Goal: Task Accomplishment & Management: Use online tool/utility

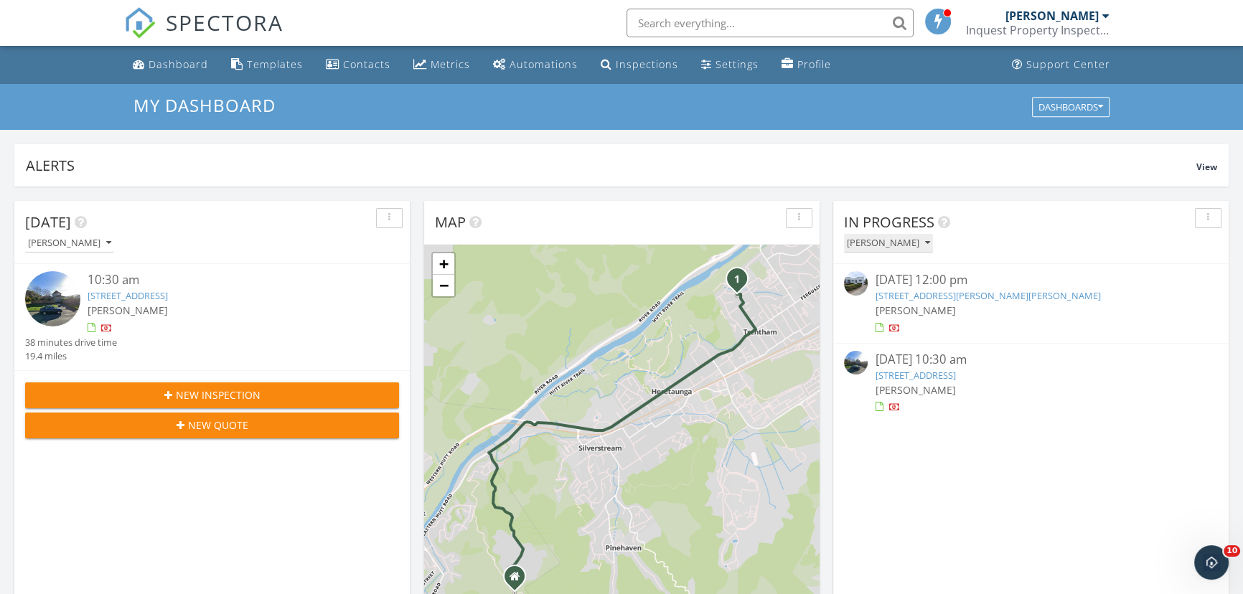
click at [902, 248] on div "[PERSON_NAME]" at bounding box center [888, 243] width 83 height 10
click at [904, 306] on div "[PERSON_NAME]" at bounding box center [899, 309] width 89 height 17
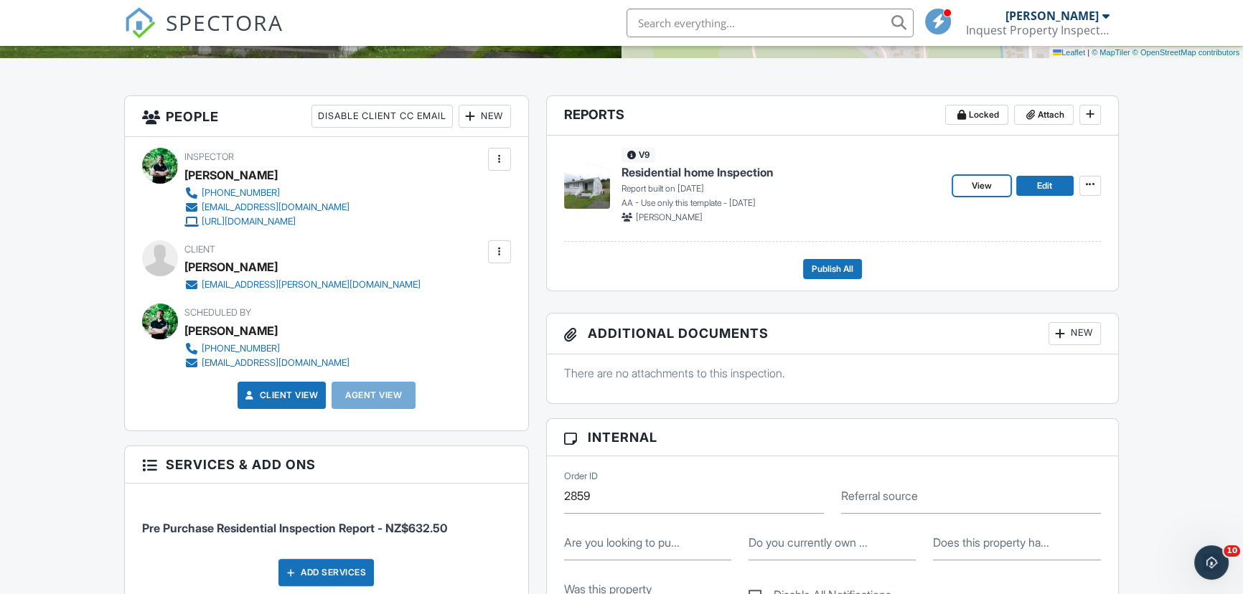
click at [1031, 187] on link "Edit" at bounding box center [1044, 186] width 57 height 20
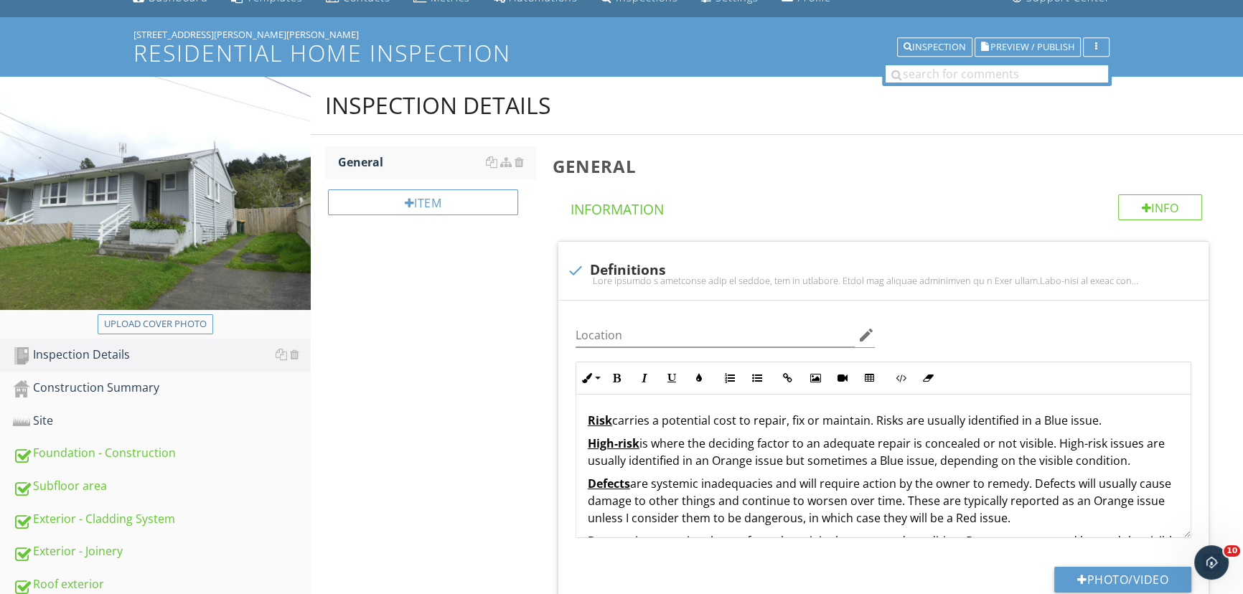
scroll to position [66, 0]
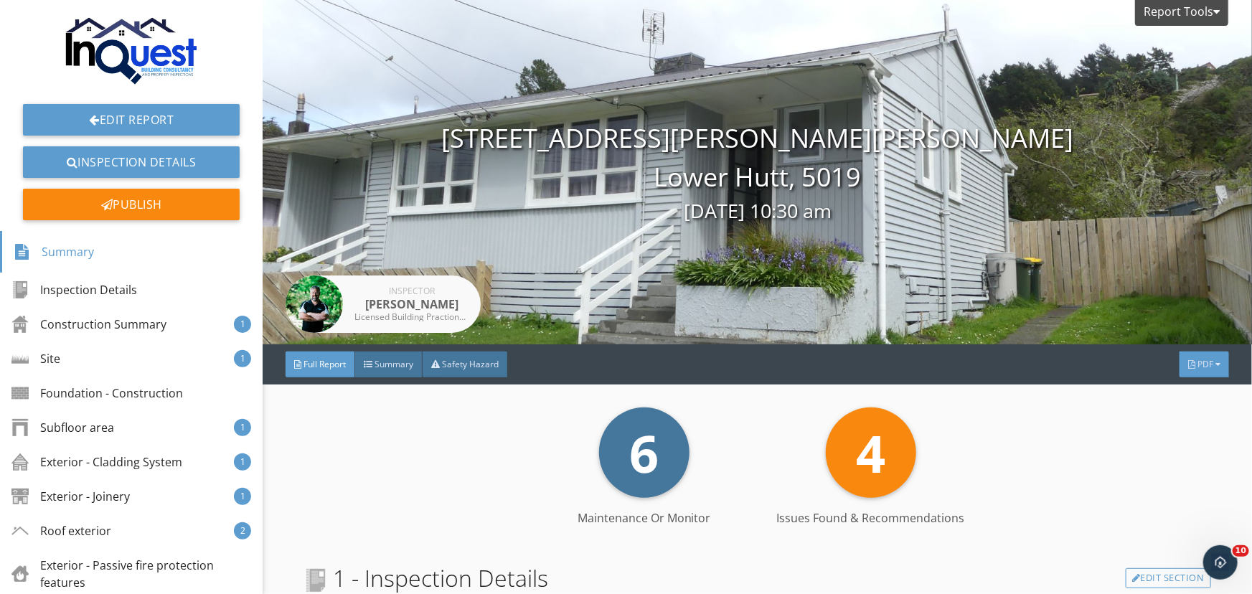
click at [1200, 365] on span "PDF" at bounding box center [1206, 364] width 16 height 12
click at [1191, 426] on div "Full Report" at bounding box center [1186, 421] width 92 height 17
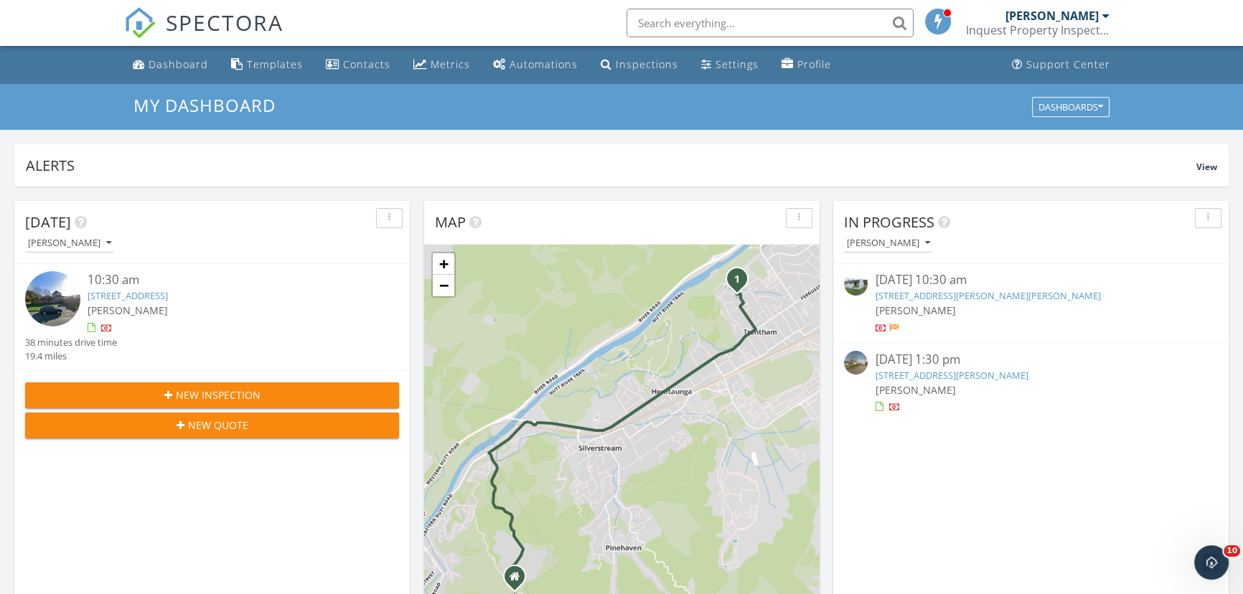
scroll to position [1327, 1263]
click at [891, 242] on div "[PERSON_NAME]" at bounding box center [888, 243] width 83 height 10
click at [891, 344] on div "[PERSON_NAME]" at bounding box center [899, 344] width 89 height 17
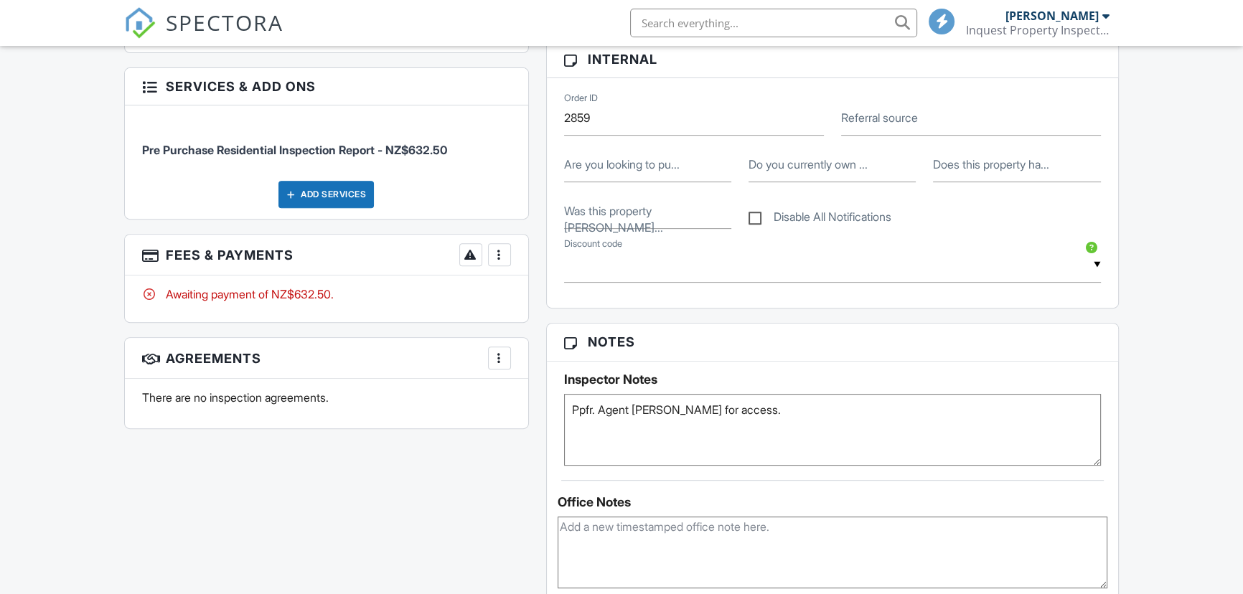
scroll to position [703, 0]
click at [505, 256] on div at bounding box center [499, 255] width 14 height 14
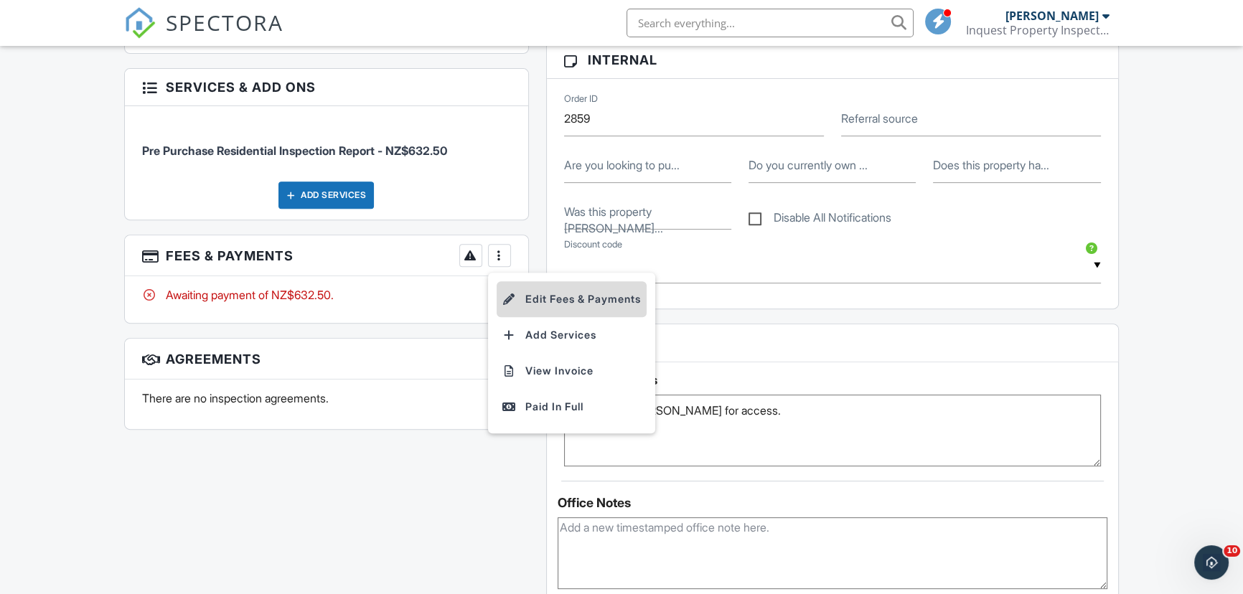
scroll to position [0, 0]
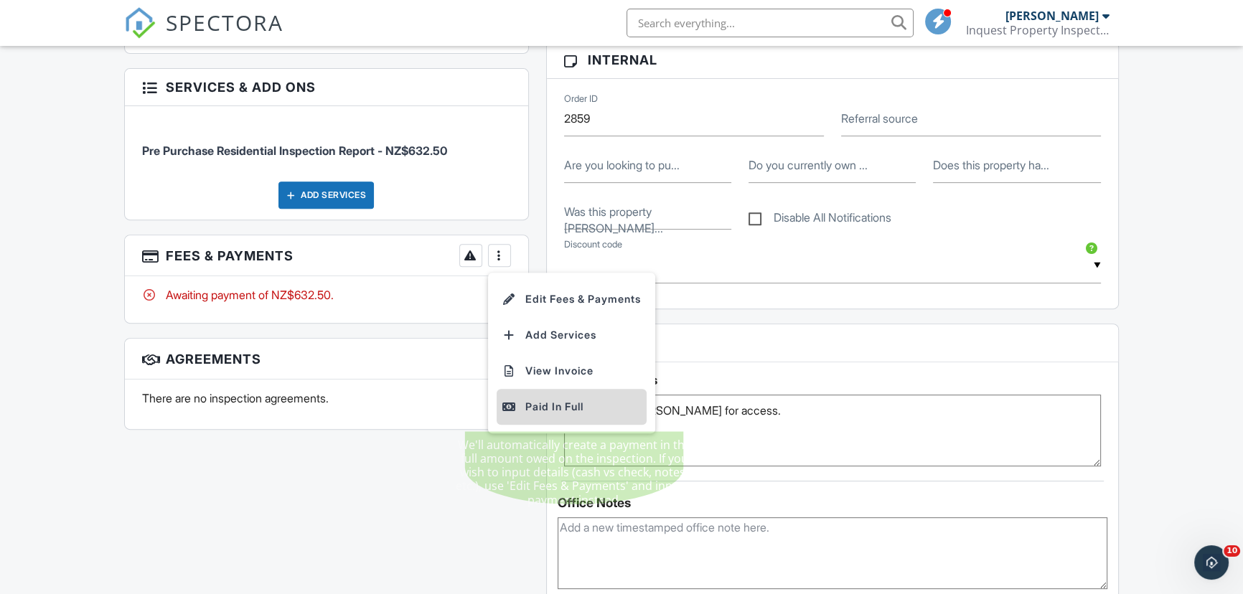
click at [544, 408] on div "Paid In Full" at bounding box center [571, 406] width 139 height 17
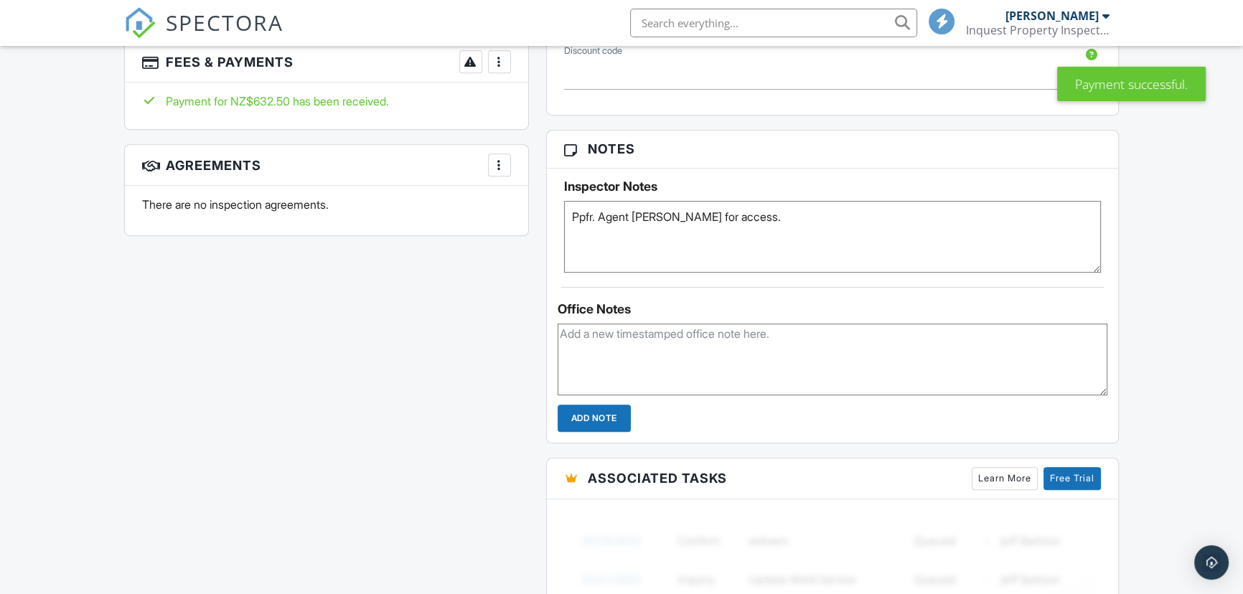
click at [502, 166] on div at bounding box center [499, 165] width 14 height 14
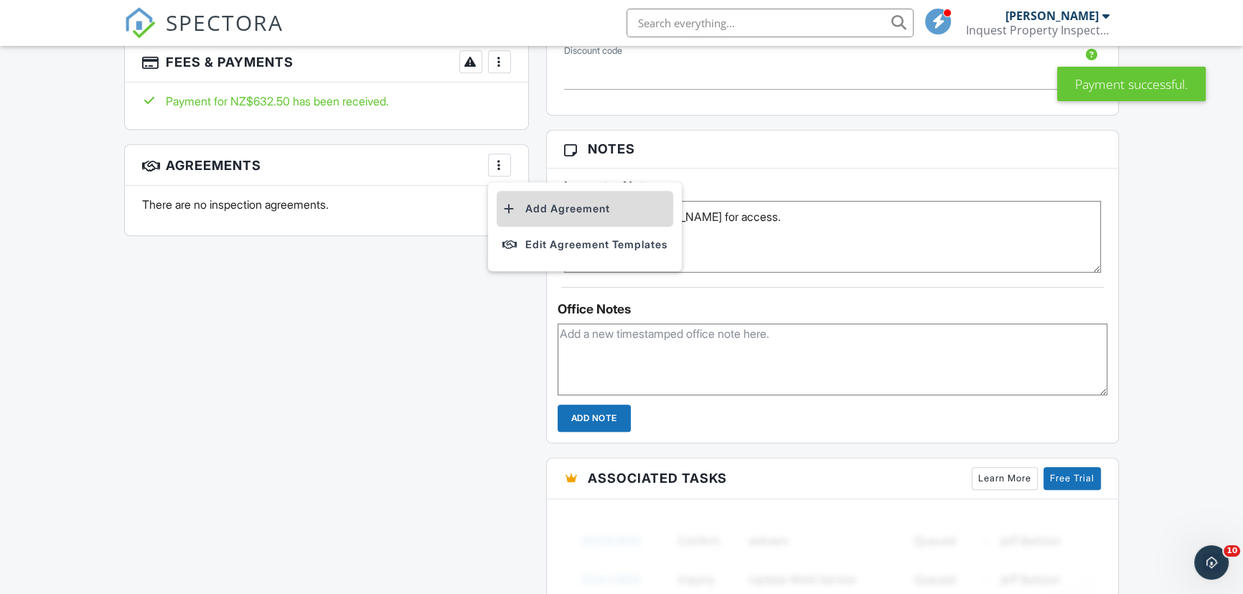
click at [553, 209] on li "Add Agreement" at bounding box center [585, 209] width 177 height 36
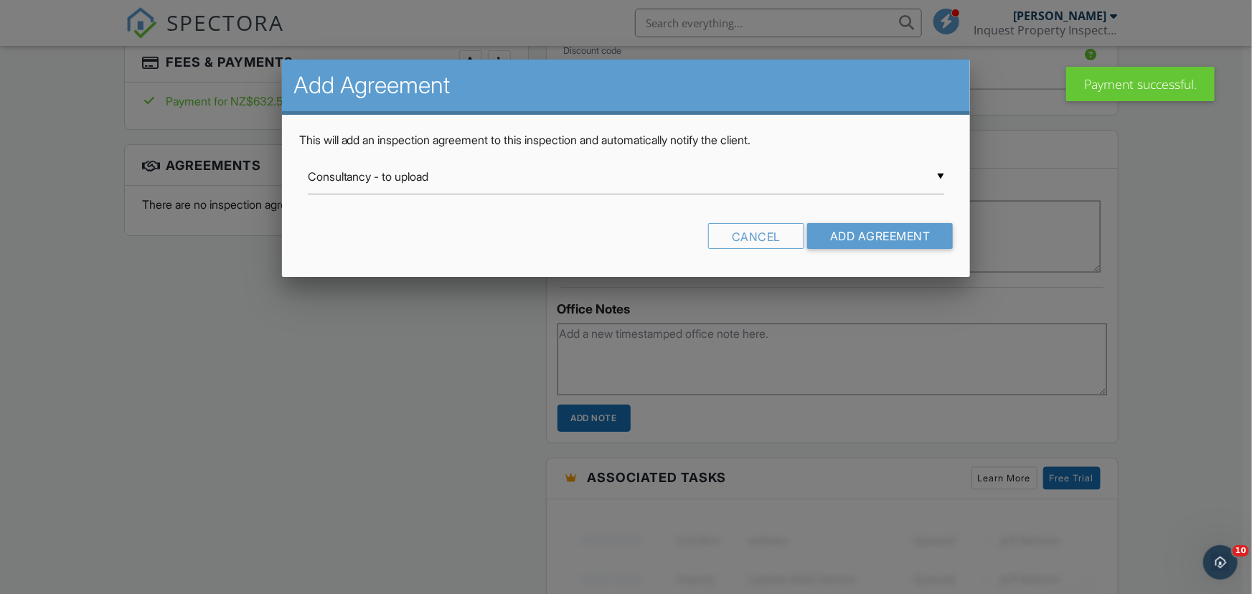
click at [523, 184] on div "▼ Consultancy - to upload Consultancy - to upload Inquest Consultancy Agreement…" at bounding box center [626, 176] width 637 height 35
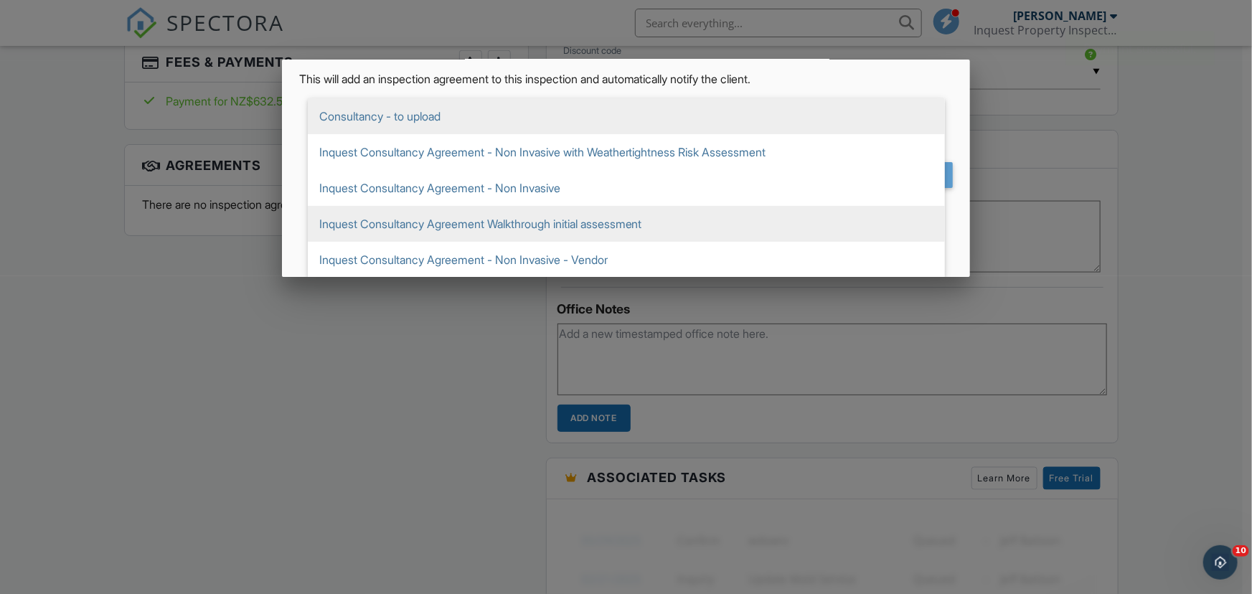
scroll to position [62, 0]
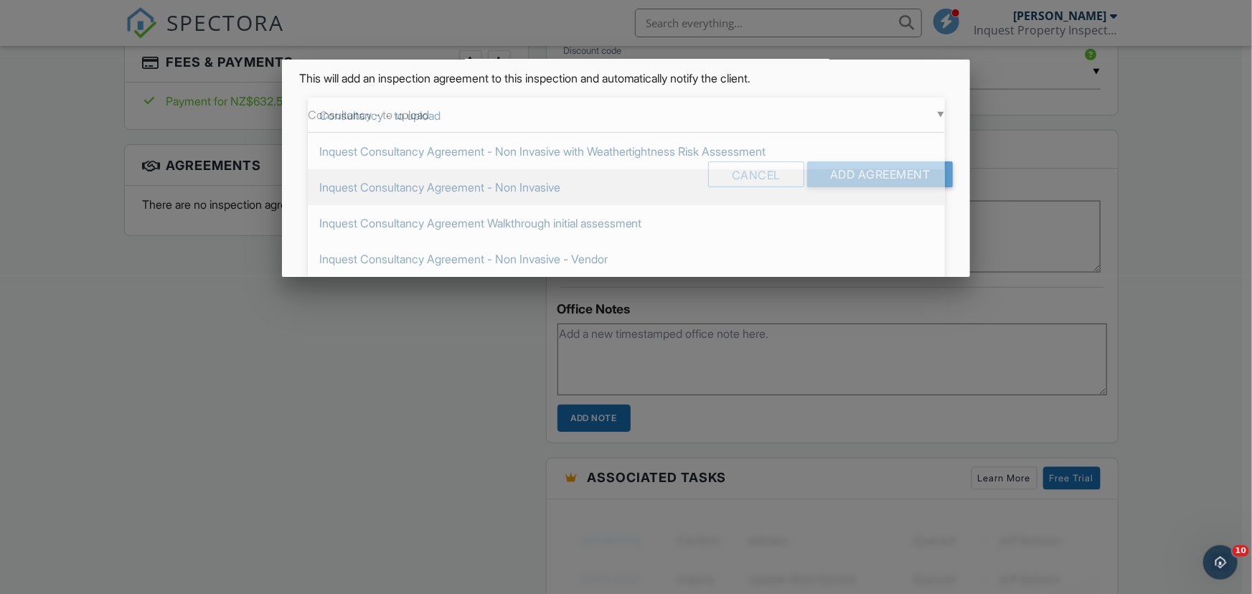
click at [543, 177] on span "Inquest Consultancy Agreement - Non Invasive" at bounding box center [626, 187] width 637 height 36
type input "Inquest Consultancy Agreement - Non Invasive"
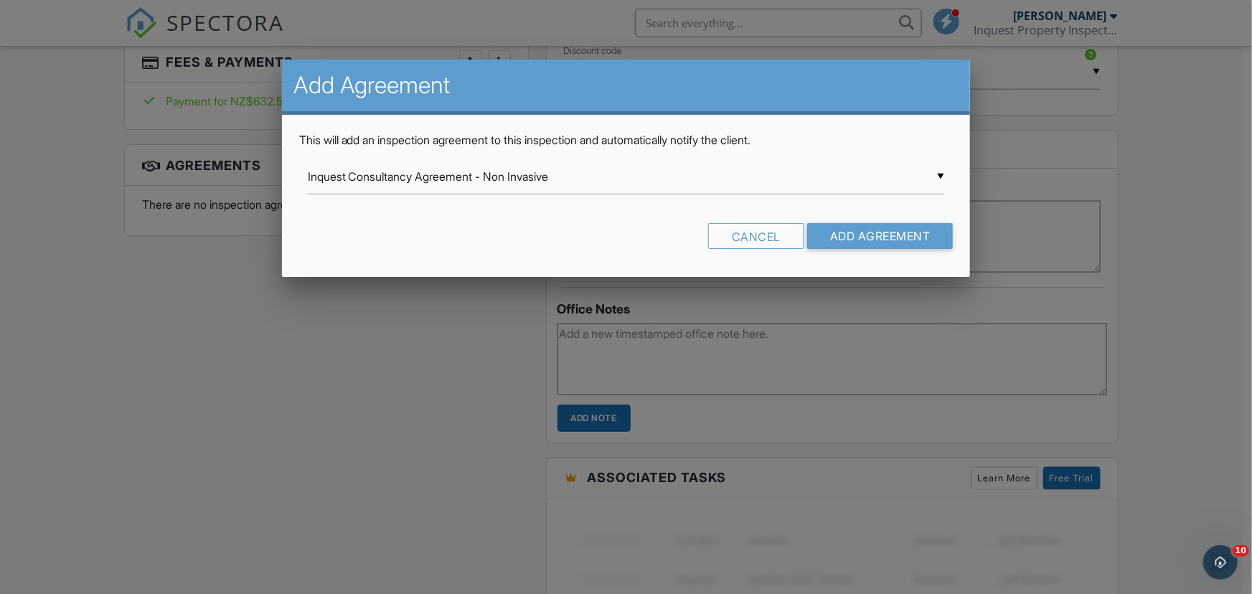
scroll to position [0, 0]
click at [909, 240] on input "Add Agreement" at bounding box center [880, 236] width 146 height 26
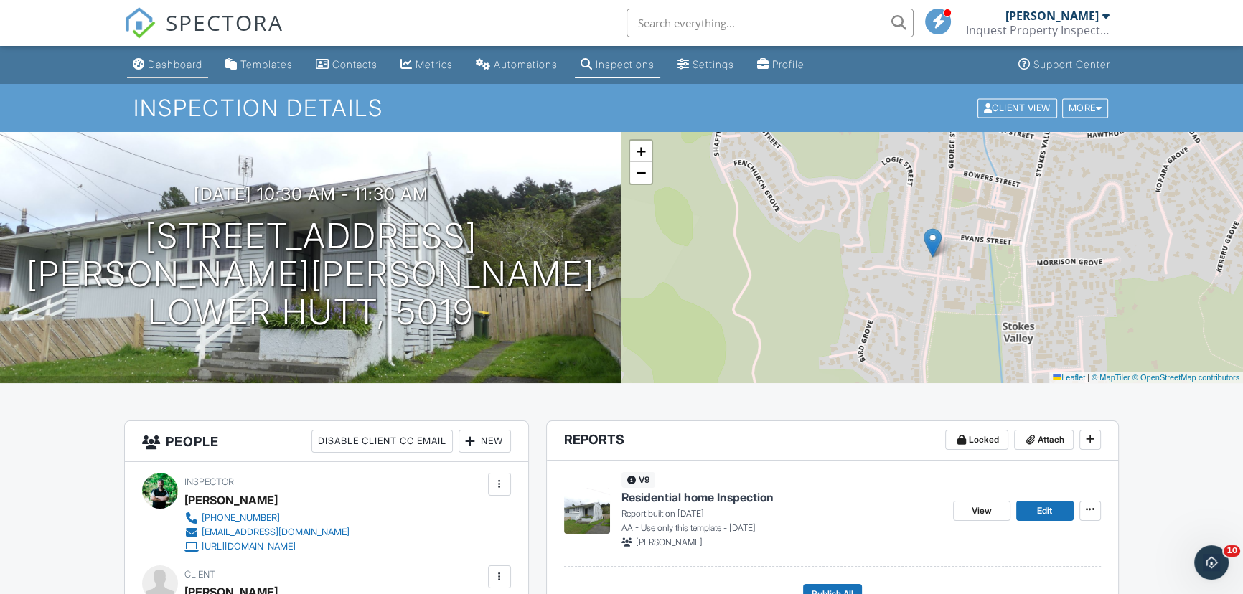
click at [171, 64] on div "Dashboard" at bounding box center [175, 64] width 55 height 12
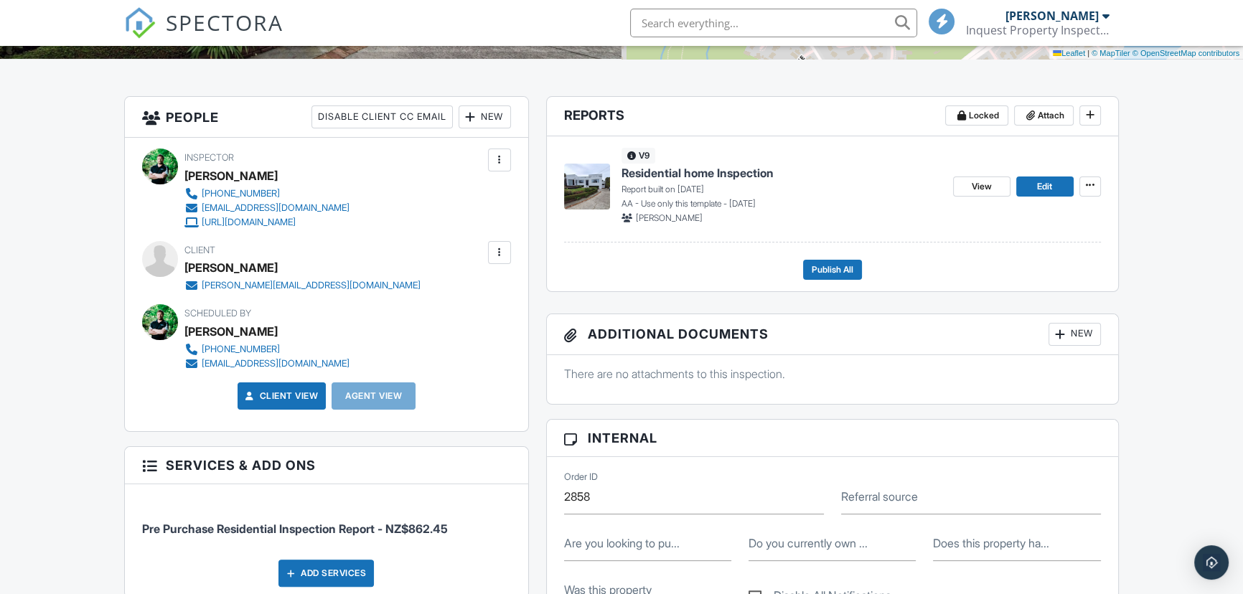
scroll to position [326, 0]
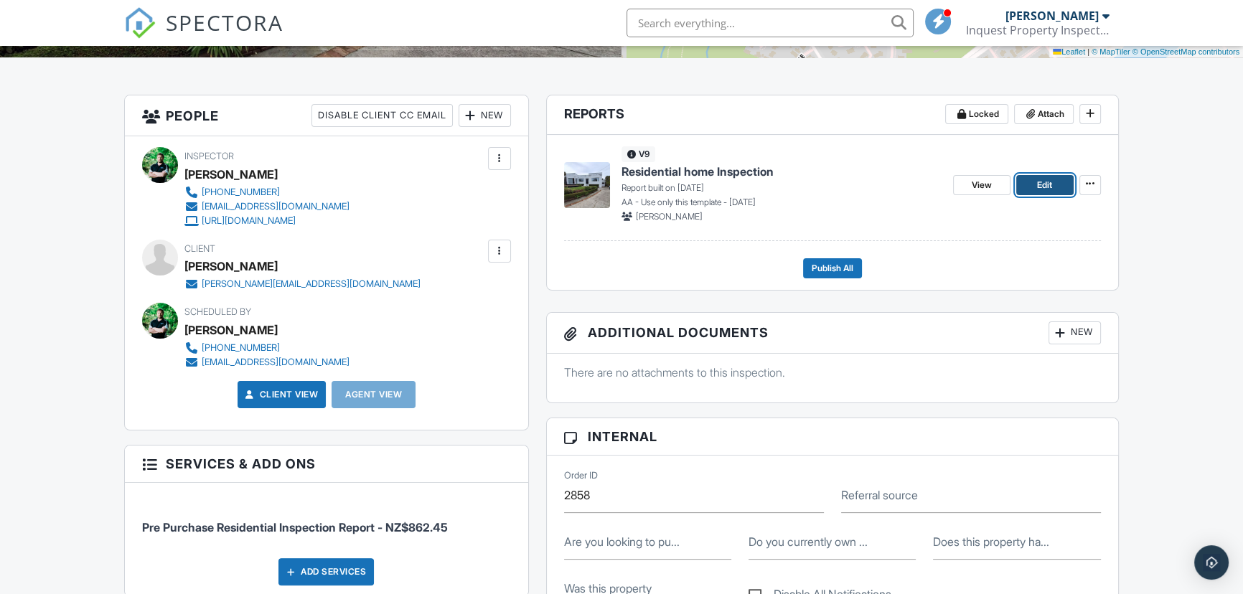
click at [1045, 186] on span "Edit" at bounding box center [1044, 185] width 15 height 14
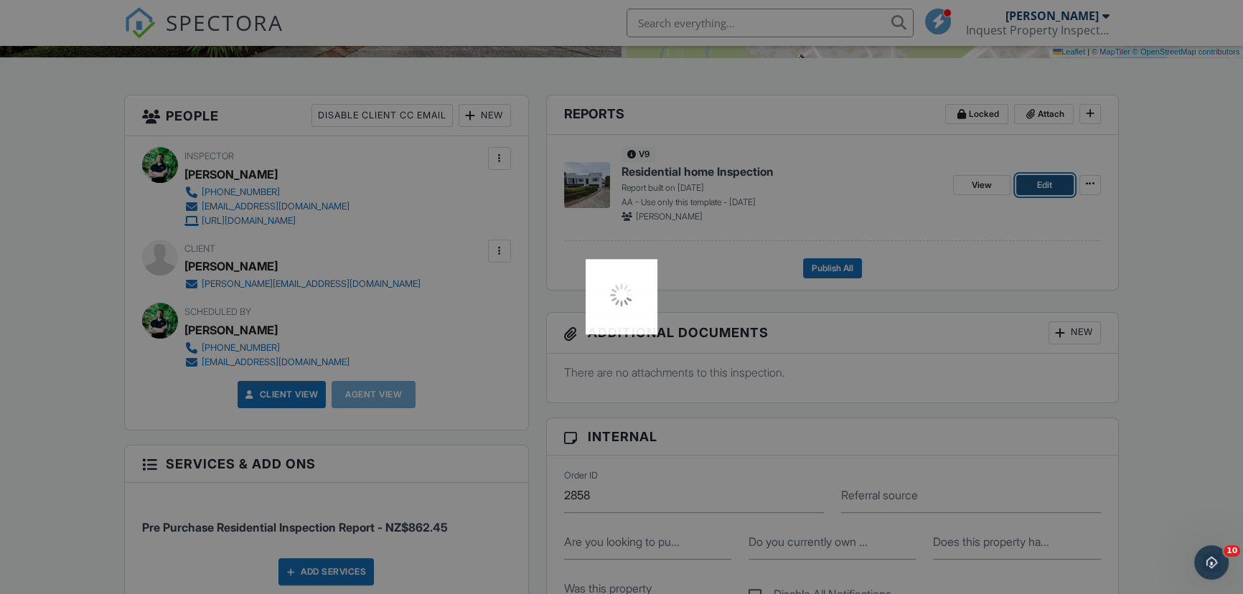
scroll to position [0, 0]
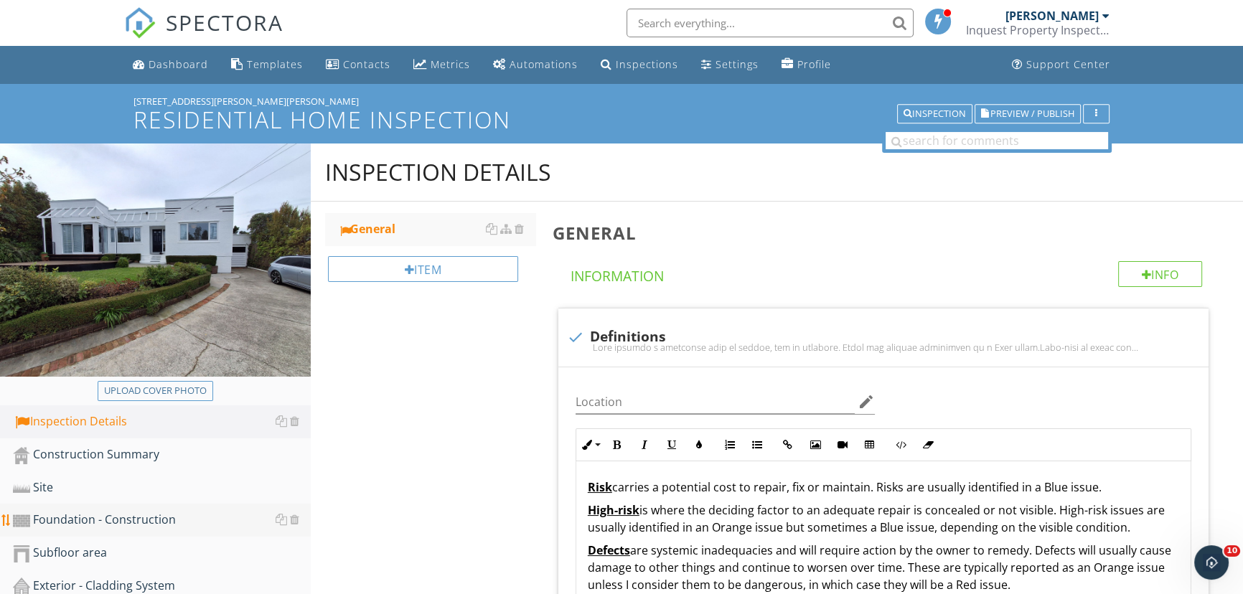
click at [123, 519] on div "Foundation - Construction" at bounding box center [162, 520] width 298 height 19
type textarea "<p>For a full list of building elements, please visit<a href="http://www.buildi…"
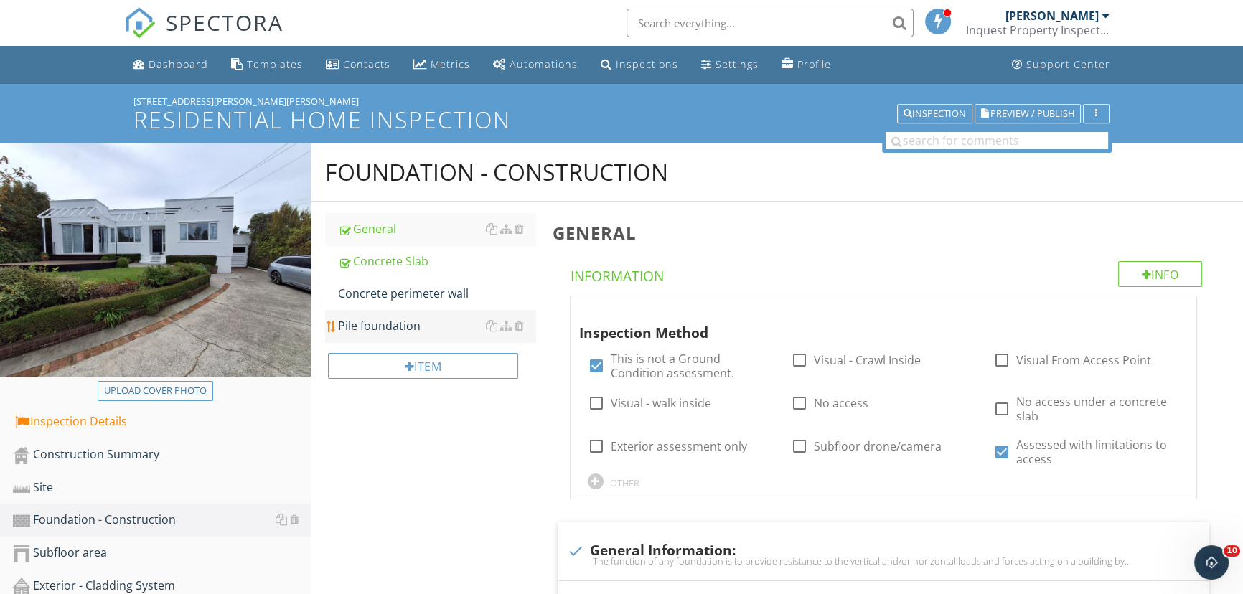
click at [402, 327] on div "Pile foundation" at bounding box center [436, 325] width 197 height 17
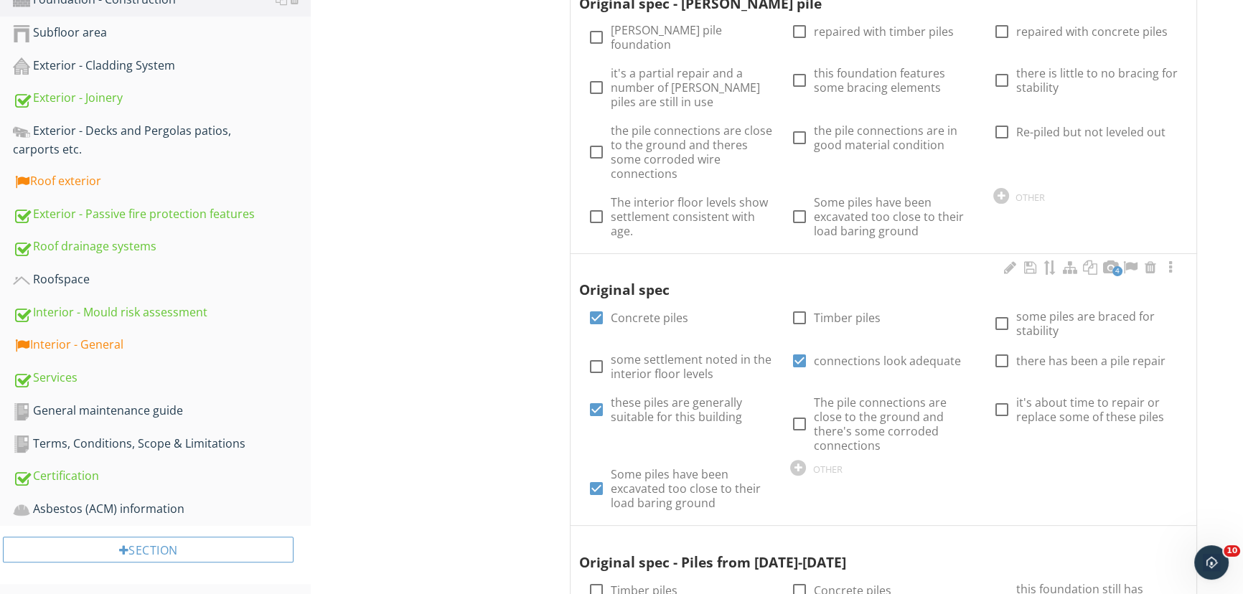
scroll to position [521, 0]
click at [1170, 260] on div at bounding box center [1170, 267] width 17 height 14
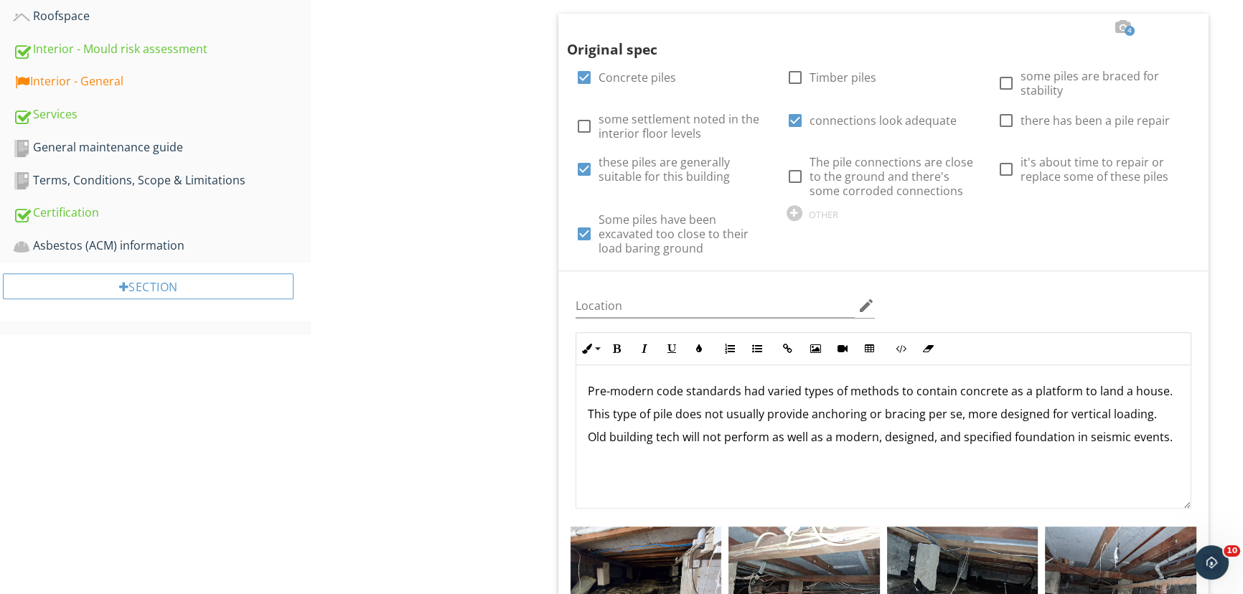
scroll to position [783, 0]
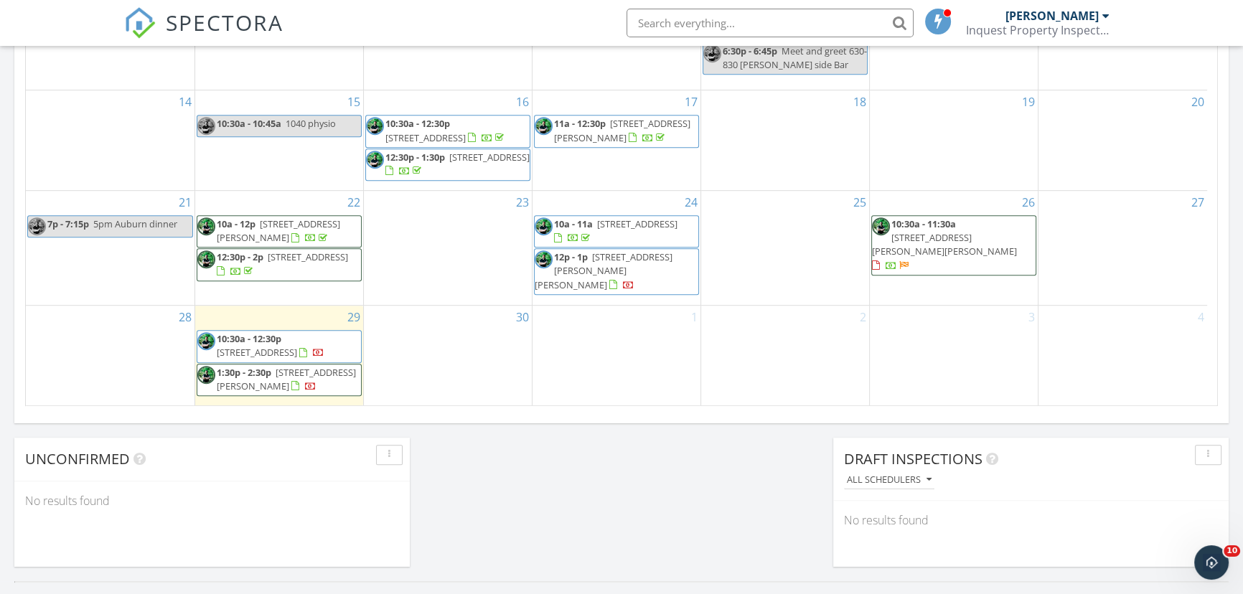
scroll to position [25, 0]
drag, startPoint x: 866, startPoint y: 198, endPoint x: 939, endPoint y: 210, distance: 74.2
click at [751, 19] on input "text" at bounding box center [770, 23] width 287 height 29
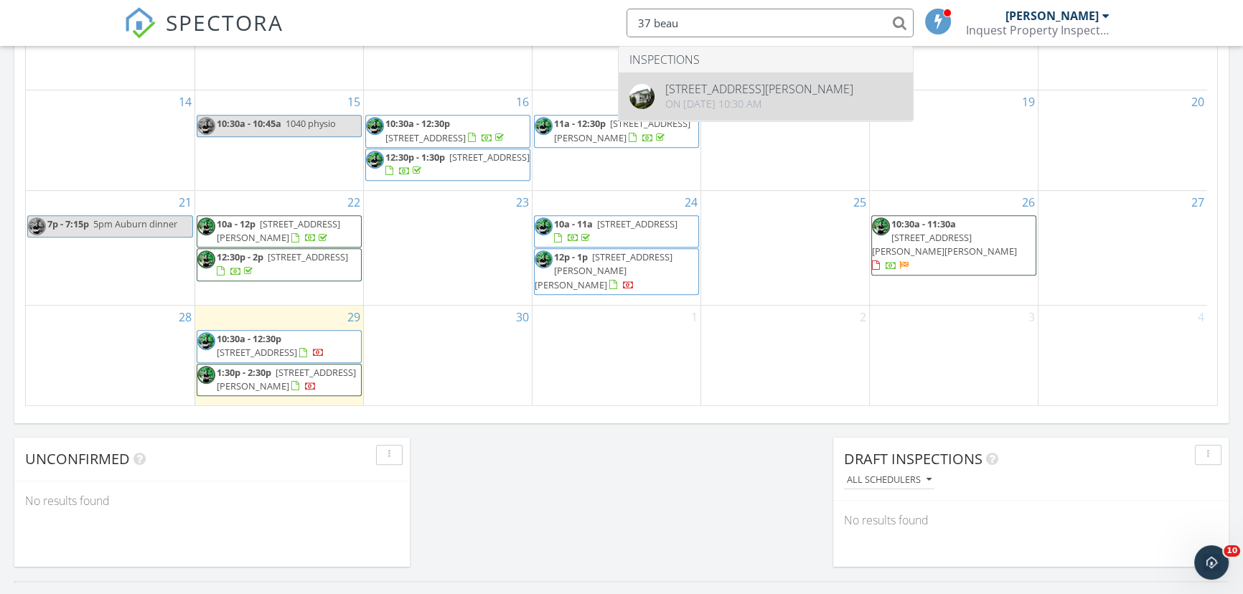
type input "37 beau"
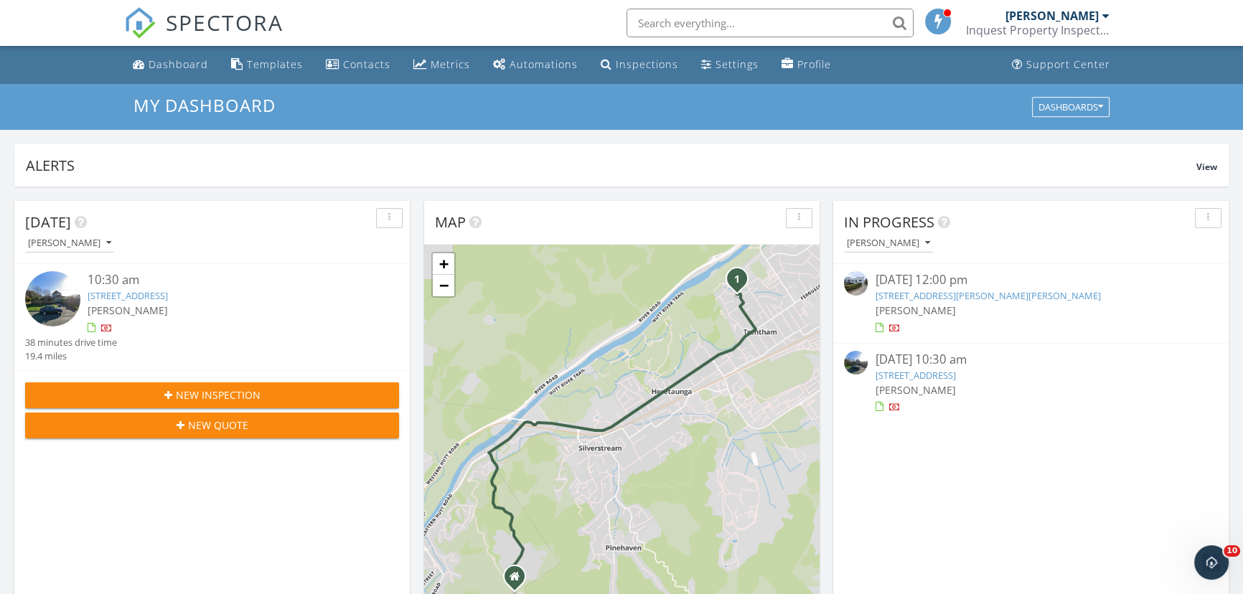
scroll to position [1327, 1263]
click at [820, 14] on input "text" at bounding box center [770, 23] width 287 height 29
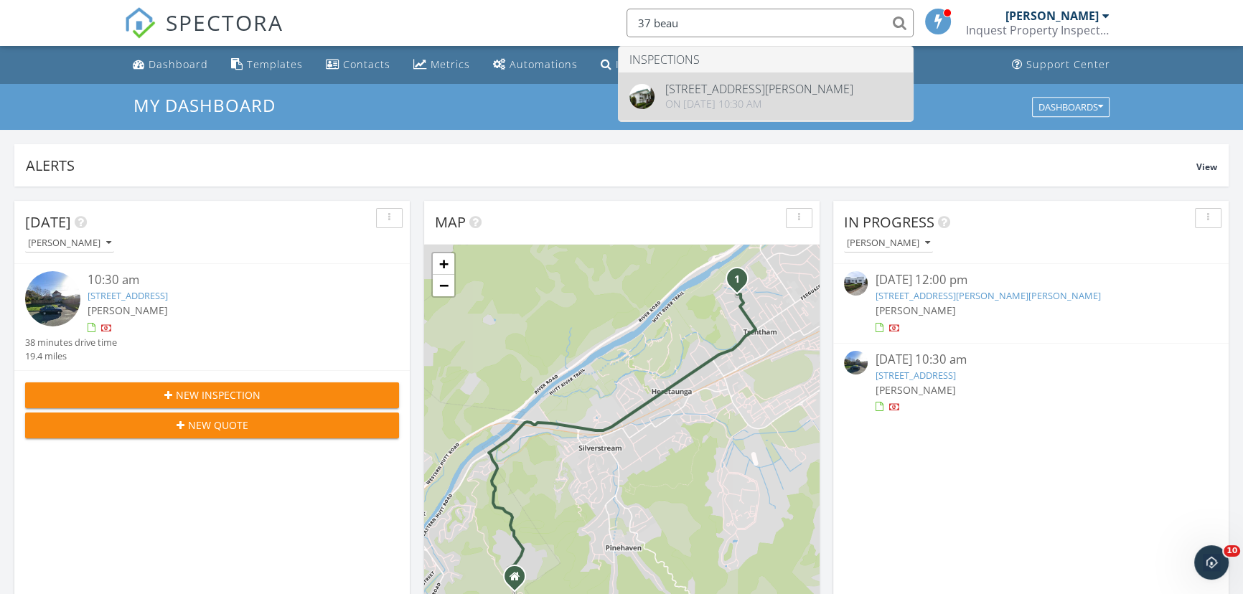
type input "37 beau"
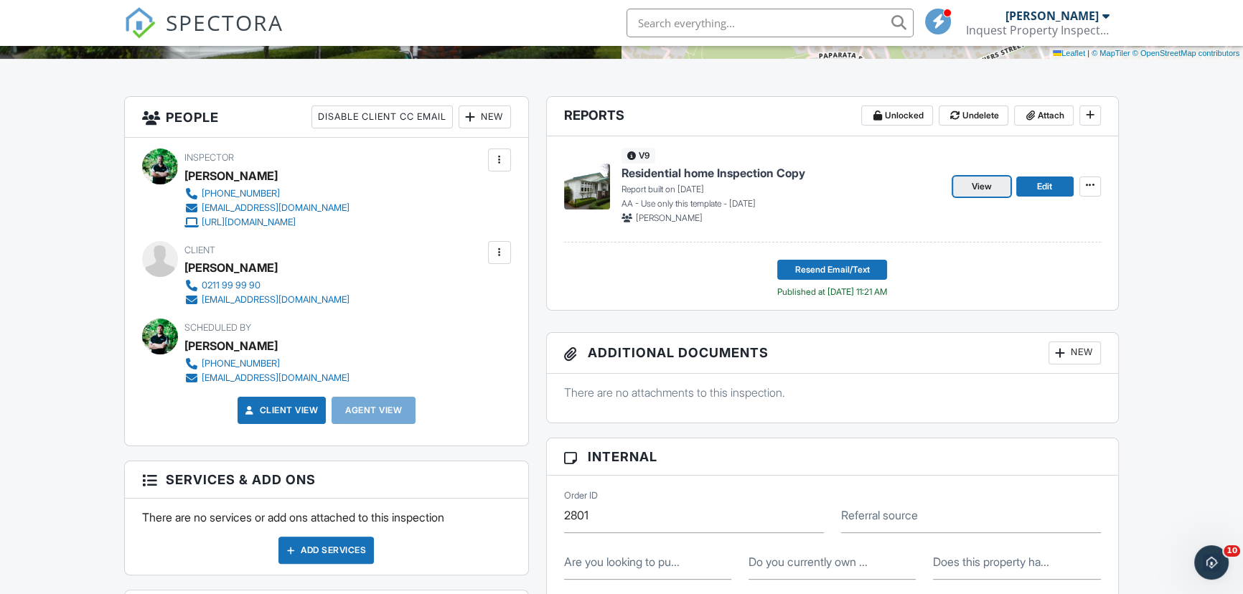
click at [985, 185] on span "View" at bounding box center [982, 186] width 20 height 14
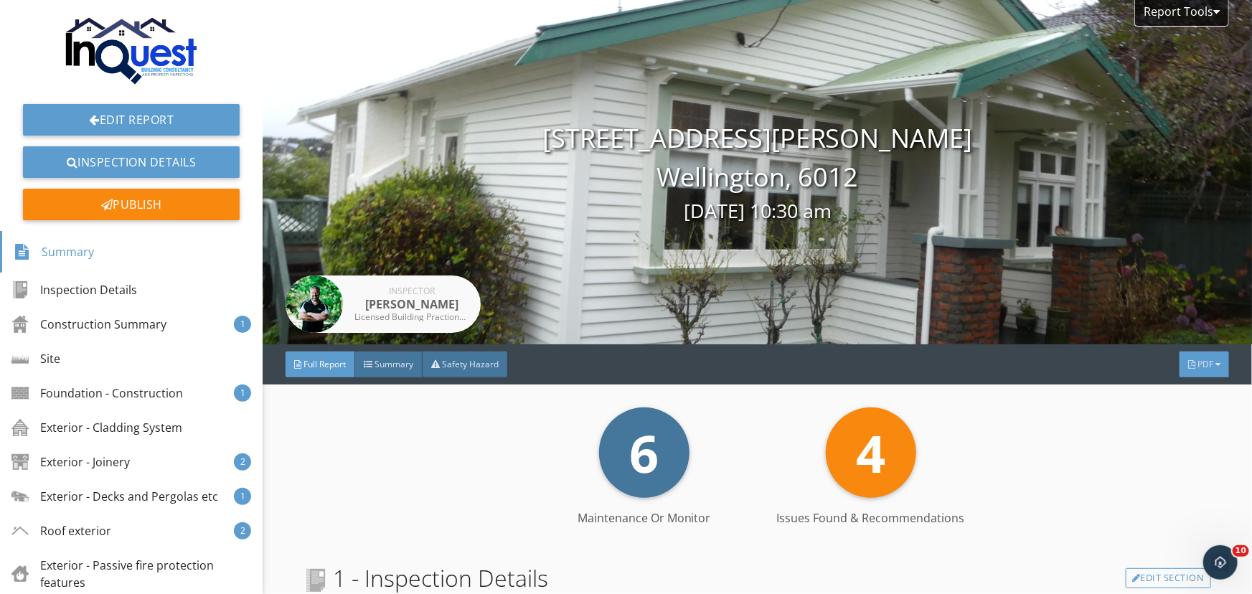
click at [1207, 372] on div "PDF" at bounding box center [1205, 365] width 50 height 26
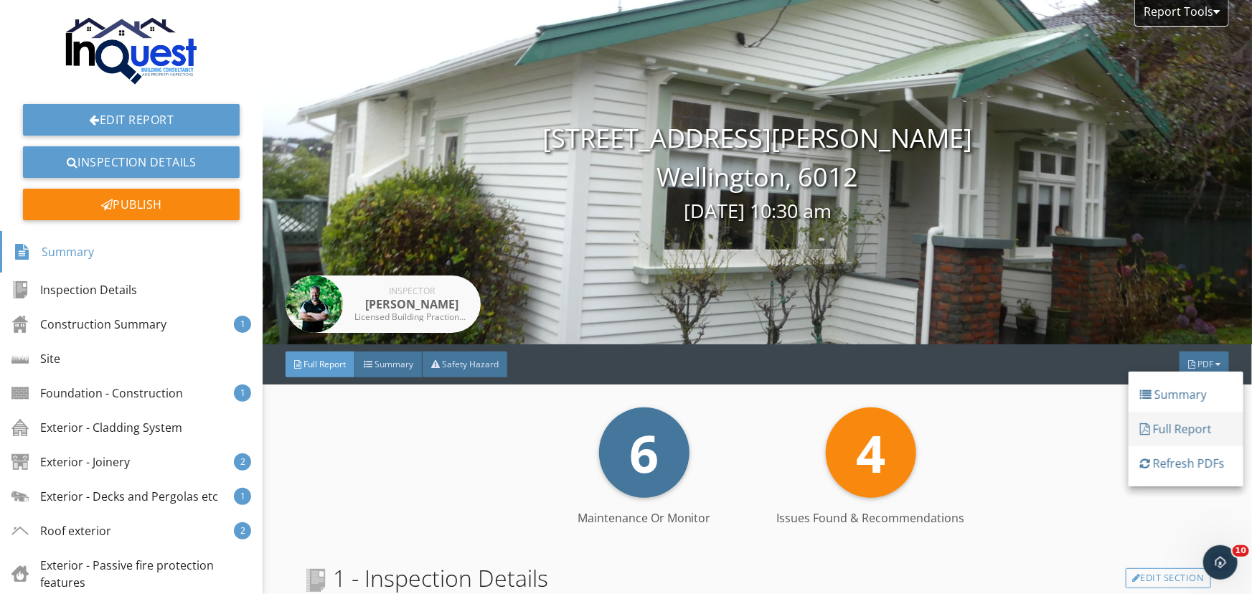
click at [1188, 426] on div "Full Report" at bounding box center [1186, 429] width 92 height 17
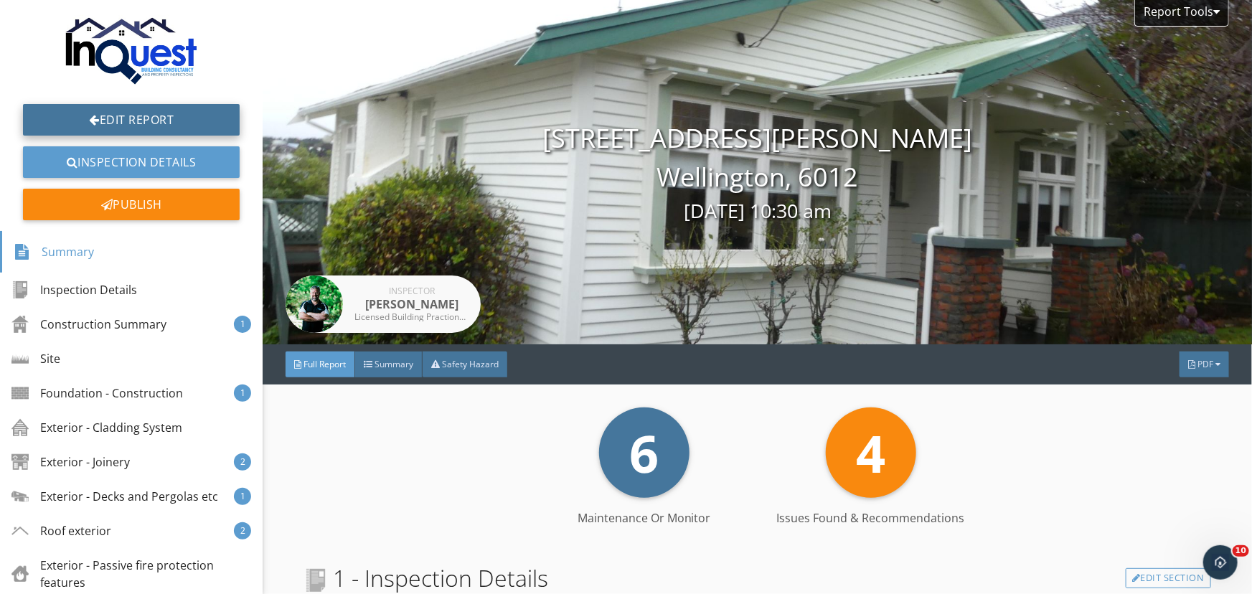
click at [136, 118] on link "Edit Report" at bounding box center [131, 120] width 217 height 32
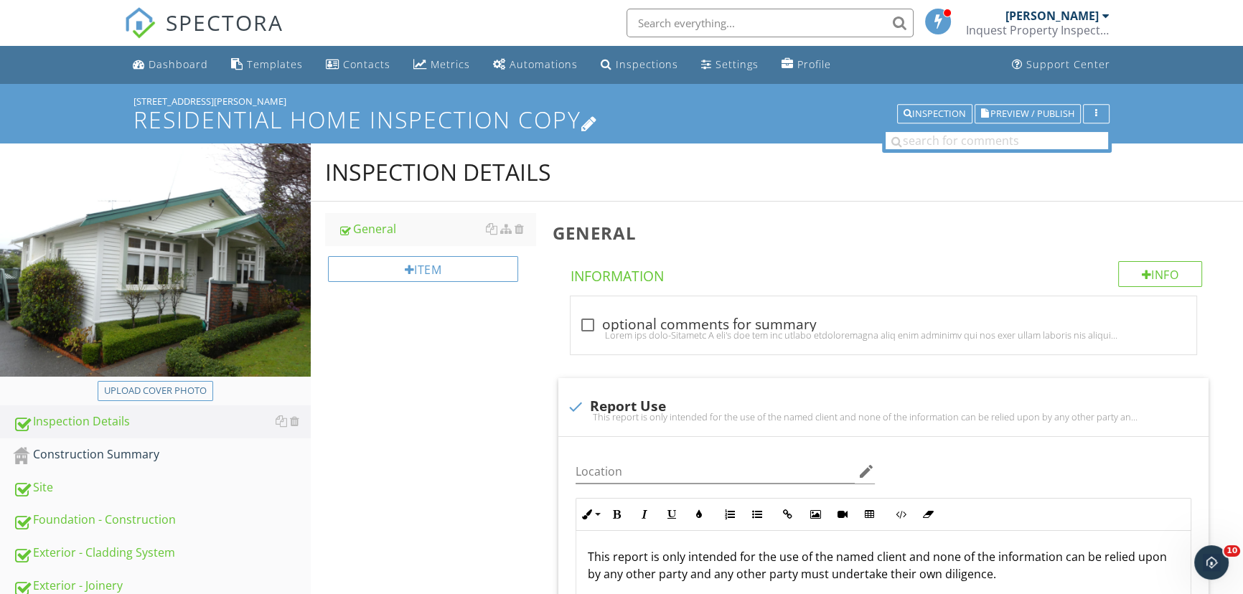
click at [598, 126] on icon at bounding box center [589, 122] width 17 height 19
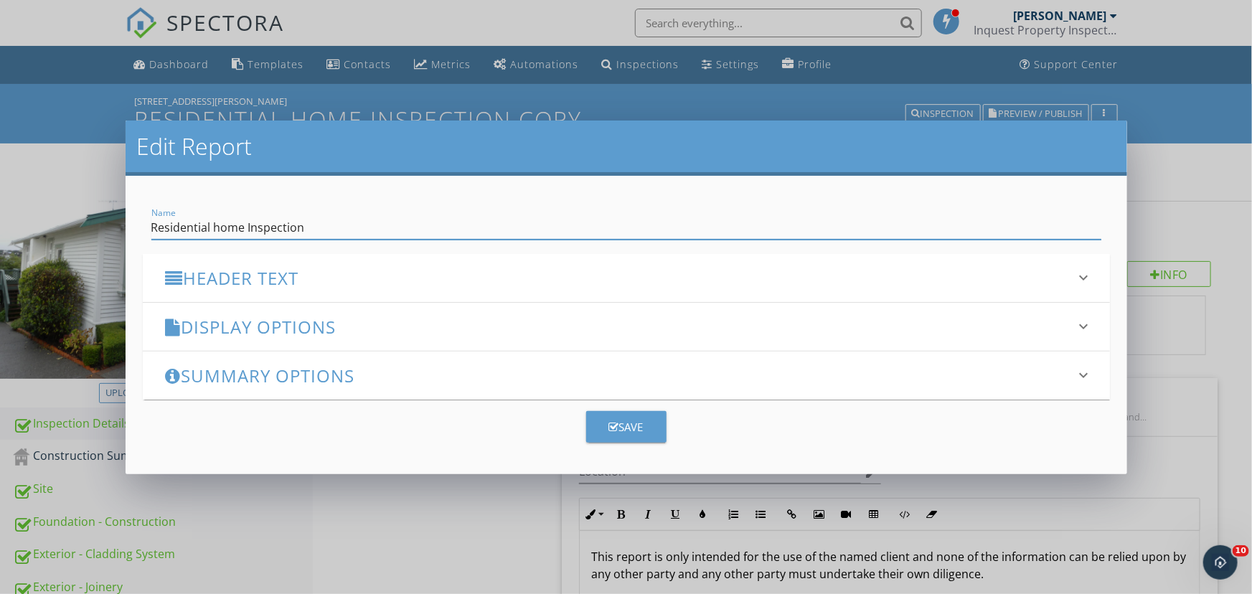
type input "Residential home Inspection"
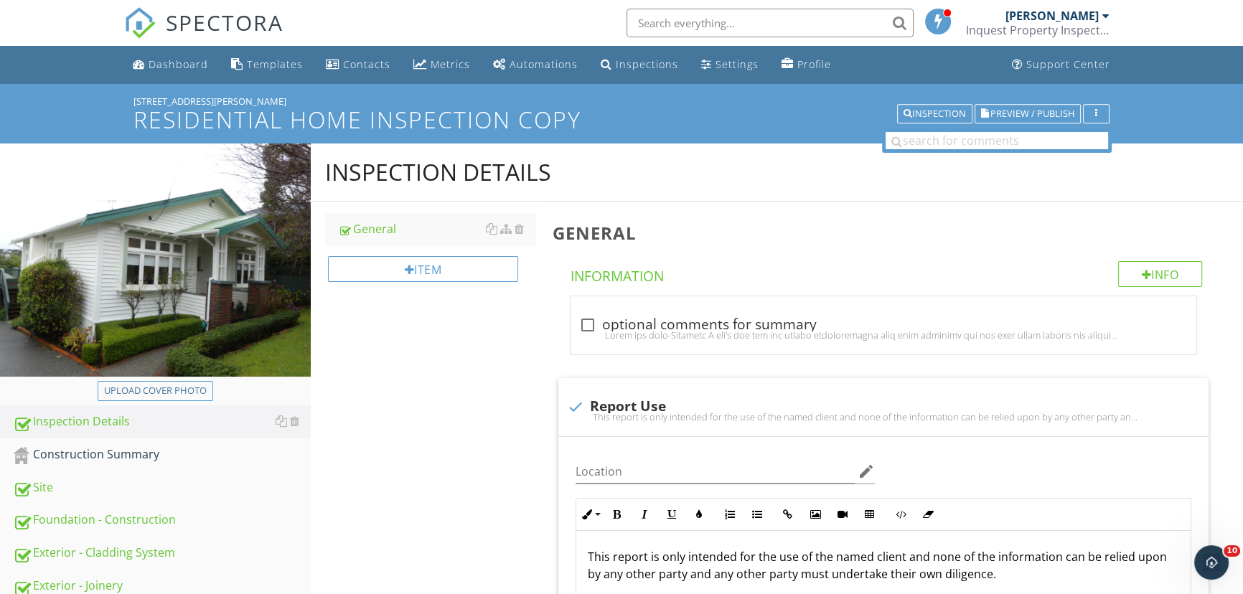
click at [483, 499] on div at bounding box center [621, 297] width 1243 height 594
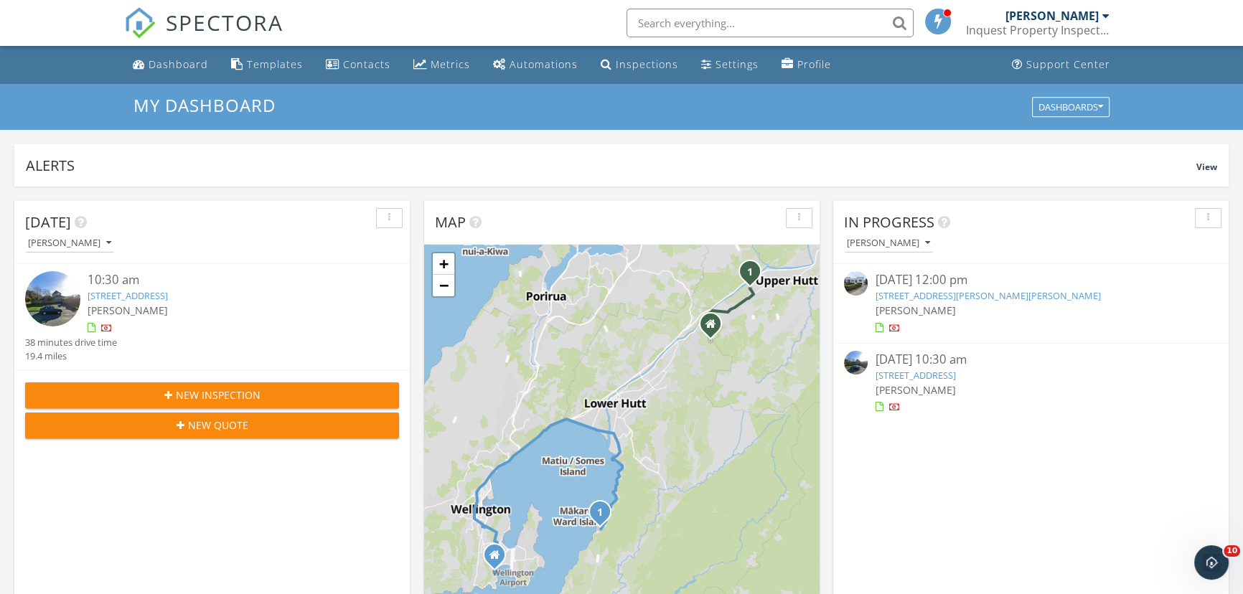
click at [346, 390] on div "New Inspection" at bounding box center [212, 395] width 351 height 15
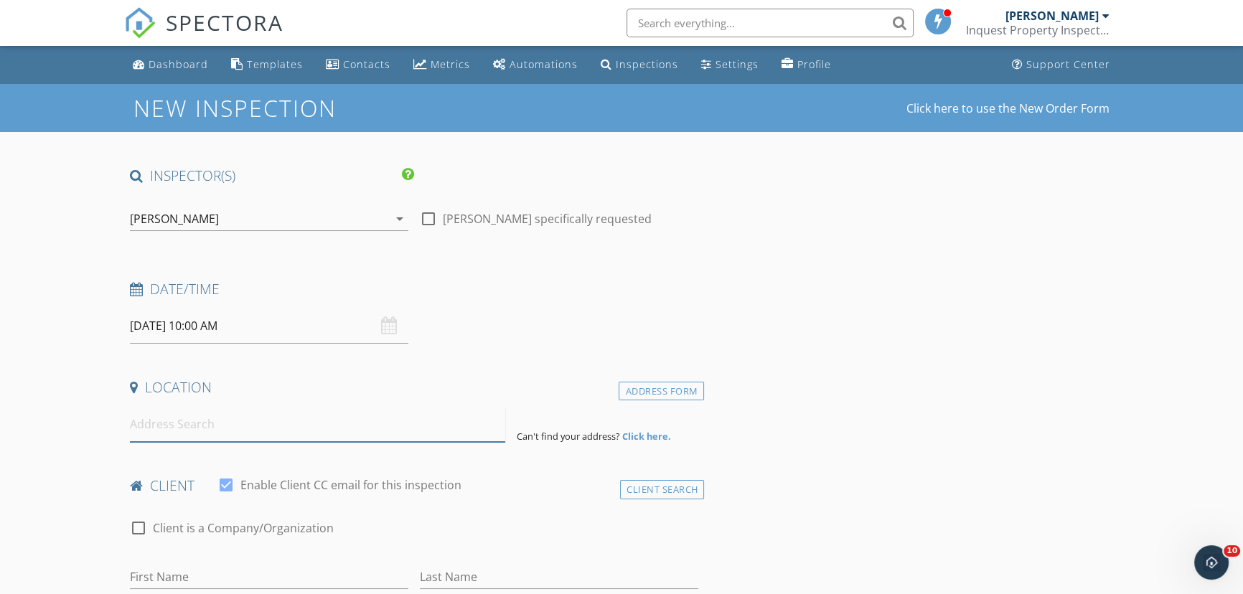
click at [179, 423] on input at bounding box center [317, 424] width 375 height 35
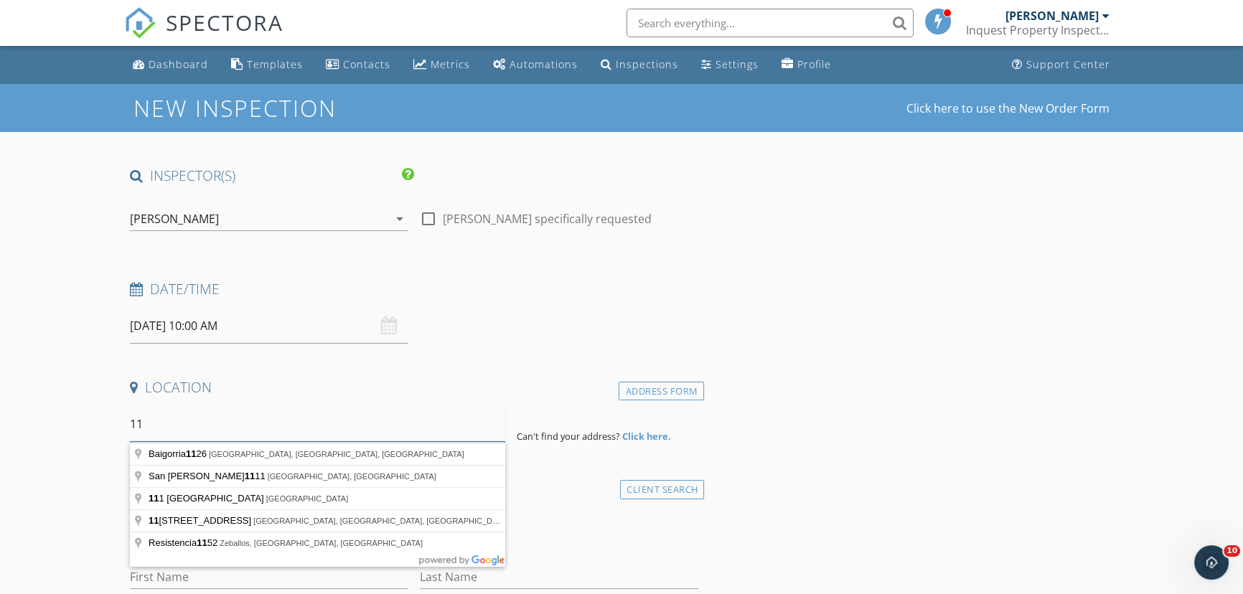
click at [182, 431] on input "11" at bounding box center [317, 424] width 375 height 35
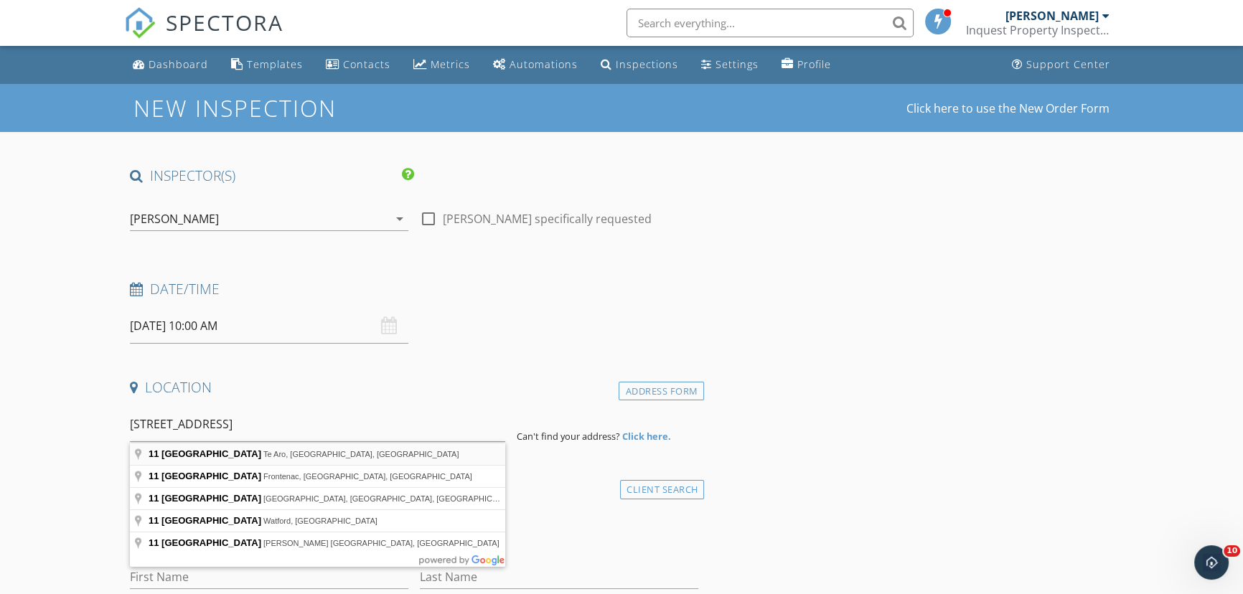
type input "11 Terrace Gardens, Te Aro, Wellington, New Zealand"
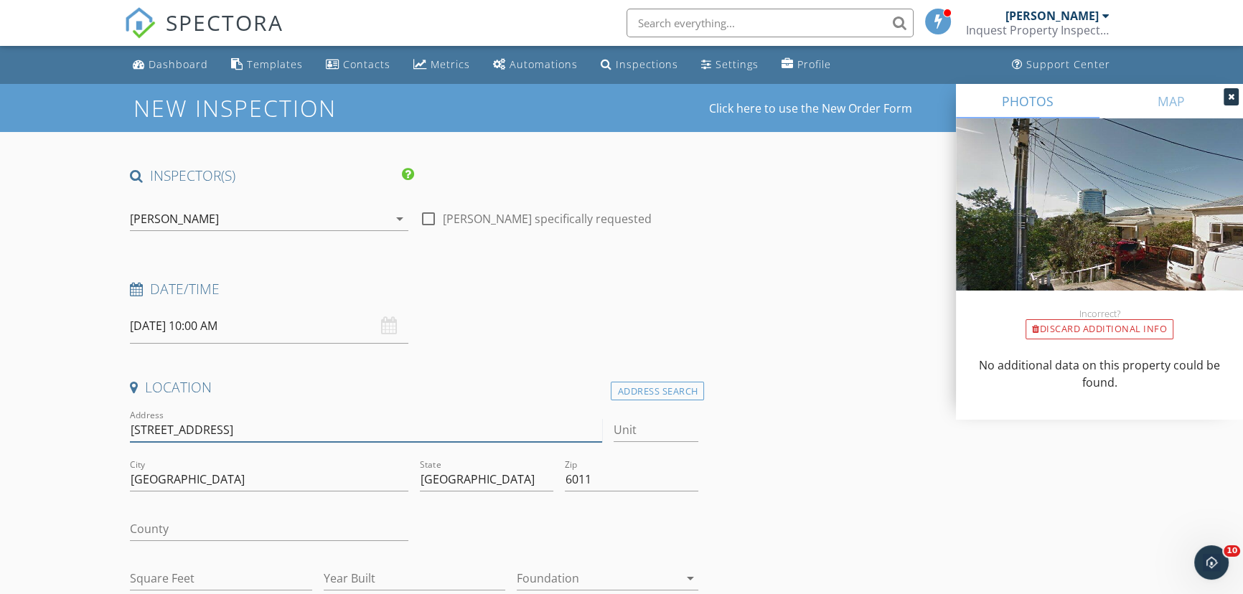
click at [283, 431] on input "11 Terrace Gardens" at bounding box center [366, 430] width 472 height 24
type input "11 Terrace Gardens, Te Aro"
drag, startPoint x: 493, startPoint y: 478, endPoint x: 334, endPoint y: 456, distance: 160.2
click at [355, 459] on div "Address 11 Terrace Gardens, Te Aro Unit City Wellington State Wellington Region…" at bounding box center [414, 506] width 580 height 198
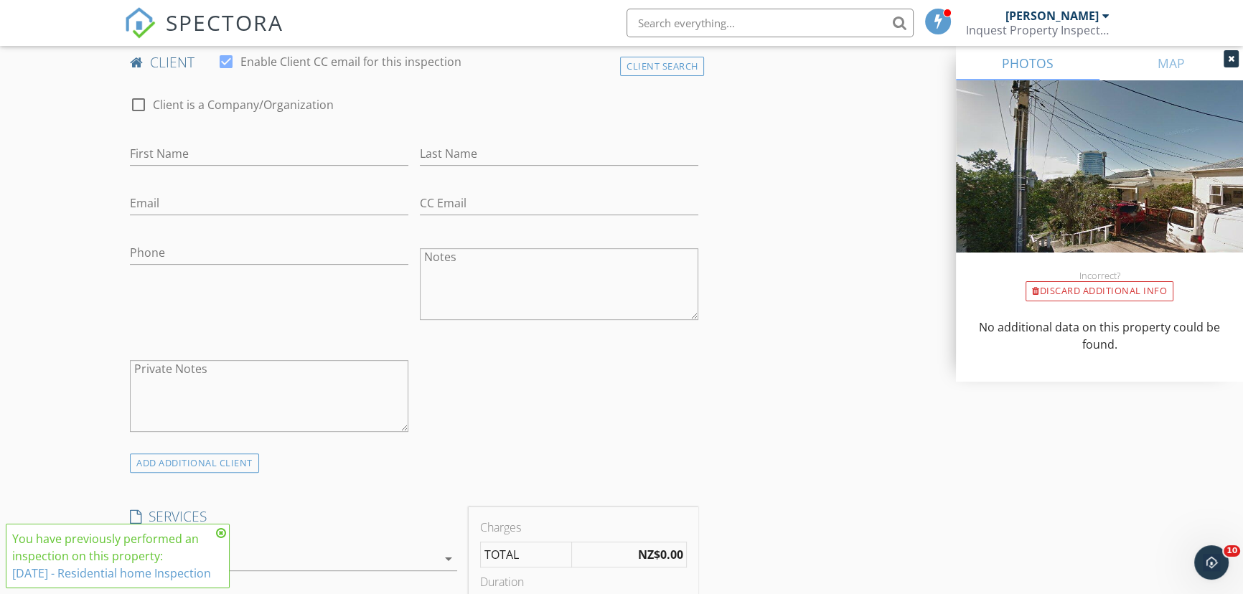
scroll to position [718, 0]
click at [633, 70] on div "Client Search" at bounding box center [662, 65] width 85 height 19
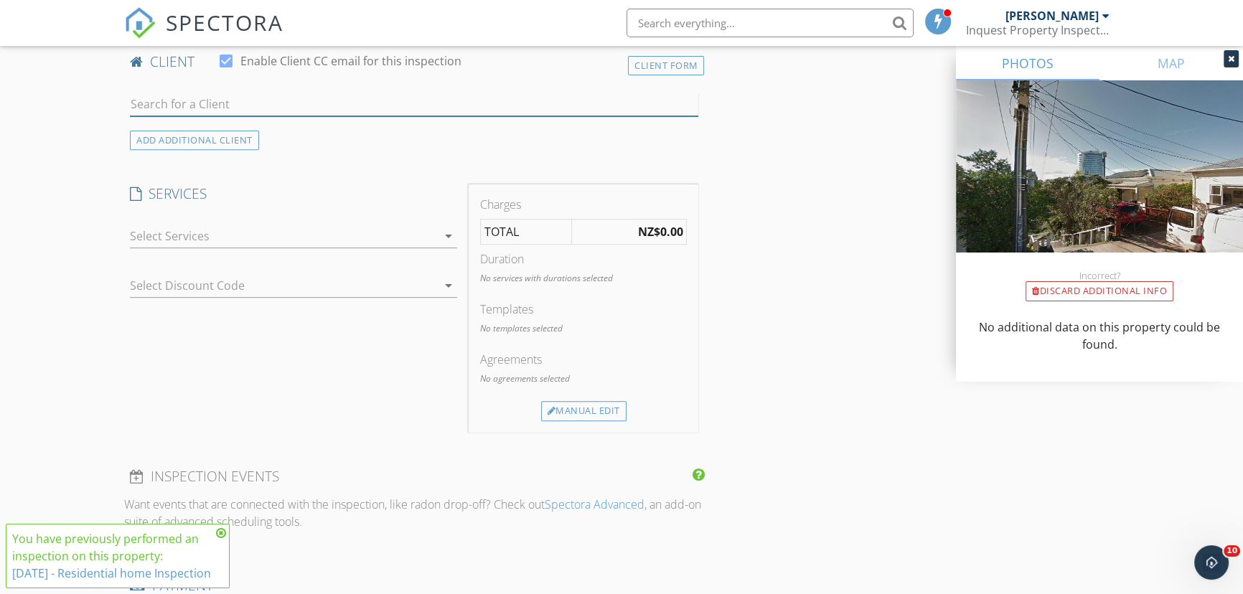
click at [362, 100] on input "text" at bounding box center [414, 105] width 568 height 24
type input "nikhil"
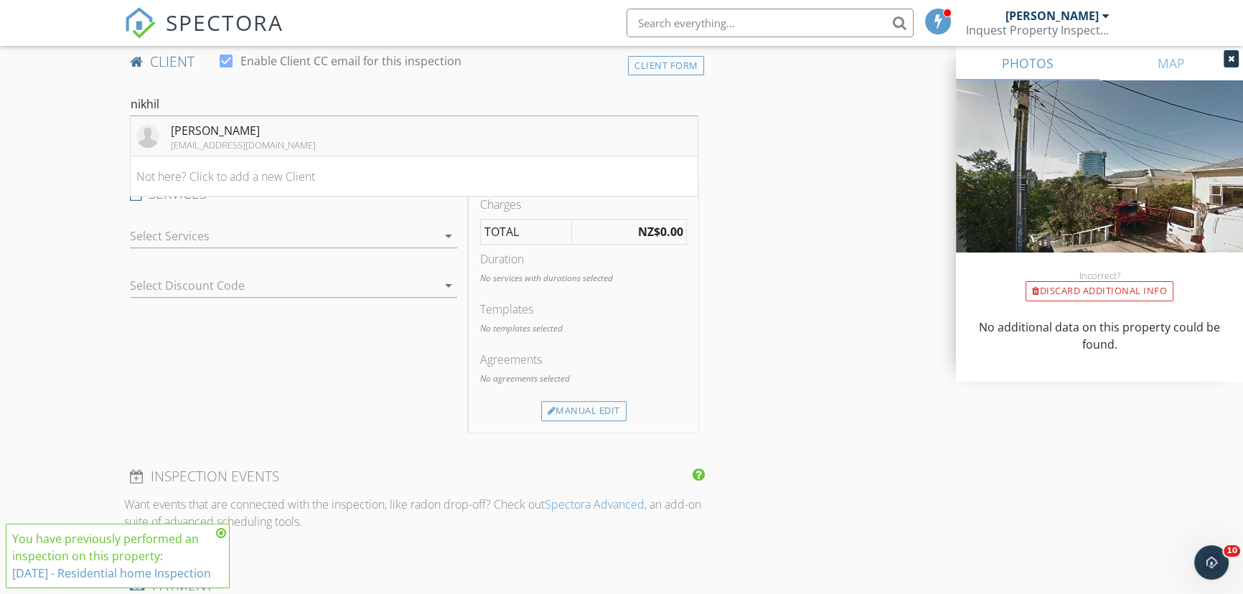
click at [249, 146] on div "sarni082@gmail.com" at bounding box center [243, 144] width 145 height 11
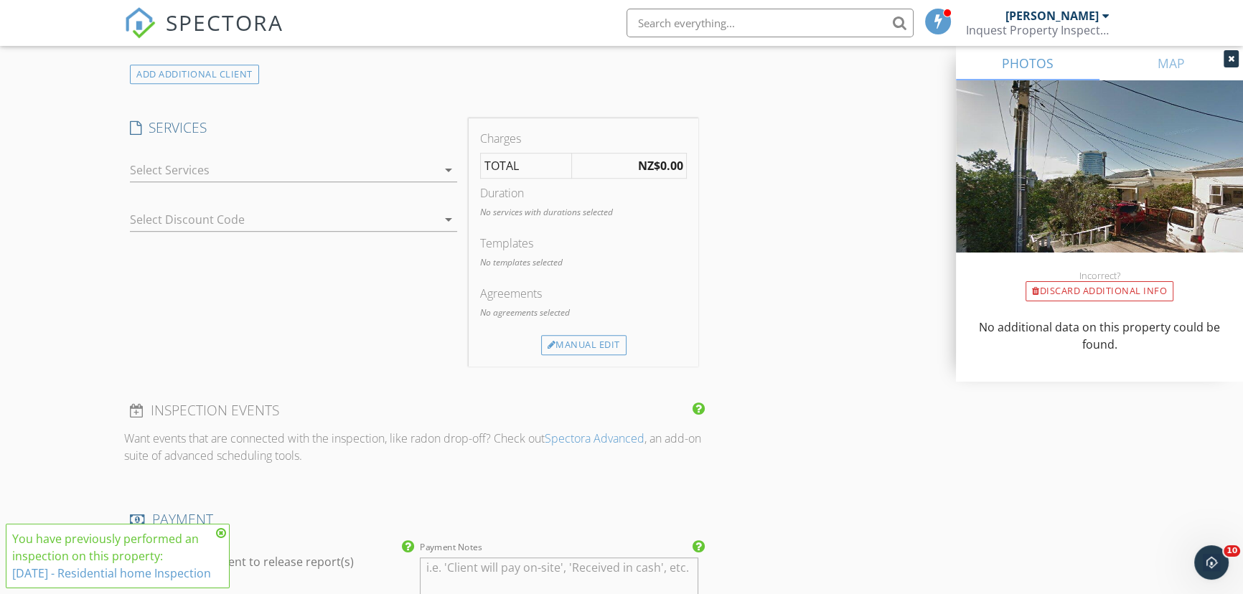
scroll to position [1108, 0]
click at [249, 169] on div at bounding box center [283, 167] width 306 height 23
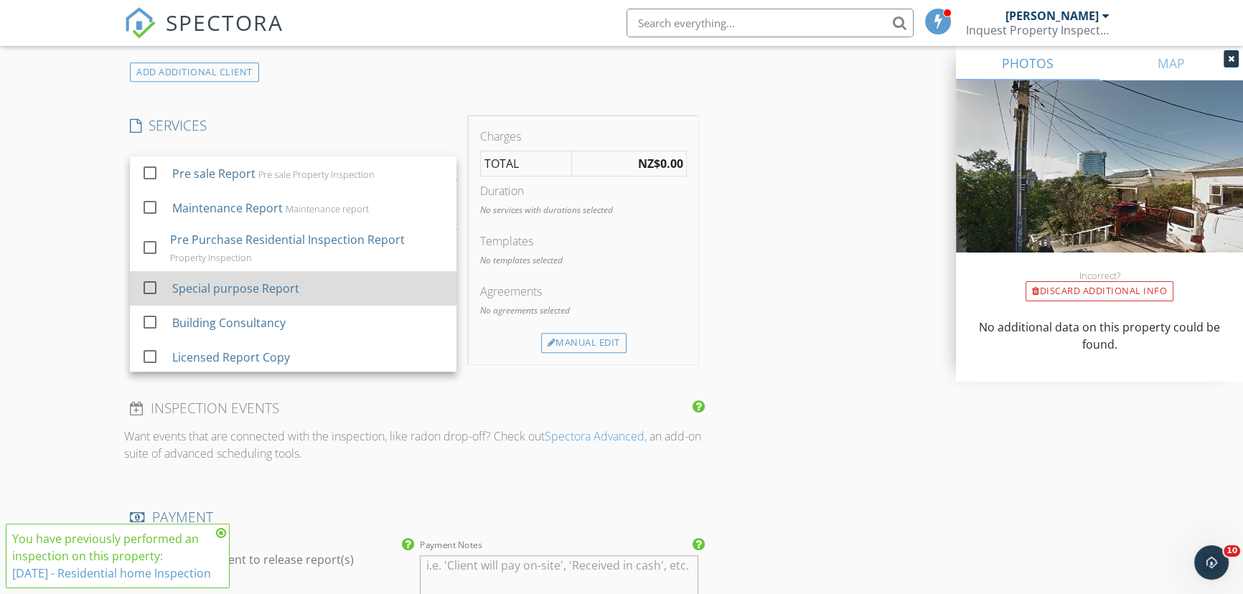
click at [253, 280] on div "Special purpose Report" at bounding box center [235, 288] width 127 height 17
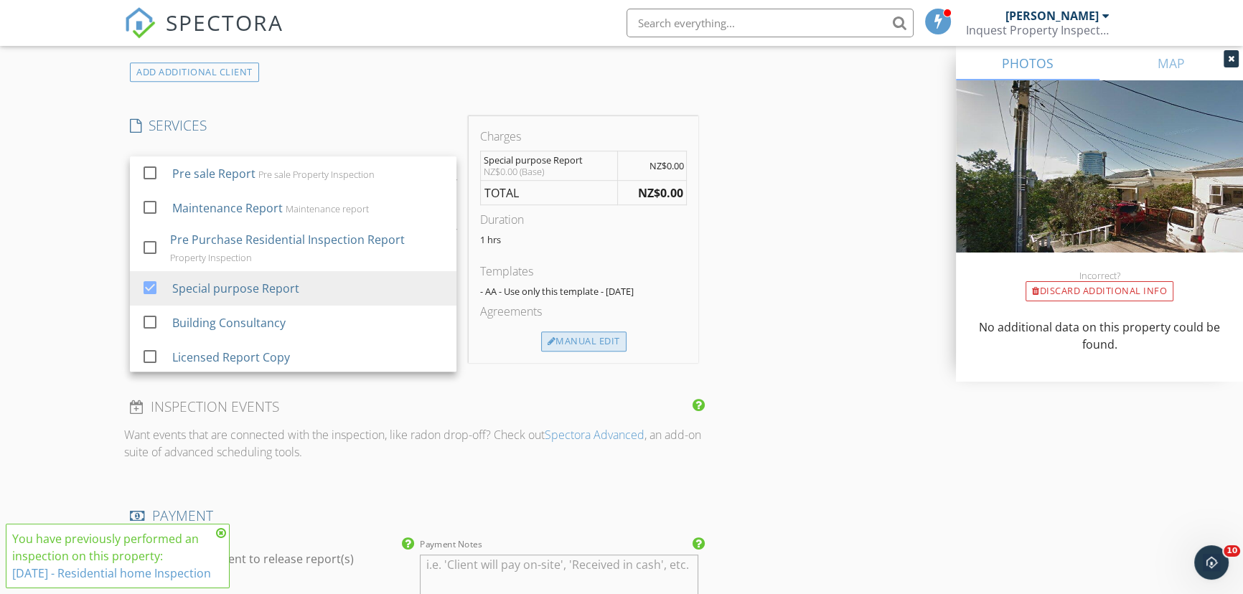
click at [588, 339] on div "Manual Edit" at bounding box center [583, 342] width 85 height 20
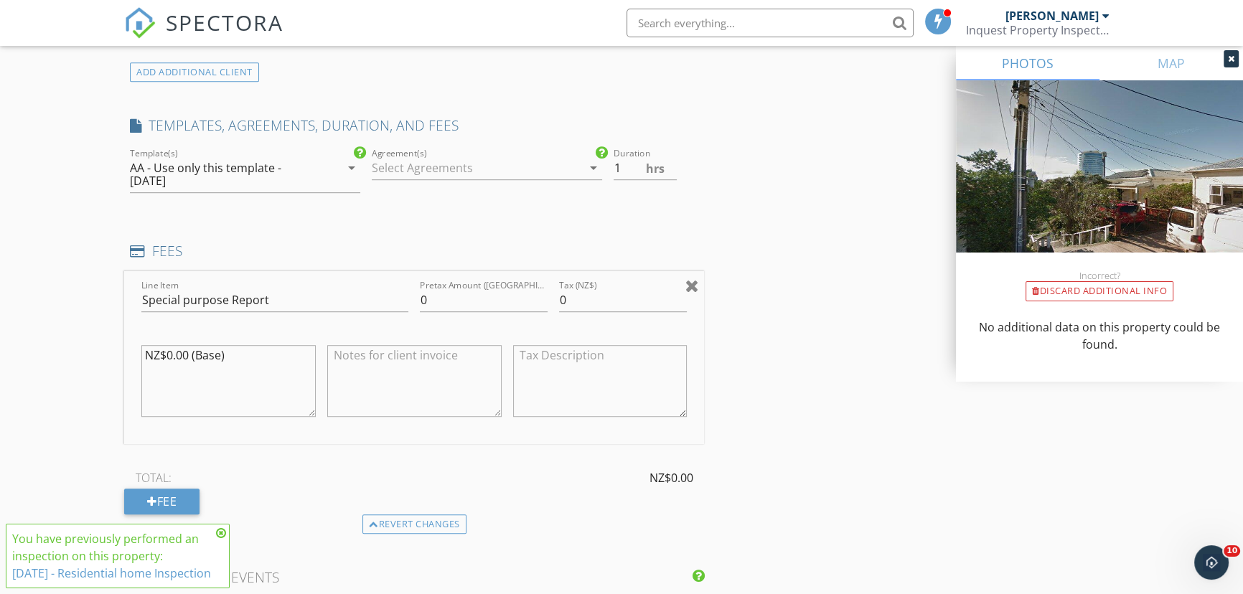
click at [693, 284] on div at bounding box center [692, 285] width 14 height 17
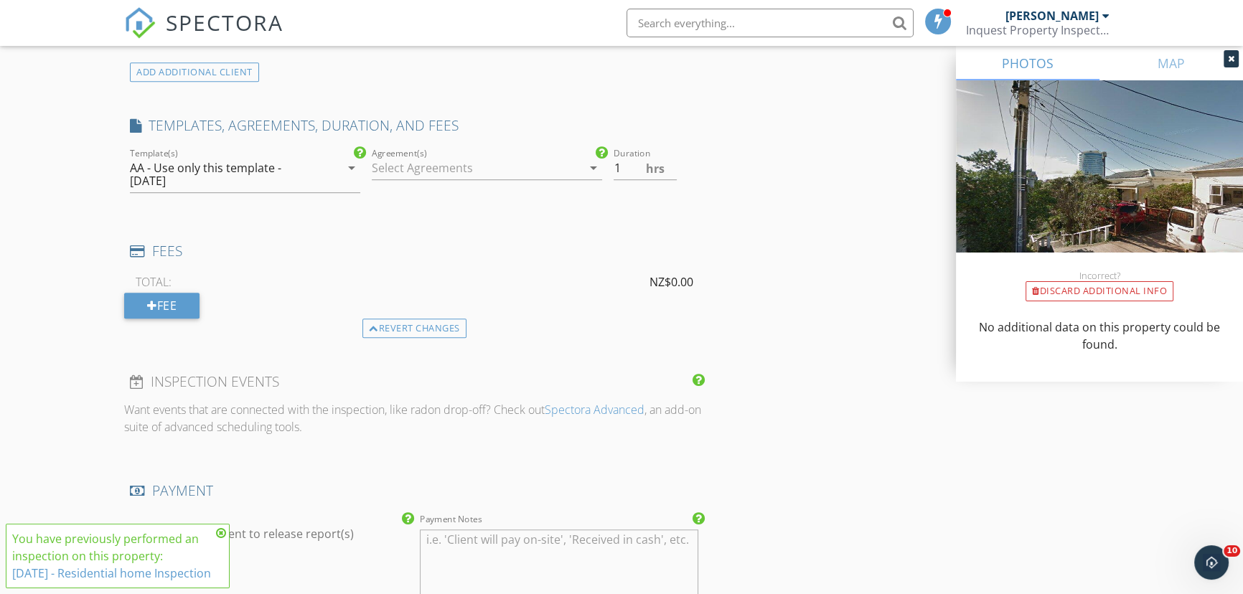
click at [402, 164] on div at bounding box center [477, 167] width 210 height 23
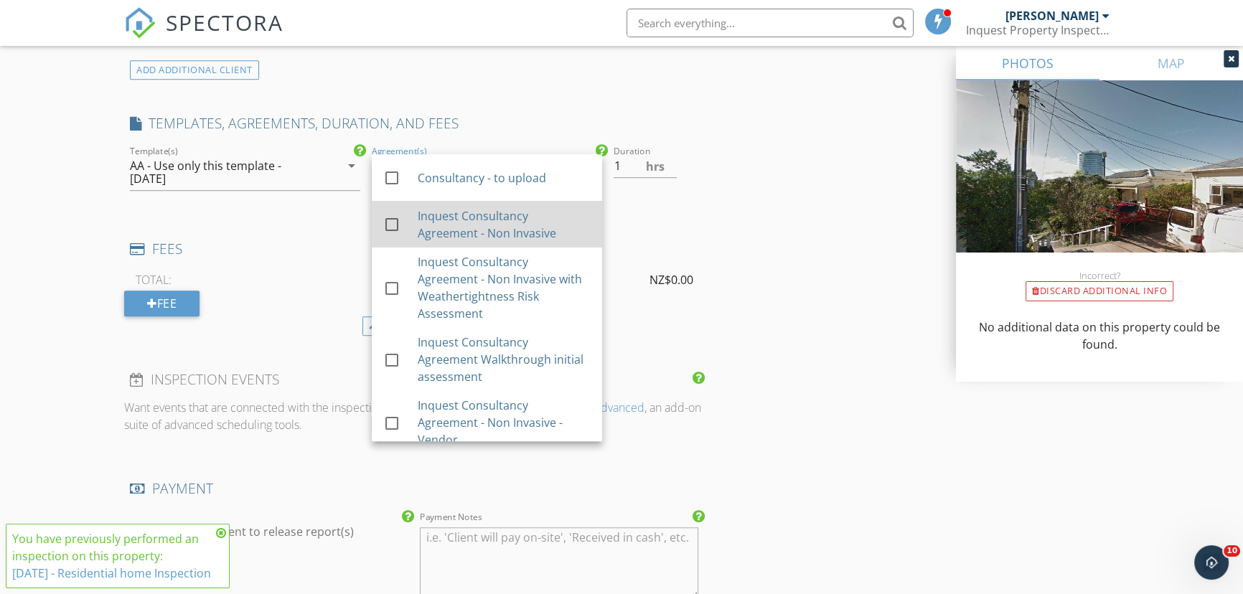
scroll to position [1110, 0]
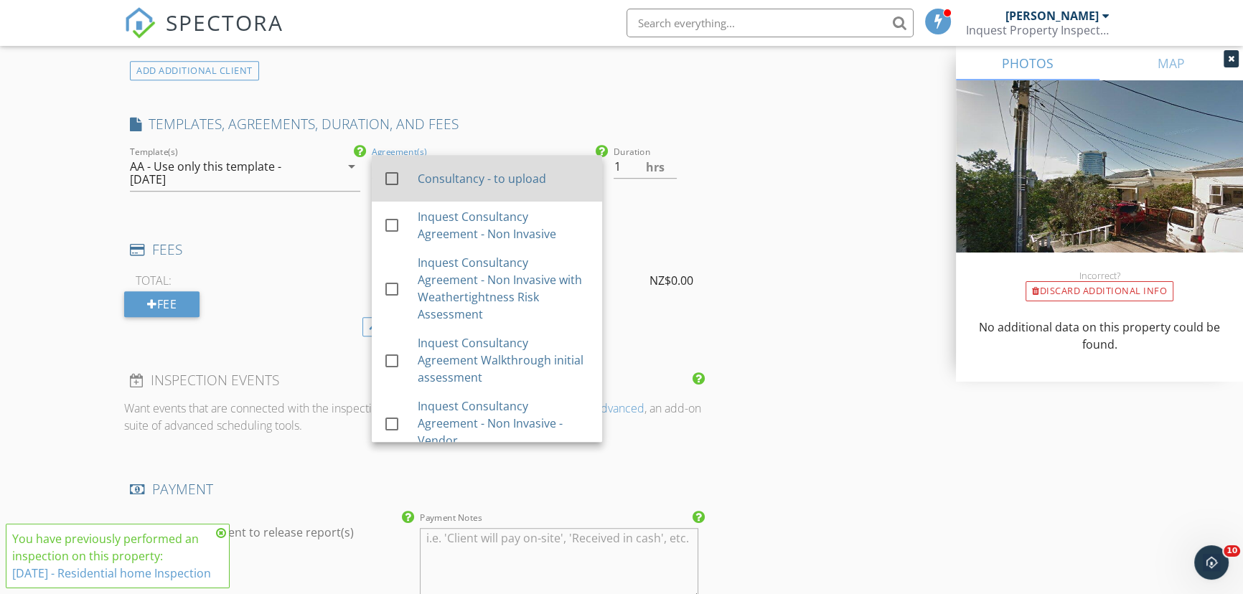
click at [474, 194] on div "check_box_outline_blank Consultancy - to upload" at bounding box center [486, 178] width 207 height 35
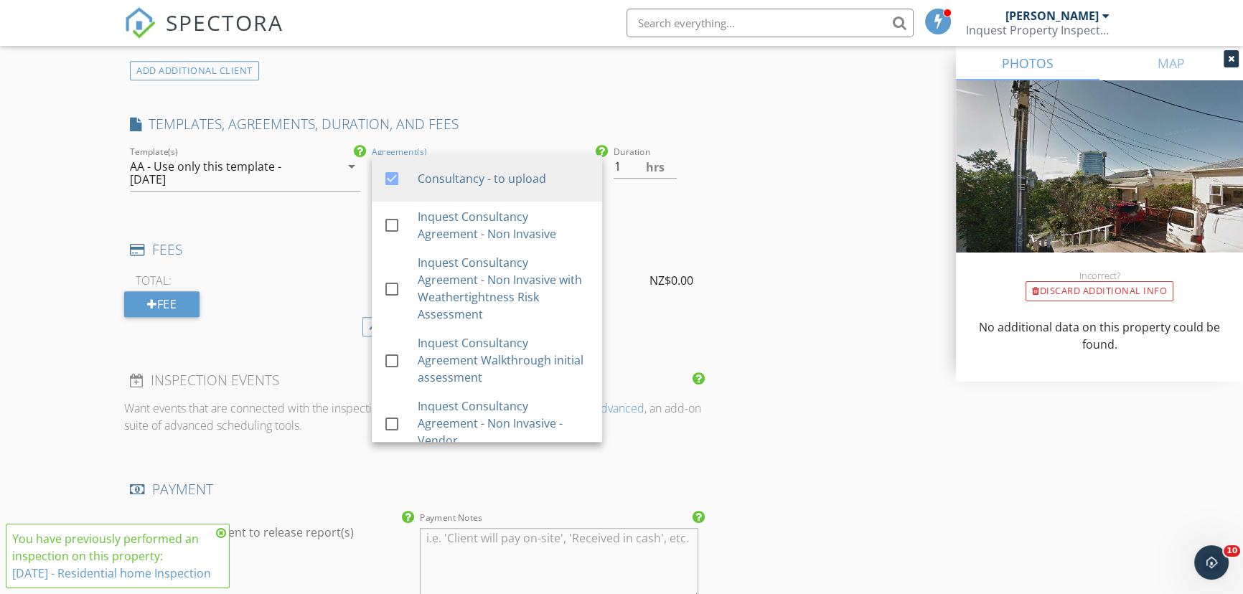
click at [219, 527] on icon at bounding box center [221, 532] width 10 height 11
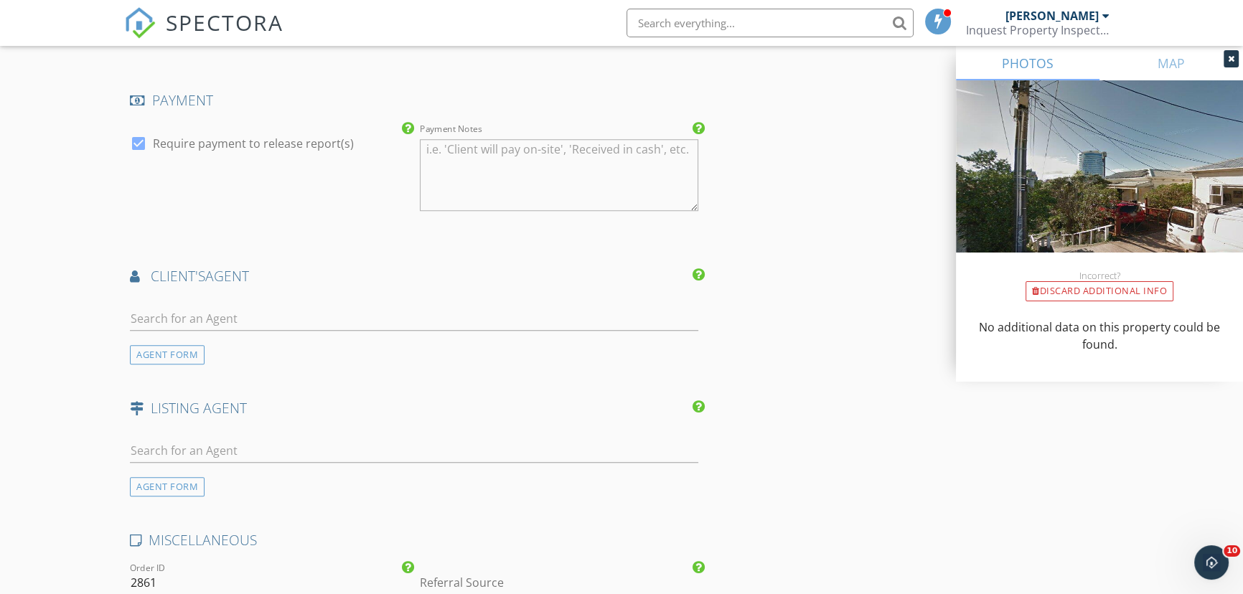
scroll to position [1500, 0]
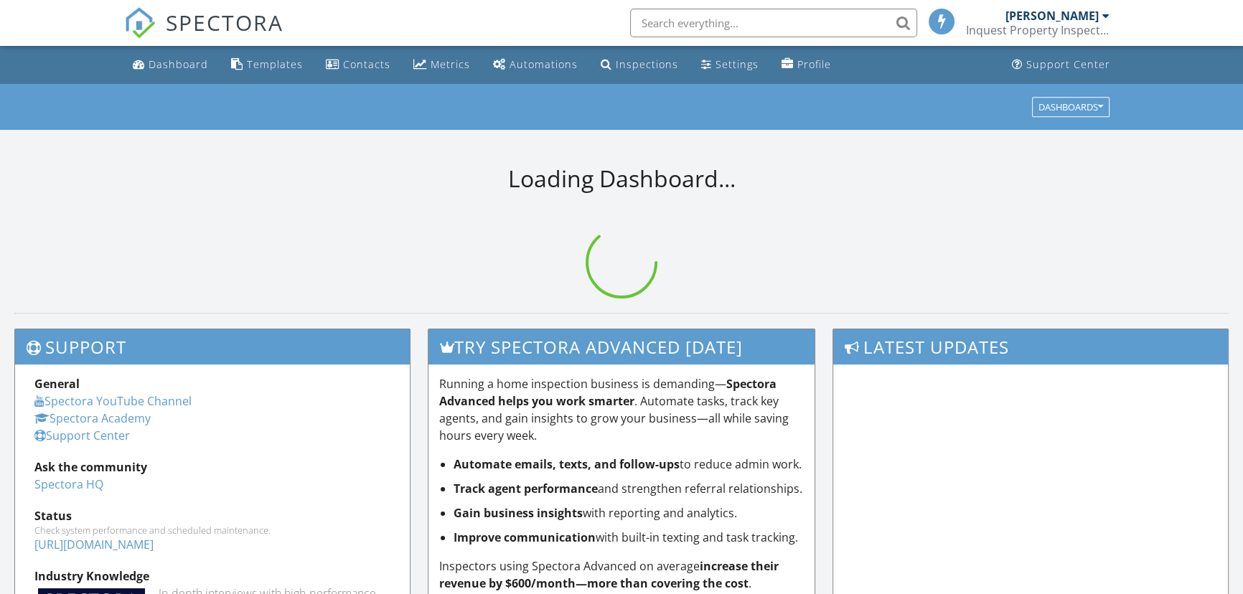
click at [693, 22] on input "text" at bounding box center [773, 23] width 287 height 29
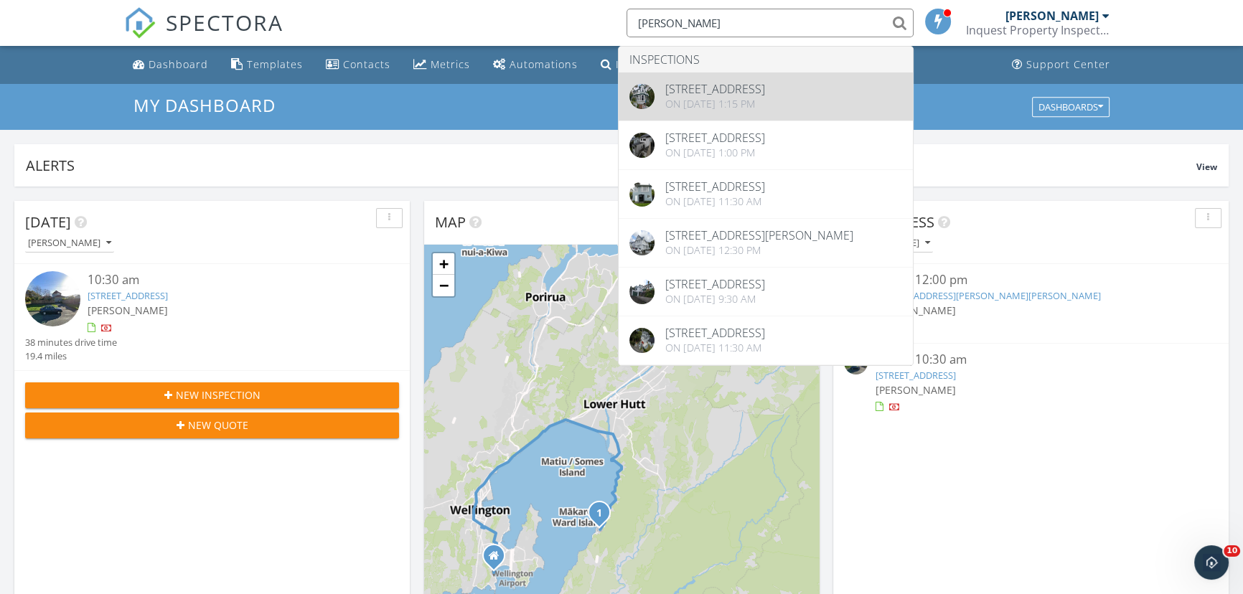
type input "[PERSON_NAME]"
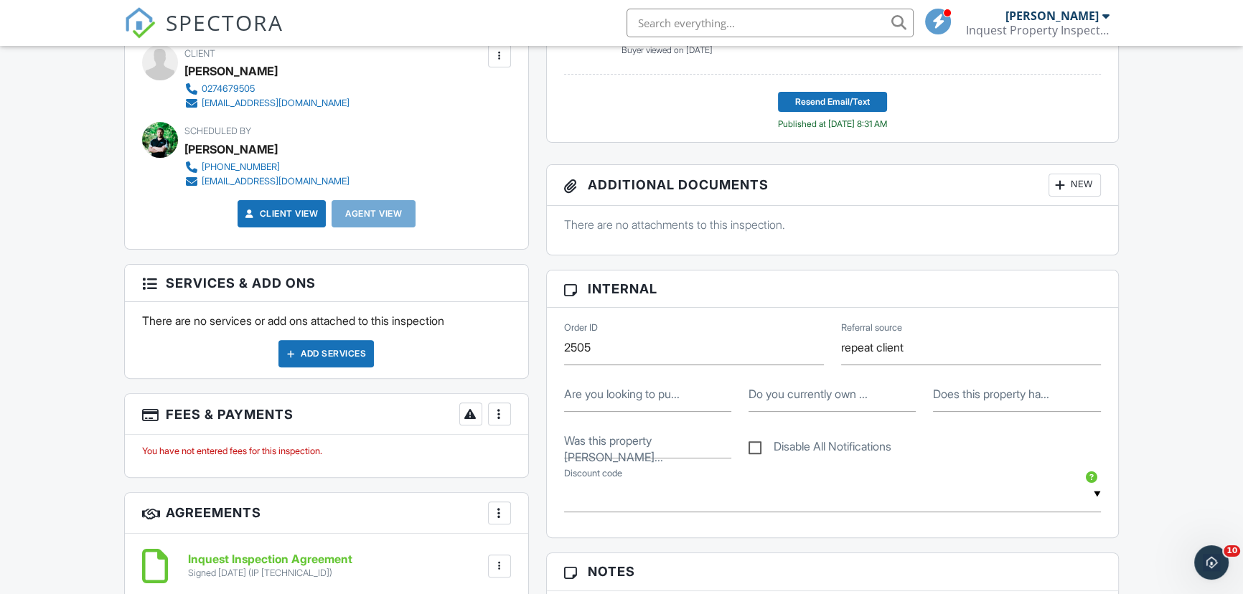
scroll to position [520, 0]
drag, startPoint x: 282, startPoint y: 106, endPoint x: 204, endPoint y: 106, distance: 78.2
click at [204, 106] on div "Client Nikhil Sarma 0274679505 sarni082@gmail.com" at bounding box center [301, 78] width 234 height 66
copy div "sarni082@gmail.com"
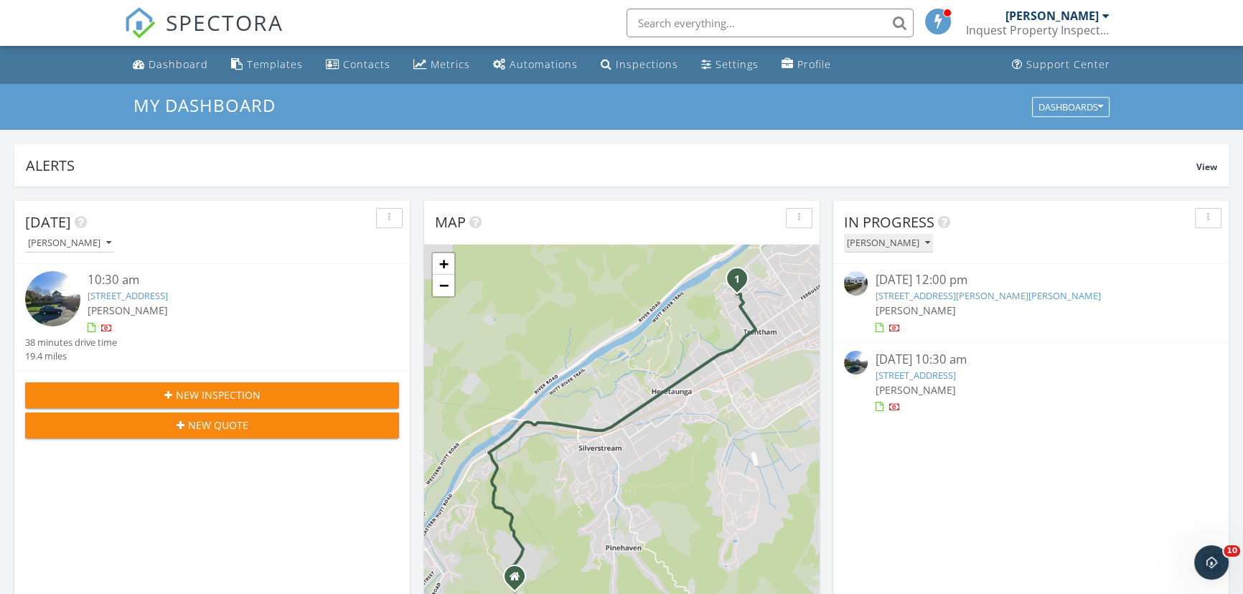
click at [906, 246] on div "[PERSON_NAME]" at bounding box center [888, 243] width 83 height 10
click at [893, 305] on div "[PERSON_NAME]" at bounding box center [899, 309] width 89 height 17
click at [942, 294] on link "224 George St, Stokes Valley, Lower Hutt, 5019" at bounding box center [987, 295] width 225 height 13
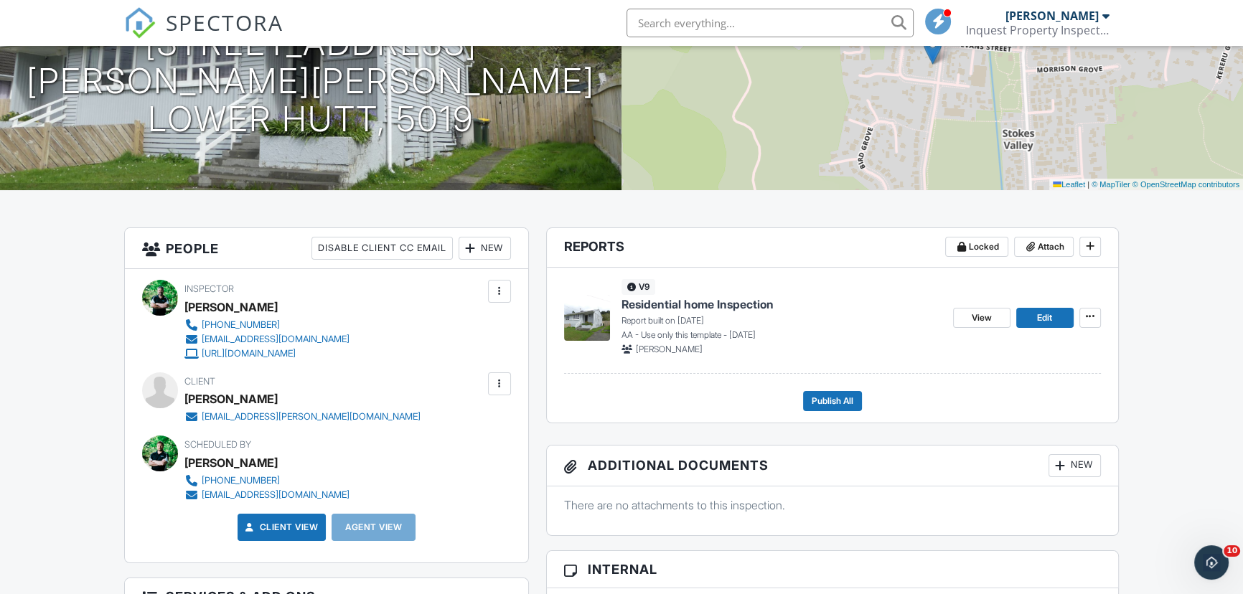
scroll to position [194, 0]
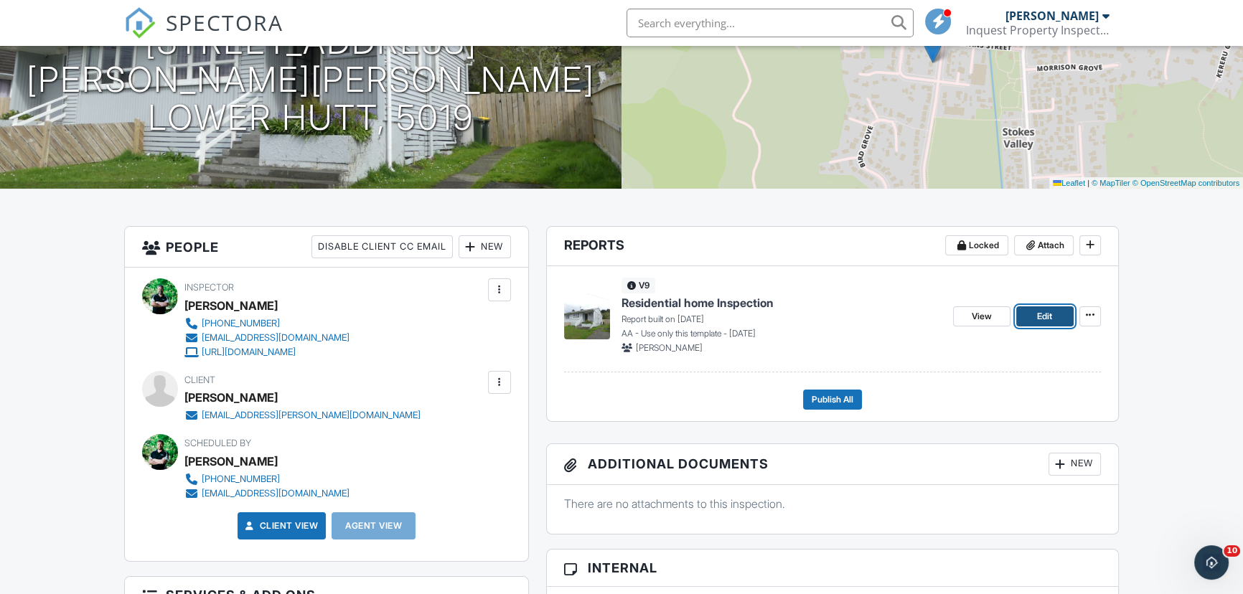
click at [1049, 311] on span "Edit" at bounding box center [1044, 316] width 15 height 14
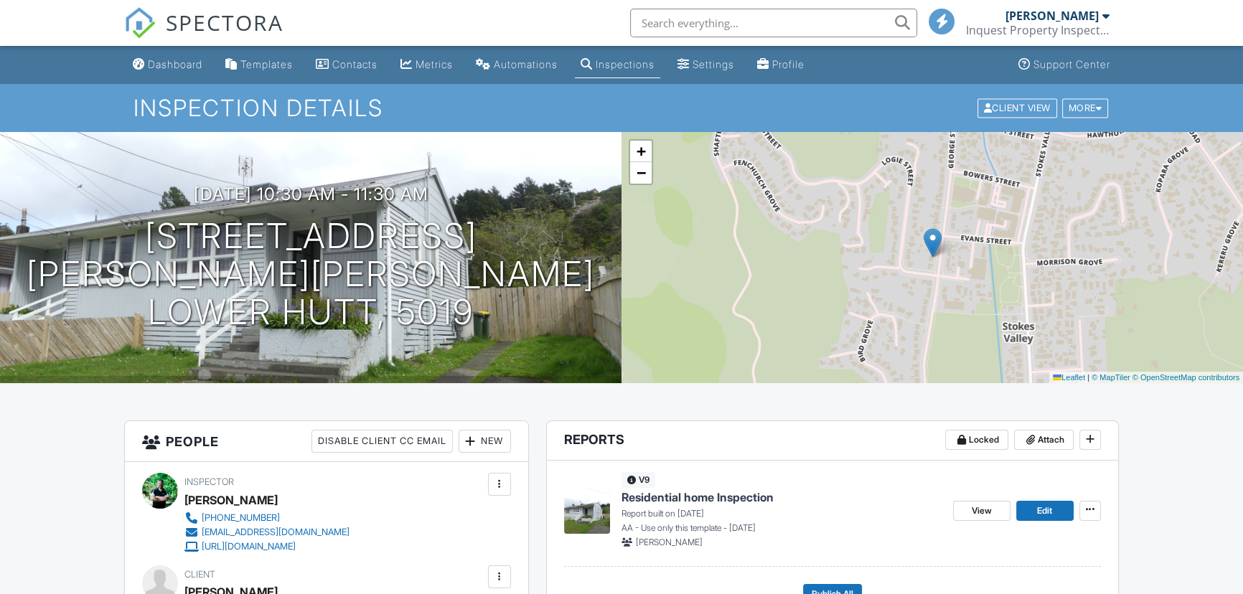
click at [173, 71] on link "Dashboard" at bounding box center [167, 65] width 81 height 27
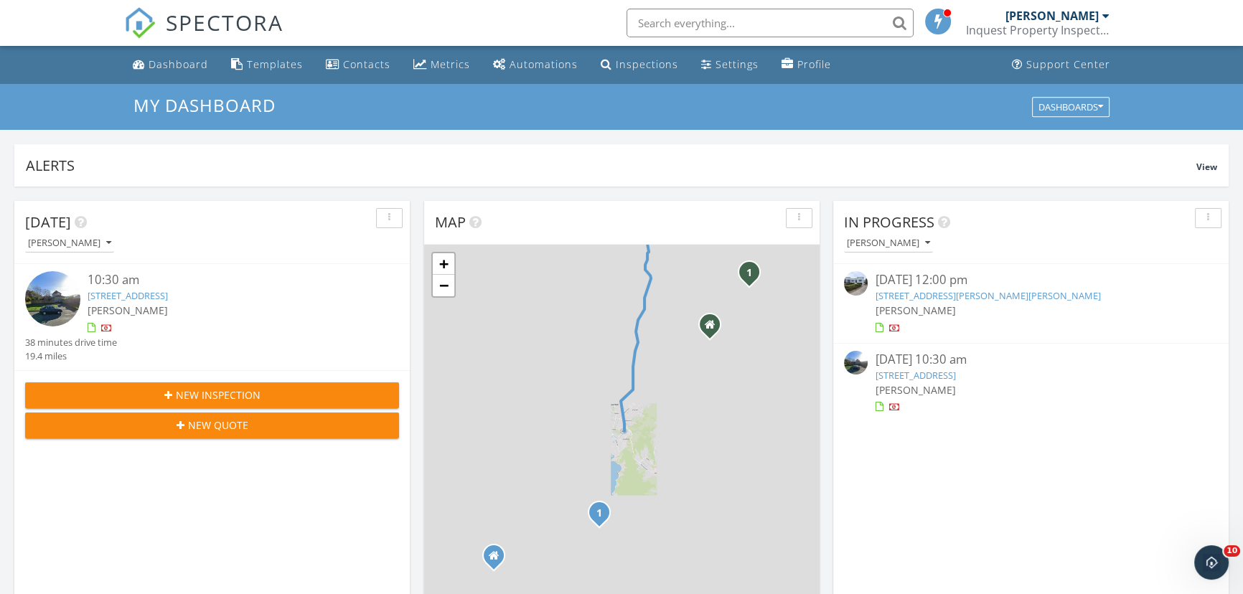
click at [317, 368] on div "10:30 am [STREET_ADDRESS] [PERSON_NAME] 38 minutes drive time 19.4 miles" at bounding box center [211, 317] width 395 height 106
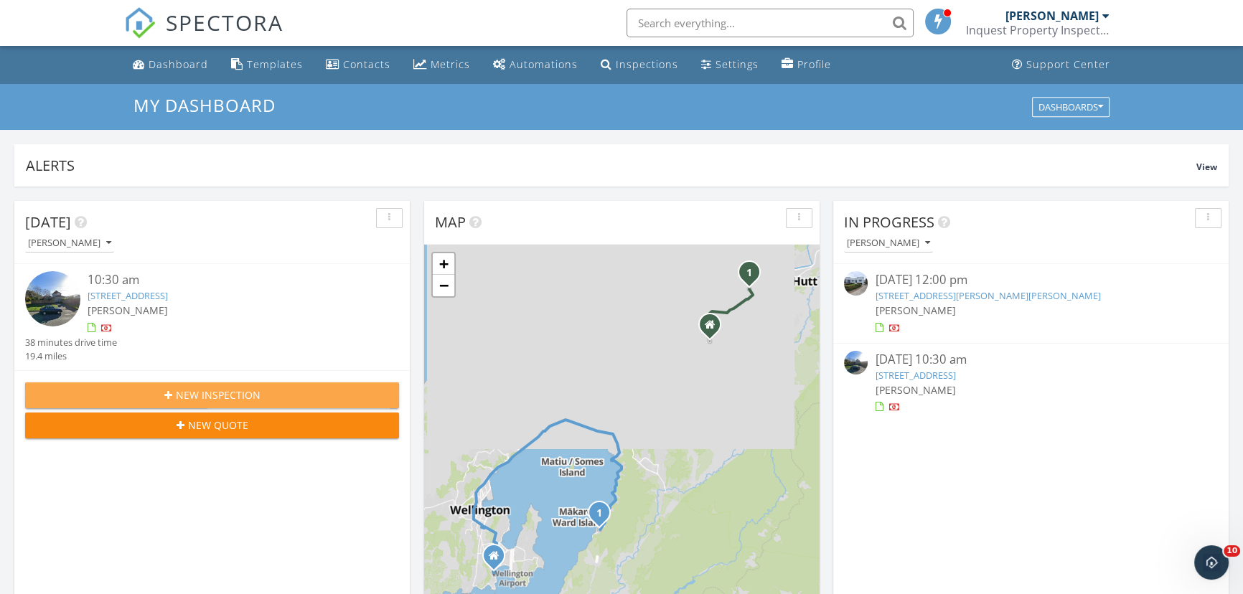
click at [318, 403] on button "New Inspection" at bounding box center [212, 396] width 374 height 26
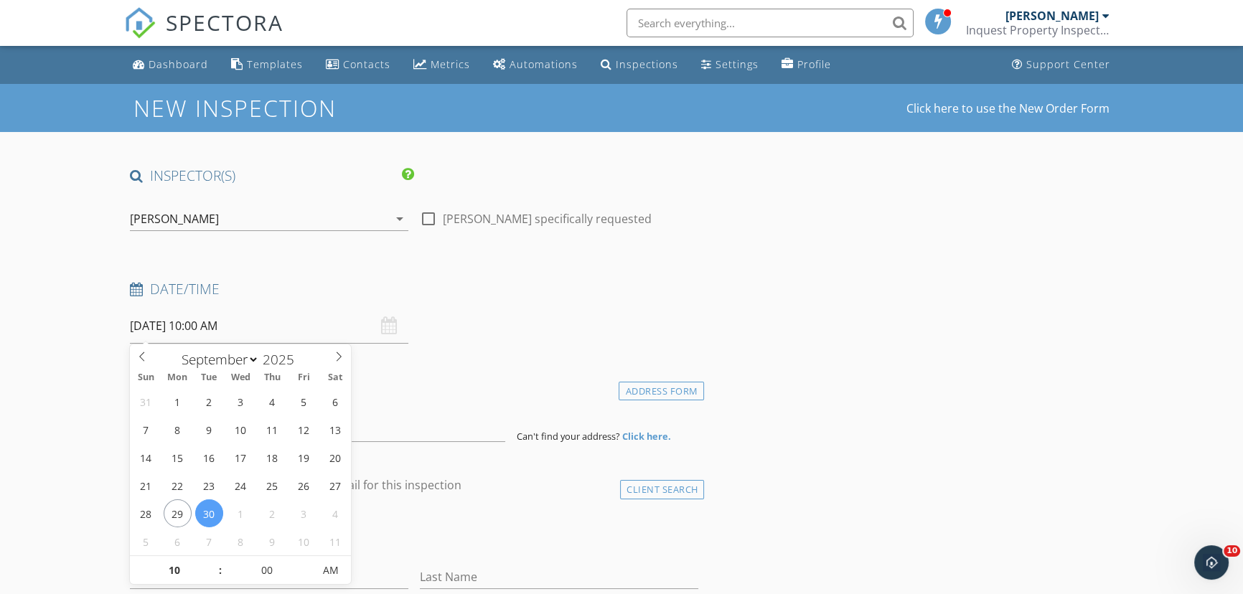
click at [218, 329] on input "[DATE] 10:00 AM" at bounding box center [269, 326] width 278 height 35
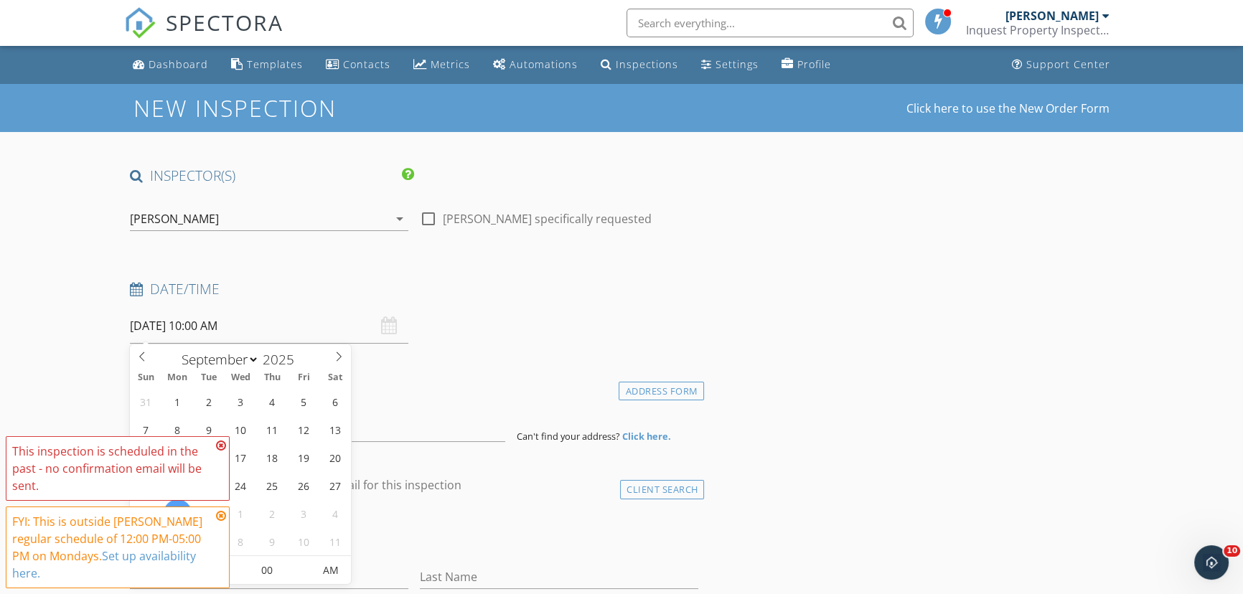
click at [318, 375] on span "Fri" at bounding box center [304, 377] width 32 height 9
drag, startPoint x: 220, startPoint y: 445, endPoint x: 224, endPoint y: 482, distance: 37.5
click at [220, 446] on icon at bounding box center [221, 445] width 10 height 11
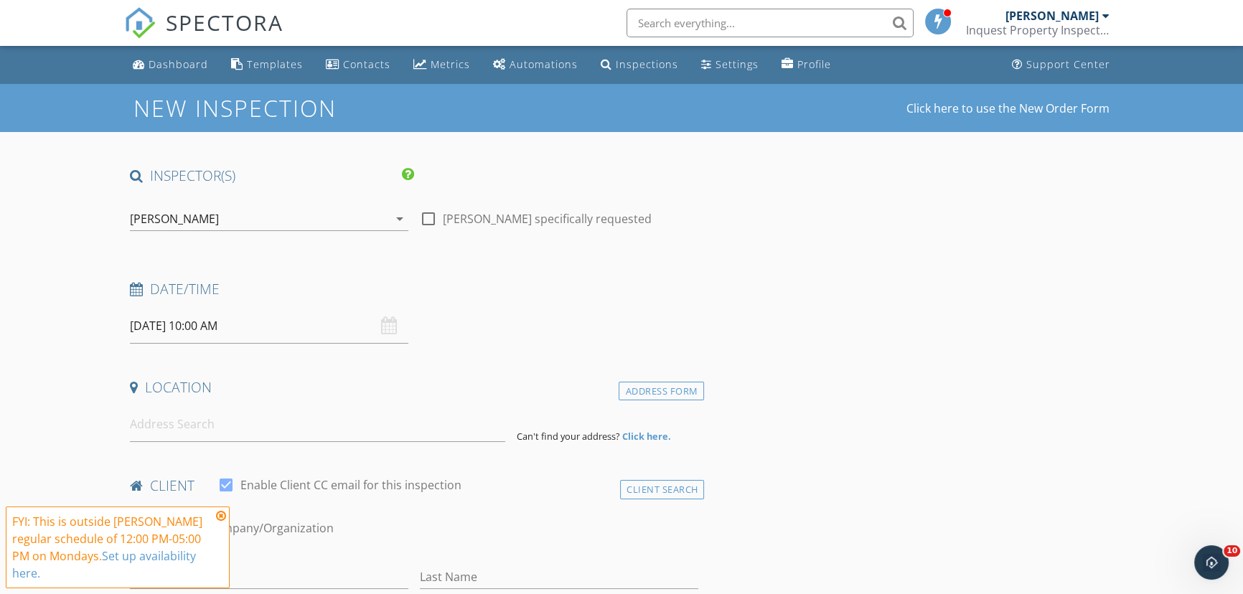
click at [222, 516] on icon at bounding box center [221, 515] width 10 height 11
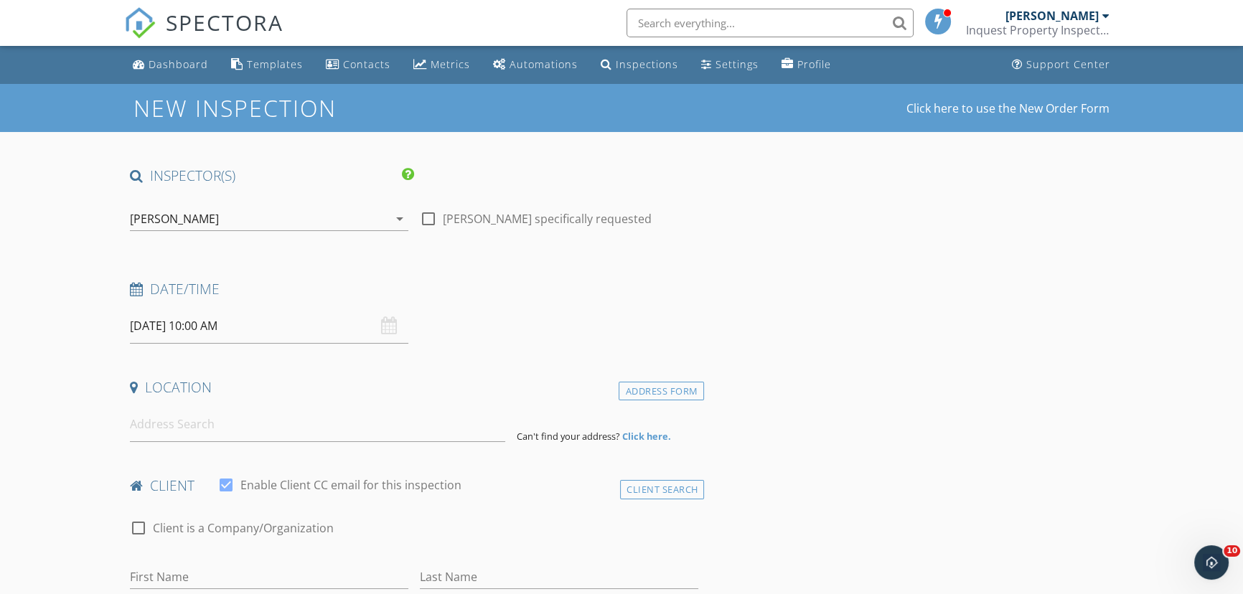
click at [200, 333] on input "29/09/2025 10:00 AM" at bounding box center [269, 326] width 278 height 35
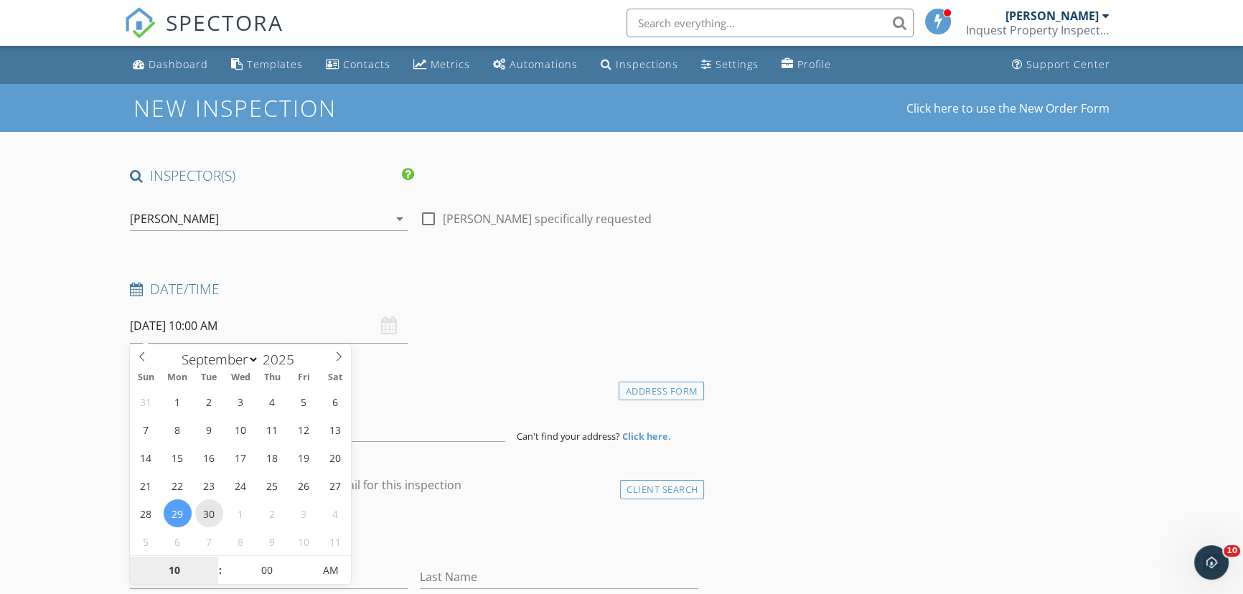
type input "[DATE] 10:00 AM"
drag, startPoint x: 98, startPoint y: 431, endPoint x: 108, endPoint y: 431, distance: 10.8
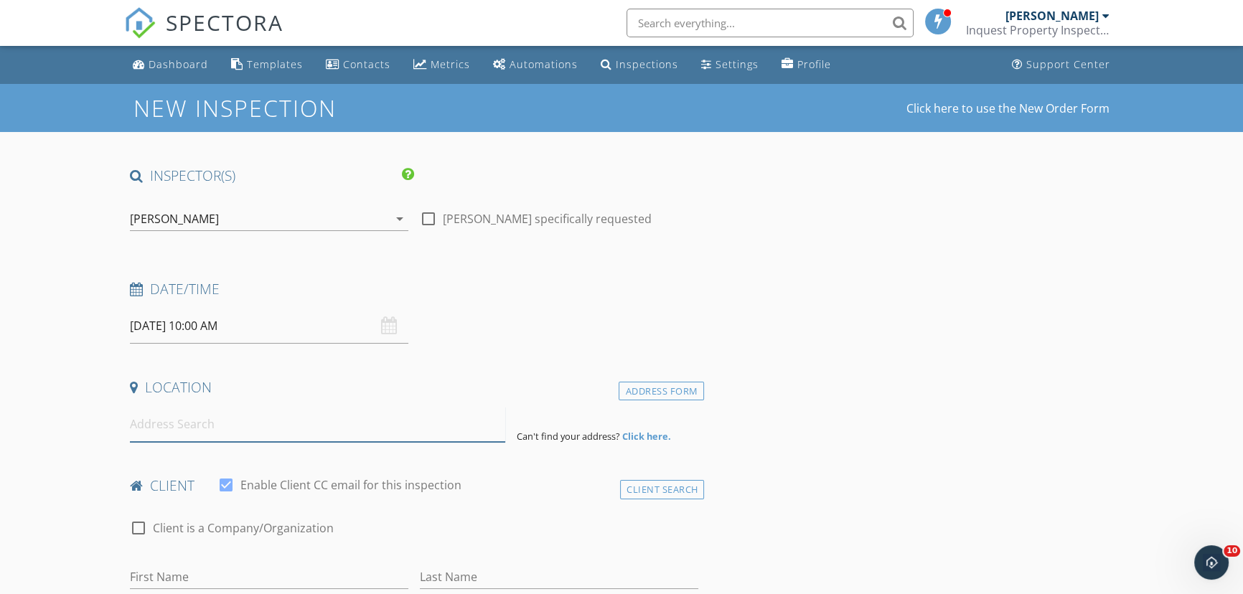
click at [214, 422] on input at bounding box center [317, 424] width 375 height 35
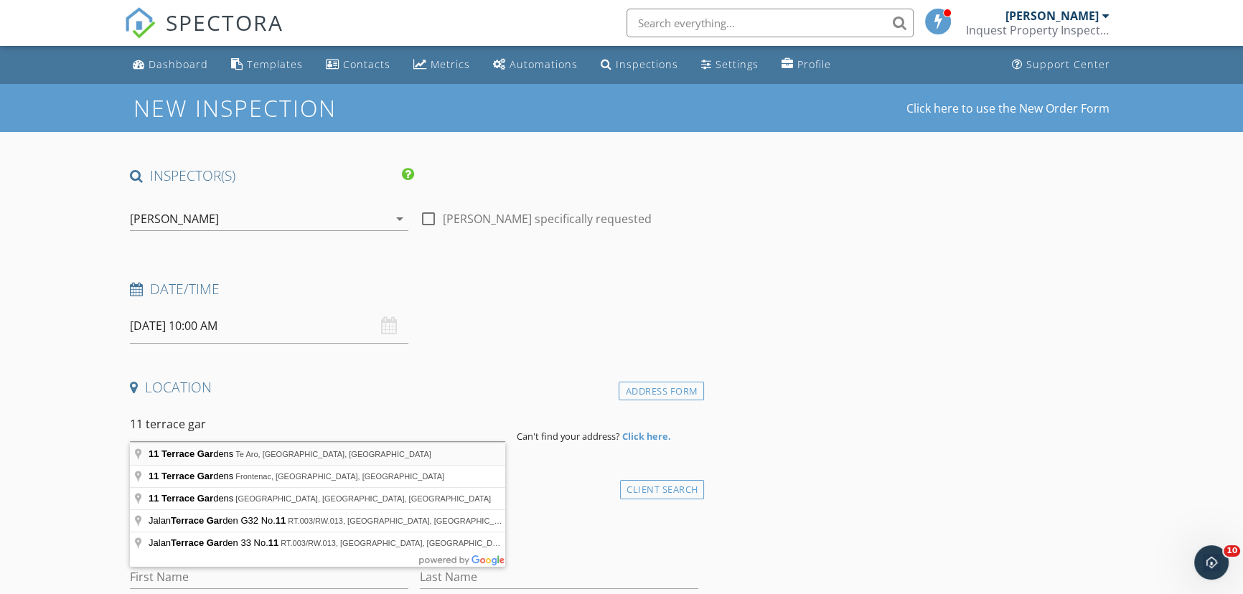
type input "11 Terrace Gardens, Te Aro, Wellington, New Zealand"
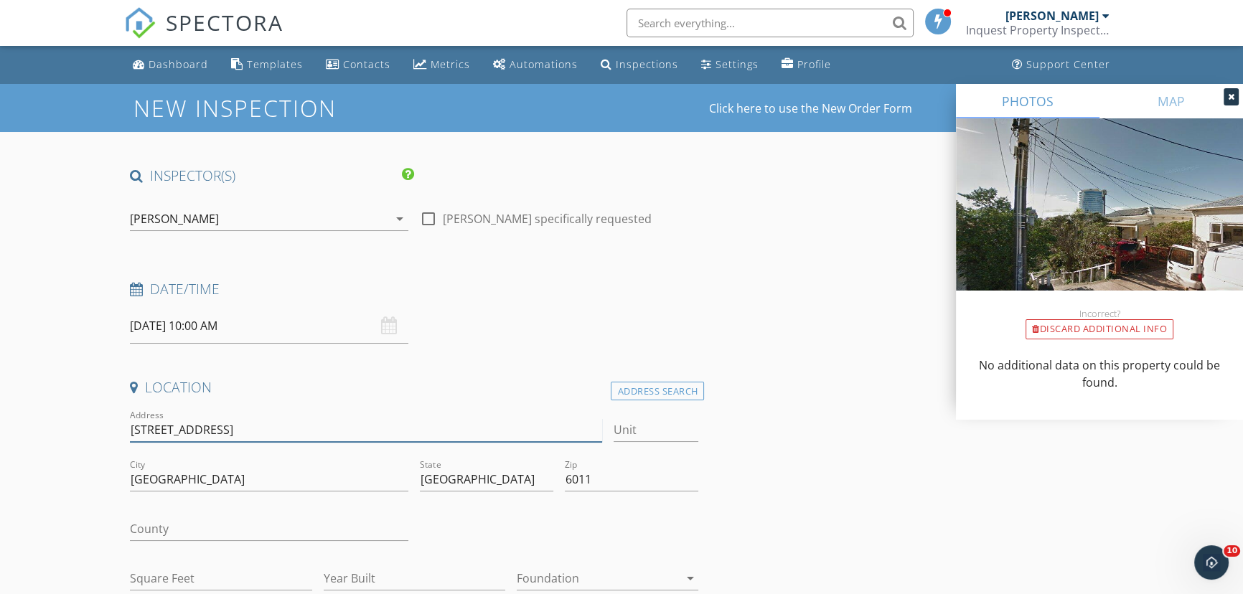
click at [250, 436] on input "11 Terrace Gardens" at bounding box center [366, 430] width 472 height 24
type input "[STREET_ADDRESS]"
drag, startPoint x: 528, startPoint y: 476, endPoint x: 325, endPoint y: 466, distance: 203.3
click at [325, 466] on div "Address 11 Terrace Gardens, Te Aro Unit City Wellington State Wellington Region…" at bounding box center [414, 506] width 580 height 198
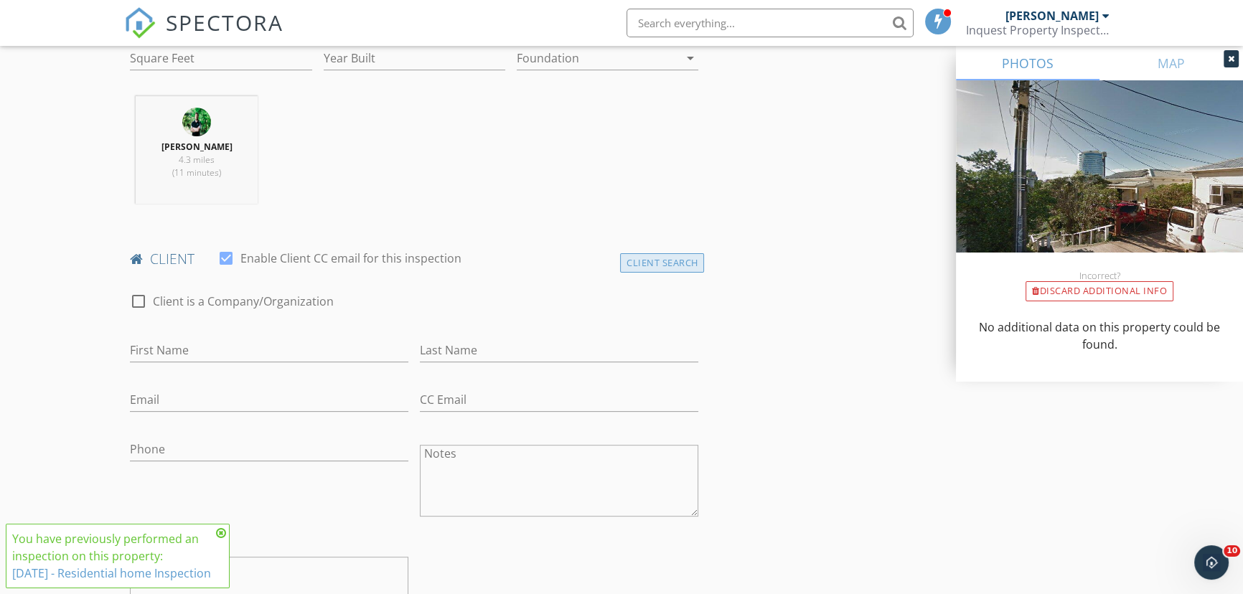
scroll to position [521, 0]
click at [649, 263] on div "Client Search" at bounding box center [662, 262] width 85 height 19
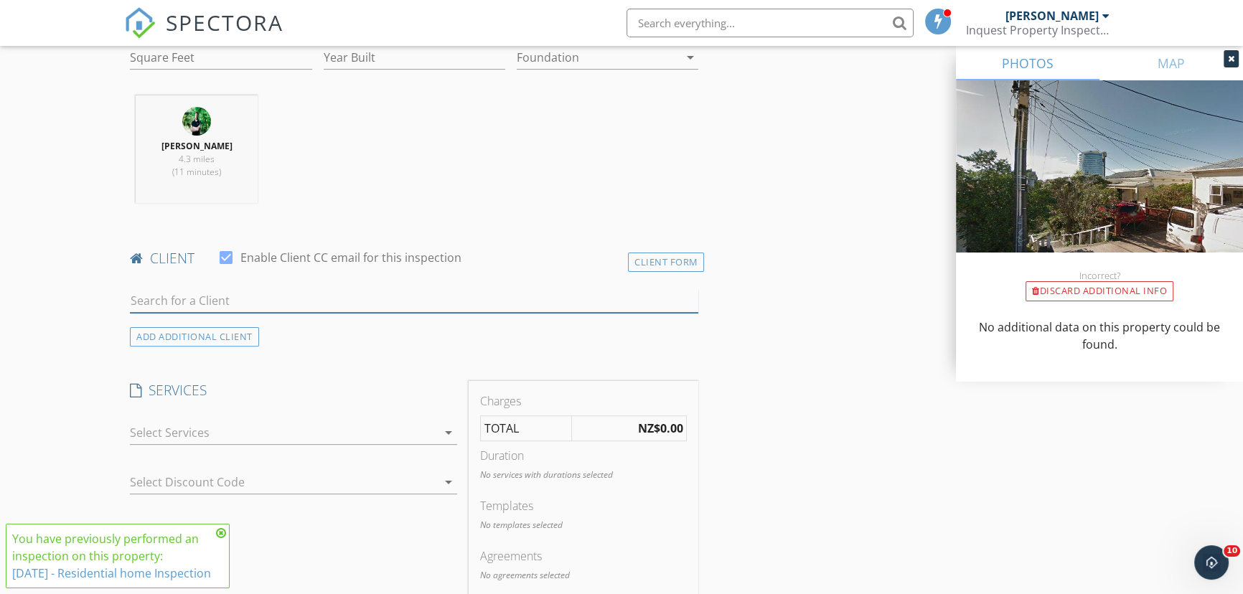
click at [347, 300] on input "text" at bounding box center [414, 301] width 568 height 24
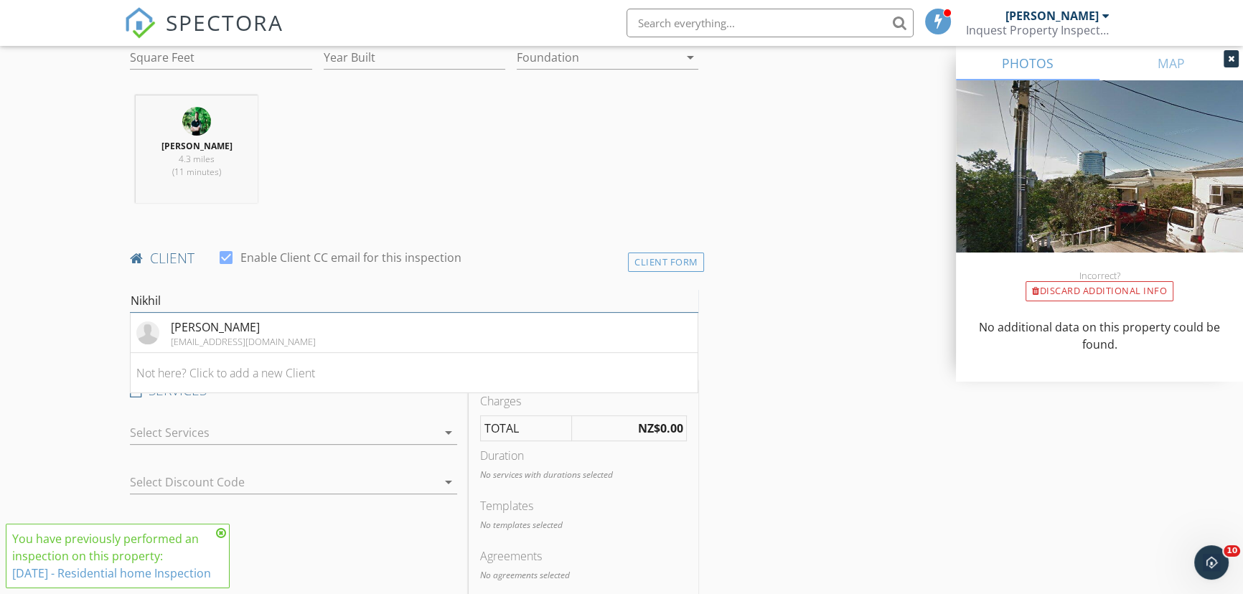
type input "nikhil"
click at [272, 343] on li "Nikhil Sarma sarni082@gmail.com" at bounding box center [414, 333] width 567 height 40
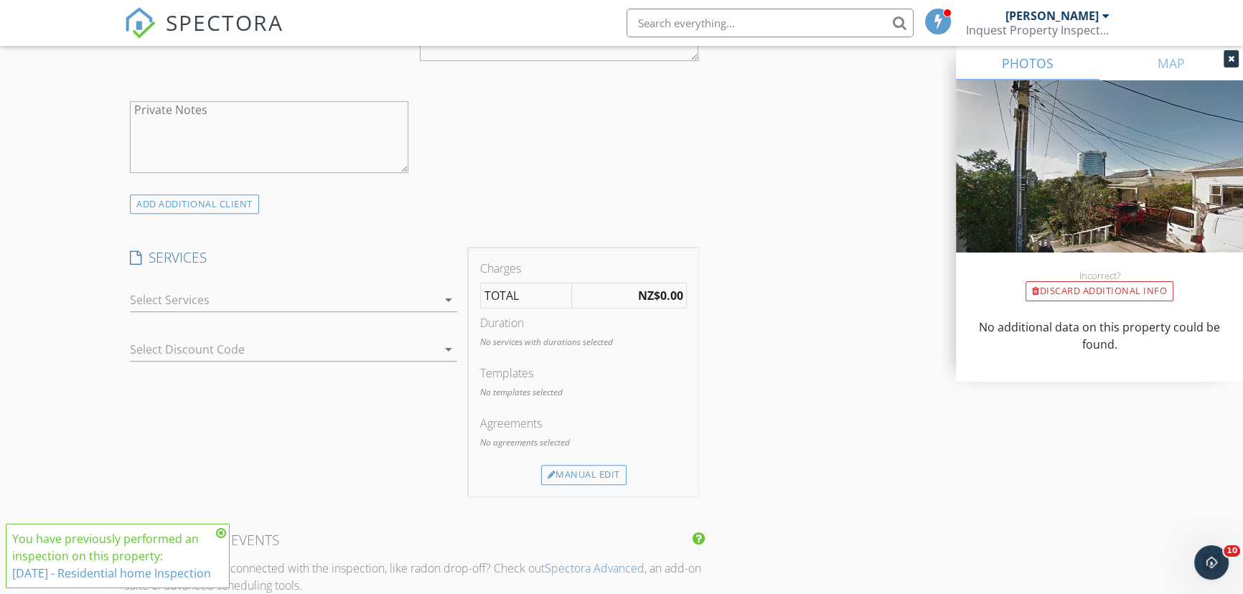
scroll to position [977, 0]
click at [212, 296] on div at bounding box center [283, 299] width 306 height 23
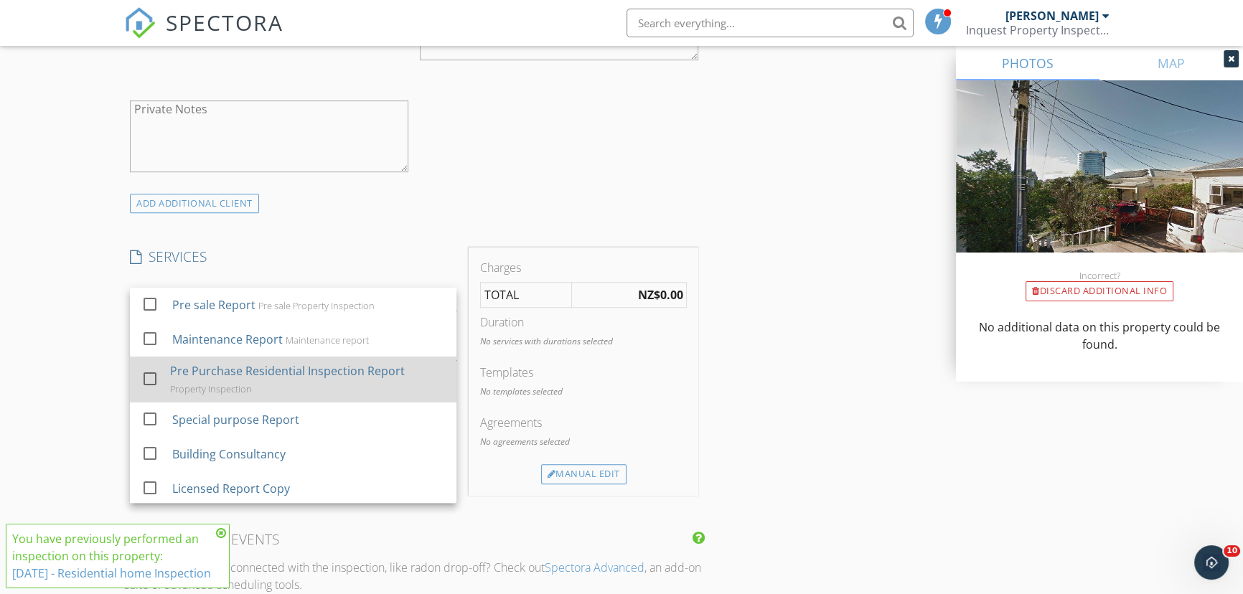
click at [224, 370] on div "Pre Purchase Residential Inspection Report" at bounding box center [287, 370] width 235 height 17
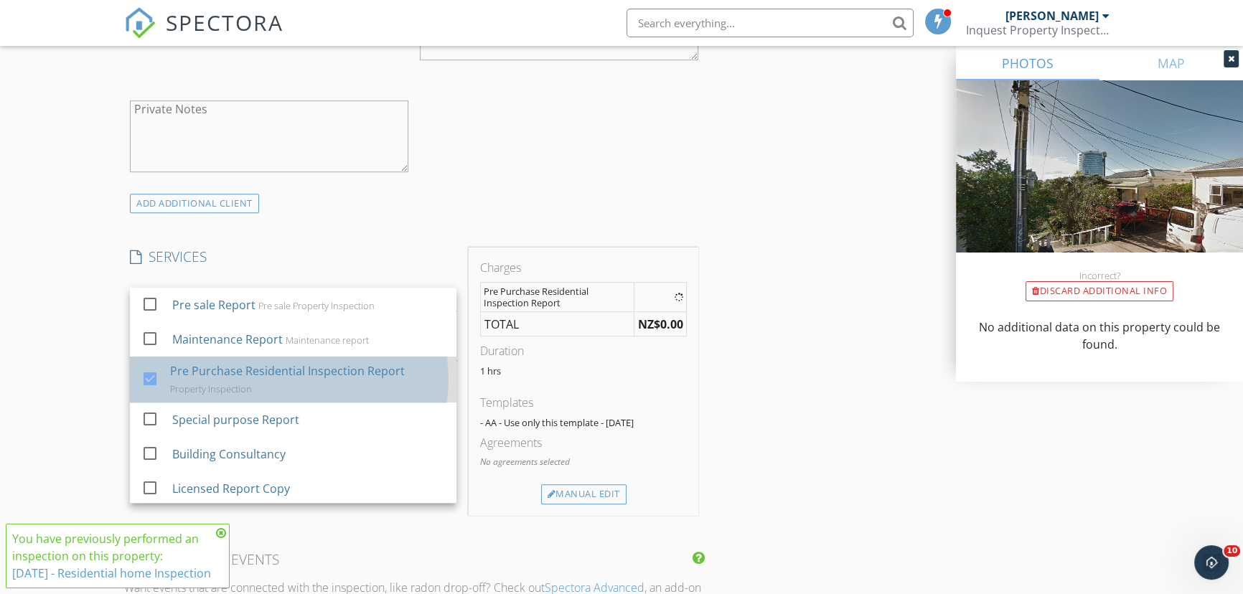
click at [224, 370] on div "Pre Purchase Residential Inspection Report" at bounding box center [287, 370] width 235 height 17
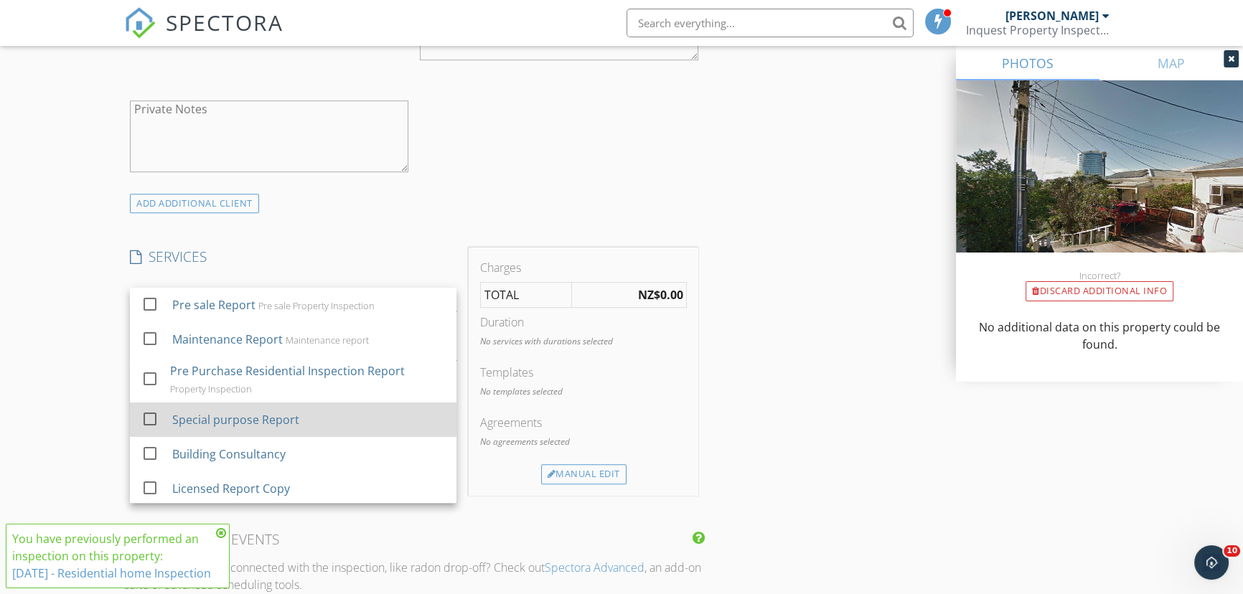
click at [243, 425] on div "Special purpose Report" at bounding box center [235, 419] width 127 height 17
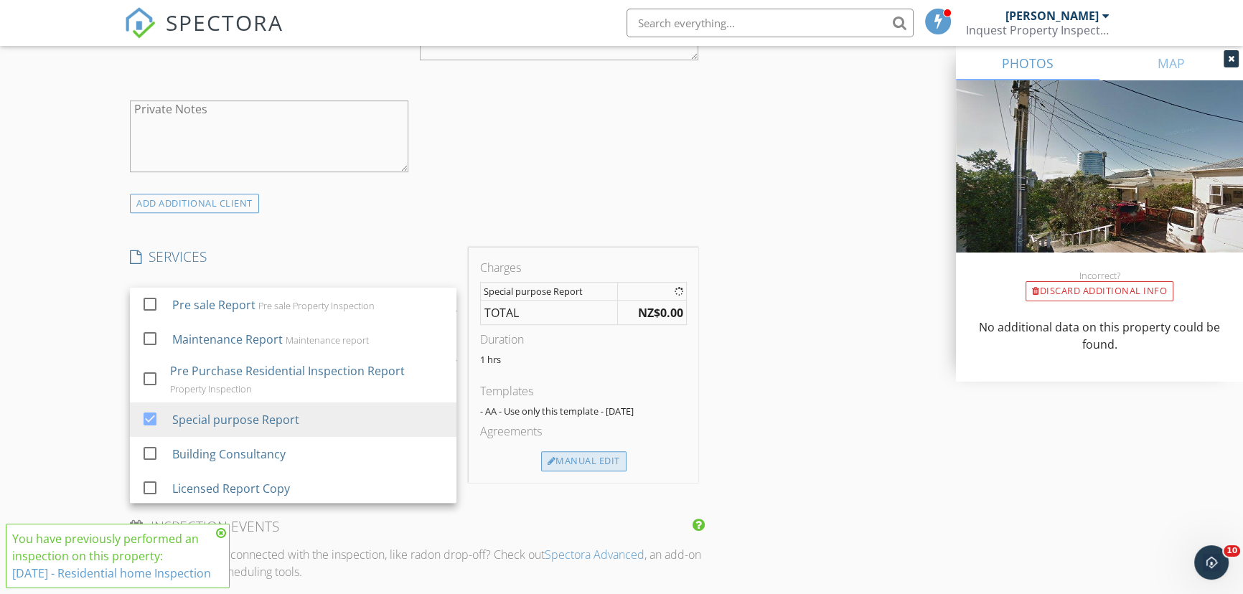
click at [588, 463] on div "Manual Edit" at bounding box center [583, 461] width 85 height 20
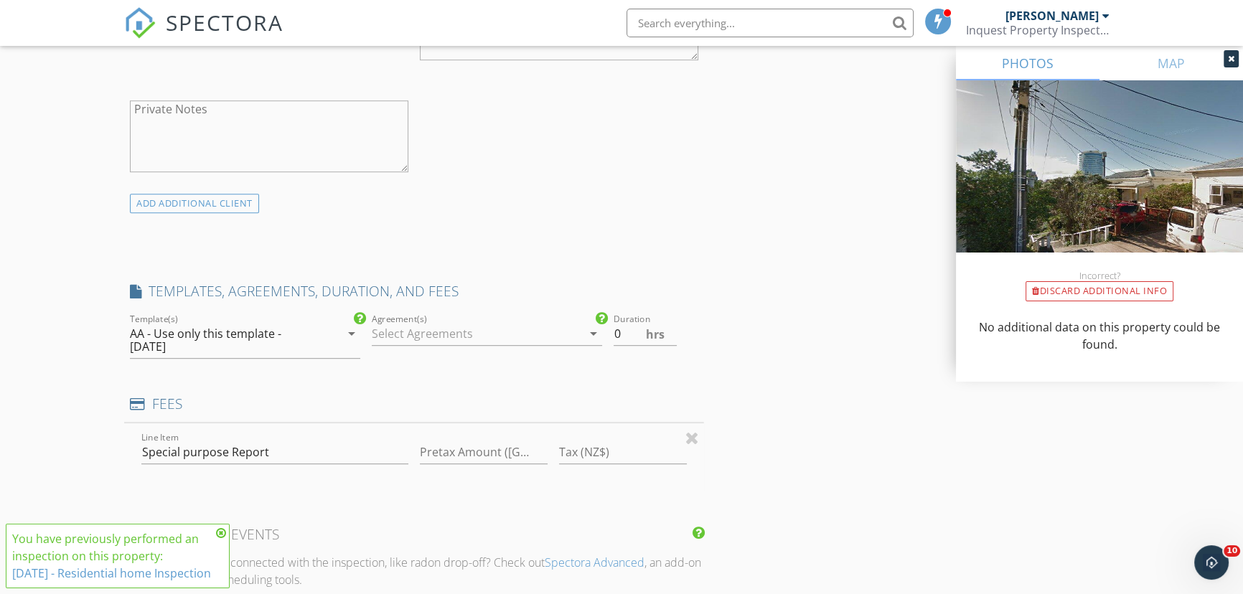
type input "0"
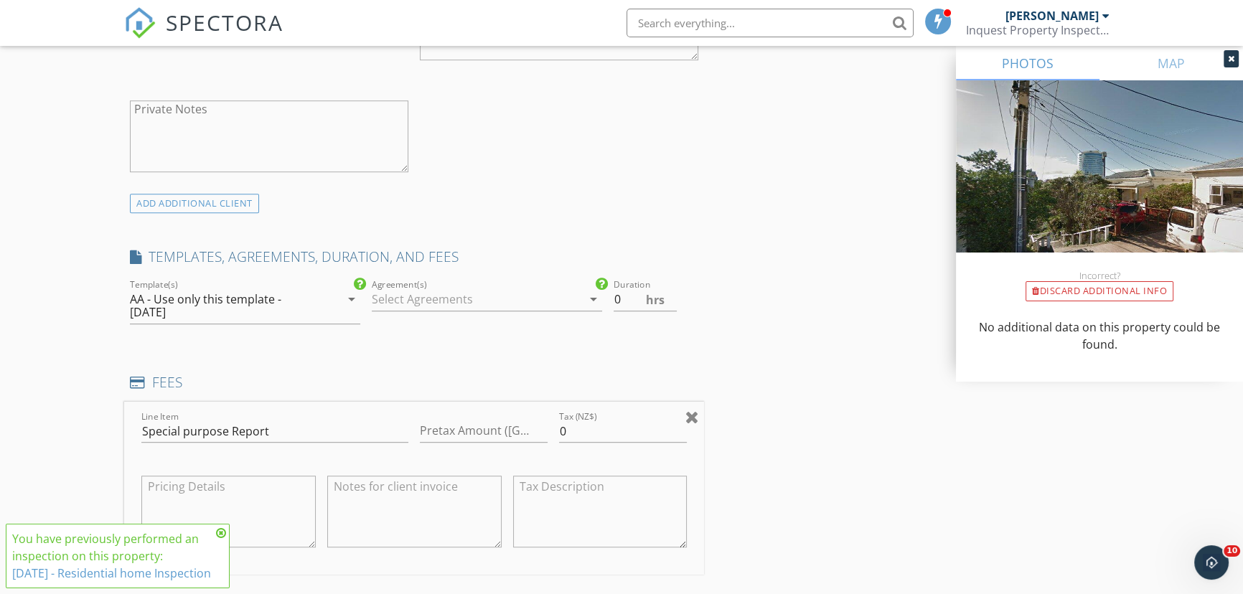
click at [697, 408] on div at bounding box center [692, 416] width 14 height 17
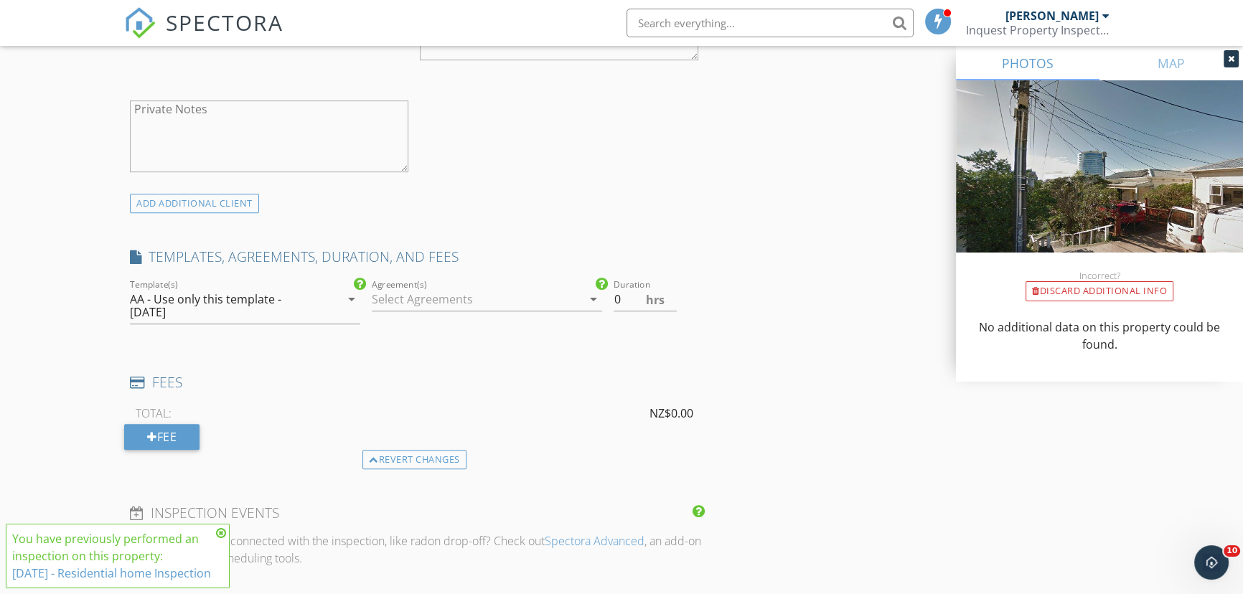
click at [498, 299] on div at bounding box center [477, 299] width 210 height 23
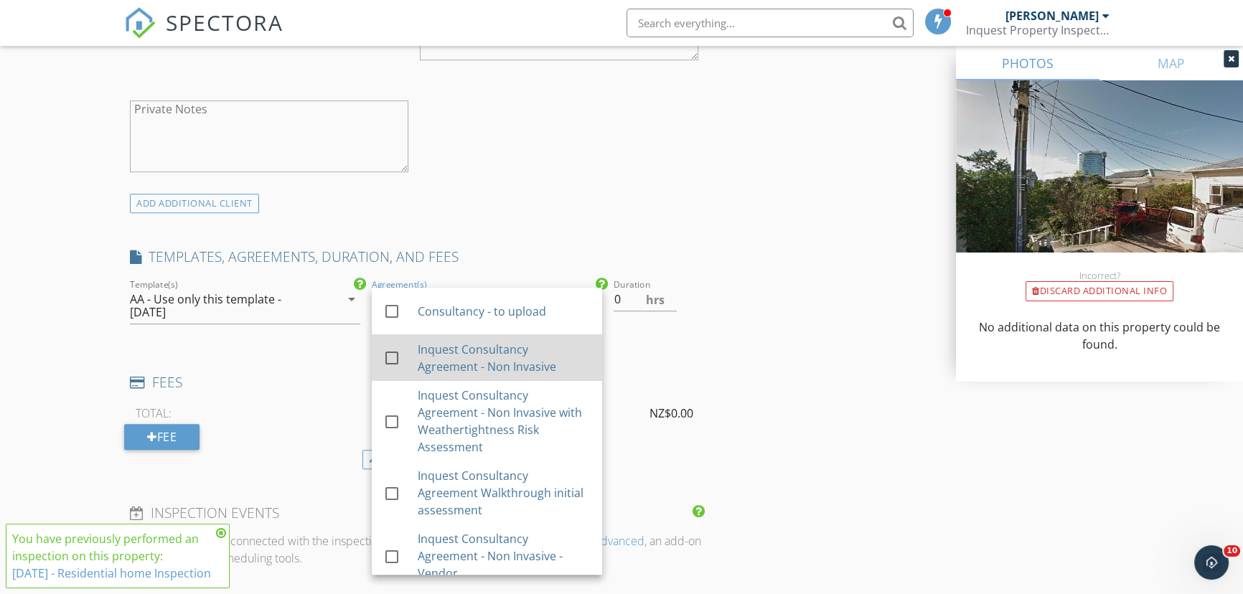
click at [497, 344] on div "Inquest Consultancy Agreement - Non Invasive" at bounding box center [504, 358] width 173 height 34
drag, startPoint x: 625, startPoint y: 294, endPoint x: 610, endPoint y: 294, distance: 15.1
click at [611, 294] on div "Duration 0 hrs" at bounding box center [656, 307] width 97 height 62
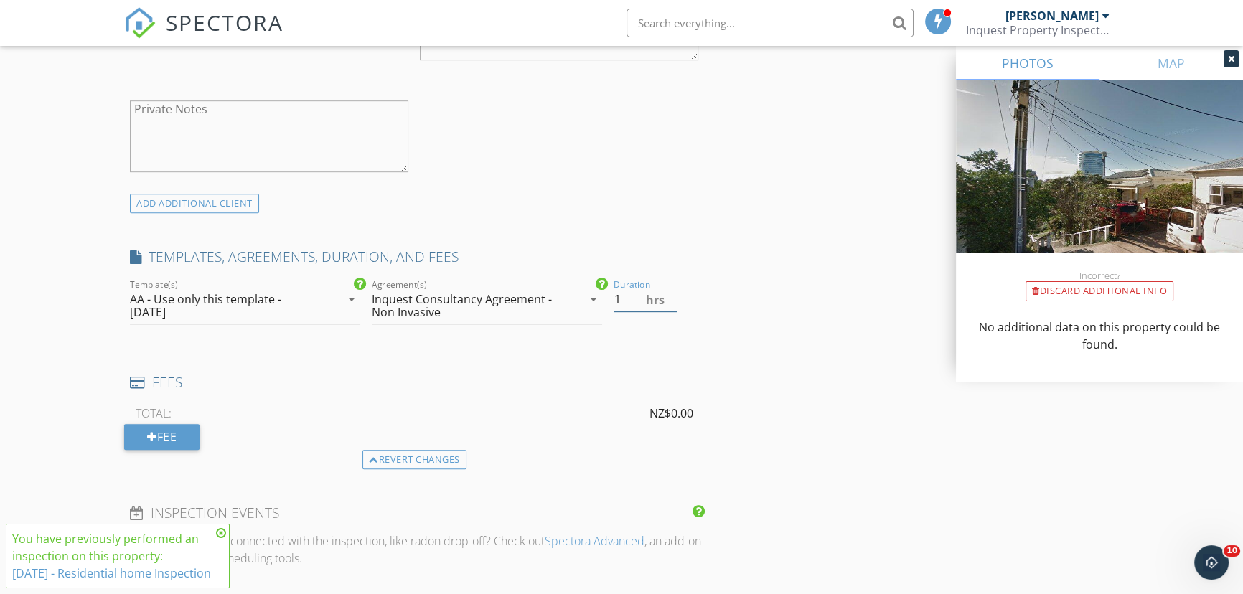
type input "1"
click at [223, 527] on icon at bounding box center [221, 532] width 10 height 11
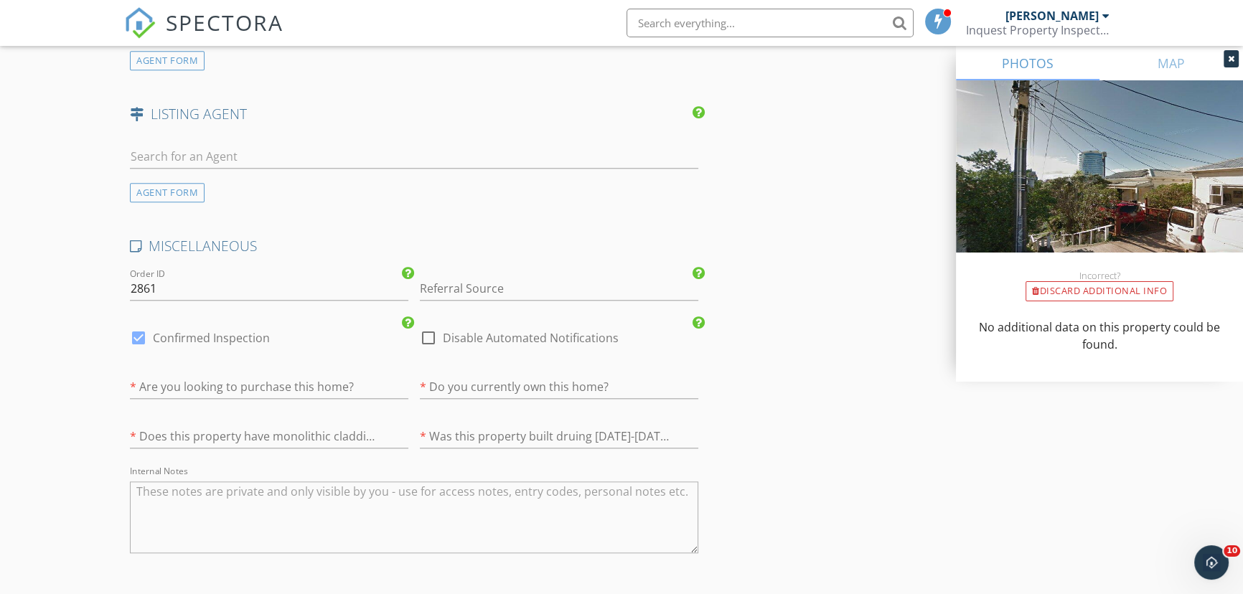
scroll to position [2031, 0]
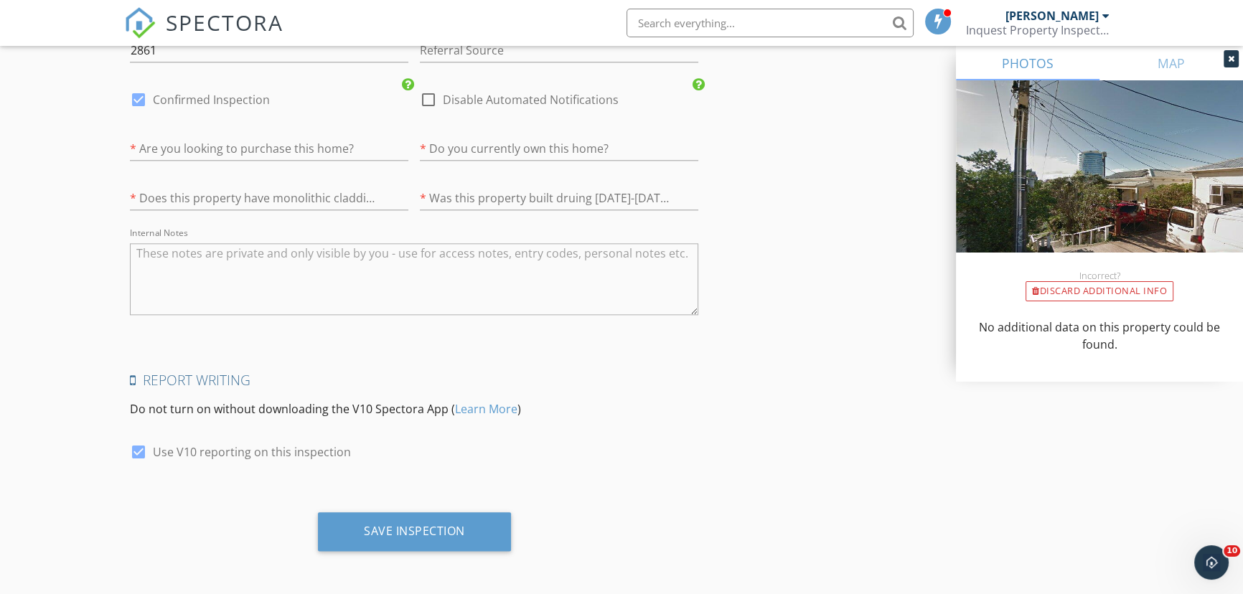
click at [136, 454] on div at bounding box center [138, 452] width 24 height 24
checkbox input "false"
click at [461, 102] on label "Disable Automated Notifications" at bounding box center [531, 100] width 176 height 14
checkbox input "true"
click at [438, 279] on textarea "Internal Notes" at bounding box center [414, 279] width 568 height 72
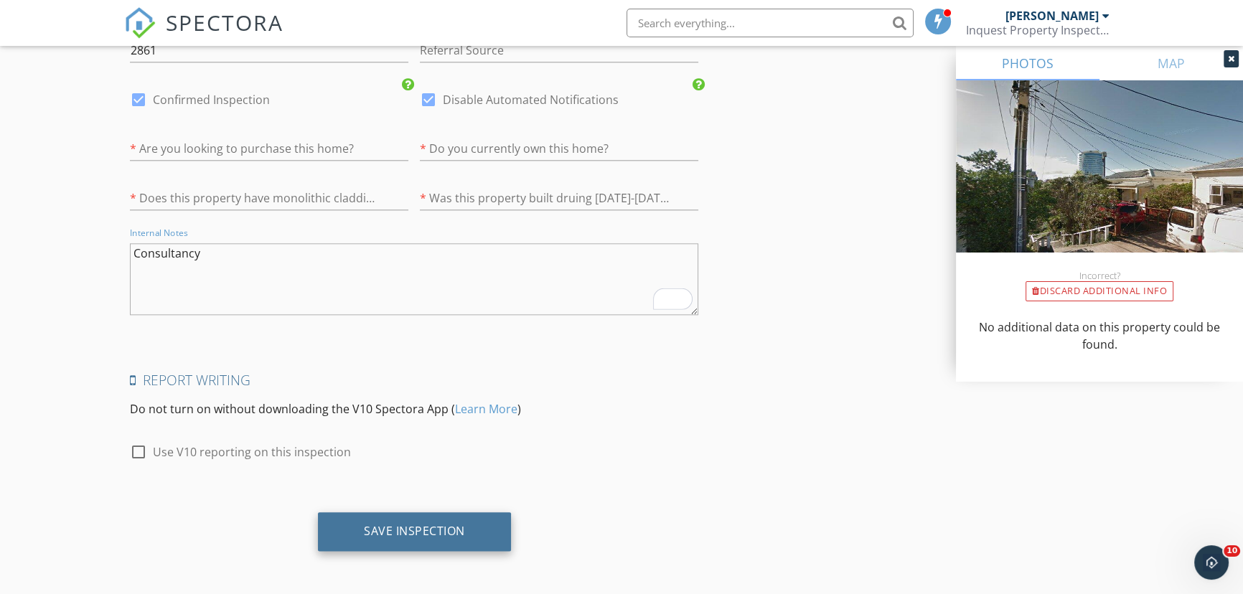
type textarea "Consultancy"
click at [431, 527] on div "Save Inspection" at bounding box center [414, 531] width 101 height 14
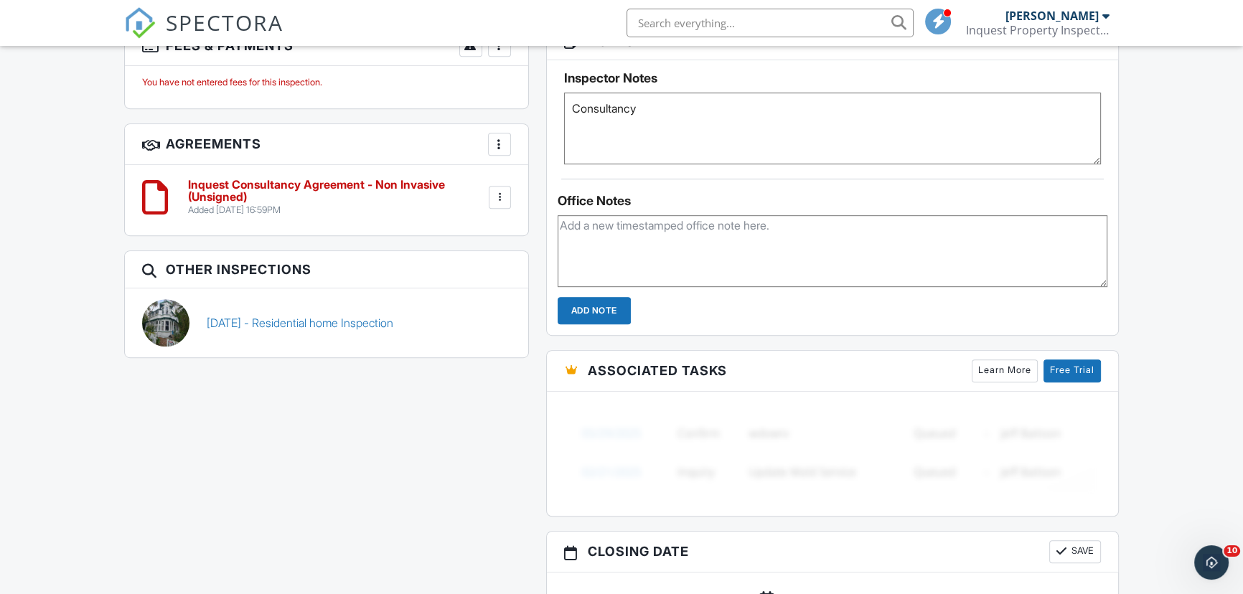
scroll to position [1044, 0]
click at [499, 198] on div at bounding box center [500, 198] width 14 height 14
click at [462, 235] on li "Edit" at bounding box center [462, 238] width 82 height 36
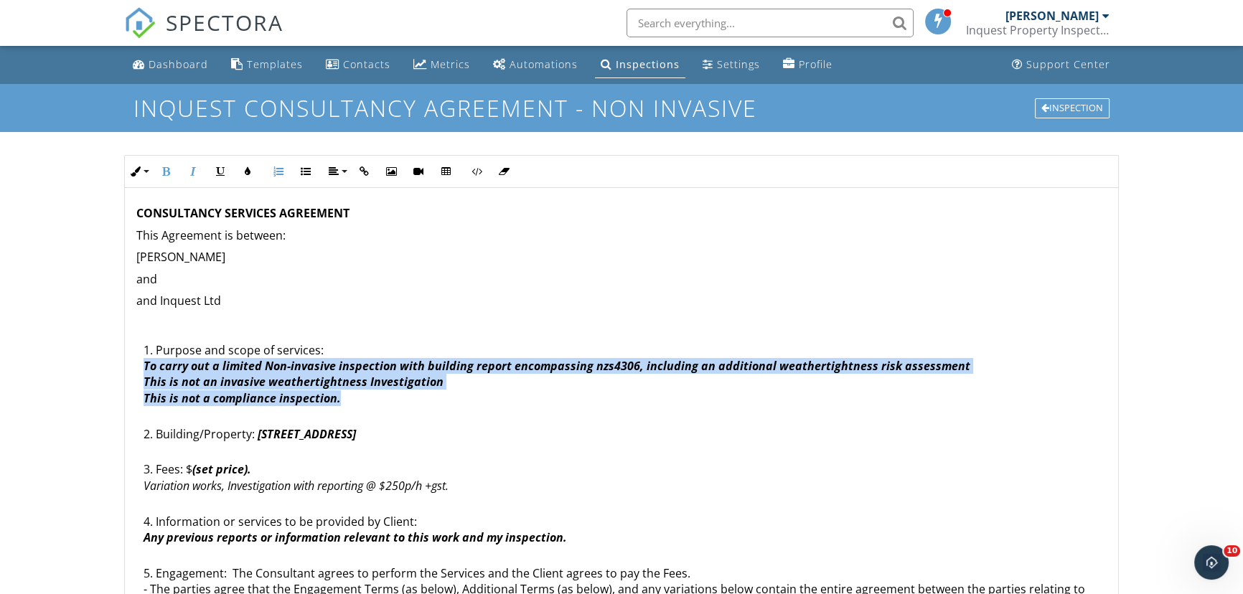
drag, startPoint x: 351, startPoint y: 397, endPoint x: 145, endPoint y: 372, distance: 207.4
click at [144, 371] on li "Purpose and scope of services: To carry out a limited Non-invasive inspection w…" at bounding box center [625, 384] width 963 height 84
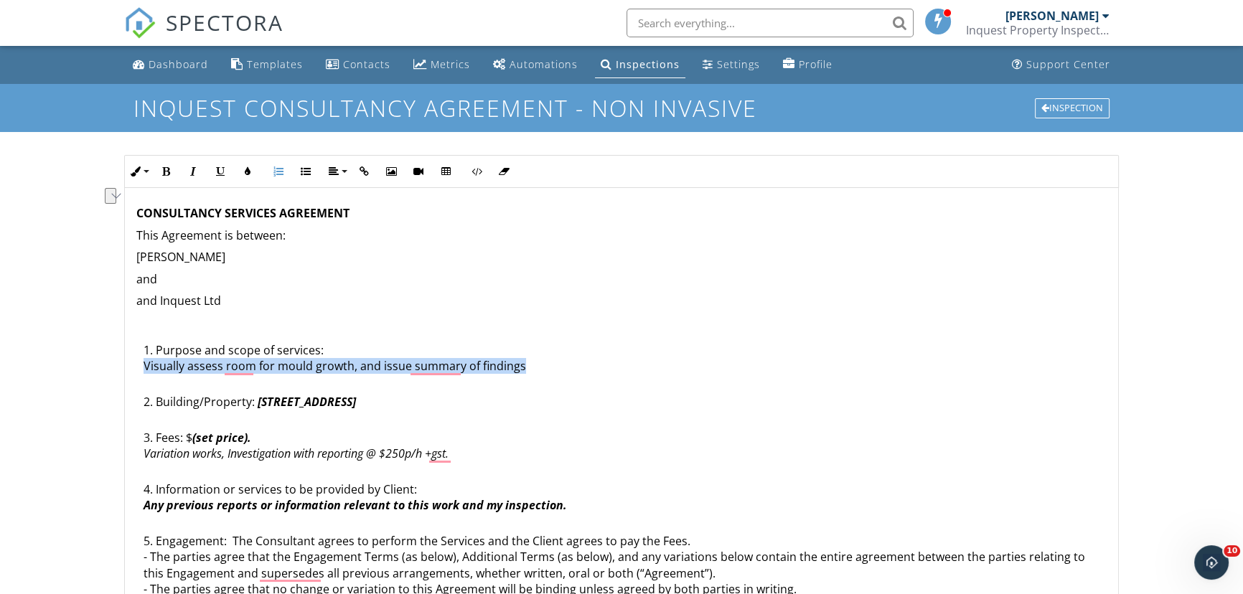
drag, startPoint x: 566, startPoint y: 362, endPoint x: 136, endPoint y: 372, distance: 429.3
click at [136, 372] on ol "Purpose and scope of services: Visually assess room for mould growth, and issue…" at bounding box center [621, 489] width 970 height 295
drag, startPoint x: 264, startPoint y: 438, endPoint x: 197, endPoint y: 438, distance: 66.7
click at [197, 438] on li "Fees: $ (set price). Variation works, Investigation with reporting @ $250p/h +g…" at bounding box center [625, 456] width 963 height 52
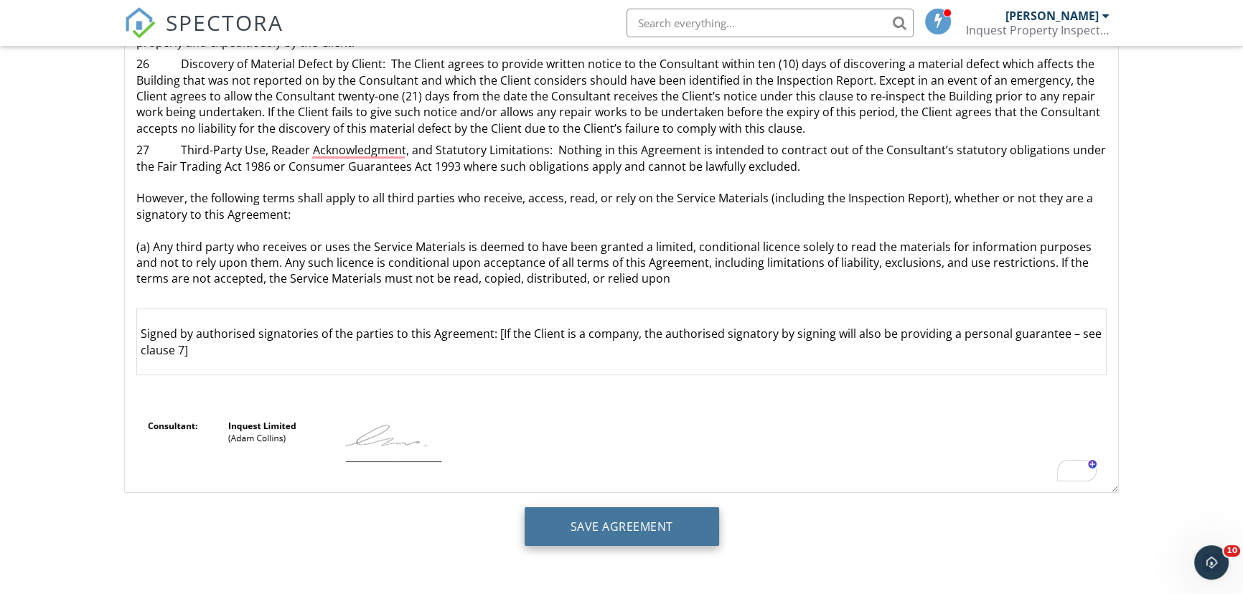
click at [624, 524] on input "Save Agreement" at bounding box center [622, 526] width 194 height 39
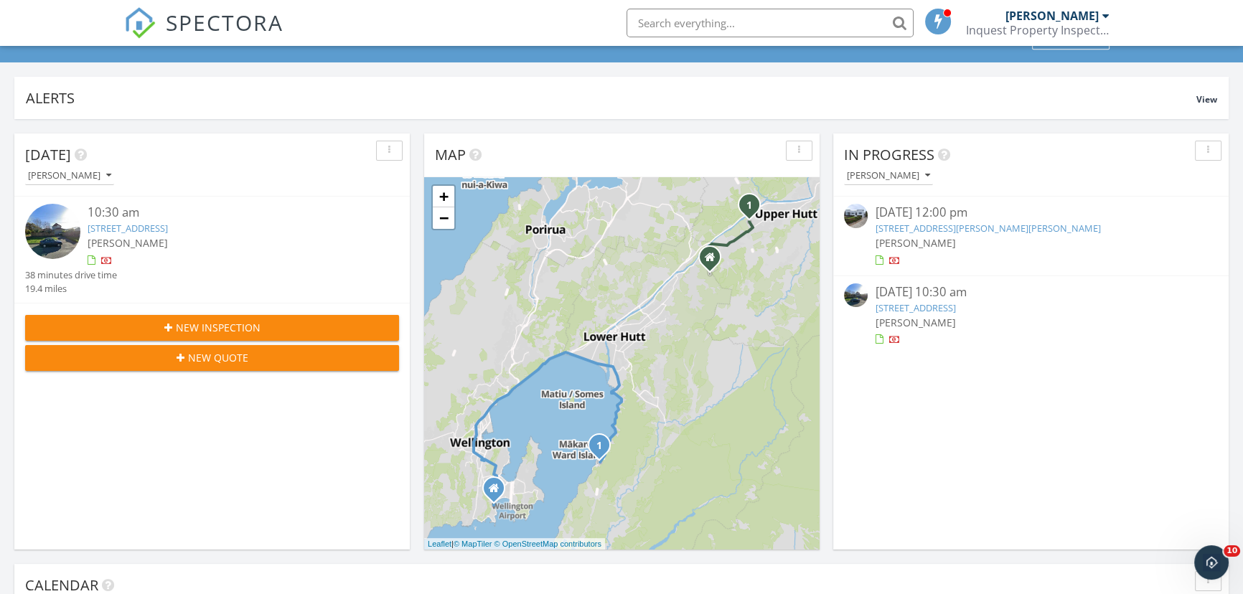
scroll to position [65, 0]
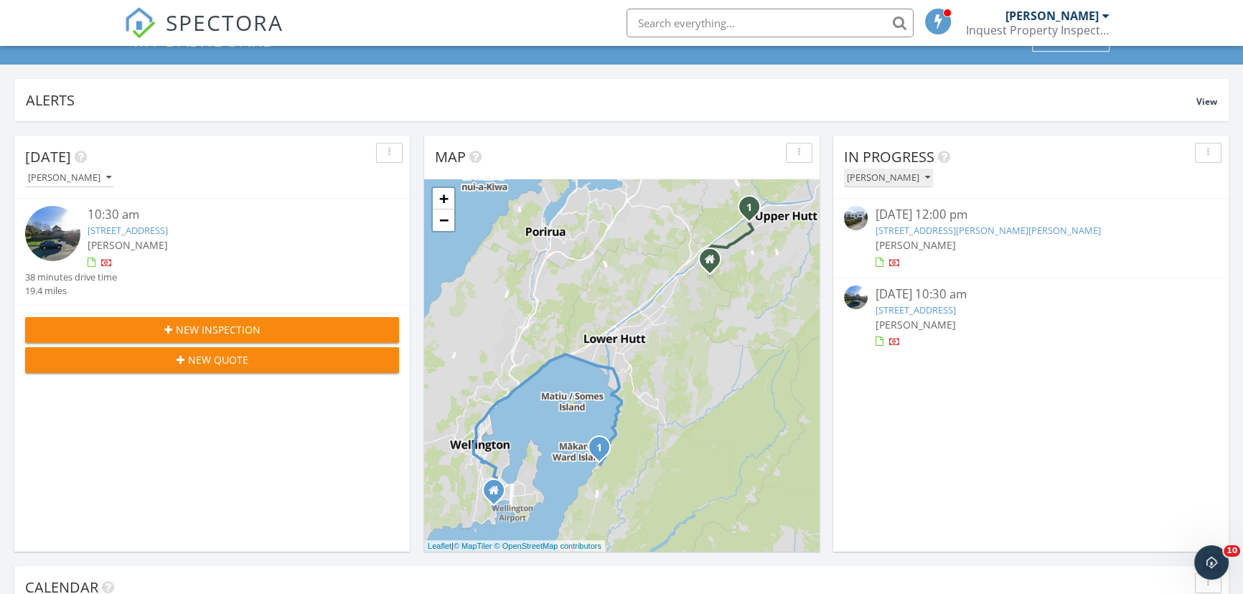
click at [868, 179] on div "[PERSON_NAME]" at bounding box center [888, 178] width 83 height 10
click at [910, 258] on link "[PERSON_NAME]" at bounding box center [900, 245] width 112 height 34
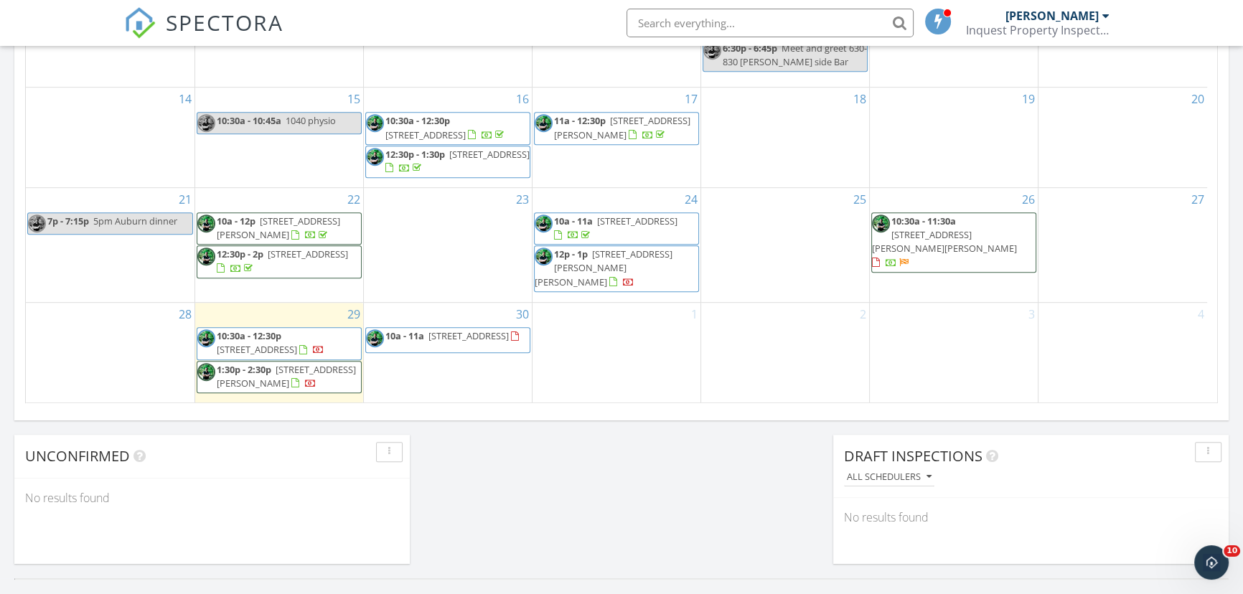
scroll to position [914, 0]
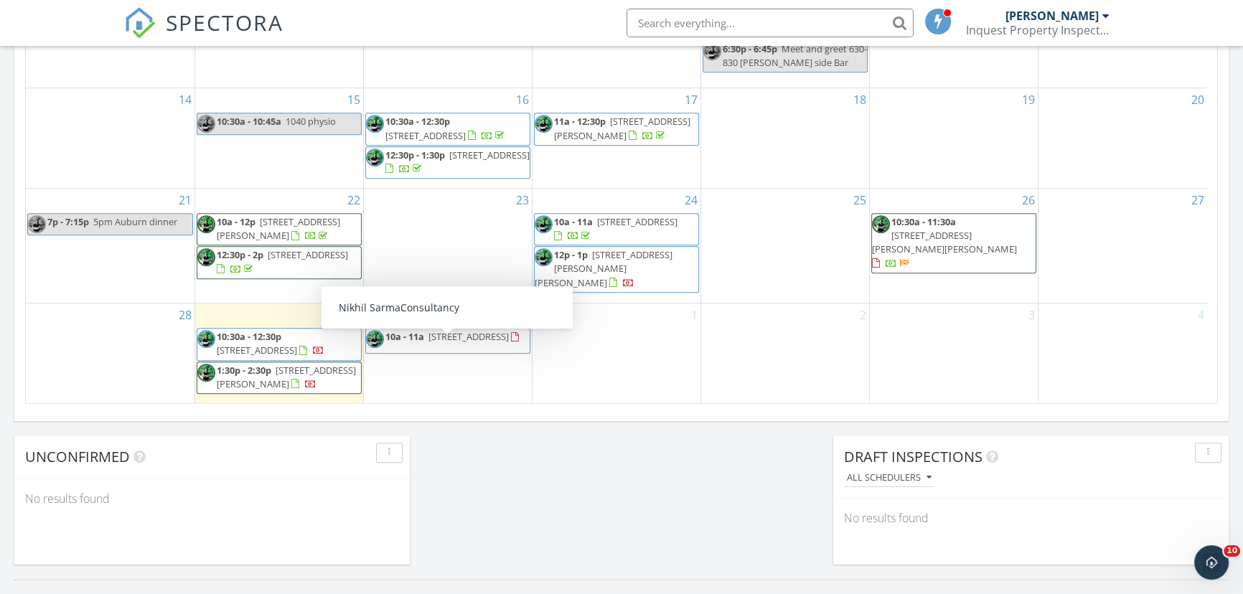
click at [417, 348] on span "10a - 11a [STREET_ADDRESS]" at bounding box center [444, 341] width 156 height 22
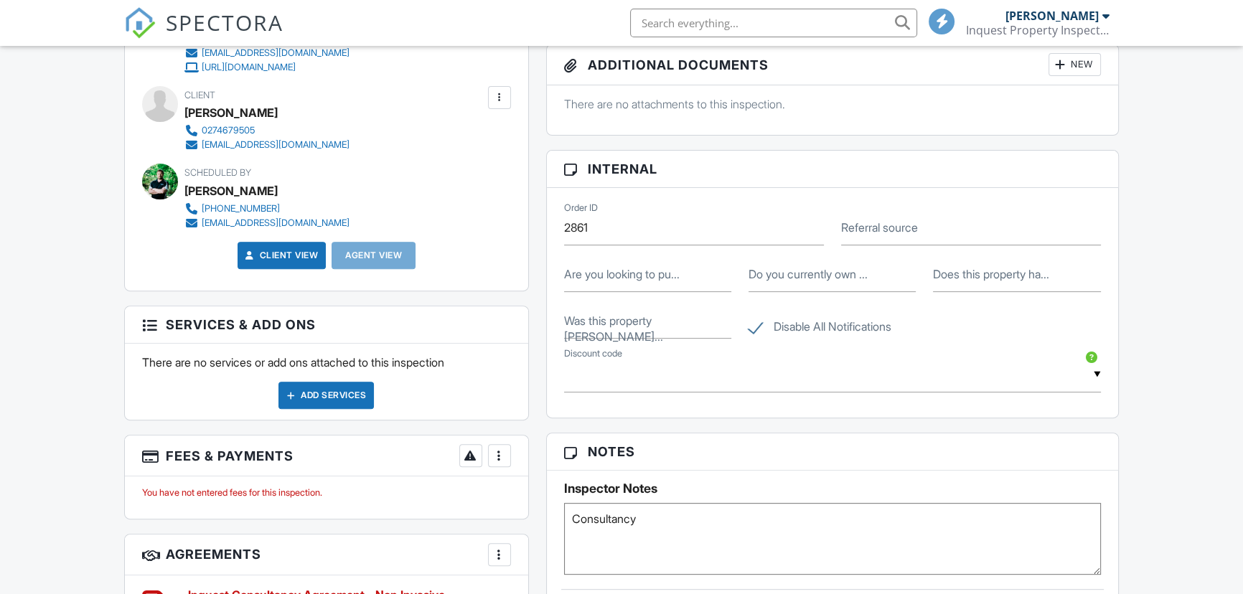
scroll to position [766, 0]
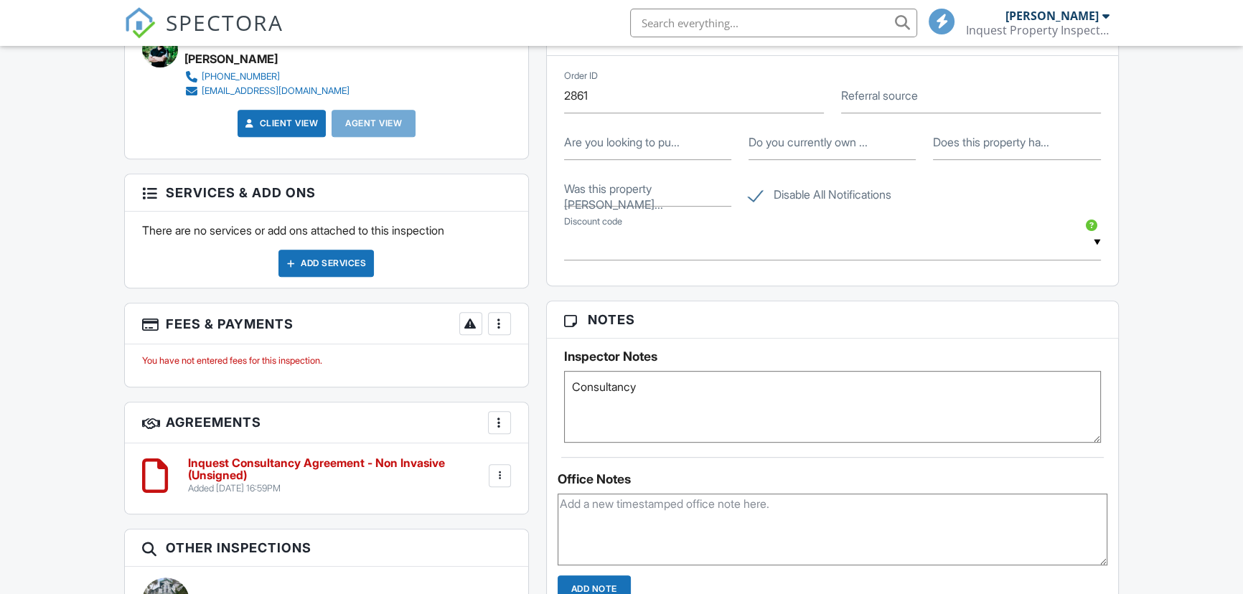
click at [248, 459] on h6 "Inquest Consultancy Agreement - Non Invasive (Unsigned)" at bounding box center [337, 469] width 298 height 25
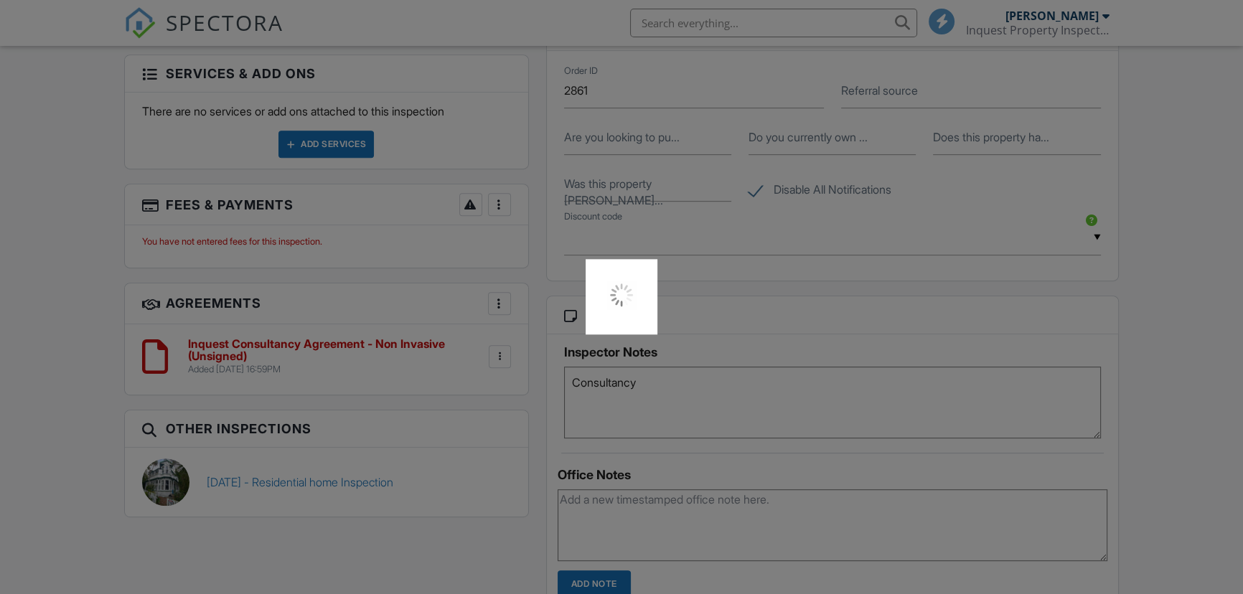
scroll to position [0, 0]
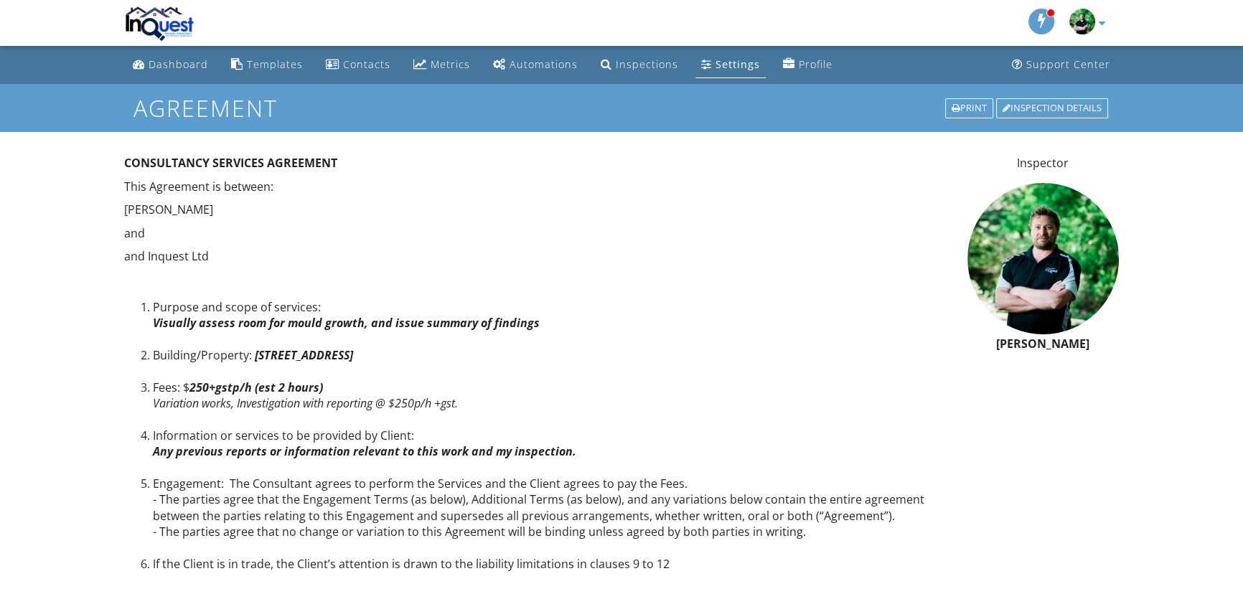
click at [1051, 105] on div "Inspection Details" at bounding box center [1052, 108] width 112 height 20
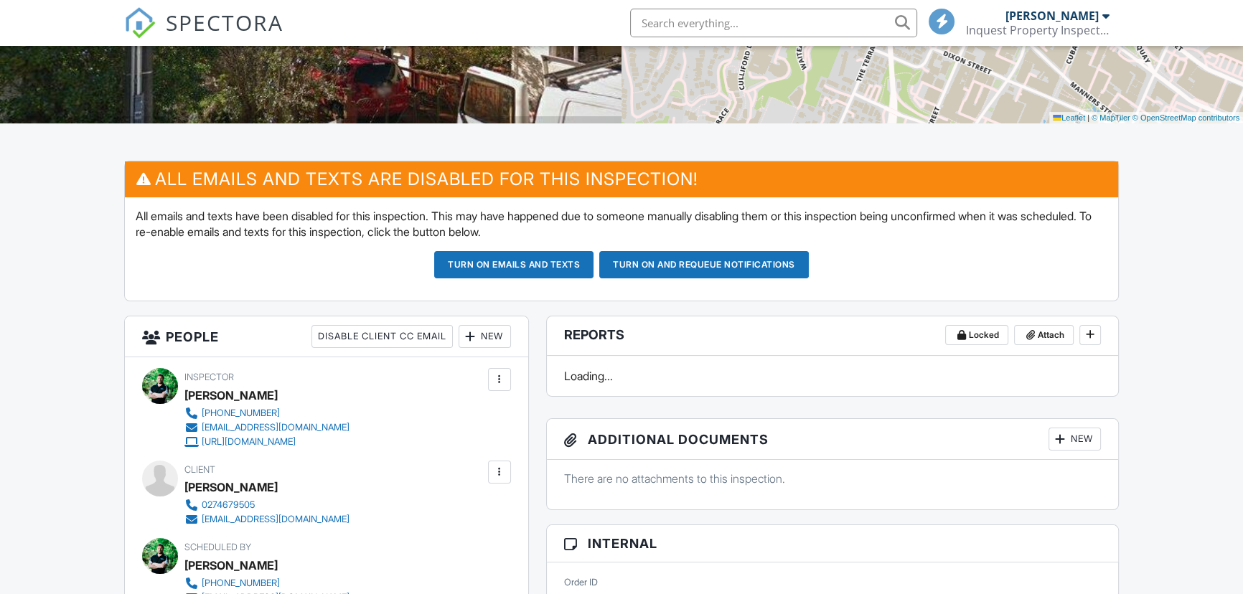
scroll to position [1173, 0]
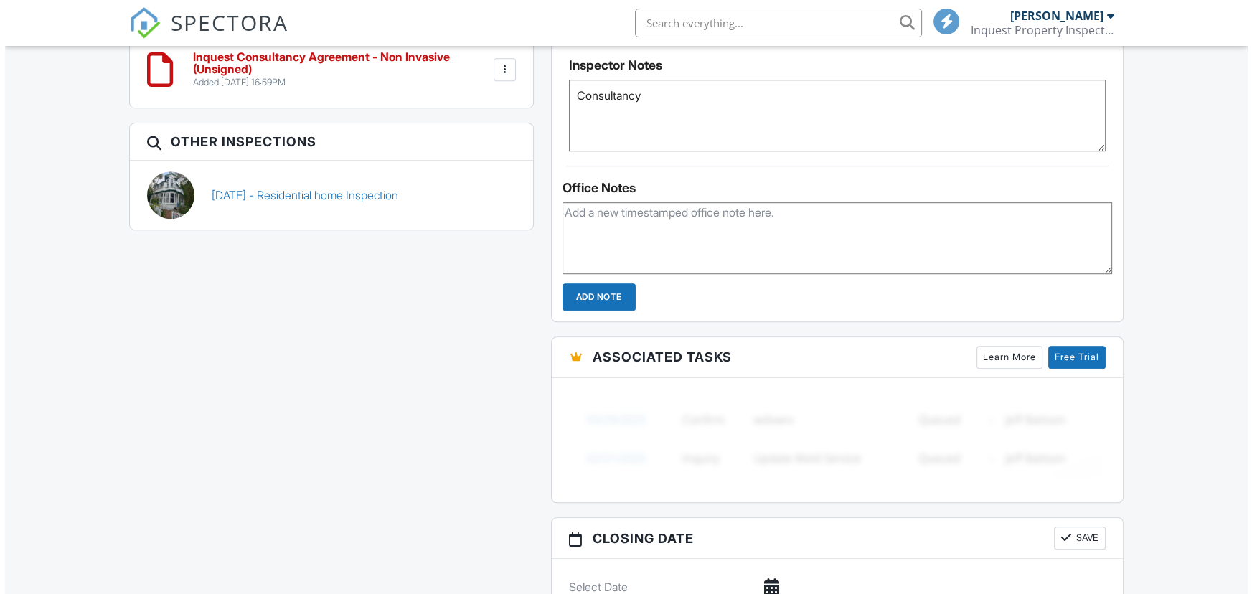
scroll to position [1535, 0]
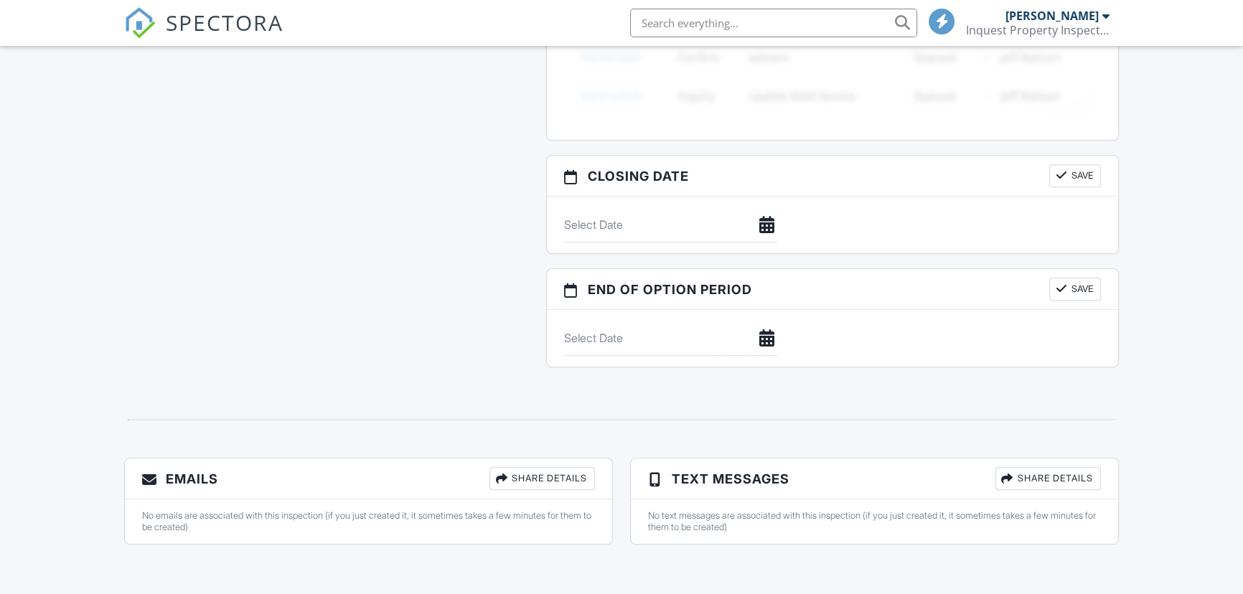
click at [557, 481] on div "Share Details" at bounding box center [541, 478] width 105 height 23
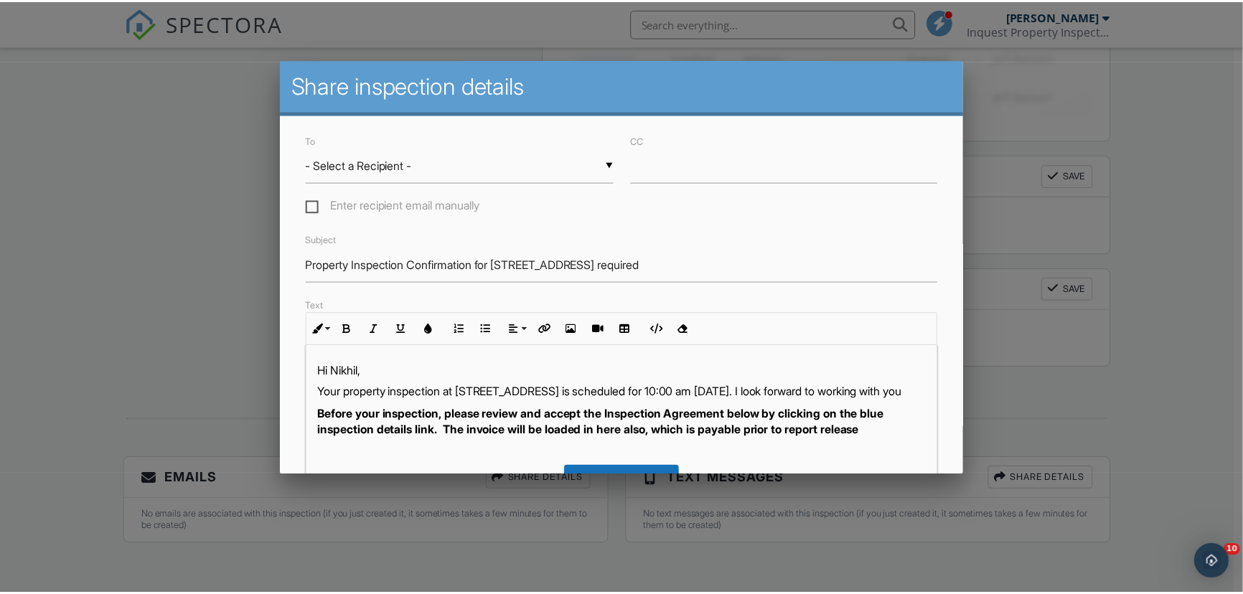
scroll to position [0, 0]
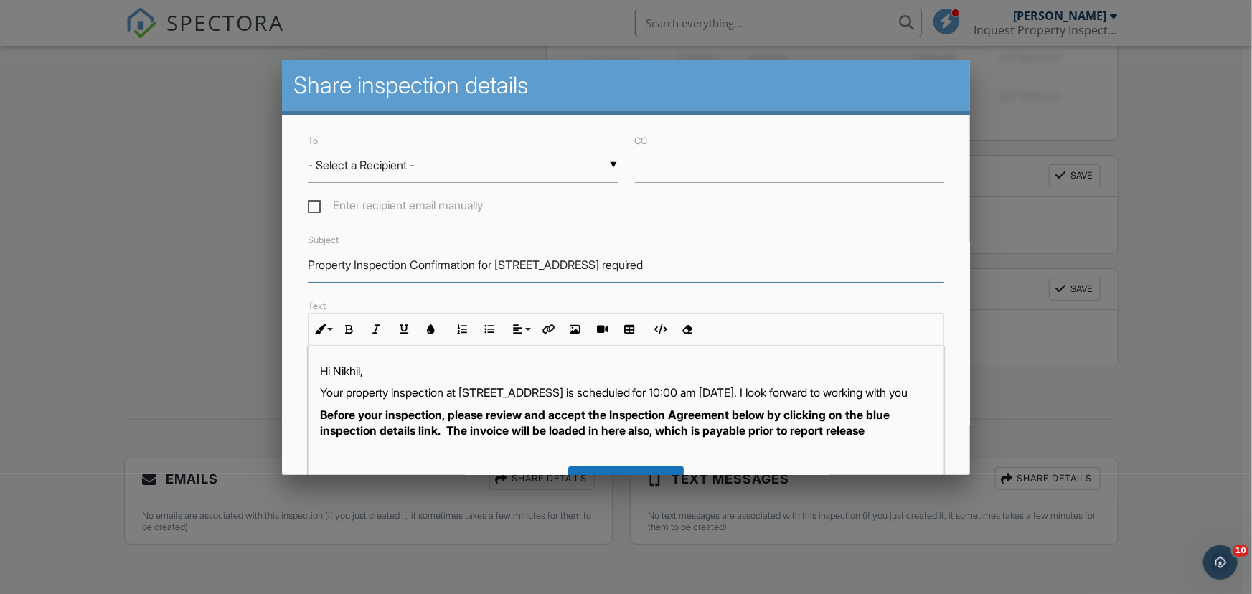
click at [487, 261] on input "Property Inspection Confirmation for [STREET_ADDRESS] required" at bounding box center [626, 265] width 637 height 35
drag, startPoint x: 420, startPoint y: 261, endPoint x: 164, endPoint y: 252, distance: 256.4
type input "Consultancy Confirmation for [STREET_ADDRESS] required"
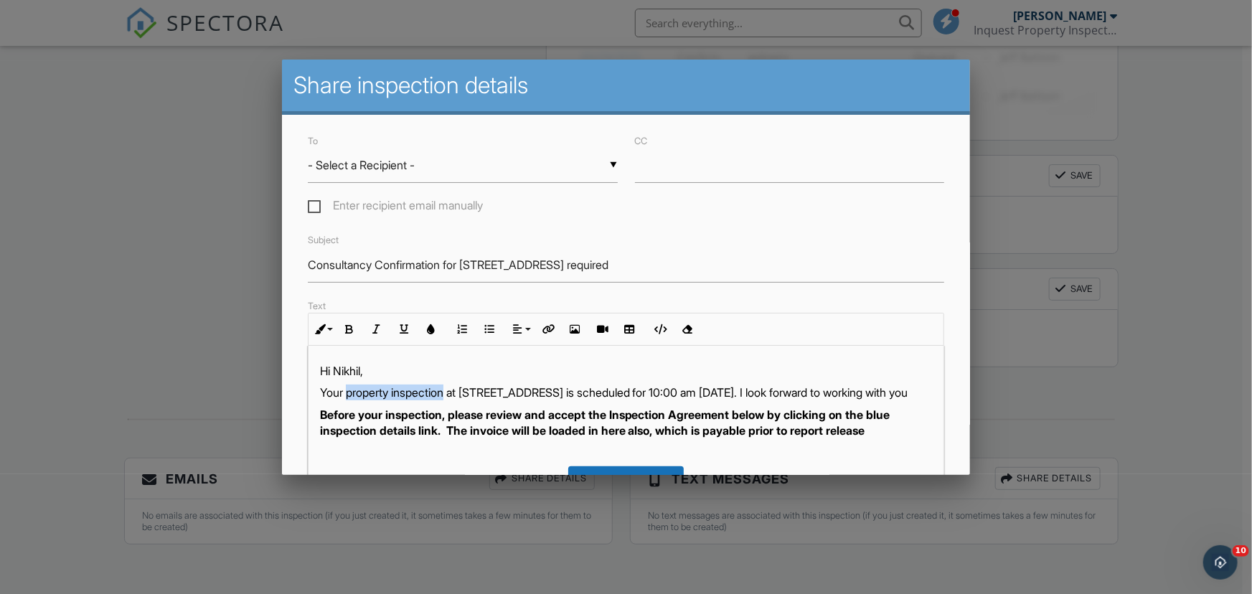
drag, startPoint x: 452, startPoint y: 388, endPoint x: 349, endPoint y: 392, distance: 103.4
click at [349, 392] on p "Your property inspection at 11 Terrace Gardens, Te Aro, Wellington, 6011 is sch…" at bounding box center [626, 393] width 613 height 16
click at [176, 308] on div at bounding box center [626, 299] width 1252 height 743
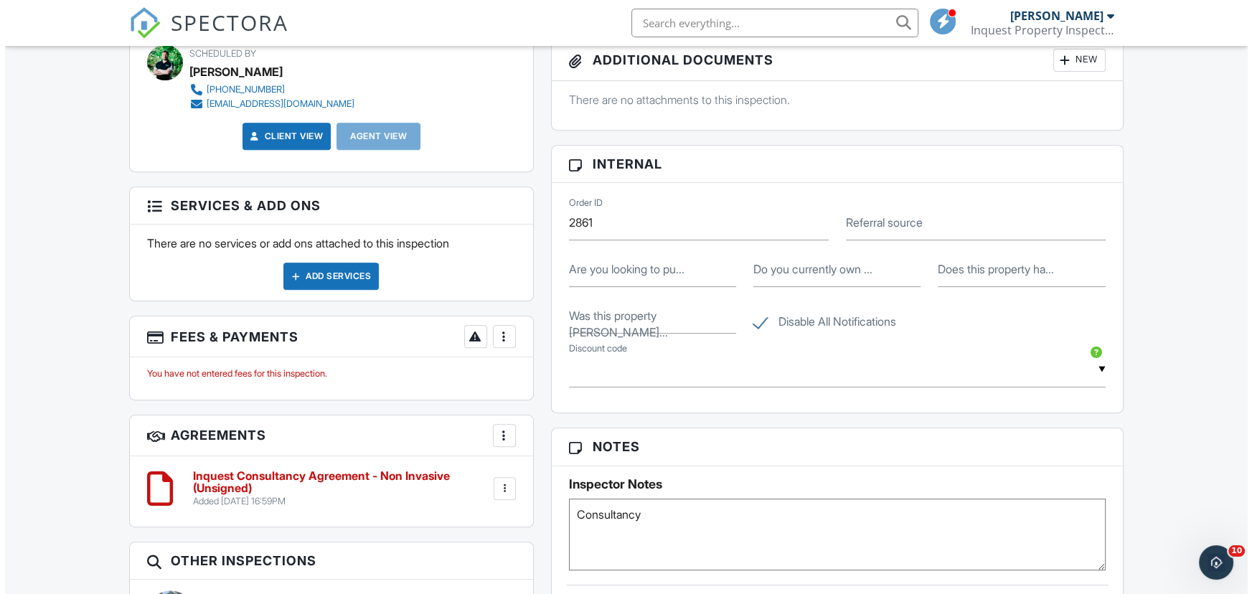
scroll to position [753, 0]
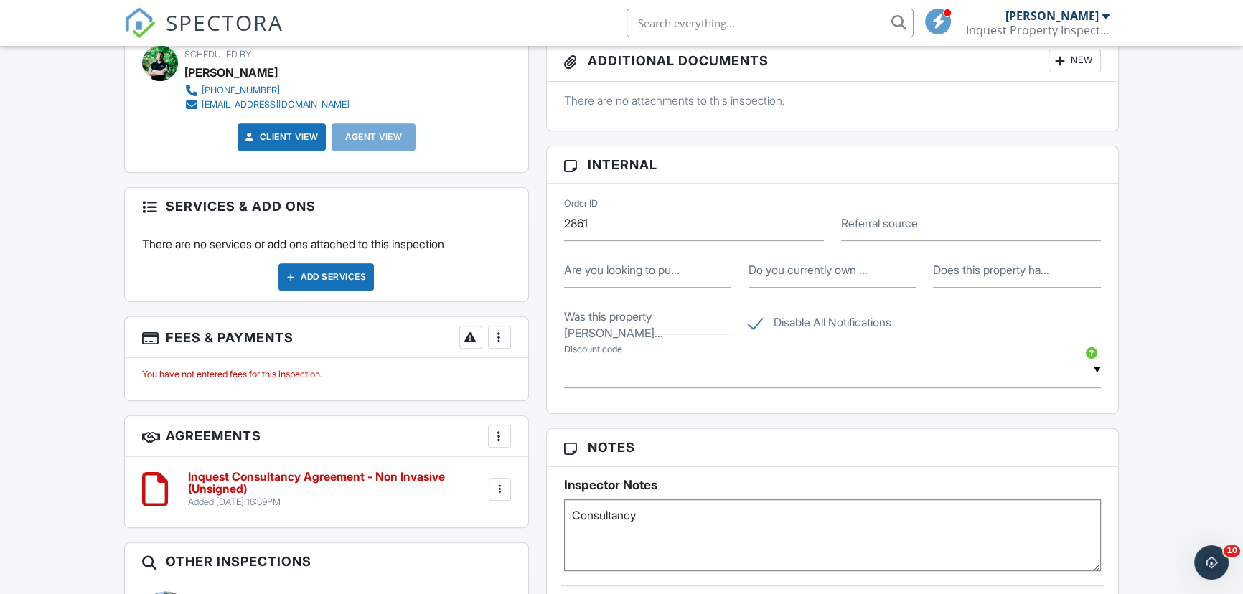
click at [497, 438] on div at bounding box center [499, 436] width 14 height 14
click at [540, 475] on li "Add Agreement" at bounding box center [585, 480] width 177 height 36
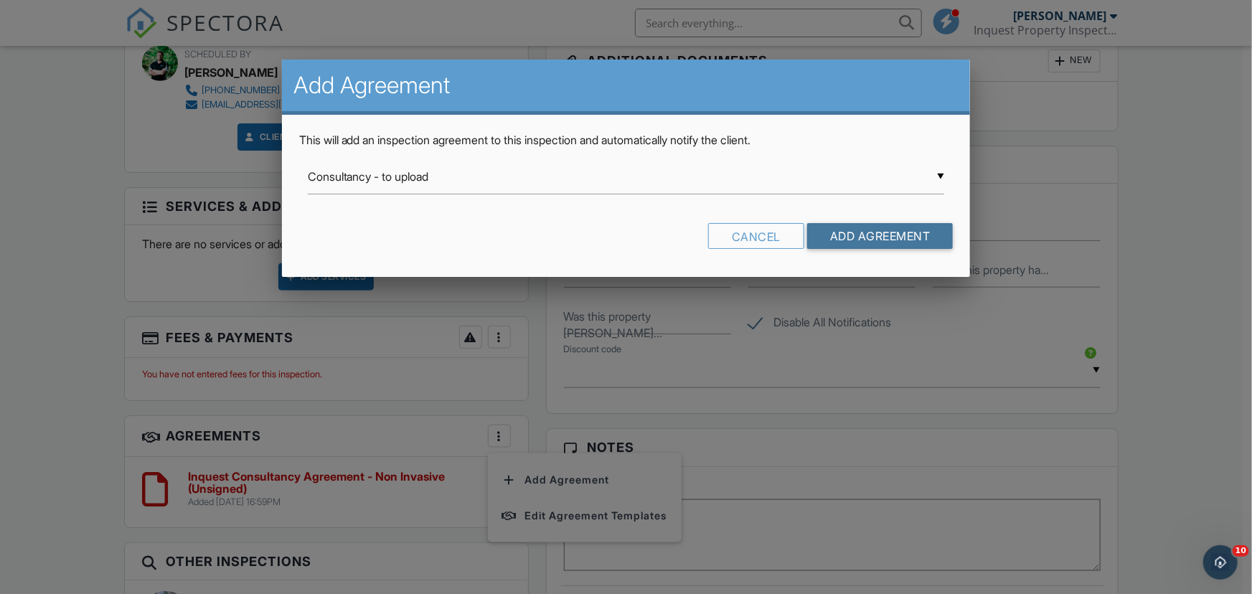
click at [850, 234] on input "Add Agreement" at bounding box center [880, 236] width 146 height 26
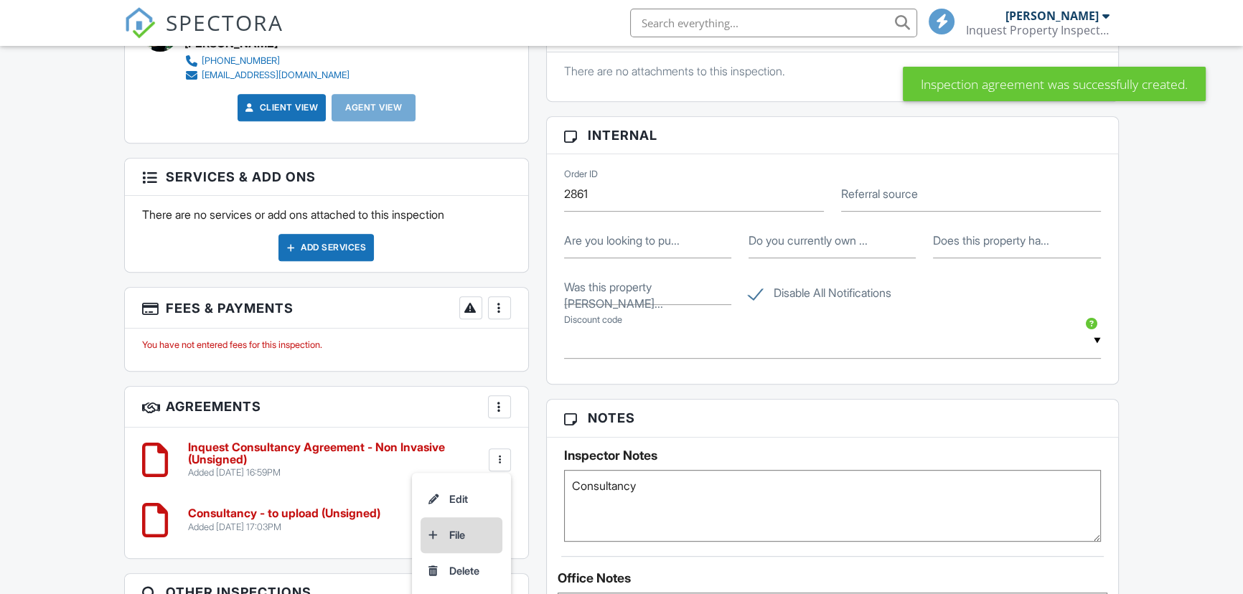
scroll to position [1157, 0]
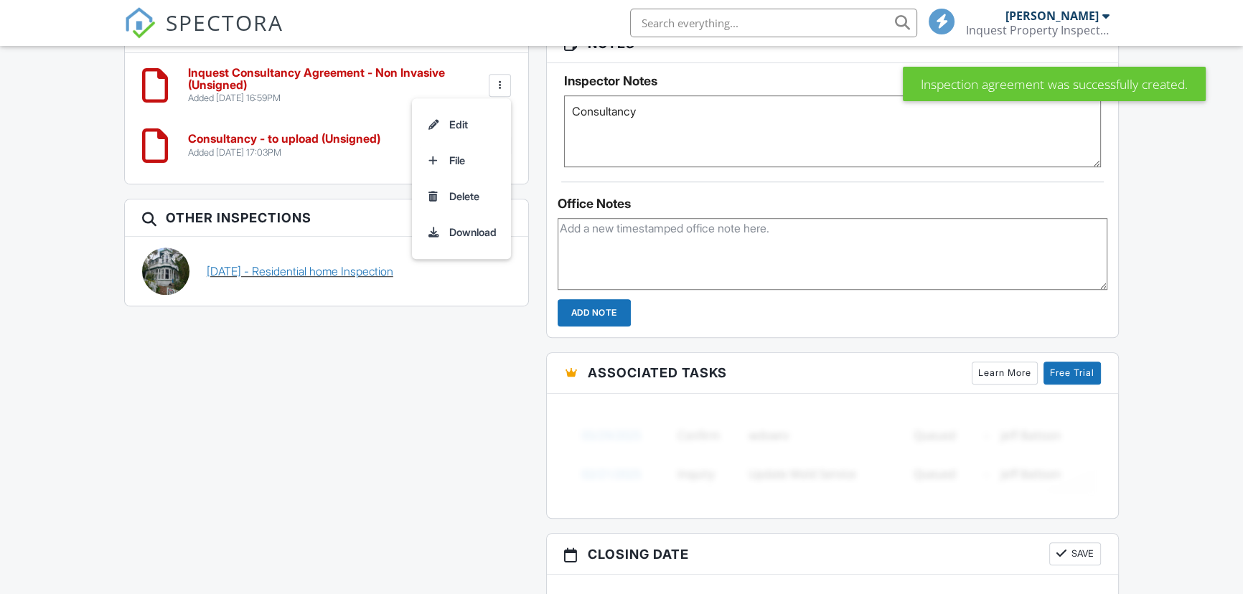
click at [447, 273] on div "[DATE] - Residential home Inspection" at bounding box center [359, 271] width 322 height 47
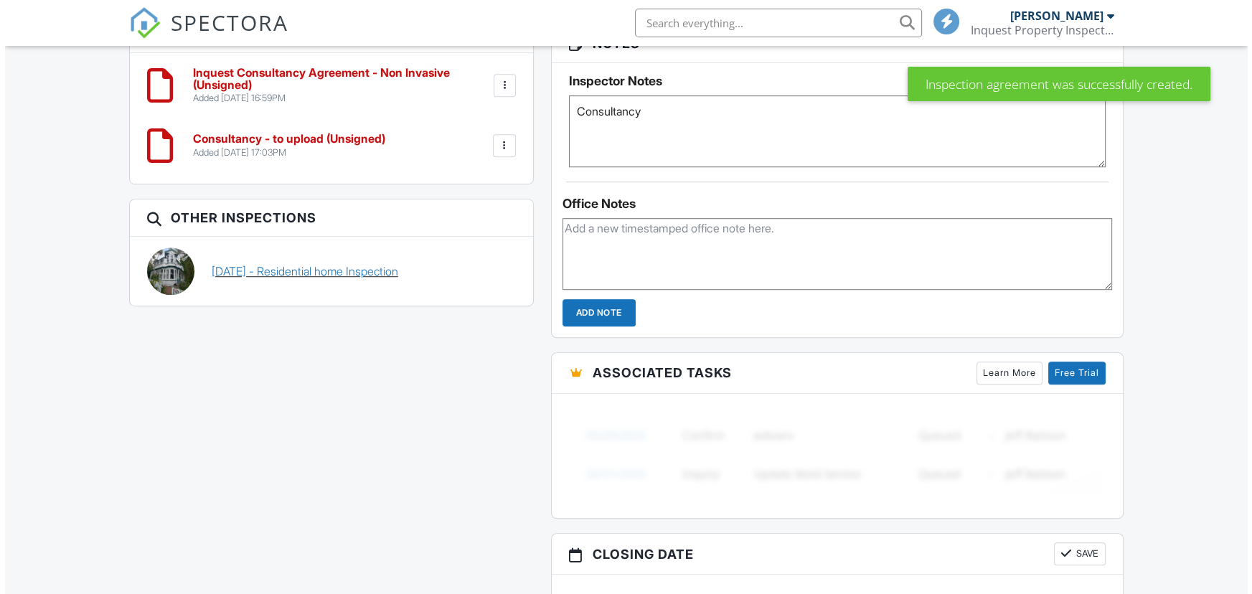
scroll to position [0, 0]
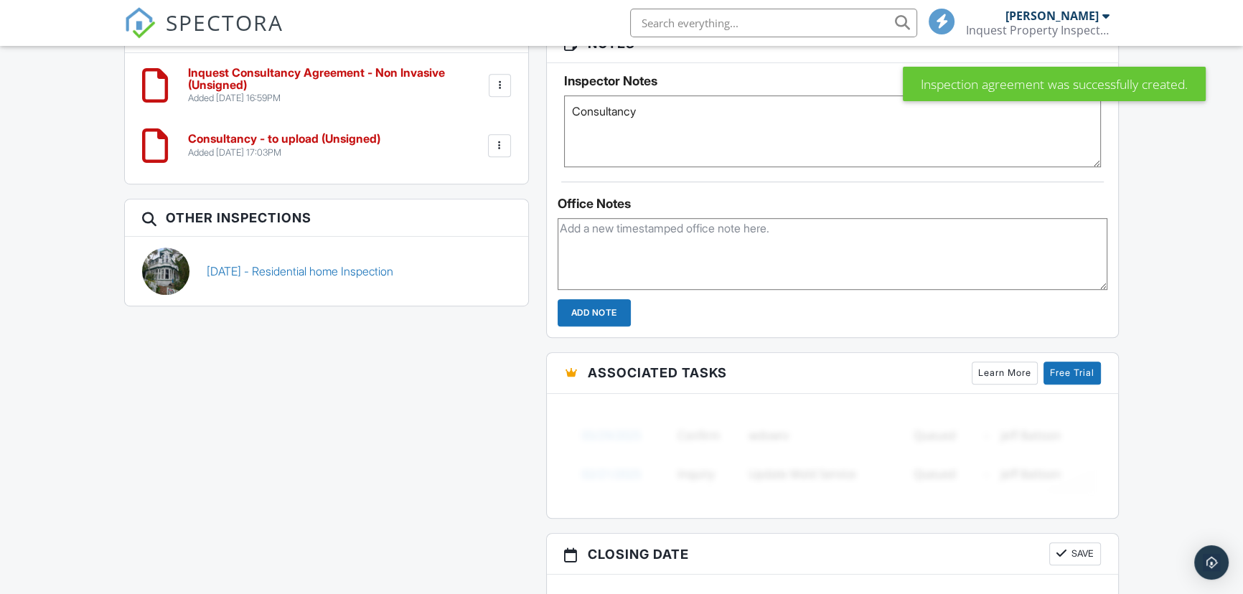
click at [499, 89] on div at bounding box center [500, 85] width 14 height 14
click at [452, 164] on li "File" at bounding box center [462, 161] width 82 height 36
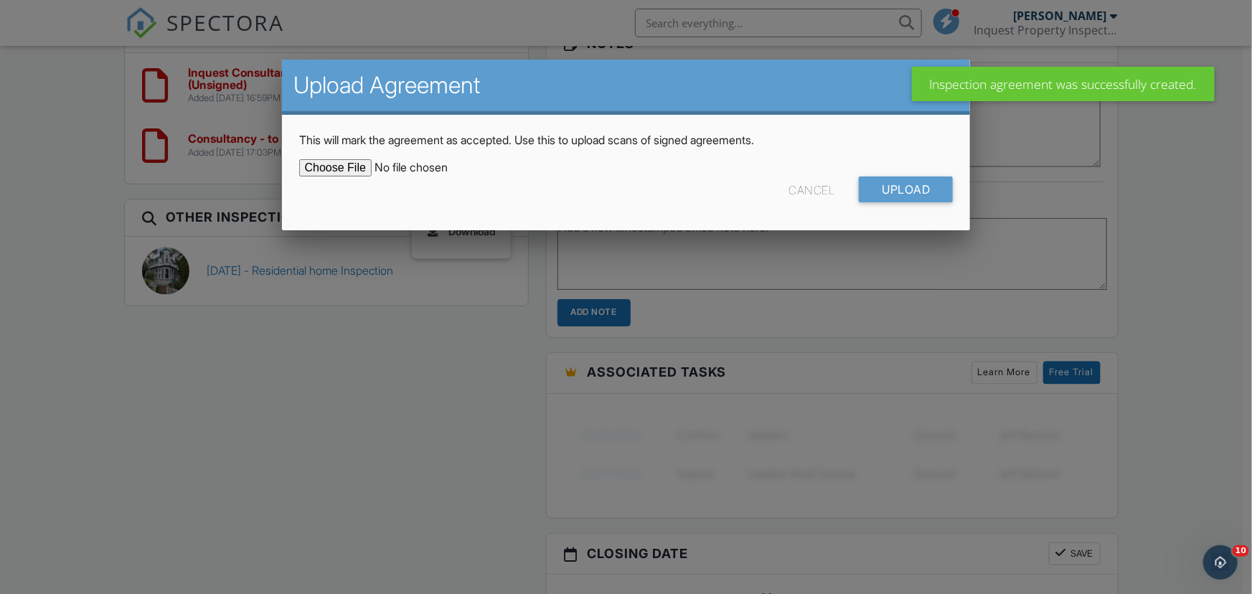
click at [351, 164] on input "file" at bounding box center [421, 167] width 244 height 17
type input "C:\fakepath\11 Terrace Gardens consultancy (1).pdf"
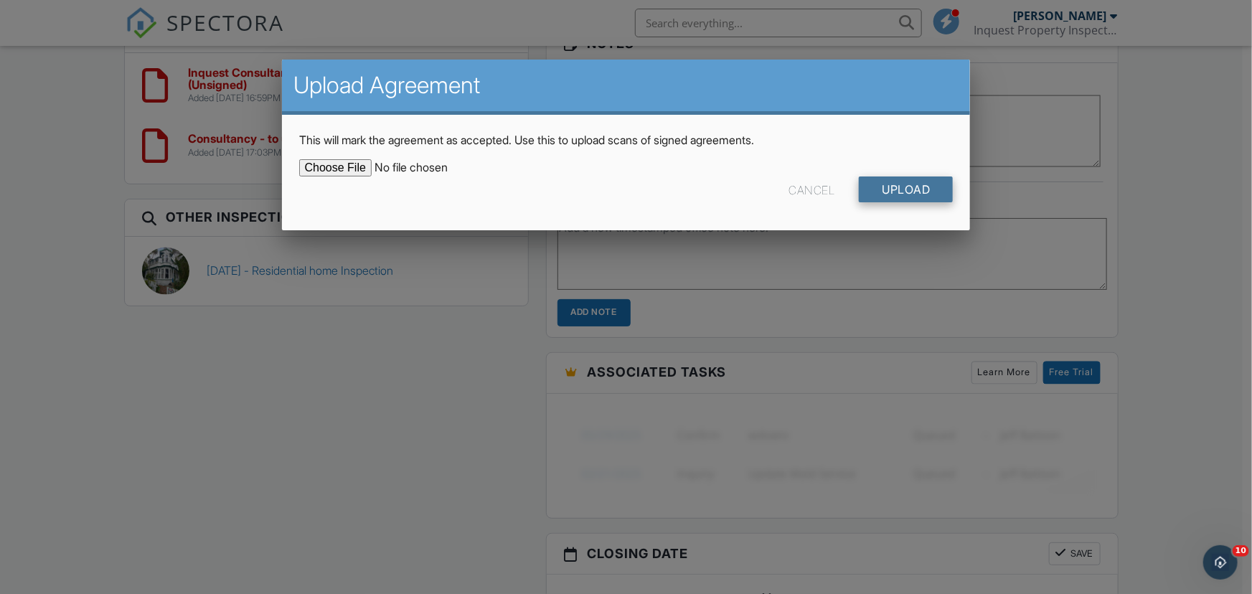
click at [916, 197] on input "Upload" at bounding box center [906, 190] width 94 height 26
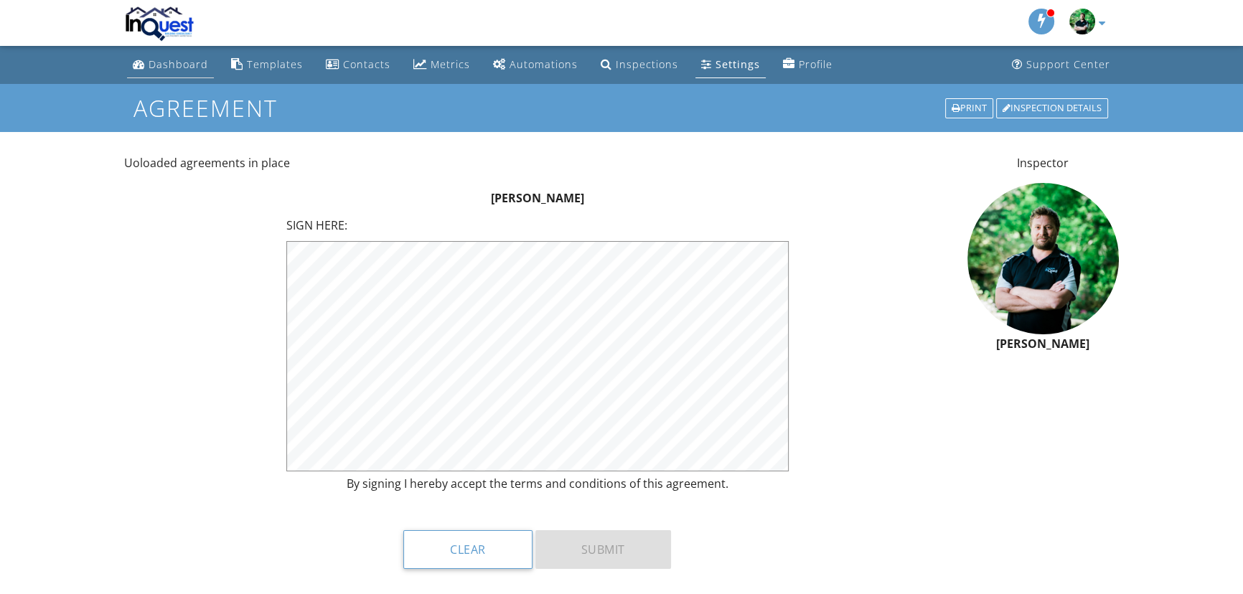
click at [183, 65] on div "Dashboard" at bounding box center [179, 64] width 60 height 14
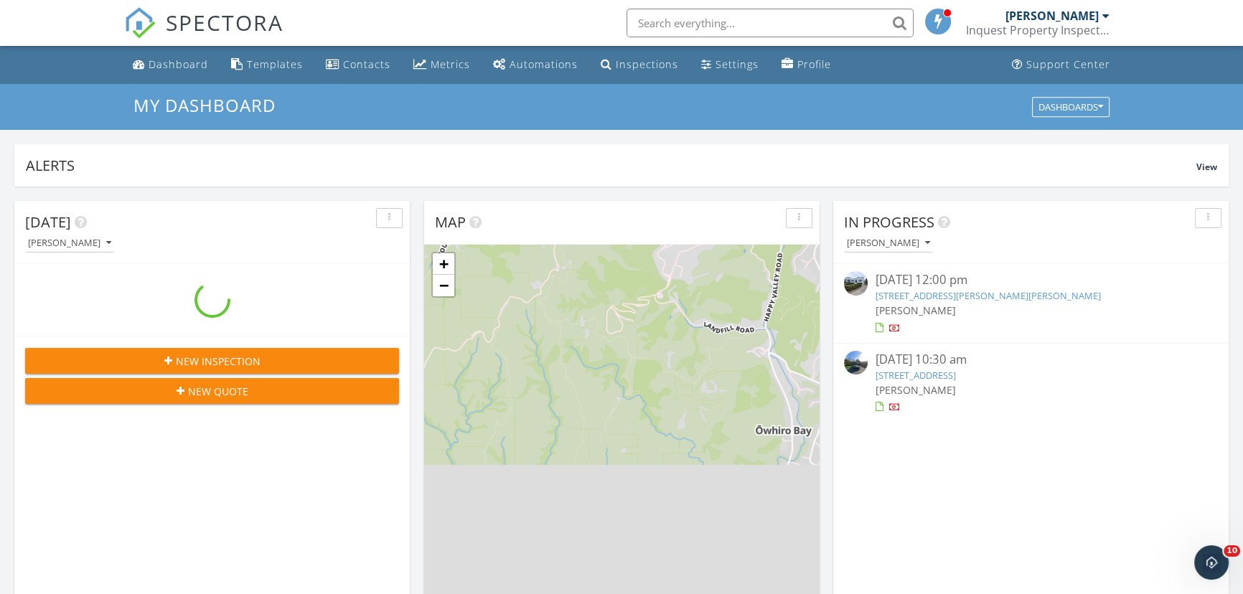
scroll to position [1327, 1263]
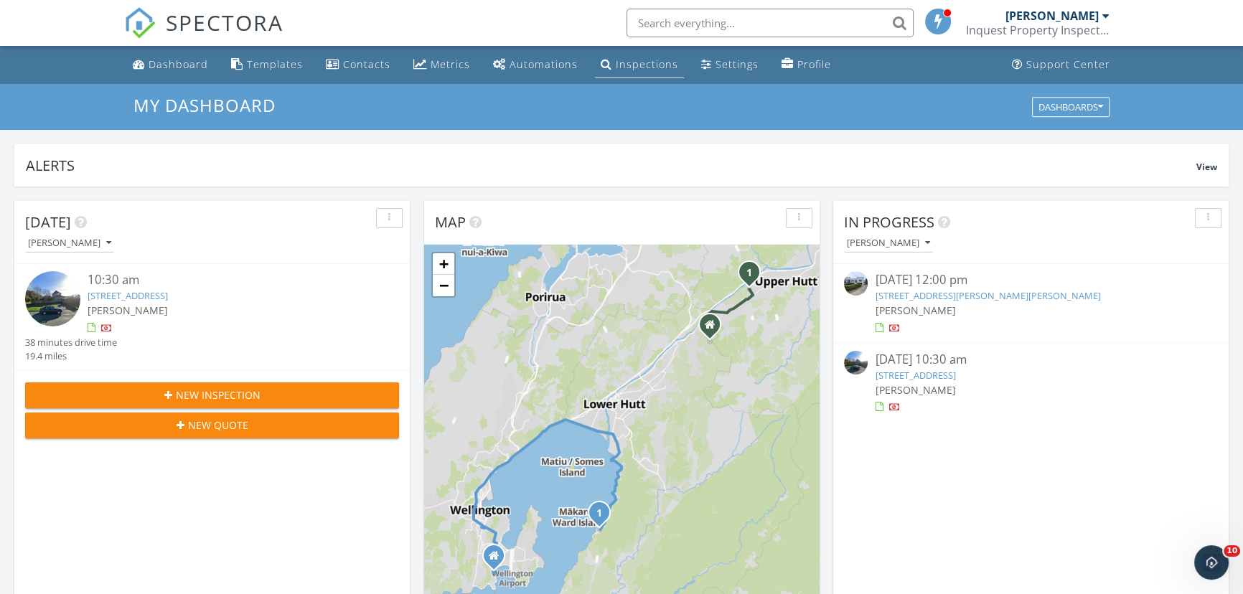
click at [659, 63] on div "Inspections" at bounding box center [647, 64] width 62 height 14
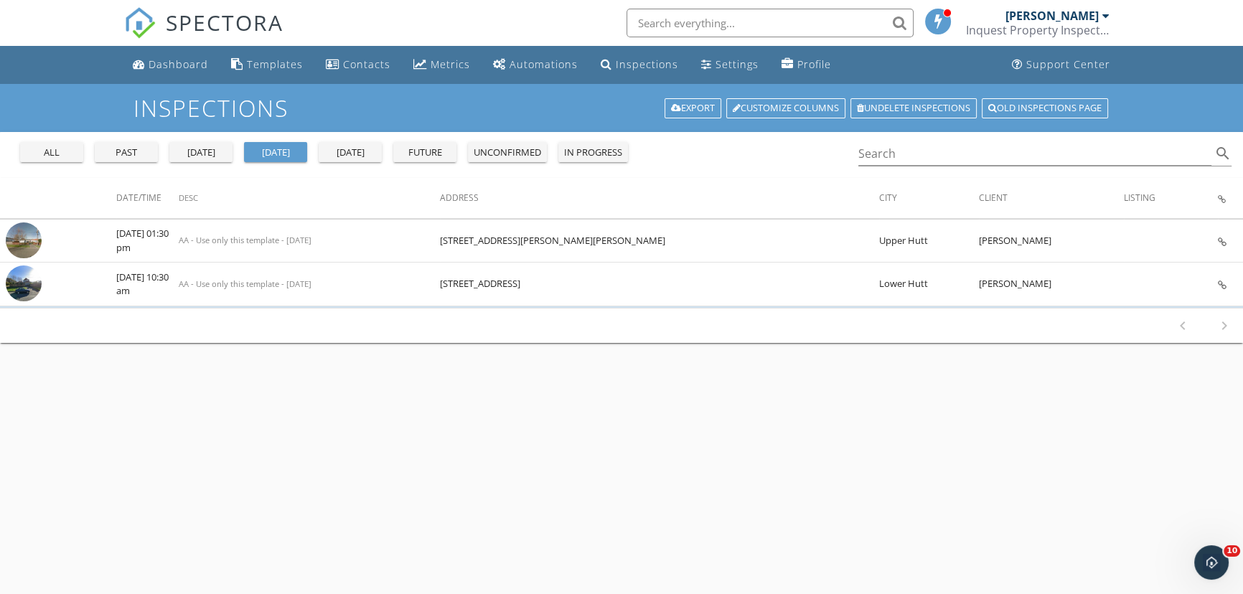
click at [78, 154] on button "all" at bounding box center [51, 152] width 63 height 20
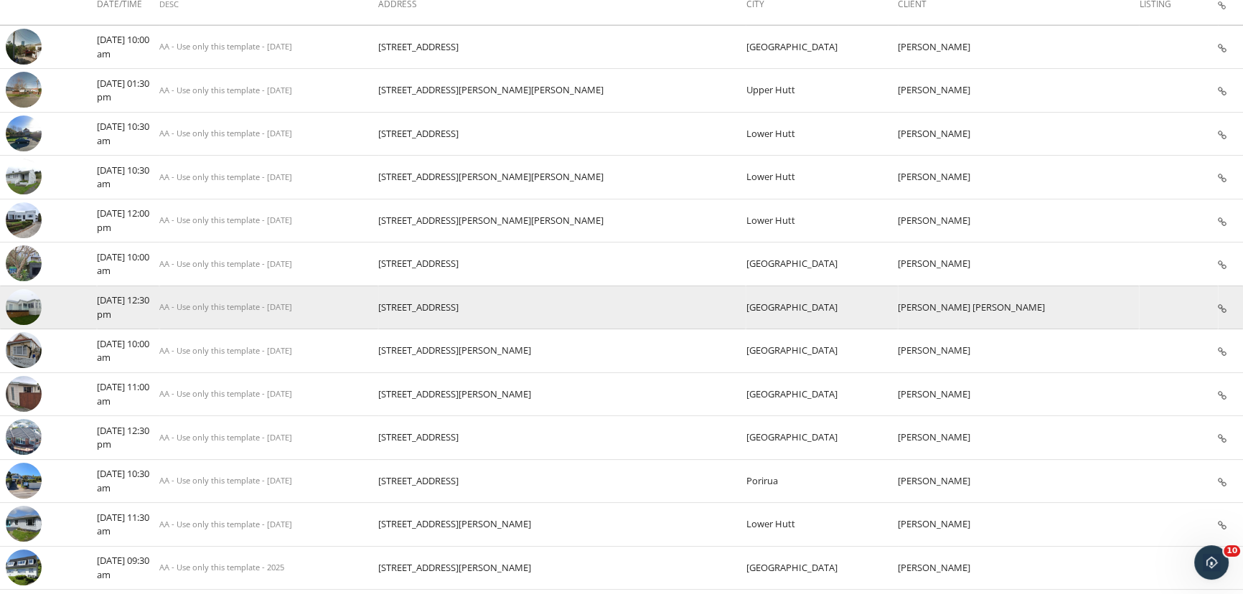
scroll to position [194, 0]
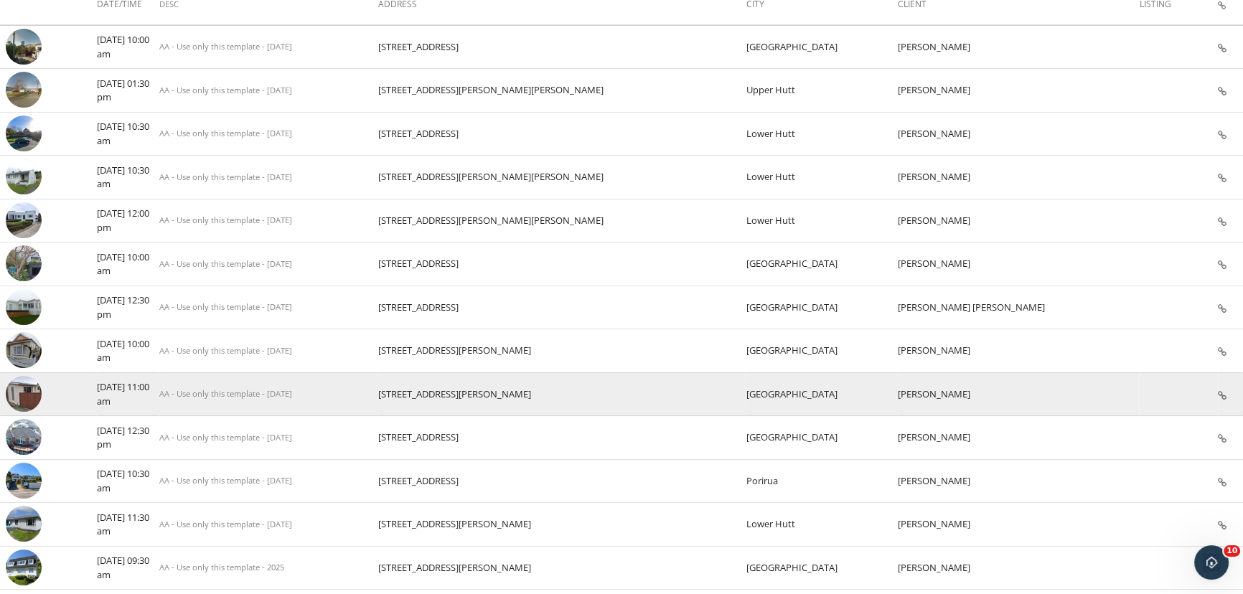
drag, startPoint x: 504, startPoint y: 388, endPoint x: 625, endPoint y: 389, distance: 121.3
click at [625, 389] on tr "check_box_outline_blank [DATE] 11:00 am AA - Use only this template - [DATE] [S…" at bounding box center [621, 394] width 1243 height 44
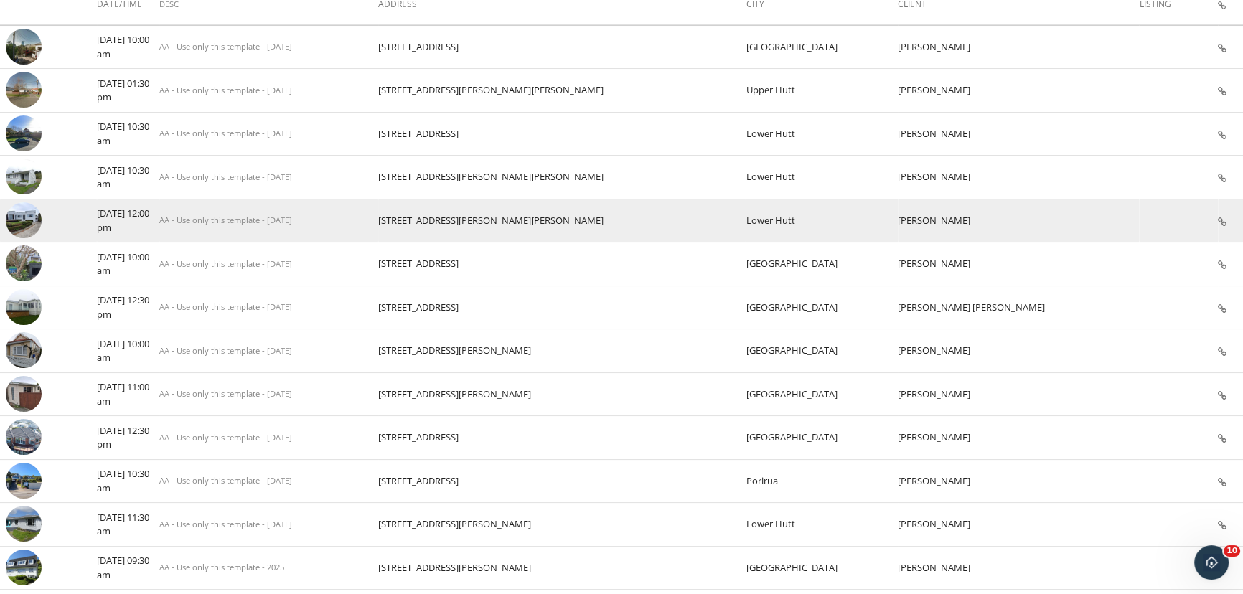
copy tr "[STREET_ADDRESS][PERSON_NAME]"
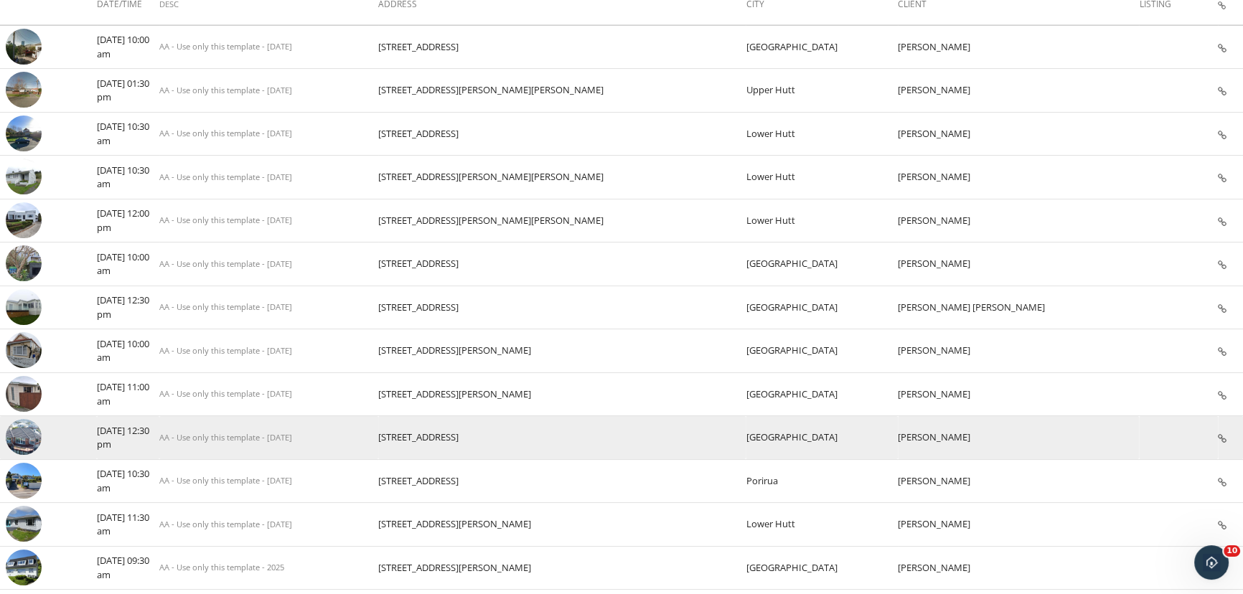
drag, startPoint x: 640, startPoint y: 431, endPoint x: 507, endPoint y: 436, distance: 132.9
click at [507, 436] on td "[STREET_ADDRESS]" at bounding box center [561, 438] width 367 height 44
copy td "[STREET_ADDRESS]"
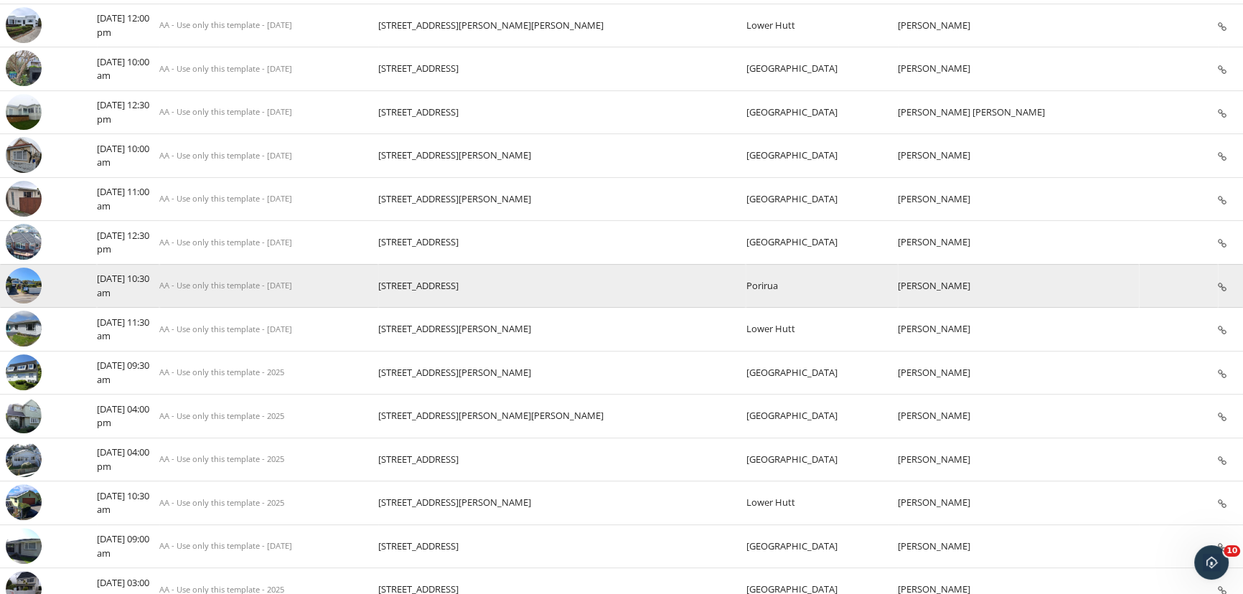
scroll to position [390, 0]
drag, startPoint x: 647, startPoint y: 280, endPoint x: 501, endPoint y: 278, distance: 146.4
click at [501, 278] on tr "check_box_outline_blank 16/09/2025 10:30 am AA - Use only this template - 17/09…" at bounding box center [621, 285] width 1243 height 44
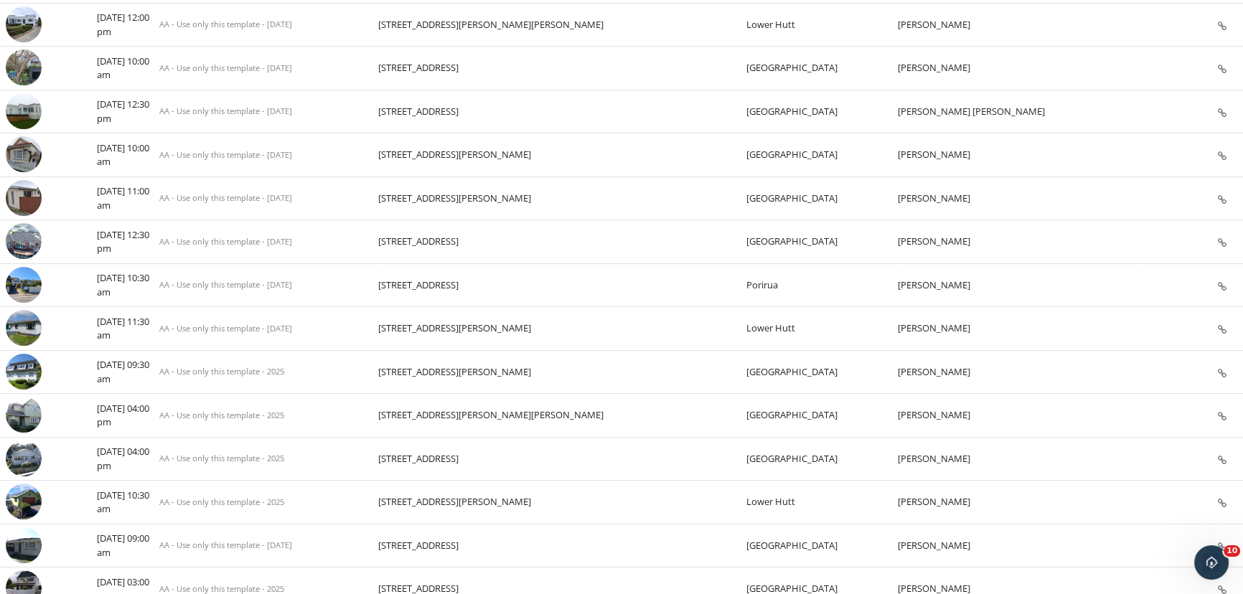
copy tr "24 Sunset Parade, Plimmerton"
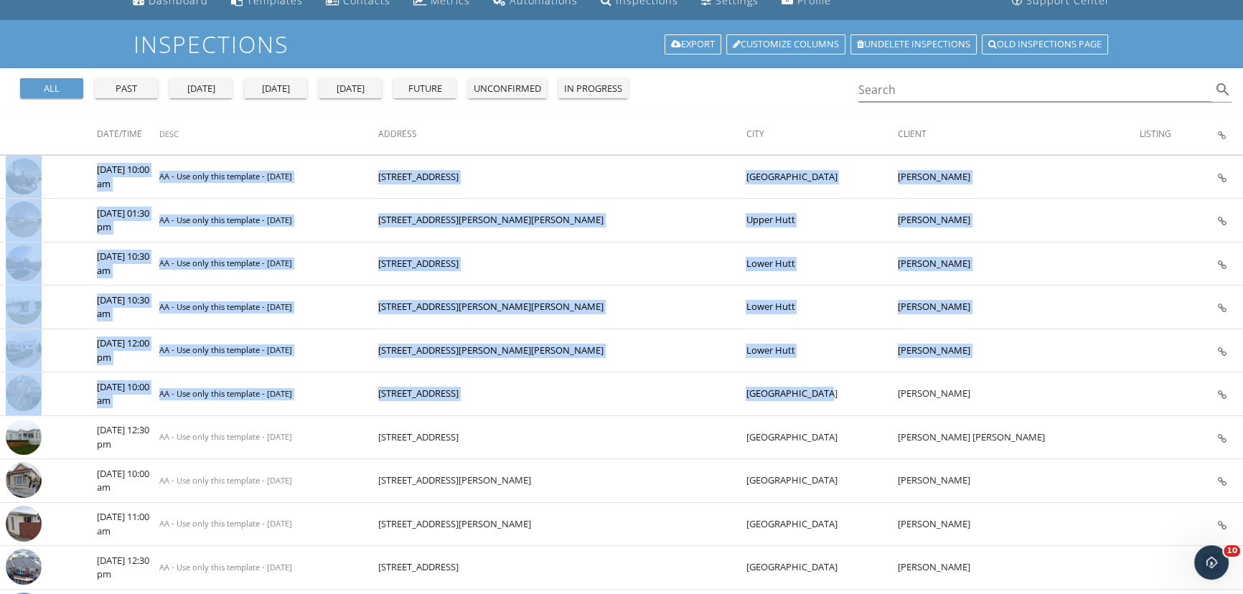
drag, startPoint x: 878, startPoint y: -26, endPoint x: 863, endPoint y: -52, distance: 30.5
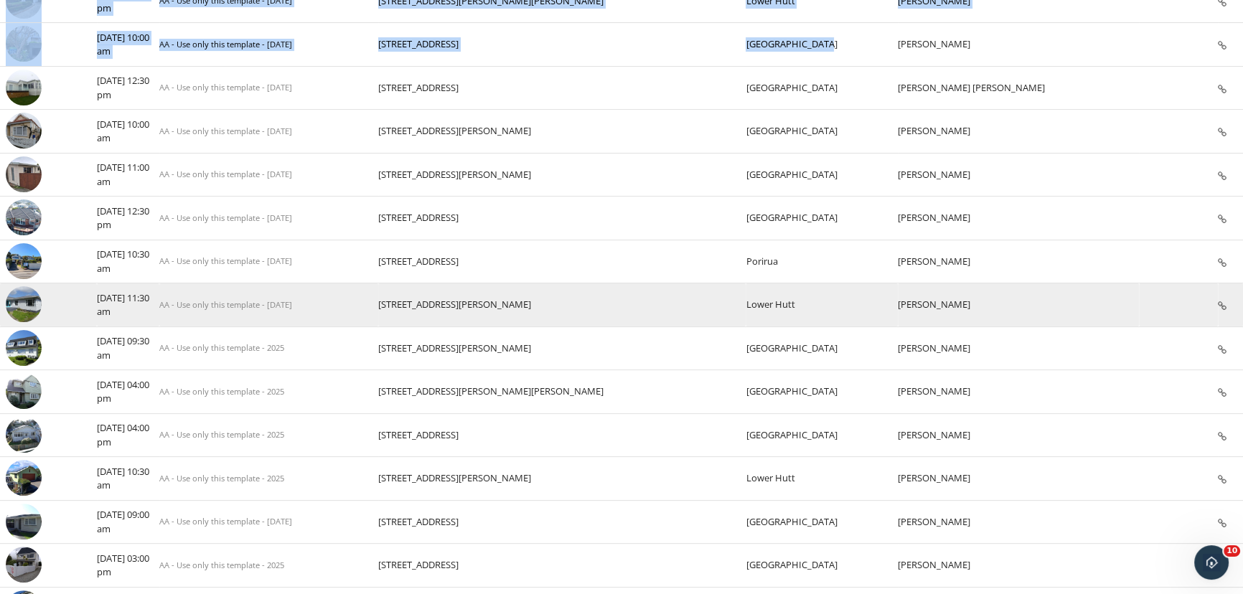
scroll to position [414, 0]
drag, startPoint x: 630, startPoint y: 299, endPoint x: 507, endPoint y: 302, distance: 122.8
click at [507, 302] on td "30 Petrie St, Wainuiomata" at bounding box center [561, 305] width 367 height 44
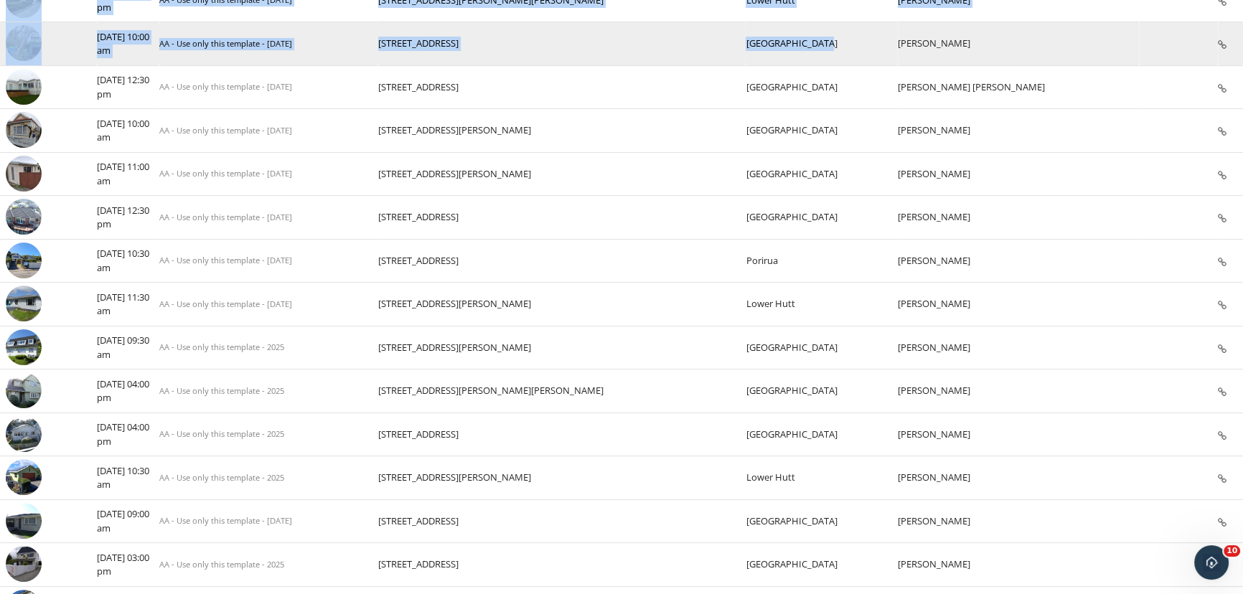
copy td "30 Petrie St, Wainuiomata"
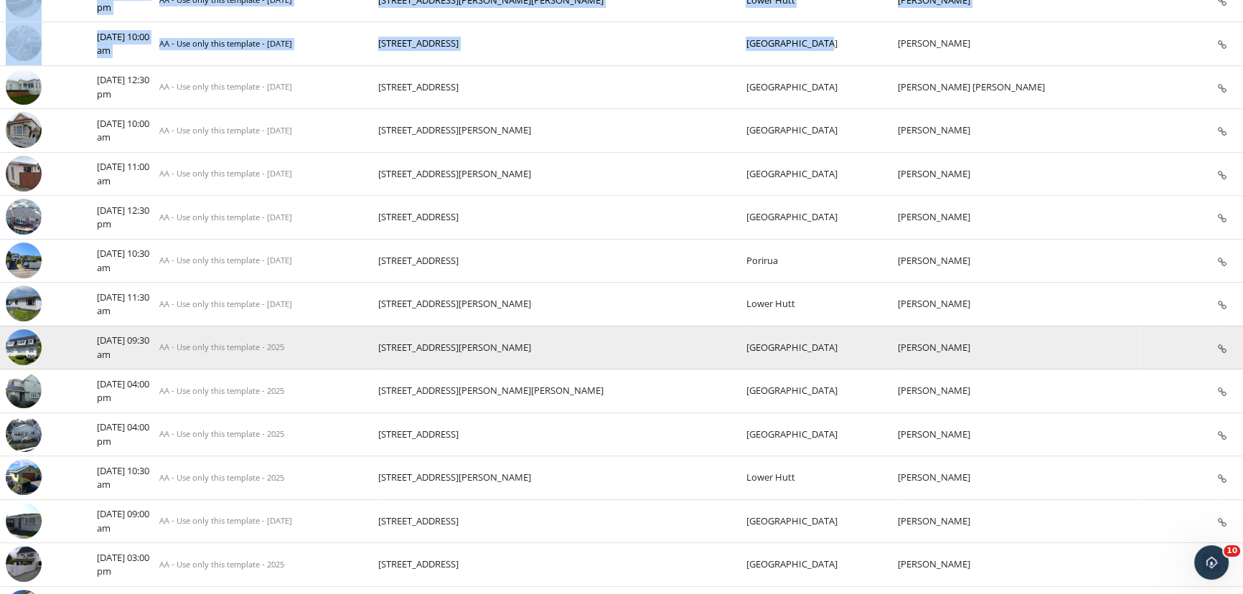
drag, startPoint x: 628, startPoint y: 342, endPoint x: 495, endPoint y: 344, distance: 132.8
click at [495, 344] on tr "check_box_outline_blank 10/09/2025 09:30 am AA - Use only this template - 2025 …" at bounding box center [621, 348] width 1243 height 44
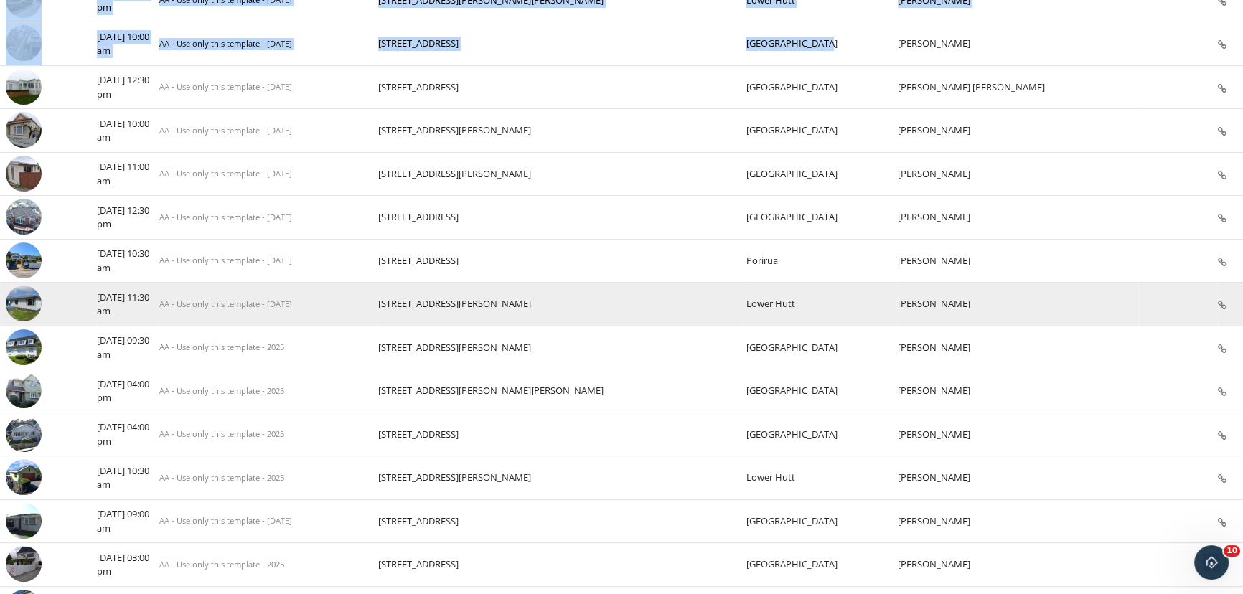
copy tr "93 Stewart Dr, Newlands"
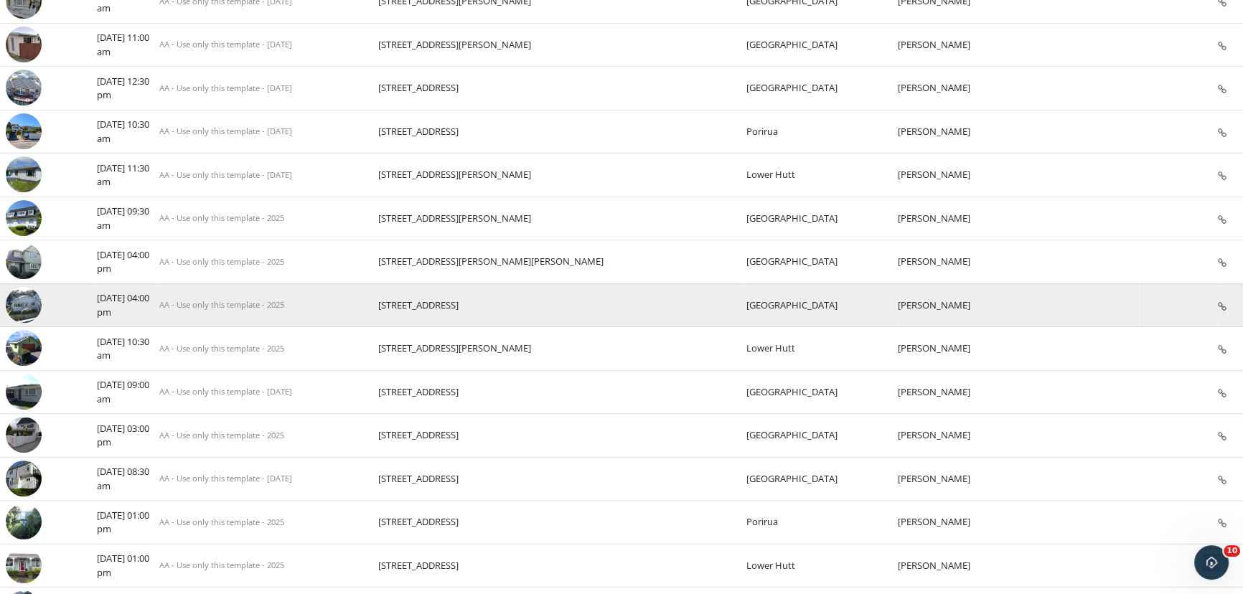
scroll to position [544, 0]
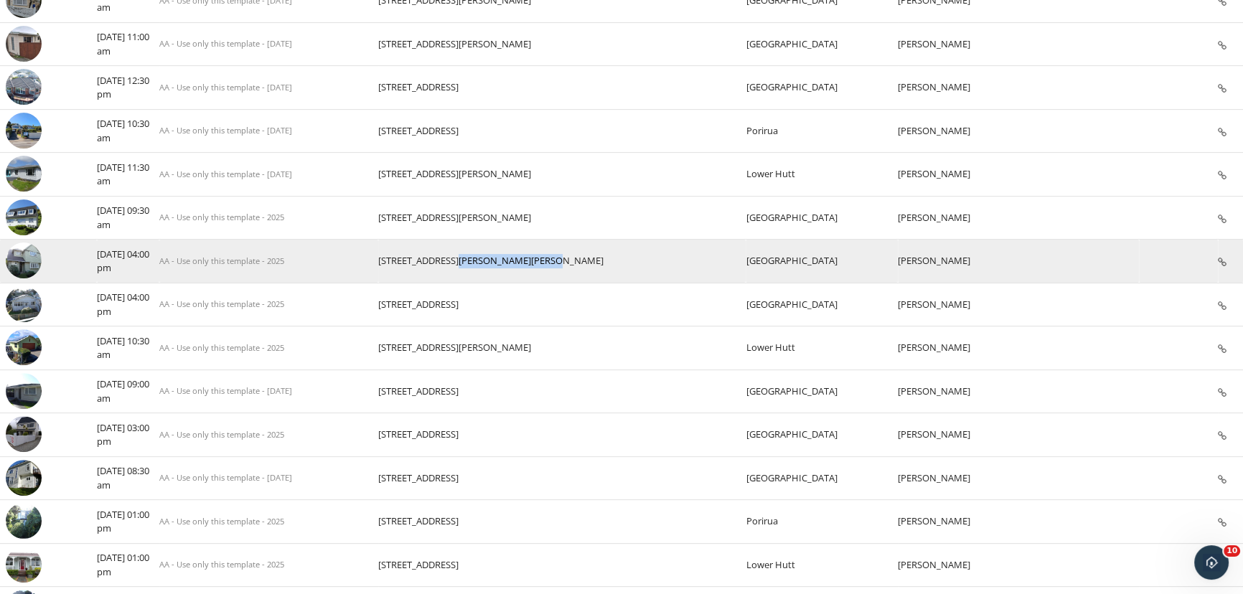
drag, startPoint x: 596, startPoint y: 255, endPoint x: 513, endPoint y: 251, distance: 83.3
click at [513, 251] on td "16 Buller St, Te Aro" at bounding box center [561, 262] width 367 height 44
click at [635, 264] on td "16 Buller St, Te Aro" at bounding box center [561, 262] width 367 height 44
drag, startPoint x: 573, startPoint y: 255, endPoint x: 502, endPoint y: 254, distance: 71.1
click at [502, 254] on tr "check_box_outline_blank 09/09/2025 04:00 pm AA - Use only this template - 2025 …" at bounding box center [621, 262] width 1243 height 44
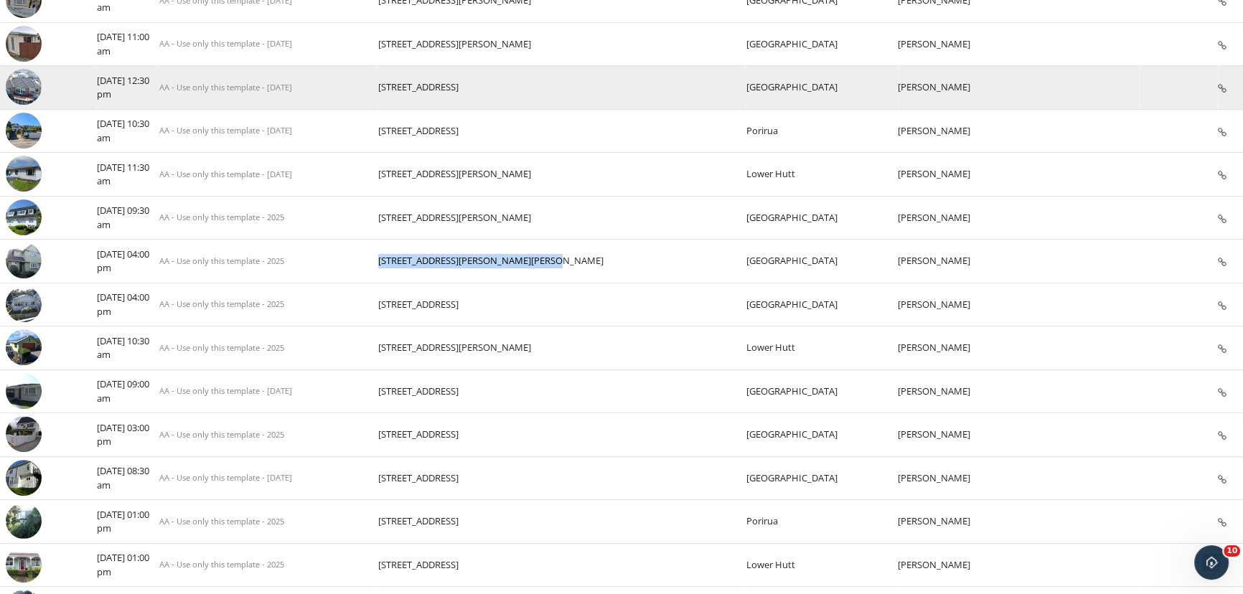
copy tr "16 Buller St, Te Aro"
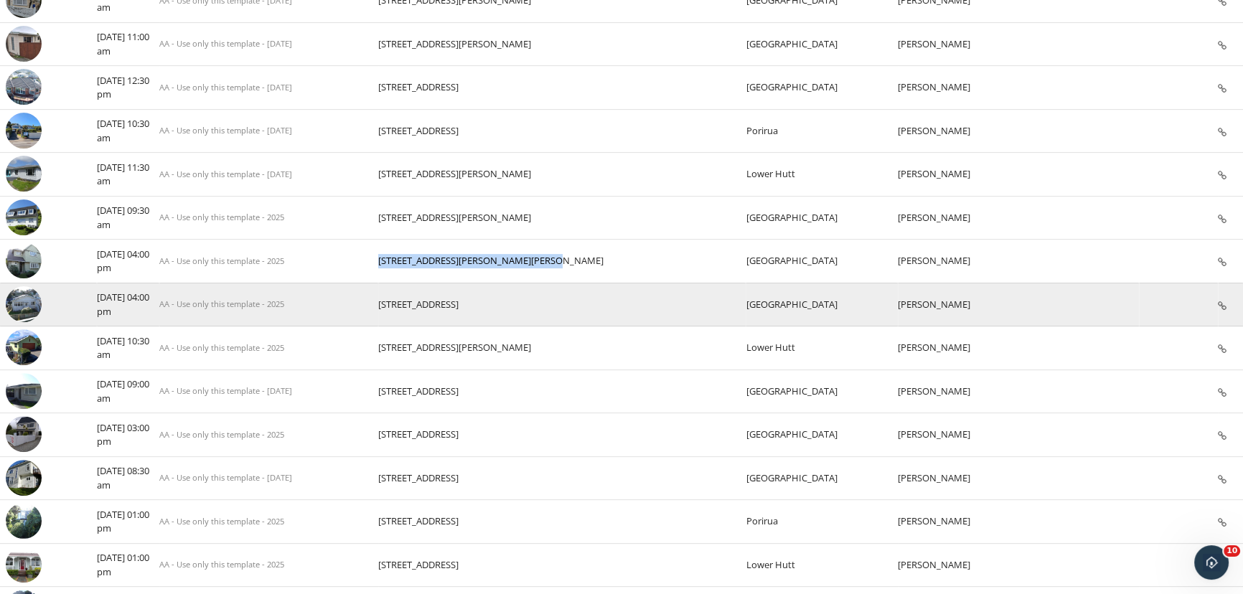
drag, startPoint x: 624, startPoint y: 294, endPoint x: 503, endPoint y: 299, distance: 121.4
click at [503, 299] on tr "check_box_outline_blank 08/09/2025 04:00 pm AA - Use only this template - 2025 …" at bounding box center [621, 305] width 1243 height 44
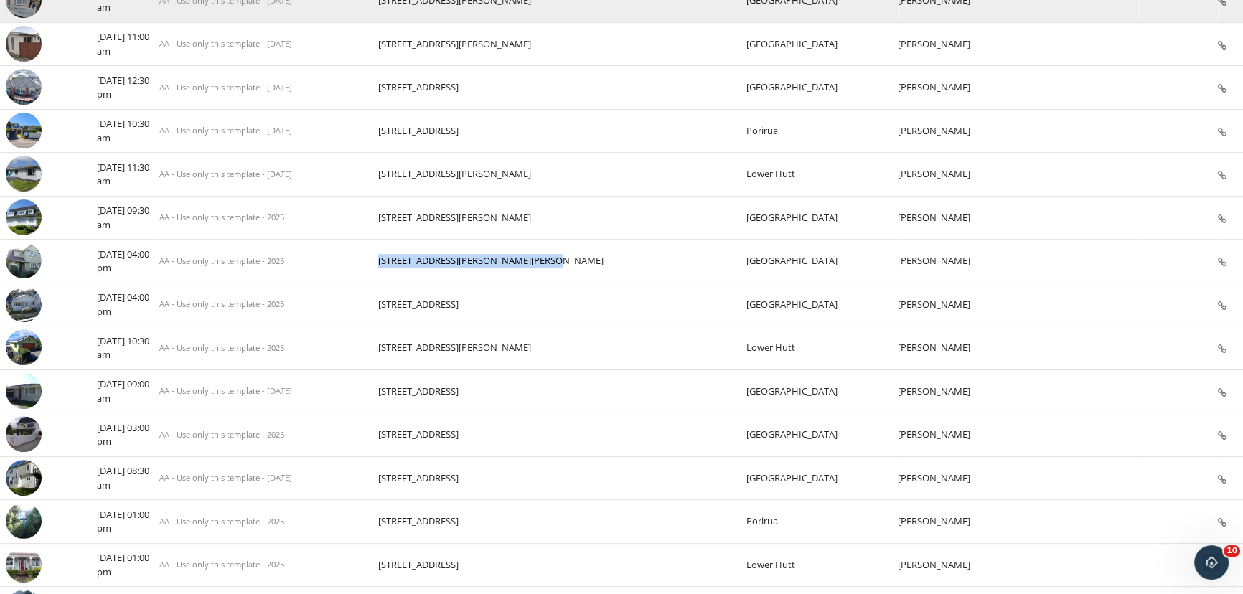
copy tr "92 Wexford Rd, Miramar"
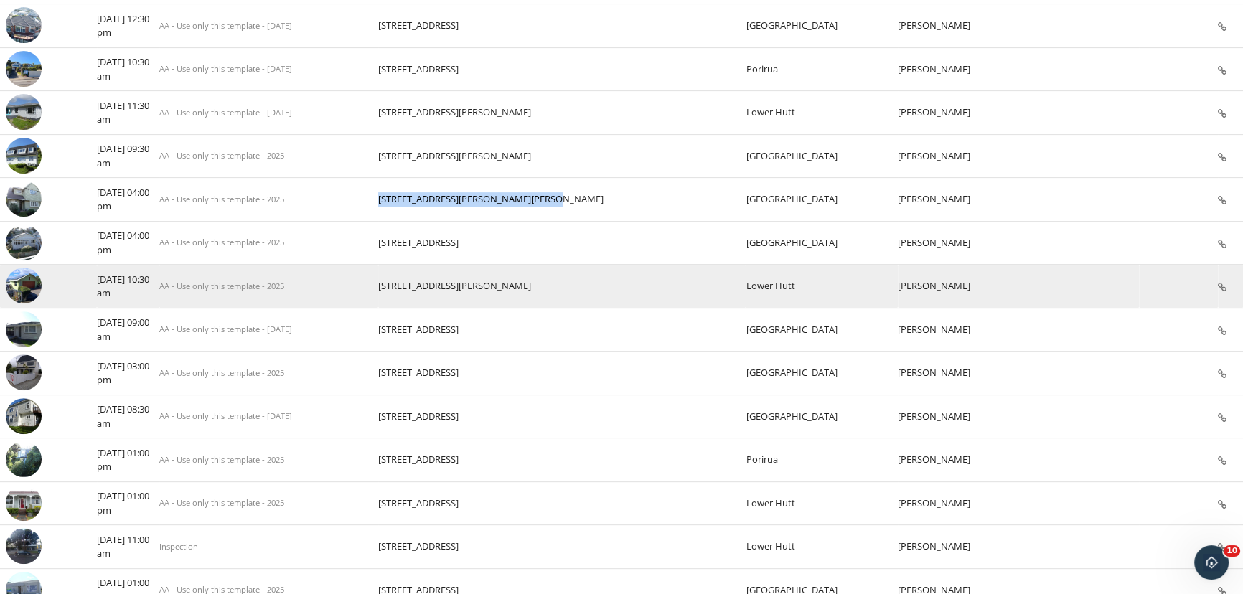
drag, startPoint x: 645, startPoint y: 294, endPoint x: 501, endPoint y: 286, distance: 144.5
click at [501, 286] on tr "check_box_outline_blank 08/09/2025 10:30 am AA - Use only this template - 2025 …" at bounding box center [621, 287] width 1243 height 44
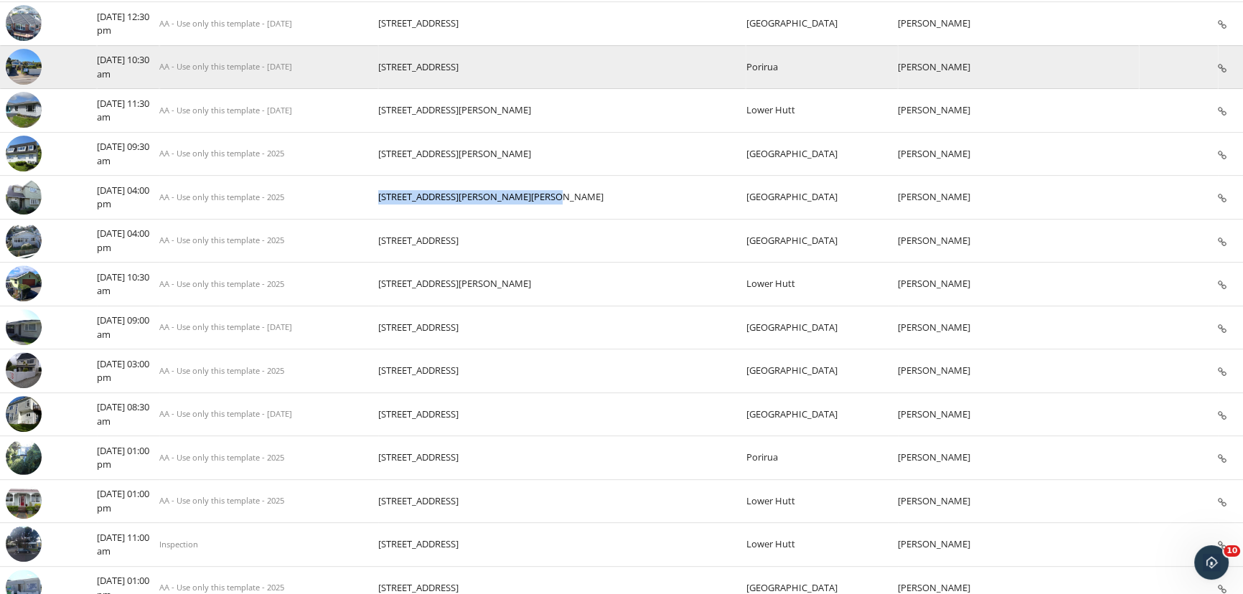
copy tr "12 Maungaraki Rd, Korokoro"
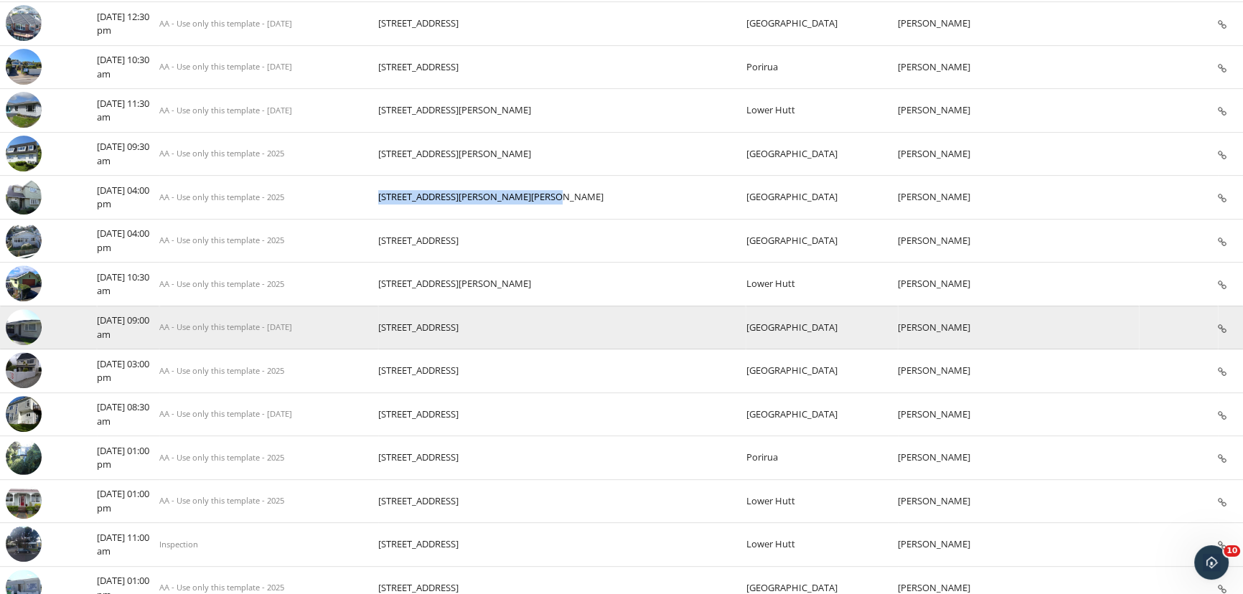
drag, startPoint x: 603, startPoint y: 316, endPoint x: 495, endPoint y: 315, distance: 107.7
click at [495, 315] on tr "check_box_outline_blank 08/09/2025 09:00 am AA - Use only this template - 17/09…" at bounding box center [621, 328] width 1243 height 44
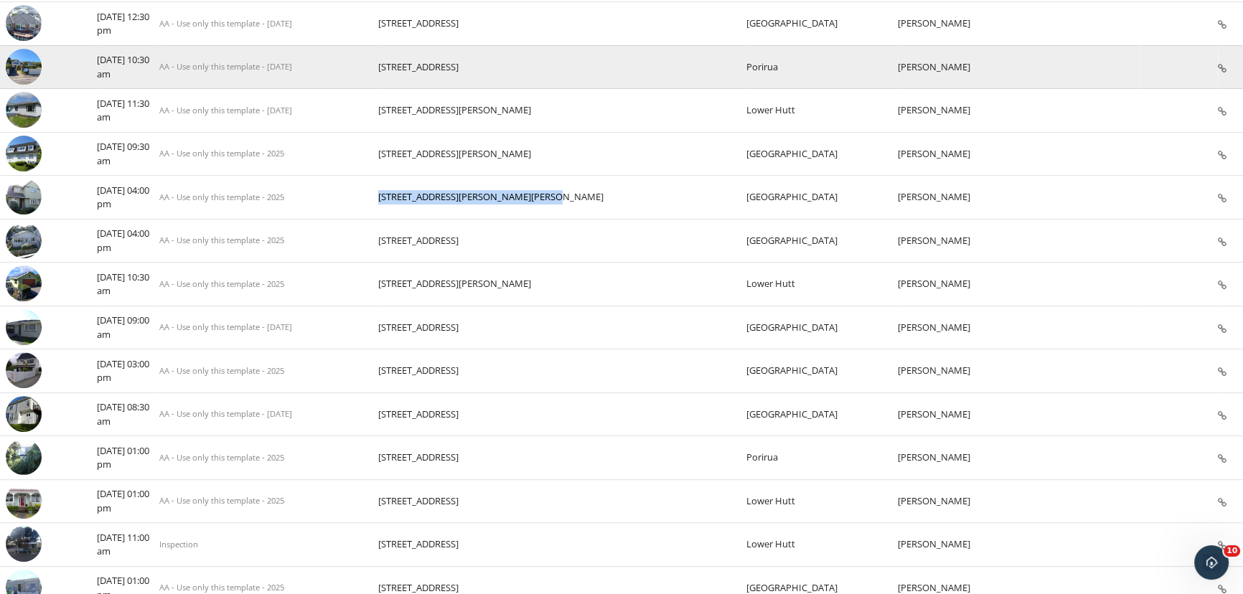
copy tr "316 Main Rd, Tawa"
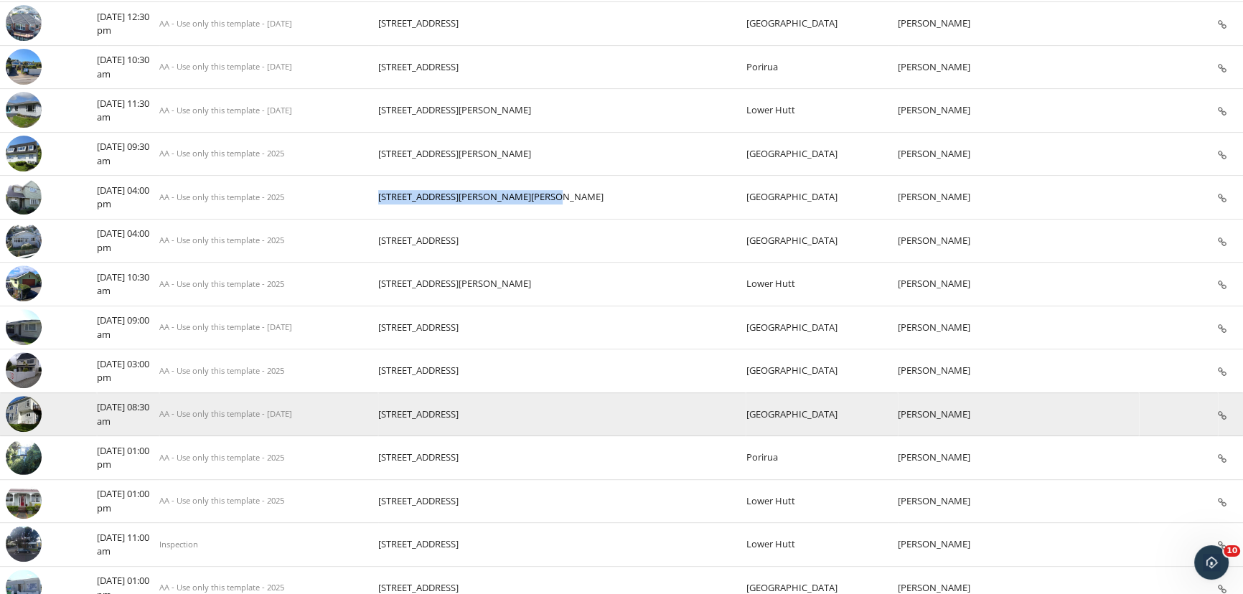
drag, startPoint x: 635, startPoint y: 403, endPoint x: 492, endPoint y: 414, distance: 144.0
click at [492, 414] on tr "check_box_outline_blank 04/09/2025 08:30 am AA - Use only this template - 17/09…" at bounding box center [621, 415] width 1243 height 44
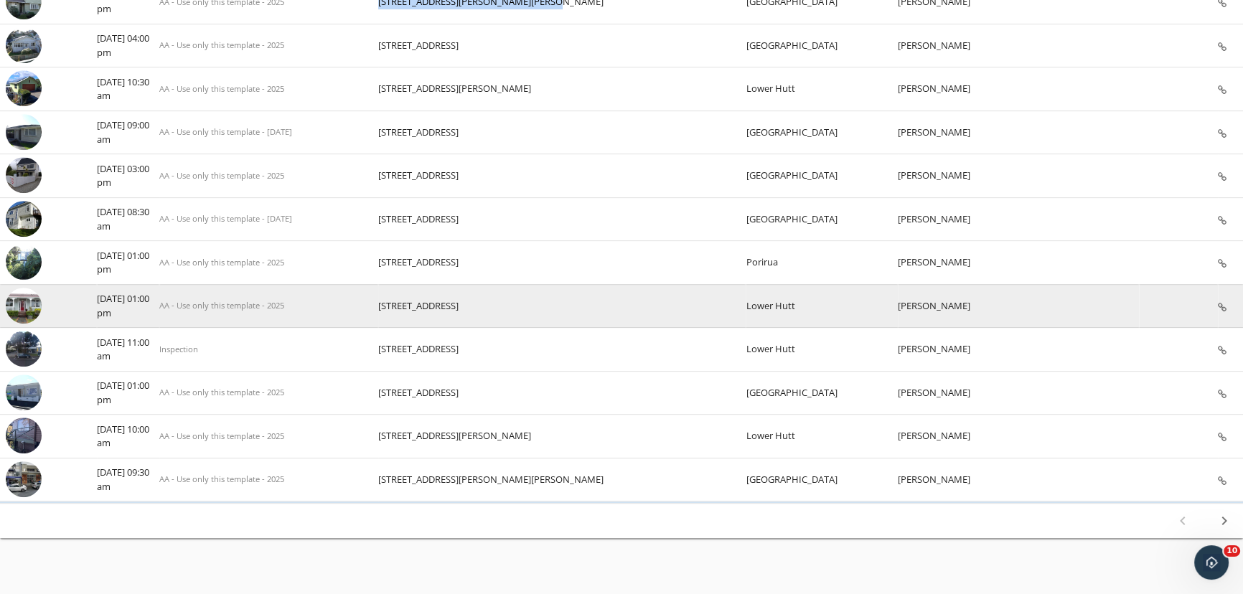
drag, startPoint x: 584, startPoint y: 298, endPoint x: 495, endPoint y: 298, distance: 89.0
click at [495, 298] on tr "check_box_outline_blank 28/08/2025 01:00 pm AA - Use only this template - 2025 …" at bounding box center [621, 306] width 1243 height 44
copy tr "12 Fitzherbert St, Alicetown"
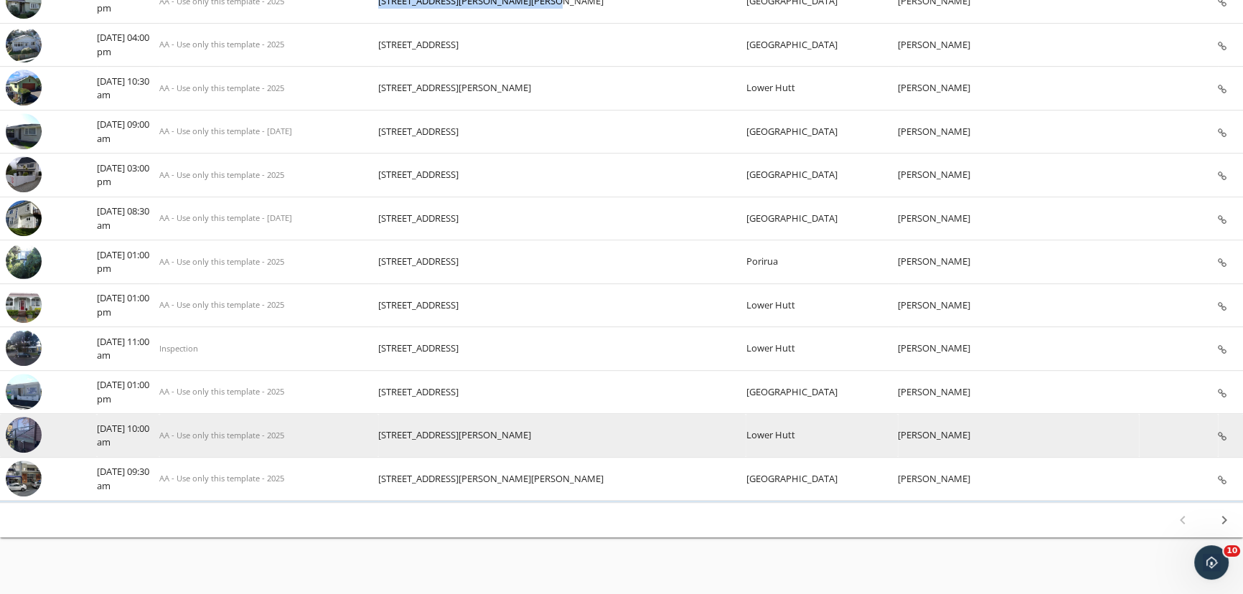
drag, startPoint x: 639, startPoint y: 423, endPoint x: 492, endPoint y: 433, distance: 147.5
click at [492, 433] on tr "check_box_outline_blank 25/08/2025 10:00 am AA - Use only this template - 2025 …" at bounding box center [621, 436] width 1243 height 44
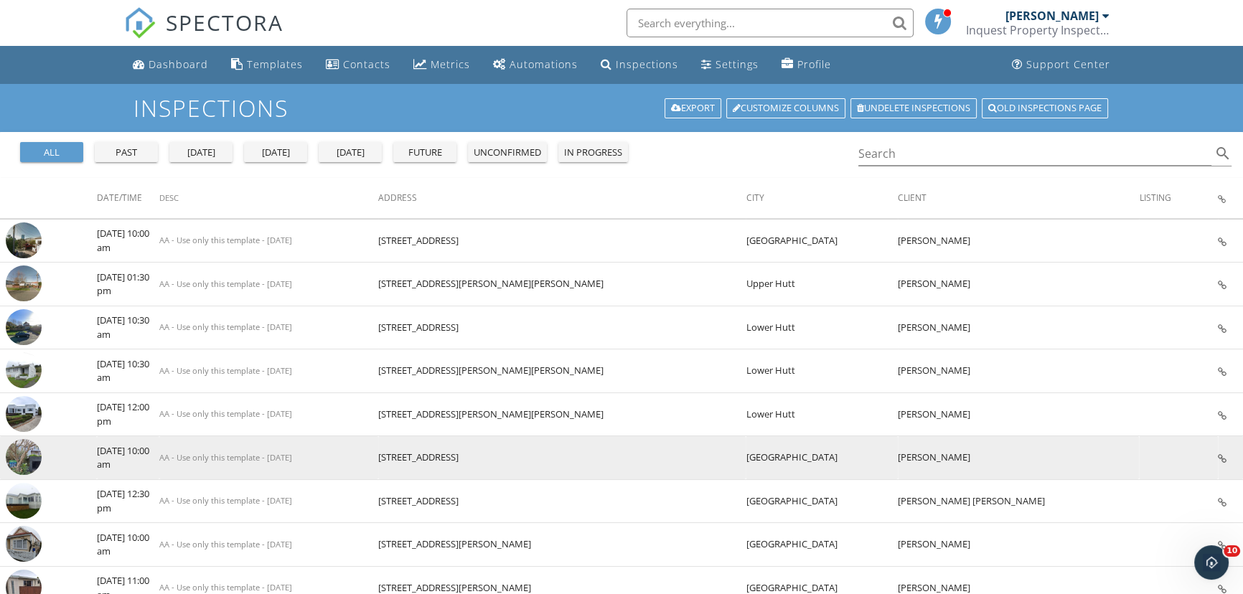
scroll to position [0, 0]
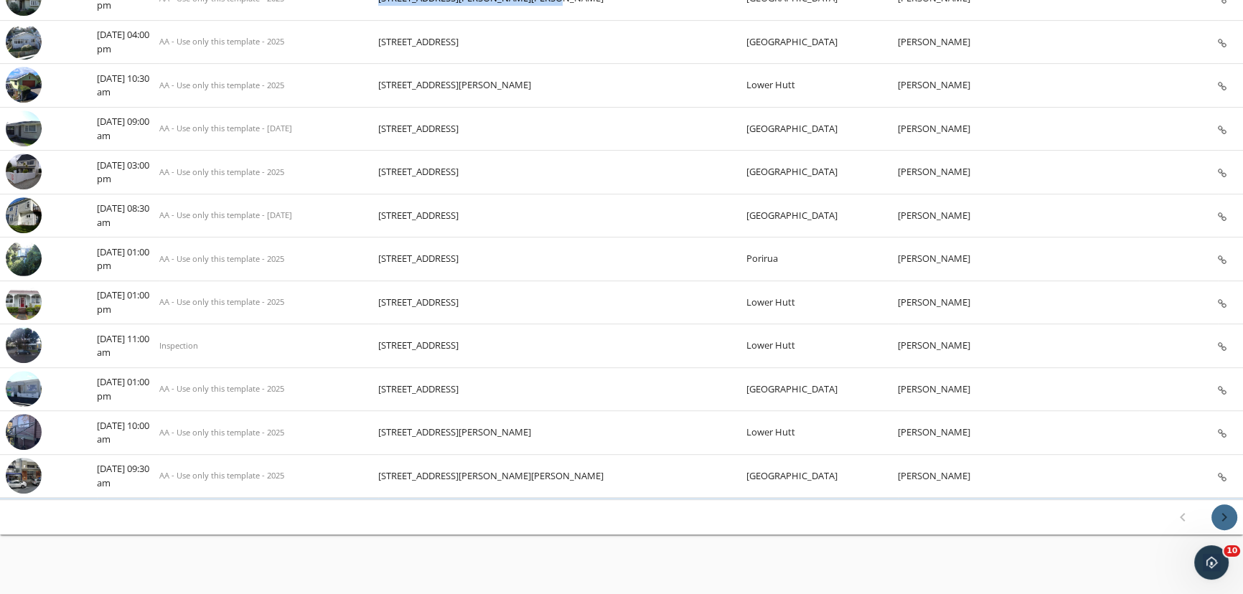
click at [1221, 509] on icon "chevron_right" at bounding box center [1224, 517] width 17 height 17
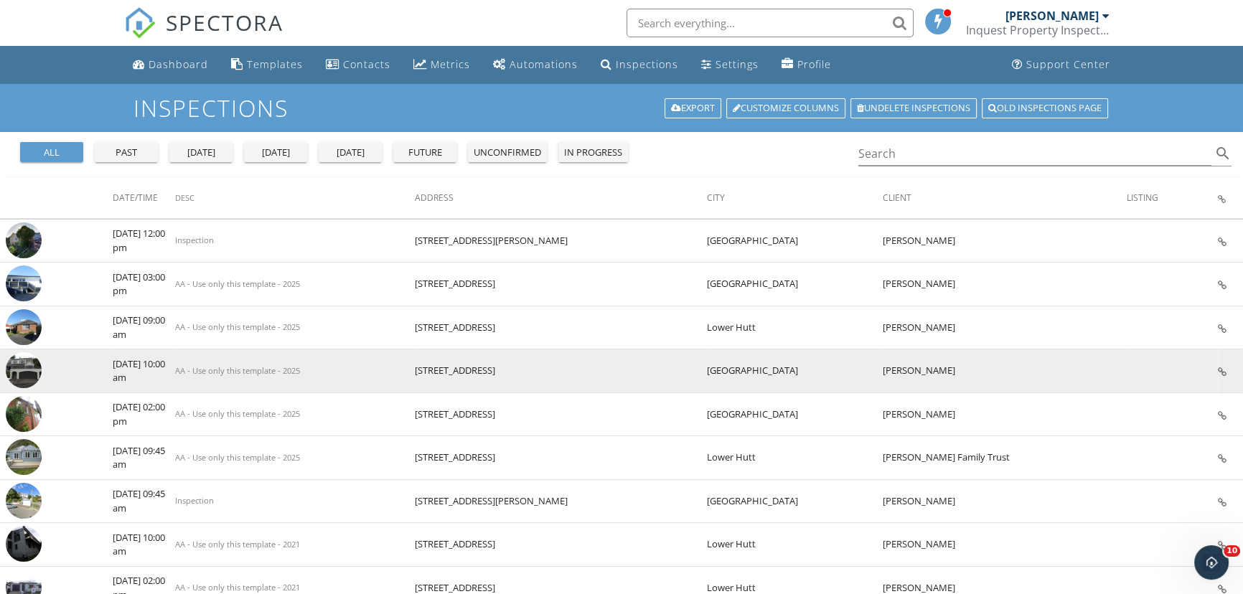
drag, startPoint x: 514, startPoint y: 368, endPoint x: 429, endPoint y: 368, distance: 84.7
click at [429, 368] on tr "check_box_outline_blank 12/08/2025 10:00 am AA - Use only this template - 2025 …" at bounding box center [621, 372] width 1243 height 44
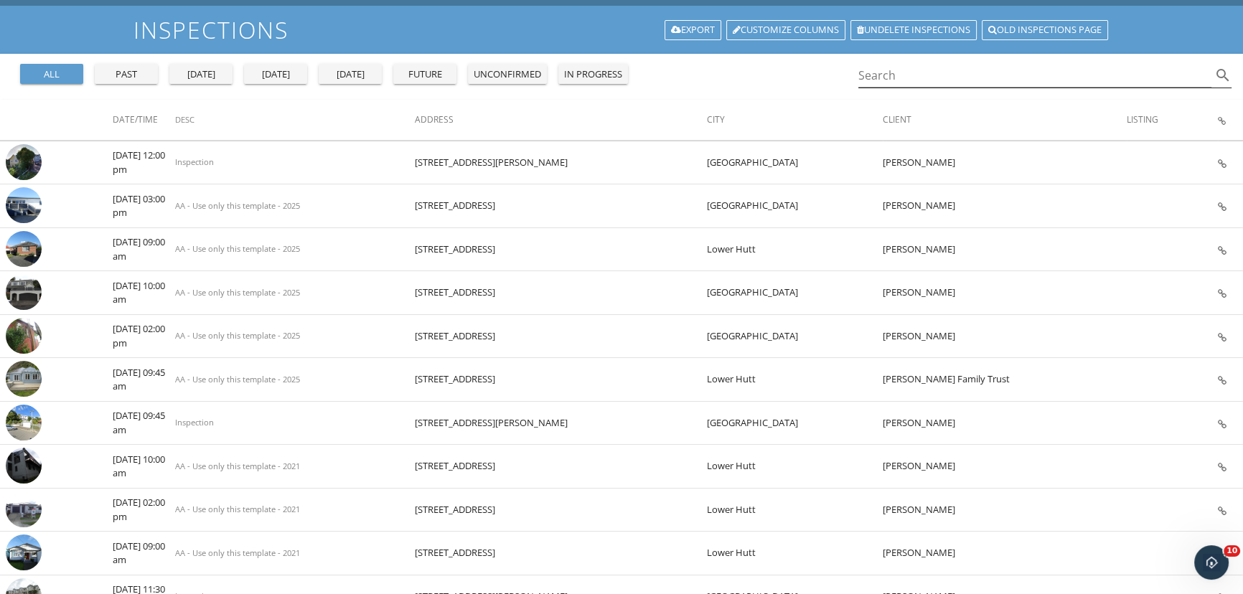
scroll to position [14, 0]
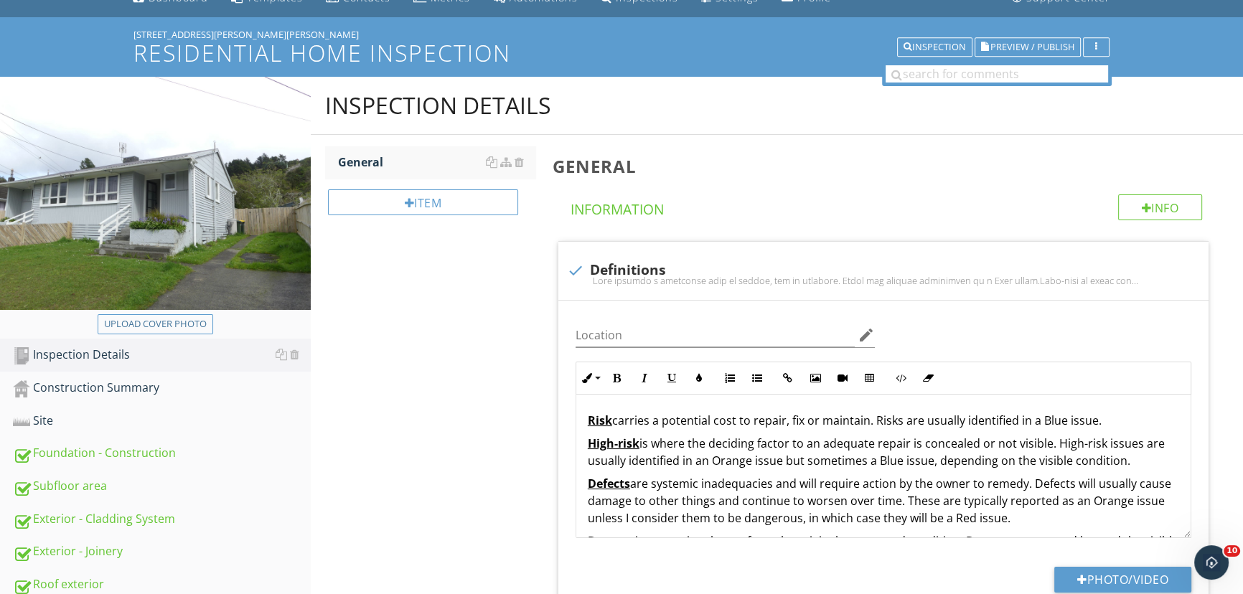
scroll to position [65, 0]
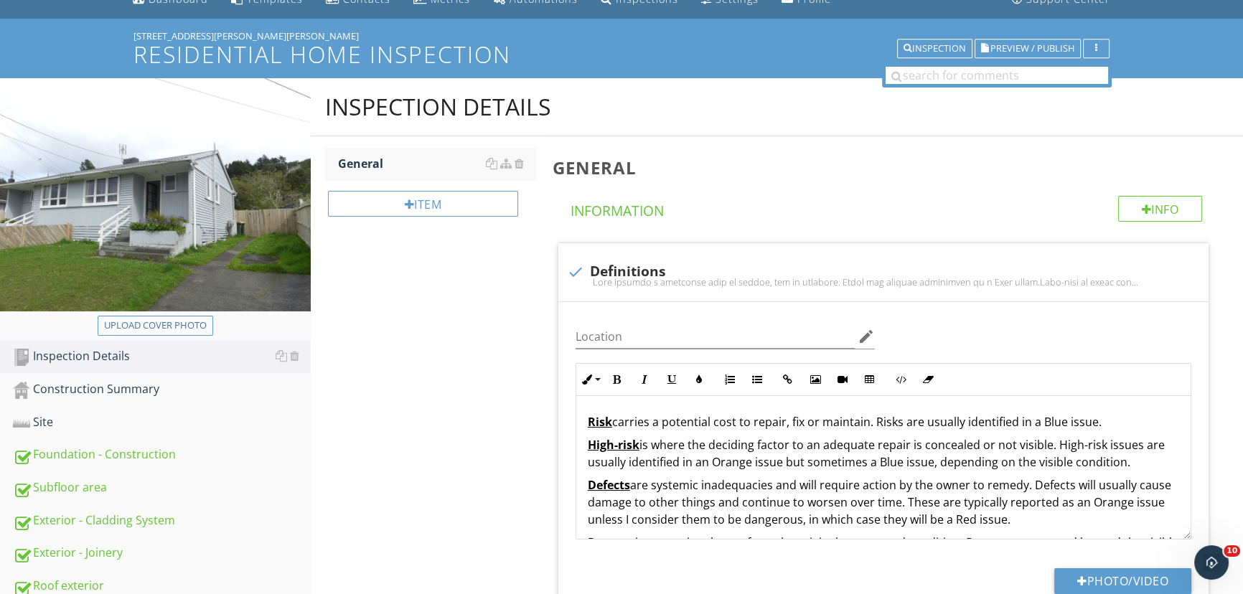
click at [126, 203] on img at bounding box center [155, 194] width 311 height 233
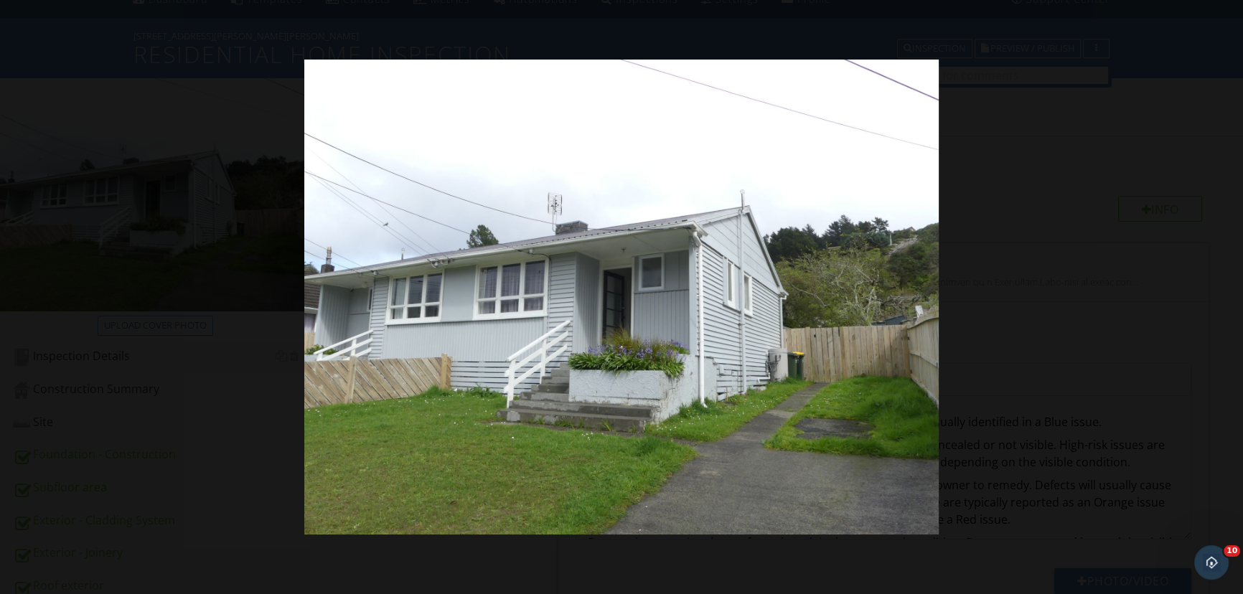
click at [1219, 227] on div at bounding box center [621, 297] width 1243 height 594
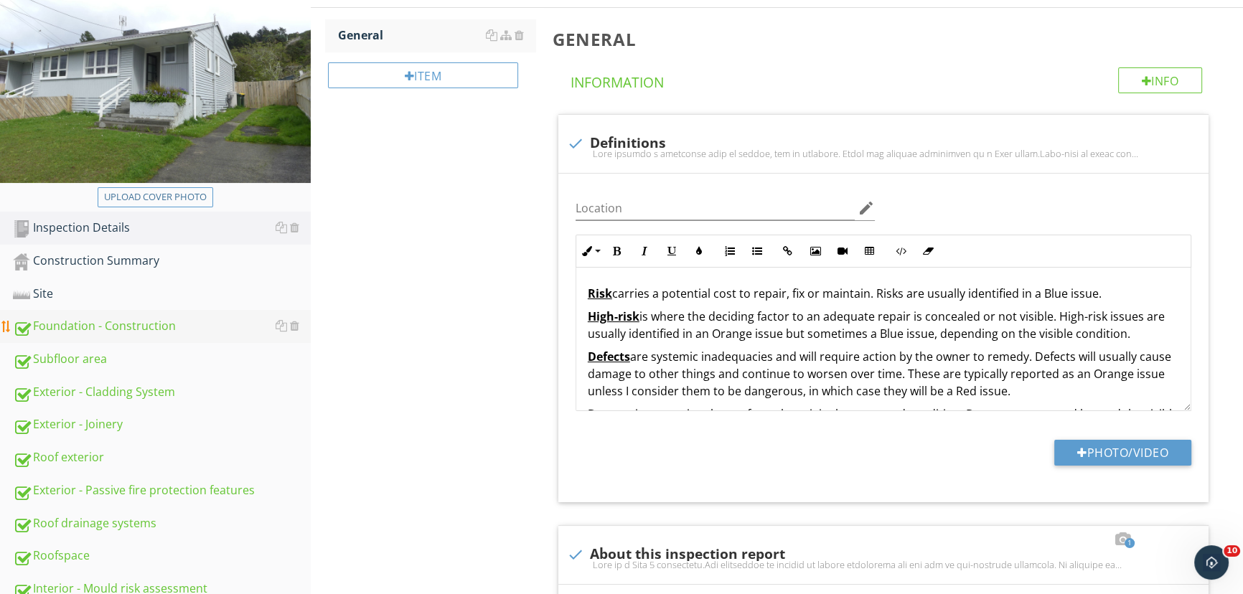
scroll to position [194, 0]
click at [144, 320] on div "Foundation - Construction" at bounding box center [162, 325] width 298 height 19
type textarea "<p>For a full list of building elements, please visit<a href="[URL][DOMAIN_NAME…"
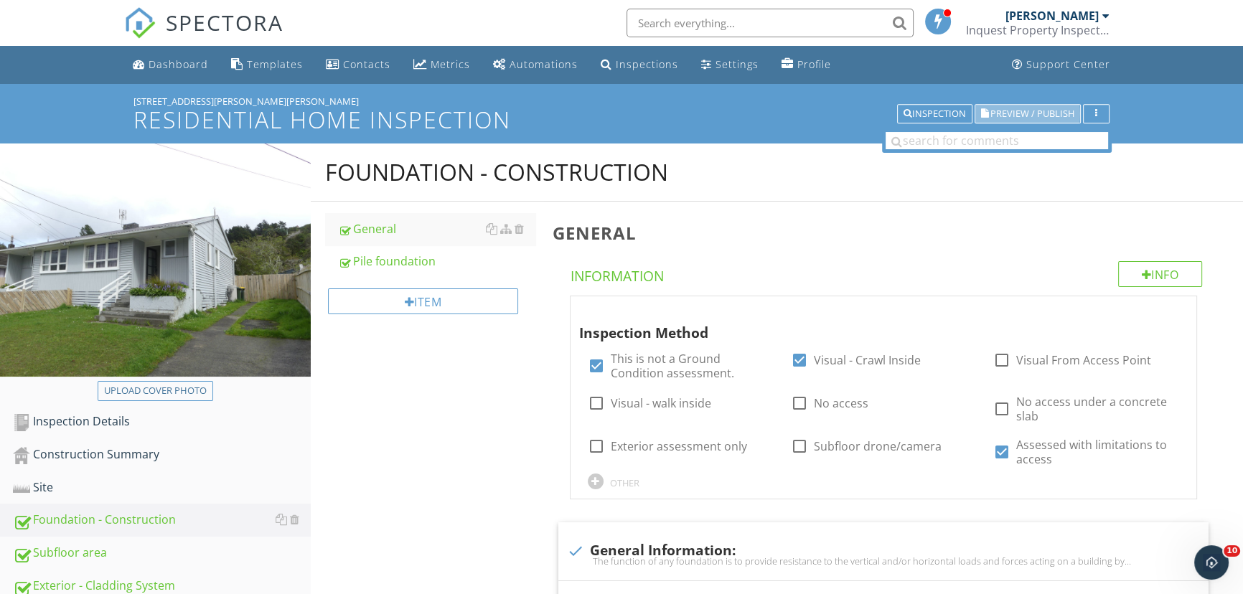
click at [1032, 111] on span "Preview / Publish" at bounding box center [1032, 113] width 84 height 9
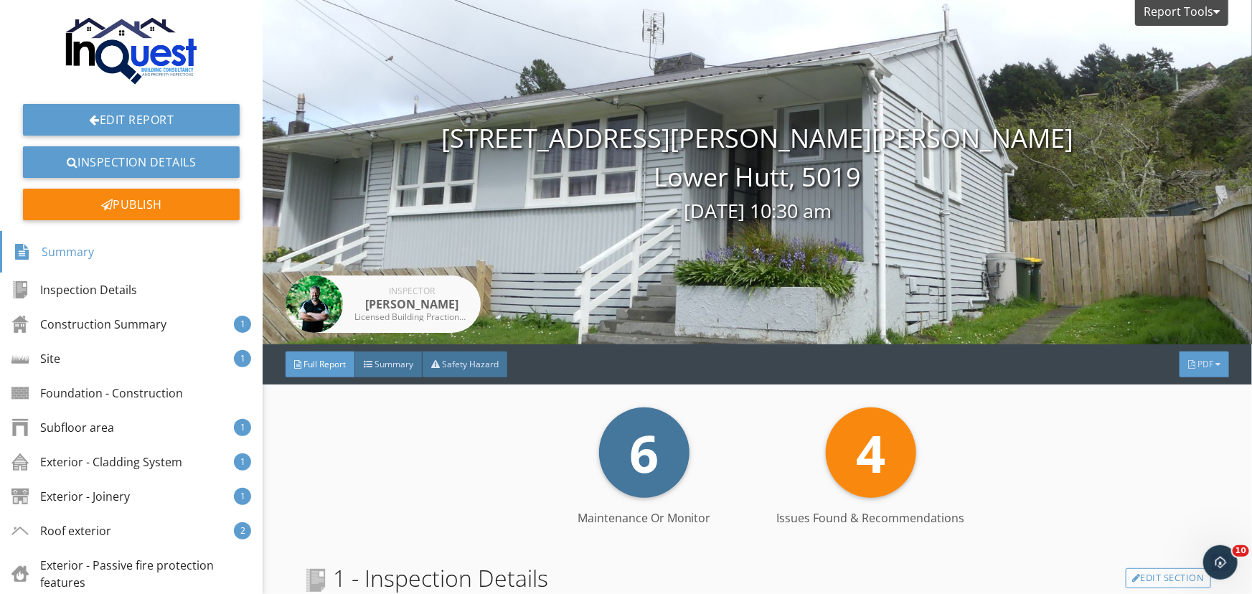
click at [1198, 365] on span "PDF" at bounding box center [1206, 364] width 16 height 12
click at [1171, 423] on div "Full Report" at bounding box center [1186, 422] width 92 height 17
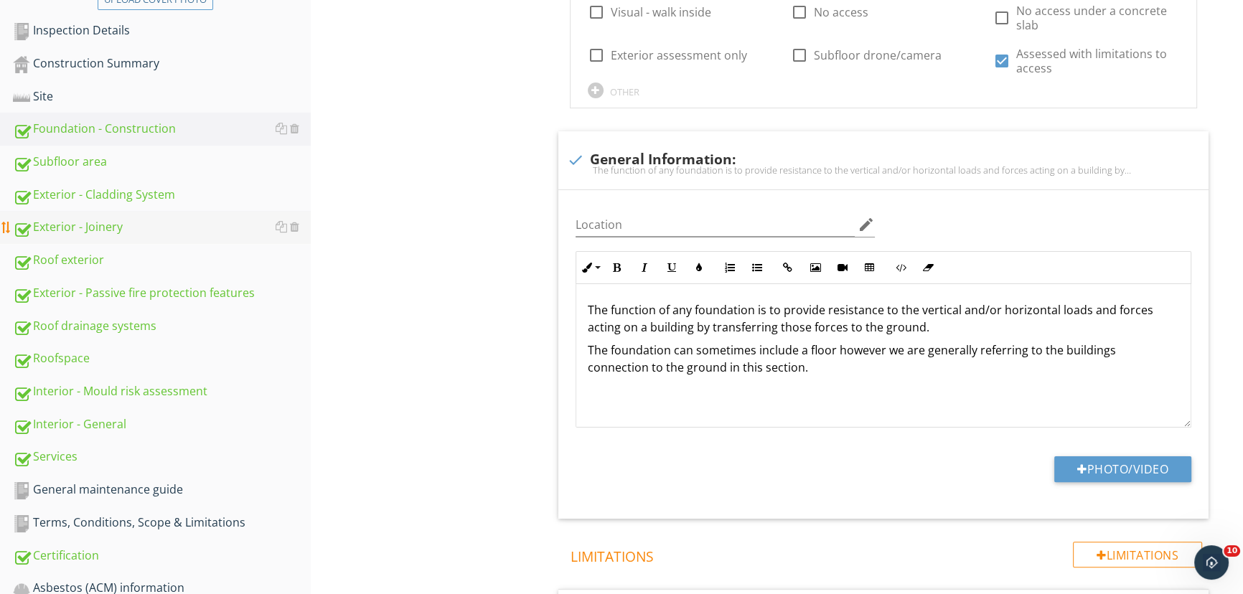
scroll to position [393, 0]
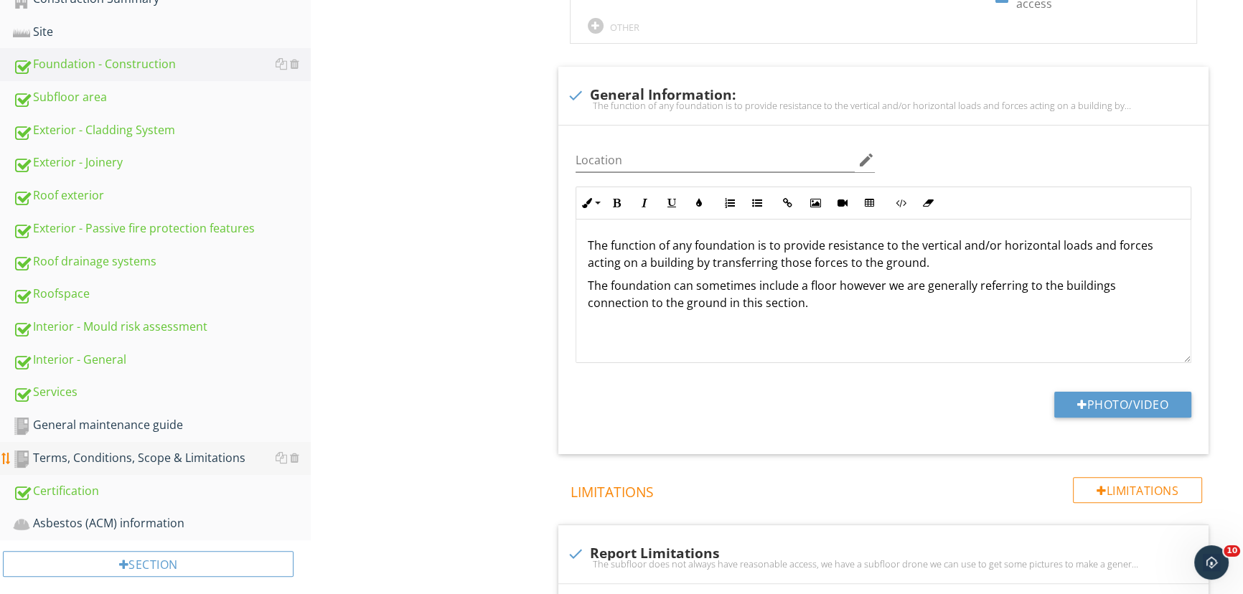
click at [98, 461] on div "Terms, Conditions, Scope & Limitations" at bounding box center [162, 458] width 298 height 19
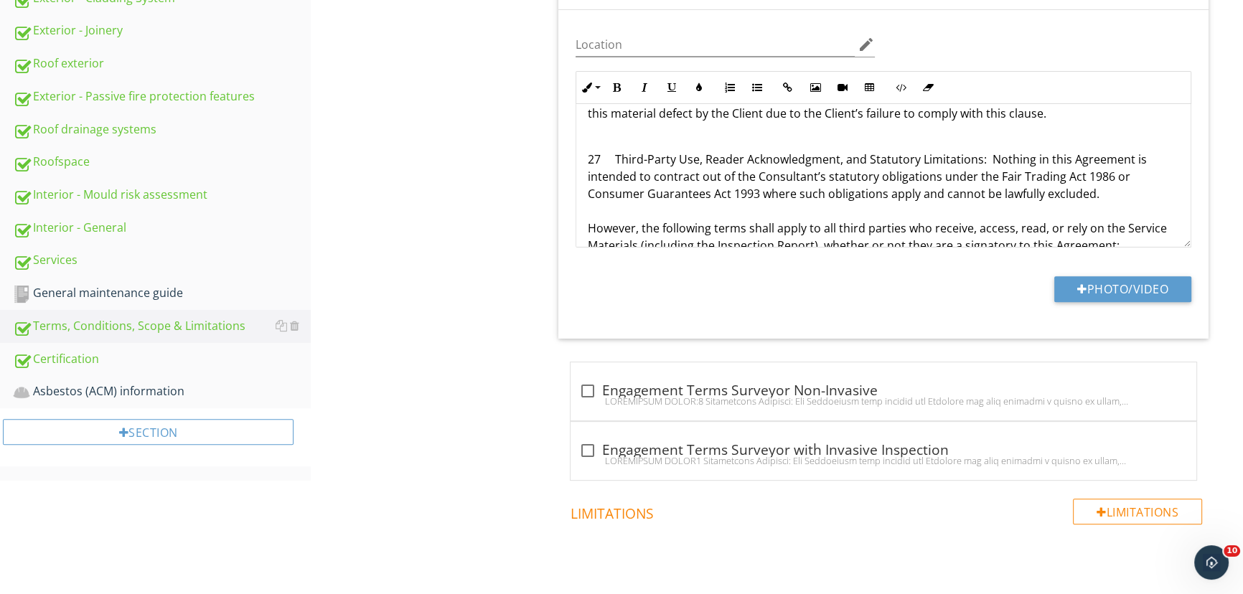
scroll to position [4190, 0]
click at [482, 166] on div "Terms, Conditions, Scope & Limitations General Item General IN Inspected NI Not…" at bounding box center [777, 160] width 932 height 1209
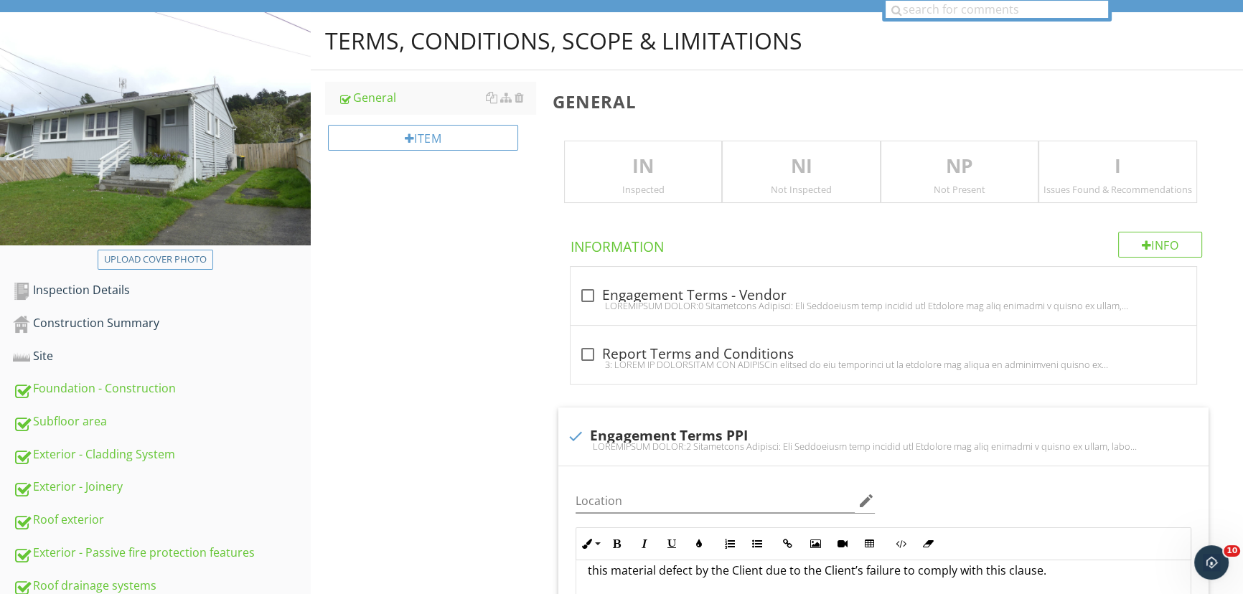
scroll to position [132, 0]
click at [119, 281] on div "Inspection Details" at bounding box center [162, 290] width 298 height 19
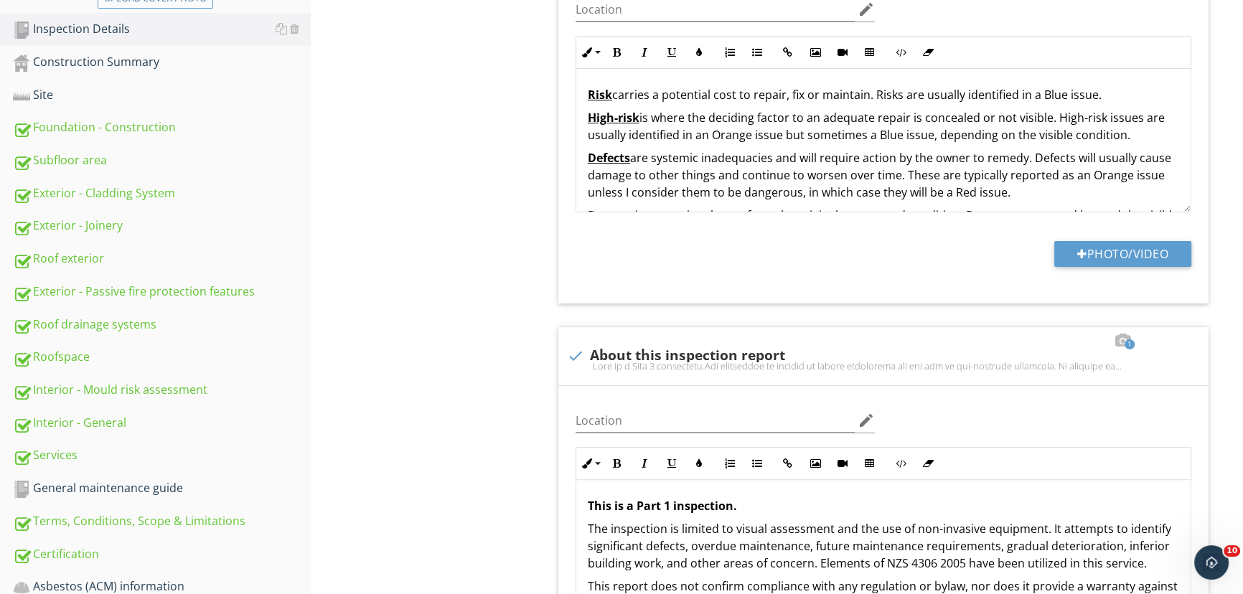
scroll to position [393, 0]
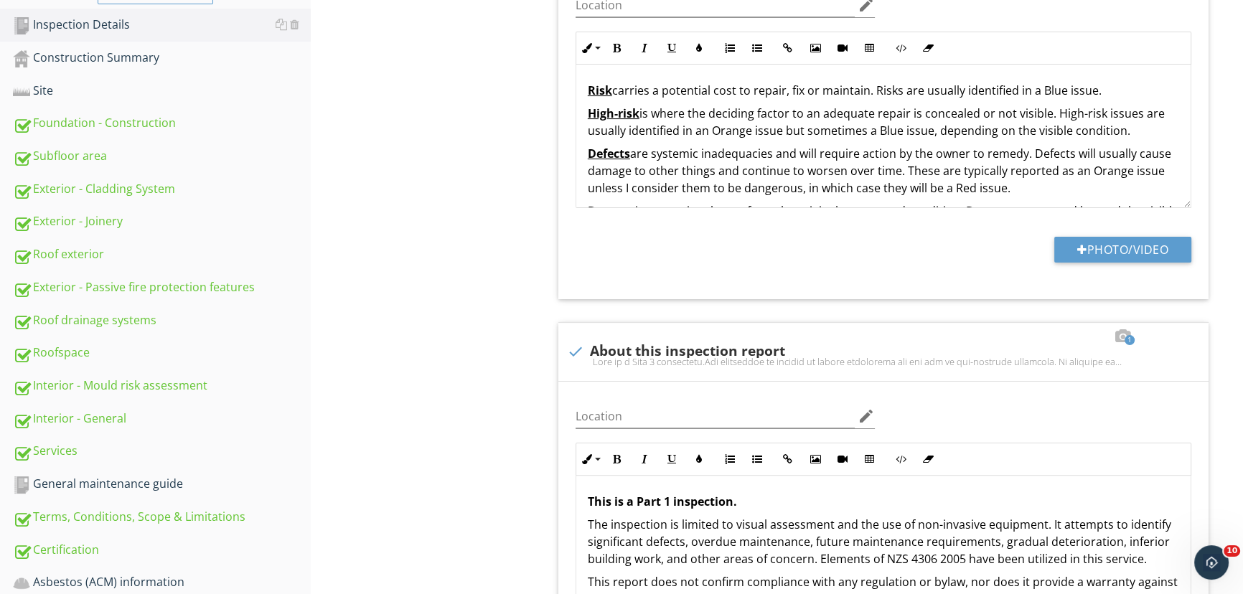
scroll to position [395, 0]
drag, startPoint x: 104, startPoint y: 244, endPoint x: 113, endPoint y: 249, distance: 10.0
click at [104, 244] on link "Roof exterior" at bounding box center [162, 256] width 298 height 33
type textarea "<p>For a full list of building elements, please visit<a href="http://www.buildi…"
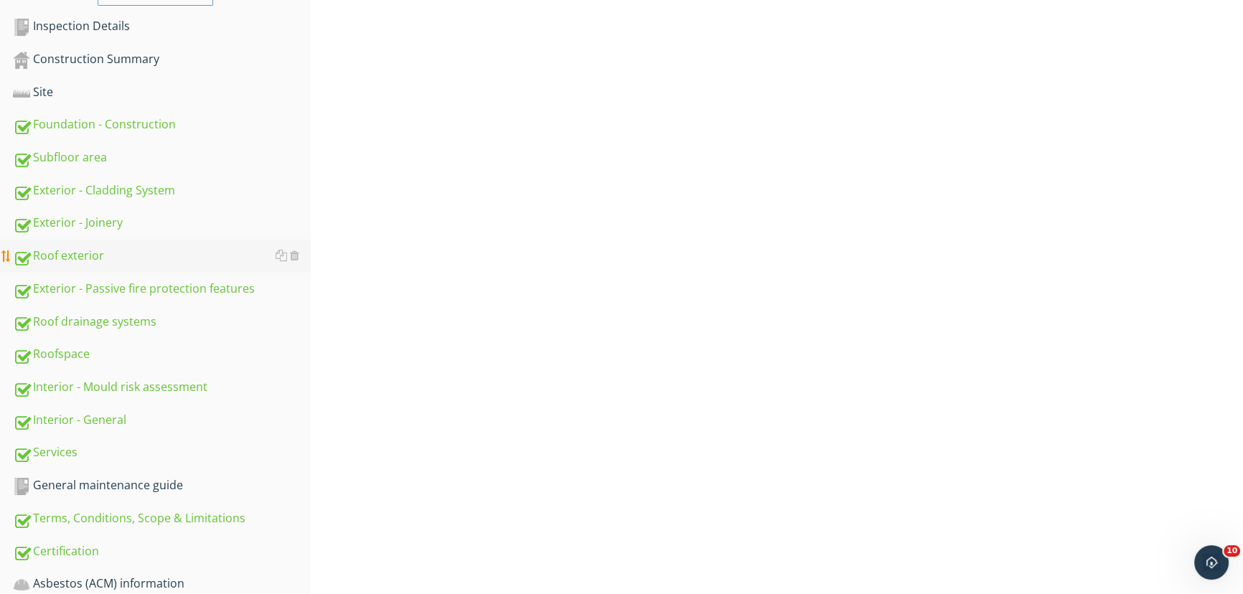
click at [111, 249] on div "Roof exterior" at bounding box center [162, 256] width 298 height 19
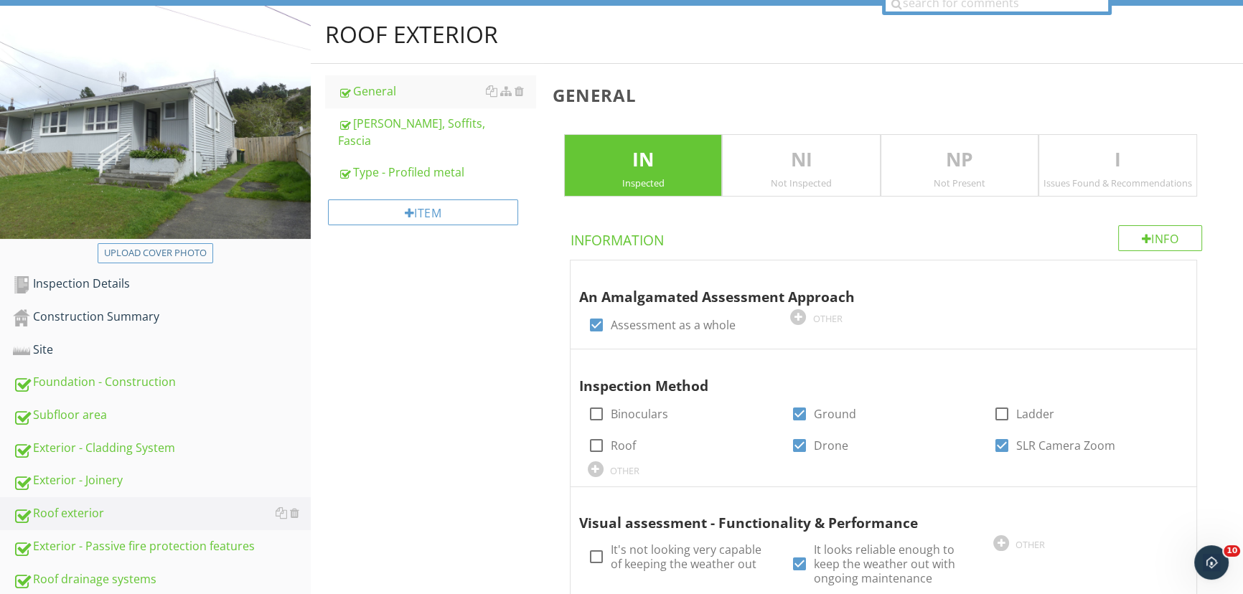
scroll to position [135, 0]
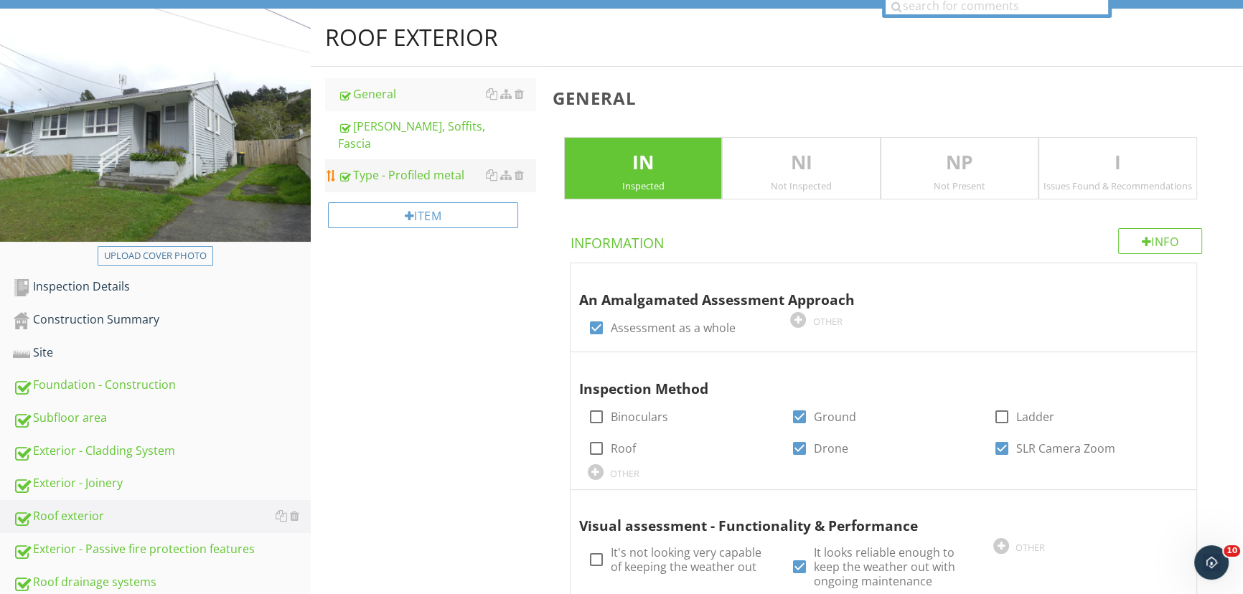
click at [425, 166] on div "Type - Profiled metal" at bounding box center [436, 174] width 197 height 17
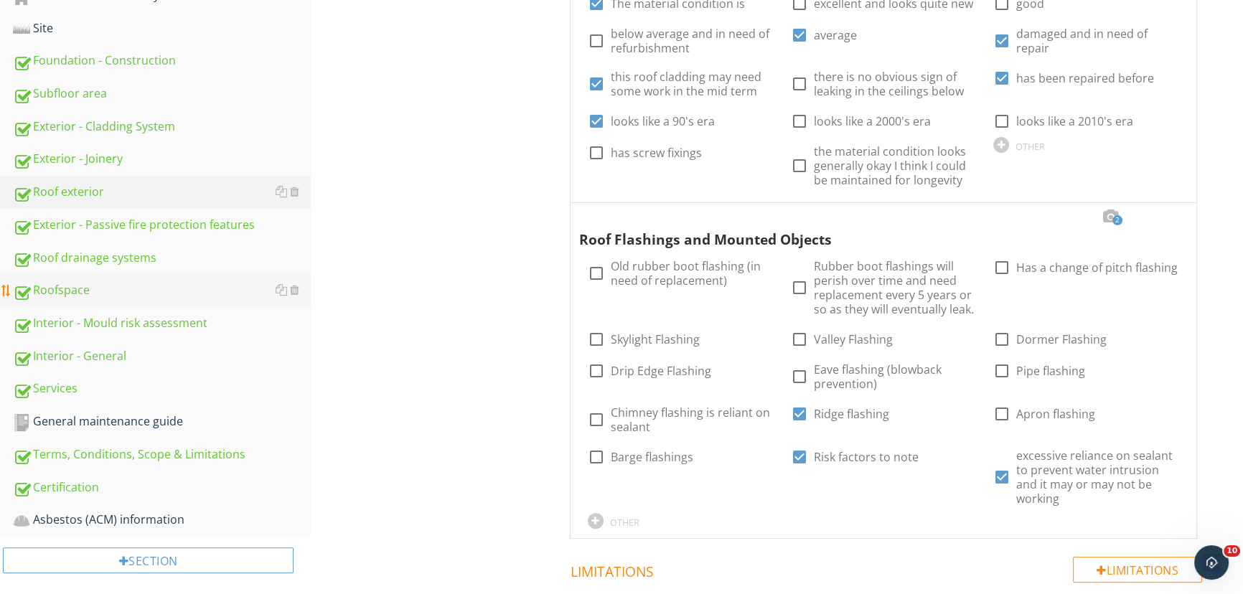
scroll to position [460, 0]
click at [90, 286] on div "Roofspace" at bounding box center [162, 290] width 298 height 19
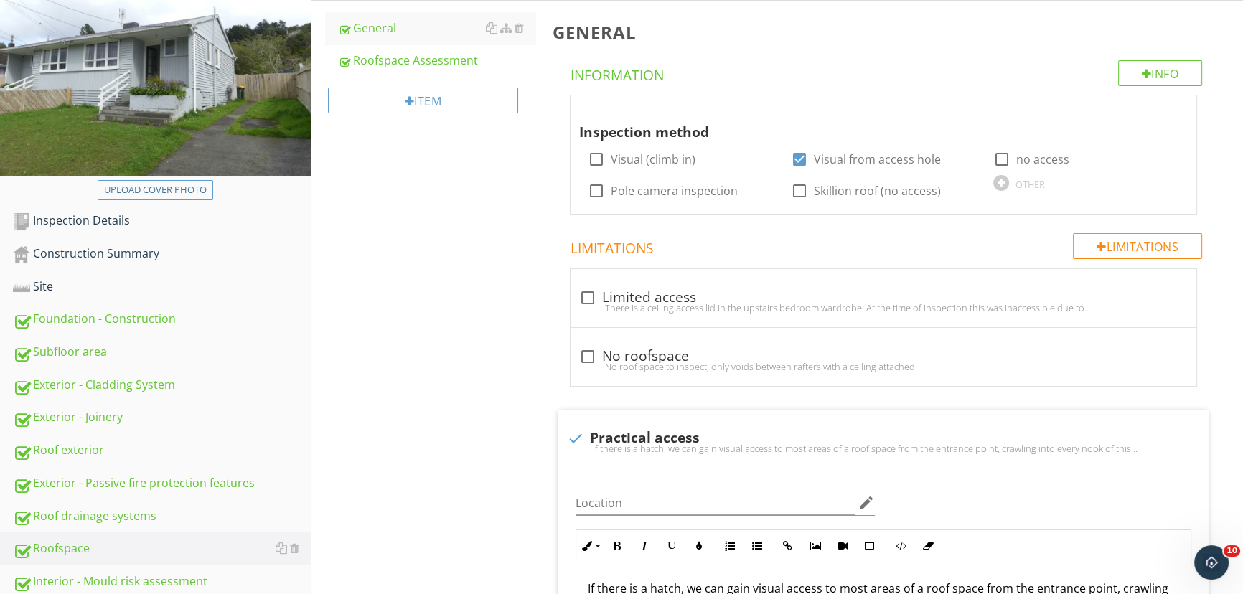
scroll to position [200, 0]
click at [460, 212] on div "Roofspace General Roofspace Assessment Item General Info Information Inspection…" at bounding box center [777, 399] width 932 height 913
click at [412, 59] on div "Roofspace Assessment" at bounding box center [436, 60] width 197 height 17
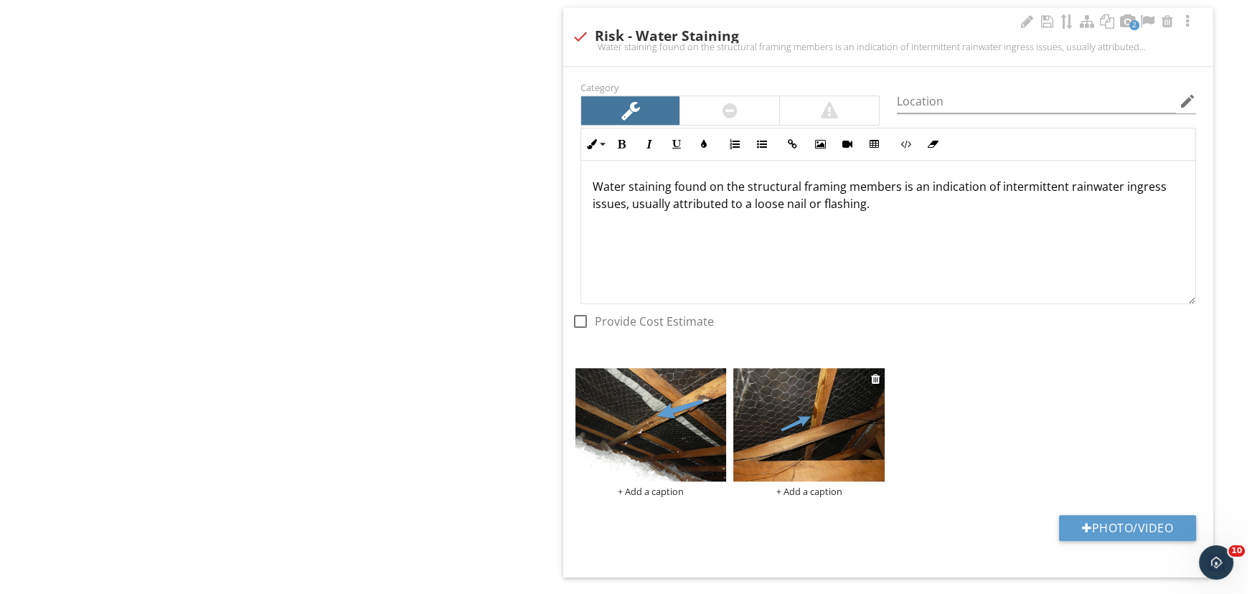
scroll to position [1830, 0]
click at [800, 486] on div "+ Add a caption" at bounding box center [803, 491] width 151 height 11
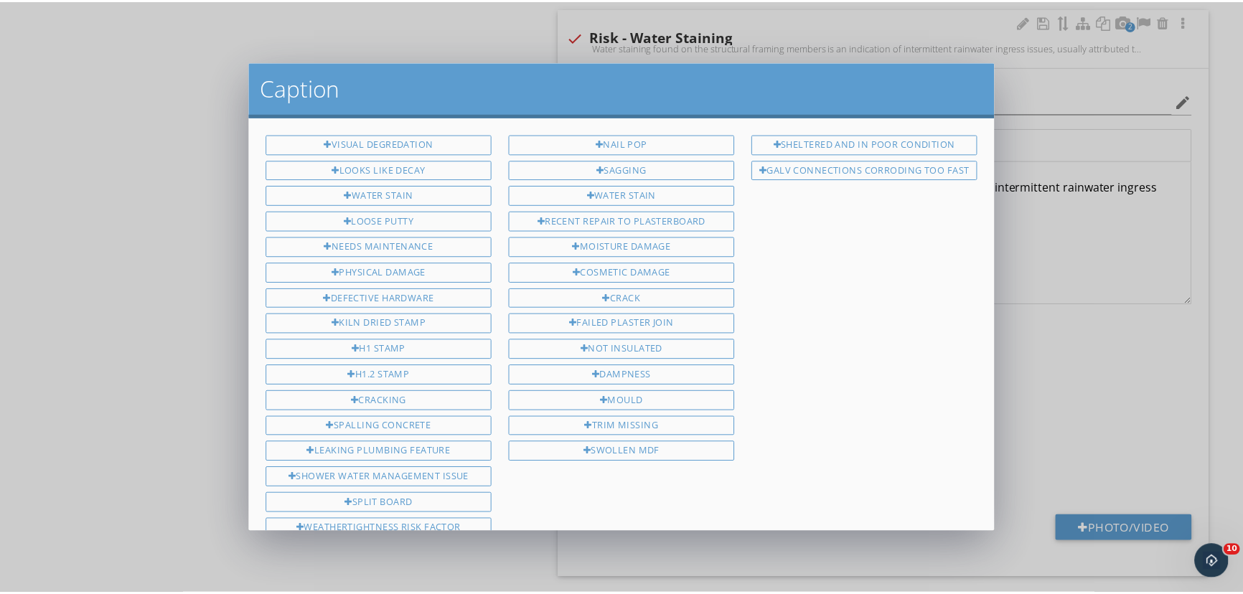
scroll to position [440, 0]
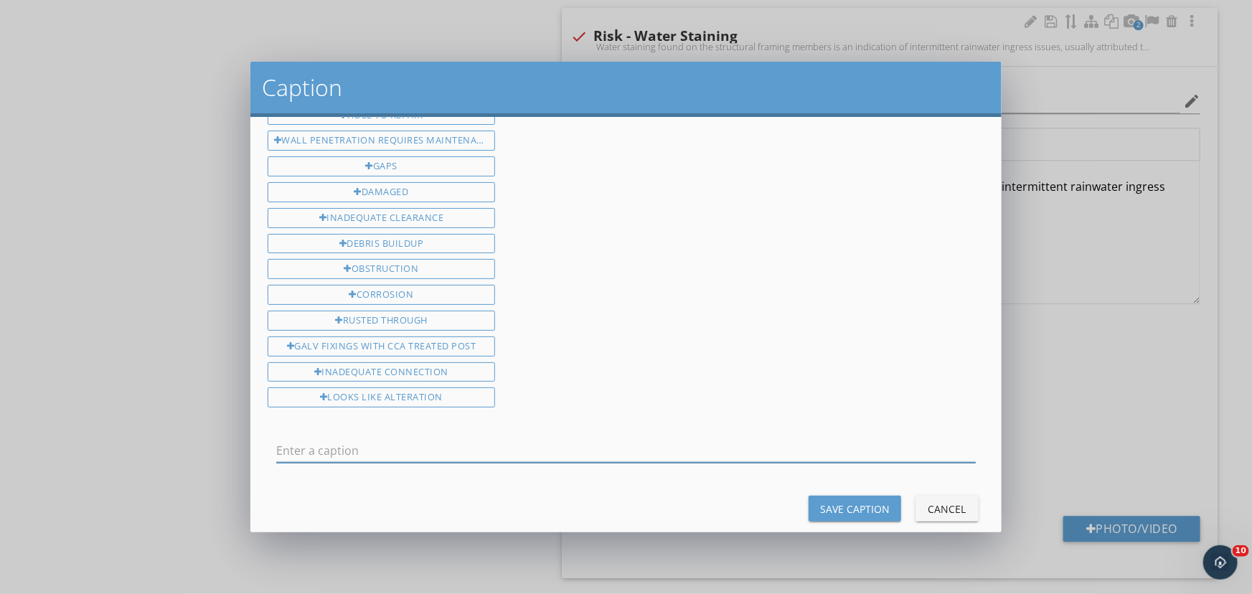
click at [375, 439] on input "text" at bounding box center [626, 451] width 700 height 24
type input "this one looks like an active leak"
click at [865, 502] on div "Save Caption" at bounding box center [855, 509] width 70 height 15
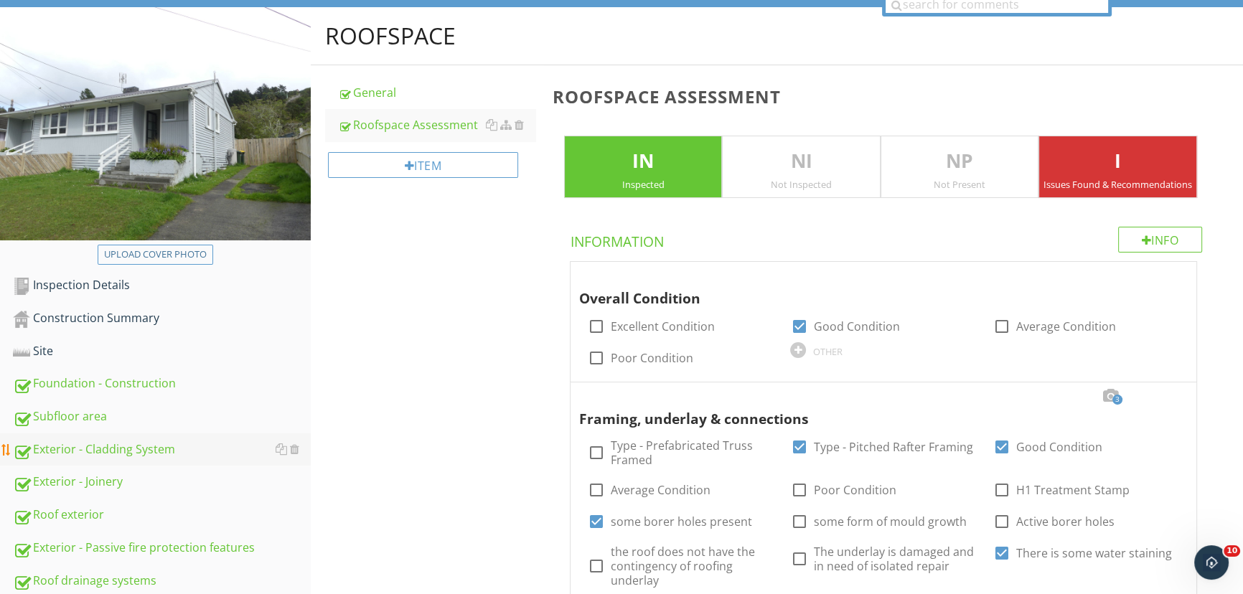
scroll to position [136, 0]
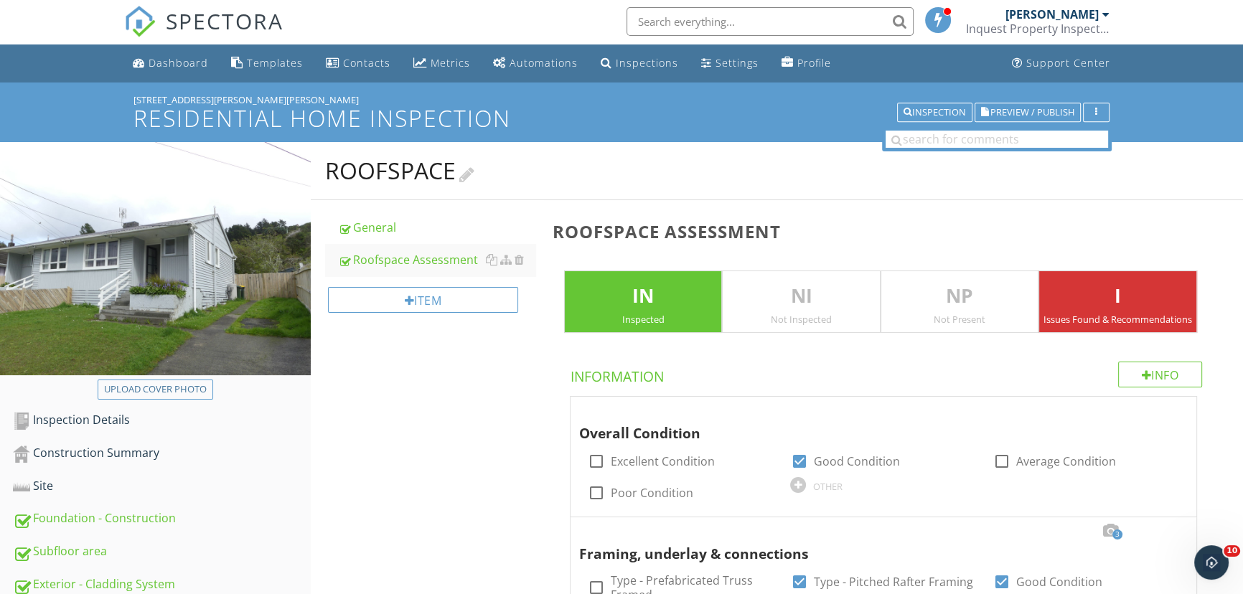
scroll to position [0, 0]
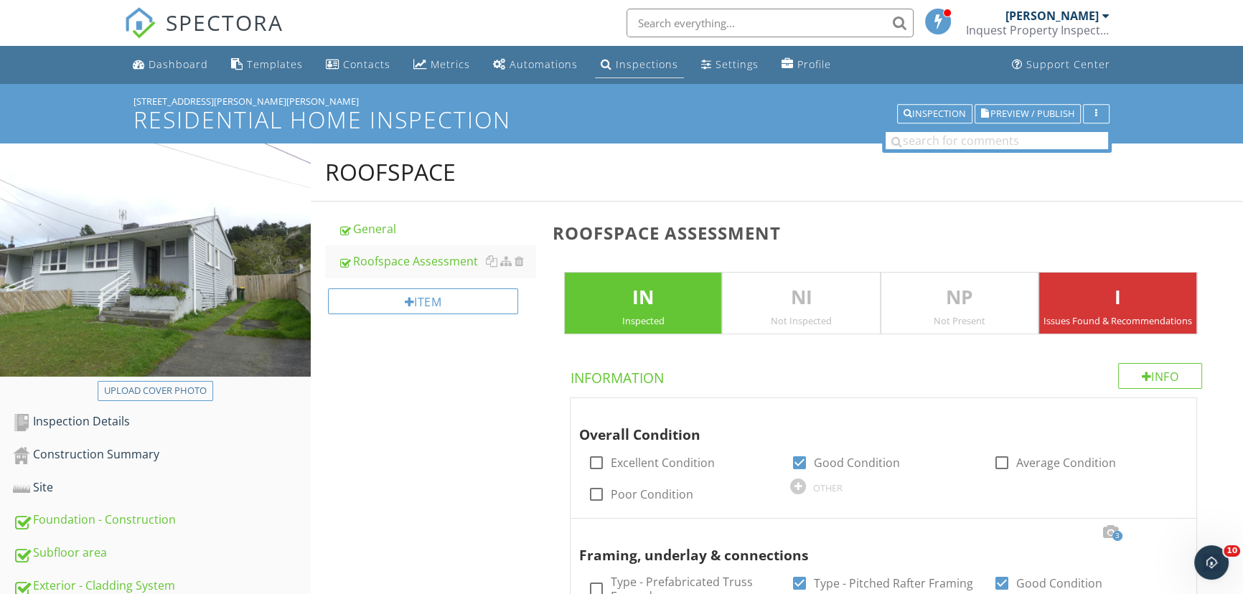
click at [655, 59] on div "Inspections" at bounding box center [647, 64] width 62 height 14
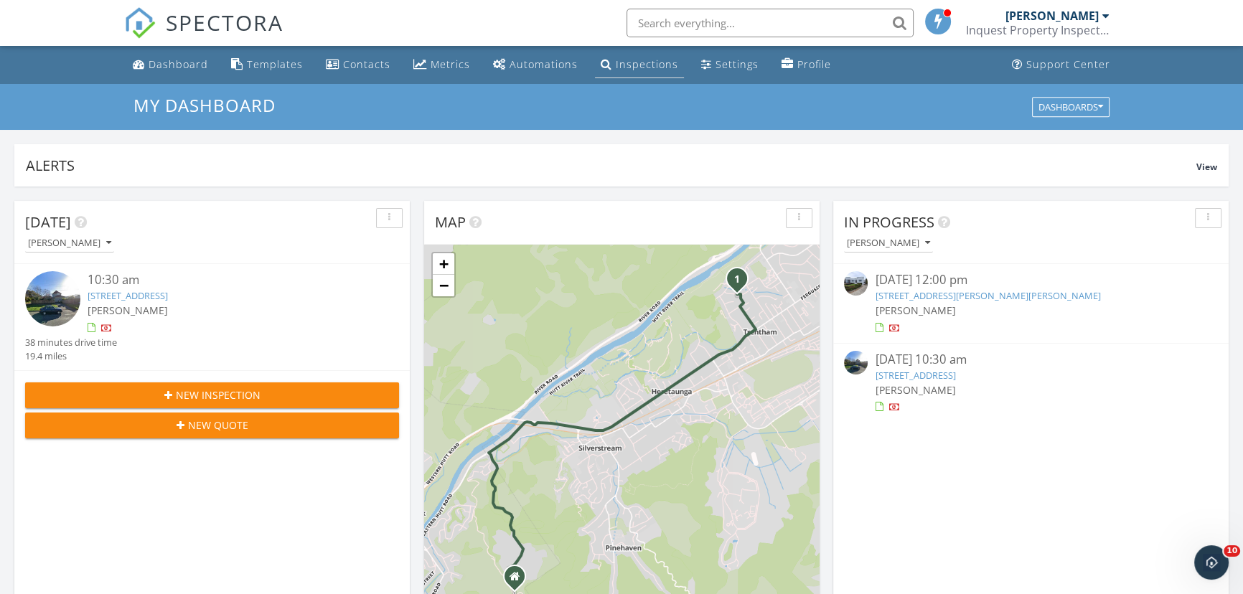
click at [635, 64] on div "Inspections" at bounding box center [647, 64] width 62 height 14
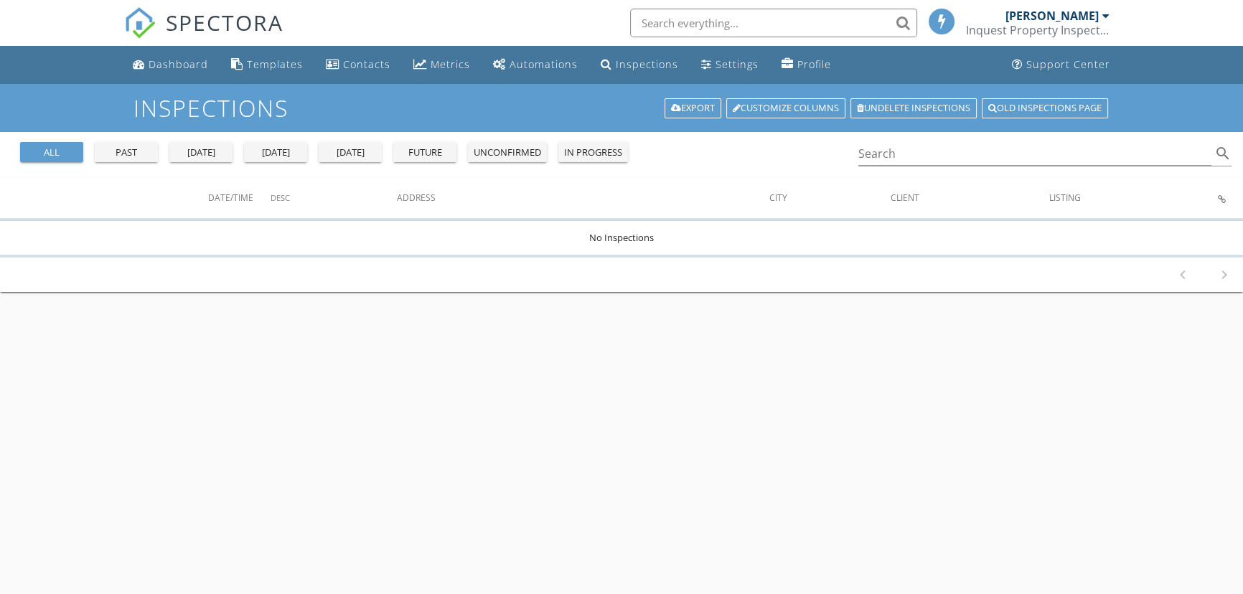
click at [761, 14] on input "text" at bounding box center [773, 23] width 287 height 29
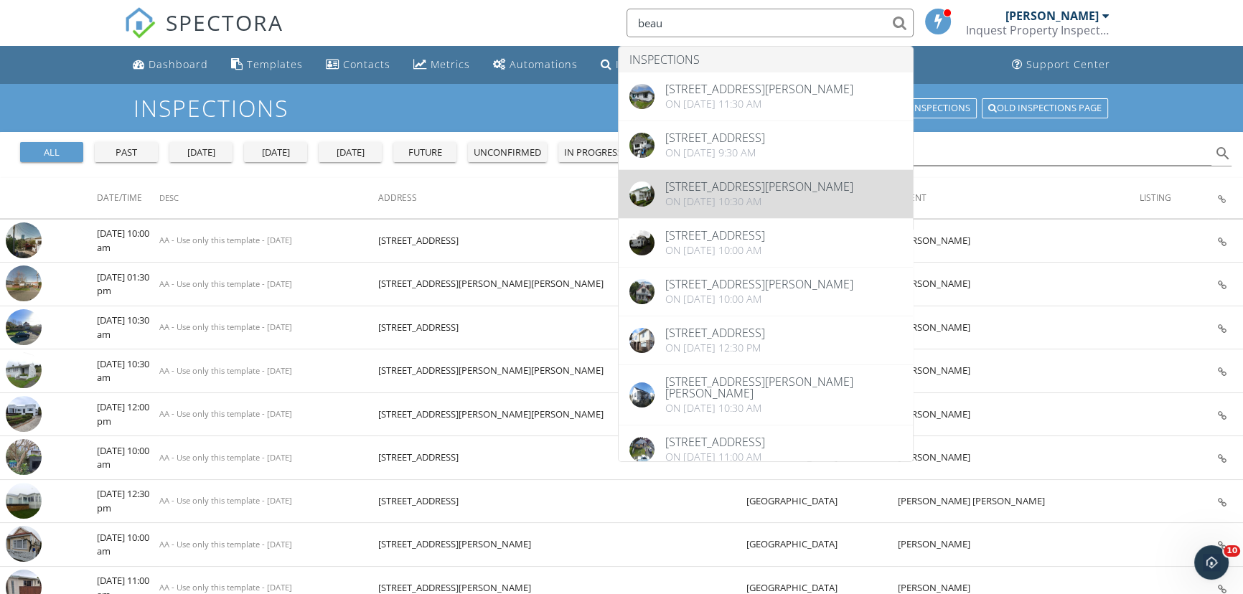
type input "beau"
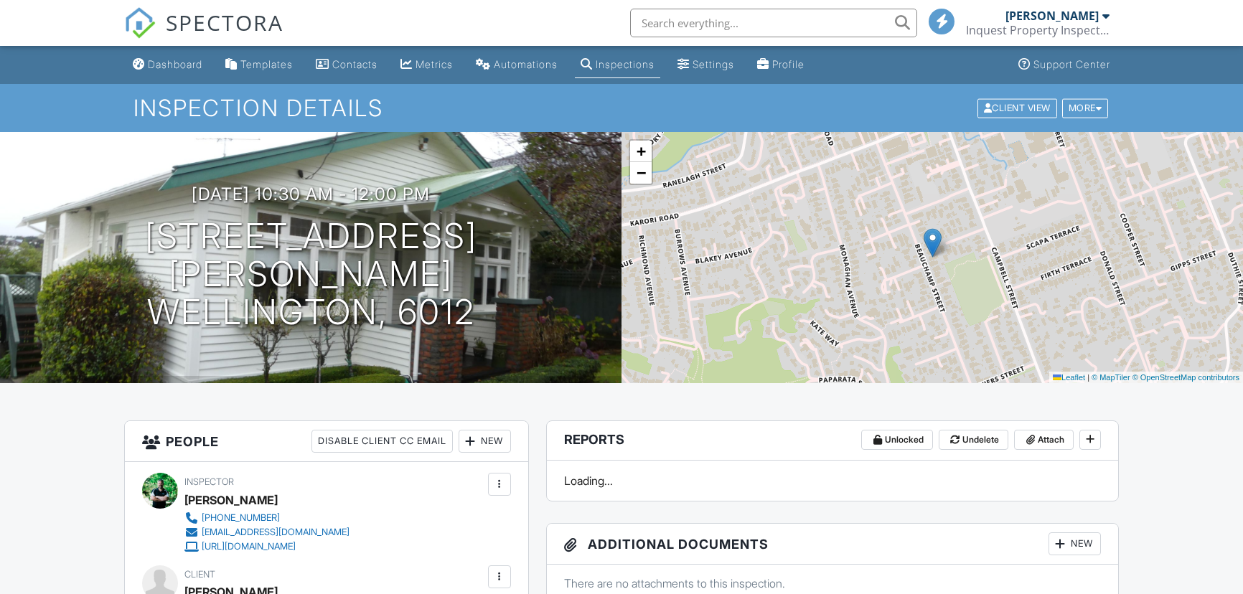
scroll to position [286, 0]
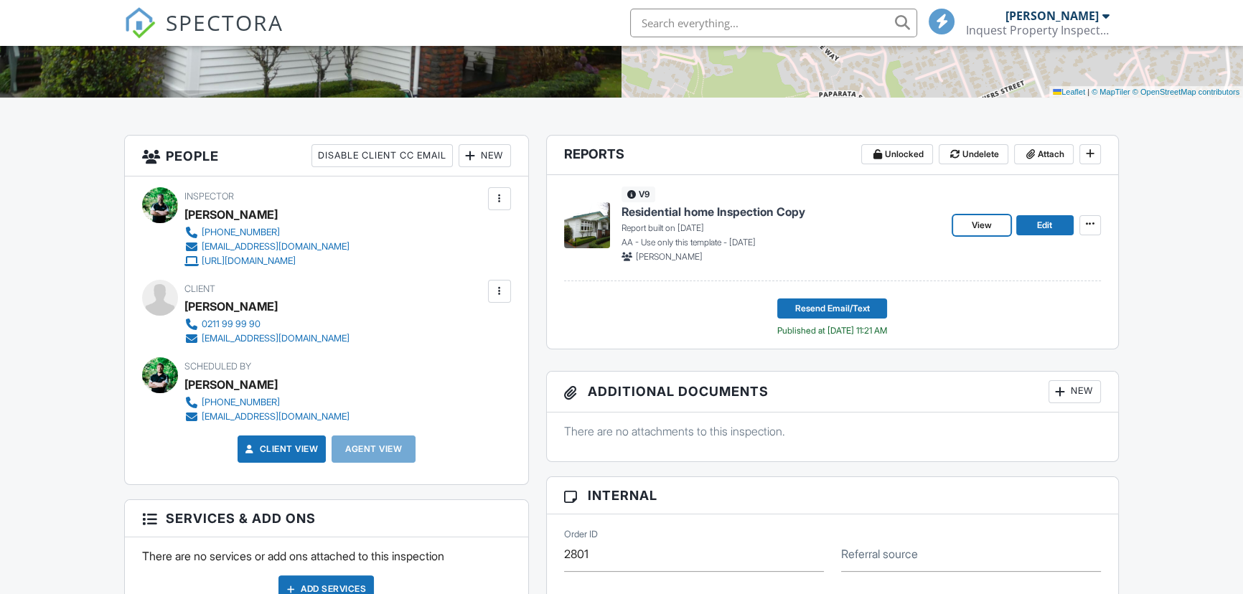
click at [977, 218] on span "View" at bounding box center [982, 225] width 20 height 14
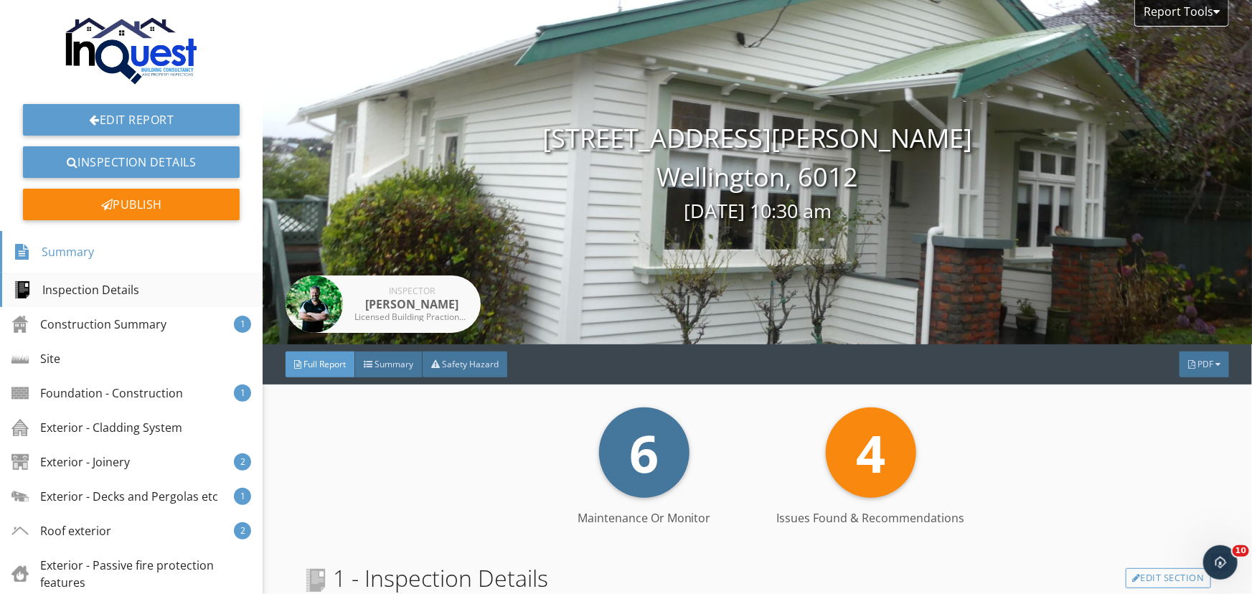
click at [103, 283] on div "Inspection Details" at bounding box center [77, 289] width 126 height 17
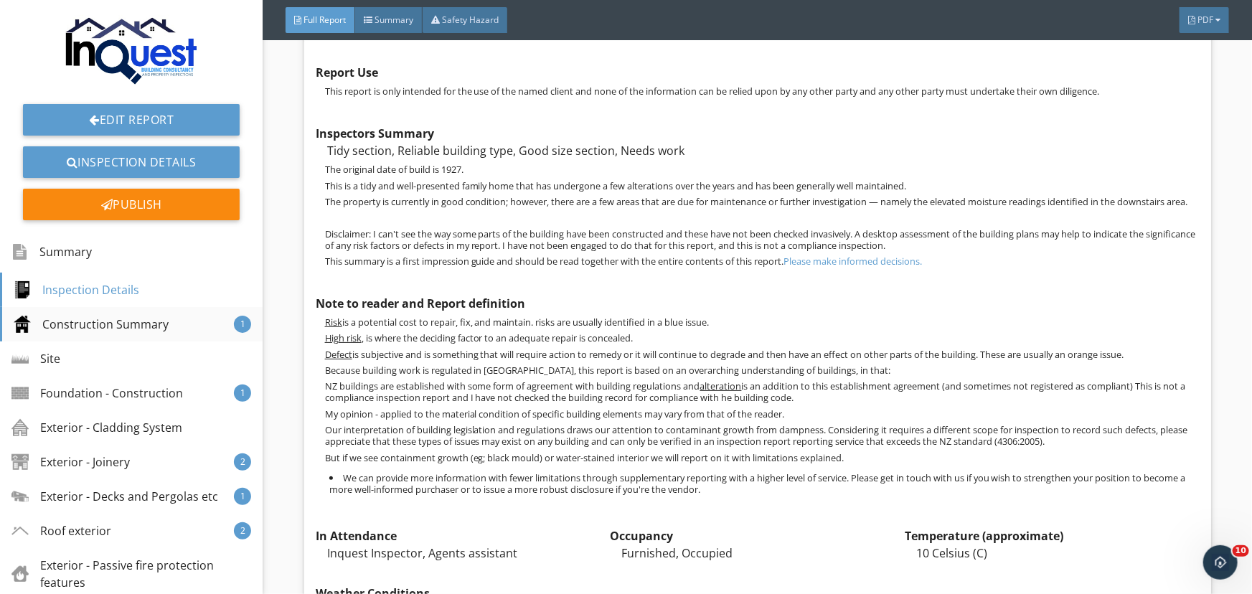
click at [105, 322] on div "Construction Summary" at bounding box center [91, 324] width 155 height 17
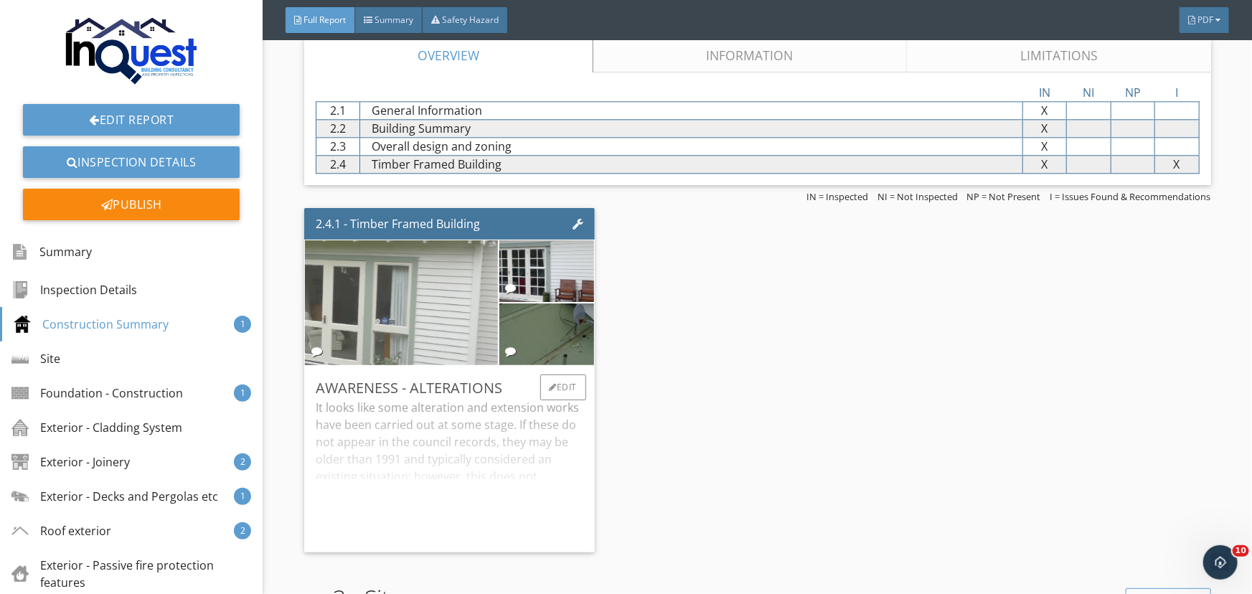
scroll to position [1730, 0]
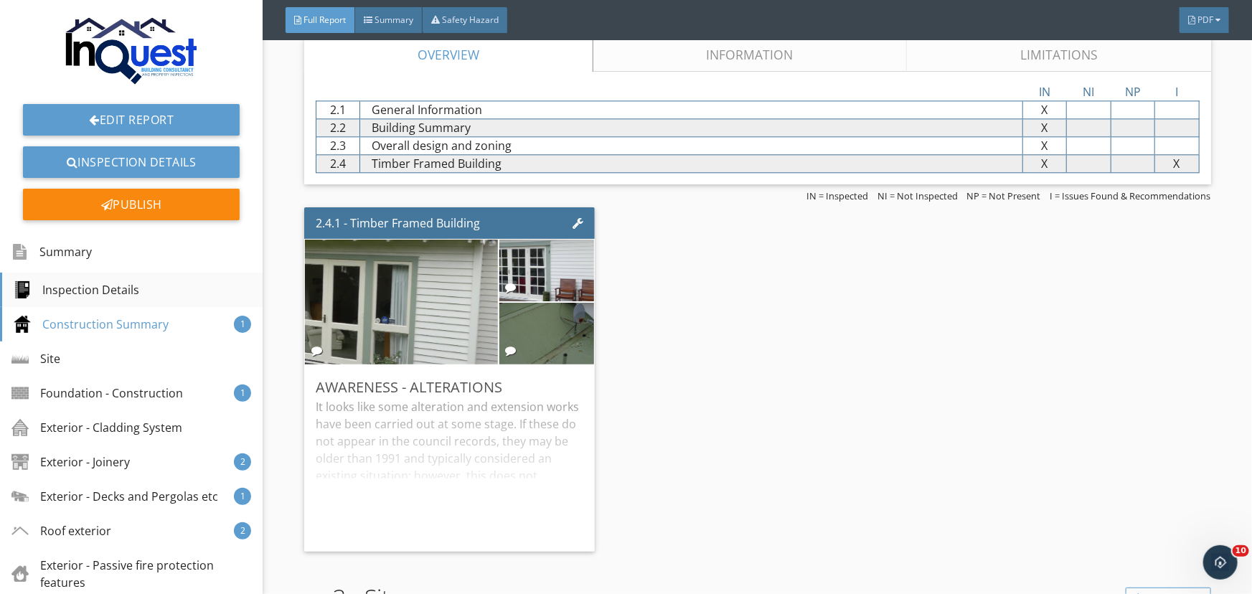
click at [126, 276] on div "Inspection Details" at bounding box center [131, 290] width 263 height 34
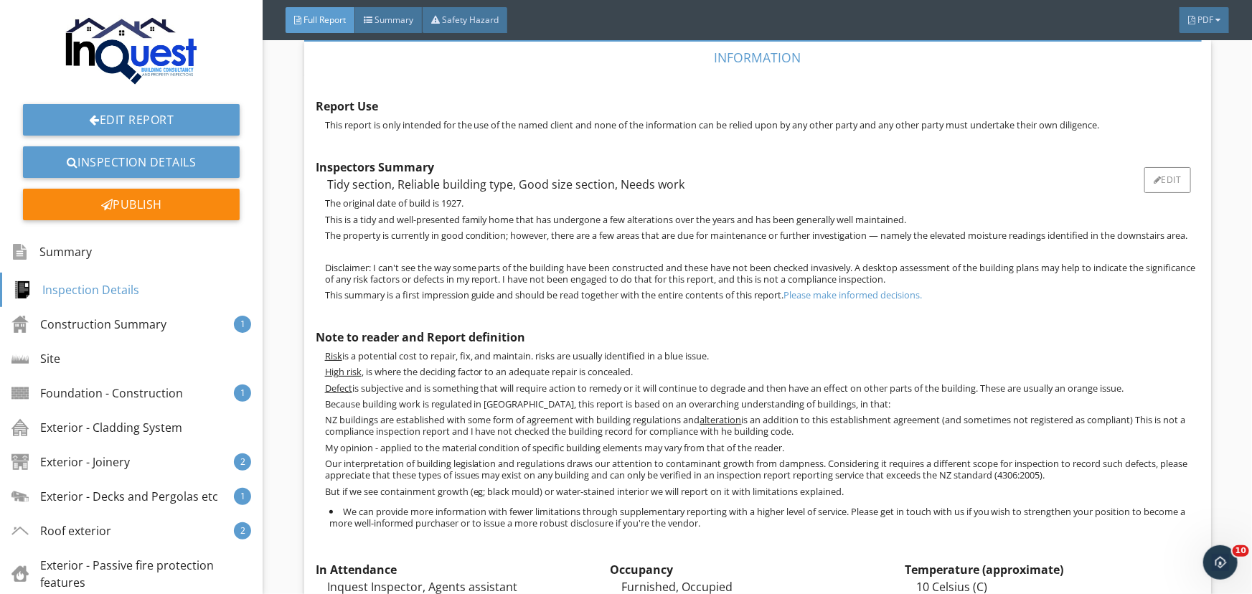
scroll to position [521, 0]
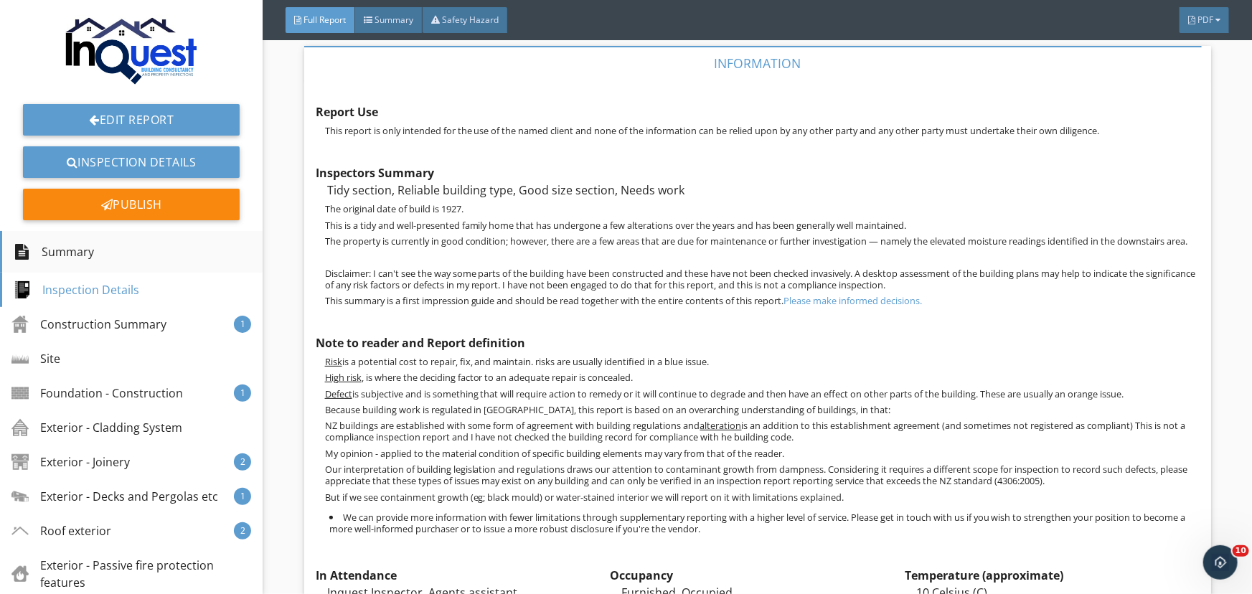
click at [50, 247] on div "Summary" at bounding box center [54, 252] width 80 height 24
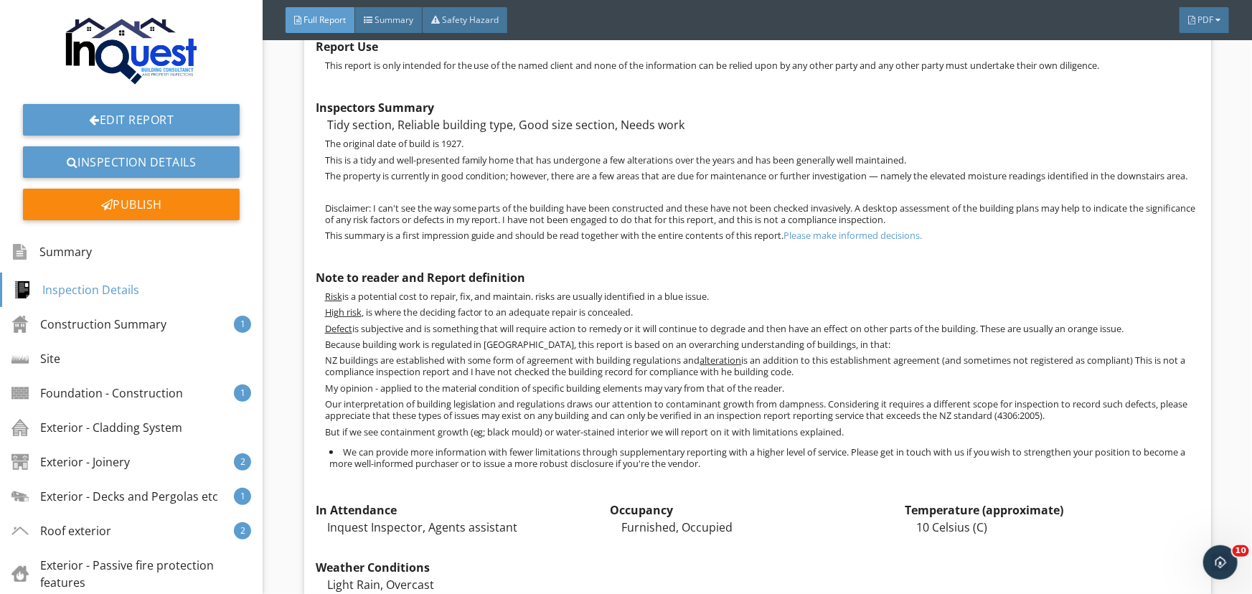
scroll to position [587, 0]
click at [764, 278] on div "Report Use This report is only intended for the use of the named client and non…" at bounding box center [758, 560] width 884 height 1069
click at [797, 301] on p "Risk is a potential cost to repair, fix, and maintain. risks are usually identi…" at bounding box center [762, 295] width 875 height 11
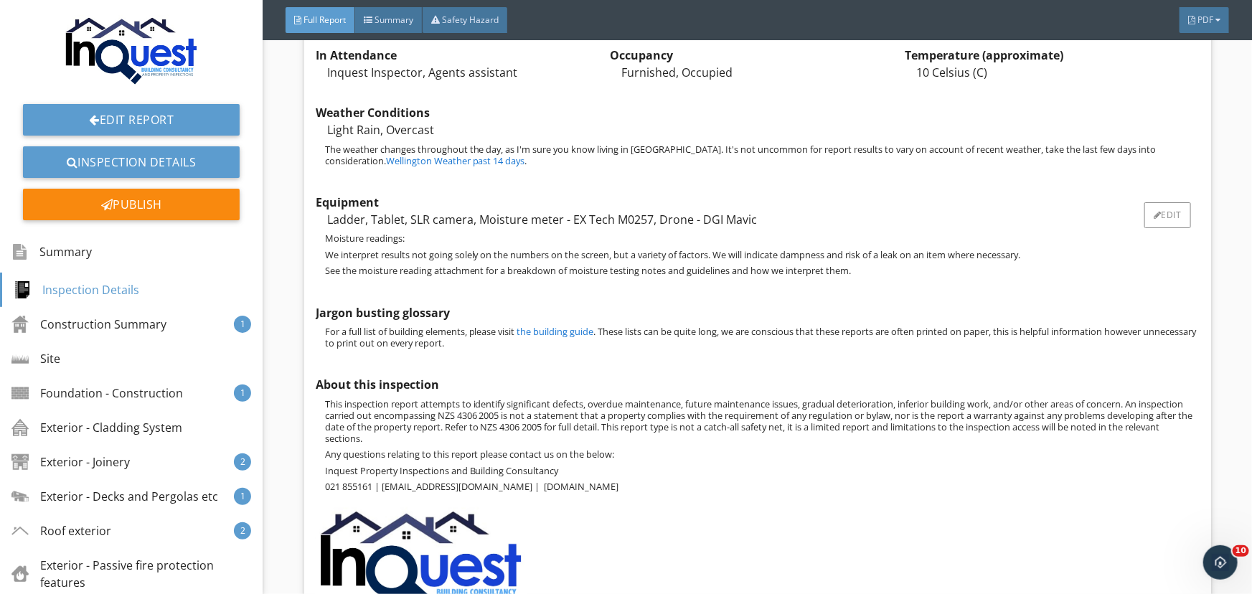
scroll to position [1042, 0]
click at [515, 297] on div "Report Use This report is only intended for the use of the named client and non…" at bounding box center [758, 105] width 884 height 1069
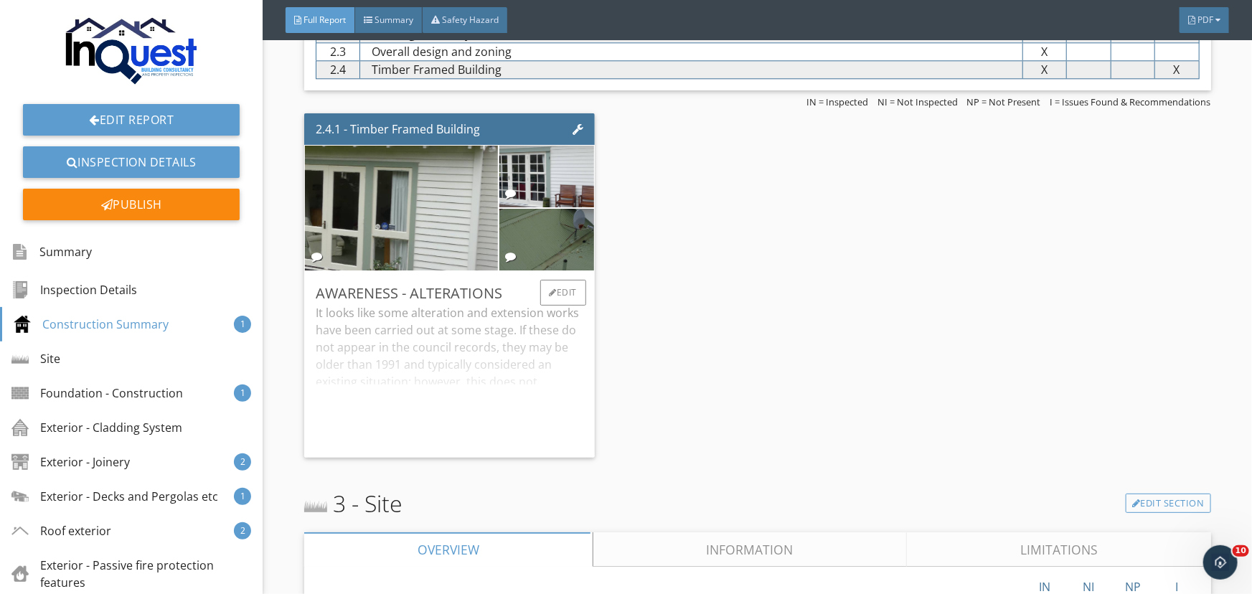
scroll to position [1825, 0]
click at [499, 360] on div "It looks like some alteration and extension works have been carried out at some…" at bounding box center [450, 375] width 268 height 142
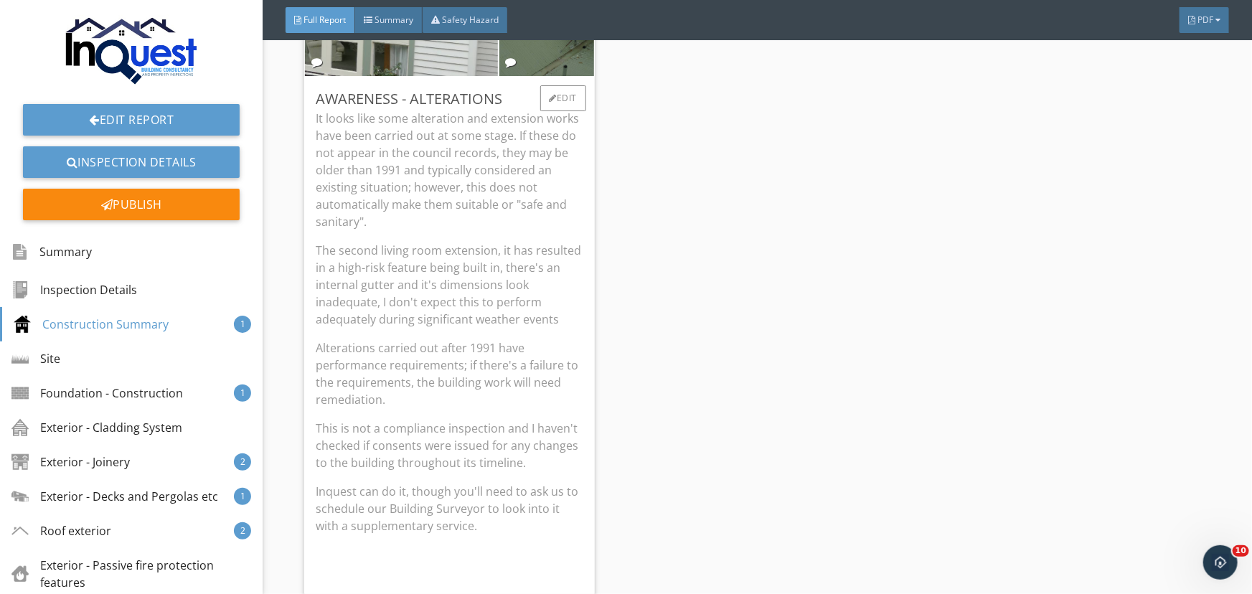
scroll to position [2020, 0]
click at [553, 324] on p "The second living room extension, it has resulted in a high-risk feature being …" at bounding box center [450, 284] width 268 height 86
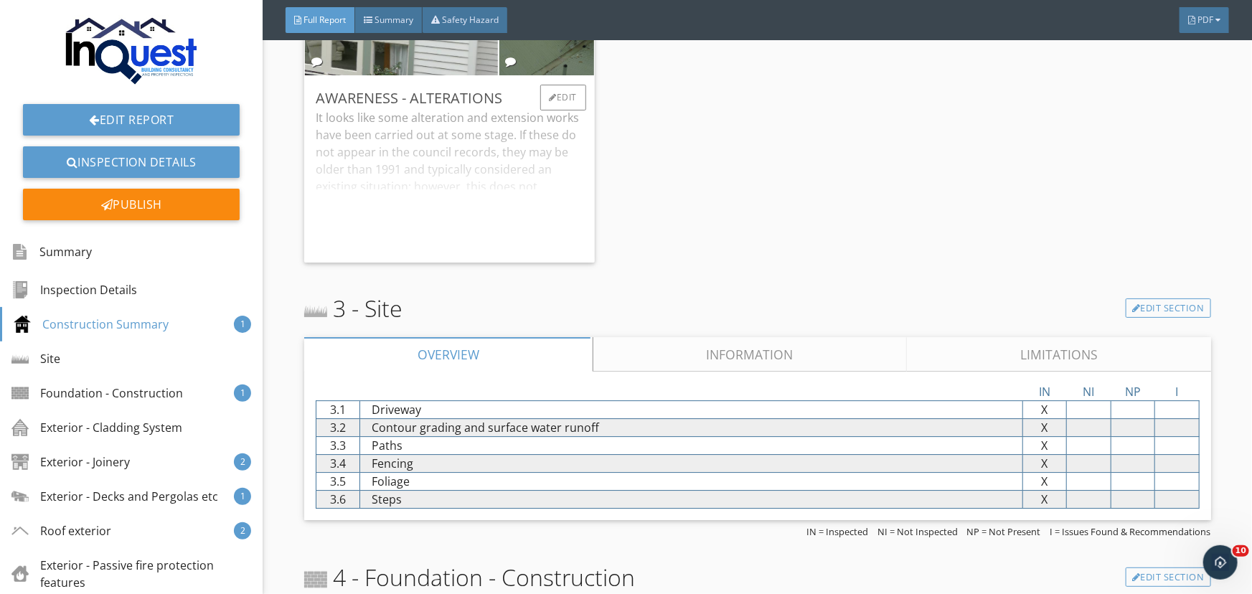
click at [486, 207] on div "It looks like some alteration and extension works have been carried out at some…" at bounding box center [450, 180] width 268 height 142
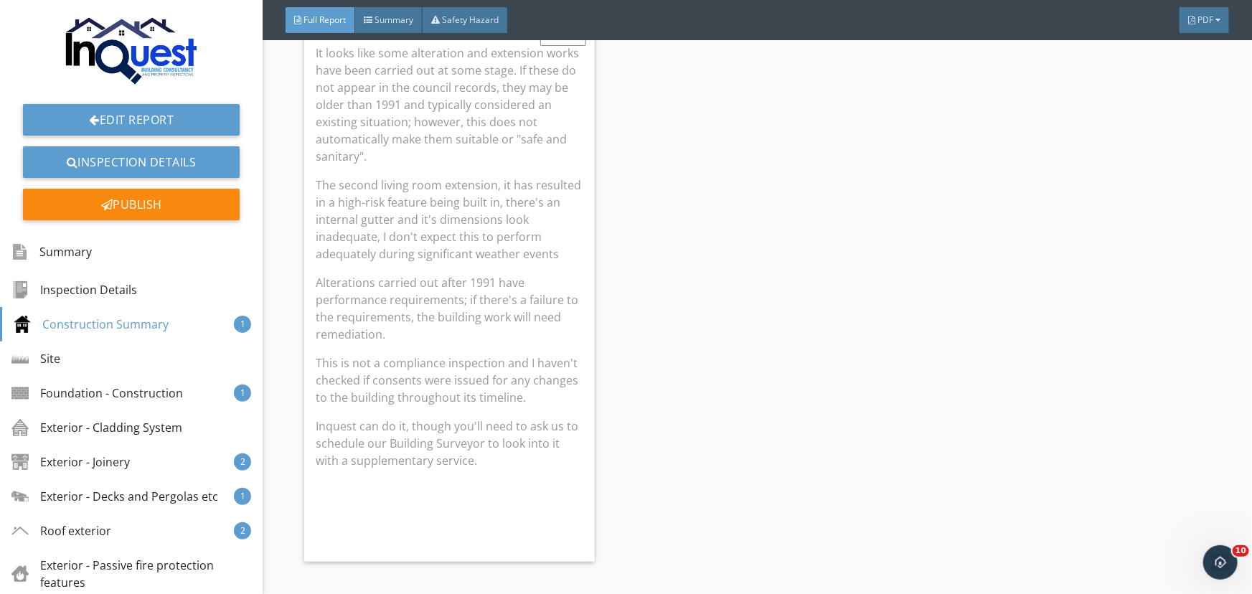
scroll to position [2085, 0]
click at [623, 344] on div "2.4.1 - Timber Framed Building Awareness - Alterations It looks like some alter…" at bounding box center [757, 207] width 907 height 721
click at [500, 297] on p "Alterations carried out after 1991 have performance requirements; if there's a …" at bounding box center [450, 307] width 268 height 69
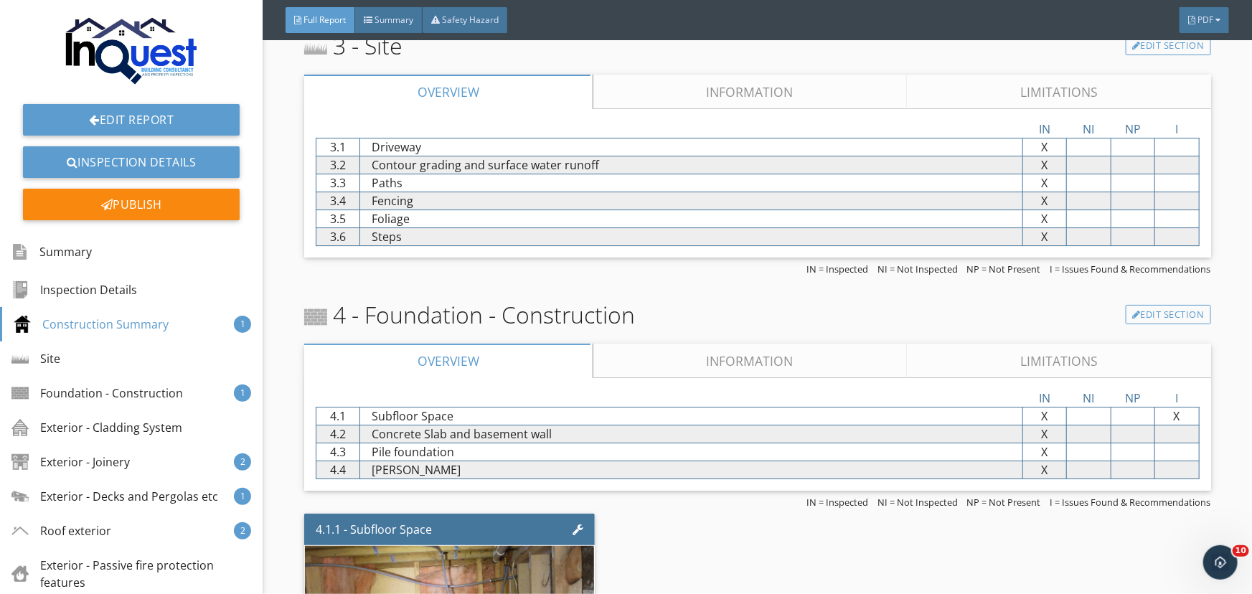
scroll to position [2281, 0]
click at [703, 96] on link "Information" at bounding box center [750, 92] width 314 height 34
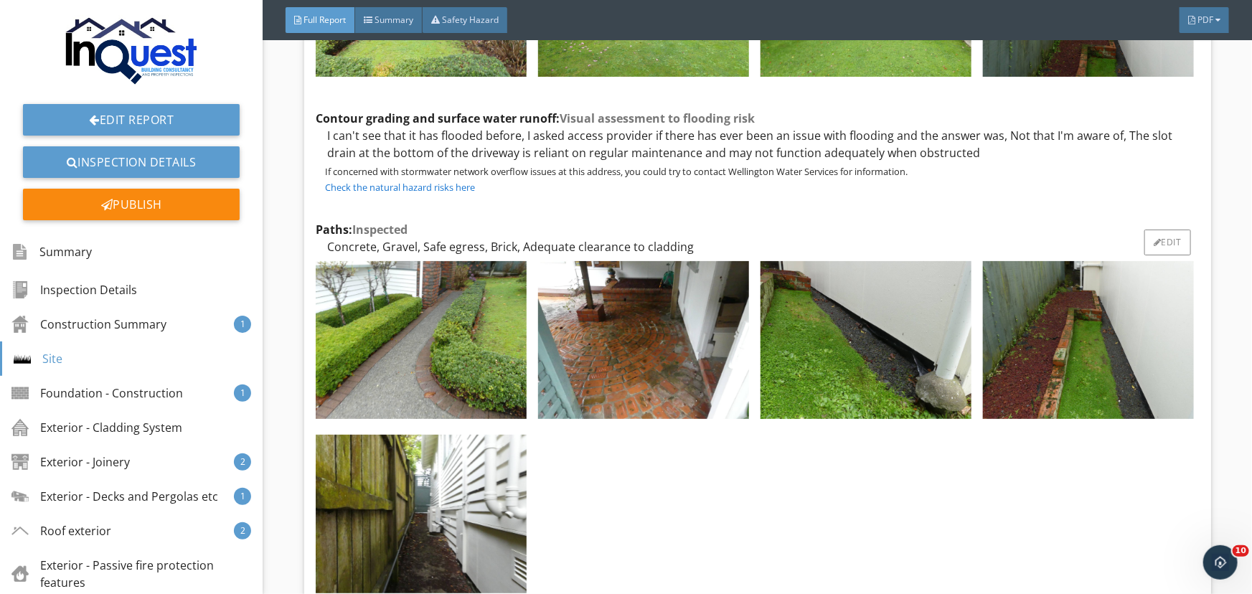
scroll to position [3064, 0]
click at [714, 458] on div at bounding box center [755, 429] width 890 height 348
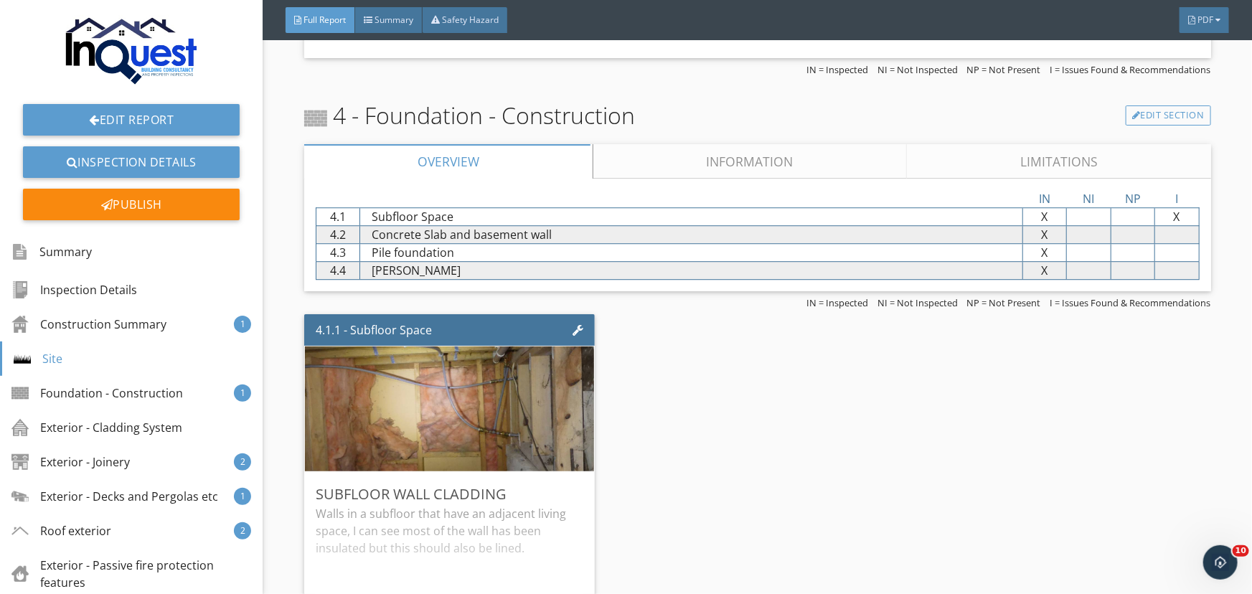
scroll to position [4694, 0]
click at [678, 154] on link "Information" at bounding box center [750, 161] width 314 height 34
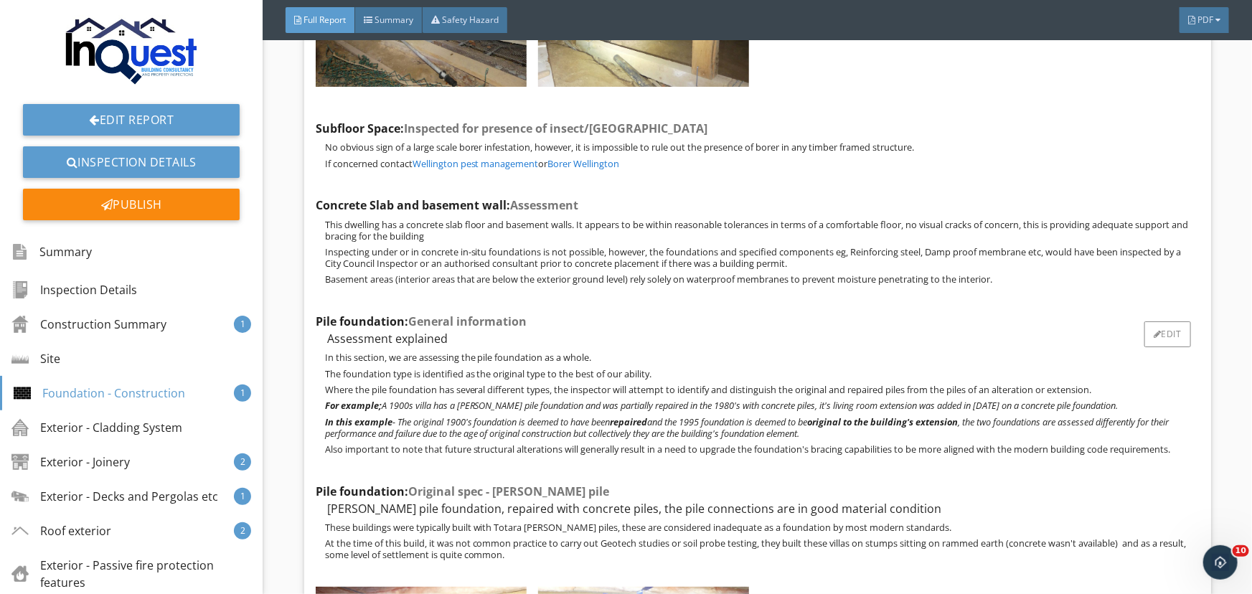
scroll to position [6390, 0]
click at [824, 248] on p "Inspecting under or in concrete in-situ foundations is not possible, however, t…" at bounding box center [762, 256] width 875 height 23
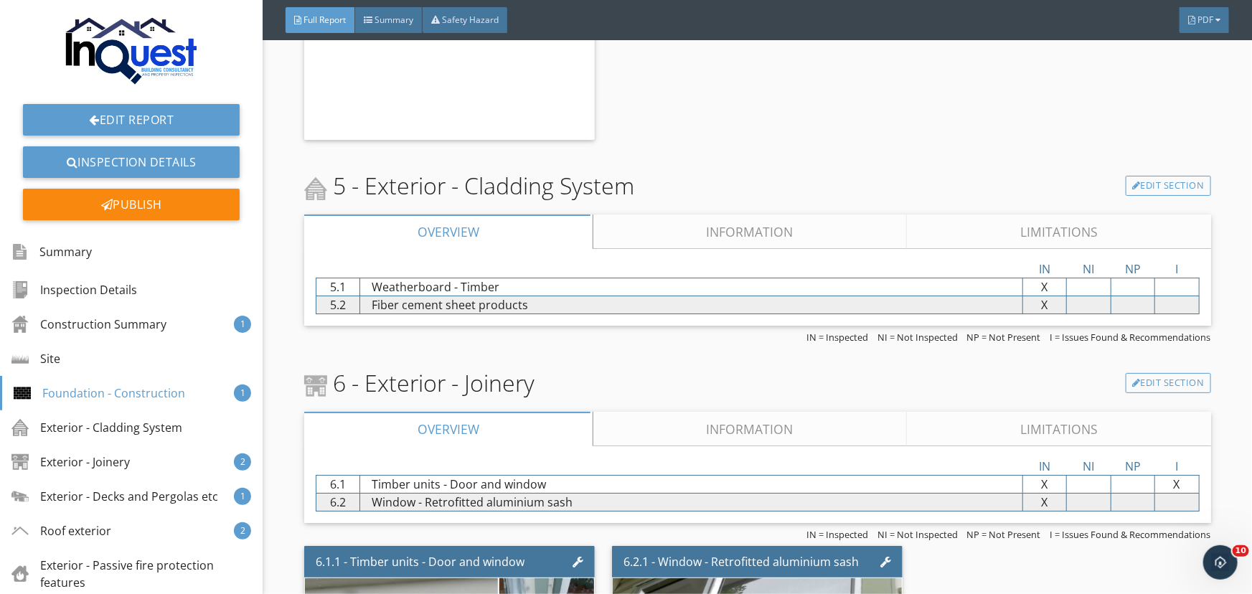
scroll to position [7954, 0]
click at [752, 214] on link "Information" at bounding box center [750, 231] width 314 height 34
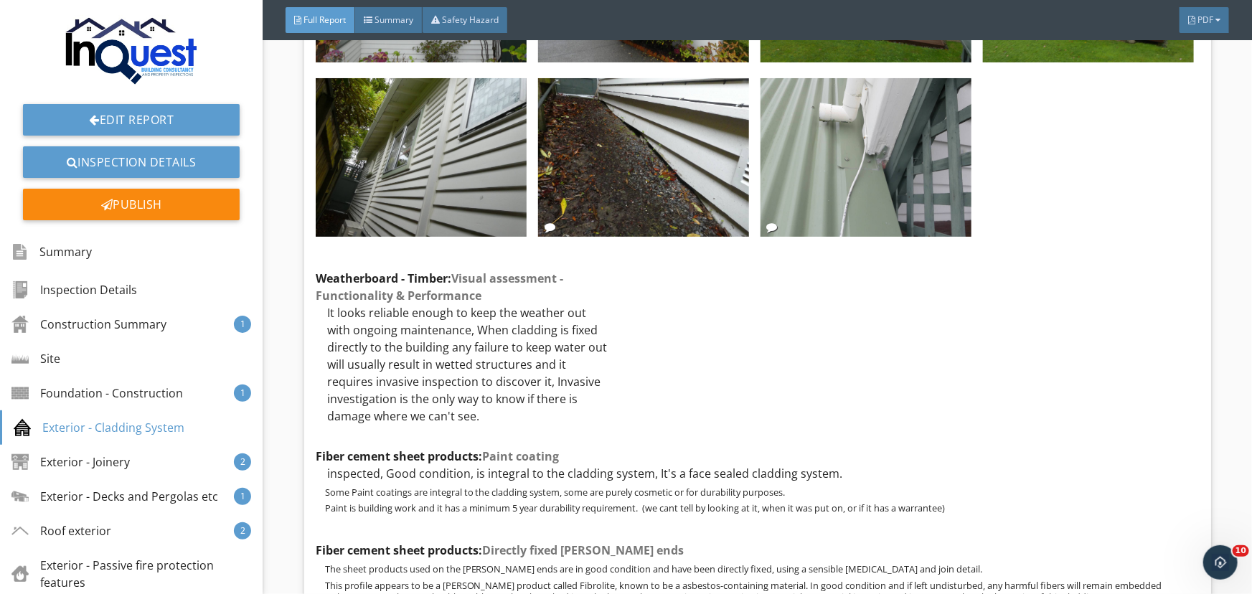
scroll to position [8801, 0]
click at [632, 380] on div "Inspection method Visual, non-invasive Our inspector has looked for sufficient …" at bounding box center [758, 398] width 884 height 1972
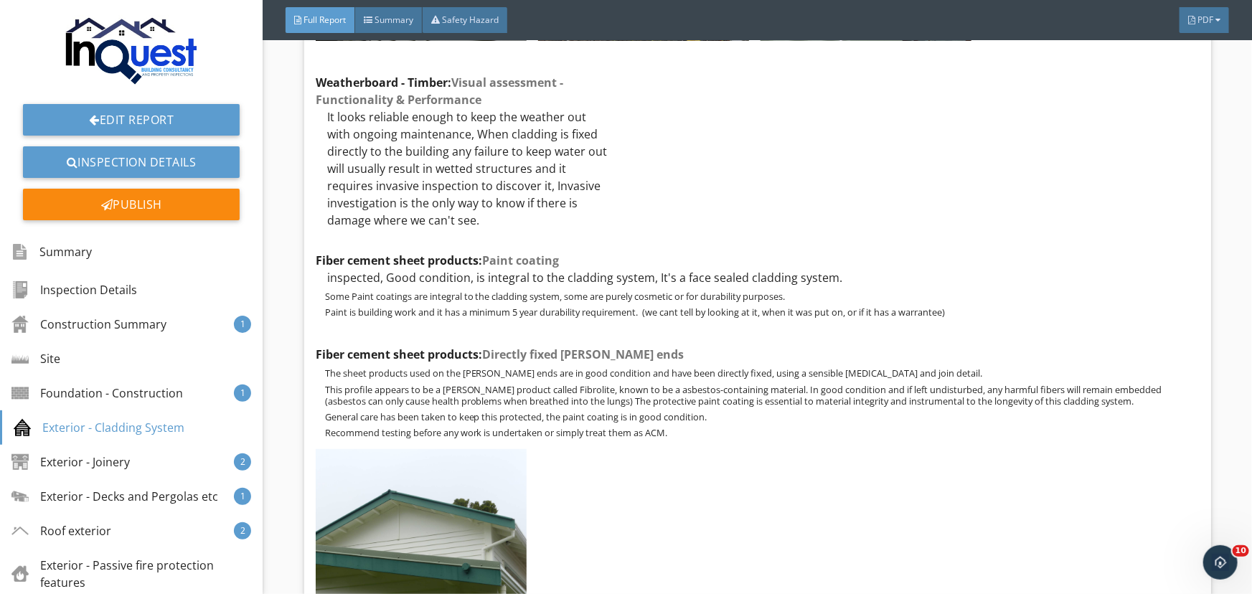
scroll to position [8997, 0]
click at [942, 173] on div "Inspection method Visual, non-invasive Our inspector has looked for sufficient …" at bounding box center [758, 202] width 884 height 1972
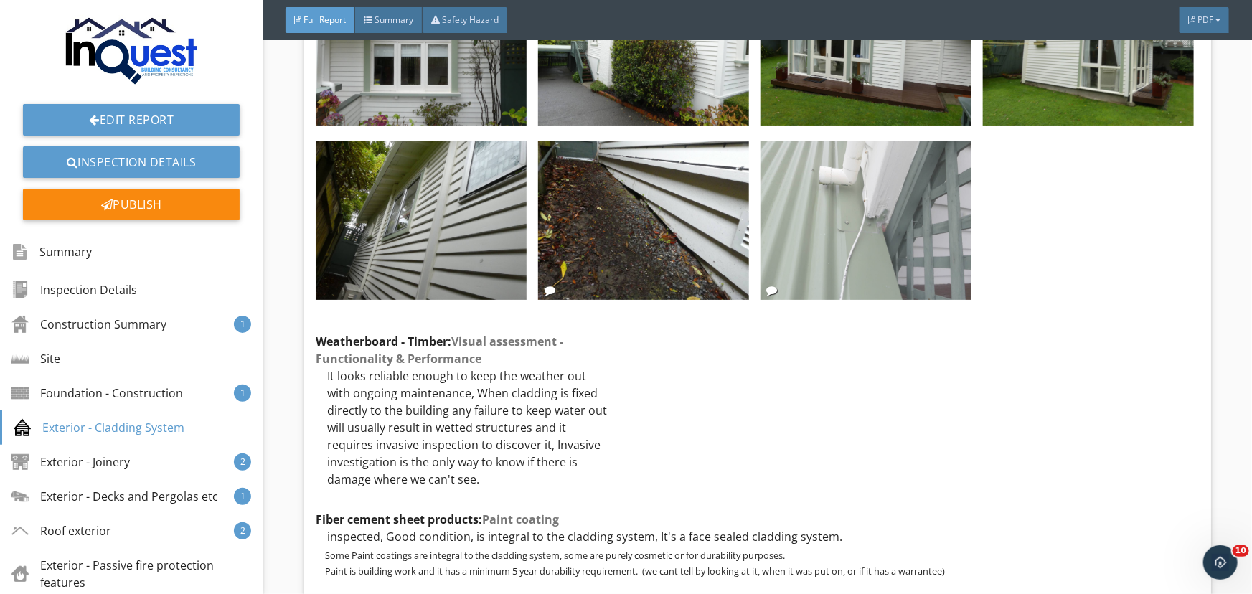
scroll to position [8737, 0]
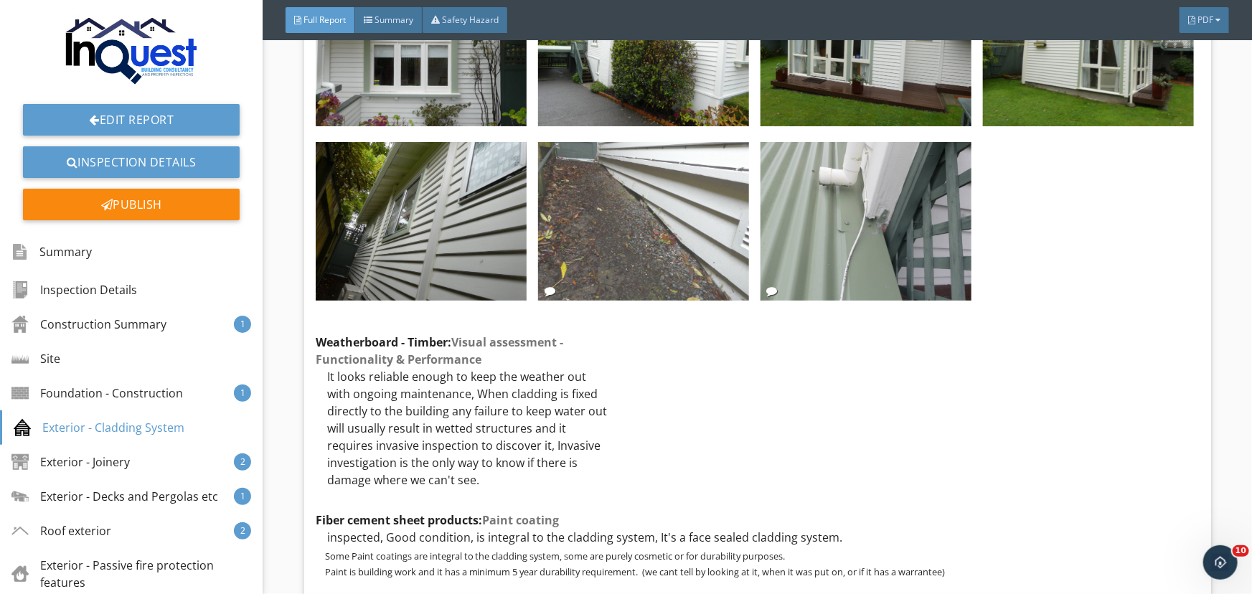
click at [610, 243] on img at bounding box center [643, 221] width 211 height 158
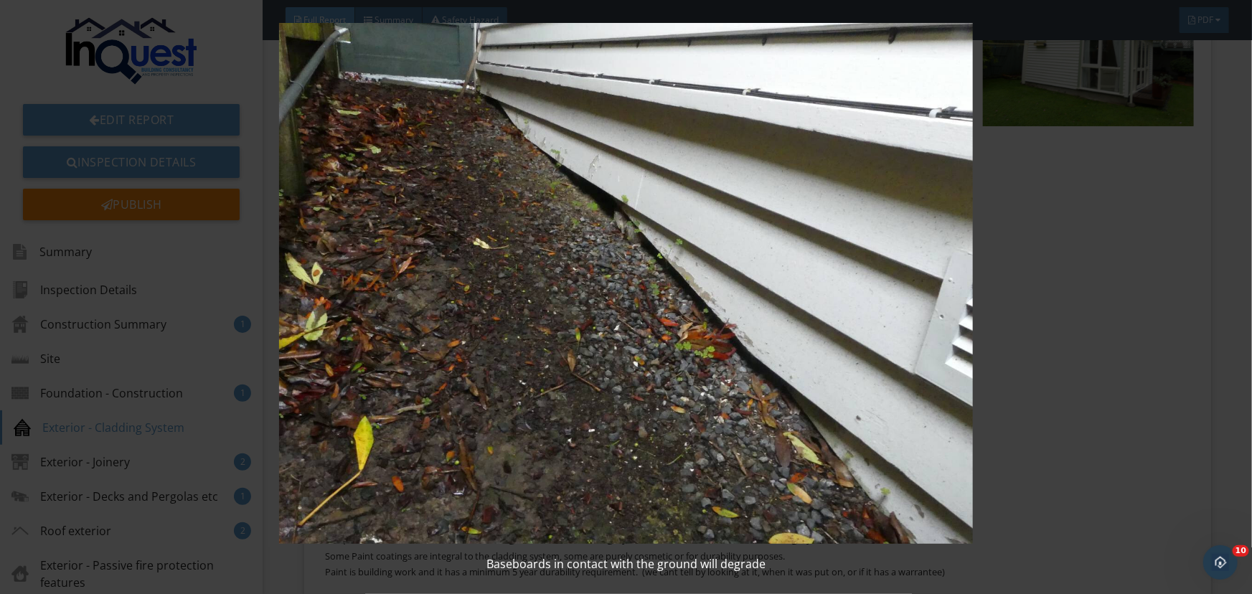
click at [571, 244] on img at bounding box center [626, 283] width 1146 height 521
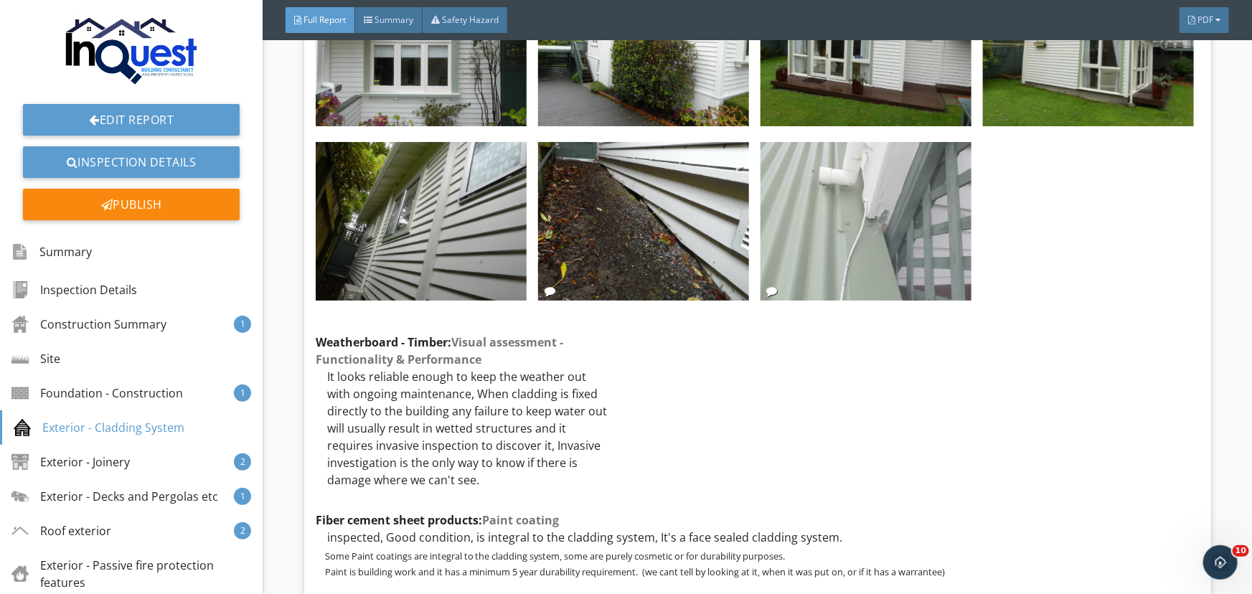
click at [804, 225] on img at bounding box center [866, 221] width 211 height 158
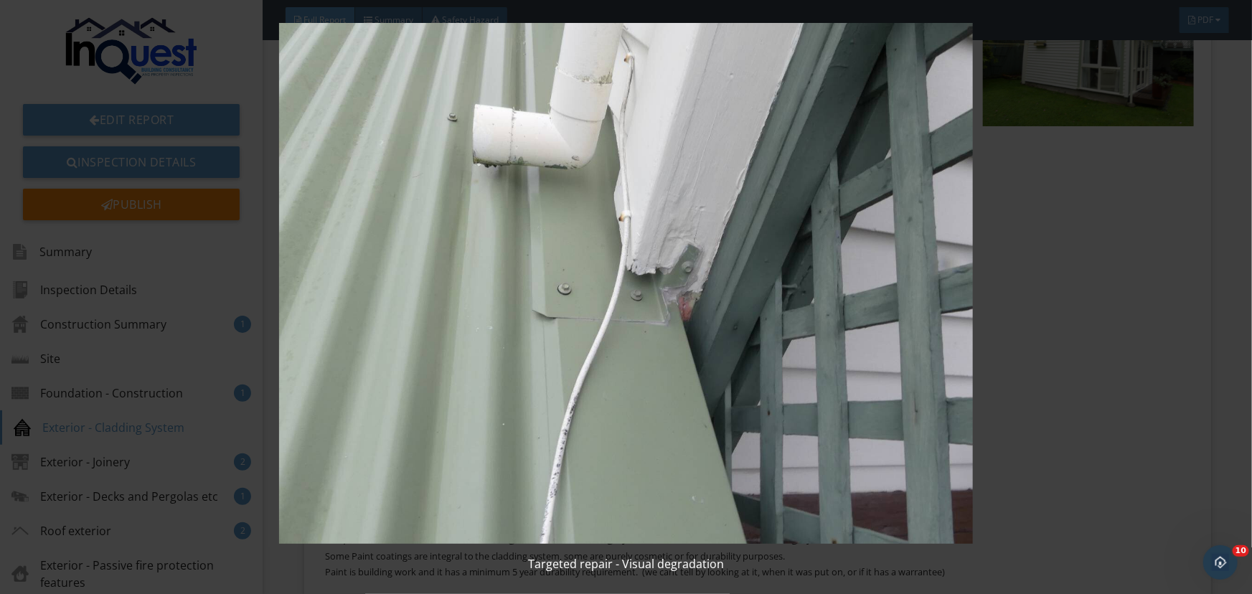
click at [669, 237] on img at bounding box center [626, 283] width 1146 height 521
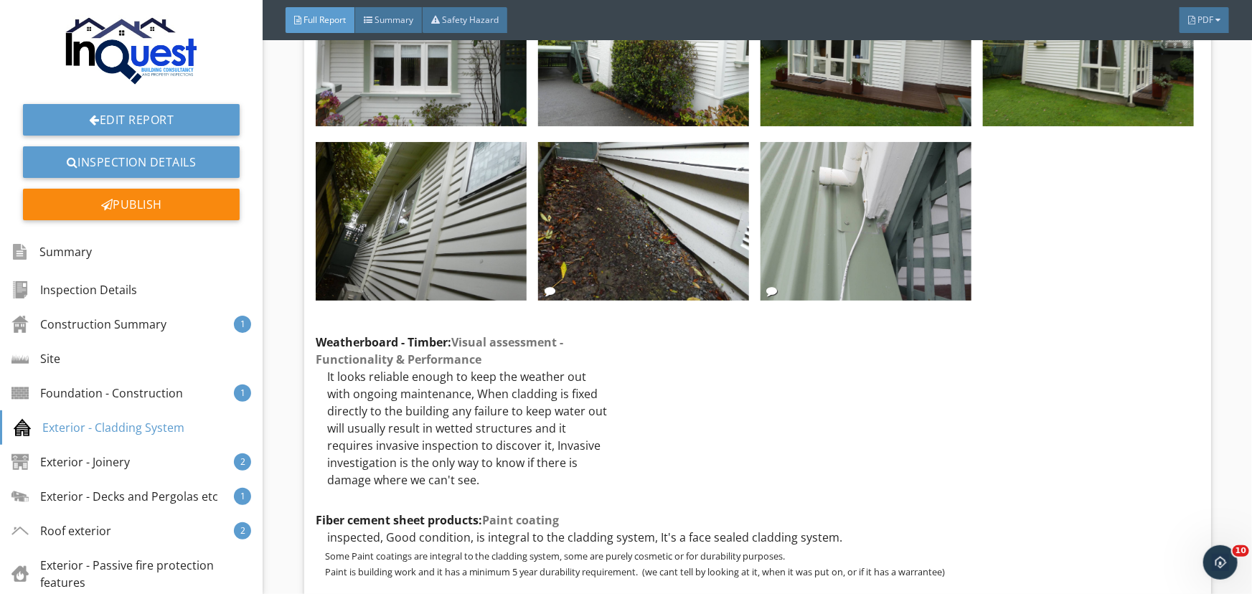
click at [857, 350] on div "Inspection method Visual, non-invasive Our inspector has looked for sufficient …" at bounding box center [758, 463] width 884 height 1972
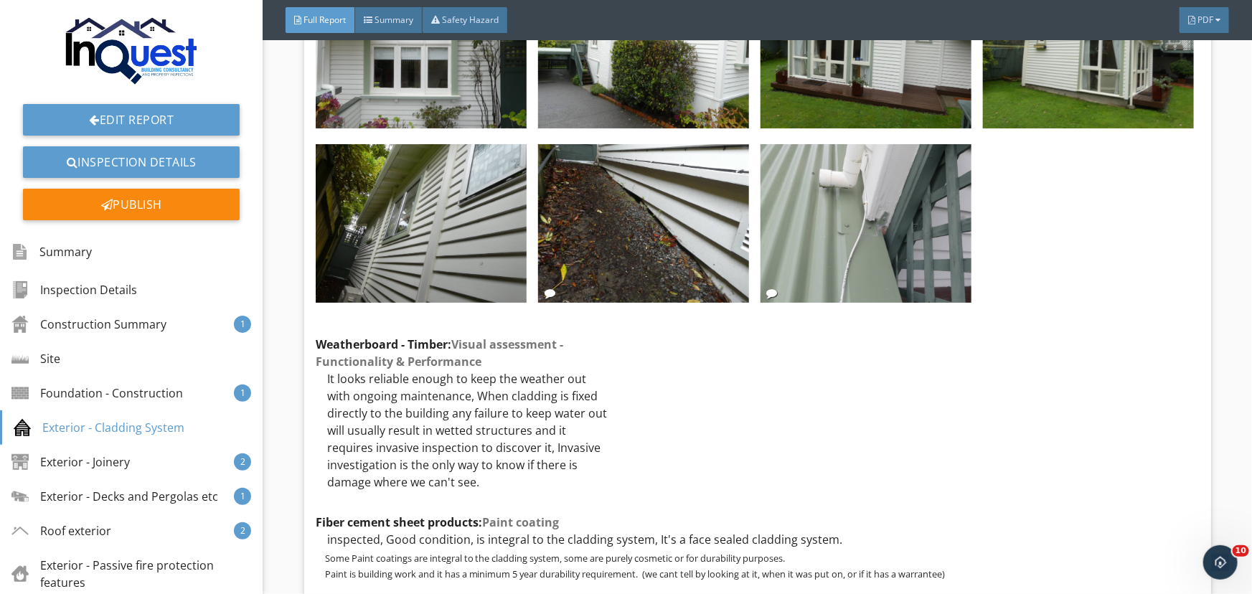
scroll to position [8736, 0]
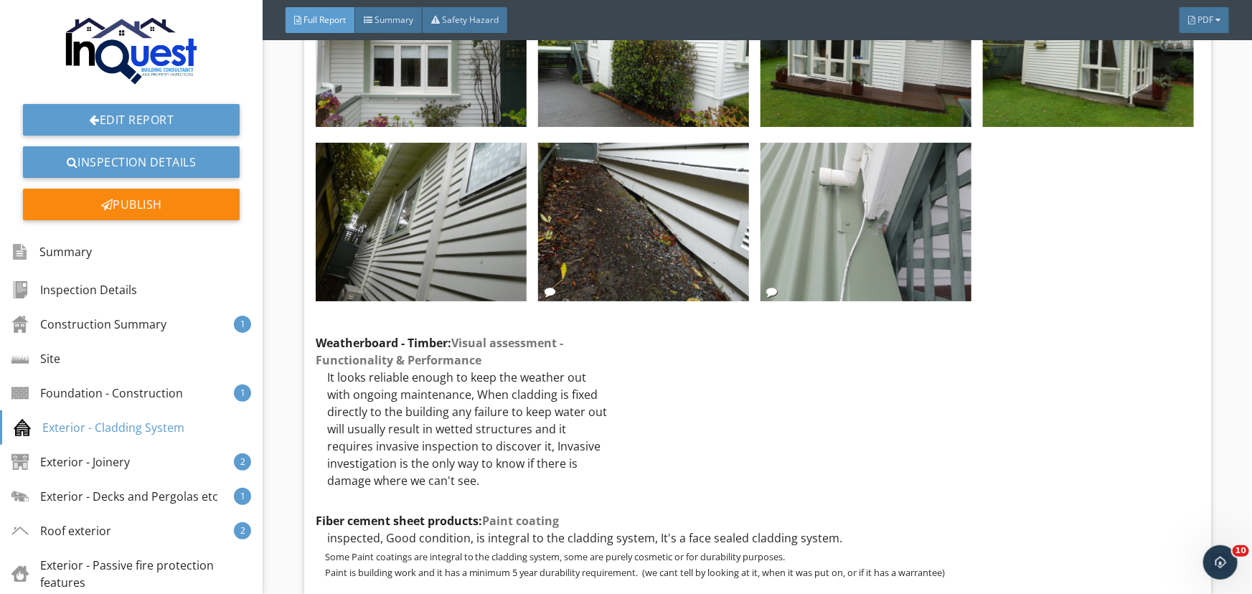
click at [759, 340] on div "Inspection method Visual, non-invasive Our inspector has looked for sufficient …" at bounding box center [758, 464] width 884 height 1972
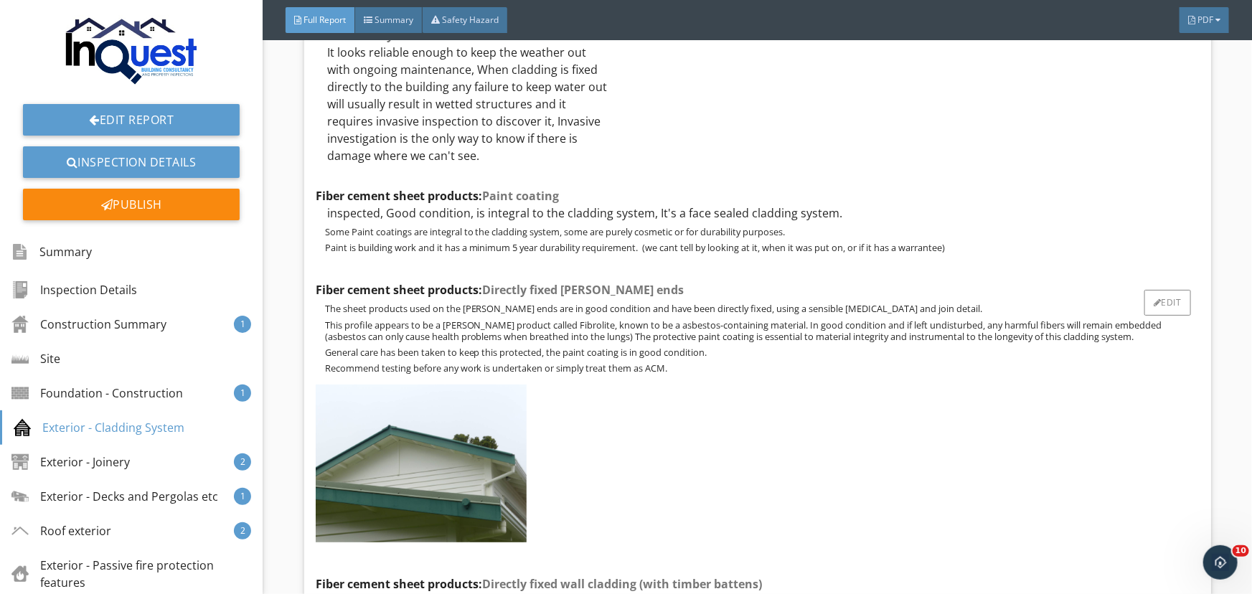
scroll to position [9062, 0]
click at [744, 332] on div "The sheet products used on the Gable ends are in good condition and have been d…" at bounding box center [758, 337] width 884 height 71
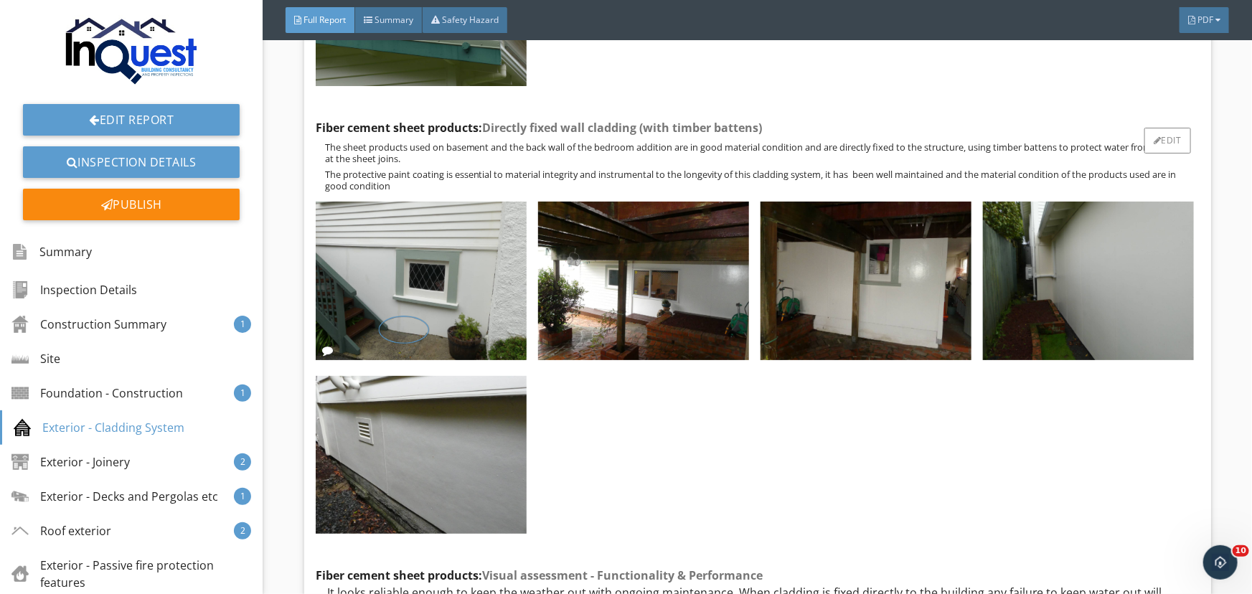
scroll to position [9518, 0]
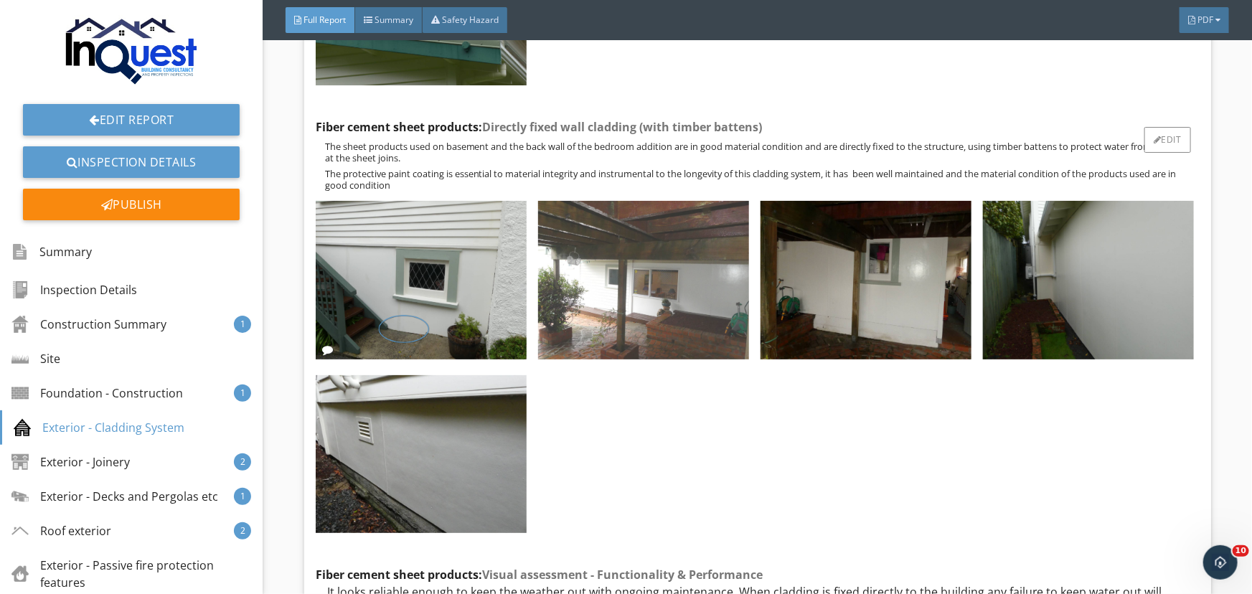
click at [626, 231] on img at bounding box center [643, 280] width 211 height 158
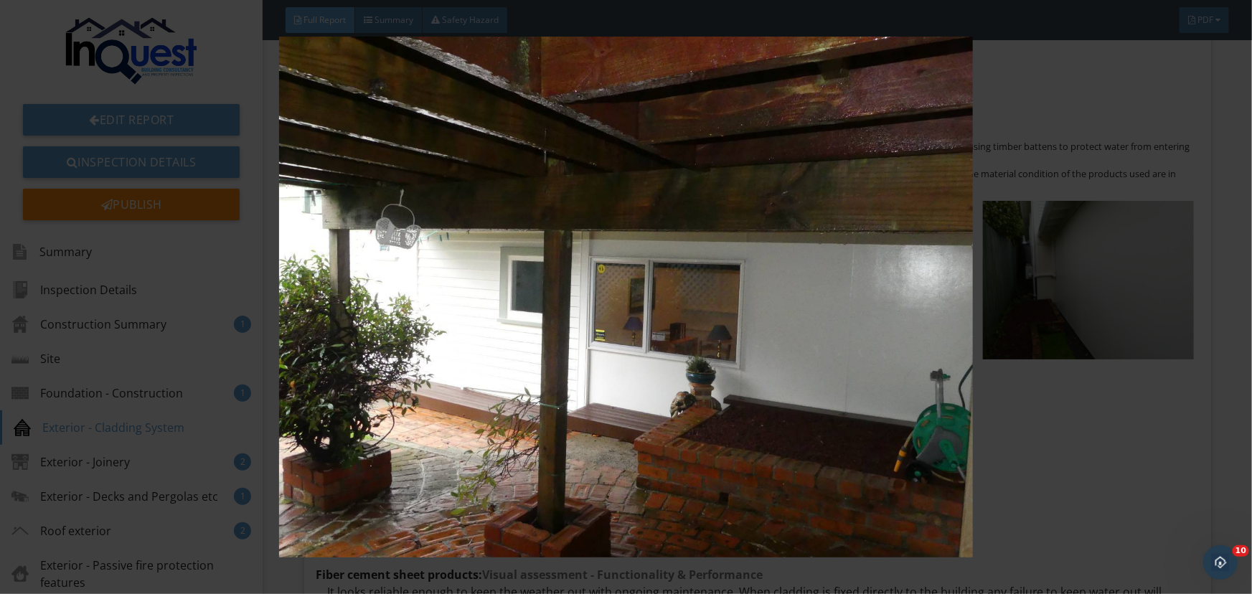
click at [599, 220] on img at bounding box center [626, 297] width 1146 height 521
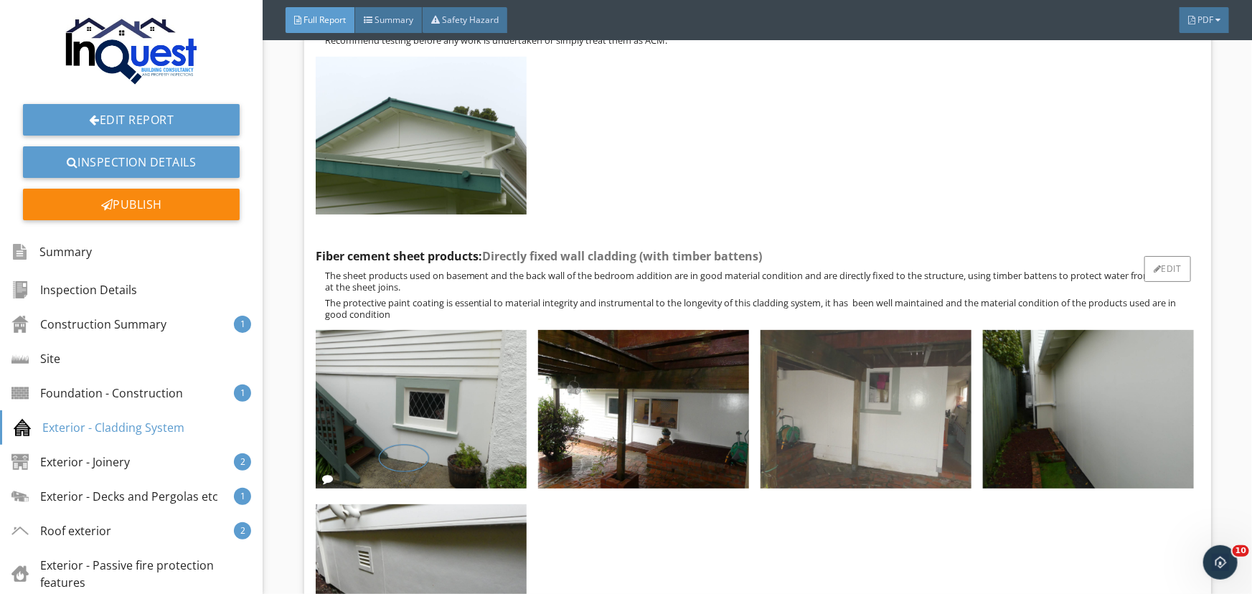
scroll to position [9389, 0]
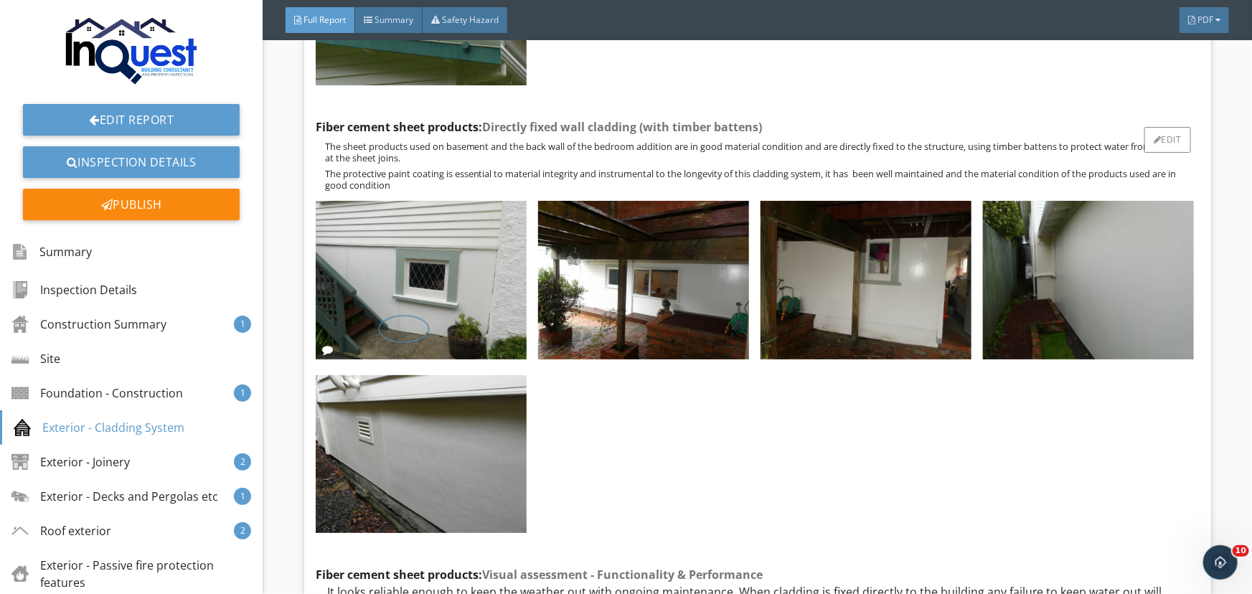
click at [761, 398] on div at bounding box center [755, 369] width 890 height 348
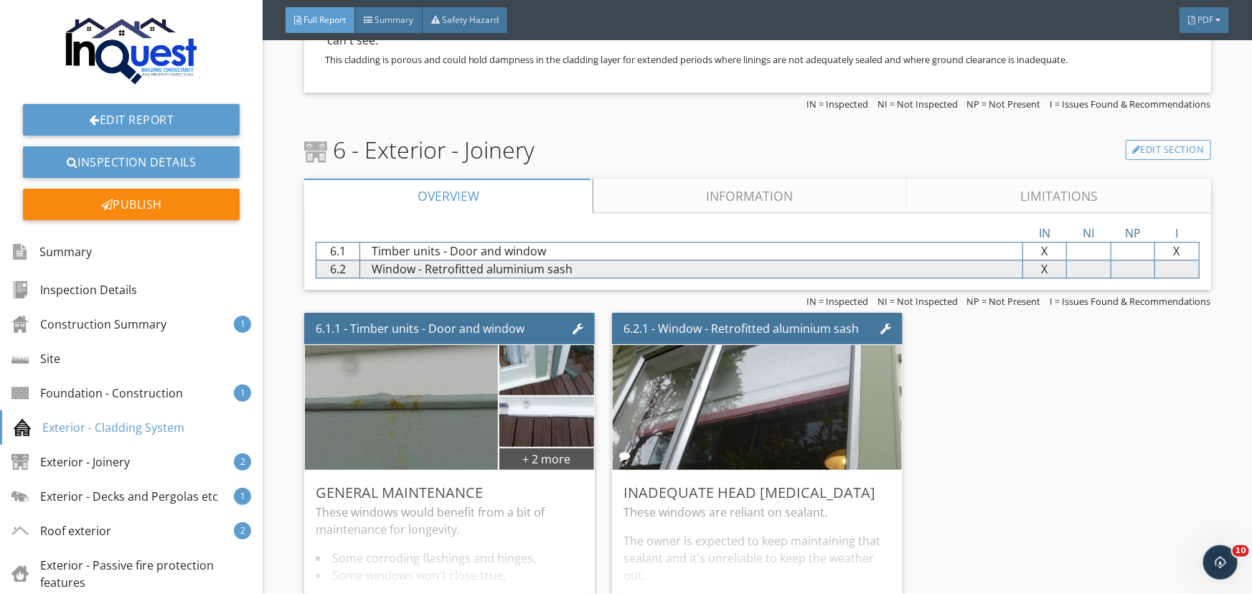
scroll to position [10105, 0]
click at [991, 409] on div "6.1.1 - Timber units - Door and window + 2 more General maintenance These windo…" at bounding box center [757, 484] width 907 height 356
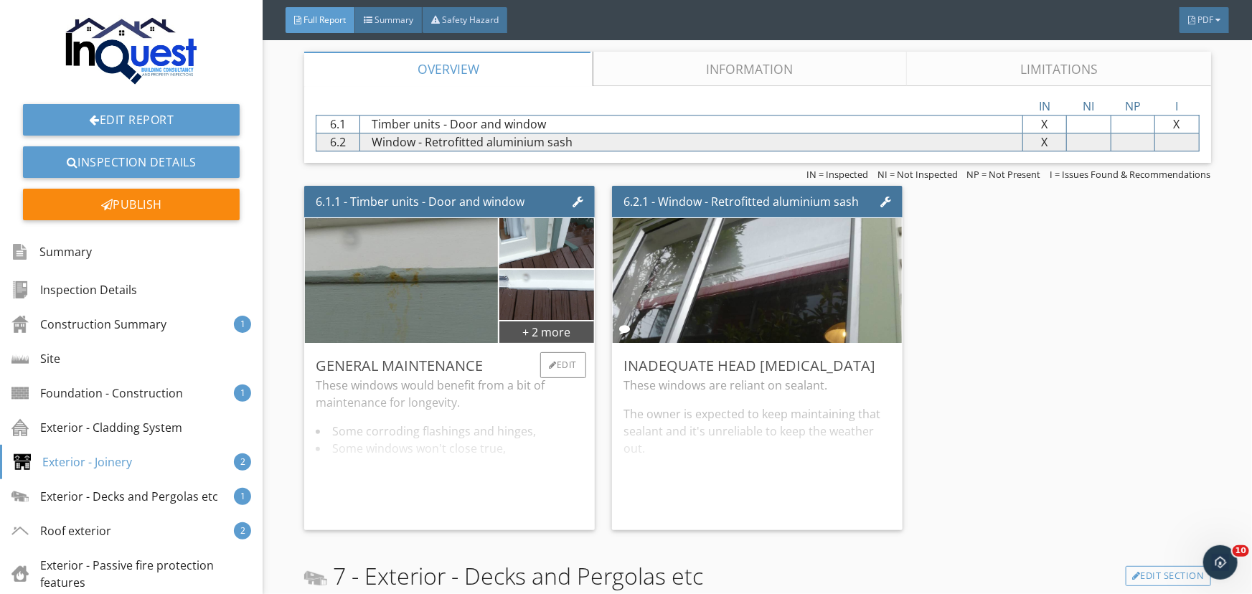
scroll to position [10233, 0]
click at [480, 383] on div "These windows would benefit from a bit of maintenance for longevity. Some corro…" at bounding box center [450, 447] width 268 height 142
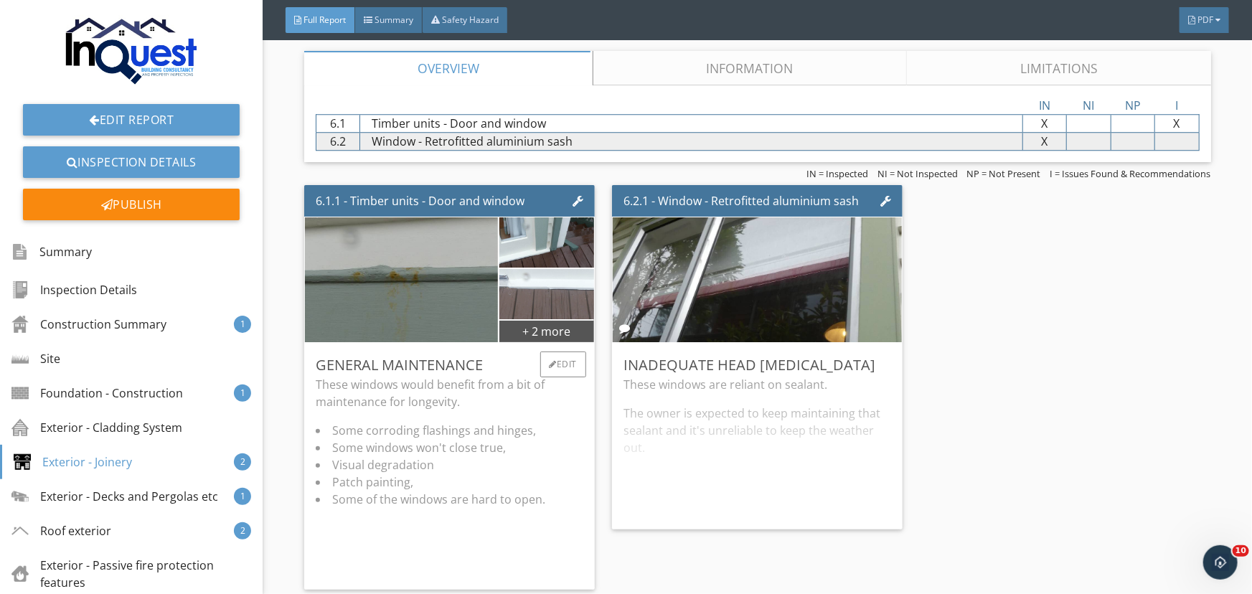
click at [526, 278] on img at bounding box center [546, 294] width 167 height 126
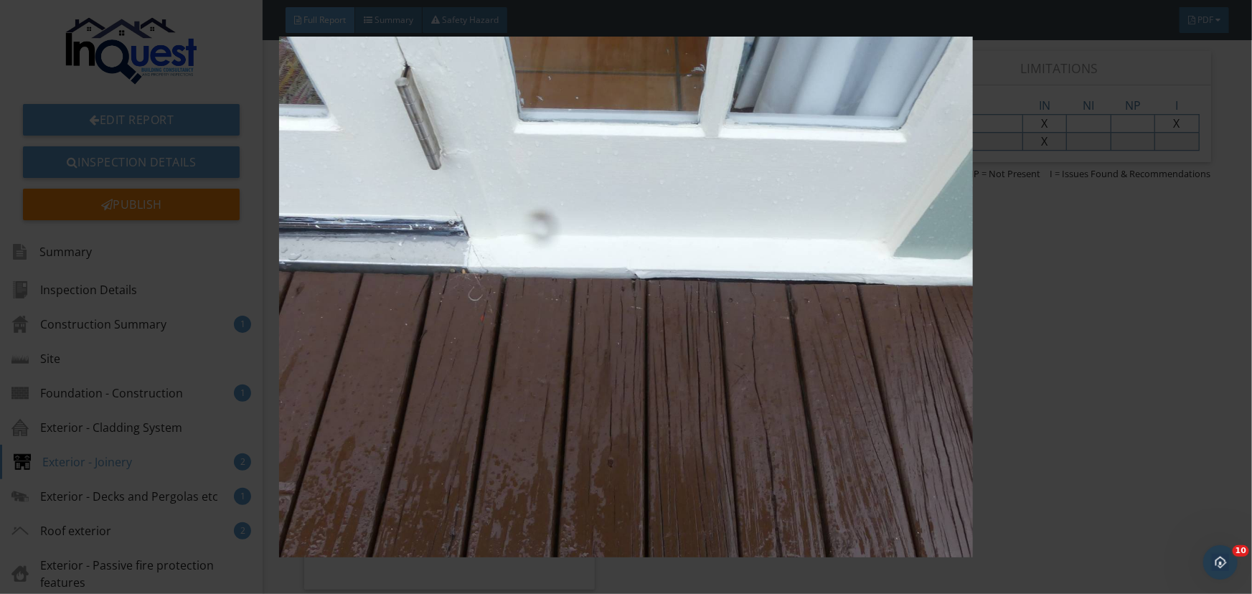
click at [619, 243] on img at bounding box center [626, 297] width 1146 height 521
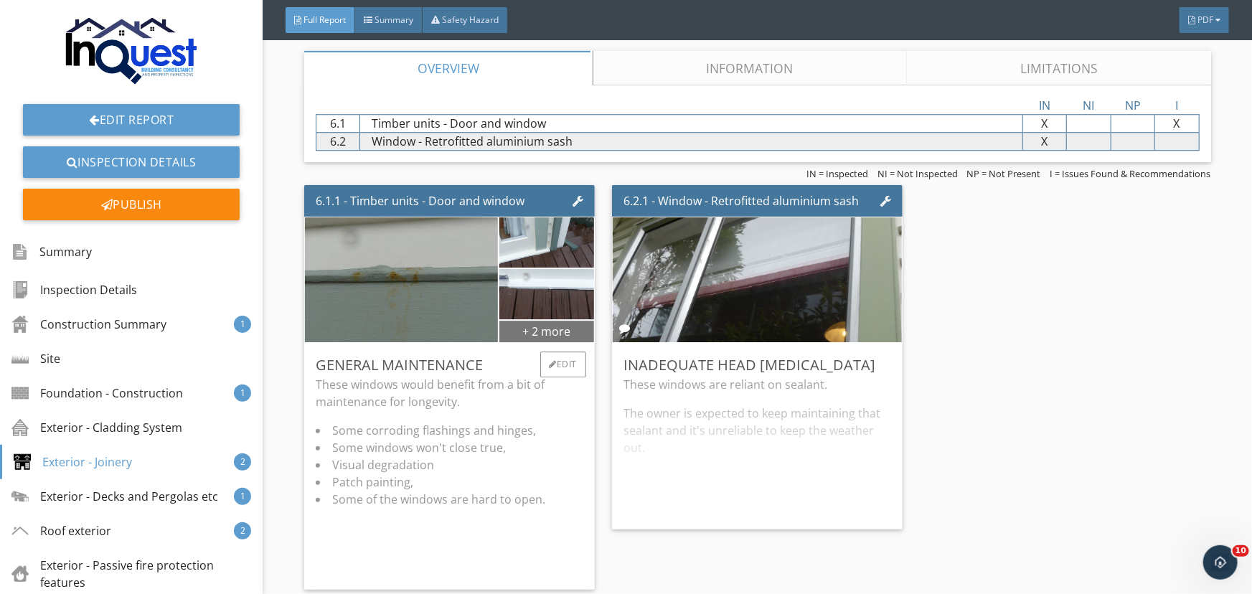
click at [560, 319] on div "+ 2 more" at bounding box center [546, 330] width 95 height 23
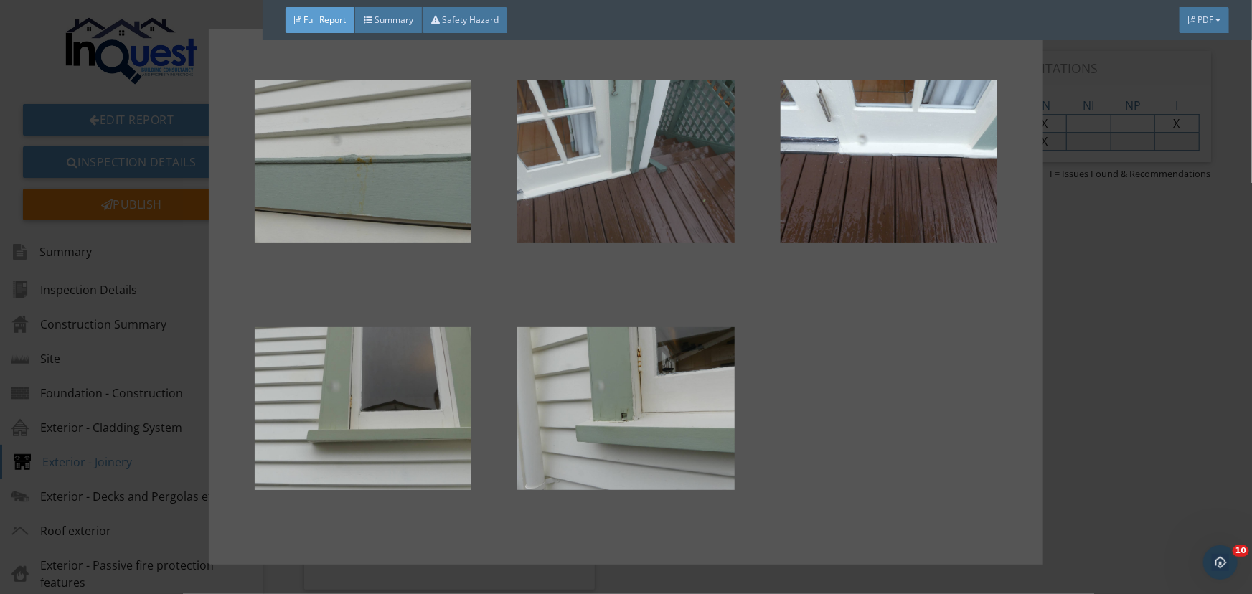
click at [621, 182] on div at bounding box center [625, 161] width 217 height 172
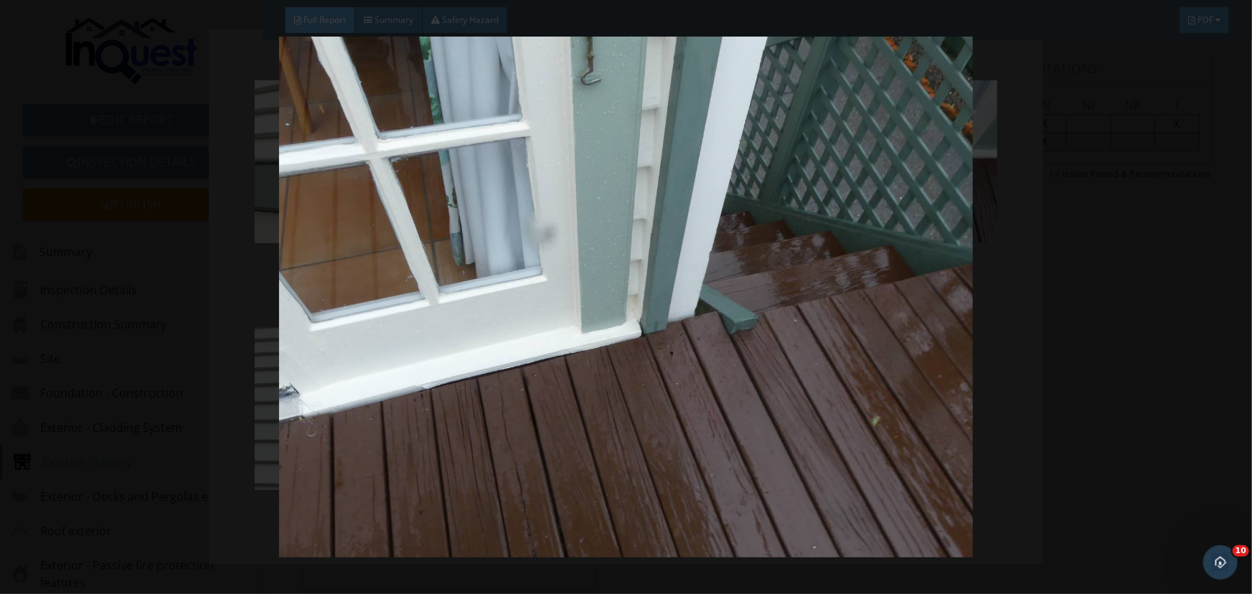
click at [620, 306] on img at bounding box center [626, 297] width 1146 height 521
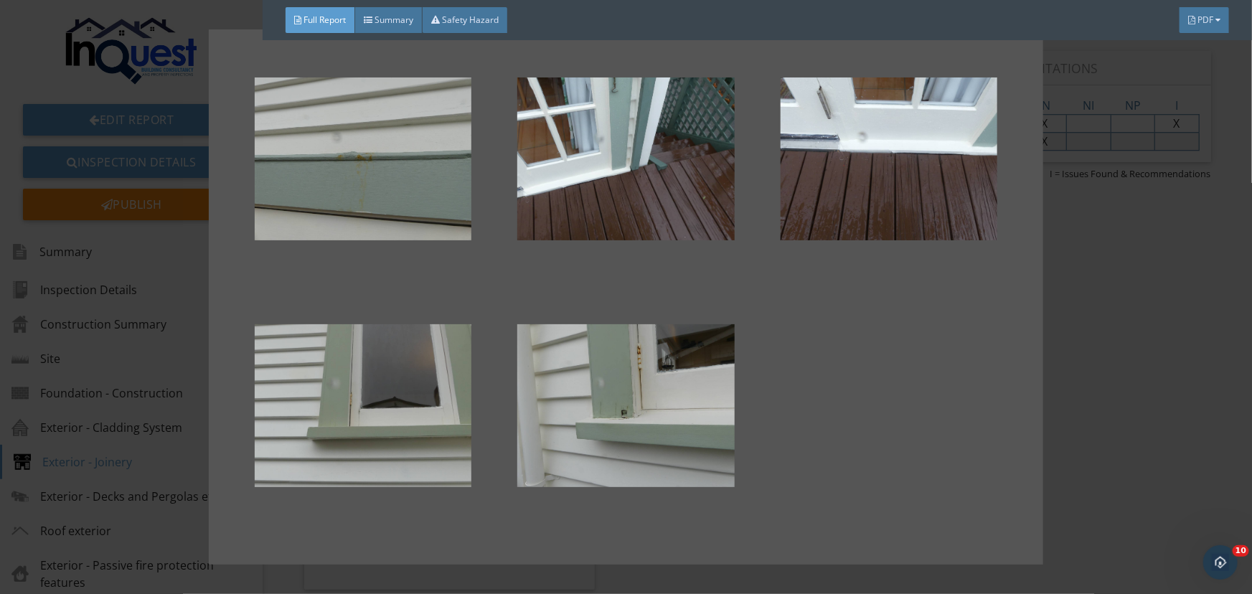
scroll to position [4, 0]
click at [924, 278] on div at bounding box center [889, 171] width 263 height 247
click at [1099, 317] on div at bounding box center [626, 297] width 1252 height 594
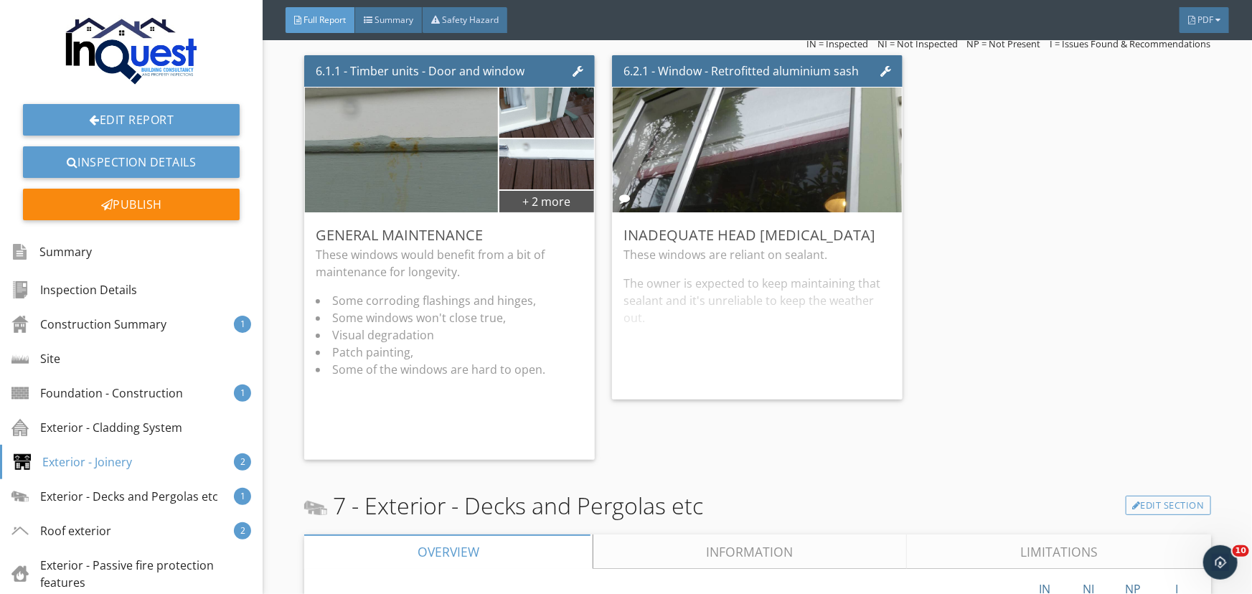
scroll to position [10363, 0]
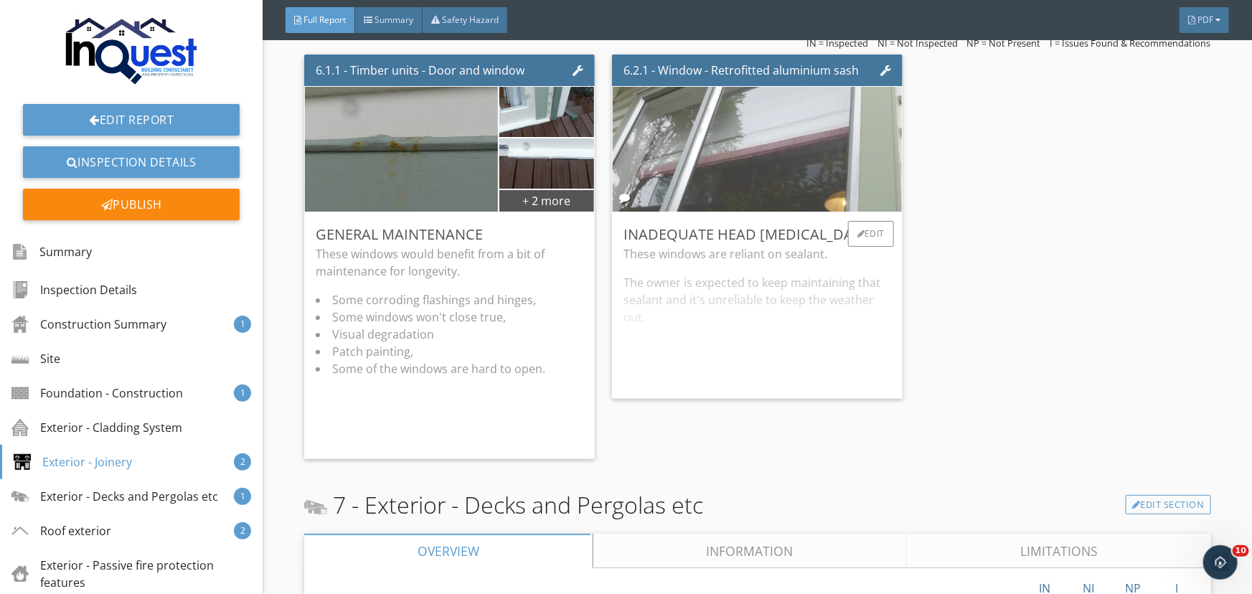
click at [847, 155] on img at bounding box center [758, 149] width 416 height 312
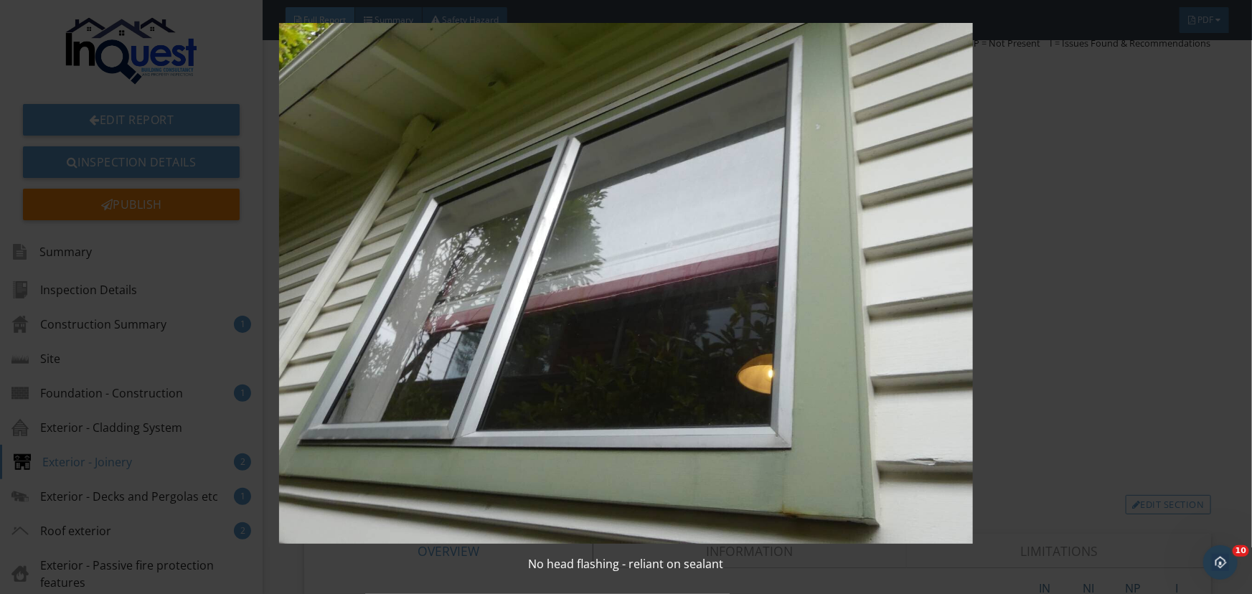
click at [803, 164] on img at bounding box center [626, 283] width 1146 height 521
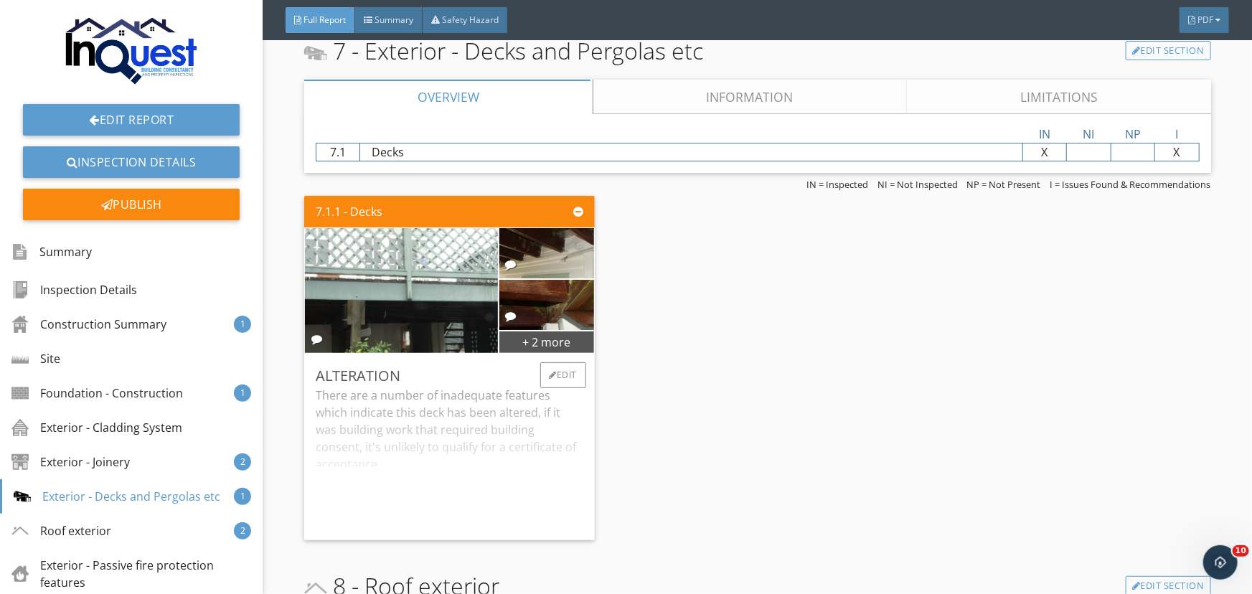
scroll to position [10819, 0]
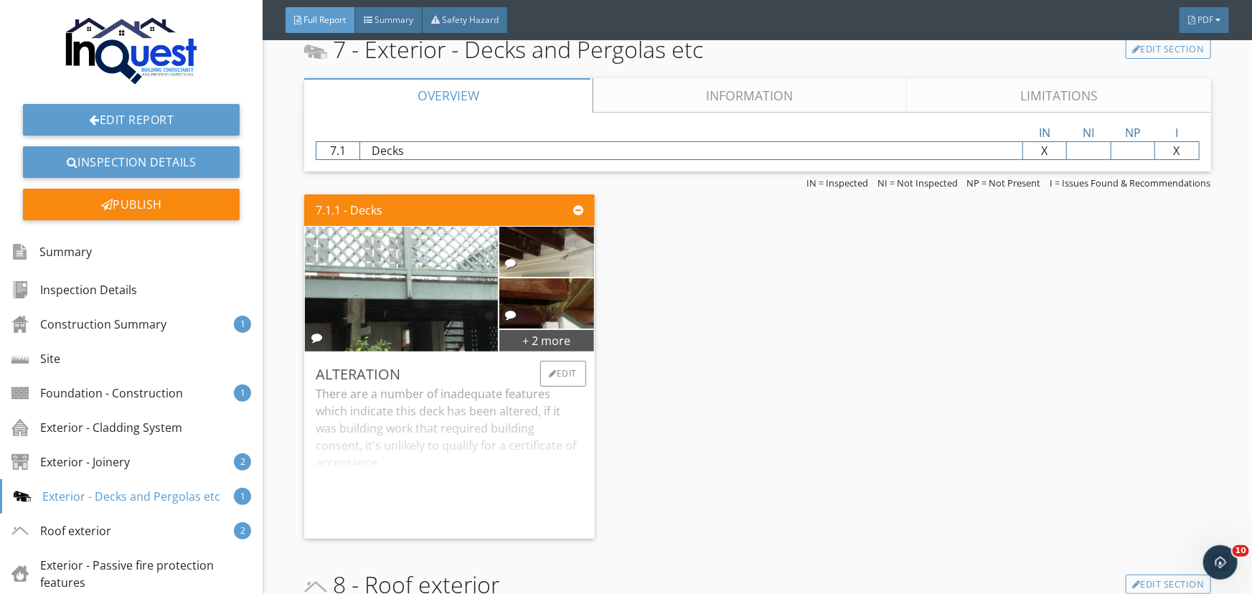
click at [482, 385] on div "There are a number of inadequate features which indicate this deck has been alt…" at bounding box center [450, 456] width 268 height 142
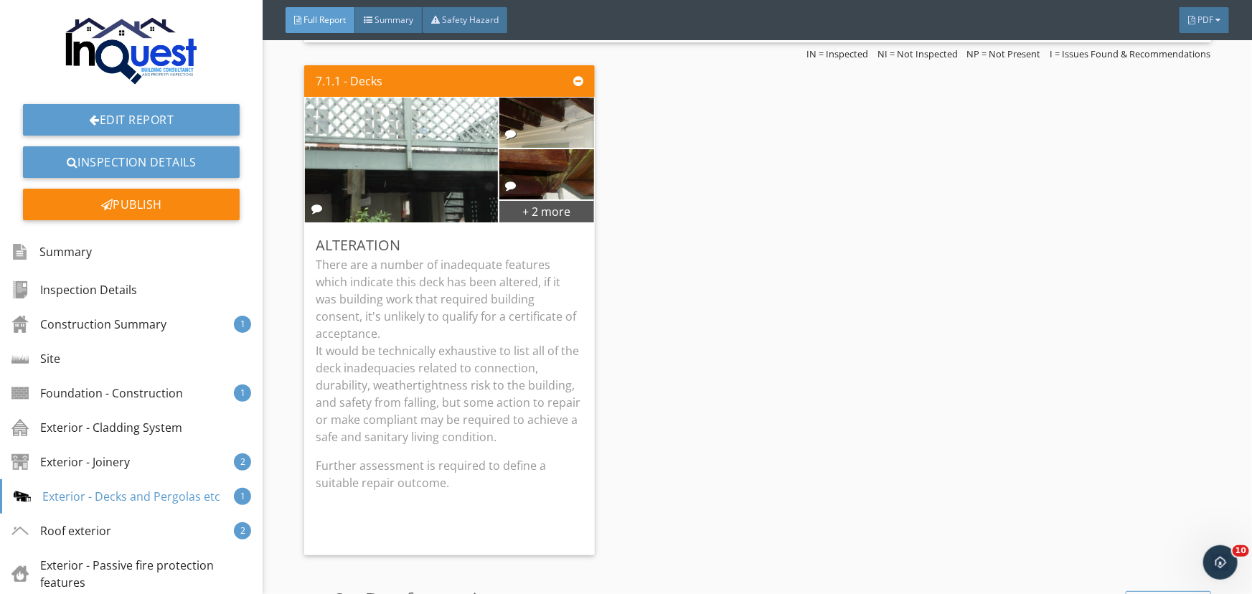
scroll to position [10949, 0]
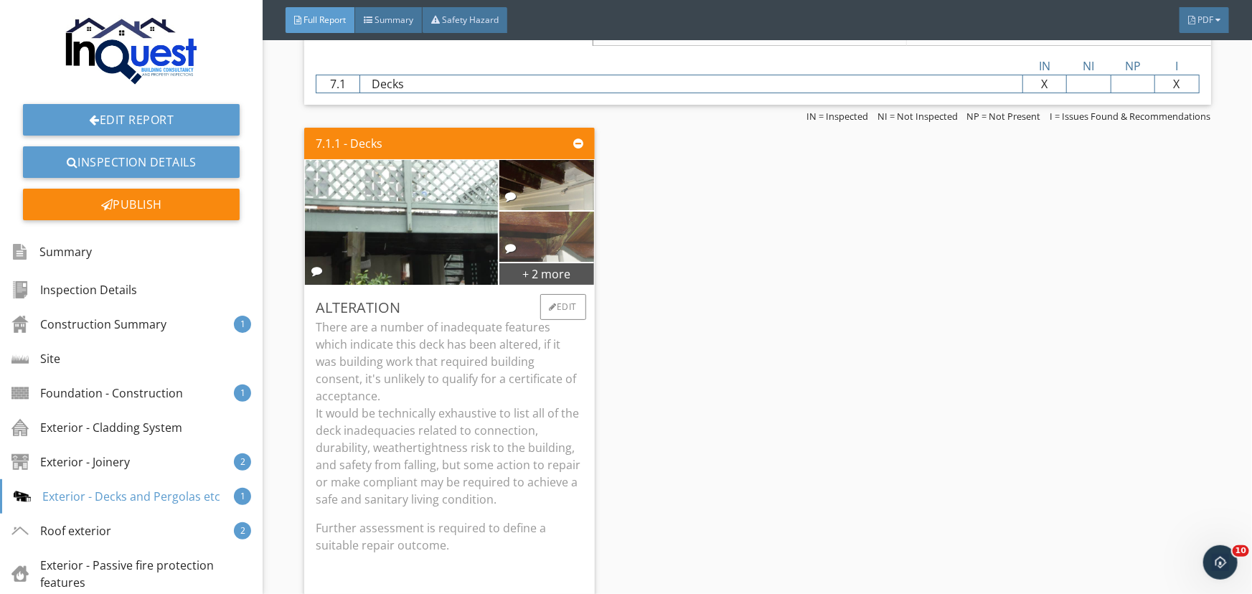
click at [533, 212] on img at bounding box center [546, 237] width 167 height 126
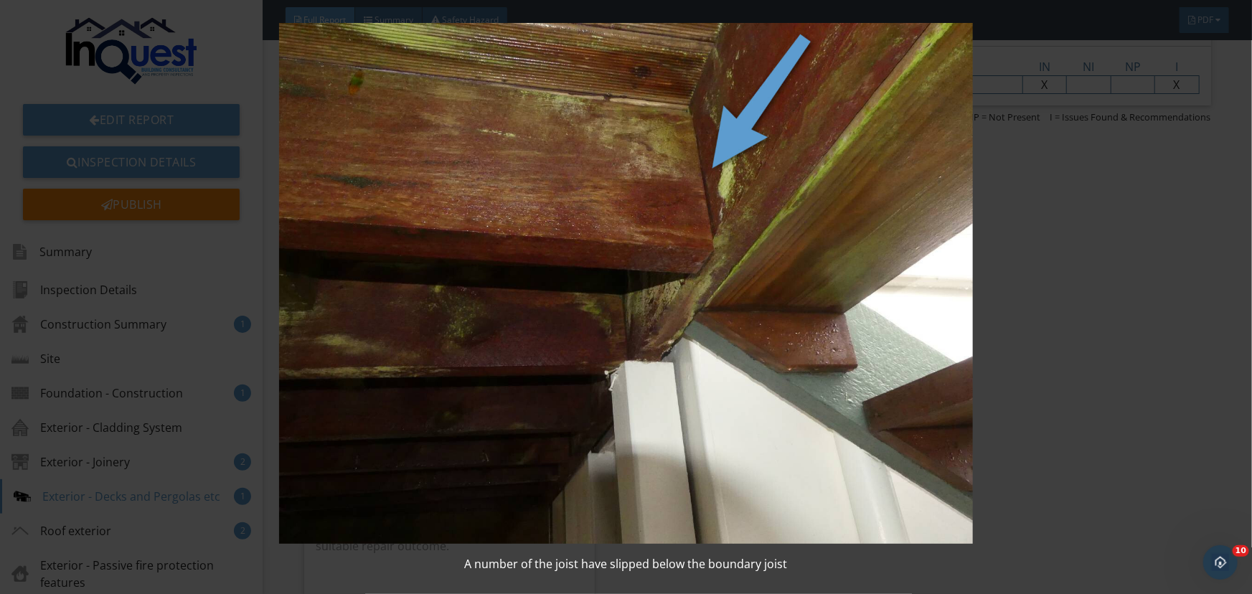
click at [675, 178] on img at bounding box center [626, 283] width 1146 height 521
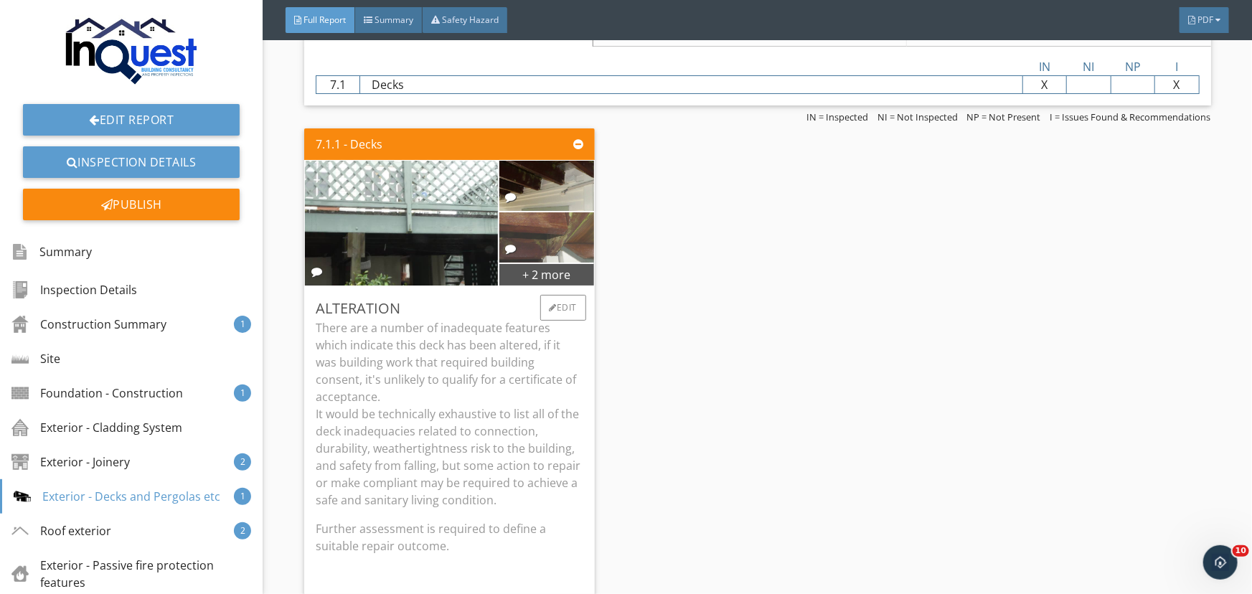
click at [558, 219] on img at bounding box center [546, 237] width 167 height 126
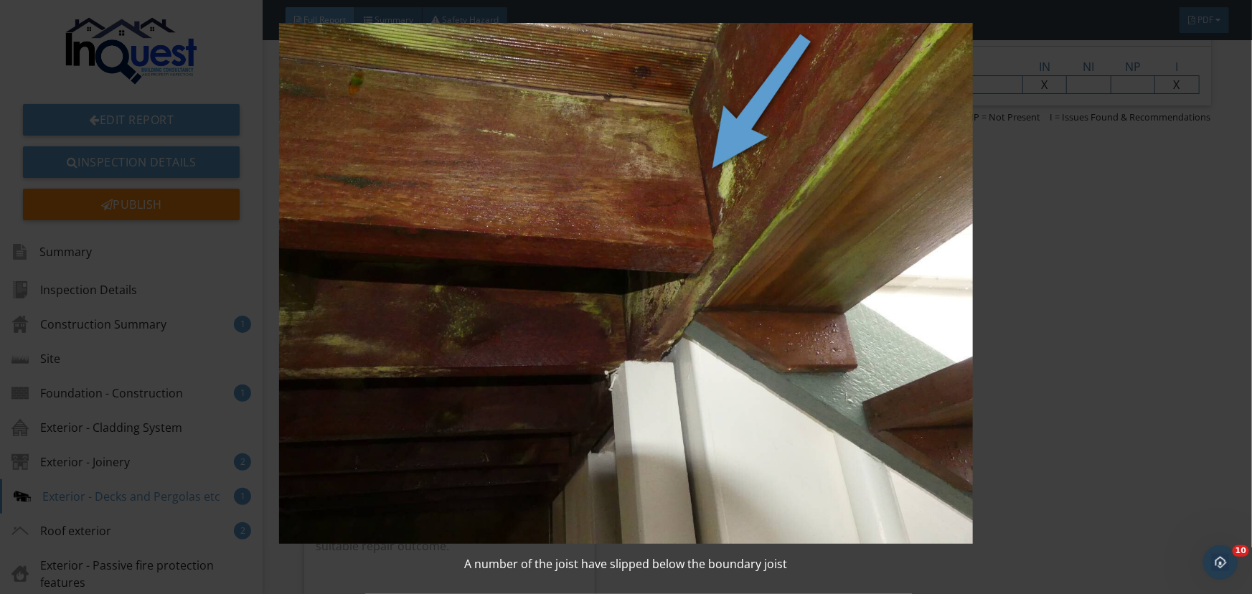
click at [615, 154] on img at bounding box center [626, 283] width 1146 height 521
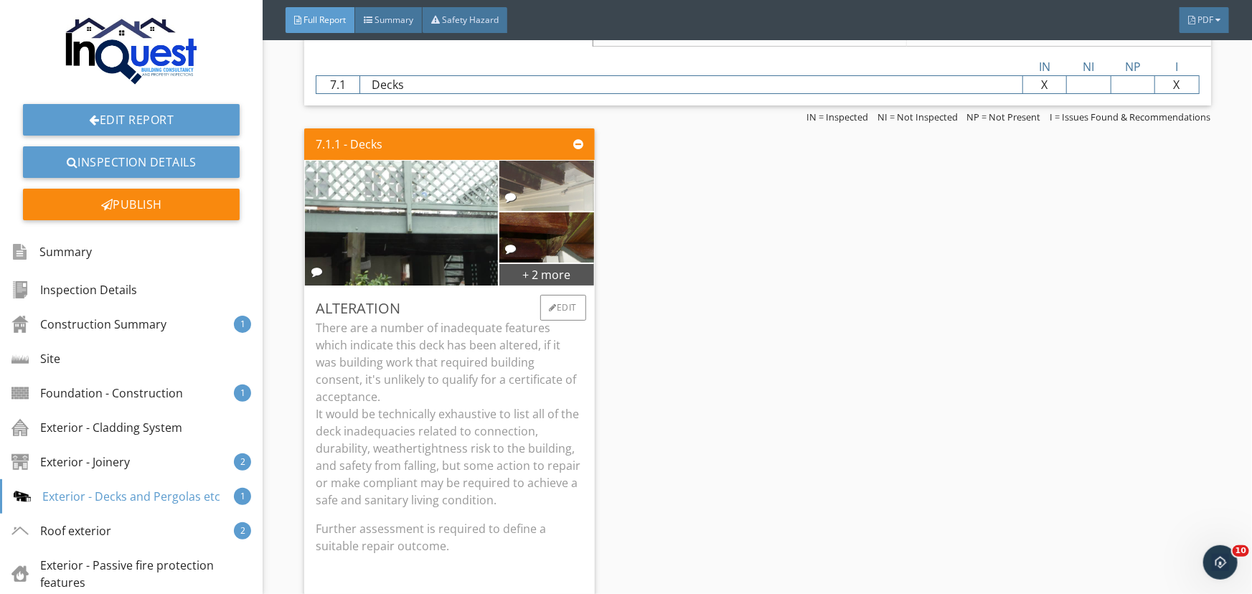
click at [573, 166] on img at bounding box center [546, 186] width 167 height 126
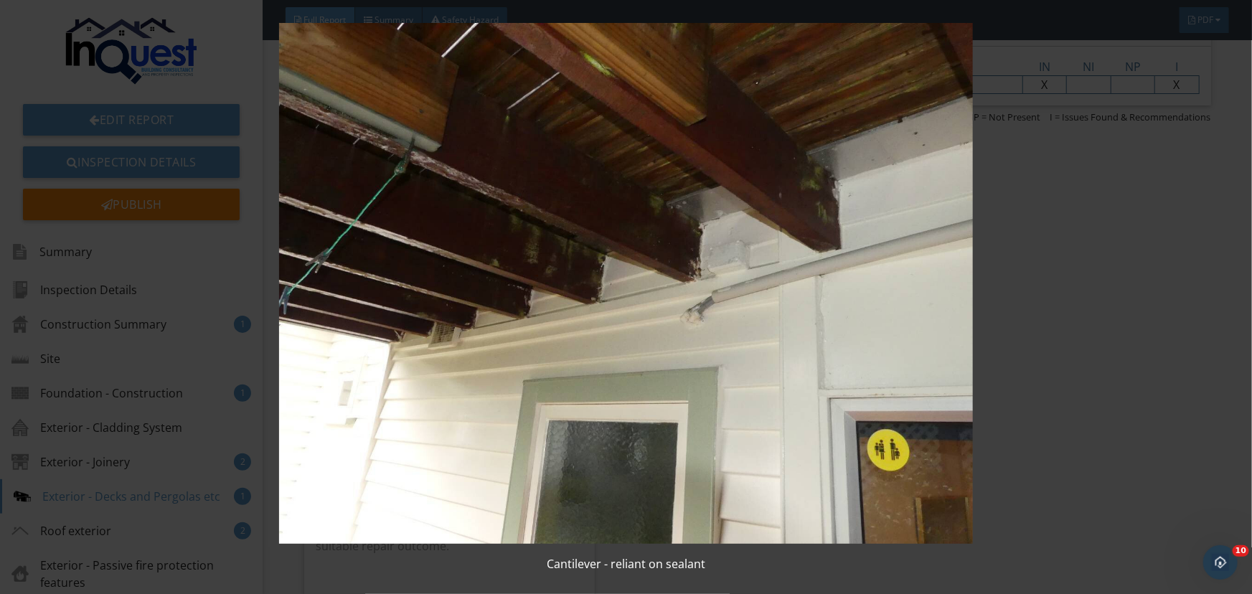
click at [581, 210] on img at bounding box center [626, 283] width 1146 height 521
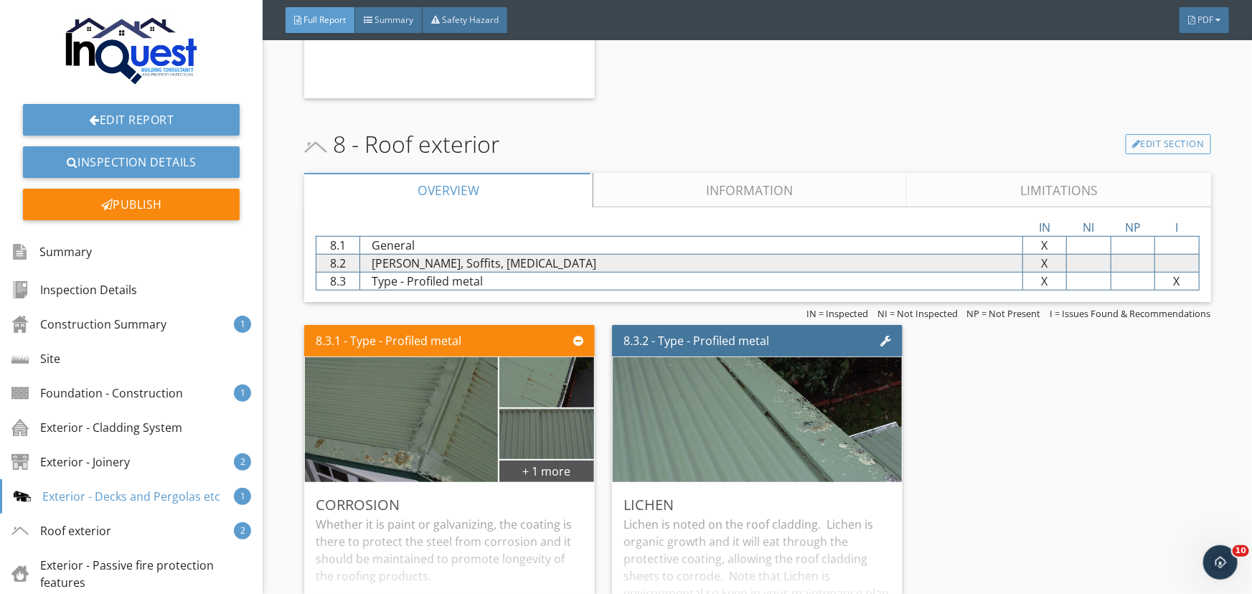
scroll to position [11406, 0]
click at [960, 384] on div "8.3.1 - Type - Profiled metal + 1 more Corrosion Whether it is paint or galvani…" at bounding box center [757, 497] width 907 height 356
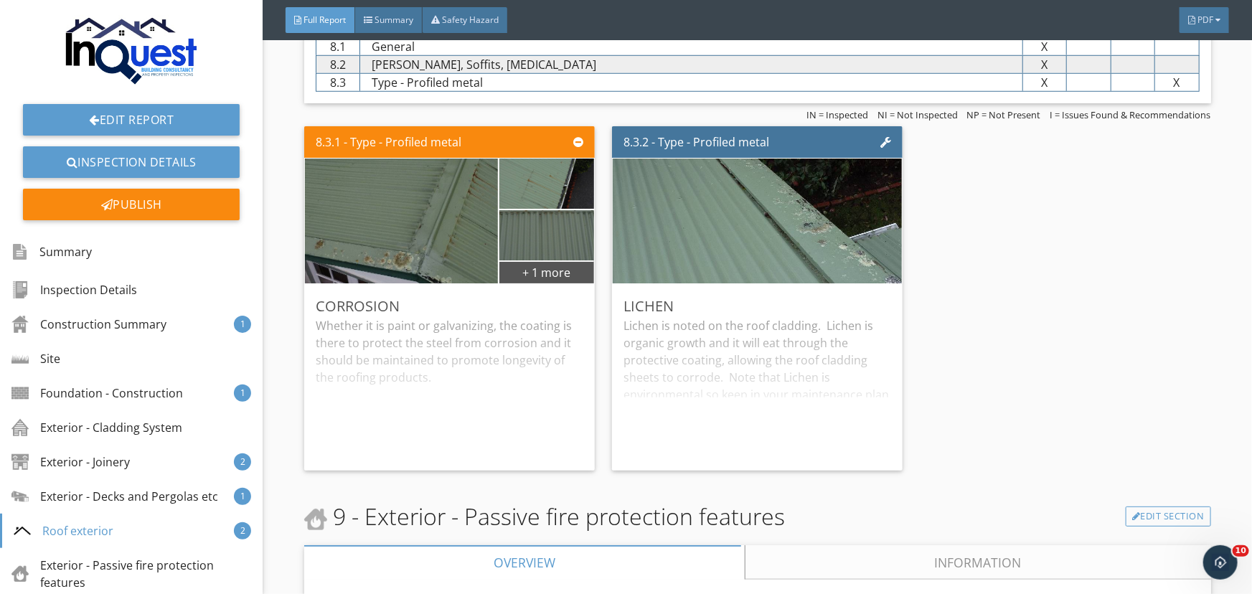
scroll to position [11603, 0]
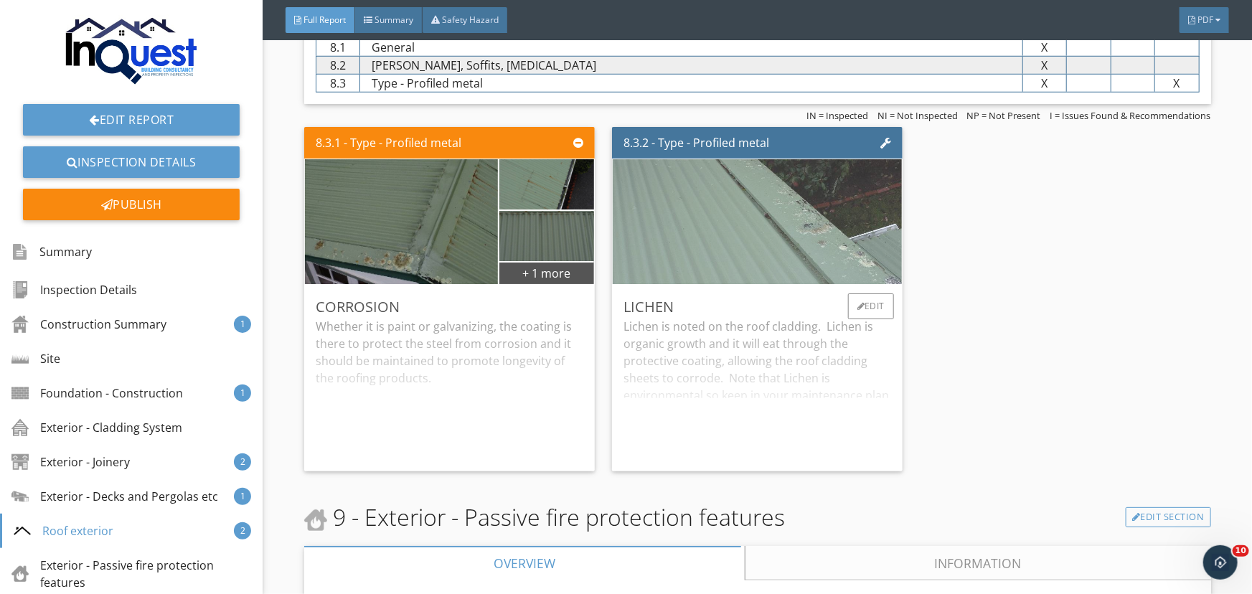
click at [832, 208] on img at bounding box center [757, 222] width 555 height 312
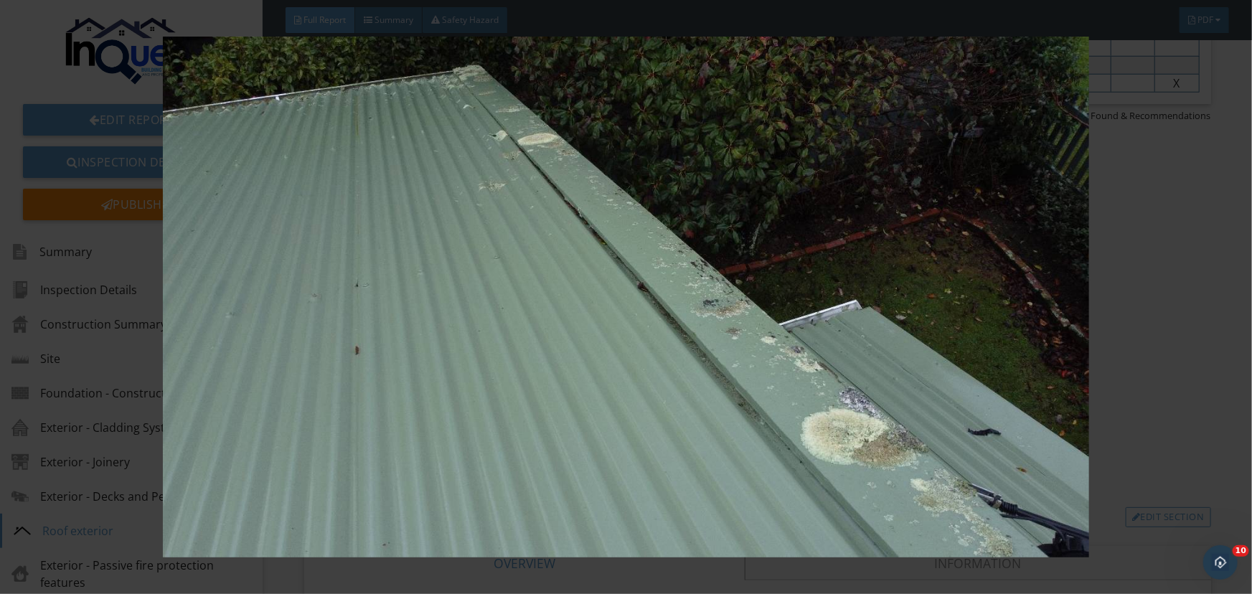
click at [1110, 299] on img at bounding box center [626, 297] width 1146 height 521
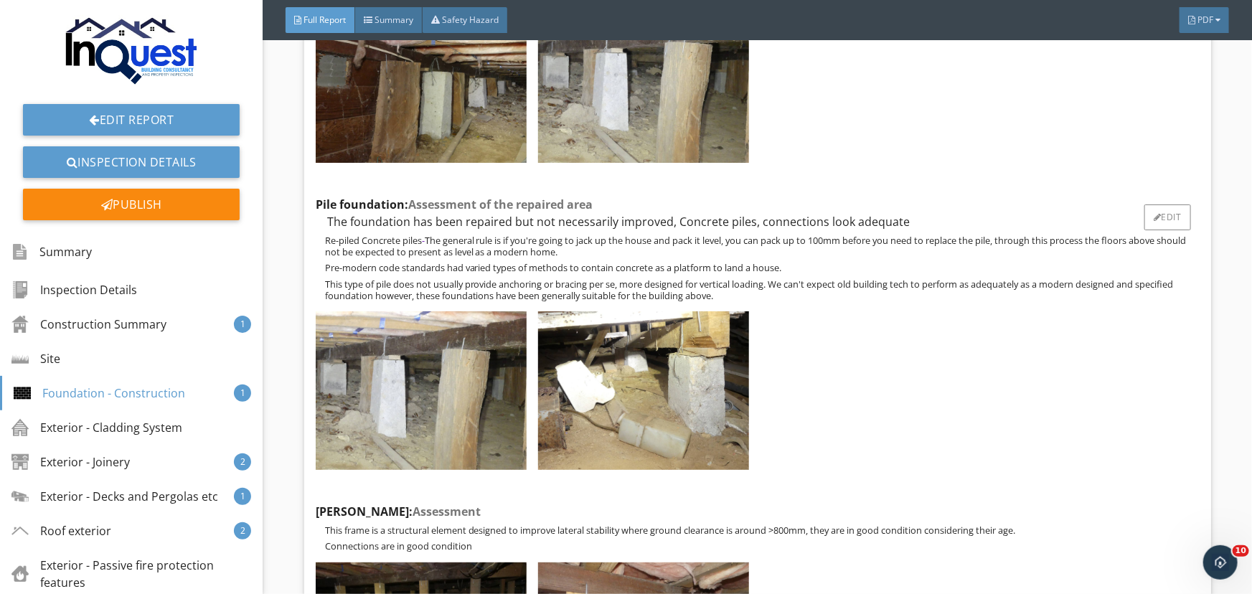
scroll to position [6971, 0]
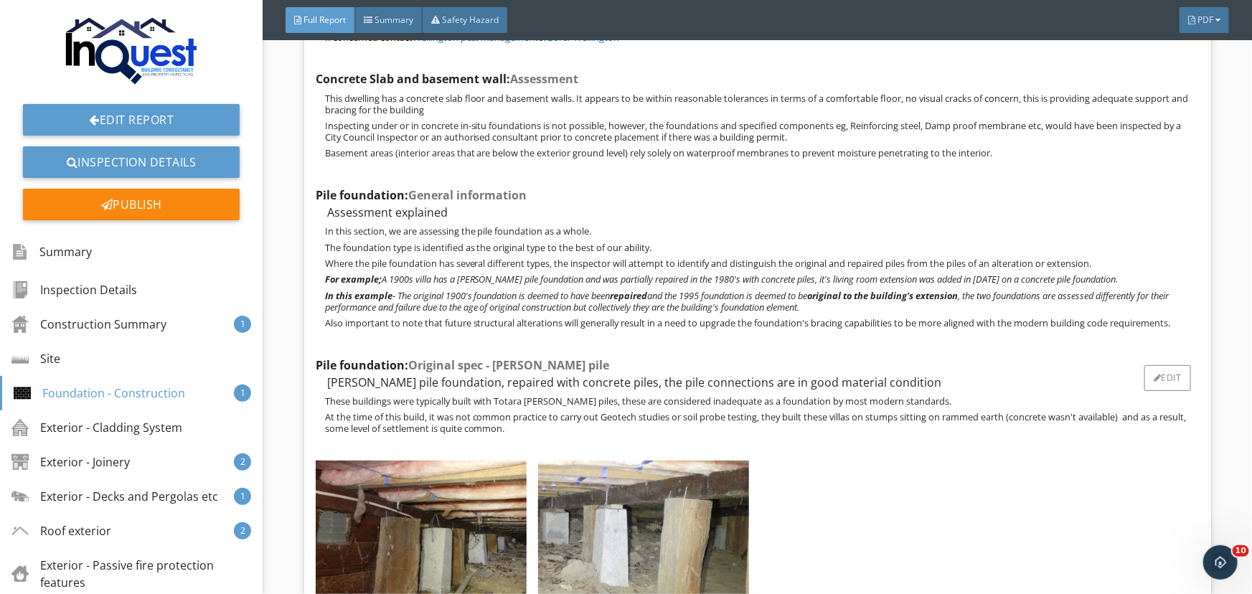
click at [858, 481] on div at bounding box center [755, 542] width 890 height 174
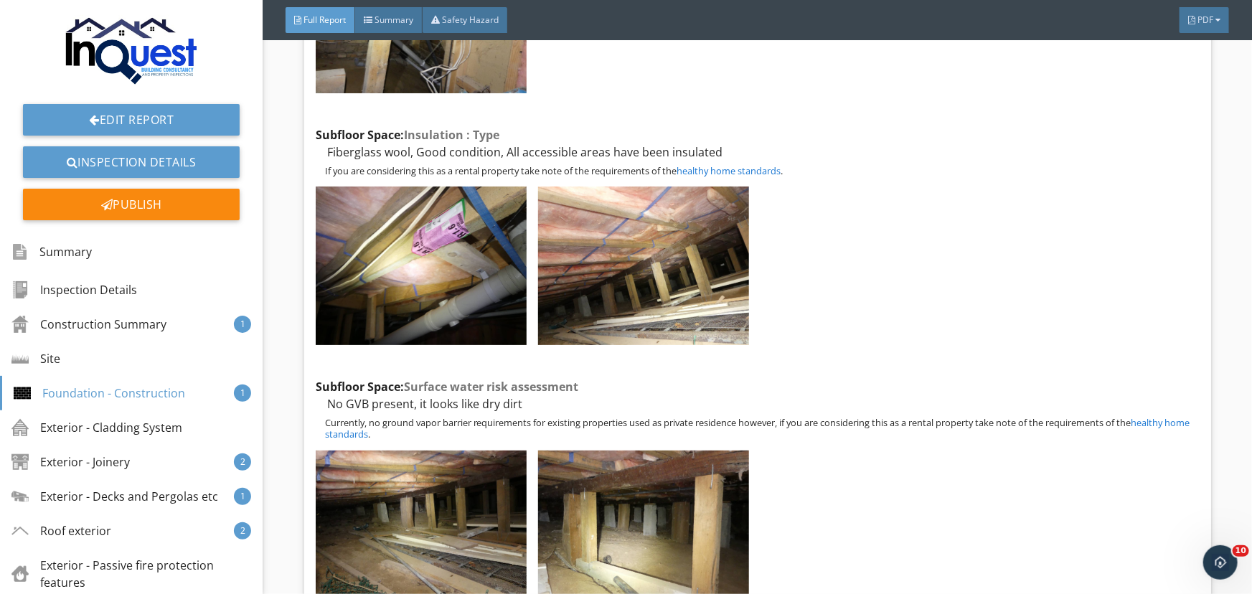
scroll to position [5866, 0]
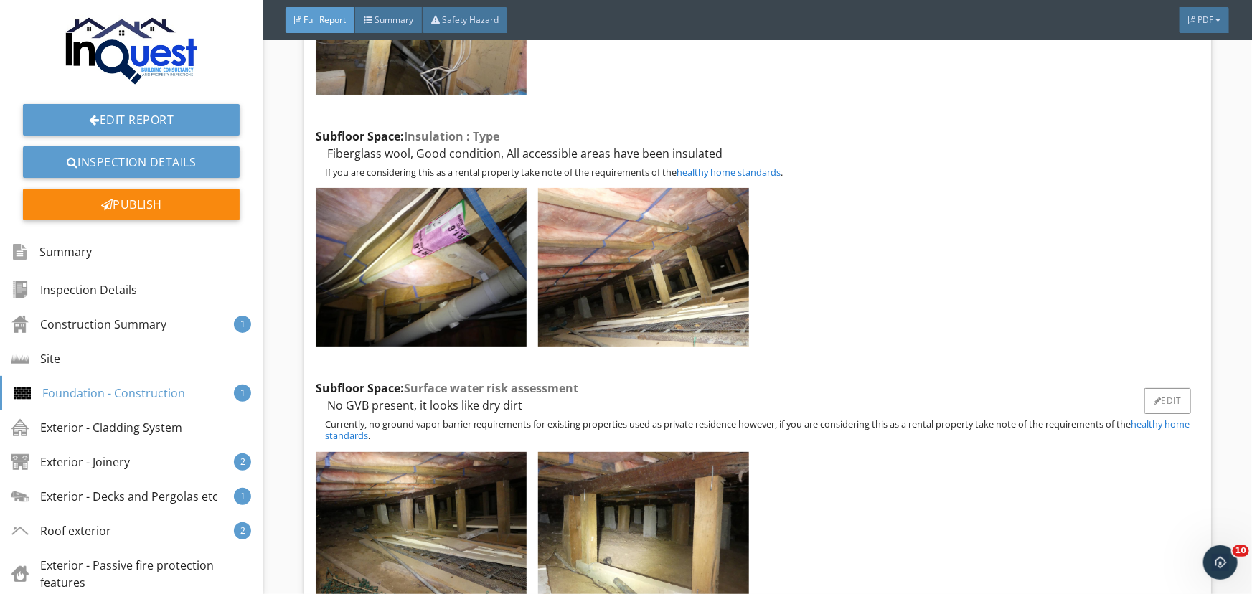
click at [916, 515] on div at bounding box center [755, 533] width 890 height 174
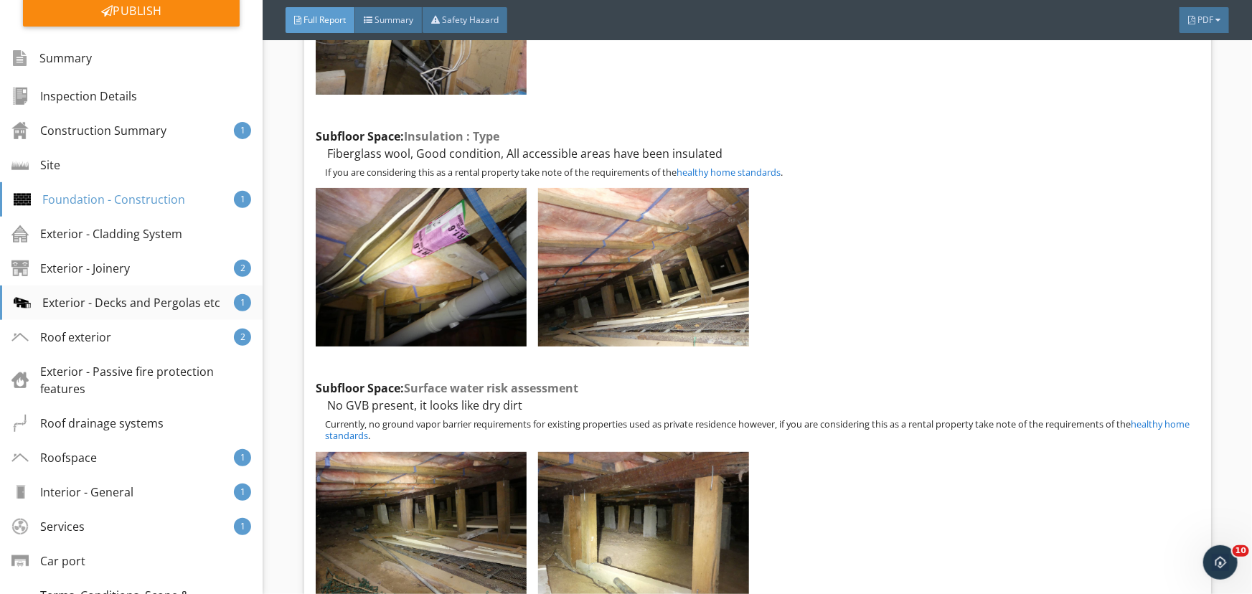
scroll to position [194, 0]
click at [834, 347] on div "Inspection Method This is not a Ground Condition assessment., Visual - Crawl In…" at bounding box center [758, 433] width 884 height 2830
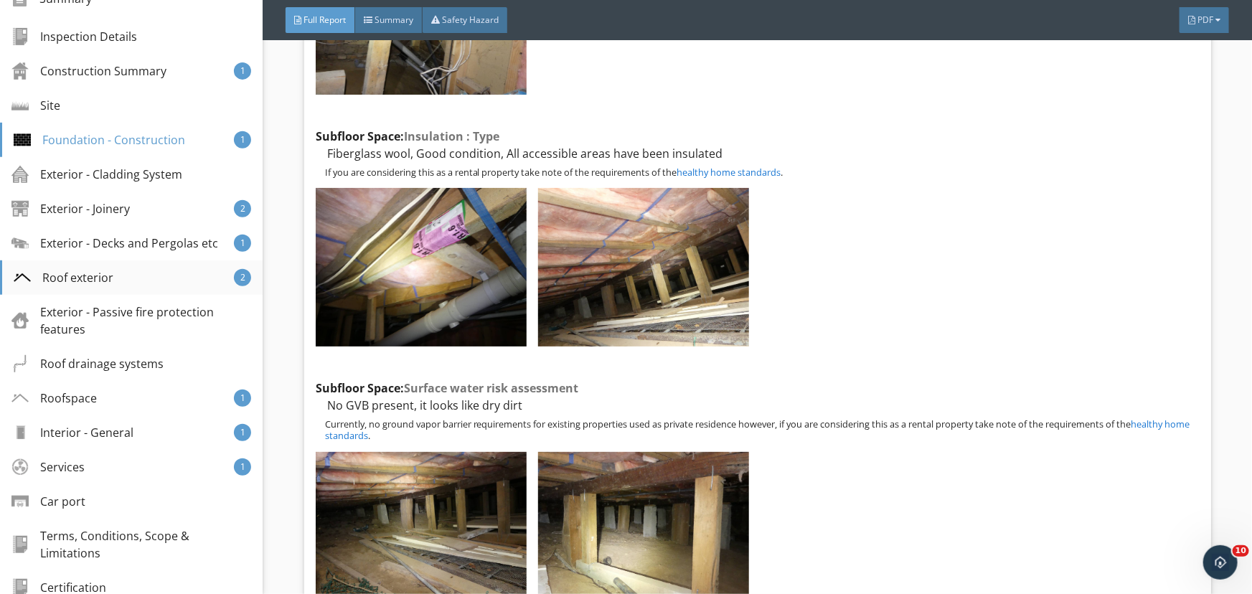
scroll to position [253, 0]
click at [90, 271] on div "Roof exterior" at bounding box center [64, 278] width 100 height 17
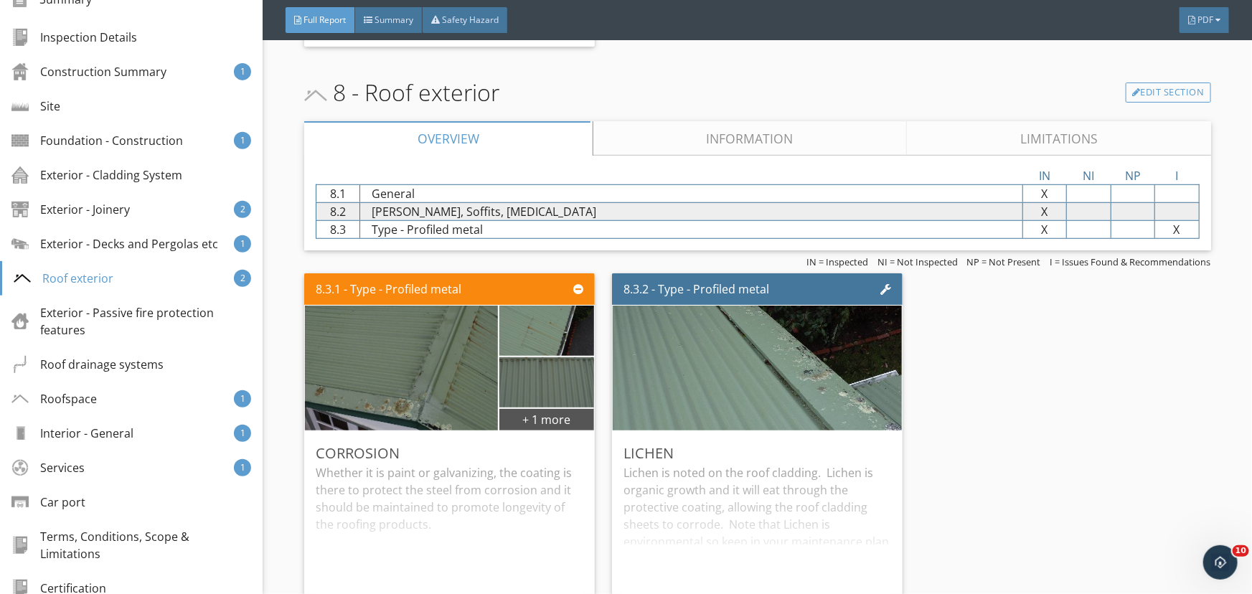
scroll to position [11501, 0]
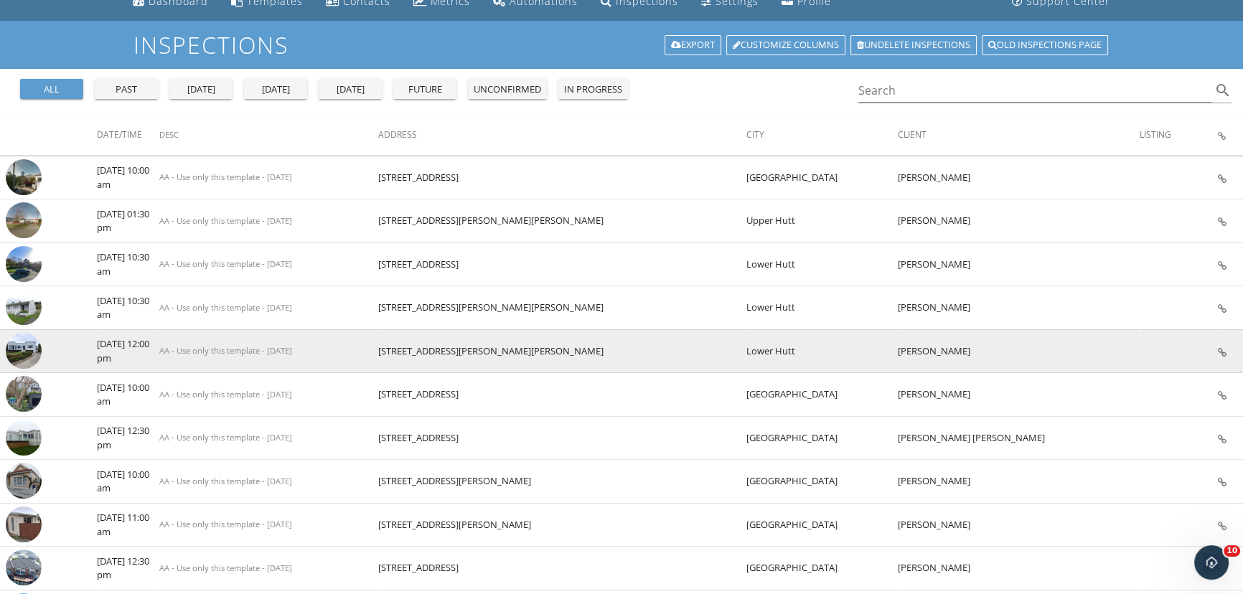
scroll to position [64, 0]
click at [19, 349] on img at bounding box center [24, 350] width 36 height 36
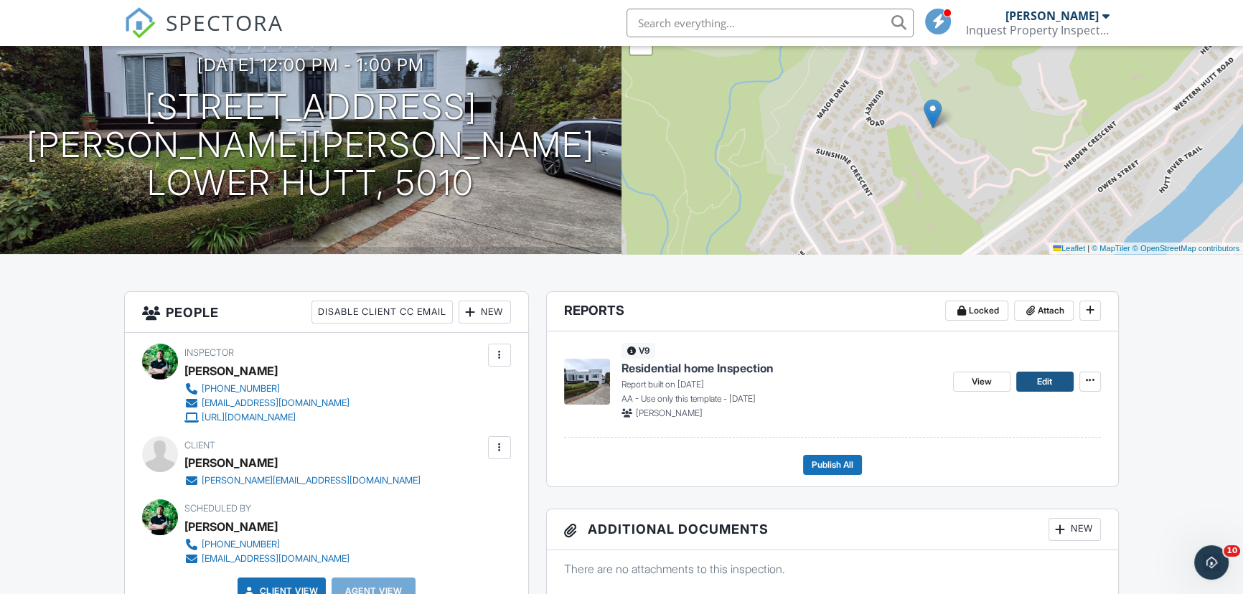
scroll to position [130, 0]
drag, startPoint x: 1048, startPoint y: 380, endPoint x: 1048, endPoint y: 369, distance: 10.8
click at [1048, 380] on span "Edit" at bounding box center [1044, 381] width 15 height 14
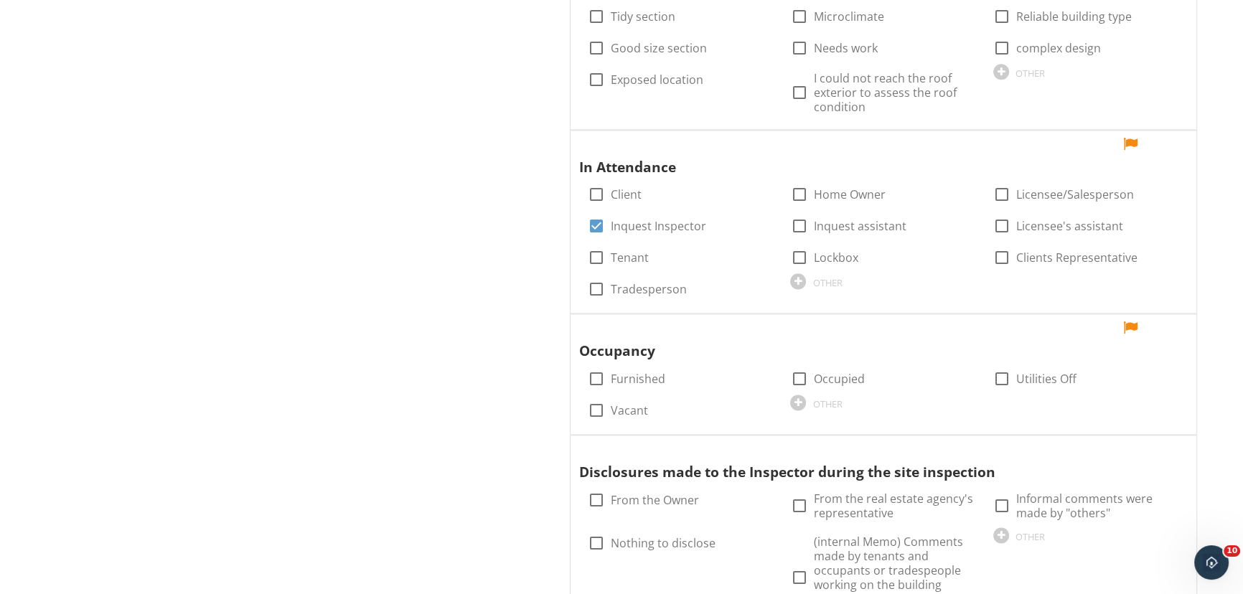
scroll to position [2282, 0]
click at [616, 195] on label "Client" at bounding box center [626, 194] width 31 height 14
click at [628, 187] on label "Client" at bounding box center [626, 194] width 31 height 14
checkbox input "false"
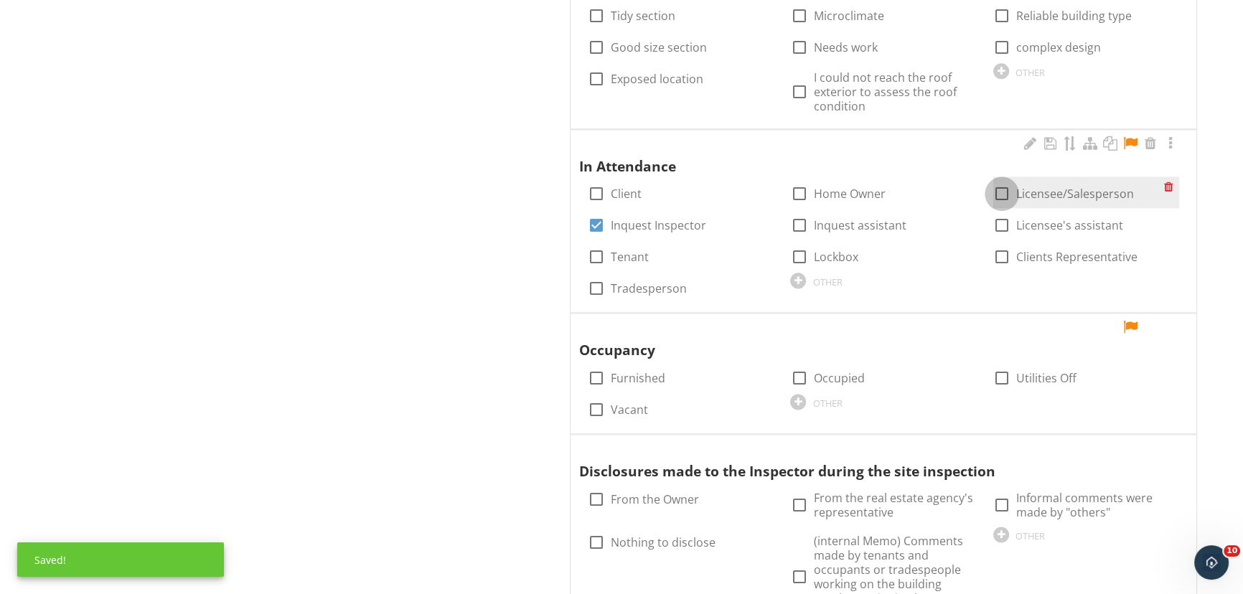
click at [1005, 193] on div at bounding box center [1002, 194] width 24 height 24
checkbox input "true"
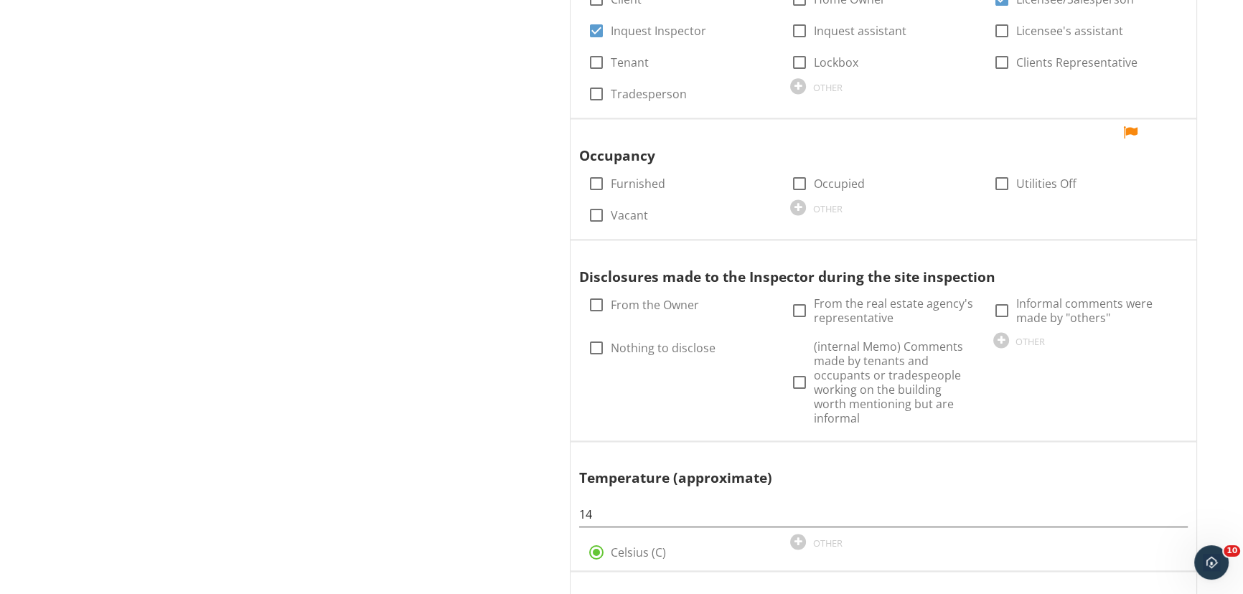
scroll to position [2478, 0]
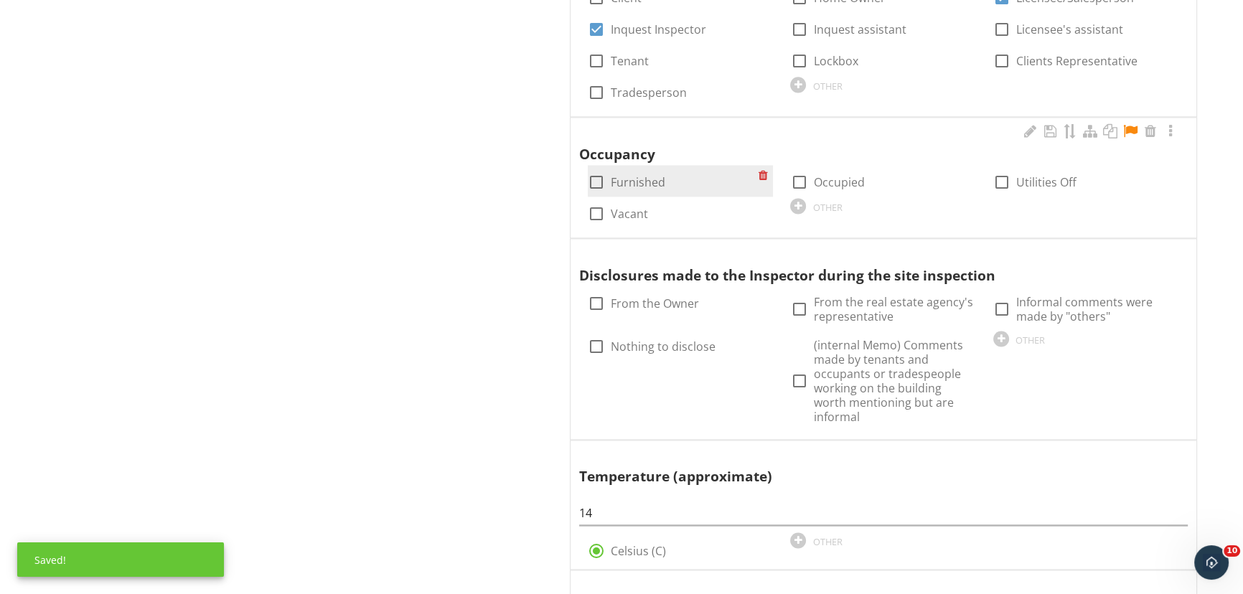
click at [633, 179] on label "Furnished" at bounding box center [638, 182] width 55 height 14
checkbox input "true"
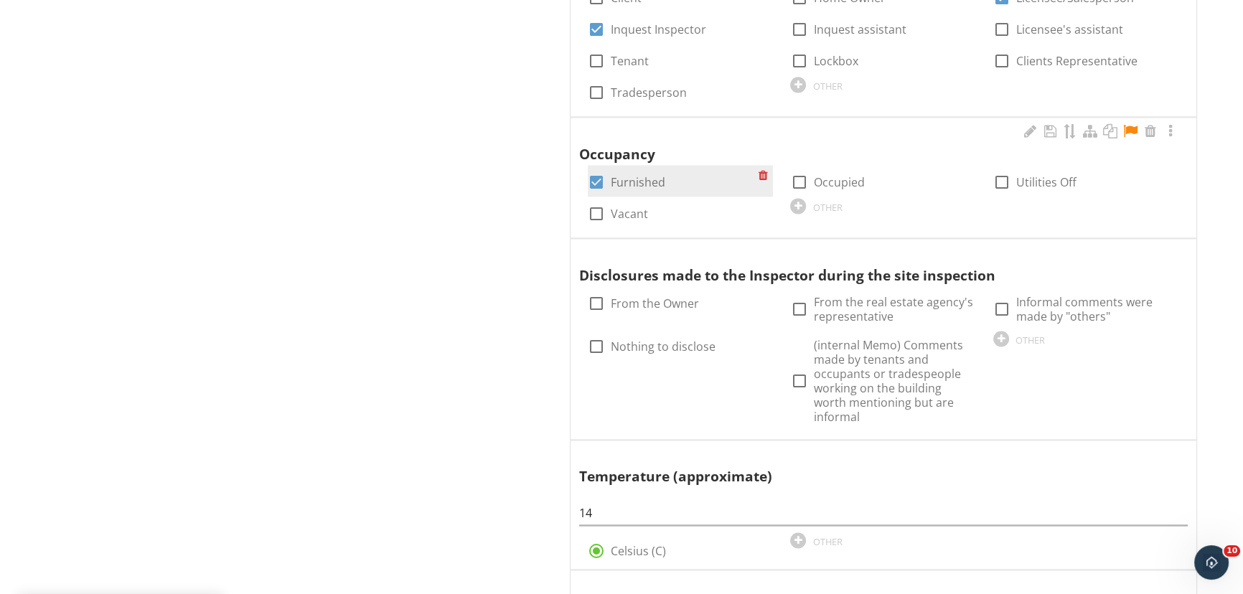
drag, startPoint x: 811, startPoint y: 177, endPoint x: 742, endPoint y: 183, distance: 69.1
click at [811, 177] on div "check_box_outline_blank Occupied" at bounding box center [827, 182] width 74 height 17
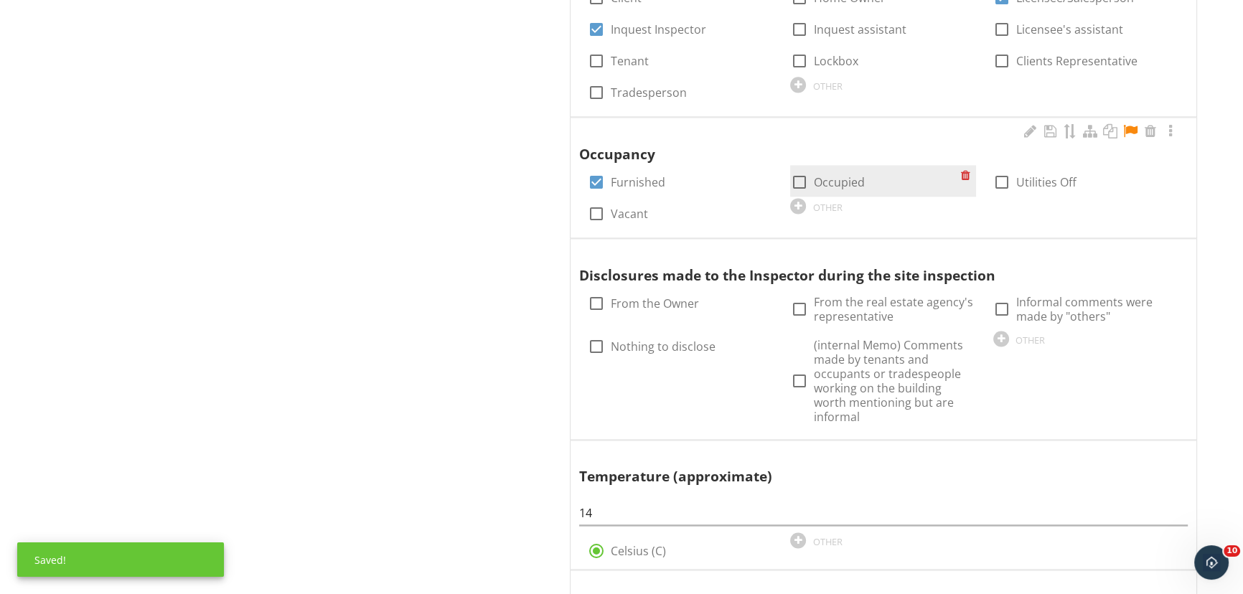
click at [797, 179] on div at bounding box center [799, 182] width 24 height 24
checkbox input "true"
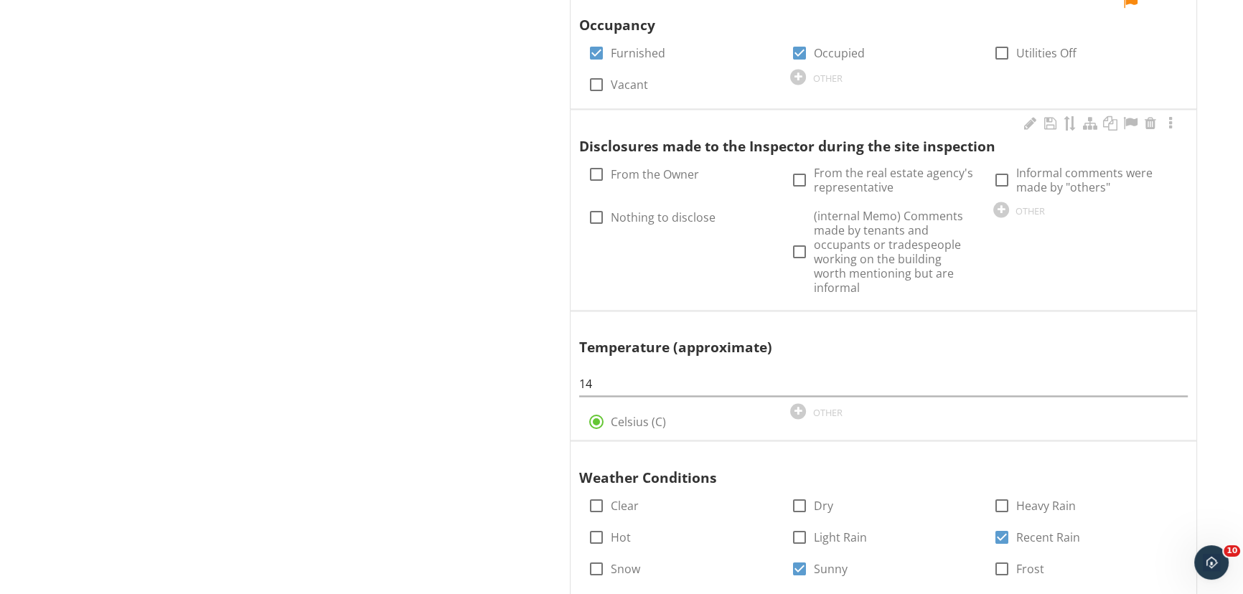
scroll to position [2608, 0]
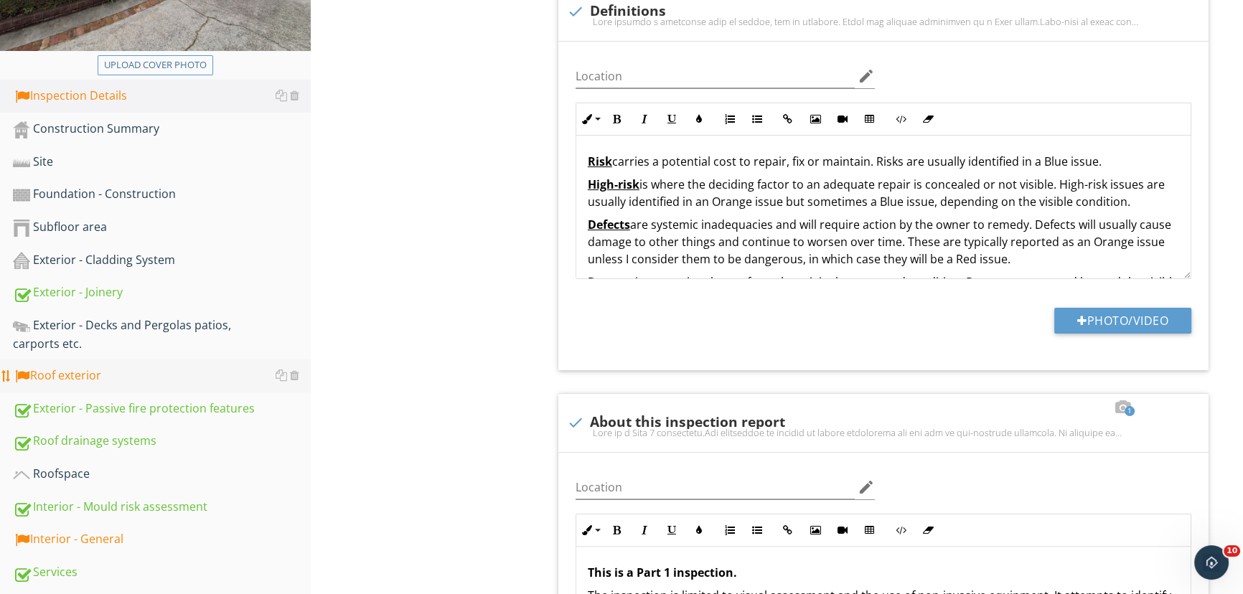
scroll to position [325, 0]
click at [100, 372] on div "Roof exterior" at bounding box center [162, 376] width 298 height 19
type textarea "<p>For a full list of building elements, please visit<a href="http://www.buildi…"
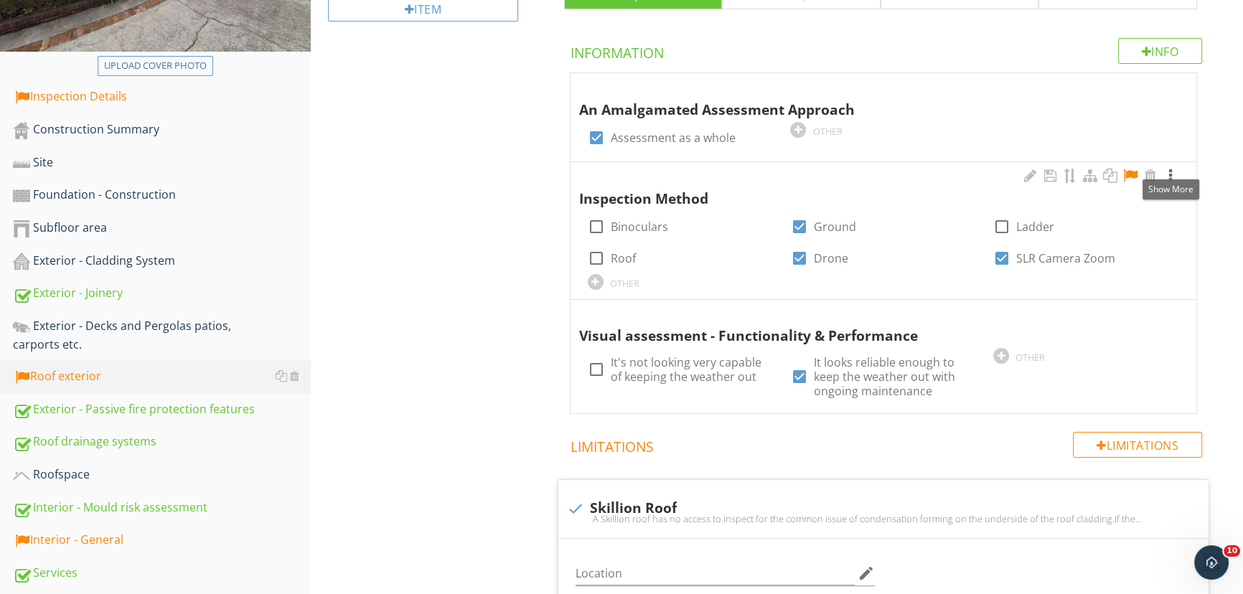
click at [1173, 174] on div at bounding box center [1170, 176] width 17 height 14
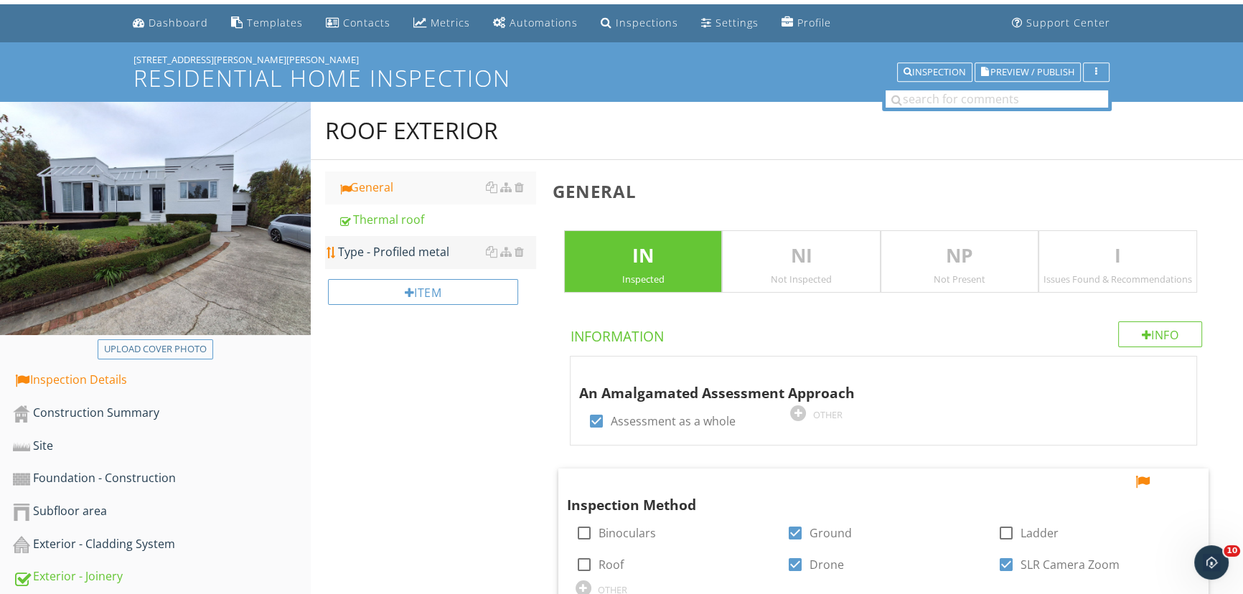
scroll to position [41, 0]
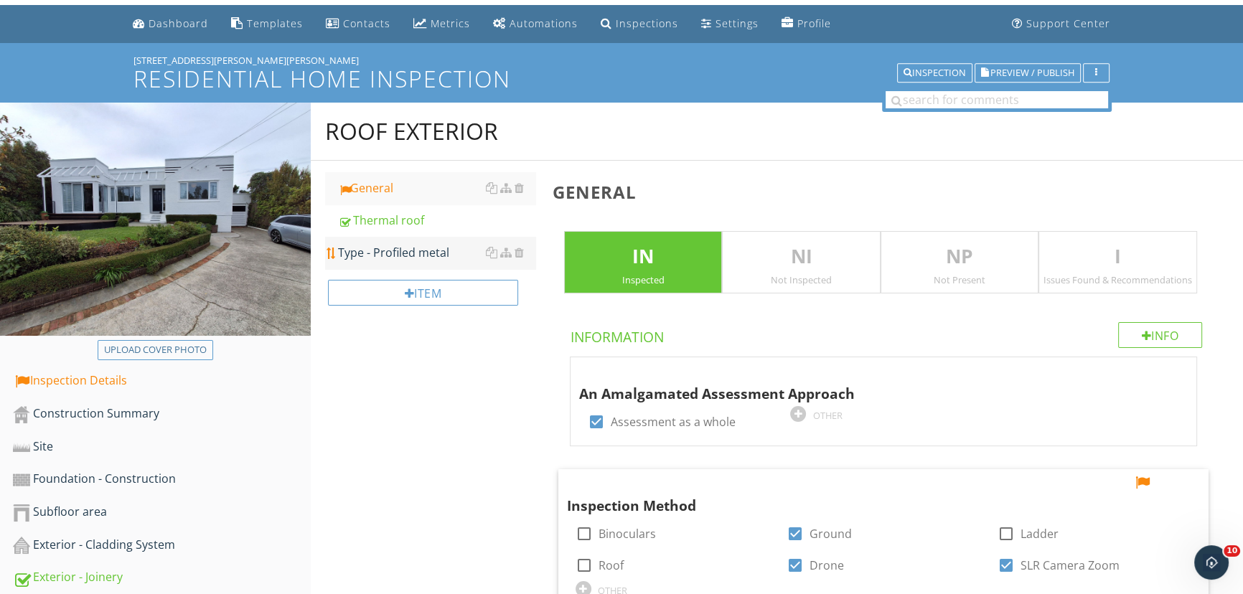
click at [396, 251] on div "Type - Profiled metal" at bounding box center [436, 252] width 197 height 17
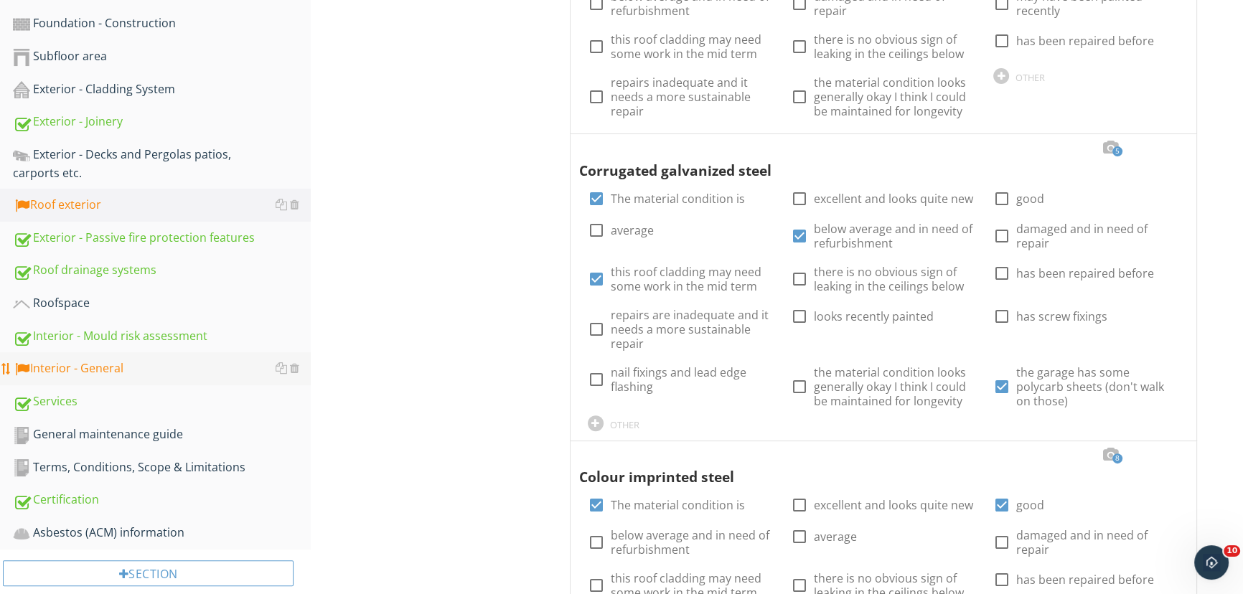
scroll to position [495, 0]
click at [118, 366] on div "Interior - General" at bounding box center [162, 370] width 298 height 19
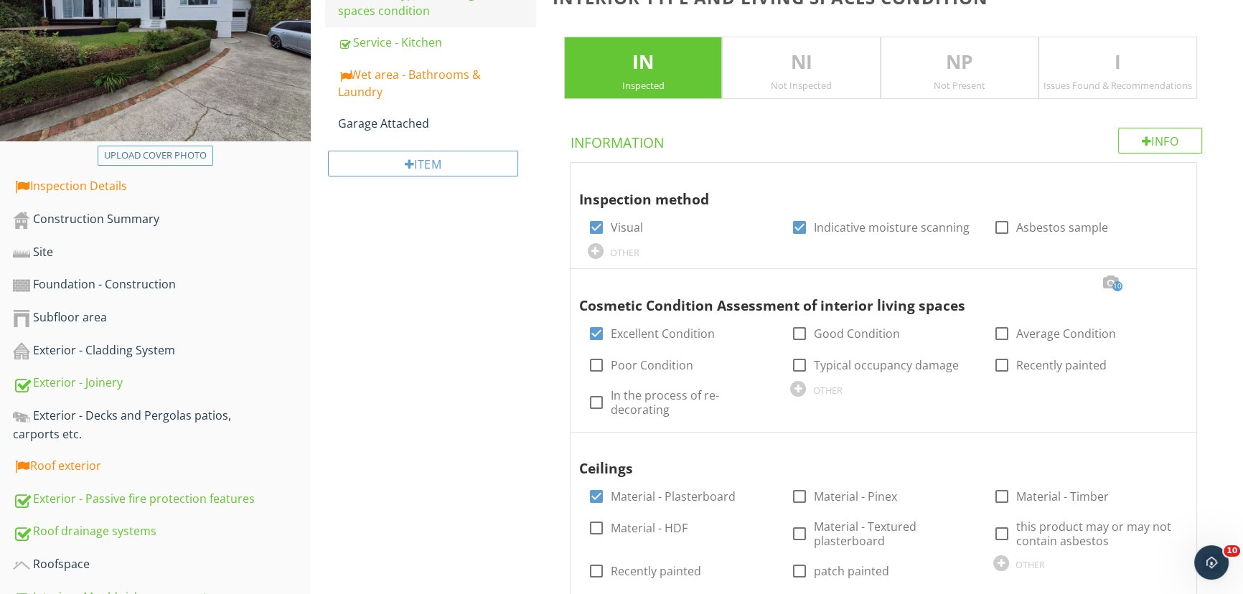
scroll to position [235, 0]
click at [391, 77] on div "Wet area - Bathrooms & Laundry" at bounding box center [436, 84] width 197 height 34
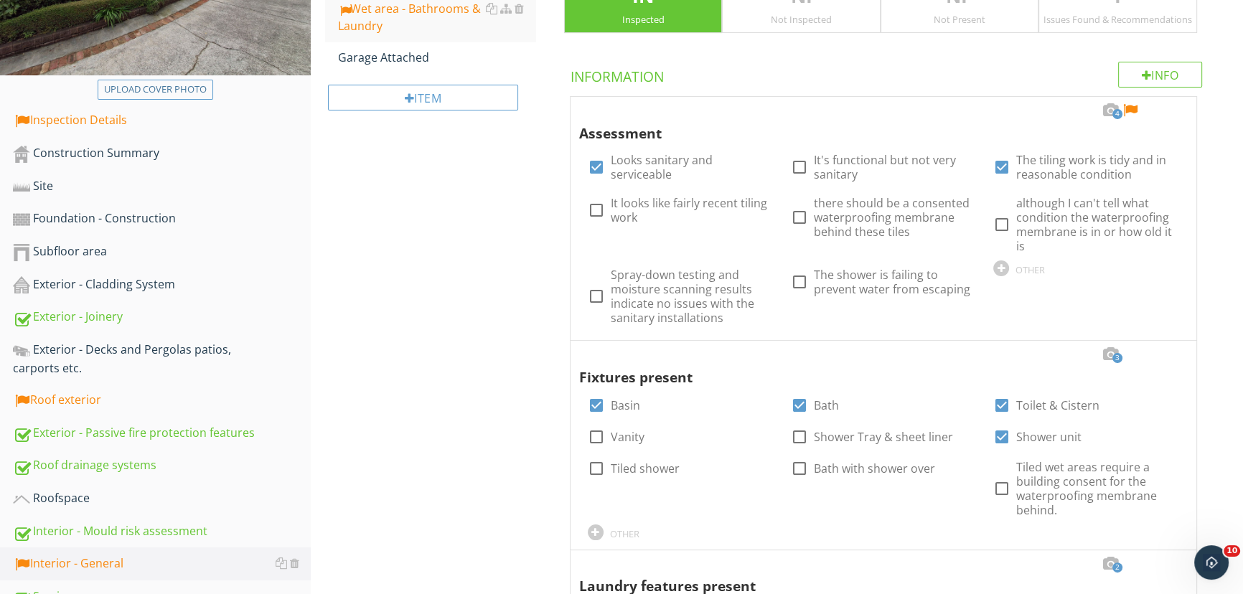
scroll to position [301, 0]
click at [1170, 112] on div at bounding box center [1170, 111] width 17 height 14
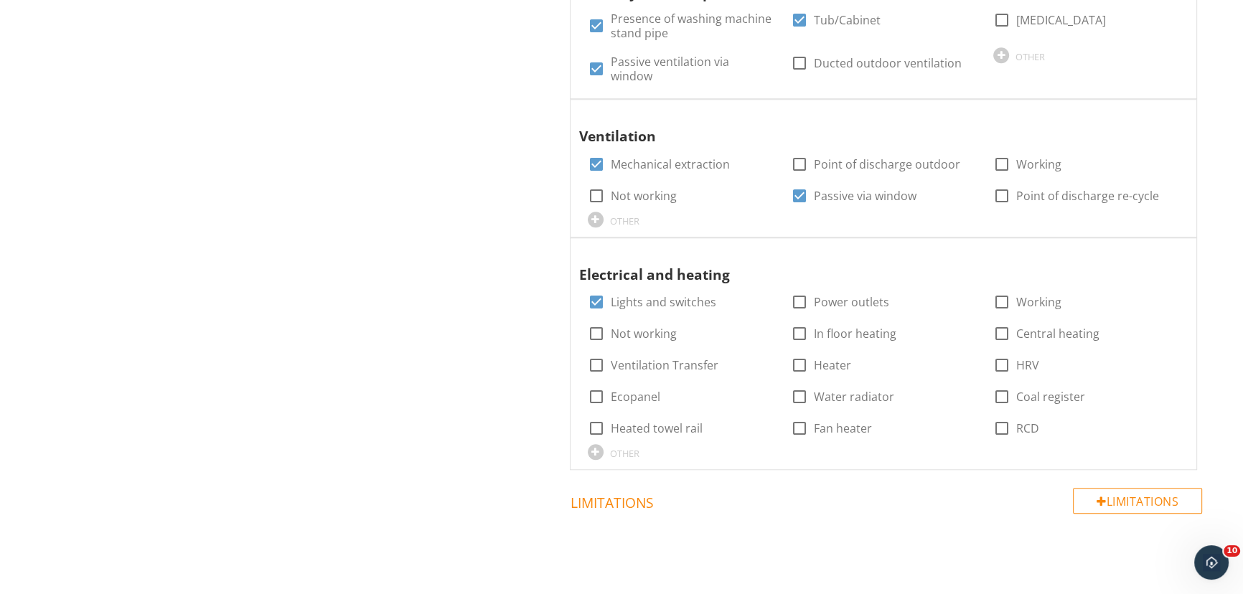
scroll to position [1472, 0]
click at [464, 278] on div "Interior - General Interior type and living spaces condition Service - Kitchen …" at bounding box center [777, 83] width 932 height 2822
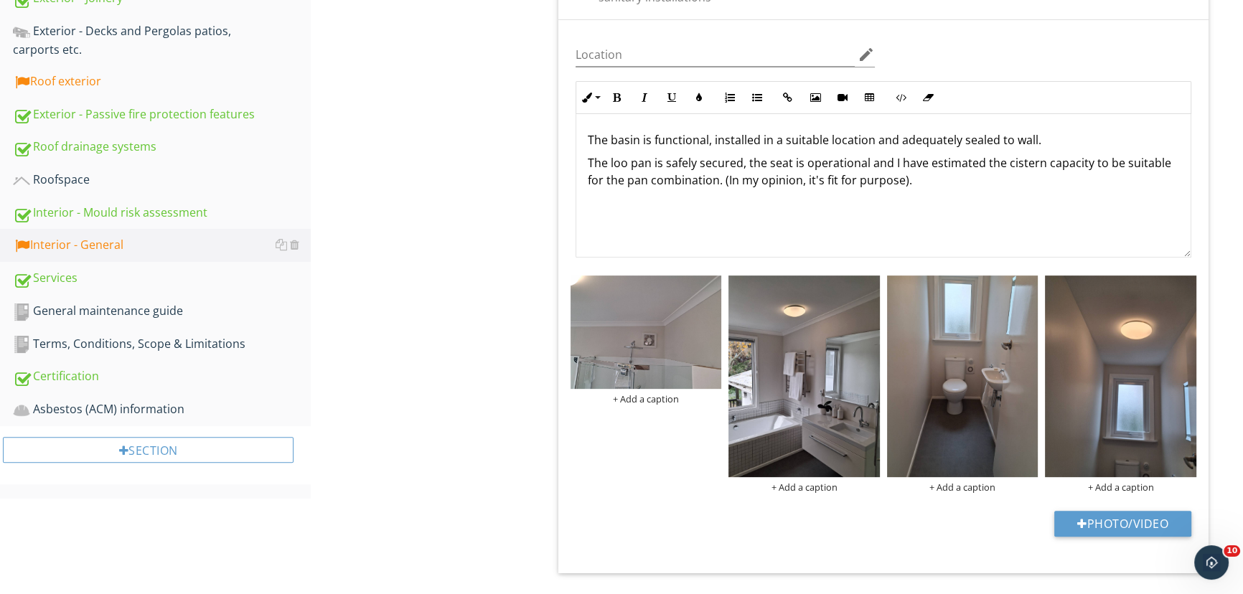
scroll to position [622, 0]
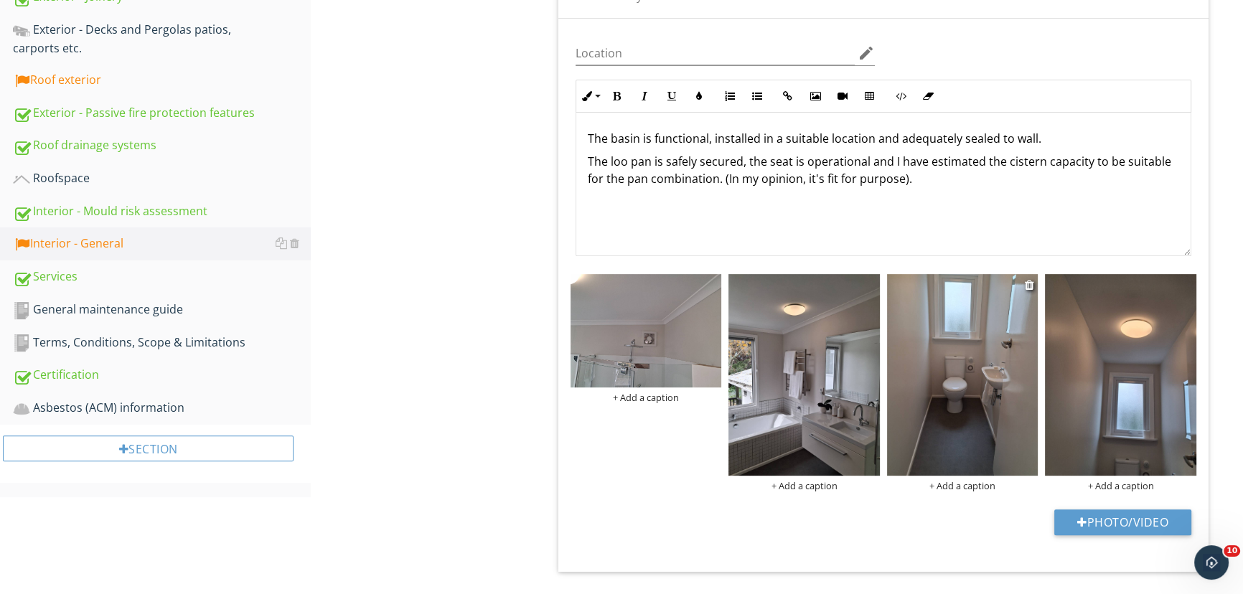
click at [973, 370] on img at bounding box center [962, 375] width 151 height 202
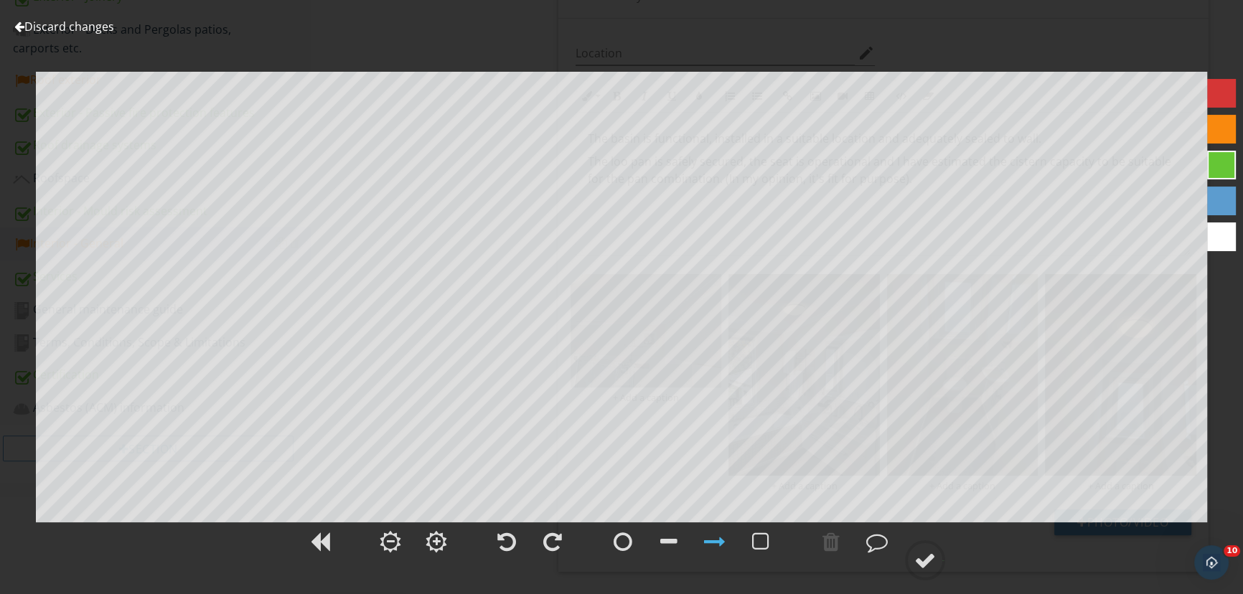
click at [65, 25] on link "Discard changes" at bounding box center [64, 27] width 100 height 16
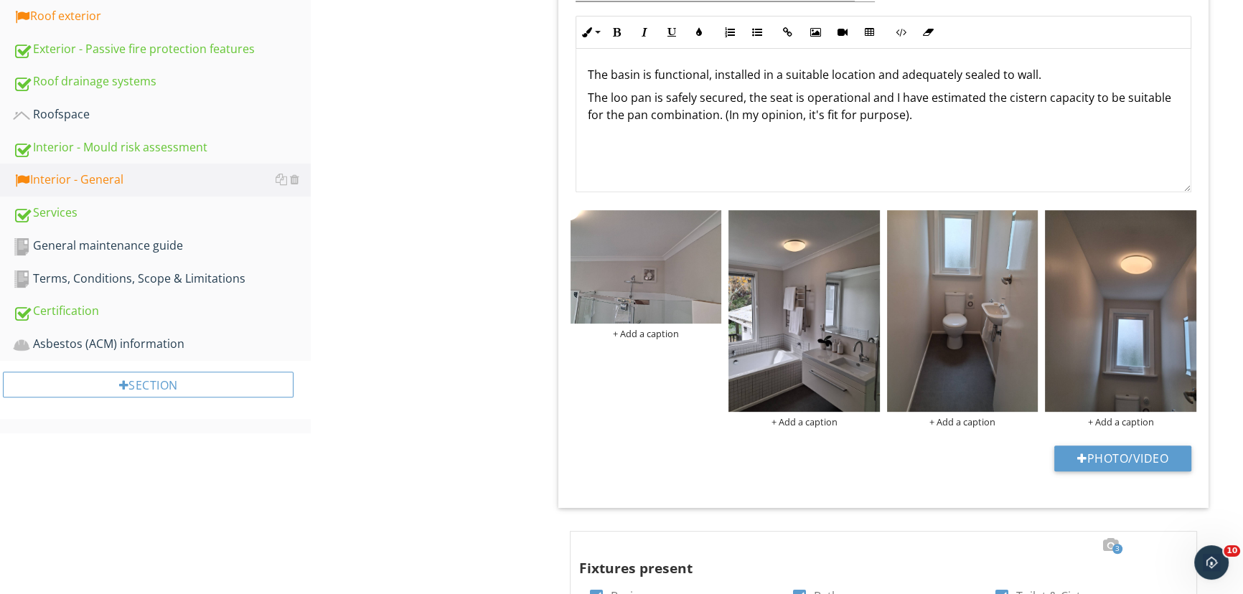
scroll to position [687, 0]
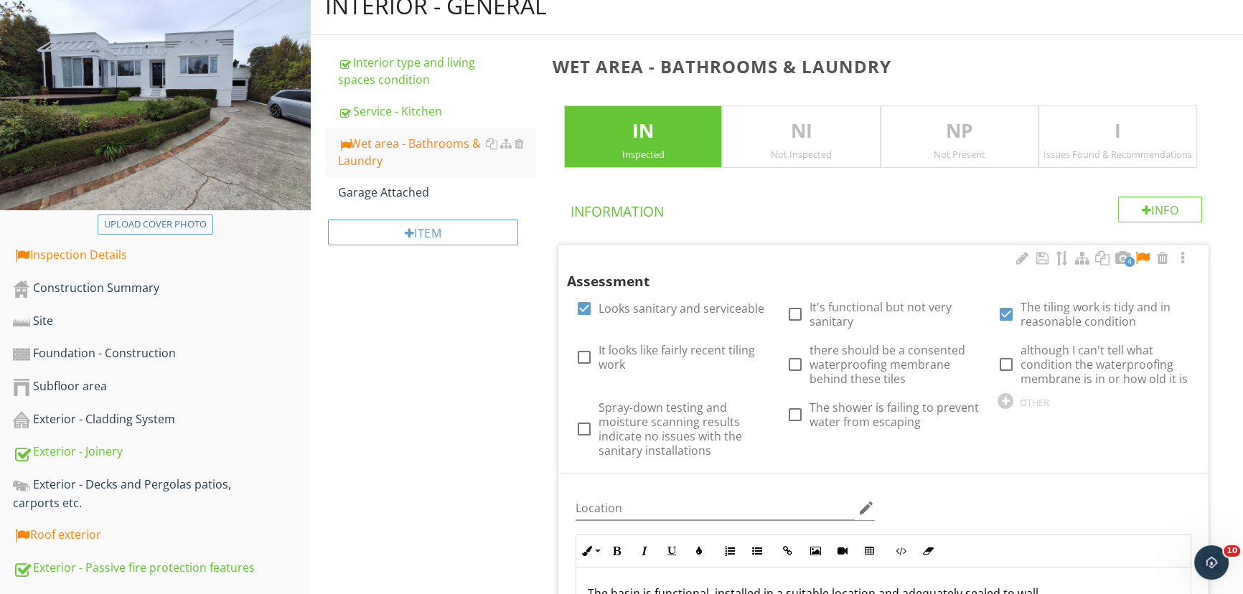
scroll to position [166, 0]
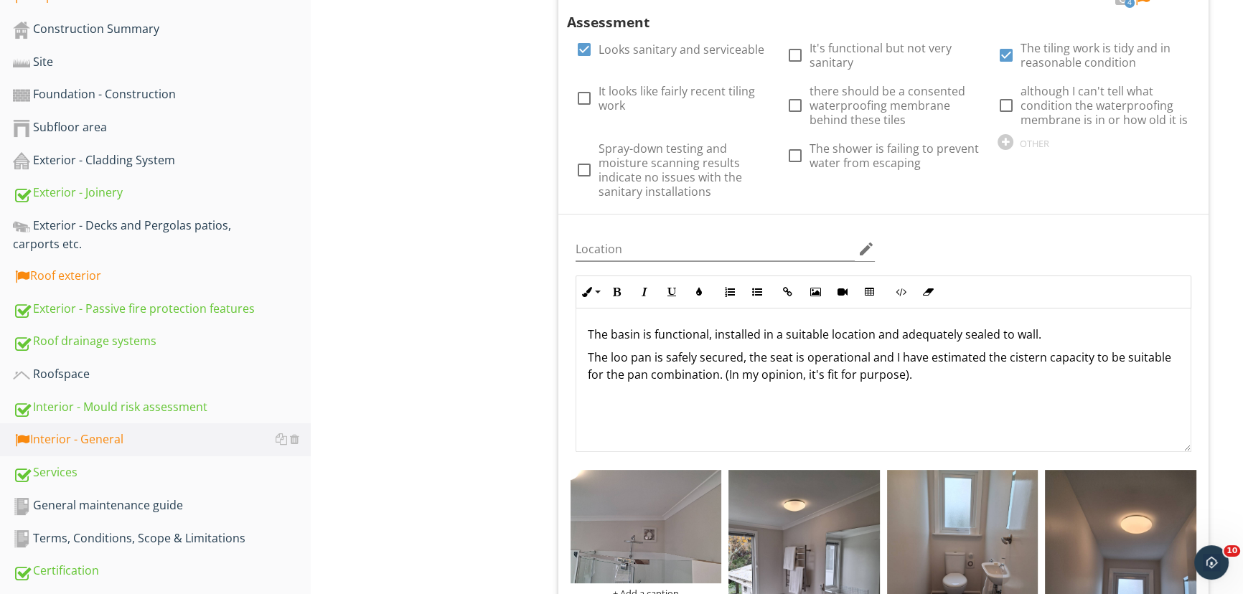
scroll to position [426, 0]
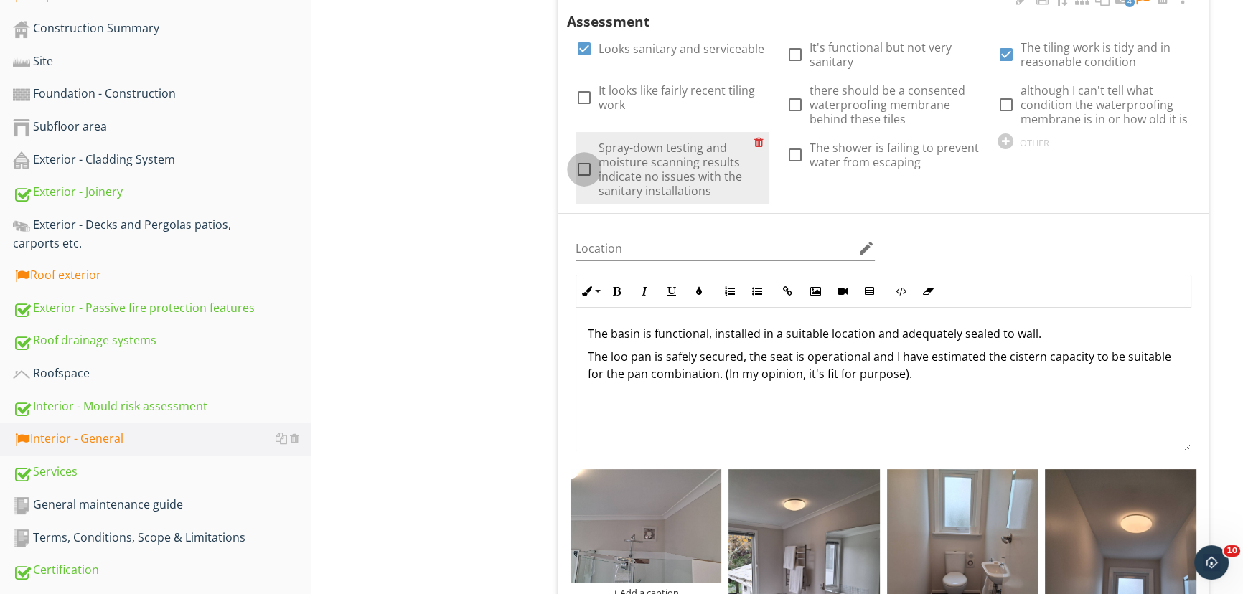
click at [591, 166] on div at bounding box center [584, 169] width 24 height 24
checkbox input "true"
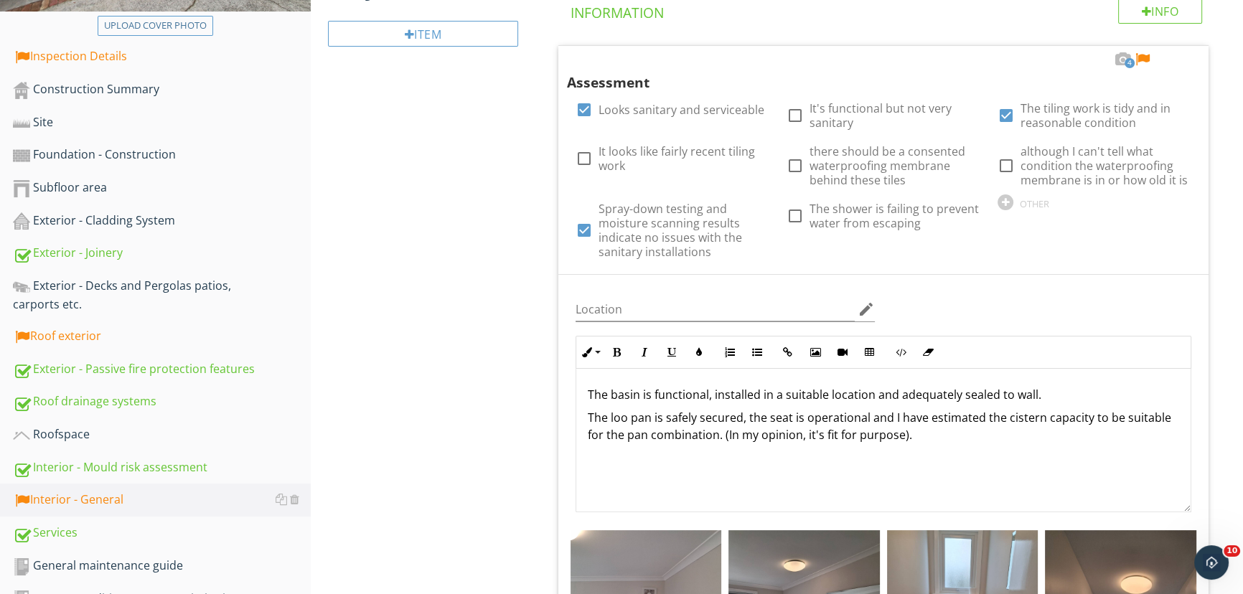
scroll to position [365, 0]
drag, startPoint x: 477, startPoint y: 161, endPoint x: 522, endPoint y: 68, distance: 103.0
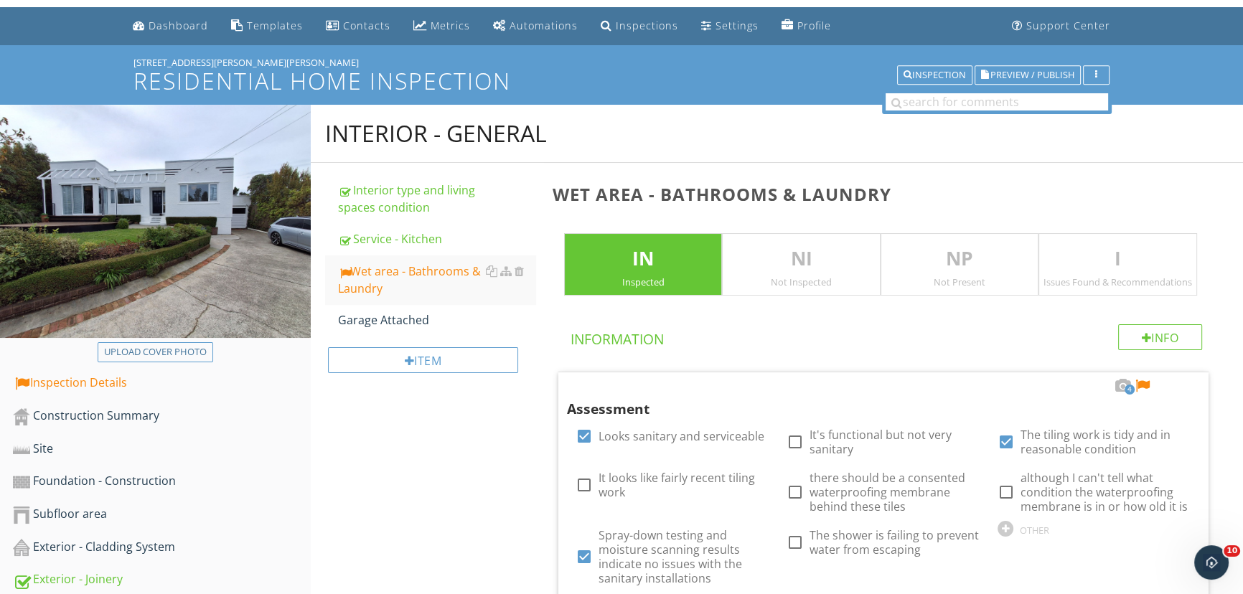
scroll to position [38, 0]
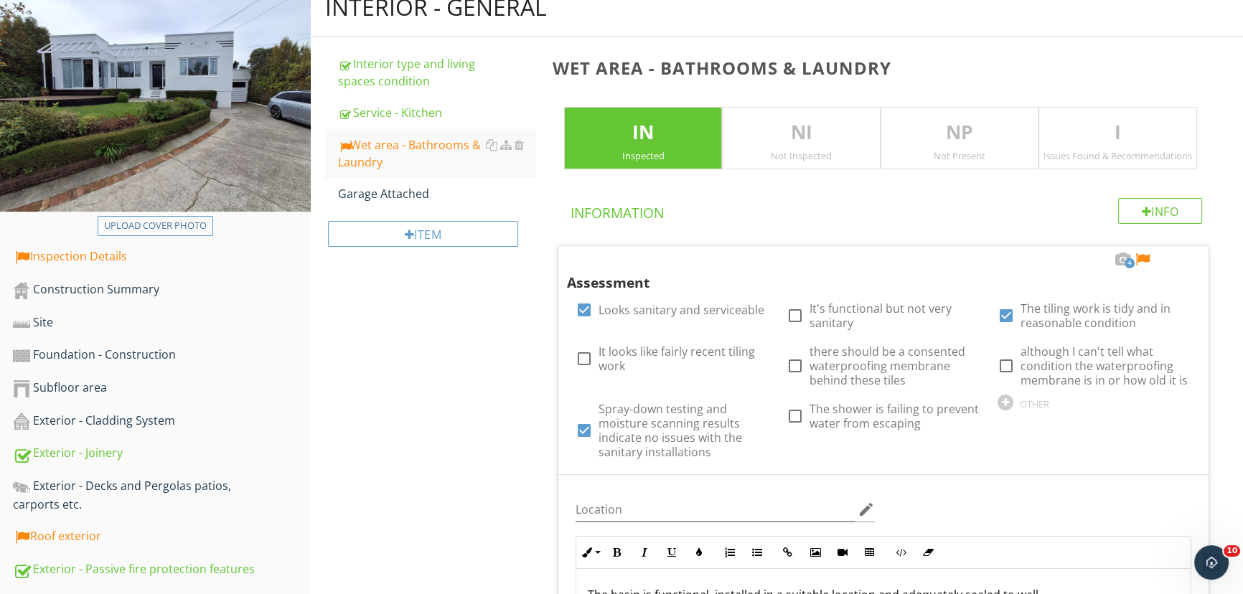
scroll to position [166, 0]
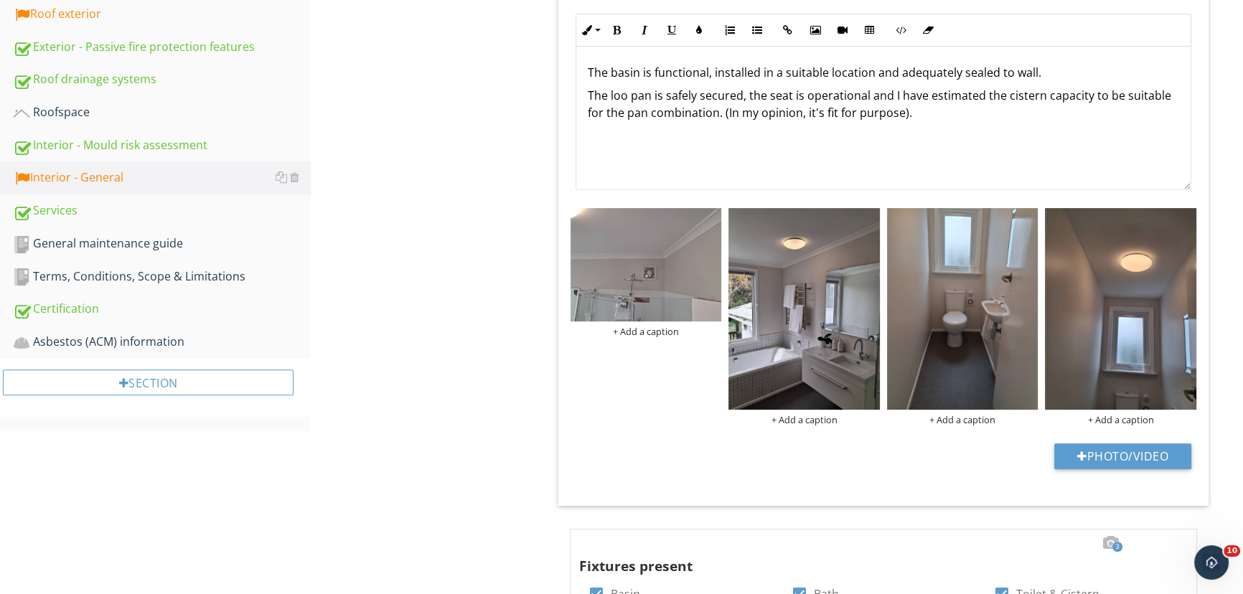
scroll to position [688, 0]
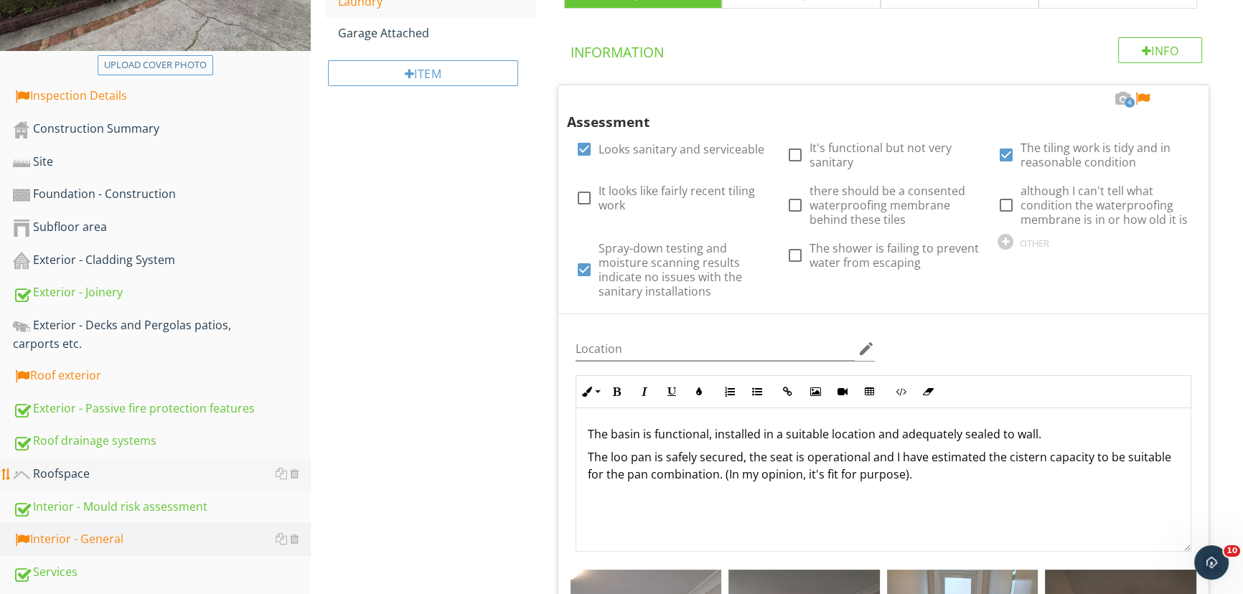
scroll to position [327, 0]
click at [115, 382] on div "Roof exterior" at bounding box center [162, 375] width 298 height 19
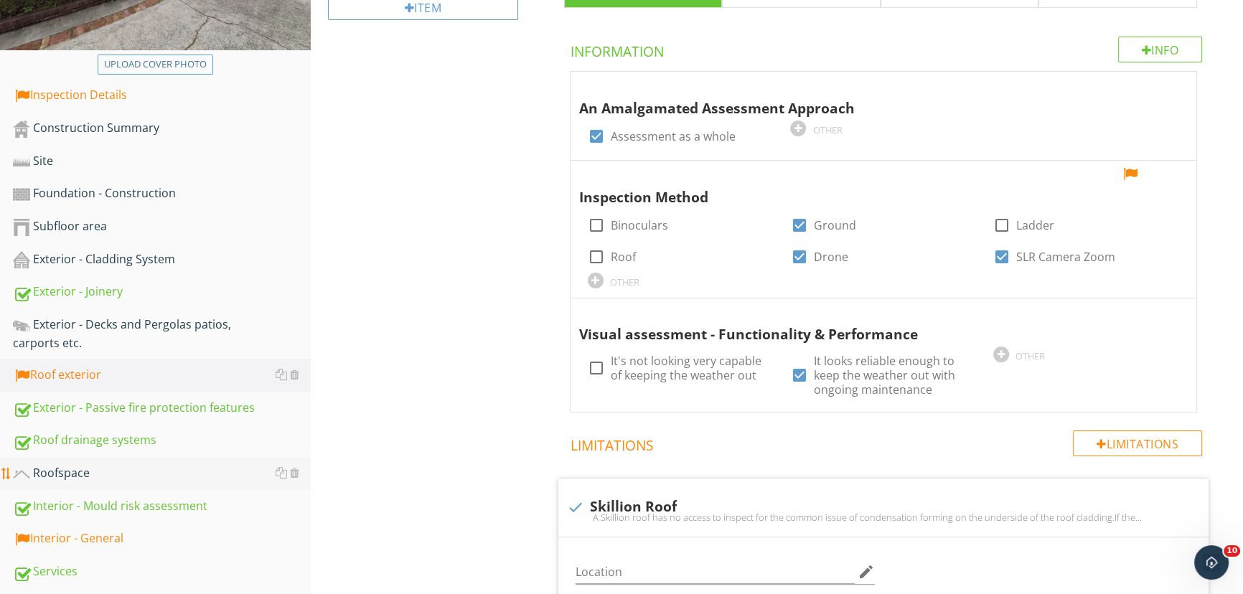
click at [116, 478] on div "Roofspace" at bounding box center [162, 473] width 298 height 19
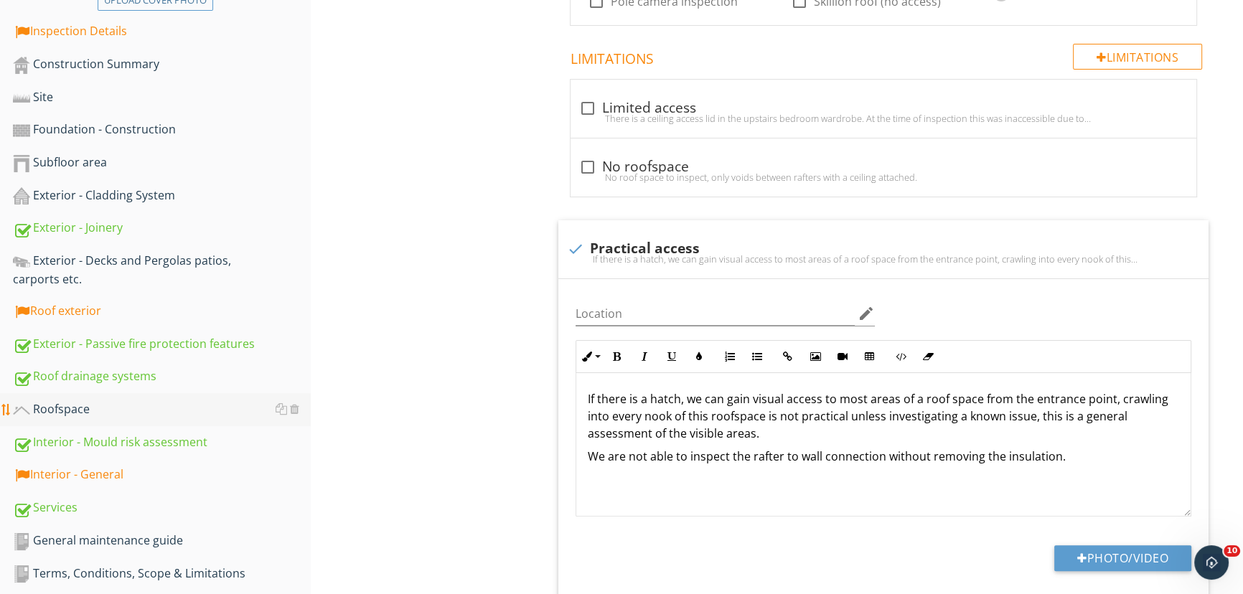
scroll to position [392, 0]
click at [73, 307] on div "Roof exterior" at bounding box center [162, 310] width 298 height 19
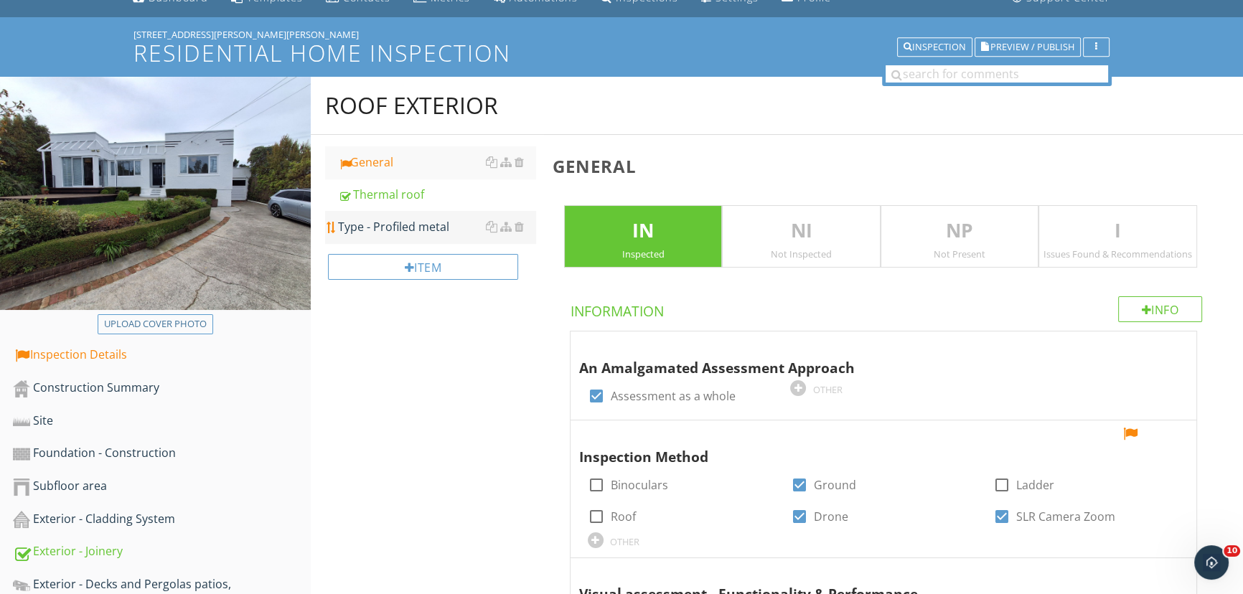
scroll to position [66, 0]
click at [381, 195] on div "Thermal roof" at bounding box center [436, 195] width 197 height 17
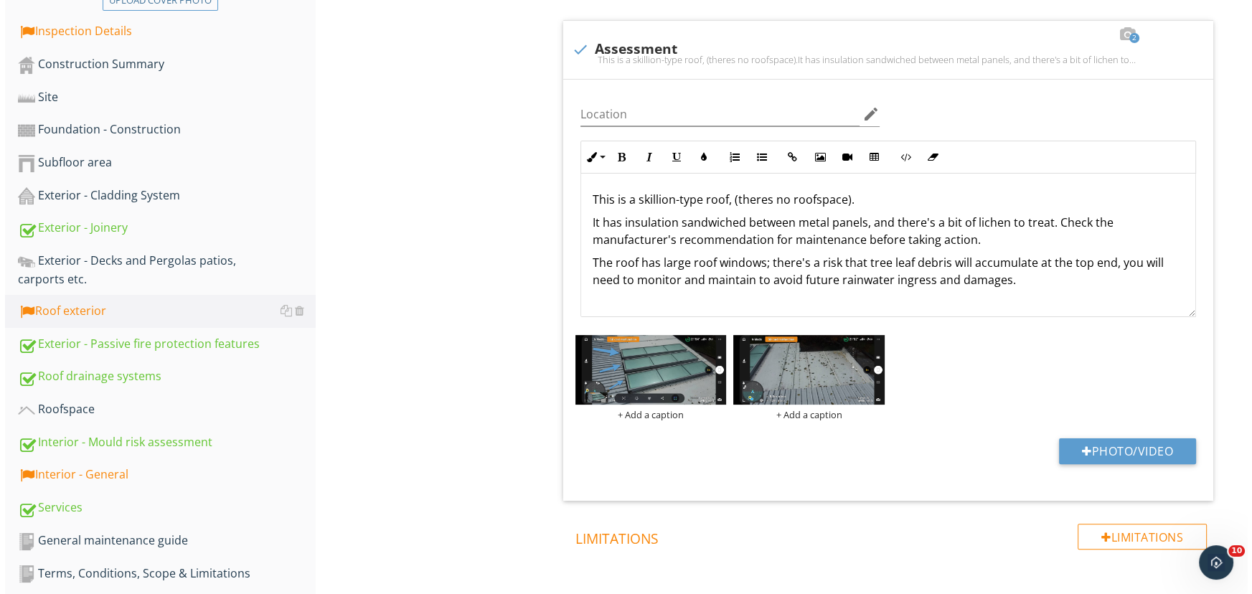
scroll to position [392, 0]
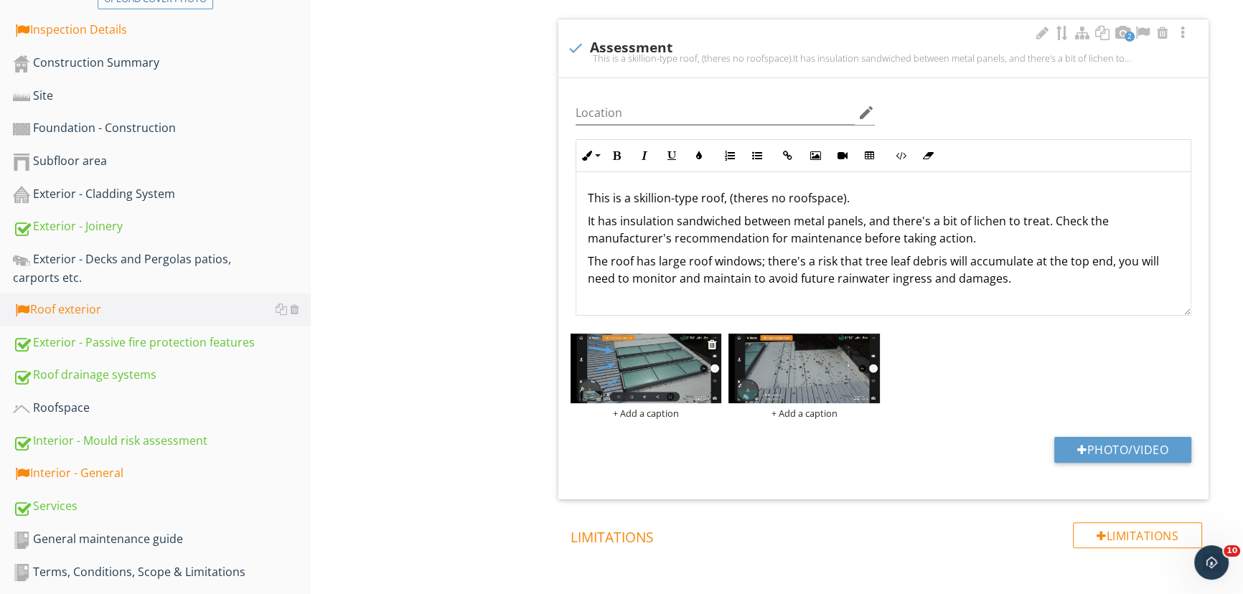
click at [657, 411] on div "+ Add a caption" at bounding box center [646, 413] width 151 height 11
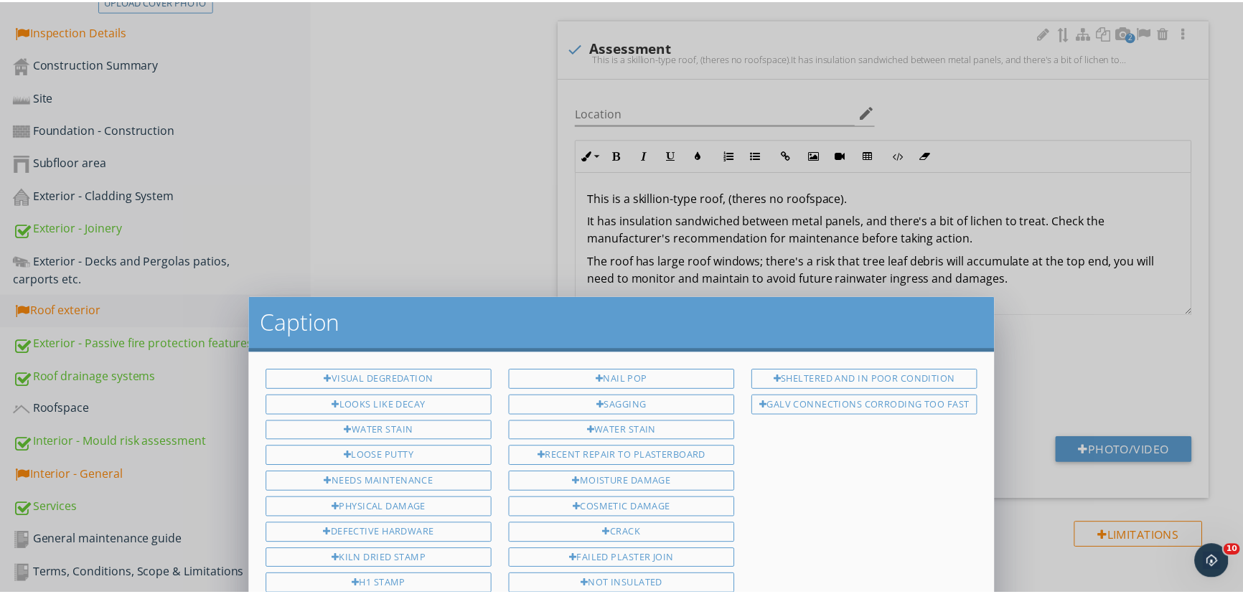
scroll to position [440, 0]
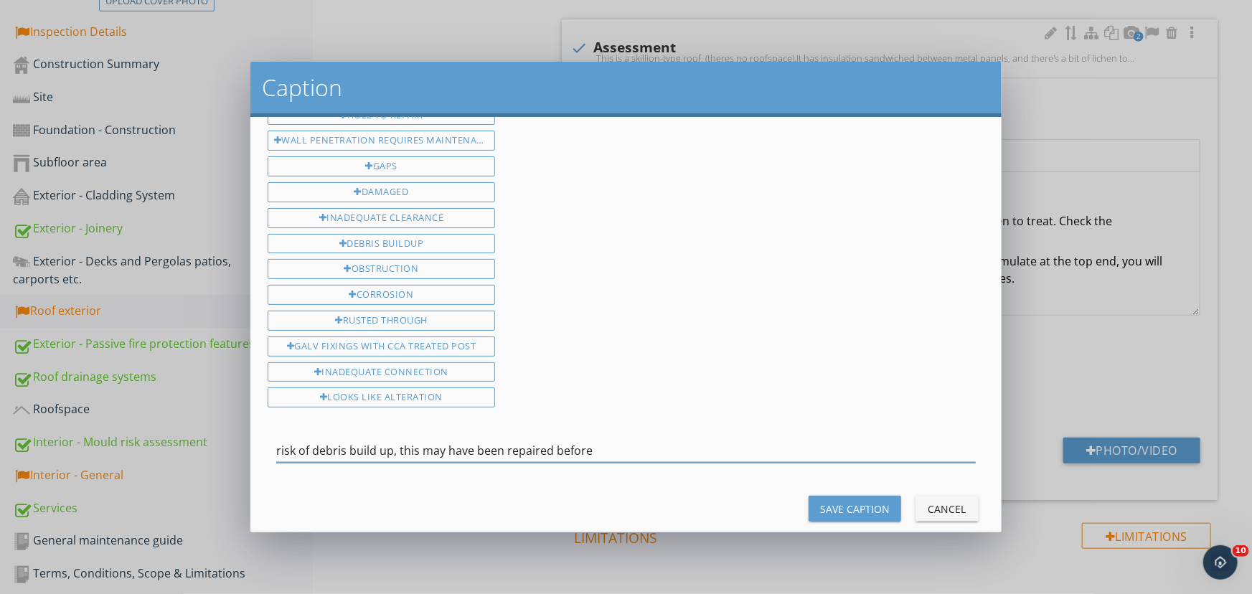
type input "risk of debris build up, this may have been repaired before"
click at [820, 502] on div "Save Caption" at bounding box center [855, 509] width 70 height 15
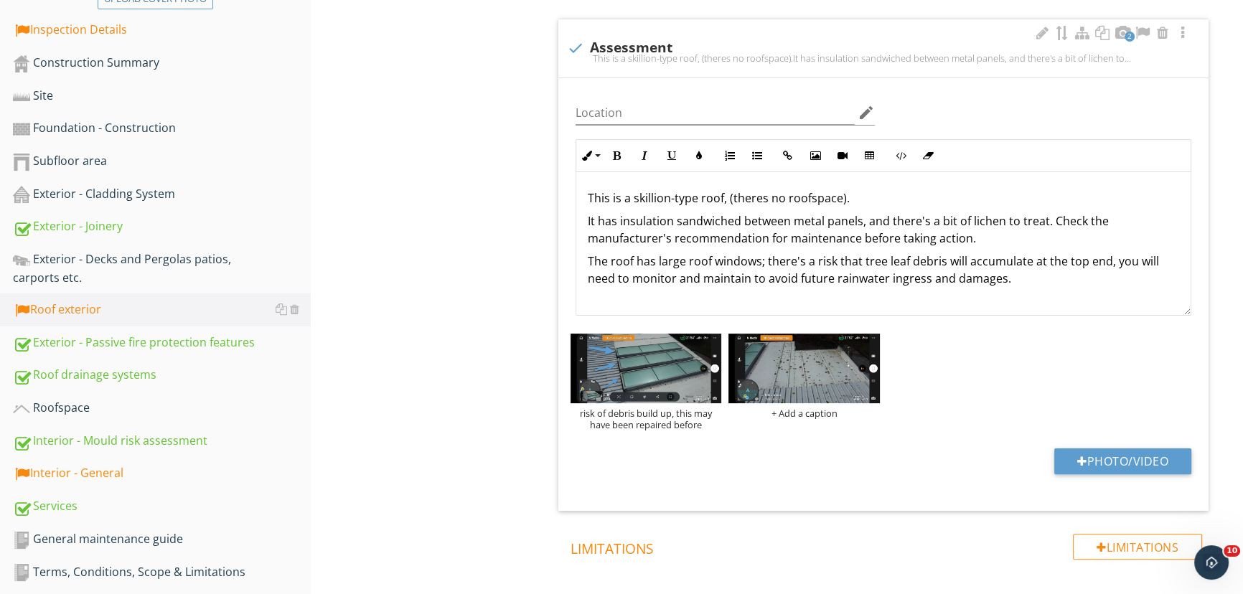
click at [485, 342] on div "Roof exterior General Thermal roof Type - Profiled metal Item Thermal roof IN I…" at bounding box center [777, 475] width 932 height 1446
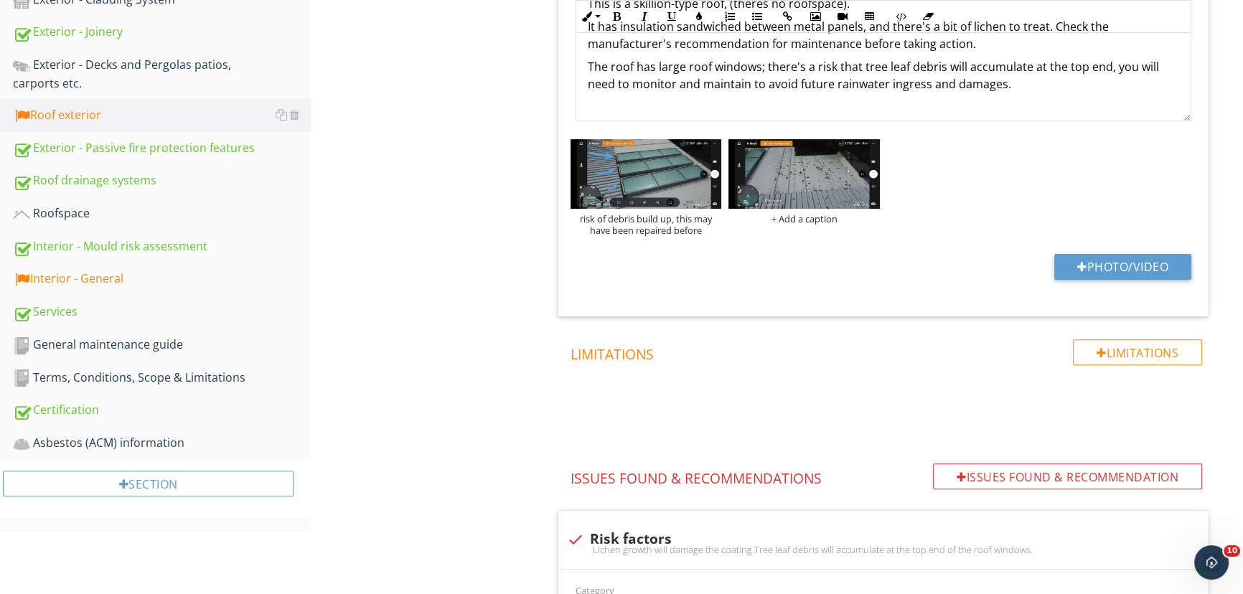
scroll to position [588, 0]
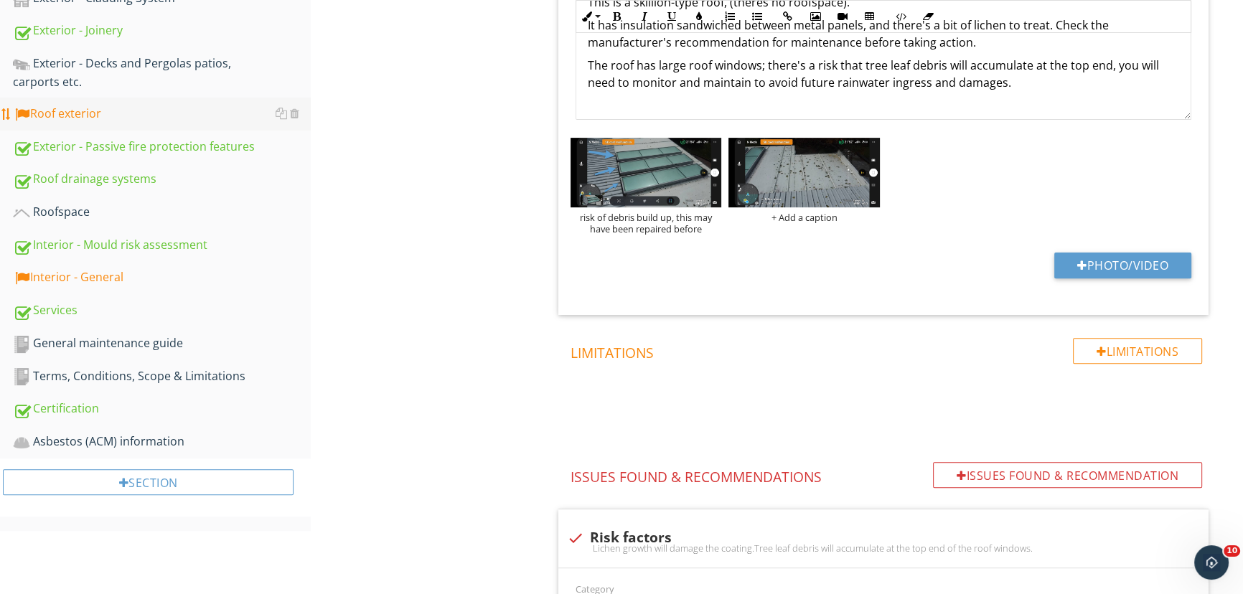
click at [73, 111] on div "Roof exterior" at bounding box center [162, 114] width 298 height 19
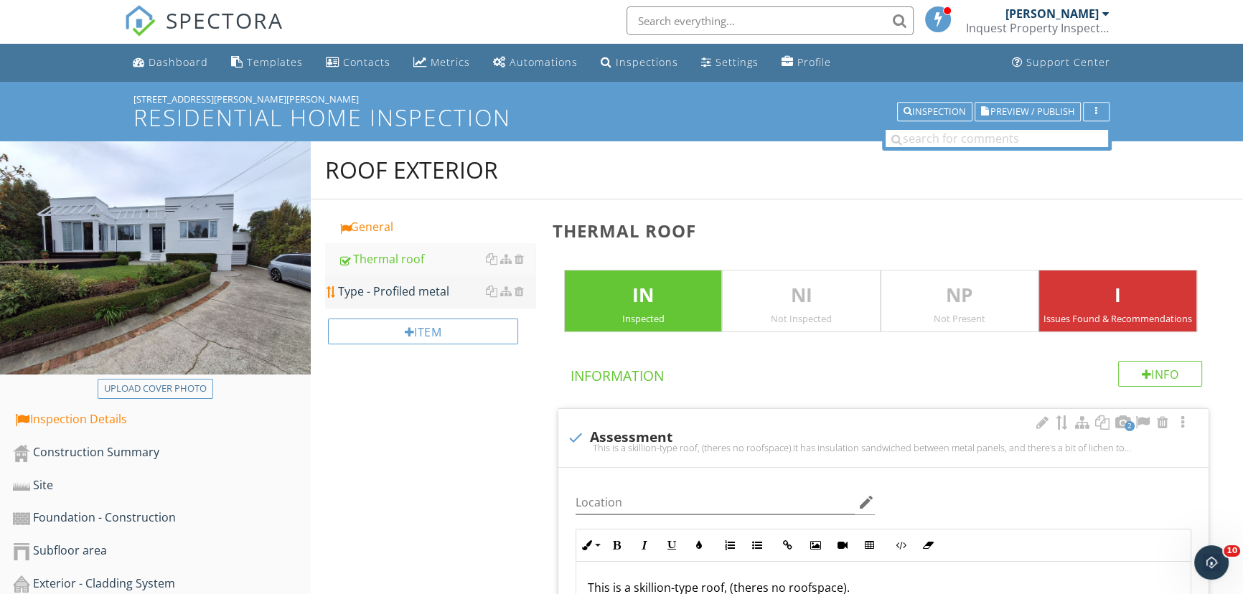
scroll to position [1, 0]
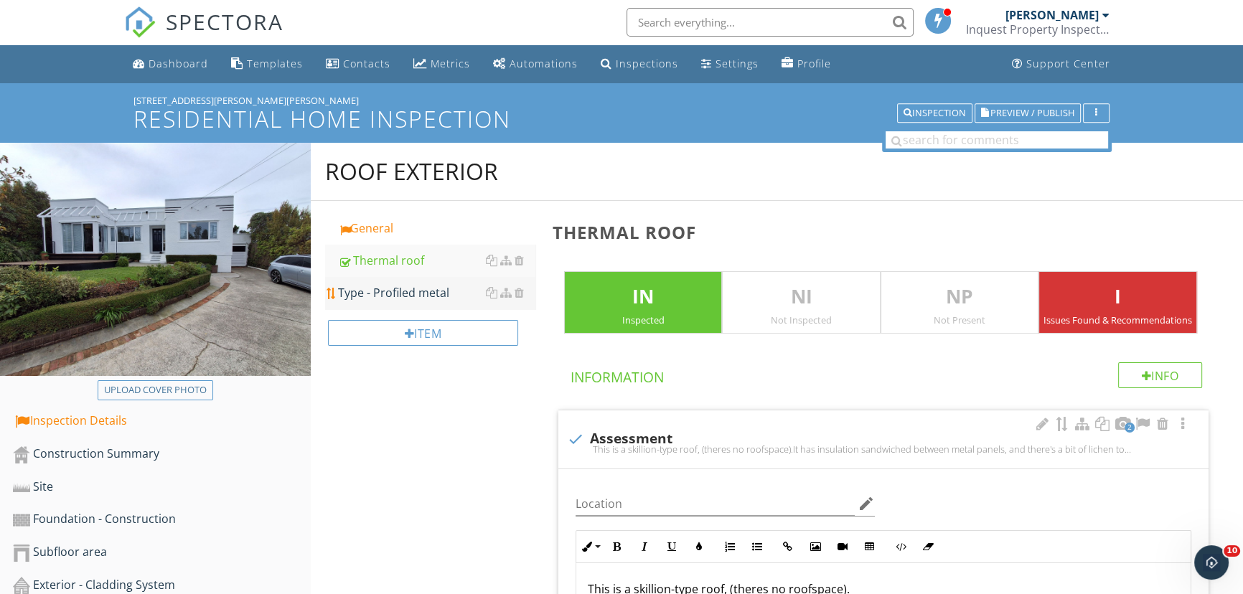
click at [411, 299] on div "Type - Profiled metal" at bounding box center [436, 292] width 197 height 17
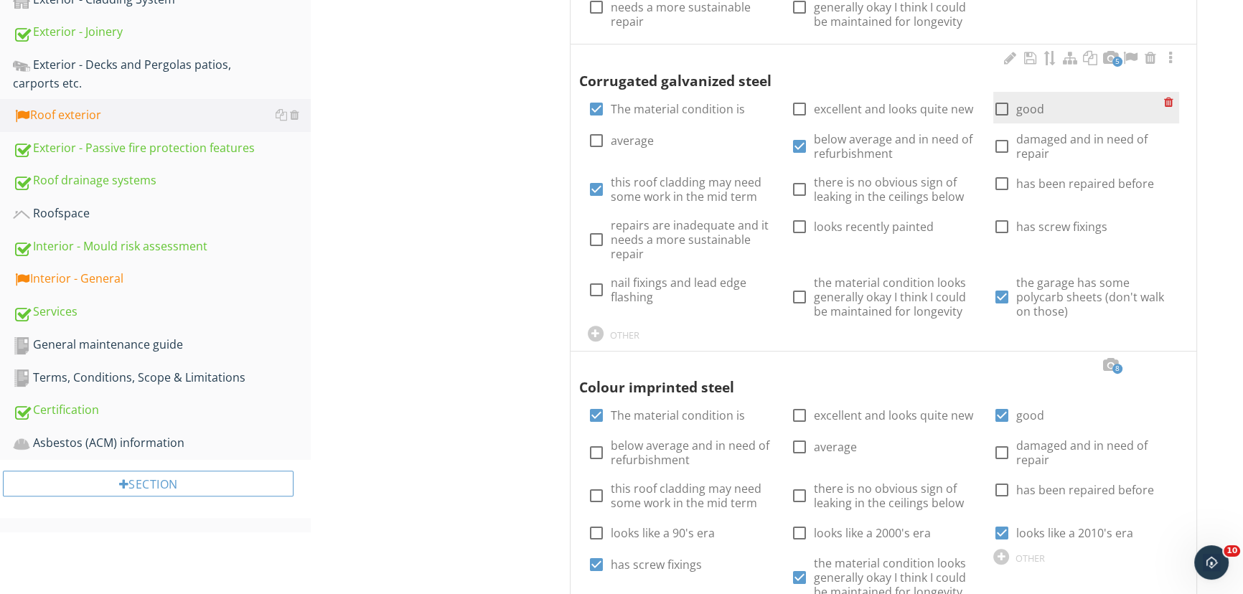
scroll to position [588, 0]
click at [1173, 55] on div at bounding box center [1170, 57] width 17 height 14
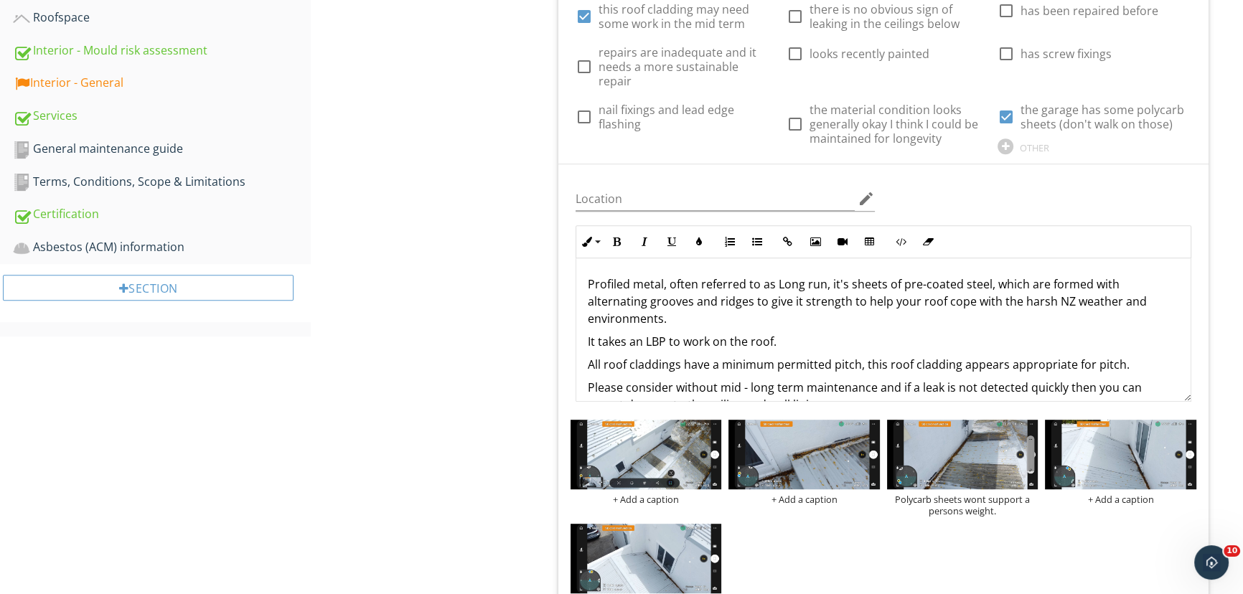
scroll to position [782, 0]
click at [602, 187] on input "Location" at bounding box center [715, 199] width 279 height 24
type input "Garage roof"
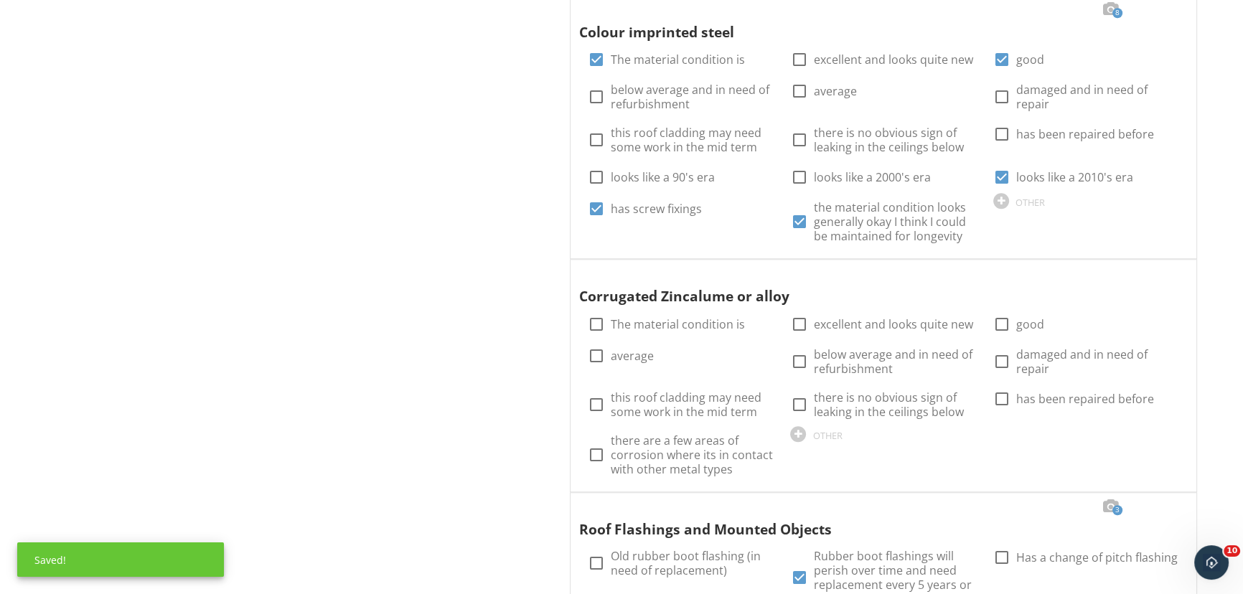
scroll to position [1500, 0]
click at [1169, 9] on div at bounding box center [1170, 9] width 17 height 14
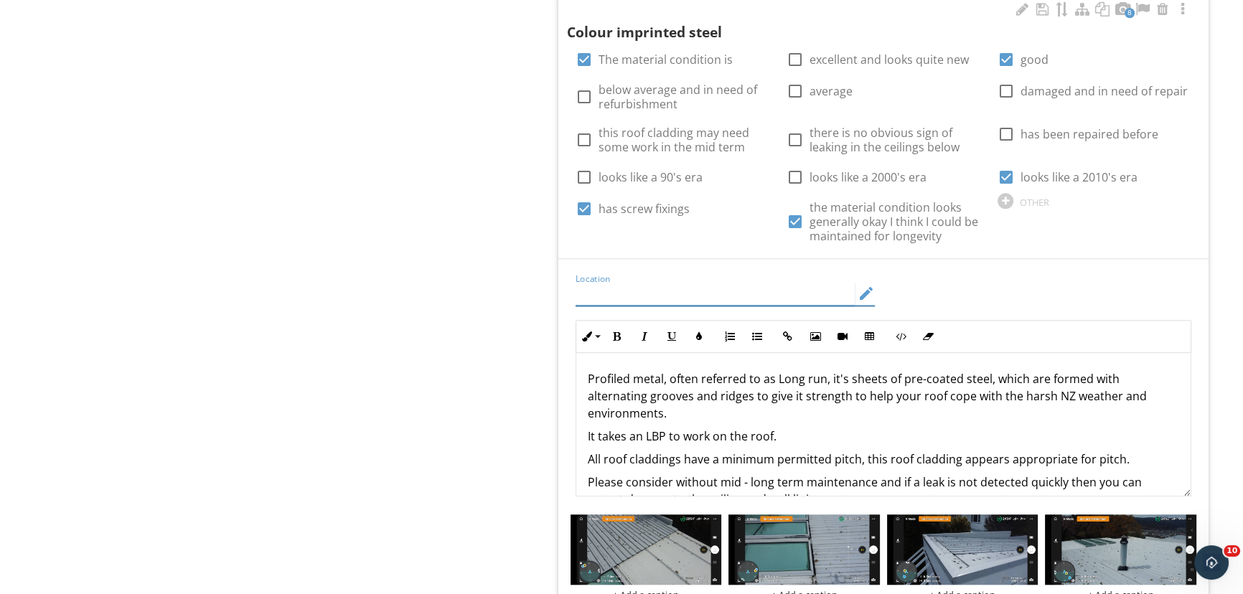
click at [642, 286] on input "Location" at bounding box center [715, 294] width 279 height 24
type input "House roof"
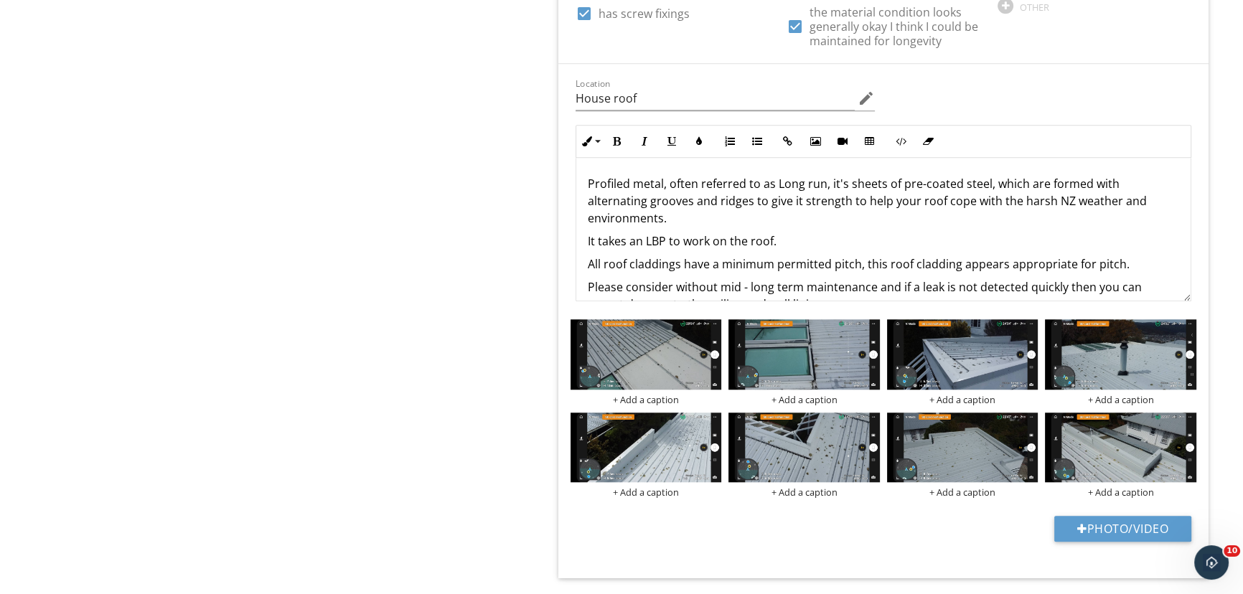
scroll to position [1696, 0]
click at [639, 446] on img at bounding box center [646, 447] width 151 height 70
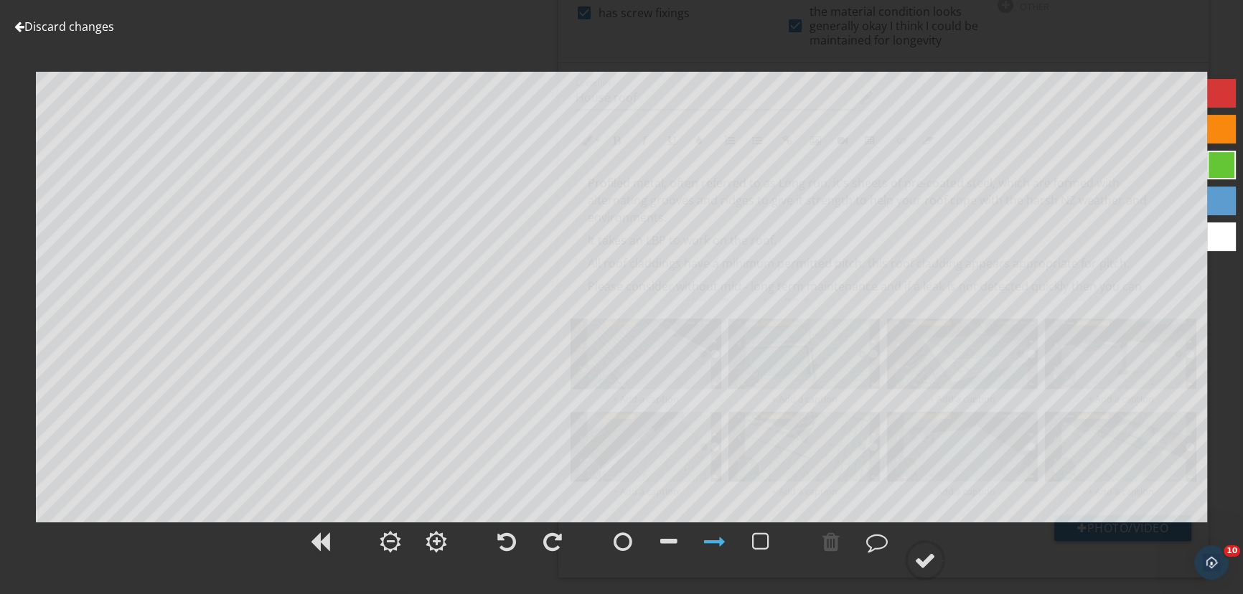
click at [34, 15] on div "Discard changes Add Location" at bounding box center [621, 297] width 1243 height 594
click at [42, 24] on link "Discard changes" at bounding box center [64, 27] width 100 height 16
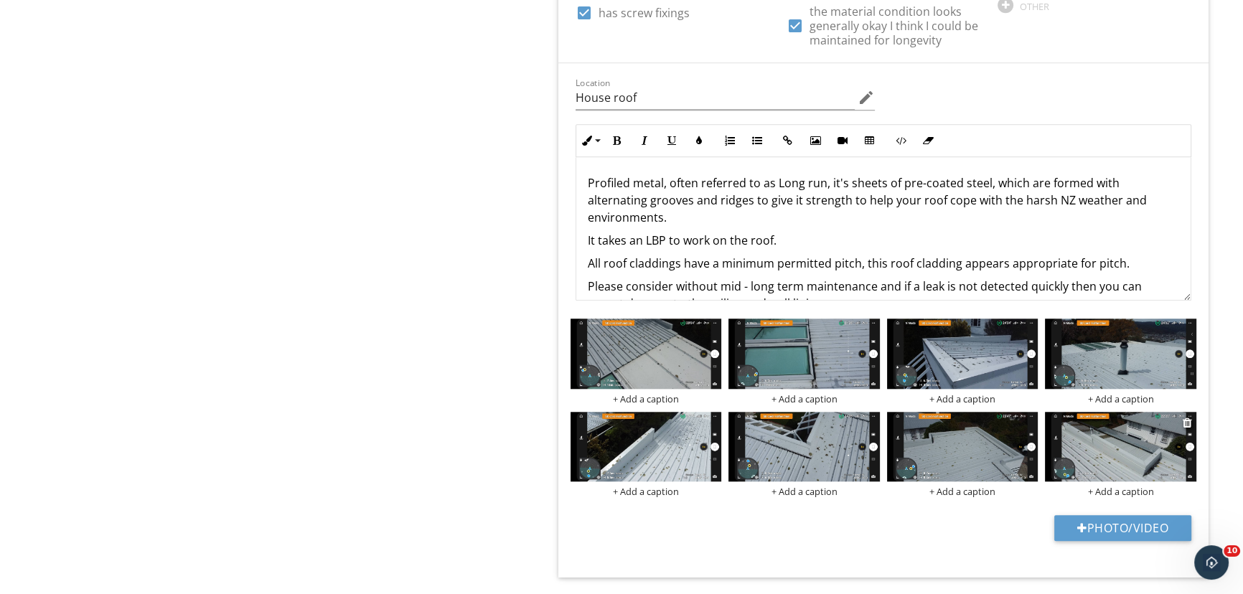
click at [1108, 452] on img at bounding box center [1120, 447] width 151 height 70
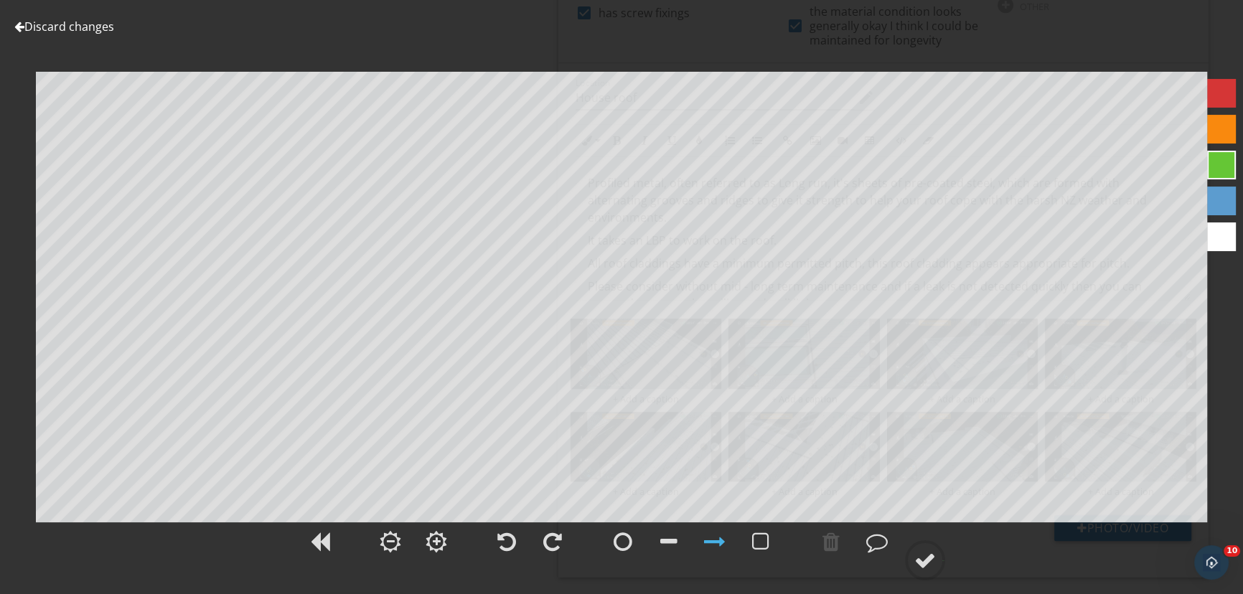
click at [100, 29] on link "Discard changes" at bounding box center [64, 27] width 100 height 16
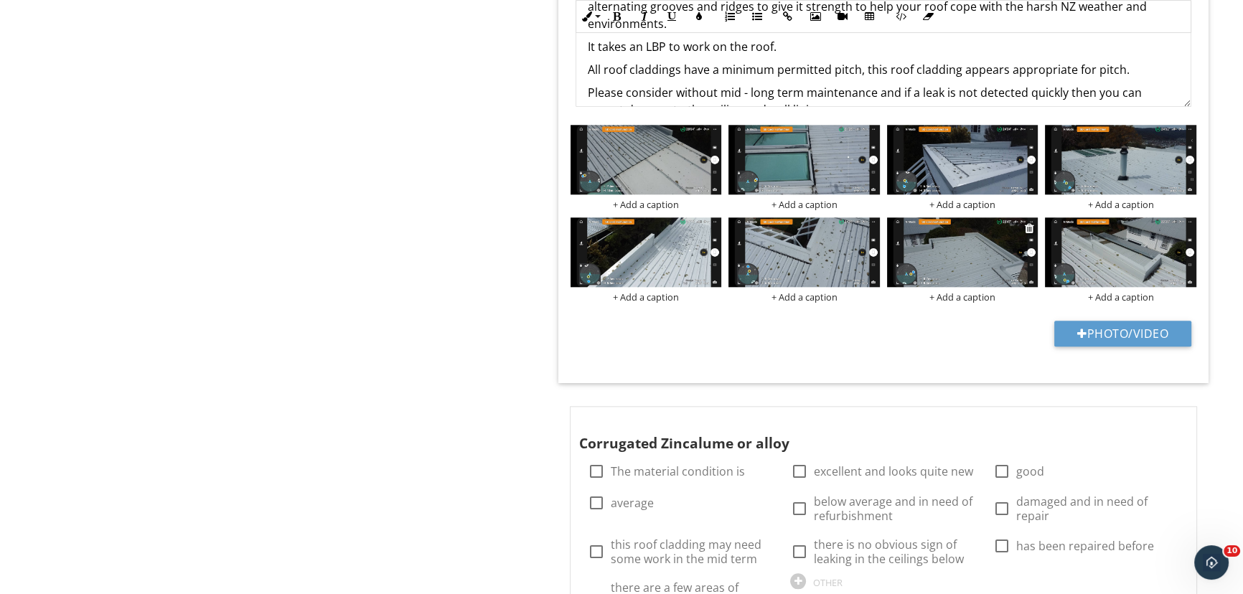
scroll to position [1892, 0]
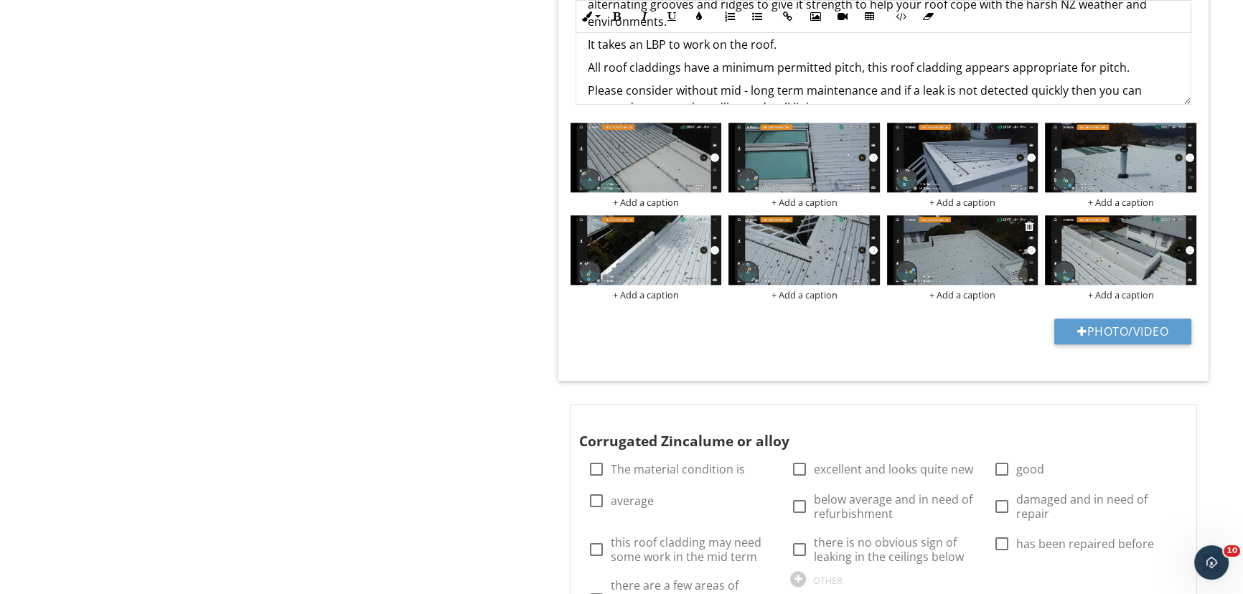
click at [969, 253] on img at bounding box center [962, 250] width 151 height 70
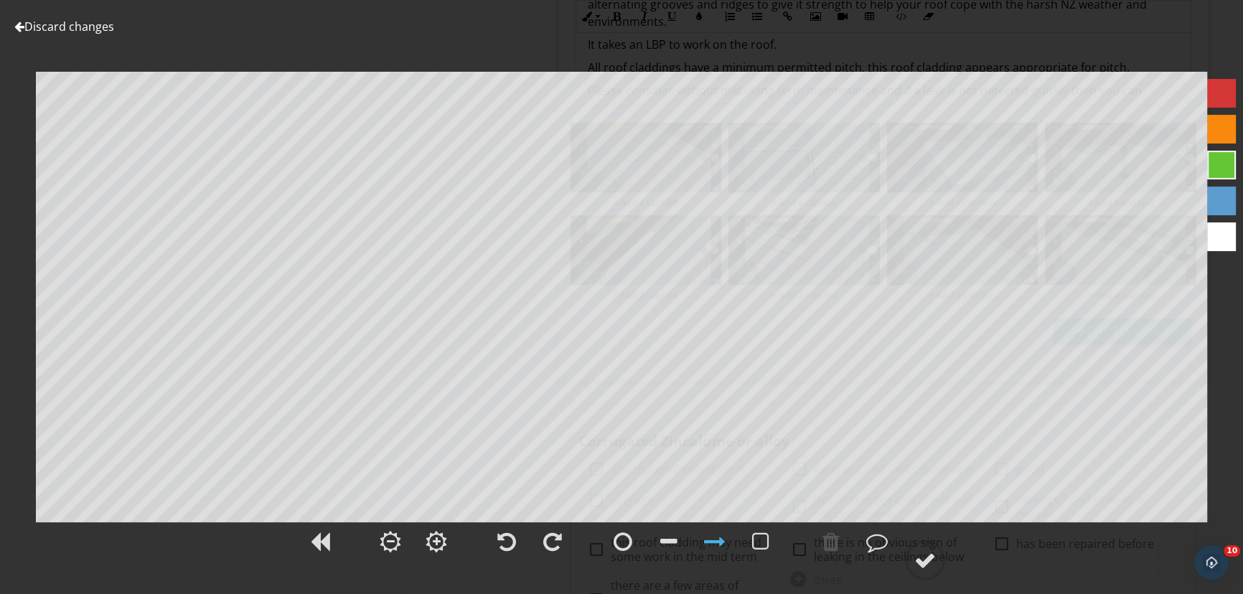
click at [85, 29] on link "Discard changes" at bounding box center [64, 27] width 100 height 16
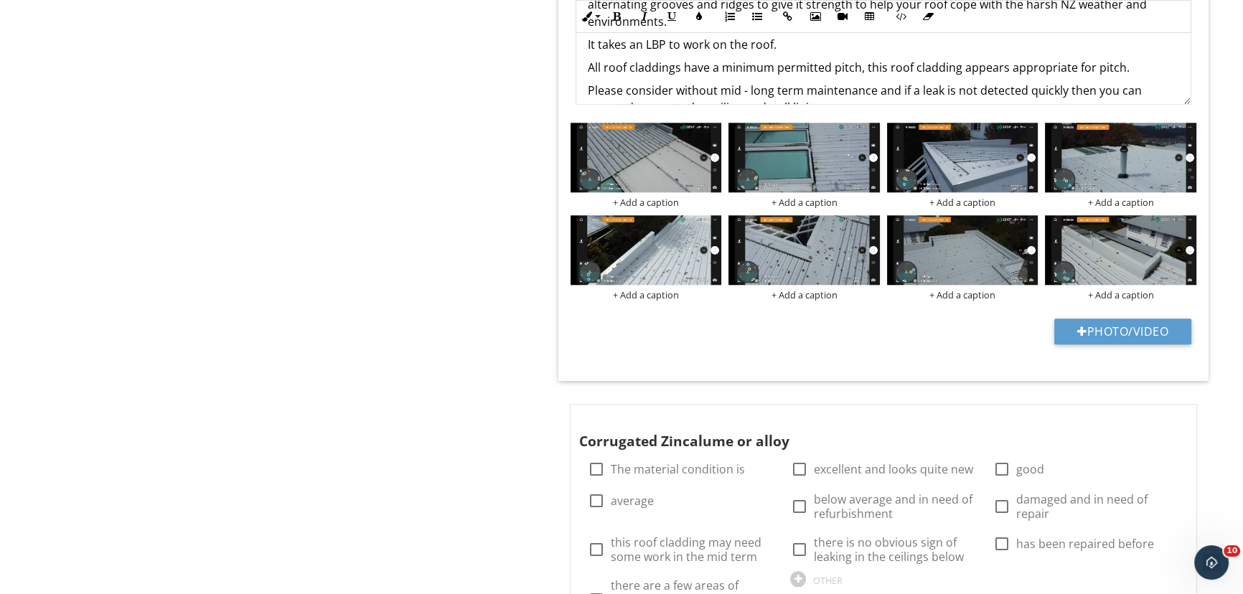
click at [461, 318] on div "Roof exterior General Thermal roof Type - Profiled metal Item Type - Profiled m…" at bounding box center [777, 350] width 932 height 4196
click at [1110, 164] on img at bounding box center [1120, 158] width 151 height 70
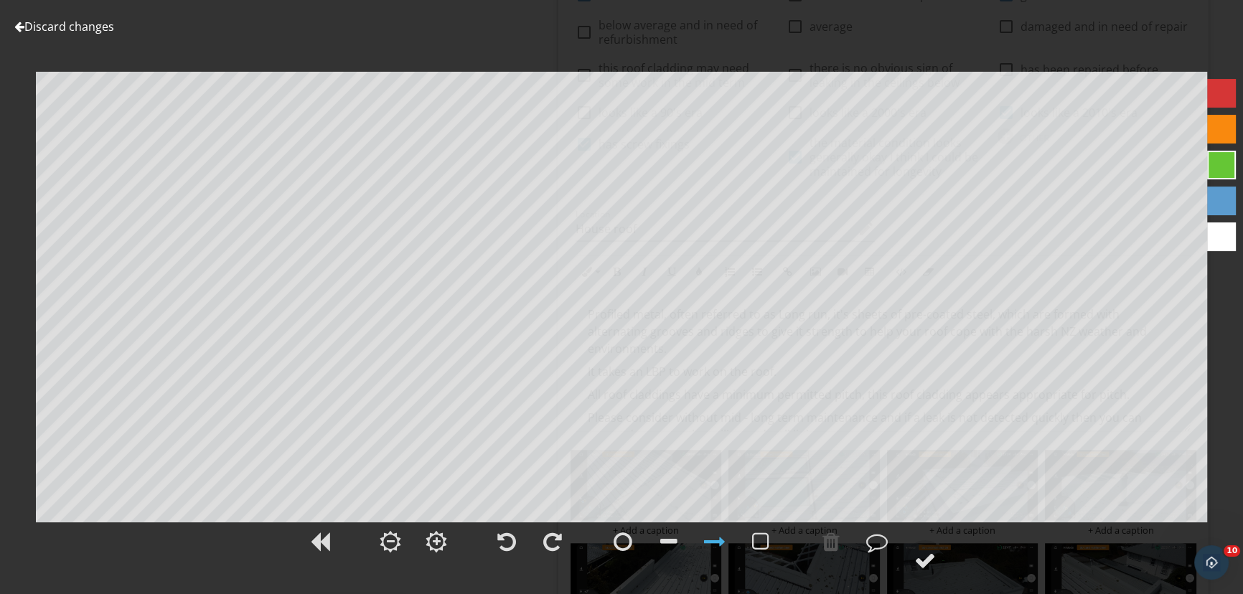
scroll to position [1565, 0]
click at [65, 28] on link "Discard changes" at bounding box center [64, 27] width 100 height 16
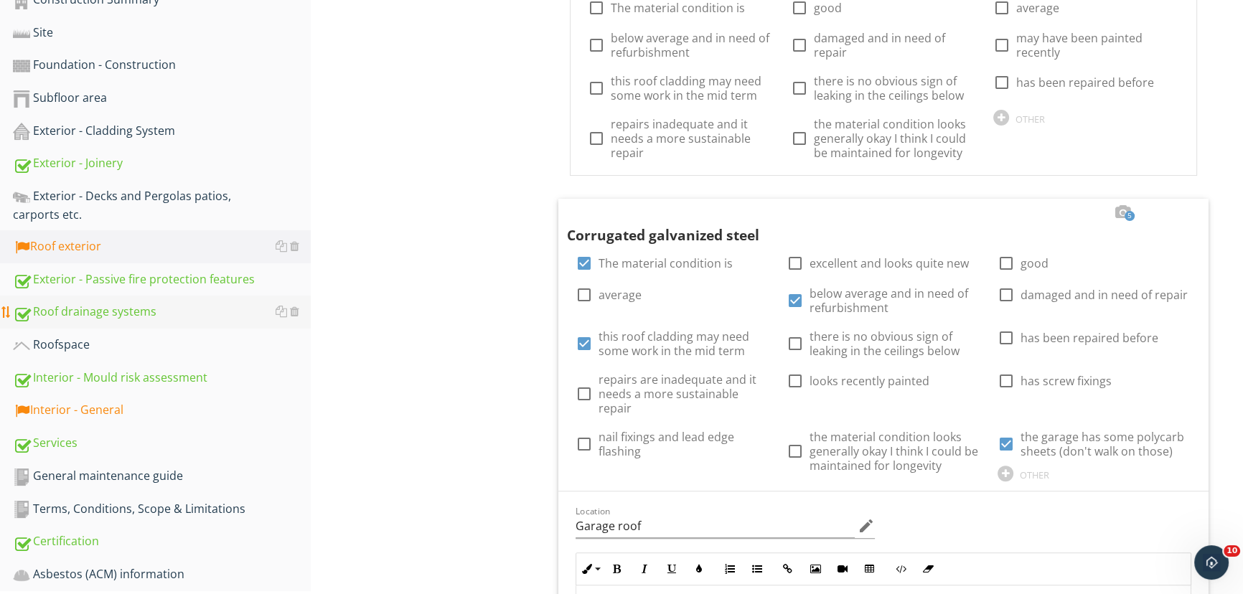
scroll to position [456, 0]
click at [110, 409] on div "Interior - General" at bounding box center [162, 409] width 298 height 19
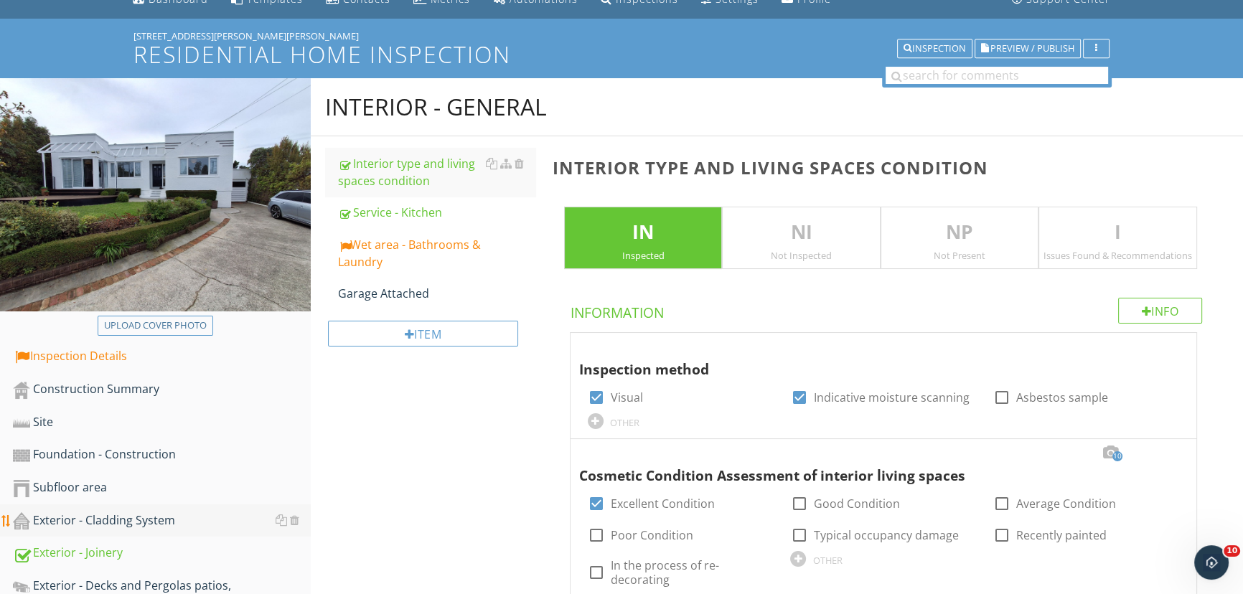
scroll to position [65, 0]
click at [145, 524] on div "Exterior - Cladding System" at bounding box center [162, 521] width 298 height 19
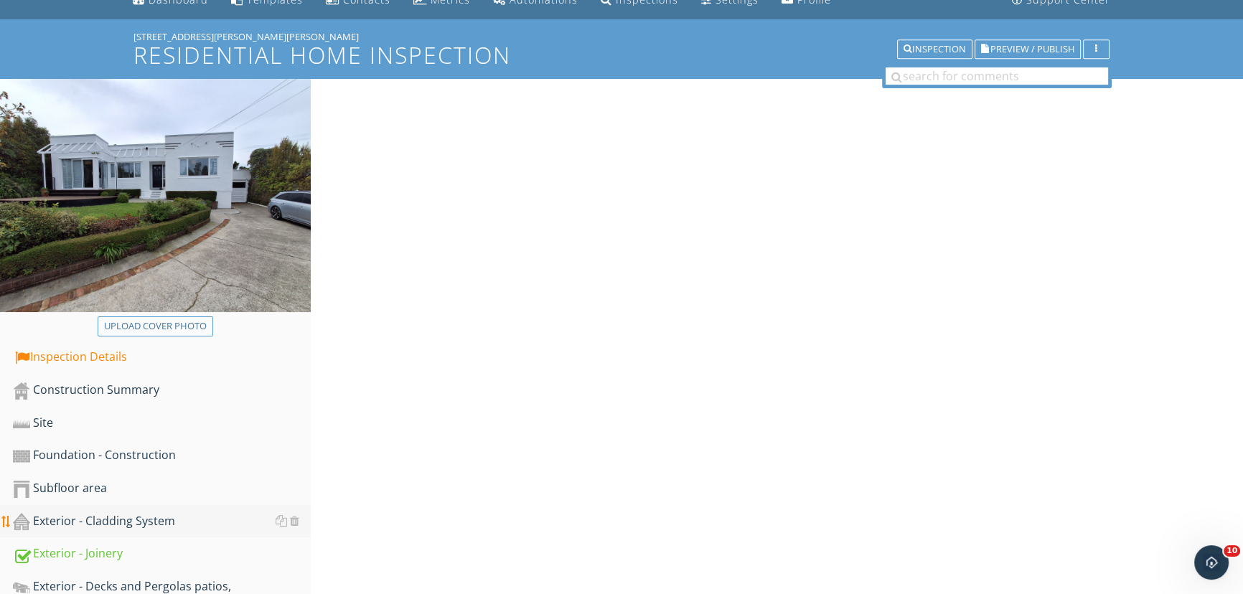
click at [144, 524] on div "Exterior - Cladding System" at bounding box center [162, 521] width 298 height 19
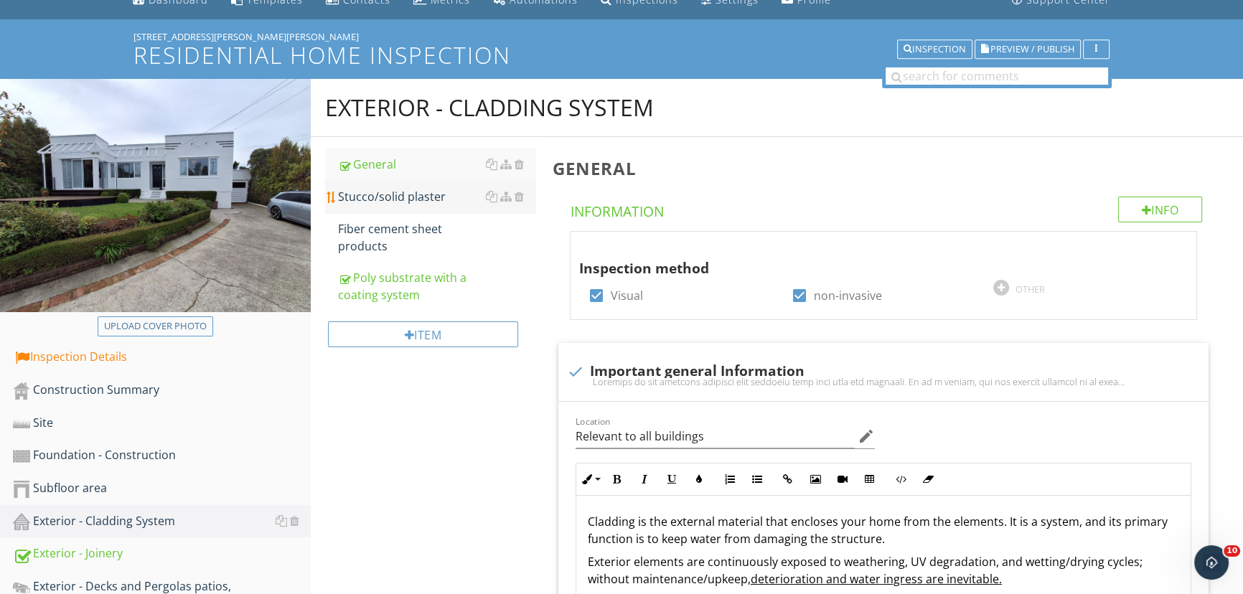
click at [370, 194] on div "Stucco/solid plaster" at bounding box center [436, 196] width 197 height 17
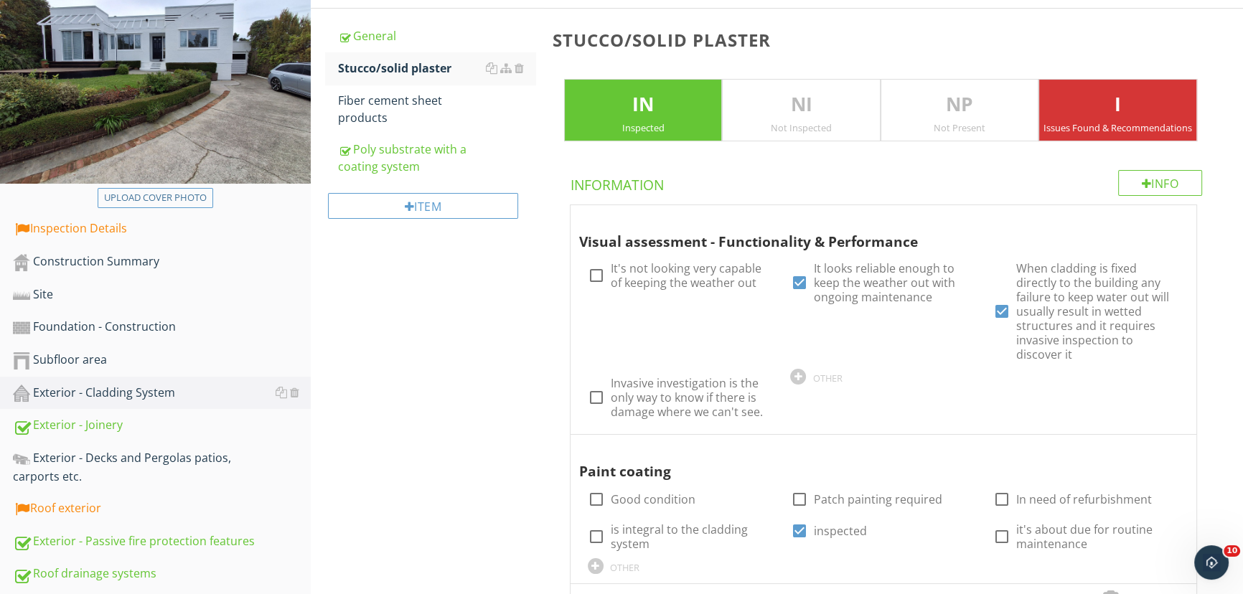
scroll to position [194, 0]
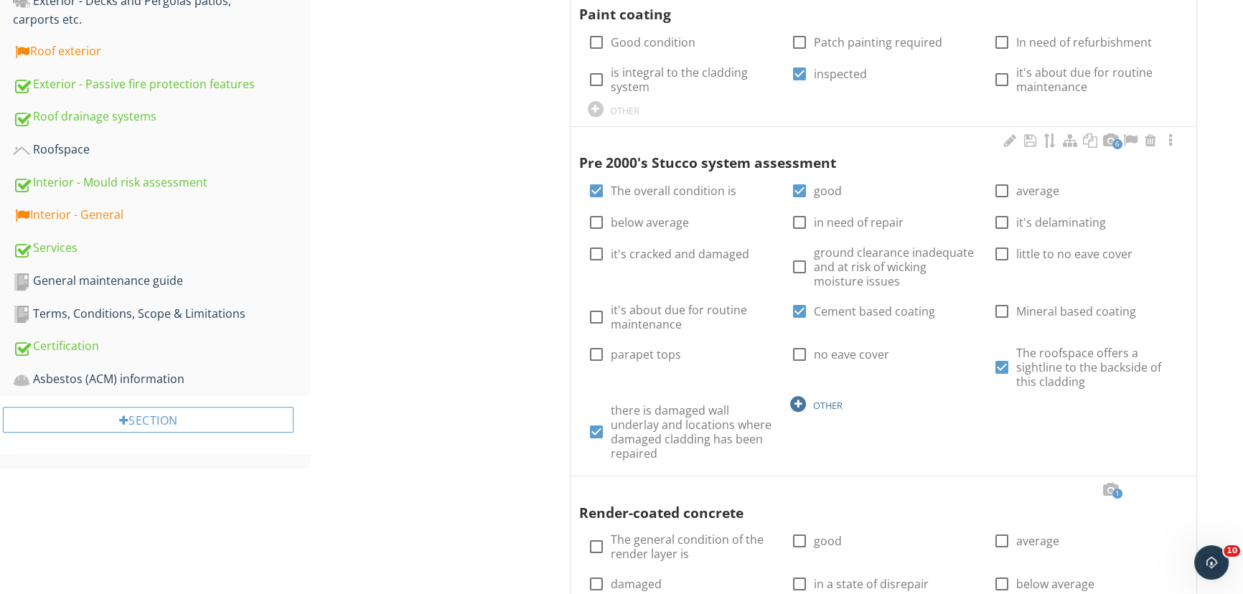
scroll to position [651, 0]
click at [803, 395] on div at bounding box center [798, 403] width 16 height 16
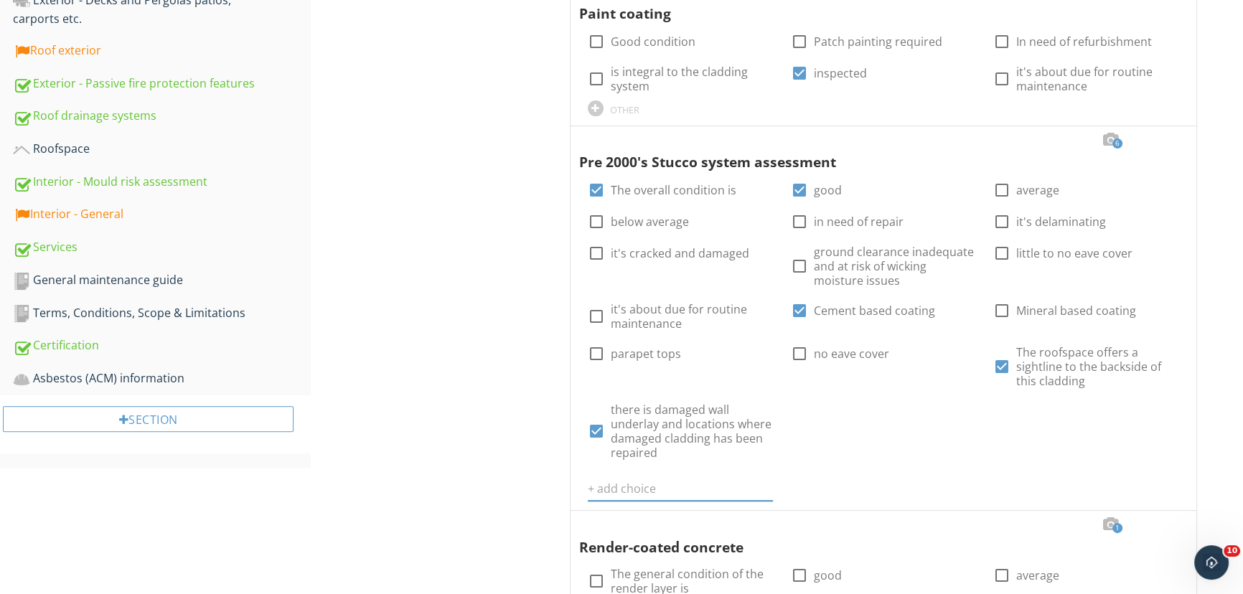
click at [449, 335] on div "Exterior - Cladding System General Stucco/solid plaster Fiber cement sheet prod…" at bounding box center [777, 533] width 932 height 2081
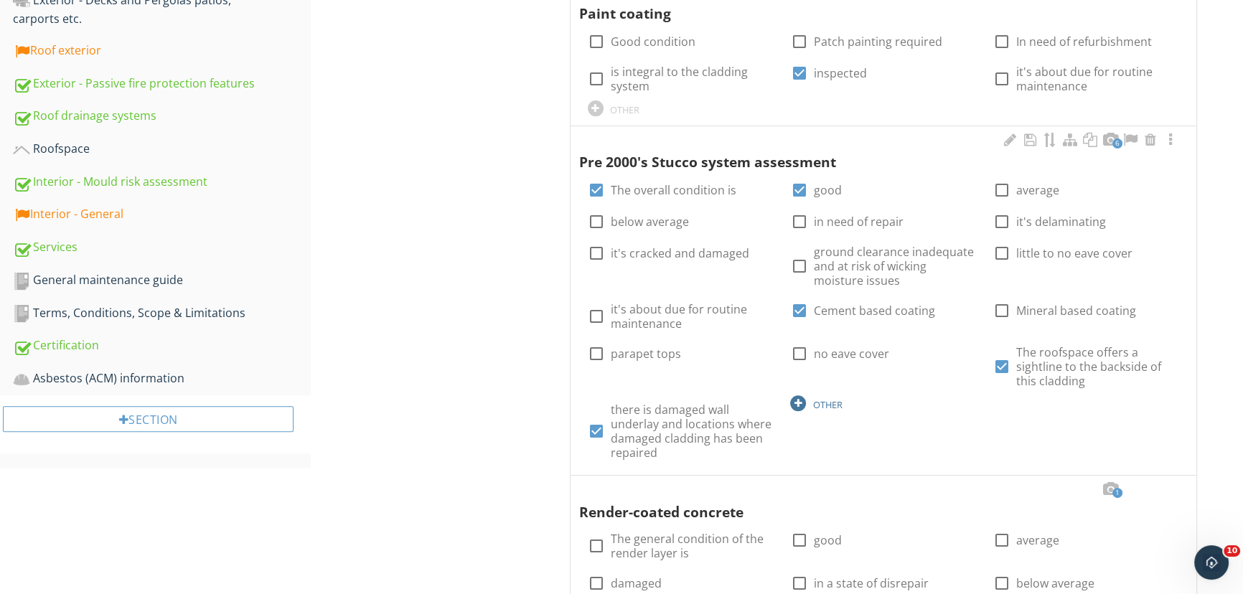
click at [814, 399] on div "OTHER" at bounding box center [826, 404] width 29 height 11
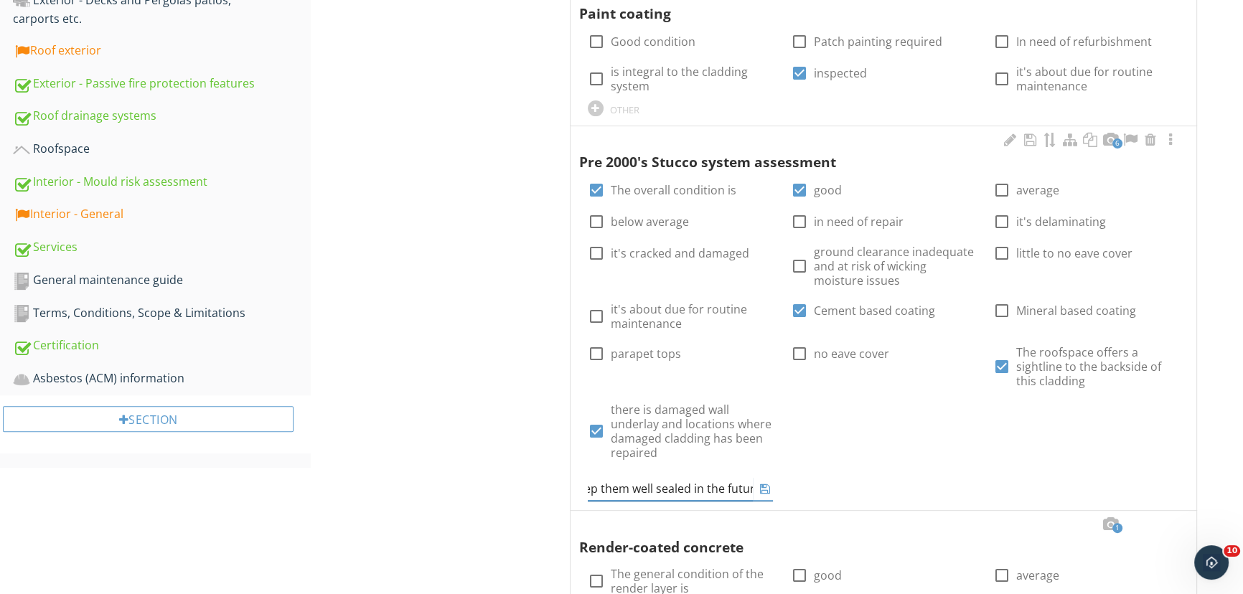
scroll to position [0, 507]
drag, startPoint x: 714, startPoint y: 474, endPoint x: 685, endPoint y: 470, distance: 29.6
click at [685, 477] on input "There are several cracks now sealed over with paint, monitor the cracks for mov…" at bounding box center [671, 489] width 166 height 24
drag, startPoint x: 746, startPoint y: 475, endPoint x: 784, endPoint y: 475, distance: 37.3
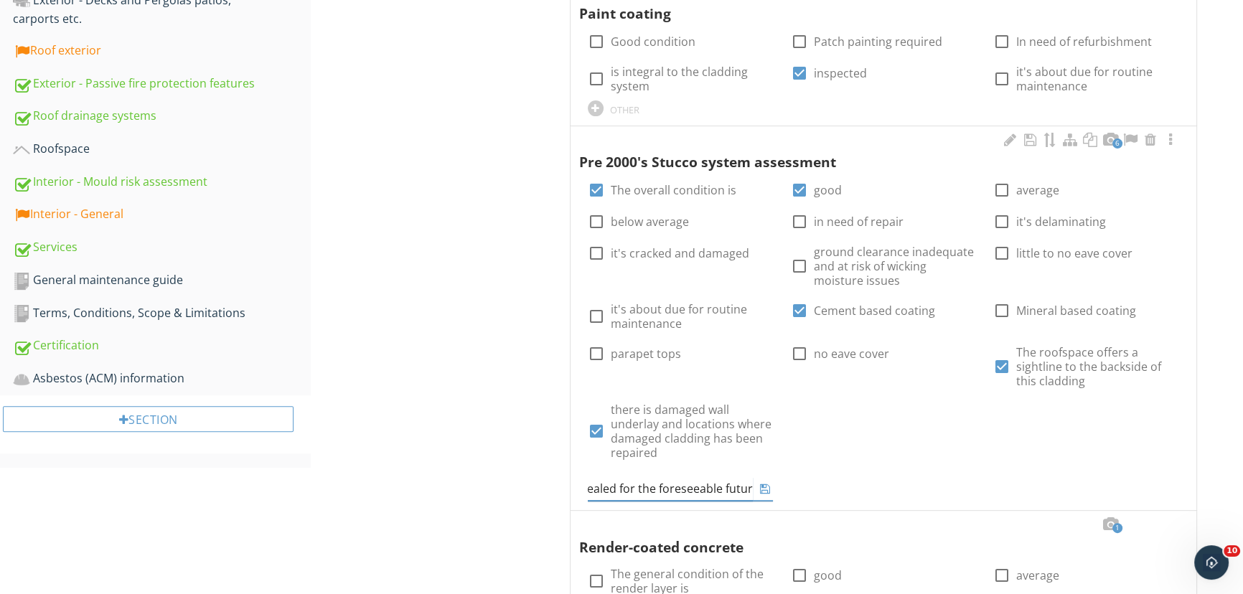
click at [784, 475] on div "Pre 2000's Stucco system assessment check_box The overall condition is check_bo…" at bounding box center [883, 316] width 609 height 371
click at [754, 480] on div at bounding box center [763, 488] width 20 height 17
click at [750, 477] on input "There are several cracks now sealed over with paint, monitor the cracks for mov…" at bounding box center [671, 489] width 166 height 24
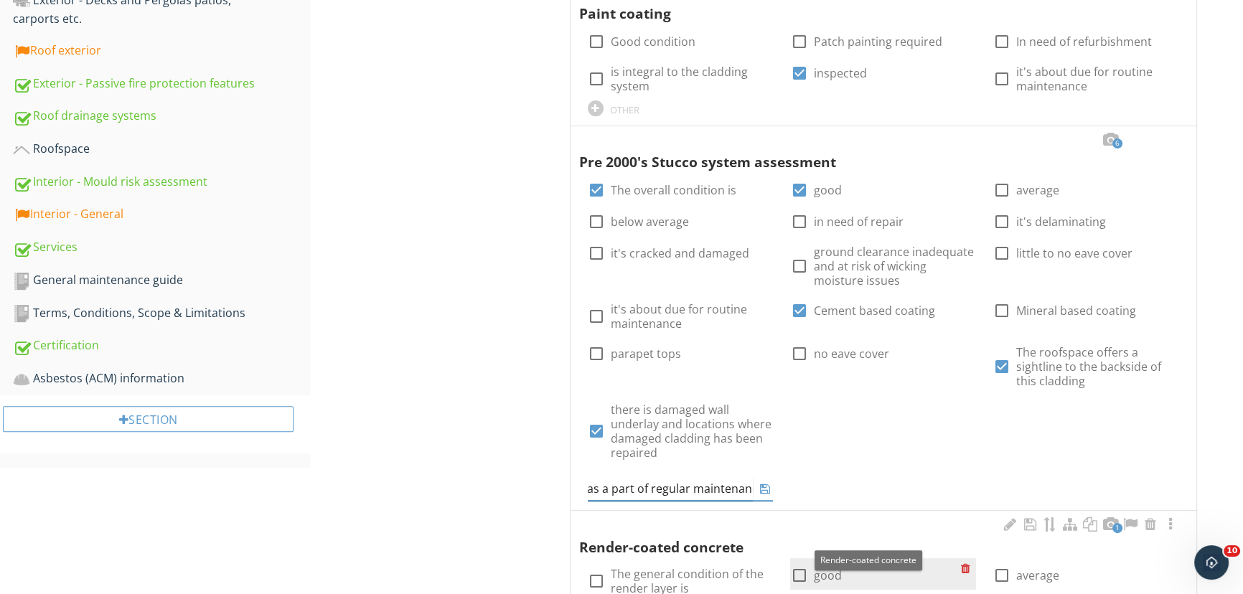
type input "There are several cracks now sealed over with paint, monitor the cracks for mov…"
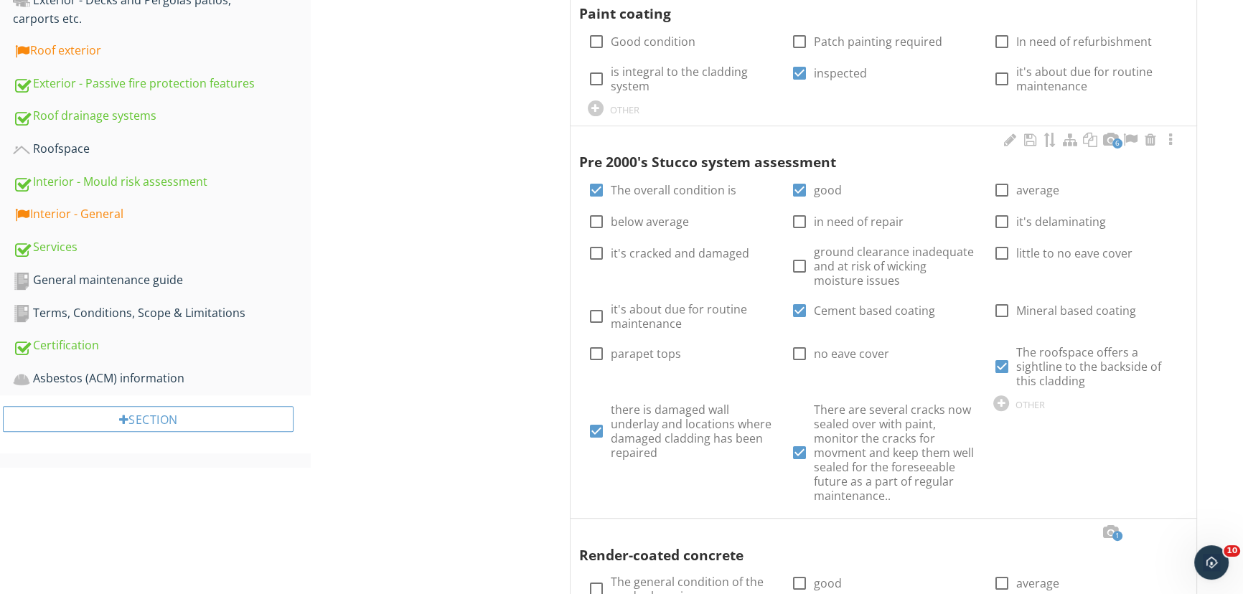
click at [832, 434] on div "Pre 2000's Stucco system assessment check_box The overall condition is check_bo…" at bounding box center [883, 320] width 609 height 379
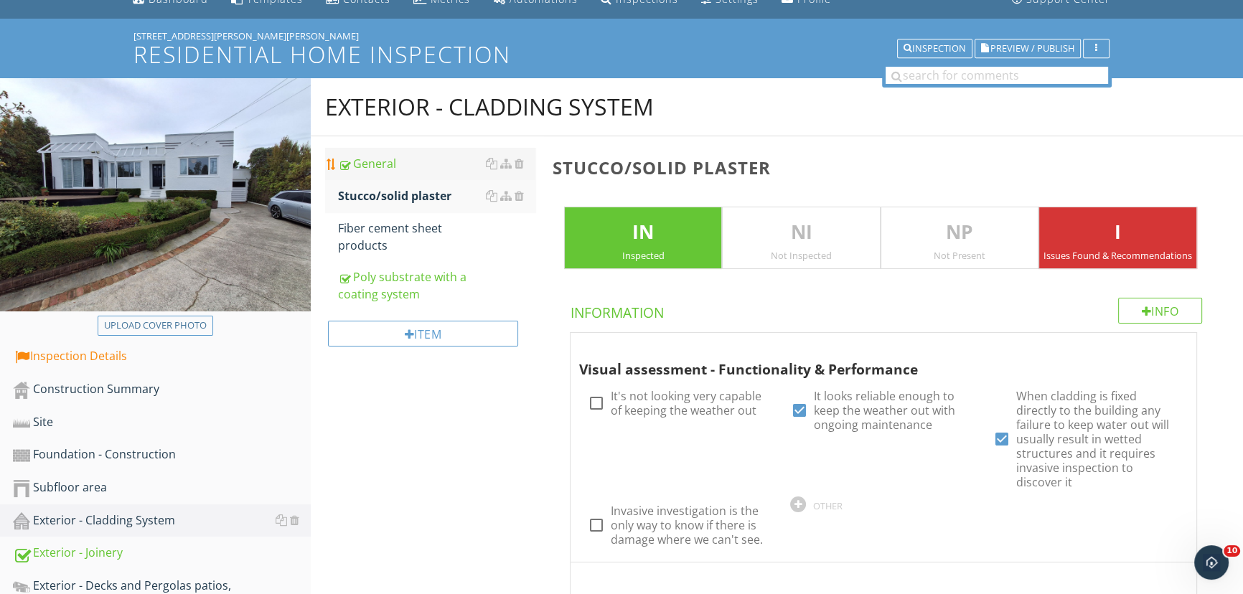
scroll to position [65, 0]
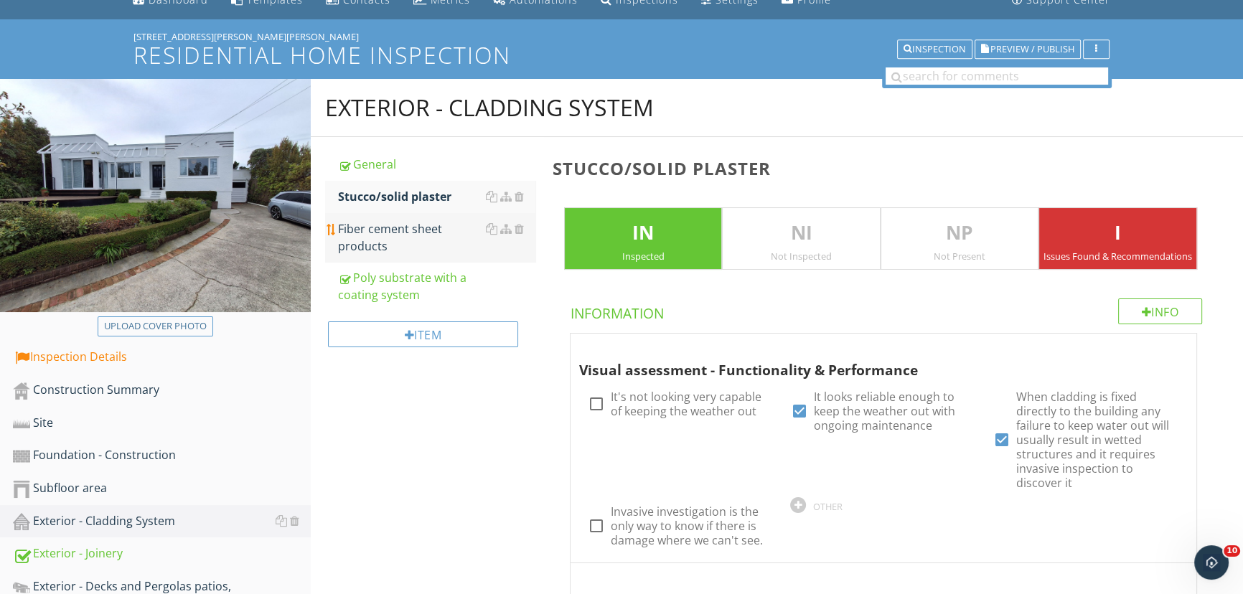
drag, startPoint x: 390, startPoint y: 285, endPoint x: 386, endPoint y: 233, distance: 52.5
click at [390, 284] on div "Poly substrate with a coating system" at bounding box center [436, 286] width 197 height 34
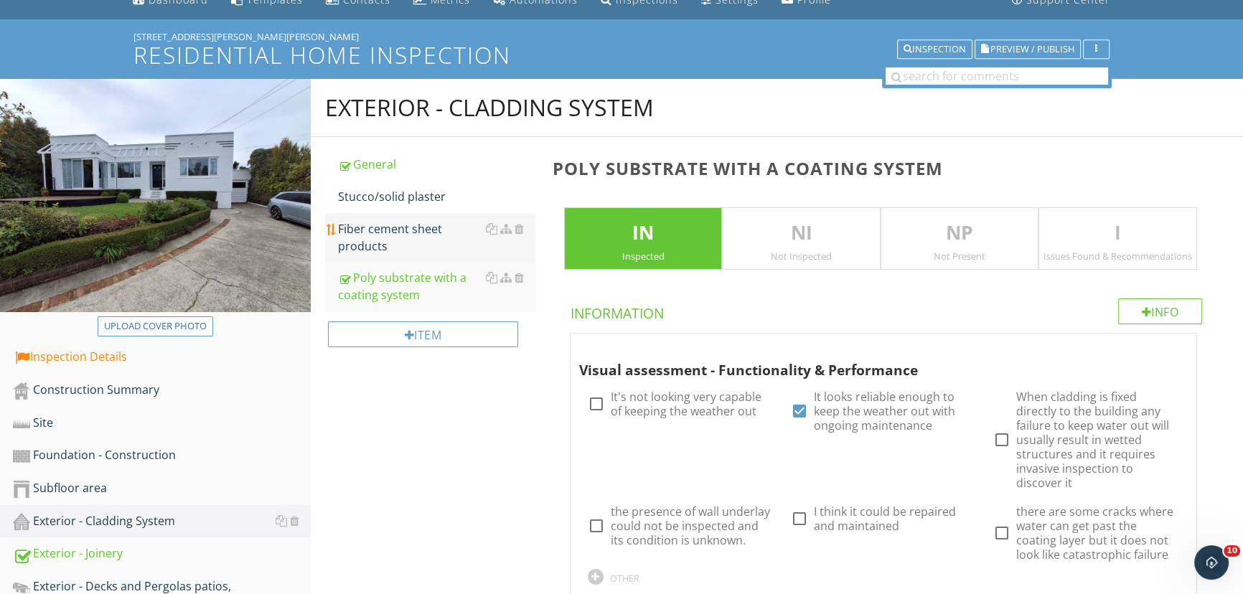
click at [387, 243] on div "Fiber cement sheet products" at bounding box center [436, 237] width 197 height 34
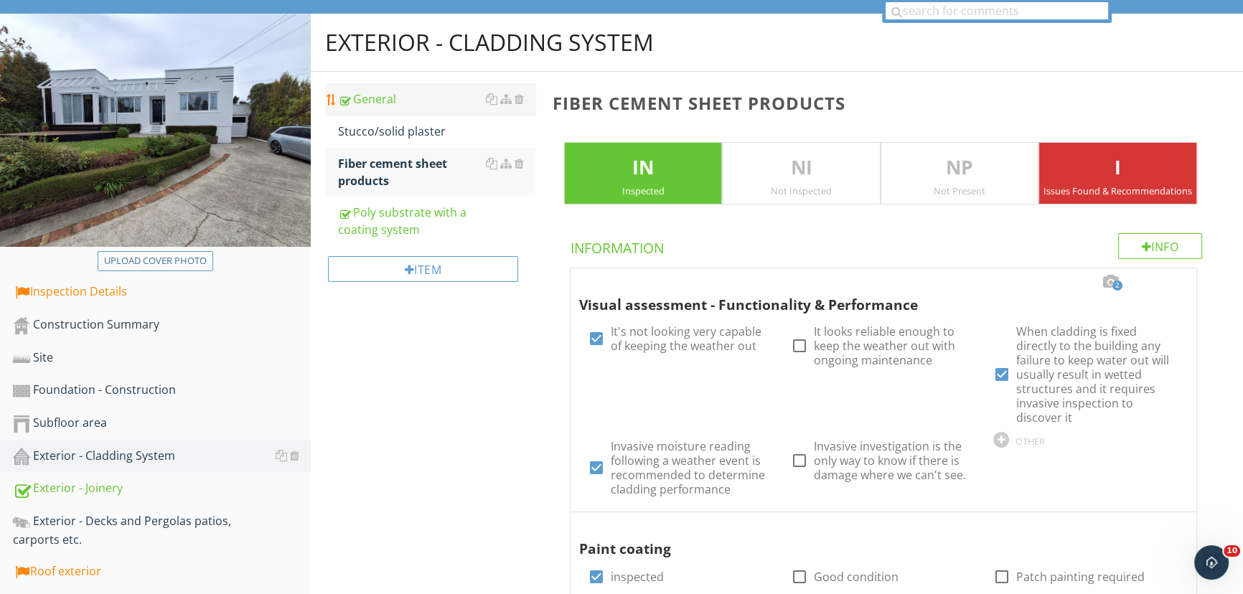
scroll to position [129, 0]
click at [377, 94] on div "General" at bounding box center [436, 99] width 197 height 17
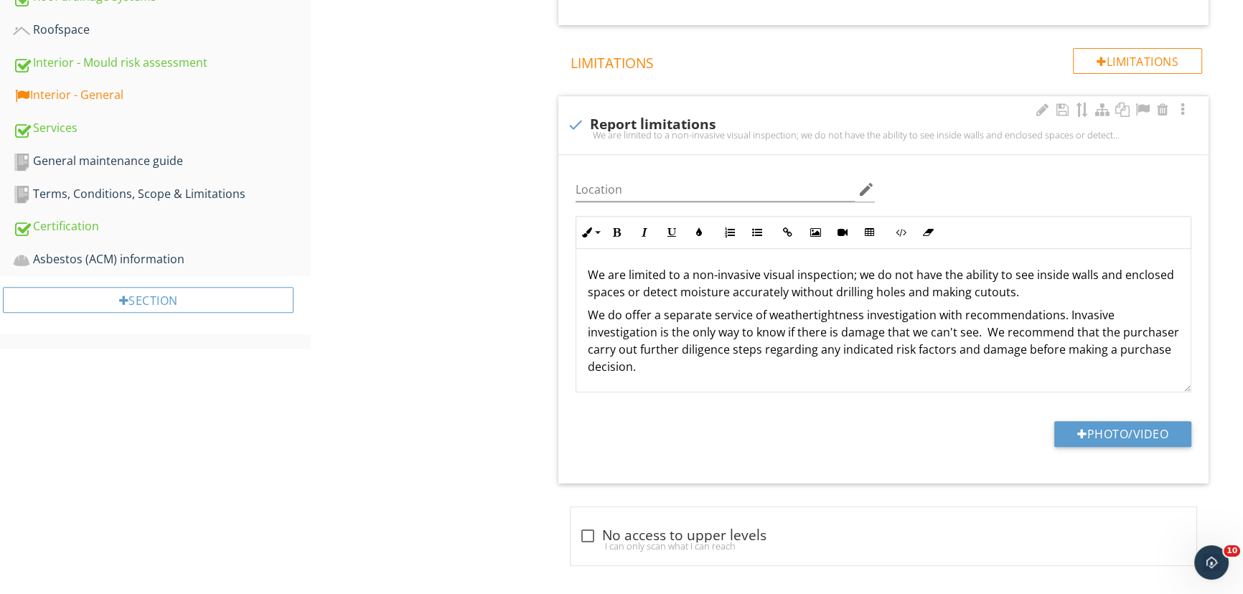
scroll to position [776, 0]
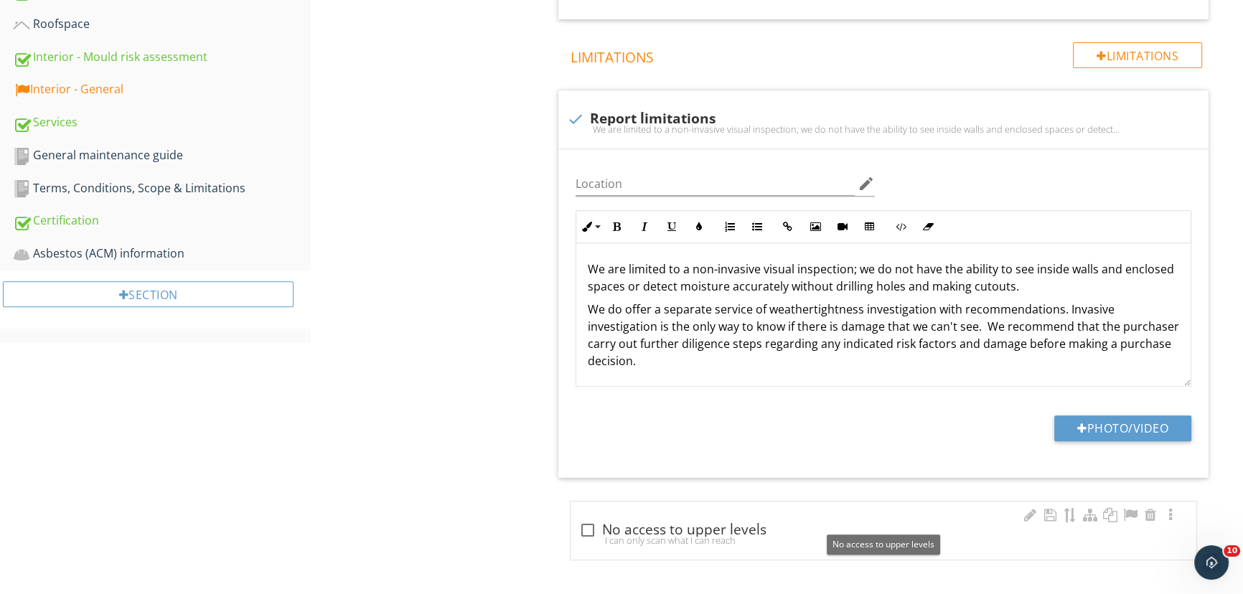
click at [594, 526] on div at bounding box center [588, 530] width 24 height 24
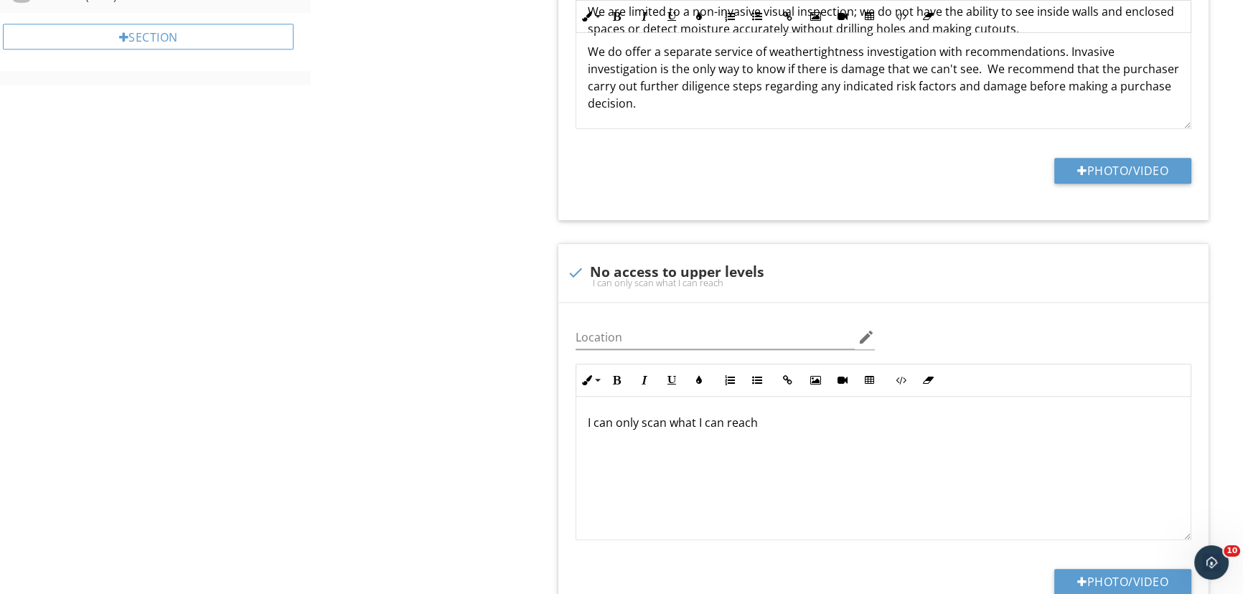
scroll to position [1036, 0]
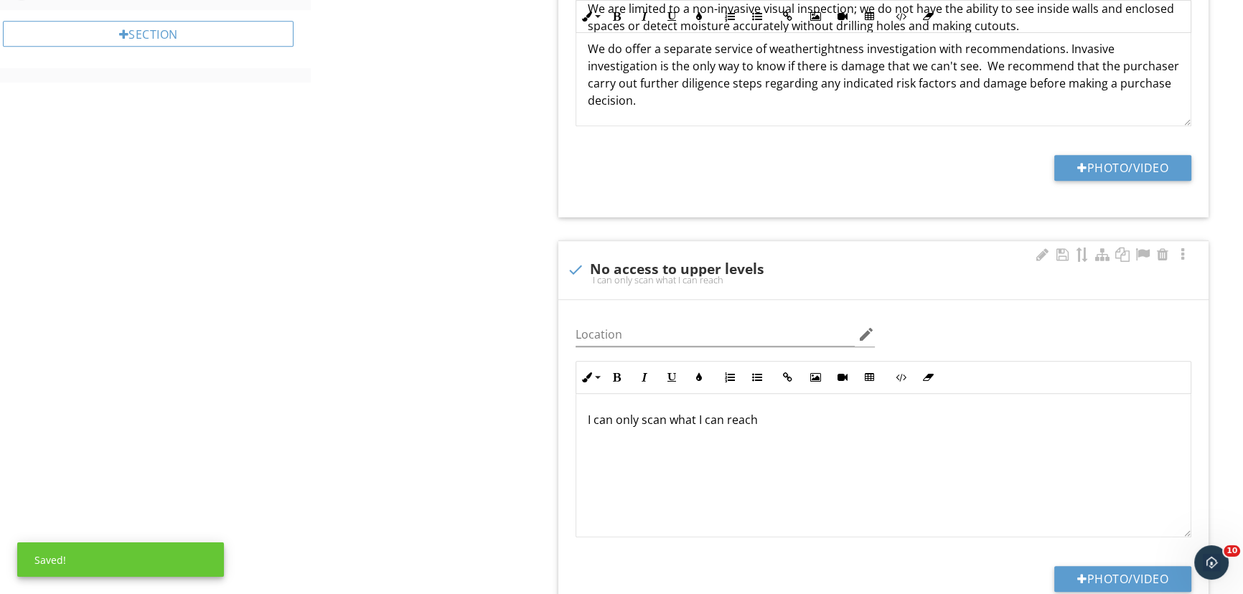
click at [800, 421] on p "I can only scan what I can reach" at bounding box center [883, 419] width 591 height 17
drag, startPoint x: 580, startPoint y: 268, endPoint x: 536, endPoint y: 243, distance: 50.5
click at [578, 266] on div at bounding box center [575, 270] width 24 height 24
checkbox input "true"
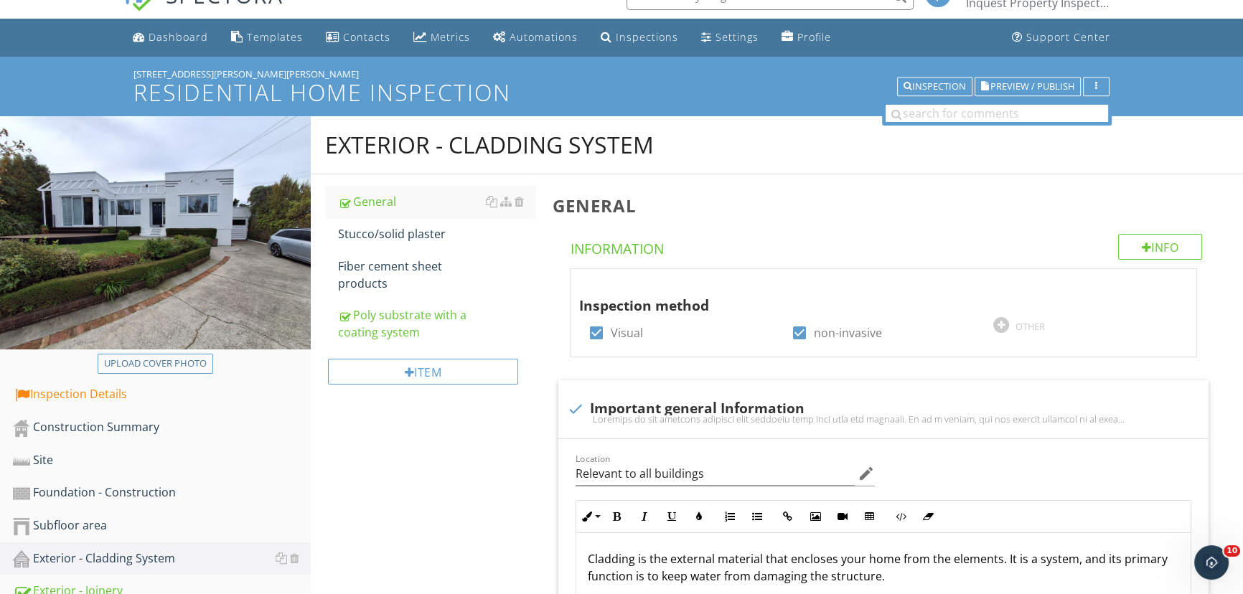
scroll to position [0, 0]
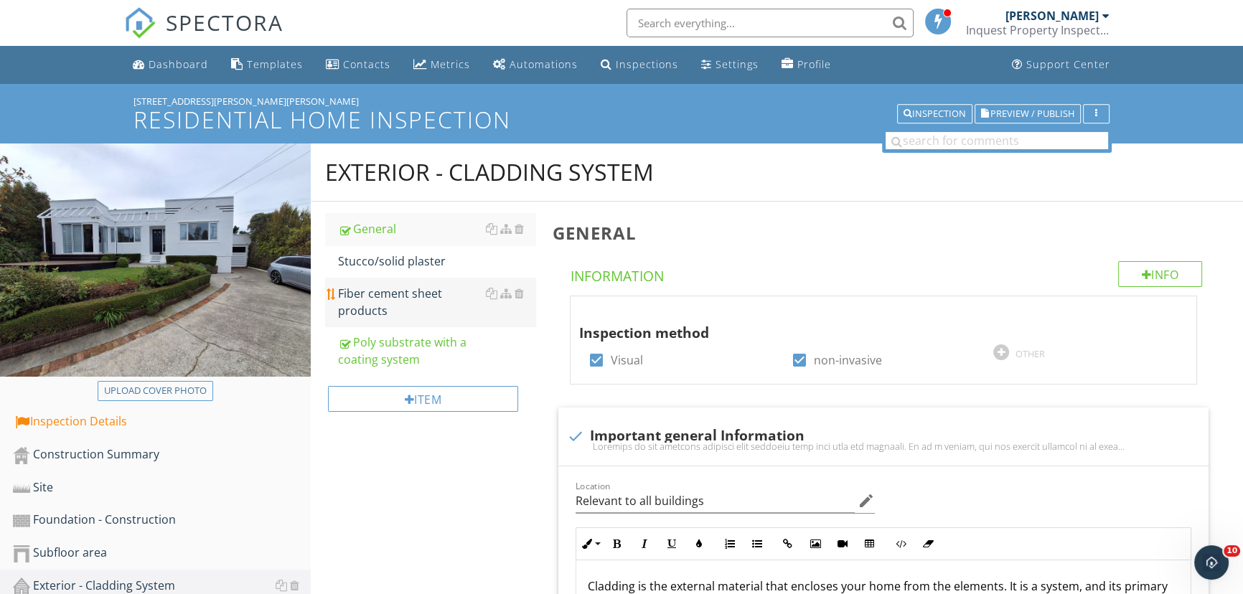
click at [369, 306] on div "Fiber cement sheet products" at bounding box center [436, 302] width 197 height 34
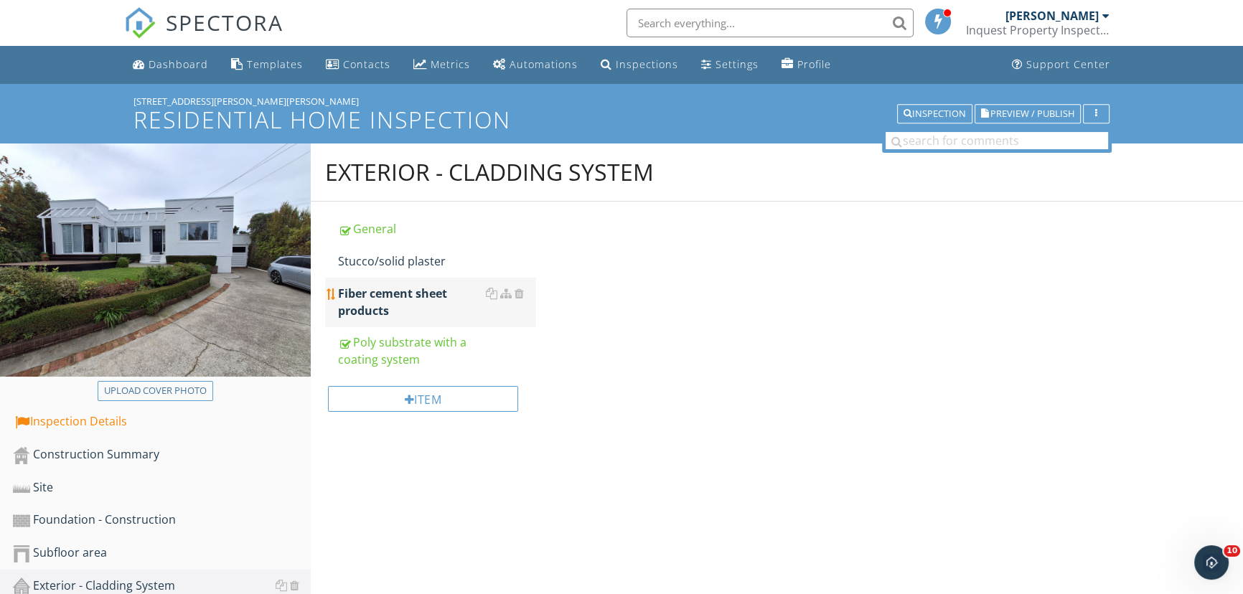
click at [369, 306] on div "Fiber cement sheet products" at bounding box center [436, 302] width 197 height 34
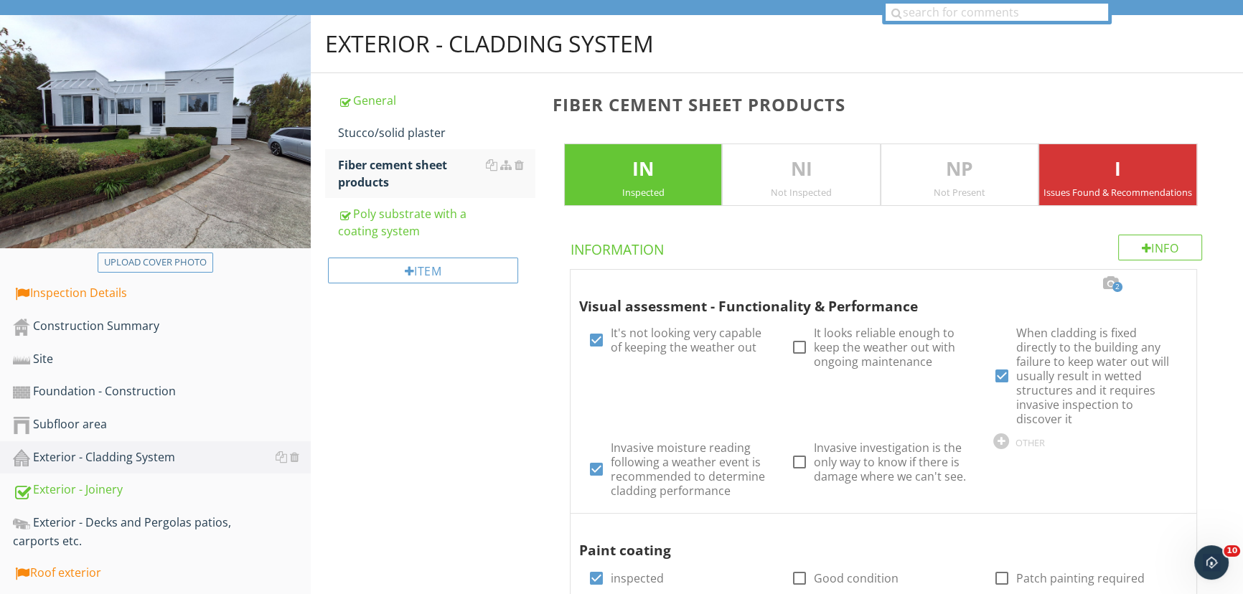
scroll to position [129, 0]
click at [372, 131] on div "Stucco/solid plaster" at bounding box center [436, 131] width 197 height 17
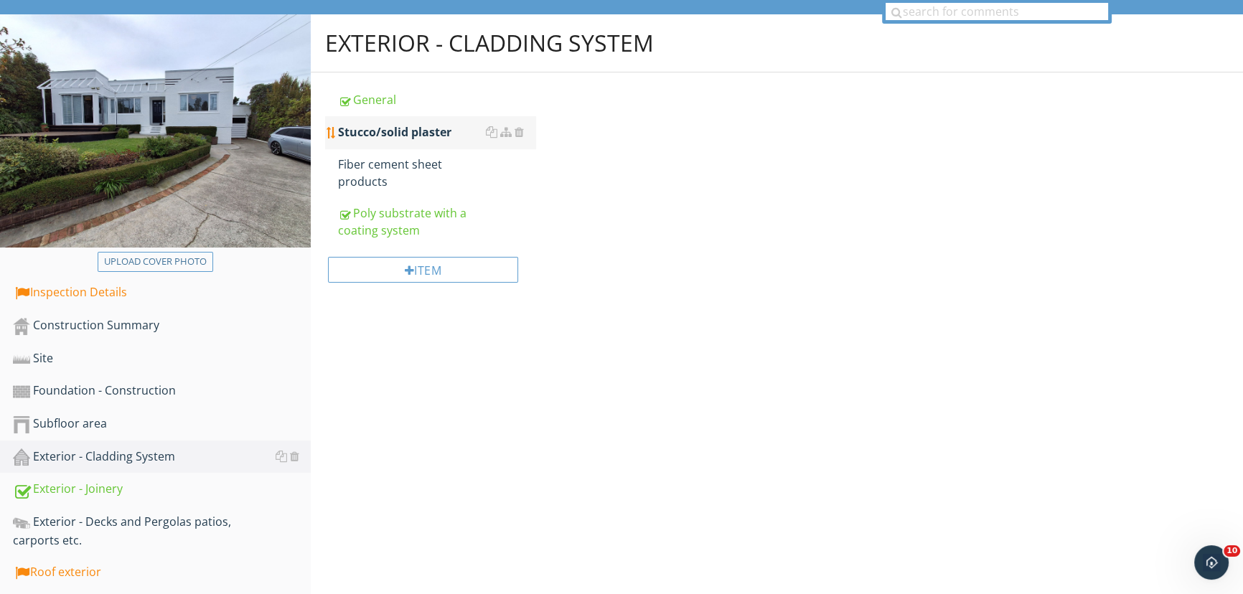
click at [372, 130] on div "Stucco/solid plaster" at bounding box center [436, 131] width 197 height 17
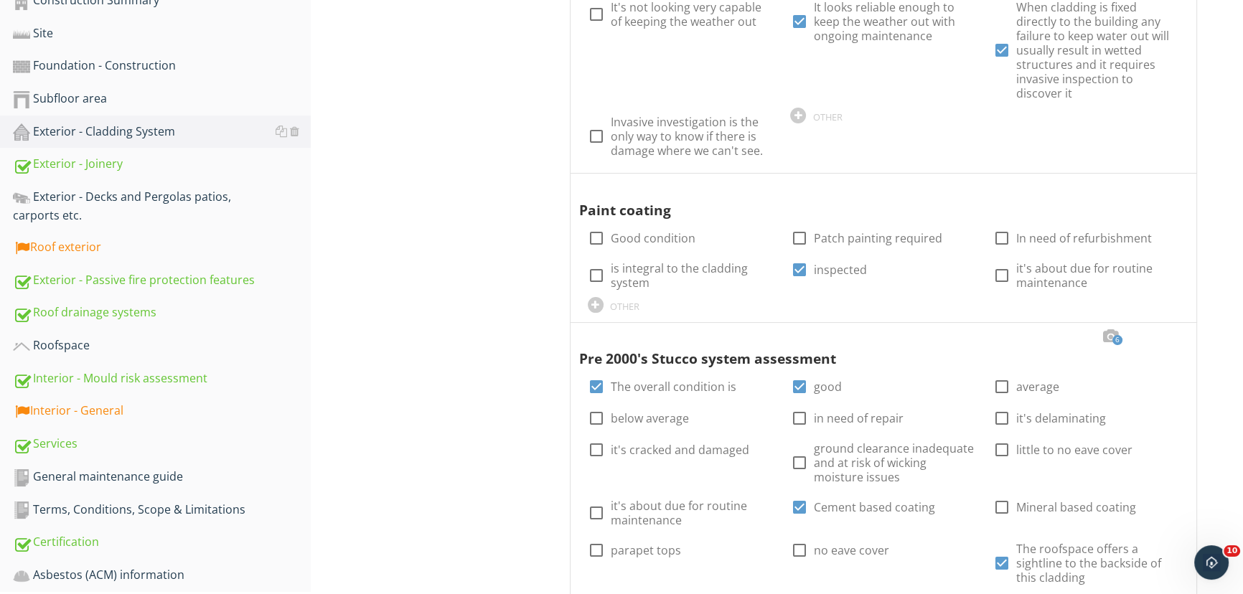
scroll to position [455, 0]
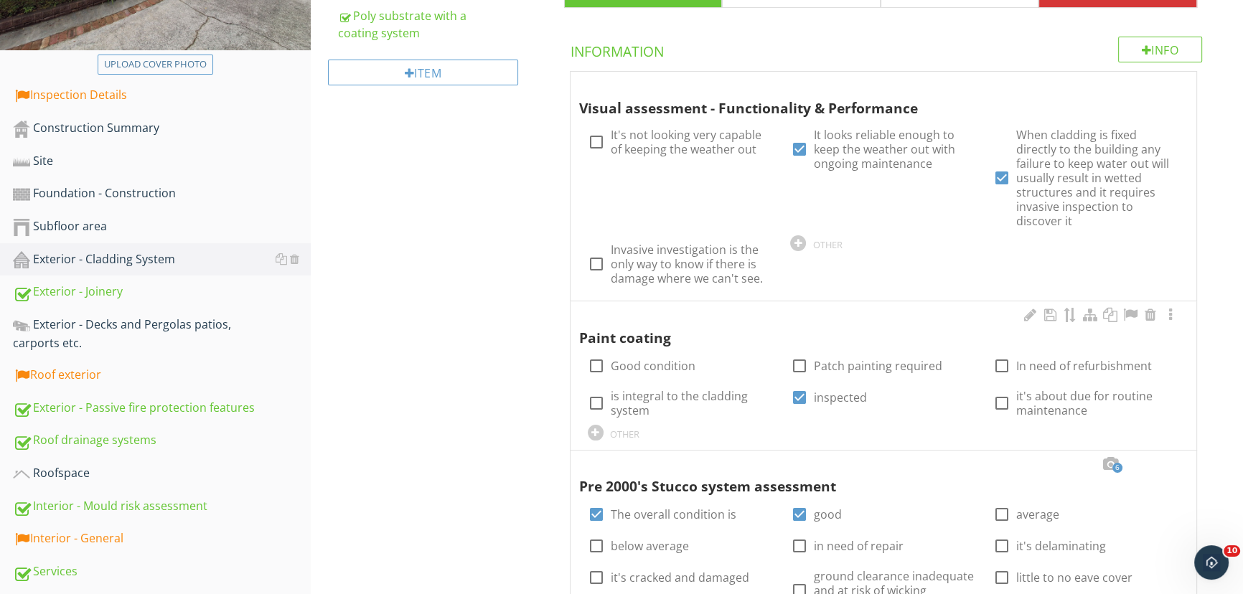
scroll to position [325, 0]
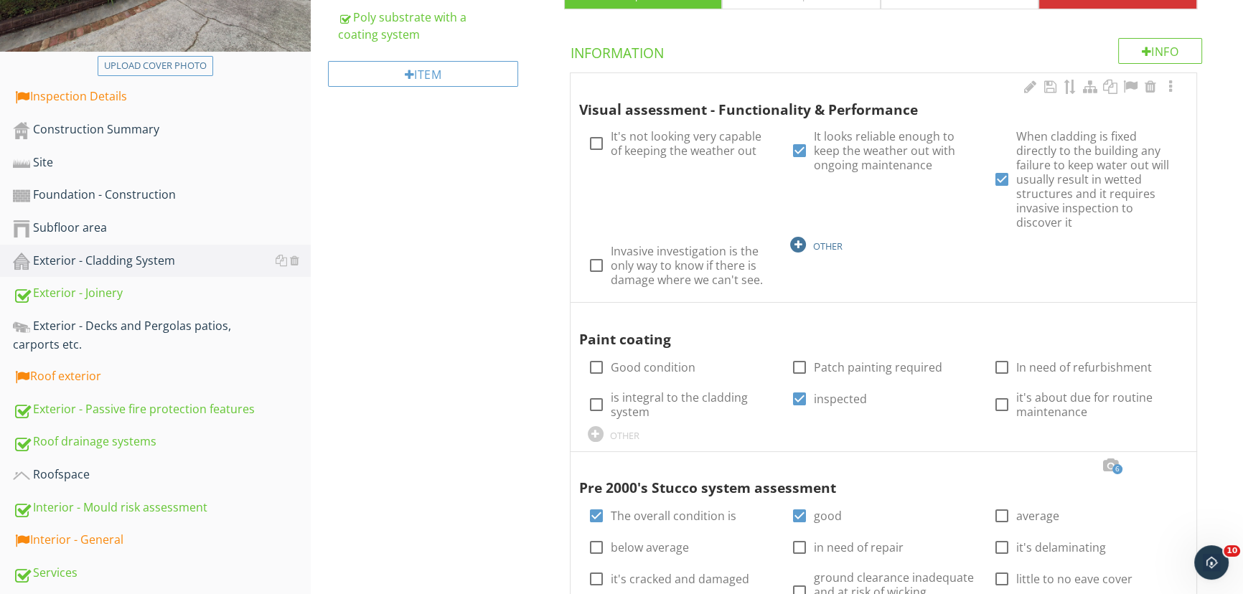
click at [797, 237] on div at bounding box center [798, 245] width 16 height 16
click at [803, 237] on div at bounding box center [798, 245] width 16 height 16
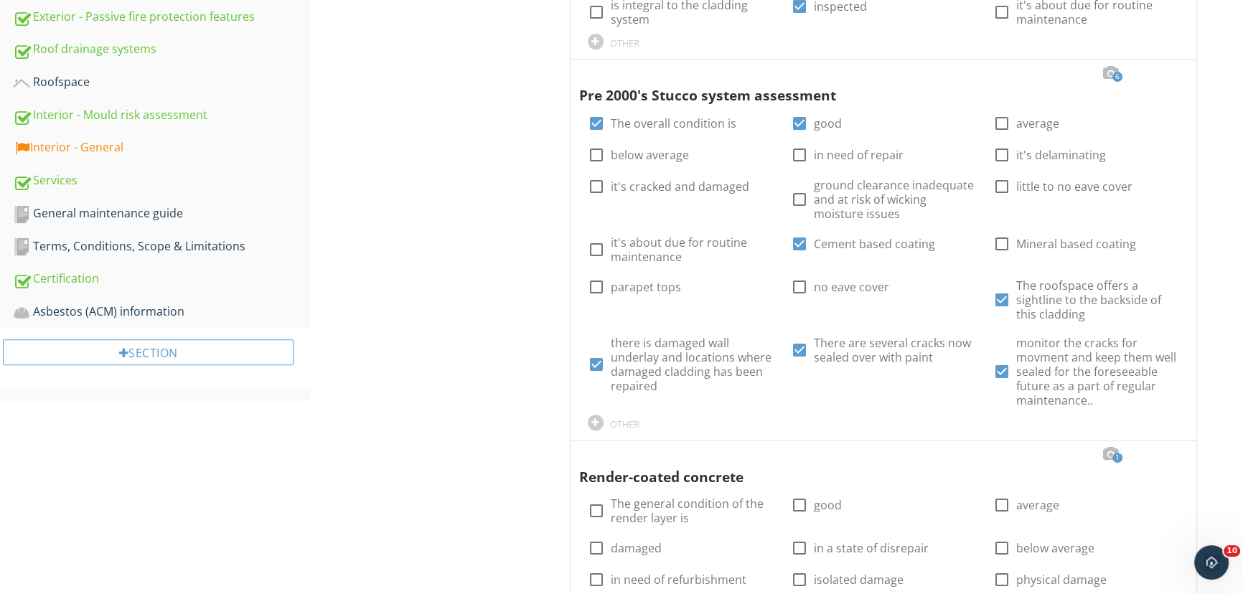
scroll to position [717, 0]
click at [1169, 67] on div at bounding box center [1170, 74] width 17 height 14
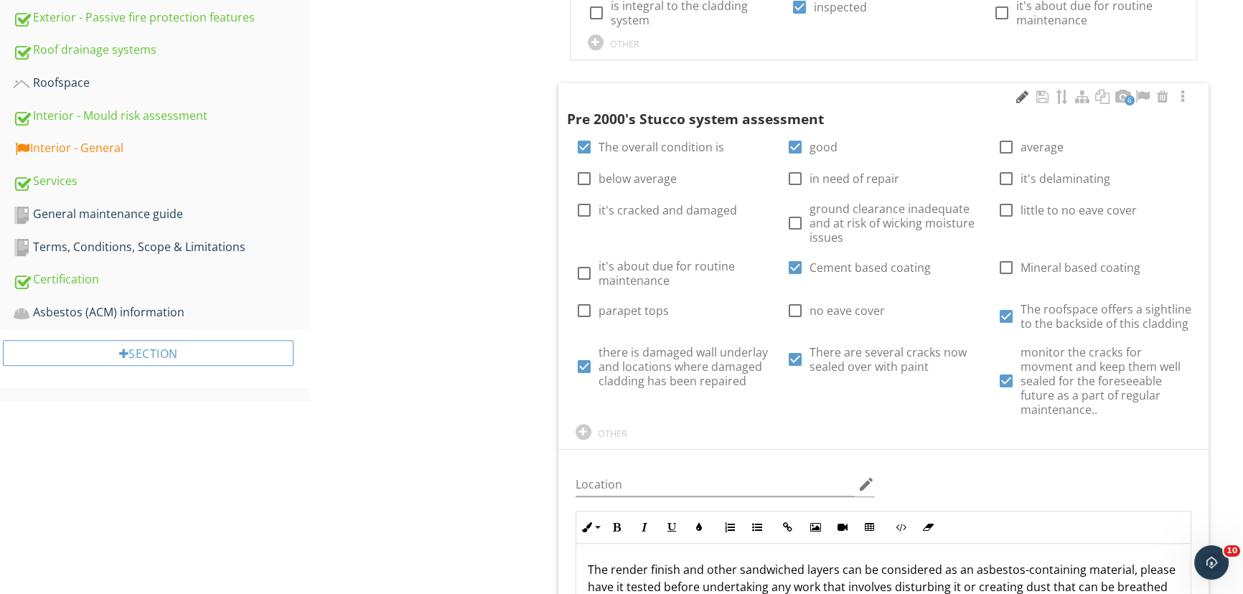
click at [1016, 90] on div at bounding box center [1021, 97] width 17 height 14
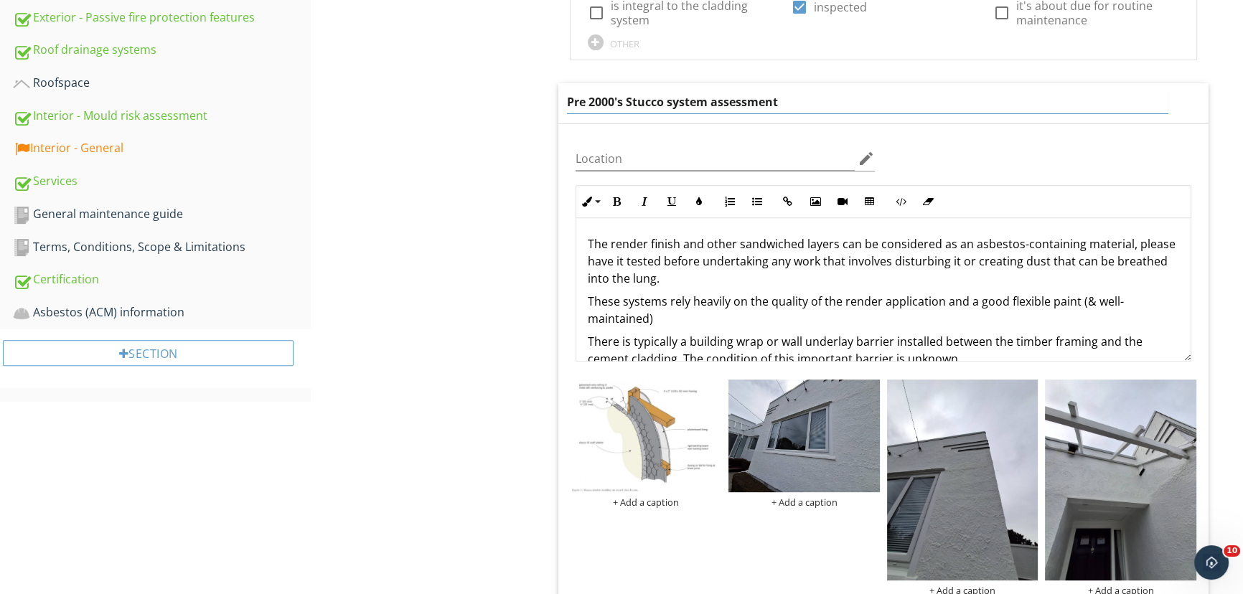
drag, startPoint x: 831, startPoint y: 85, endPoint x: 624, endPoint y: 69, distance: 208.0
click at [624, 83] on div "Pre 2000's Stucco system assessment" at bounding box center [883, 103] width 650 height 40
click at [624, 90] on input "Pre 2000's Stucco system assessment" at bounding box center [867, 102] width 601 height 24
drag, startPoint x: 711, startPoint y: 85, endPoint x: 809, endPoint y: 85, distance: 97.6
click at [809, 90] on input "Pre 2000's Stucco system assessment" at bounding box center [867, 102] width 601 height 24
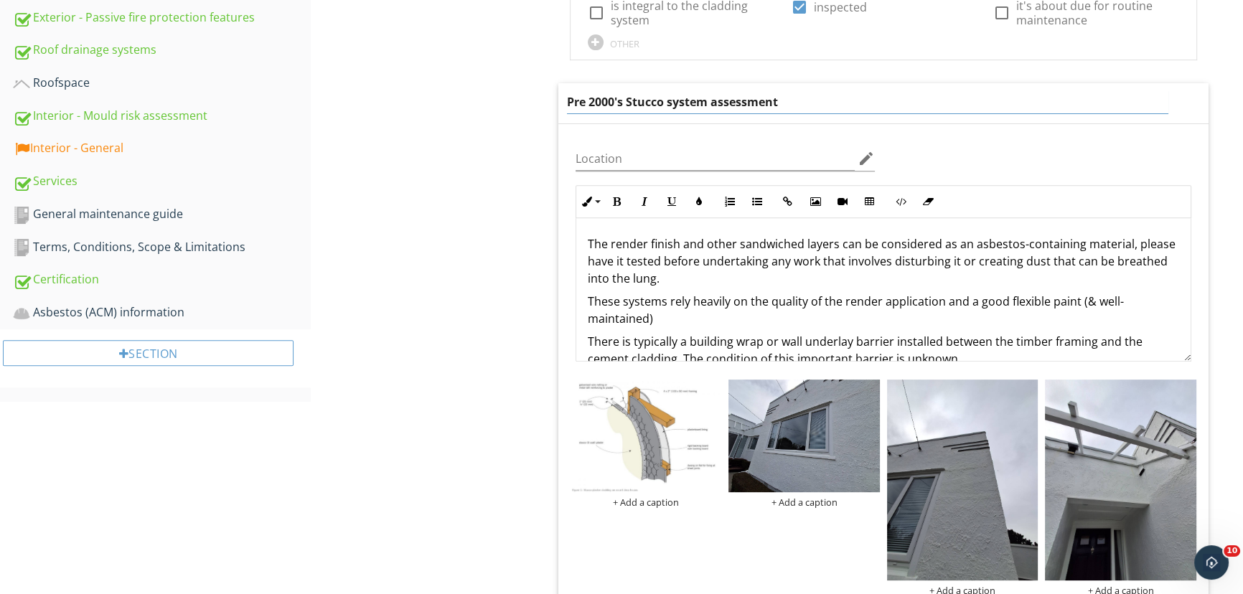
drag, startPoint x: 567, startPoint y: 85, endPoint x: 627, endPoint y: 85, distance: 59.6
click at [627, 90] on input "Pre 2000's Stucco system assessment" at bounding box center [867, 102] width 601 height 24
type input "Stucco system assessment"
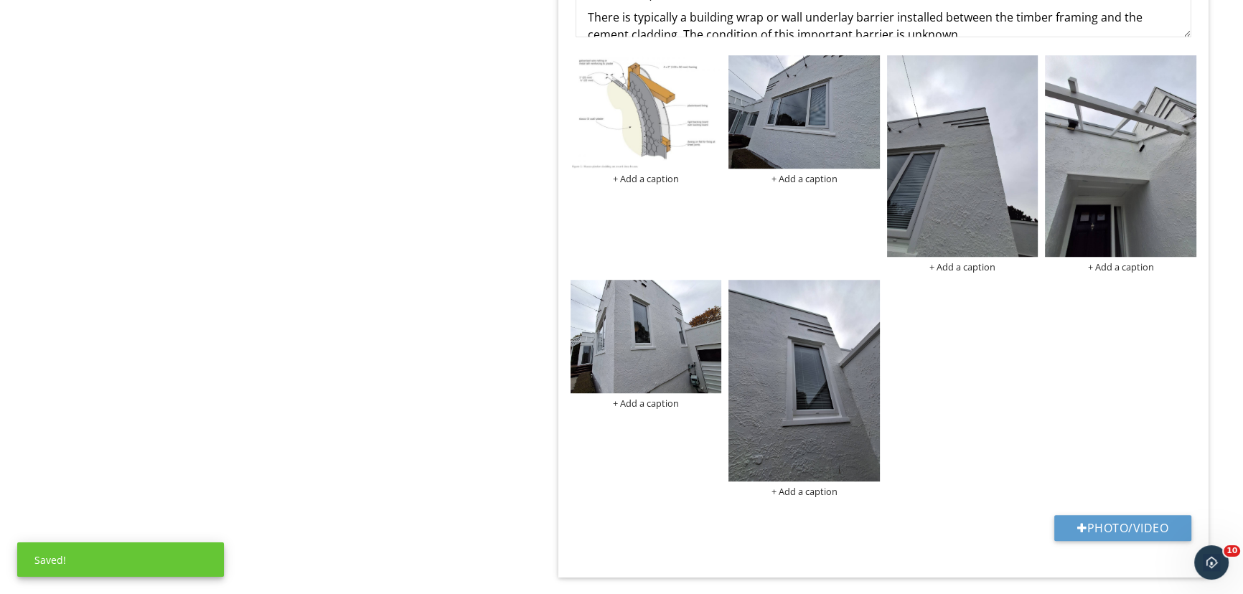
scroll to position [1368, 0]
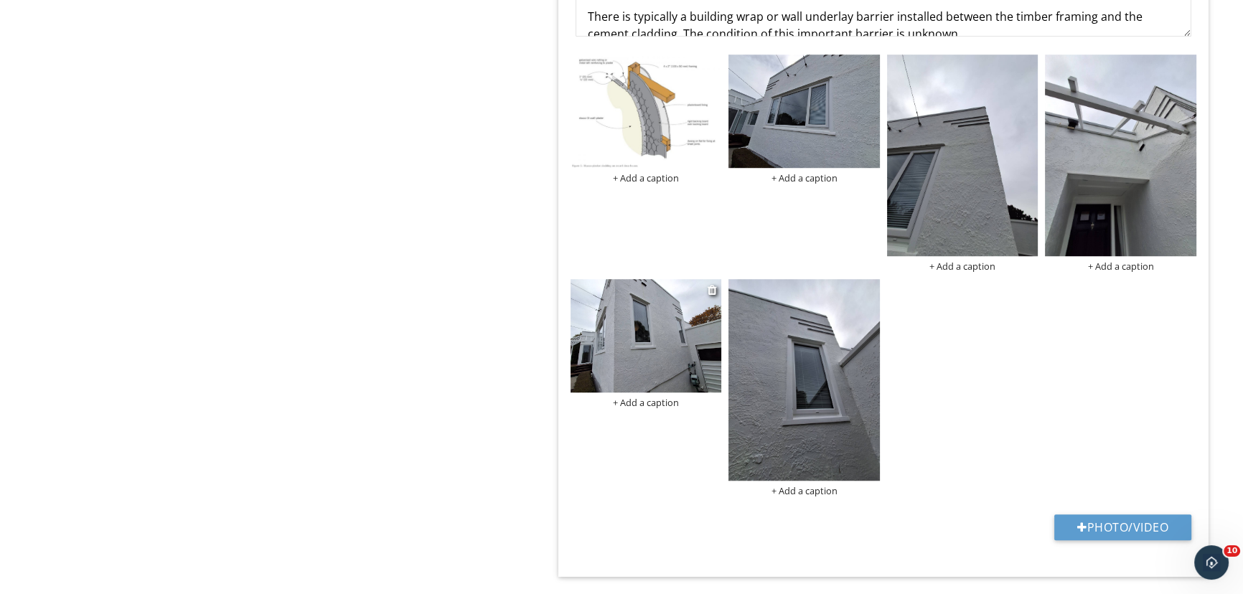
click at [690, 322] on img at bounding box center [646, 335] width 151 height 113
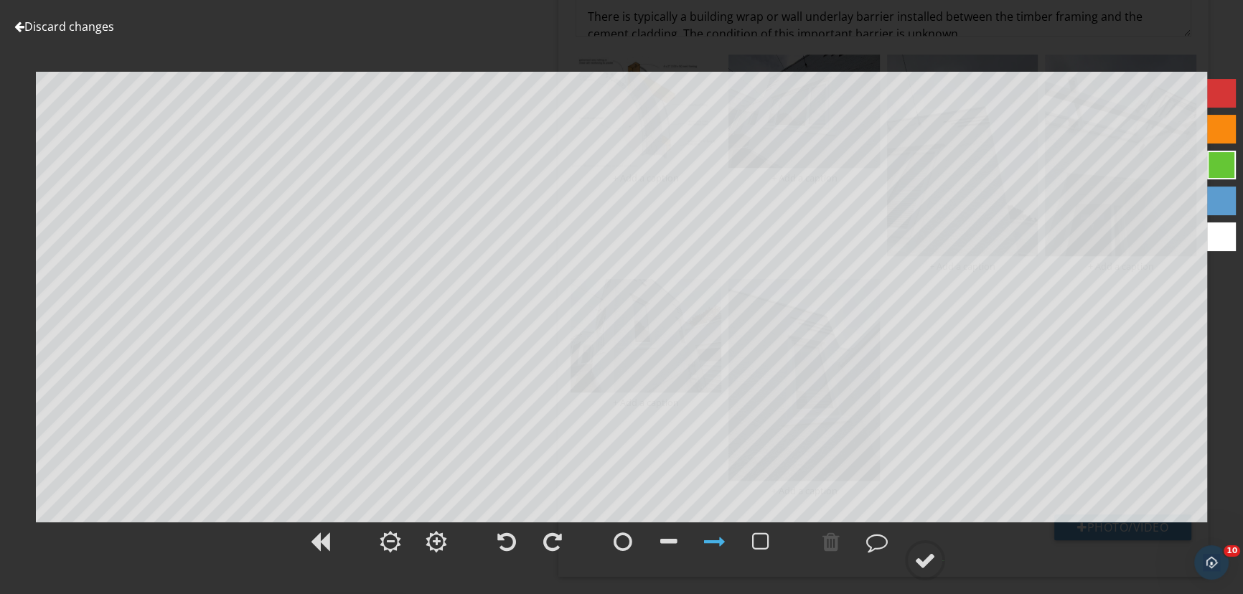
click at [74, 23] on link "Discard changes" at bounding box center [64, 27] width 100 height 16
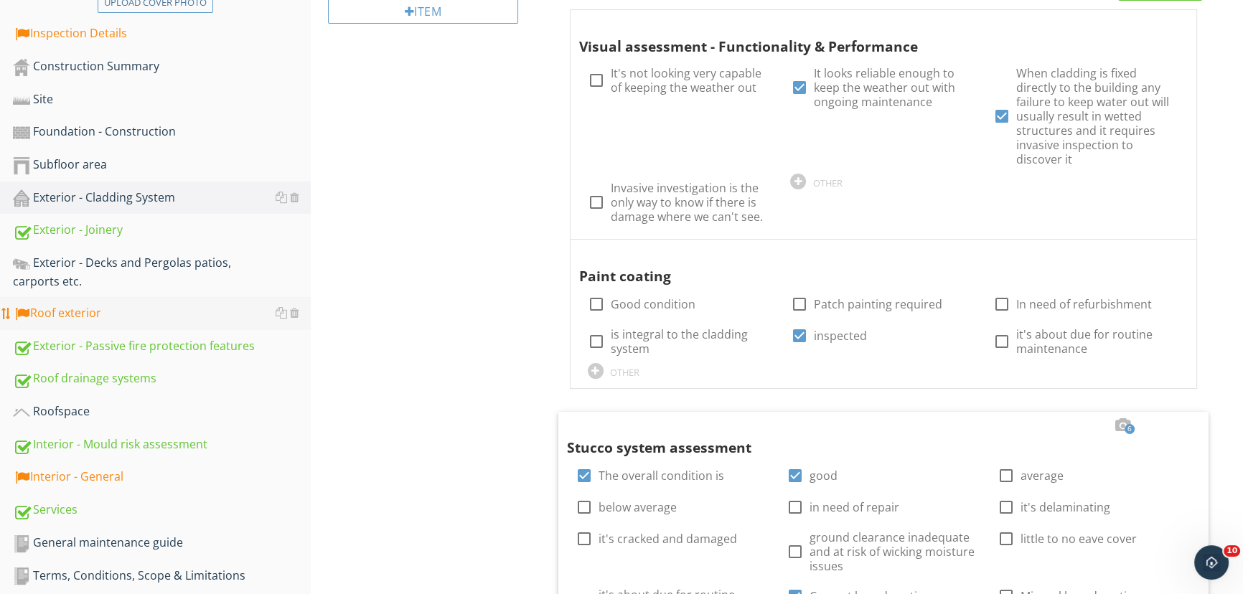
scroll to position [389, 0]
click at [76, 310] on div "Roof exterior" at bounding box center [162, 313] width 298 height 19
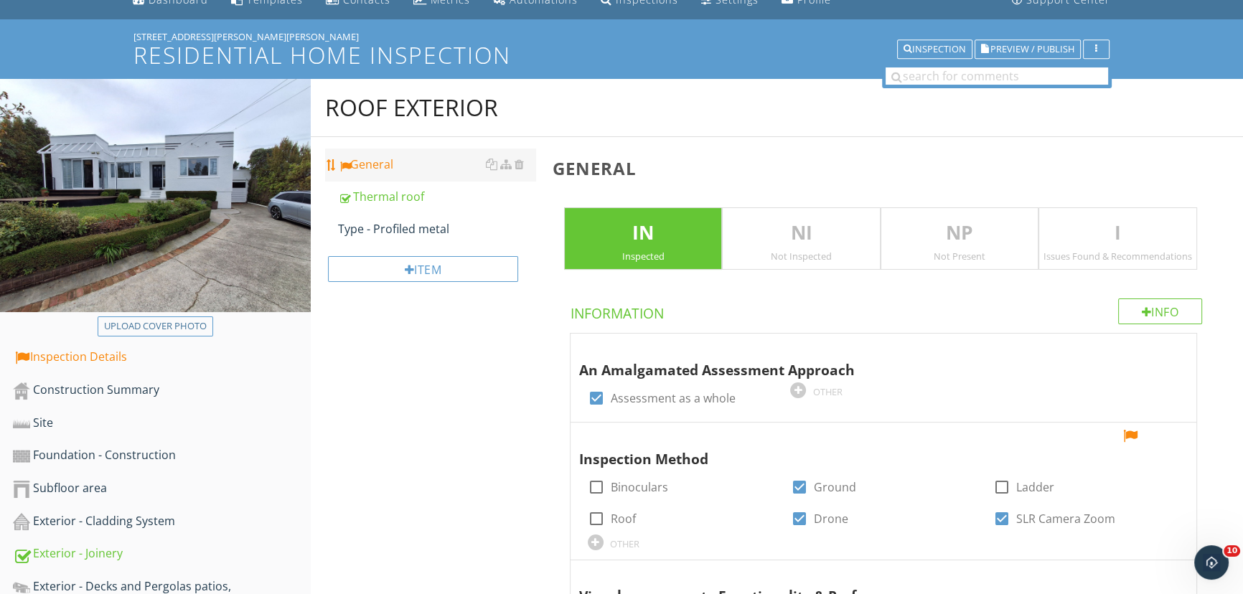
scroll to position [64, 0]
click at [395, 225] on div "Type - Profiled metal" at bounding box center [436, 229] width 197 height 17
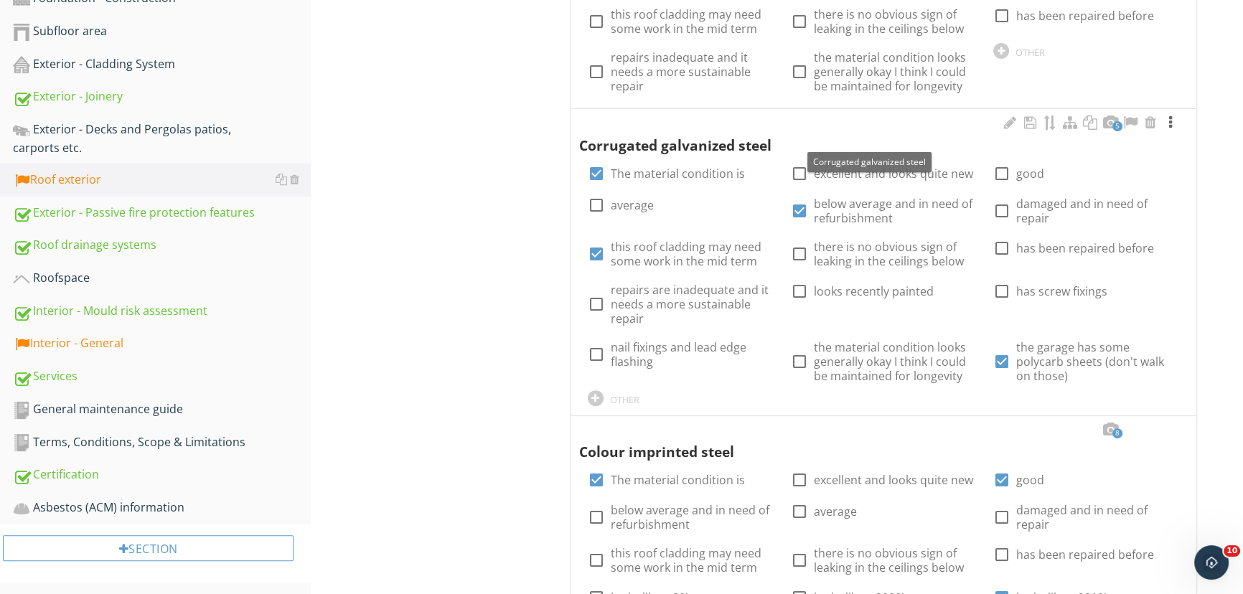
scroll to position [521, 0]
click at [1171, 122] on div at bounding box center [1170, 123] width 17 height 14
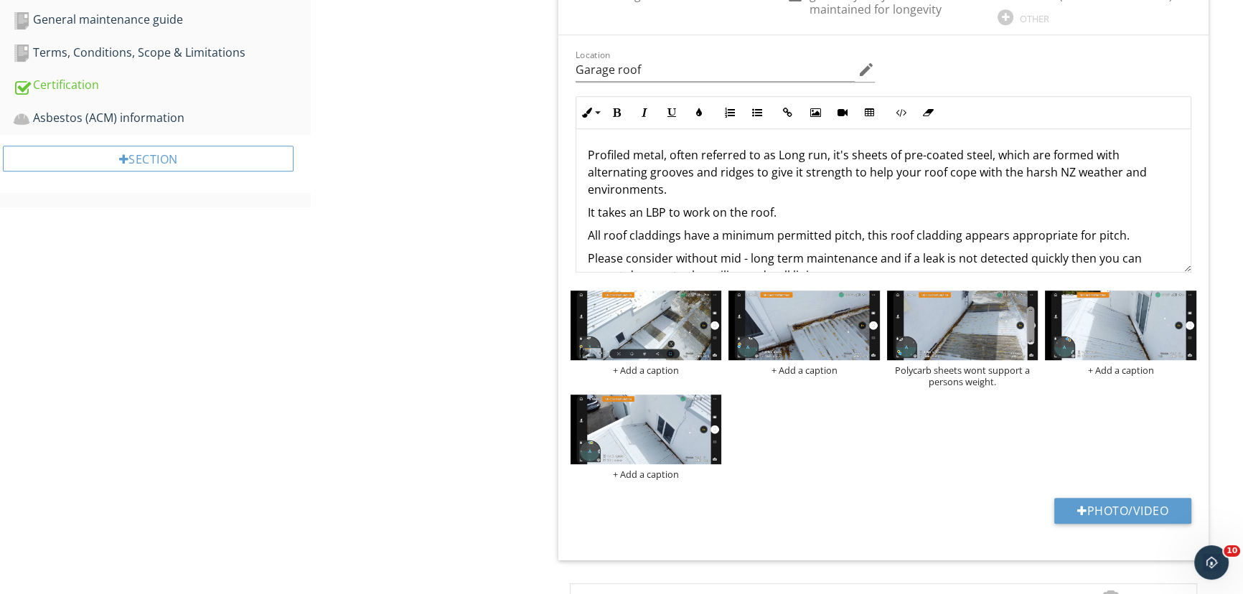
scroll to position [911, 0]
click at [1130, 321] on img at bounding box center [1120, 326] width 151 height 70
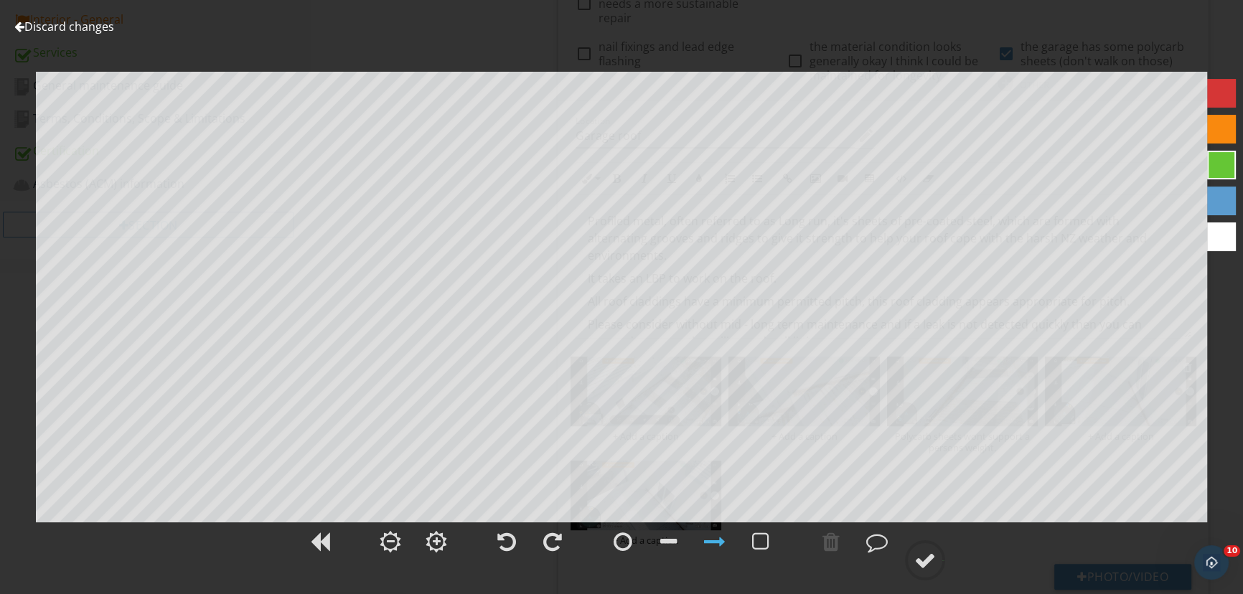
scroll to position [846, 0]
click at [60, 24] on link "Discard changes" at bounding box center [64, 27] width 100 height 16
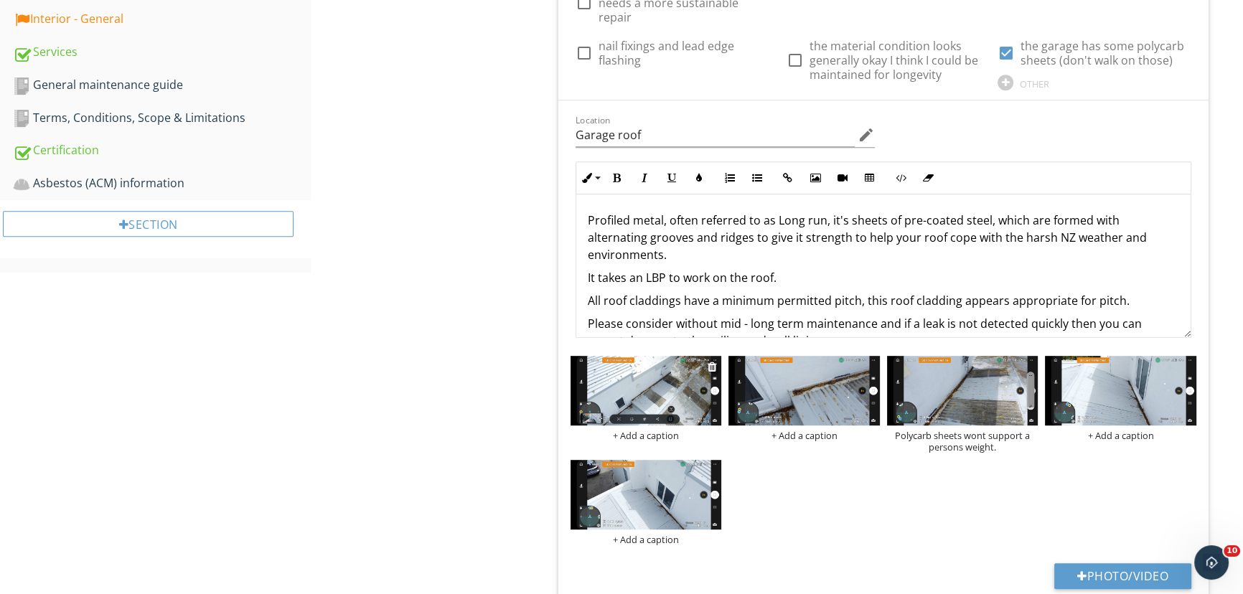
click at [629, 391] on img at bounding box center [646, 391] width 151 height 70
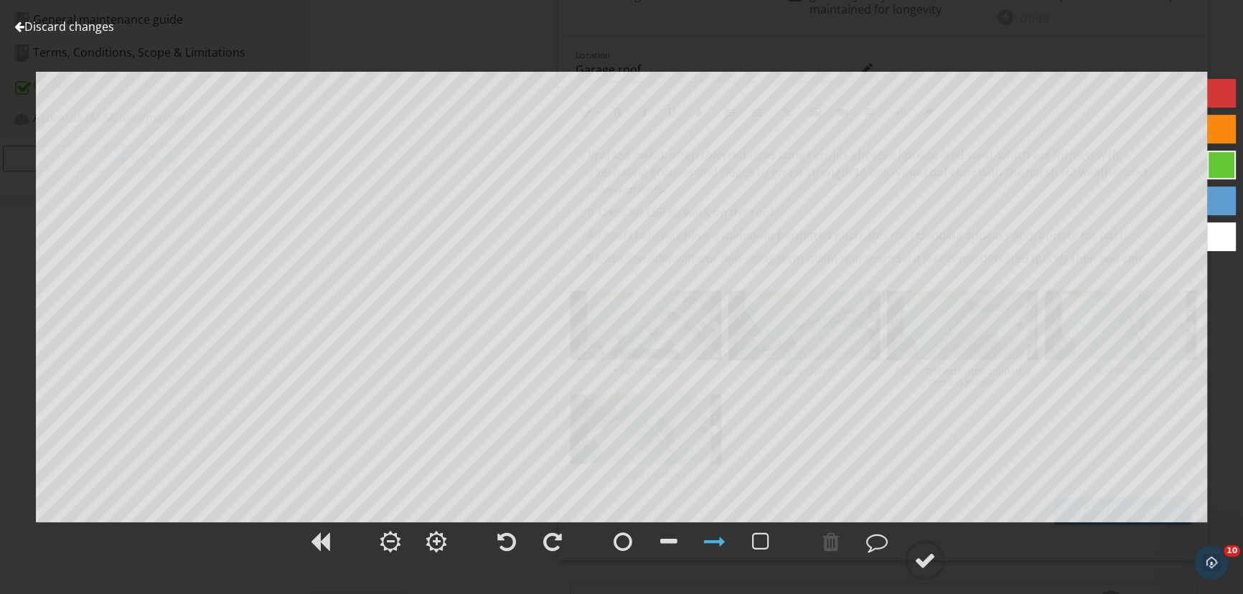
scroll to position [911, 0]
click at [876, 544] on div at bounding box center [877, 542] width 22 height 22
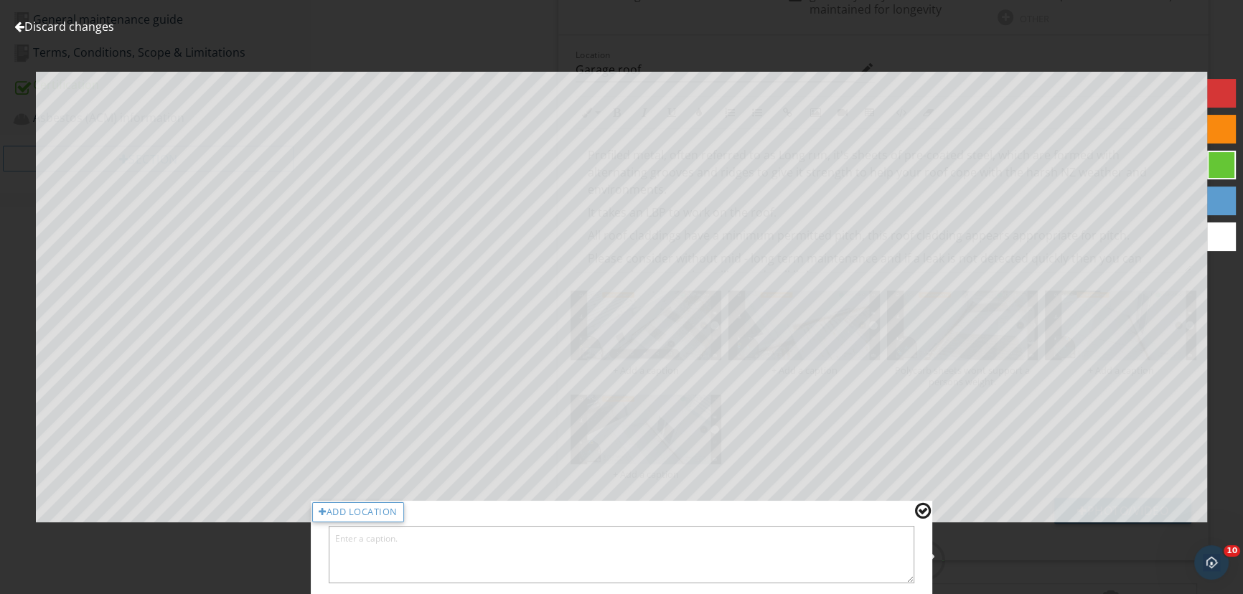
click at [616, 548] on textarea at bounding box center [622, 554] width 586 height 57
click at [745, 533] on textarea "To enrich screen reader interactions, please activate Accessibility in Grammarl…" at bounding box center [622, 554] width 586 height 57
click at [749, 550] on textarea "To enrich screen reader interactions, please activate Accessibility in Grammarl…" at bounding box center [622, 554] width 586 height 57
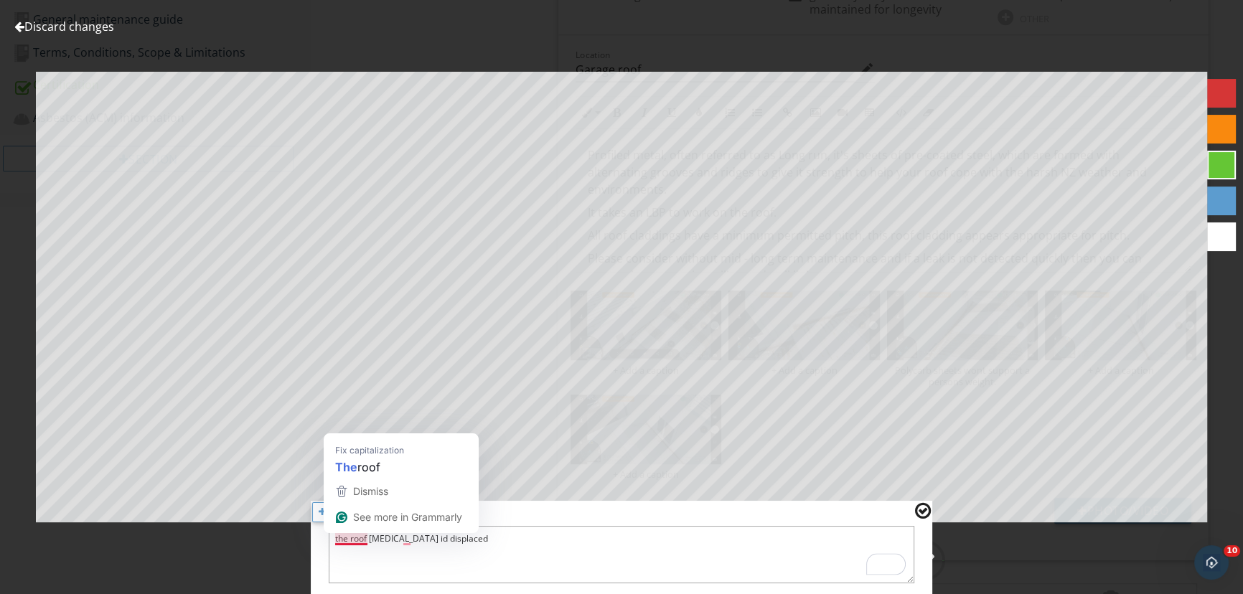
click at [339, 541] on textarea "the roof flashing id displaced" at bounding box center [622, 554] width 586 height 57
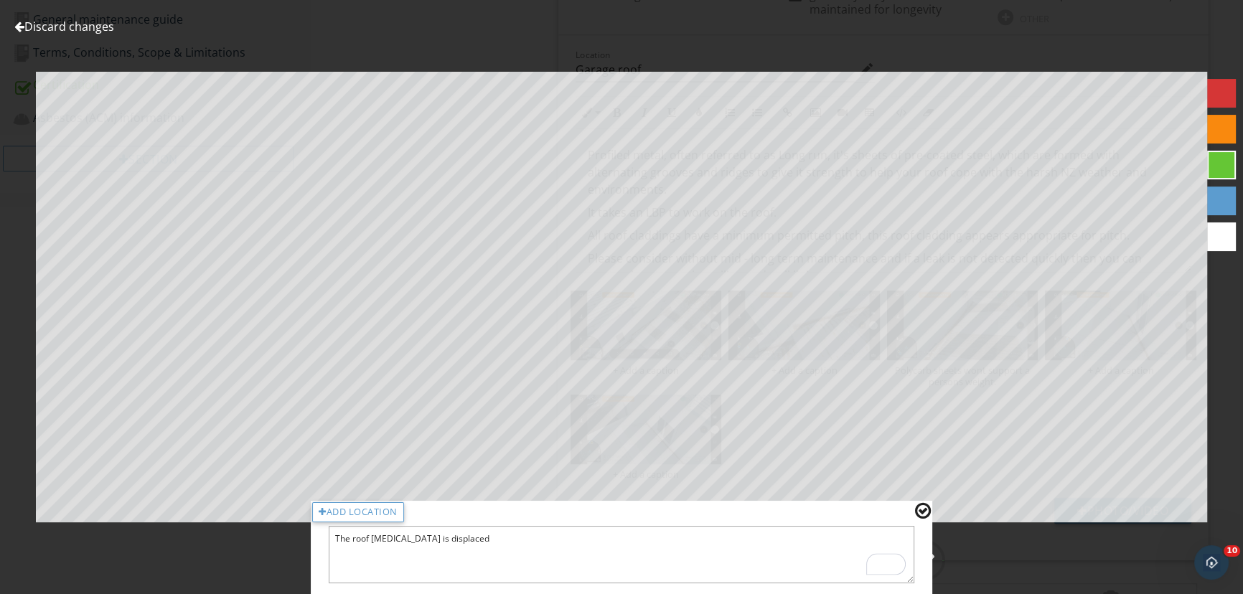
click at [470, 547] on textarea "The roof flashing is displaced" at bounding box center [622, 554] width 586 height 57
drag, startPoint x: 492, startPoint y: 545, endPoint x: 194, endPoint y: 570, distance: 298.9
click at [194, 570] on div "Discard changes Add Location The roof flashing is displaced" at bounding box center [621, 297] width 1243 height 594
type textarea "The roof flashing is displaced"
click at [58, 24] on link "Discard changes" at bounding box center [64, 27] width 100 height 16
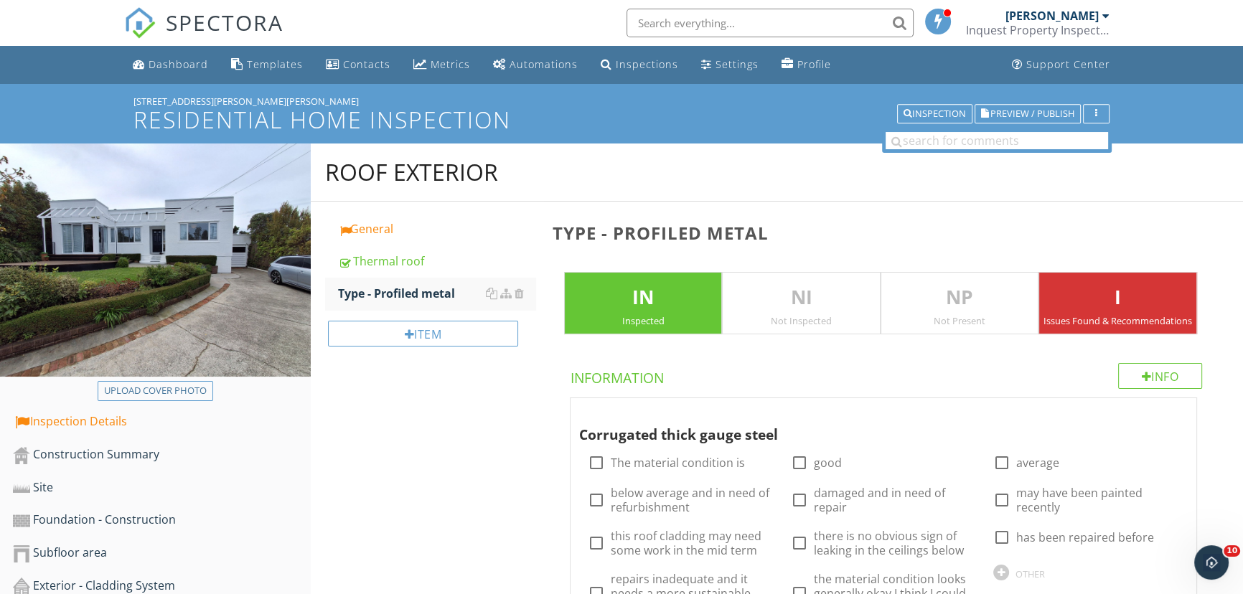
scroll to position [0, 0]
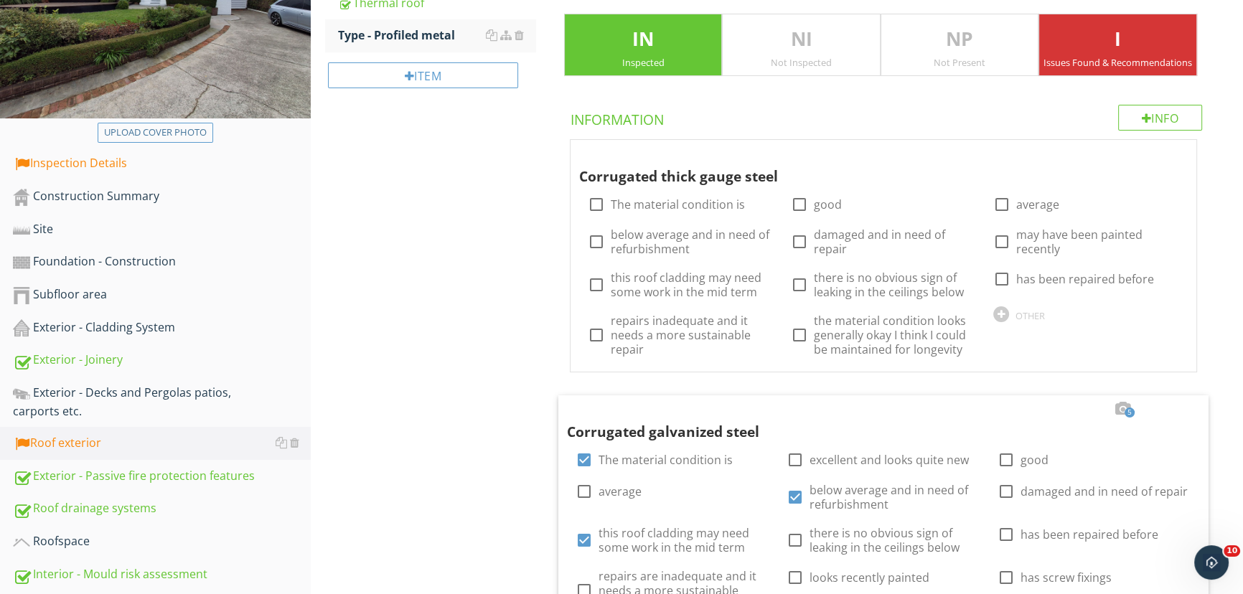
scroll to position [260, 0]
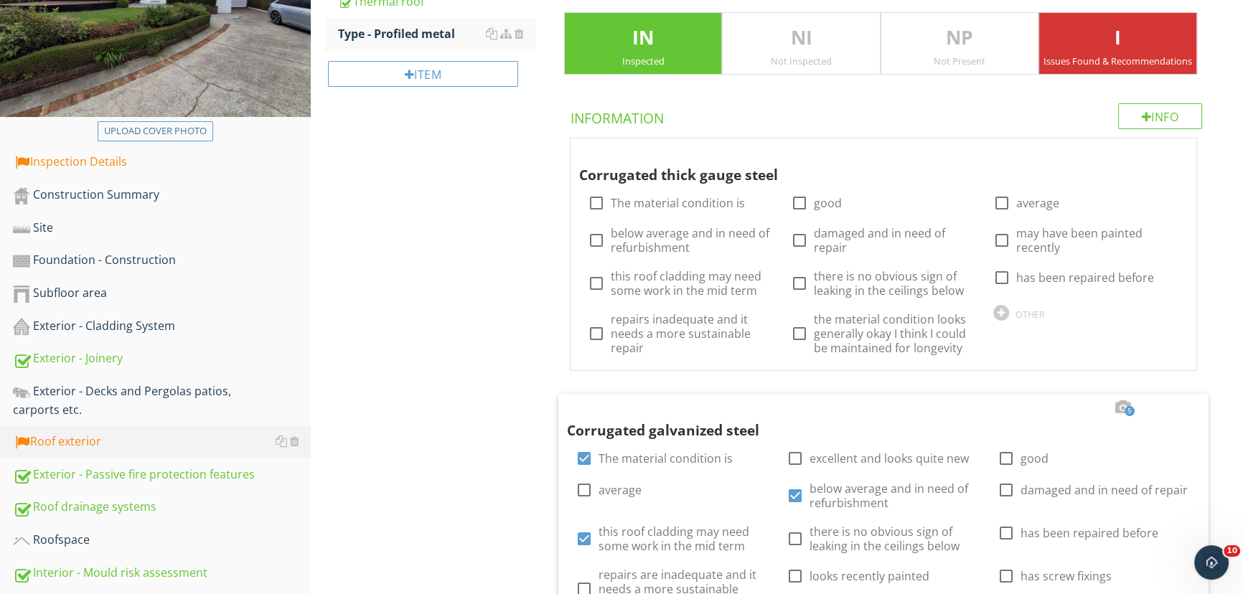
click at [62, 443] on div "Roof exterior" at bounding box center [162, 442] width 298 height 19
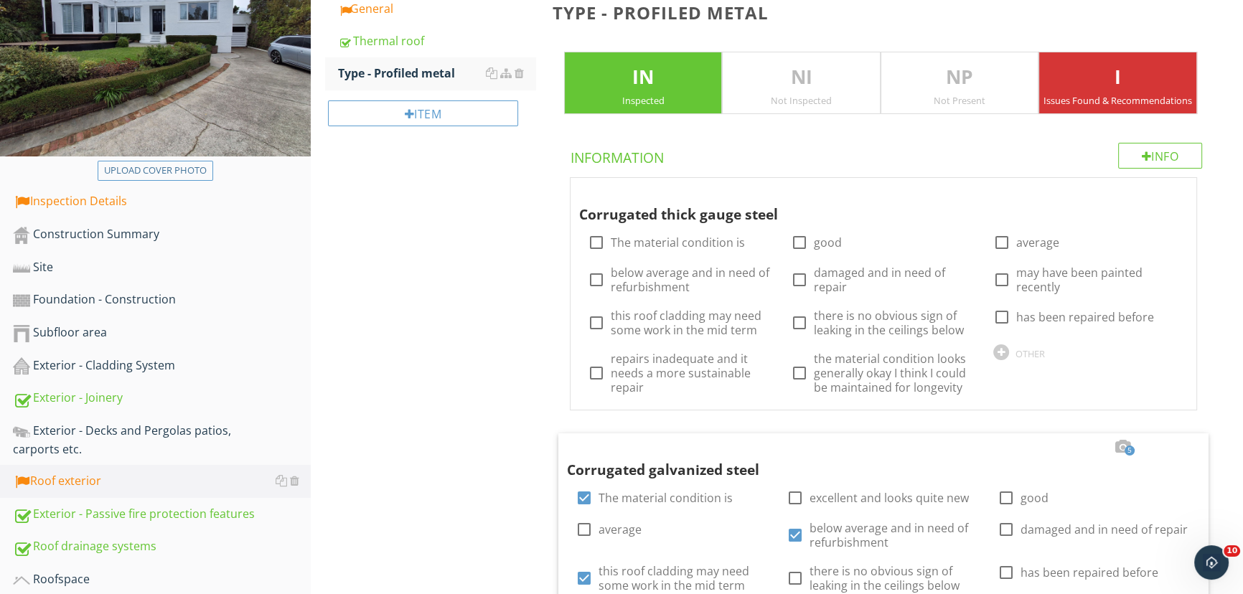
scroll to position [0, 0]
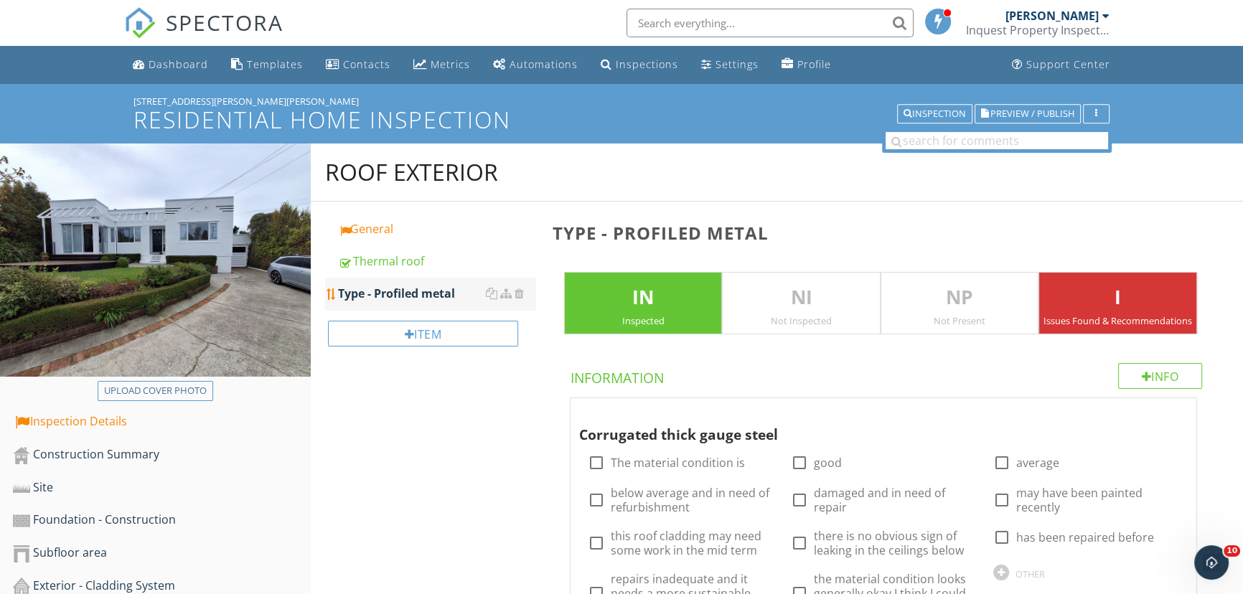
click at [398, 294] on div "Type - Profiled metal" at bounding box center [436, 293] width 197 height 17
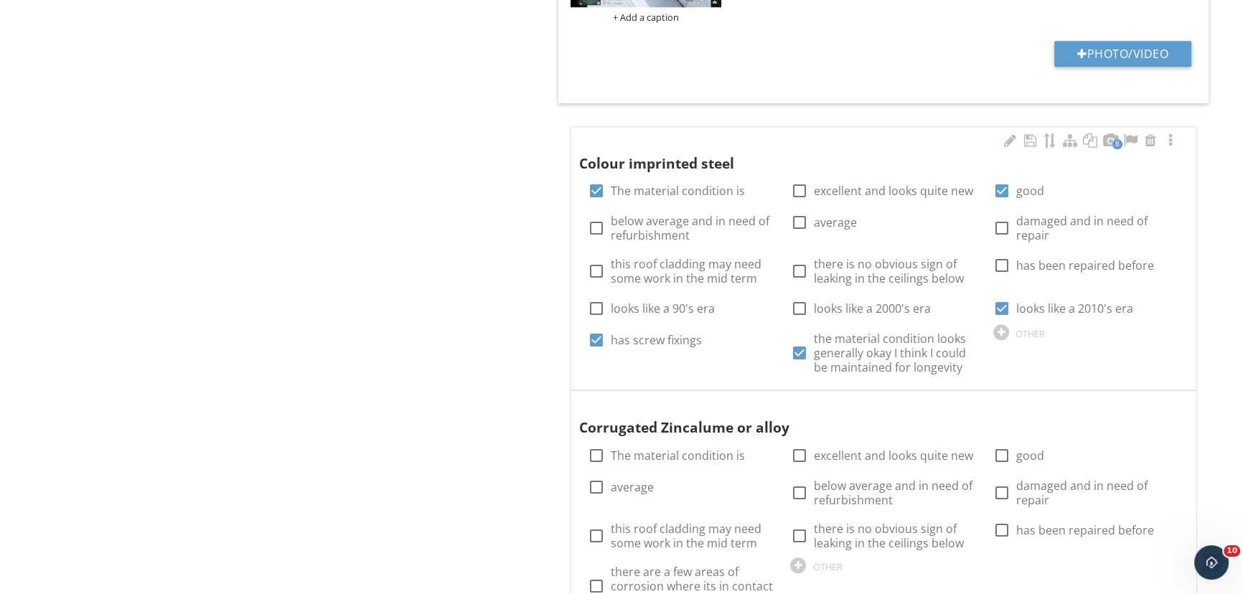
scroll to position [1369, 0]
click at [1173, 138] on div at bounding box center [1170, 140] width 17 height 14
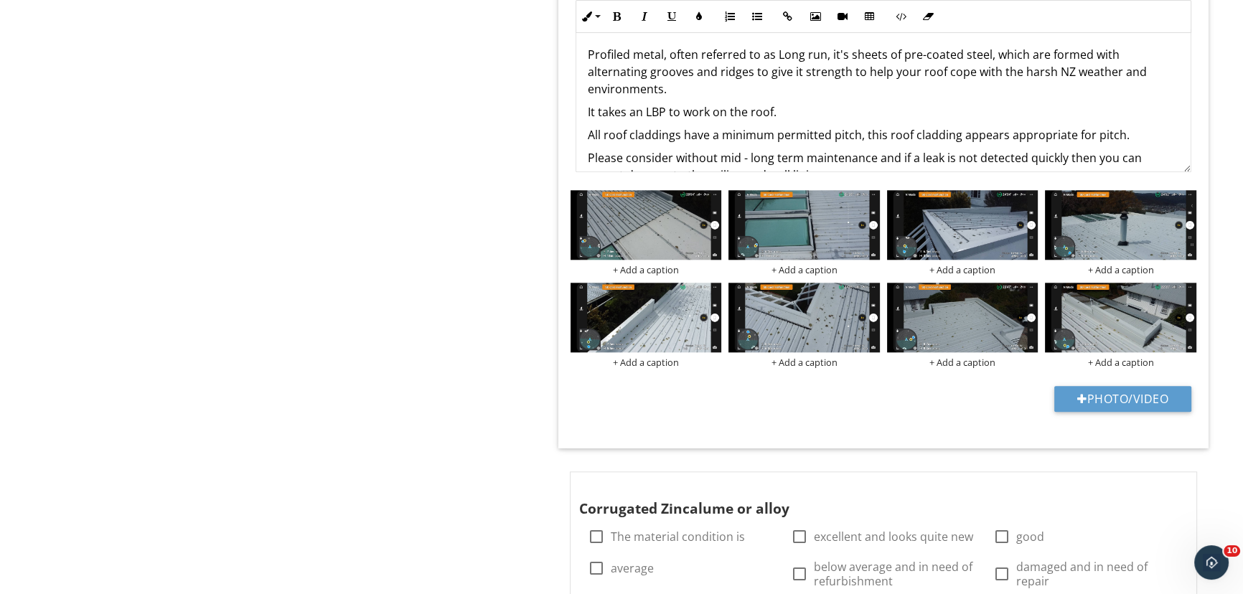
scroll to position [1826, 0]
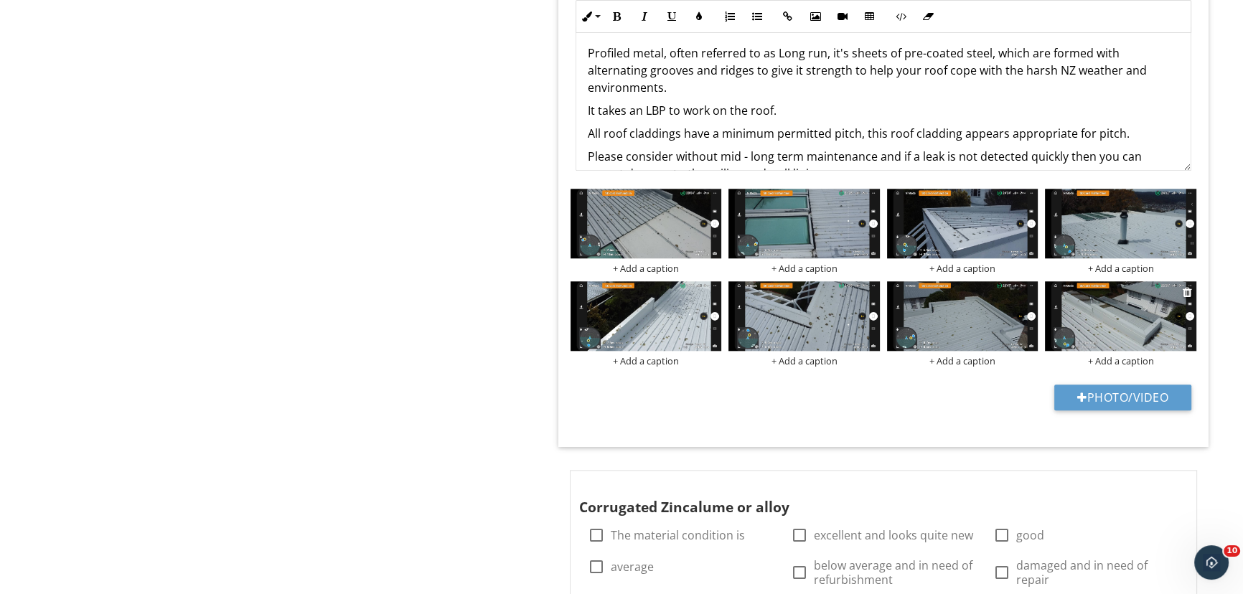
click at [1112, 300] on img at bounding box center [1120, 316] width 151 height 70
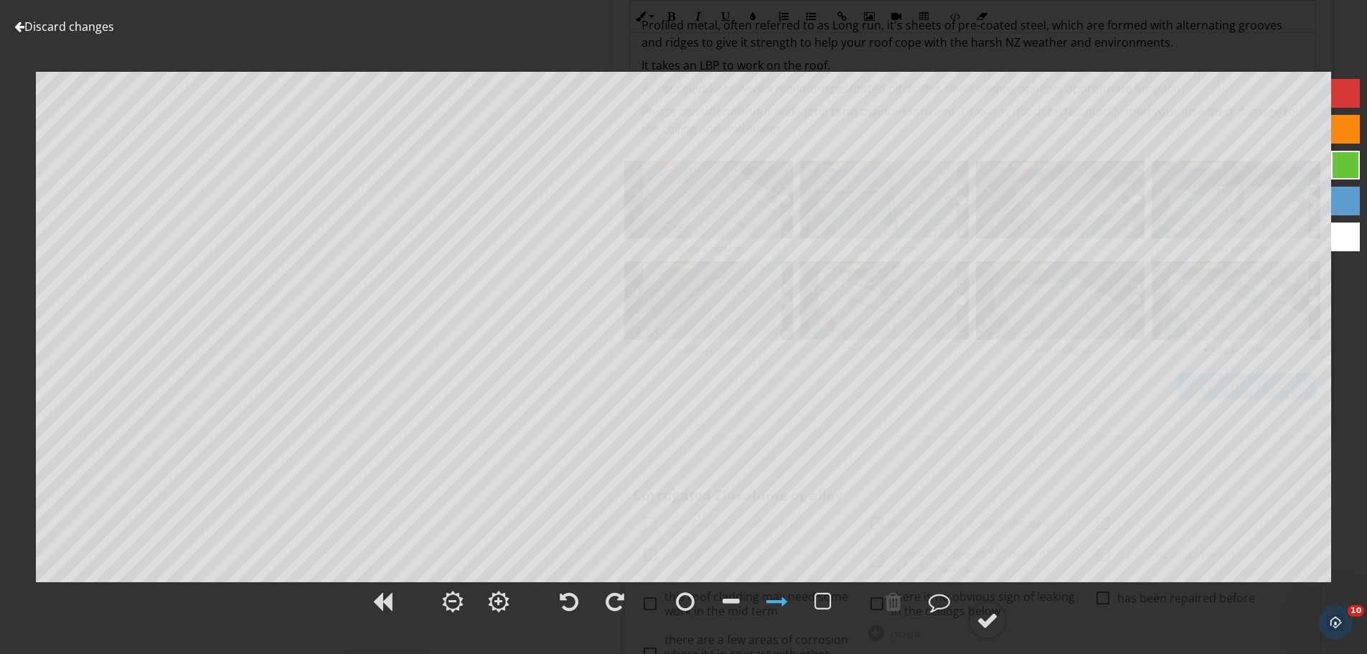
scroll to position [1857, 0]
click at [942, 594] on div at bounding box center [940, 602] width 22 height 22
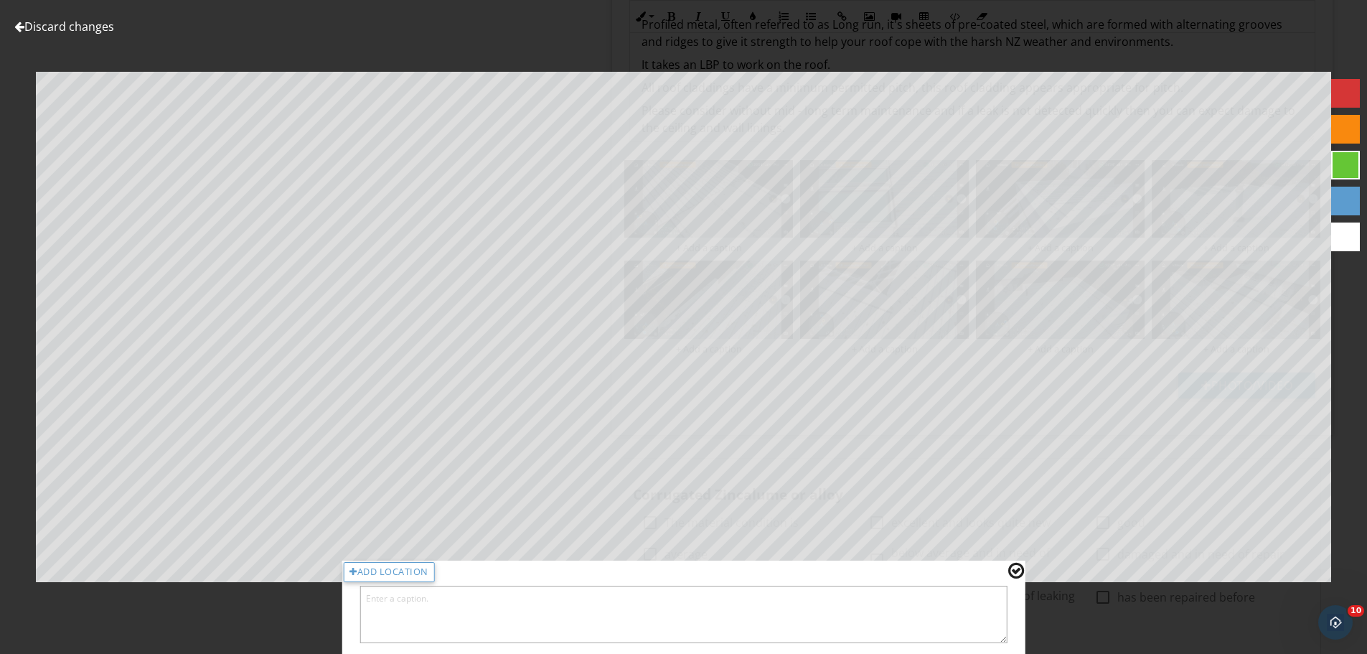
click at [569, 593] on textarea at bounding box center [684, 614] width 648 height 57
click at [584, 594] on textarea "Soaker flashing is used at parapet to roof junction." at bounding box center [684, 614] width 648 height 57
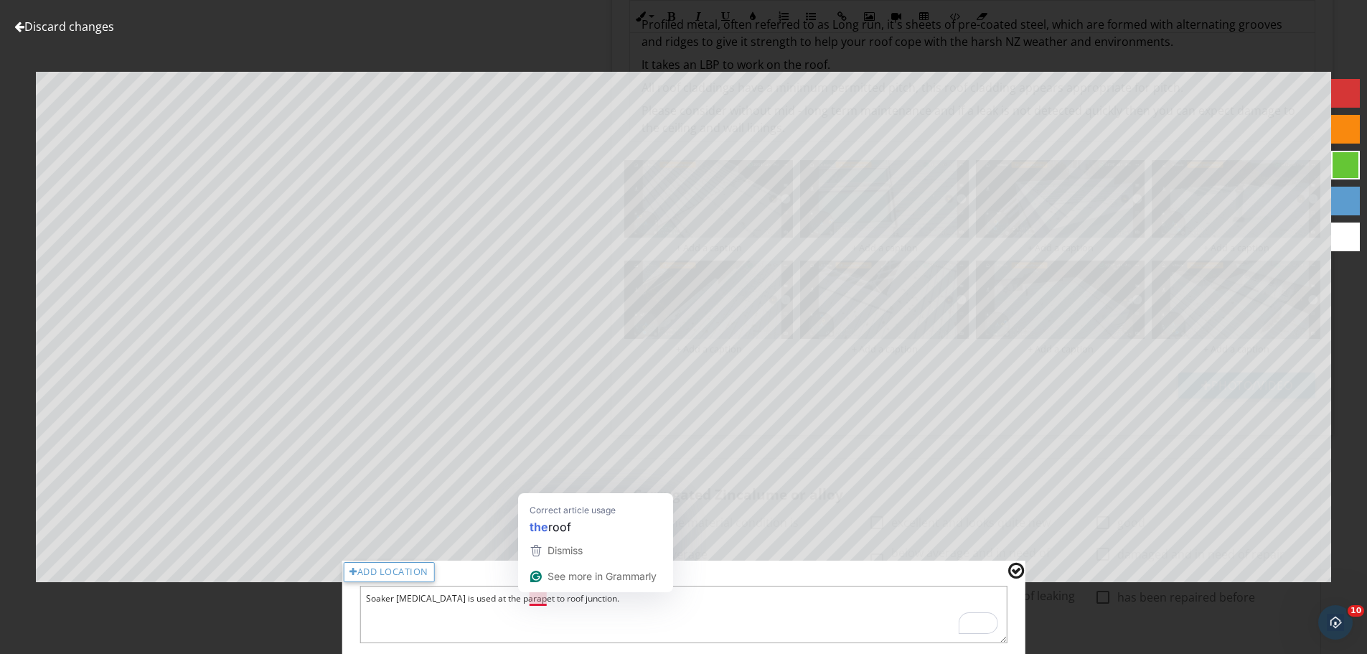
click at [527, 594] on textarea "Soaker flashing is used at the parapet to roof junction." at bounding box center [684, 614] width 648 height 57
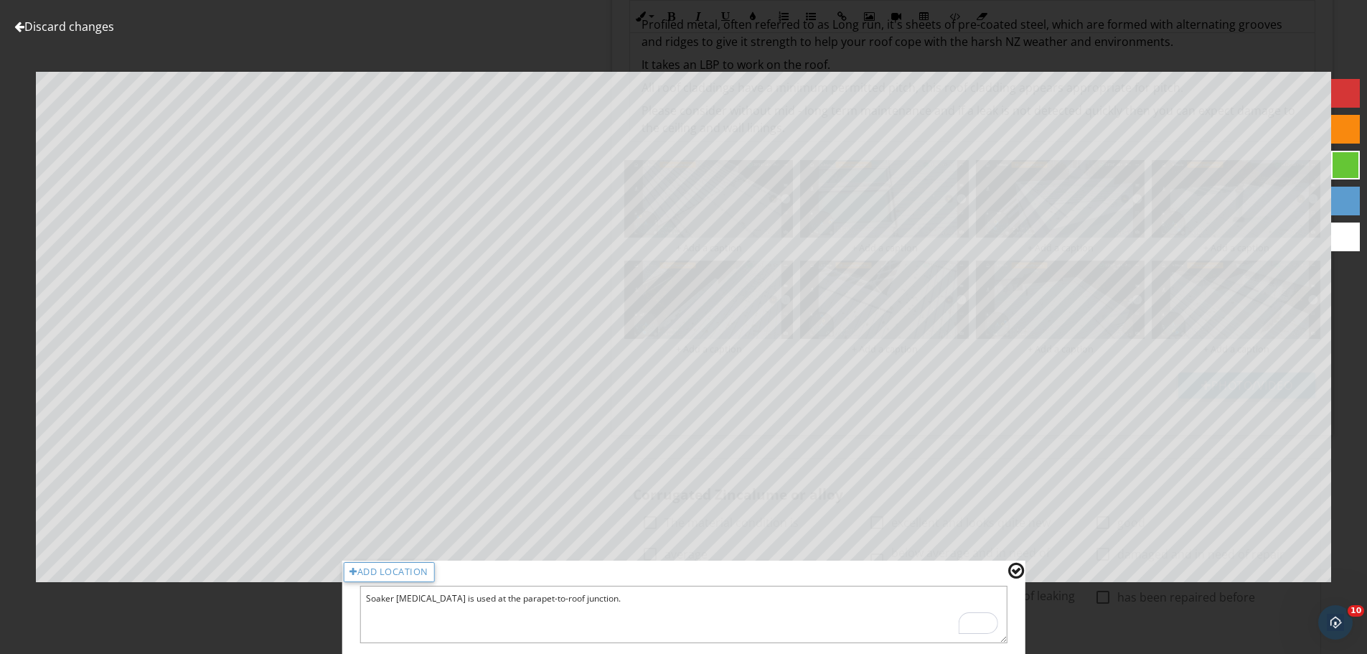
type textarea "Soaker flashing is used at the parapet-to-roof junction."
click at [1013, 568] on div at bounding box center [1016, 570] width 16 height 19
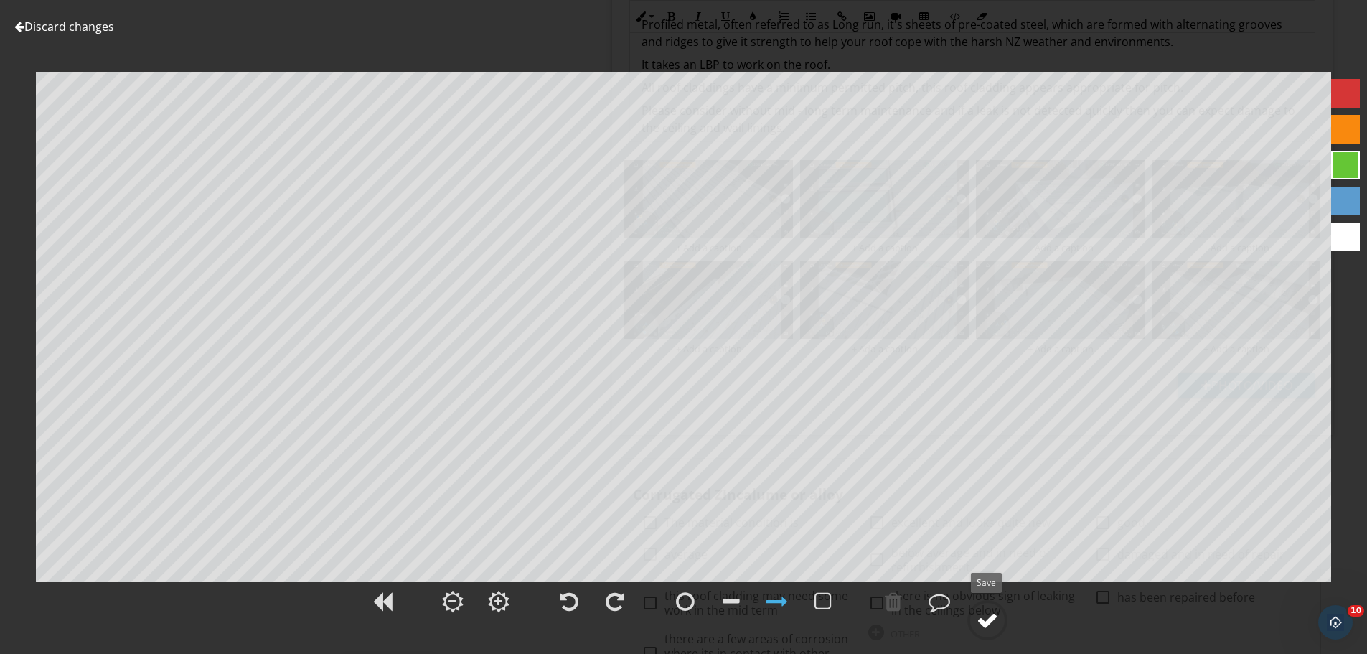
click at [988, 594] on div at bounding box center [988, 620] width 22 height 22
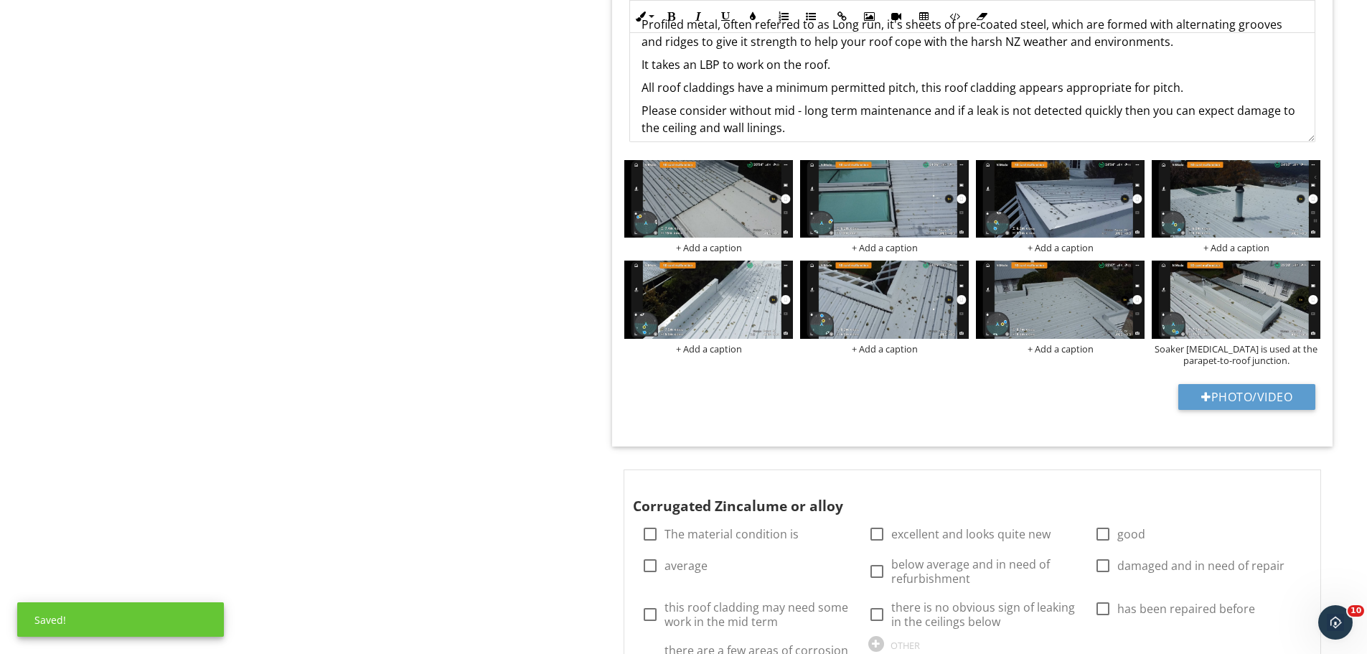
click at [571, 396] on div "Roof exterior General Thermal roof Type - Profiled metal Item Type - Profiled m…" at bounding box center [855, 397] width 1026 height 4220
click at [555, 370] on div "Roof exterior General Thermal roof Type - Profiled metal Item Type - Profiled m…" at bounding box center [855, 397] width 1026 height 4220
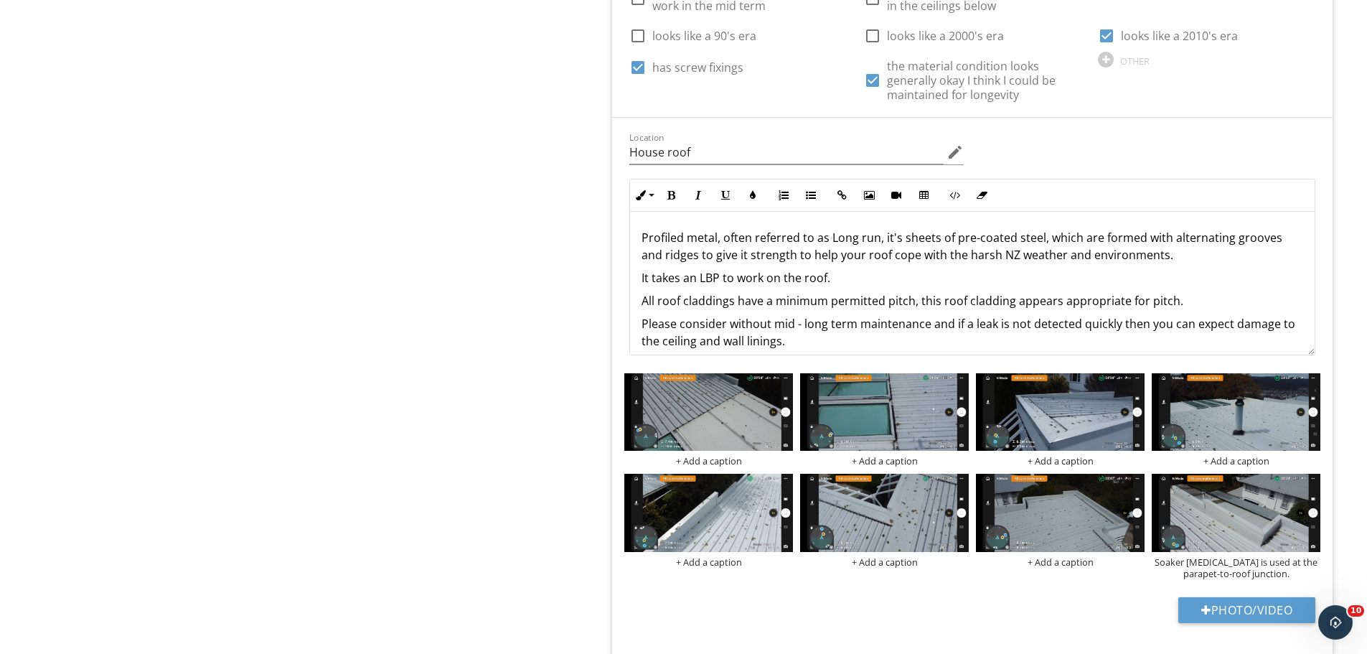
scroll to position [1643, 0]
click at [838, 281] on p "It takes an LBP to work on the roof." at bounding box center [973, 278] width 662 height 17
click at [545, 337] on div "Roof exterior General Thermal roof Type - Profiled metal Item Type - Profiled m…" at bounding box center [855, 611] width 1026 height 4220
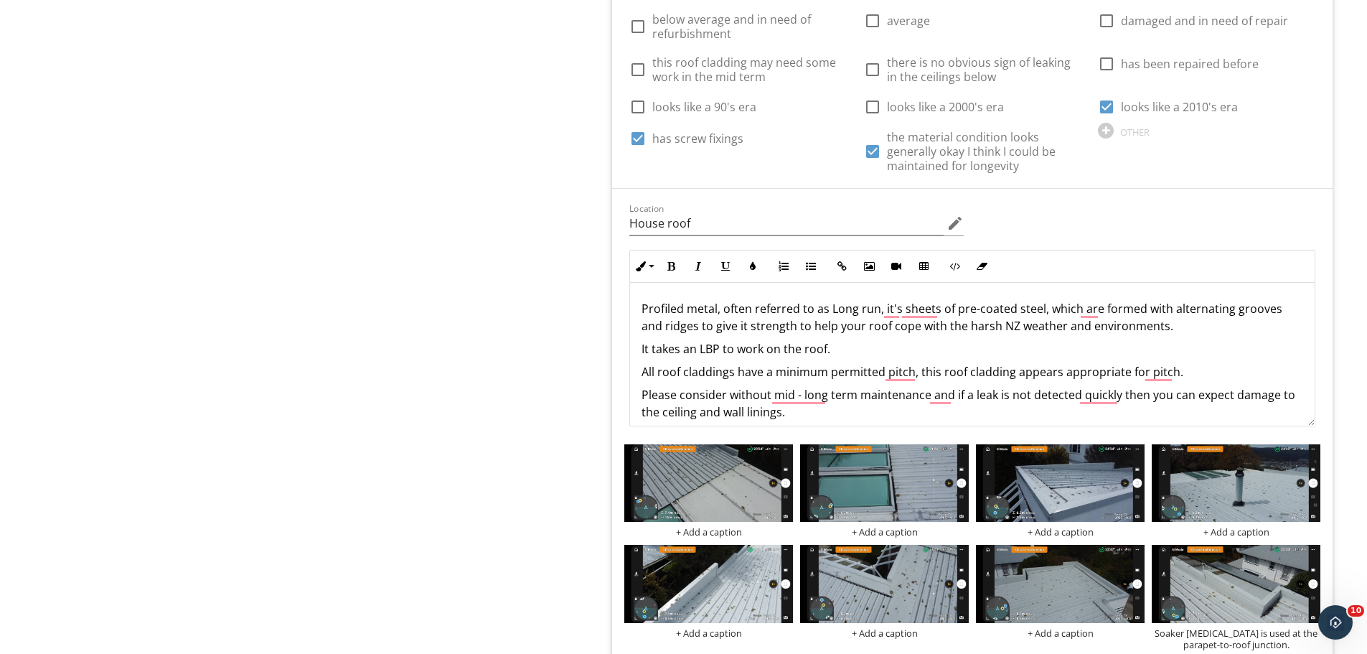
scroll to position [1572, 0]
click at [893, 349] on p "It takes an LBP to work on the roof." at bounding box center [973, 349] width 662 height 17
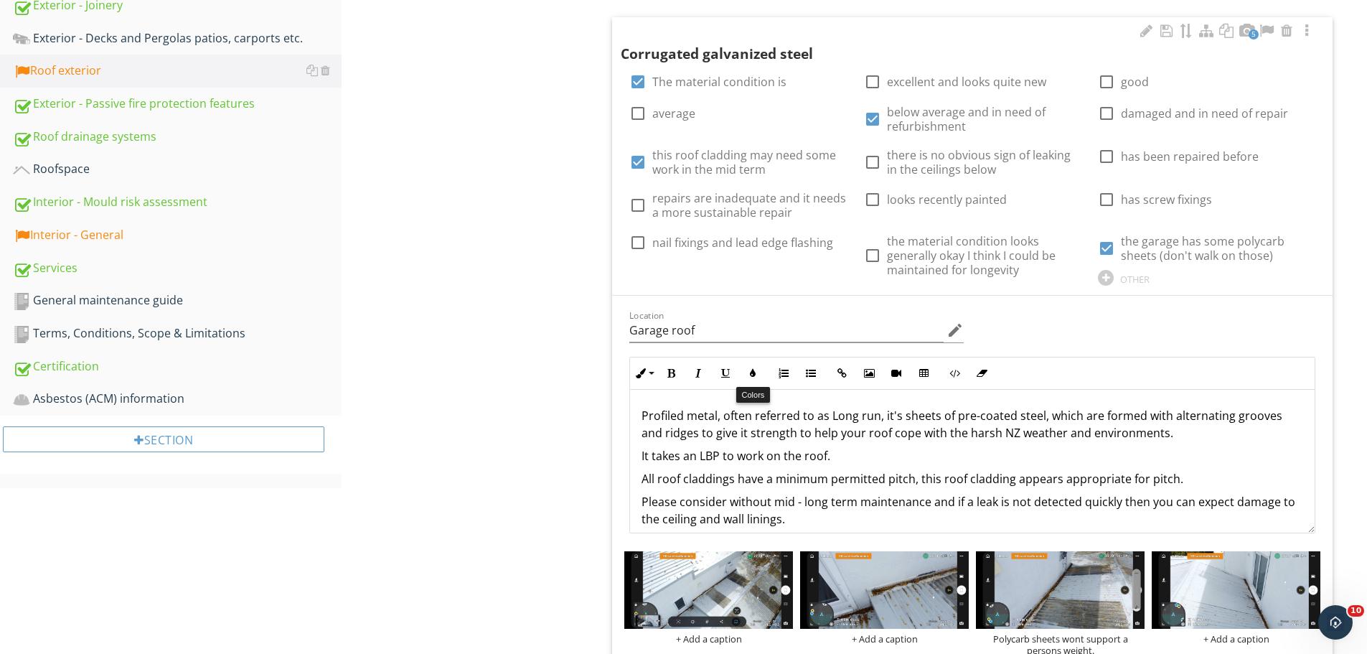
scroll to position [637, 0]
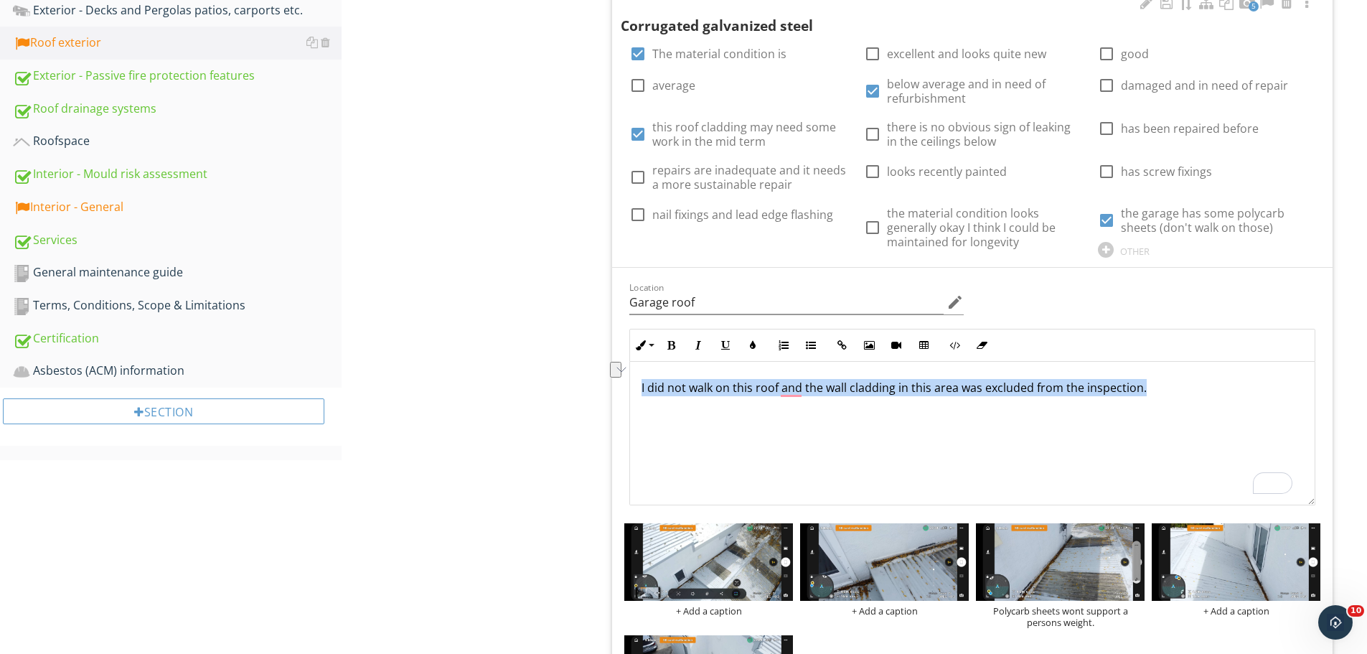
drag, startPoint x: 642, startPoint y: 388, endPoint x: 1150, endPoint y: 392, distance: 508.1
click at [1150, 392] on p "I did not walk on this roof and the wall cladding in this area was excluded fro…" at bounding box center [973, 387] width 662 height 17
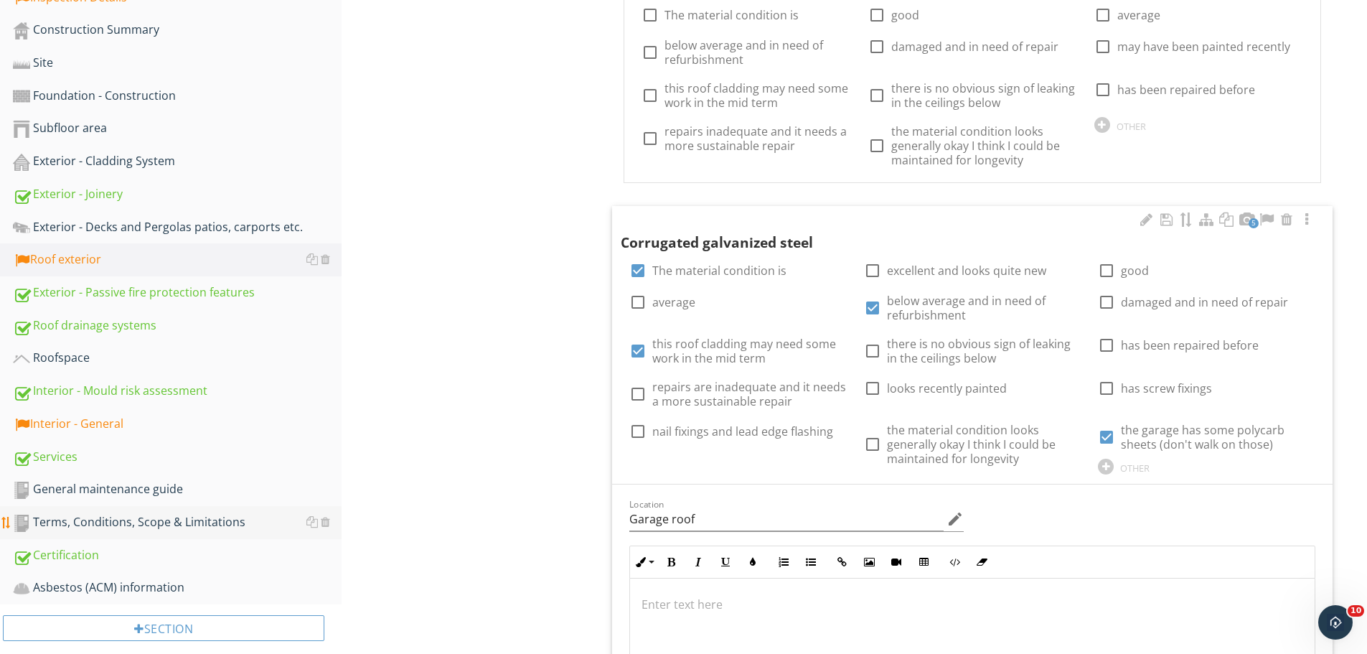
scroll to position [449, 0]
click at [111, 158] on div "Exterior - Cladding System" at bounding box center [177, 160] width 329 height 19
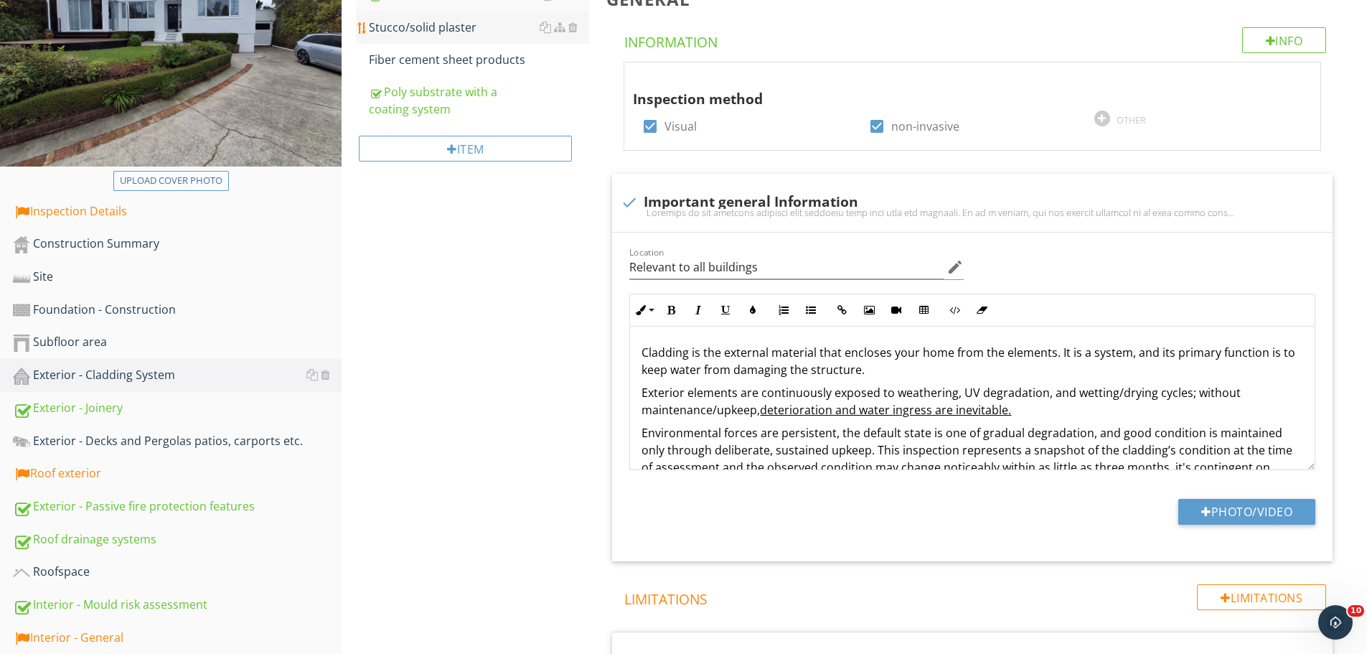
scroll to position [233, 0]
click at [419, 29] on div "Stucco/solid plaster" at bounding box center [479, 27] width 220 height 17
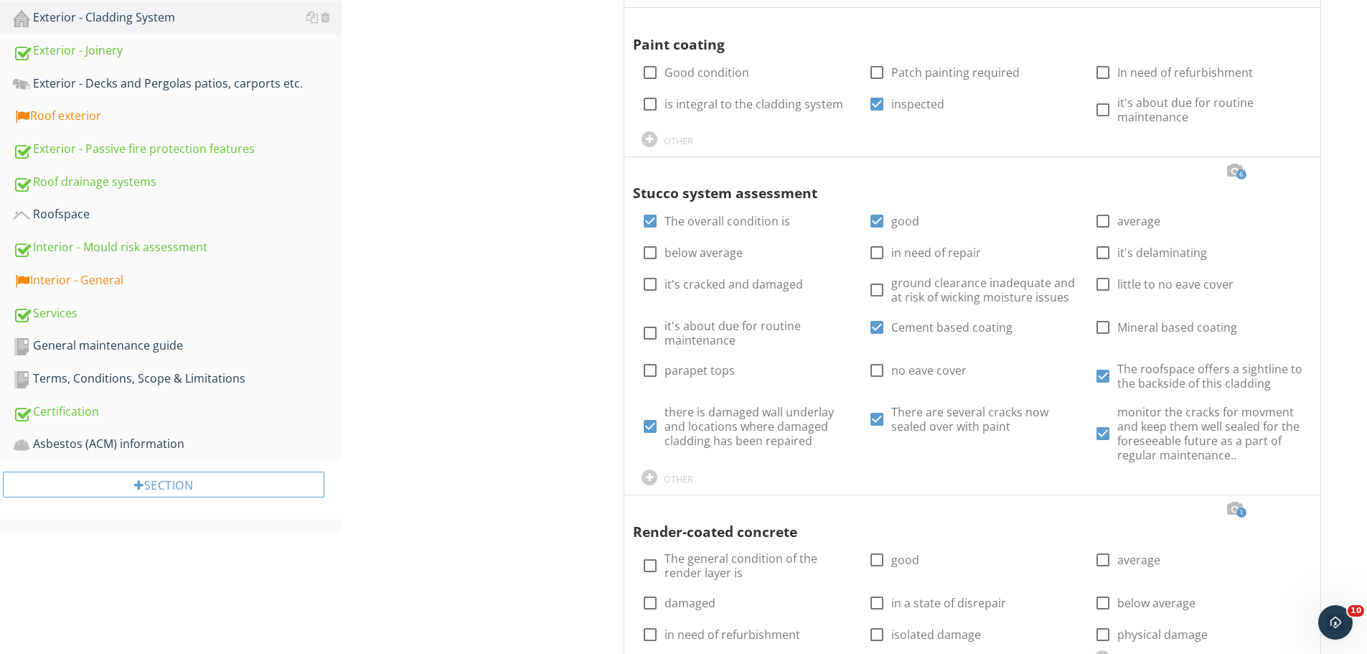
scroll to position [592, 0]
click at [577, 317] on div "Exterior - Cladding System General Stucco/solid plaster Fiber cement sheet prod…" at bounding box center [855, 535] width 1026 height 1968
click at [1298, 168] on div at bounding box center [1294, 170] width 17 height 14
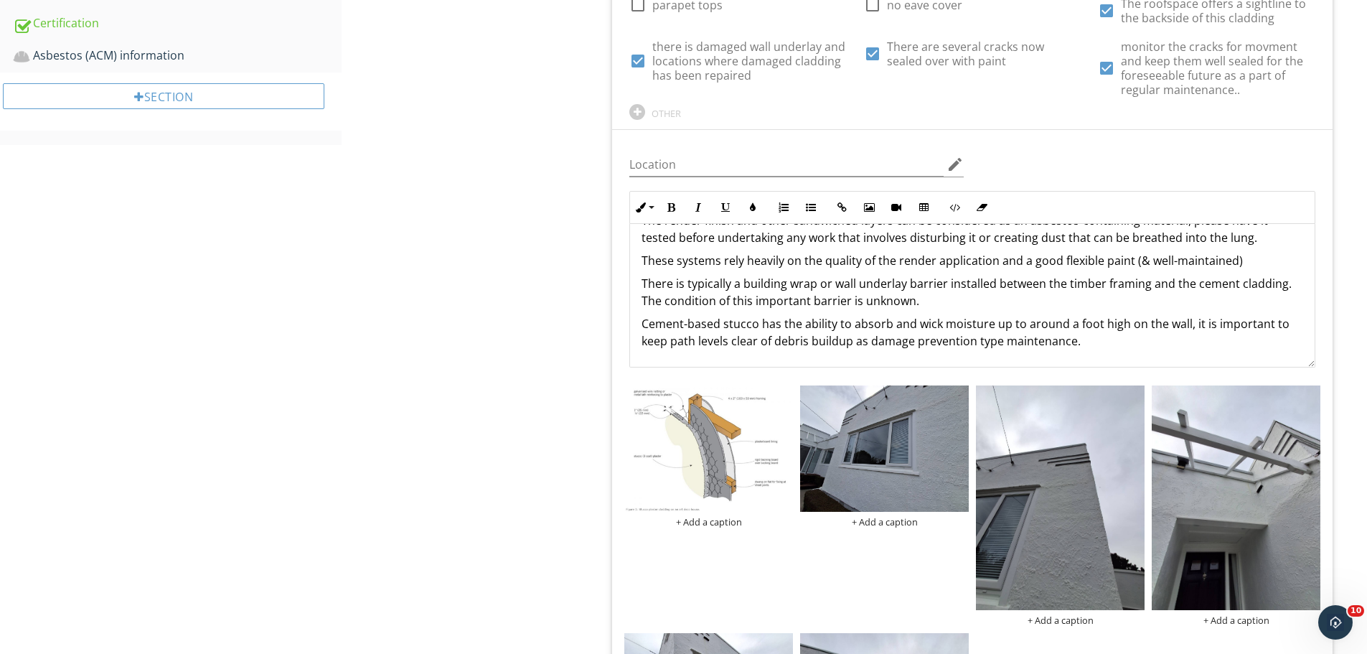
scroll to position [980, 0]
click at [1075, 339] on p "Cement-based stucco has the ability to absorb and wick moisture up to around a …" at bounding box center [973, 331] width 662 height 34
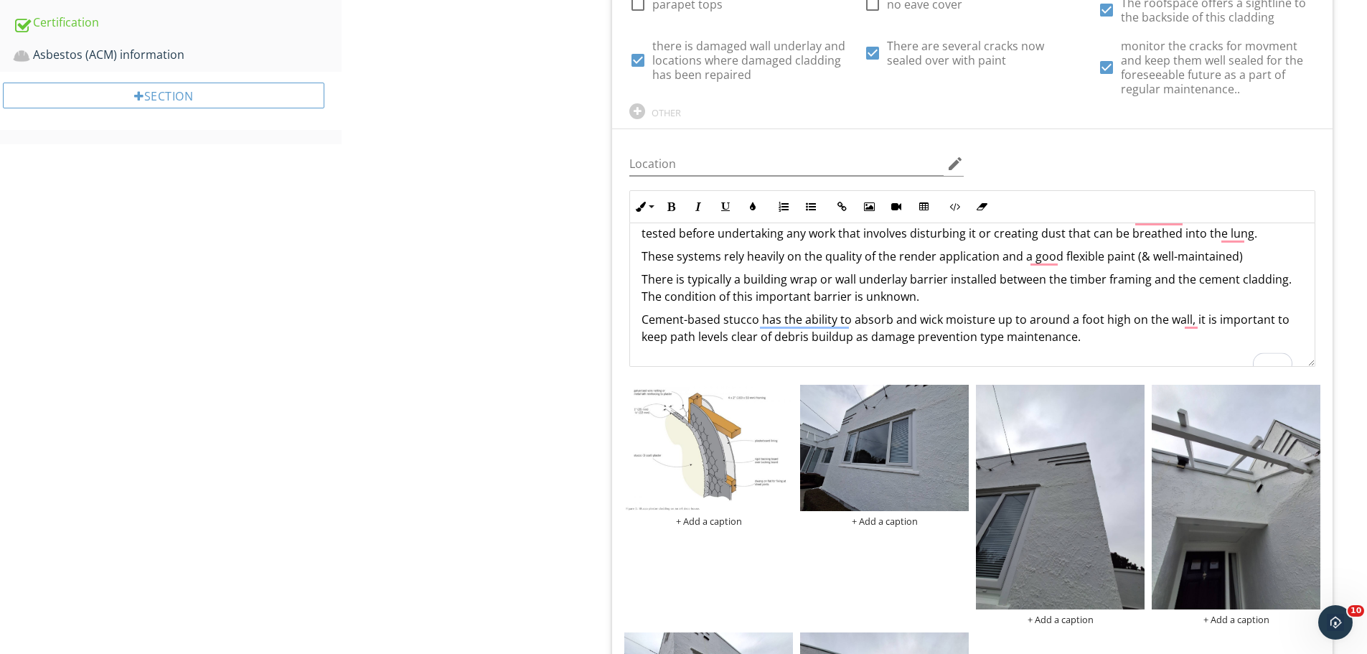
scroll to position [35, 0]
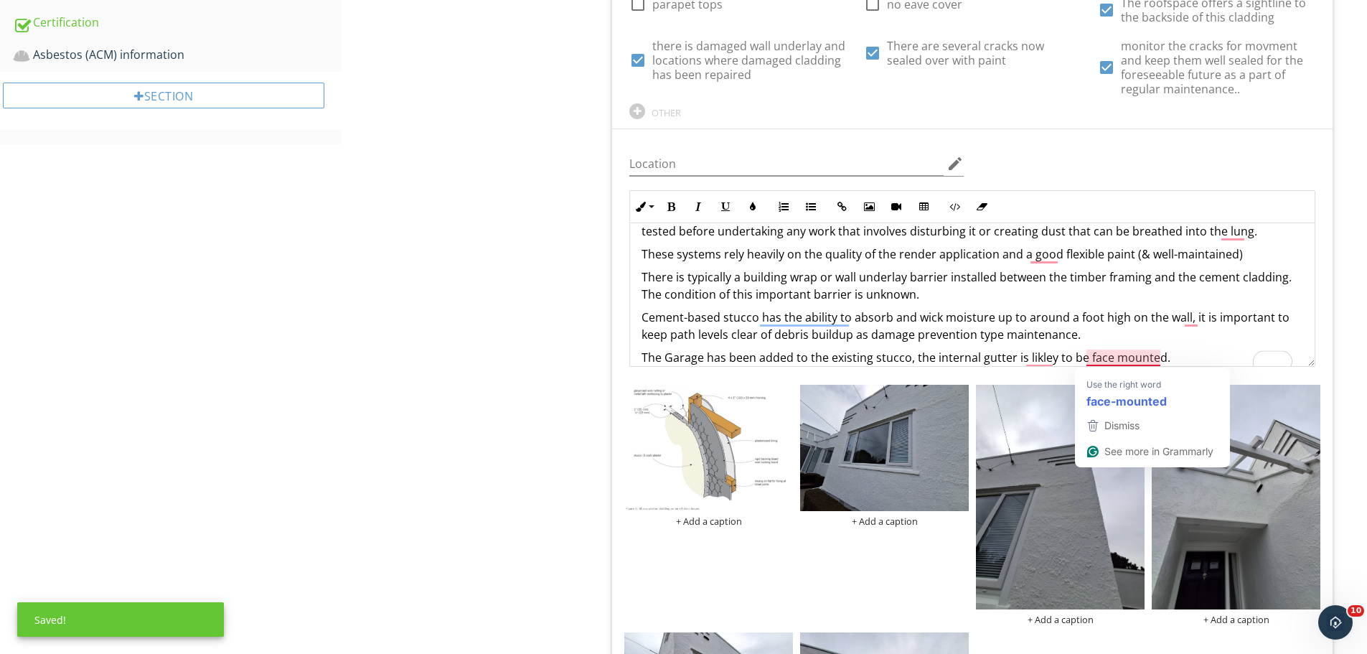
click at [1161, 361] on p "The Garage has been added to the existing stucco, the internal gutter is likley…" at bounding box center [973, 357] width 662 height 17
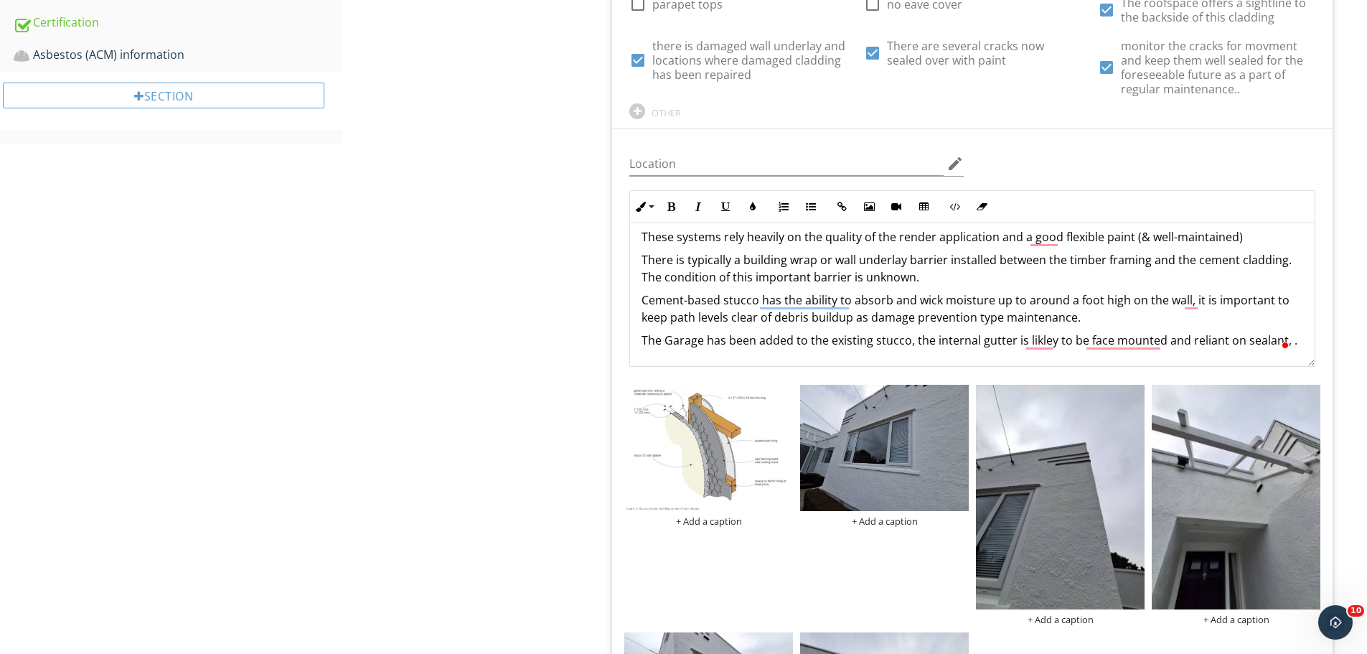
scroll to position [52, 0]
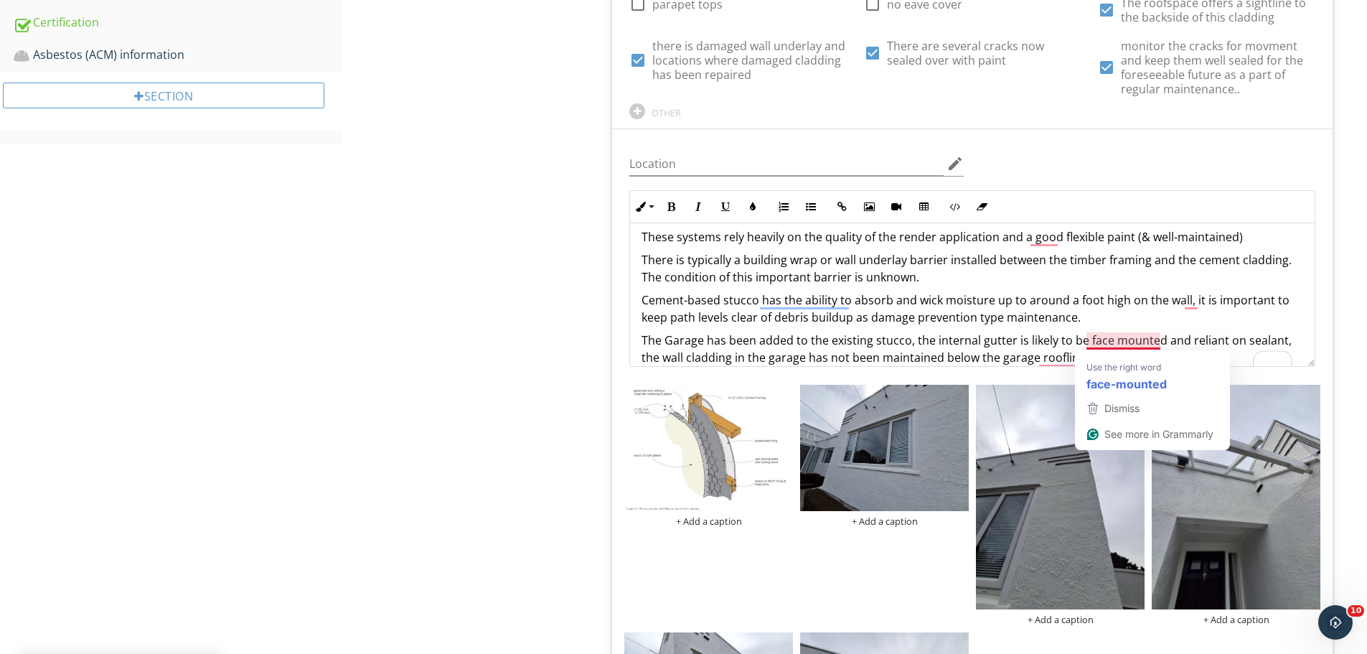
type textarea "<p><span style="color: rgb(0, 0, 0);">The render finish and other sandwiched la…"
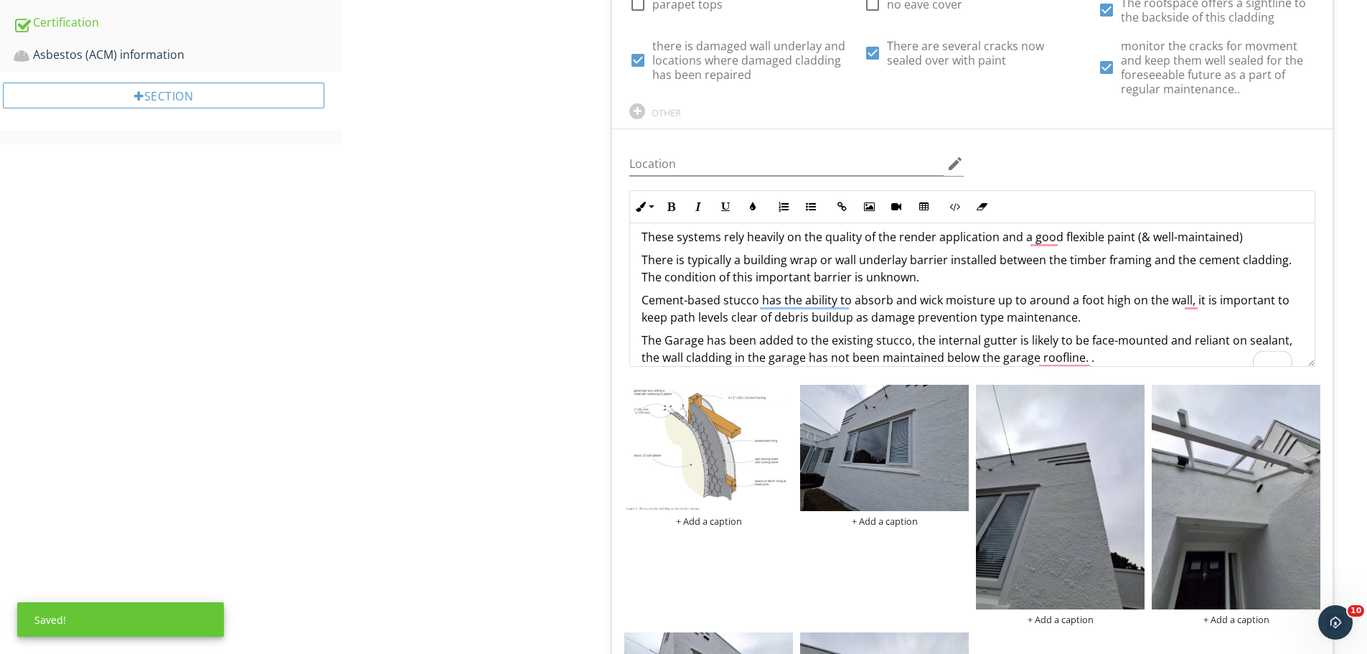
click at [1118, 360] on p "The Garage has been added to the existing stucco, the internal gutter is likely…" at bounding box center [973, 349] width 662 height 34
click at [536, 348] on div "Exterior - Cladding System General Stucco/solid plaster Fiber cement sheet prod…" at bounding box center [855, 582] width 1026 height 2839
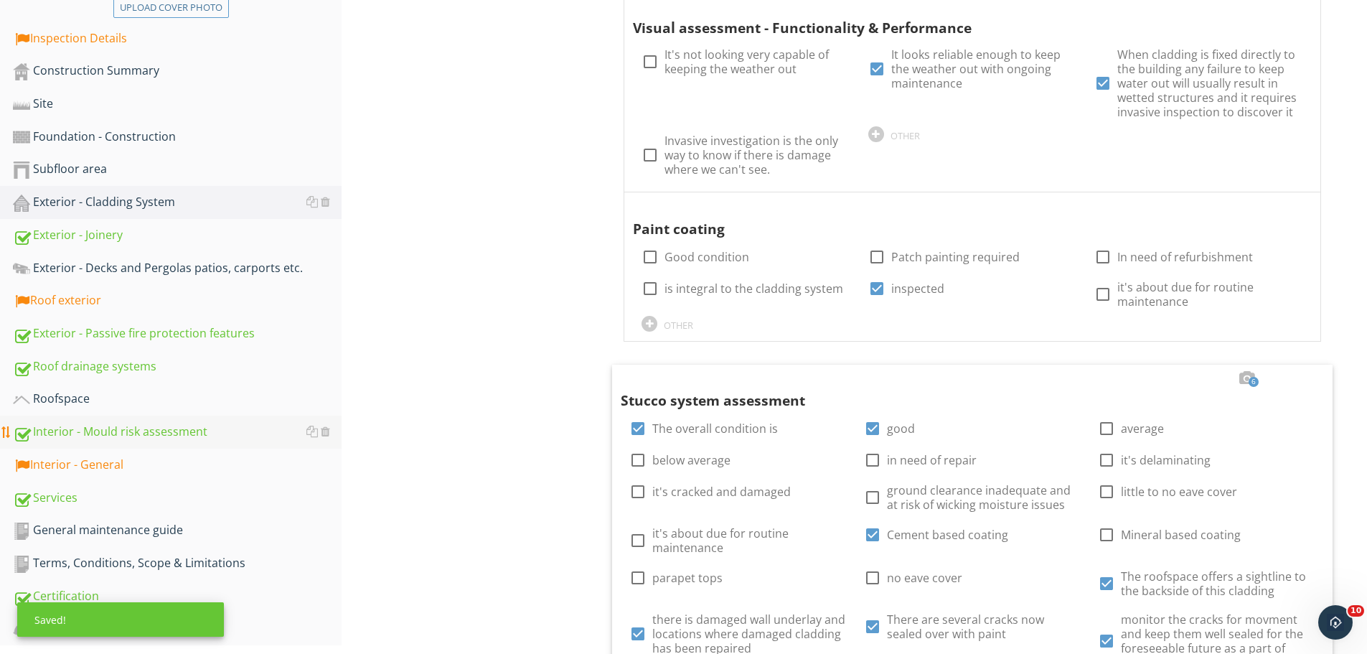
scroll to position [406, 0]
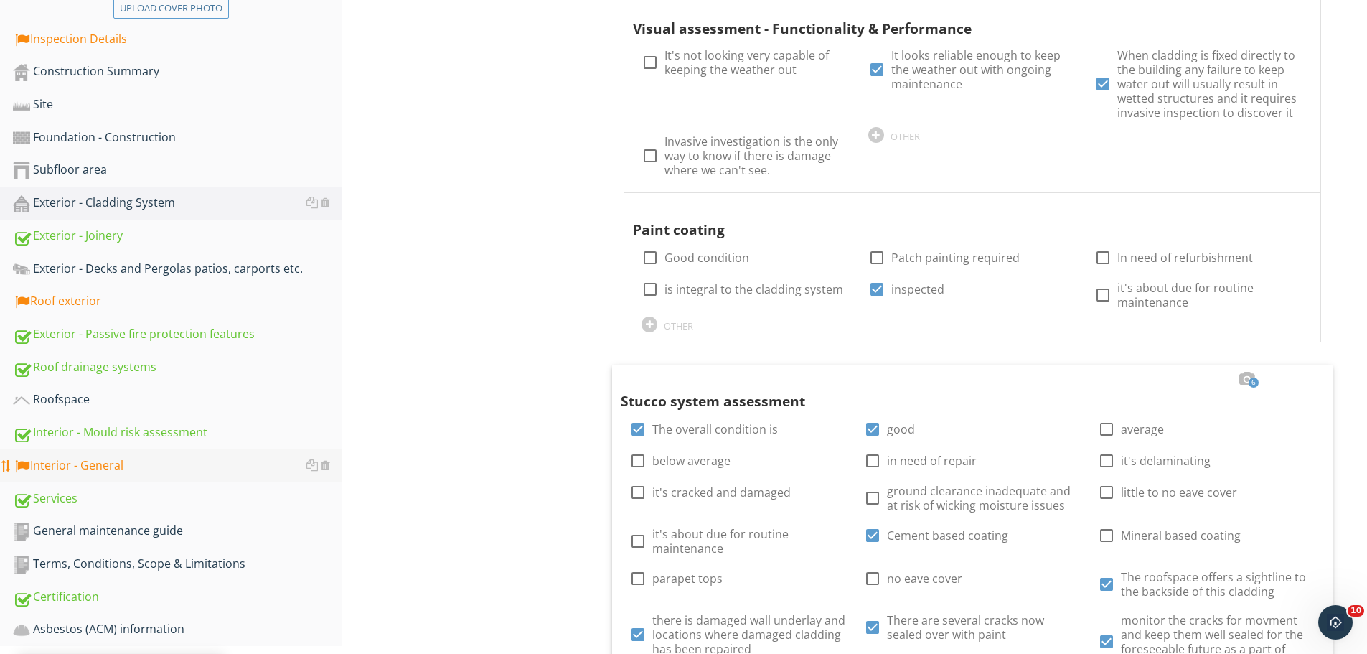
click at [123, 466] on div "Interior - General" at bounding box center [177, 465] width 329 height 19
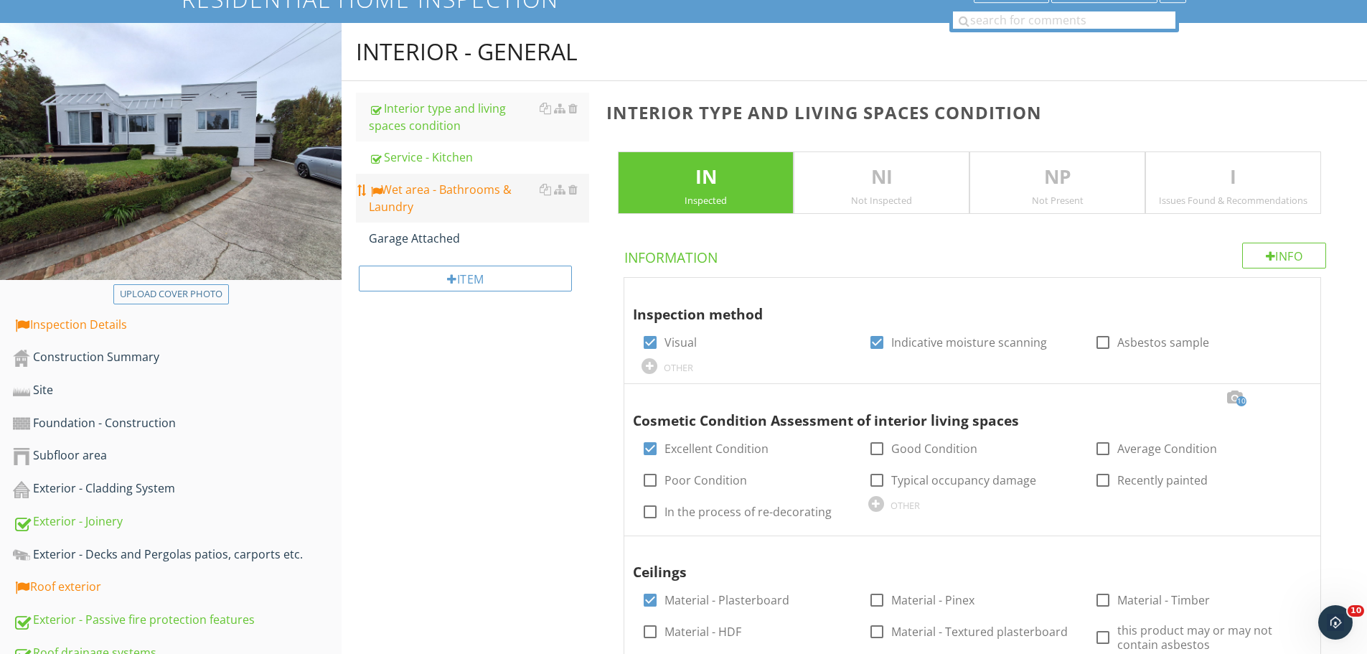
scroll to position [119, 0]
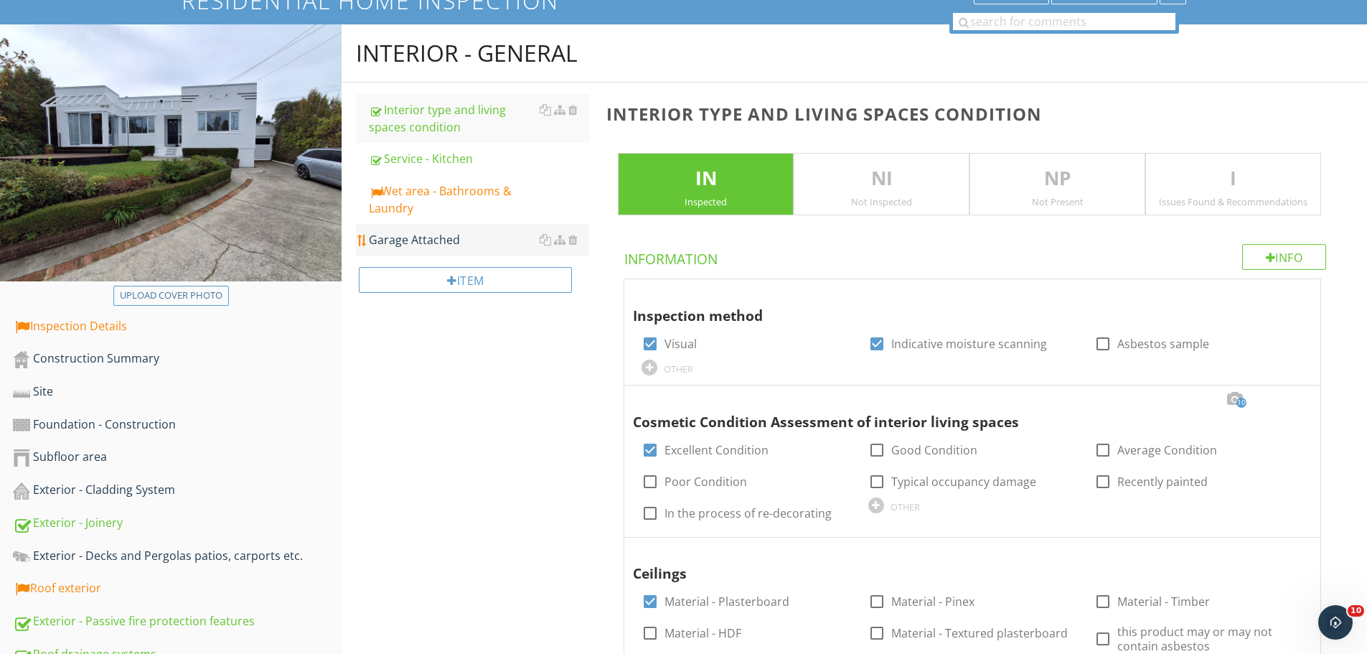
click at [459, 238] on div "Garage Attached" at bounding box center [479, 239] width 220 height 17
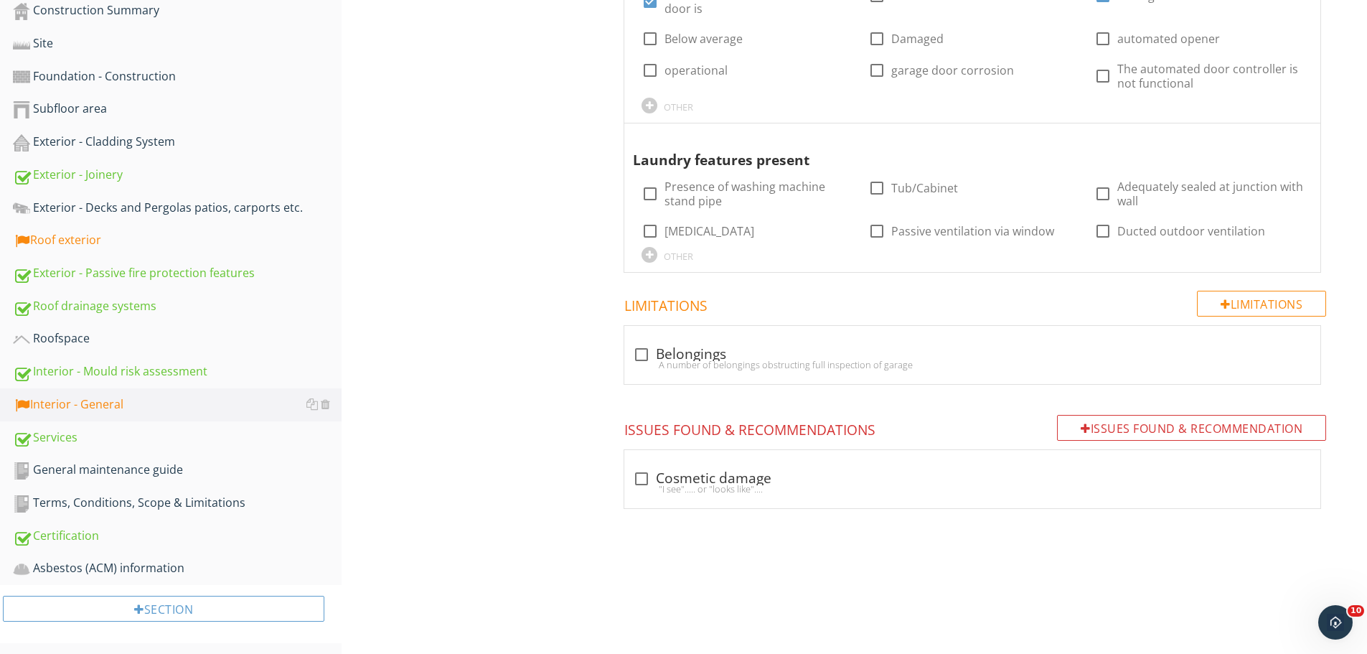
scroll to position [471, 0]
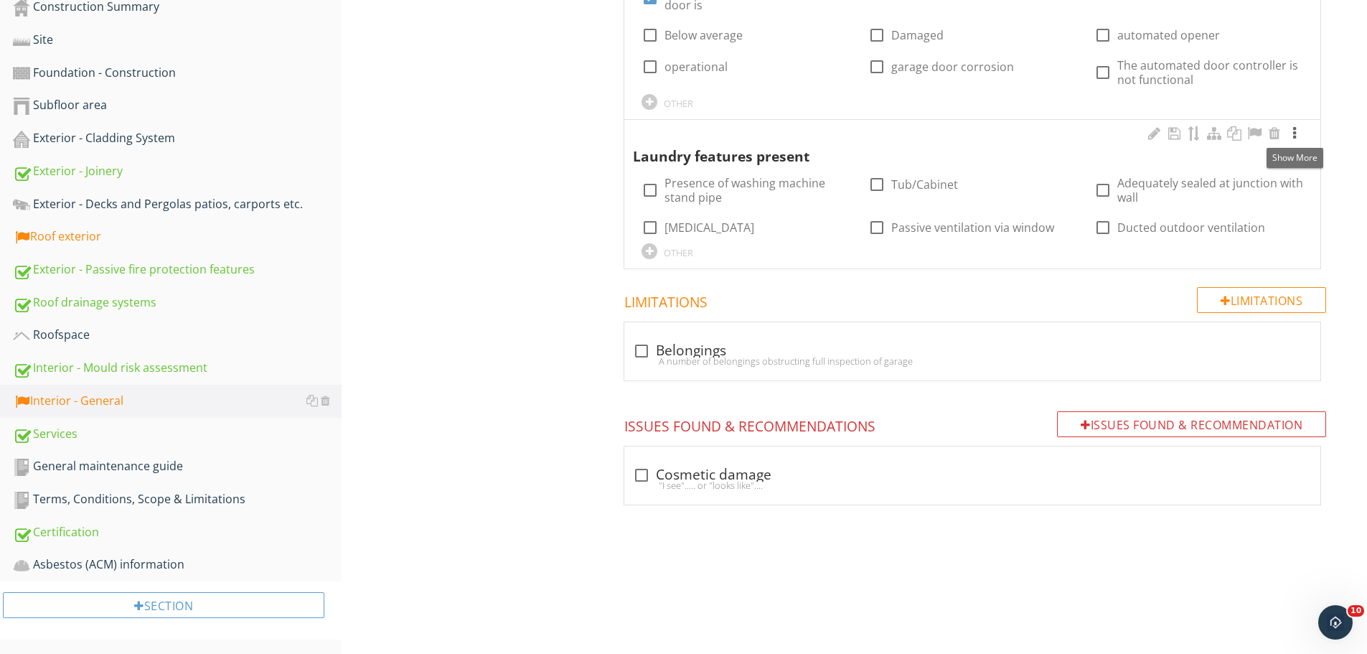
click at [1295, 129] on div at bounding box center [1294, 133] width 17 height 14
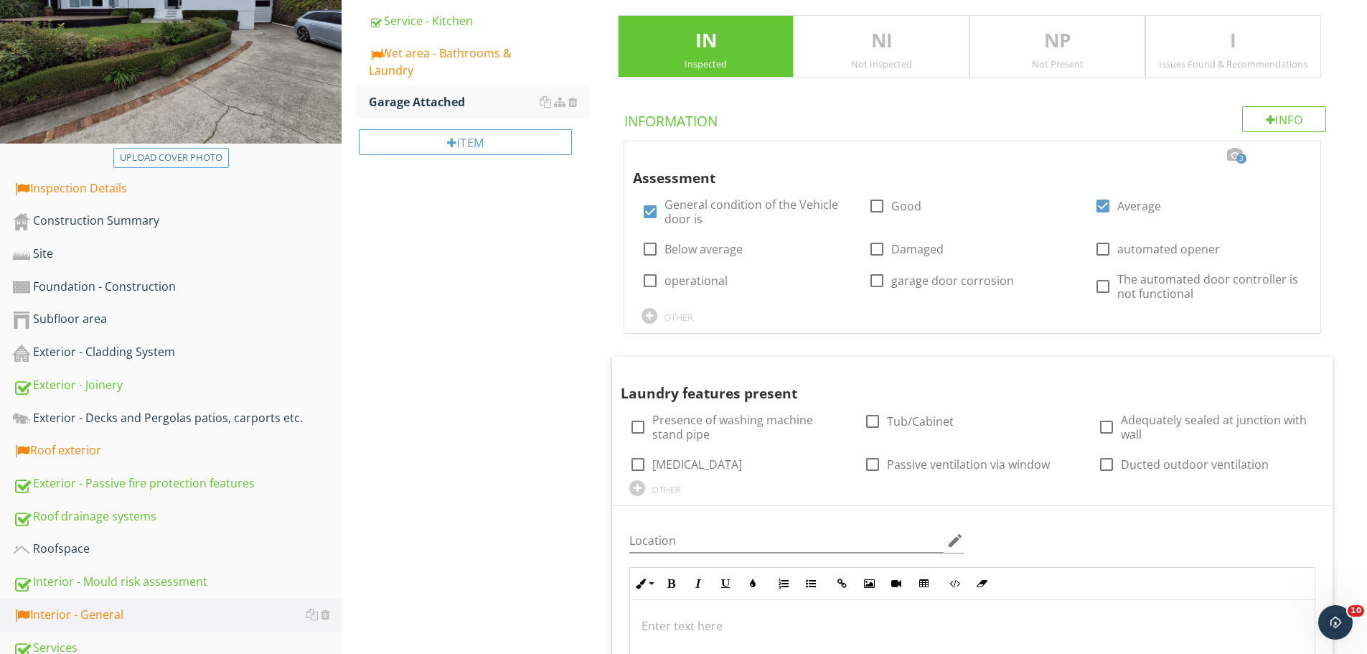
scroll to position [256, 0]
click at [1232, 156] on div at bounding box center [1234, 156] width 17 height 14
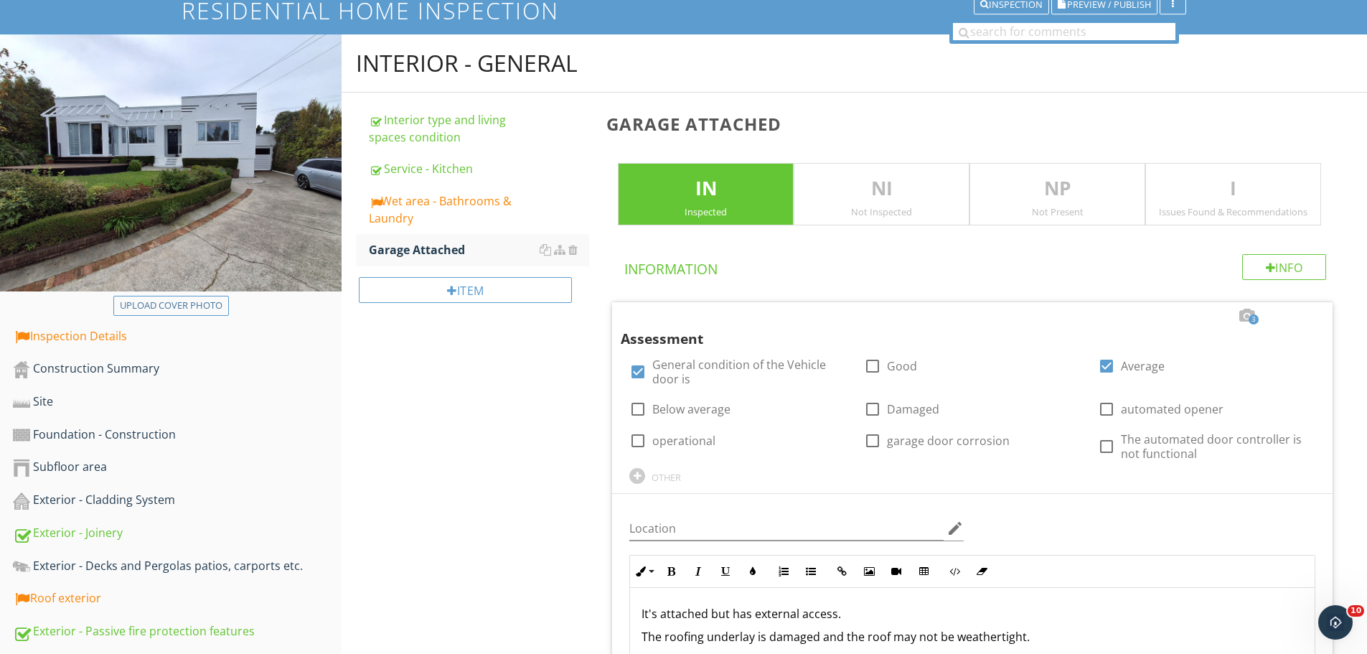
scroll to position [104, 0]
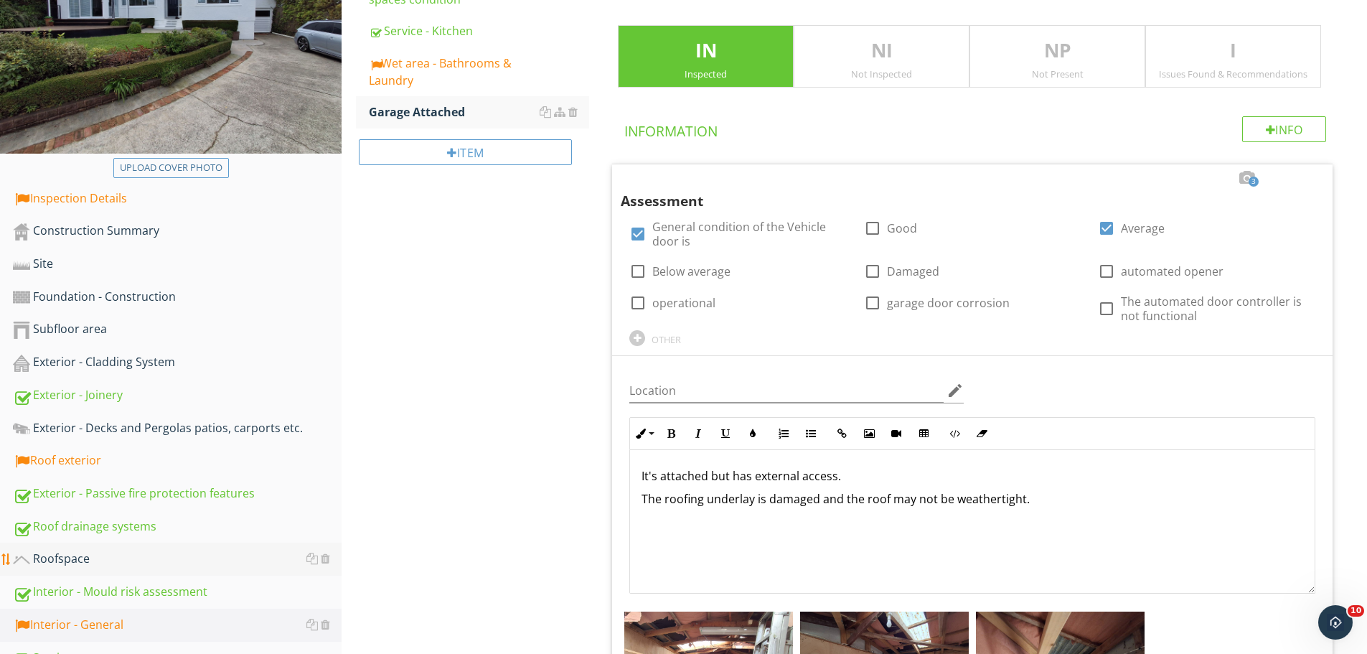
scroll to position [248, 0]
click at [105, 527] on div "Roof drainage systems" at bounding box center [177, 526] width 329 height 19
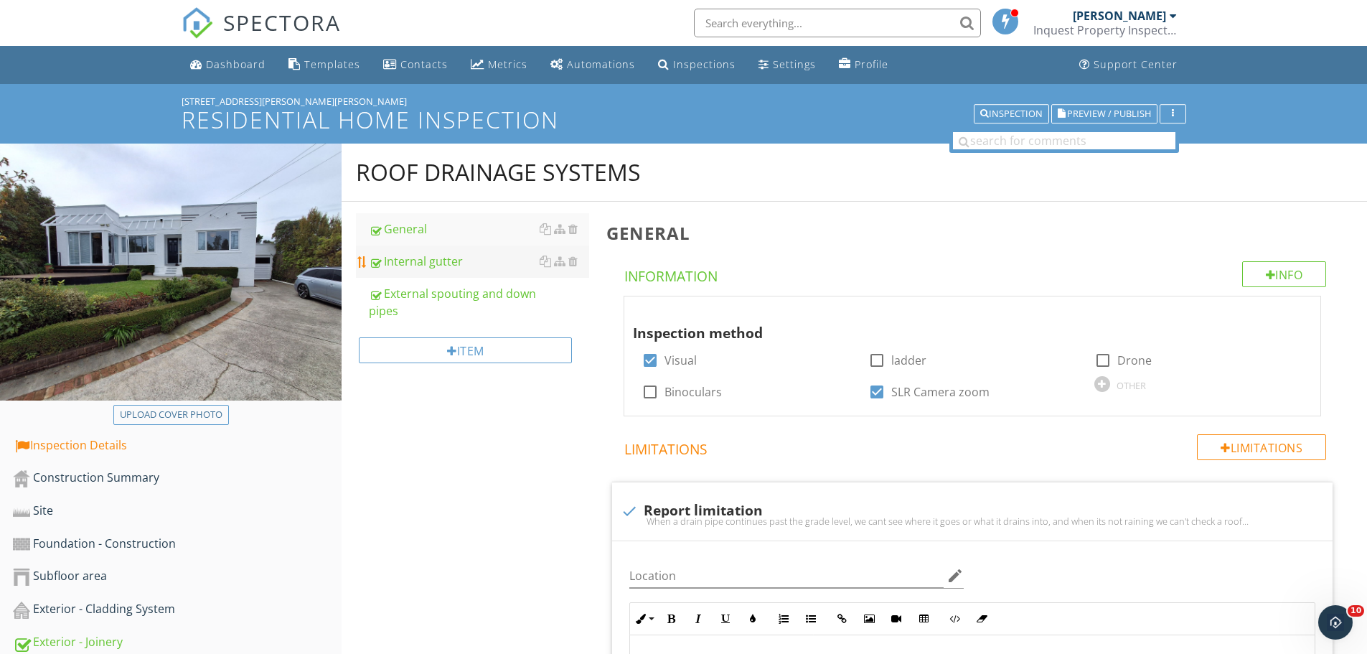
click at [453, 261] on div "Internal gutter" at bounding box center [479, 261] width 220 height 17
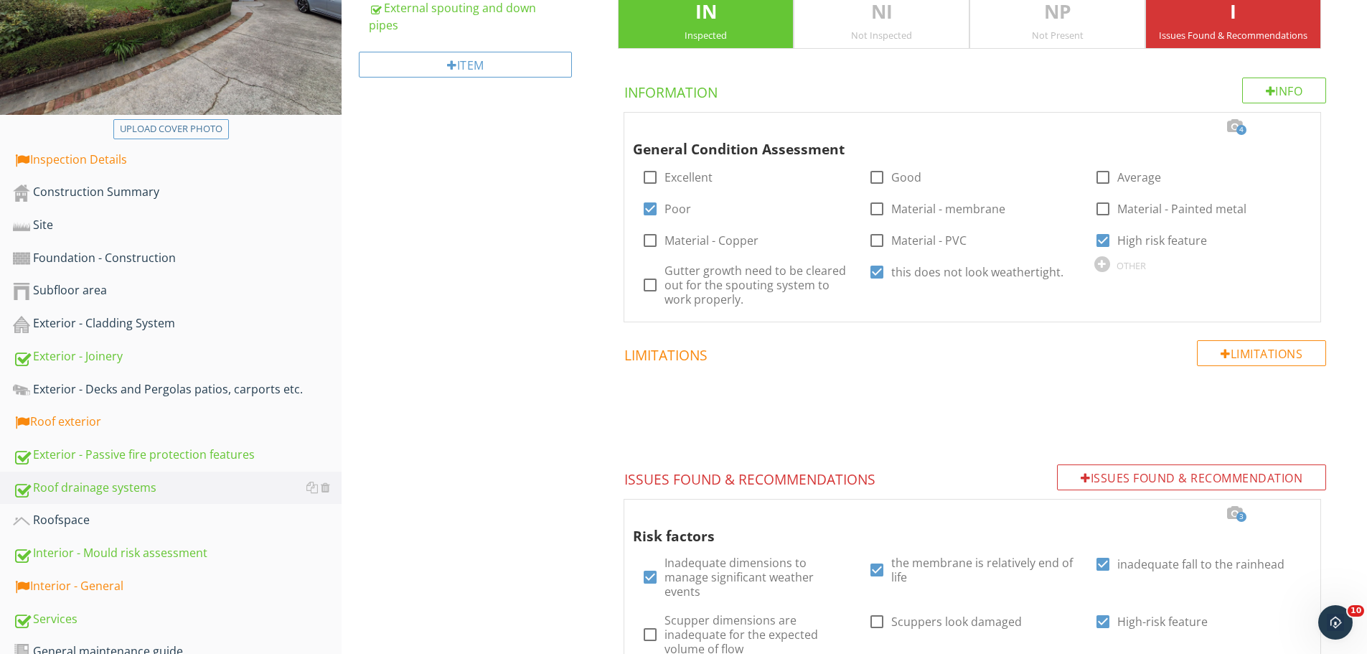
scroll to position [286, 0]
click at [1298, 126] on div at bounding box center [1294, 125] width 17 height 14
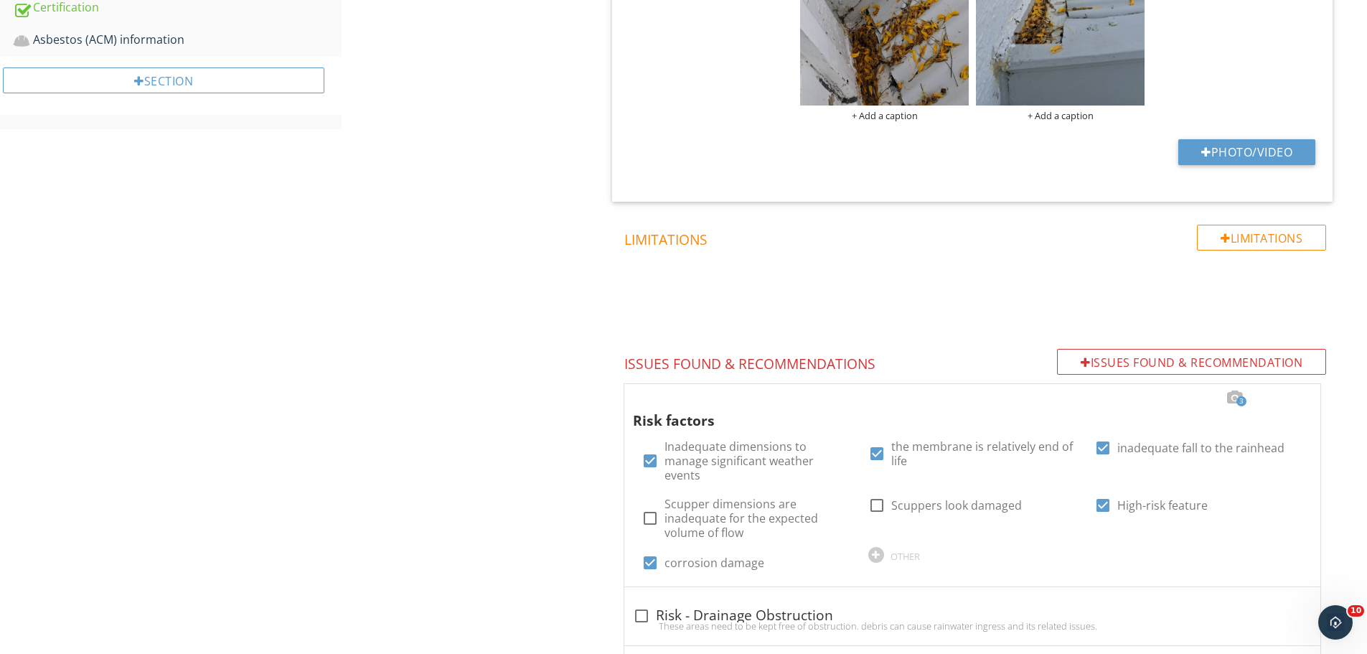
scroll to position [1127, 0]
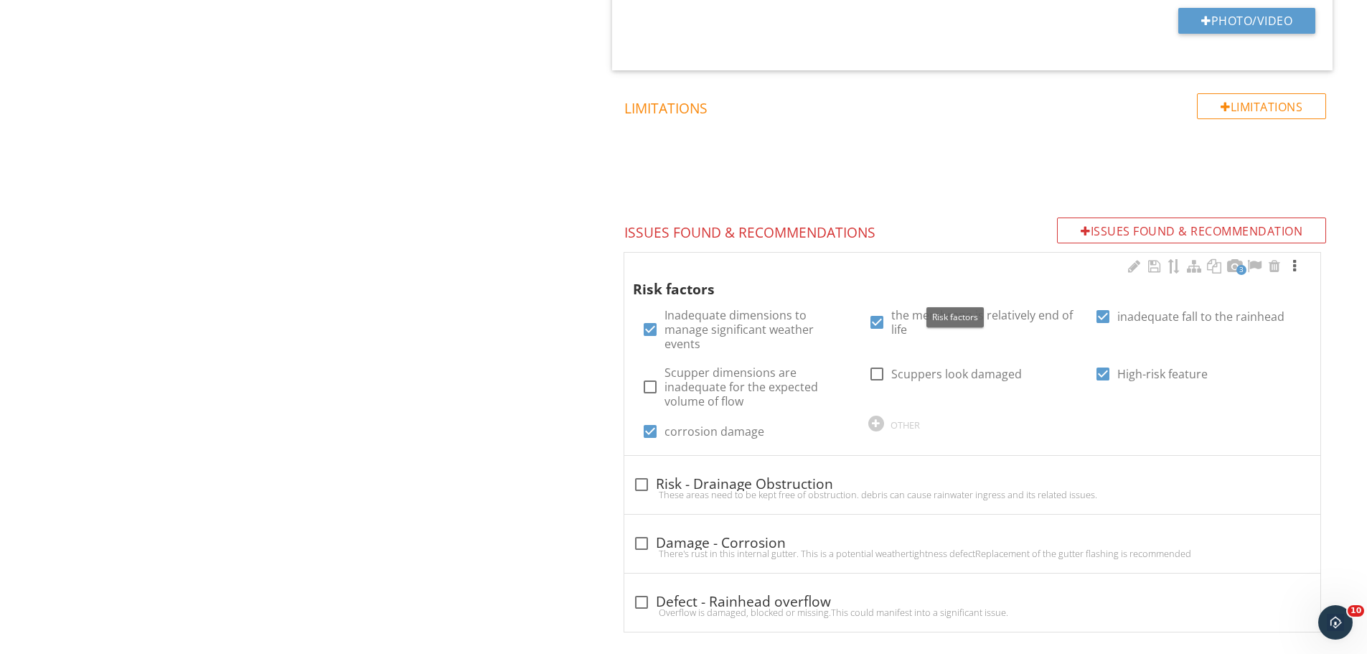
click at [1293, 263] on div at bounding box center [1294, 266] width 17 height 14
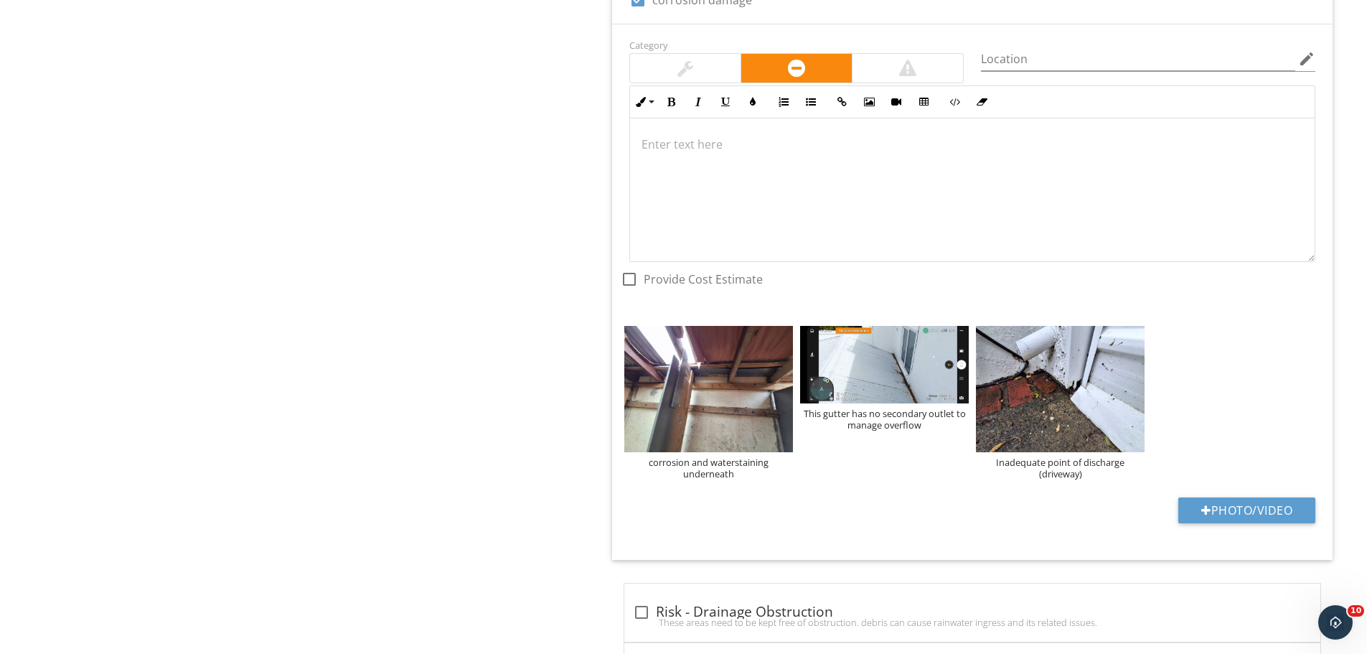
scroll to position [1557, 0]
click at [728, 361] on img at bounding box center [708, 388] width 169 height 126
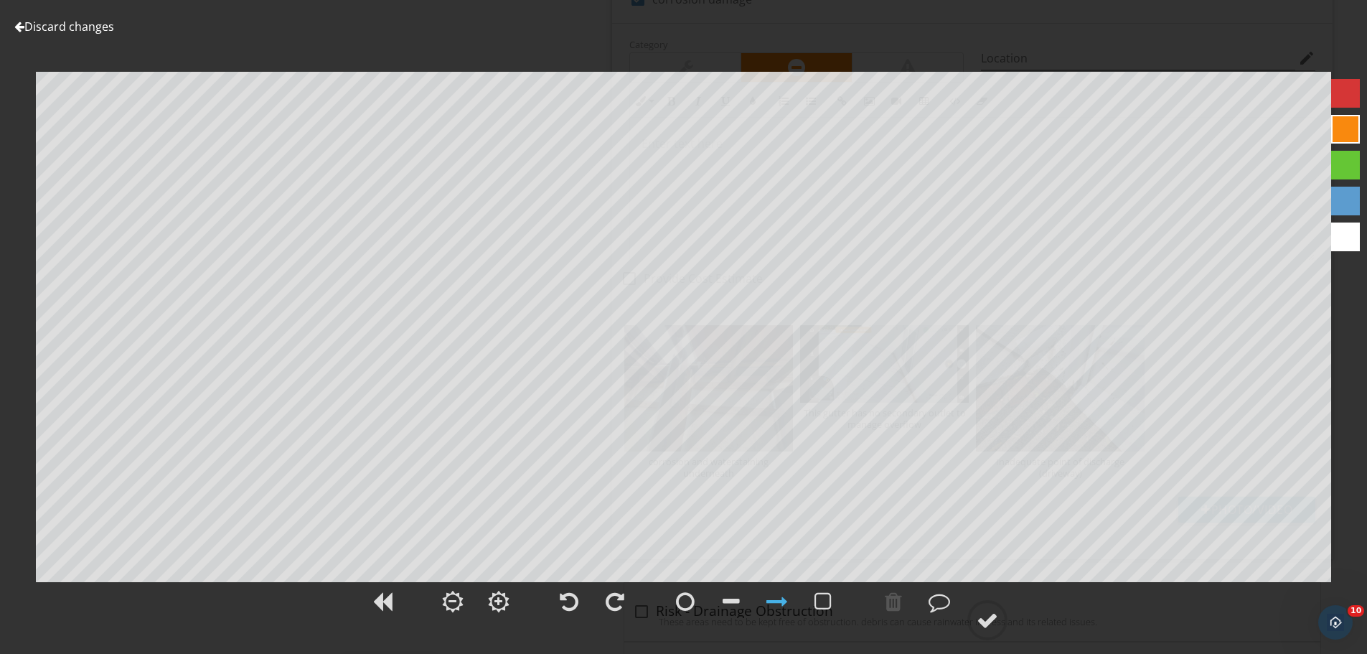
click at [80, 24] on link "Discard changes" at bounding box center [64, 27] width 100 height 16
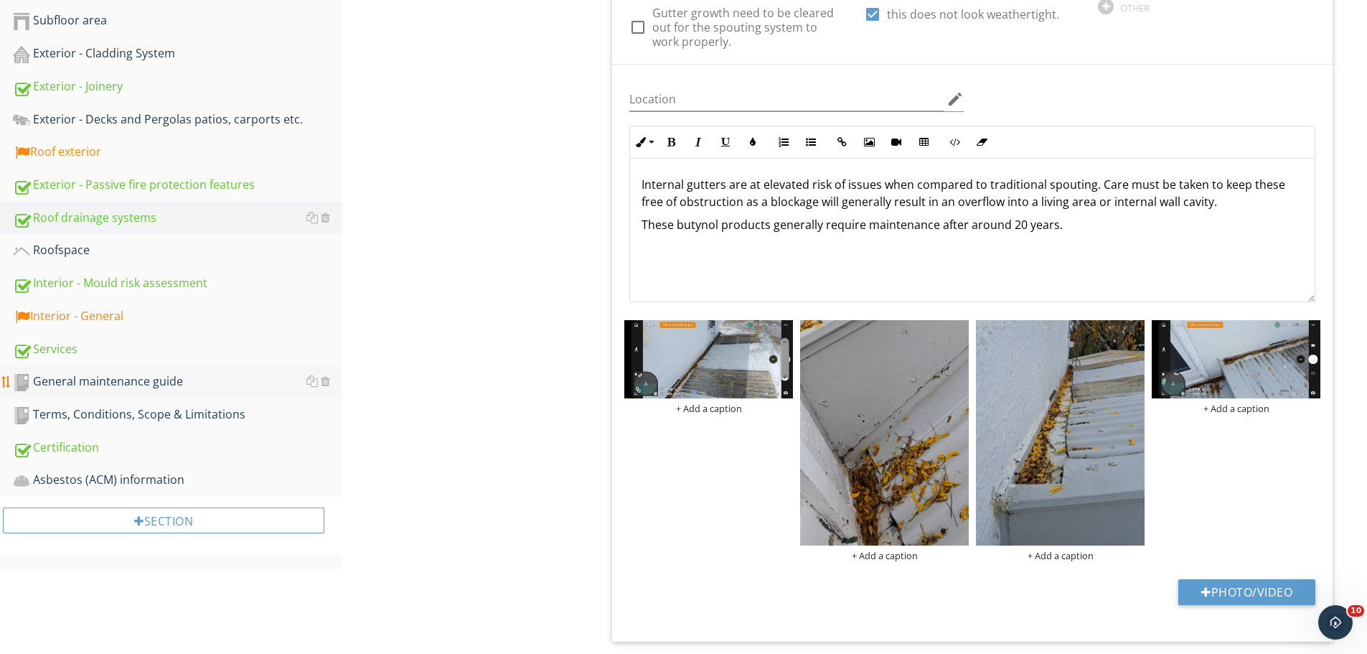
scroll to position [554, 0]
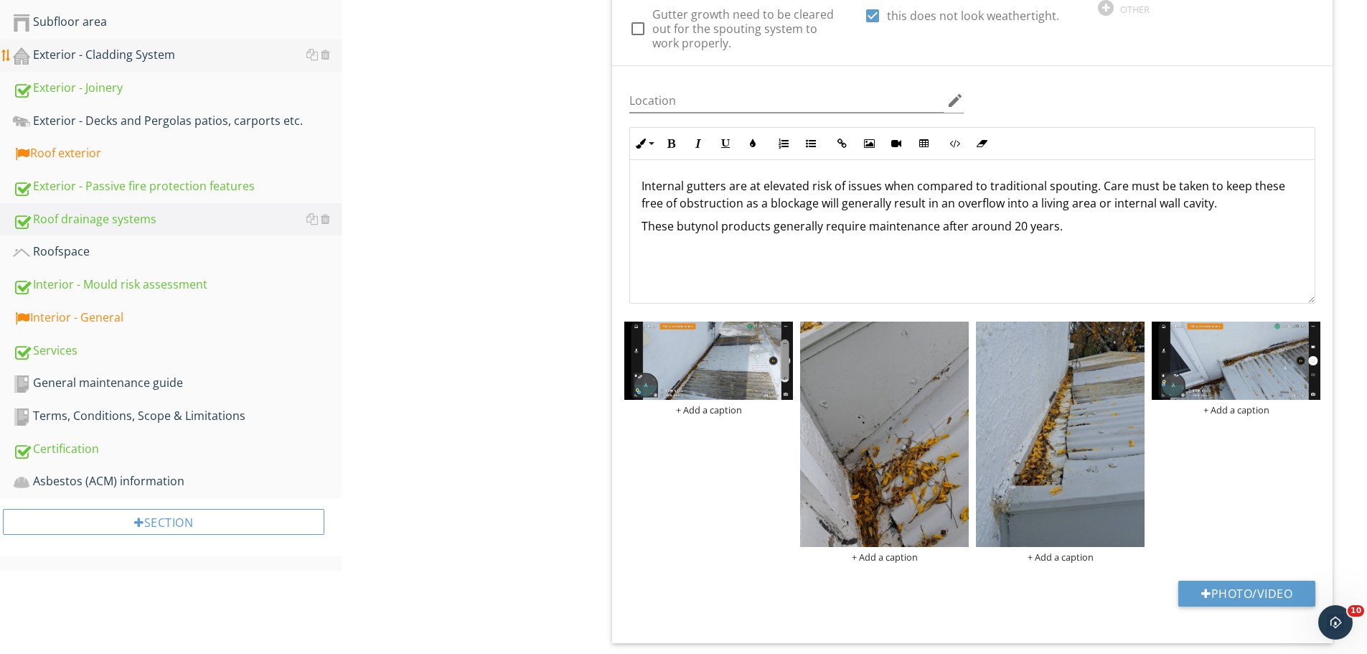
click at [128, 47] on div "Exterior - Cladding System" at bounding box center [177, 55] width 329 height 19
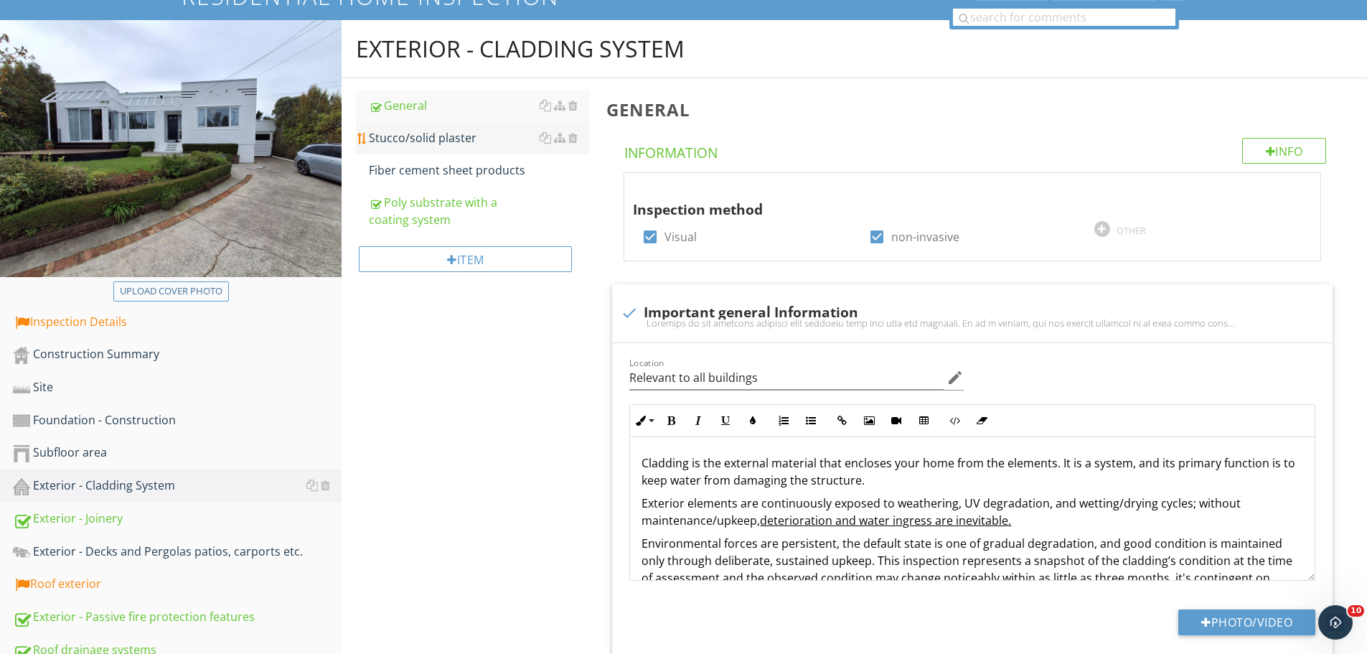
click at [446, 141] on div "Stucco/solid plaster" at bounding box center [479, 137] width 220 height 17
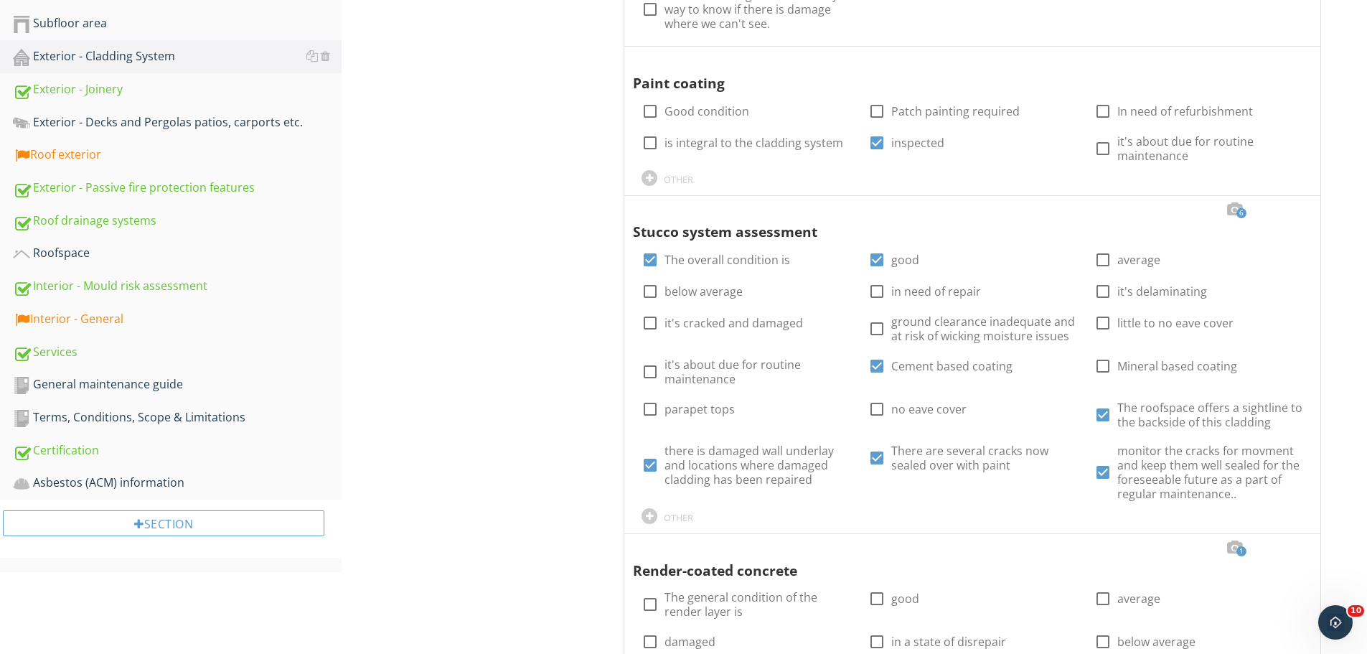
scroll to position [553, 0]
click at [1295, 212] on div at bounding box center [1294, 209] width 17 height 14
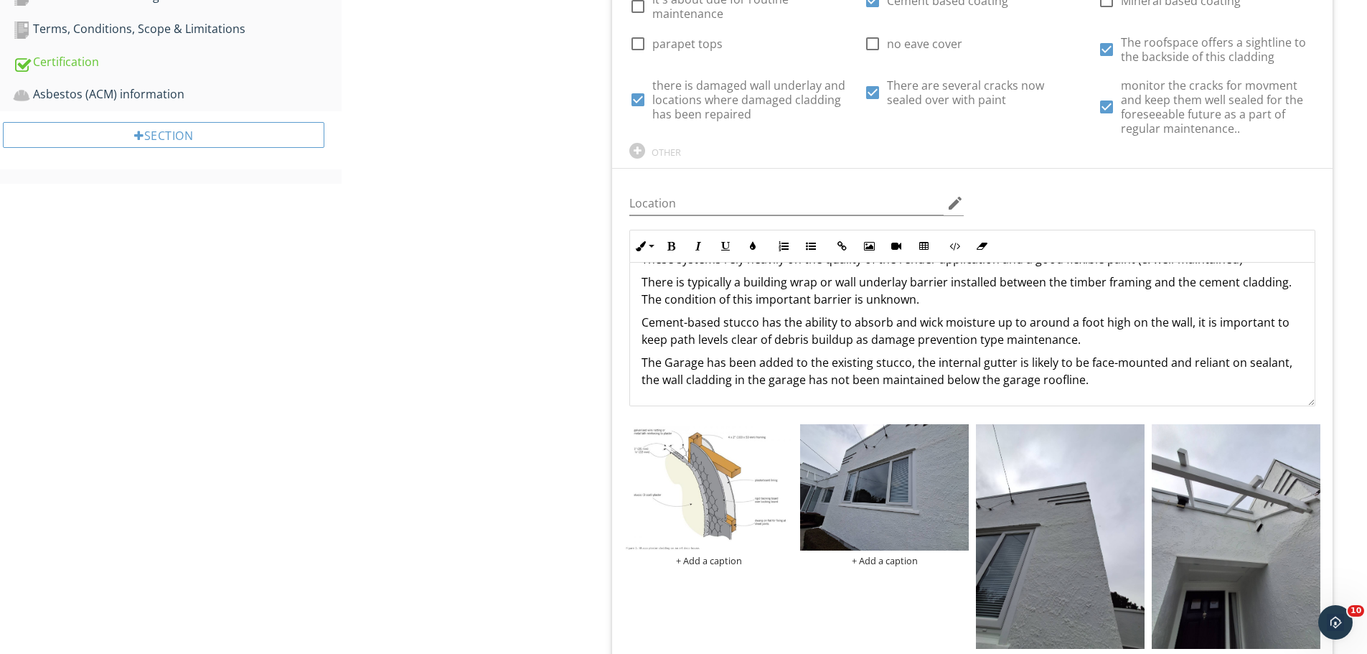
scroll to position [942, 0]
drag, startPoint x: 640, startPoint y: 356, endPoint x: 1201, endPoint y: 436, distance: 566.8
click at [1201, 436] on div "Location edit Inline Style XLarge Large Normal Small Light Small/Light Bold Ita…" at bounding box center [972, 579] width 721 height 824
copy p "The Garage has been added to the existing stucco, the internal gutter is likely…"
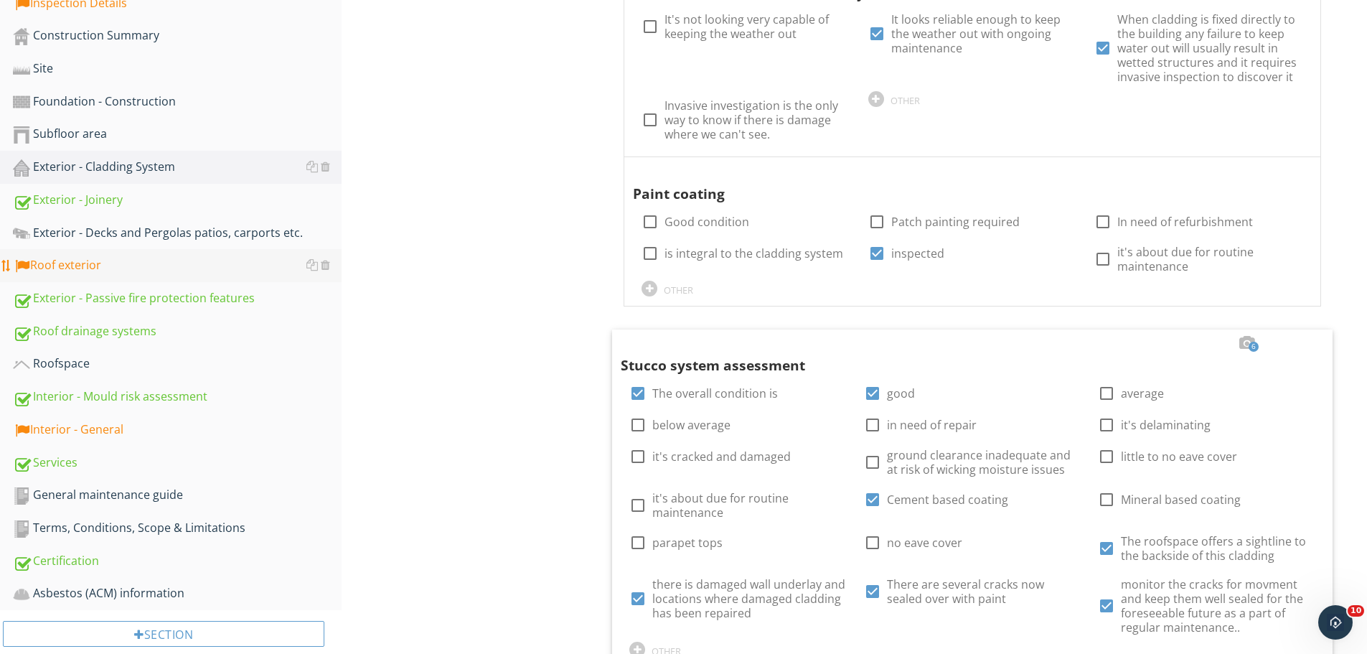
scroll to position [441, 0]
click at [99, 337] on div "Roof drainage systems" at bounding box center [177, 333] width 329 height 19
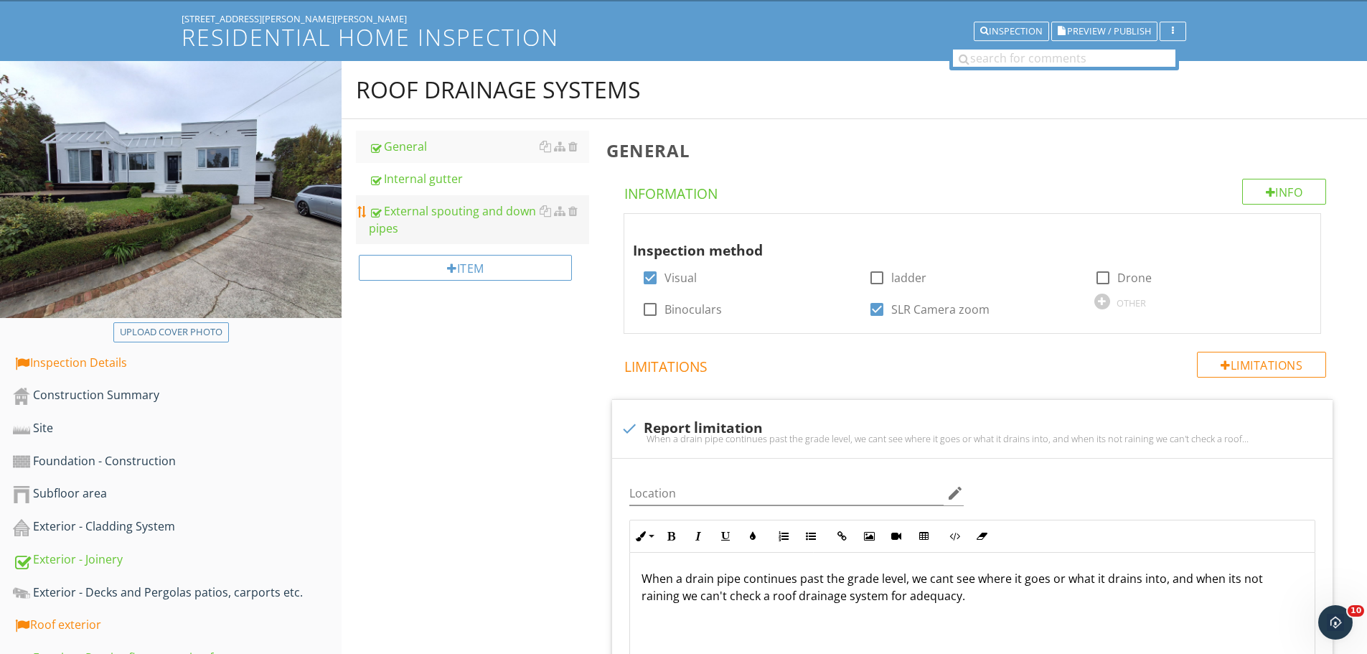
scroll to position [82, 0]
click at [415, 217] on div "External spouting and down pipes" at bounding box center [479, 220] width 220 height 34
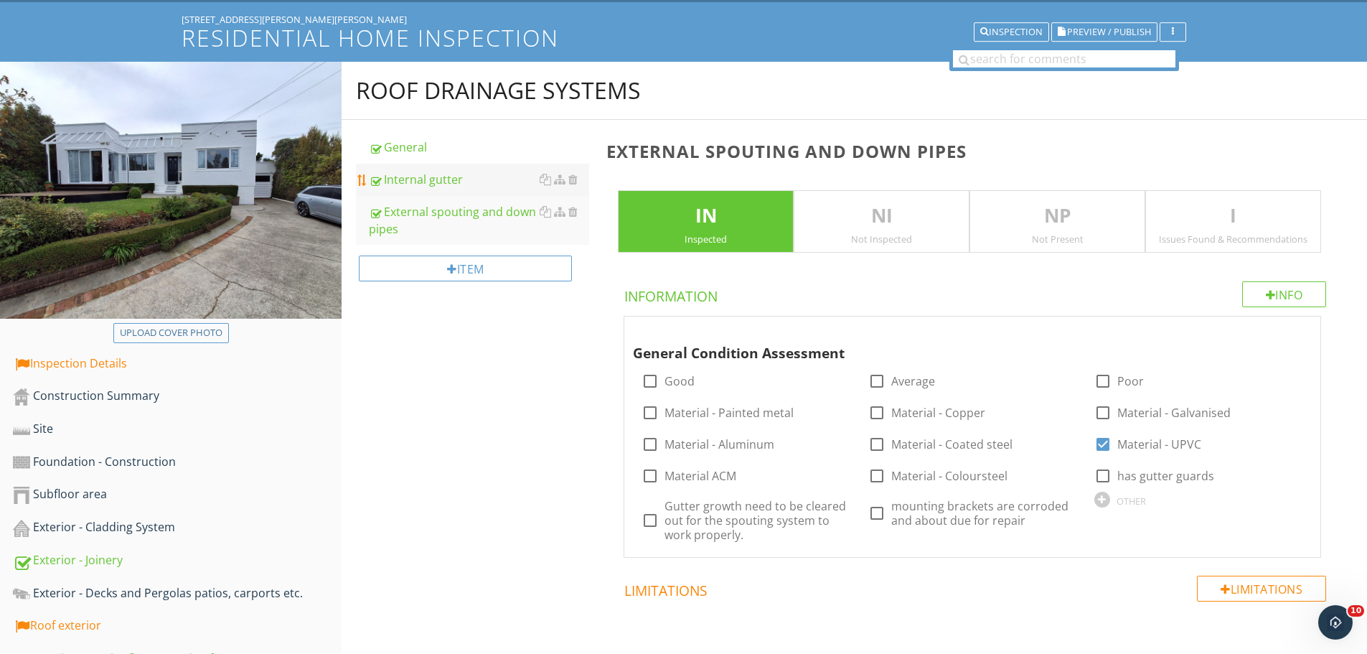
click at [413, 184] on div "Internal gutter" at bounding box center [479, 179] width 220 height 17
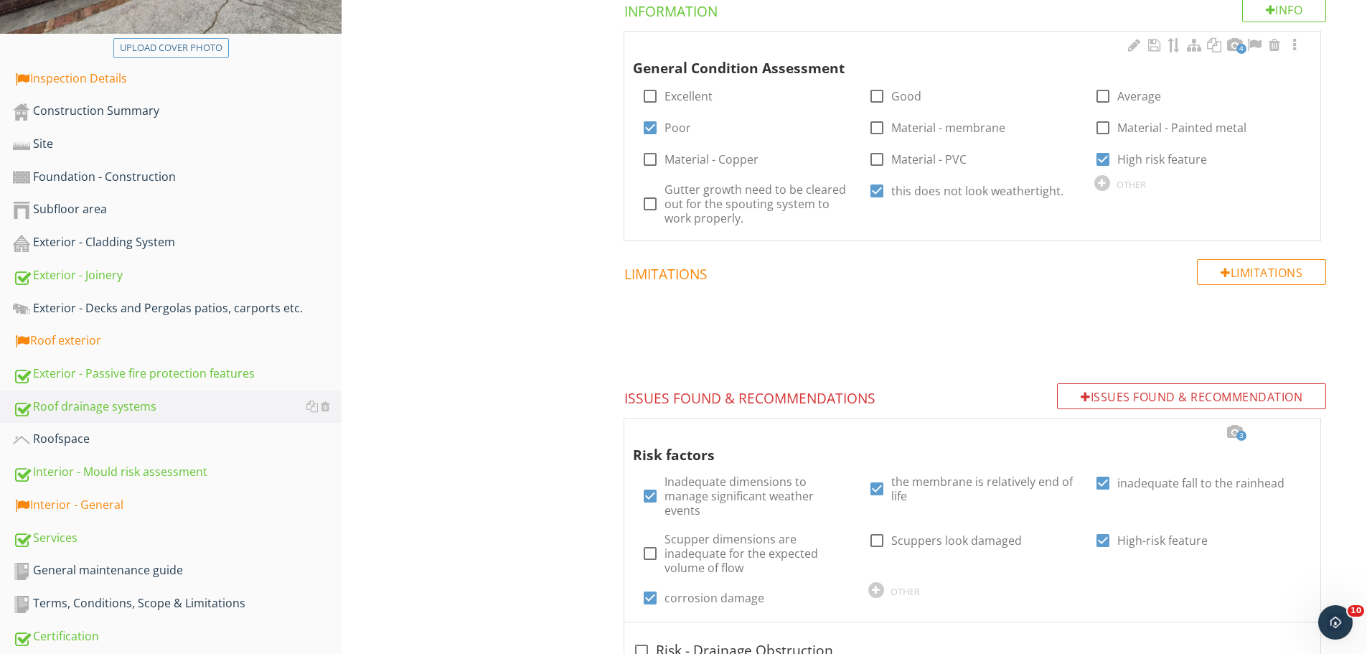
scroll to position [368, 0]
click at [1296, 43] on div at bounding box center [1294, 44] width 17 height 14
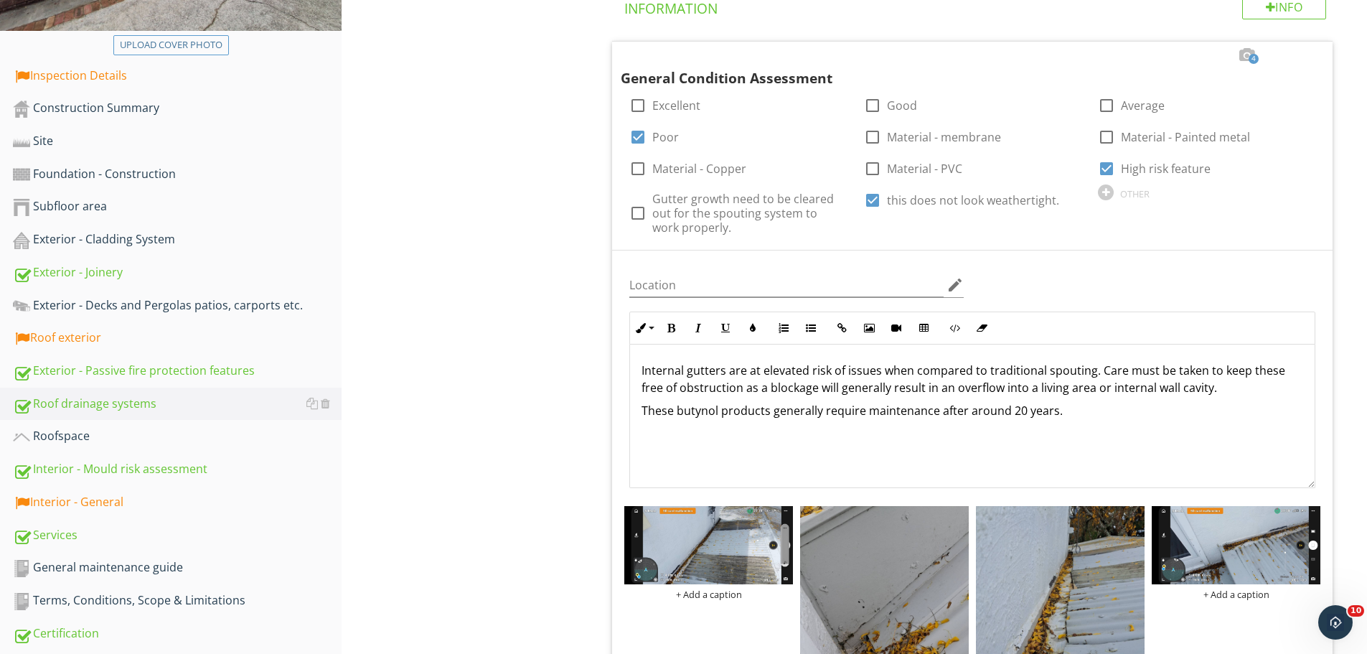
scroll to position [369, 0]
click at [1077, 417] on p "These butynol products generally require maintenance after around 20 years." at bounding box center [973, 411] width 662 height 17
click at [538, 330] on div "Roof drainage systems General Internal gutter External spouting and down pipes …" at bounding box center [855, 600] width 1026 height 1651
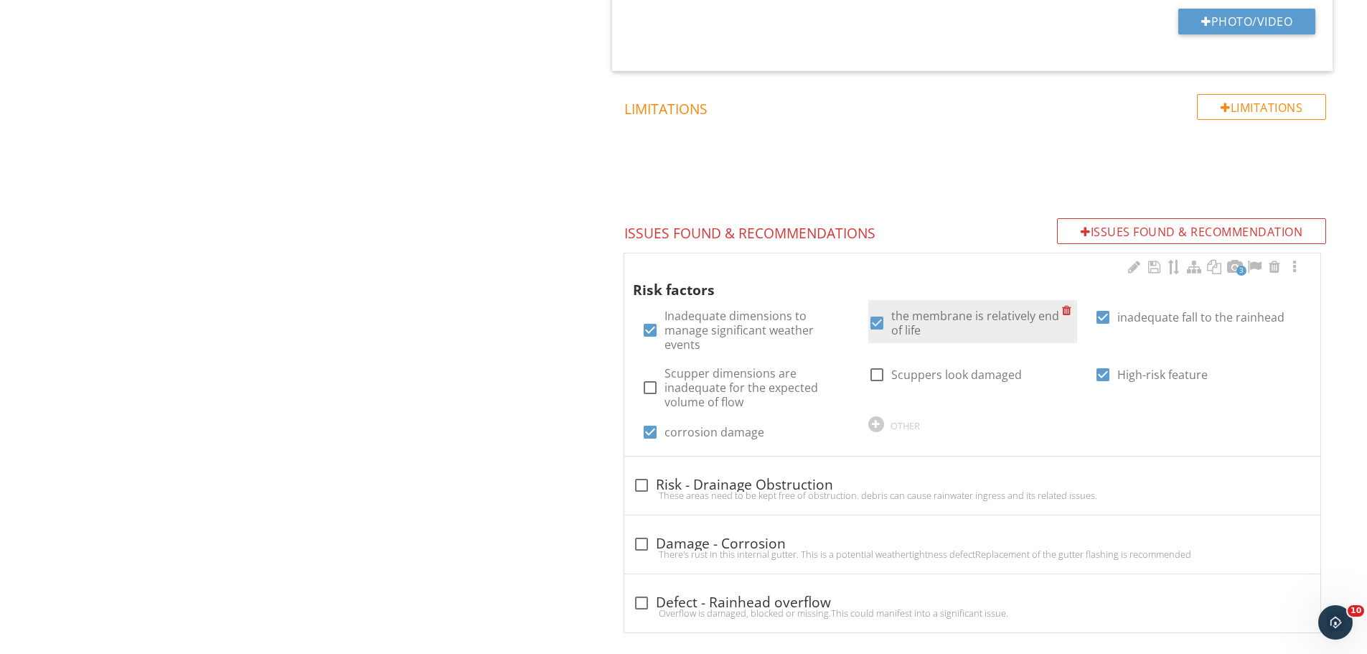
scroll to position [1127, 0]
click at [1295, 265] on div at bounding box center [1294, 266] width 17 height 14
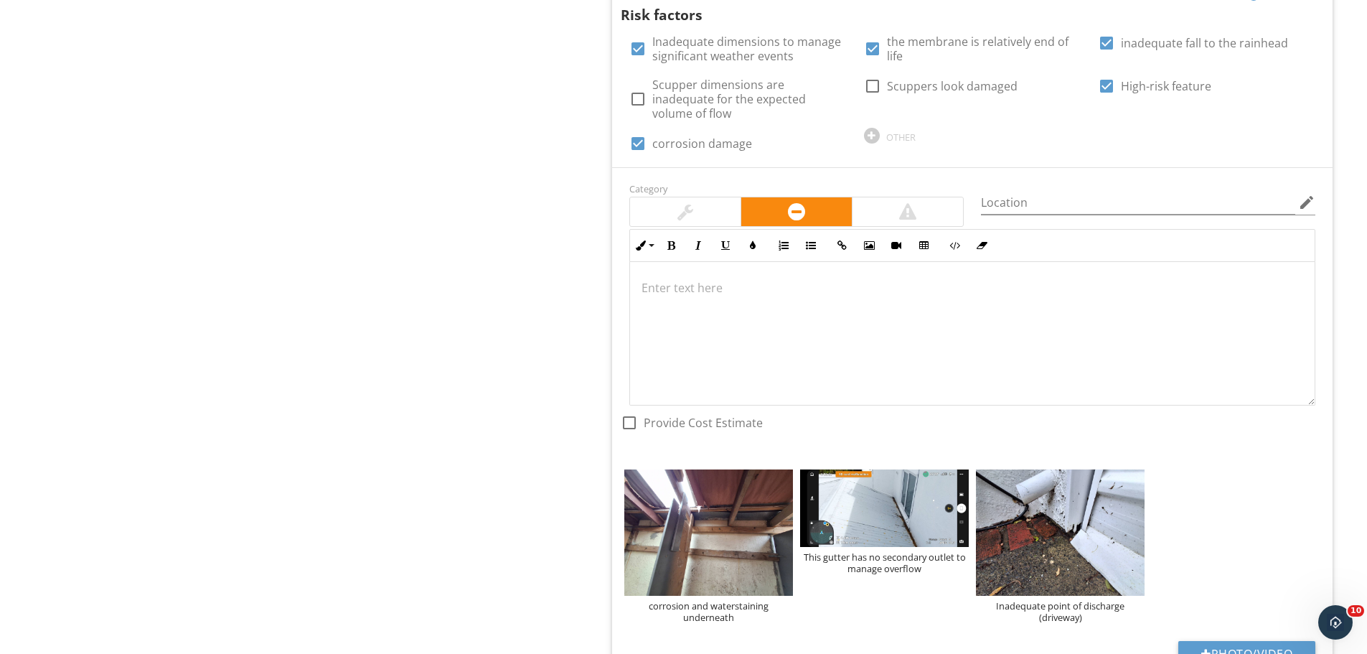
scroll to position [1414, 0]
click at [741, 286] on div at bounding box center [972, 333] width 685 height 144
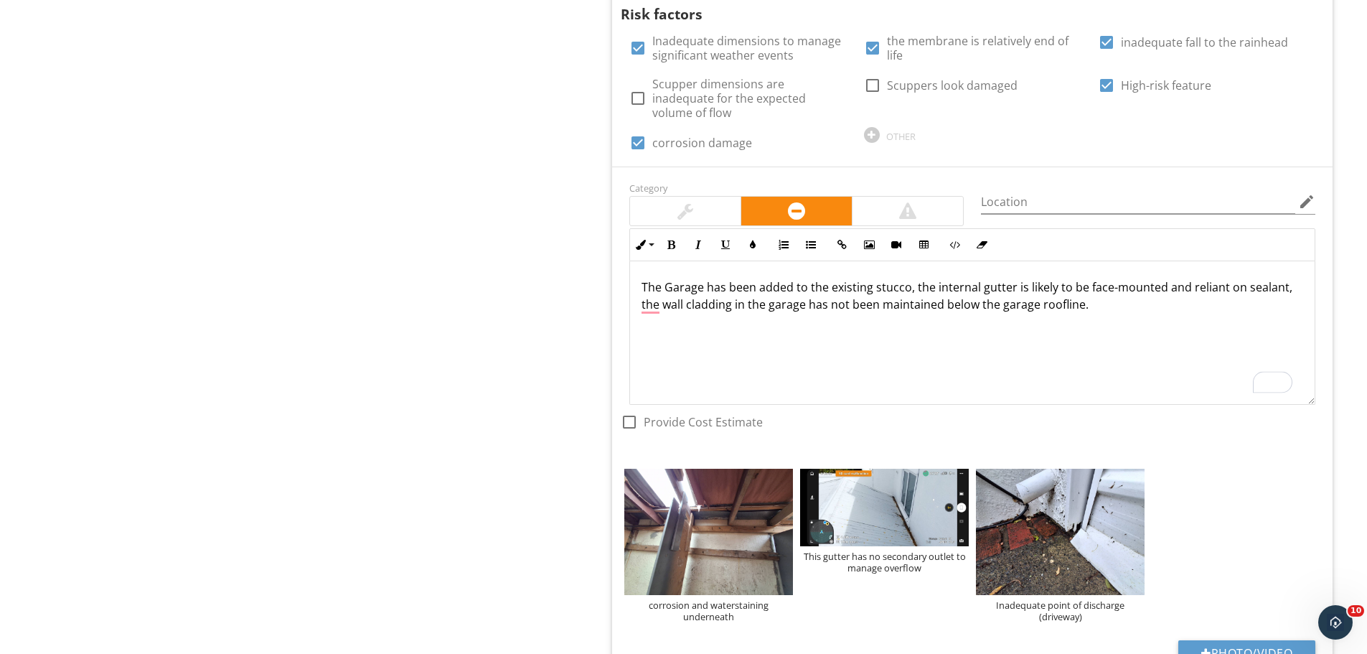
click at [1114, 301] on div "The Garage has been added to the existing stucco, the internal gutter is likely…" at bounding box center [972, 333] width 685 height 144
drag, startPoint x: 1014, startPoint y: 269, endPoint x: 1079, endPoint y: 276, distance: 64.9
click at [1079, 278] on p "The Garage has been added to the existing stucco, the internal gutter is likely…" at bounding box center [973, 295] width 662 height 34
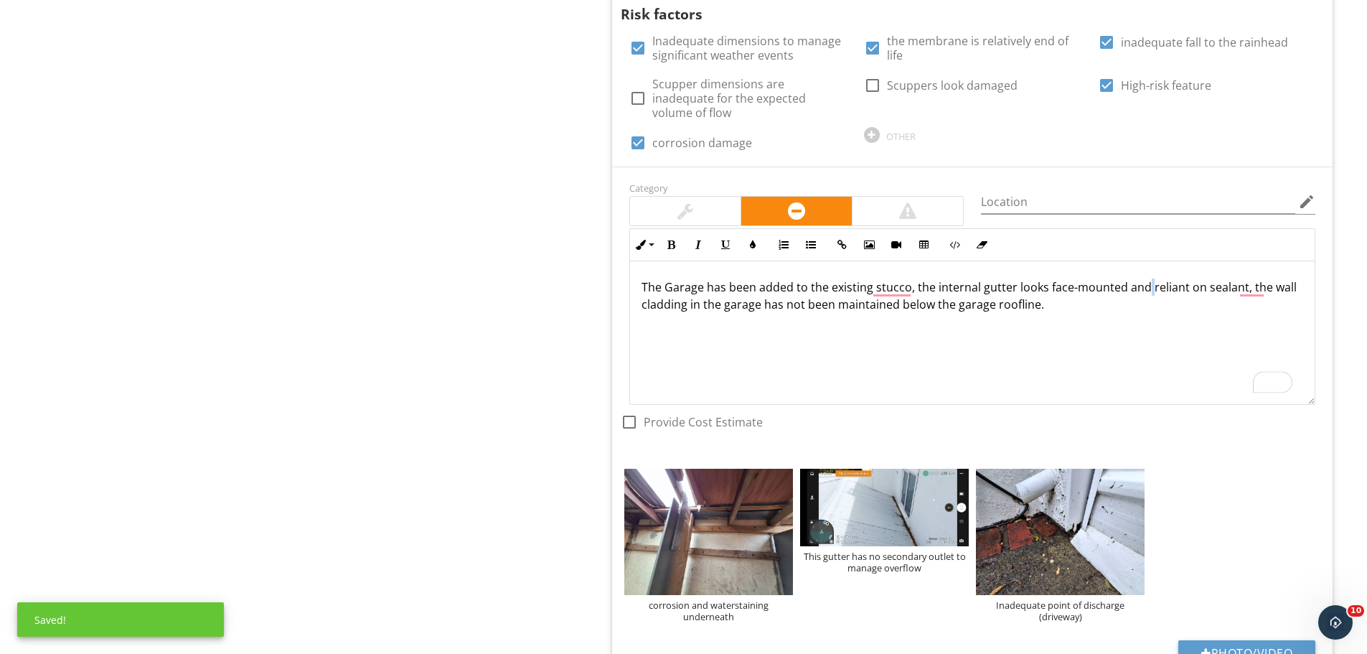
click at [1146, 278] on p "The Garage has been added to the existing stucco, the internal gutter looks fac…" at bounding box center [973, 295] width 662 height 34
click at [1140, 290] on p "The Garage has been added to the existing stucco, the internal gutter looks fac…" at bounding box center [973, 295] width 662 height 34
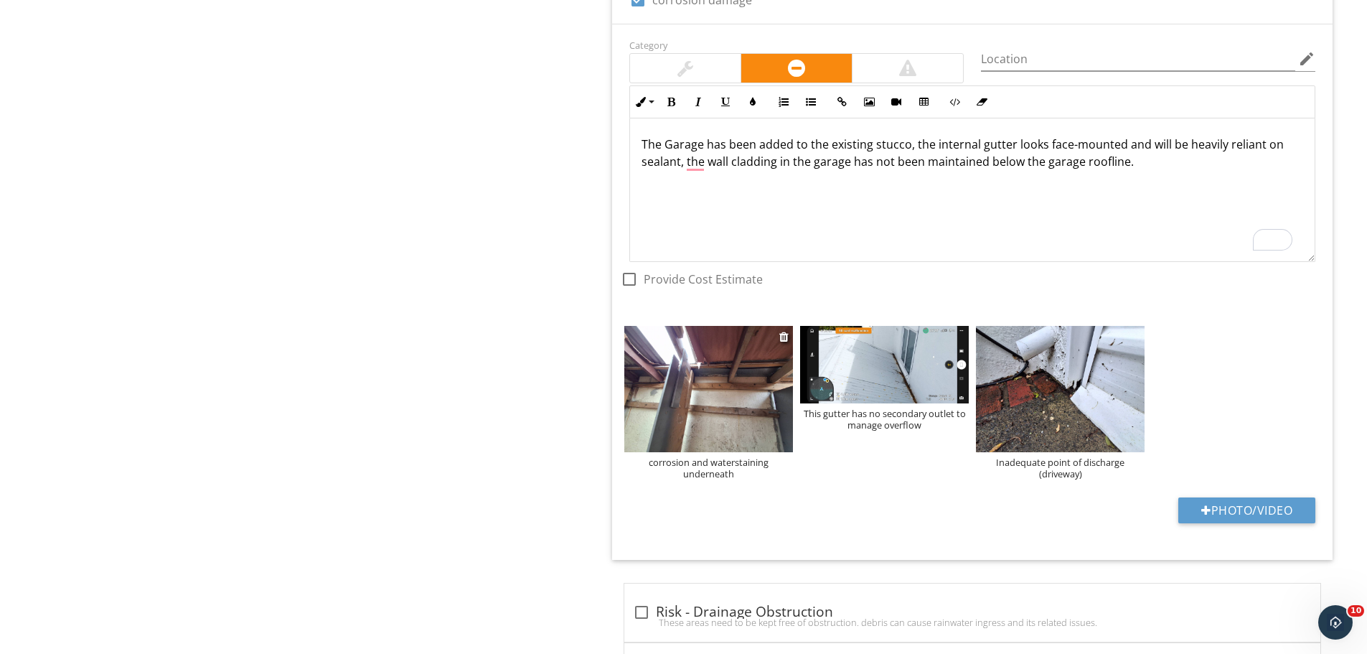
scroll to position [1557, 0]
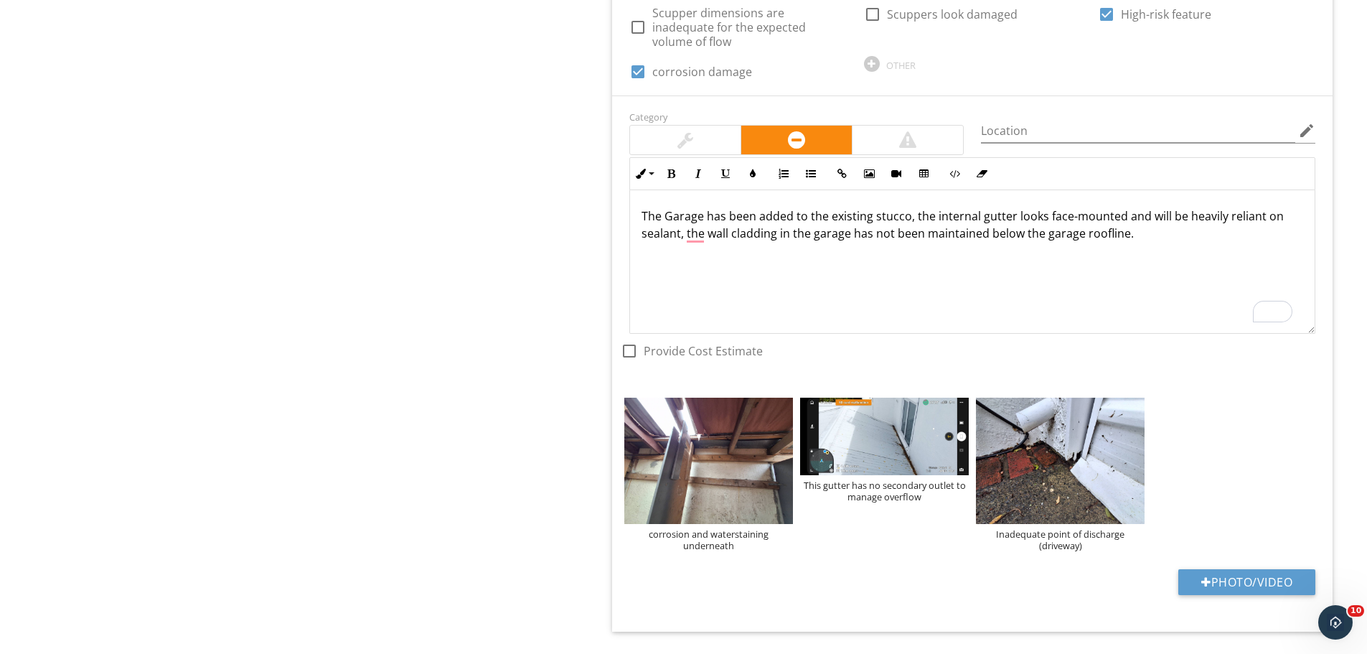
scroll to position [1486, 0]
click at [1150, 226] on div "The Garage has been added to the existing stucco, the internal gutter looks fac…" at bounding box center [972, 261] width 685 height 144
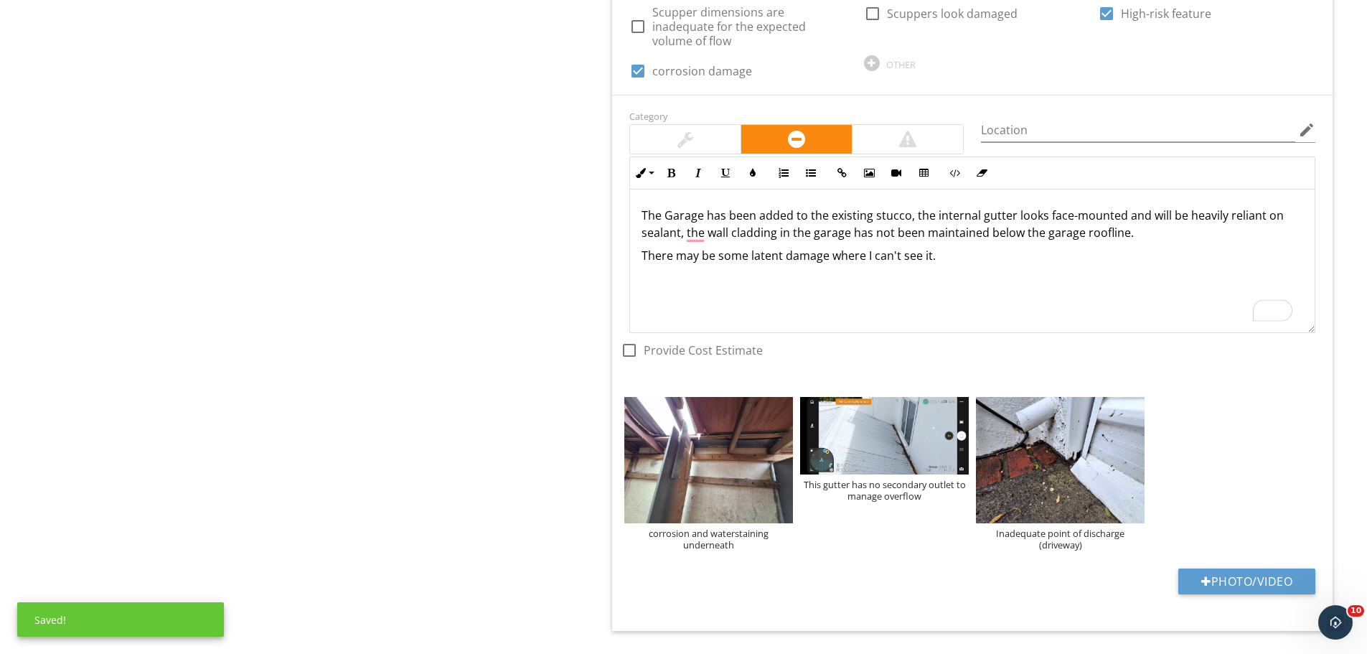
click at [961, 247] on p "There may be some latent damage where I can't see it." at bounding box center [973, 255] width 662 height 17
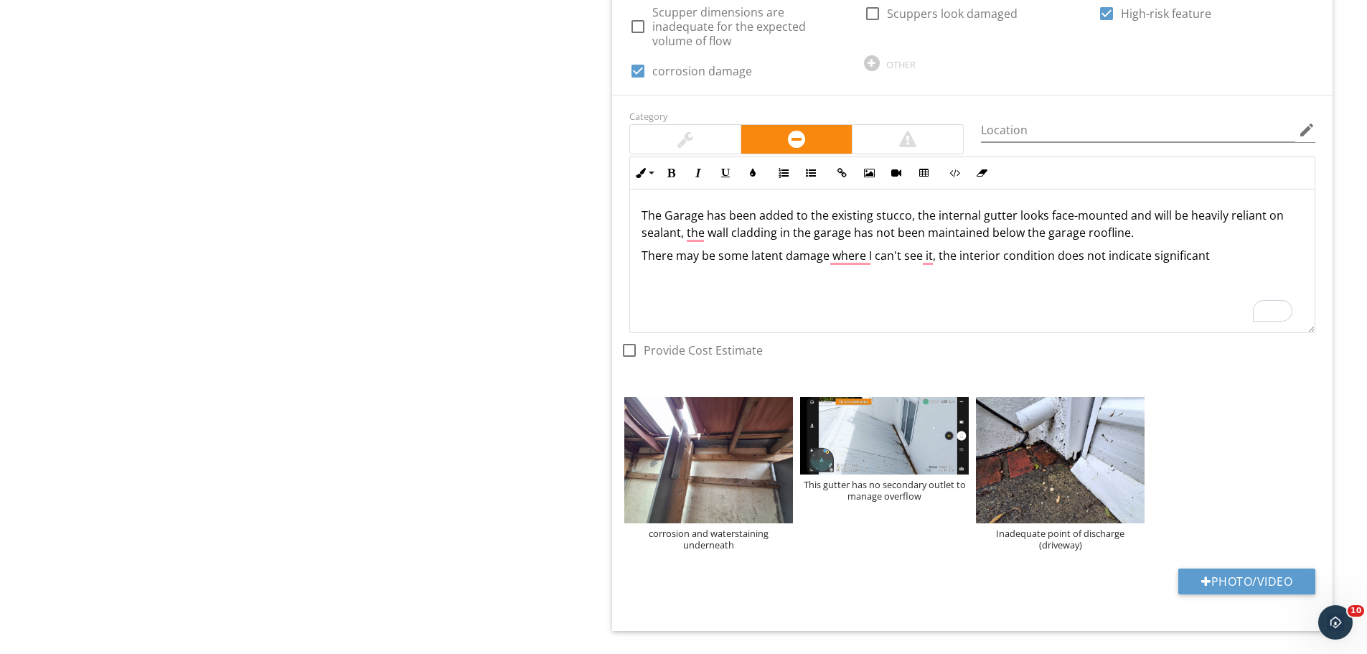
click at [914, 266] on div "The Garage has been added to the existing stucco, the internal gutter looks fac…" at bounding box center [972, 261] width 685 height 144
click at [1125, 260] on div "The Garage has been added to the existing stucco, the internal gutter looks fac…" at bounding box center [972, 261] width 685 height 144
click at [1221, 255] on div "The Garage has been added to the existing stucco, the internal gutter looks fac…" at bounding box center [972, 261] width 685 height 144
click at [871, 263] on div "The Garage has been added to the existing stucco, the internal gutter looks fac…" at bounding box center [972, 261] width 685 height 144
click at [933, 247] on p "There may be some latent damage where I can't see it, the interior condition do…" at bounding box center [973, 255] width 662 height 17
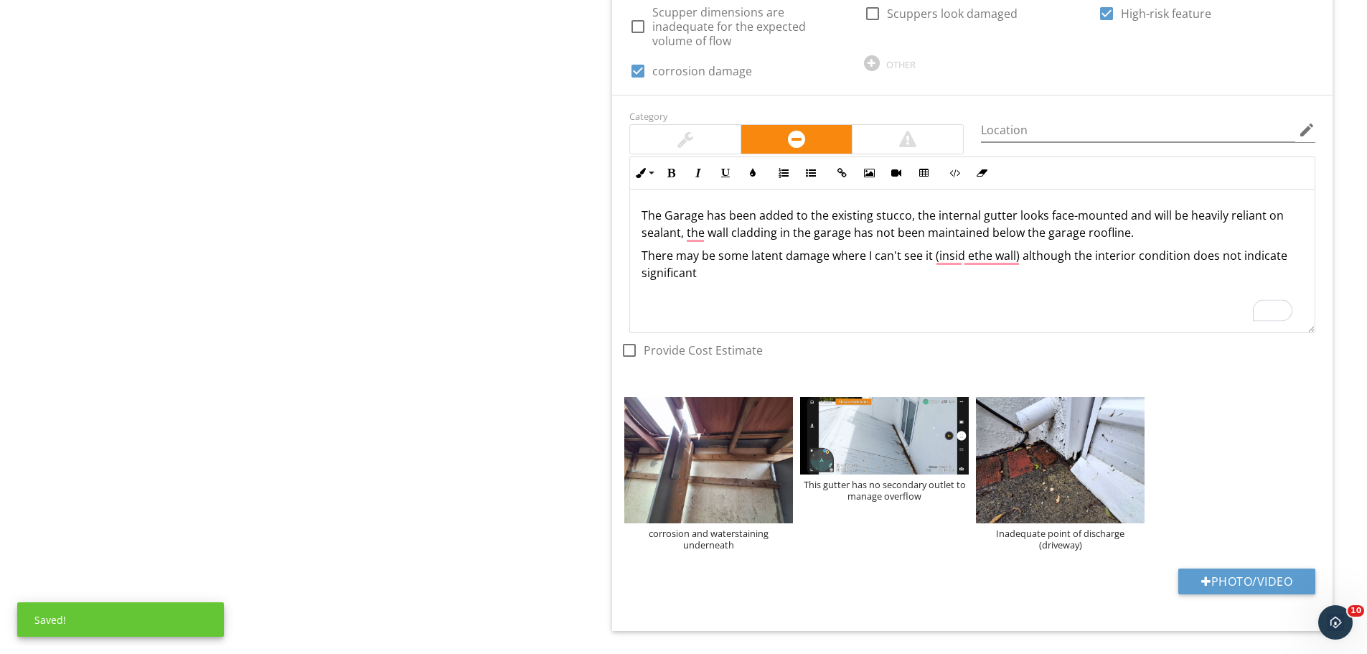
scroll to position [1486, 0]
click at [1071, 247] on p "There may be some latent damage where I can't see it (insid ethe wall) although…" at bounding box center [973, 264] width 662 height 34
click at [1066, 247] on p "There may be some latent damage where I can't see it (insid ethe wall) although…" at bounding box center [973, 264] width 662 height 34
click at [766, 262] on p "There may be some latent damage where I can't see it (insid ethe wall) although…" at bounding box center [973, 264] width 662 height 34
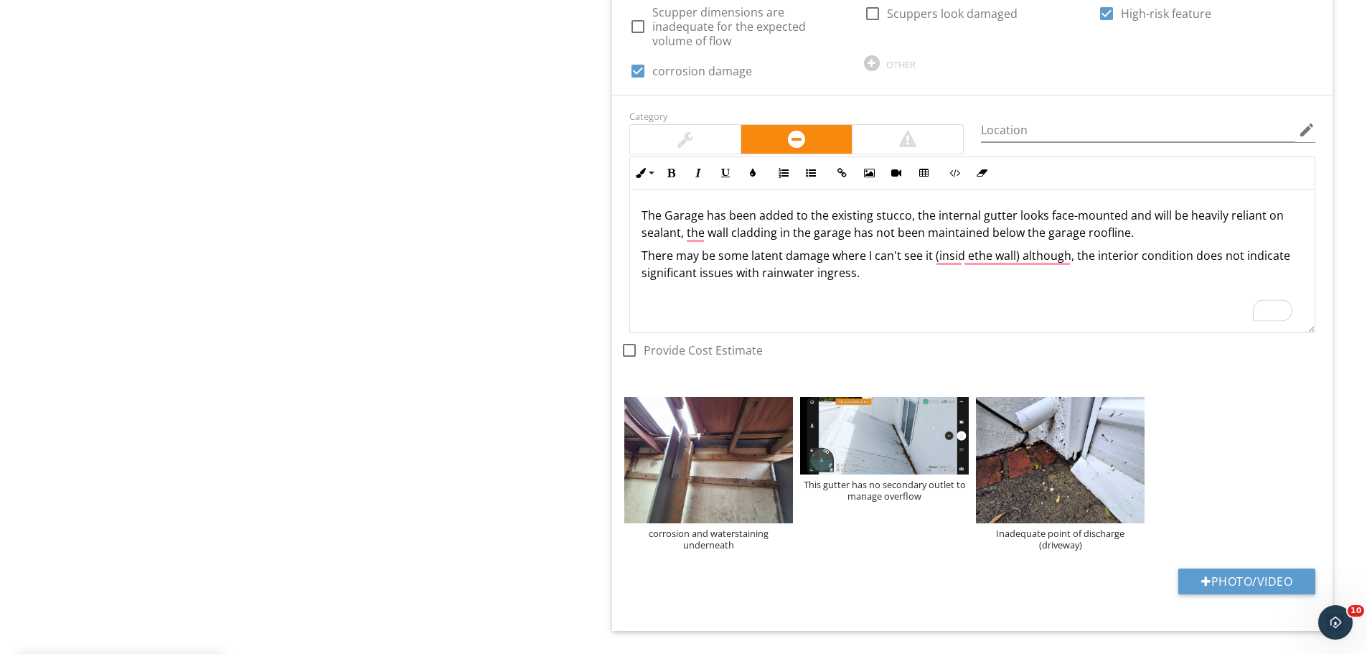
click at [874, 274] on div "The Garage has been added to the existing stucco, the internal gutter looks fac…" at bounding box center [972, 261] width 685 height 144
click at [977, 247] on p "There may be some latent damage where I can't see it (inside ethe wall) althoug…" at bounding box center [973, 264] width 662 height 34
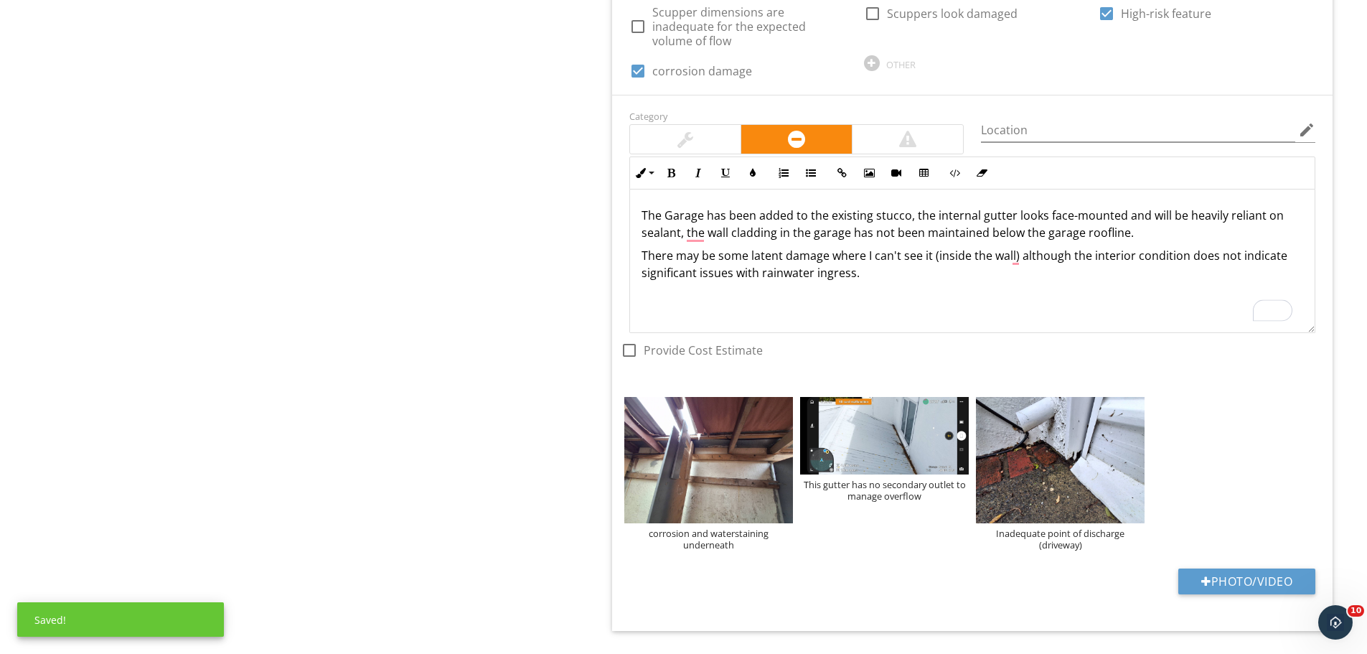
drag, startPoint x: 960, startPoint y: 296, endPoint x: 975, endPoint y: 283, distance: 19.8
click at [960, 294] on div "The Garage has been added to the existing stucco, the internal gutter looks fac…" at bounding box center [972, 261] width 685 height 144
click at [1065, 247] on p "There may be some latent damage where I can't see it (inside the wall) although…" at bounding box center [973, 264] width 662 height 34
click at [937, 280] on div "The Garage has been added to the existing stucco, the internal gutter looks fac…" at bounding box center [972, 261] width 685 height 144
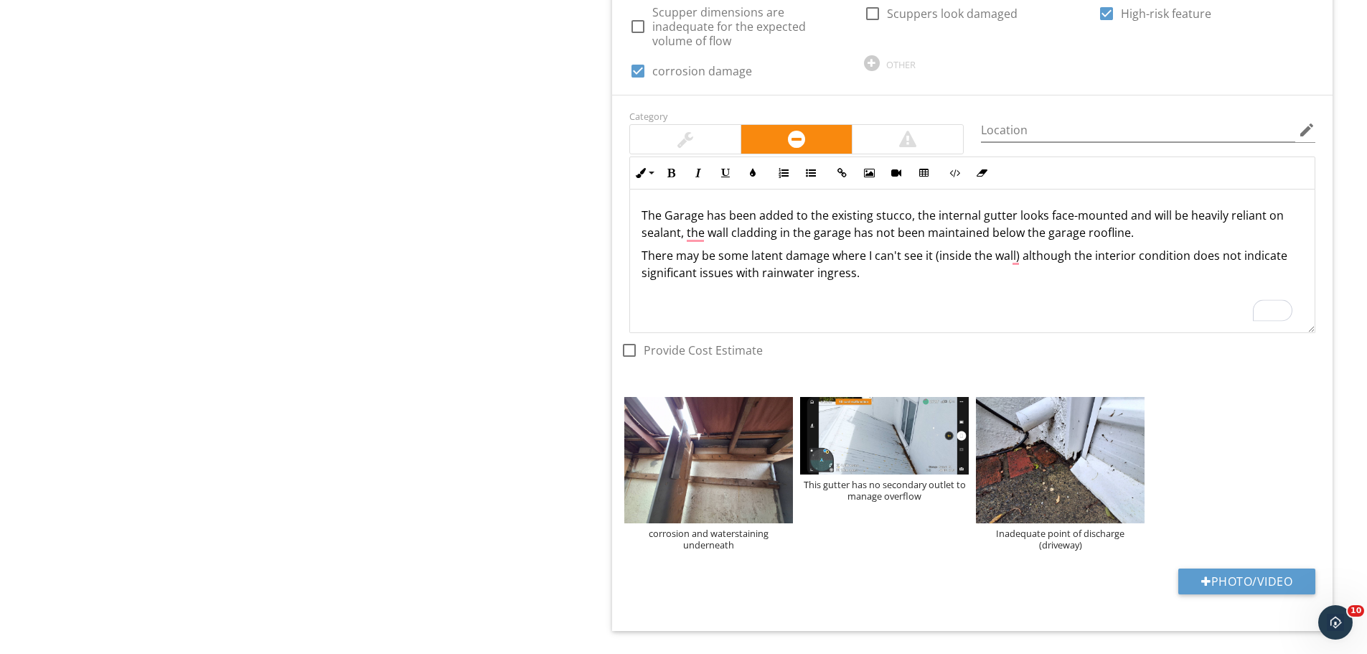
click at [1065, 247] on p "There may be some latent damage where I can't see it (inside the wall) although…" at bounding box center [973, 264] width 662 height 34
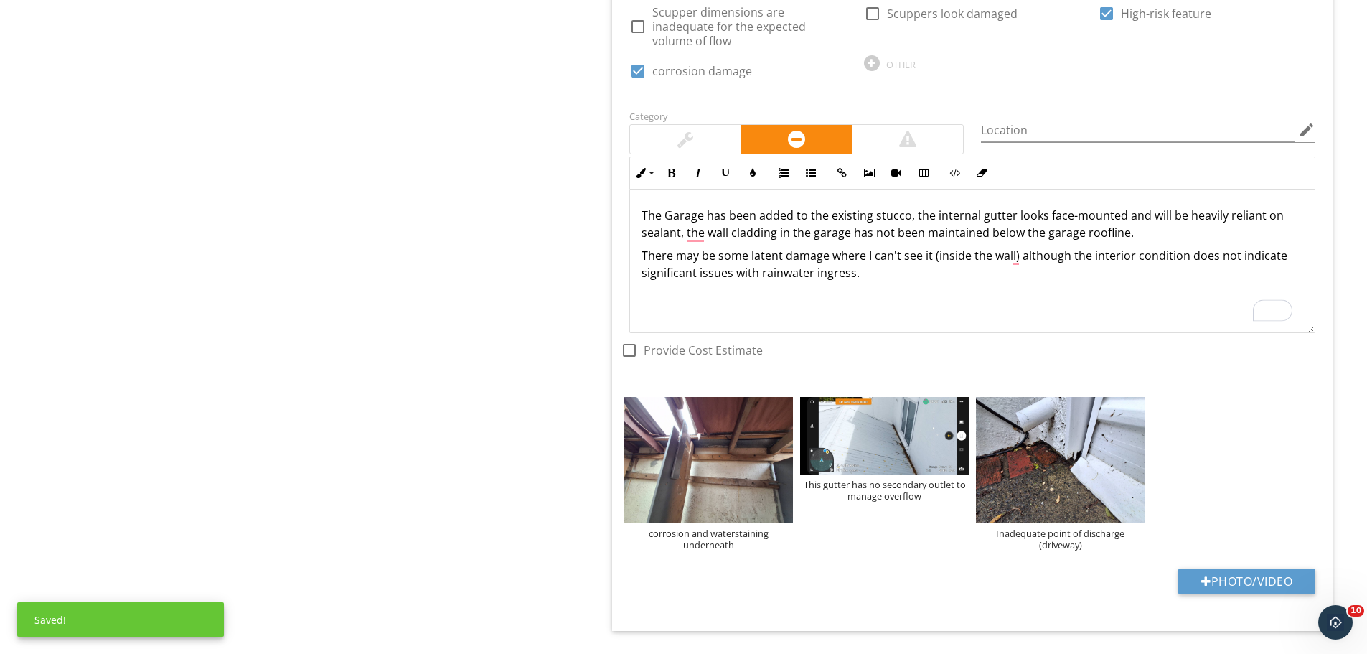
click at [1023, 247] on p "There may be some latent damage where I can't see it (inside the wall) although…" at bounding box center [973, 264] width 662 height 34
drag, startPoint x: 404, startPoint y: 322, endPoint x: 414, endPoint y: 313, distance: 13.7
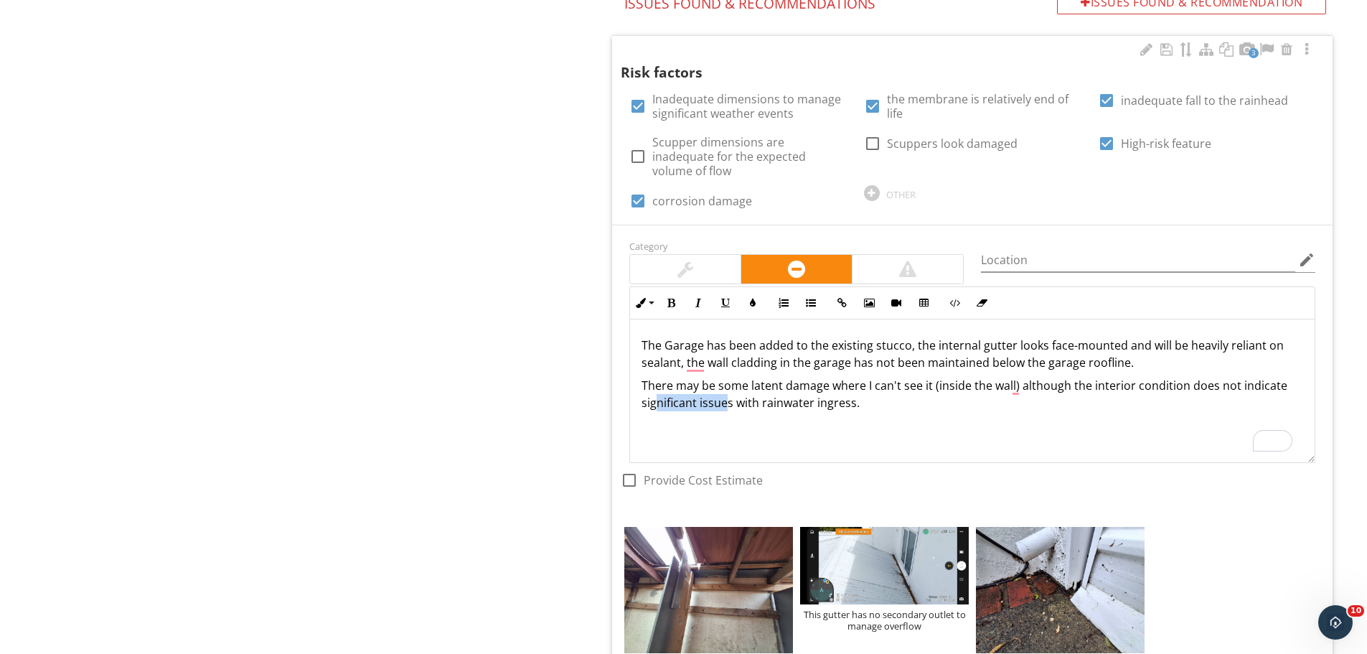
scroll to position [1, 0]
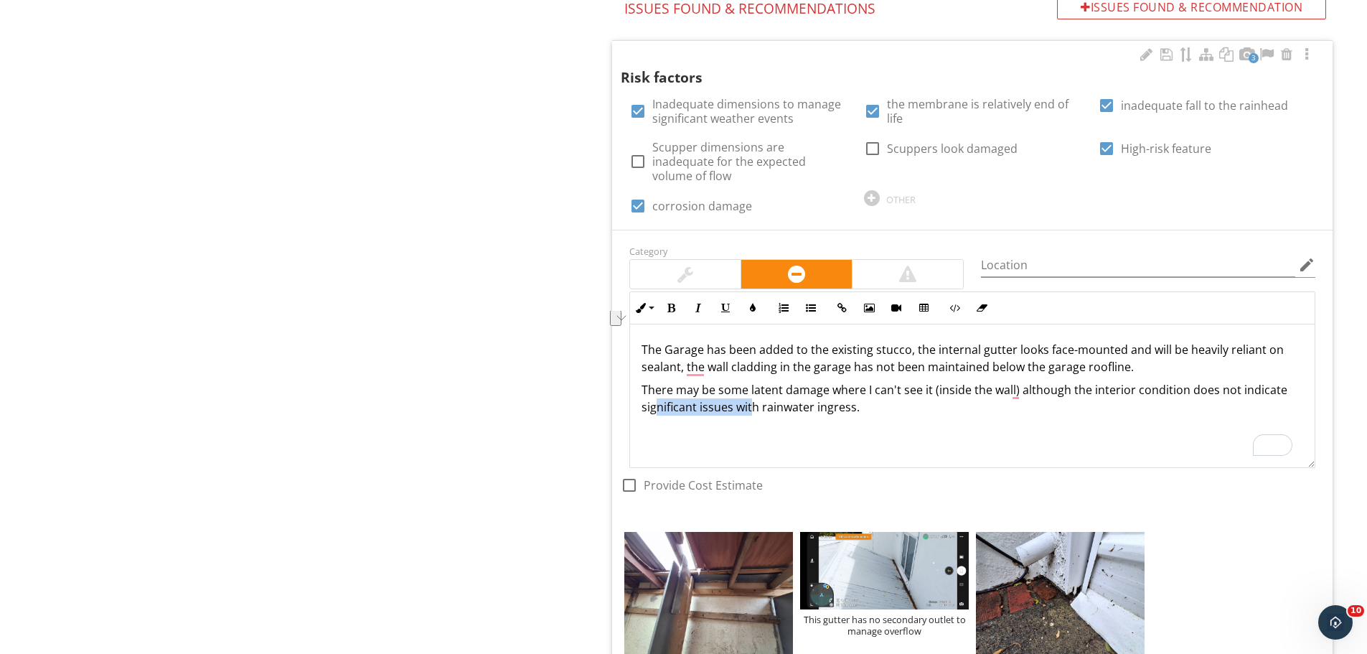
drag, startPoint x: 655, startPoint y: 388, endPoint x: 763, endPoint y: 419, distance: 112.2
click at [760, 430] on div "The Garage has been added to the existing stucco, the internal gutter looks fac…" at bounding box center [972, 396] width 685 height 144
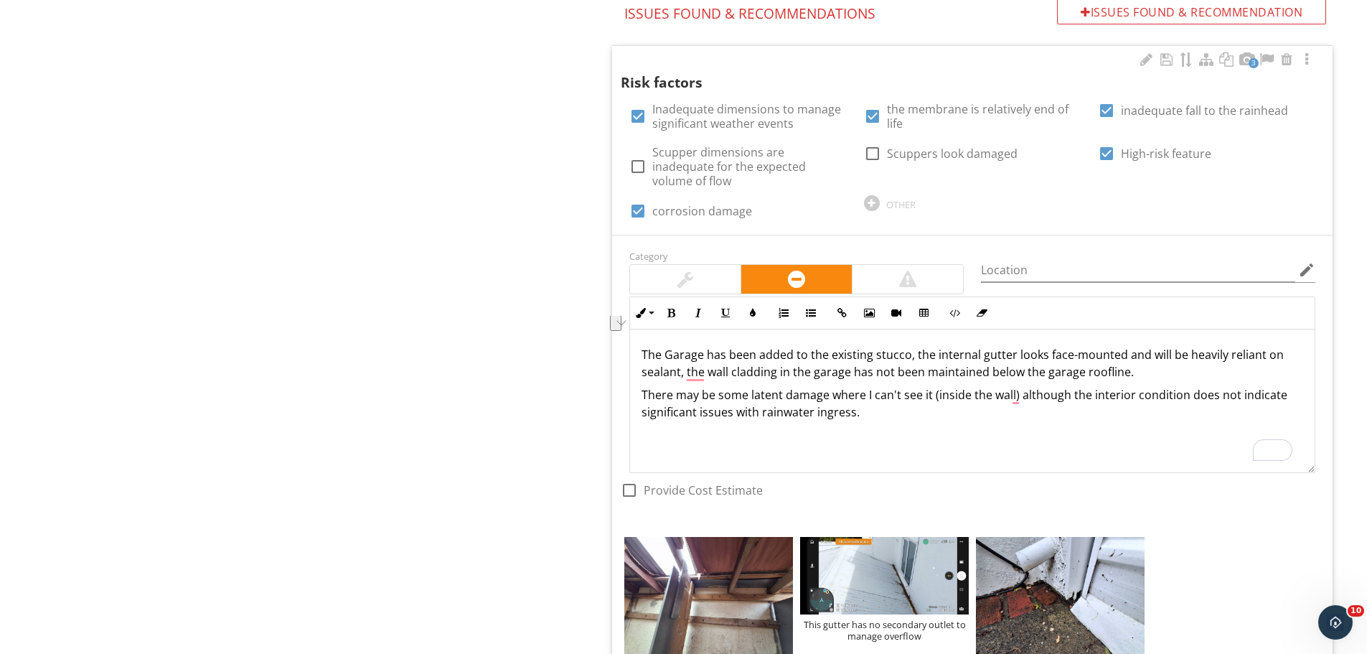
click at [866, 398] on p "There may be some latent damage where I can't see it (inside the wall) although…" at bounding box center [973, 403] width 662 height 34
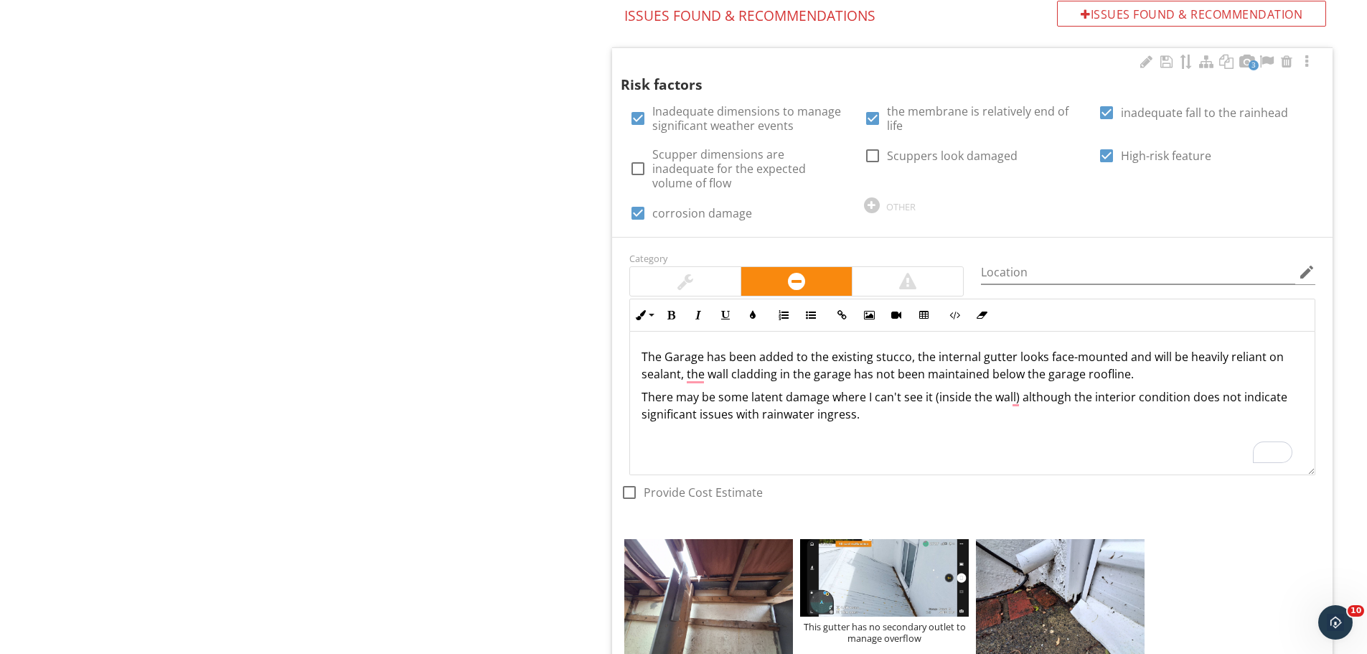
drag, startPoint x: 866, startPoint y: 398, endPoint x: 989, endPoint y: 458, distance: 137.1
click at [989, 459] on div "The Garage has been added to the existing stucco, the internal gutter looks fac…" at bounding box center [972, 403] width 685 height 144
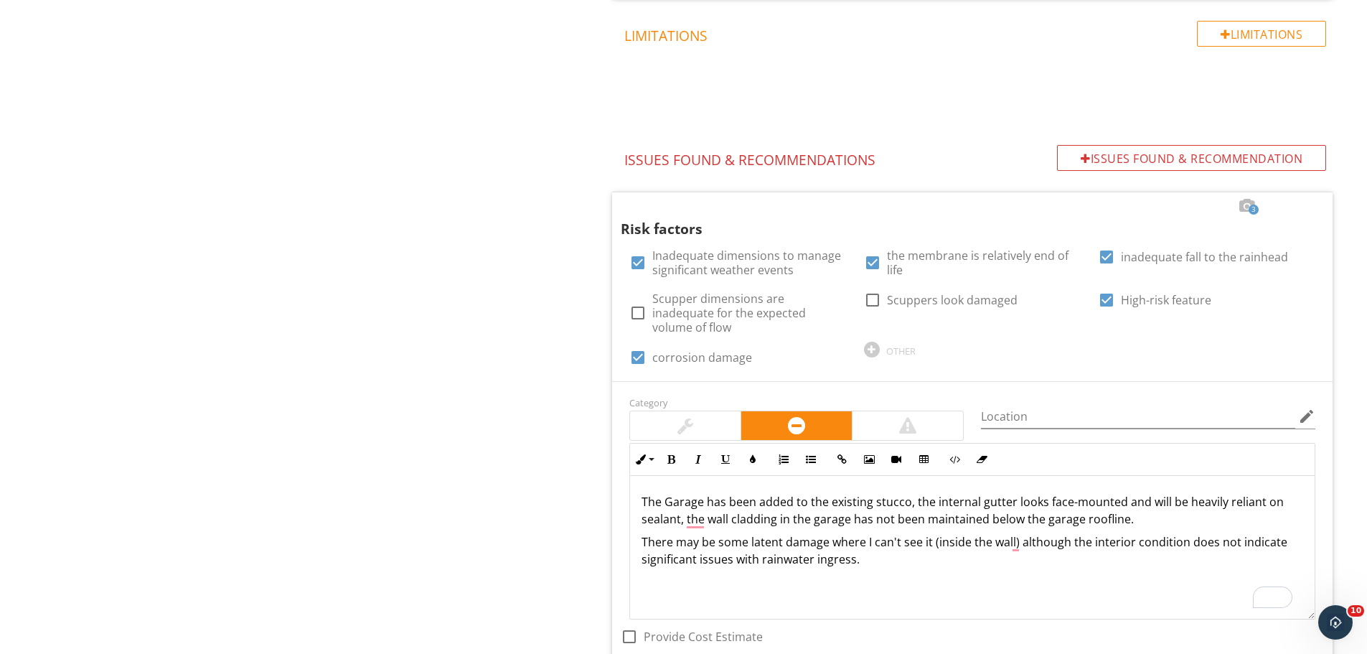
scroll to position [1200, 0]
click at [496, 189] on div "Roof drainage systems General Internal gutter External spouting and down pipes …" at bounding box center [855, 49] width 1026 height 2210
click at [479, 270] on div "Roof drainage systems General Internal gutter External spouting and down pipes …" at bounding box center [855, 49] width 1026 height 2210
click at [895, 344] on div "OTHER" at bounding box center [900, 349] width 29 height 11
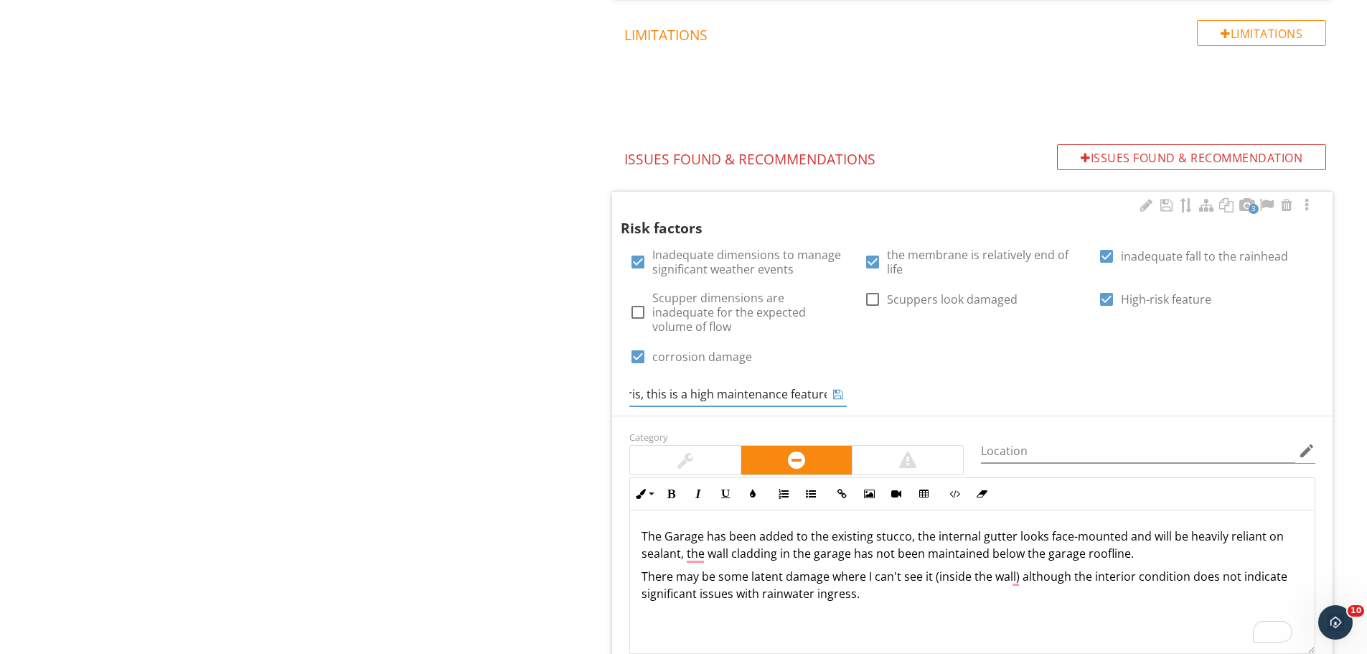
scroll to position [0, 291]
click at [813, 383] on input "I can't see the outlet from above it's covered with debris, this is a high main…" at bounding box center [727, 395] width 197 height 24
click at [822, 383] on input "I can't see the outlet from above it's covered with debris, this is a high main…" at bounding box center [727, 395] width 197 height 24
type input "I can't see the outlet from above it's covered with debris, this is a high main…"
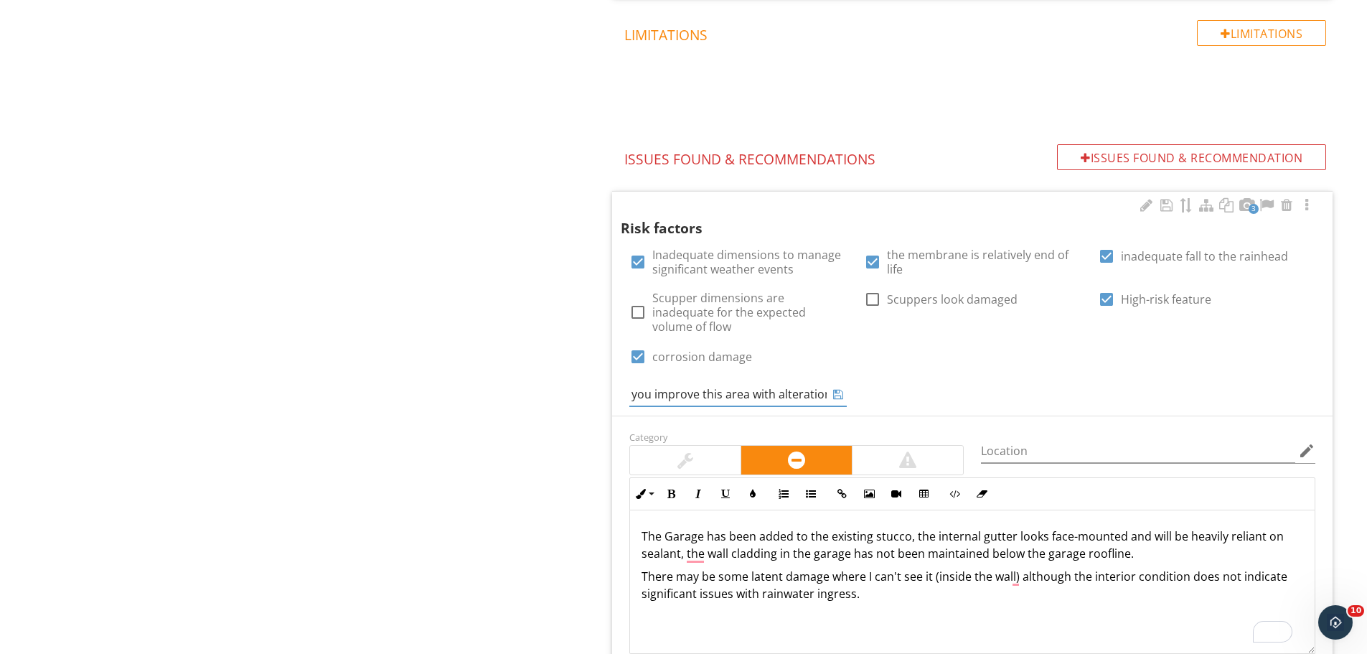
scroll to position [0, 590]
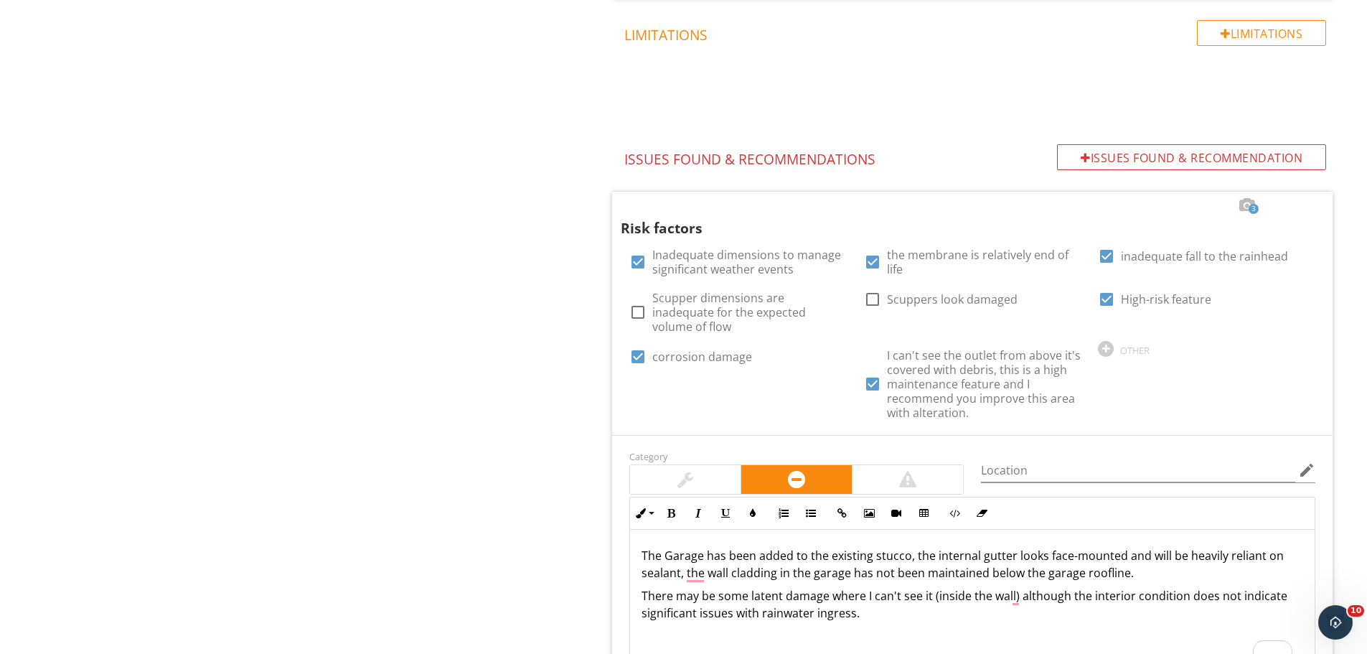
click at [509, 388] on div "Roof drainage systems General Internal gutter External spouting and down pipes …" at bounding box center [855, 76] width 1026 height 2265
click at [497, 415] on div "Roof drainage systems General Internal gutter External spouting and down pipes …" at bounding box center [855, 76] width 1026 height 2265
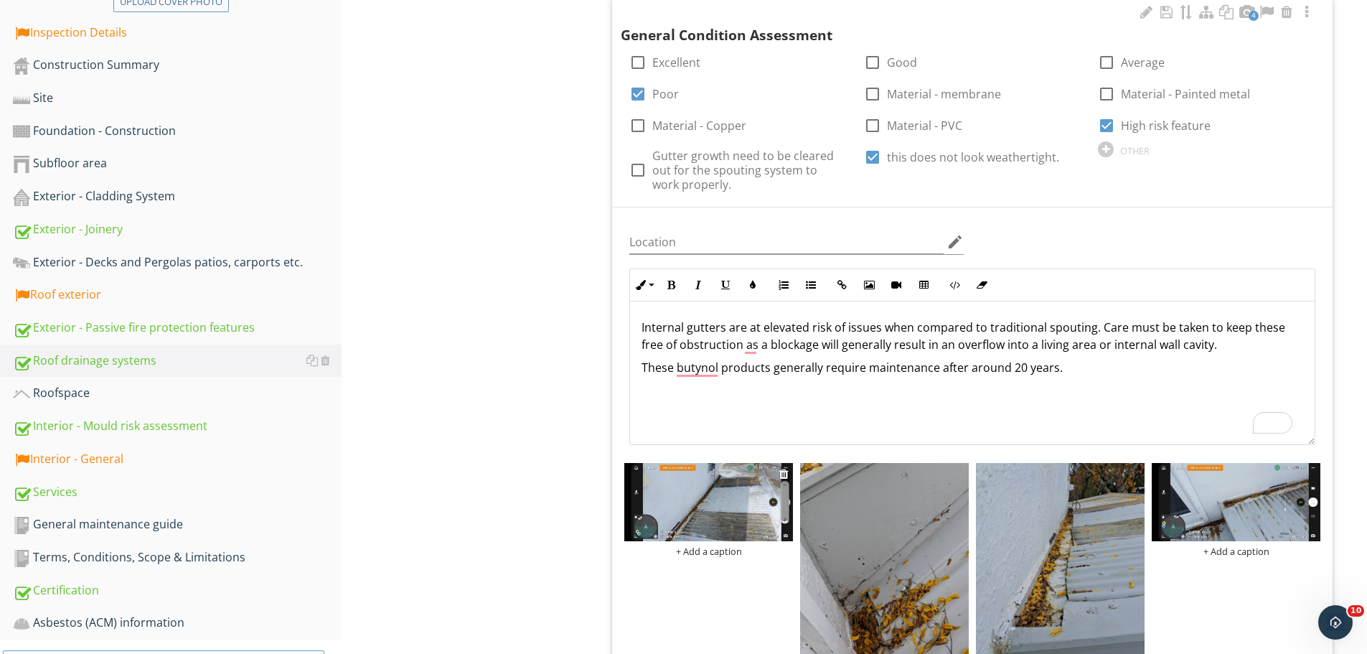
scroll to position [412, 0]
click at [737, 499] on img at bounding box center [708, 503] width 169 height 78
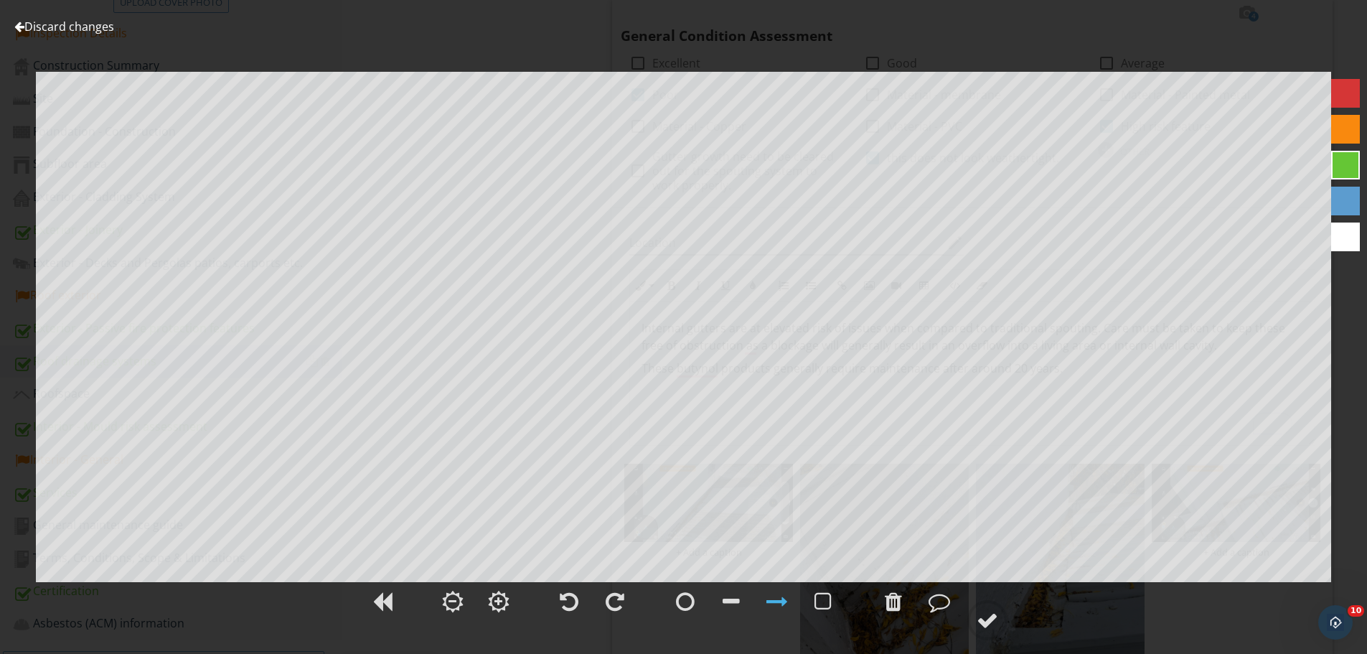
click at [235, 50] on div "Discard changes Add Location" at bounding box center [683, 327] width 1367 height 654
click at [75, 24] on link "Discard changes" at bounding box center [64, 27] width 100 height 16
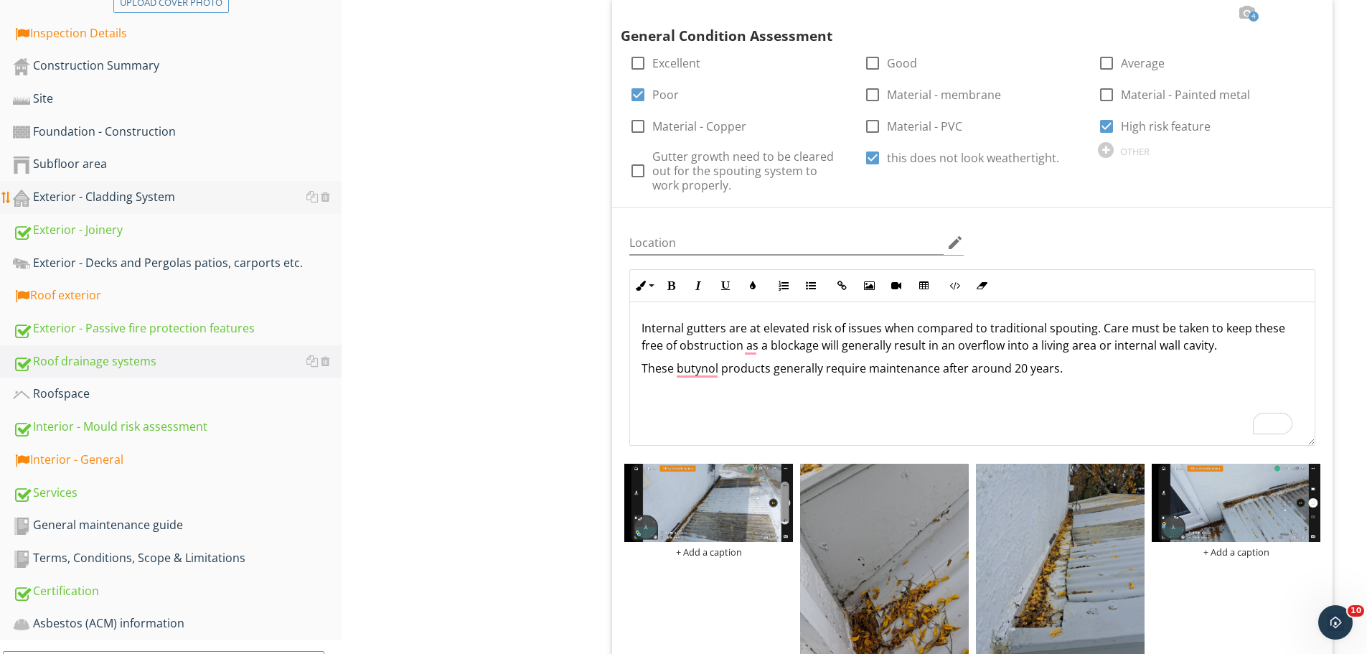
click at [111, 202] on div "Exterior - Cladding System" at bounding box center [177, 197] width 329 height 19
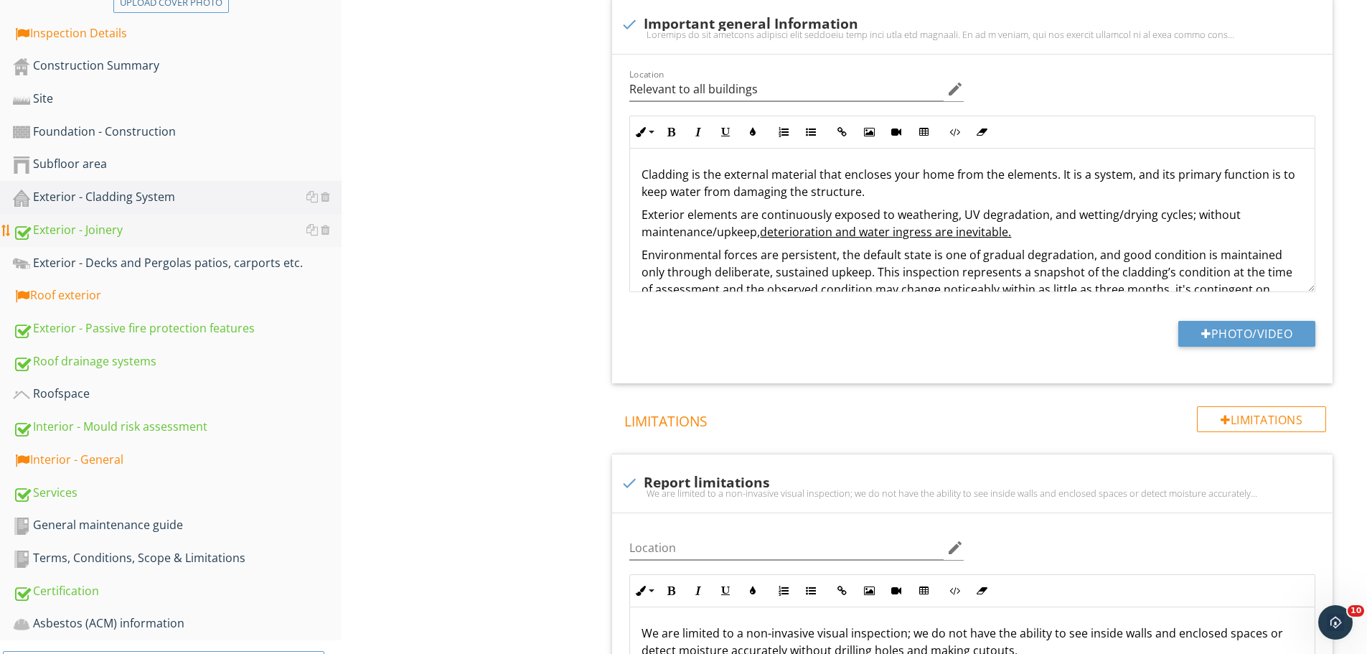
click at [180, 231] on div "Exterior - Joinery" at bounding box center [177, 230] width 329 height 19
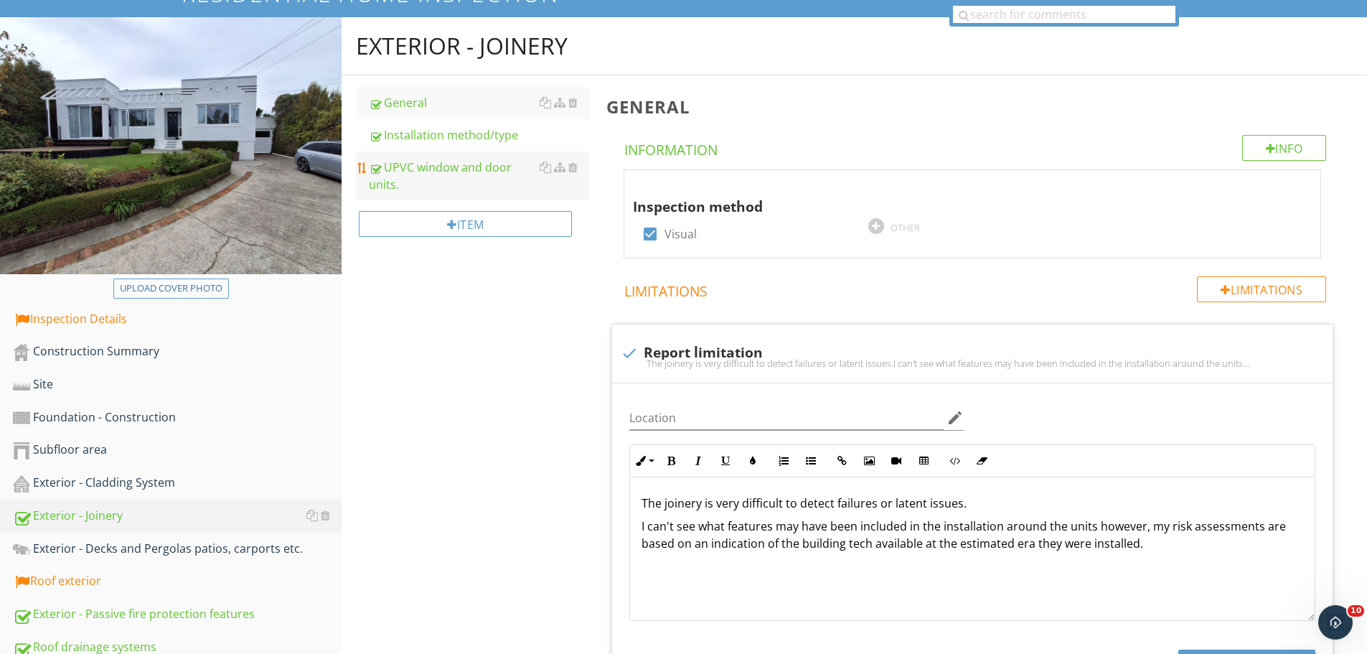
scroll to position [126, 0]
click at [438, 169] on div "UPVC window and door units." at bounding box center [479, 176] width 220 height 34
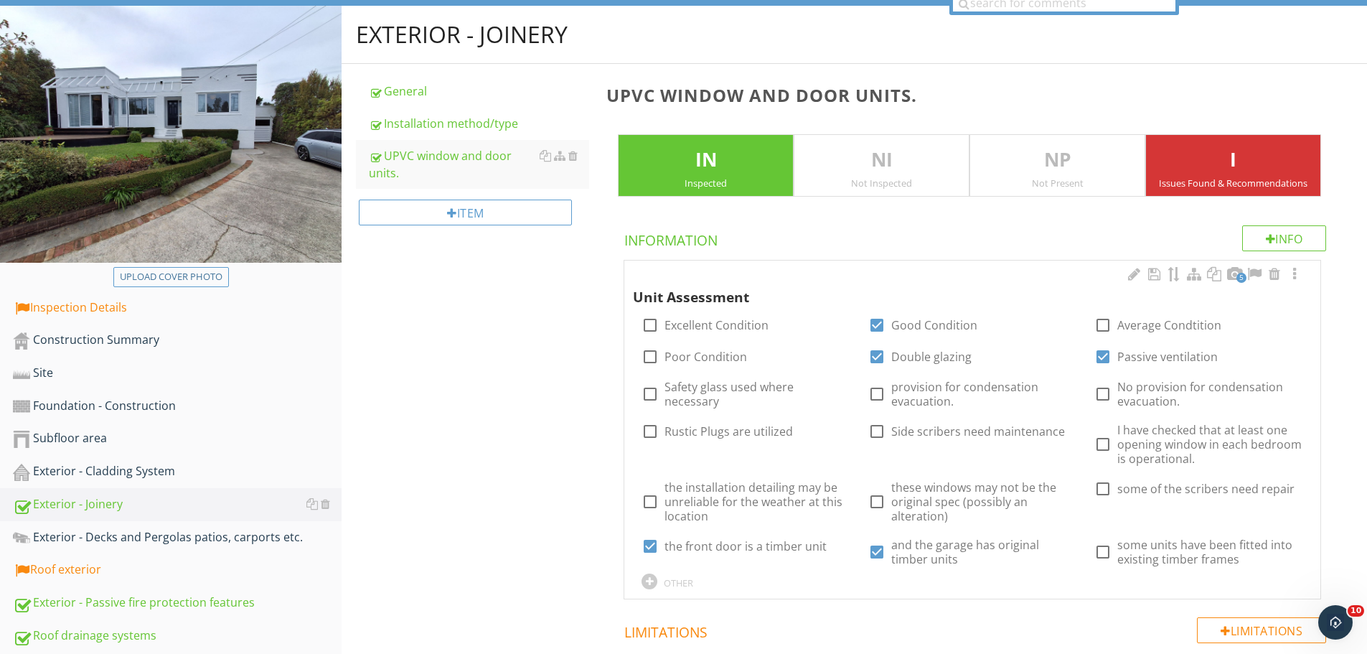
click at [1298, 274] on div at bounding box center [1294, 274] width 17 height 14
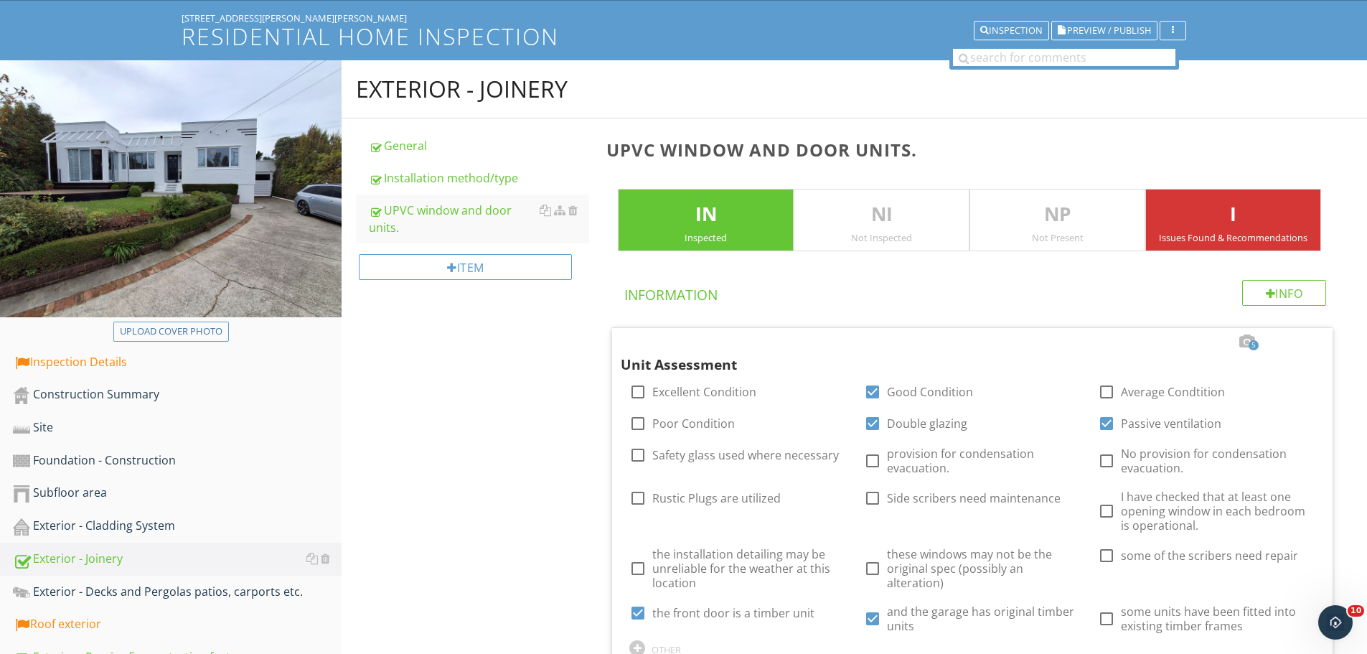
scroll to position [83, 0]
click at [418, 182] on div "Installation method/type" at bounding box center [479, 178] width 220 height 17
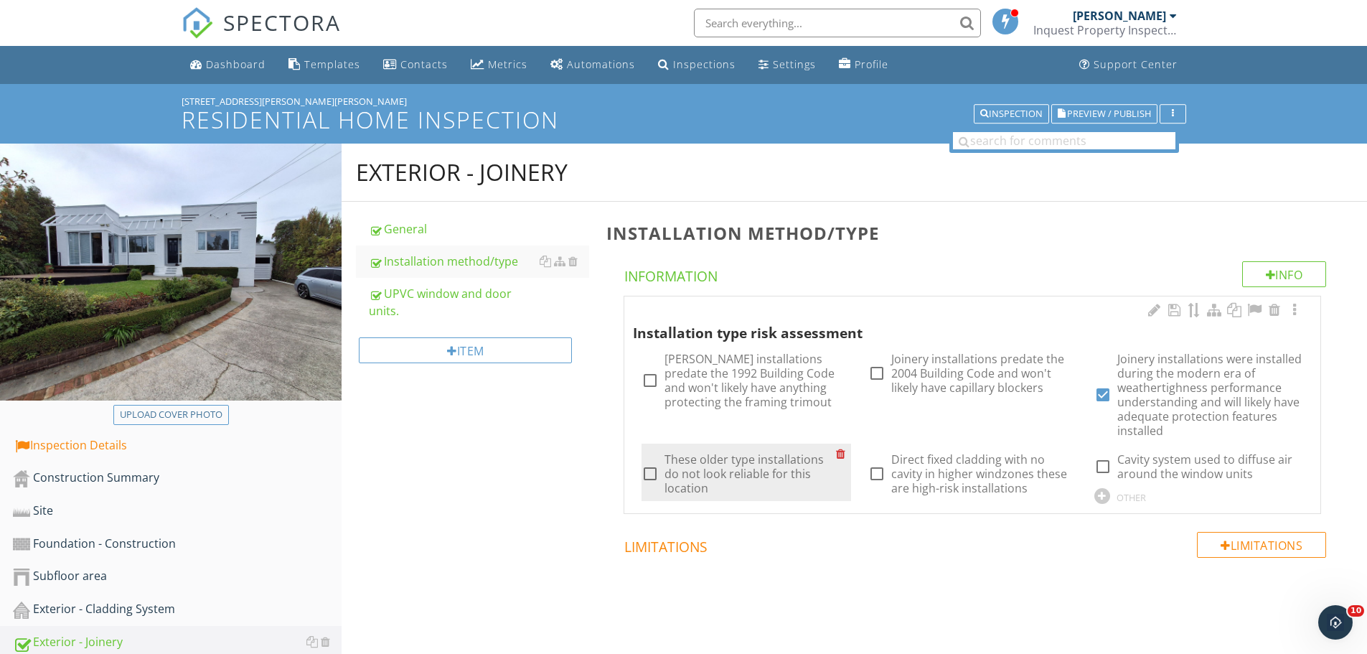
click at [718, 477] on label "These older type installations do not look reliable for this location" at bounding box center [750, 473] width 171 height 43
checkbox input "true"
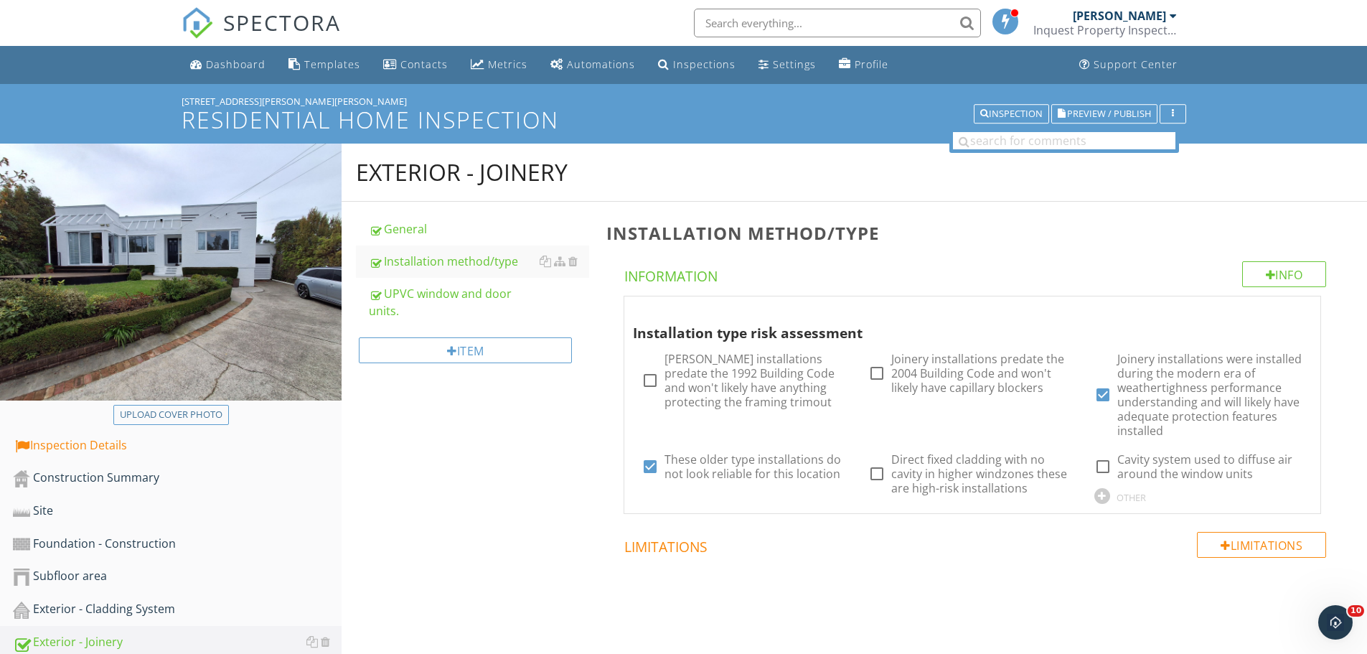
click at [515, 460] on div "Exterior - Joinery General Installation method/type UPVC window and door units.…" at bounding box center [855, 409] width 1026 height 530
click at [552, 470] on div "Exterior - Joinery General Installation method/type UPVC window and door units.…" at bounding box center [855, 409] width 1026 height 530
click at [483, 301] on div "UPVC window and door units." at bounding box center [479, 302] width 220 height 34
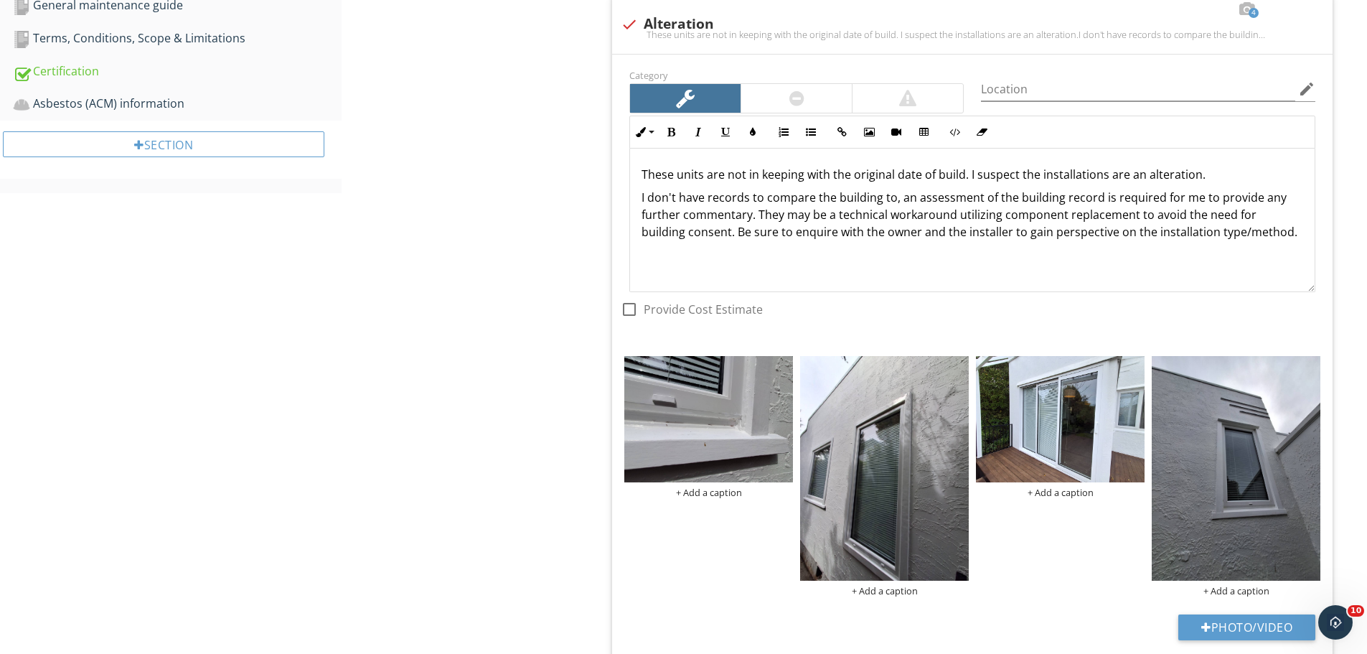
scroll to position [932, 0]
click at [967, 178] on p "These units are not in keeping with the original date of build. I suspect the i…" at bounding box center [973, 173] width 662 height 17
click at [1033, 177] on p "These units are not in keeping with the original date of build, I suspect the i…" at bounding box center [973, 173] width 662 height 17
click at [1219, 177] on p "These units are not in keeping with the original date of build, I suspect these…" at bounding box center [973, 173] width 662 height 17
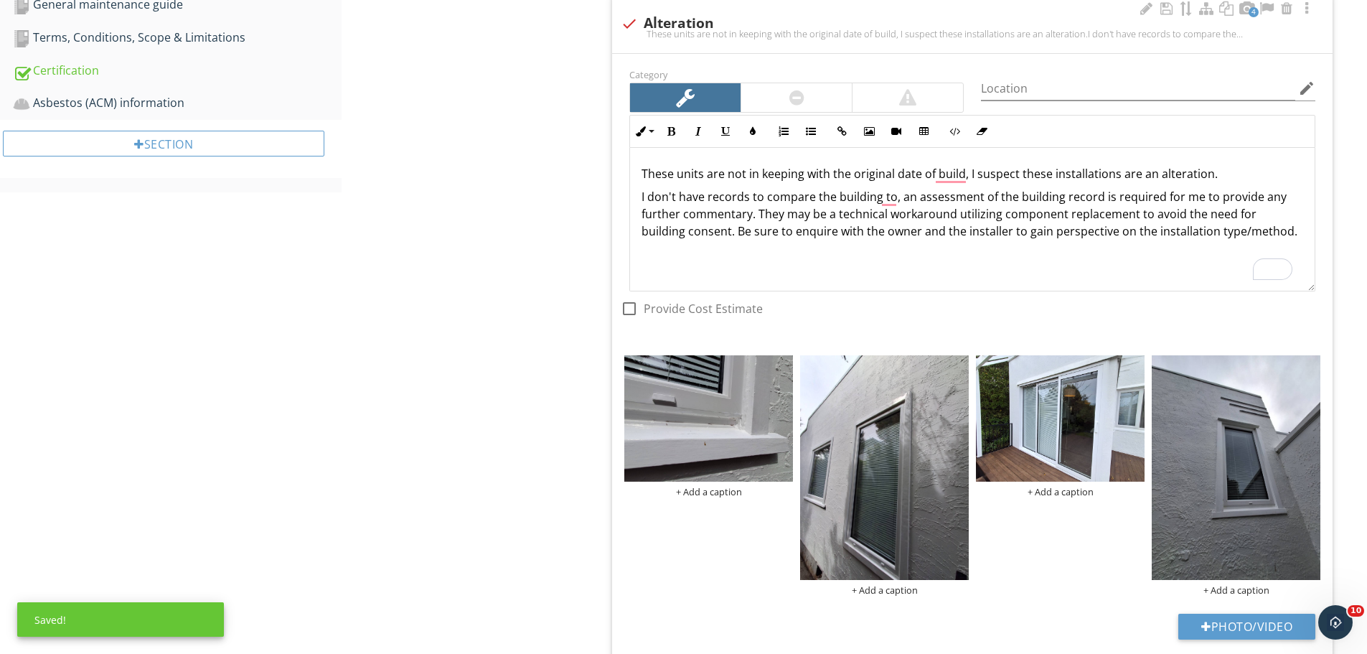
click at [694, 249] on div "These units are not in keeping with the original date of build, I suspect these…" at bounding box center [972, 220] width 685 height 144
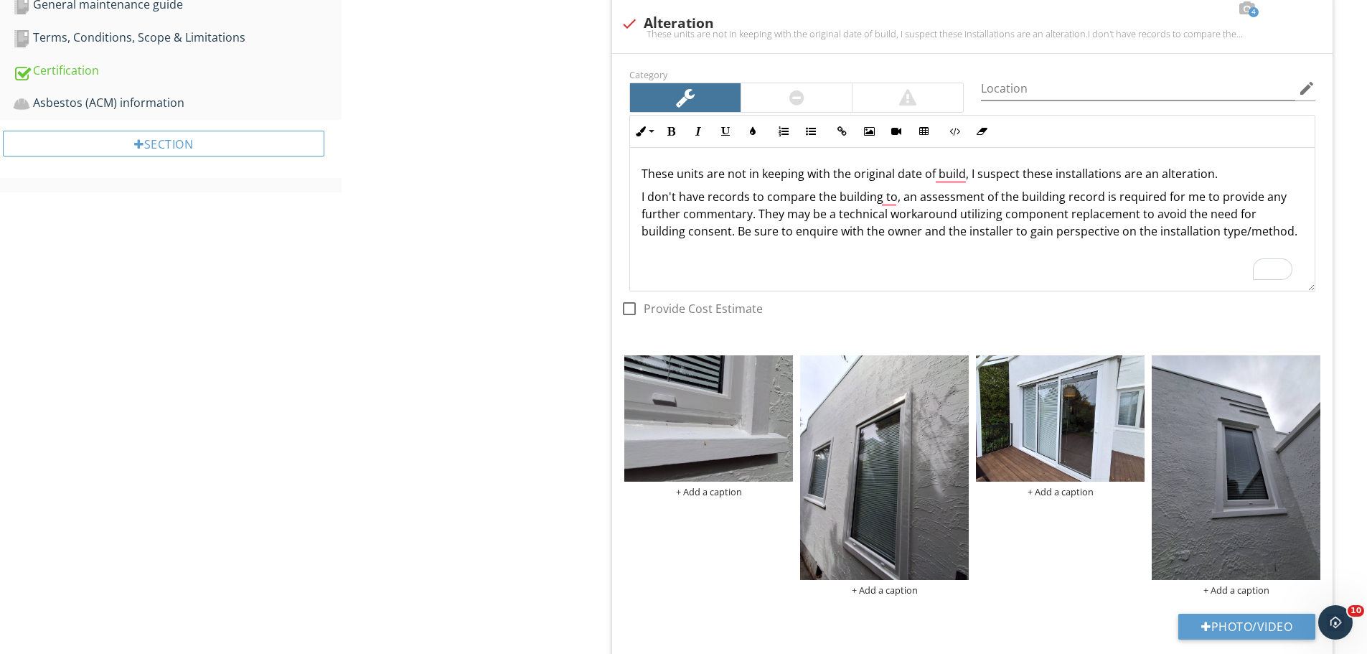
click at [355, 270] on div "Exterior - Joinery General Installation method/type UPVC window and door units.…" at bounding box center [855, 2] width 1026 height 1583
click at [1020, 172] on p "These units are not in keeping with the original date of build, I suspect these…" at bounding box center [973, 173] width 662 height 17
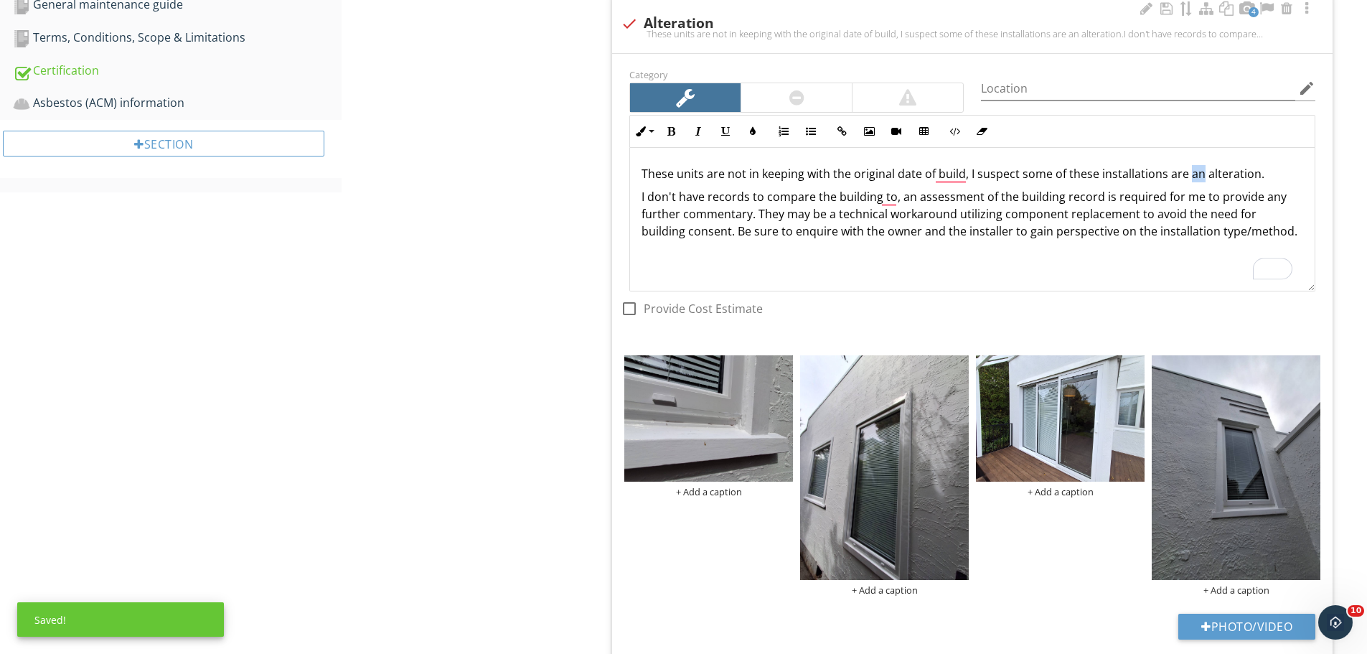
drag, startPoint x: 1197, startPoint y: 172, endPoint x: 1188, endPoint y: 173, distance: 9.4
click at [1188, 173] on p "These units are not in keeping with the original date of build, I suspect some …" at bounding box center [973, 173] width 662 height 17
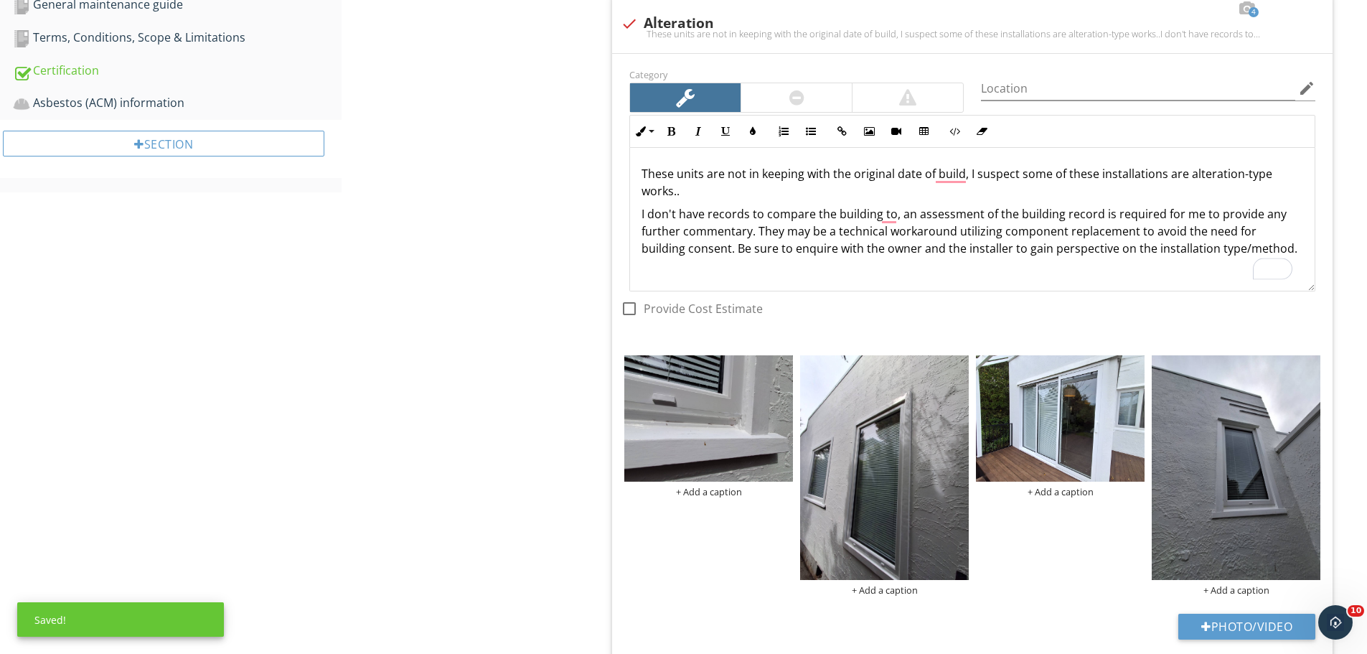
click at [501, 212] on div "Exterior - Joinery General Installation method/type UPVC window and door units.…" at bounding box center [855, 2] width 1026 height 1583
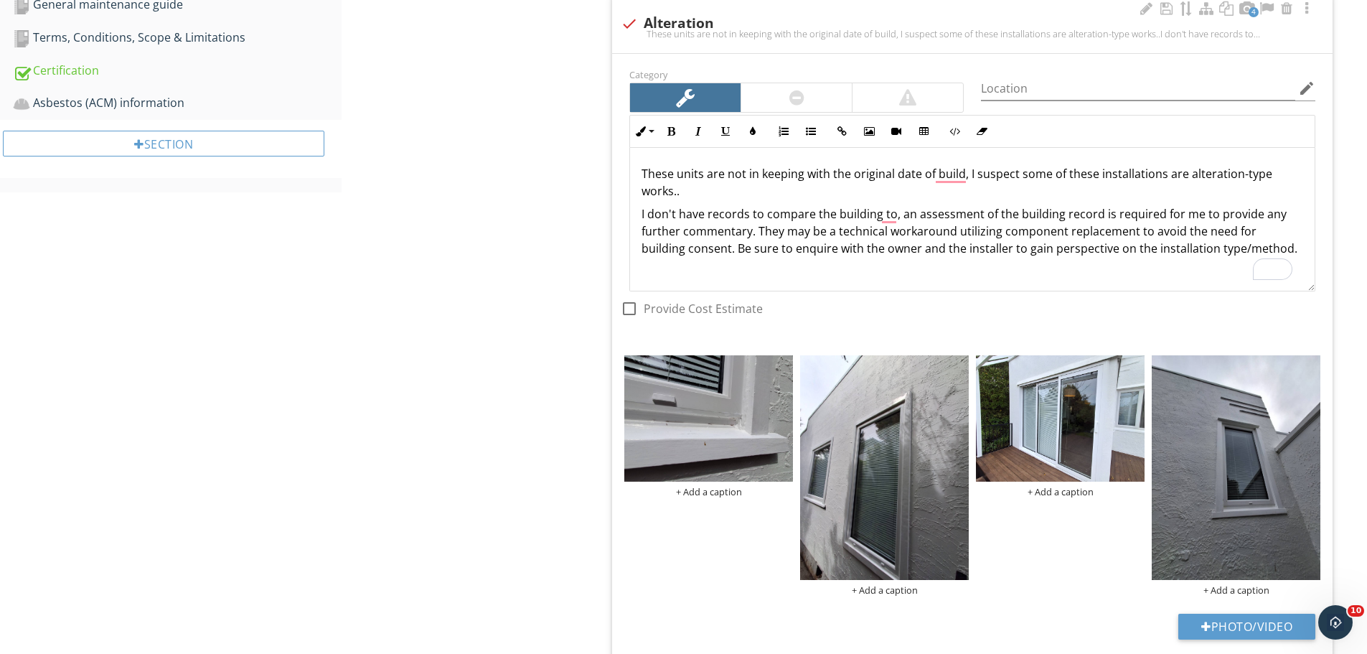
click at [873, 200] on div "These units are not in keeping with the original date of build, I suspect some …" at bounding box center [972, 220] width 685 height 144
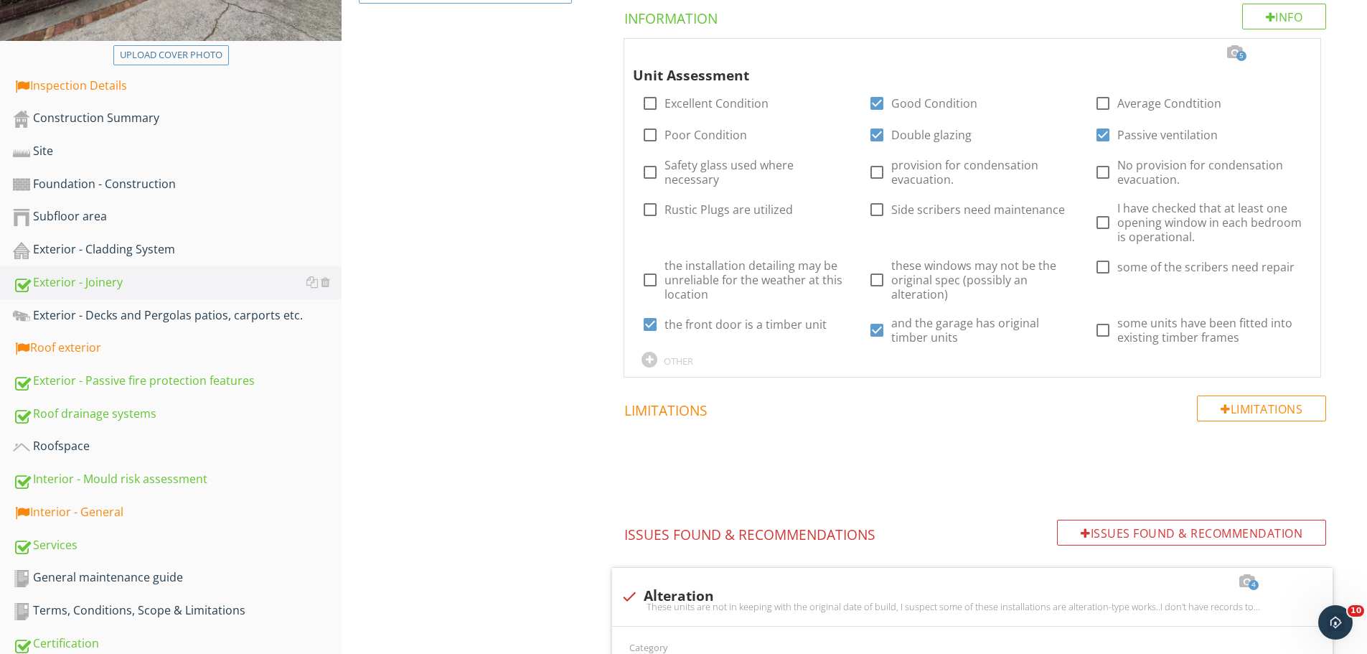
scroll to position [359, 0]
click at [487, 304] on div "Exterior - Joinery General Installation method/type UPVC window and door units.…" at bounding box center [855, 576] width 1026 height 1583
drag, startPoint x: 134, startPoint y: 249, endPoint x: 440, endPoint y: 247, distance: 305.7
click at [135, 250] on div "Exterior - Cladding System" at bounding box center [177, 250] width 329 height 19
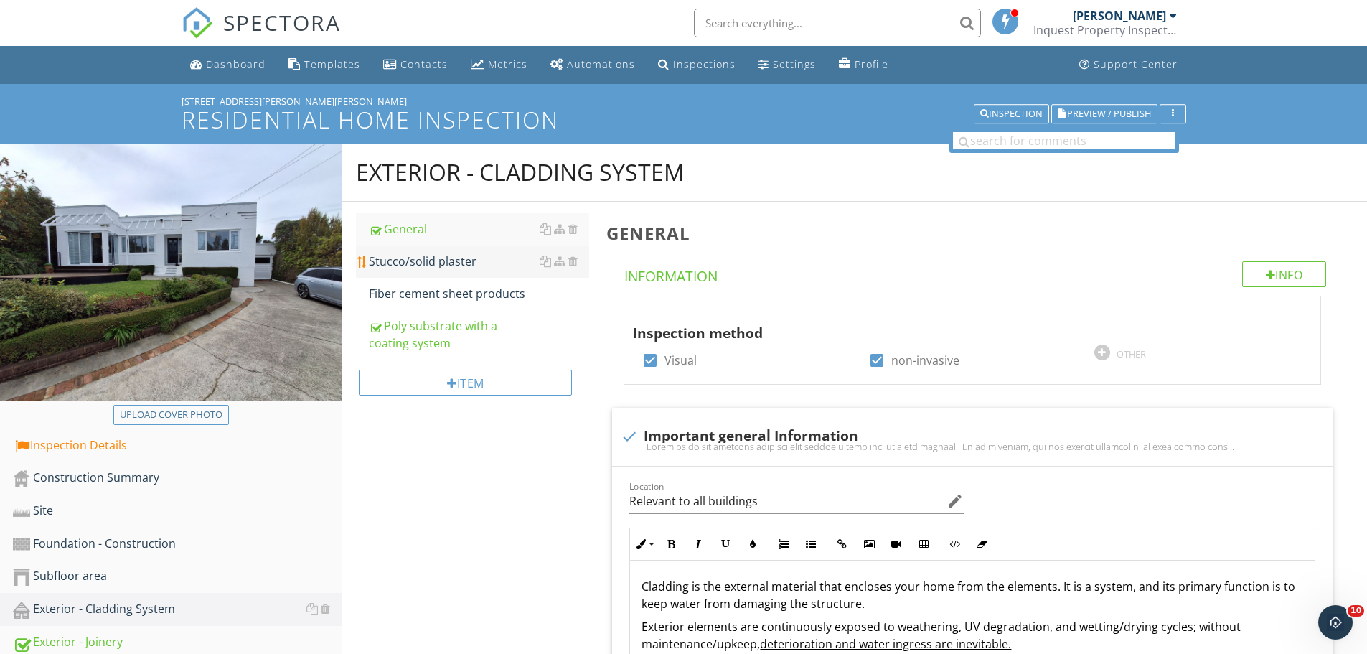
click at [428, 255] on div "Stucco/solid plaster" at bounding box center [479, 261] width 220 height 17
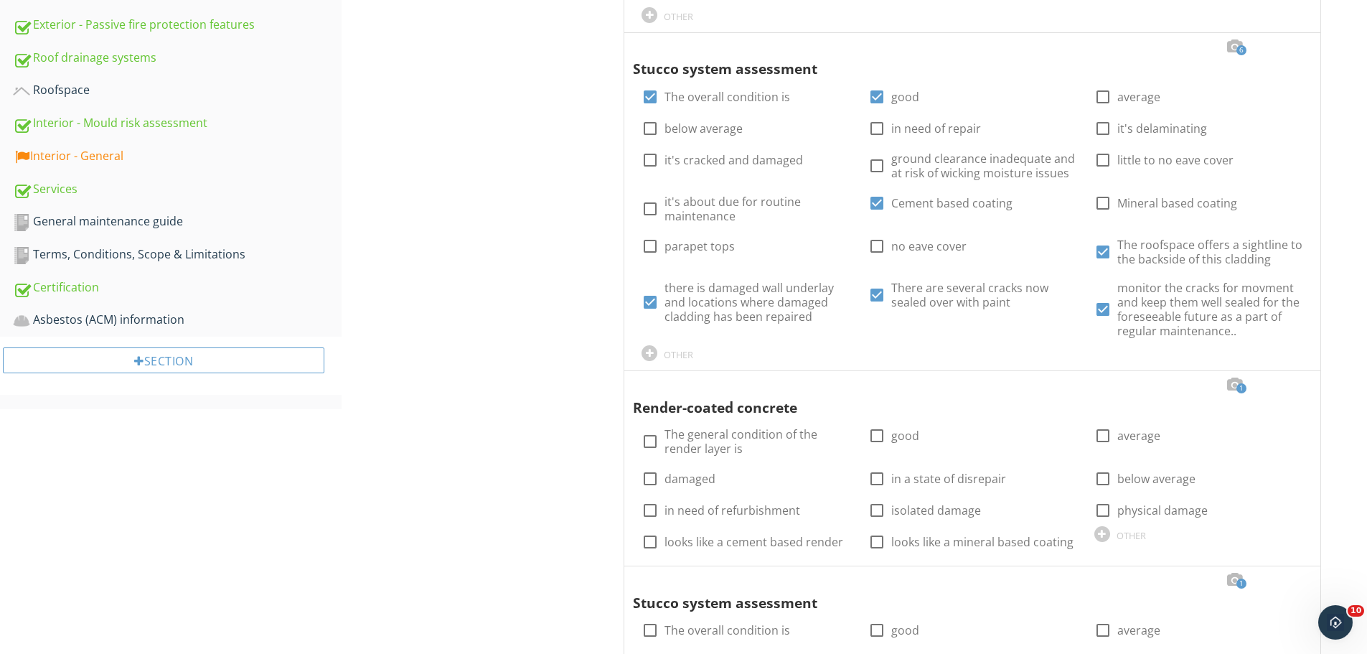
scroll to position [717, 0]
click at [1294, 44] on div at bounding box center [1294, 45] width 17 height 14
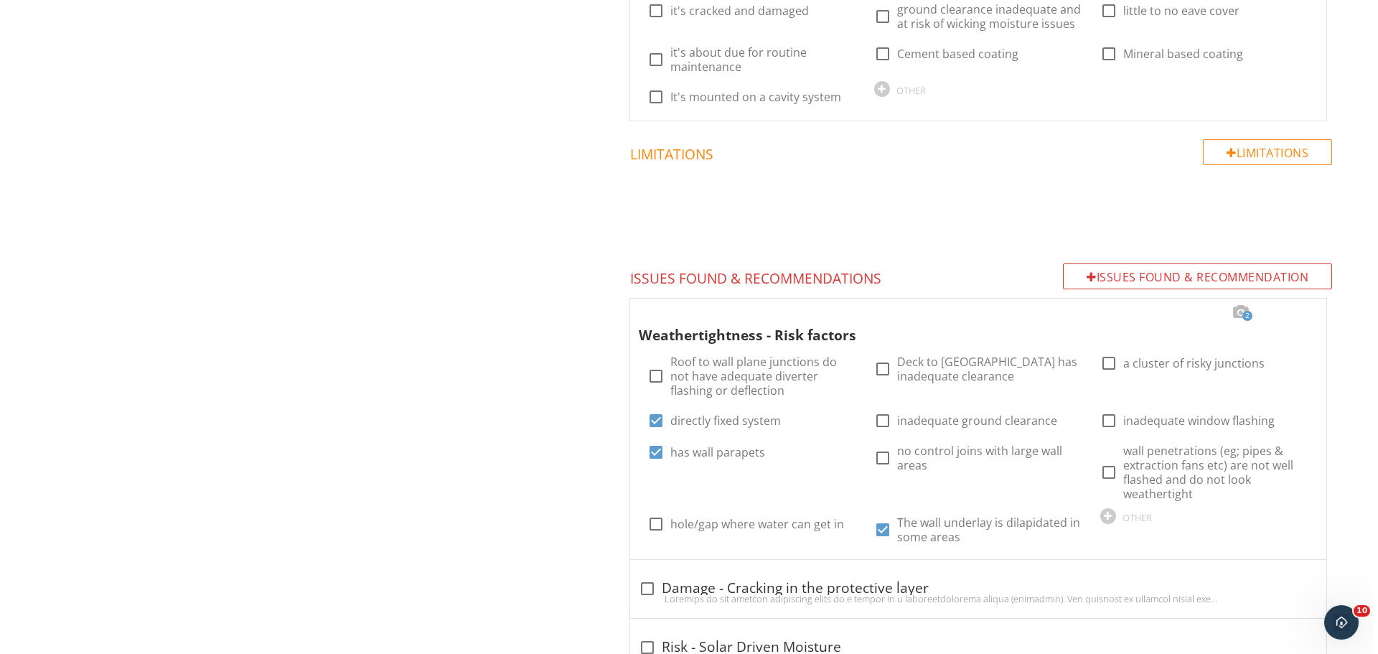
scroll to position [2330, 0]
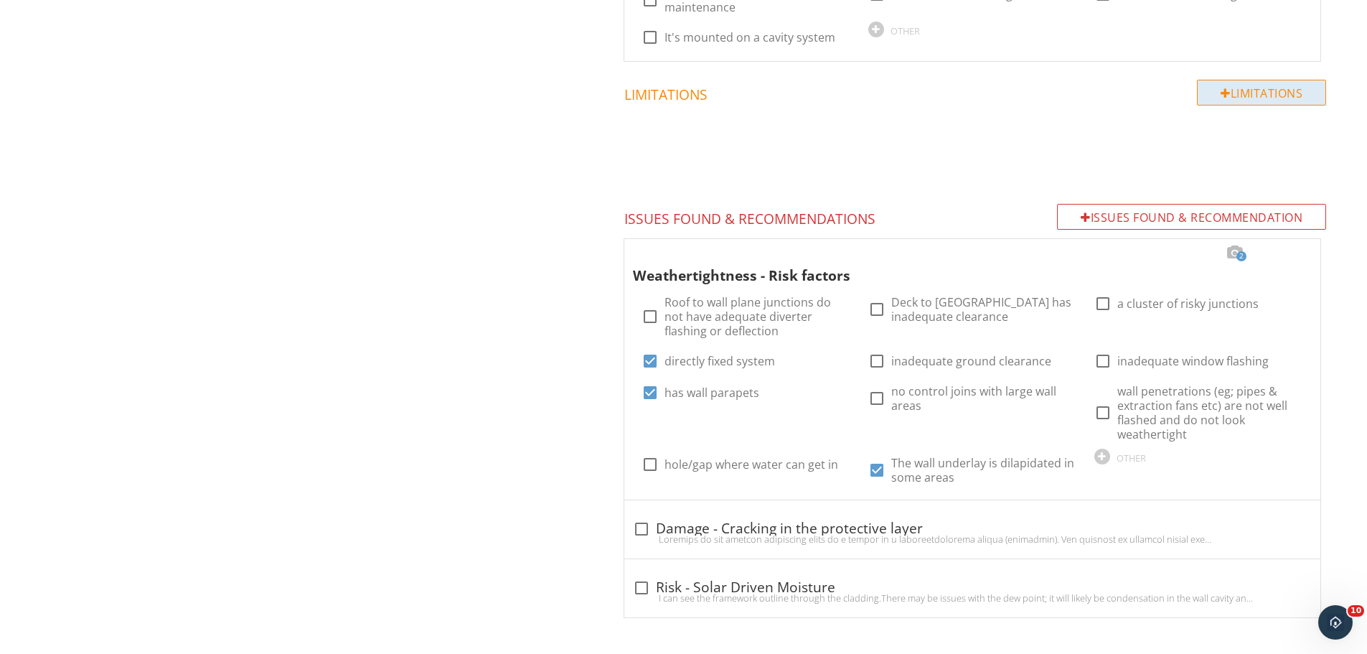
click at [1256, 93] on div "Limitations" at bounding box center [1261, 93] width 129 height 26
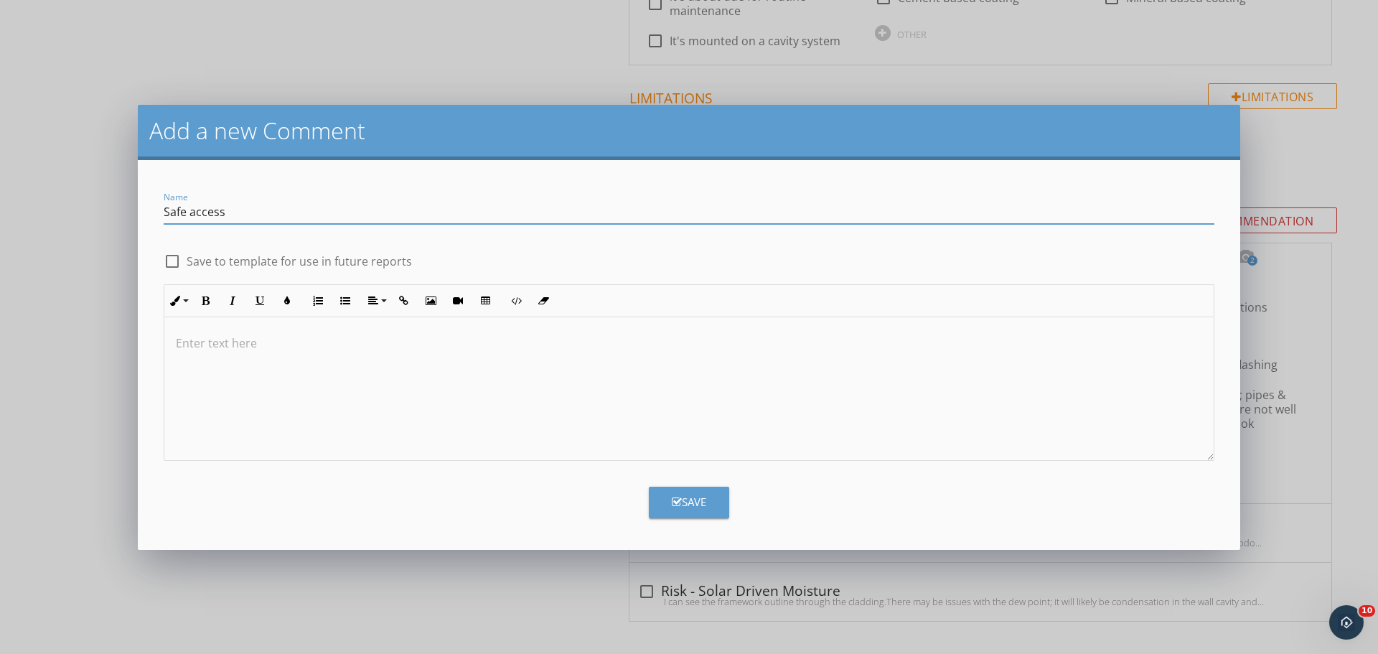
drag, startPoint x: 236, startPoint y: 207, endPoint x: 104, endPoint y: 205, distance: 132.1
click at [104, 205] on div "Add a new Comment Name Safe access check_box_outline_blank Save to template for…" at bounding box center [689, 327] width 1378 height 654
type input "Safe access"
click at [226, 356] on div at bounding box center [688, 389] width 1049 height 144
click at [418, 342] on p "I chose not to walk across the garage roof," at bounding box center [689, 342] width 1026 height 17
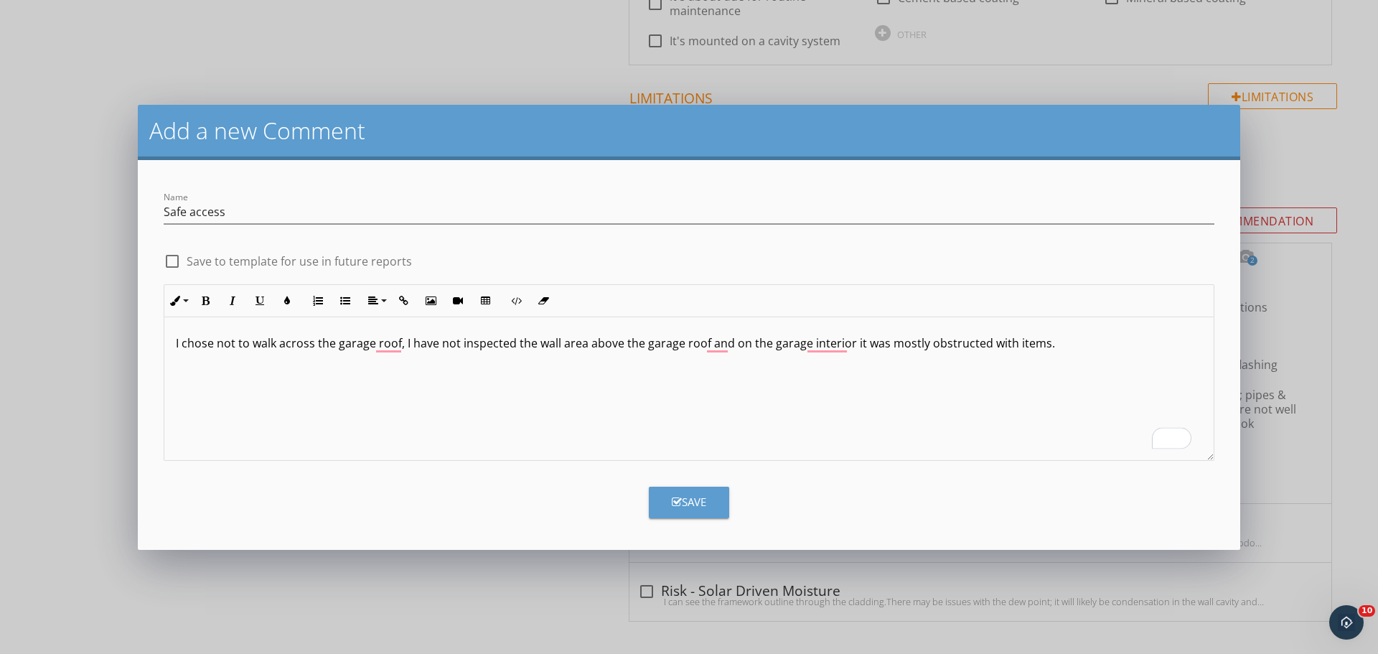
click at [896, 374] on div "I chose not to walk across the garage roof, I have not inspected the wall area …" at bounding box center [688, 389] width 1049 height 144
click at [1055, 348] on p "I chose not to walk across the garage roof, I have not inspected the wall area …" at bounding box center [689, 342] width 1026 height 17
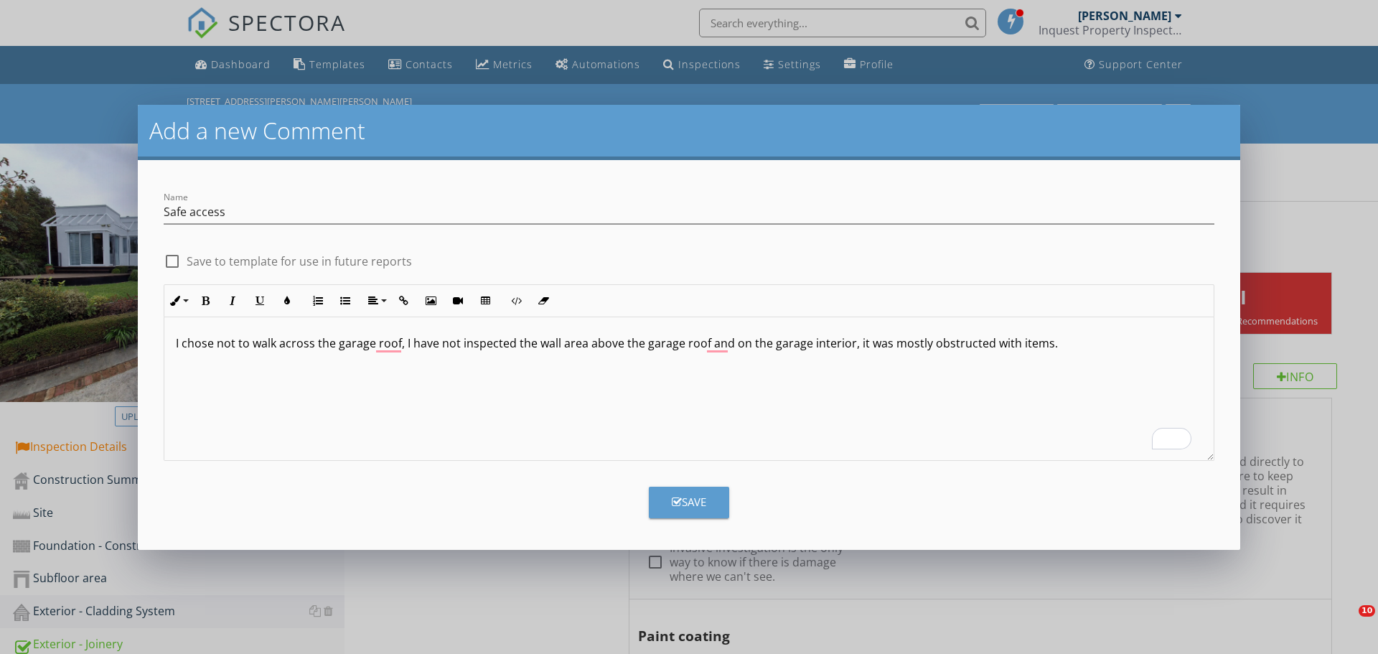
scroll to position [2330, 0]
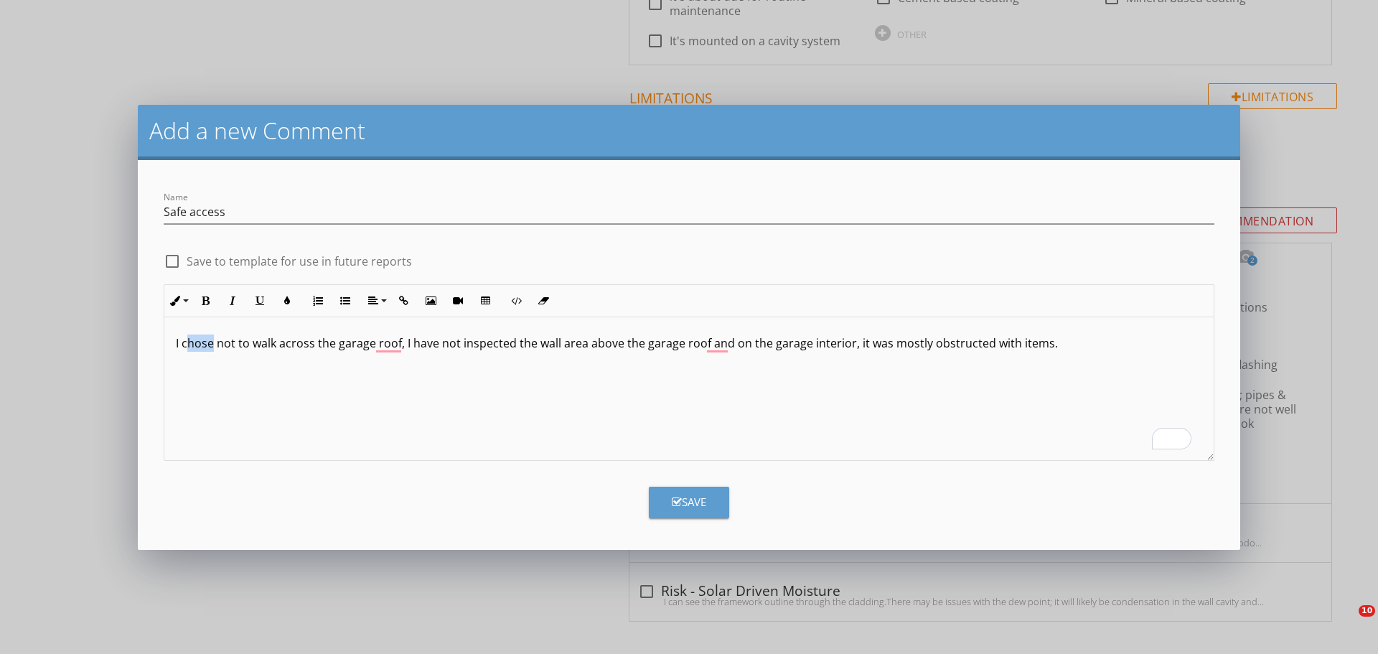
click at [191, 345] on p "I chose not to walk across the garage roof, I have not inspected the wall area …" at bounding box center [689, 342] width 1026 height 17
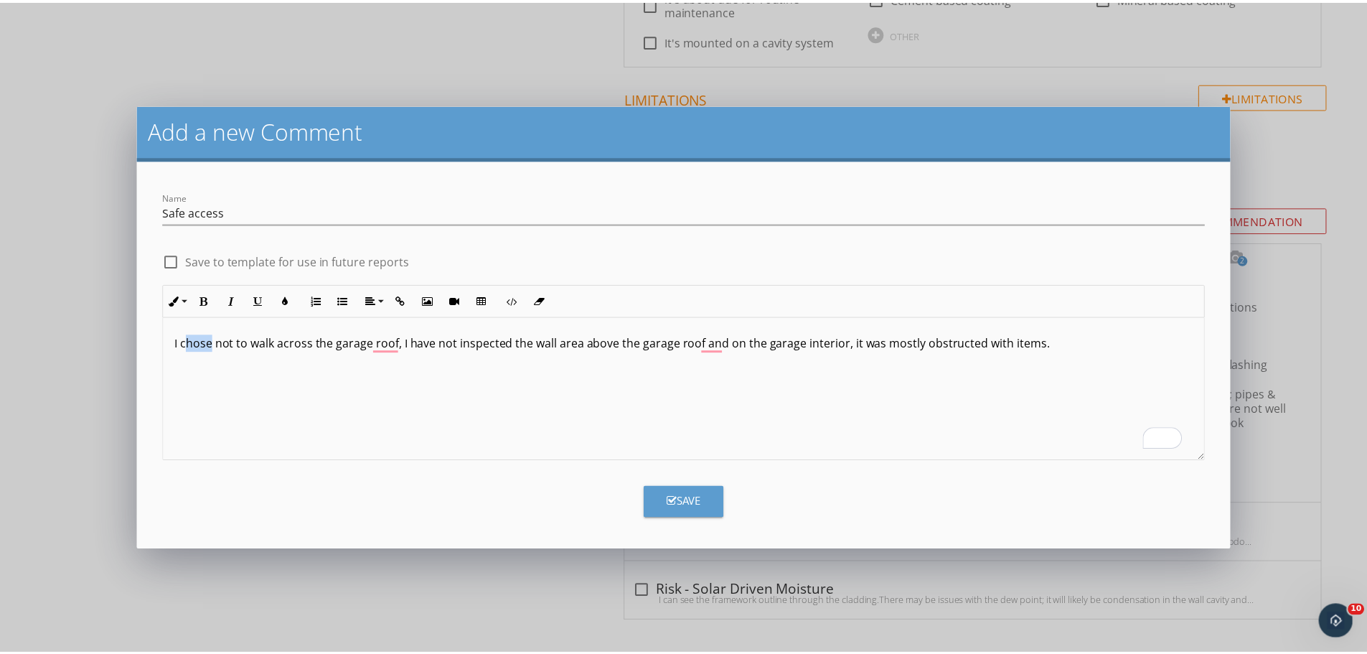
scroll to position [0, 0]
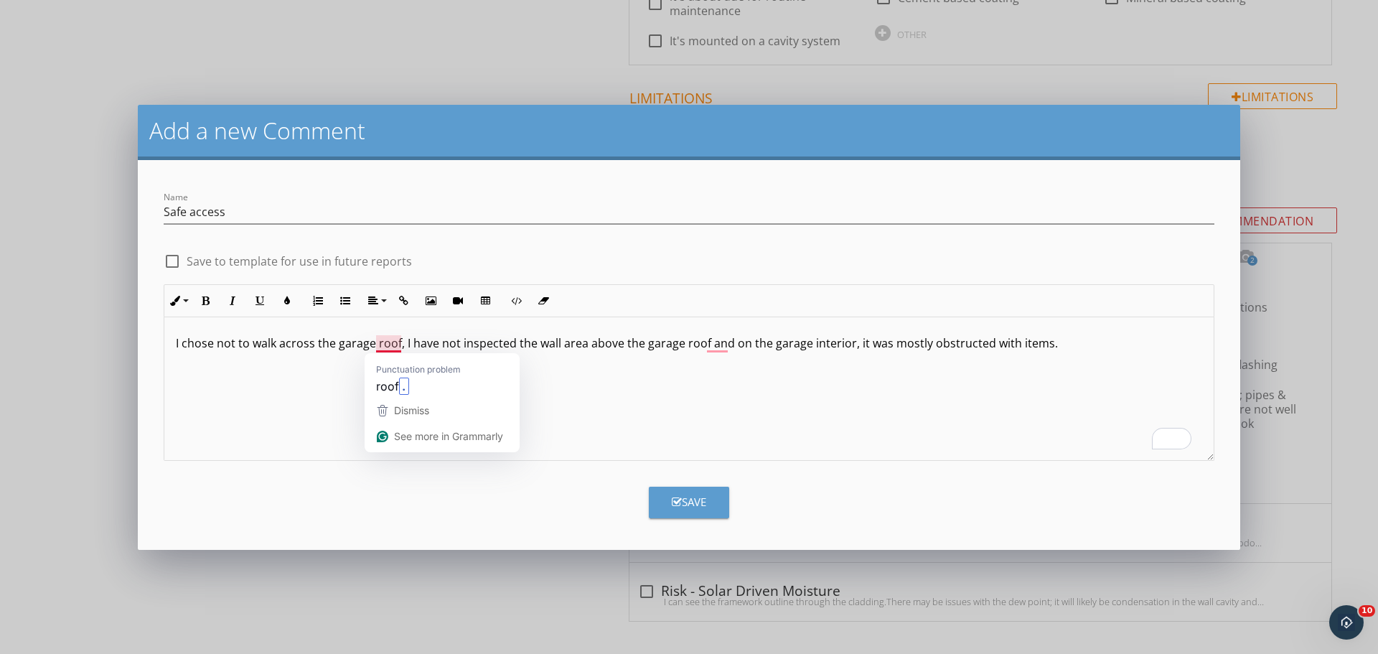
click at [397, 346] on p "I chose not to walk across the garage roof, I have not inspected the wall area …" at bounding box center [689, 342] width 1026 height 17
click at [686, 344] on p "I chose not to walk across the garage roof for saftey reasons, I have not inspe…" at bounding box center [689, 342] width 1026 height 17
click at [659, 342] on p "I chose not to walk across the garage roof for saftey reasons, I have not inspe…" at bounding box center [689, 342] width 1026 height 17
click at [944, 398] on div "I chose not to walk across the garage roof for saftey reasons, I have not inspe…" at bounding box center [688, 389] width 1049 height 144
click at [1052, 365] on p "I chose not to walk across the garage roof for saftey reasons, I have not inspe…" at bounding box center [689, 351] width 1026 height 34
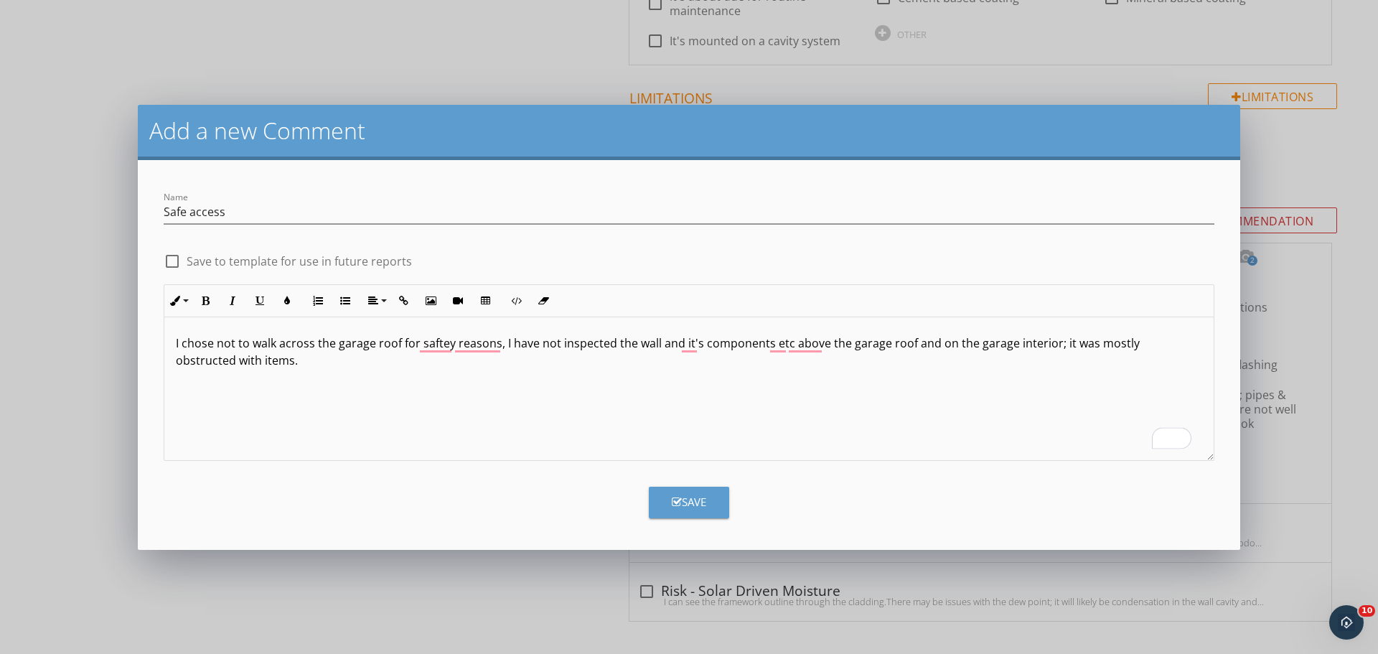
click at [393, 398] on div "I chose not to walk across the garage roof for saftey reasons, I have not inspe…" at bounding box center [688, 389] width 1049 height 144
click at [705, 500] on div "Save" at bounding box center [689, 502] width 34 height 17
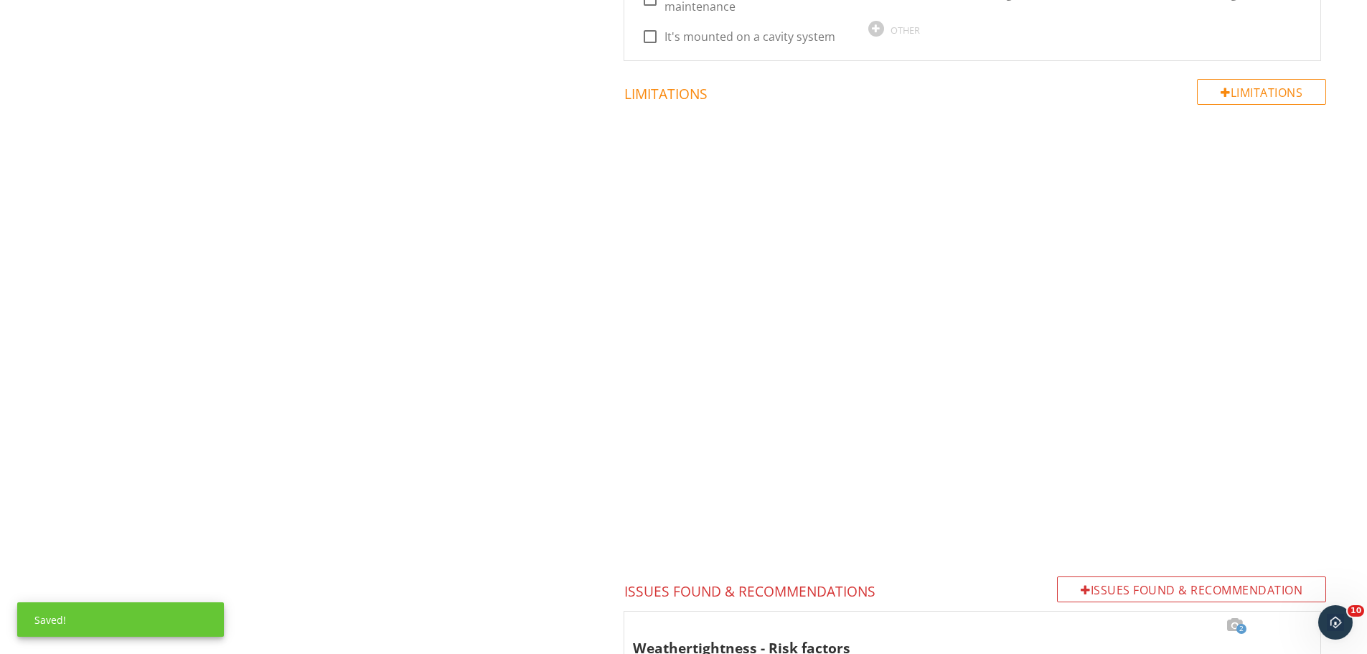
scroll to position [2329, 0]
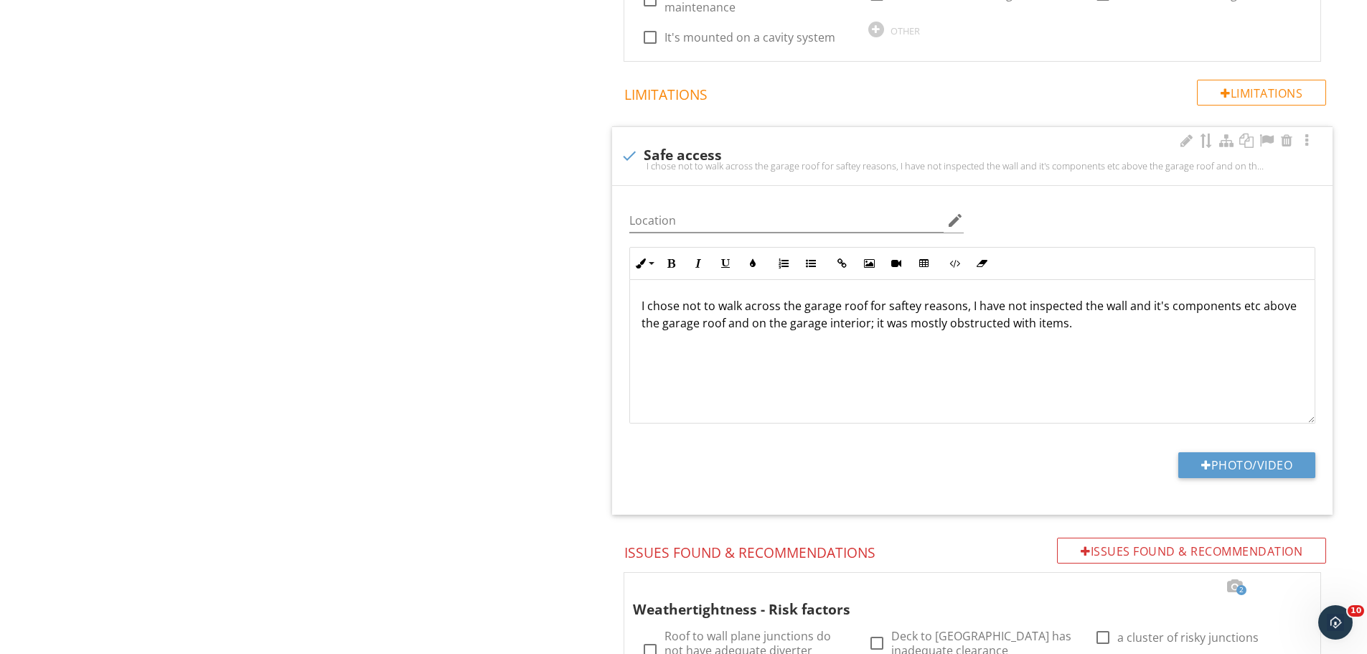
click at [965, 314] on p "I chose not to walk across the garage roof for saftey reasons, I have not inspe…" at bounding box center [973, 314] width 662 height 34
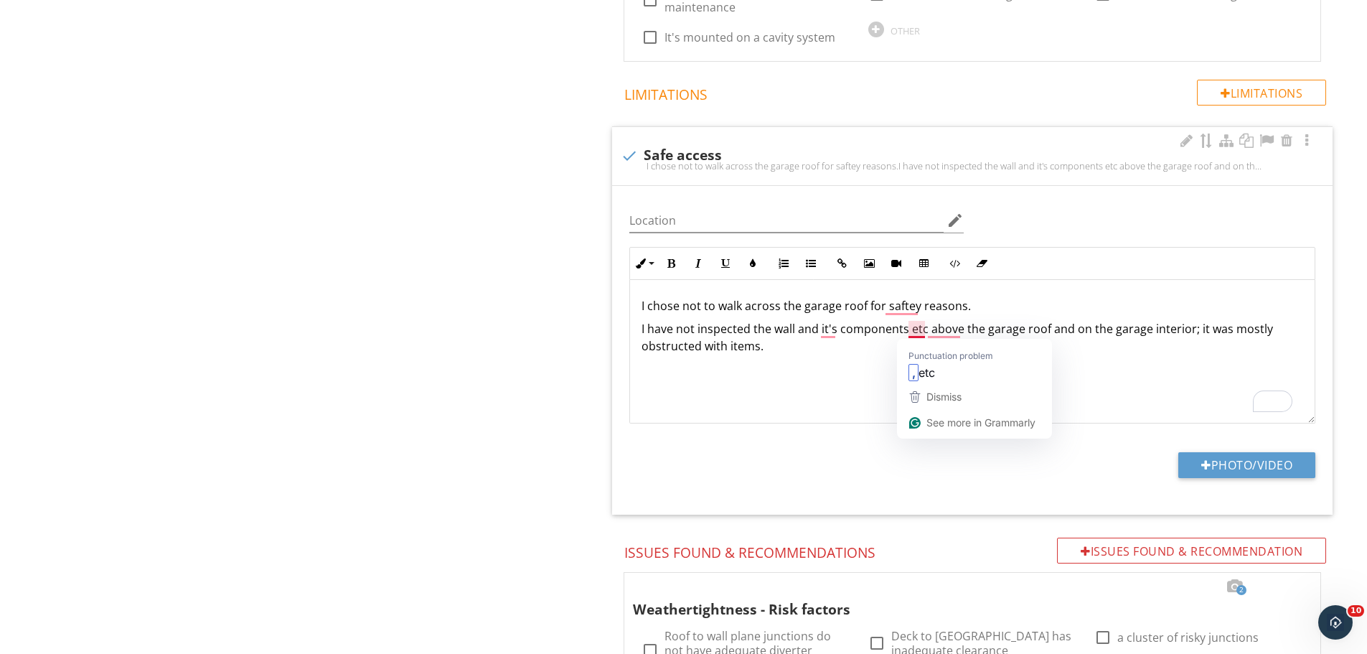
click at [924, 331] on p "I have not inspected the wall and it's components etc above the garage roof and…" at bounding box center [973, 337] width 662 height 34
click at [1071, 334] on p "I have not inspected the wall and it's components that are above the garage roo…" at bounding box center [973, 337] width 662 height 34
click at [995, 383] on div "I chose not to walk across the garage roof for saftey reasons. I have not inspe…" at bounding box center [972, 352] width 685 height 144
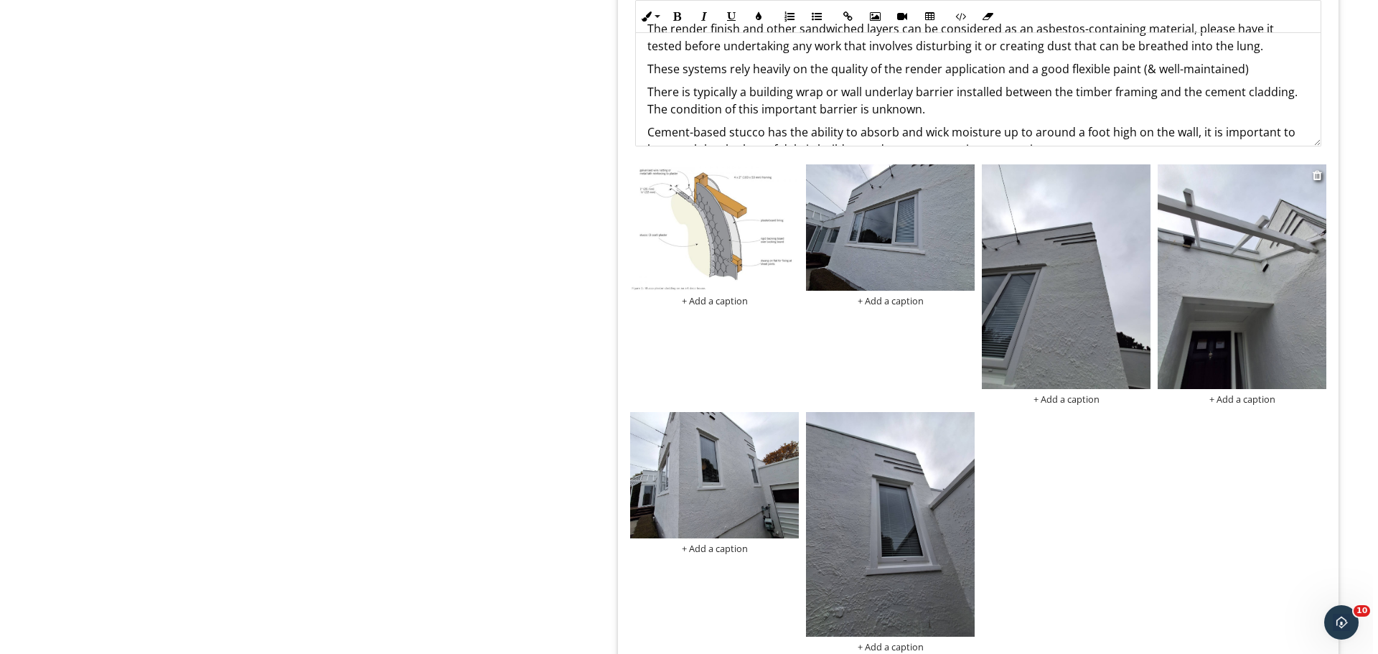
scroll to position [1397, 0]
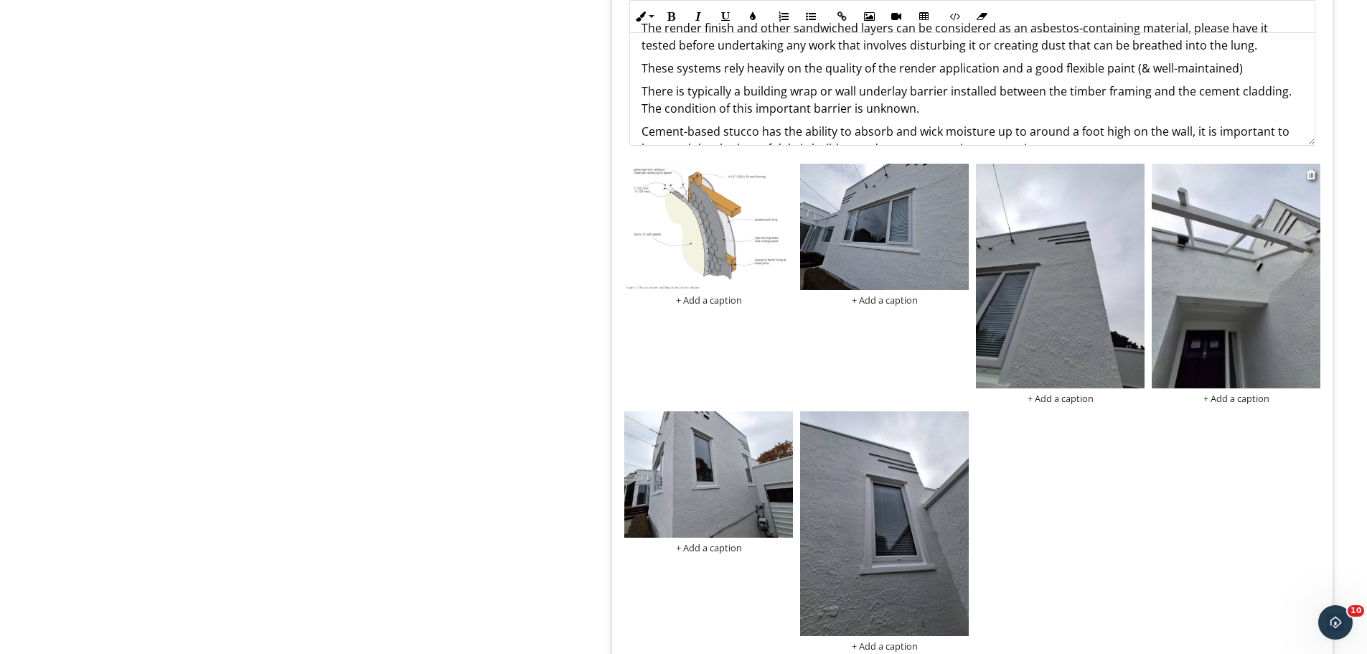
click at [1236, 403] on div "+ Add a caption" at bounding box center [1236, 398] width 169 height 11
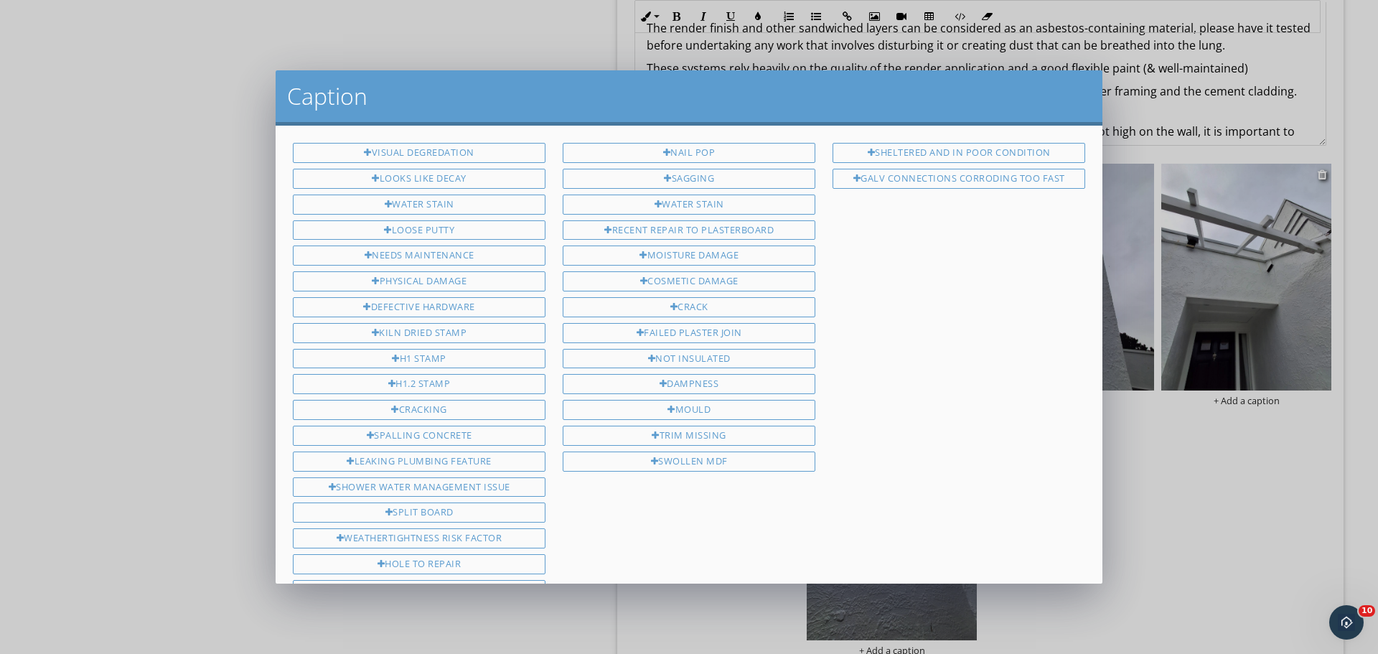
scroll to position [423, 0]
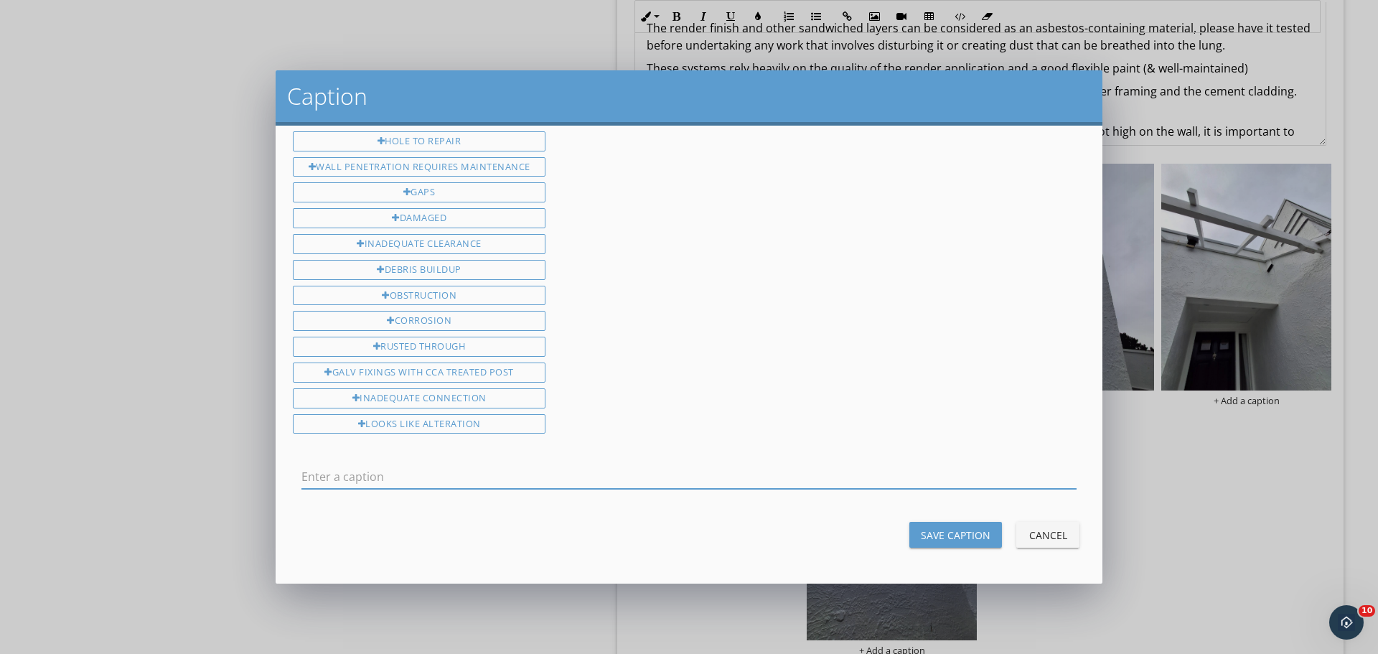
click at [415, 477] on input "text" at bounding box center [688, 477] width 775 height 24
click at [332, 474] on input "The pergolla is directly fixed to the" at bounding box center [688, 477] width 775 height 24
click at [505, 477] on input "The Pergolla is directly fixed to the" at bounding box center [688, 477] width 775 height 24
click at [893, 476] on input "The Pergolla is directly fixed to the building, the timber framing is likley da…" at bounding box center [688, 477] width 775 height 24
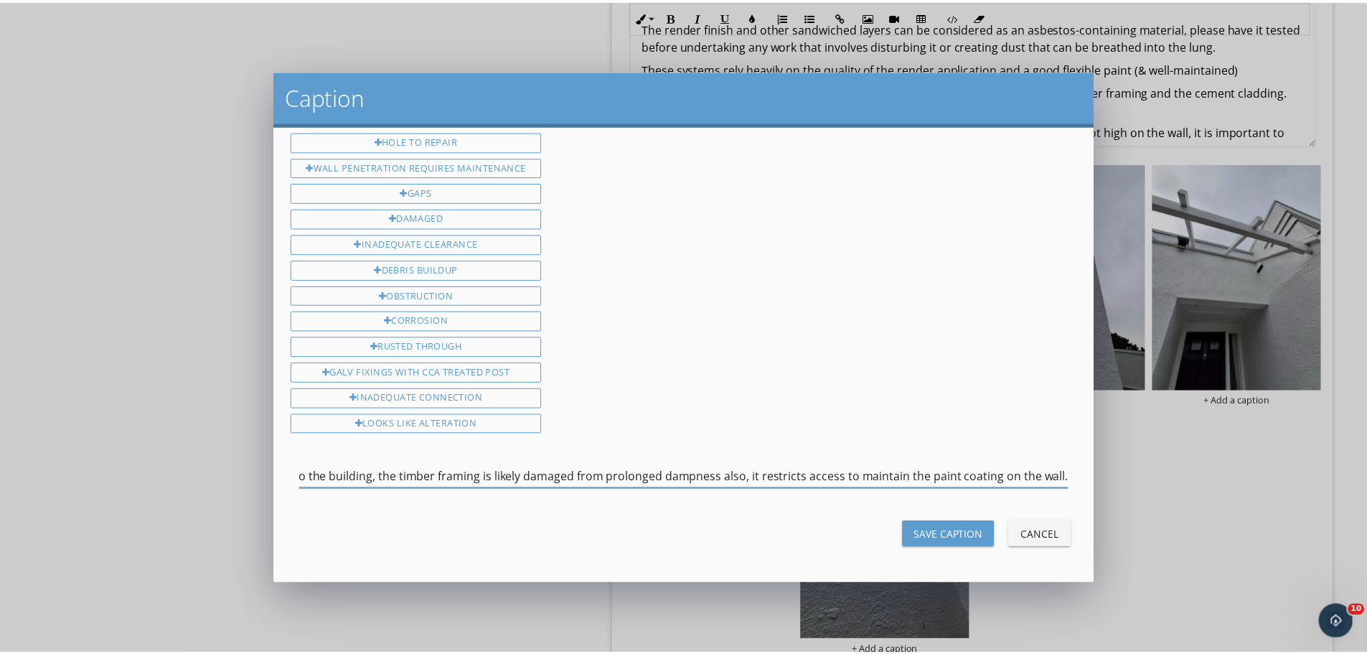
scroll to position [0, 0]
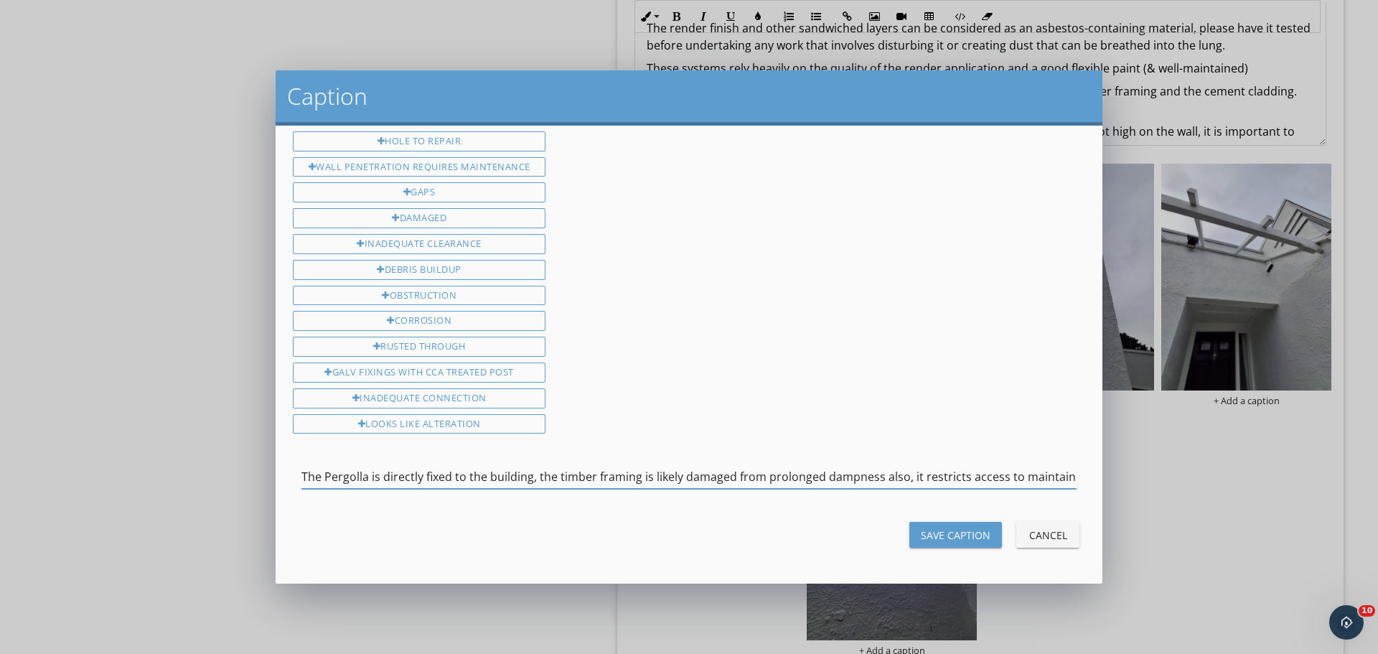
drag, startPoint x: 416, startPoint y: 479, endPoint x: 191, endPoint y: 482, distance: 224.7
click at [191, 482] on div "Caption Visual degredation Looks like Decay Water stain Loose putty Needs maint…" at bounding box center [689, 327] width 1378 height 654
click at [337, 480] on input "The Pergolla is directly fixed to the building, the timber framing is likely da…" at bounding box center [688, 477] width 775 height 24
click at [360, 474] on input "The Pergolla is directly fixed to the building, the timber framing is likely da…" at bounding box center [688, 477] width 775 height 24
click at [416, 479] on input "The Pergola is directly fixed to the building, the timber framing is likely dam…" at bounding box center [688, 477] width 775 height 24
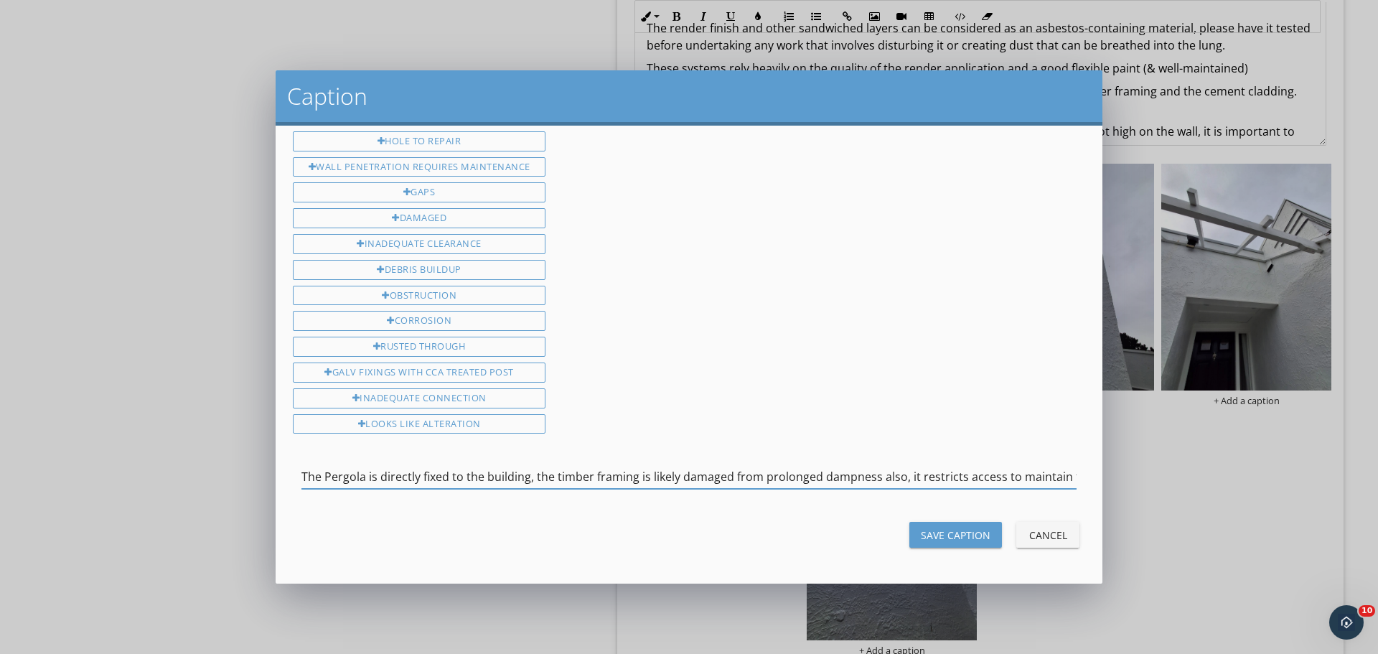
type input "The Pergola is directly fixed to the building, the timber framing is likely dam…"
click at [937, 534] on div "Save Caption" at bounding box center [956, 534] width 70 height 15
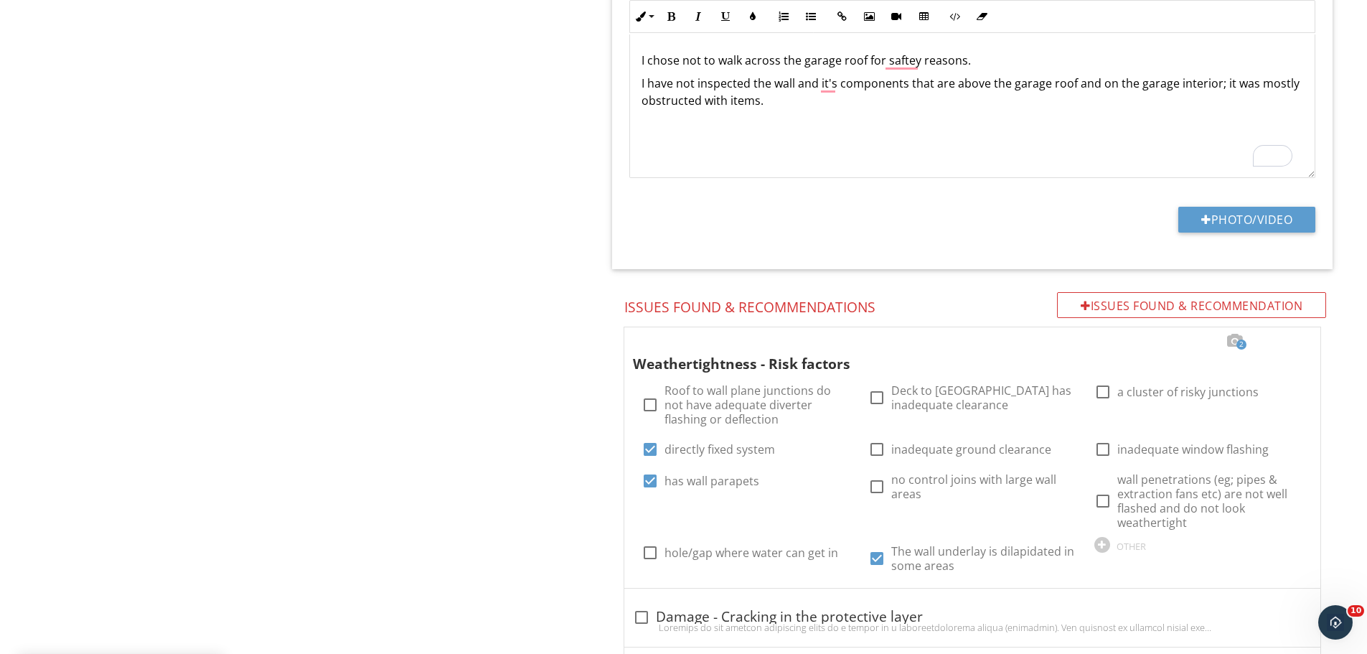
scroll to position [2708, 0]
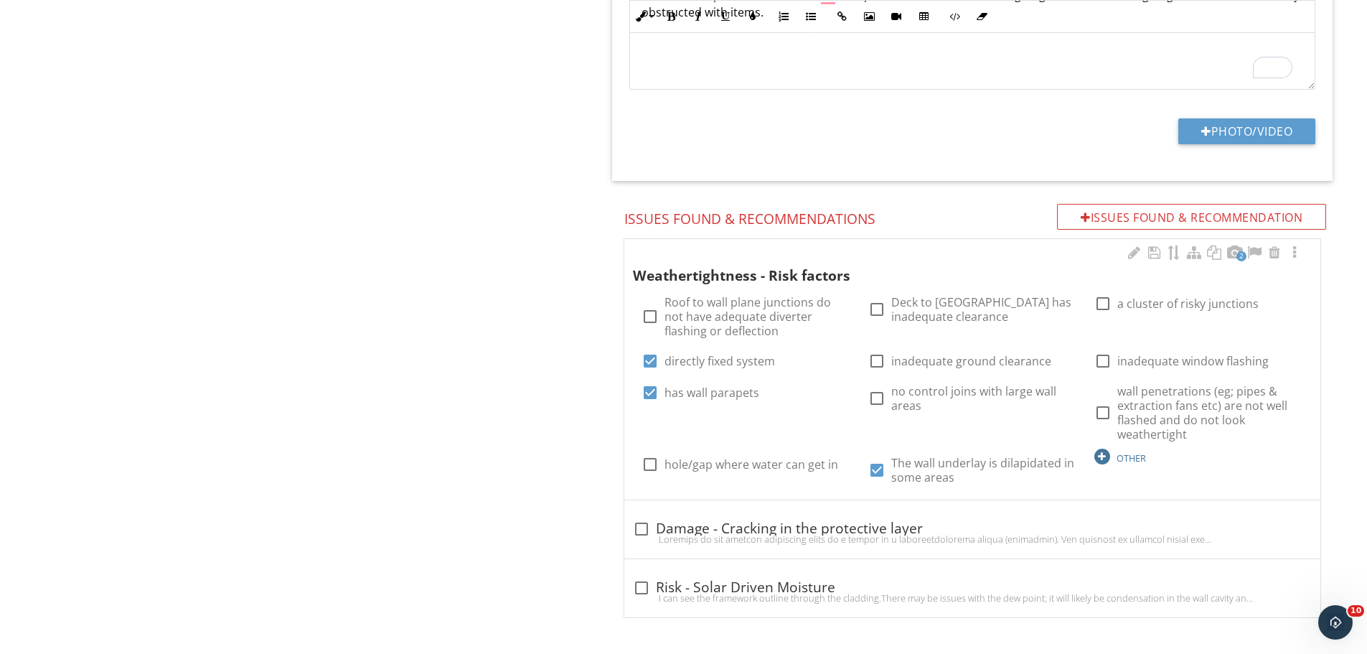
click at [1136, 460] on div "OTHER" at bounding box center [1131, 457] width 29 height 11
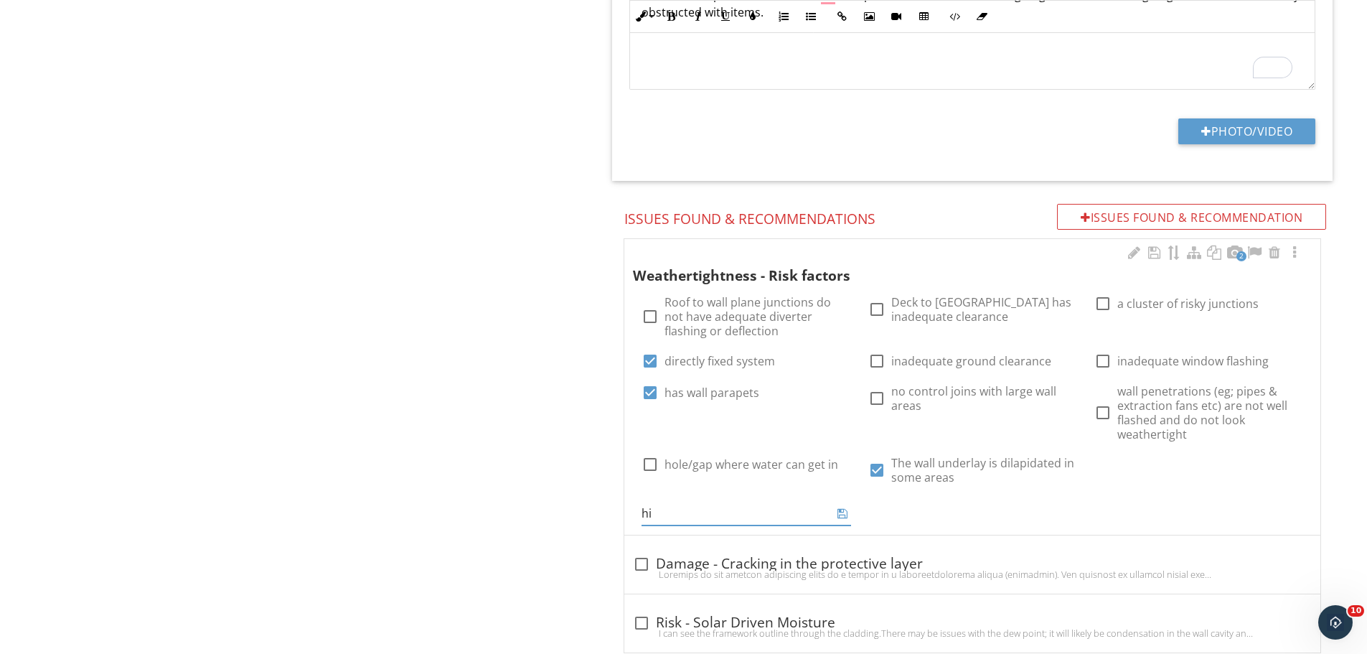
type input "h"
type input "c"
type input "cracking in several locations which is reliant on the paint coating."
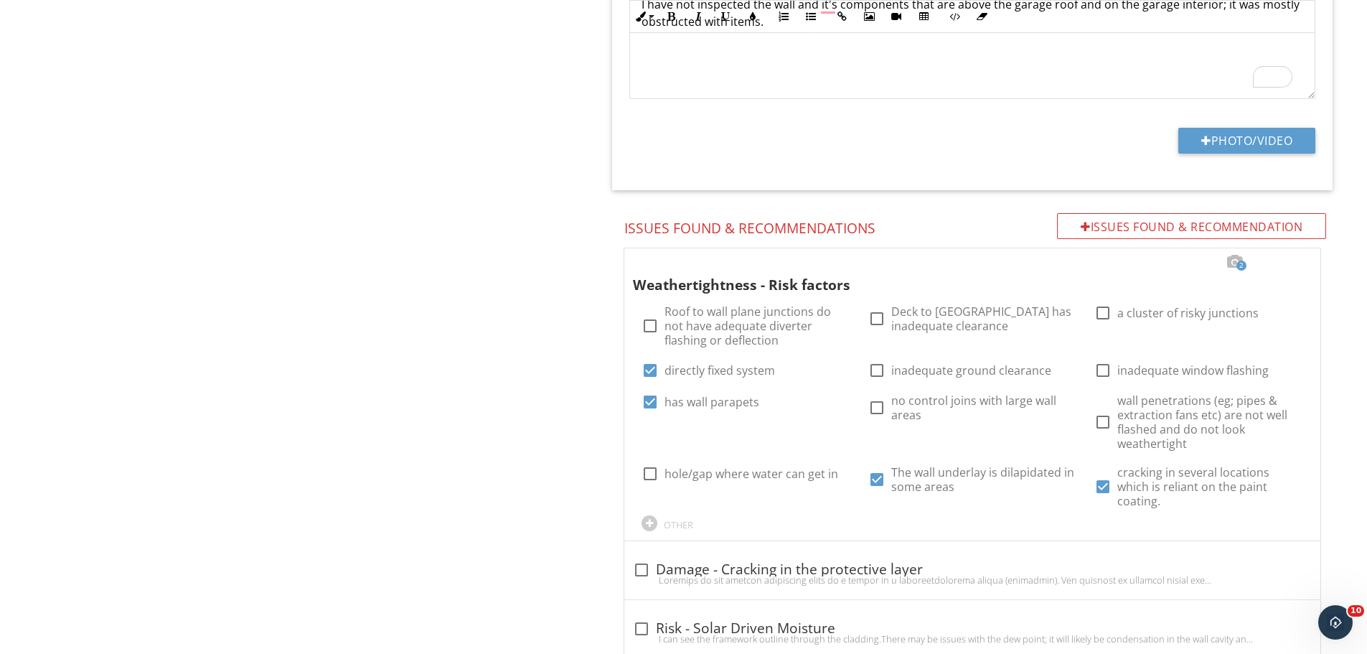
scroll to position [2726, 0]
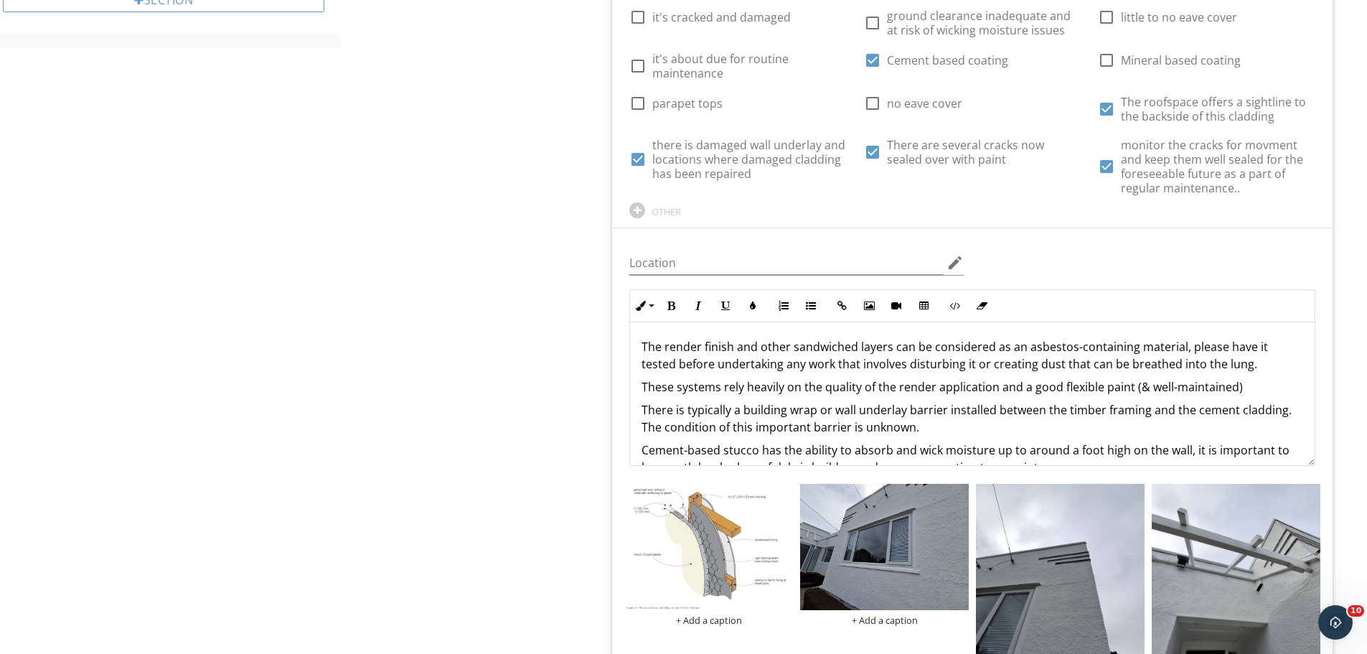
scroll to position [0, 0]
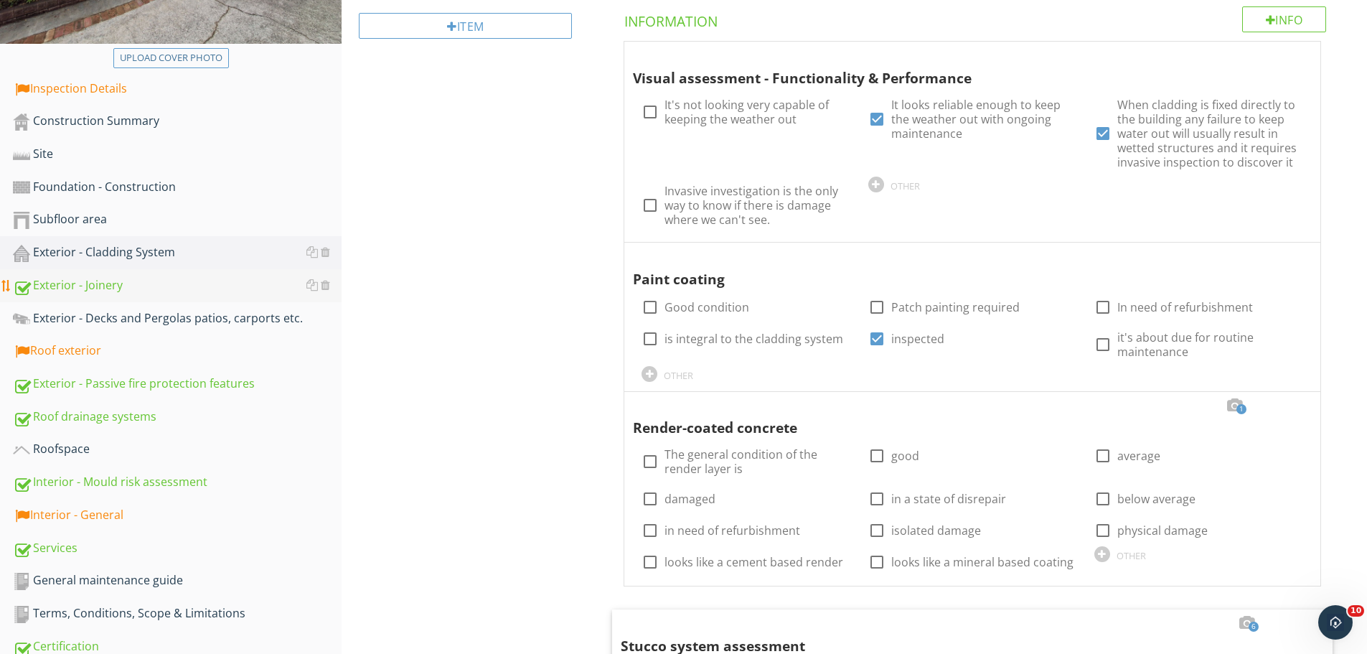
scroll to position [357, 0]
drag, startPoint x: 72, startPoint y: 446, endPoint x: 151, endPoint y: 435, distance: 79.7
click at [72, 446] on div "Roofspace" at bounding box center [177, 448] width 329 height 19
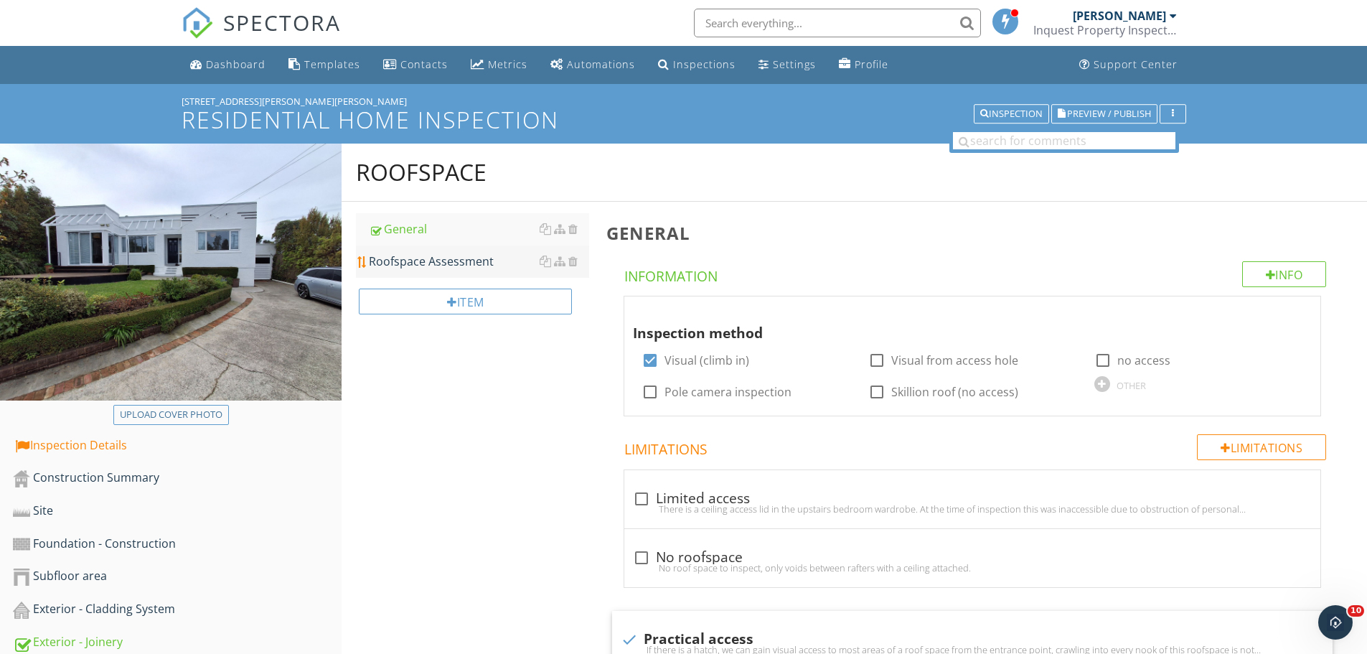
click at [412, 263] on div "Roofspace Assessment" at bounding box center [479, 261] width 220 height 17
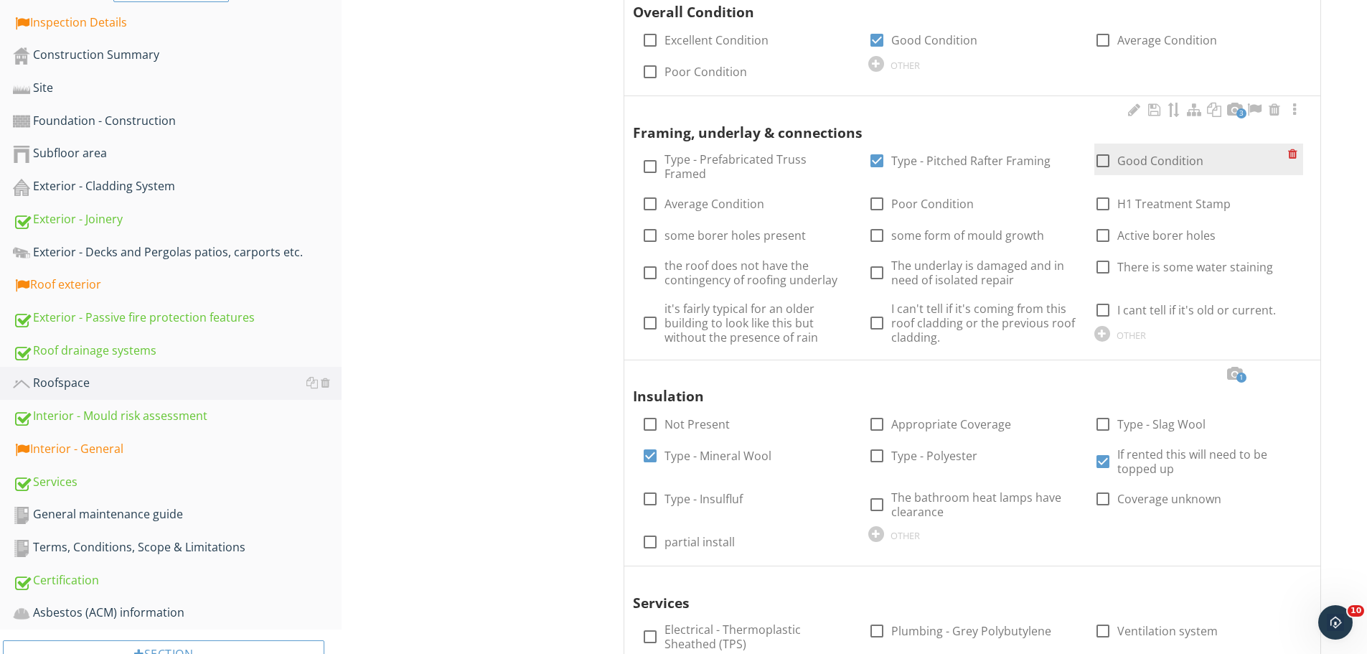
scroll to position [429, 0]
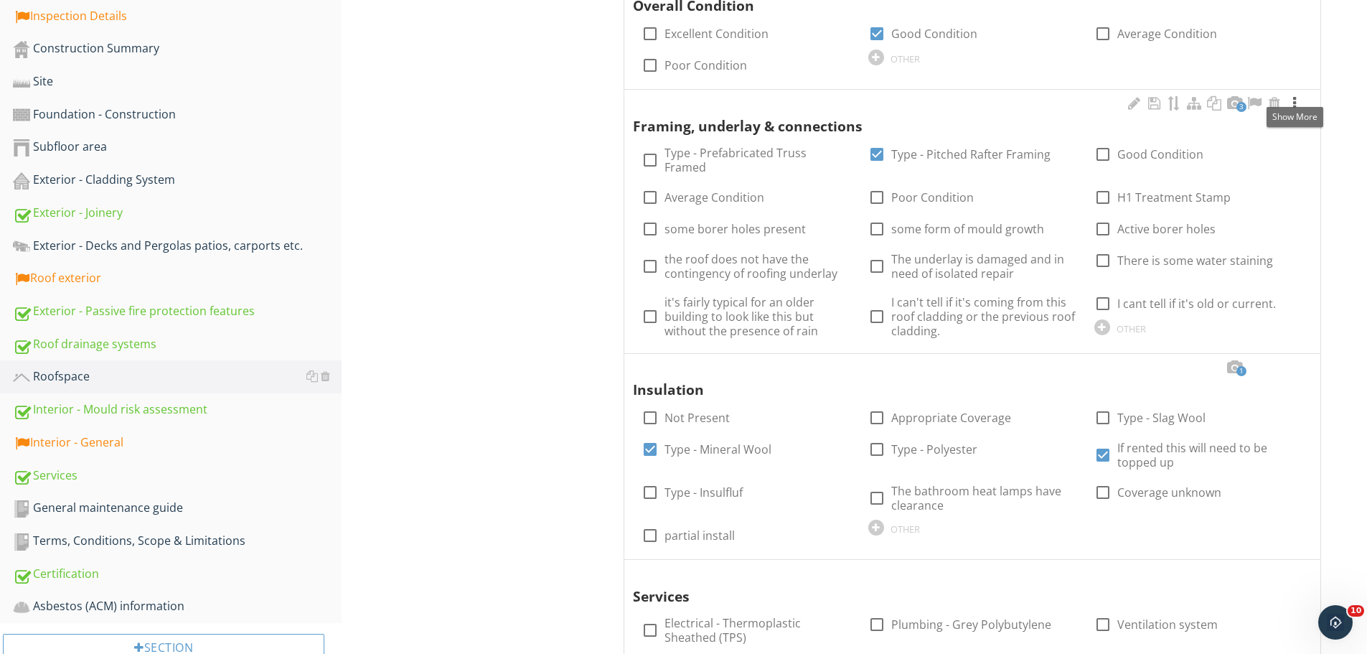
click at [1295, 104] on div at bounding box center [1294, 103] width 17 height 14
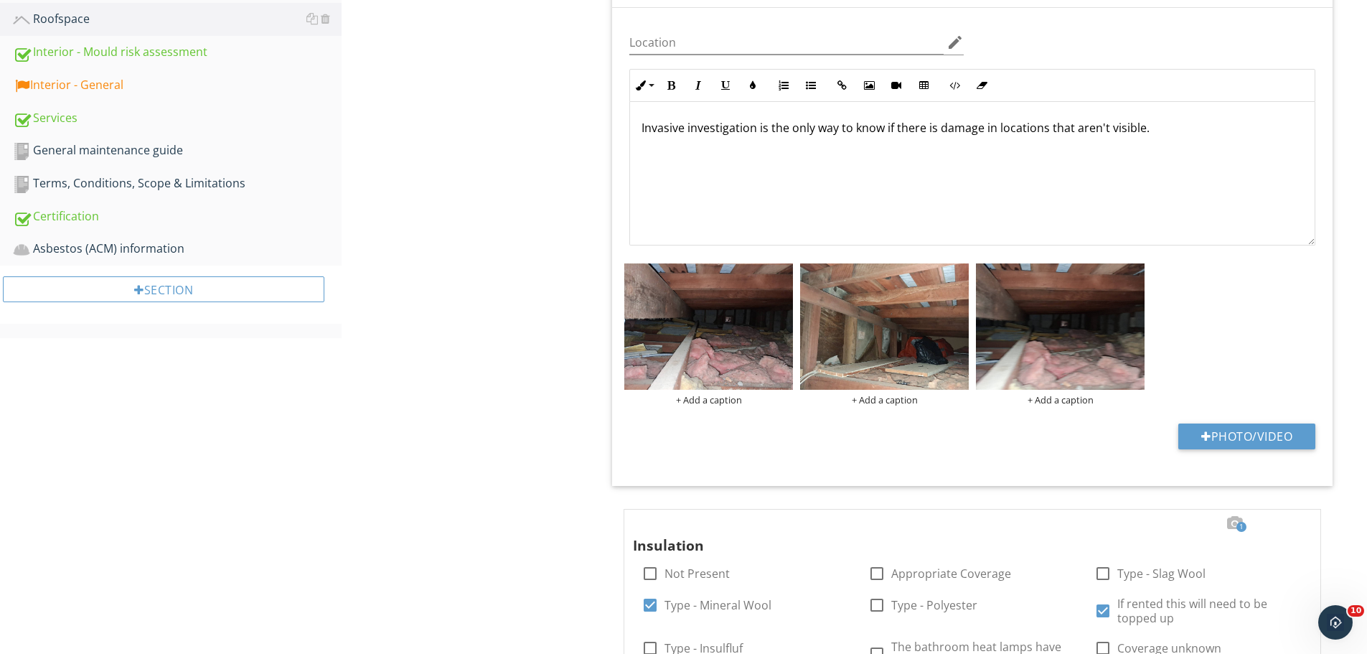
scroll to position [788, 0]
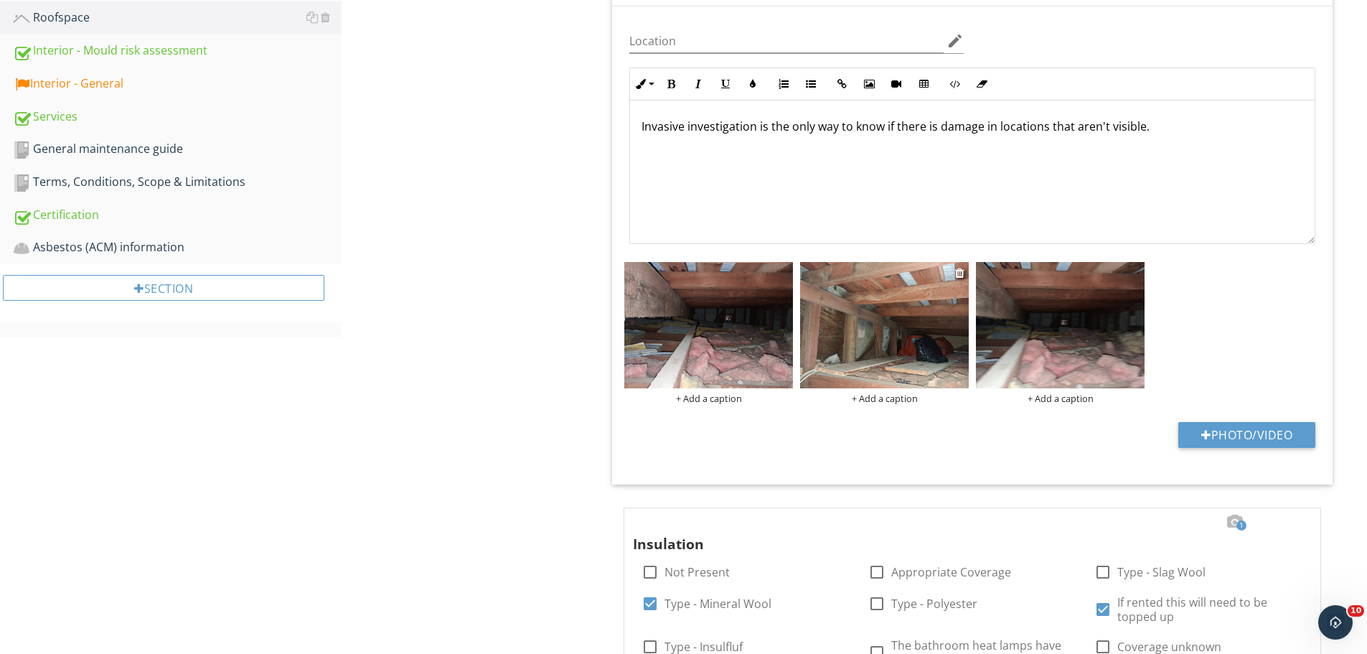
click at [871, 332] on img at bounding box center [884, 325] width 169 height 126
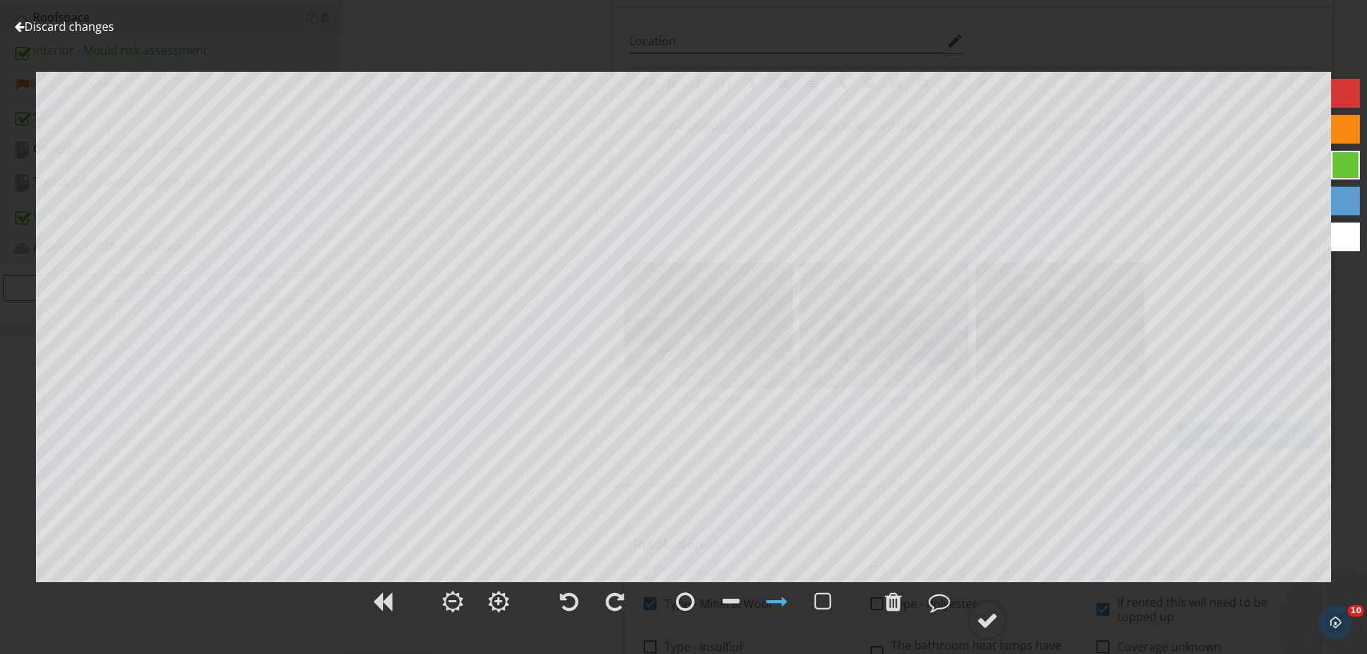
click at [52, 26] on link "Discard changes" at bounding box center [64, 27] width 100 height 16
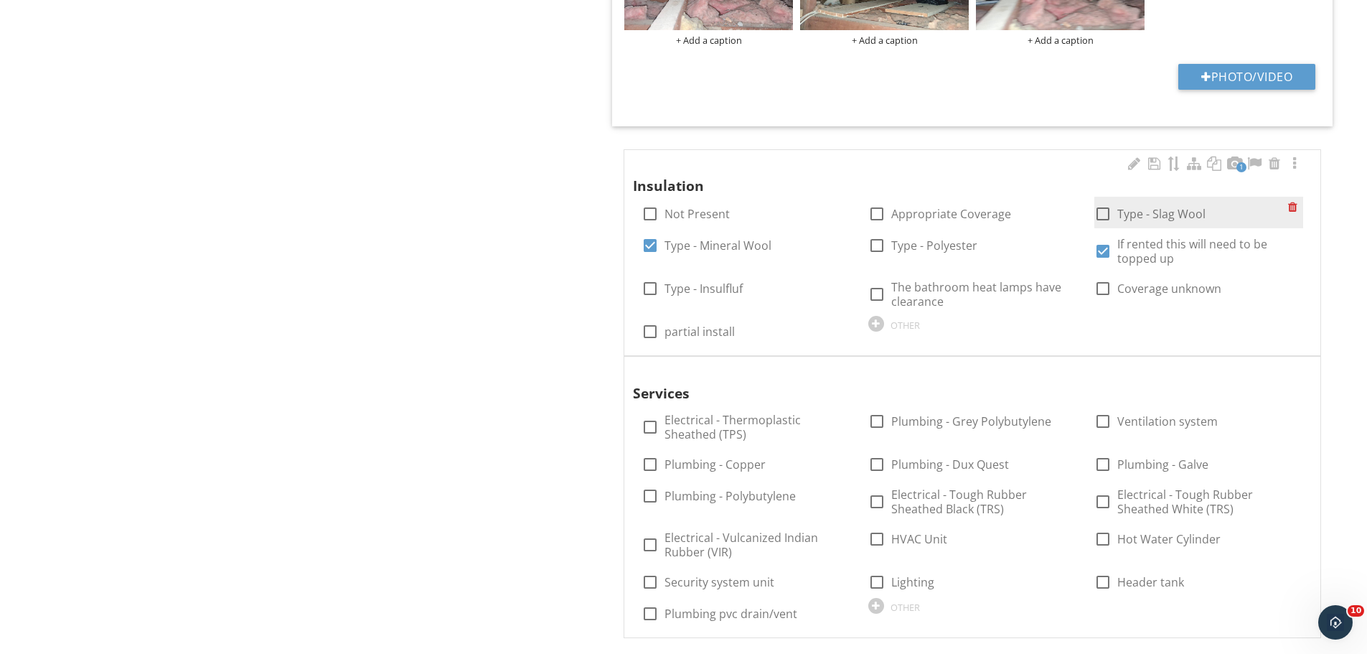
scroll to position [1147, 0]
click at [1294, 165] on div at bounding box center [1294, 163] width 17 height 14
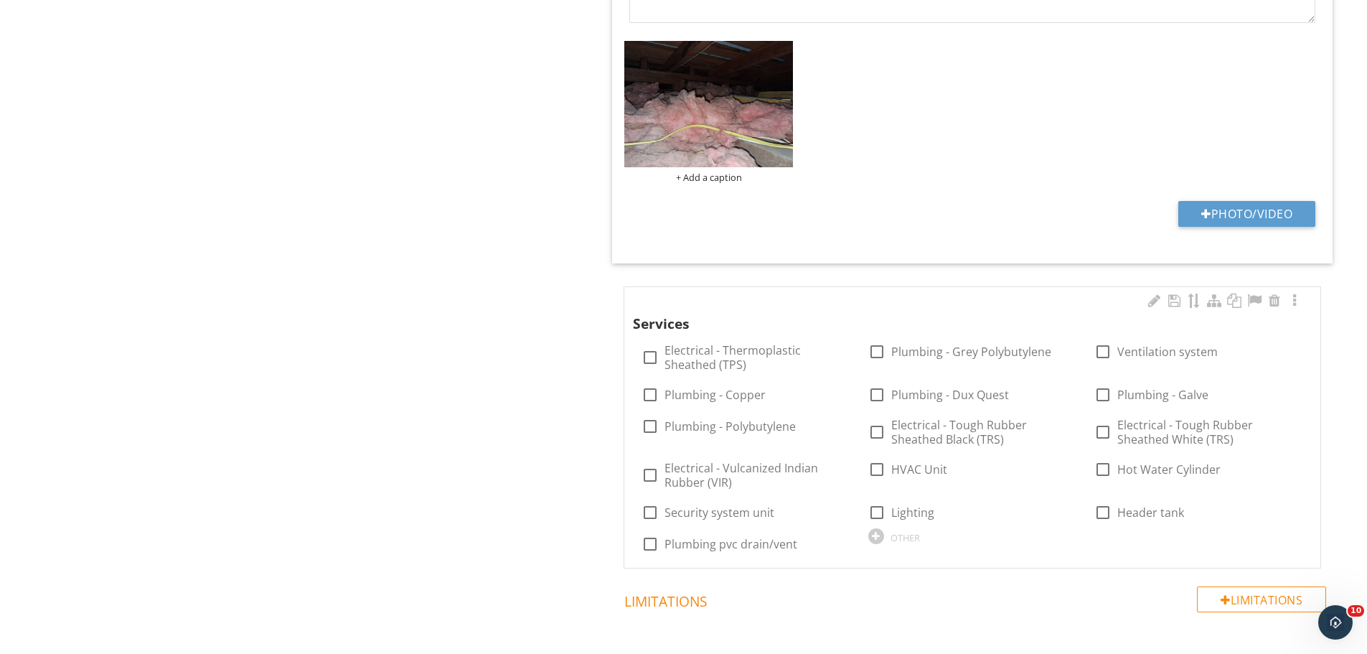
scroll to position [1721, 0]
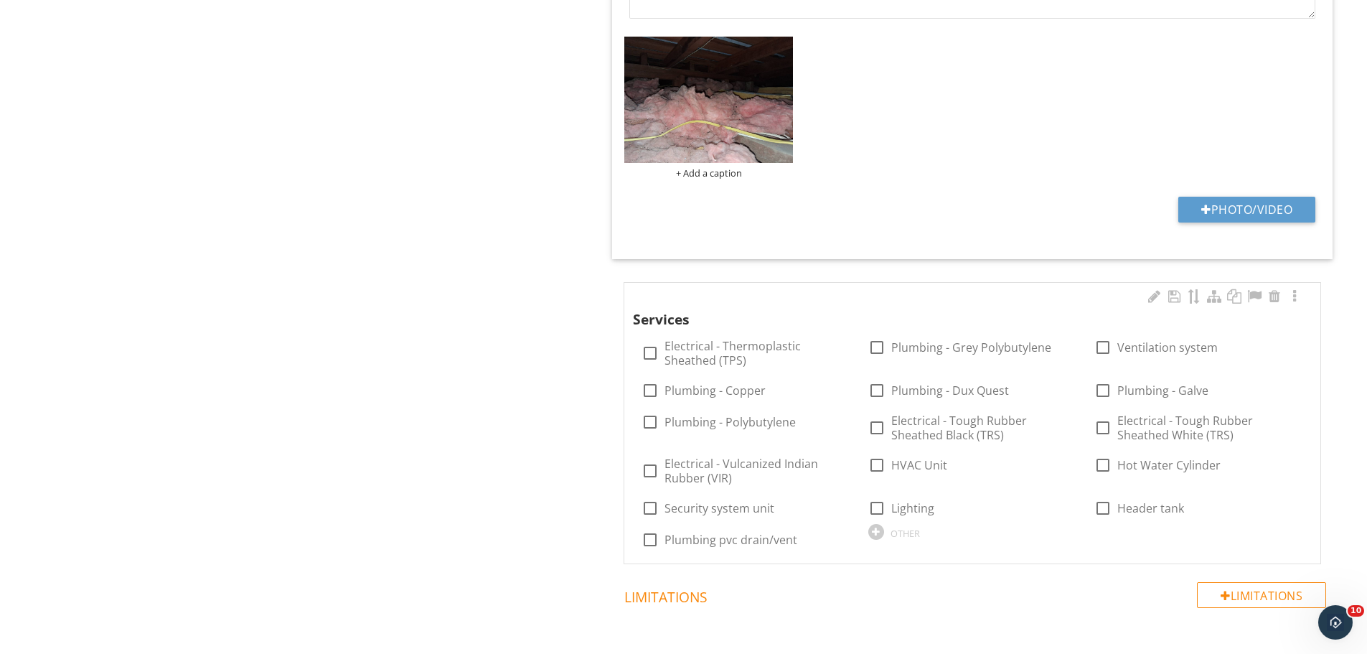
click at [713, 324] on div "Services" at bounding box center [955, 310] width 644 height 42
drag, startPoint x: 703, startPoint y: 350, endPoint x: 543, endPoint y: 319, distance: 163.0
click at [702, 350] on label "Electrical - Thermoplastic Sheathed (TPS)" at bounding box center [758, 353] width 186 height 29
checkbox input "true"
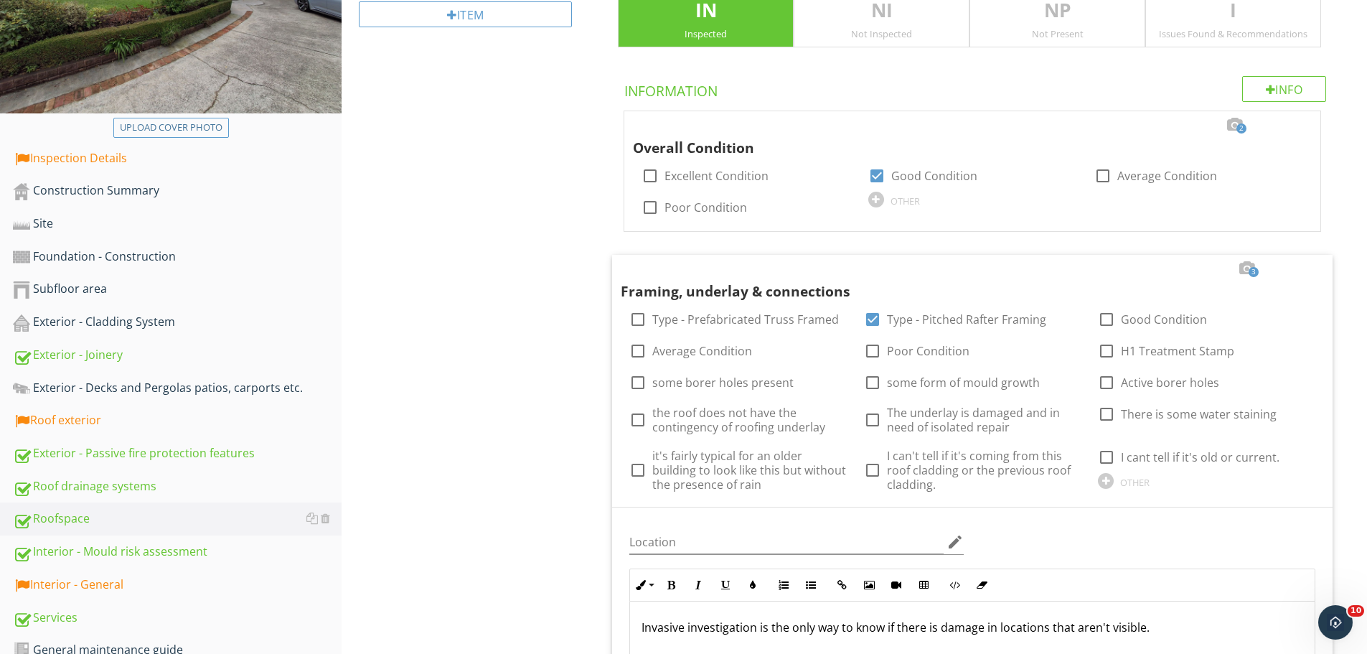
scroll to position [286, 0]
click at [1295, 123] on div at bounding box center [1294, 125] width 17 height 14
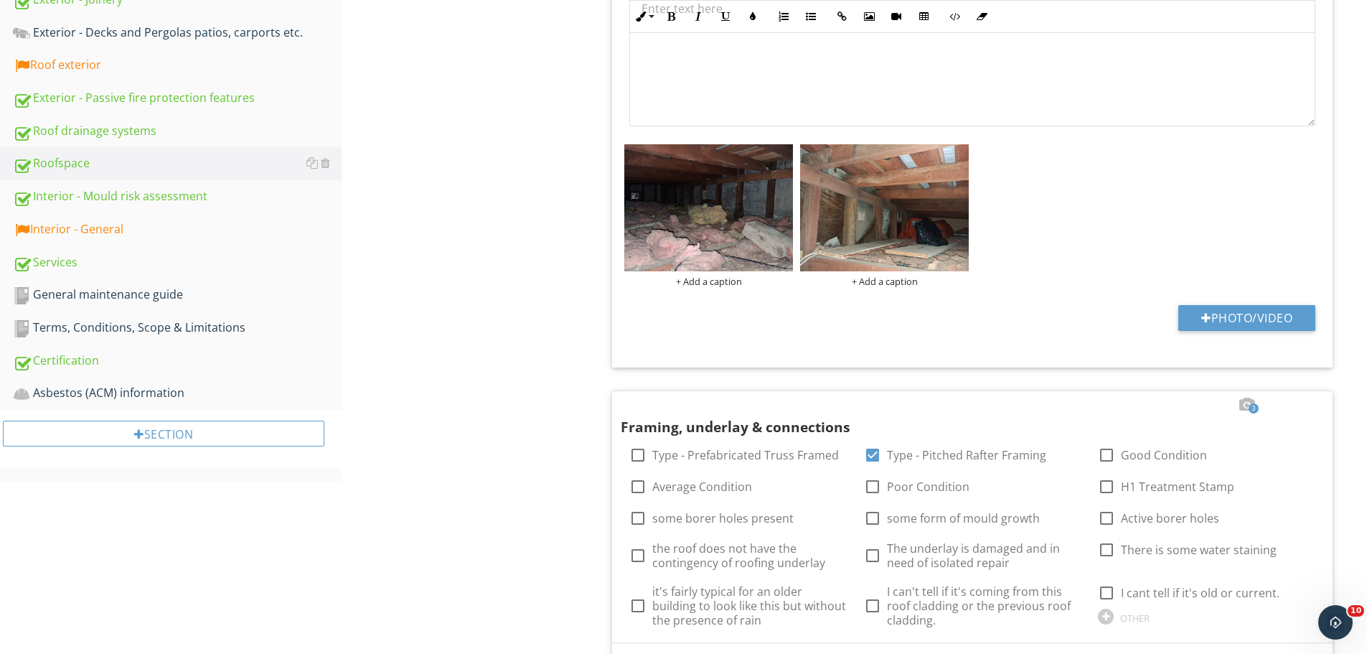
scroll to position [644, 0]
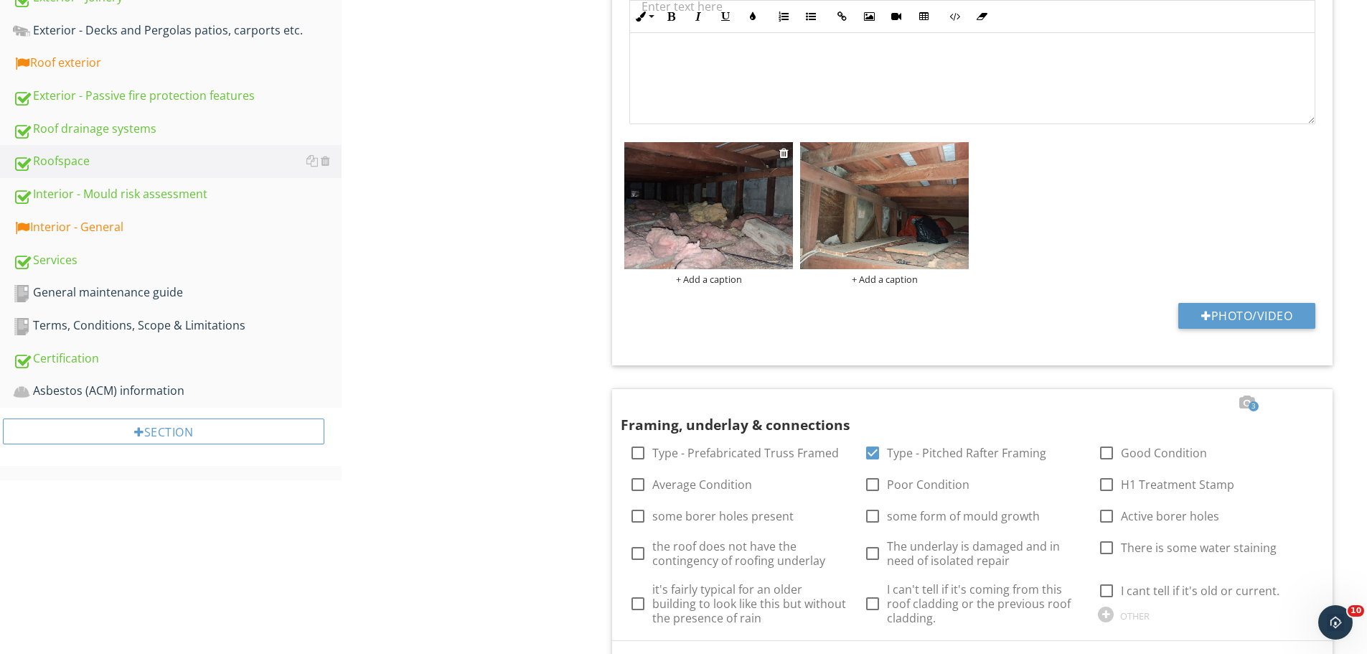
click at [774, 196] on img at bounding box center [708, 205] width 169 height 126
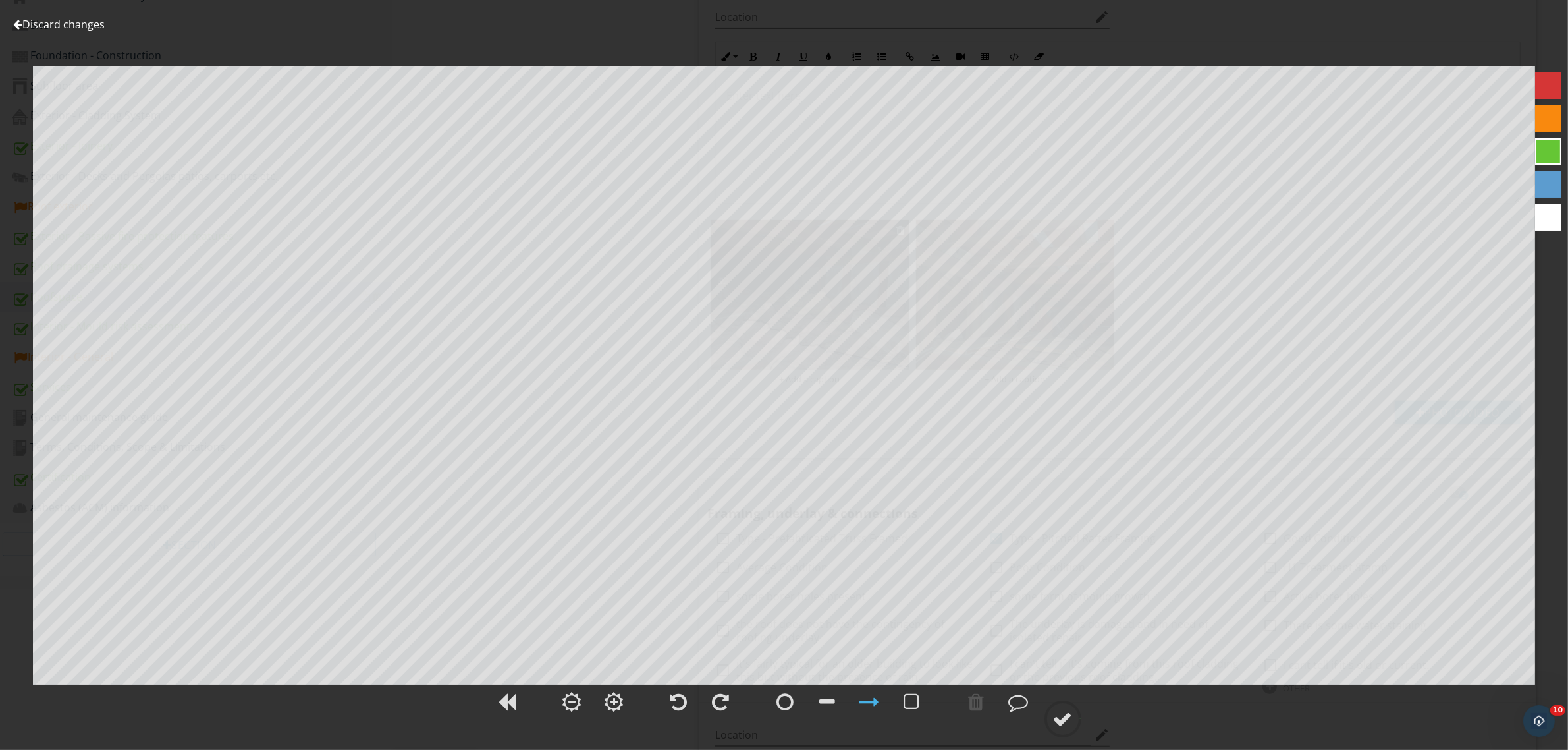
scroll to position [504, 0]
click at [1008, 599] on div at bounding box center [1018, 701] width 33 height 33
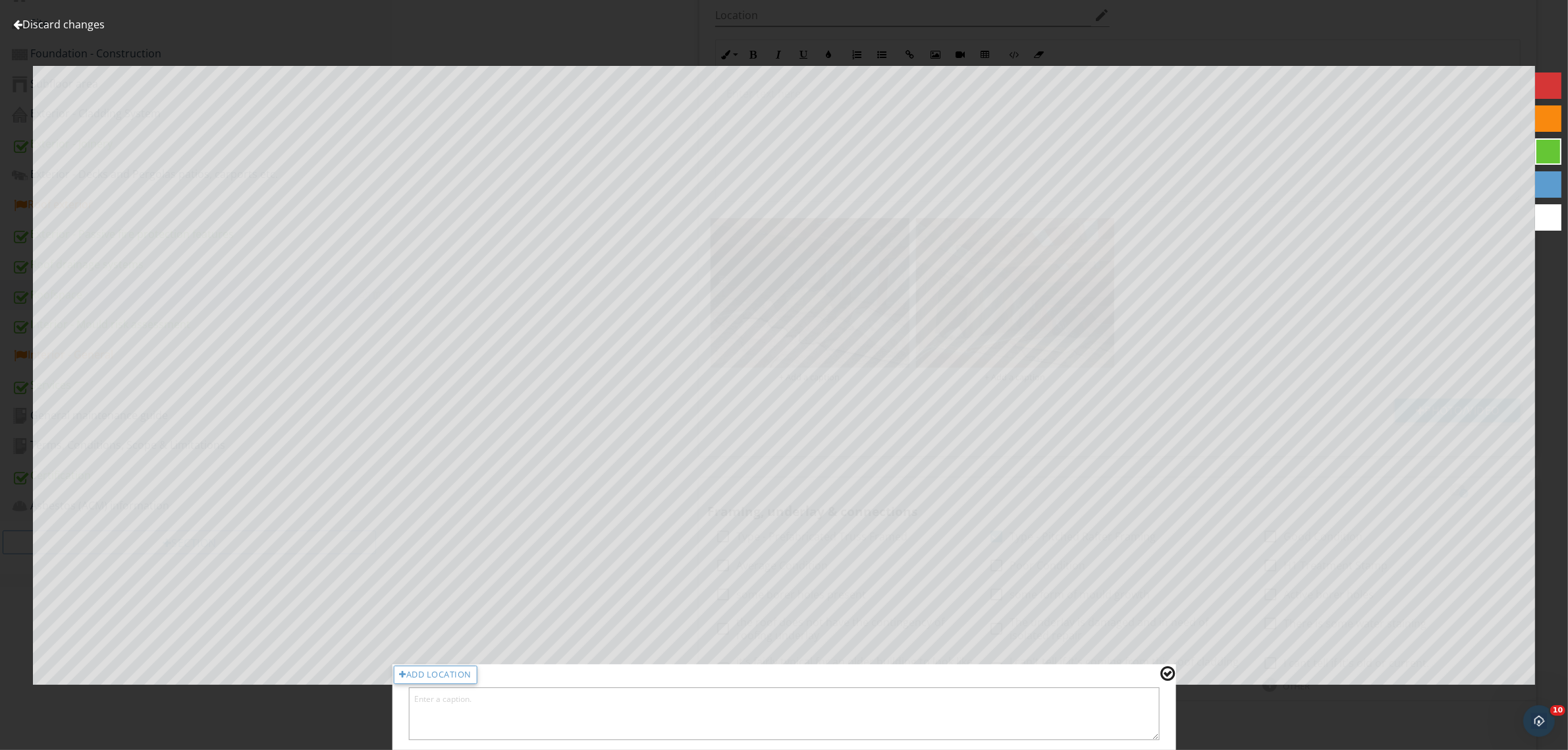
click at [1170, 599] on div at bounding box center [1168, 673] width 15 height 17
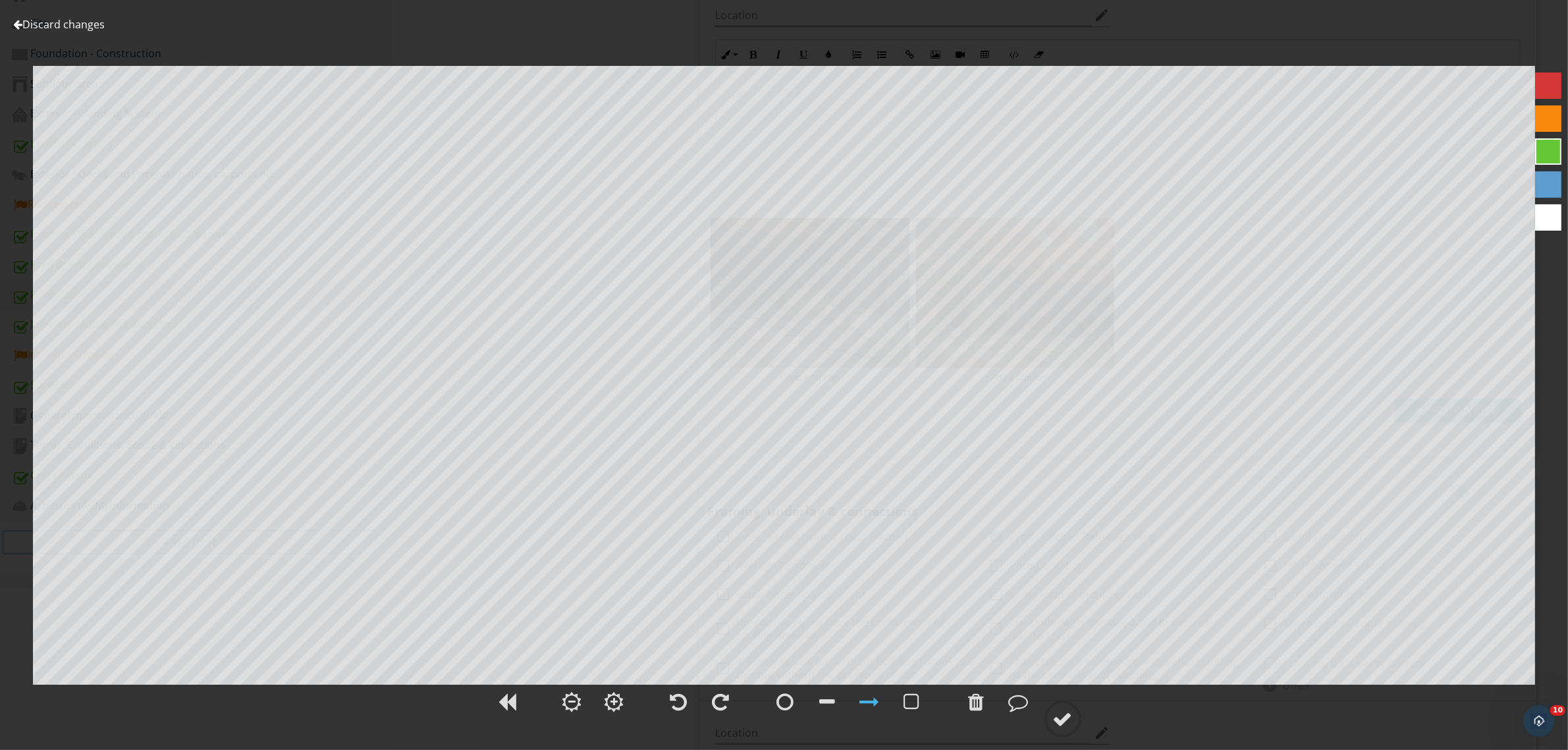
click at [71, 20] on link "Discard changes" at bounding box center [59, 25] width 92 height 15
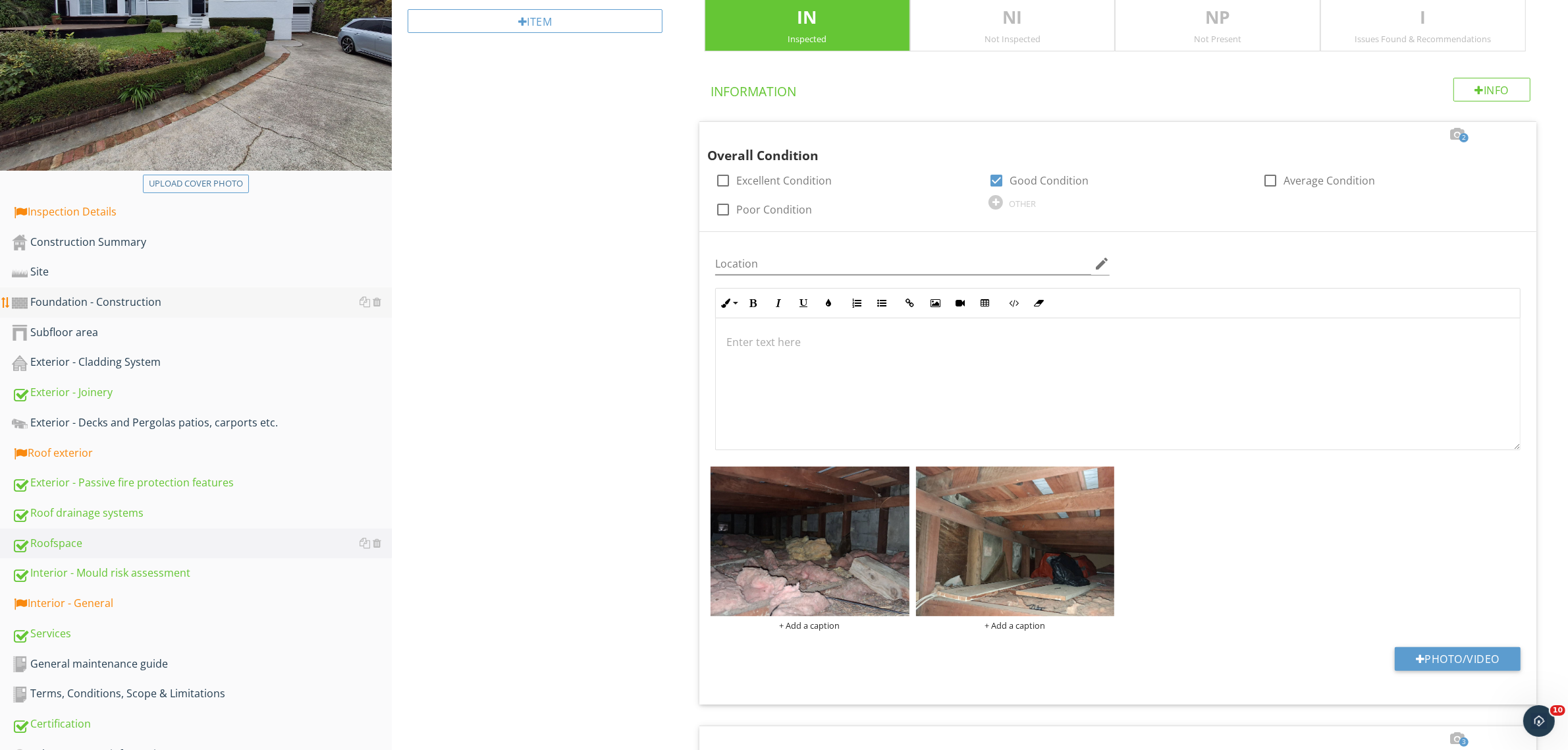
scroll to position [257, 0]
click at [87, 353] on div "Exterior - Cladding System" at bounding box center [202, 361] width 380 height 17
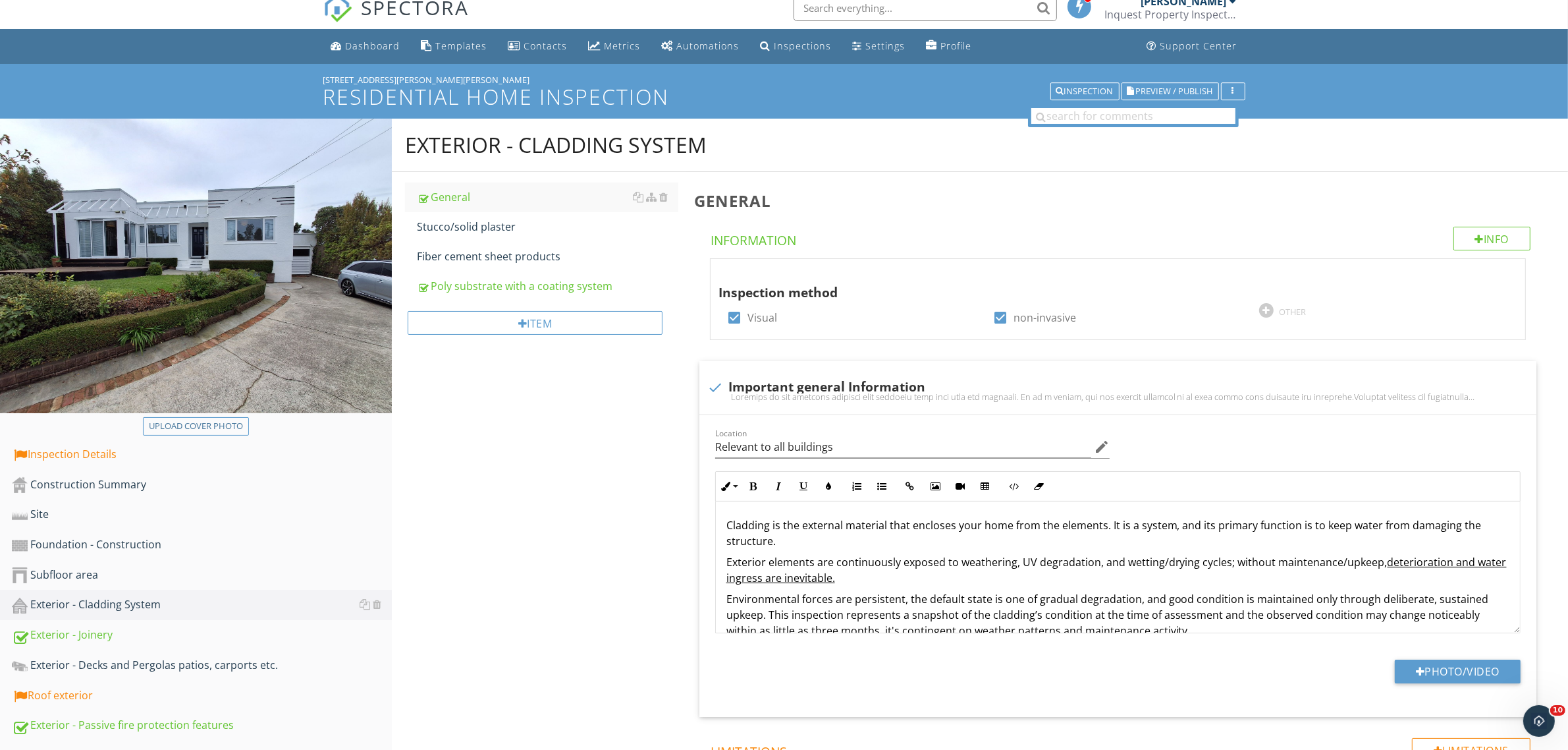
scroll to position [11, 0]
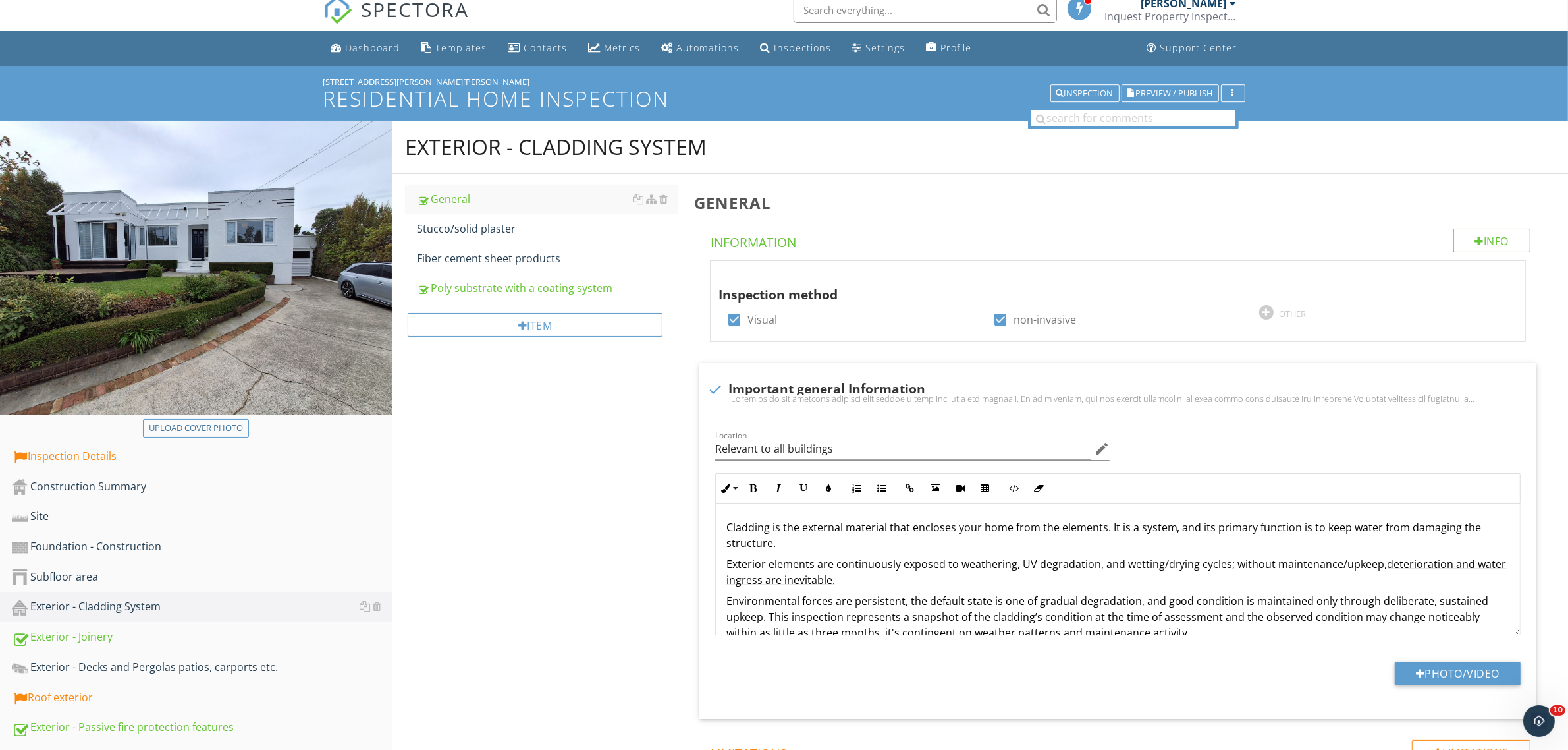
click at [567, 521] on div "Exterior - Cladding System General Stucco/solid plaster Fiber cement sheet prod…" at bounding box center [980, 684] width 1176 height 1128
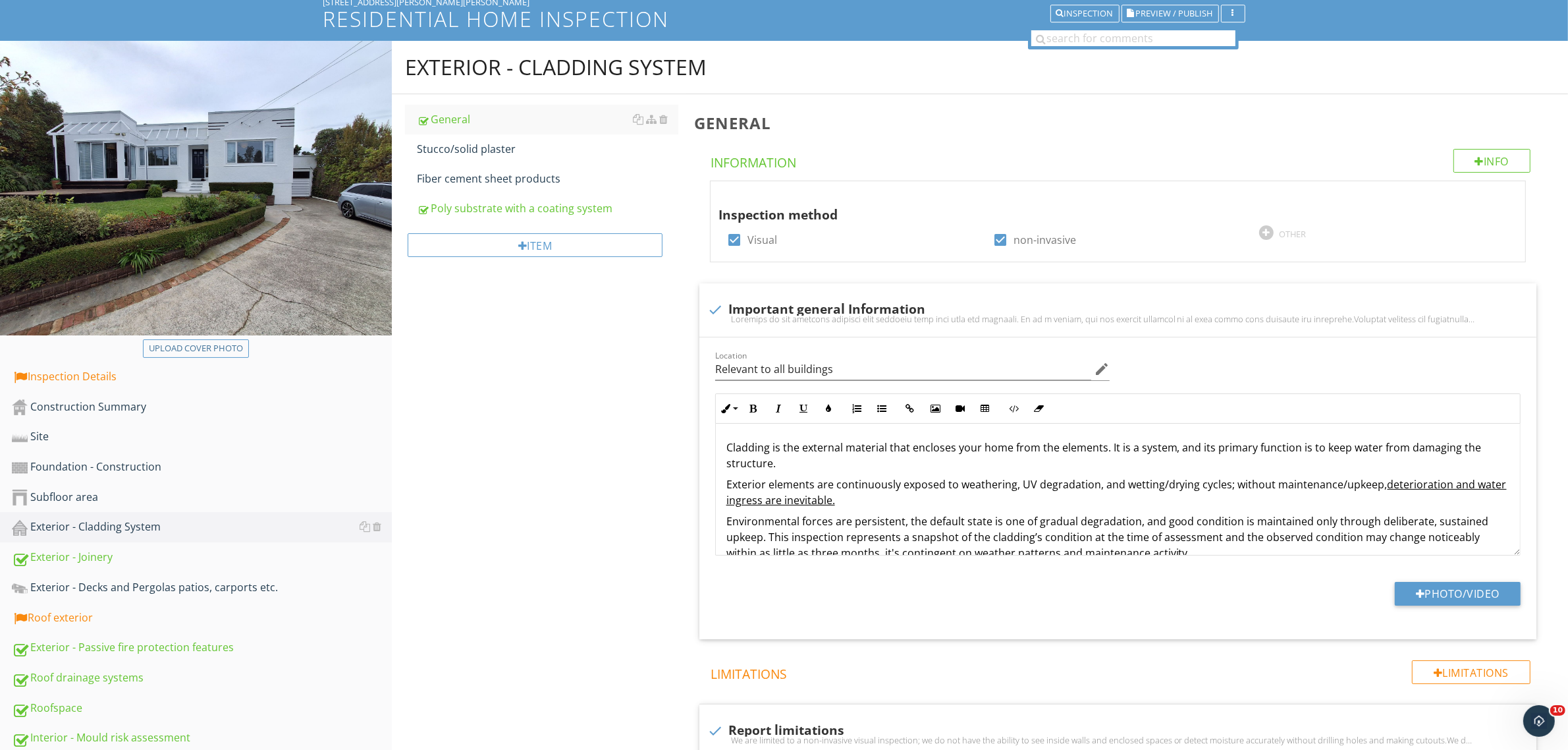
scroll to position [92, 0]
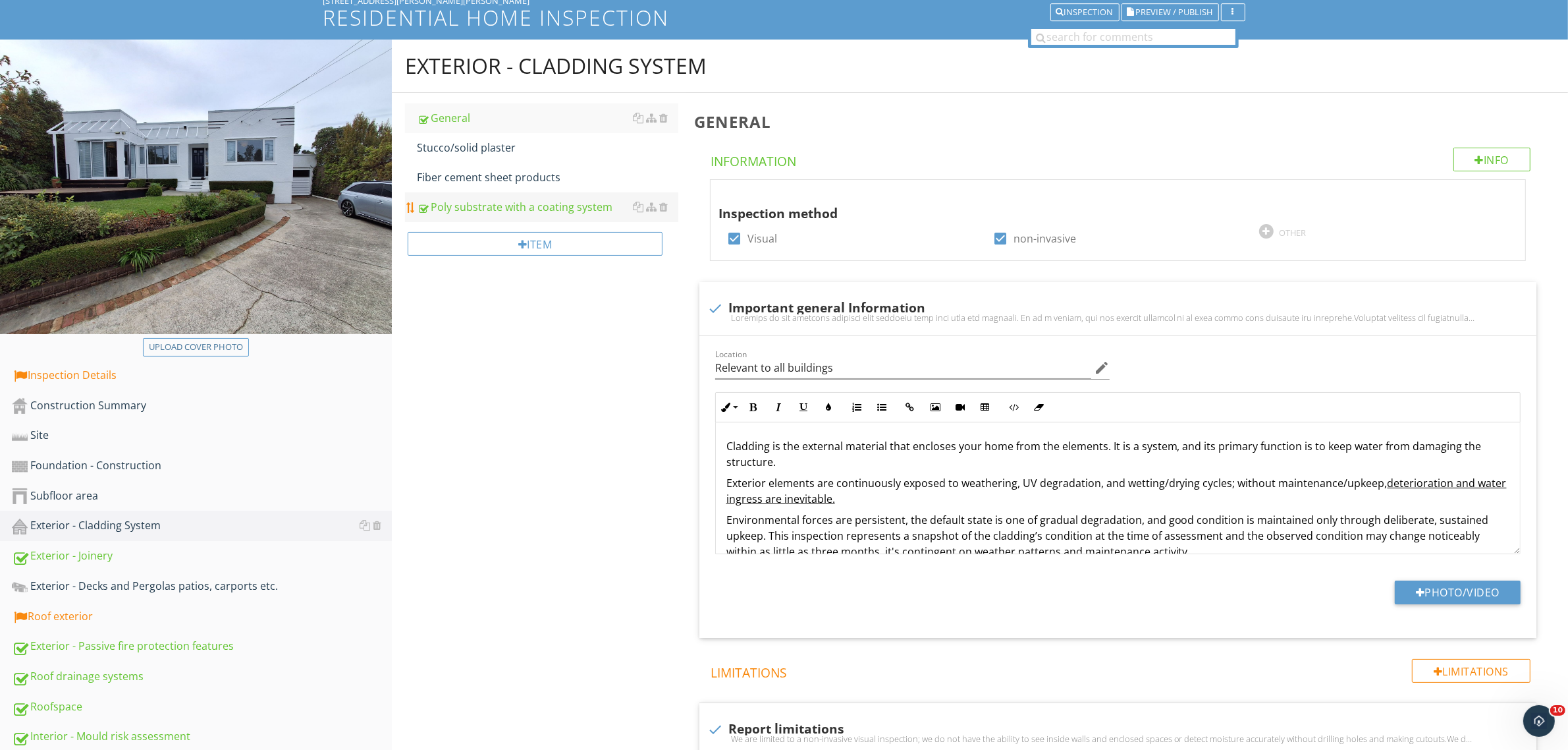
click at [530, 207] on div "Poly substrate with a coating system" at bounding box center [547, 207] width 261 height 16
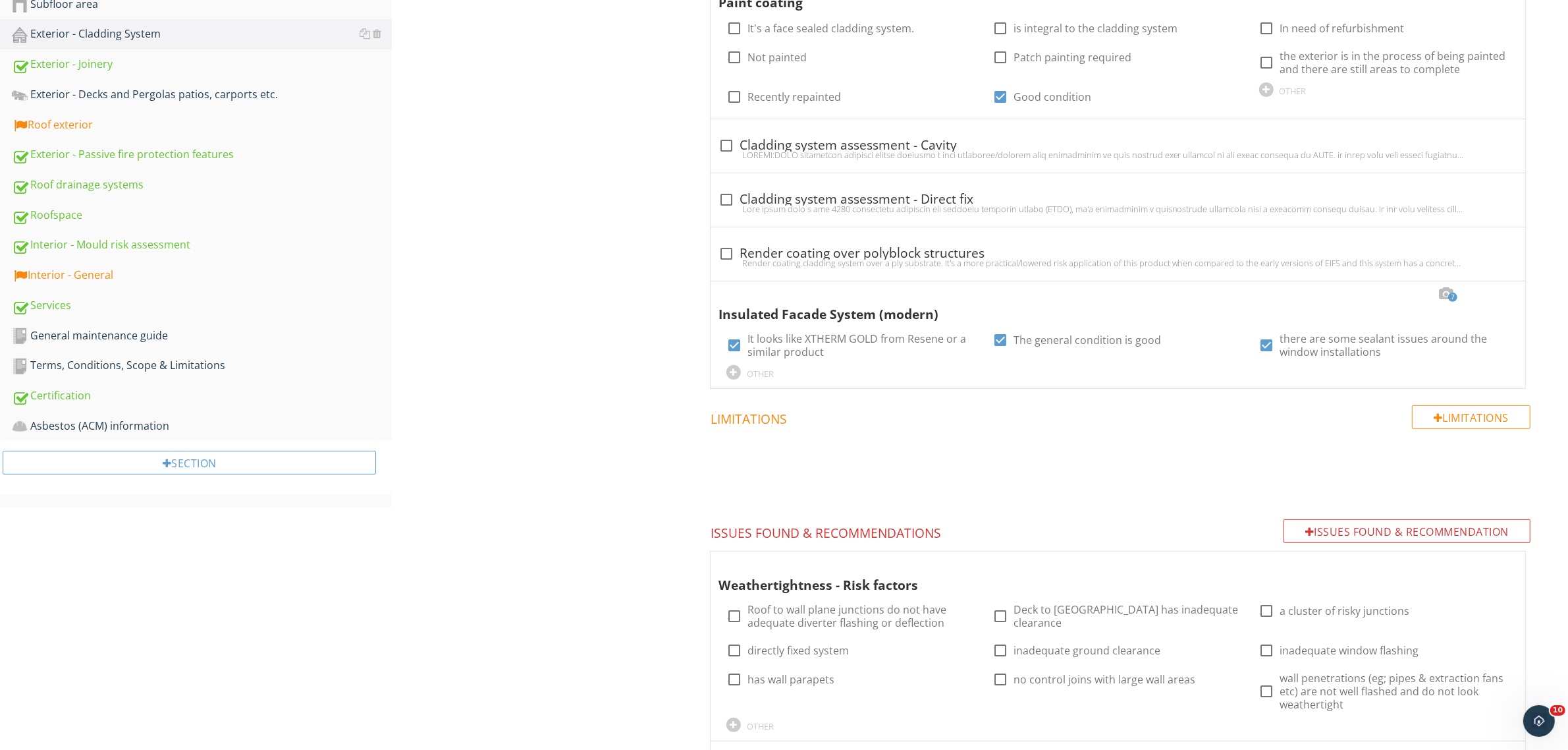
scroll to position [585, 0]
click at [614, 386] on div "Exterior - Cladding System General Stucco/solid plaster Fiber cement sheet prod…" at bounding box center [980, 296] width 1176 height 1496
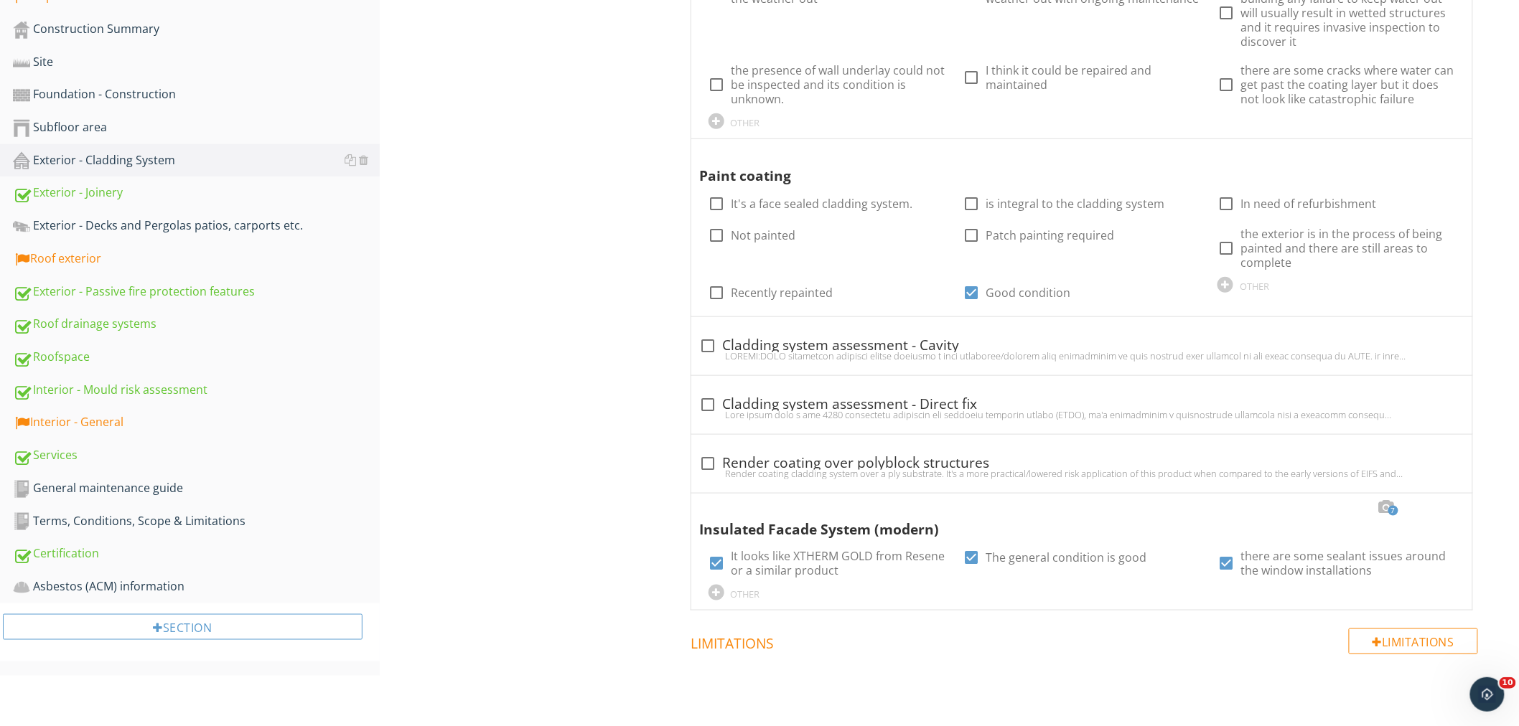
scroll to position [478, 0]
click at [934, 548] on div at bounding box center [938, 550] width 15 height 20
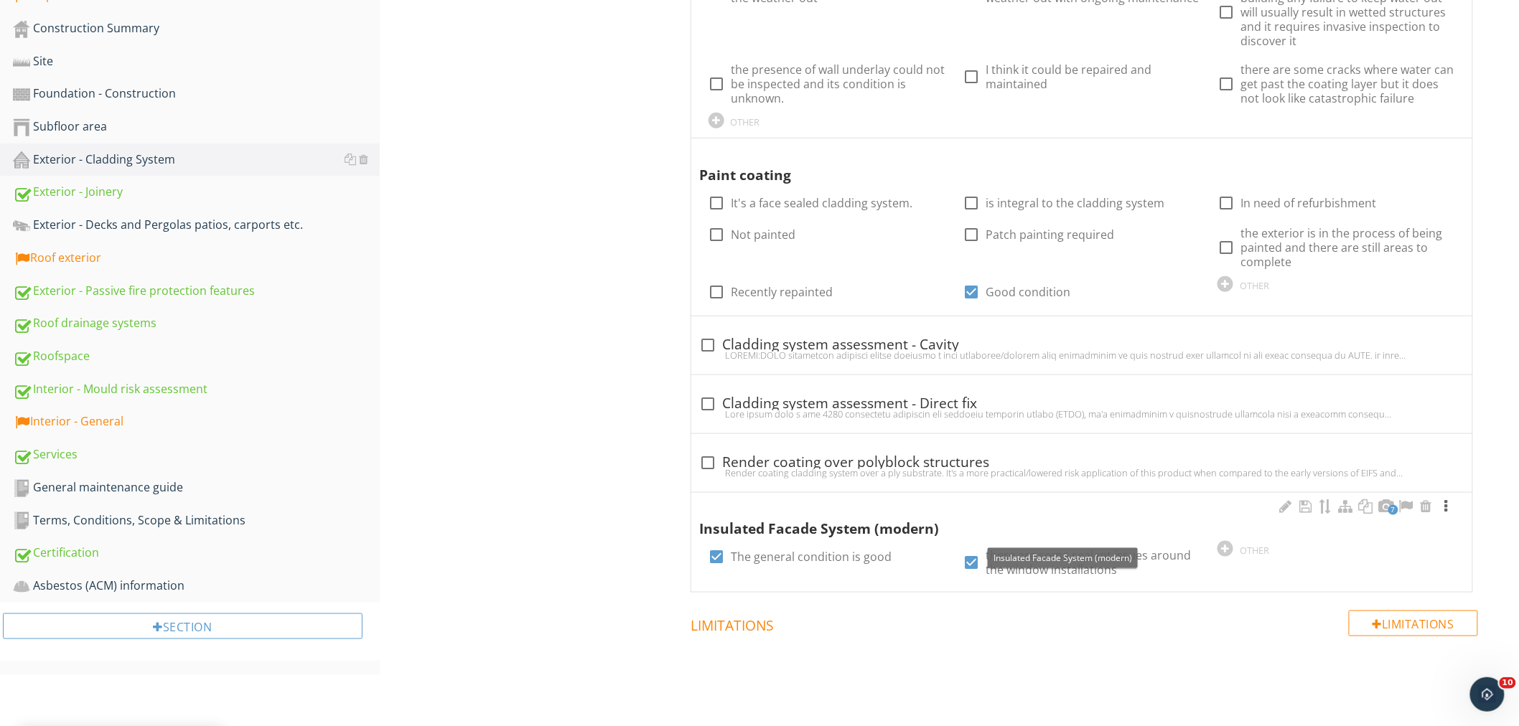
click at [1377, 507] on div at bounding box center [1445, 506] width 17 height 14
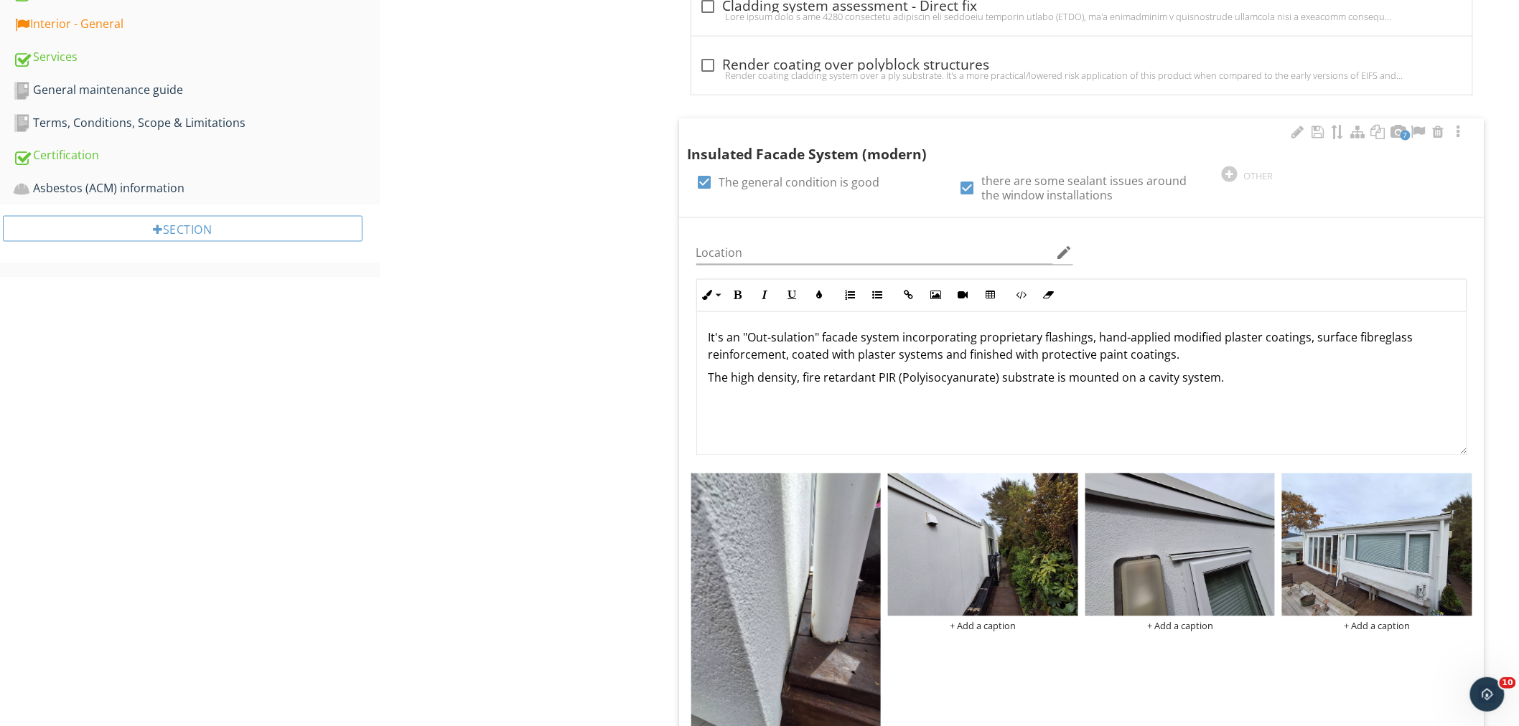
scroll to position [877, 0]
click at [706, 333] on div "It's an "Out-sulation" facade system incorporating proprietary flashings, hand-…" at bounding box center [1081, 383] width 769 height 144
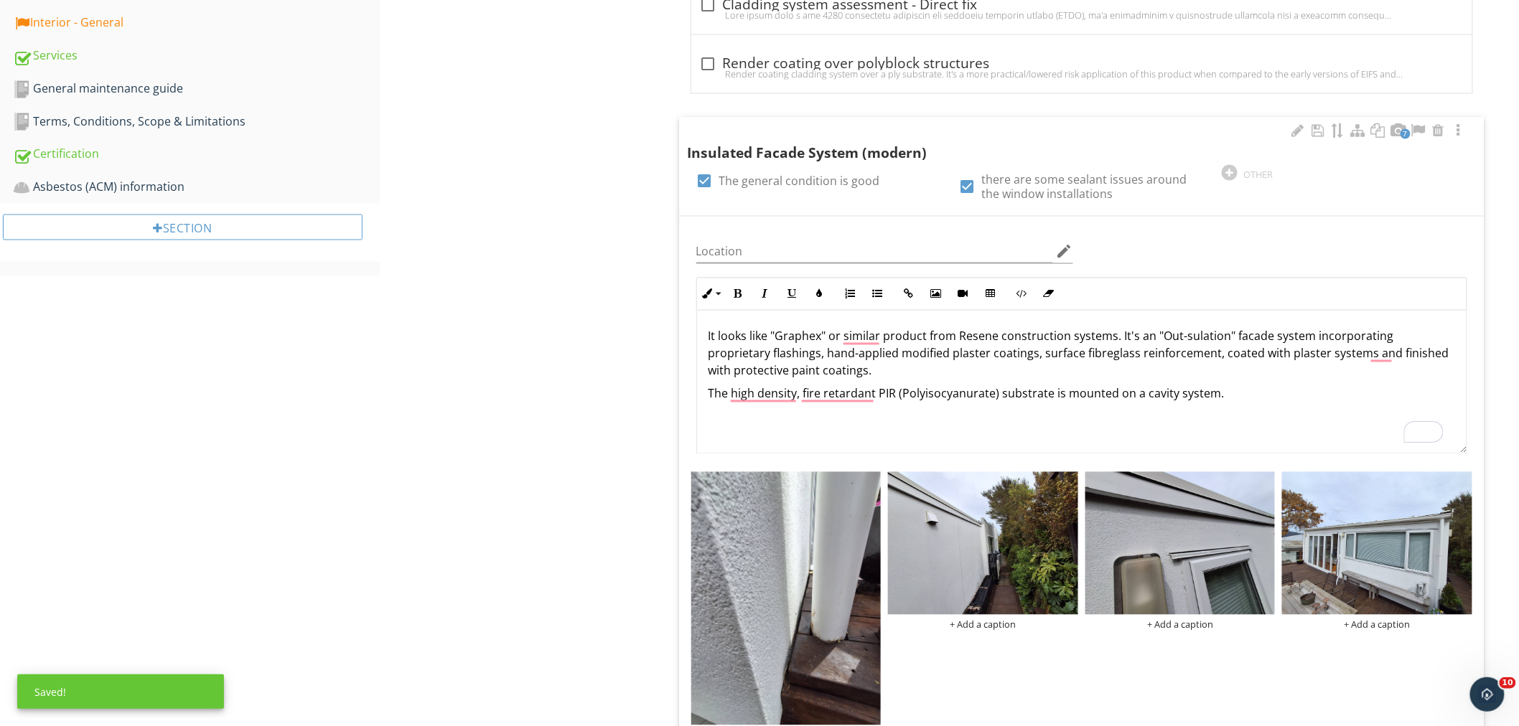
click at [1292, 388] on p "The high density, fire retardant PIR (Polyisocyanurate) substrate is mounted on…" at bounding box center [1081, 393] width 746 height 17
drag, startPoint x: 512, startPoint y: 344, endPoint x: 518, endPoint y: 331, distance: 15.1
click at [512, 342] on div "Exterior - Cladding System General Stucco/solid plaster Fiber cement sheet prod…" at bounding box center [949, 566] width 1139 height 2599
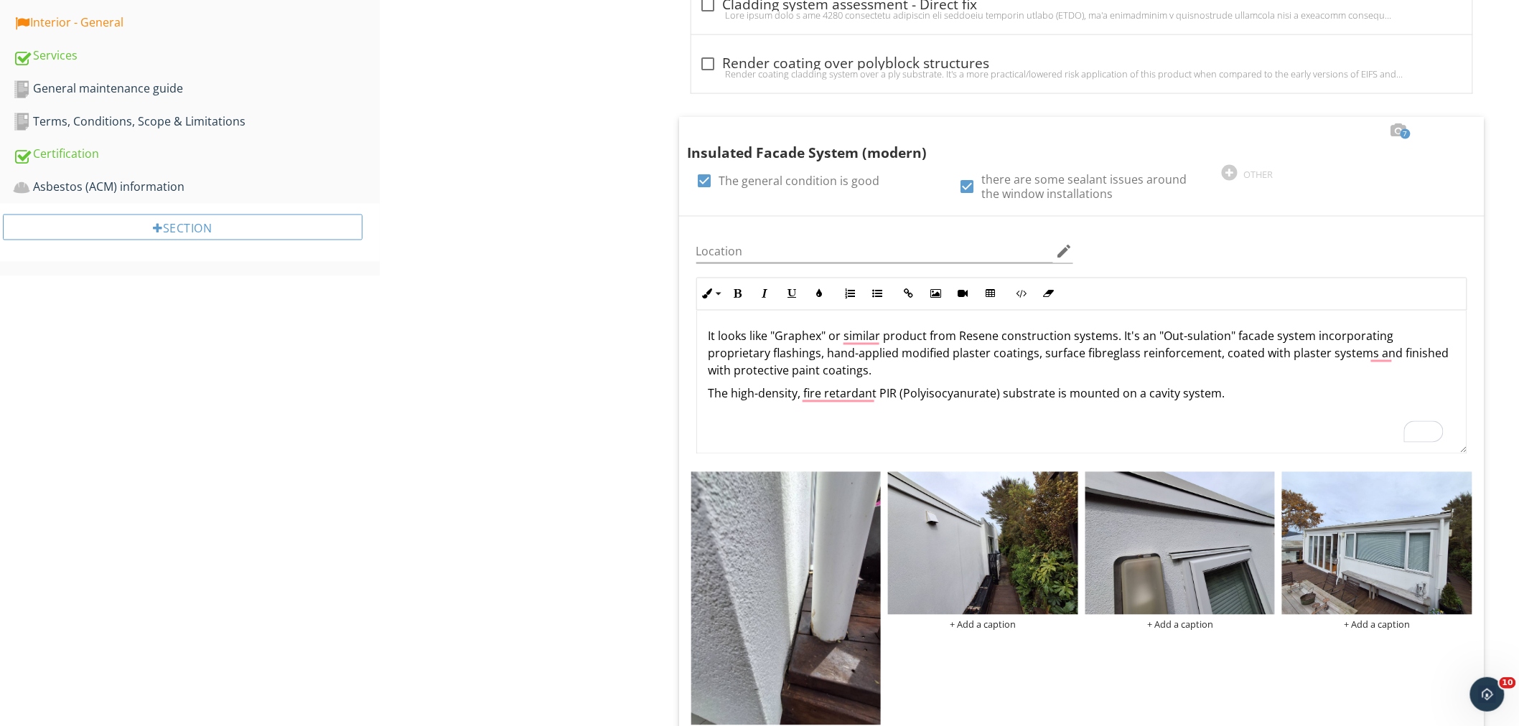
click at [454, 418] on div "Exterior - Cladding System General Stucco/solid plaster Fiber cement sheet prod…" at bounding box center [949, 566] width 1139 height 2599
click at [533, 475] on div "Exterior - Cladding System General Stucco/solid plaster Fiber cement sheet prod…" at bounding box center [949, 566] width 1139 height 2599
click at [583, 454] on div "Exterior - Cladding System General Stucco/solid plaster Fiber cement sheet prod…" at bounding box center [949, 566] width 1139 height 2599
click at [1051, 393] on p "The high-density, fire-retardant PIR (Polyisocyanurate) substrate is mounted on…" at bounding box center [1081, 393] width 746 height 17
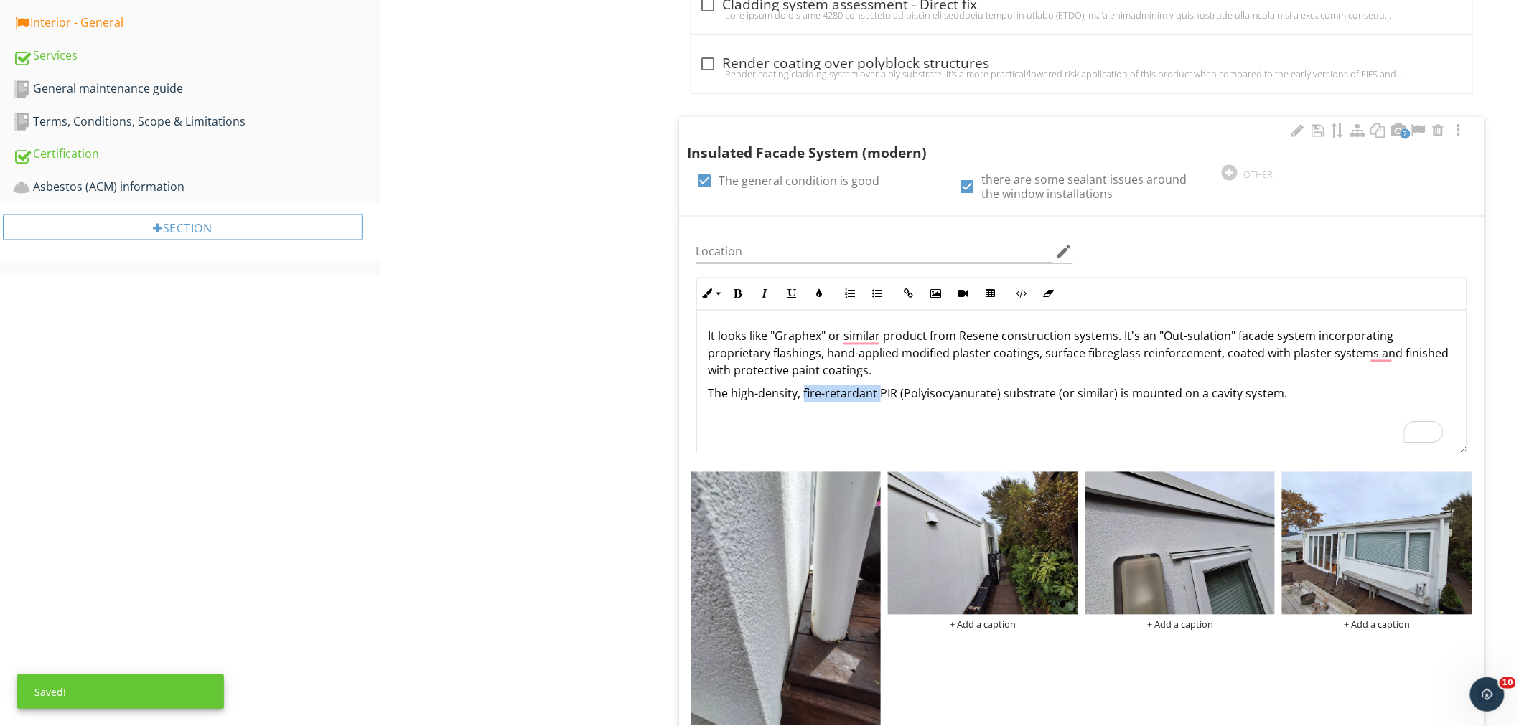
drag, startPoint x: 801, startPoint y: 390, endPoint x: 879, endPoint y: 390, distance: 78.2
click at [879, 390] on p "The high-density, fire-retardant PIR (Polyisocyanurate) substrate (or similar) …" at bounding box center [1081, 393] width 746 height 17
click at [589, 418] on div "Exterior - Cladding System General Stucco/solid plaster Fiber cement sheet prod…" at bounding box center [949, 566] width 1139 height 2599
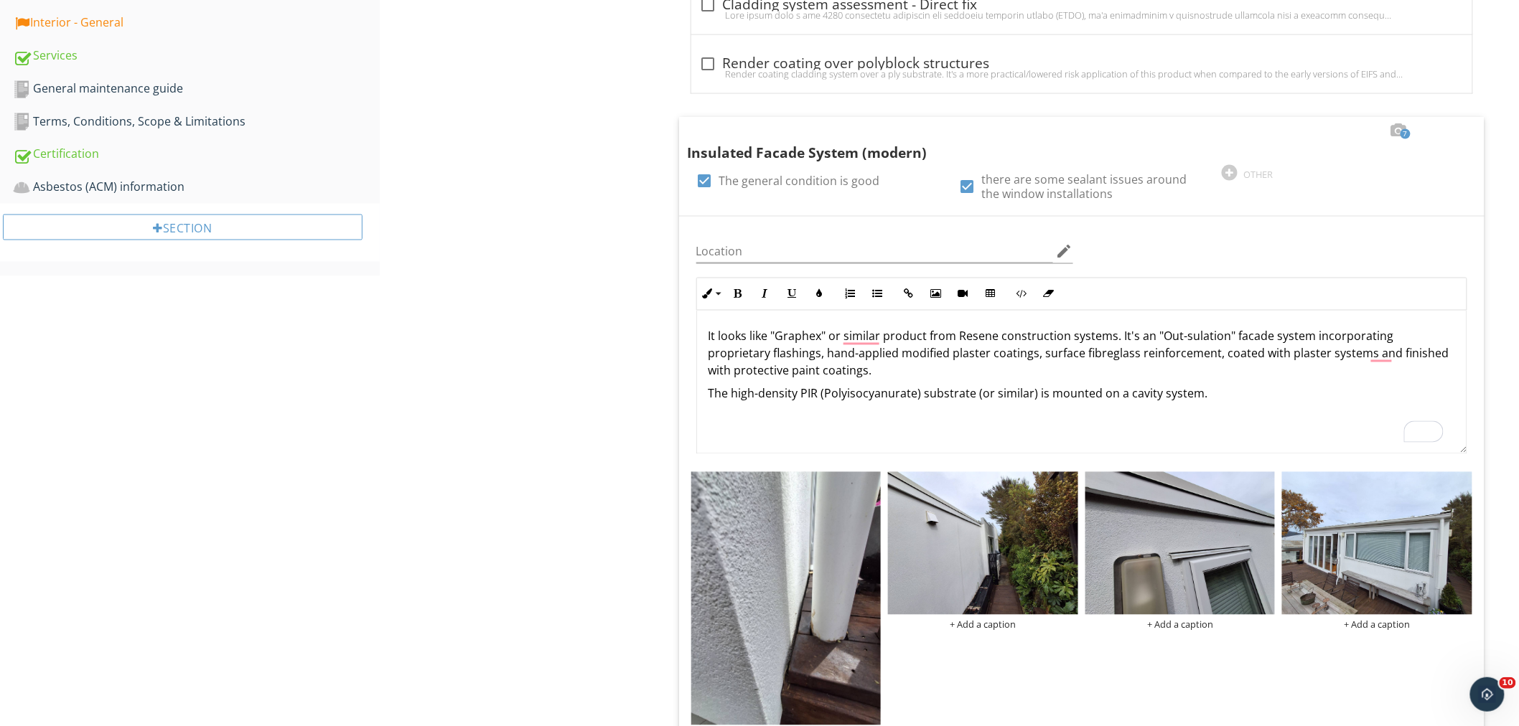
click at [579, 436] on div "Exterior - Cladding System General Stucco/solid plaster Fiber cement sheet prod…" at bounding box center [949, 566] width 1139 height 2599
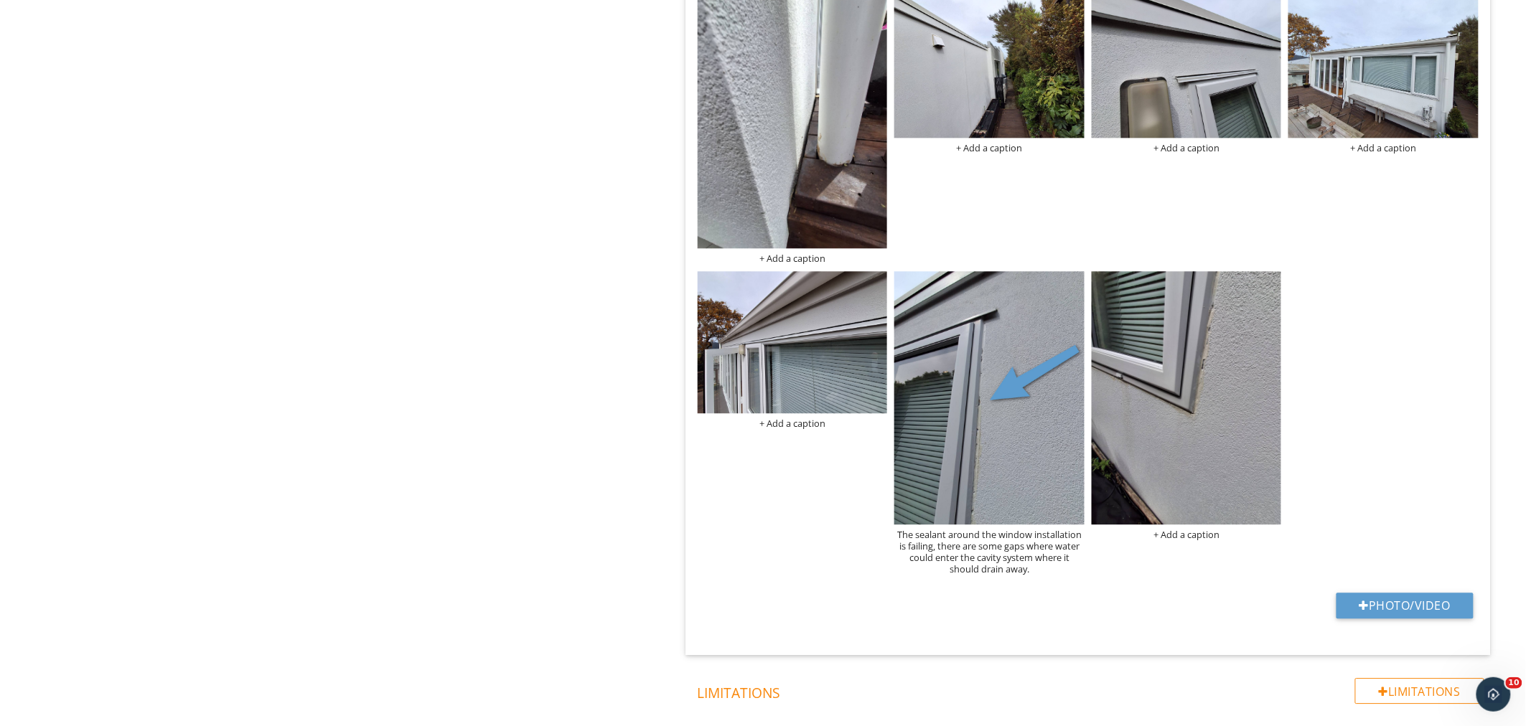
scroll to position [1355, 0]
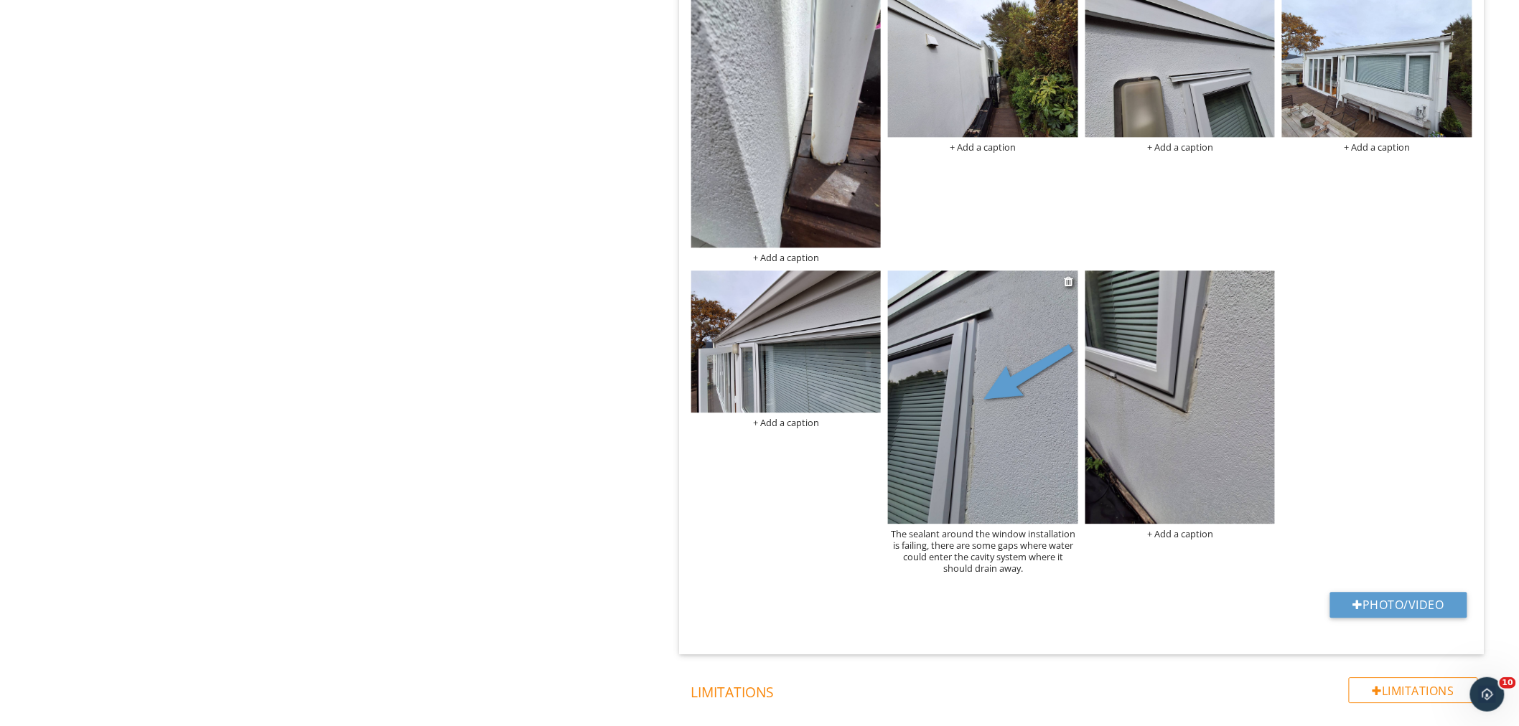
click at [995, 569] on div "The sealant around the window installation is failing, there are some gaps wher…" at bounding box center [983, 551] width 190 height 46
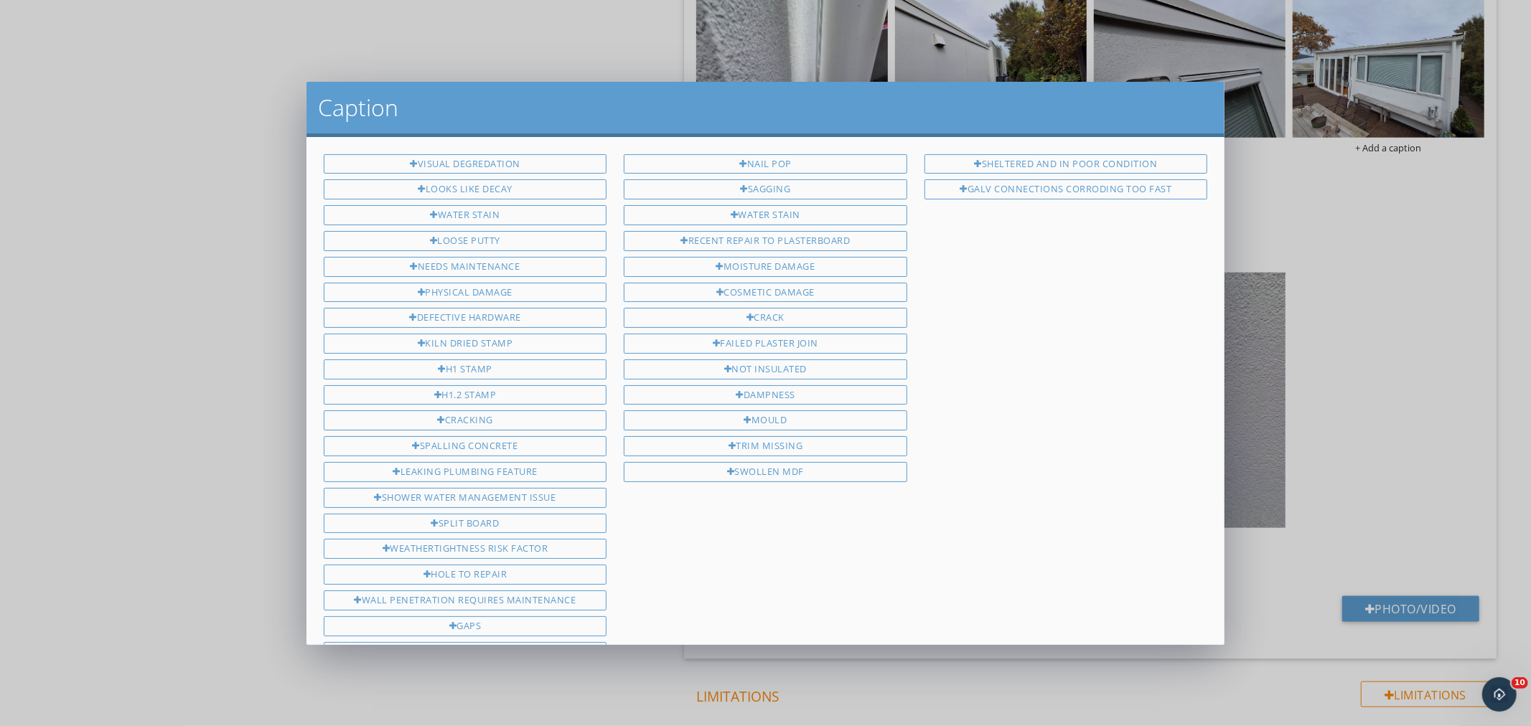
scroll to position [377, 0]
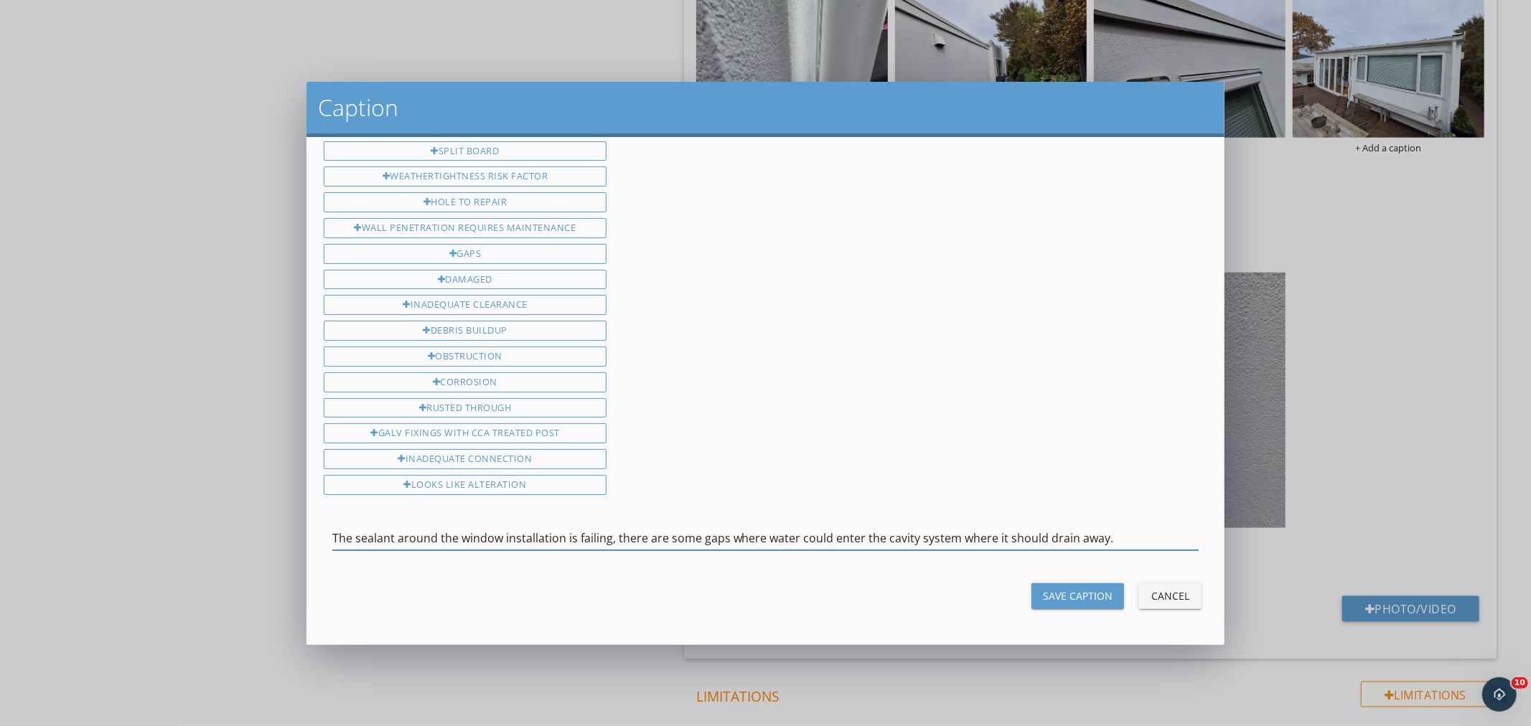
click at [1101, 543] on input "The sealant around the window installation is failing, there are some gaps wher…" at bounding box center [765, 539] width 867 height 24
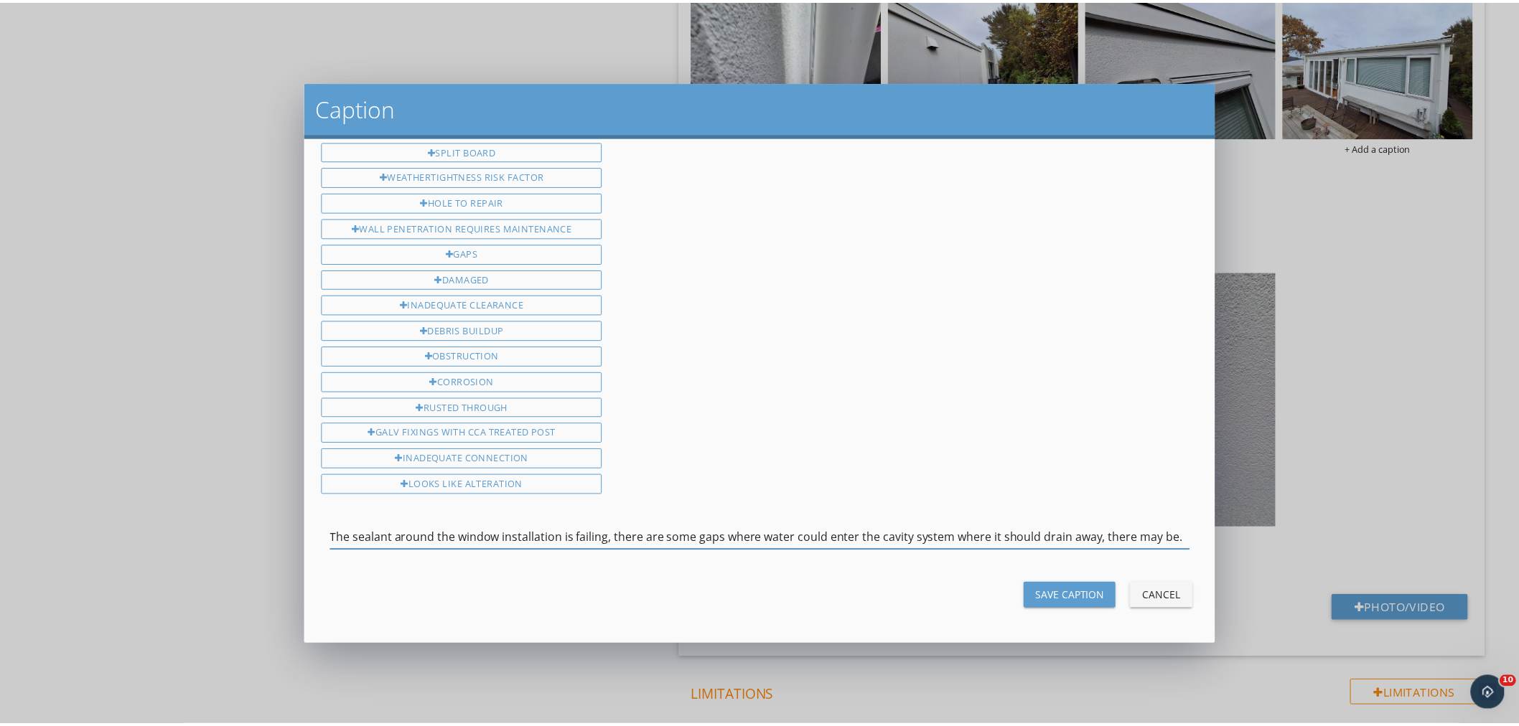
scroll to position [0, 0]
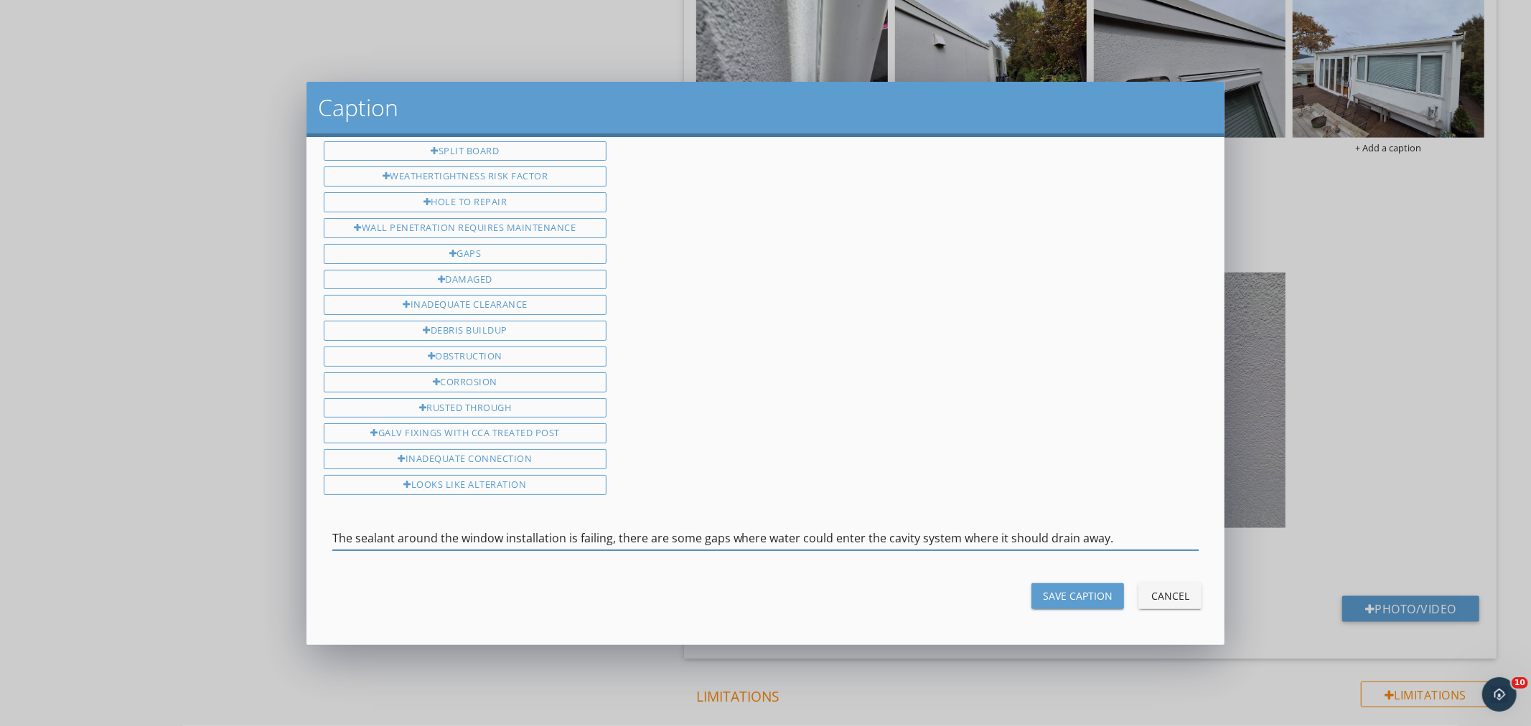
click at [452, 537] on input "The sealant around the window installation is failing, there are some gaps wher…" at bounding box center [765, 539] width 867 height 24
click at [440, 537] on input "The sealant around the window installation is failing, there are some gaps wher…" at bounding box center [765, 539] width 867 height 24
click at [438, 537] on input "The sealant around the window installation is failing, there are some gaps wher…" at bounding box center [765, 539] width 867 height 24
click at [447, 535] on input "The sealant around the window installation is failing, there are some gaps wher…" at bounding box center [765, 539] width 867 height 24
click at [438, 536] on input "The sealant around the window installation is failing, there are some gaps wher…" at bounding box center [765, 539] width 867 height 24
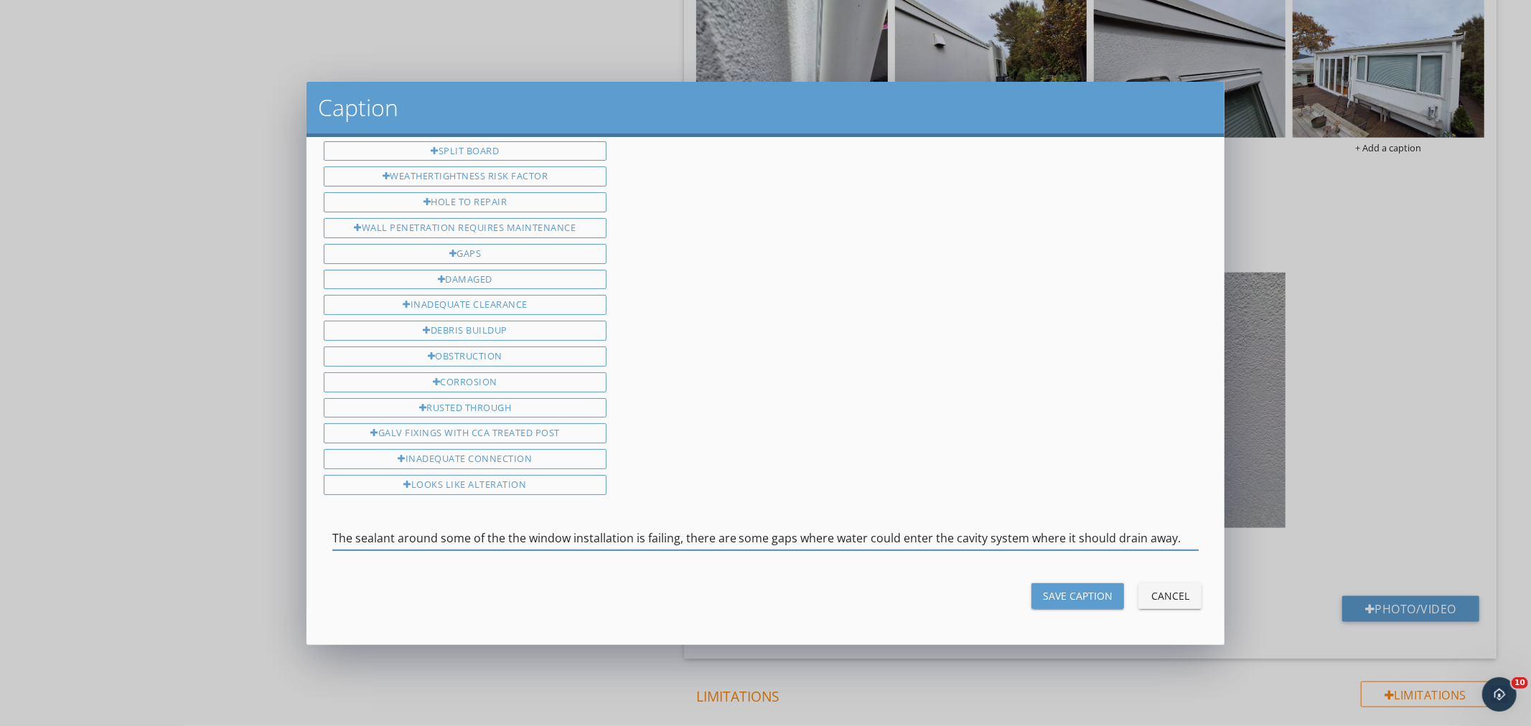
click at [628, 538] on input "The sealant around some of the the window installation is failing, there are so…" at bounding box center [765, 539] width 867 height 24
type input "The sealant around some of the the window installations are failing, there are …"
click at [981, 607] on div "Save Caption Cancel" at bounding box center [765, 596] width 901 height 34
drag, startPoint x: 1056, startPoint y: 601, endPoint x: 1016, endPoint y: 591, distance: 40.6
click at [1056, 601] on div "Save Caption" at bounding box center [1078, 595] width 70 height 15
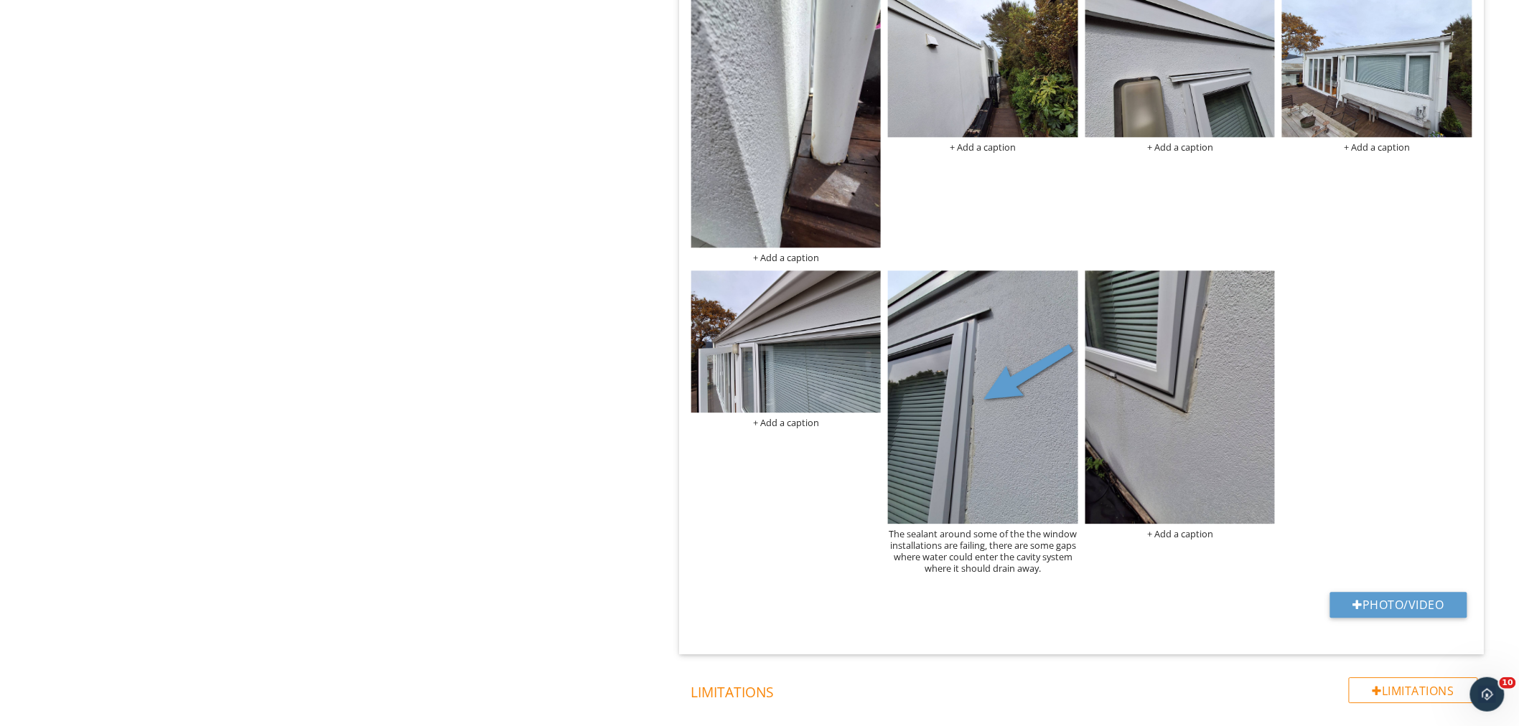
click at [513, 467] on div "Exterior - Cladding System General Stucco/solid plaster Fiber cement sheet prod…" at bounding box center [949, 88] width 1139 height 2599
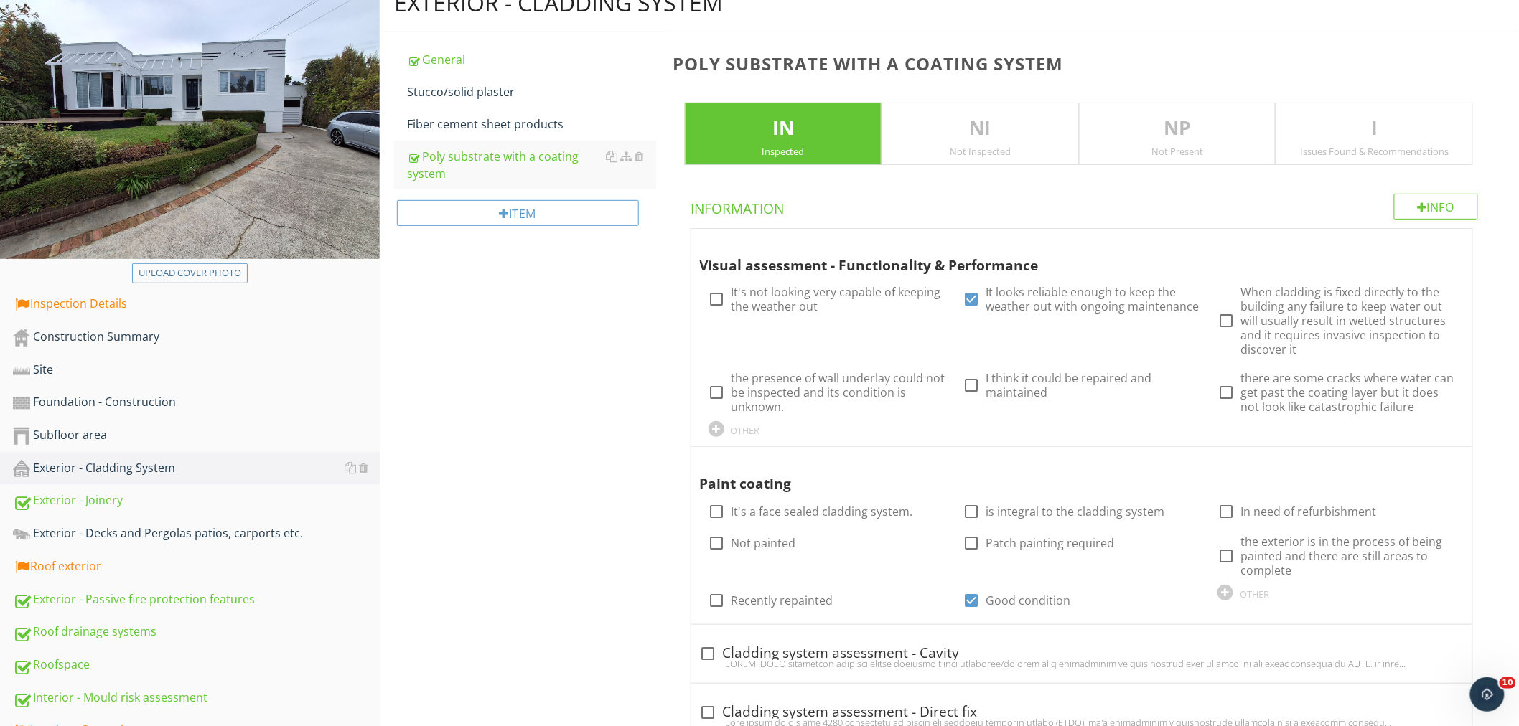
scroll to position [166, 0]
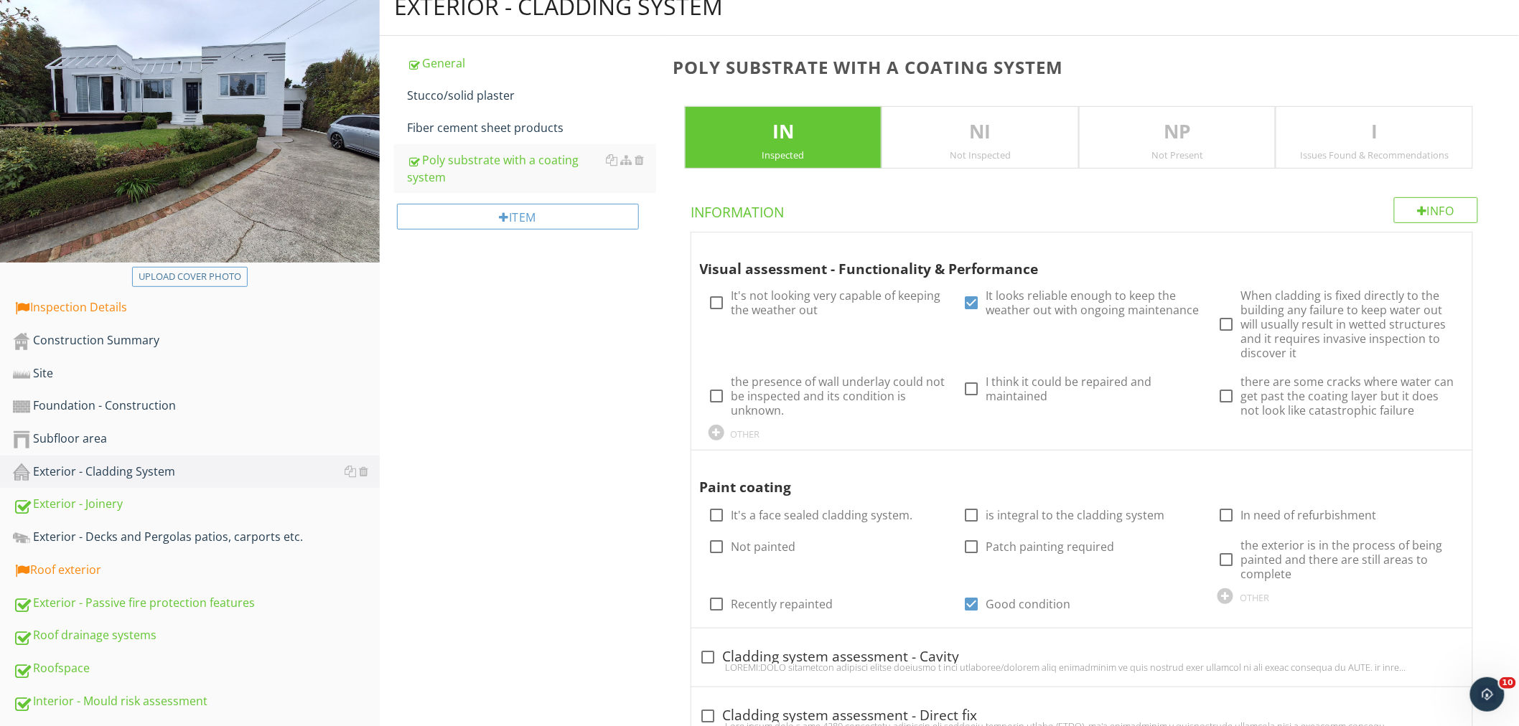
drag, startPoint x: 464, startPoint y: 445, endPoint x: 468, endPoint y: 434, distance: 11.6
click at [95, 475] on div "Exterior - Cladding System" at bounding box center [196, 472] width 367 height 19
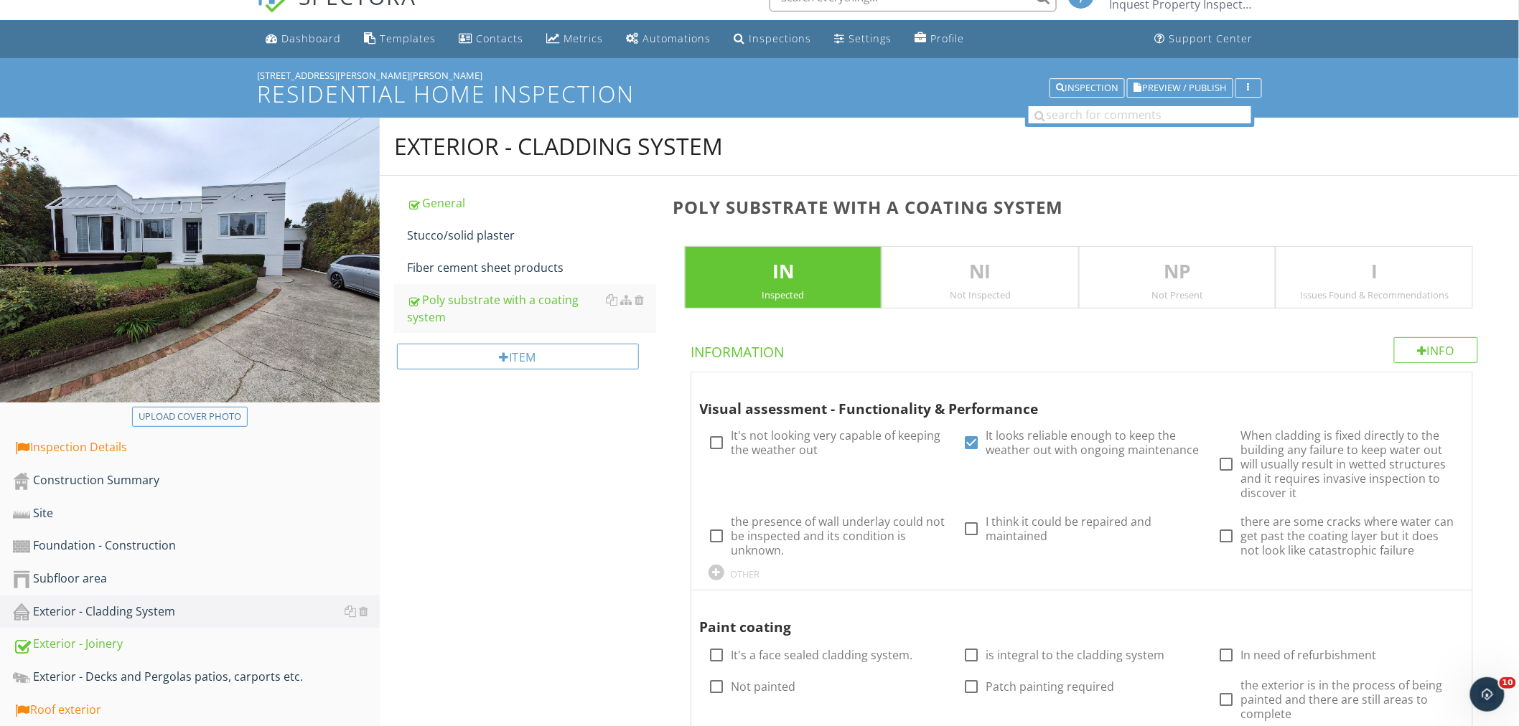
scroll to position [0, 0]
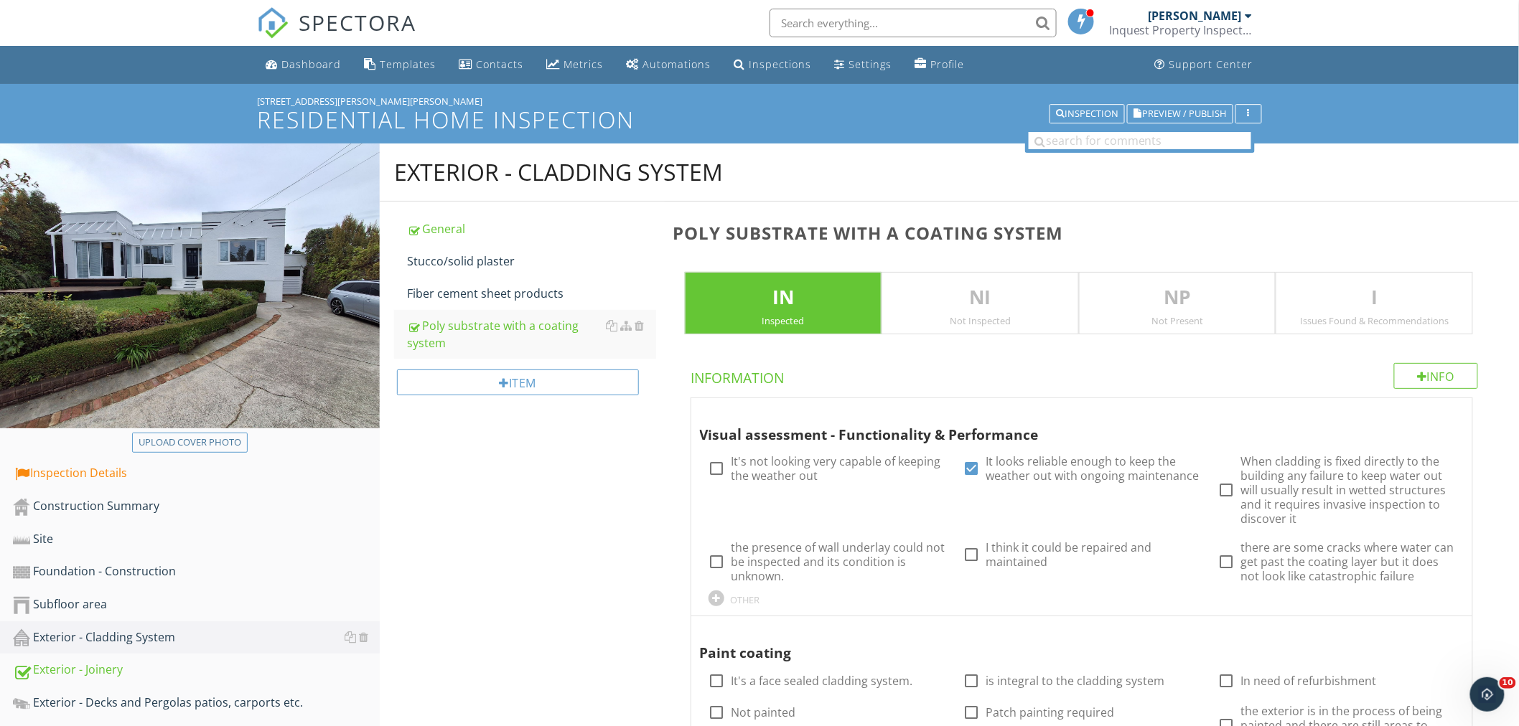
click at [488, 293] on div "Fiber cement sheet products" at bounding box center [531, 293] width 249 height 17
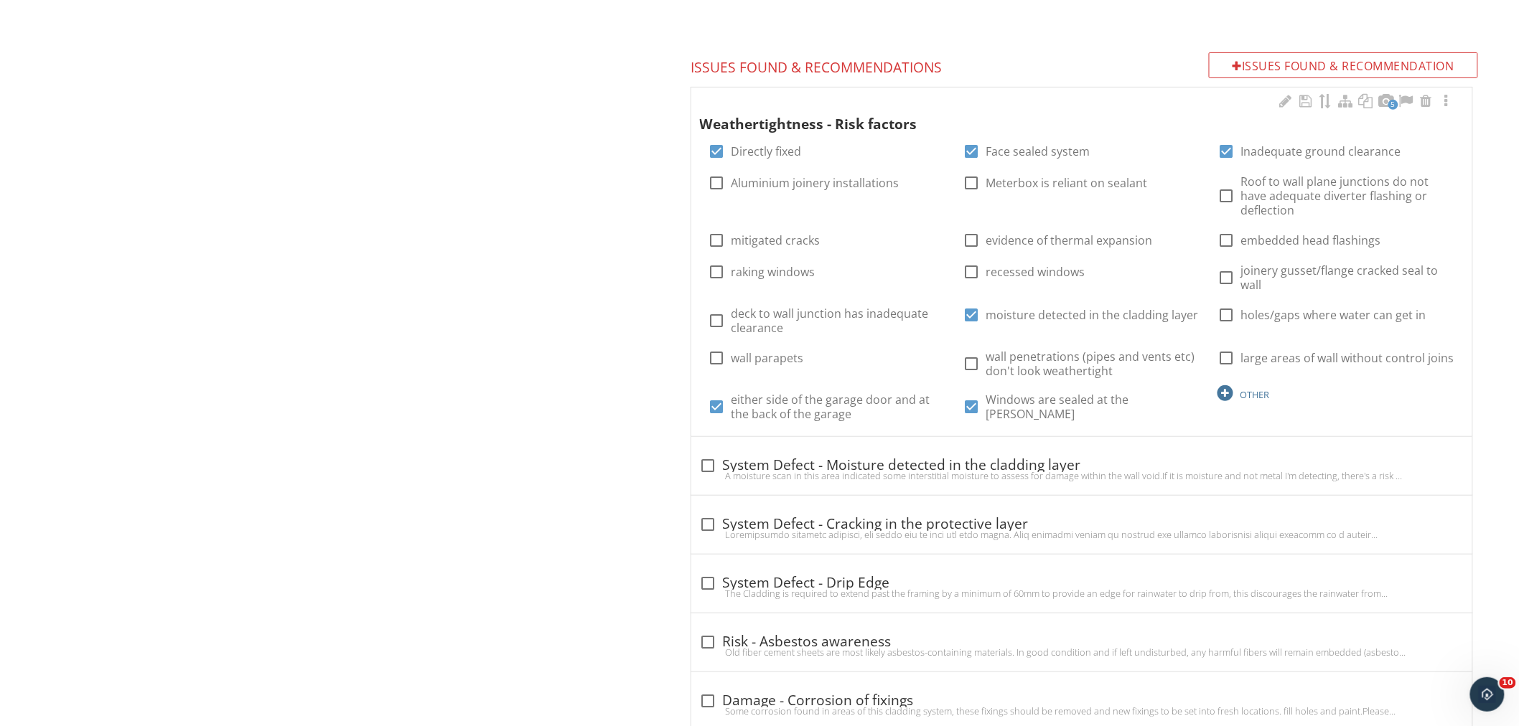
scroll to position [2524, 0]
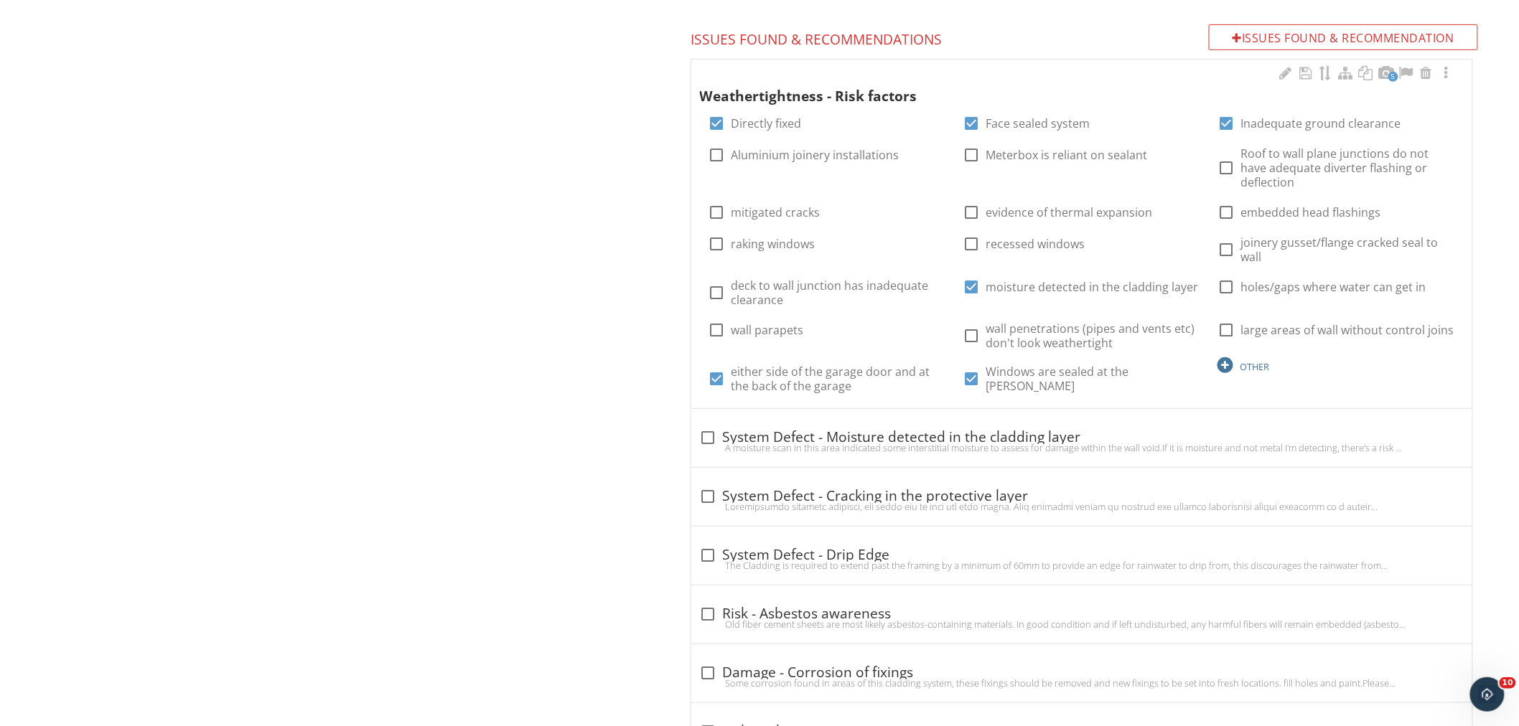
click at [1232, 357] on div at bounding box center [1225, 365] width 16 height 16
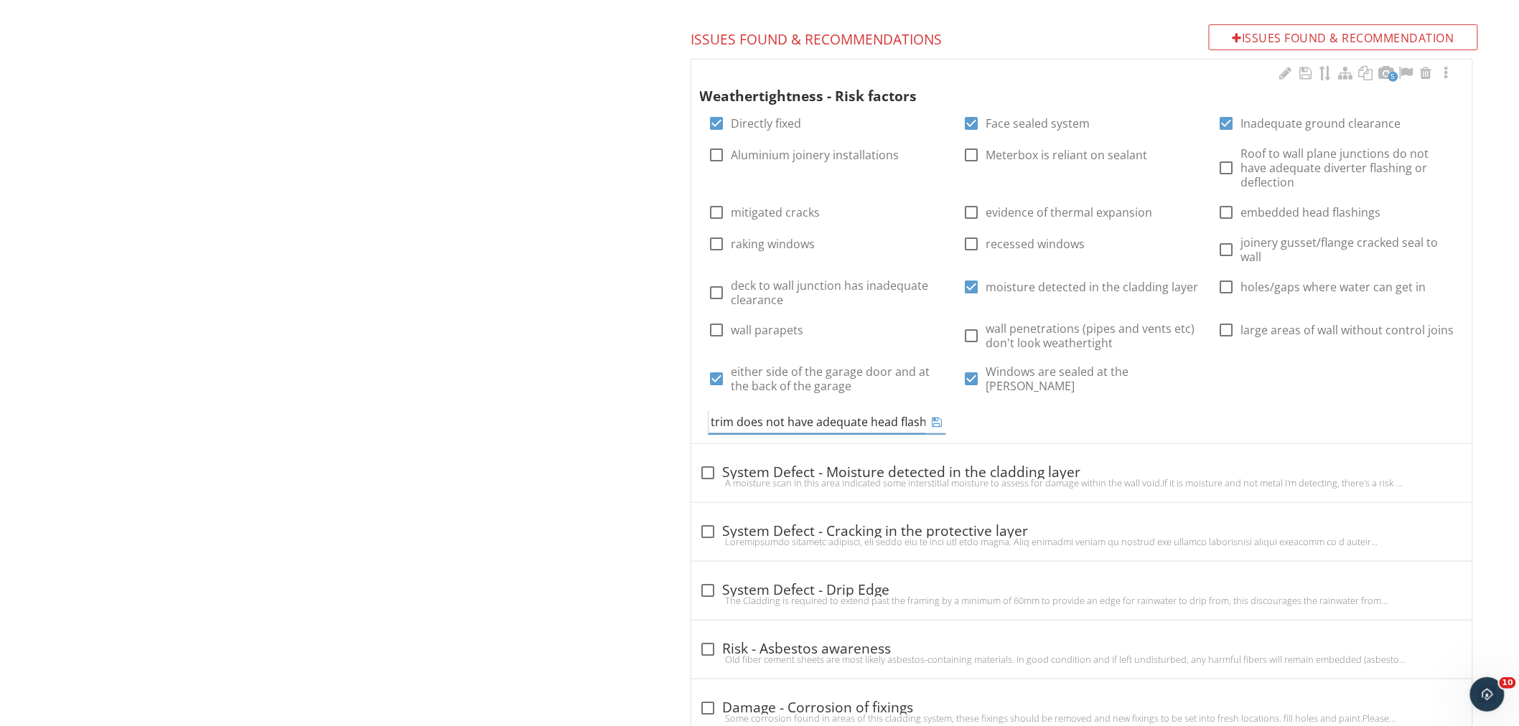
scroll to position [0, 100]
click at [802, 411] on input "the vehicle door trim does not have adequate head flashing" at bounding box center [816, 423] width 217 height 24
type input "the vehicle door trim does not have an adequate head flashing"
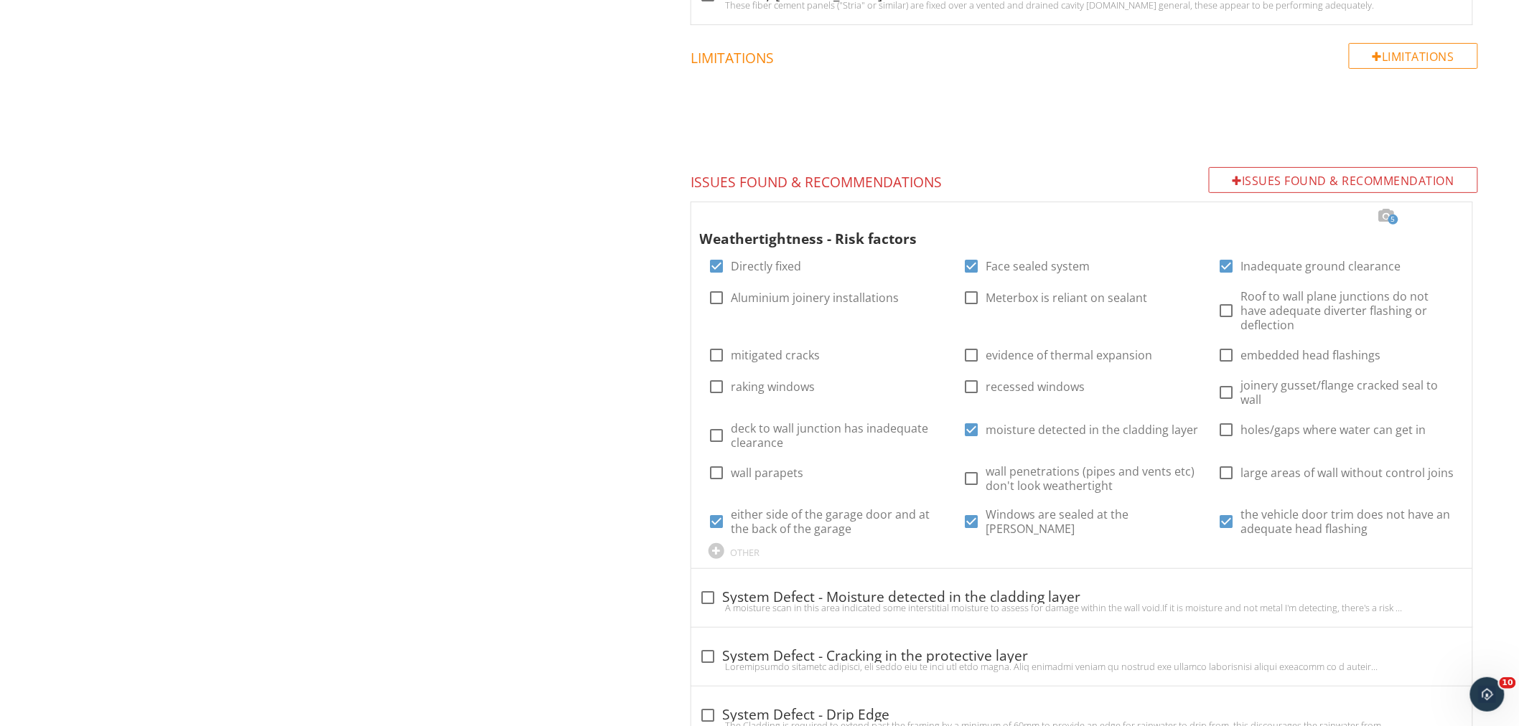
scroll to position [2383, 0]
click at [1377, 207] on div at bounding box center [1445, 214] width 17 height 14
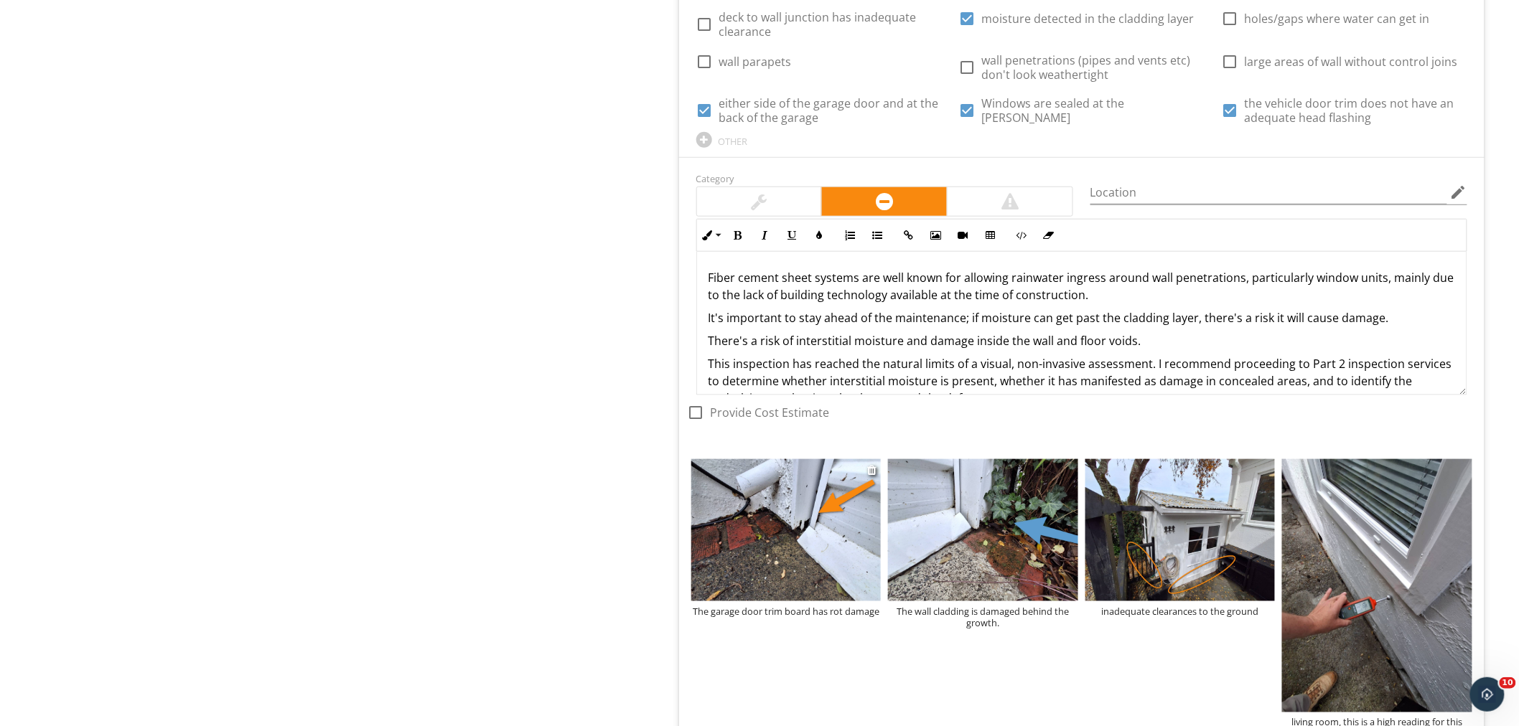
scroll to position [2780, 0]
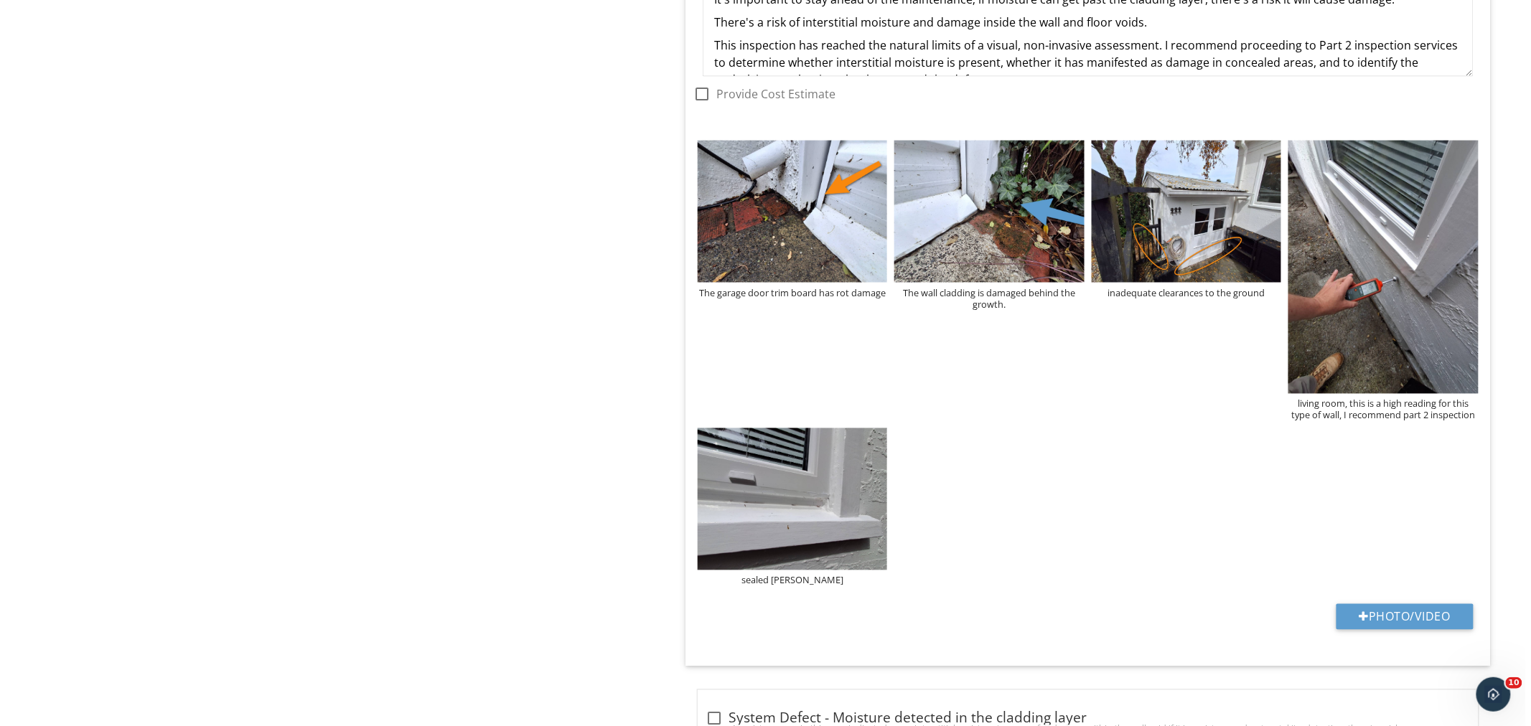
scroll to position [3099, 0]
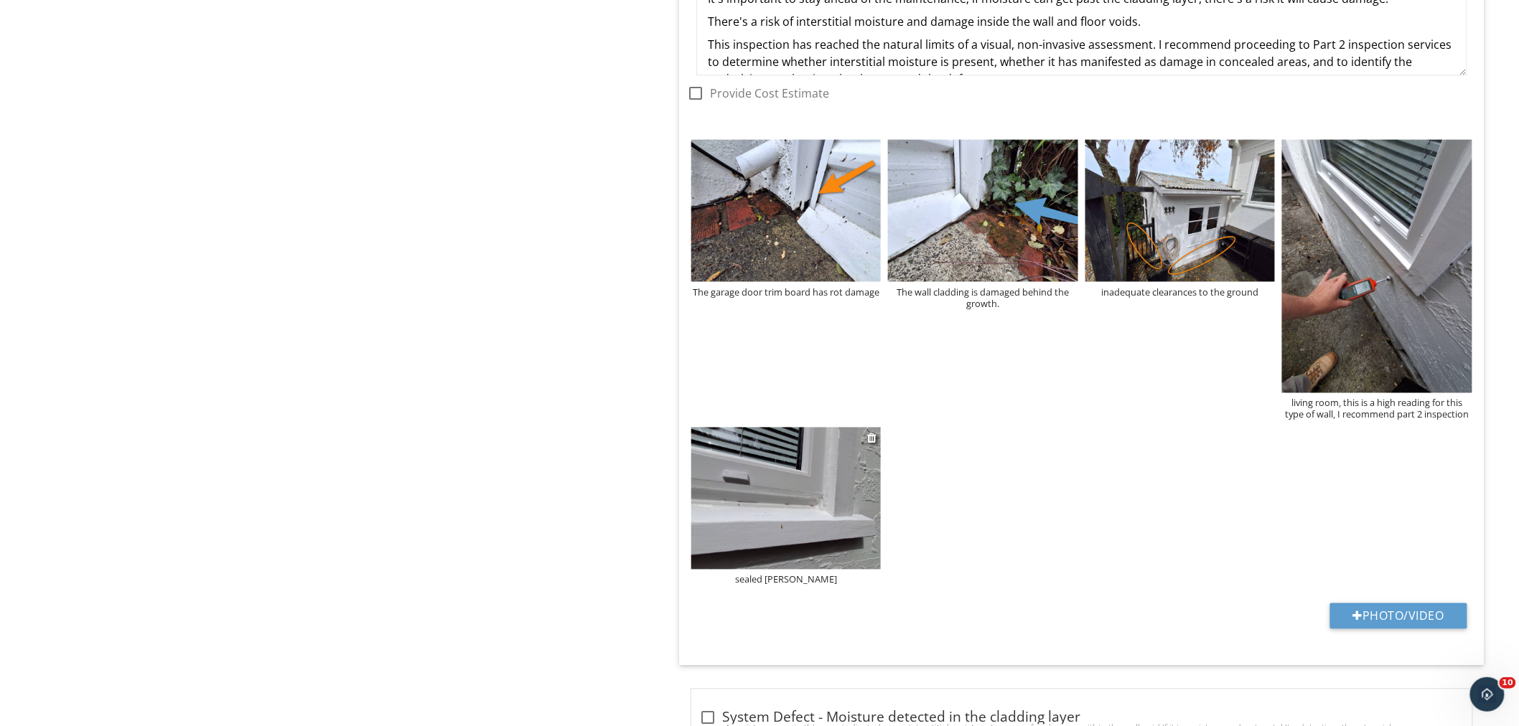
click at [809, 574] on div "sealed sills" at bounding box center [786, 579] width 190 height 11
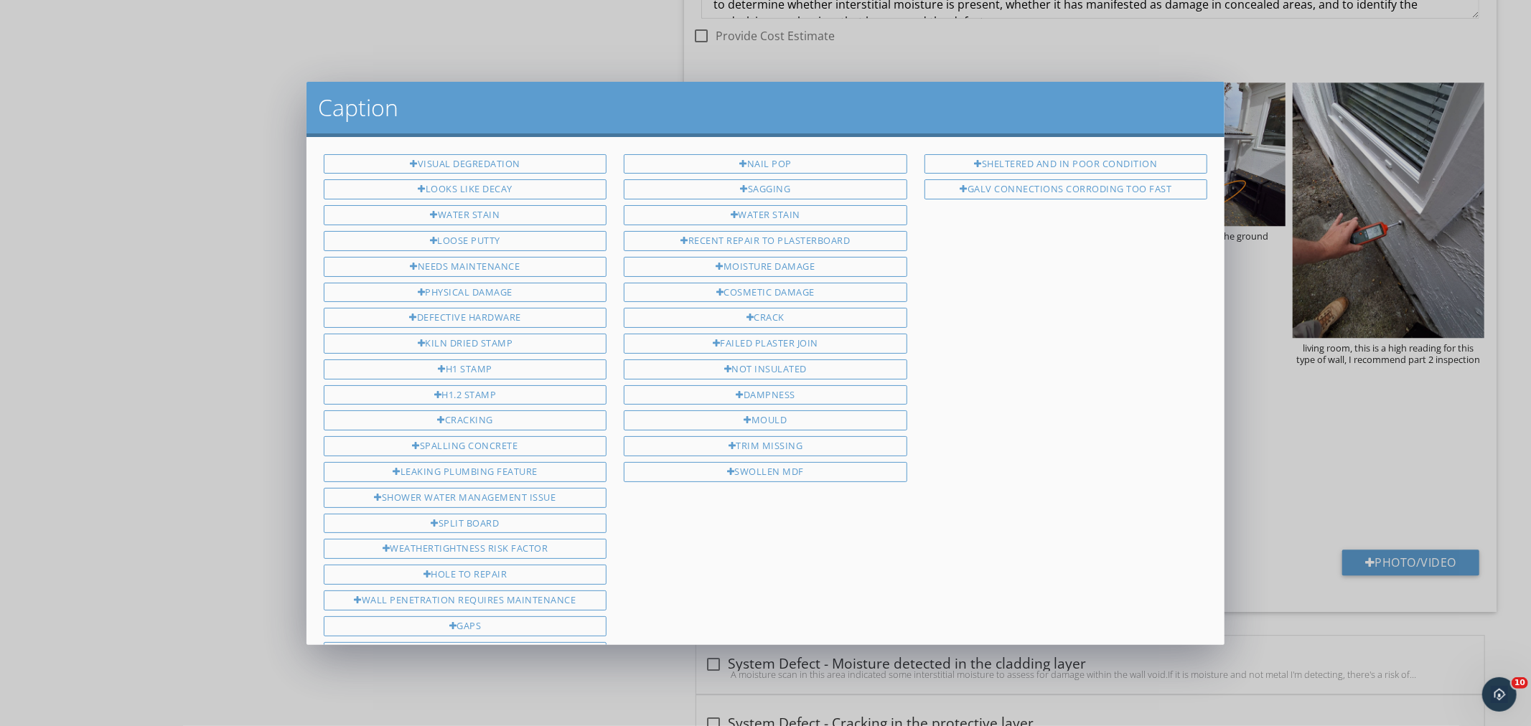
scroll to position [377, 0]
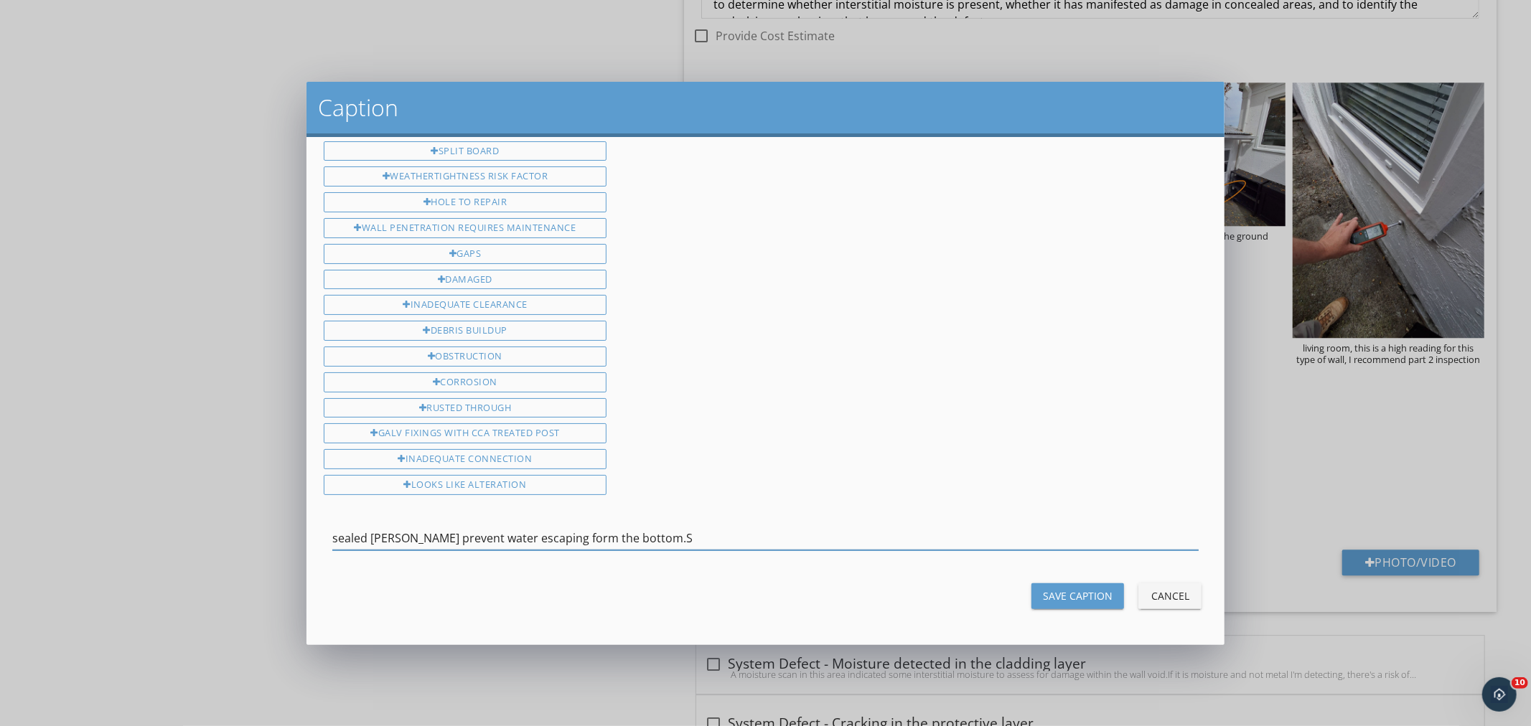
type input "sealed sills prevent water escaping form the bottom.S"
click at [1045, 594] on div "Save Caption" at bounding box center [1078, 595] width 70 height 15
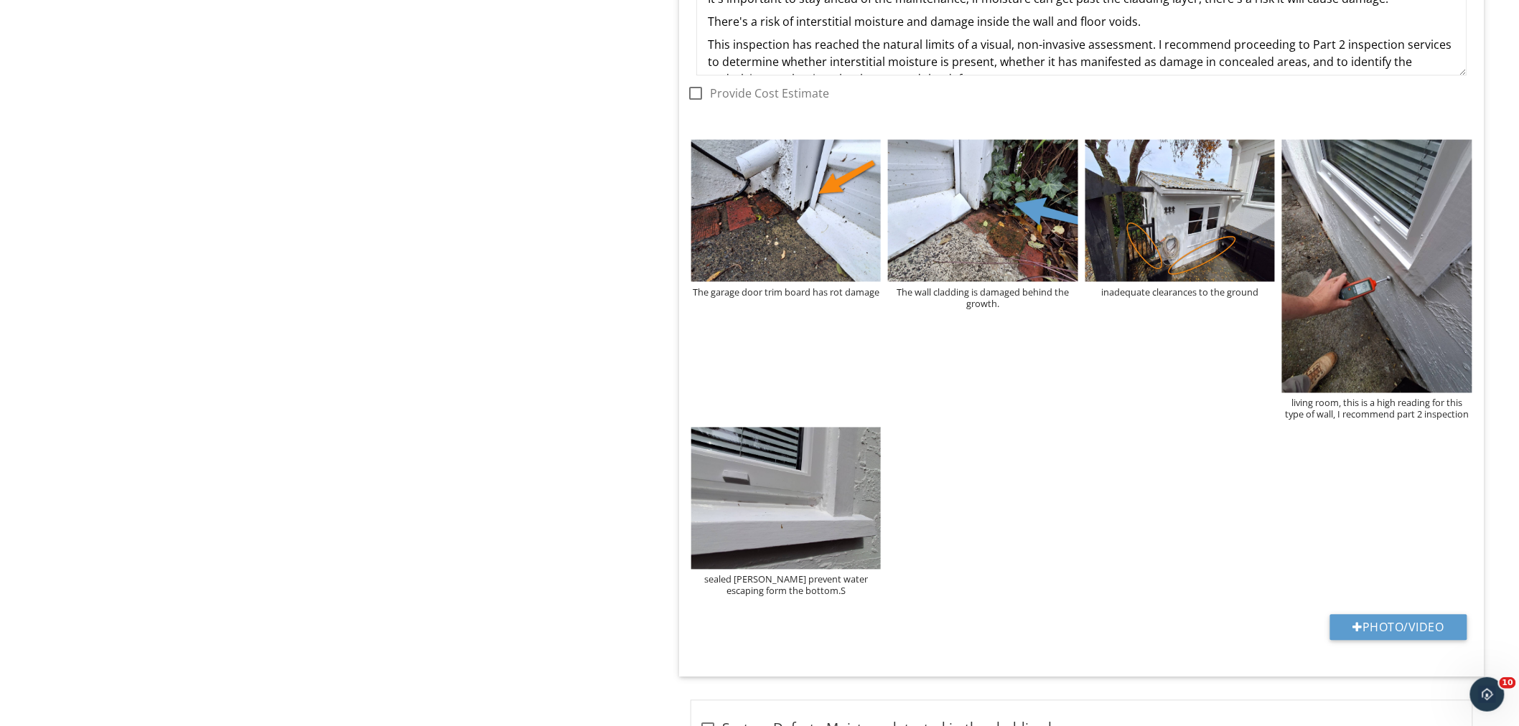
click at [807, 574] on div "sealed sills prevent water escaping form the bottom.S" at bounding box center [786, 585] width 190 height 23
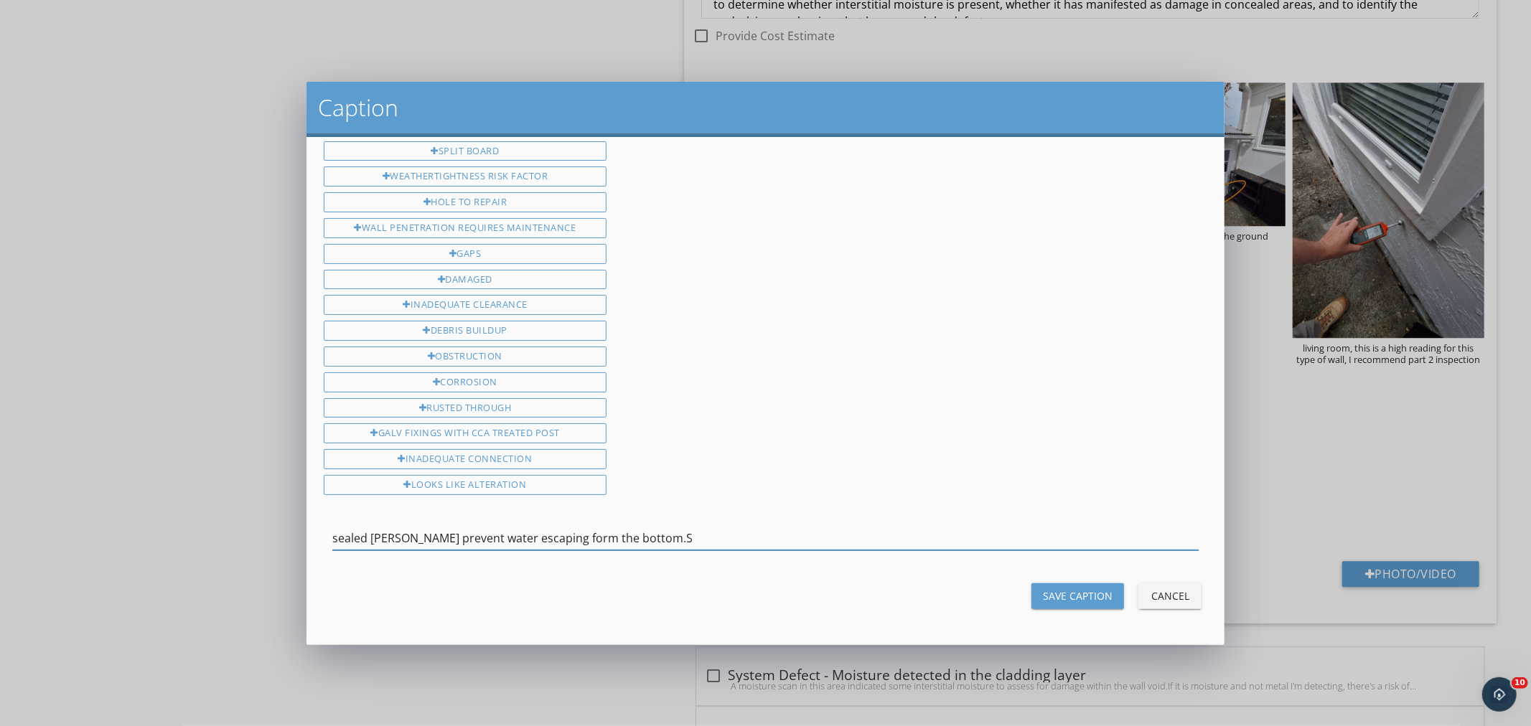
type input "sealed sills prevent water escaping form the bottom."
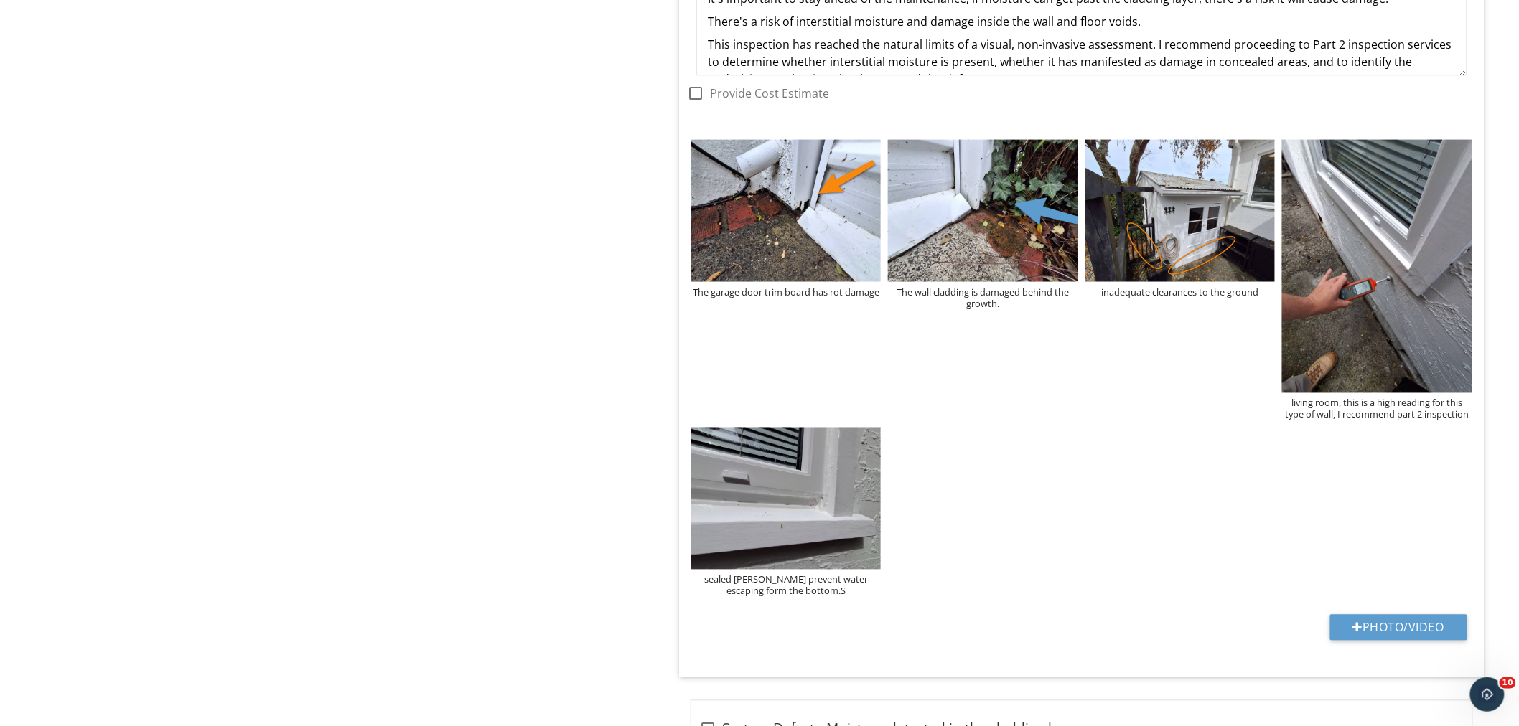
click at [240, 408] on div at bounding box center [759, 363] width 1519 height 726
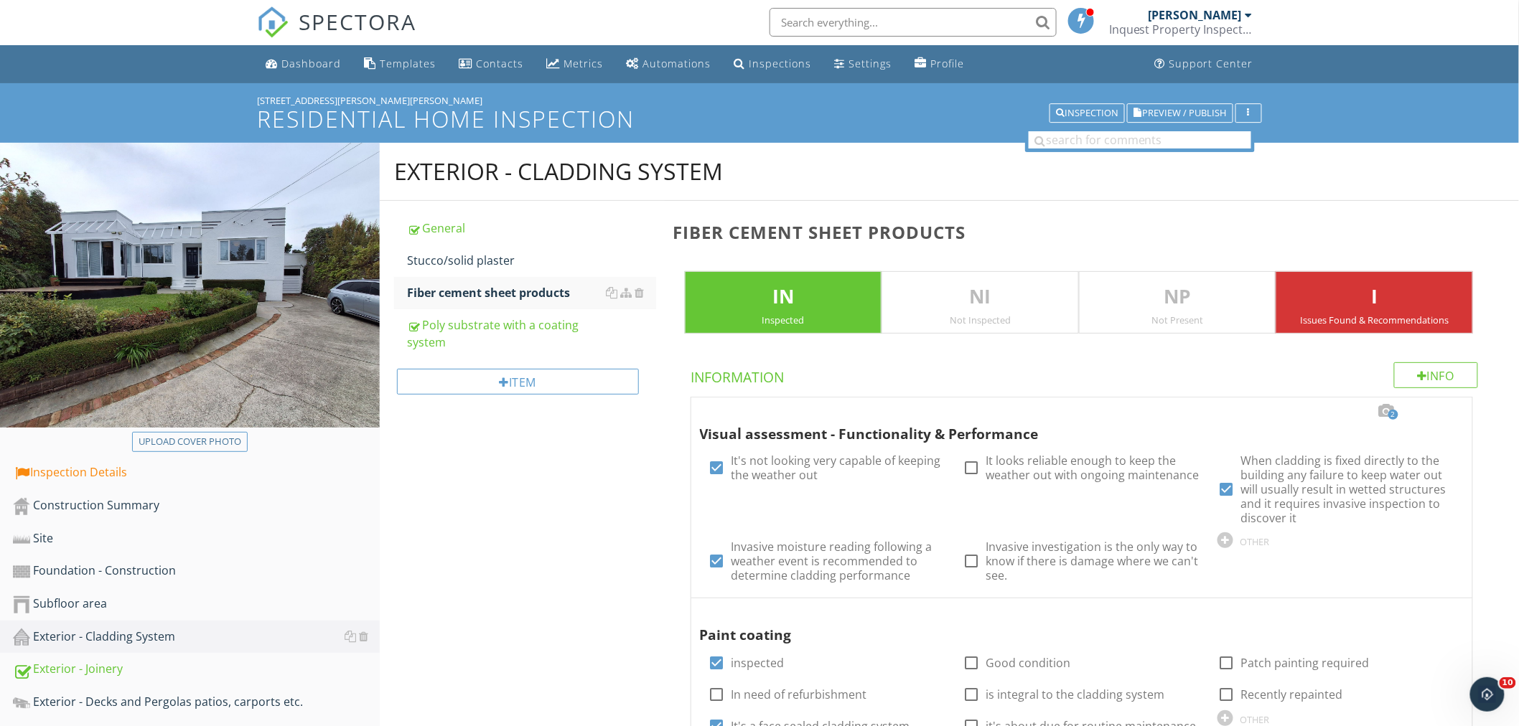
scroll to position [0, 0]
click at [477, 299] on div "Fiber cement sheet products" at bounding box center [531, 293] width 249 height 17
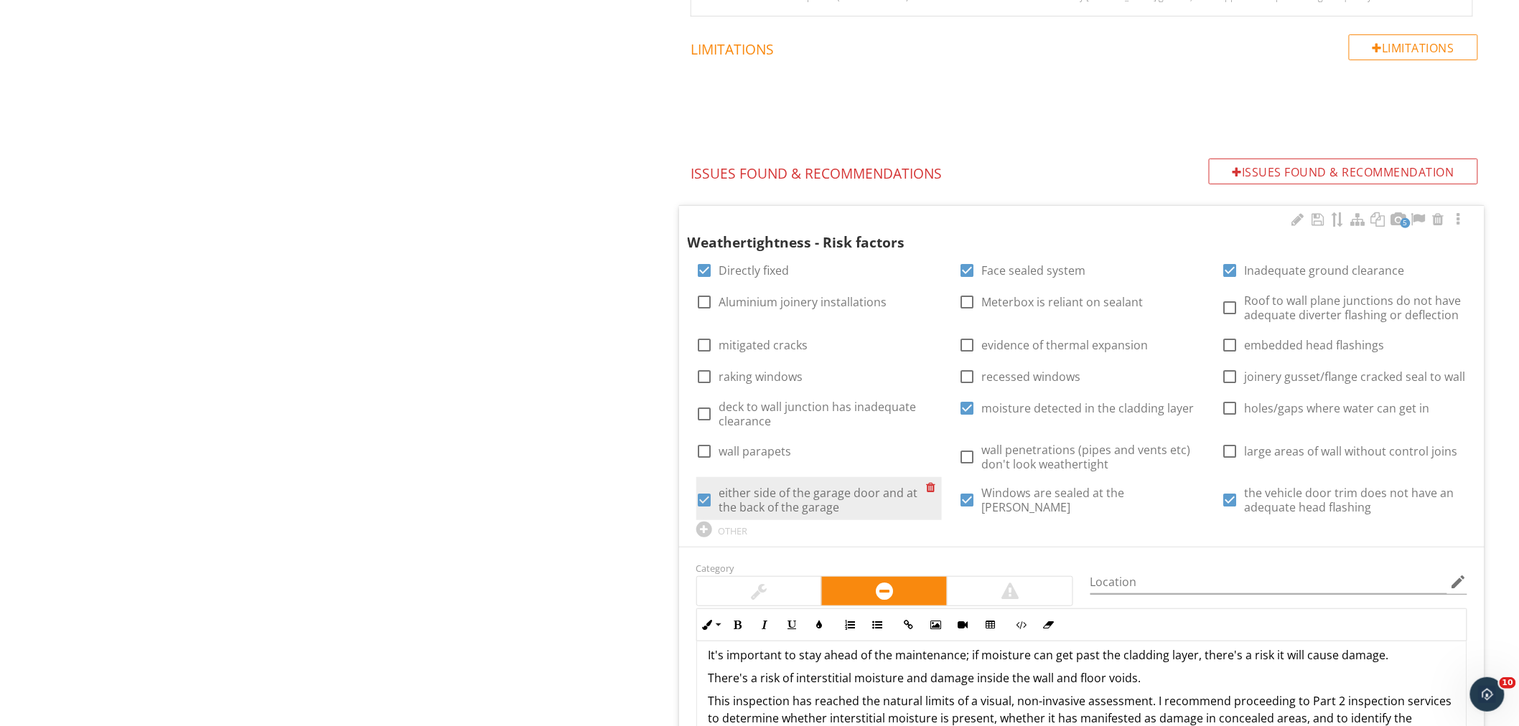
scroll to position [2391, 0]
click at [725, 525] on div "OTHER" at bounding box center [732, 530] width 29 height 11
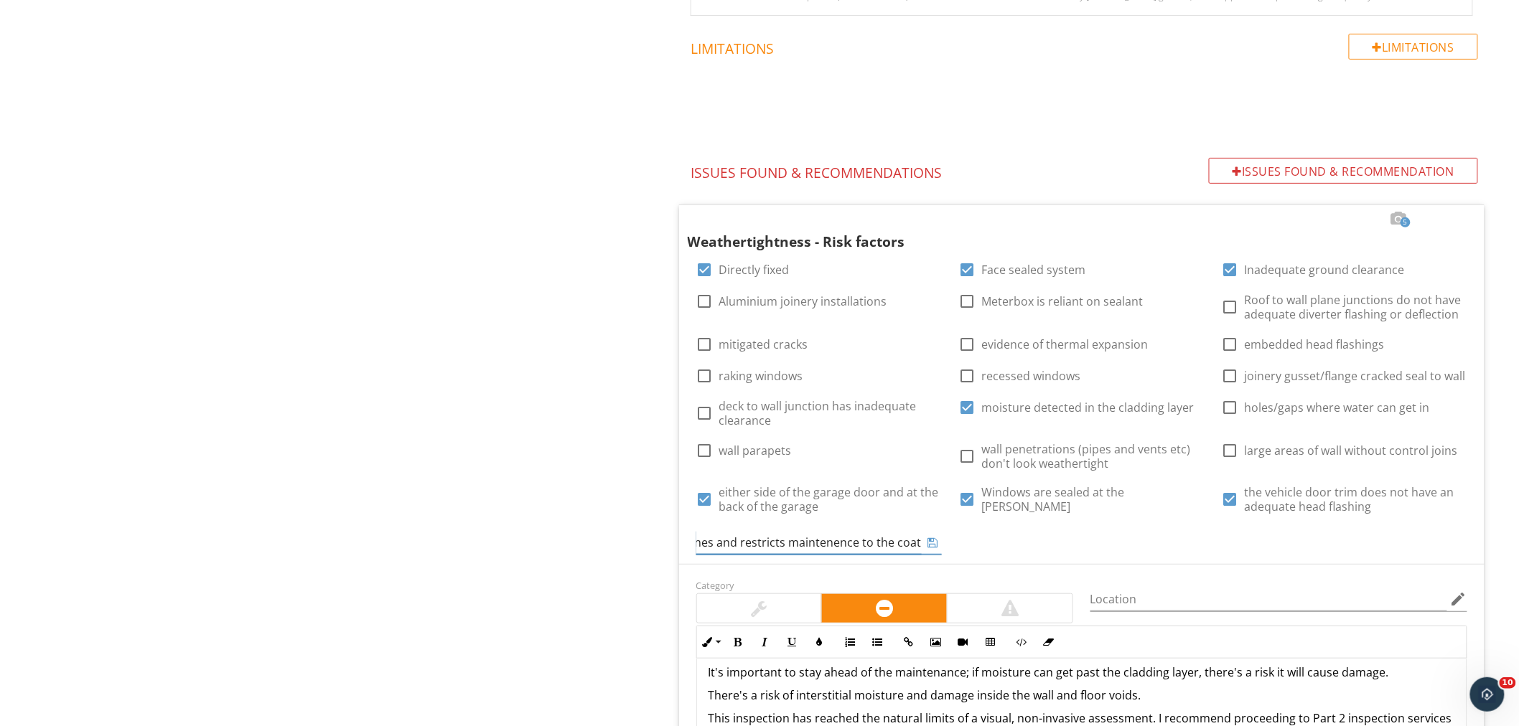
scroll to position [0, 276]
type input "Face mounted pergola reduces cladding drying times and restricts maintenance to…"
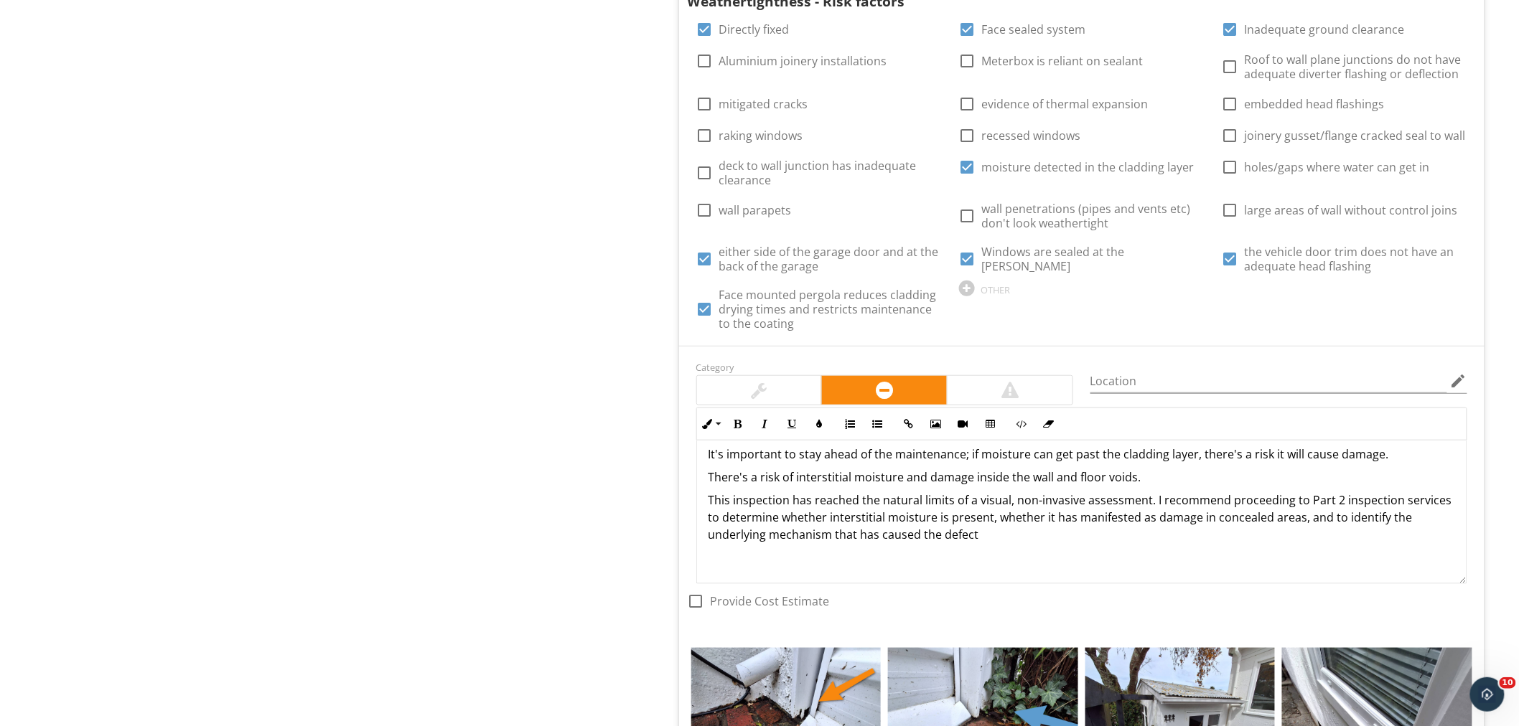
scroll to position [2632, 0]
click at [991, 283] on div "OTHER" at bounding box center [995, 288] width 29 height 11
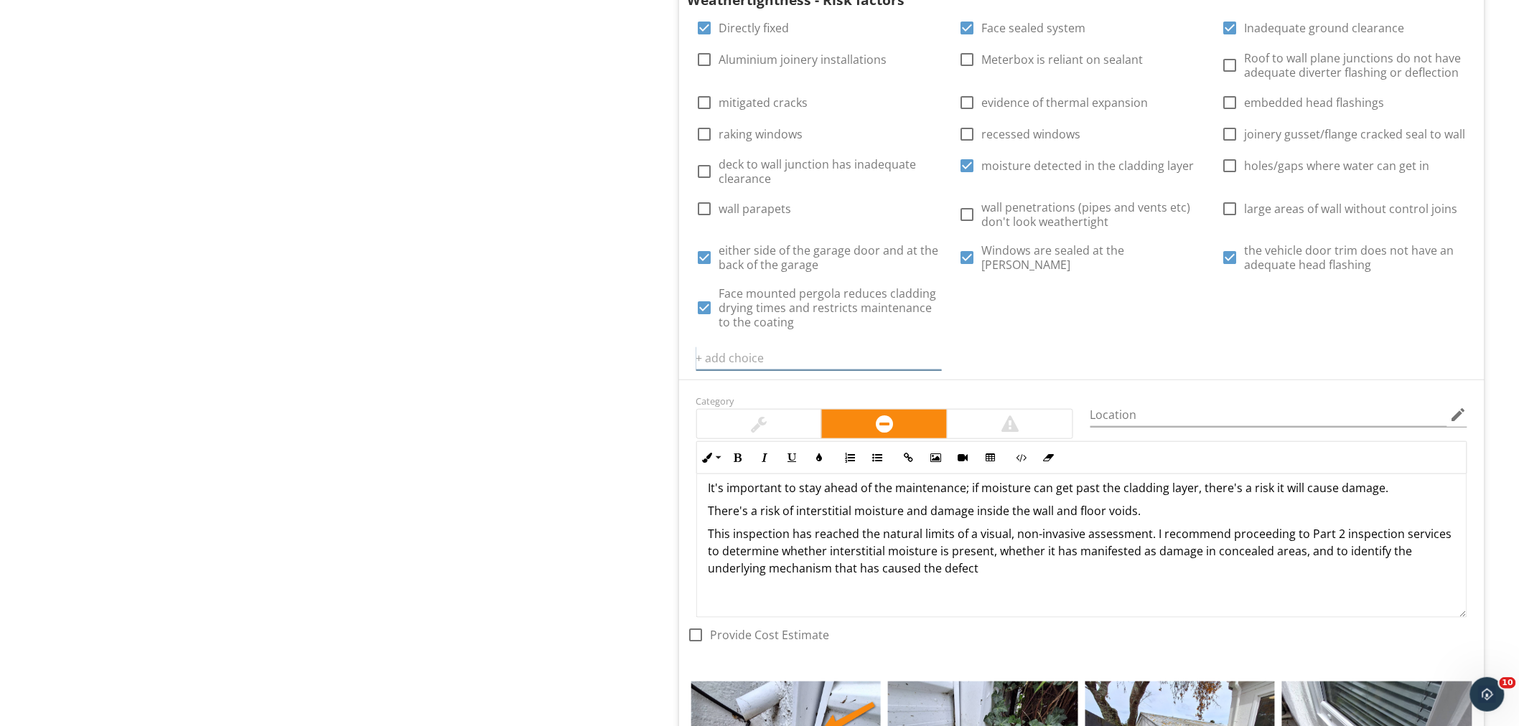
scroll to position [0, 0]
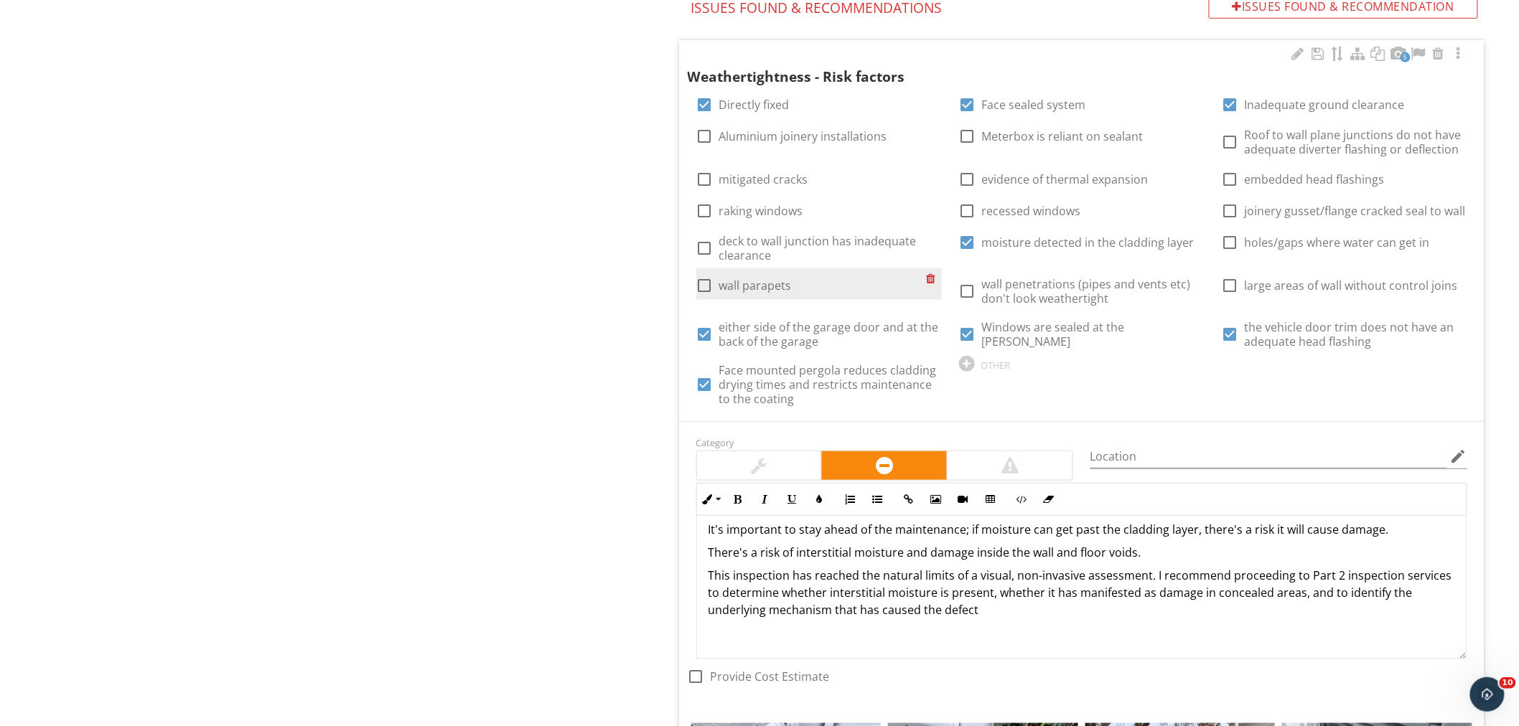
scroll to position [2555, 0]
click at [706, 274] on div at bounding box center [705, 286] width 24 height 24
checkbox input "true"
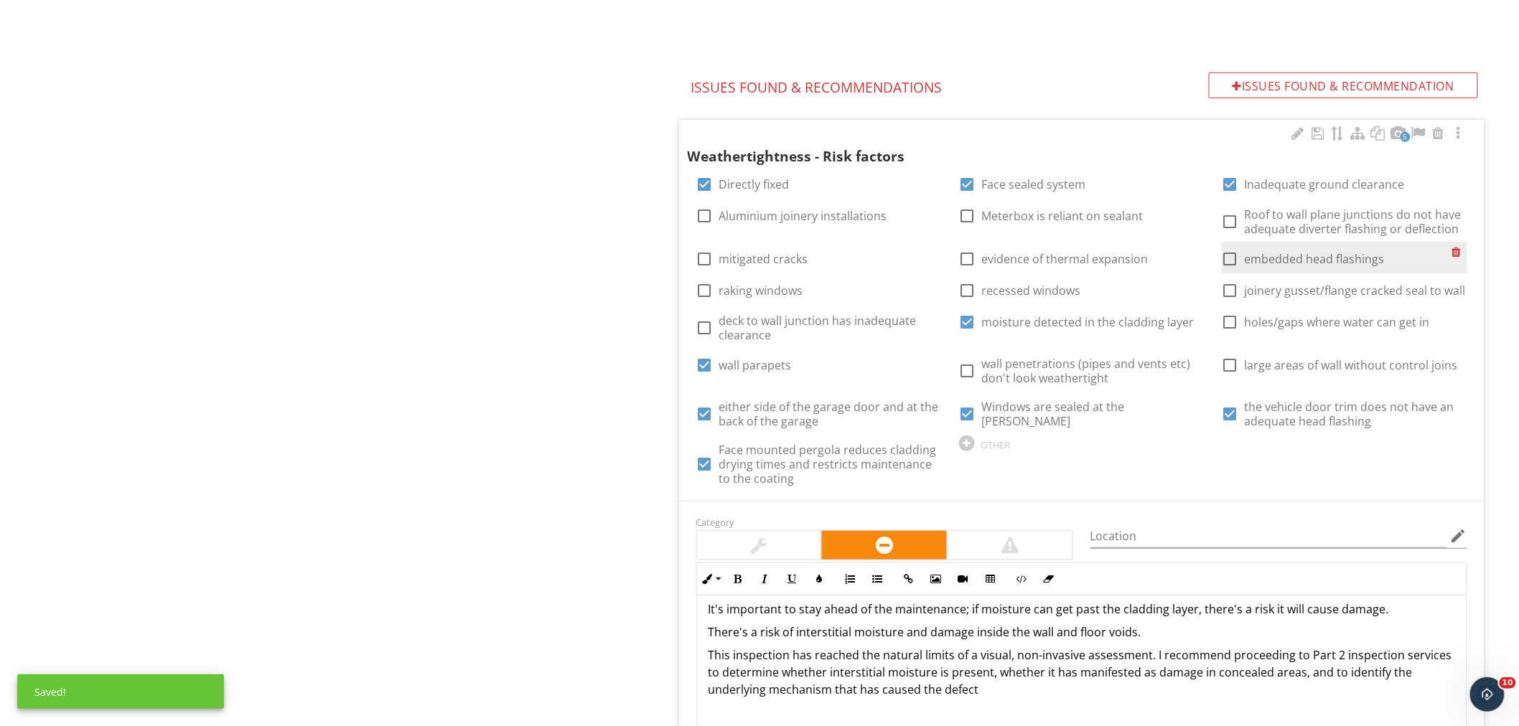
scroll to position [2475, 0]
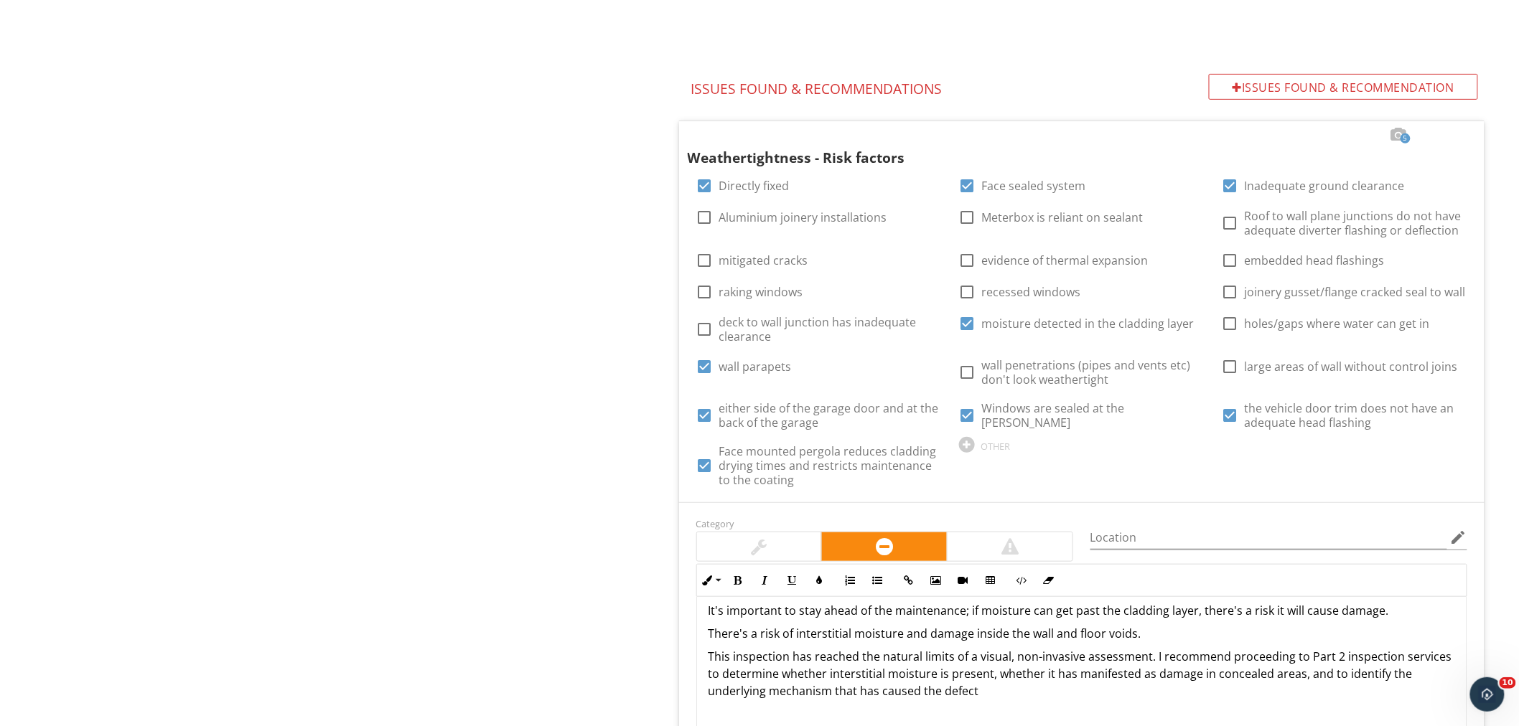
drag, startPoint x: 555, startPoint y: 217, endPoint x: 558, endPoint y: 209, distance: 8.4
click at [981, 441] on div "OTHER" at bounding box center [995, 446] width 29 height 11
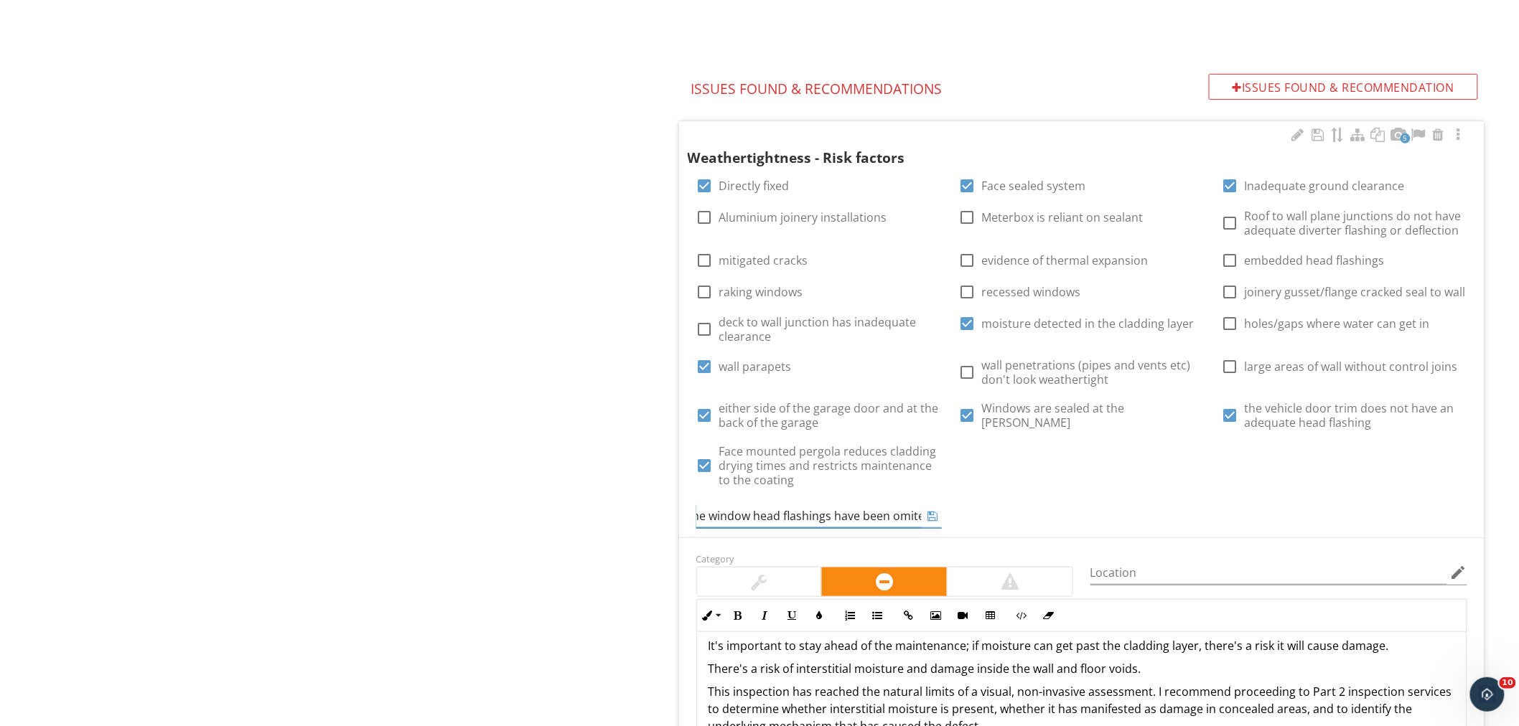
scroll to position [0, 27]
type input "some window head flashings have been omitted"
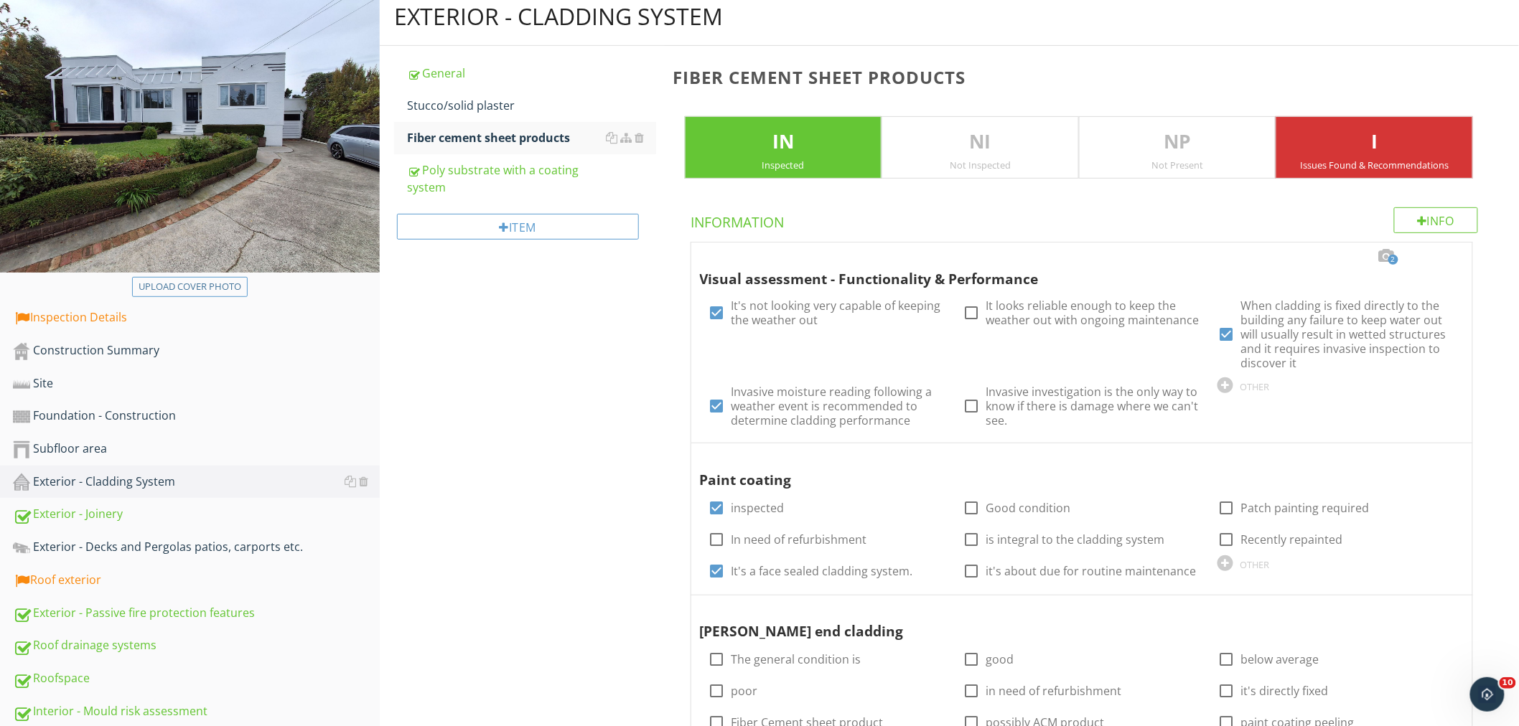
scroll to position [158, 0]
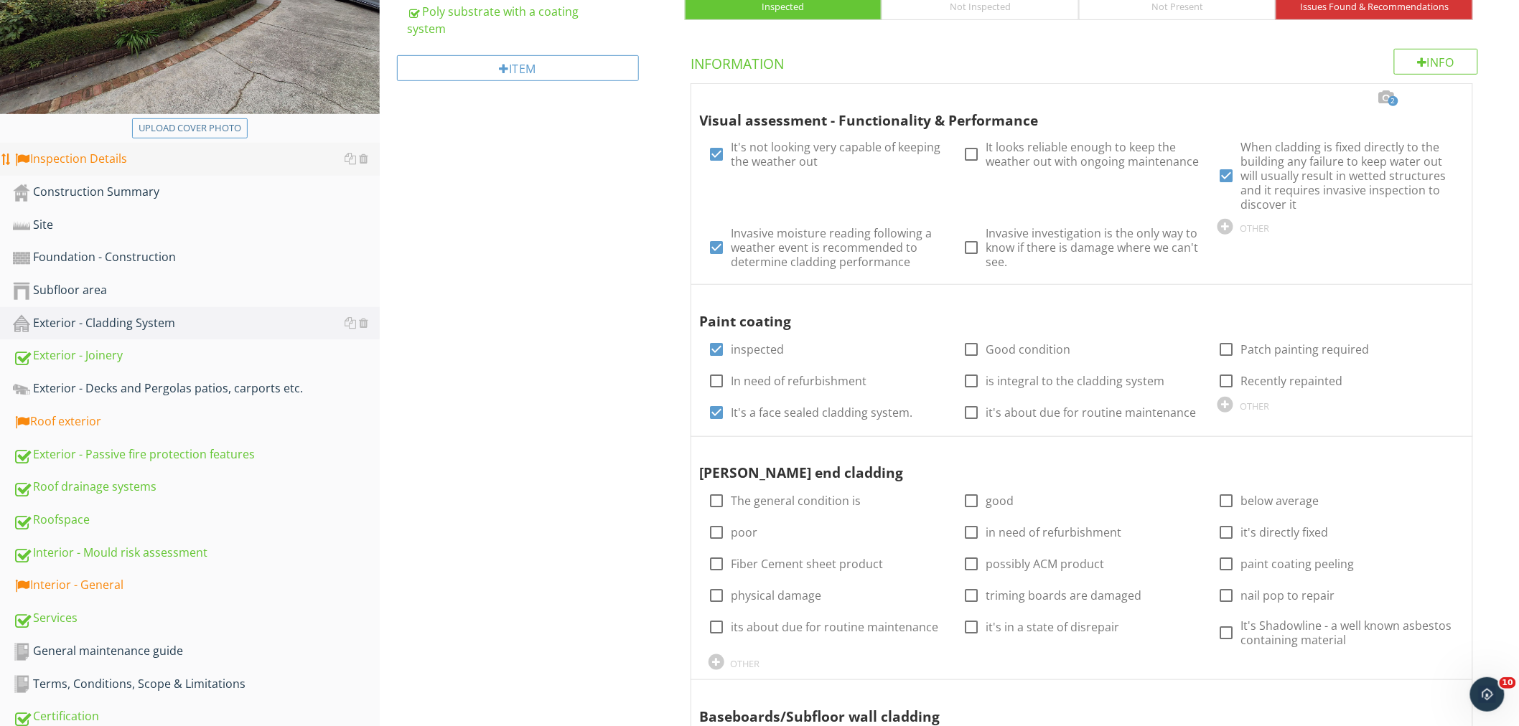
scroll to position [316, 0]
click at [54, 154] on div "Inspection Details" at bounding box center [196, 157] width 367 height 19
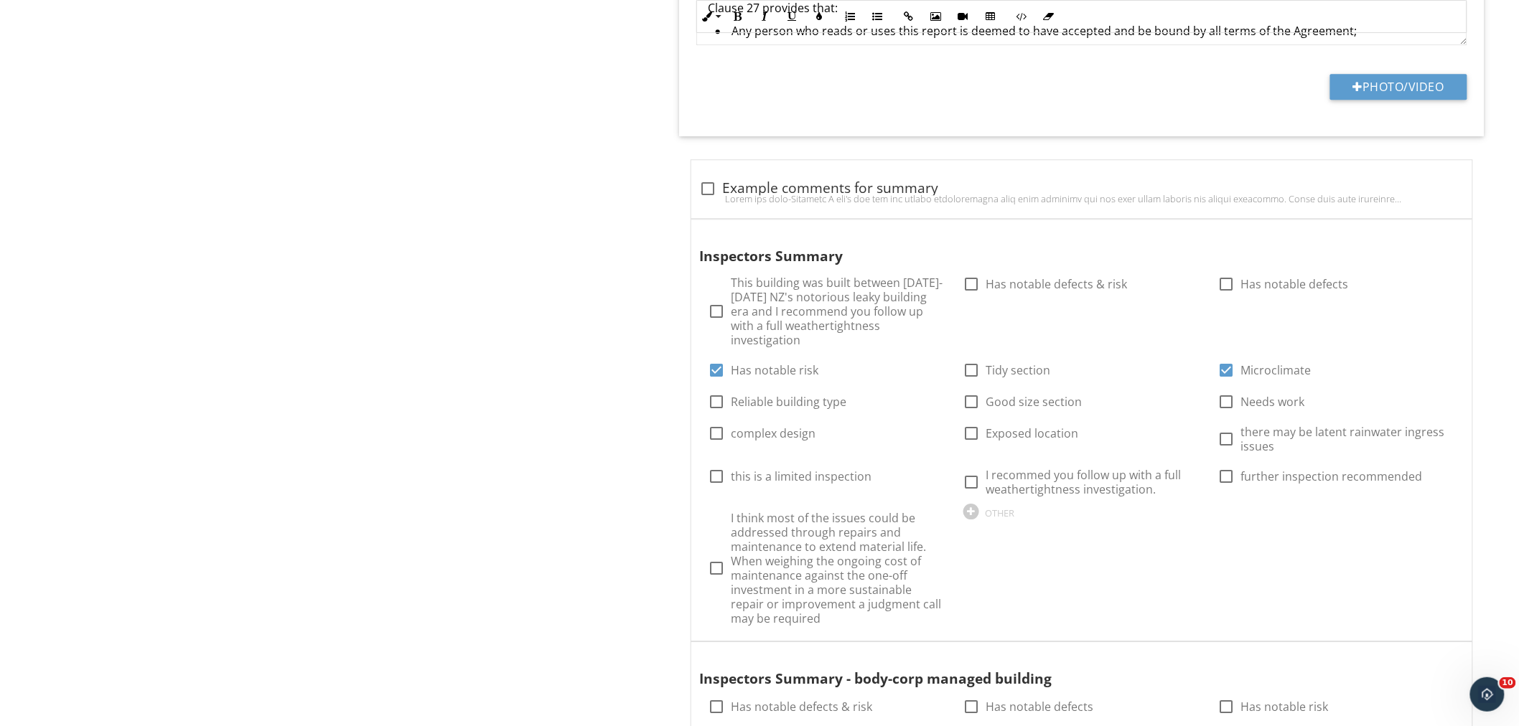
scroll to position [1510, 0]
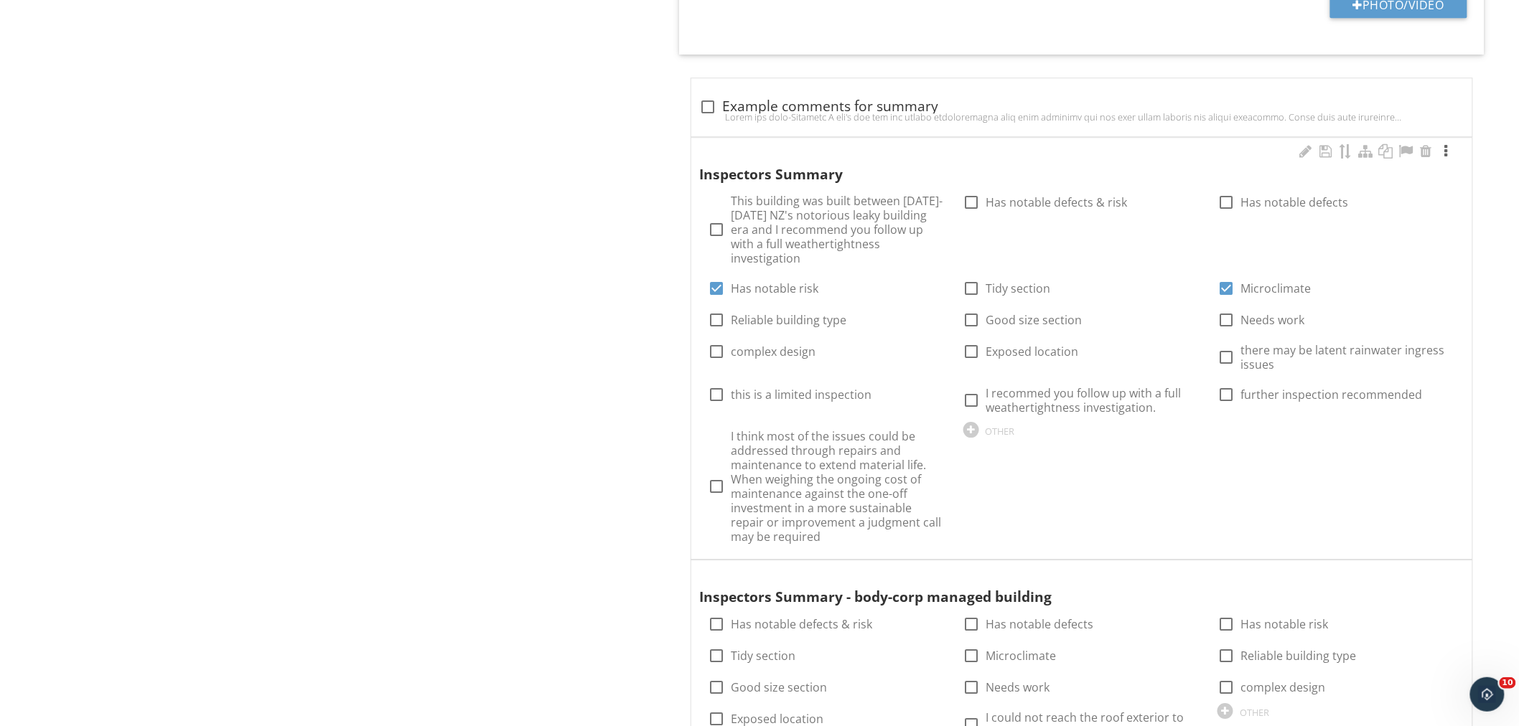
click at [1377, 151] on div at bounding box center [1445, 151] width 17 height 14
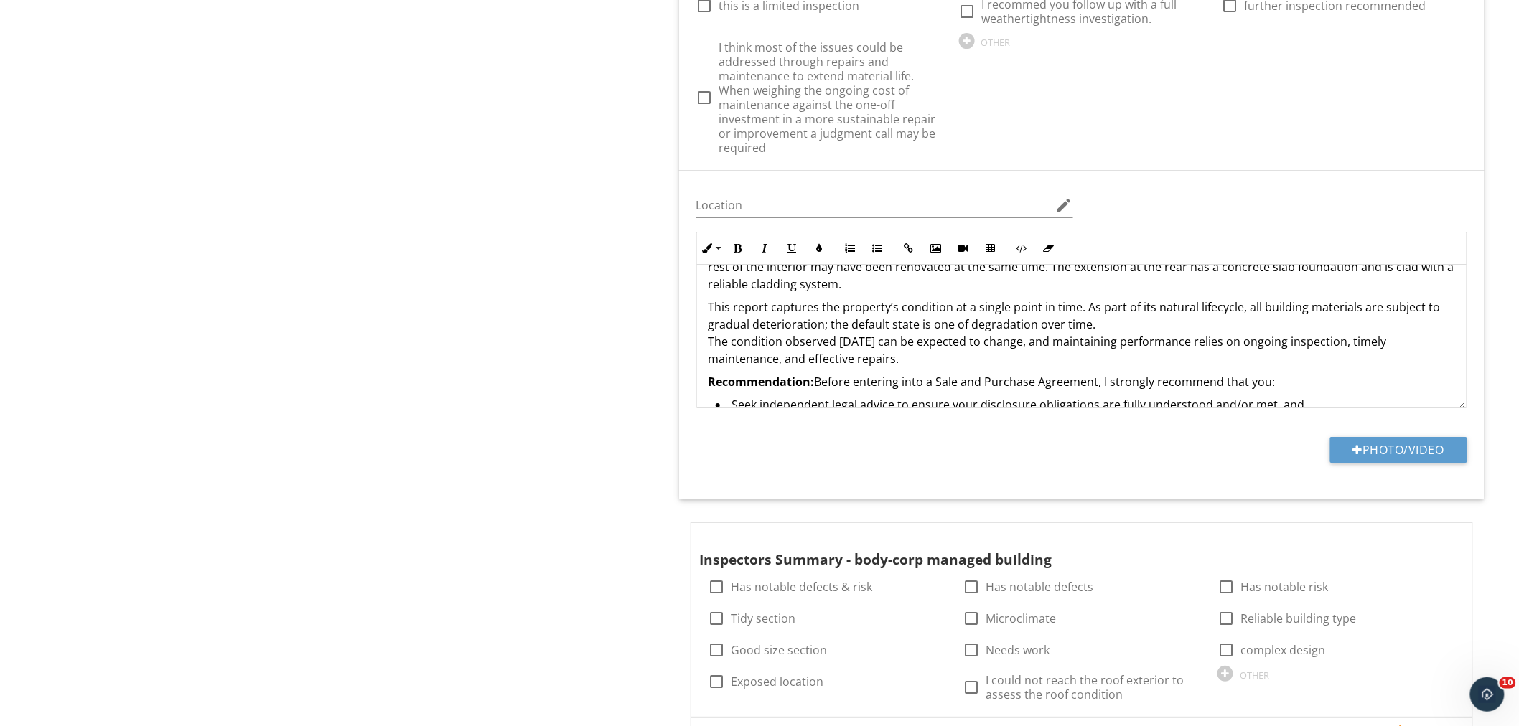
scroll to position [161, 0]
click at [892, 287] on p "The Garage is a pine-framed structure with directly fixed fiber-cement cladding…" at bounding box center [1081, 250] width 746 height 86
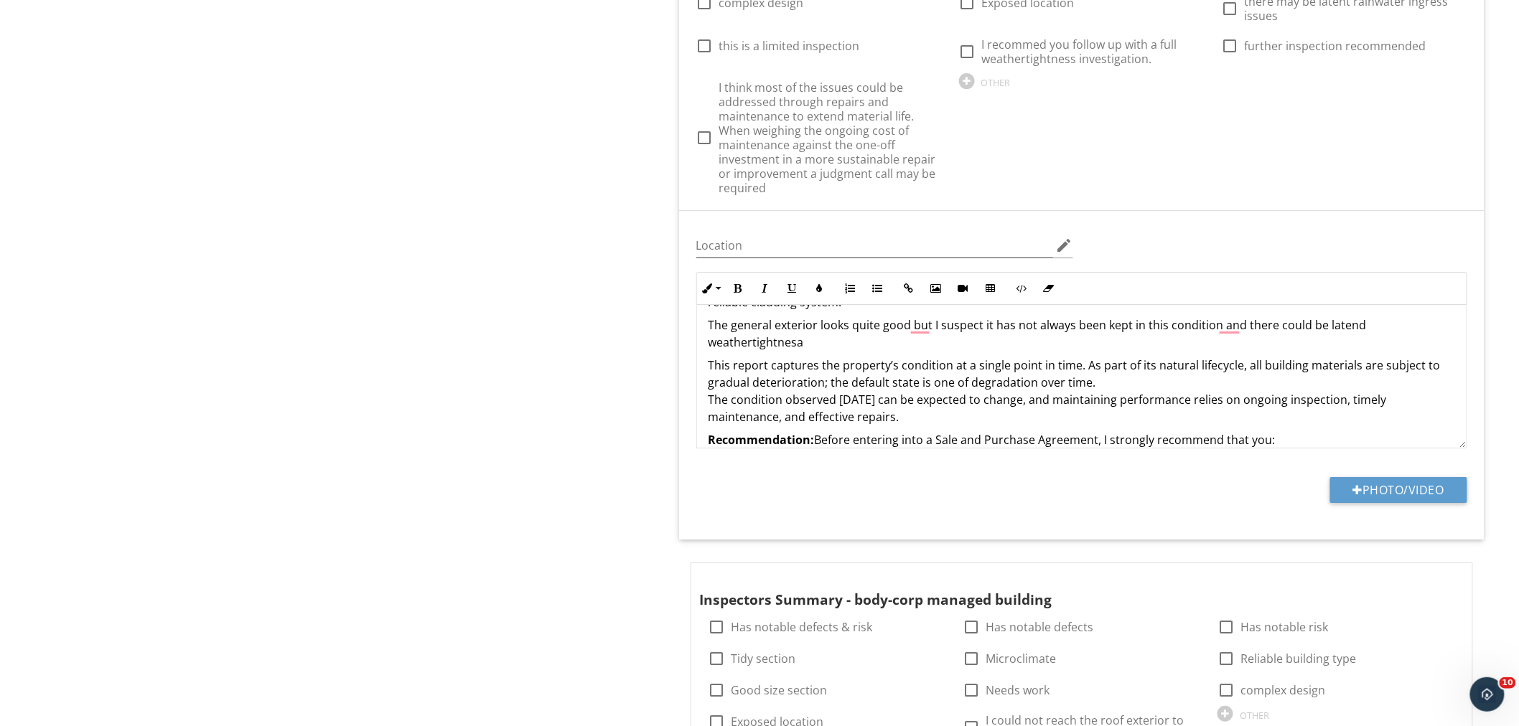
scroll to position [201, 0]
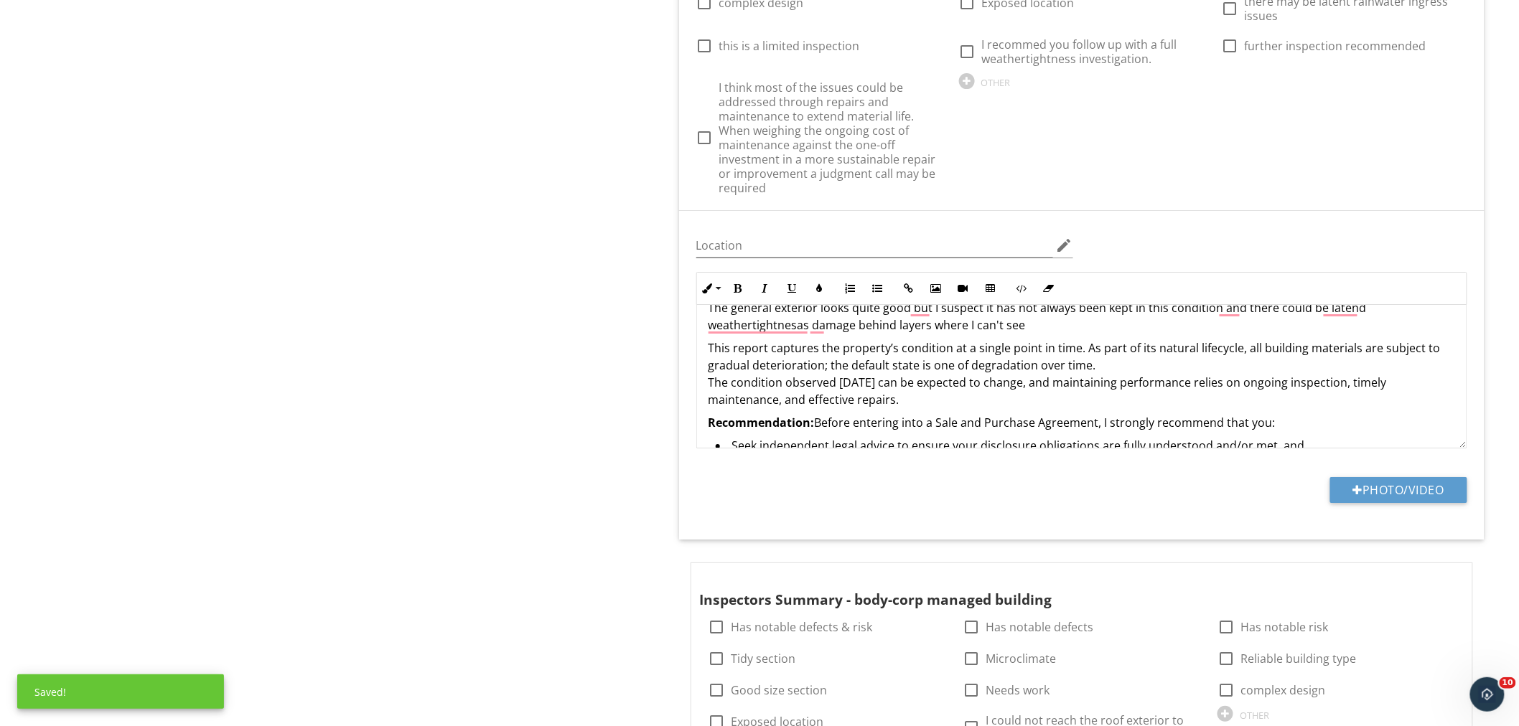
click at [1028, 329] on p "The general exterior looks quite good but I suspect it has not always been kept…" at bounding box center [1081, 316] width 746 height 34
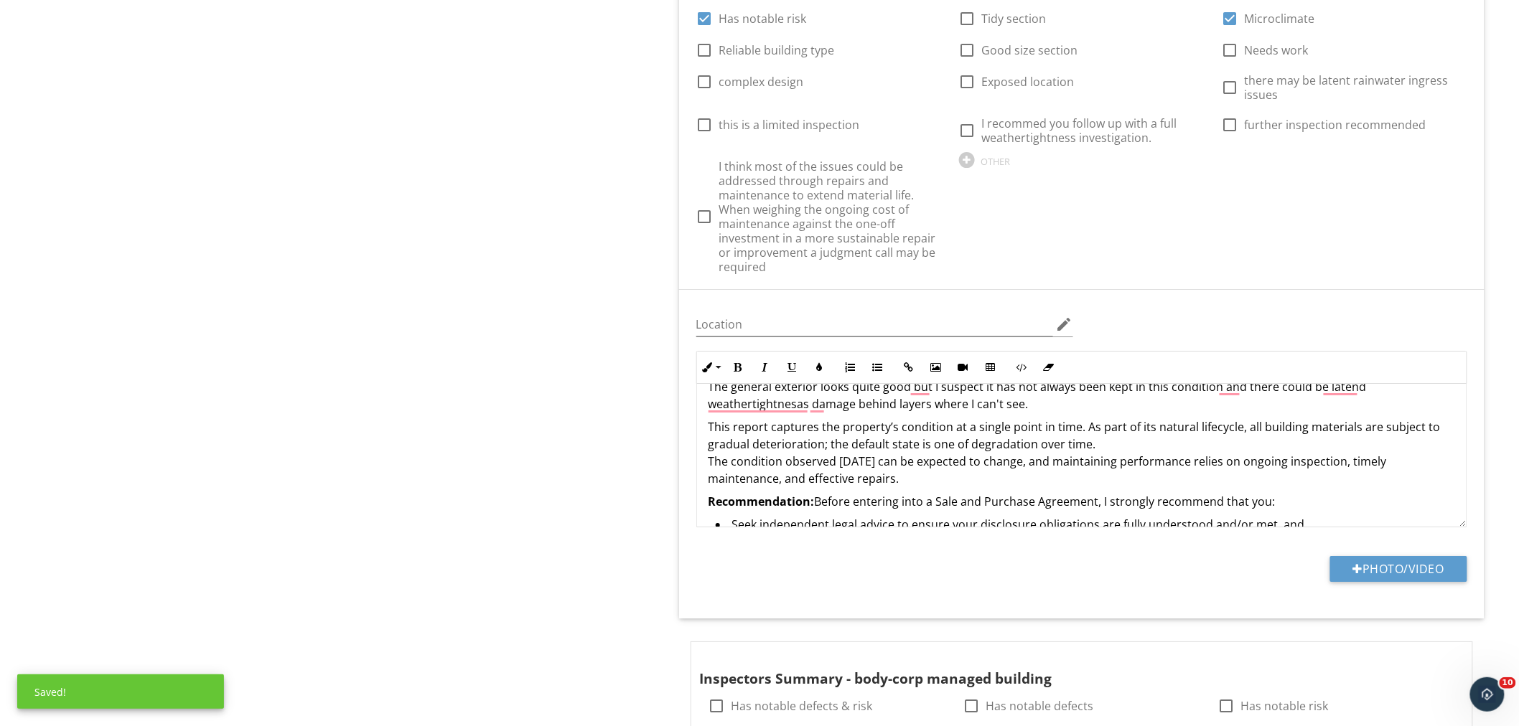
scroll to position [1869, 0]
click at [1368, 383] on div "Inline Style XLarge Large Normal Small Light Small/Light Bold Italic Underline …" at bounding box center [1081, 368] width 771 height 33
click at [1365, 392] on p "The general exterior looks quite good but I suspect it has not always been kept…" at bounding box center [1081, 396] width 746 height 34
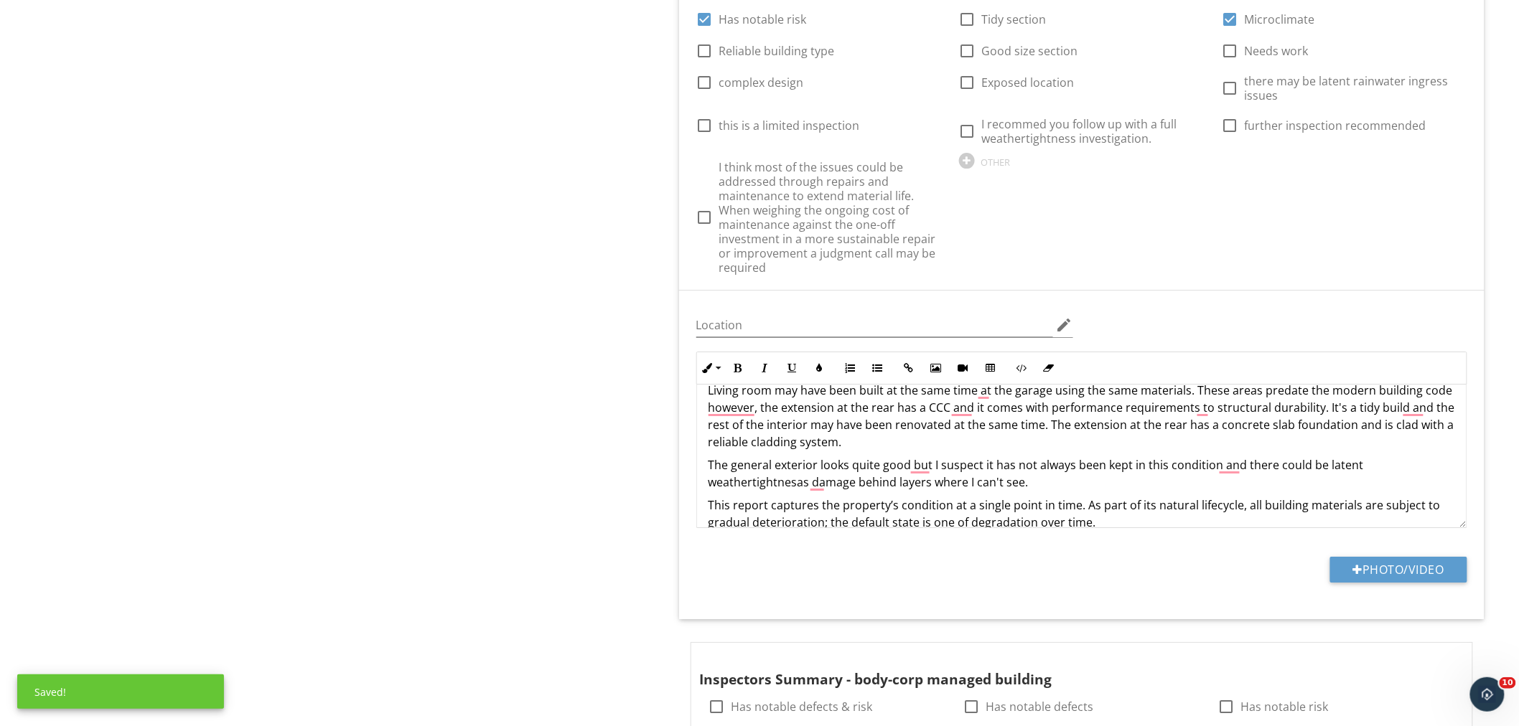
scroll to position [0, 0]
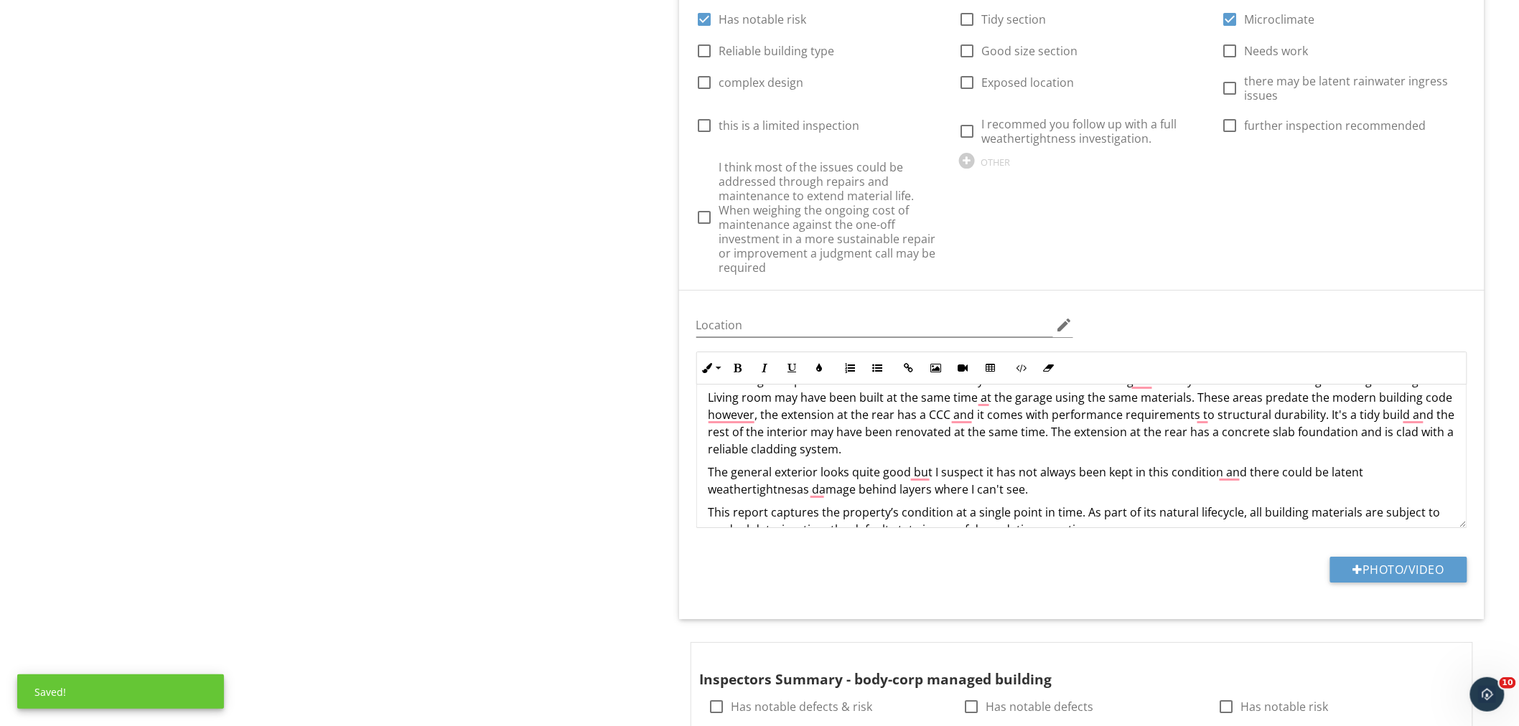
click at [644, 485] on div "Inspection Details General Item General Info Information check Definitions Loca…" at bounding box center [949, 452] width 1139 height 4355
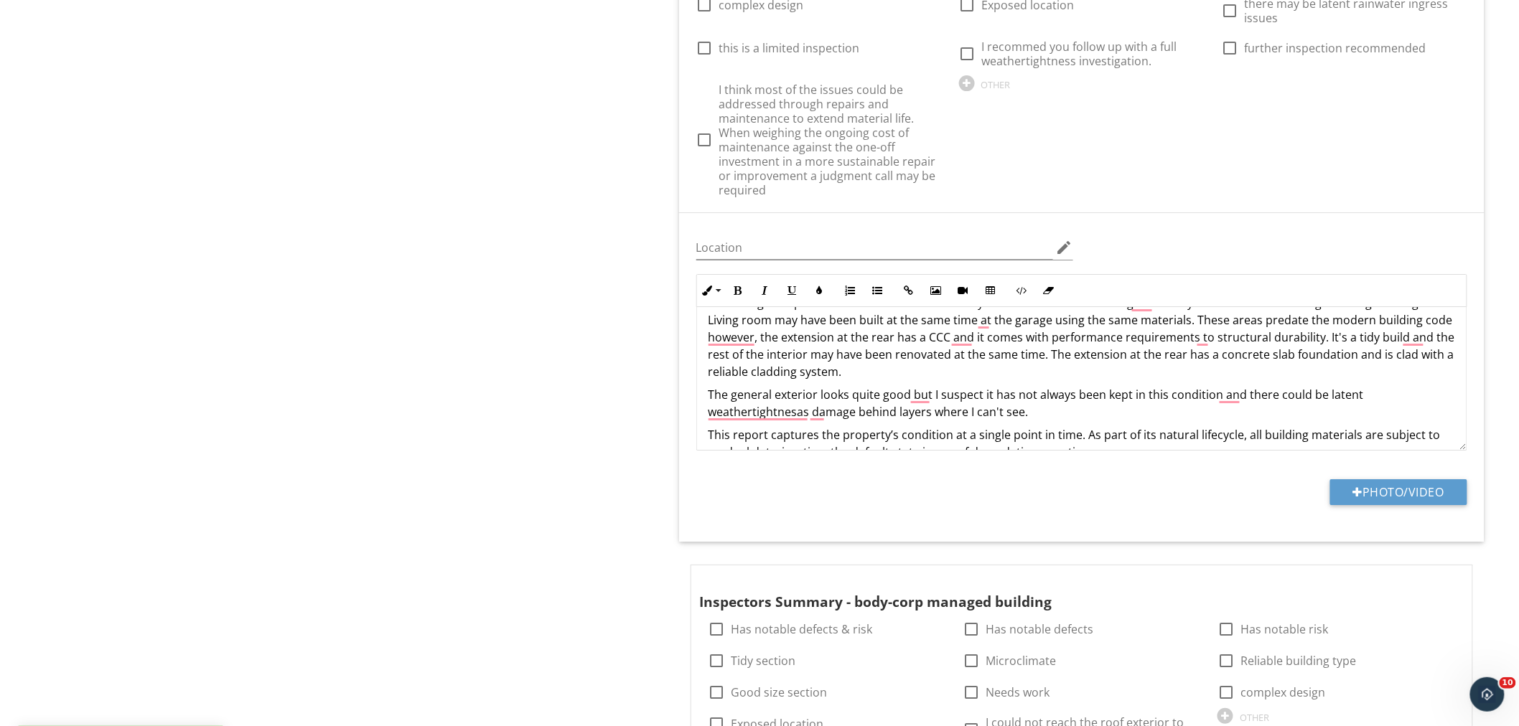
scroll to position [1947, 0]
drag, startPoint x: 807, startPoint y: 415, endPoint x: 694, endPoint y: 416, distance: 112.7
click at [694, 416] on div "Inline Style XLarge Large Normal Small Light Small/Light Bold Italic Underline …" at bounding box center [1082, 361] width 788 height 177
click at [805, 418] on p "The general exterior looks quite good but I suspect it has not always been kept…" at bounding box center [1081, 402] width 746 height 34
drag, startPoint x: 808, startPoint y: 410, endPoint x: 705, endPoint y: 409, distance: 102.6
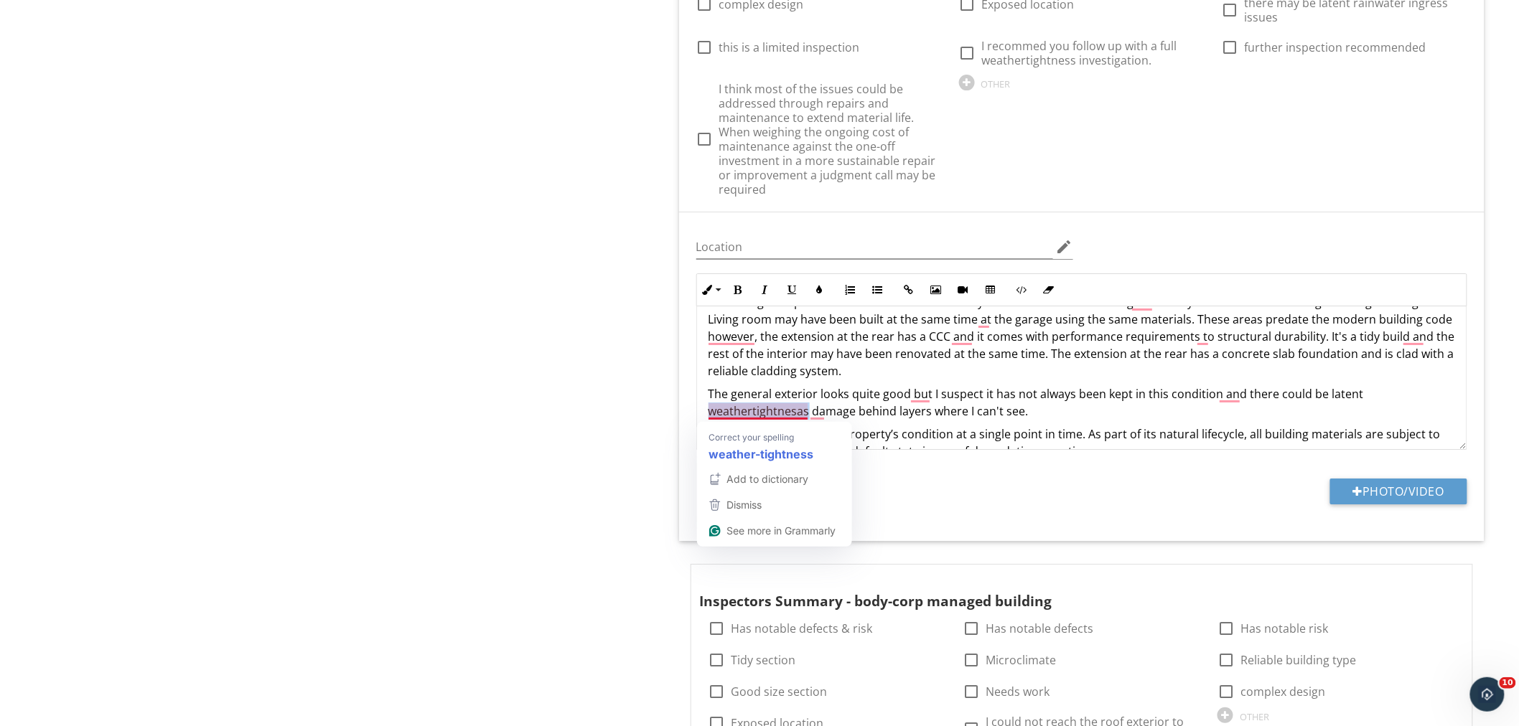
click at [705, 409] on div "The original date of build is 1947 with additions in 1984, garage was added in …" at bounding box center [1081, 425] width 769 height 470
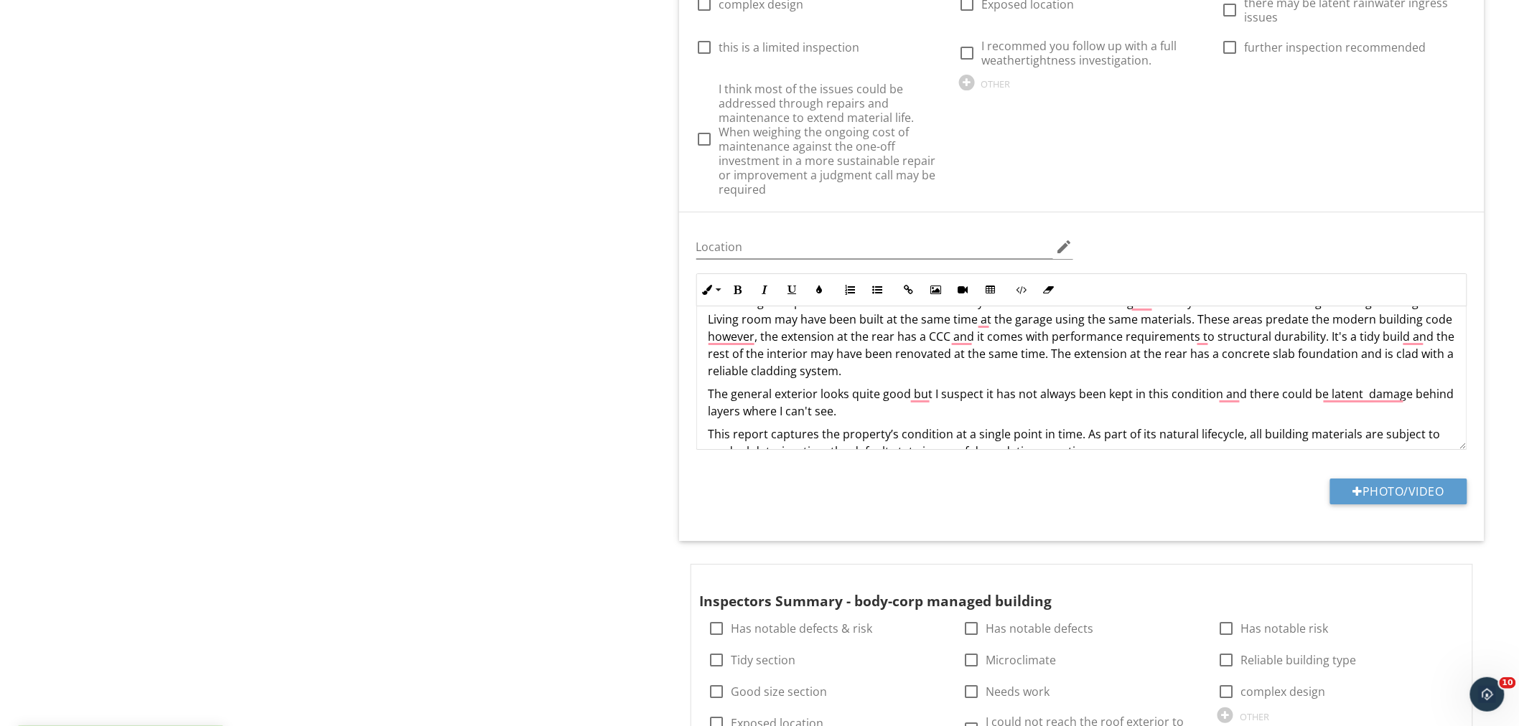
click at [709, 411] on p "The general exterior looks quite good but I suspect it has not always been kept…" at bounding box center [1081, 402] width 746 height 34
click at [1377, 398] on p "The general exterior looks quite good but I suspect it has not always been kept…" at bounding box center [1081, 402] width 746 height 34
click at [1059, 418] on p "The general exterior looks quite good but I suspect it has not always been kept…" at bounding box center [1081, 402] width 746 height 34
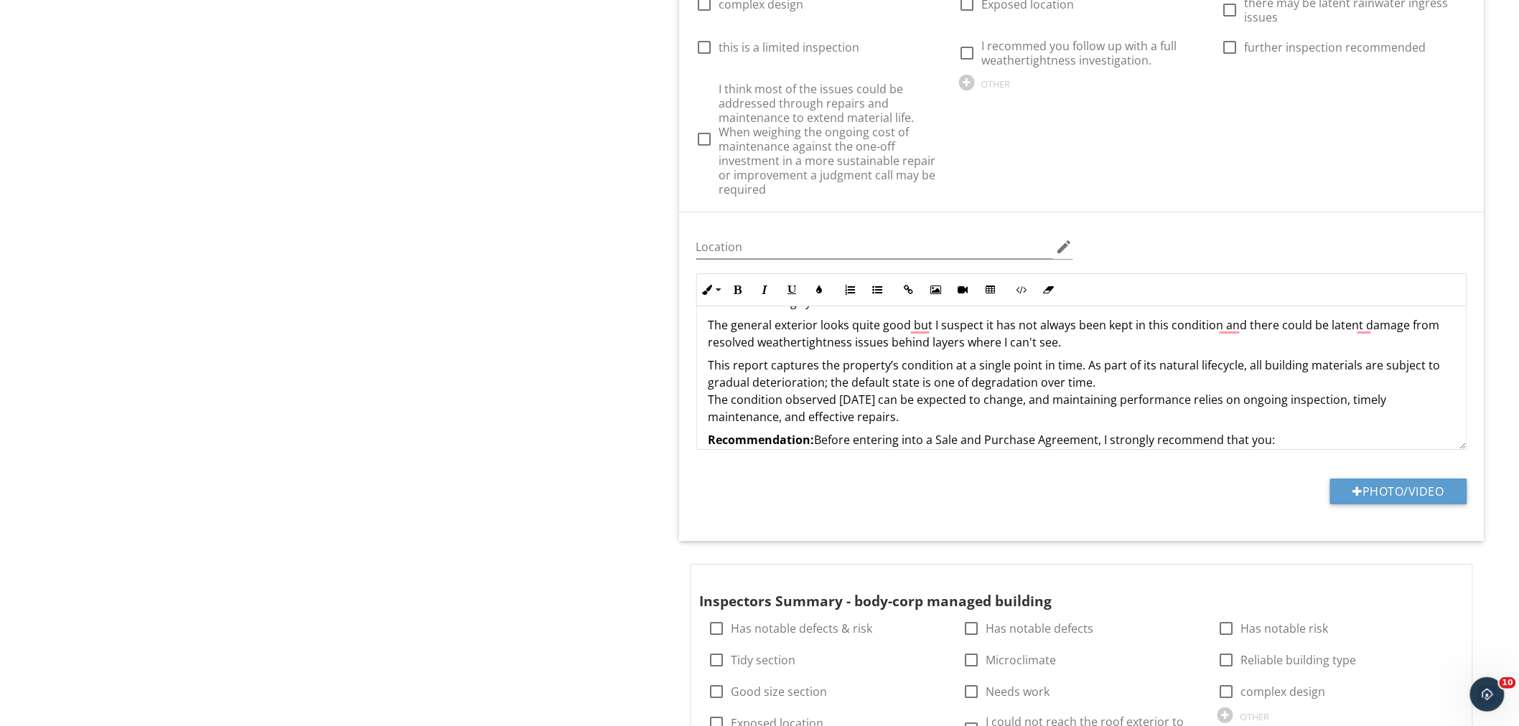
scroll to position [191, 0]
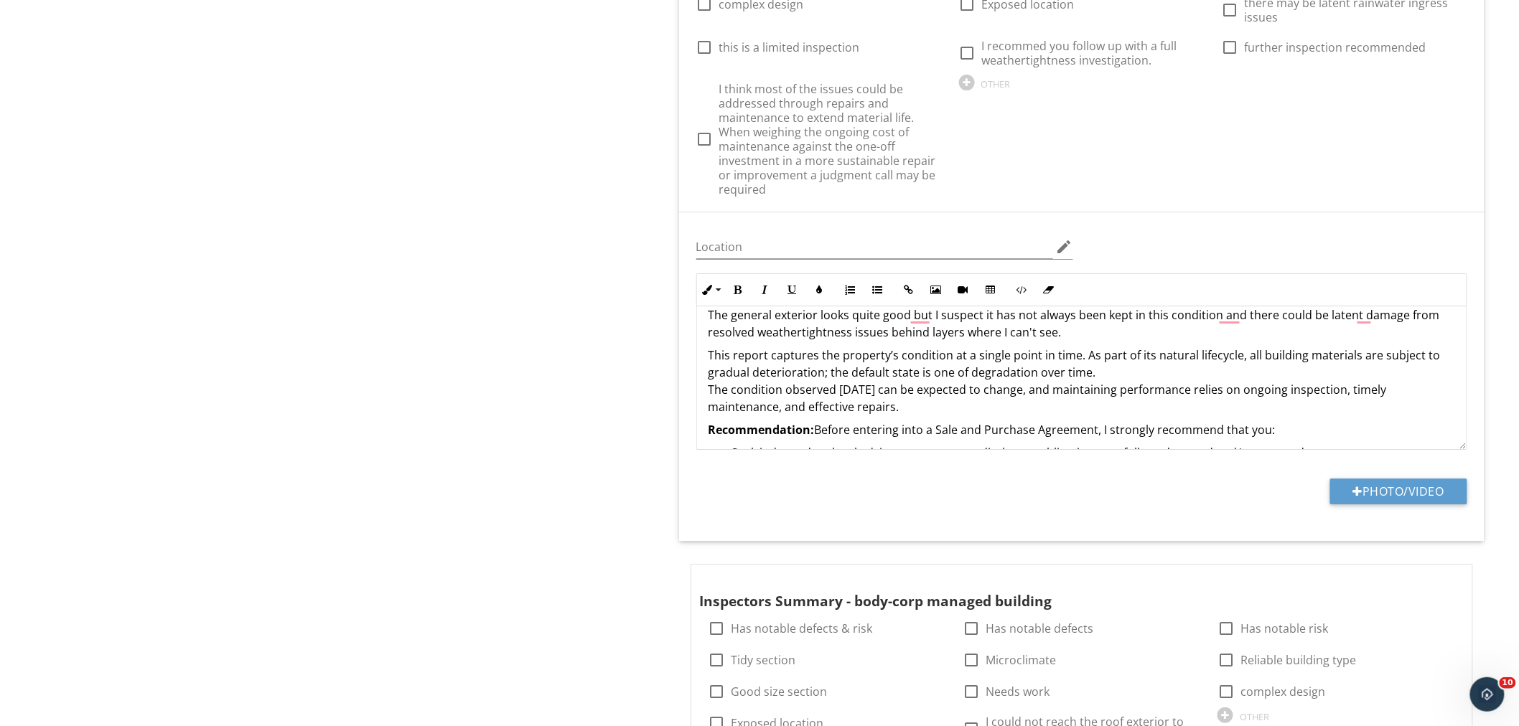
click at [518, 348] on div "Inspection Details General Item General Info Information check Definitions Loca…" at bounding box center [949, 374] width 1139 height 4355
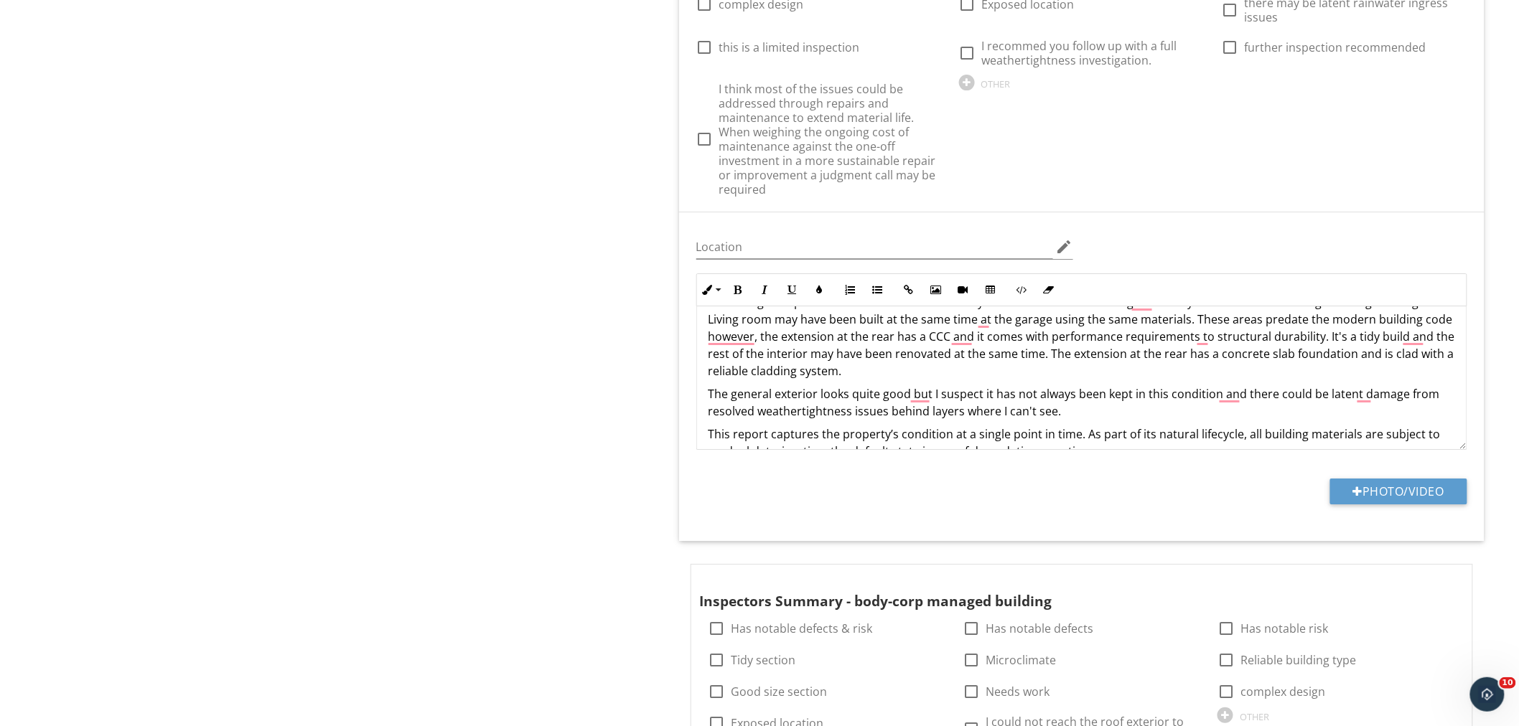
click at [955, 382] on div "The original date of build is 1947 with additions in 1984, garage was added in …" at bounding box center [1081, 425] width 769 height 470
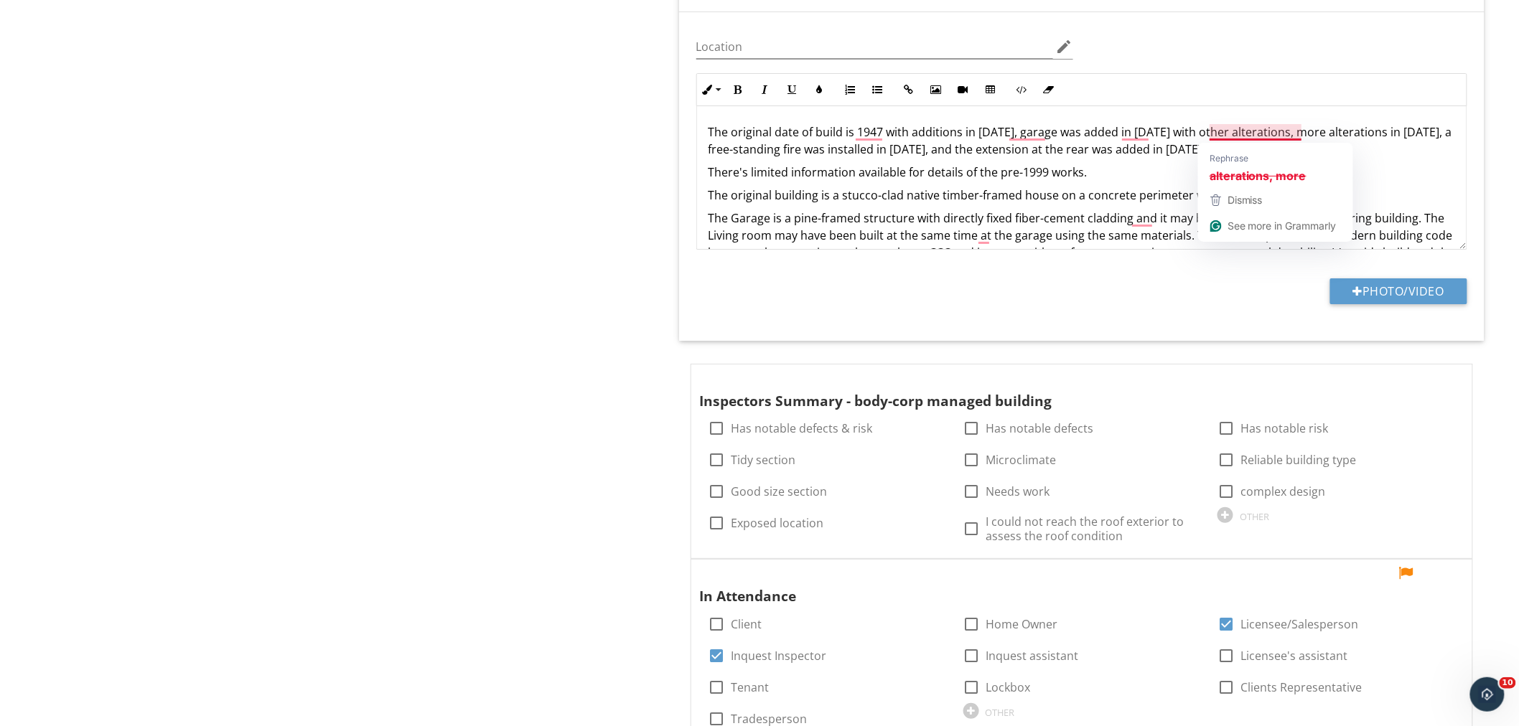
click at [576, 159] on div "Inspection Details General Item General Info Information check Definitions Loca…" at bounding box center [949, 173] width 1139 height 4355
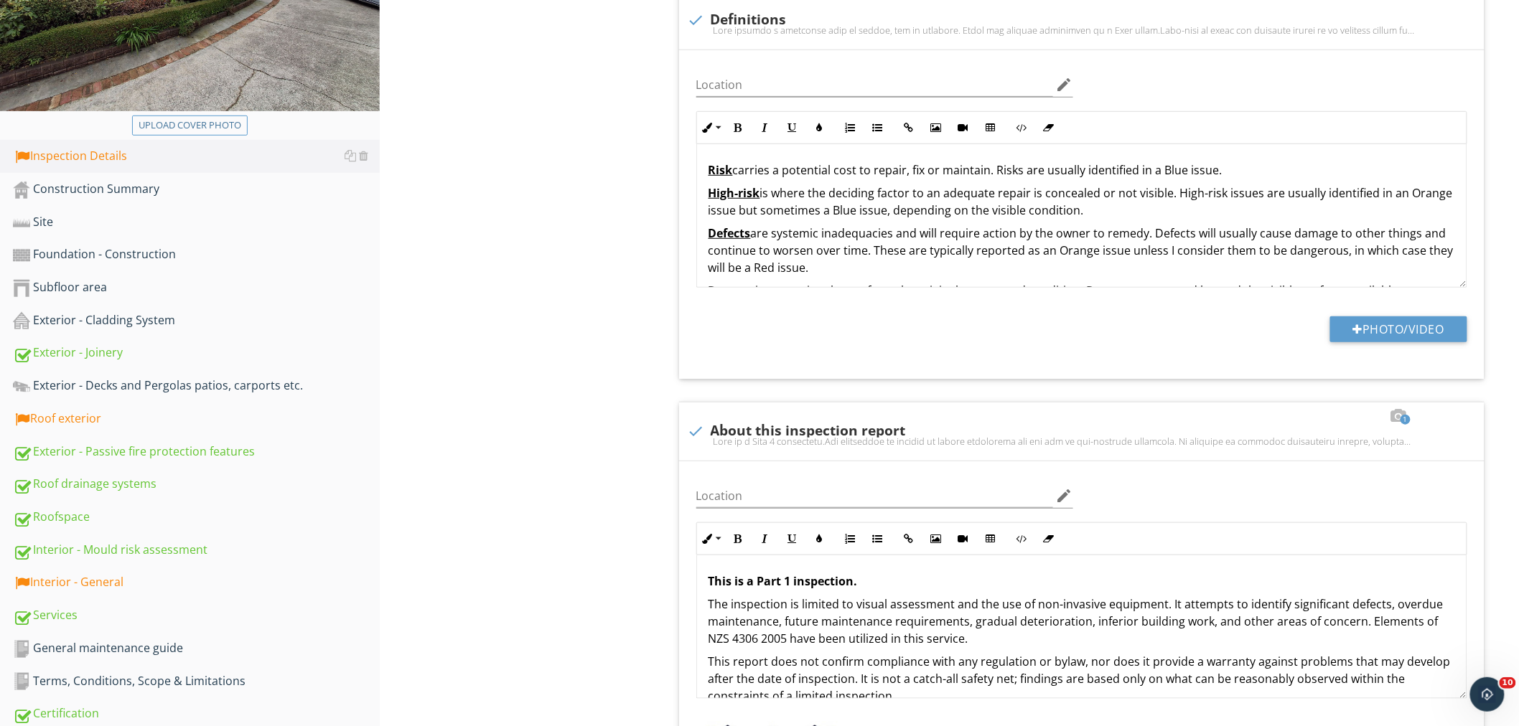
scroll to position [318, 0]
click at [110, 318] on div "Exterior - Cladding System" at bounding box center [196, 320] width 367 height 19
type textarea "<p>For a full list of building elements, please visit<a href="http://www.buildi…"
type textarea "<p>The original date of build is 1947 with additions in 1984, garage was added …"
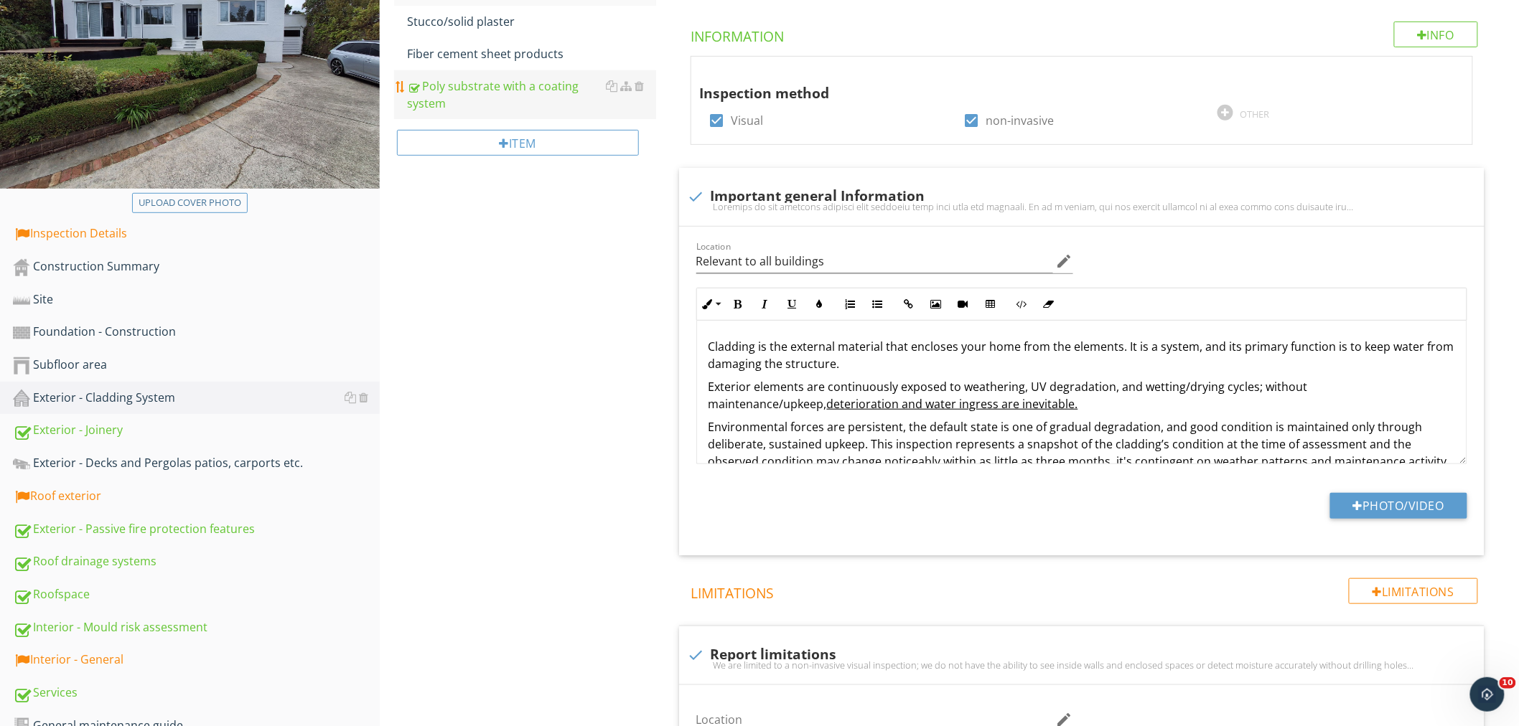
scroll to position [239, 0]
click at [490, 92] on div "Poly substrate with a coating system" at bounding box center [531, 95] width 249 height 34
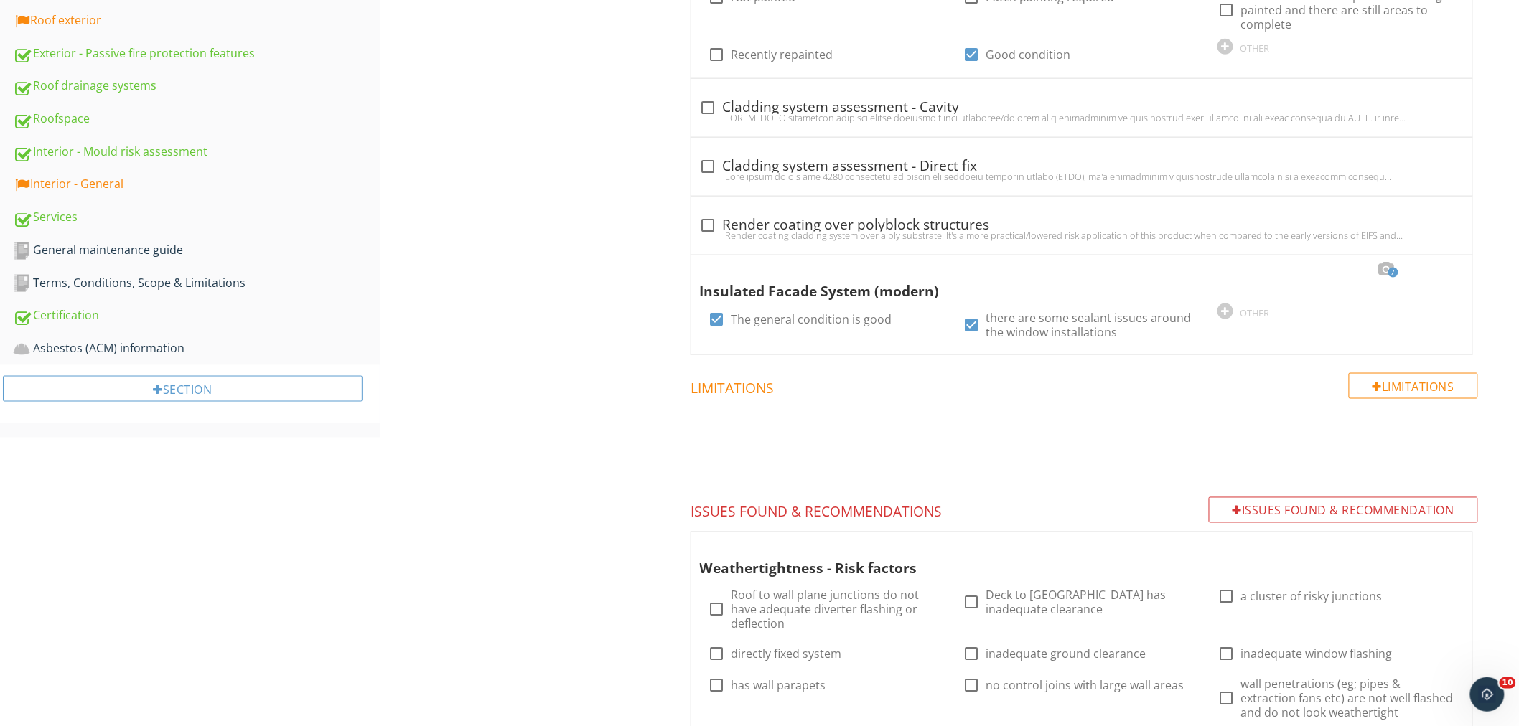
scroll to position [716, 0]
click at [1377, 269] on div at bounding box center [1445, 268] width 17 height 14
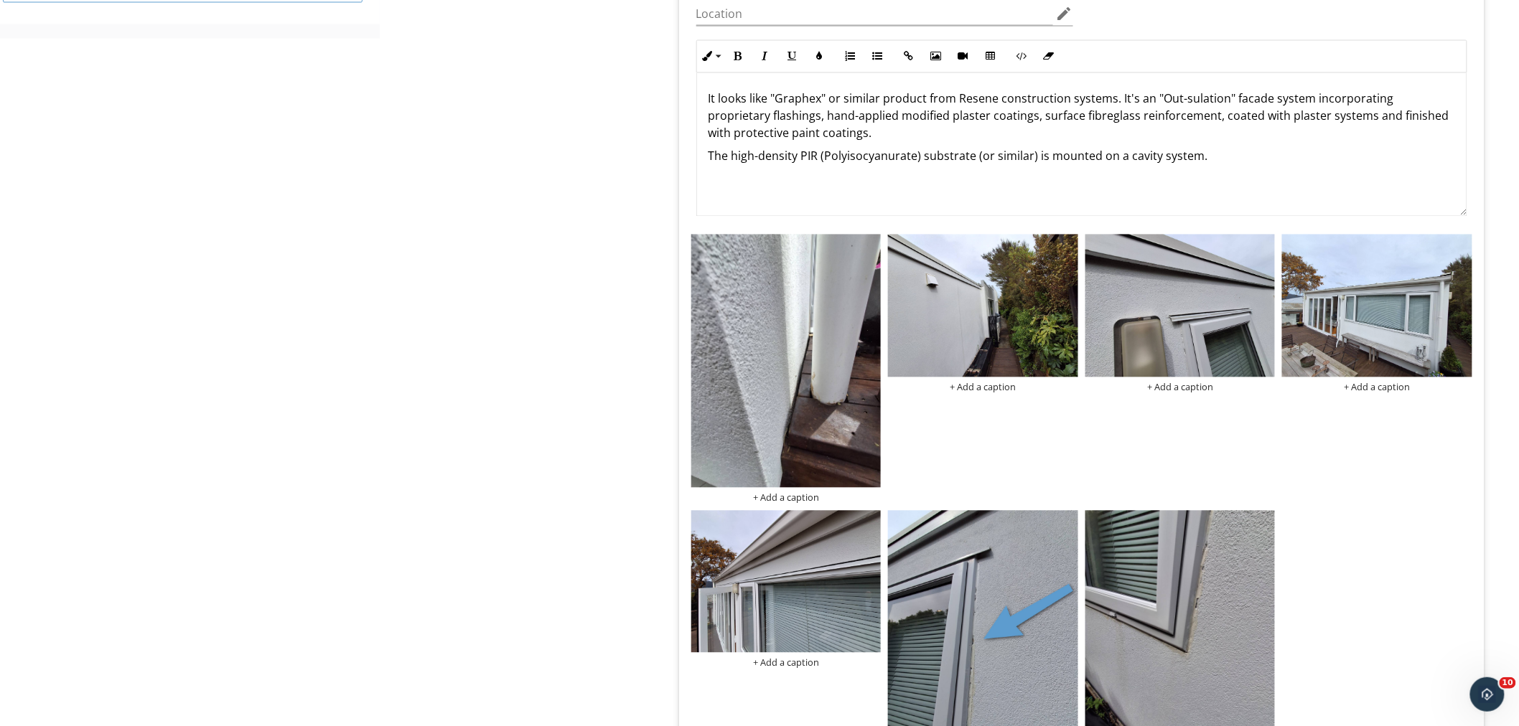
scroll to position [1115, 0]
drag, startPoint x: 1112, startPoint y: 98, endPoint x: 901, endPoint y: 101, distance: 211.7
click at [901, 101] on p "It looks like "Graphex" or similar product from Resene construction systems. It…" at bounding box center [1081, 116] width 746 height 52
drag, startPoint x: 842, startPoint y: 98, endPoint x: 952, endPoint y: 102, distance: 110.6
click at [952, 102] on p "It looks like "Graphex" or similar product from Resene construction systems. It…" at bounding box center [1081, 116] width 746 height 52
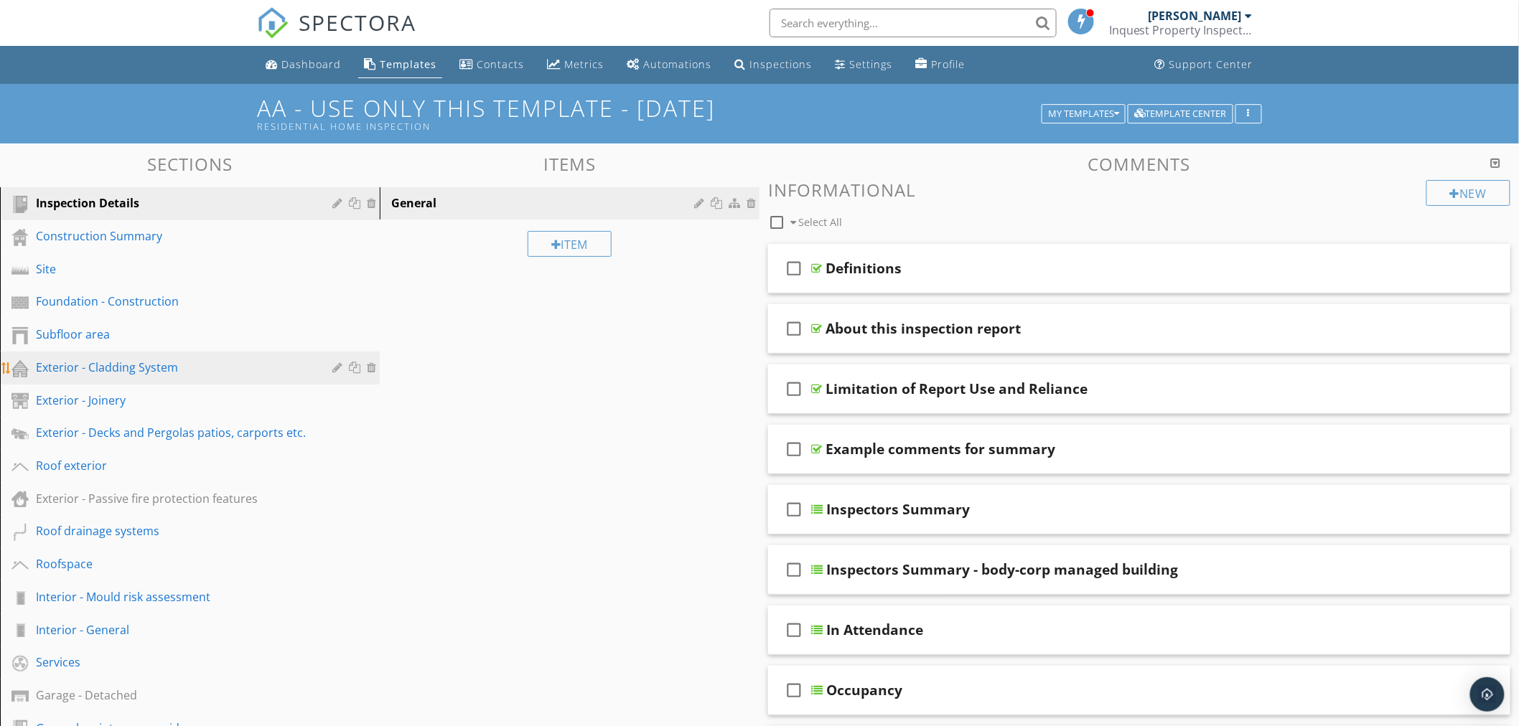
click at [127, 352] on link "Exterior - Cladding System" at bounding box center [191, 368] width 375 height 33
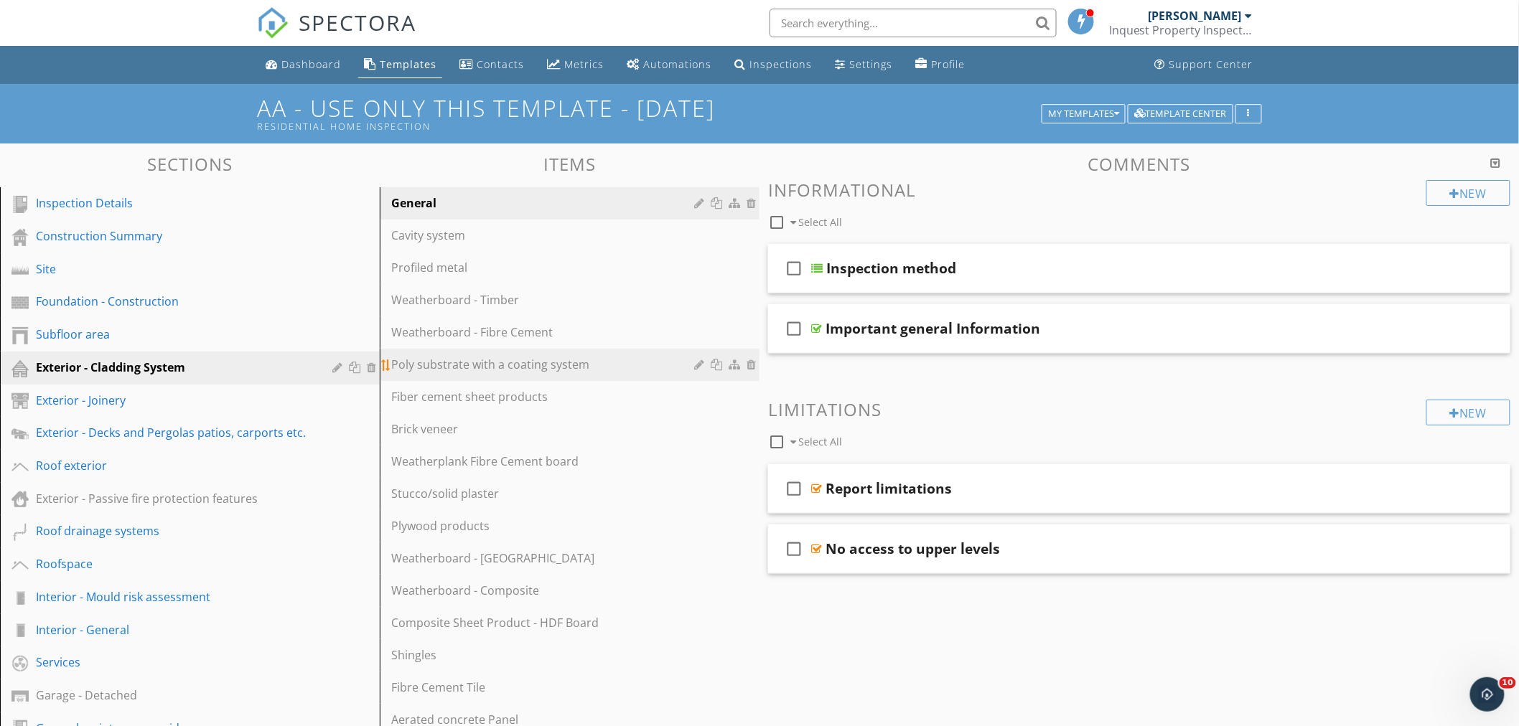
click at [511, 369] on div "Poly substrate with a coating system" at bounding box center [544, 364] width 307 height 17
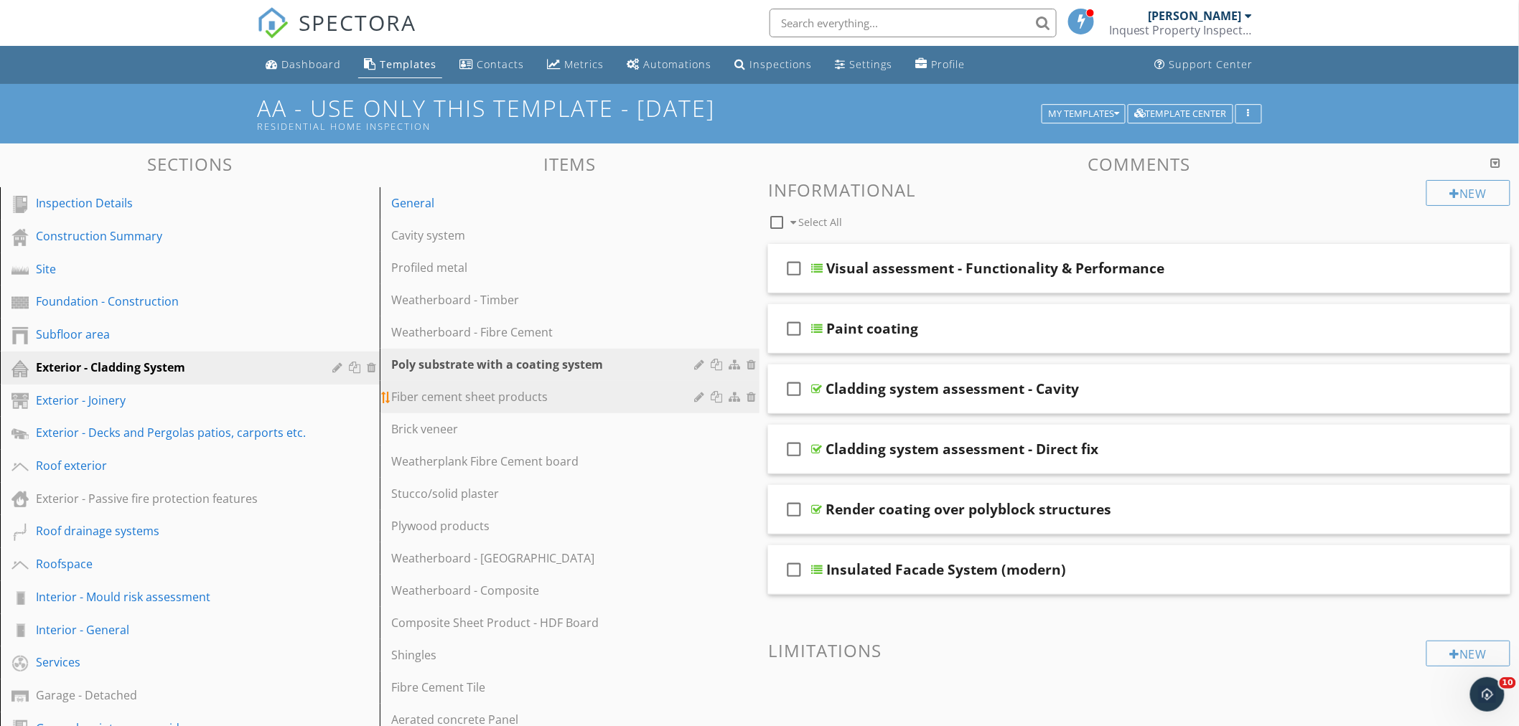
click at [506, 395] on div "Fiber cement sheet products" at bounding box center [544, 396] width 307 height 17
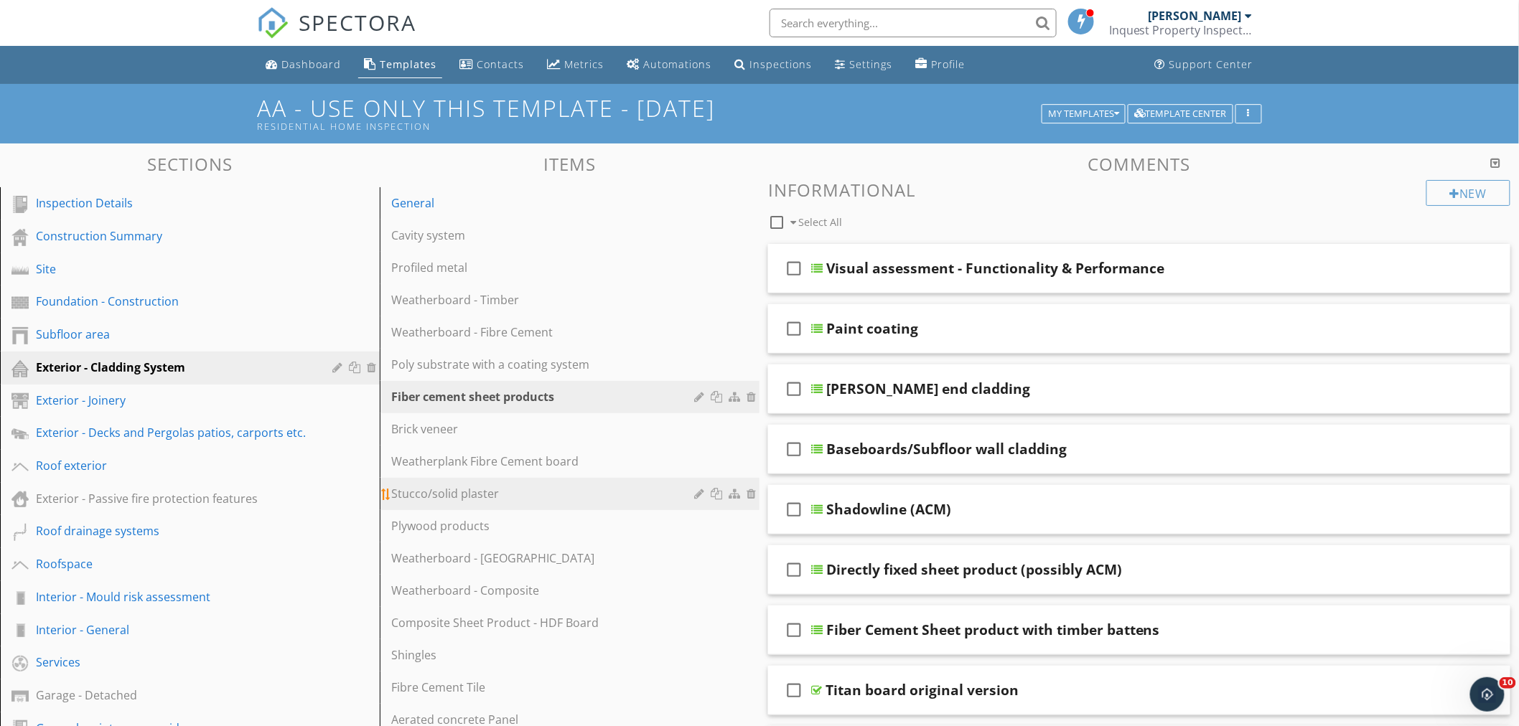
click at [484, 491] on div "Stucco/solid plaster" at bounding box center [544, 493] width 307 height 17
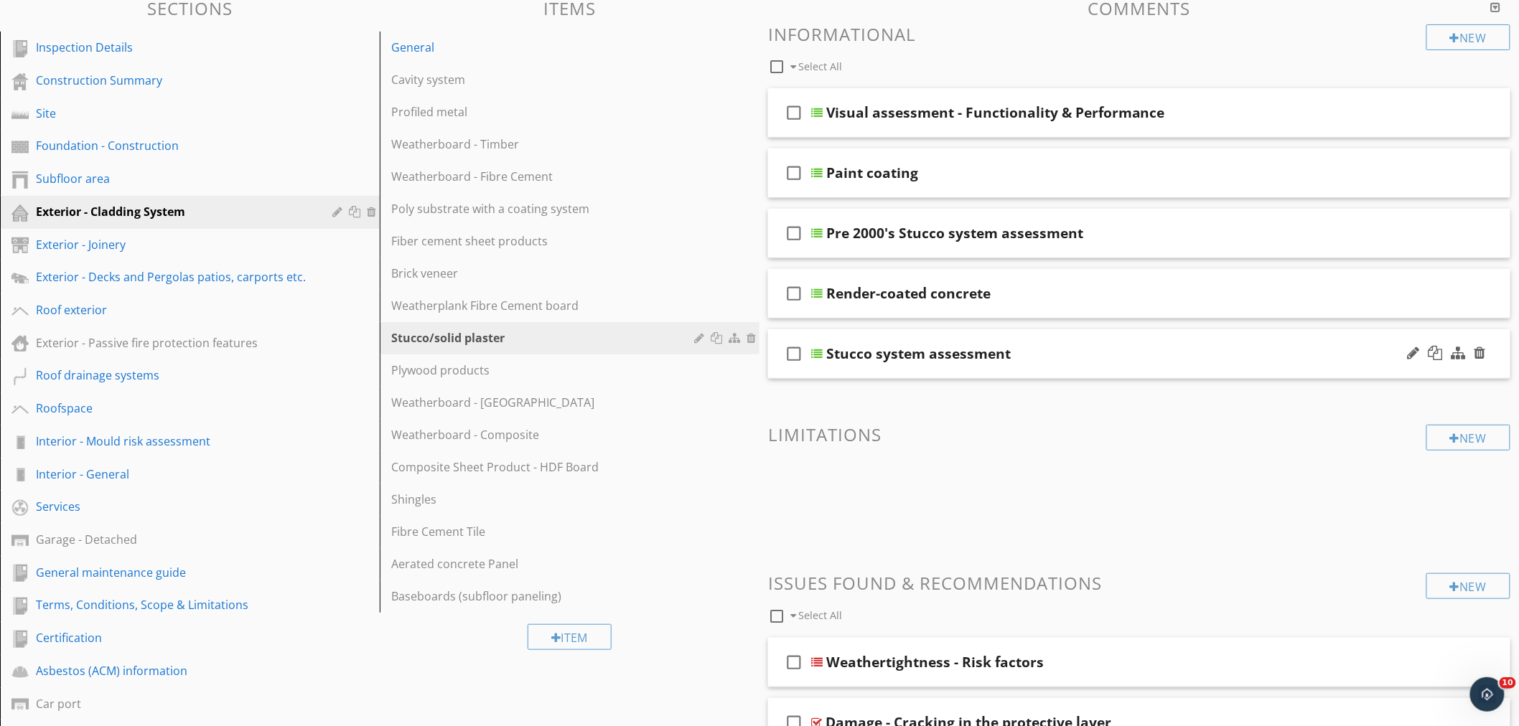
scroll to position [158, 0]
click at [1016, 355] on div "Stucco system assessment" at bounding box center [1093, 351] width 535 height 17
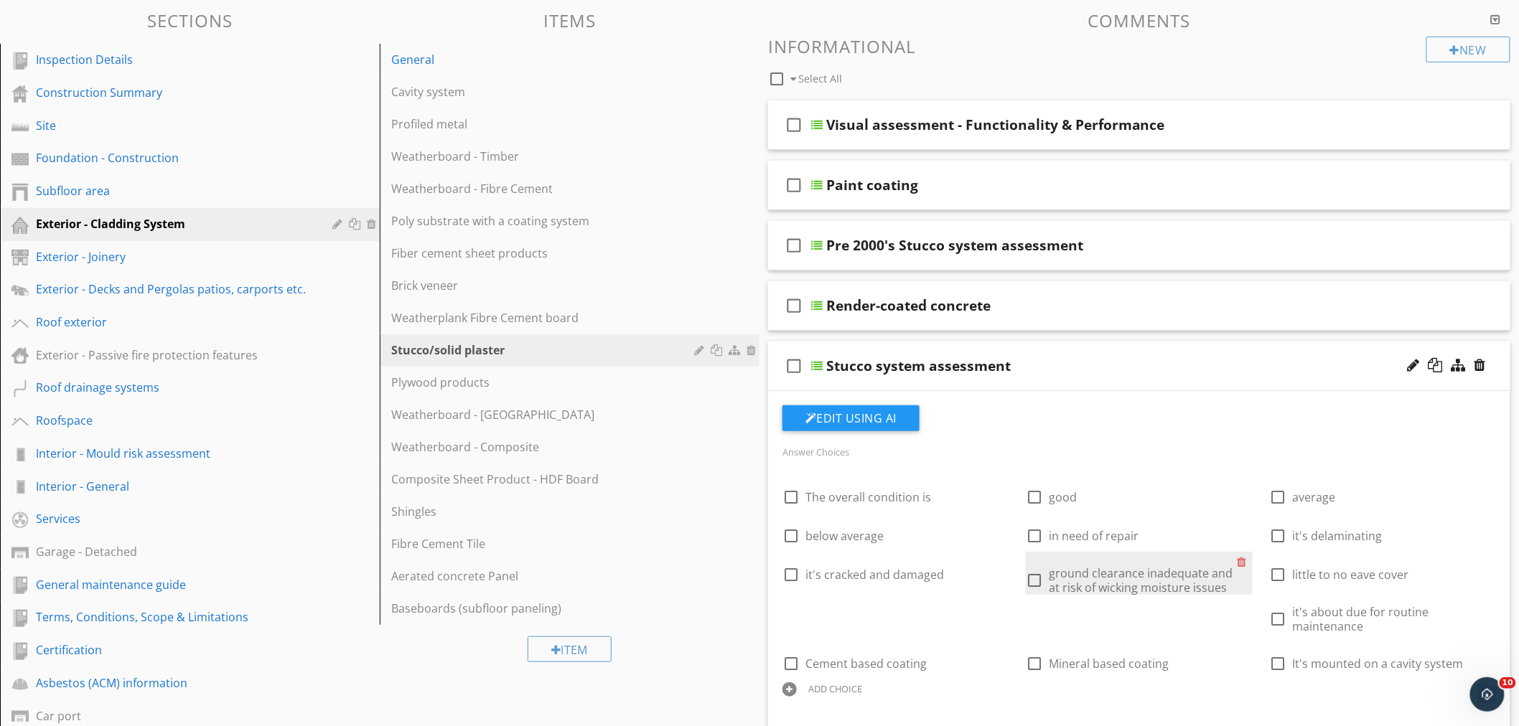
scroll to position [142, 0]
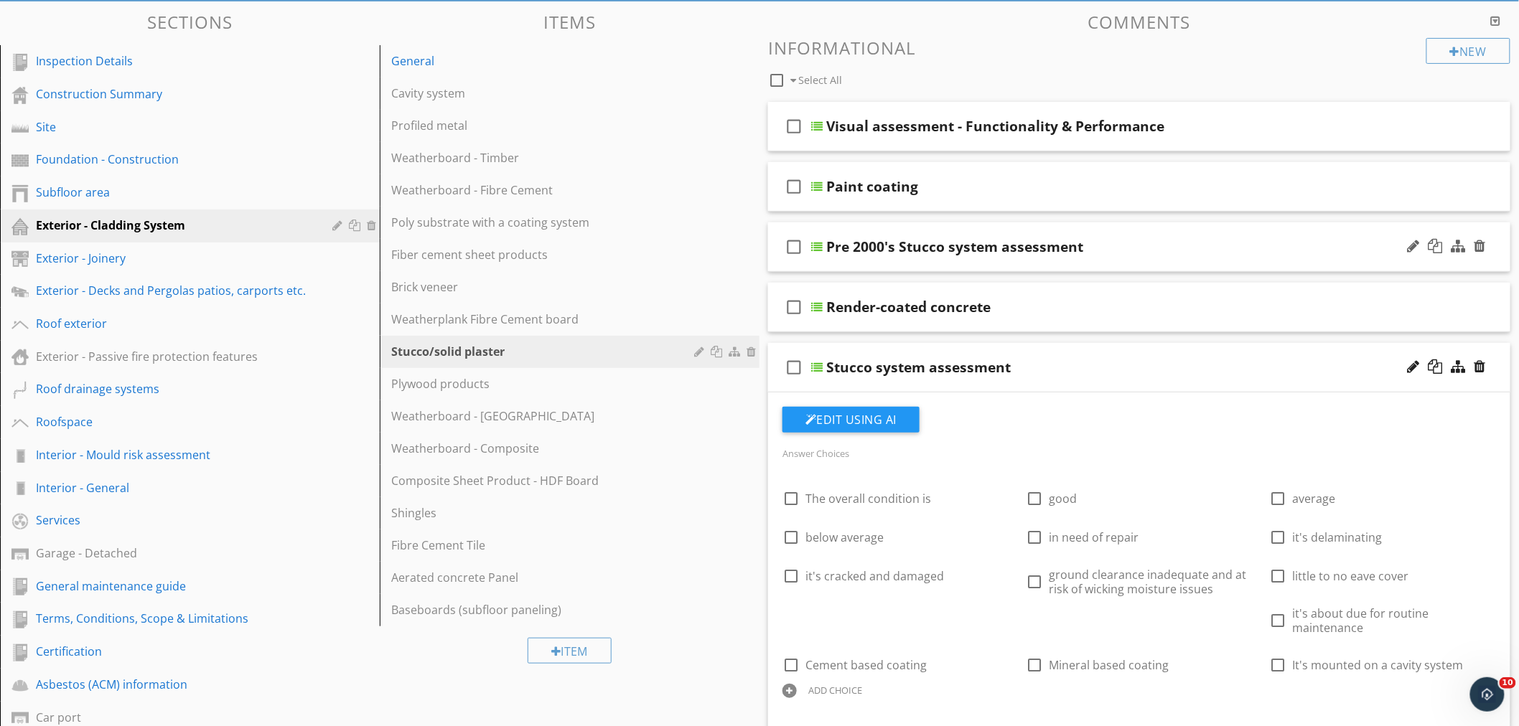
click at [1185, 255] on div "check_box_outline_blank Pre 2000's Stucco system assessment" at bounding box center [1139, 247] width 742 height 50
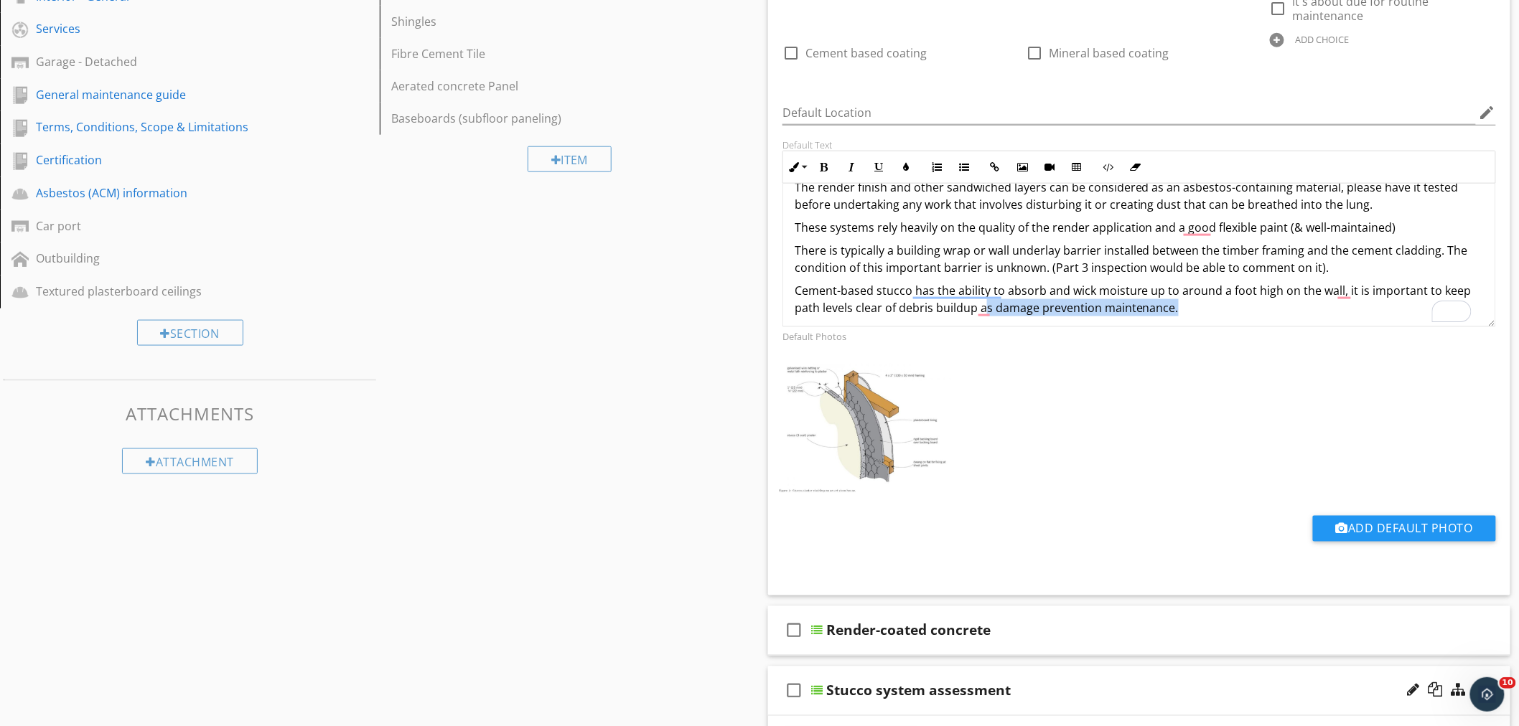
scroll to position [29, 0]
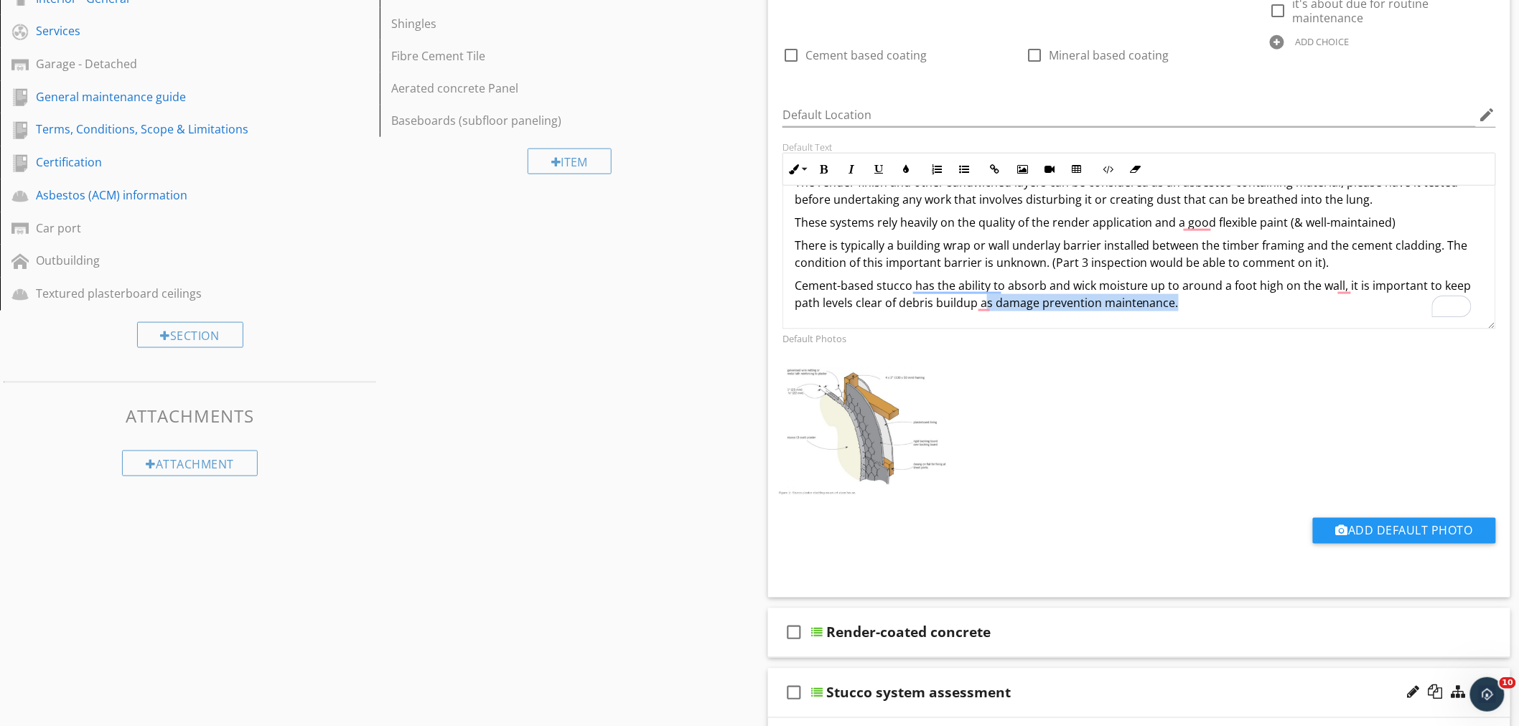
drag, startPoint x: 1232, startPoint y: 301, endPoint x: 930, endPoint y: 304, distance: 302.1
click at [932, 309] on p "Cement-based stucco has the ability to absorb and wick moisture up to around a …" at bounding box center [1138, 294] width 689 height 34
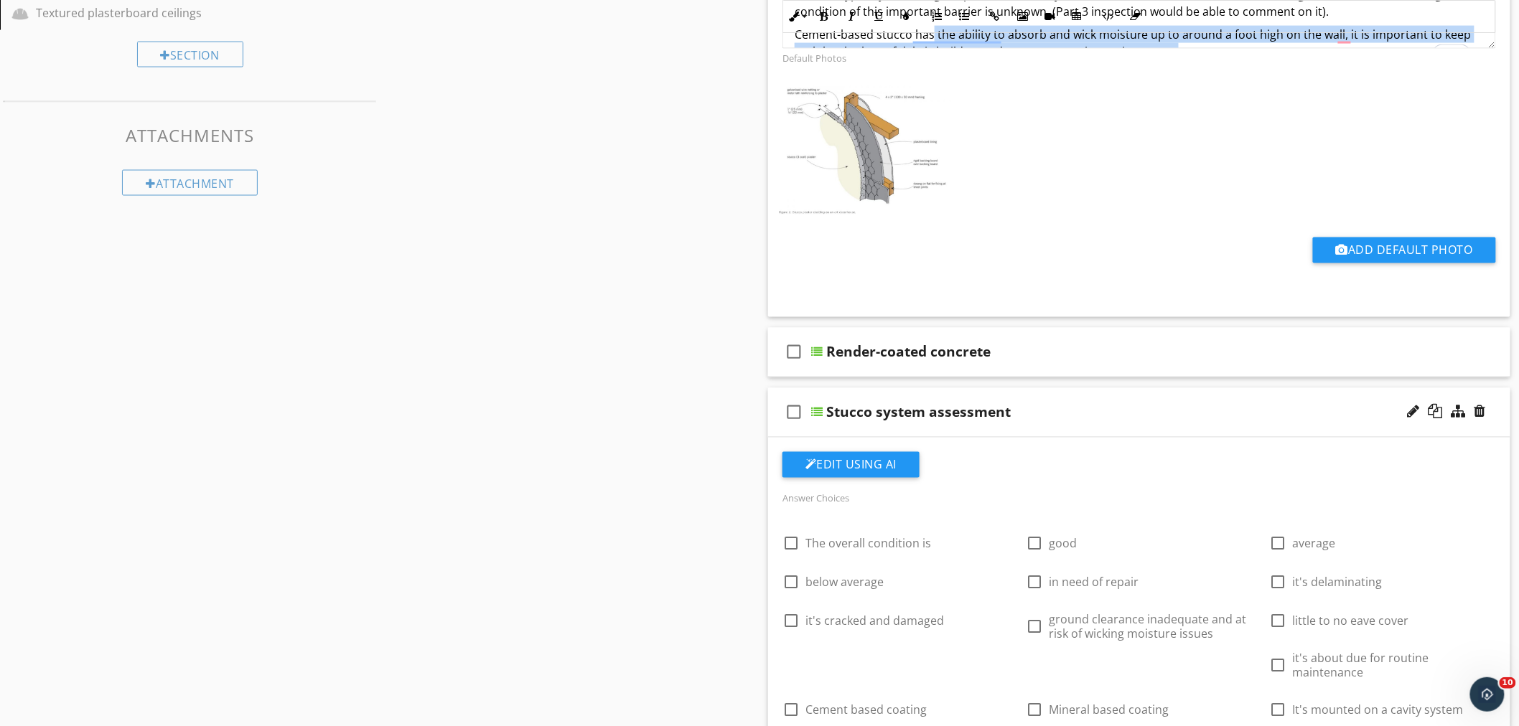
scroll to position [913, 0]
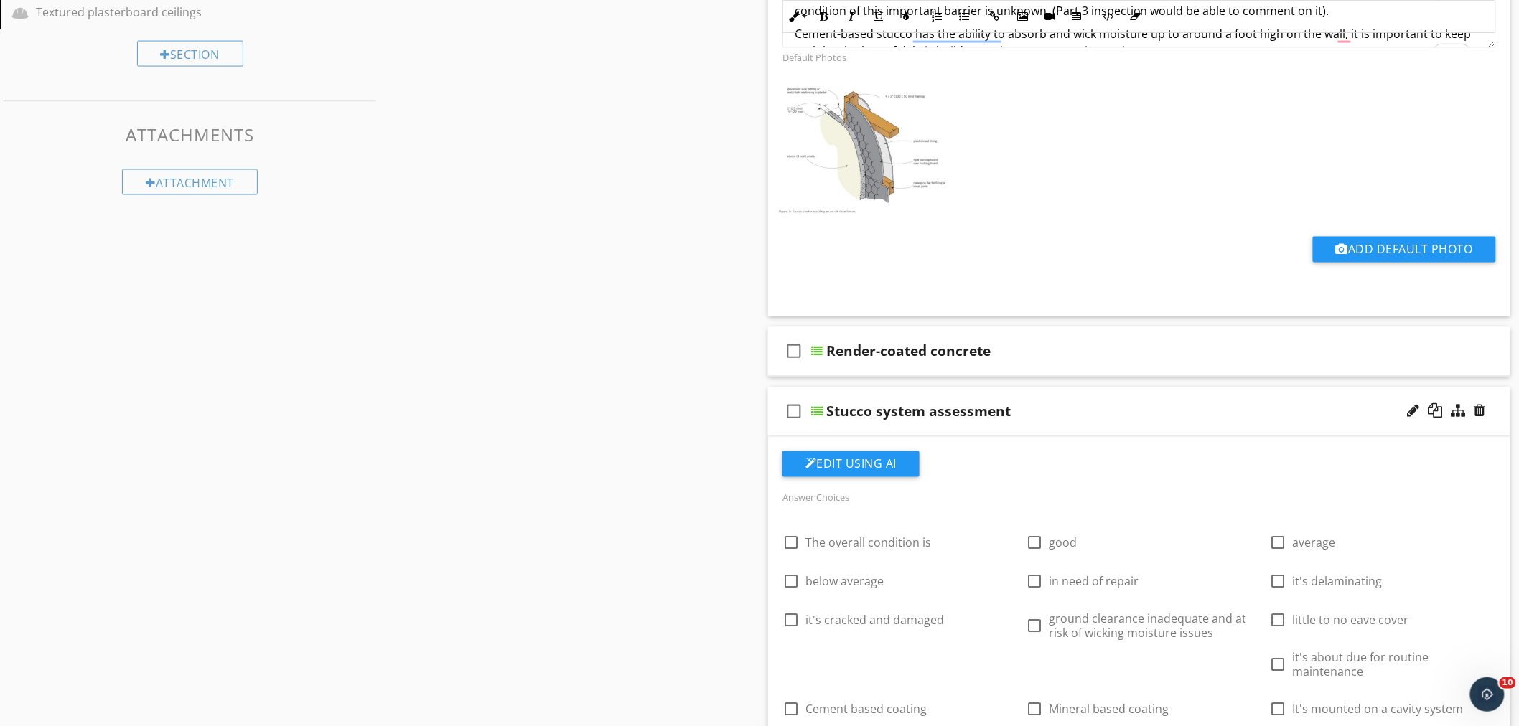
click at [1139, 475] on div "Edit Using AI" at bounding box center [1138, 469] width 713 height 37
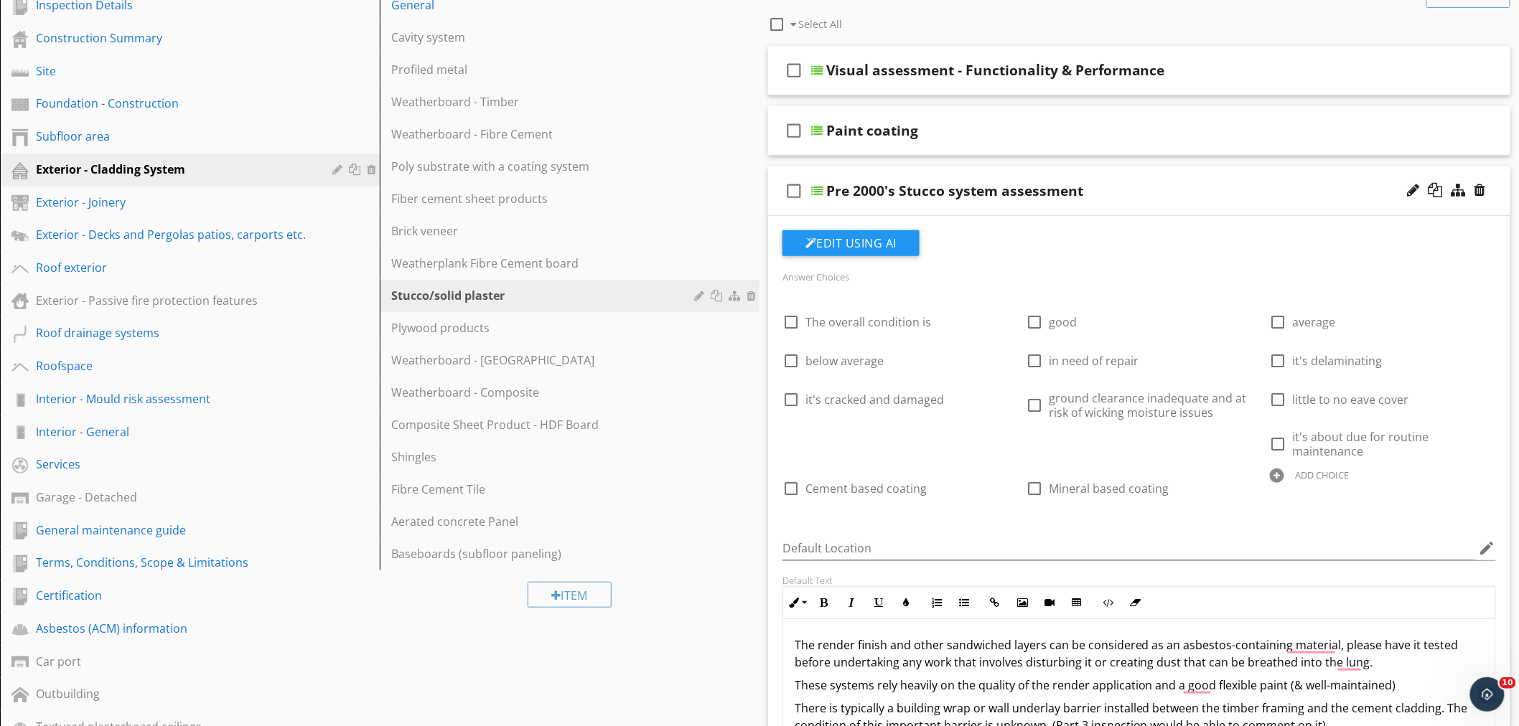
scroll to position [197, 0]
click at [1481, 189] on div at bounding box center [1479, 191] width 11 height 14
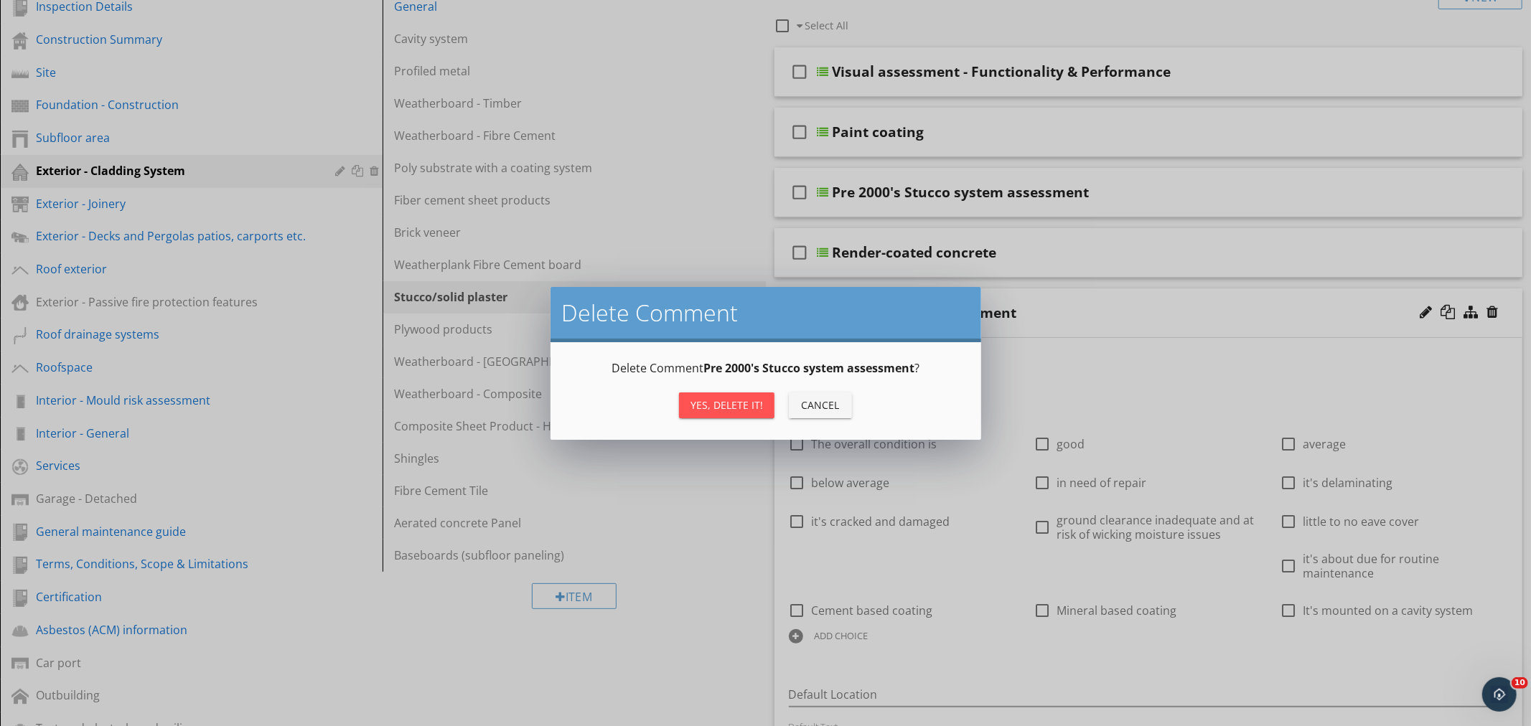
click at [722, 403] on div "Yes, Delete it!" at bounding box center [726, 405] width 72 height 15
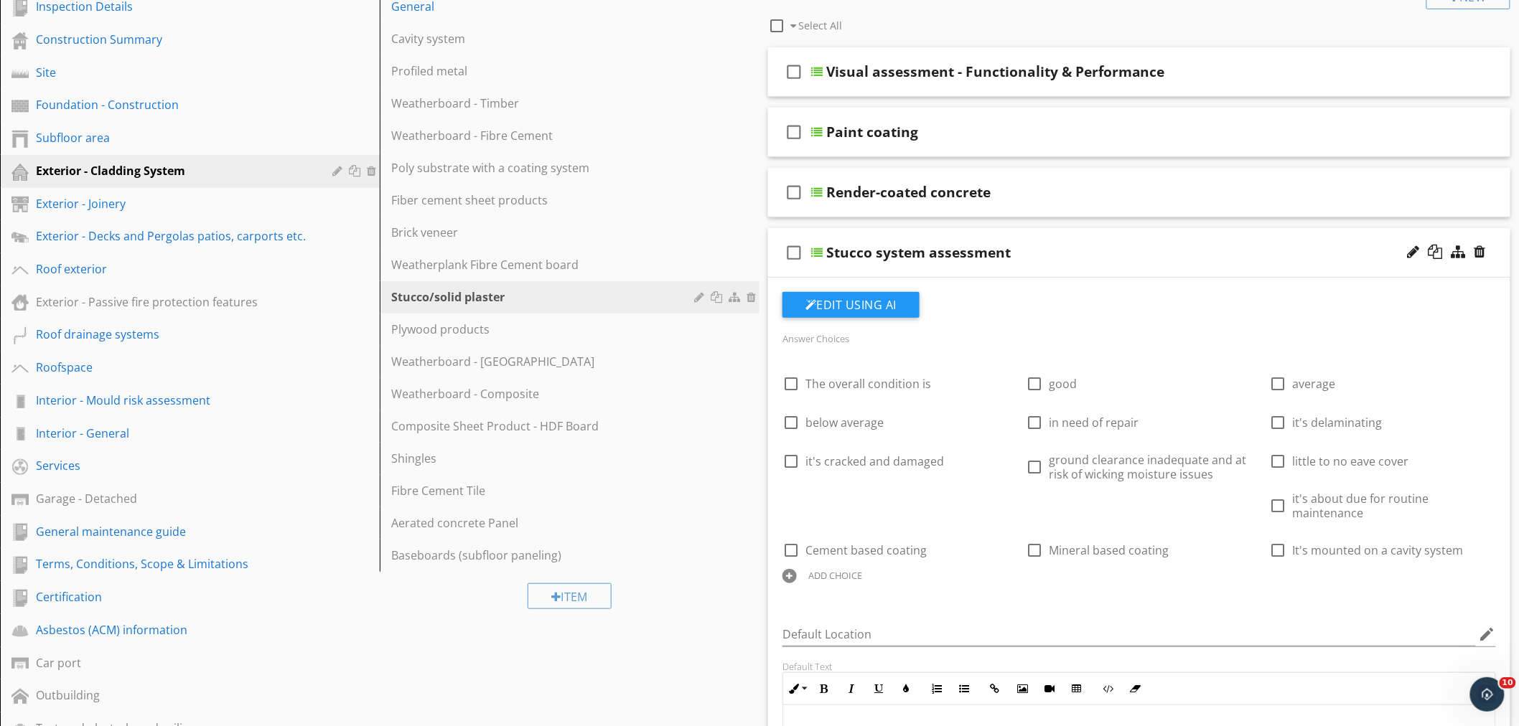
click at [1123, 298] on div "Edit Using AI" at bounding box center [1138, 310] width 713 height 37
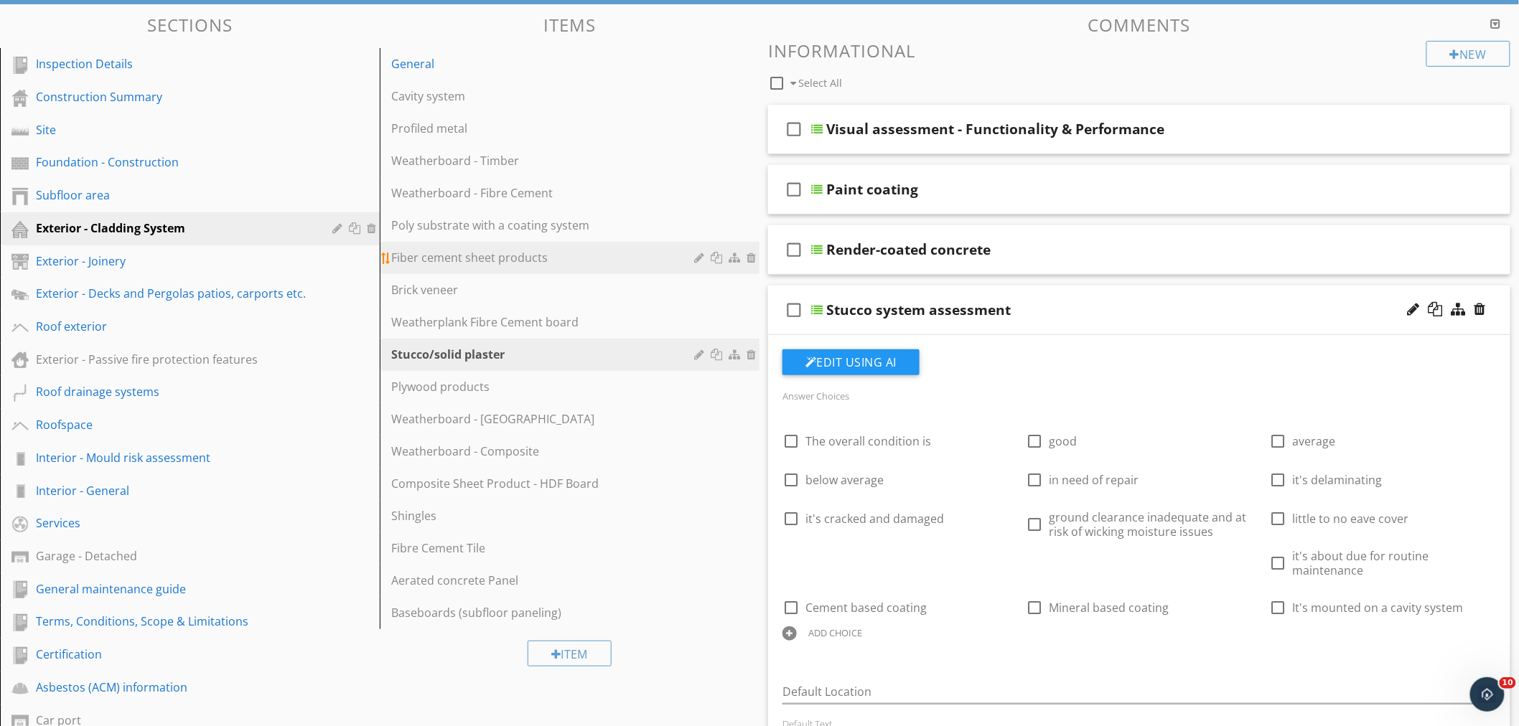
scroll to position [139, 0]
click at [444, 230] on div "Poly substrate with a coating system" at bounding box center [544, 225] width 307 height 17
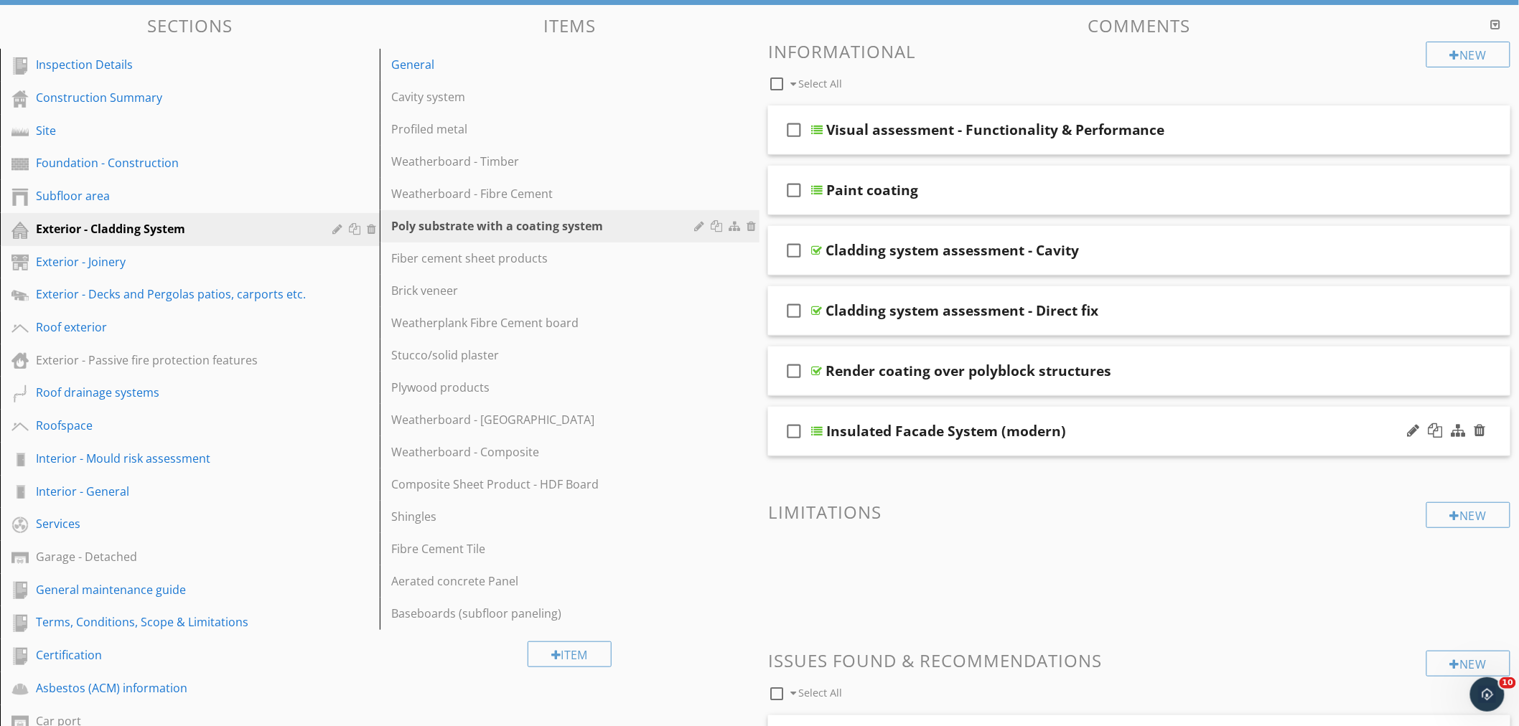
click at [1143, 448] on div "check_box_outline_blank Insulated Facade System (modern)" at bounding box center [1139, 432] width 742 height 50
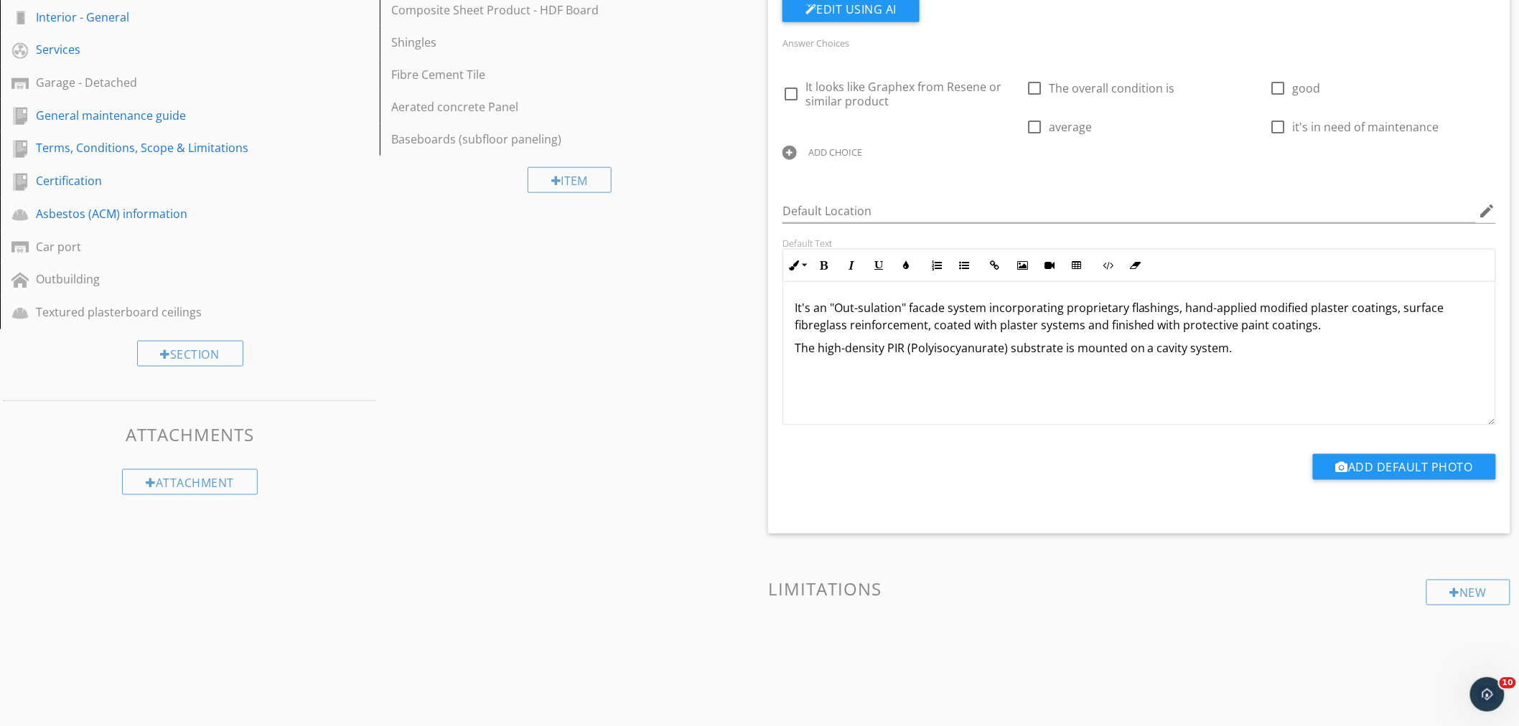
scroll to position [615, 0]
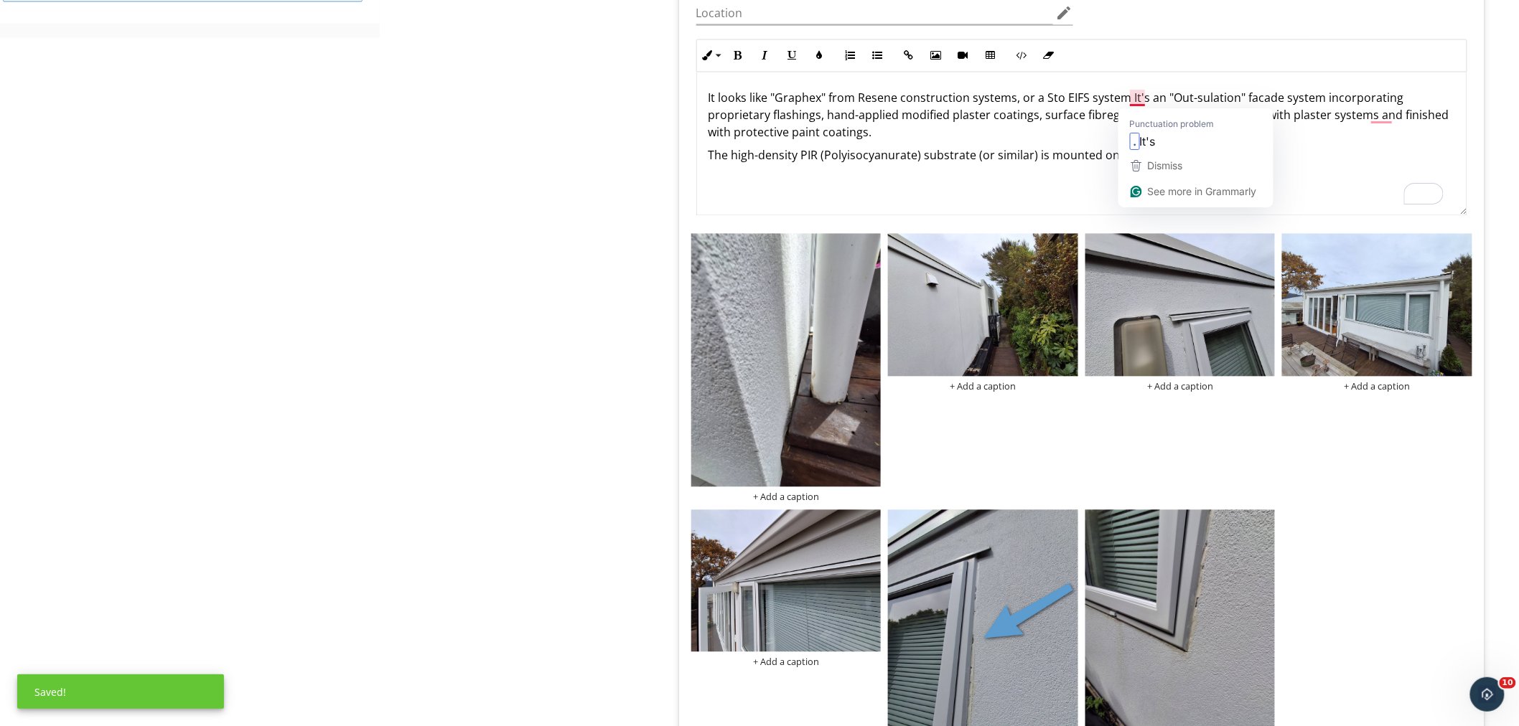
click at [1125, 94] on p "It looks like "Graphex" from Resene construction systems, or a Sto EIFS system …" at bounding box center [1081, 116] width 746 height 52
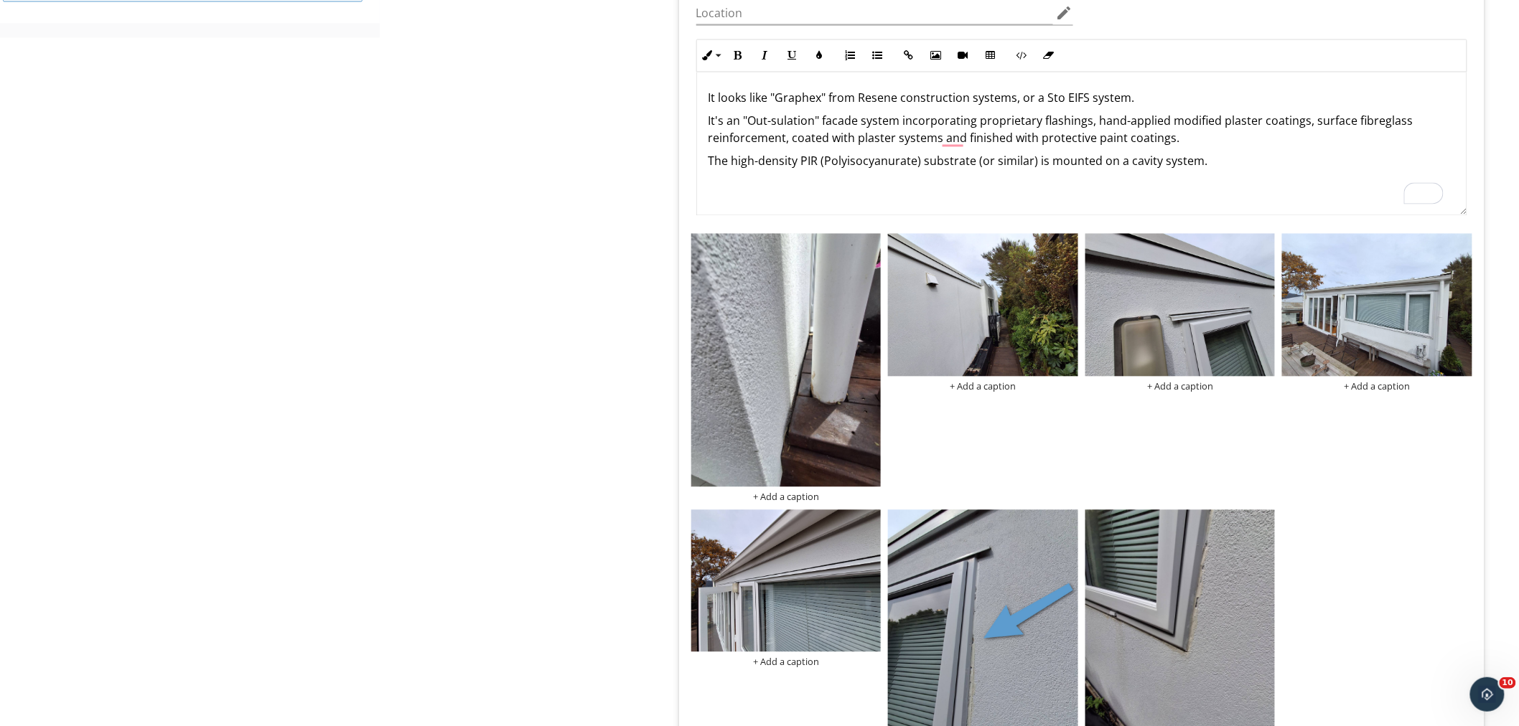
drag, startPoint x: 578, startPoint y: 211, endPoint x: 665, endPoint y: 176, distance: 93.0
click at [579, 211] on div "Exterior - Cladding System General Stucco/solid plaster Fiber cement sheet prod…" at bounding box center [949, 327] width 1139 height 2599
click at [707, 160] on div "It looks like "Graphex" from Resene construction systems, or a Sto EIFS system.…" at bounding box center [1081, 144] width 769 height 144
click at [588, 304] on div "Exterior - Cladding System General Stucco/solid plaster Fiber cement sheet prod…" at bounding box center [949, 327] width 1139 height 2599
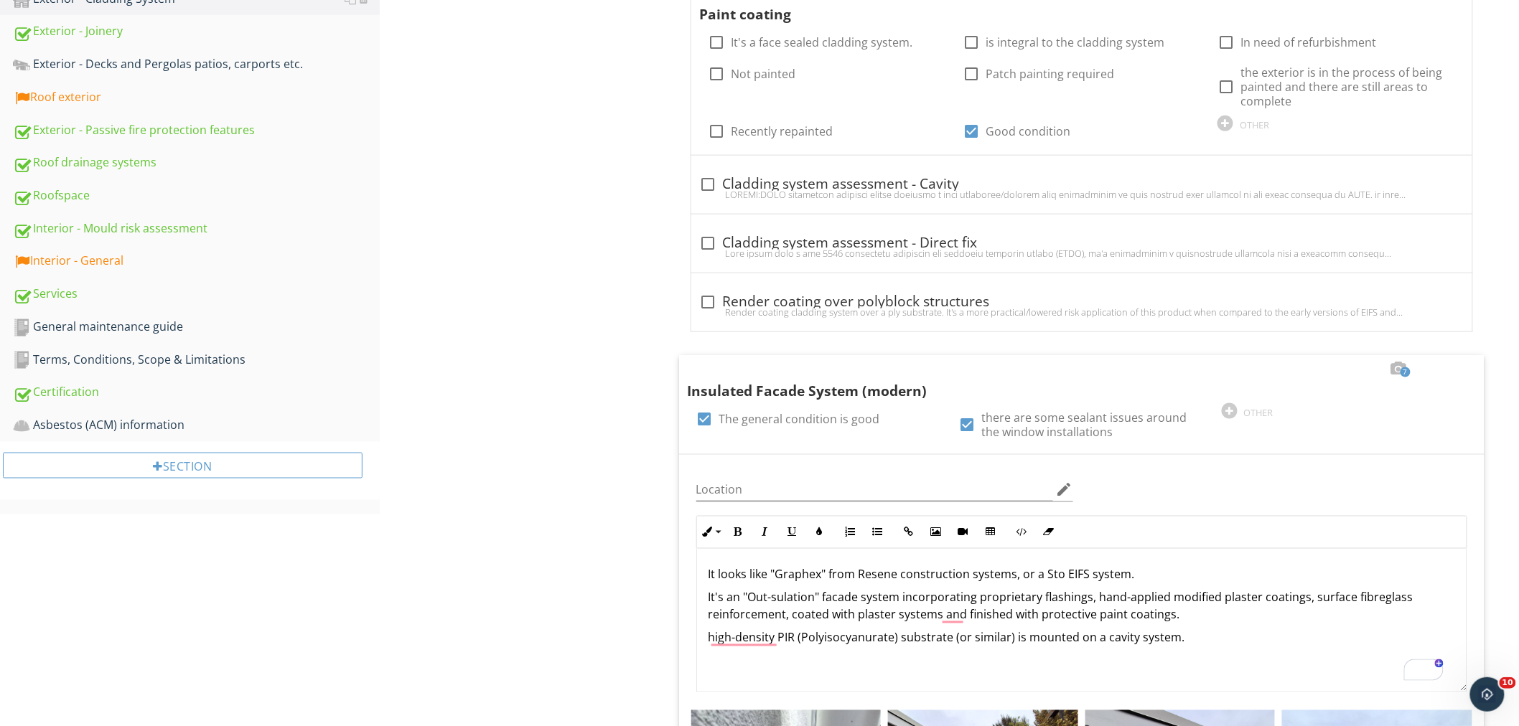
scroll to position [637, 0]
click at [708, 639] on p "high-density PIR (Polyisocyanurate) substrate (or similar) is mounted on a cavi…" at bounding box center [1081, 639] width 746 height 17
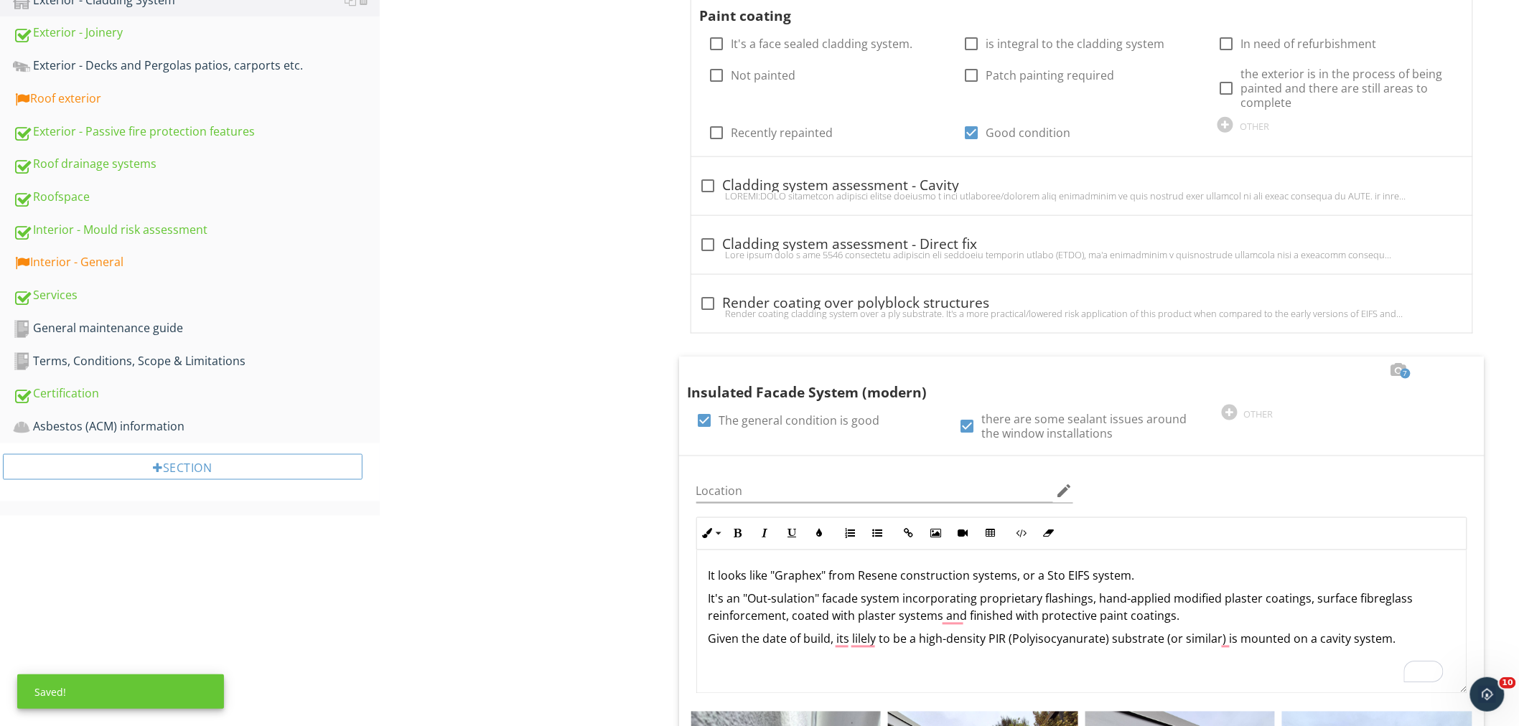
drag, startPoint x: 580, startPoint y: 636, endPoint x: 583, endPoint y: 622, distance: 14.1
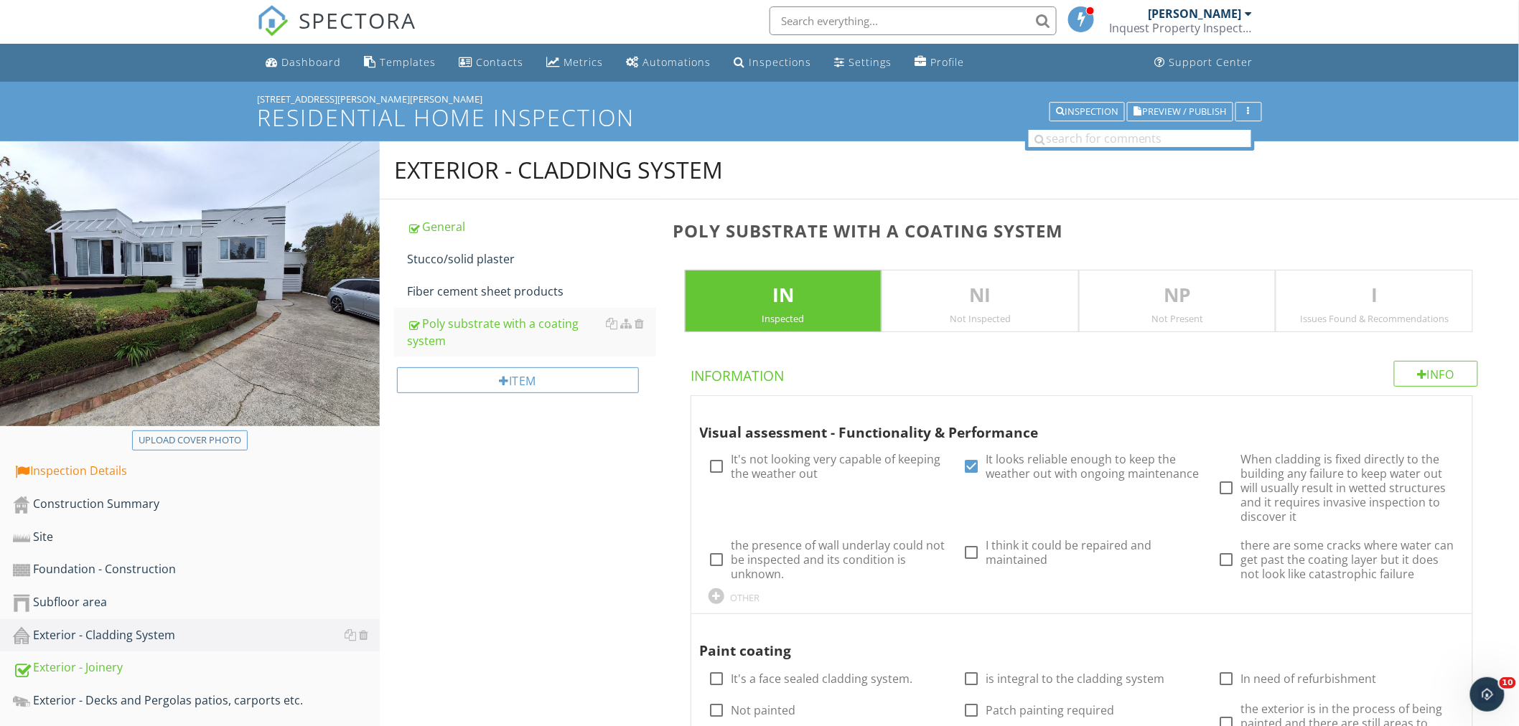
scroll to position [1, 0]
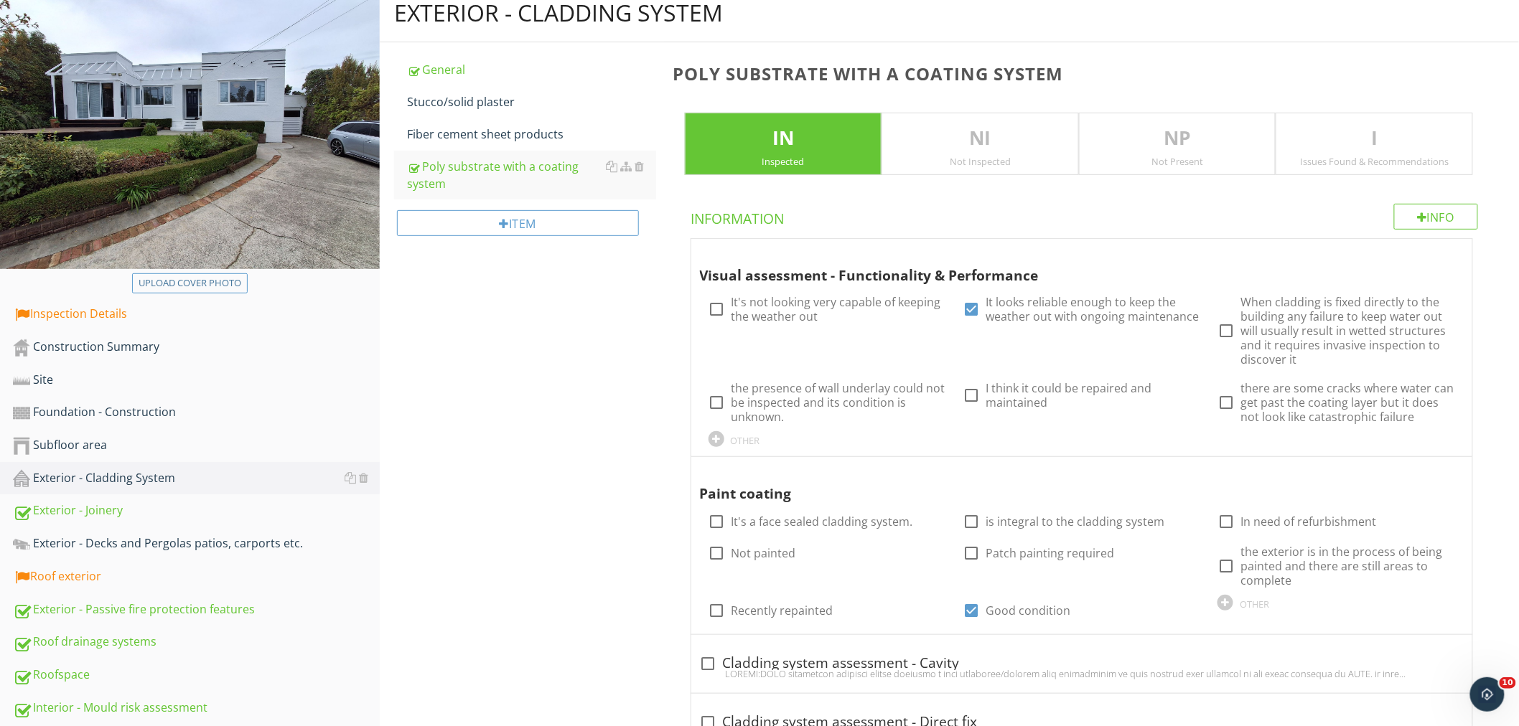
drag, startPoint x: 502, startPoint y: 415, endPoint x: 271, endPoint y: 491, distance: 243.3
drag, startPoint x: 68, startPoint y: 569, endPoint x: 484, endPoint y: 313, distance: 488.8
click at [68, 568] on div "Roof exterior" at bounding box center [196, 577] width 367 height 19
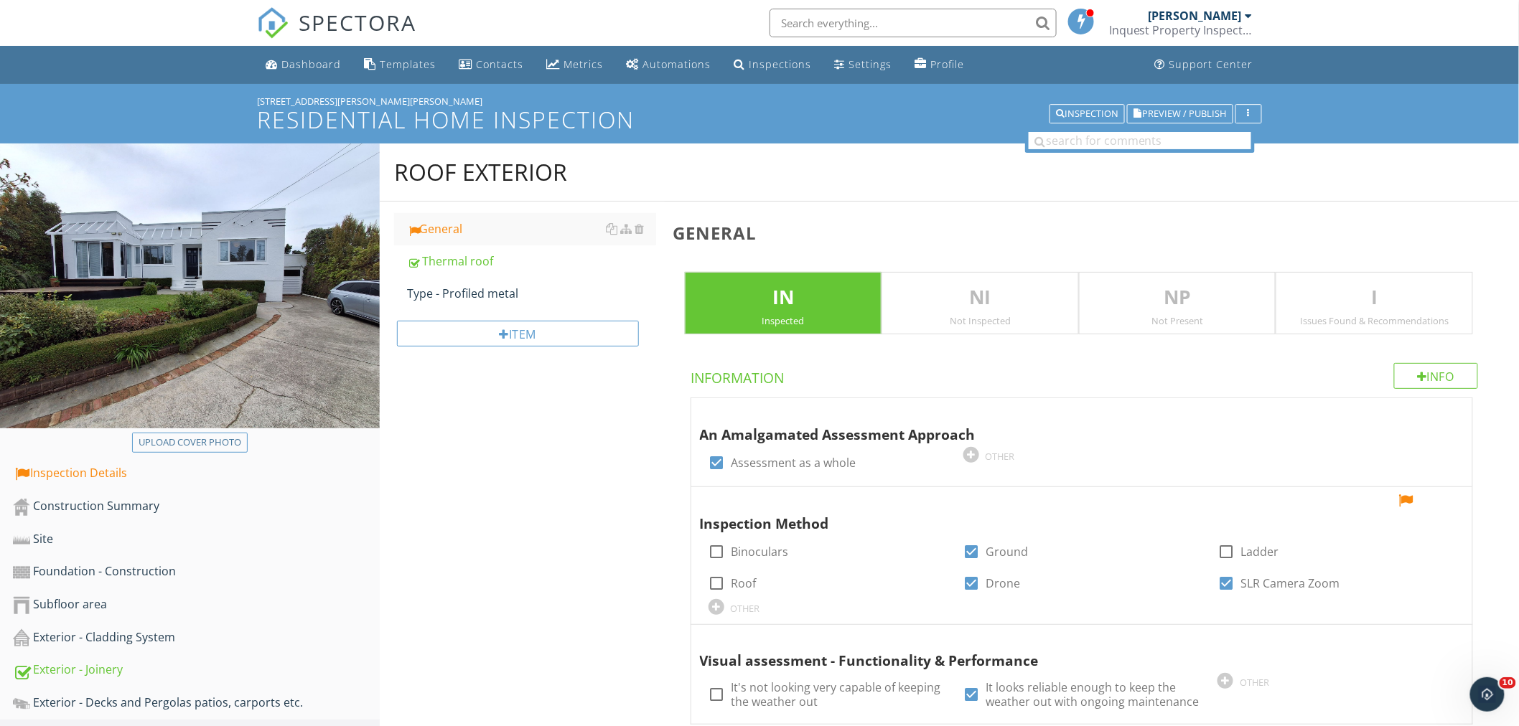
drag, startPoint x: 479, startPoint y: 469, endPoint x: 477, endPoint y: 459, distance: 9.6
click at [463, 263] on div "Thermal roof" at bounding box center [531, 261] width 249 height 17
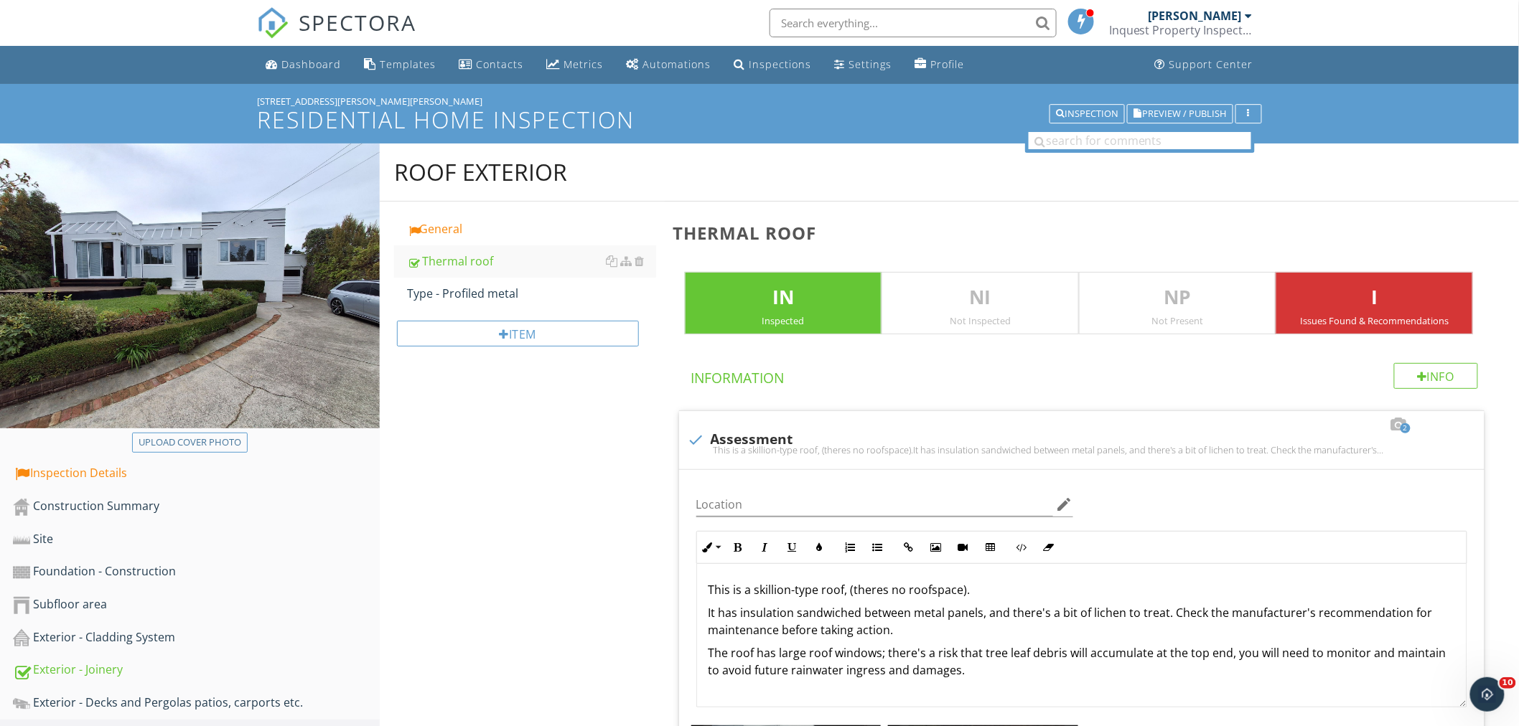
drag, startPoint x: 534, startPoint y: 641, endPoint x: 577, endPoint y: 547, distance: 103.4
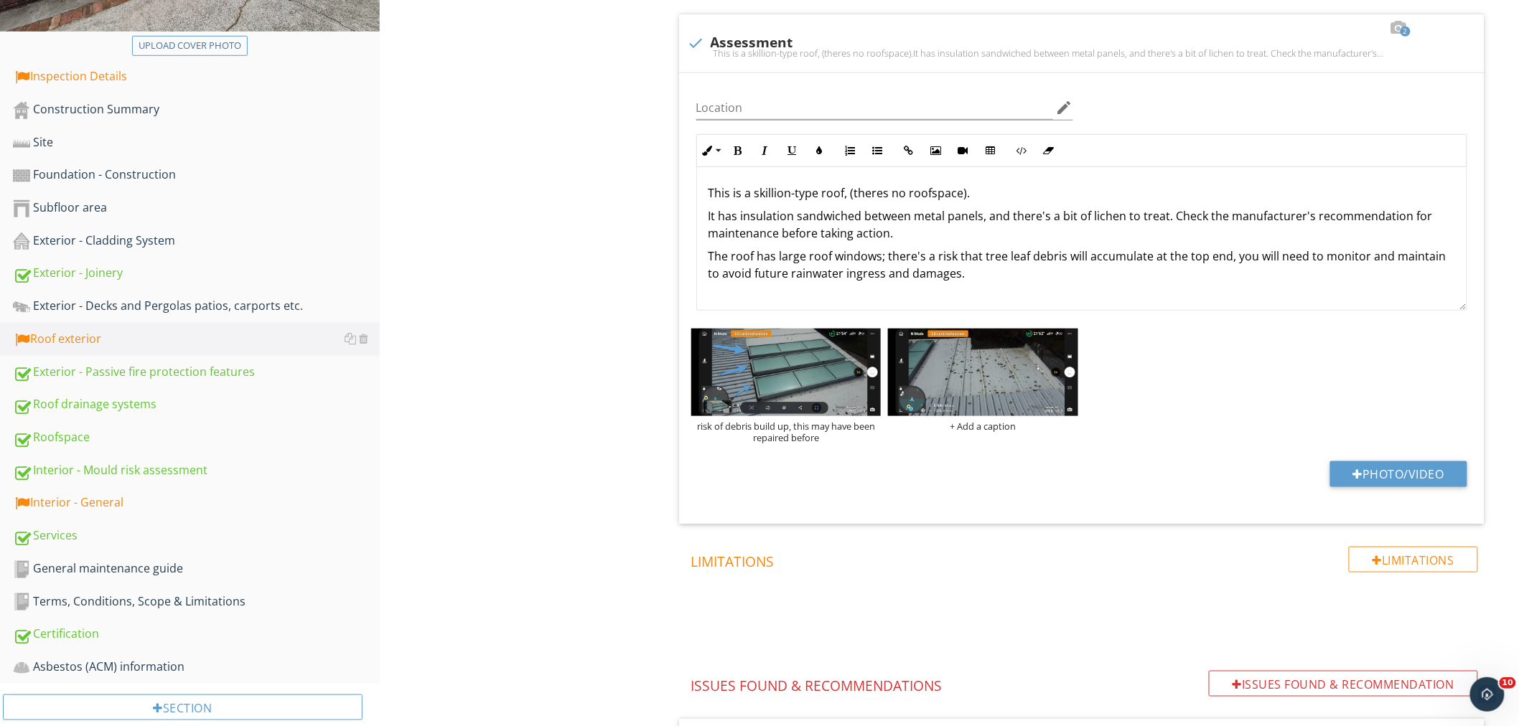
scroll to position [398, 0]
drag, startPoint x: 970, startPoint y: 192, endPoint x: 754, endPoint y: 189, distance: 216.0
click at [754, 189] on p "This is a skillion-type roof, (theres no roofspace)." at bounding box center [1081, 192] width 746 height 17
click at [756, 189] on p "This is a skillion-type roof, (theres no roofspace)." at bounding box center [1081, 192] width 746 height 17
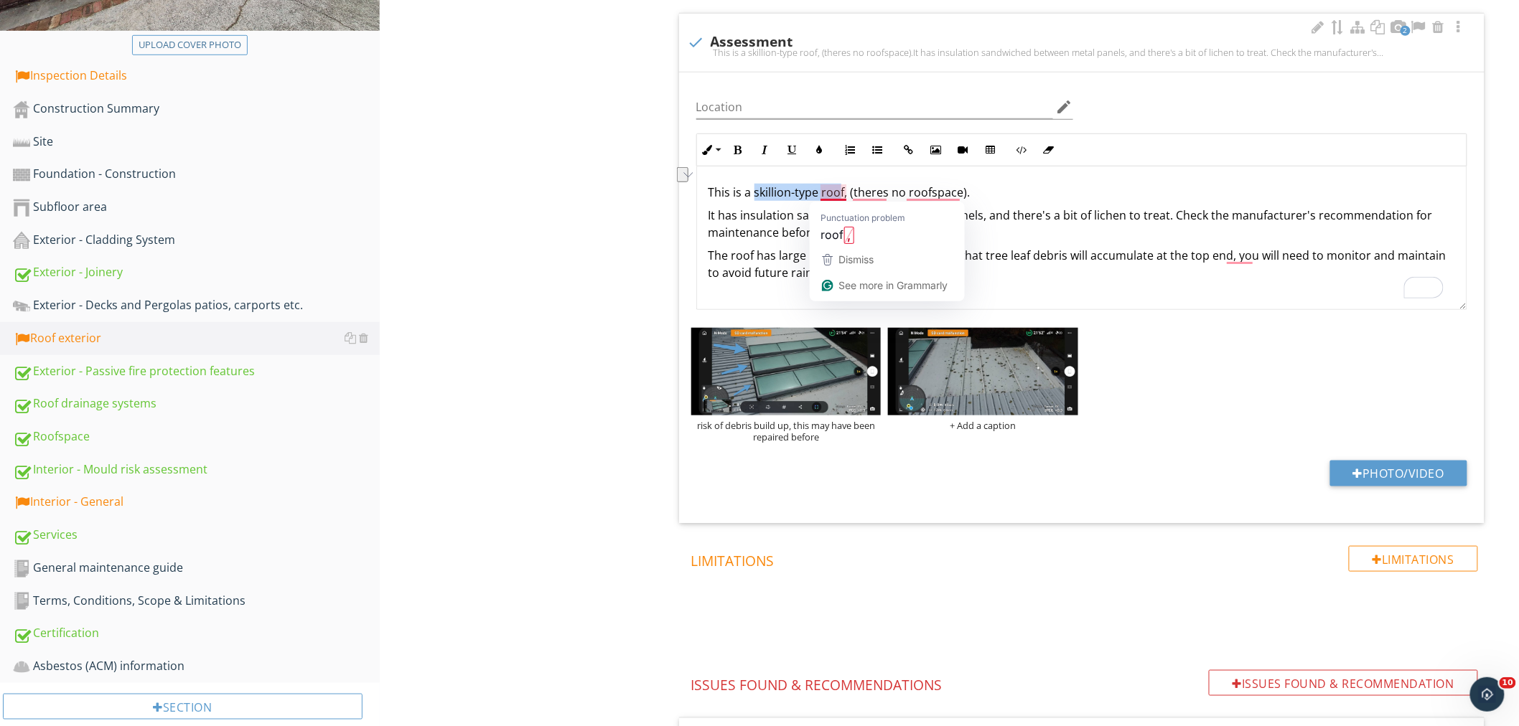
drag, startPoint x: 759, startPoint y: 190, endPoint x: 836, endPoint y: 189, distance: 76.8
click at [838, 189] on p "This is a skillion-type roof, (theres no roofspace)." at bounding box center [1081, 192] width 746 height 17
click at [844, 192] on p "This is a skillion-type roof, (theres no roofspace)." at bounding box center [1081, 192] width 746 height 17
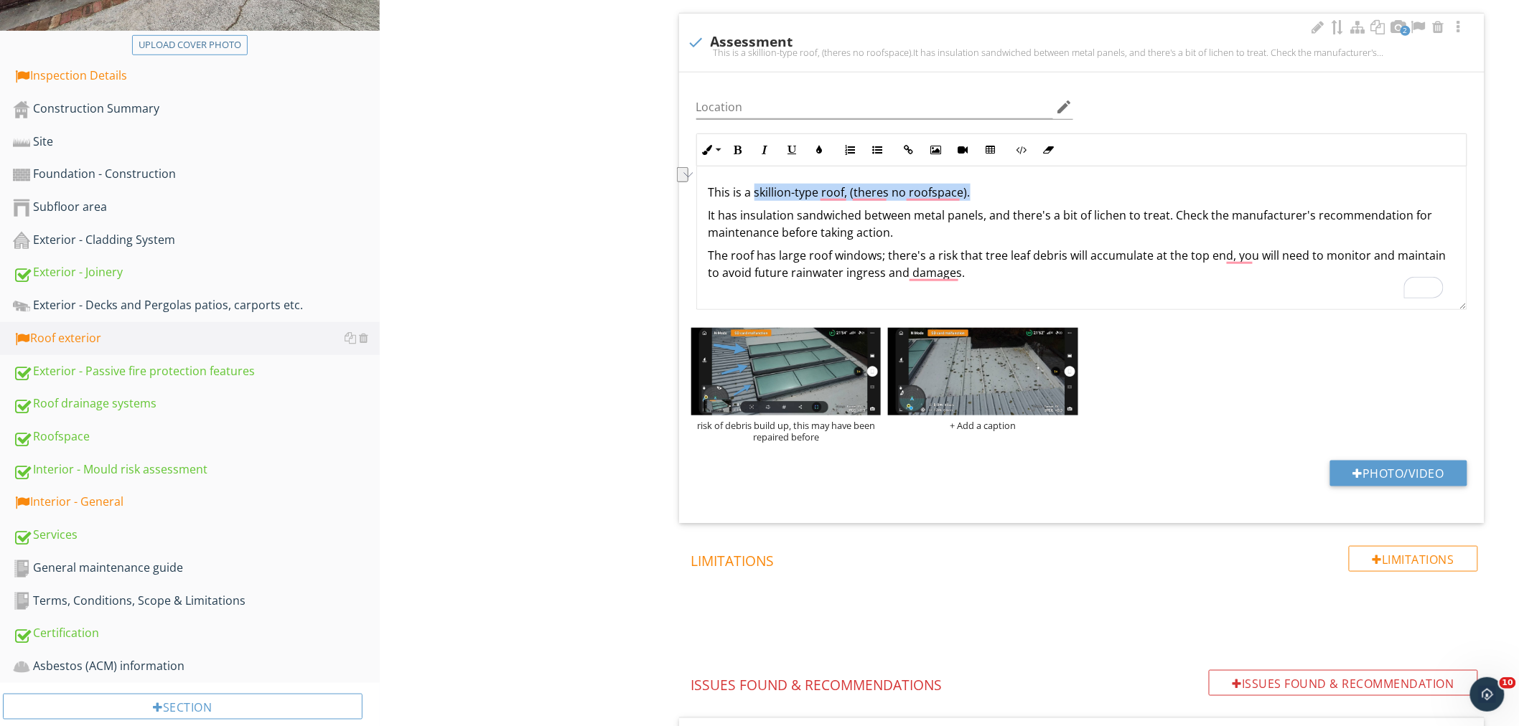
drag, startPoint x: 754, startPoint y: 194, endPoint x: 985, endPoint y: 199, distance: 231.9
click at [987, 200] on p "This is a skillion-type roof, (theres no roofspace)." at bounding box center [1081, 192] width 746 height 17
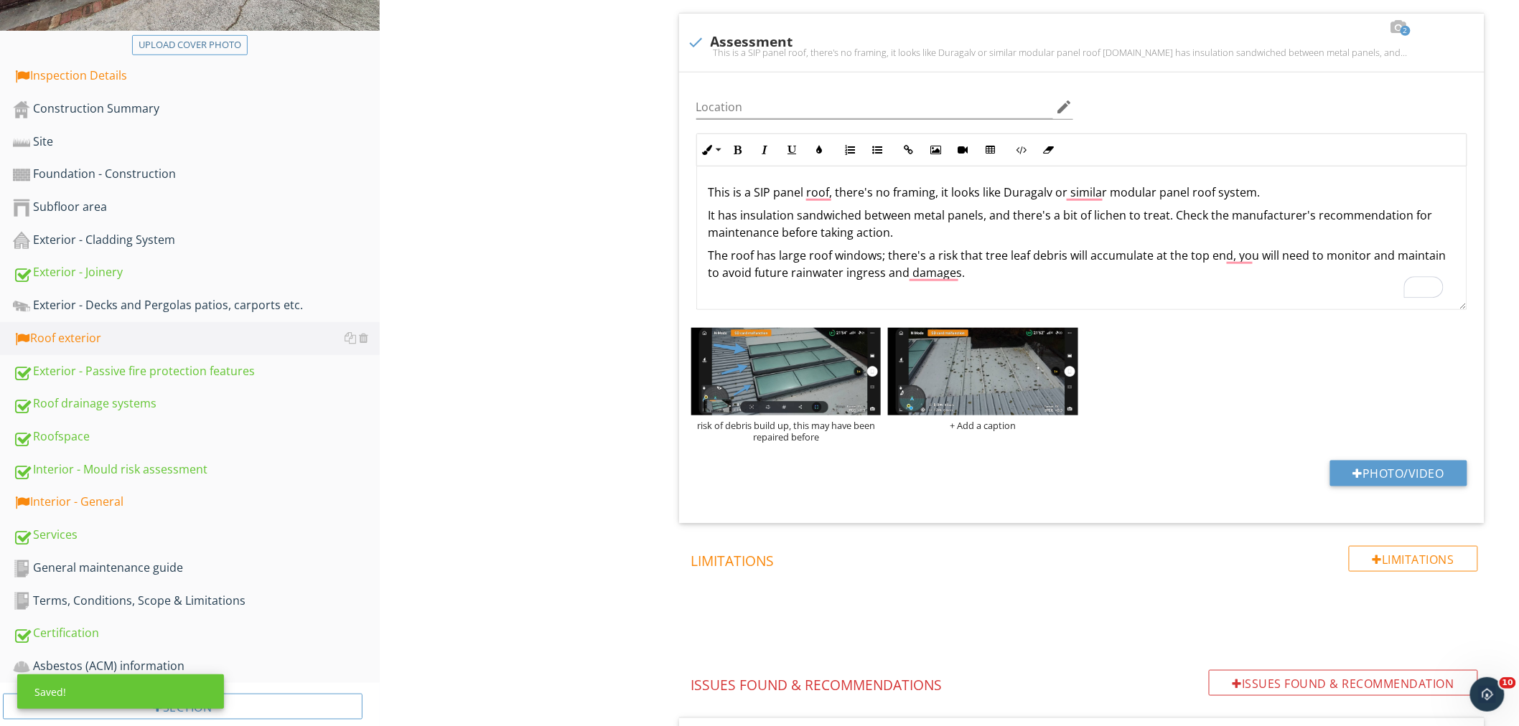
click at [586, 245] on div "Roof exterior General Thermal roof Type - Profiled metal Item Thermal roof IN I…" at bounding box center [949, 478] width 1139 height 1464
click at [623, 219] on div "Roof exterior General Thermal roof Type - Profiled metal Item Thermal roof IN I…" at bounding box center [949, 478] width 1139 height 1464
click at [630, 268] on div "Roof exterior General Thermal roof Type - Profiled metal Item Thermal roof IN I…" at bounding box center [949, 478] width 1139 height 1464
click at [966, 271] on p "The roof has large roof windows; there's a risk that tree leaf debris will accu…" at bounding box center [1081, 264] width 746 height 34
drag, startPoint x: 482, startPoint y: 287, endPoint x: 496, endPoint y: 280, distance: 16.0
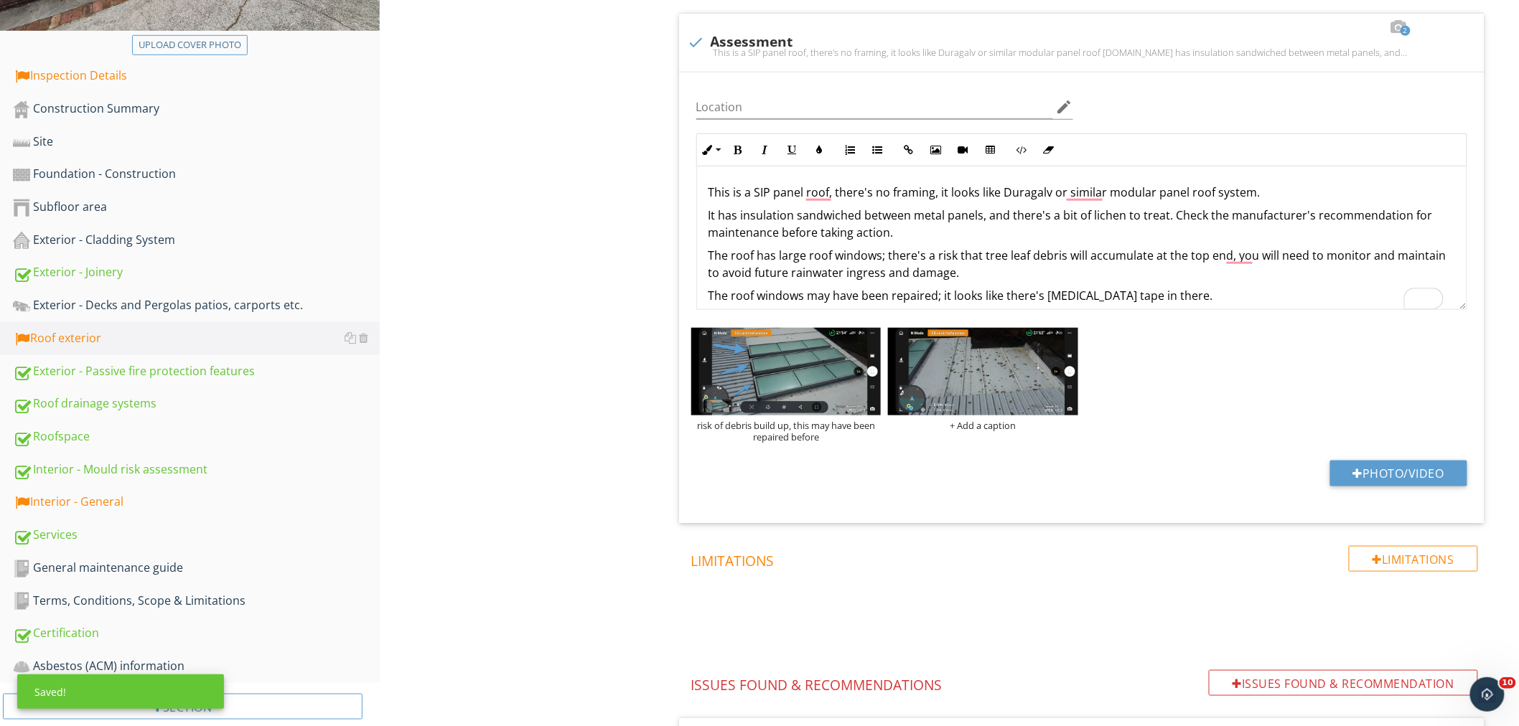
click at [483, 287] on div "Roof exterior General Thermal roof Type - Profiled metal Item Thermal roof IN I…" at bounding box center [949, 478] width 1139 height 1464
click at [425, 441] on div "Roof exterior General Thermal roof Type - Profiled metal Item Thermal roof IN I…" at bounding box center [949, 478] width 1139 height 1464
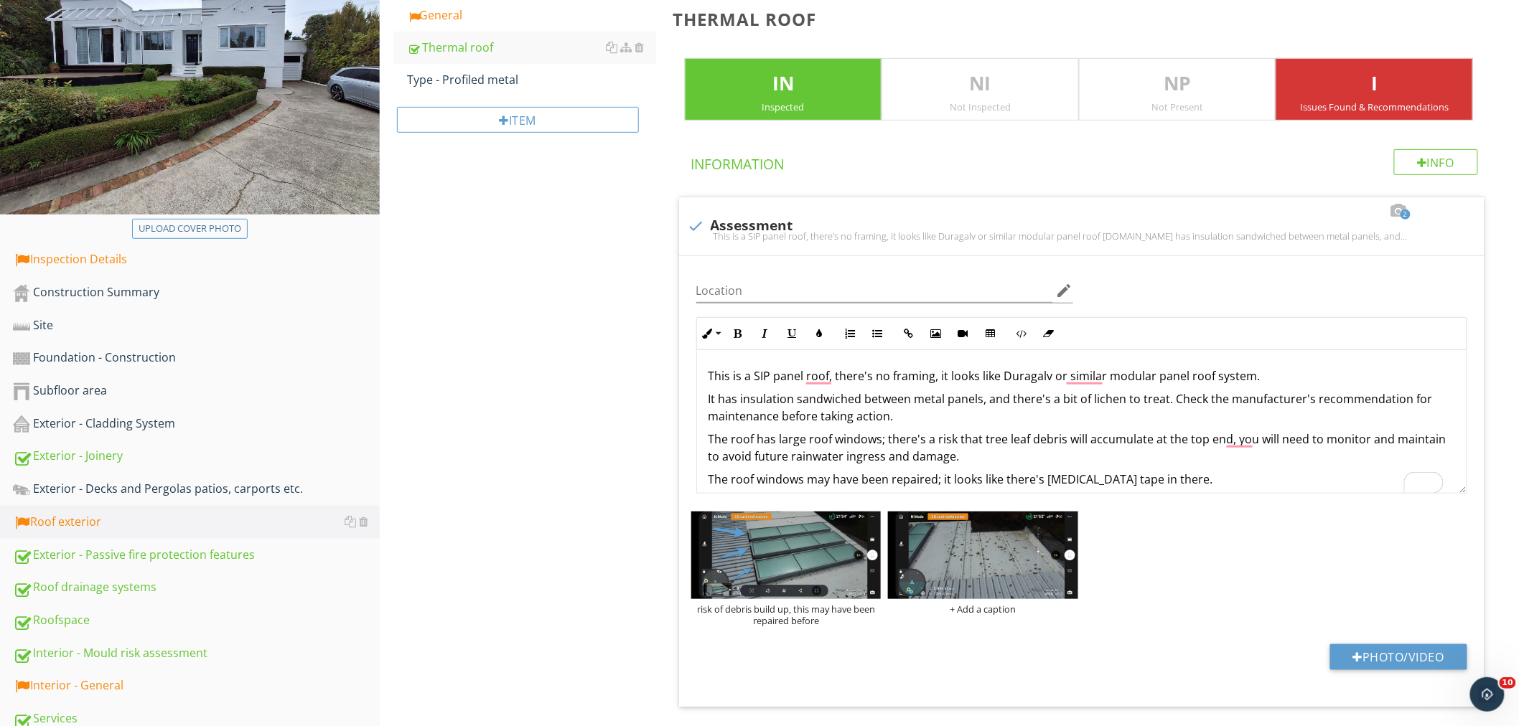
scroll to position [11, 0]
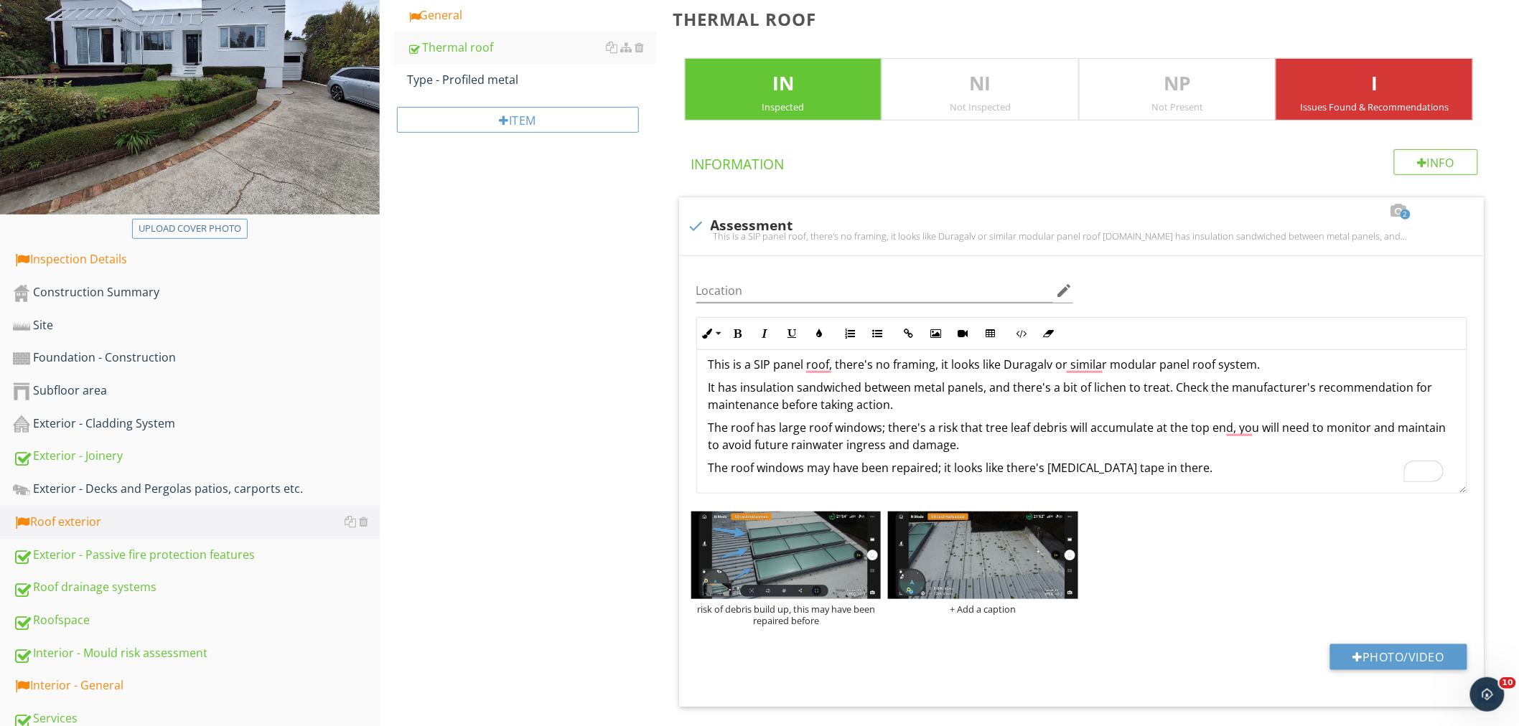
click at [572, 497] on div "Roof exterior General Thermal roof Type - Profiled metal Item Thermal roof IN I…" at bounding box center [949, 662] width 1139 height 1464
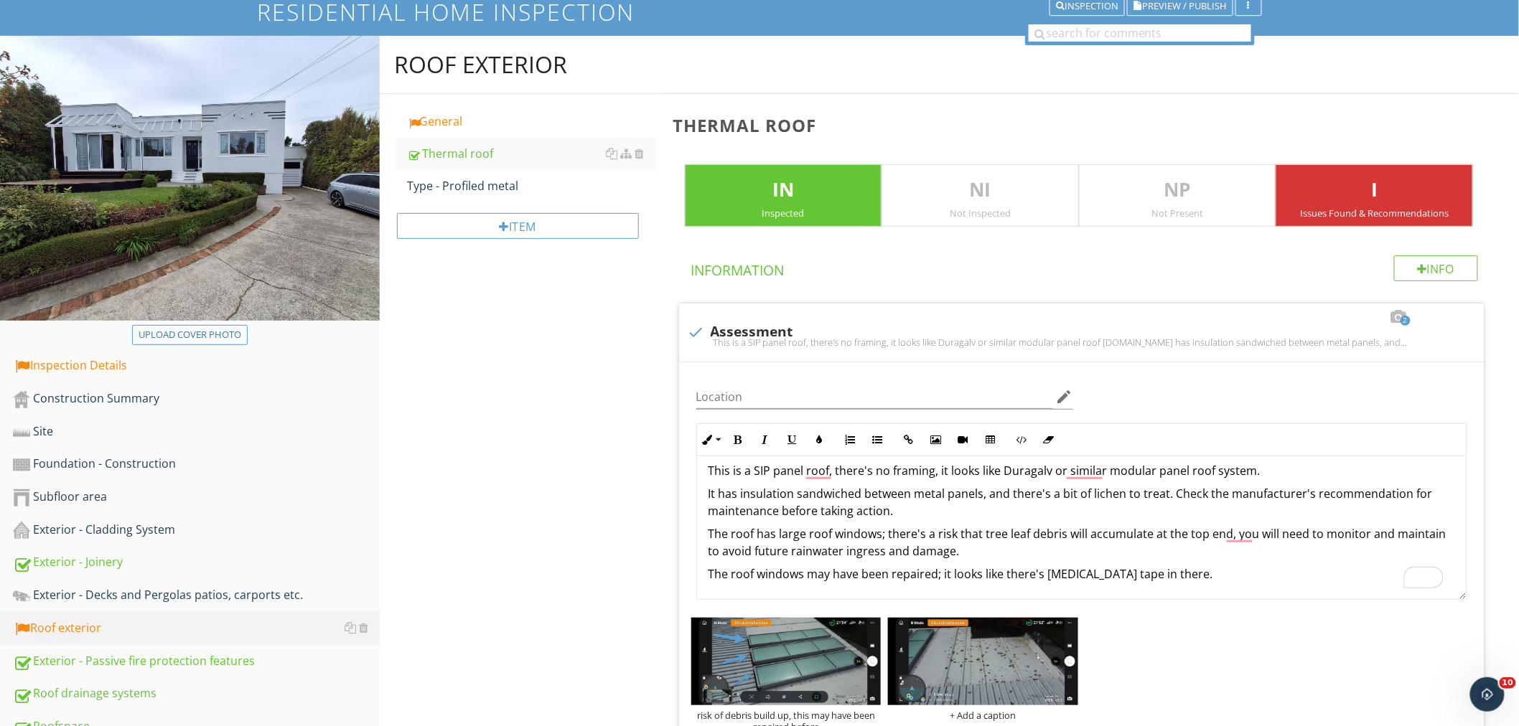
scroll to position [98, 0]
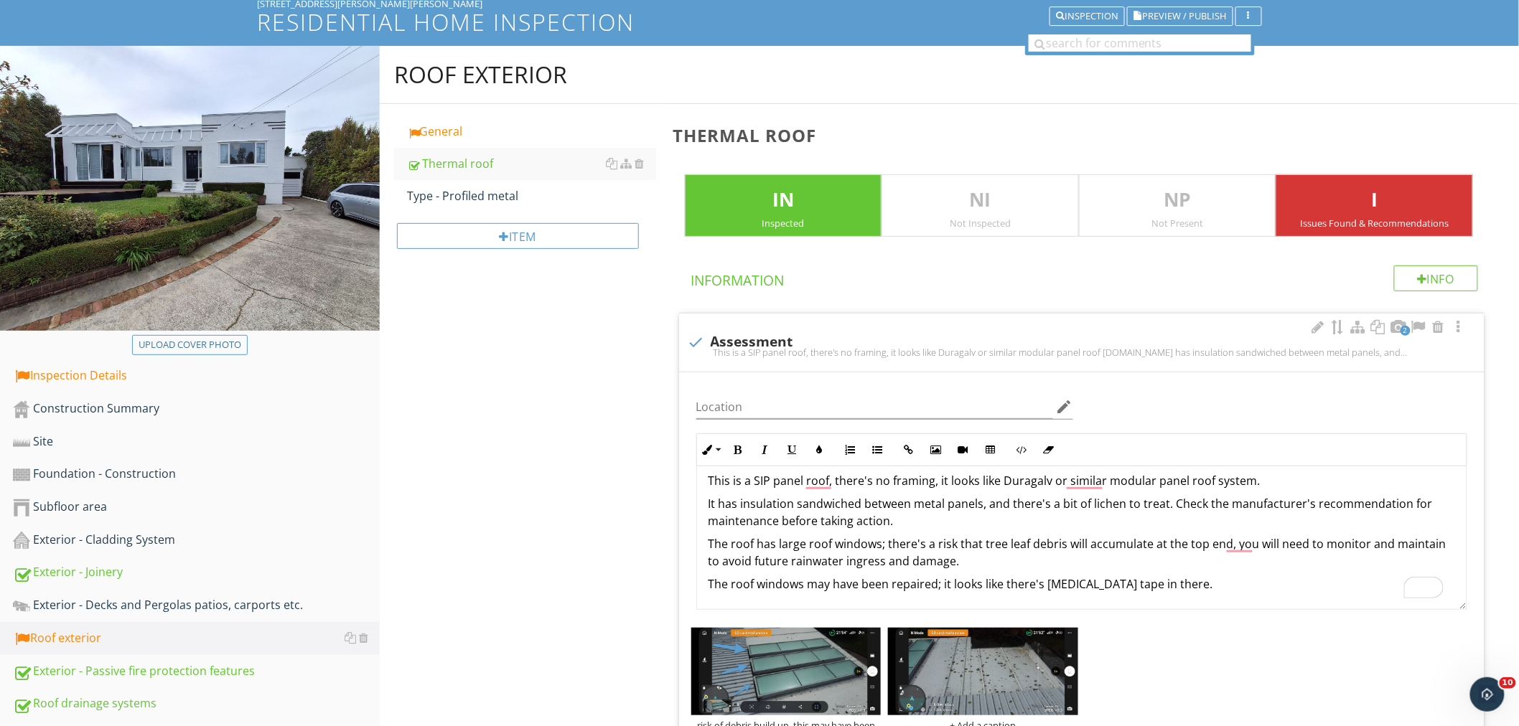
click at [1127, 586] on p "The roof windows may have been repaired; it looks like there's [MEDICAL_DATA] t…" at bounding box center [1081, 584] width 746 height 17
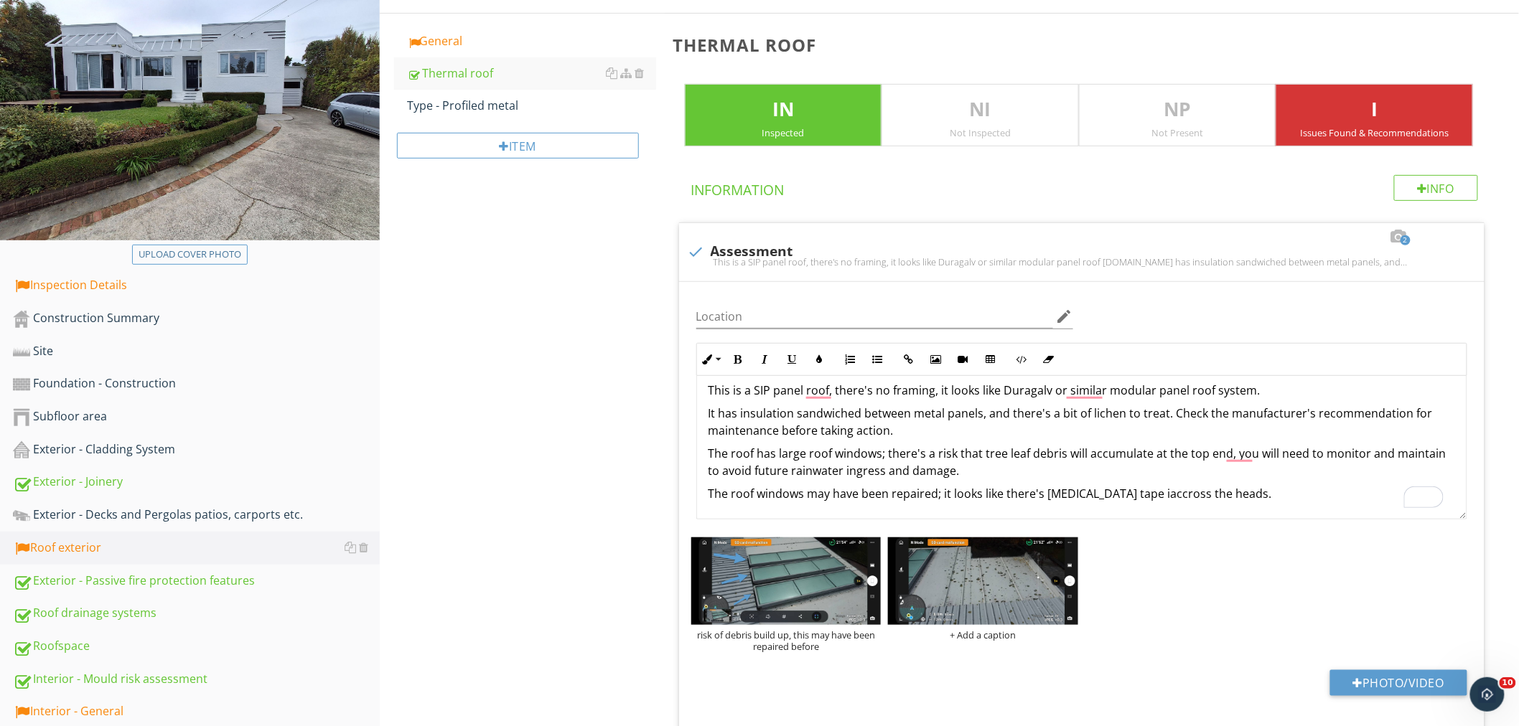
scroll to position [189, 0]
click at [1120, 489] on p "The roof windows may have been repaired; it looks like there's [MEDICAL_DATA] t…" at bounding box center [1081, 492] width 746 height 17
click at [474, 440] on div "Roof exterior General Thermal roof Type - Profiled metal Item Thermal roof IN I…" at bounding box center [949, 687] width 1139 height 1464
click at [128, 449] on div "Exterior - Cladding System" at bounding box center [196, 449] width 367 height 19
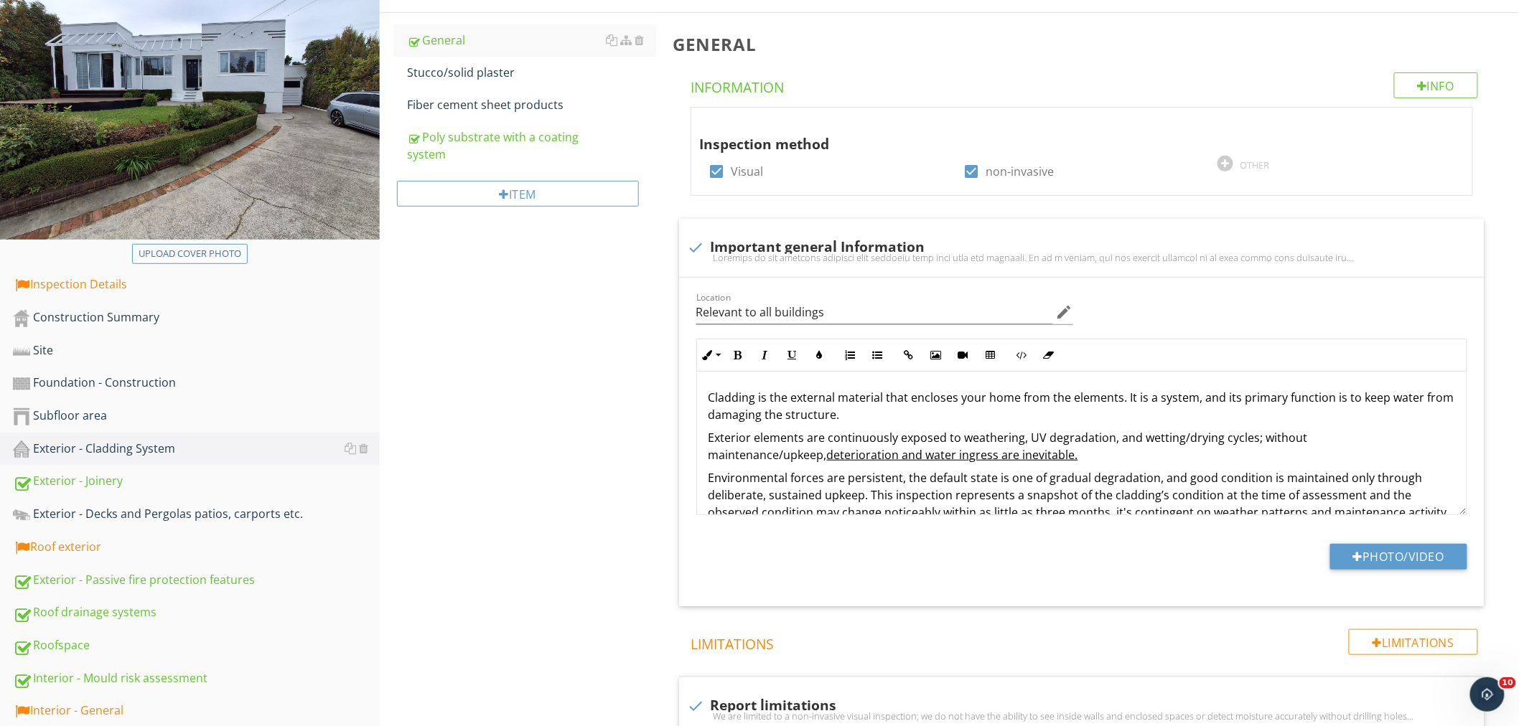
click at [482, 364] on div "Exterior - Cladding System General Stucco/solid plaster Fiber cement sheet prod…" at bounding box center [949, 569] width 1139 height 1229
click at [477, 65] on div "Stucco/solid plaster" at bounding box center [531, 72] width 249 height 17
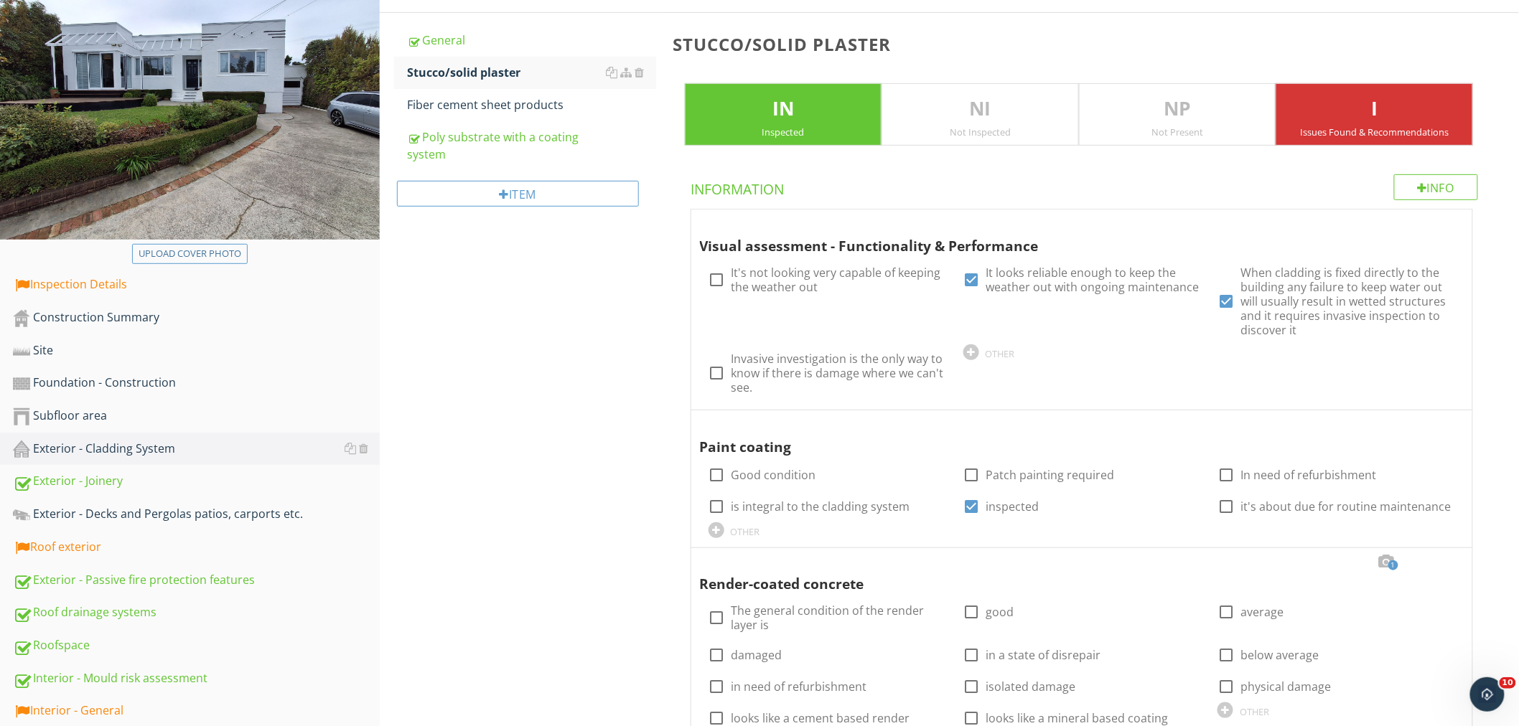
click at [716, 276] on div at bounding box center [717, 280] width 24 height 24
checkbox input "true"
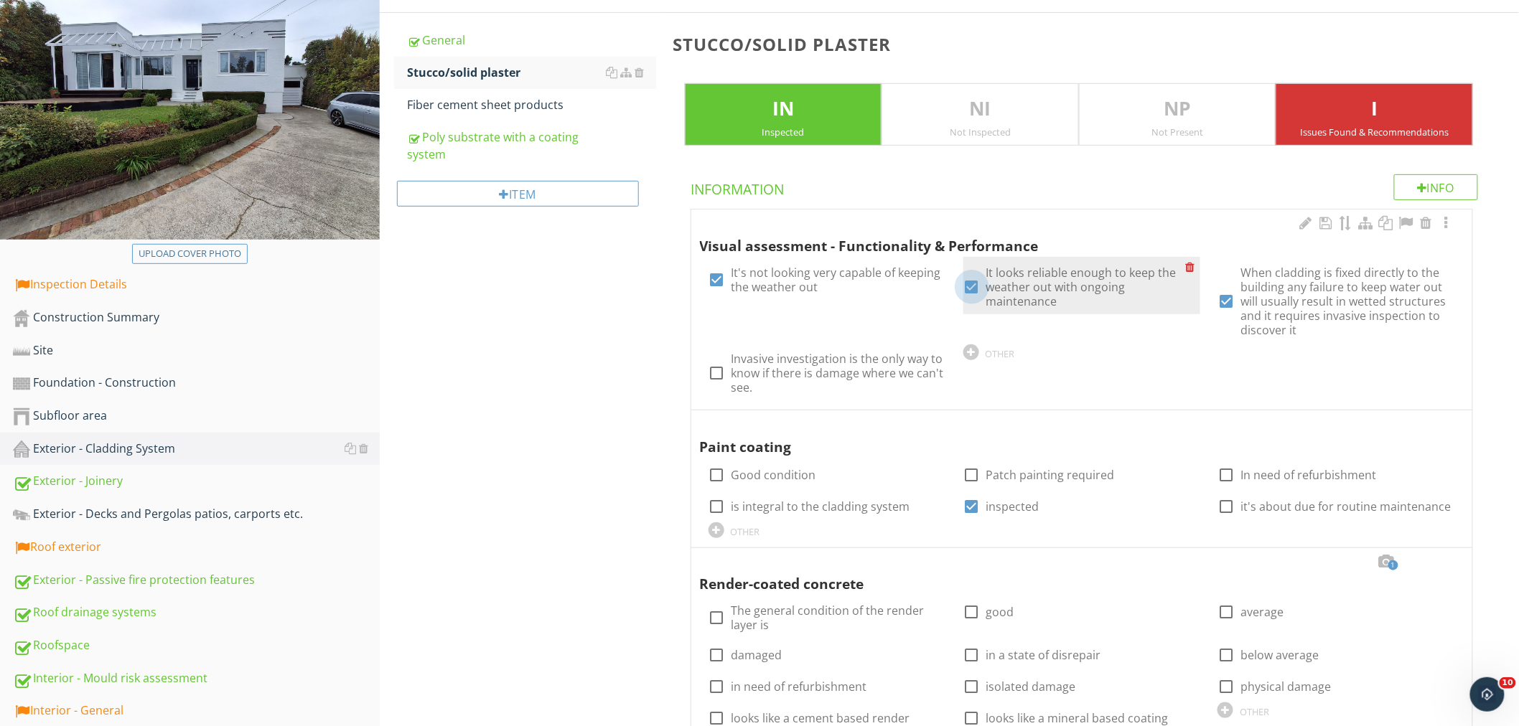
click at [974, 288] on div at bounding box center [972, 287] width 24 height 24
checkbox input "false"
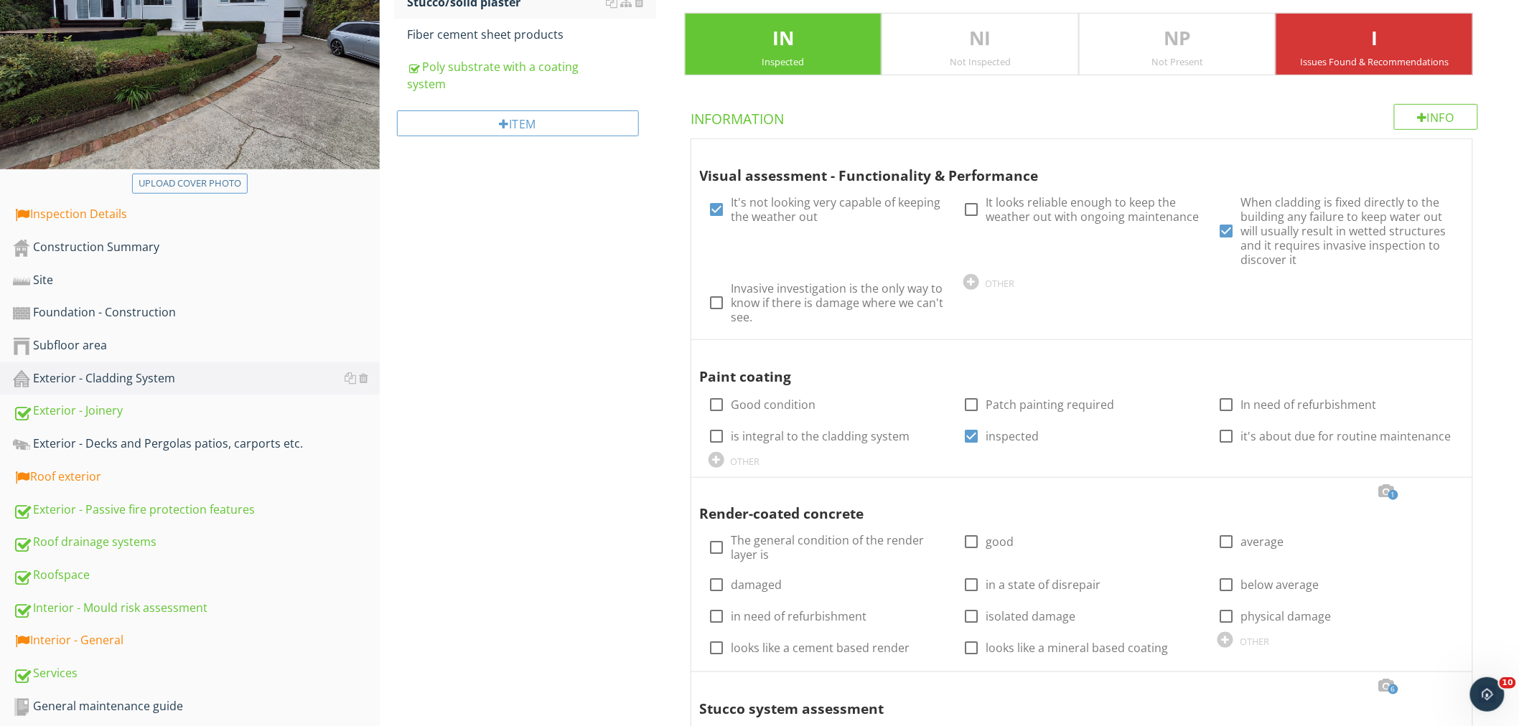
scroll to position [260, 0]
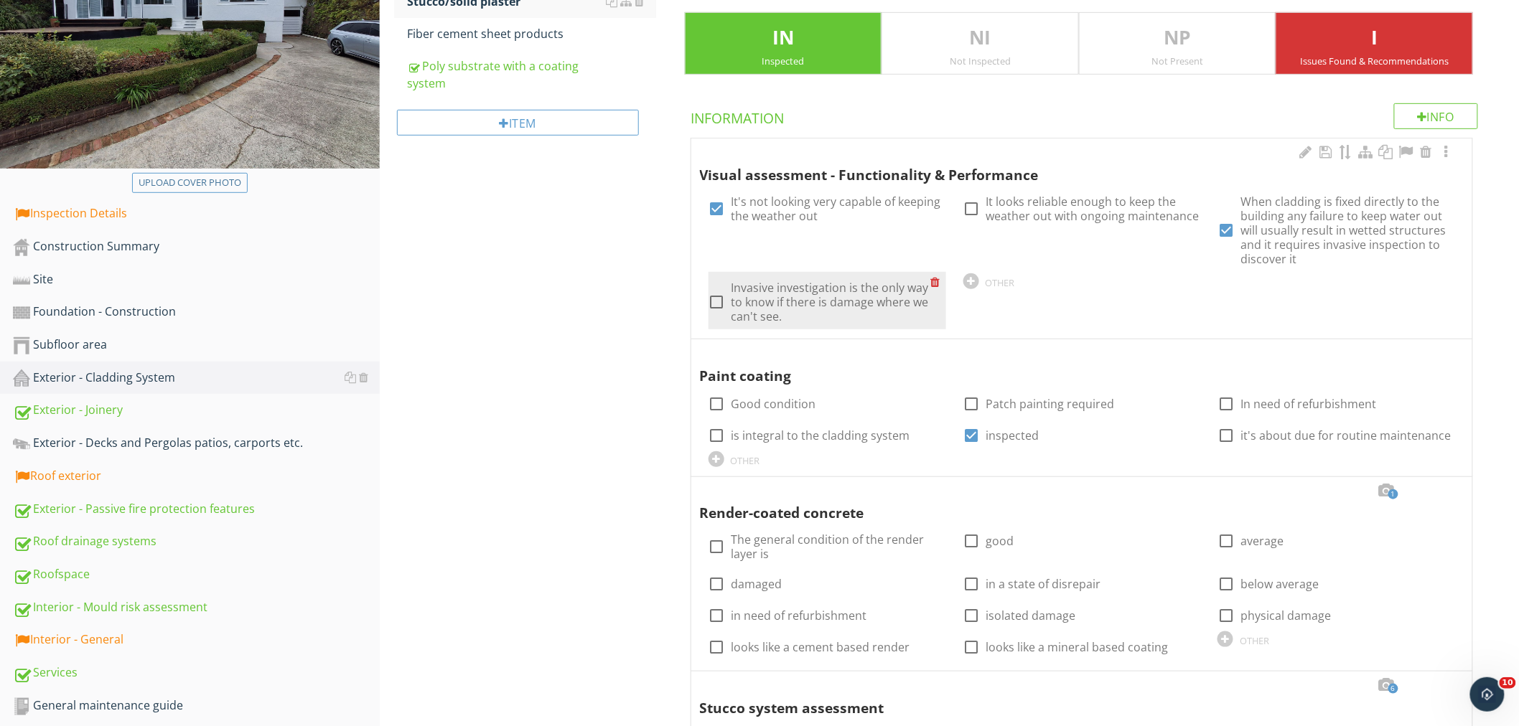
click at [721, 299] on div at bounding box center [717, 302] width 24 height 24
checkbox input "true"
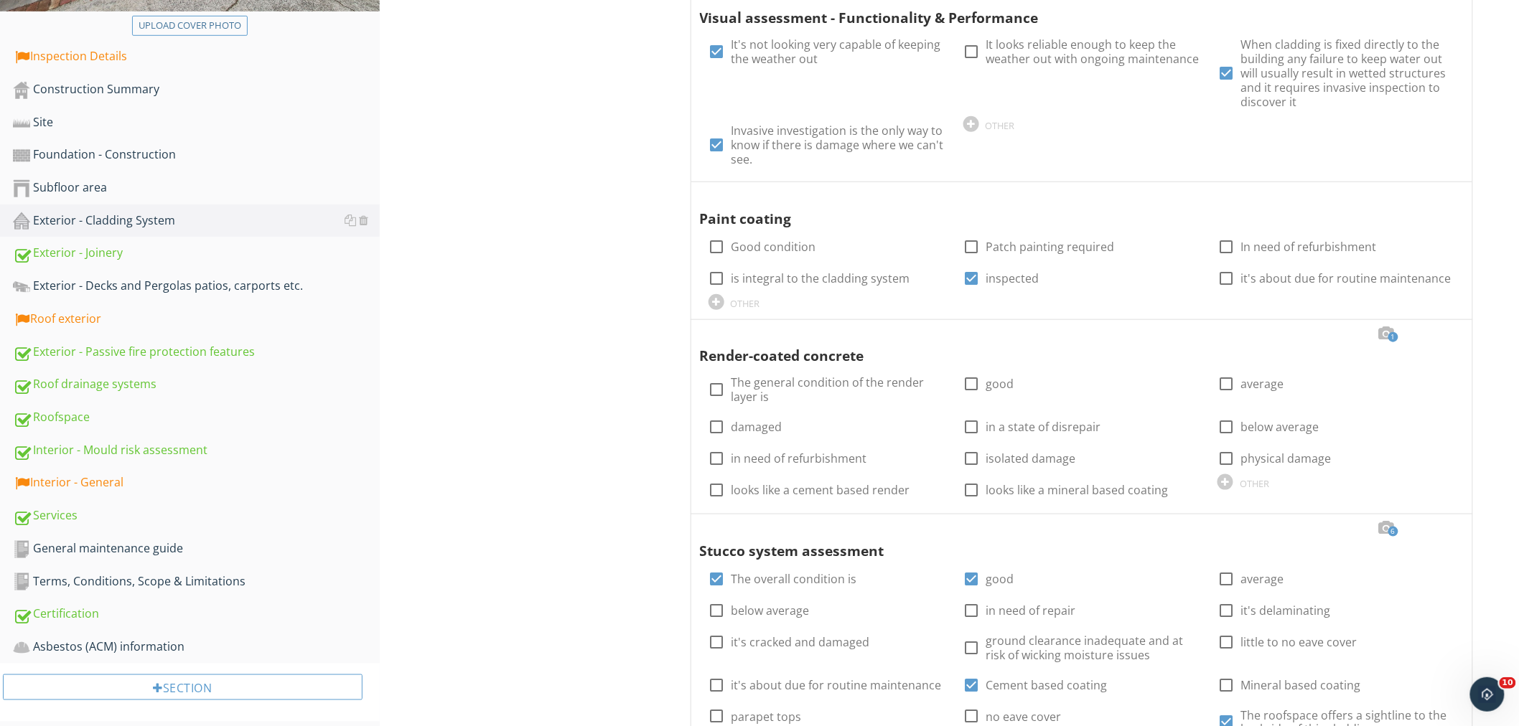
scroll to position [421, 0]
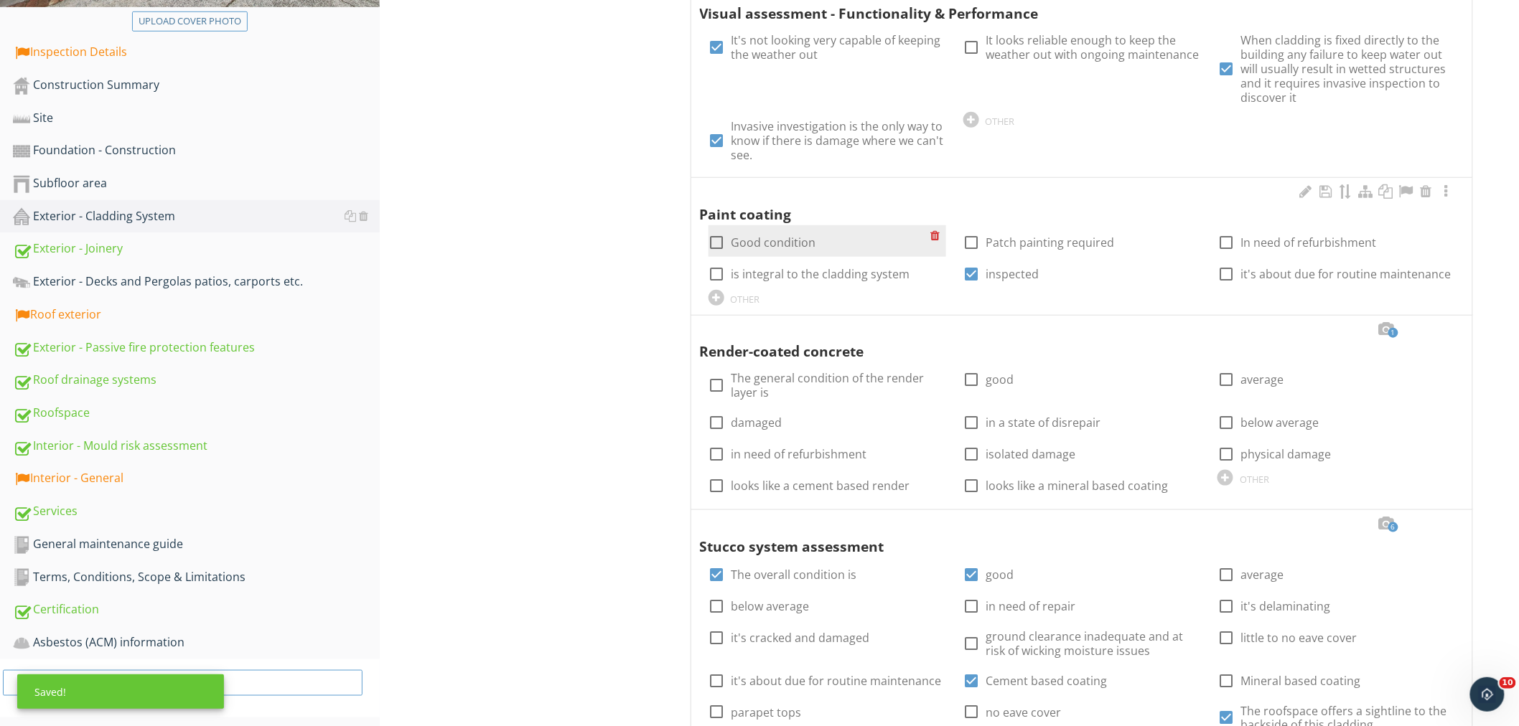
click at [784, 238] on label "Good condition" at bounding box center [773, 242] width 85 height 14
checkbox input "true"
click at [969, 275] on div at bounding box center [972, 274] width 24 height 24
checkbox input "false"
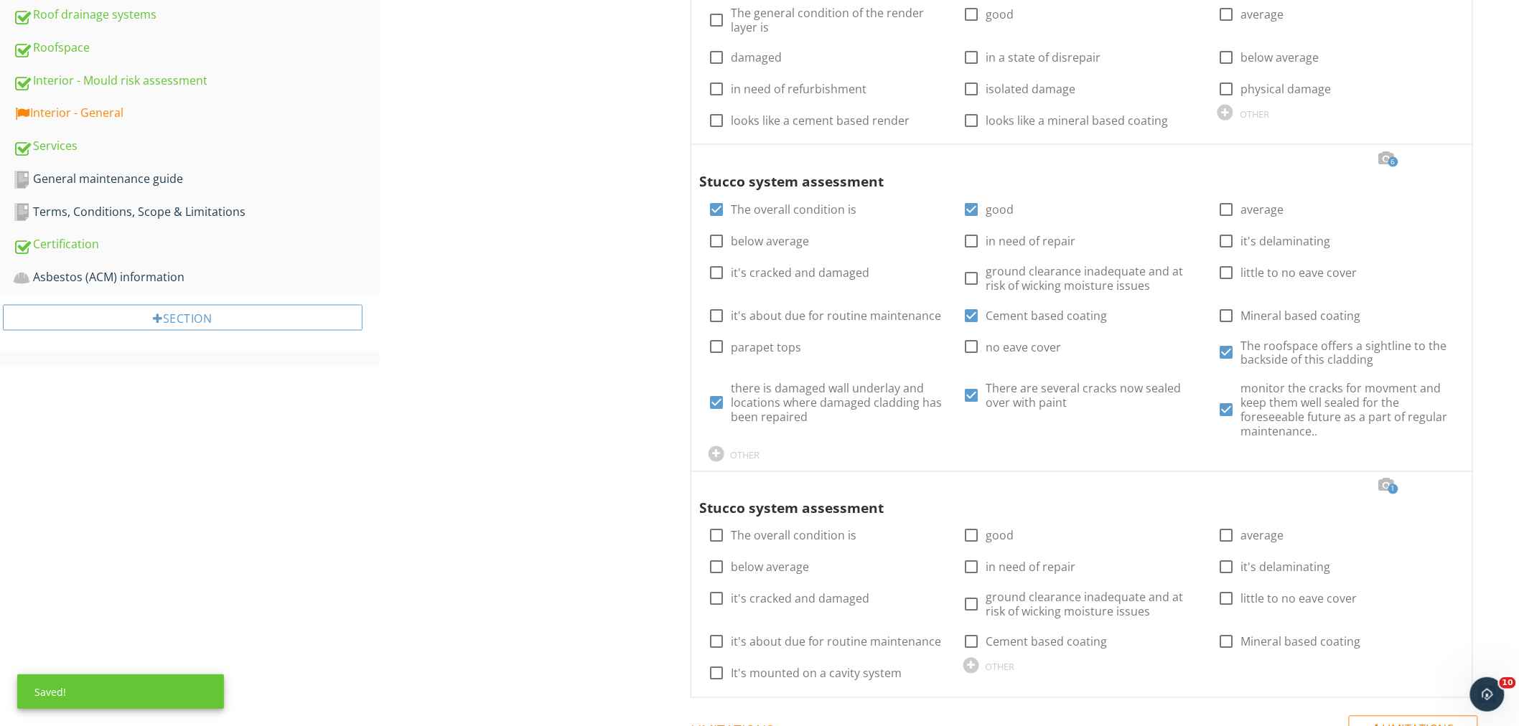
scroll to position [787, 0]
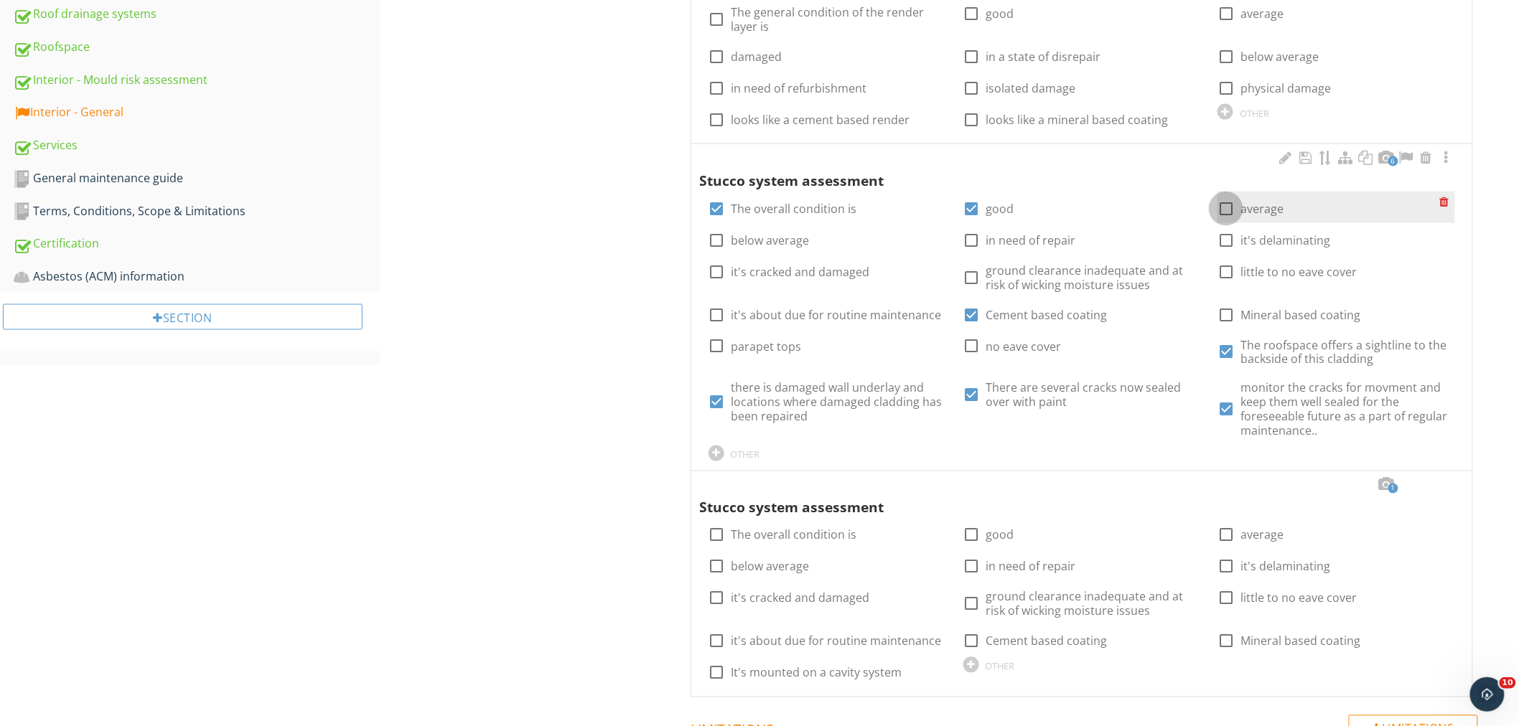
click at [1227, 208] on div at bounding box center [1226, 209] width 24 height 24
checkbox input "true"
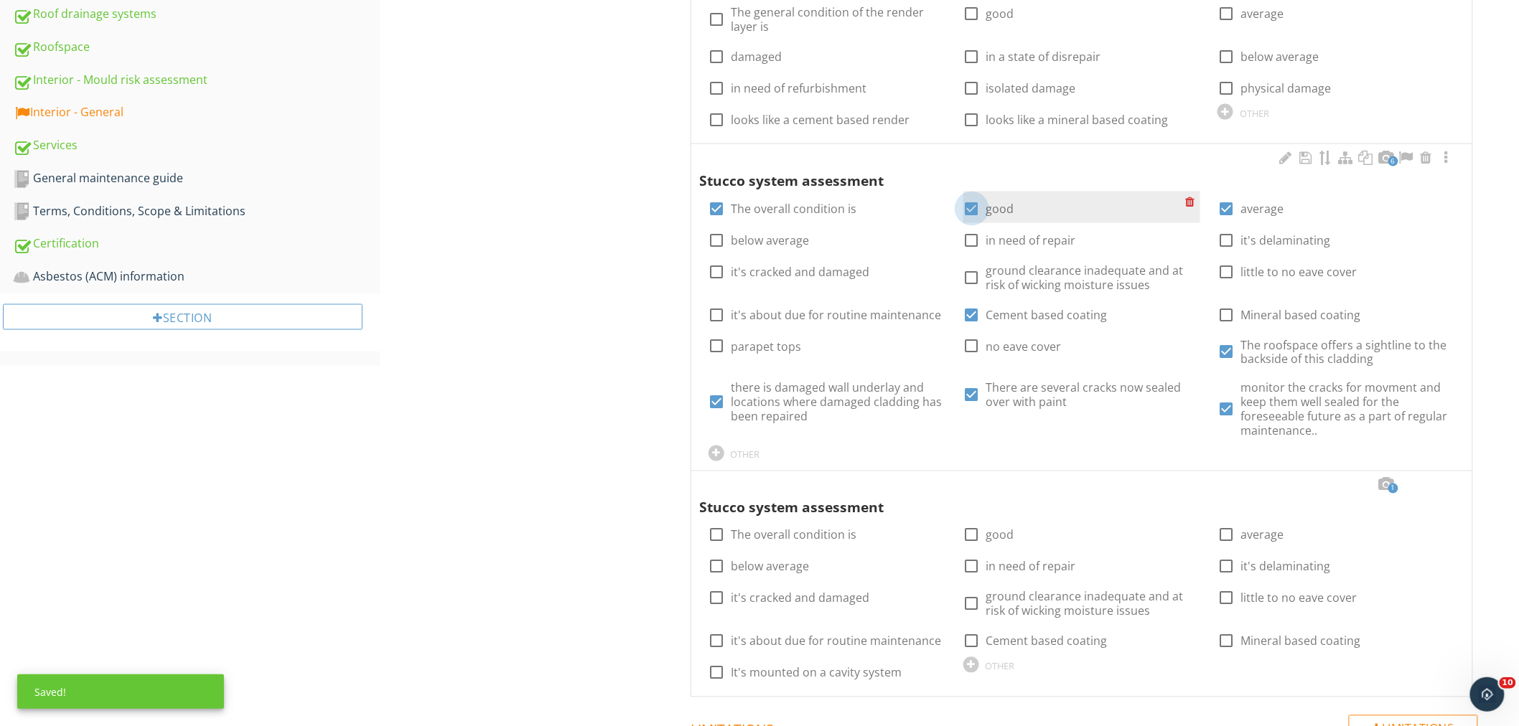
click at [976, 204] on div at bounding box center [972, 209] width 24 height 24
checkbox input "false"
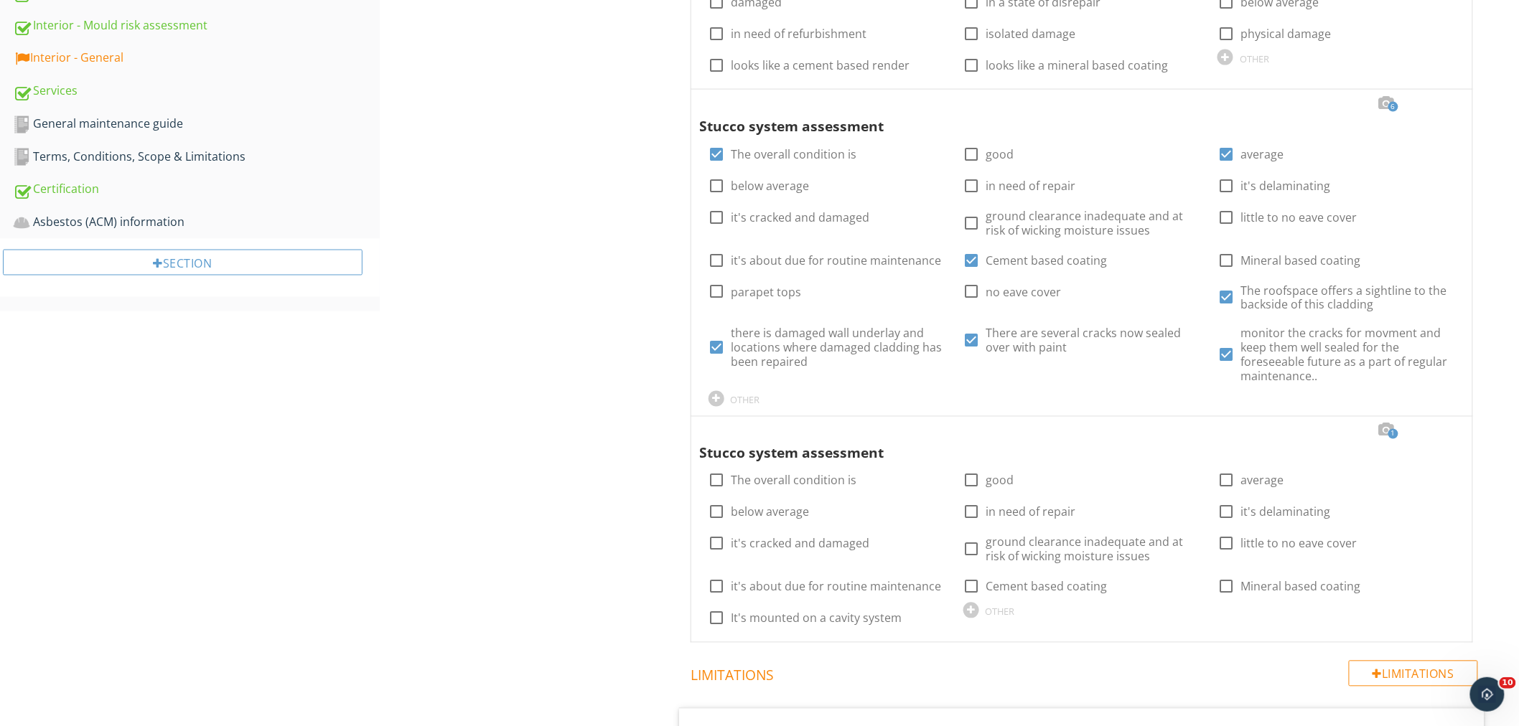
scroll to position [843, 0]
click at [712, 393] on div at bounding box center [716, 398] width 16 height 16
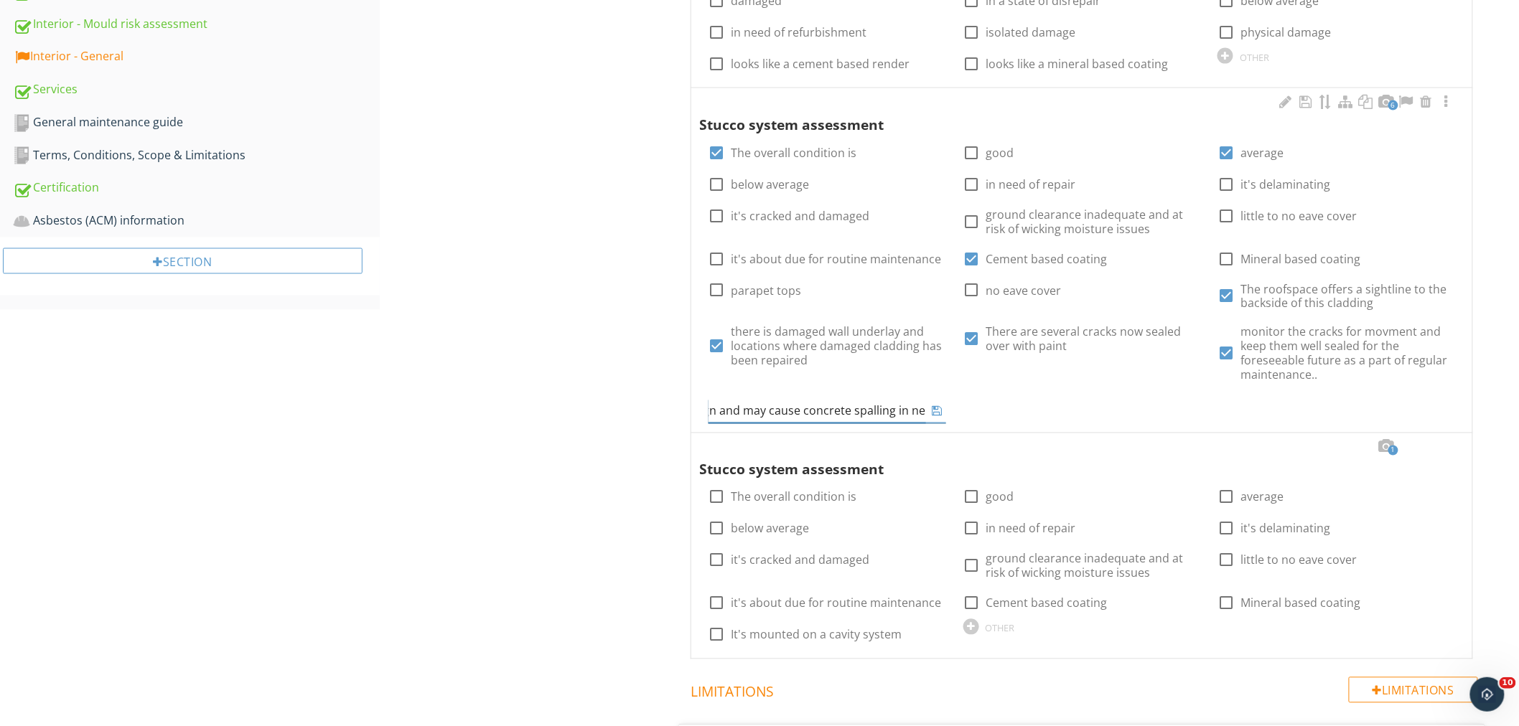
scroll to position [0, 132]
type input "the insitu steel is corrodign and may cause concrete spalling in near future"
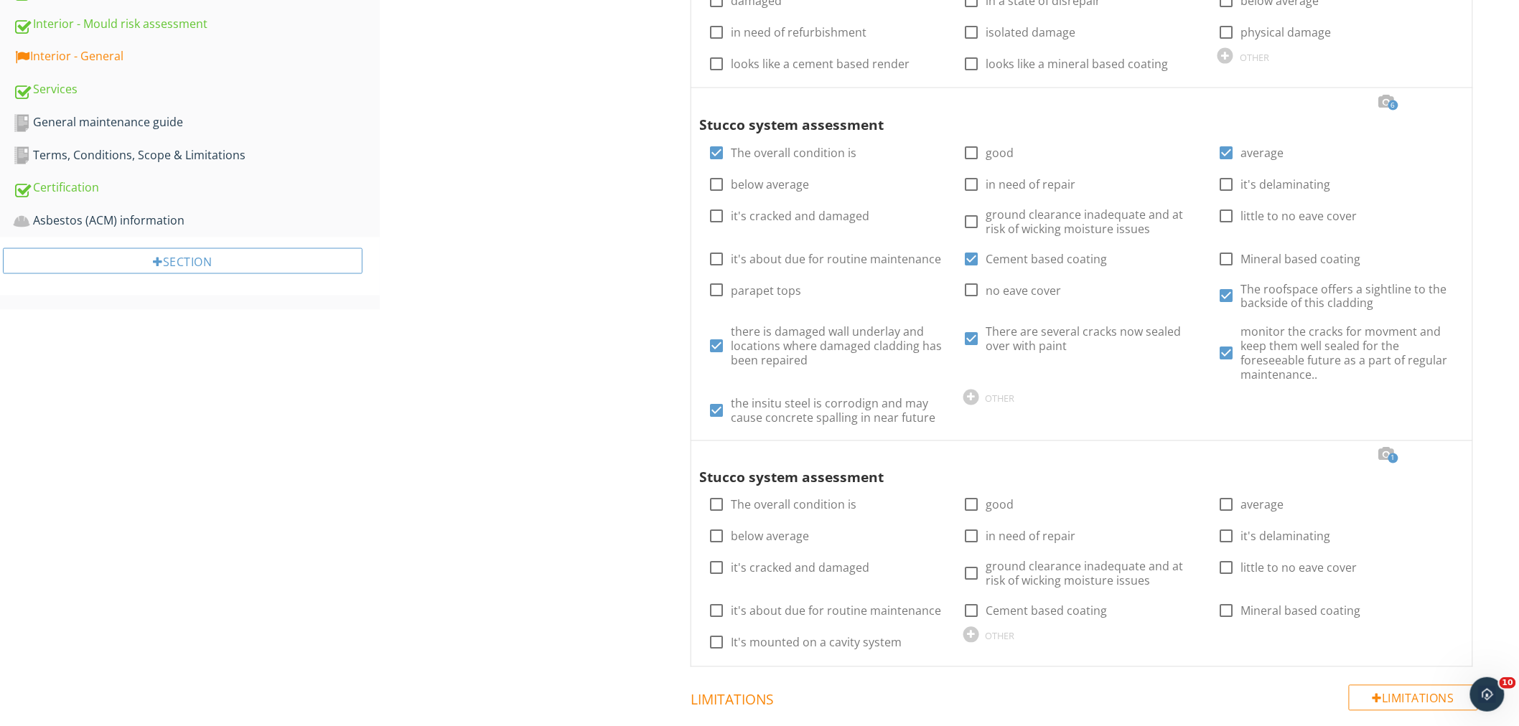
click at [658, 458] on div "Exterior - Cladding System General Stucco/solid plaster Fiber cement sheet prod…" at bounding box center [949, 448] width 1139 height 2296
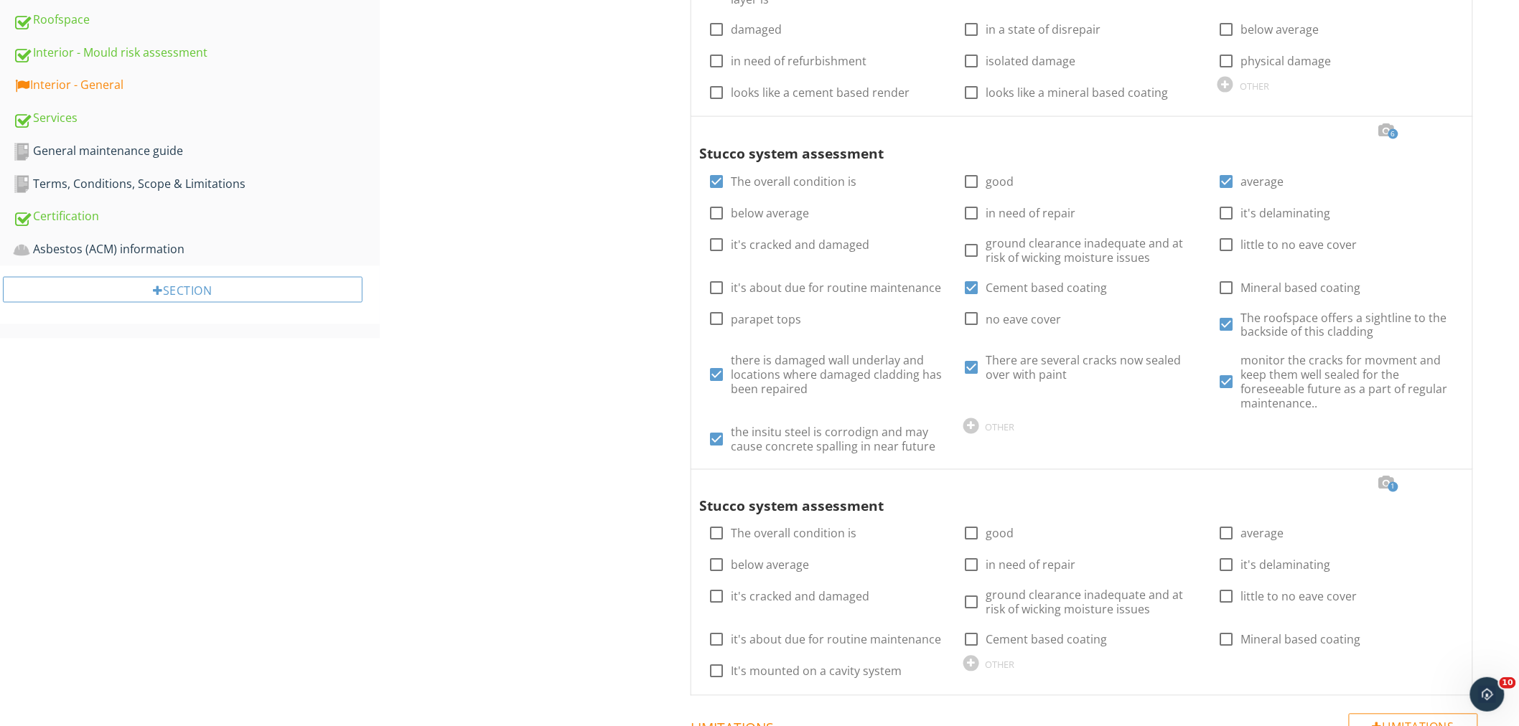
scroll to position [814, 0]
drag, startPoint x: 649, startPoint y: 548, endPoint x: 568, endPoint y: 531, distance: 82.1
click at [568, 531] on div "Exterior - Cladding System General Stucco/solid plaster Fiber cement sheet prod…" at bounding box center [949, 478] width 1139 height 2296
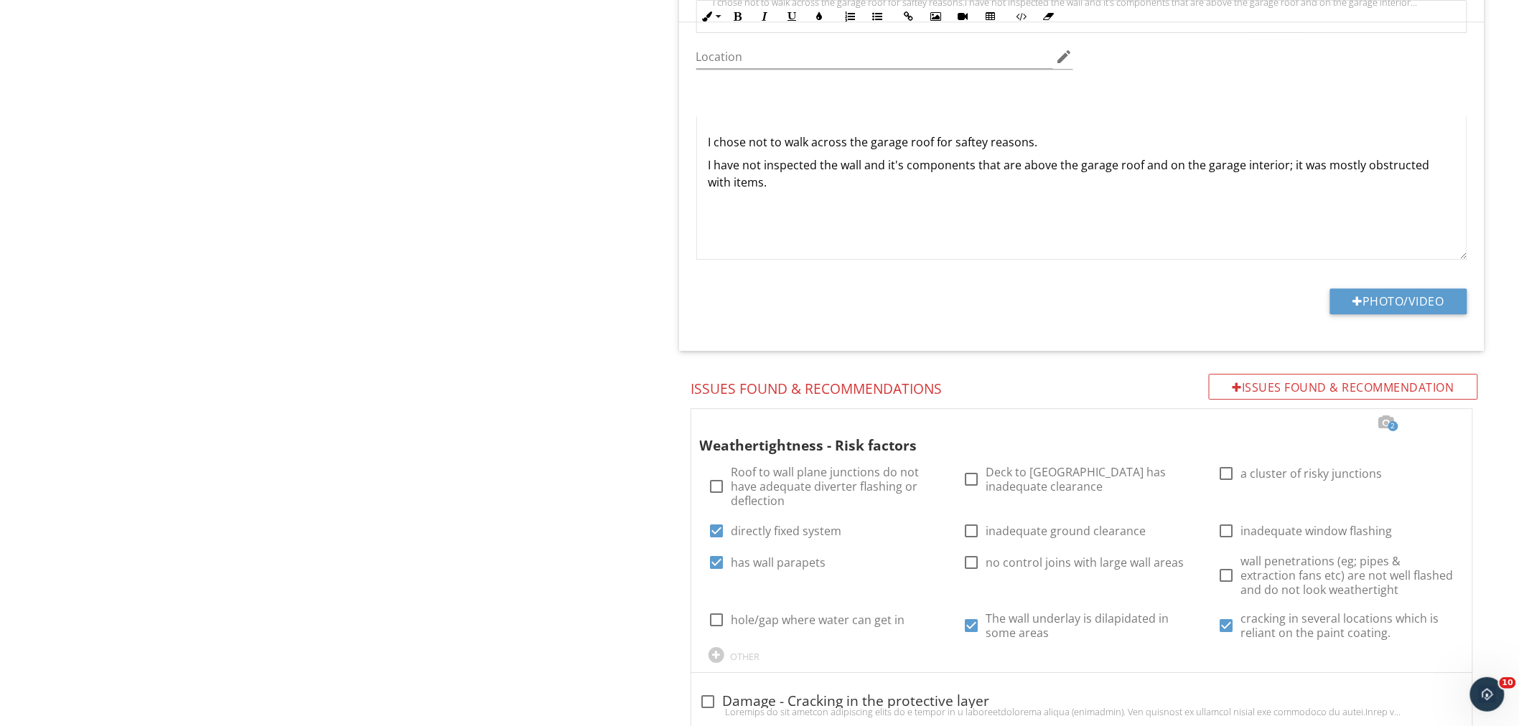
scroll to position [1699, 0]
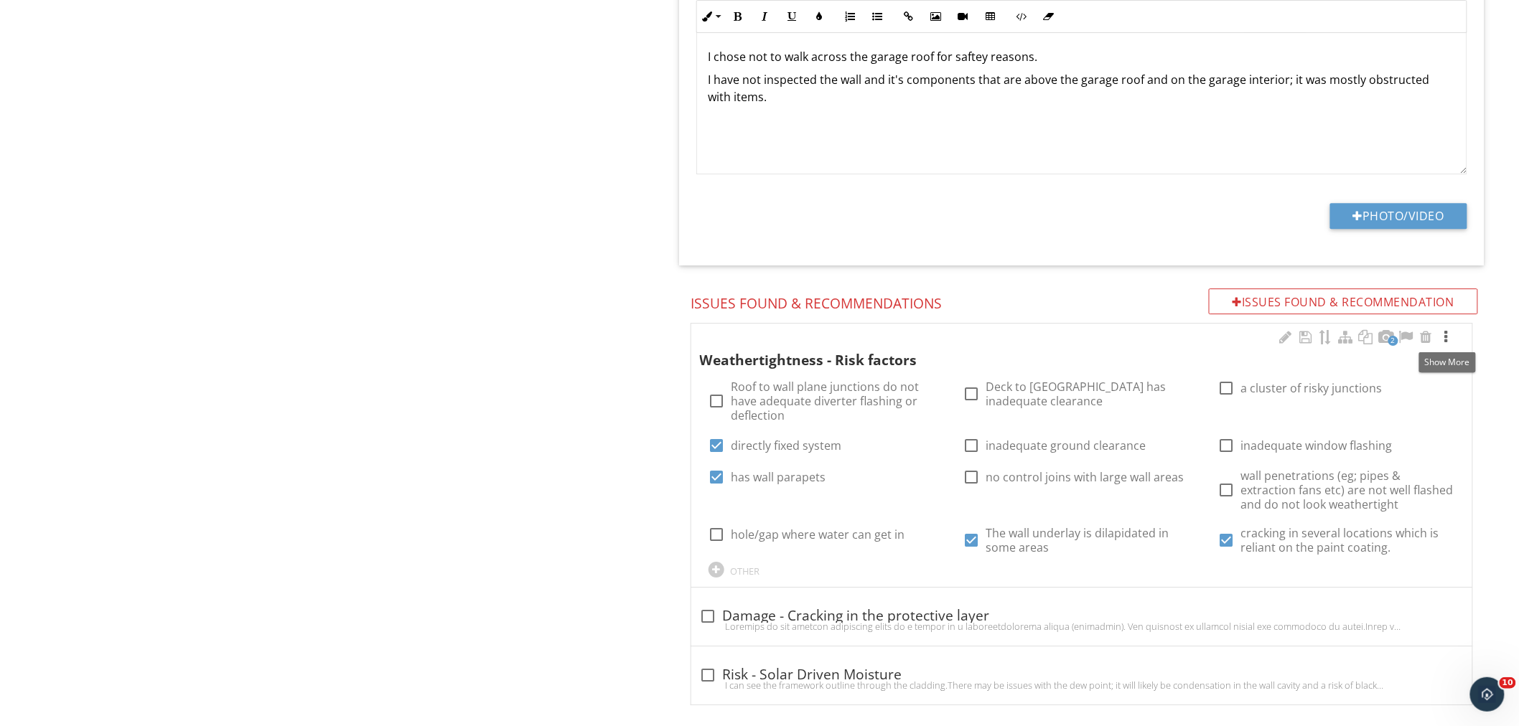
click at [1444, 338] on div at bounding box center [1445, 337] width 17 height 14
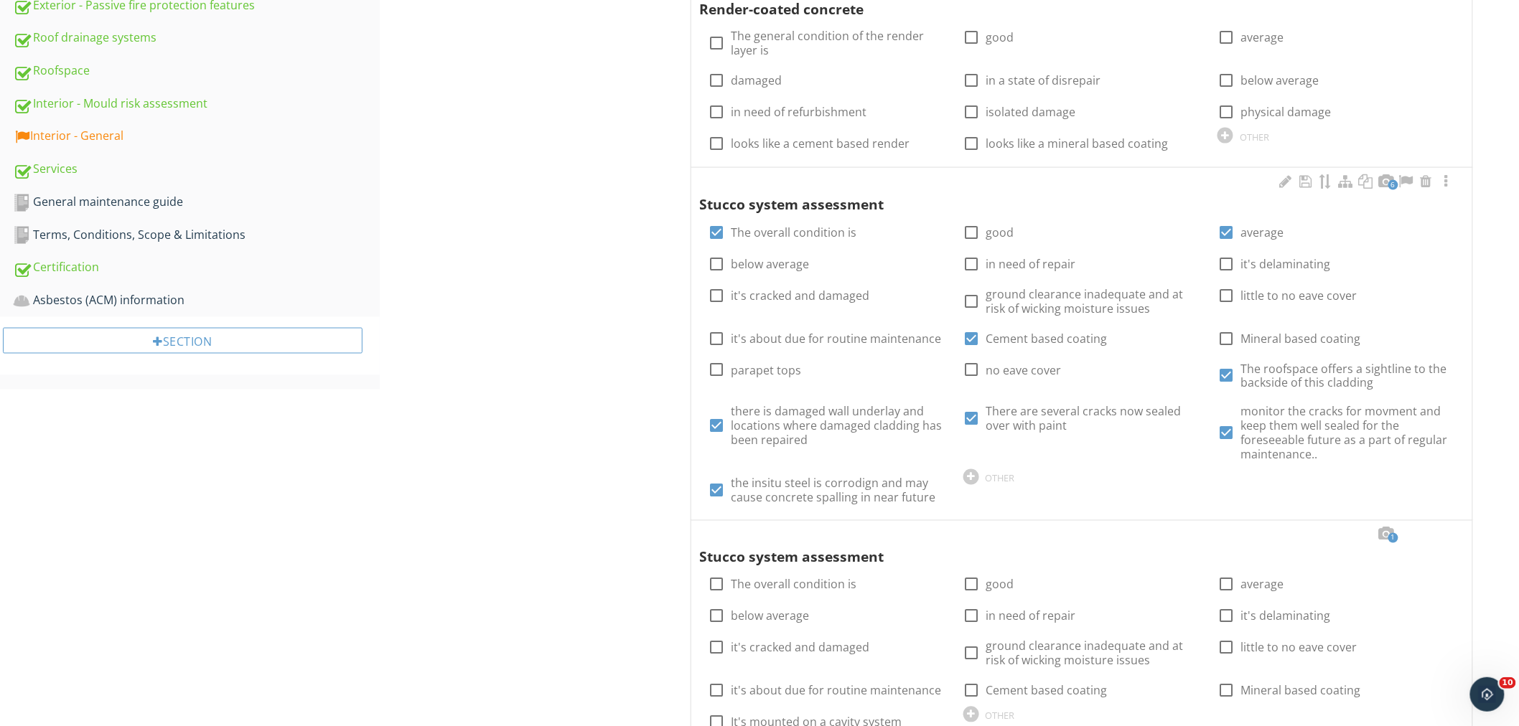
scroll to position [764, 0]
click at [1445, 182] on div at bounding box center [1445, 181] width 17 height 14
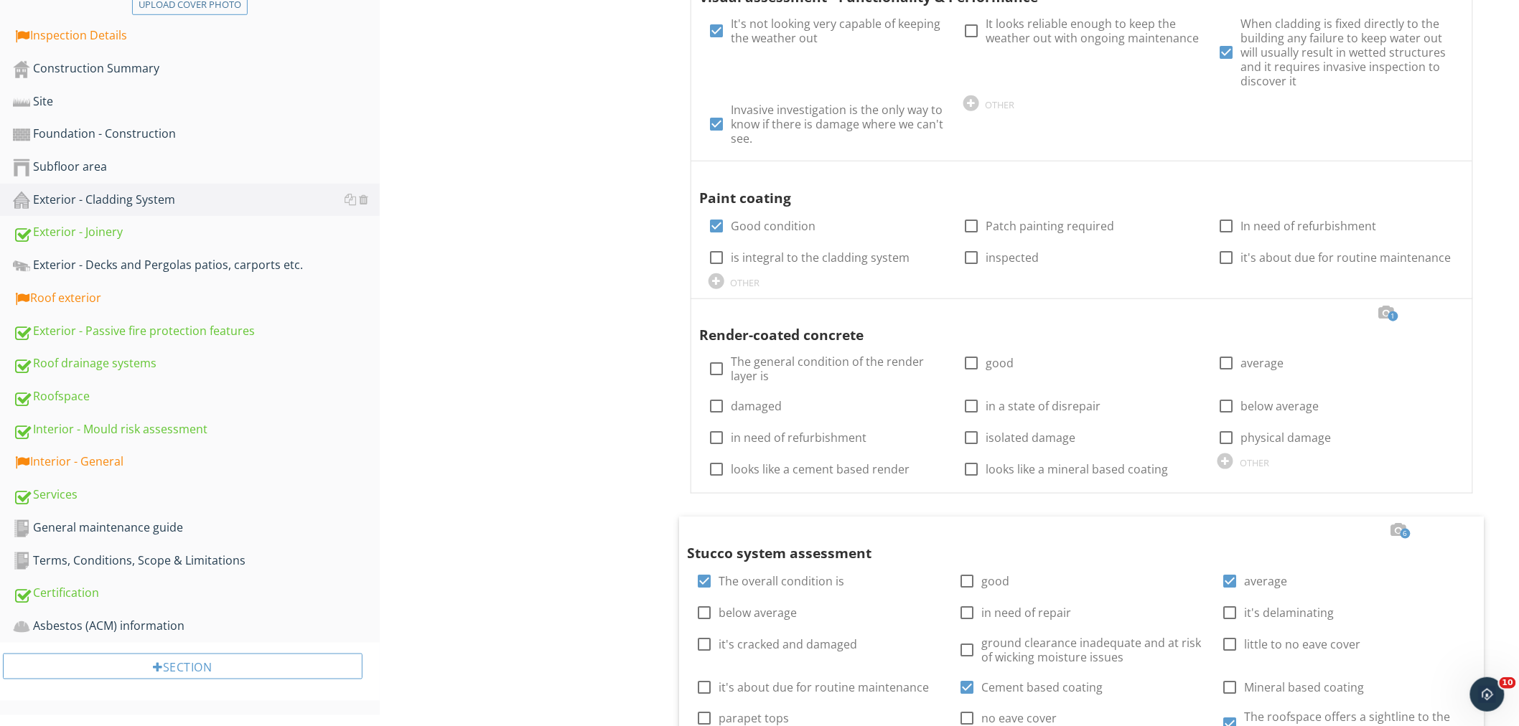
scroll to position [436, 0]
click at [1447, 177] on div at bounding box center [1445, 177] width 17 height 14
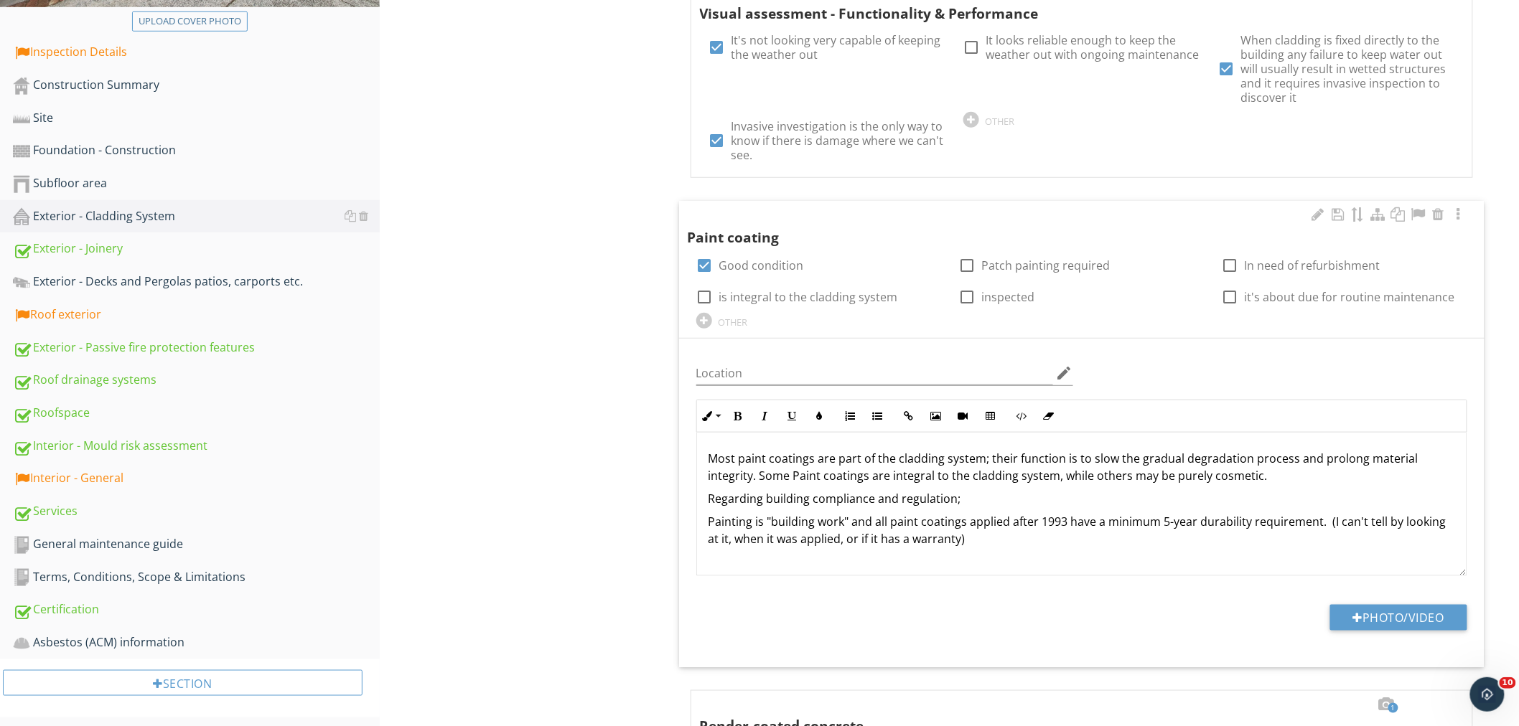
scroll to position [1, 0]
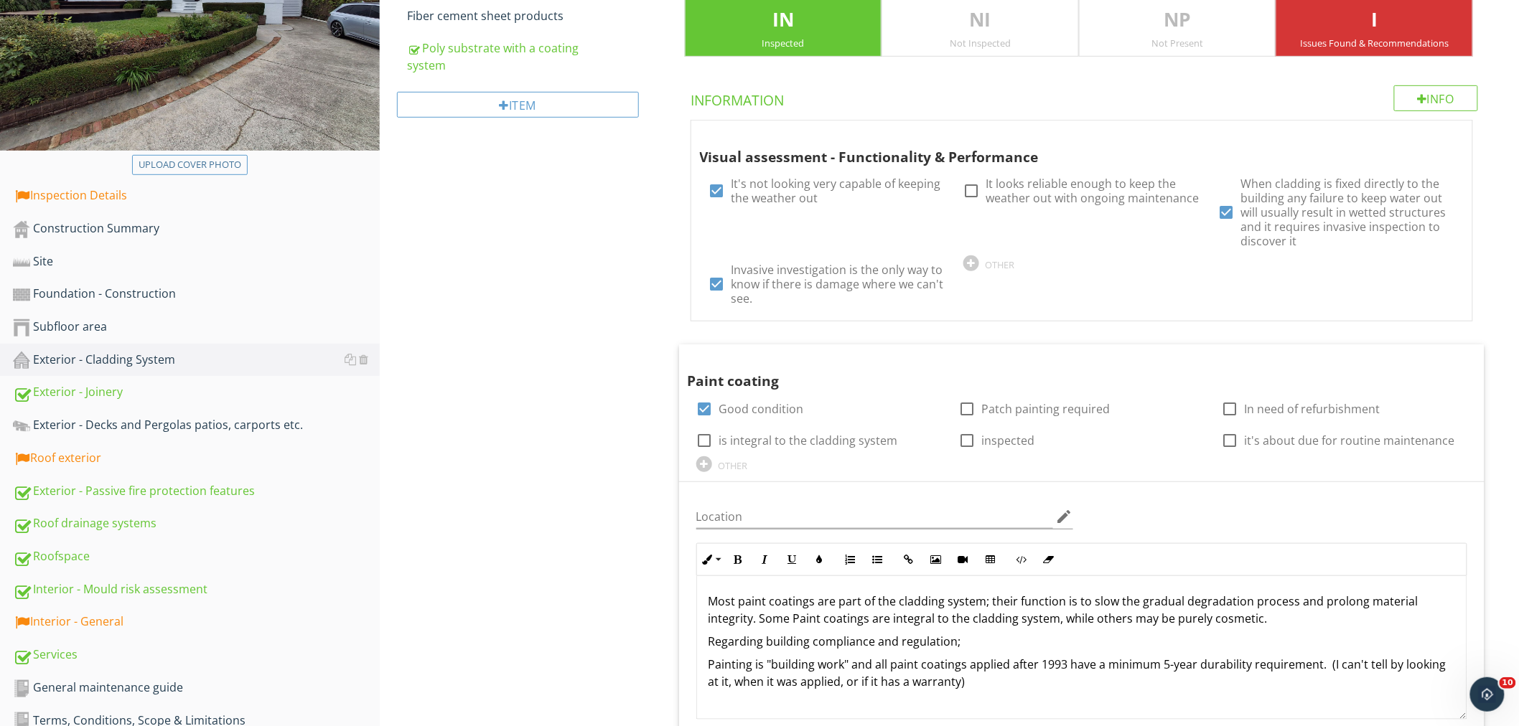
scroll to position [276, 0]
click at [1094, 267] on div "OTHER" at bounding box center [1082, 263] width 238 height 17
click at [1094, 267] on div "Visual assessment - Functionality & Performance check_box It's not looking very…" at bounding box center [1082, 219] width 764 height 187
click at [1448, 133] on div at bounding box center [1445, 135] width 17 height 14
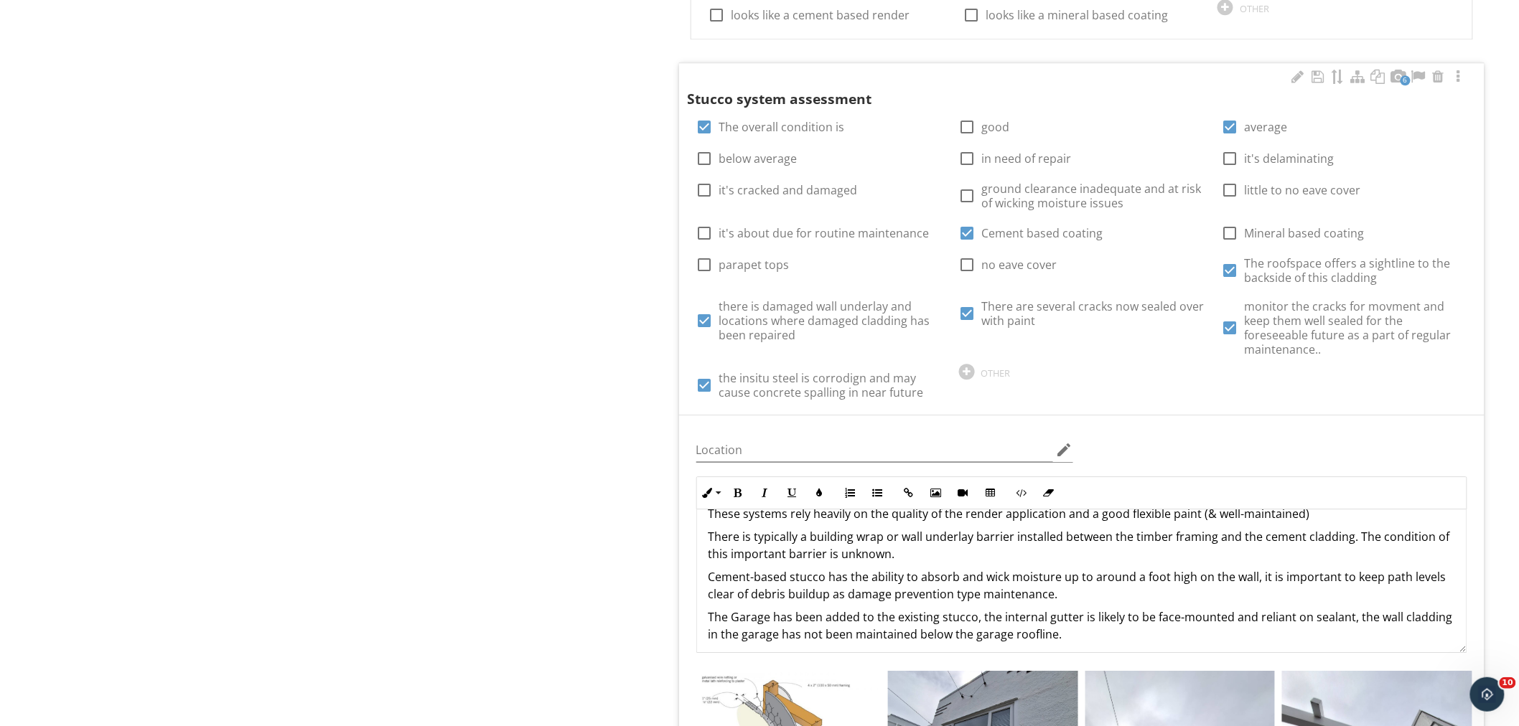
scroll to position [62, 0]
click at [892, 540] on p "There is typically a building wrap or wall underlay barrier installed between t…" at bounding box center [1081, 544] width 746 height 34
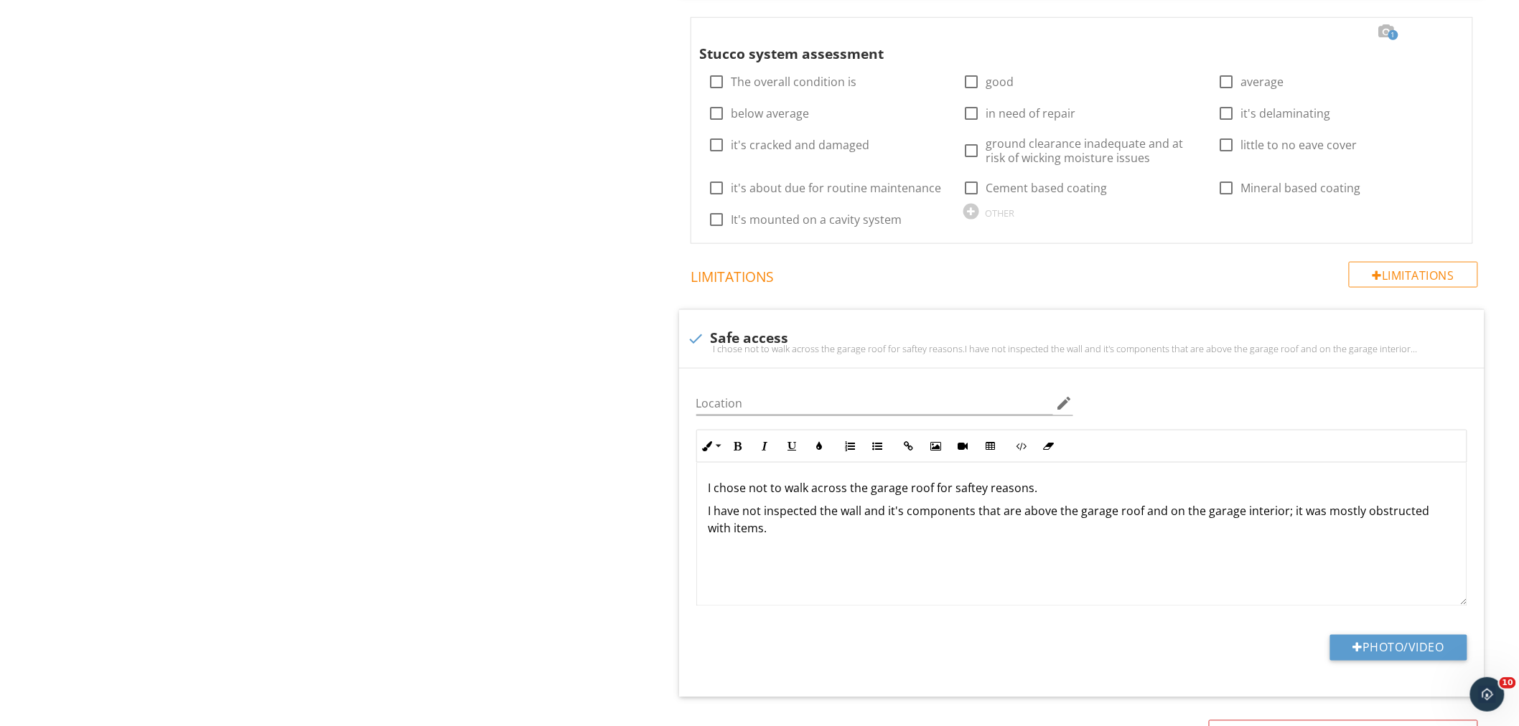
scroll to position [2947, 0]
click at [1448, 24] on div at bounding box center [1445, 31] width 17 height 14
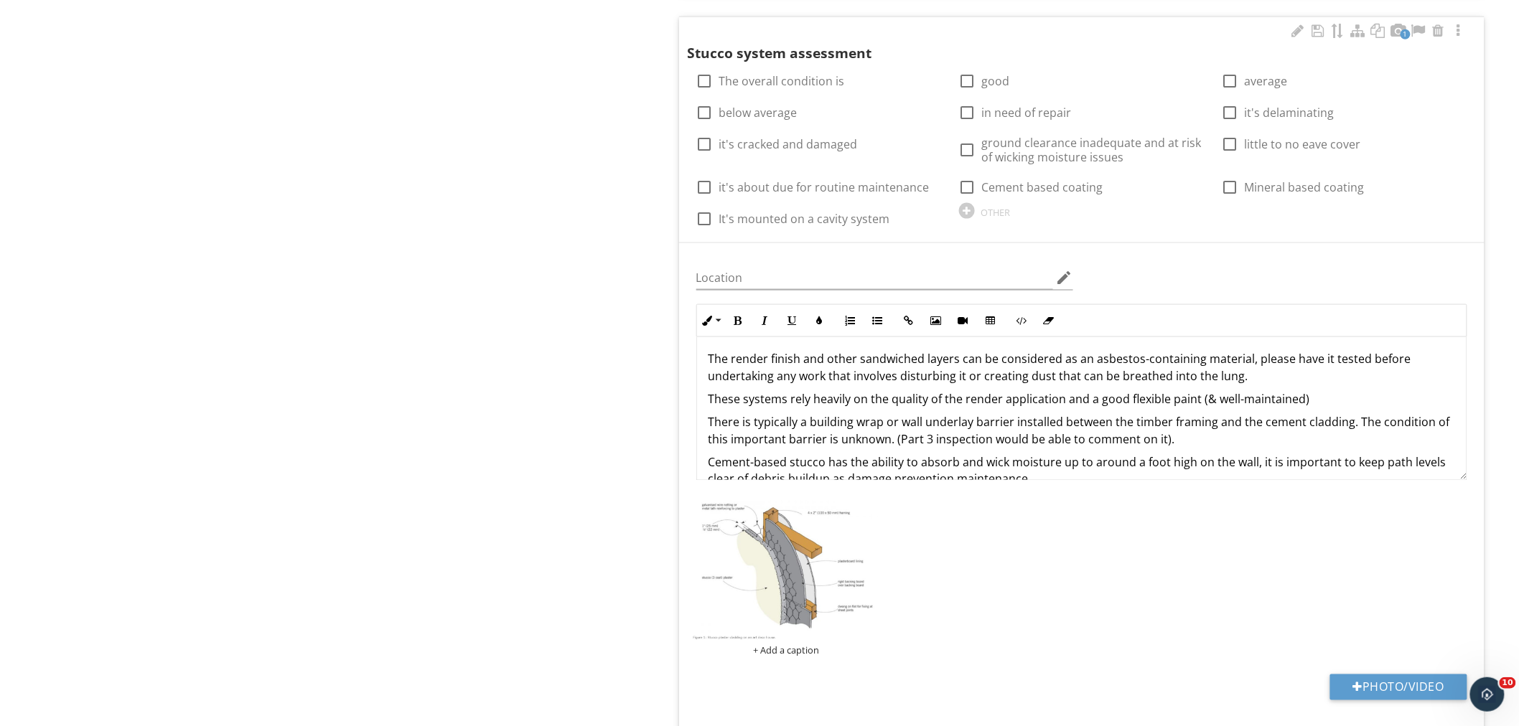
scroll to position [0, 0]
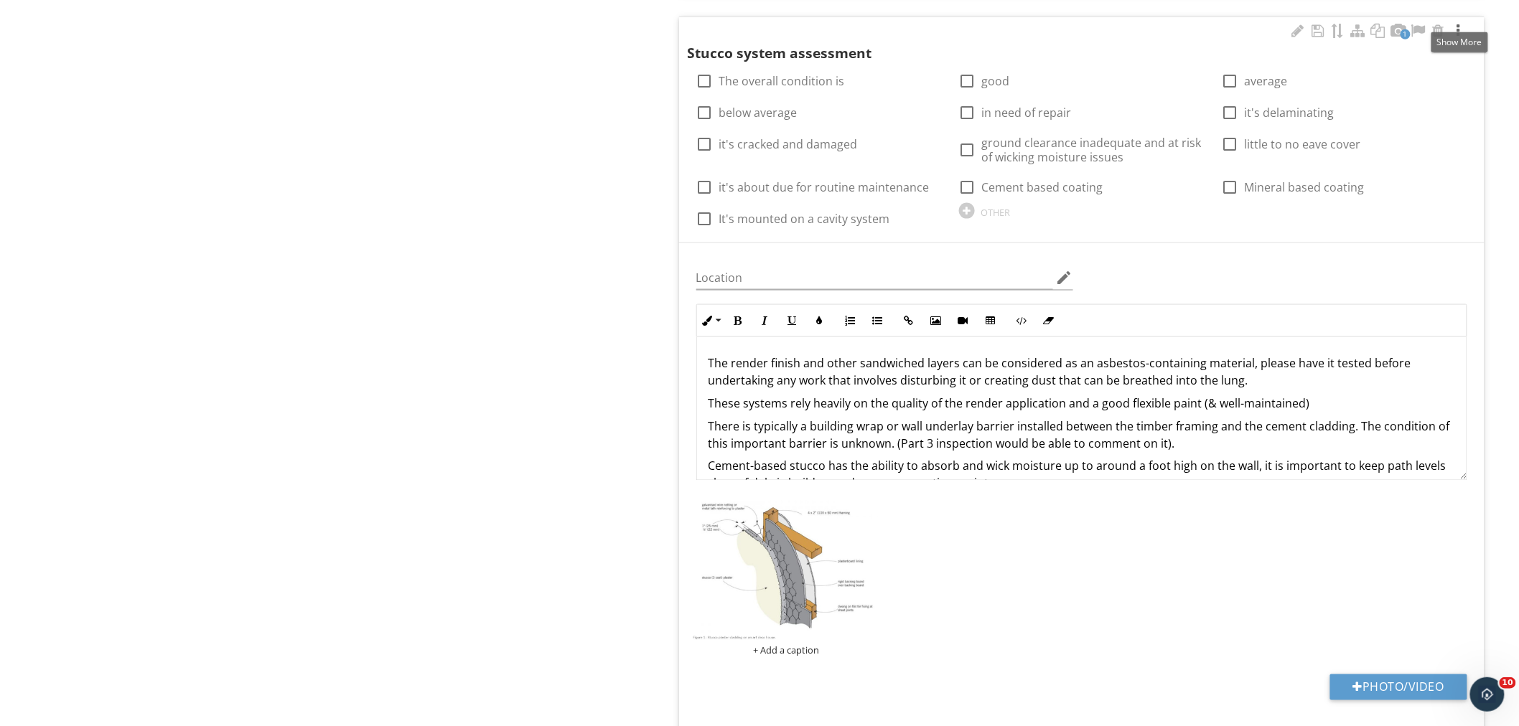
click at [1458, 24] on div at bounding box center [1458, 31] width 17 height 14
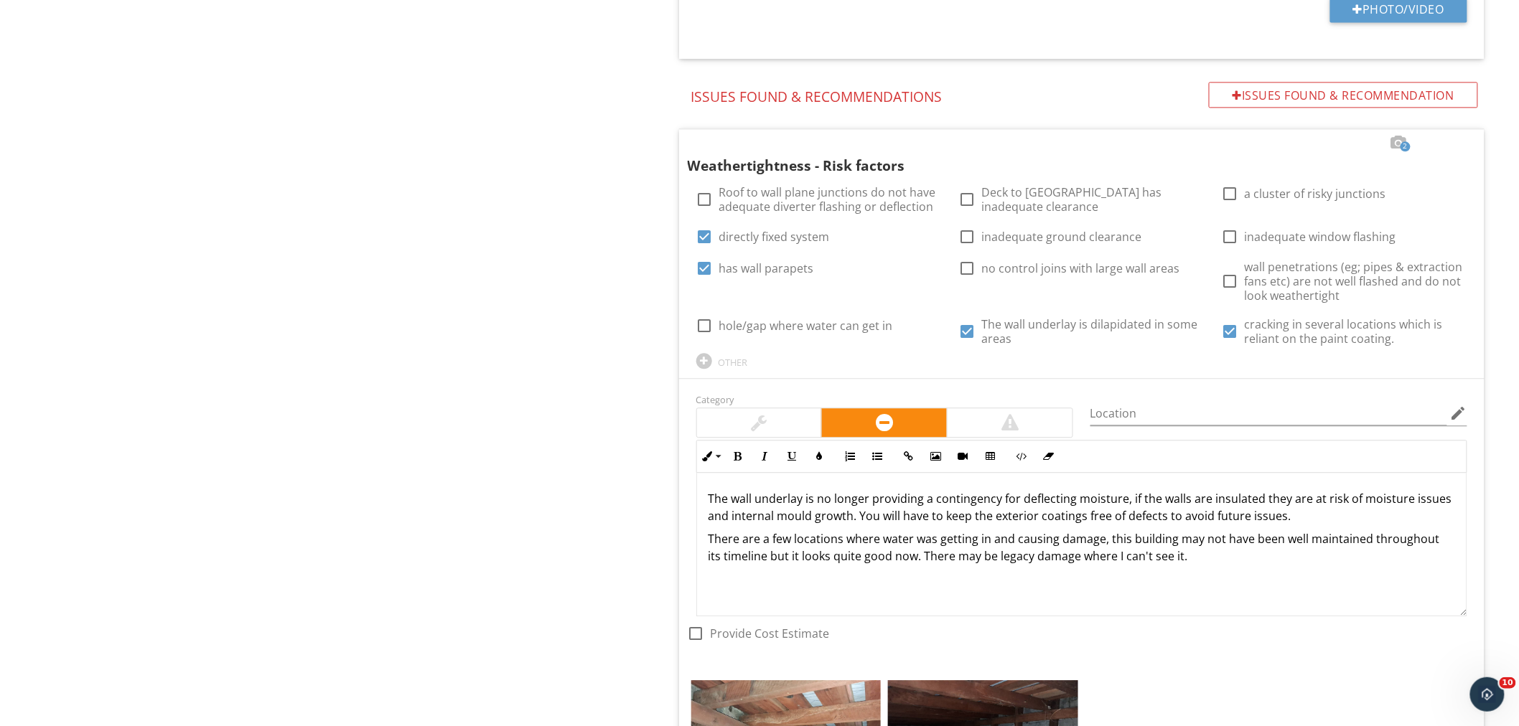
scroll to position [3586, 0]
click at [965, 574] on div "The wall underlay is no longer providing a contingency for deflecting moisture,…" at bounding box center [1081, 544] width 769 height 144
click at [1243, 558] on div "The wall underlay is no longer providing a contingency for deflecting moisture,…" at bounding box center [1081, 544] width 769 height 144
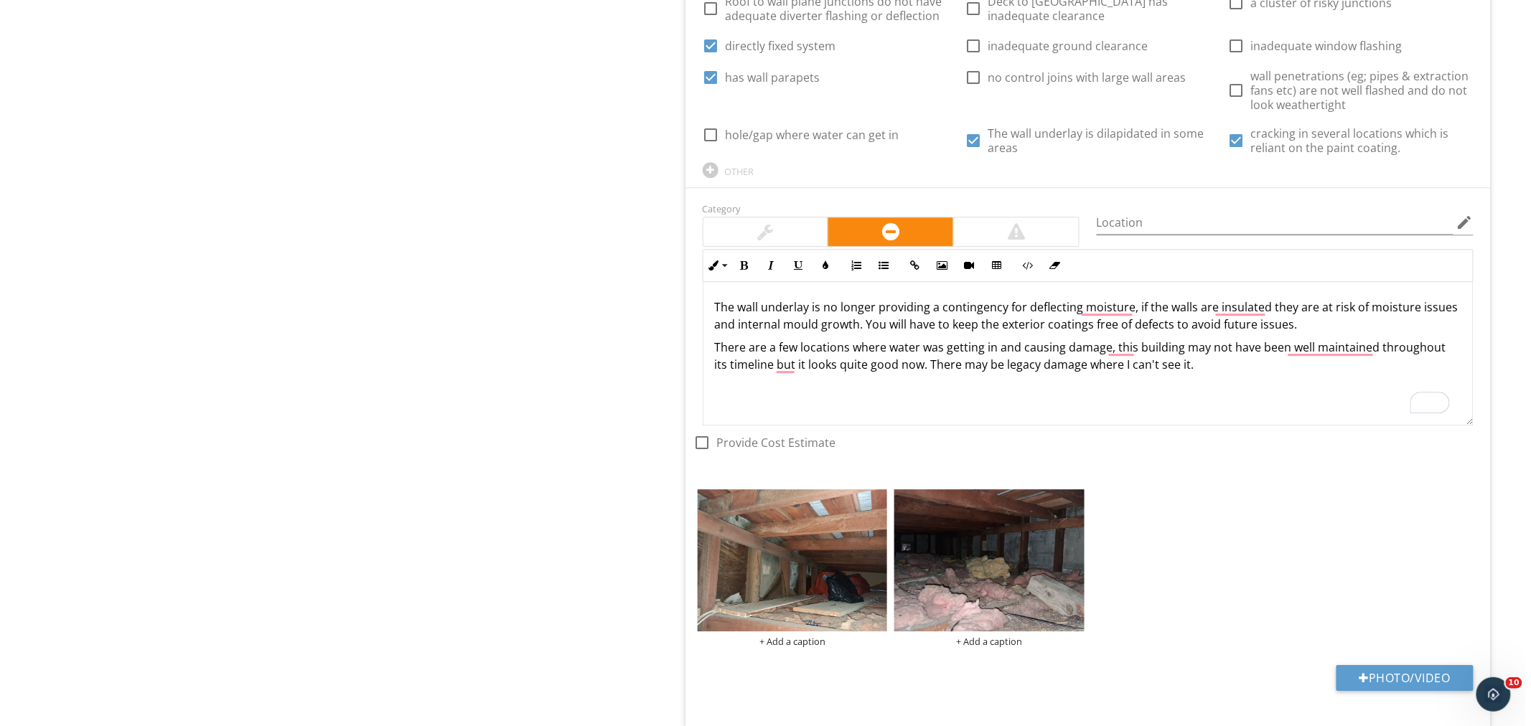
scroll to position [3778, 0]
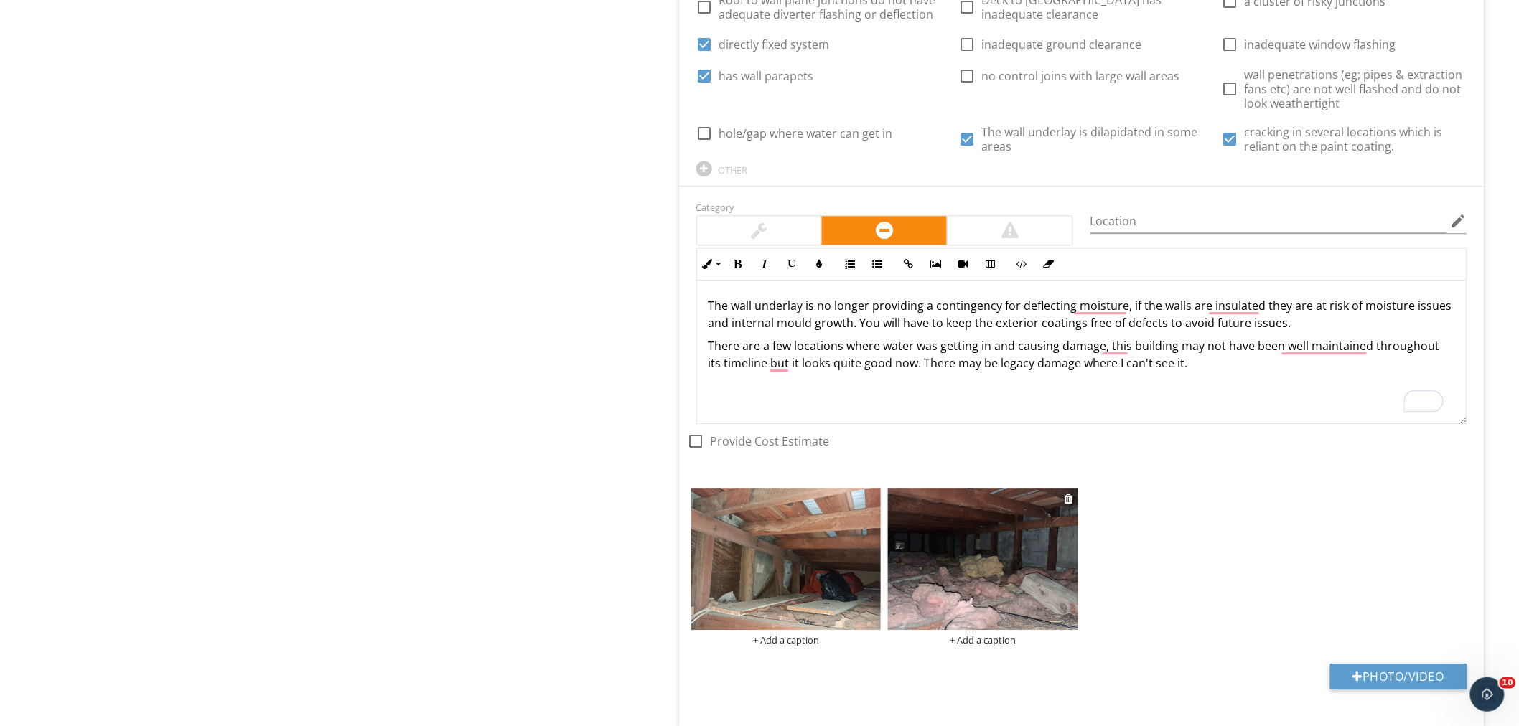
click at [985, 634] on div "+ Add a caption" at bounding box center [983, 639] width 190 height 11
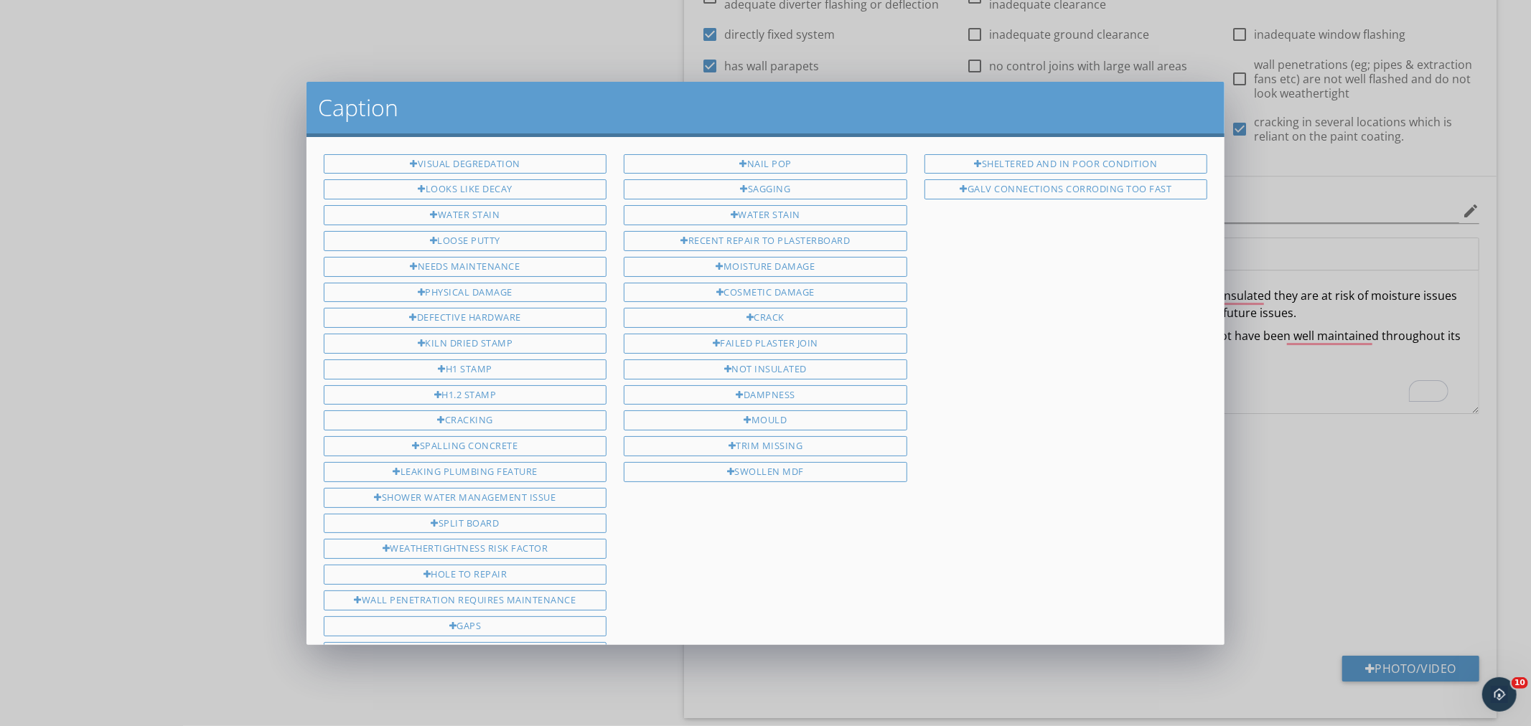
scroll to position [377, 0]
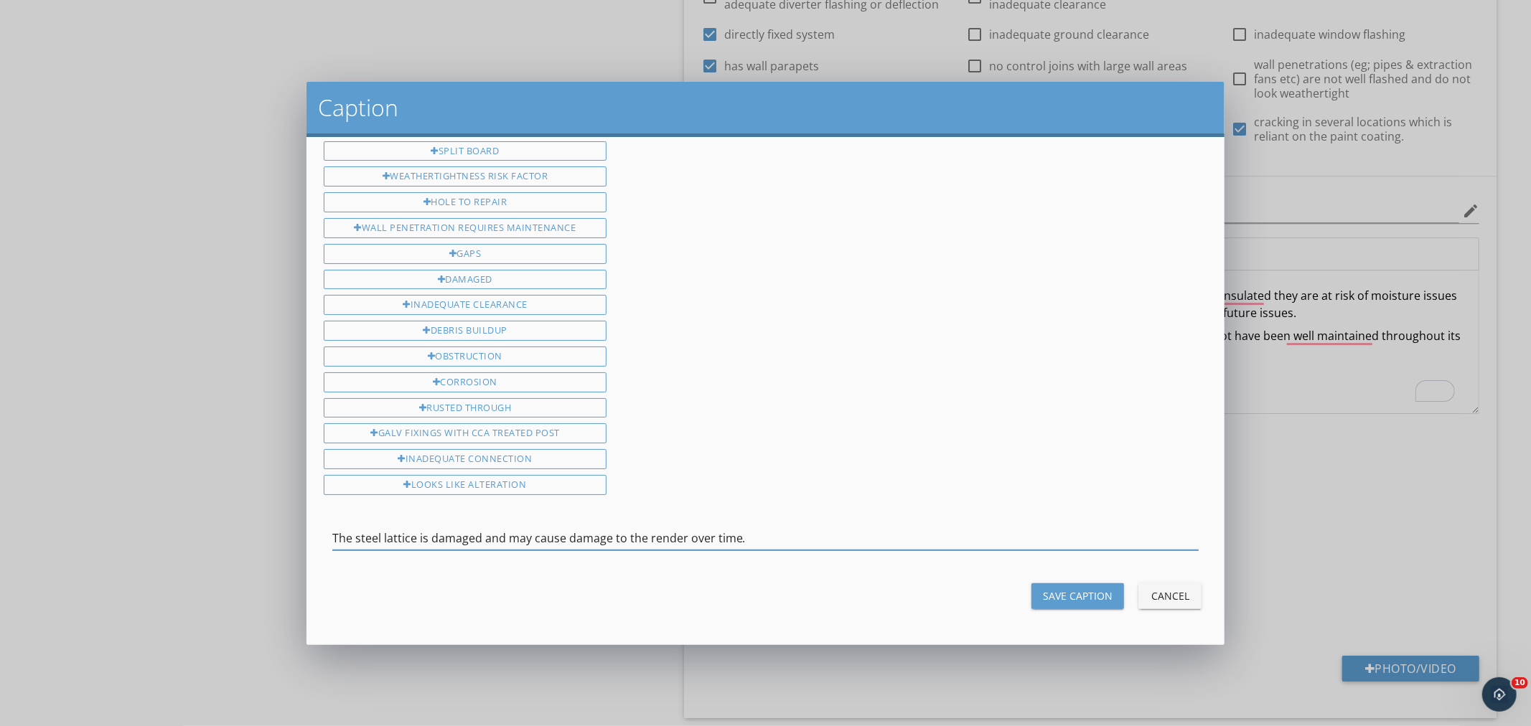
type input "The steel lattice is damaged and may cause damage to the render over time."
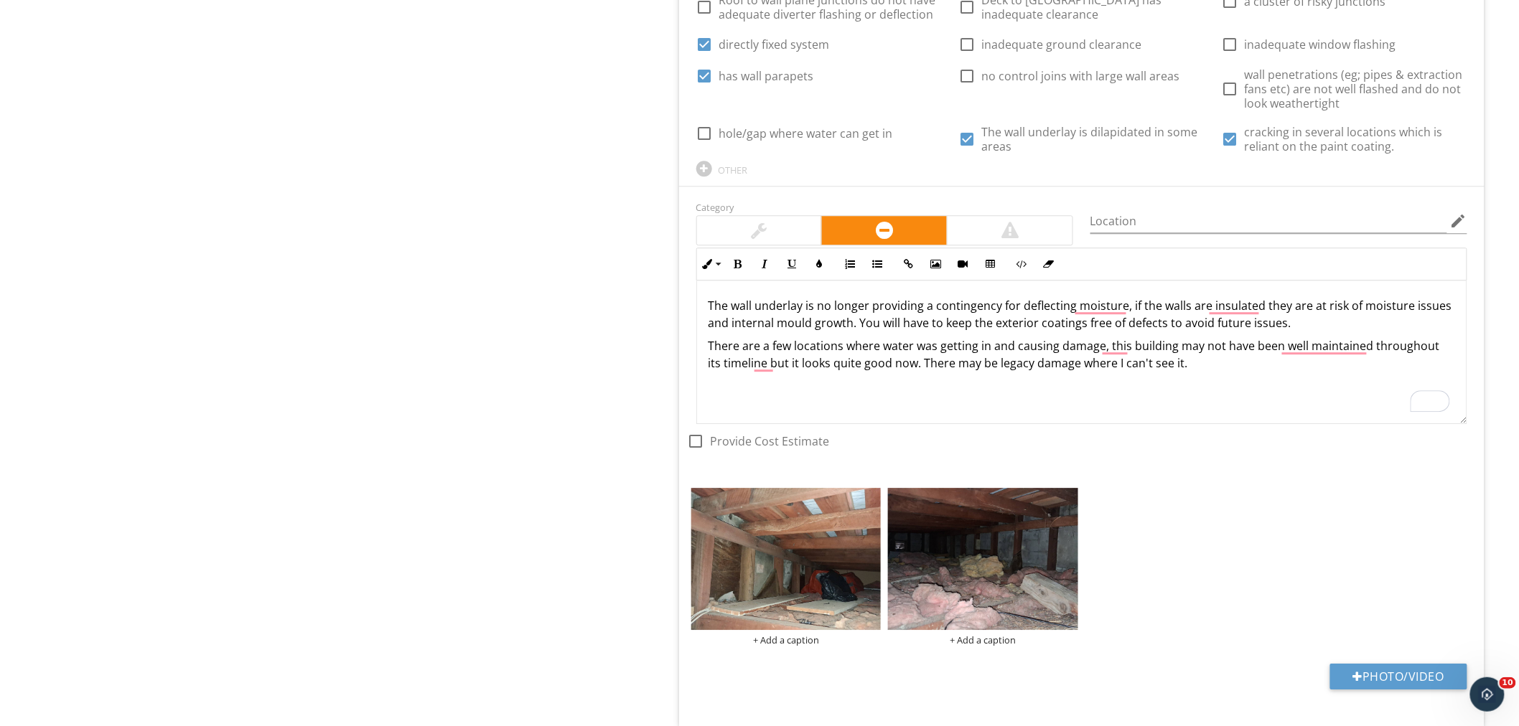
click at [238, 583] on div at bounding box center [759, 363] width 1519 height 726
click at [985, 634] on div "+ Add a caption" at bounding box center [983, 639] width 190 height 11
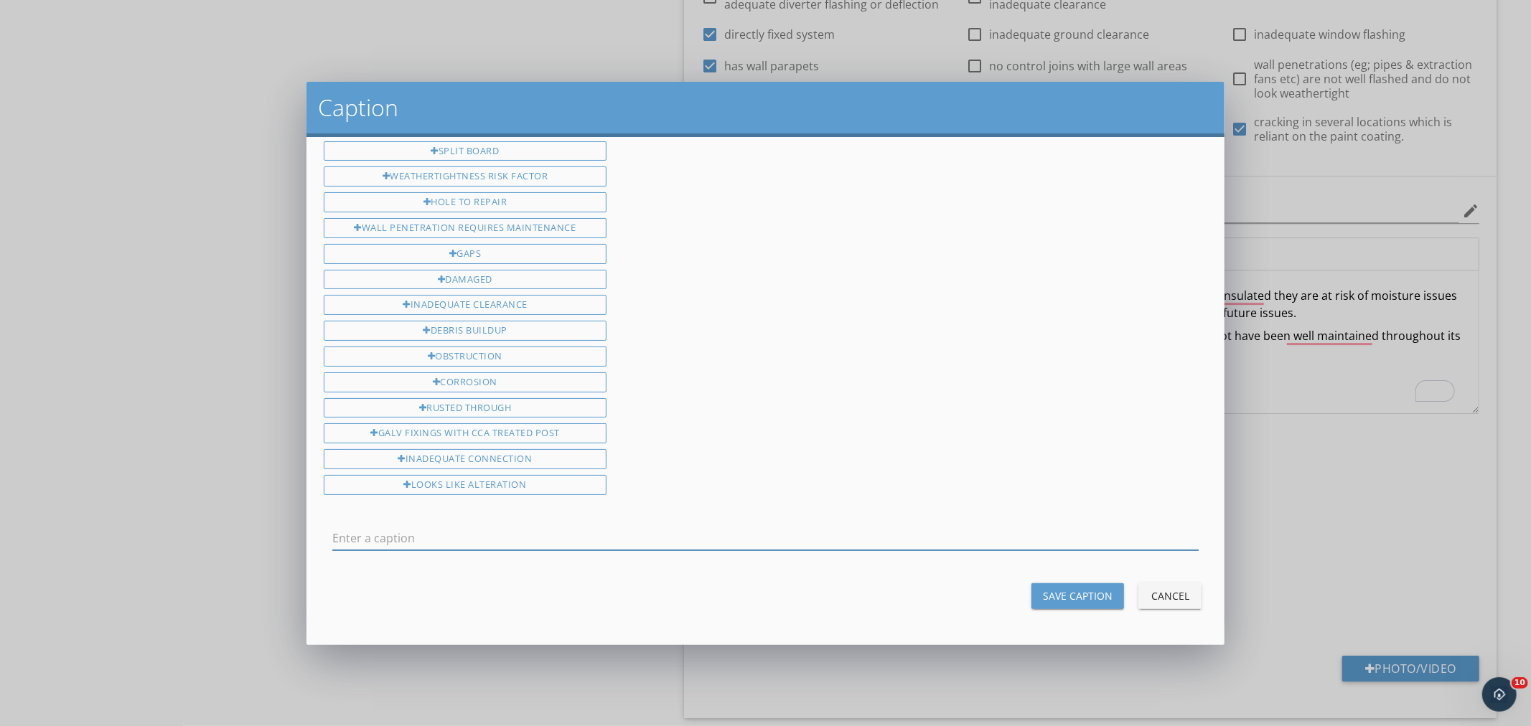
click at [695, 529] on input "text" at bounding box center [765, 539] width 867 height 24
click at [678, 542] on input "The reinforcing lattice is corroding and may cause future damage through ferric…" at bounding box center [765, 539] width 867 height 24
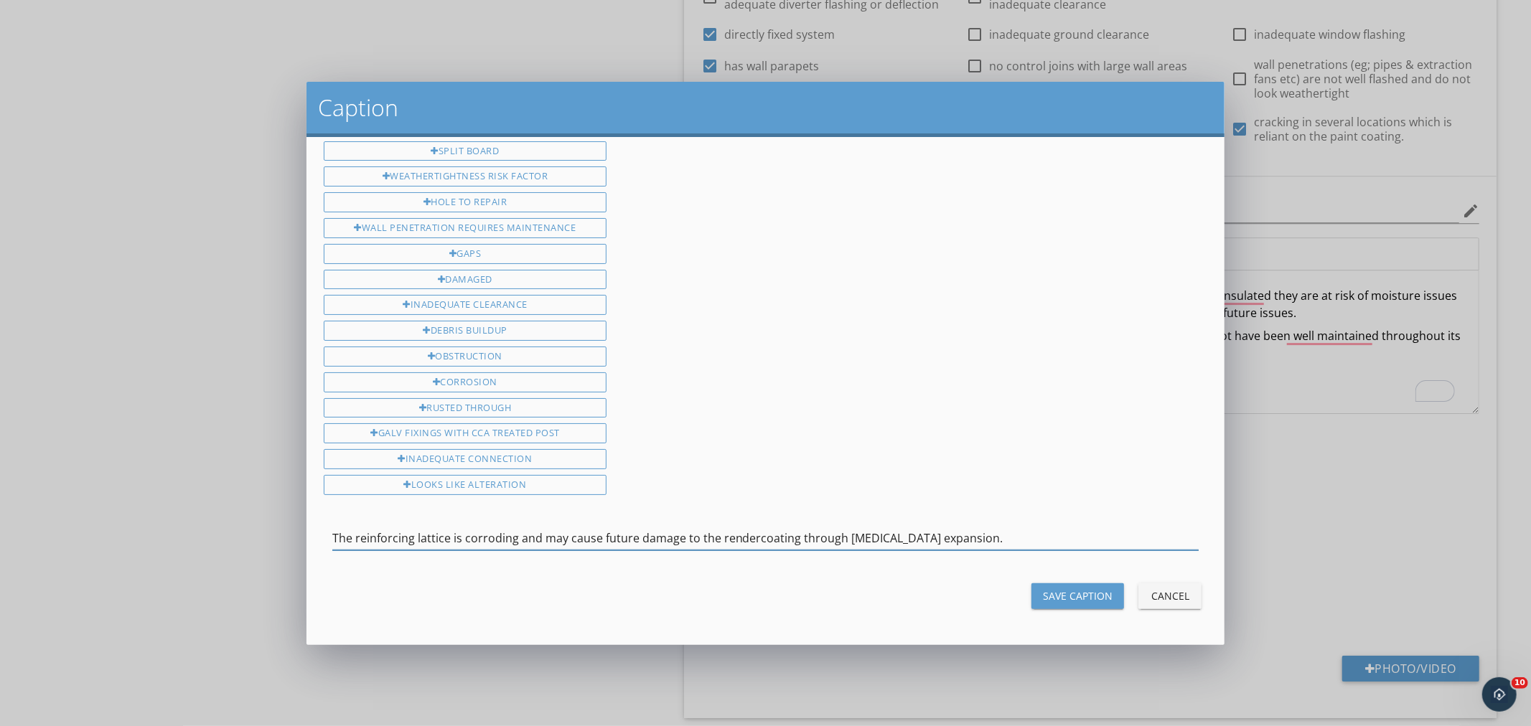
click at [755, 540] on input "The reinforcing lattice is corroding and may cause future damage to the renderc…" at bounding box center [765, 539] width 867 height 24
type input "The reinforcing lattice is corroding and may cause future damage to the renderc…"
click at [766, 560] on div at bounding box center [765, 560] width 867 height 9
click at [1048, 593] on div "Save Caption" at bounding box center [1078, 595] width 70 height 15
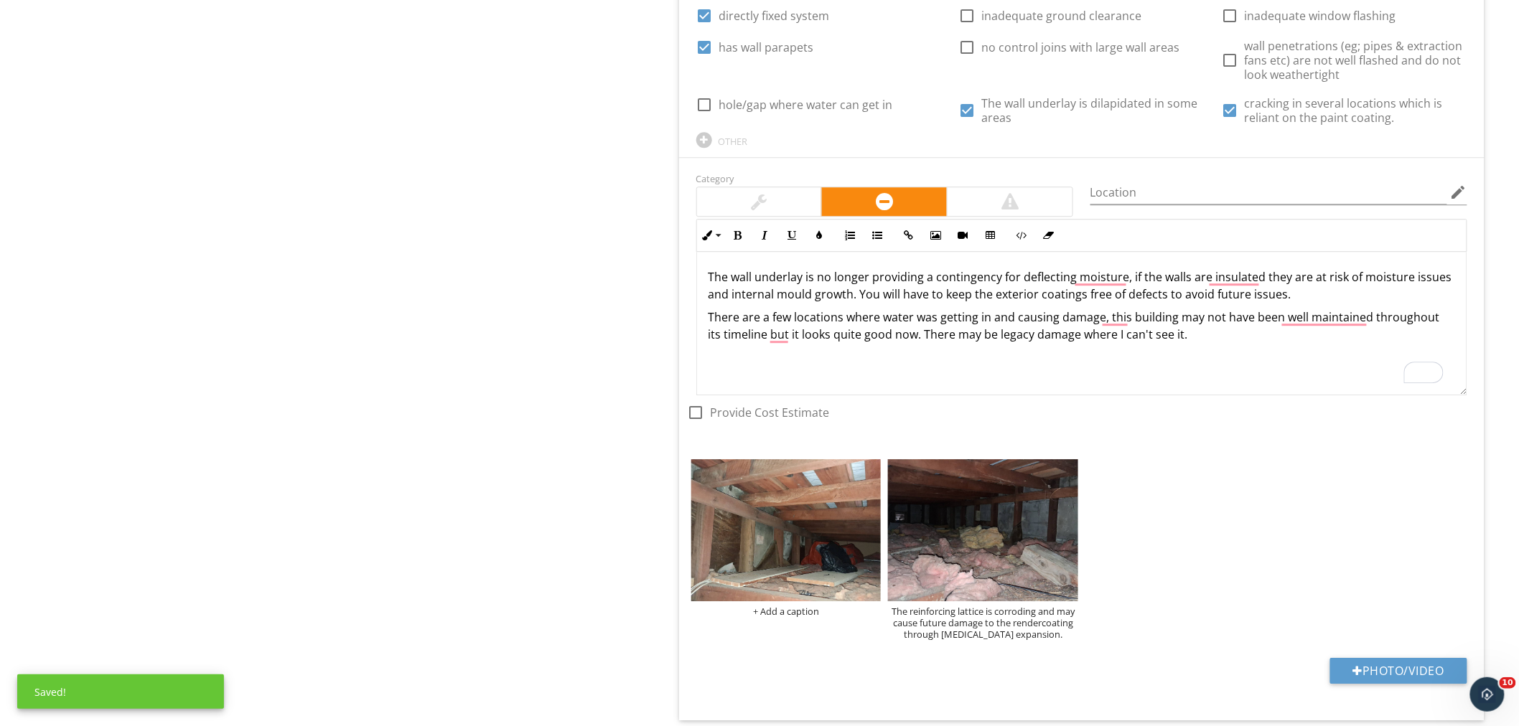
scroll to position [3807, 0]
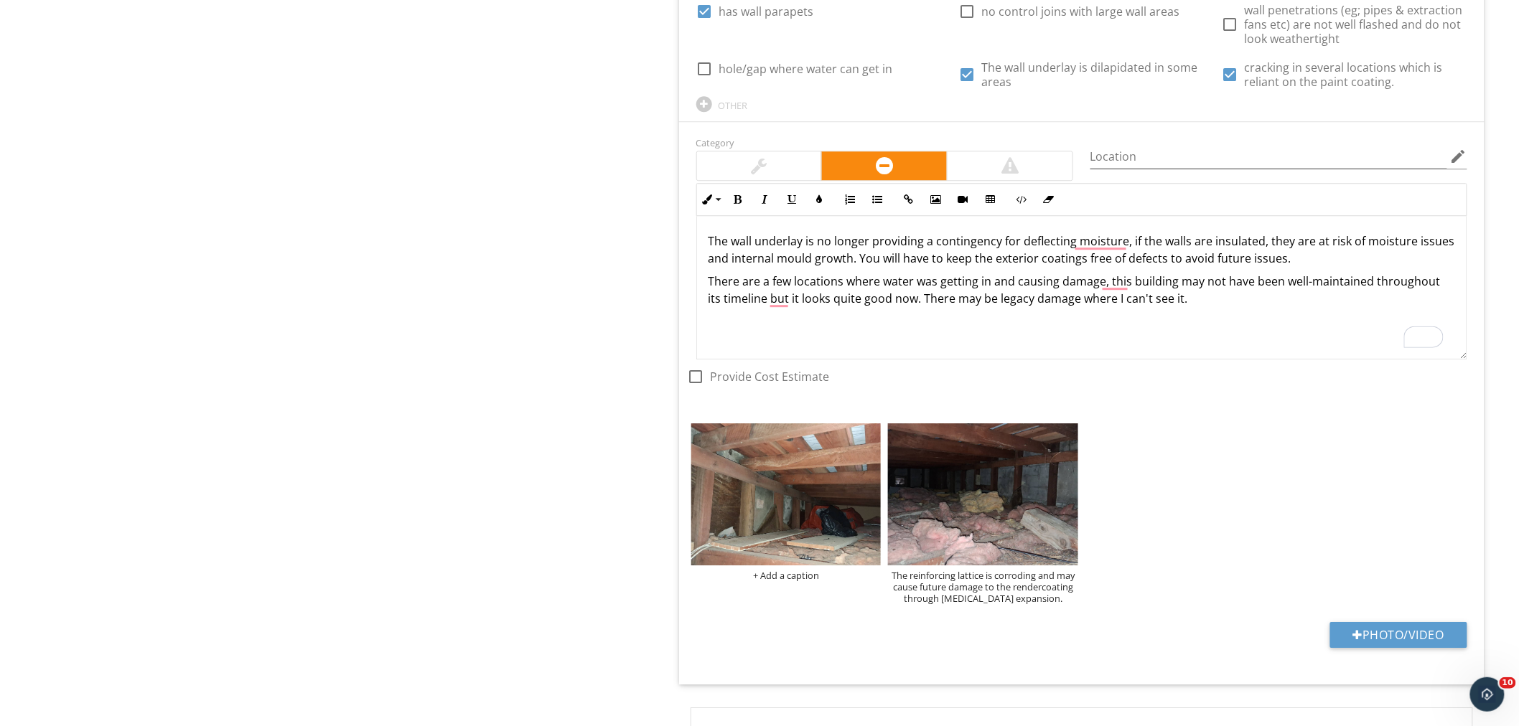
scroll to position [3844, 0]
click at [1179, 286] on p "There are a few locations where water was getting in and causing damage, this b…" at bounding box center [1081, 288] width 746 height 34
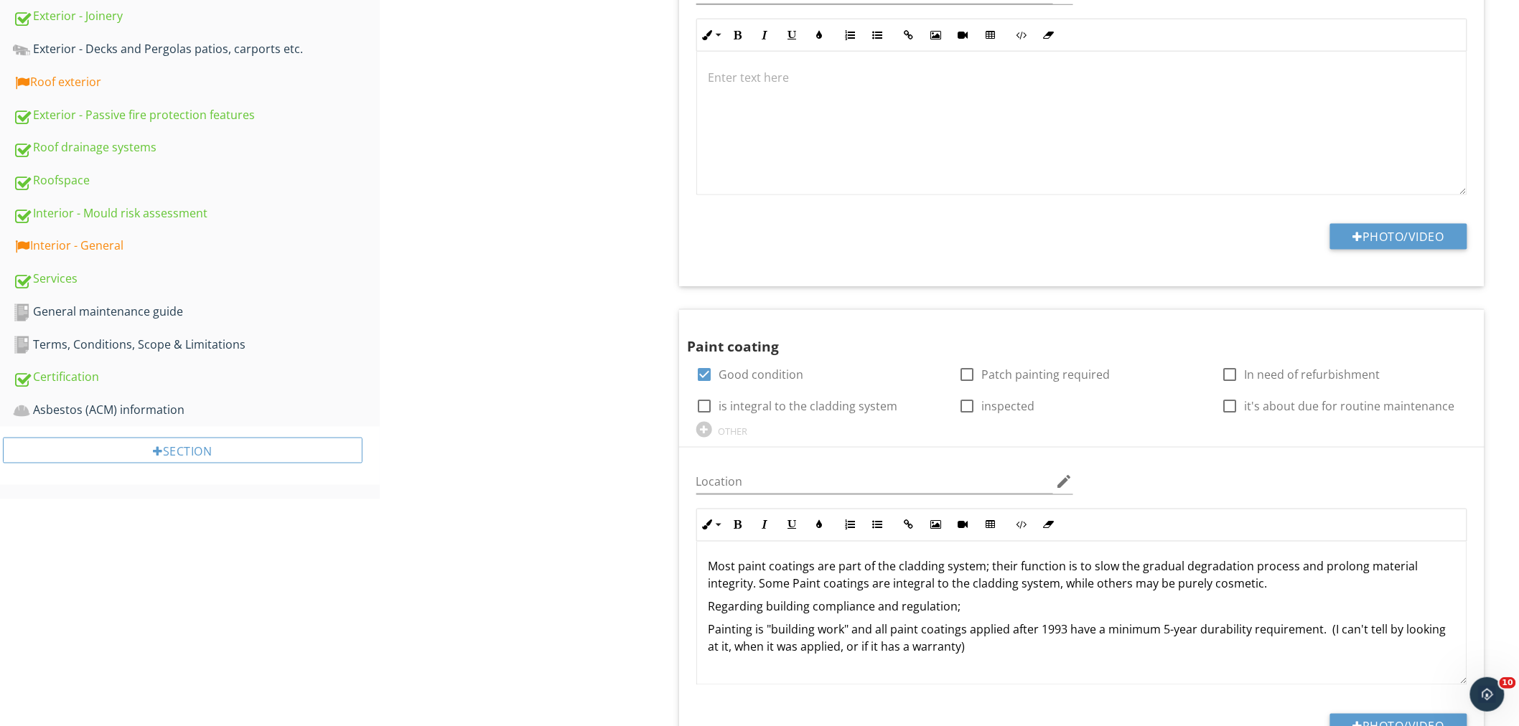
scroll to position [263, 0]
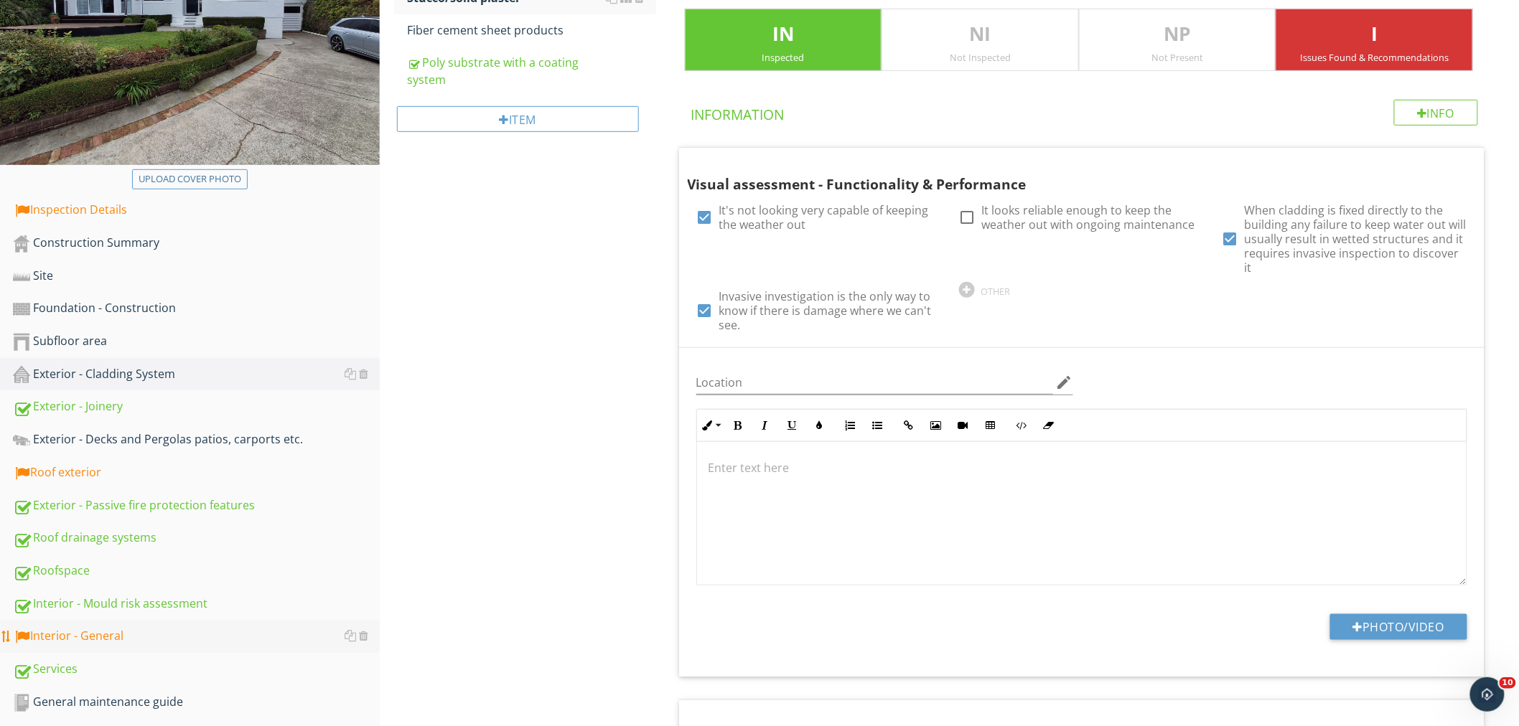
click at [67, 628] on div "Interior - General" at bounding box center [196, 636] width 367 height 19
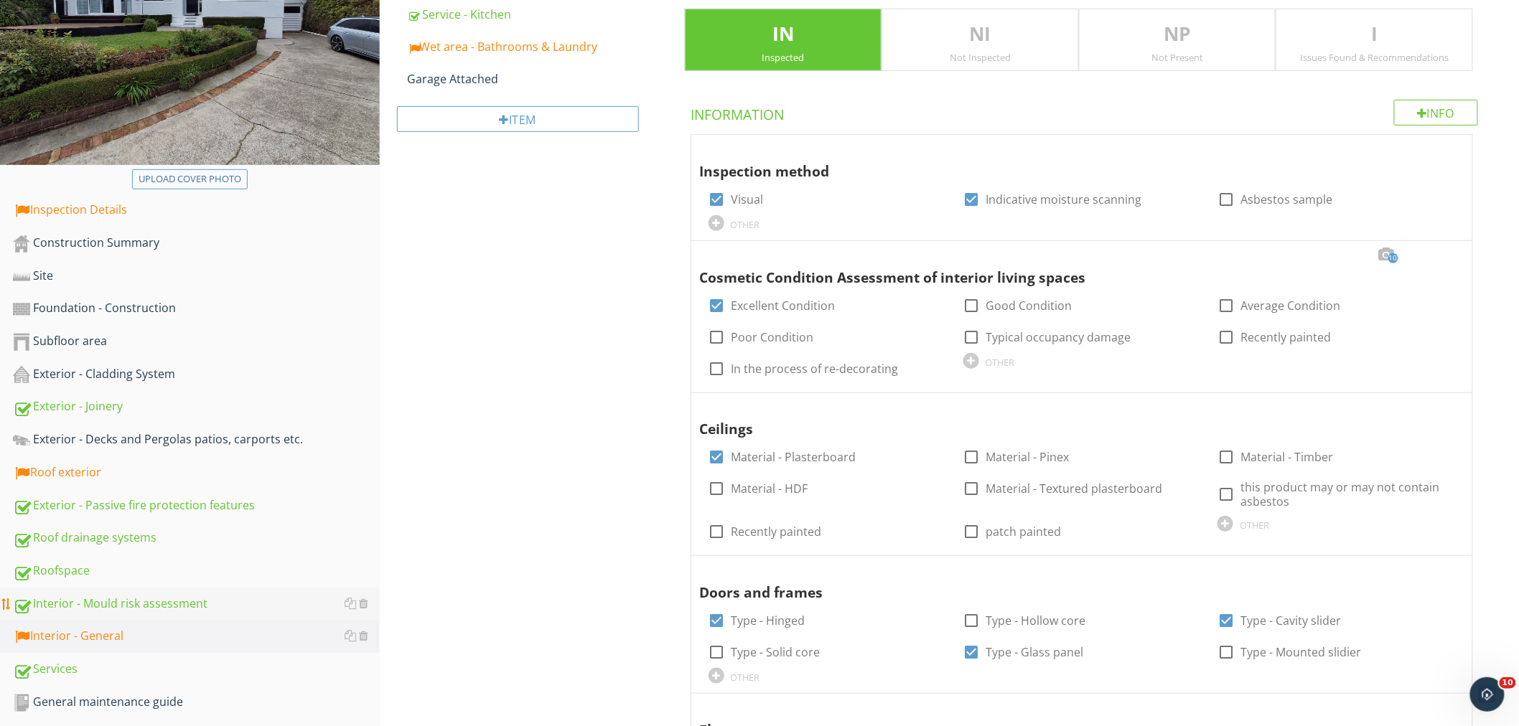
click at [133, 601] on div "Interior - Mould risk assessment" at bounding box center [196, 604] width 367 height 19
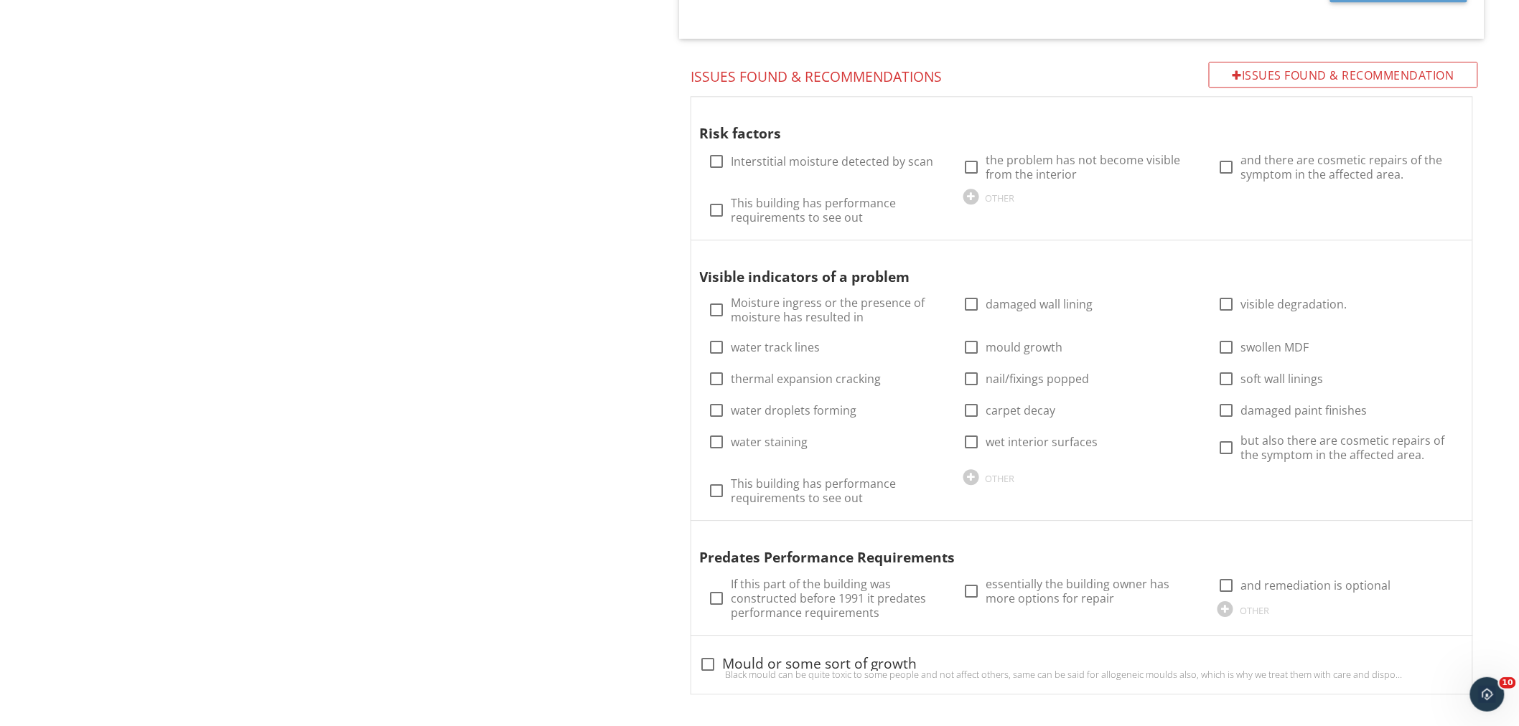
scroll to position [1471, 0]
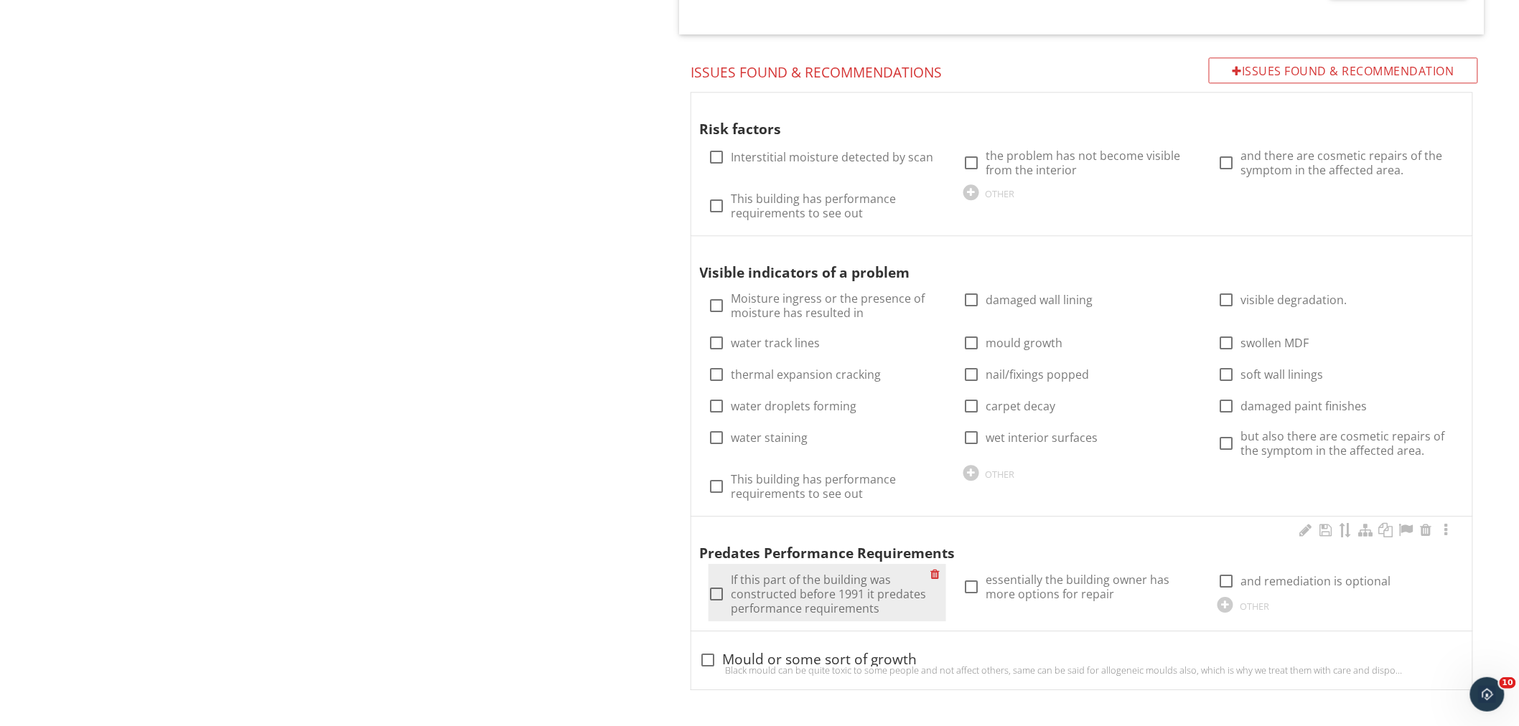
click at [761, 597] on label "If this part of the building was constructed before 1991 it predates performanc…" at bounding box center [831, 594] width 200 height 43
checkbox input "true"
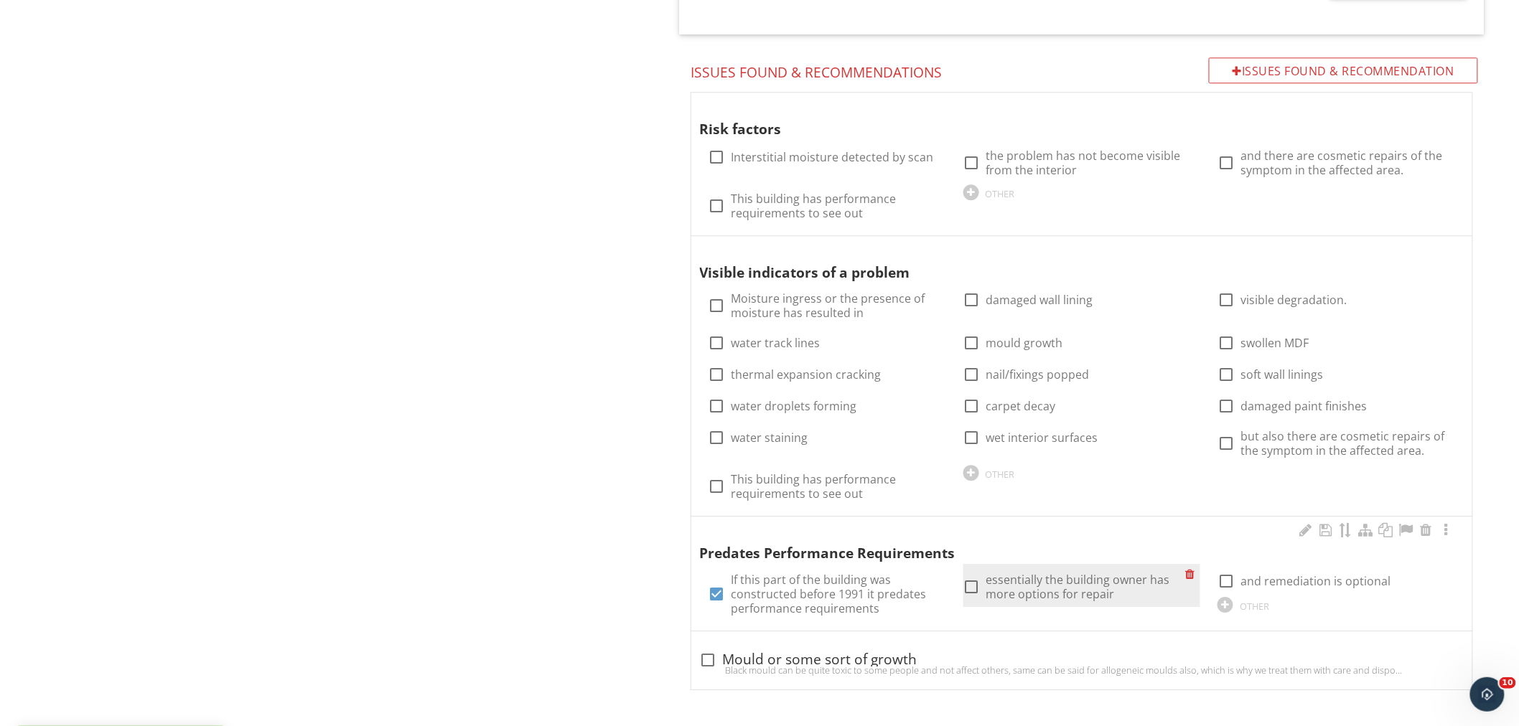
click at [1000, 584] on label "essentially the building owner has more options for repair" at bounding box center [1086, 587] width 200 height 29
checkbox input "true"
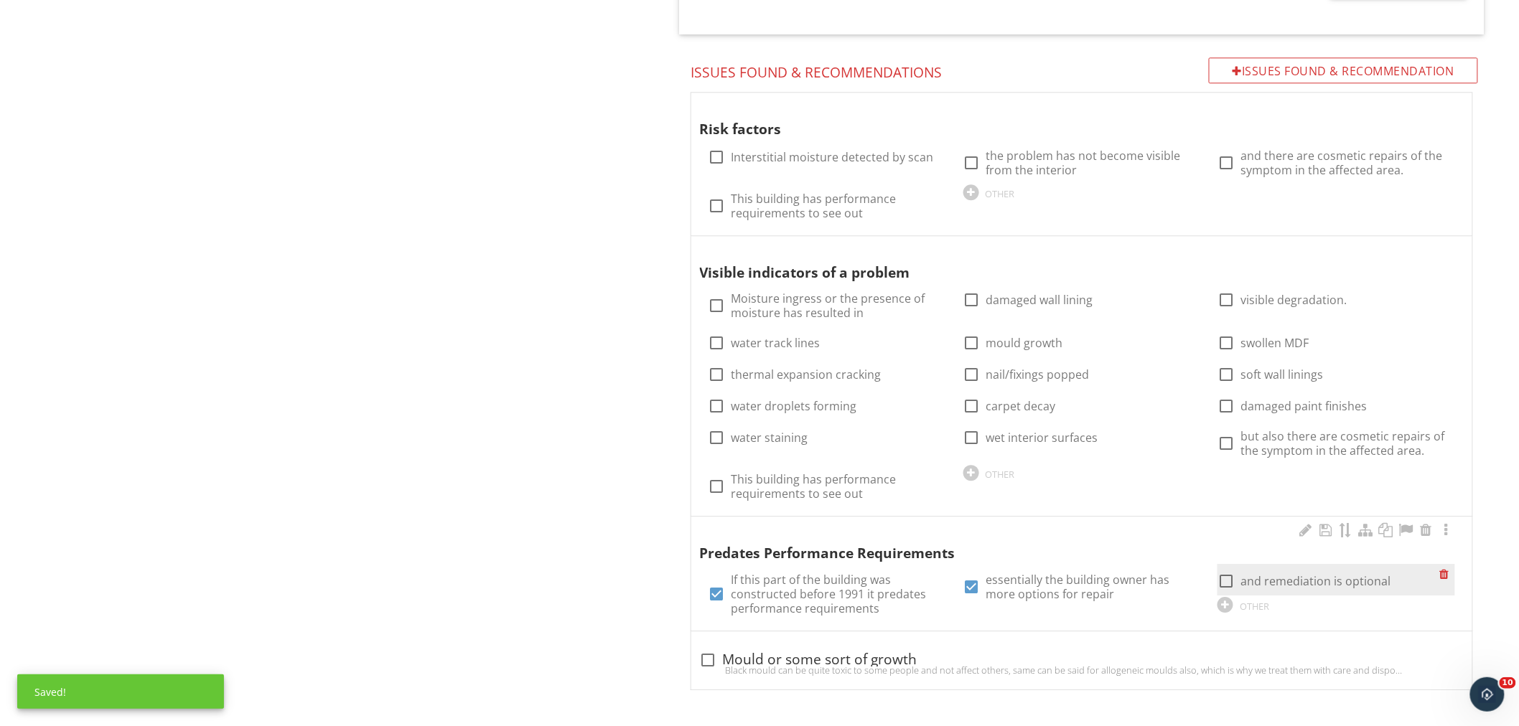
click at [1300, 584] on label "and remediation is optional" at bounding box center [1315, 581] width 150 height 14
checkbox input "true"
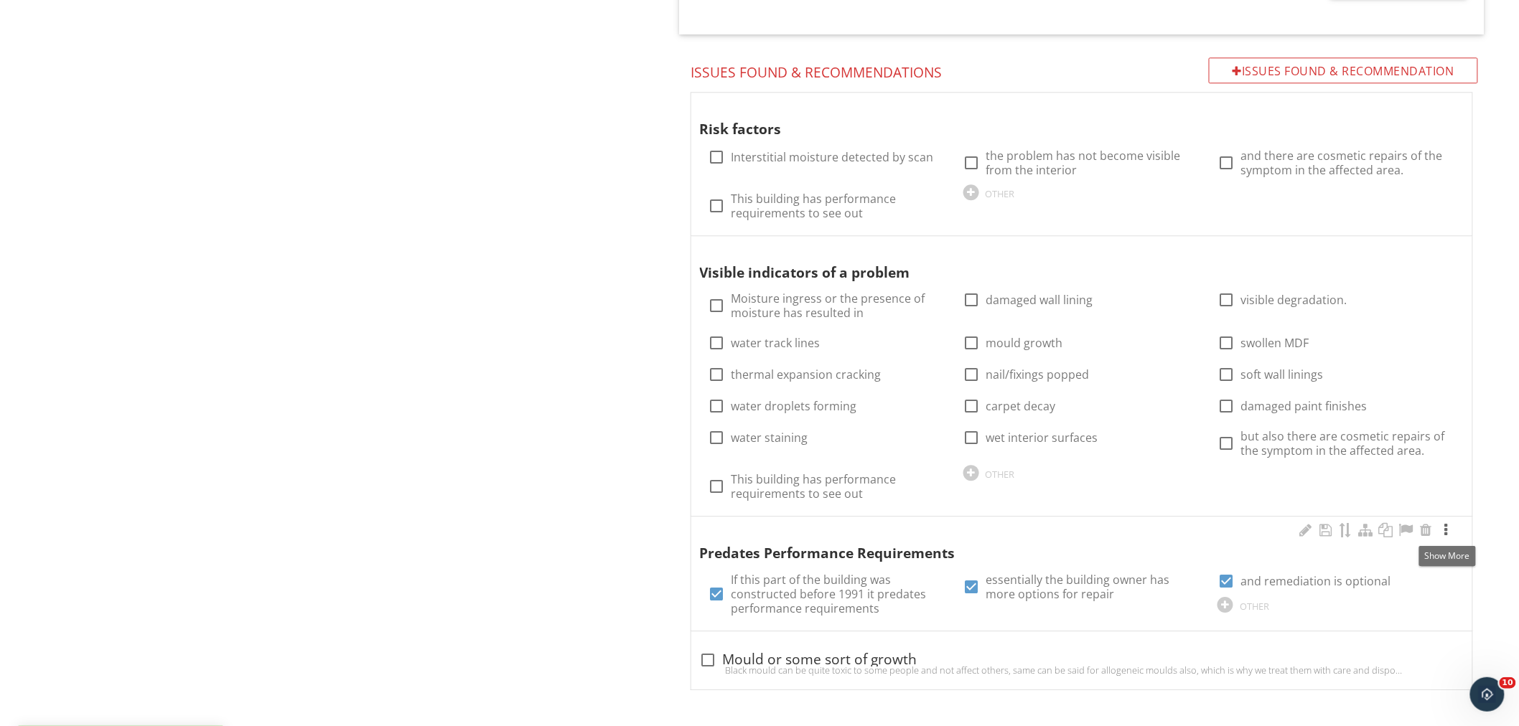
click at [1443, 533] on div at bounding box center [1445, 530] width 17 height 14
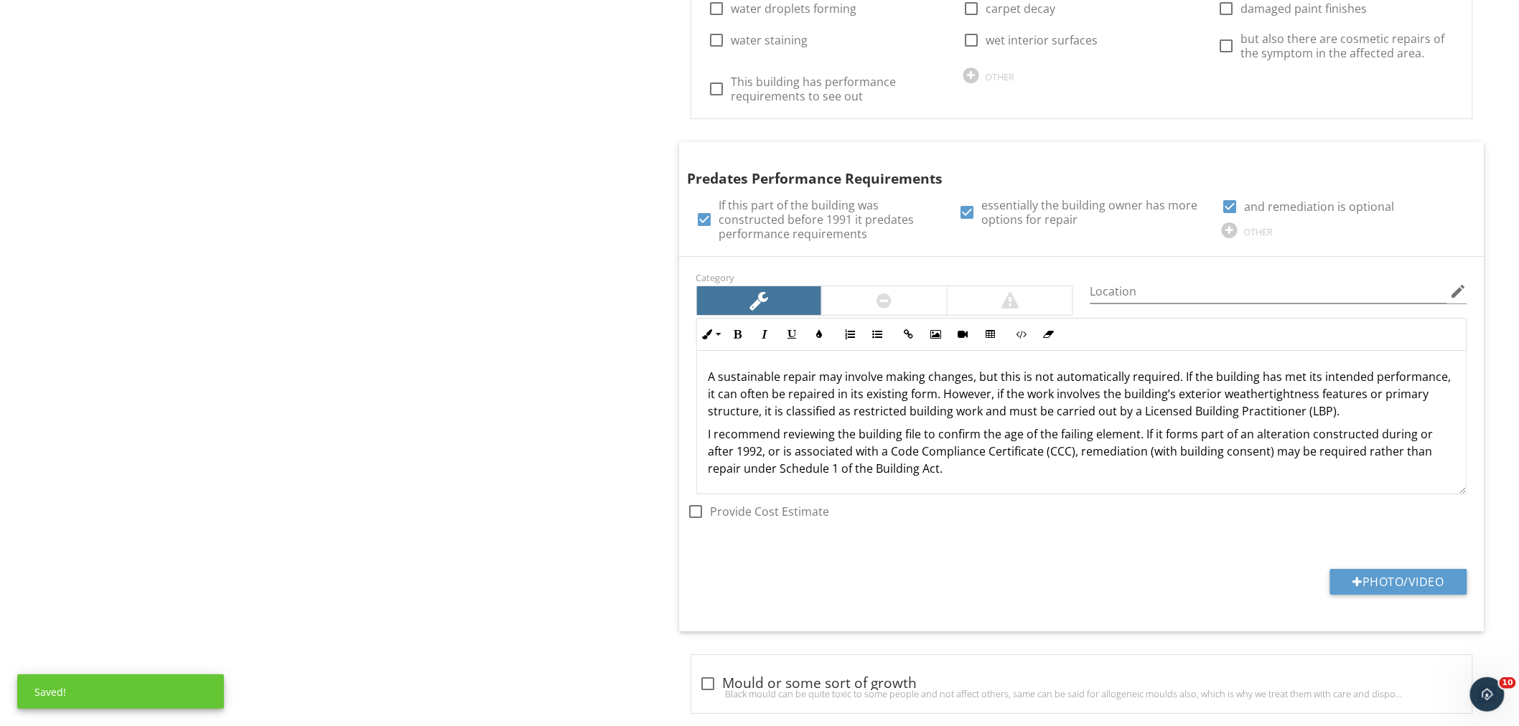
scroll to position [1869, 0]
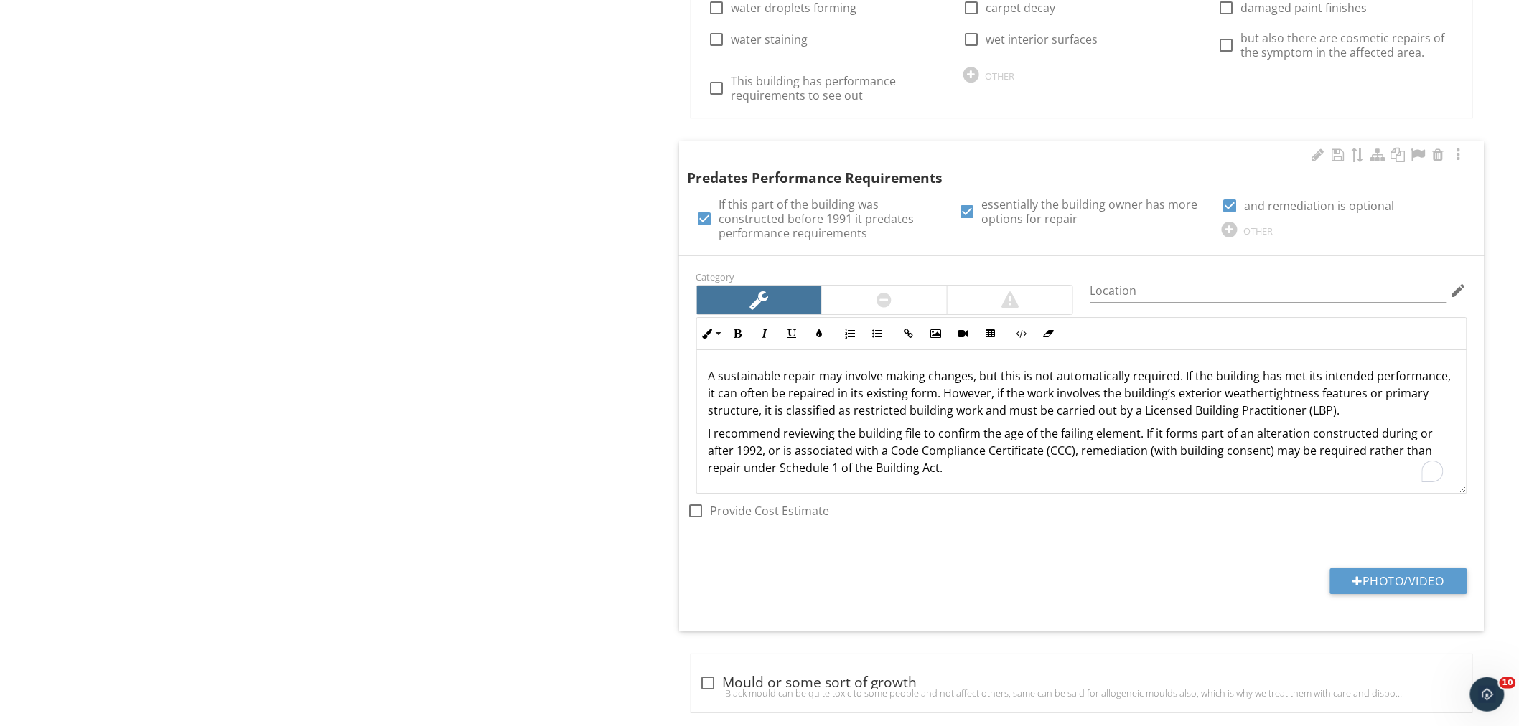
click at [705, 376] on div "A sustainable repair may involve making changes, but this is not automatically …" at bounding box center [1081, 422] width 769 height 144
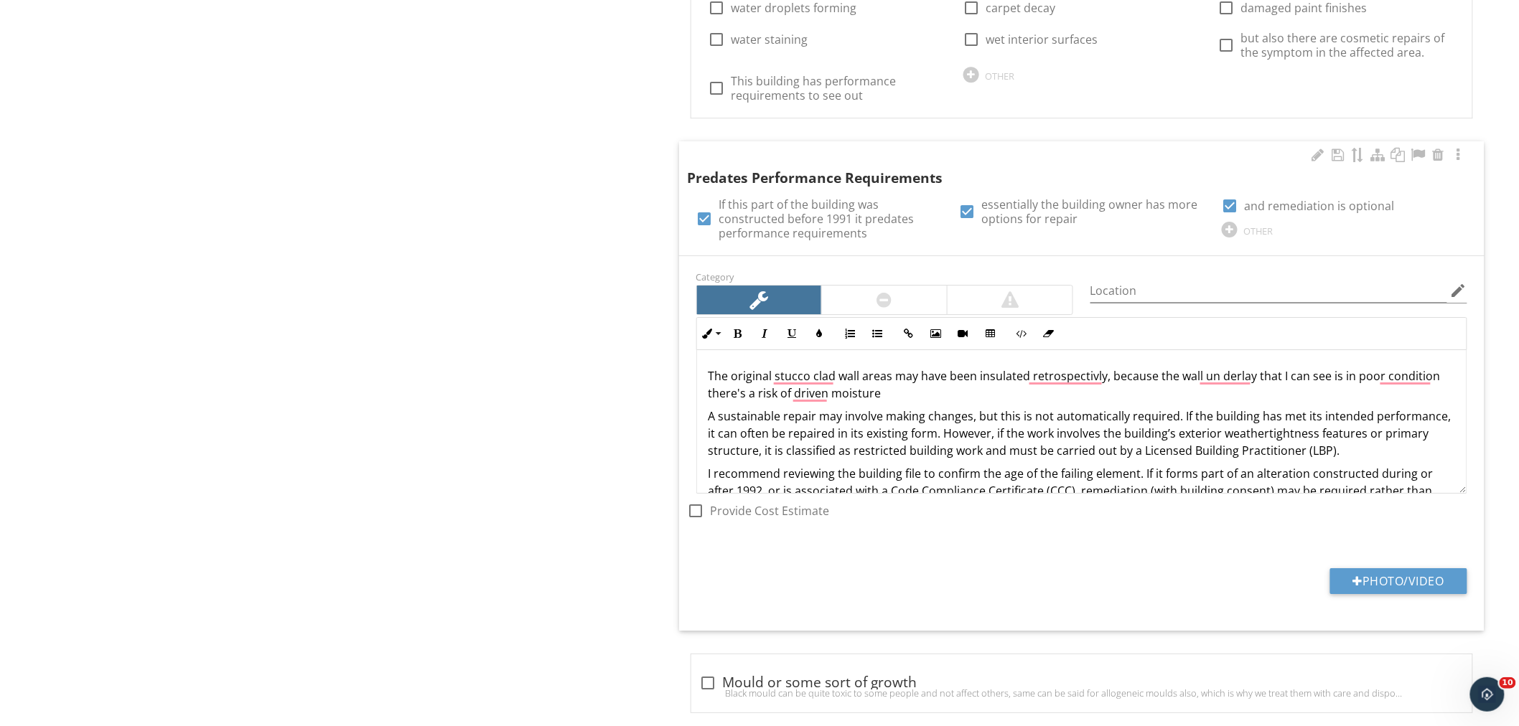
click at [883, 395] on p "The original stucco clad wall areas may have been insulated retrospectivly, bec…" at bounding box center [1081, 384] width 746 height 34
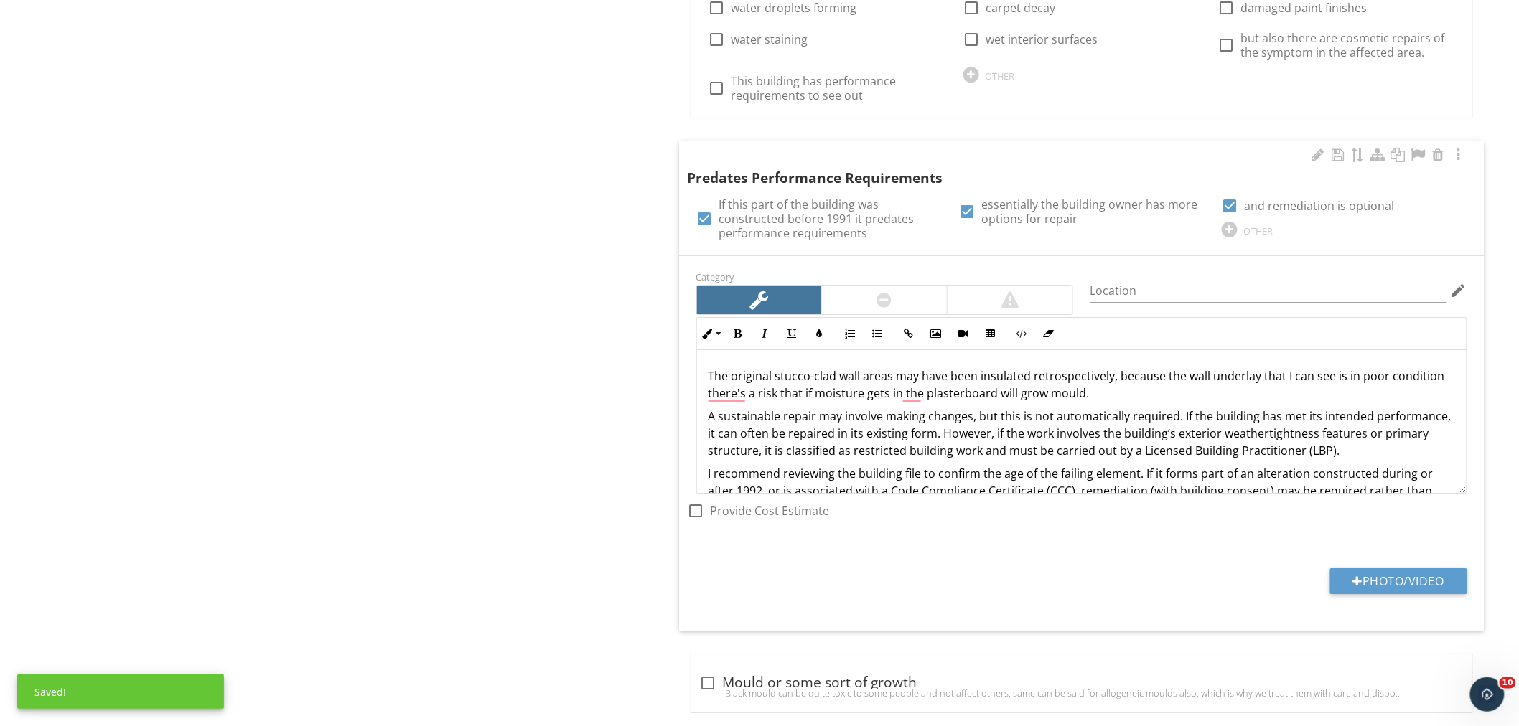
click at [1092, 392] on p "The original stucco-clad wall areas may have been insulated retrospectively, be…" at bounding box center [1081, 384] width 746 height 34
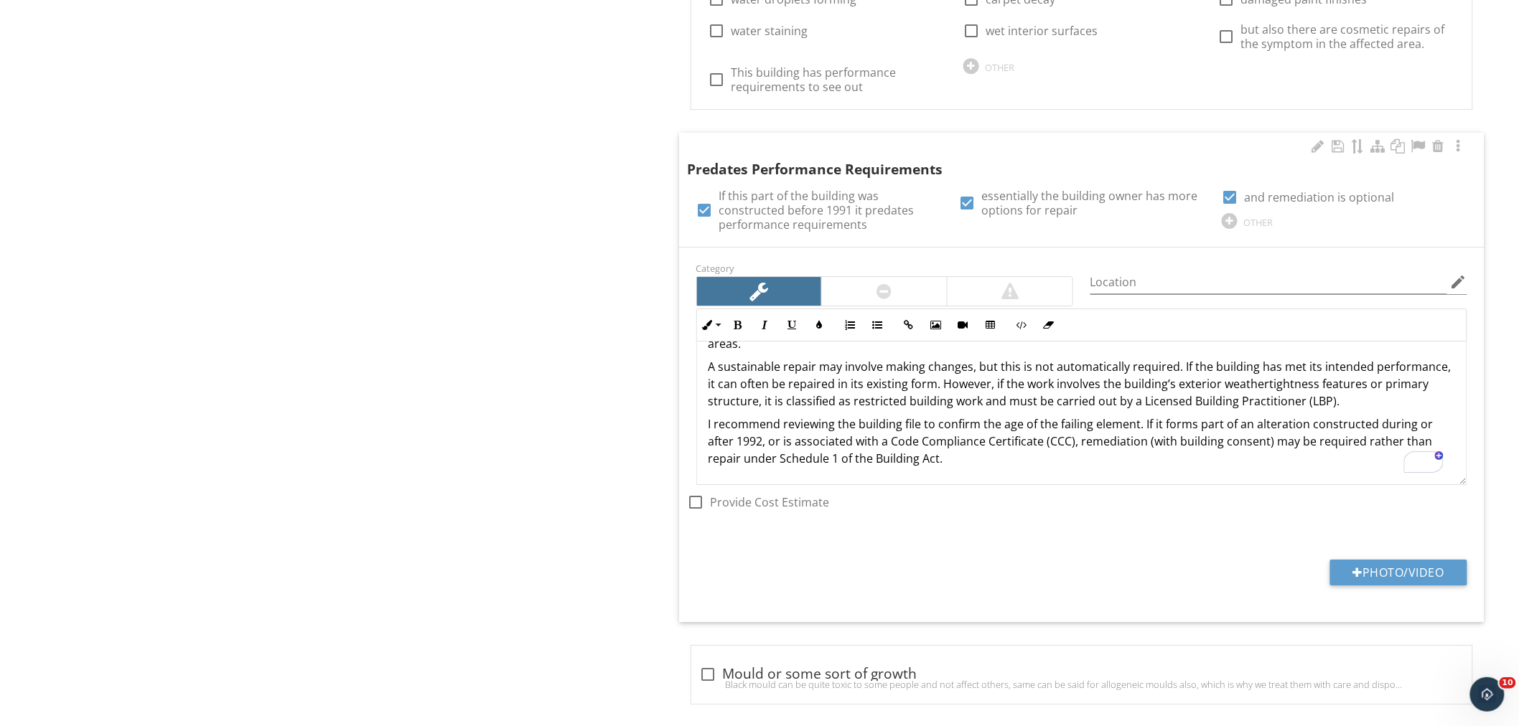
scroll to position [1878, 0]
click at [1330, 404] on p "A sustainable repair may involve making changes, but this is not automatically …" at bounding box center [1081, 383] width 746 height 52
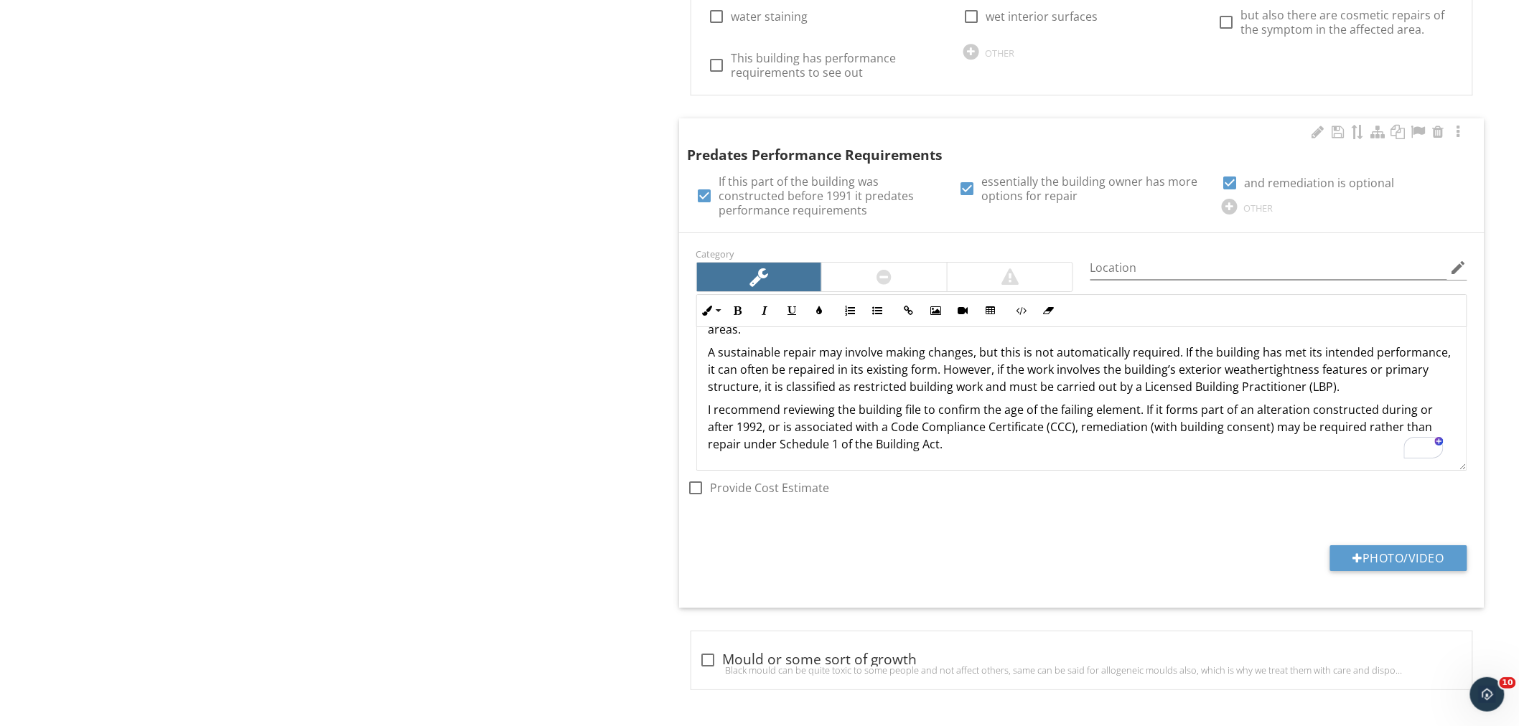
scroll to position [1892, 0]
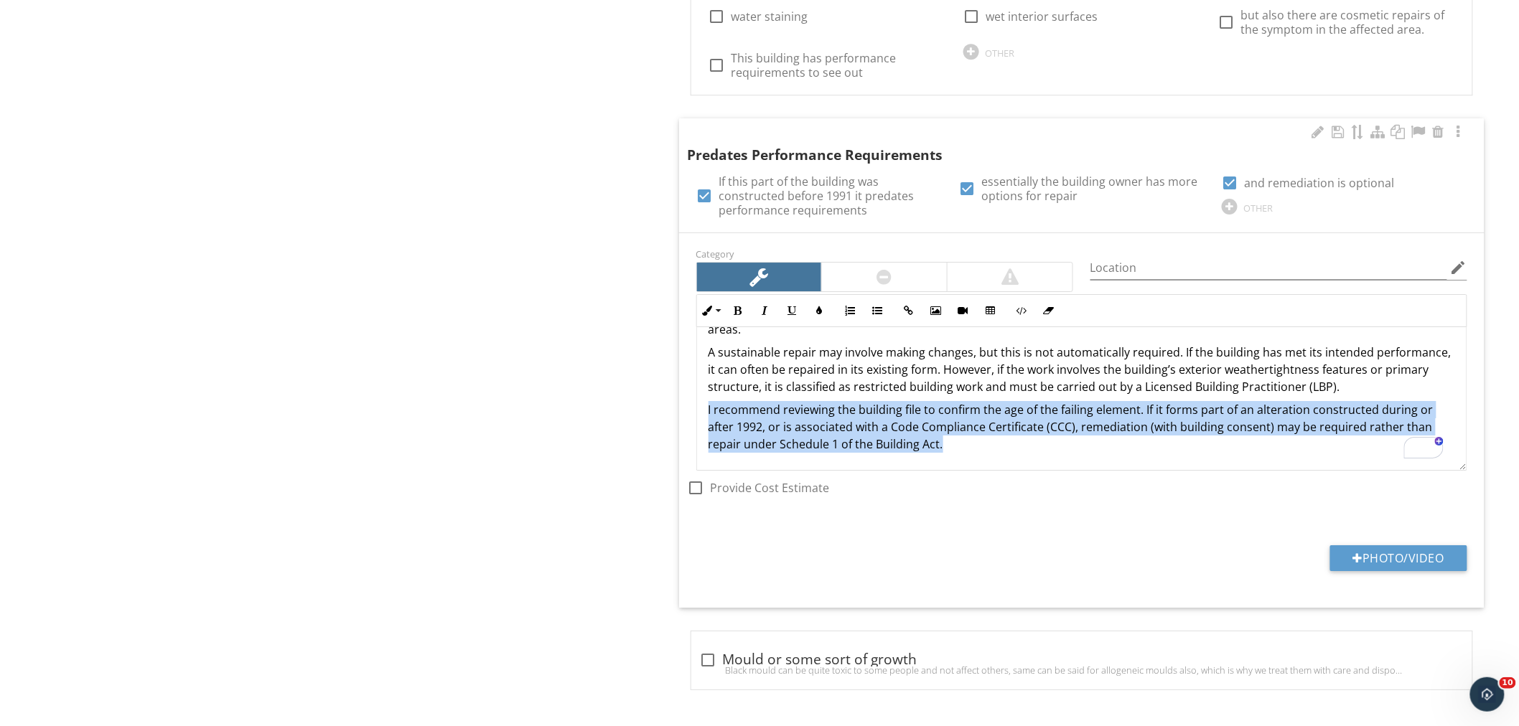
drag, startPoint x: 944, startPoint y: 444, endPoint x: 683, endPoint y: 408, distance: 264.4
click at [688, 408] on div "Category Location edit Inline Style XLarge Large Normal Small Light Small/Light…" at bounding box center [1082, 381] width 788 height 272
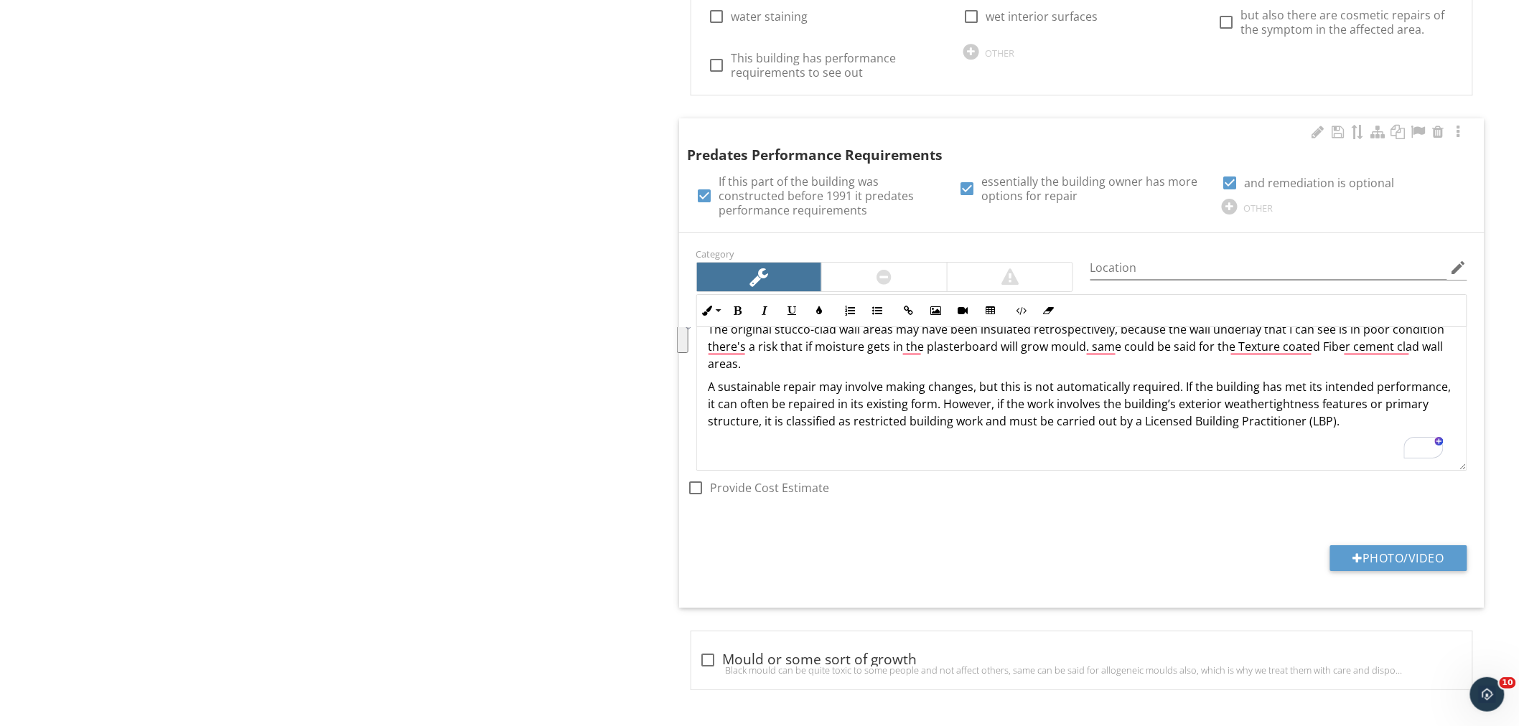
scroll to position [1, 0]
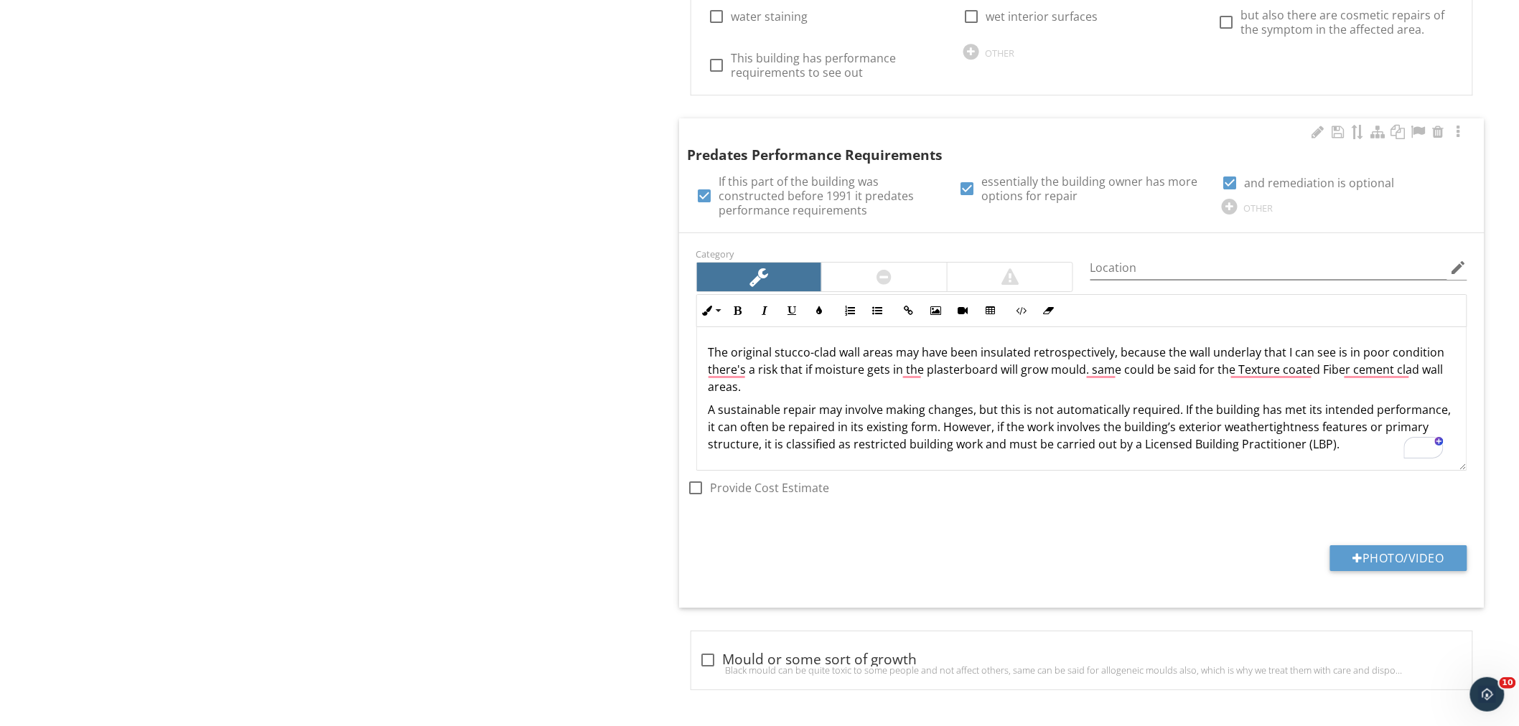
click at [764, 446] on p "A sustainable repair may involve making changes, but this is not automatically …" at bounding box center [1081, 427] width 746 height 52
click at [1387, 452] on p "A sustainable repair may involve making changes, but this is not automatically …" at bounding box center [1081, 427] width 746 height 52
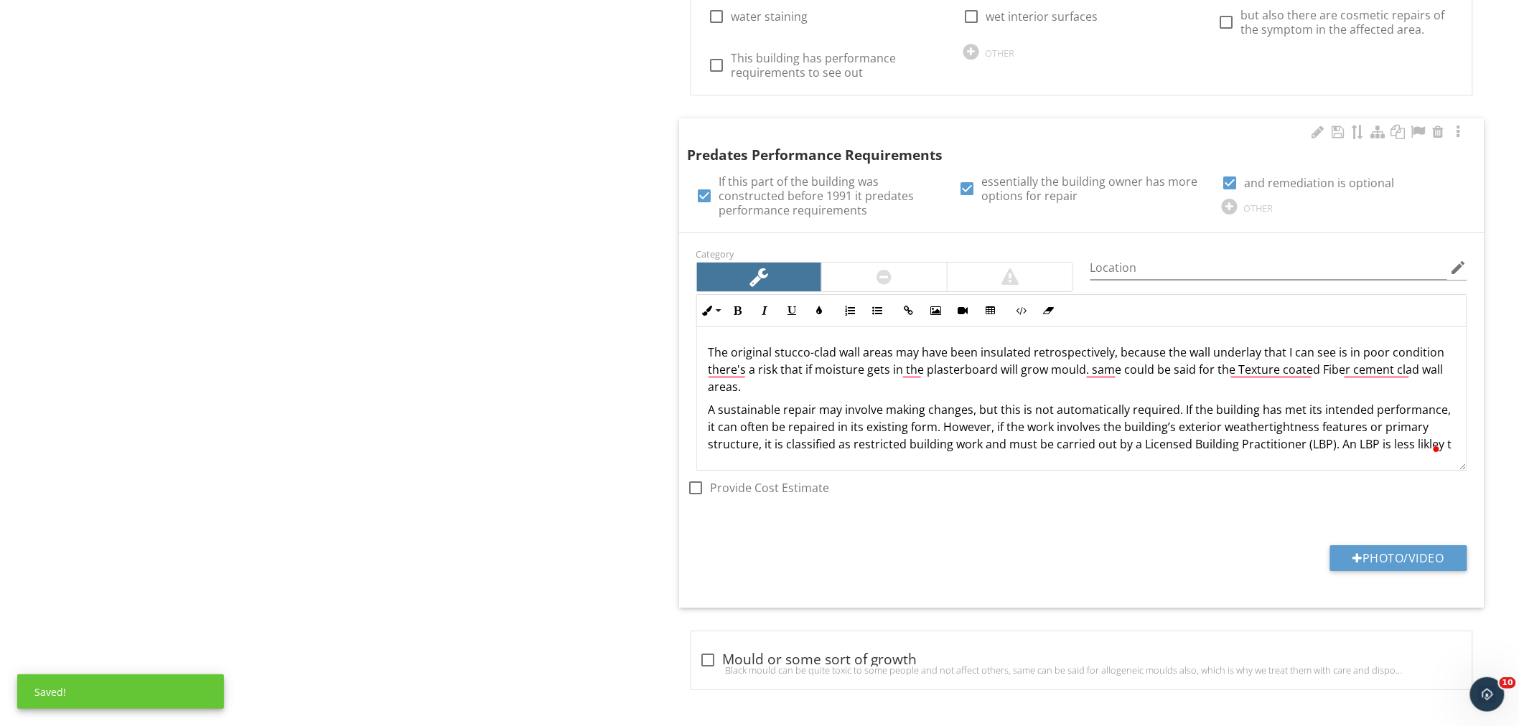
scroll to position [1875, 0]
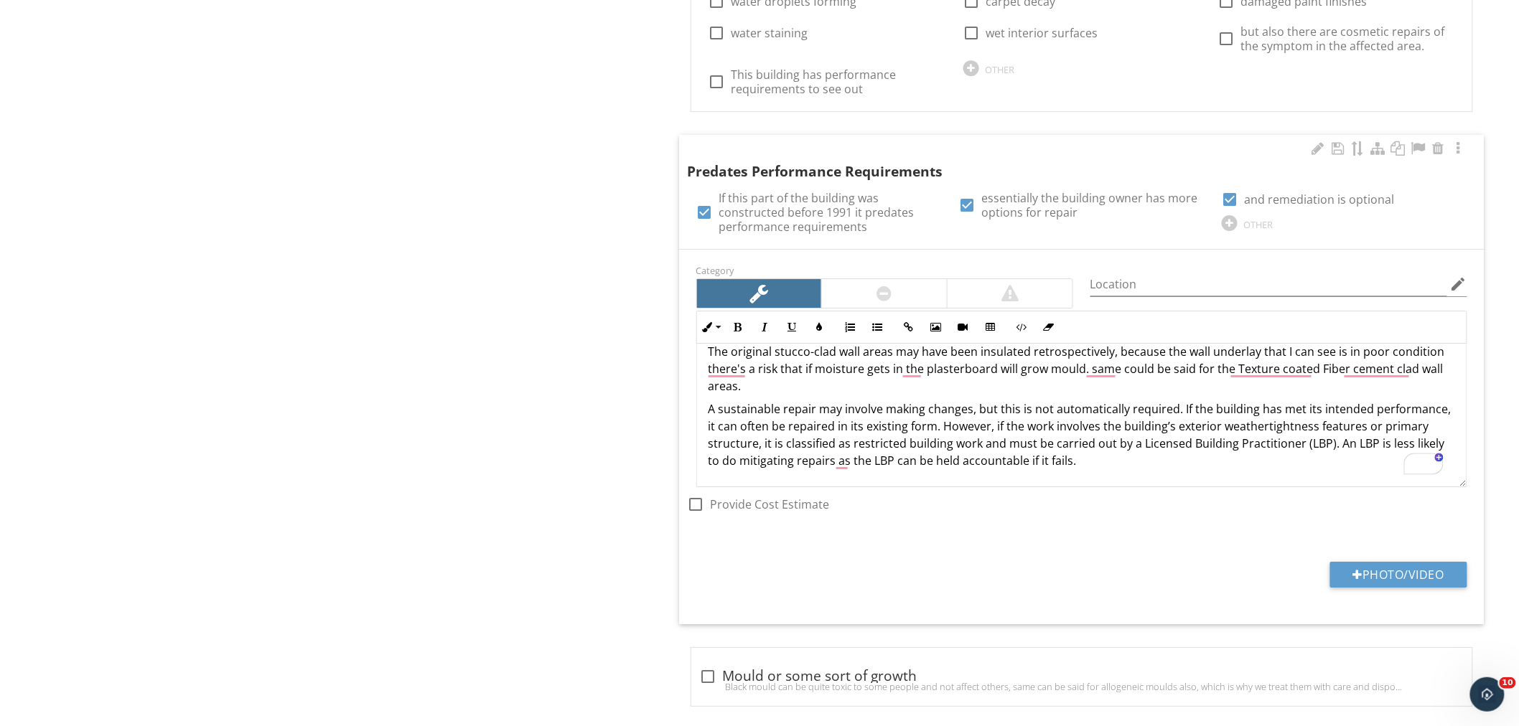
click at [1080, 451] on p "A sustainable repair may involve making changes, but this is not automatically …" at bounding box center [1081, 434] width 746 height 69
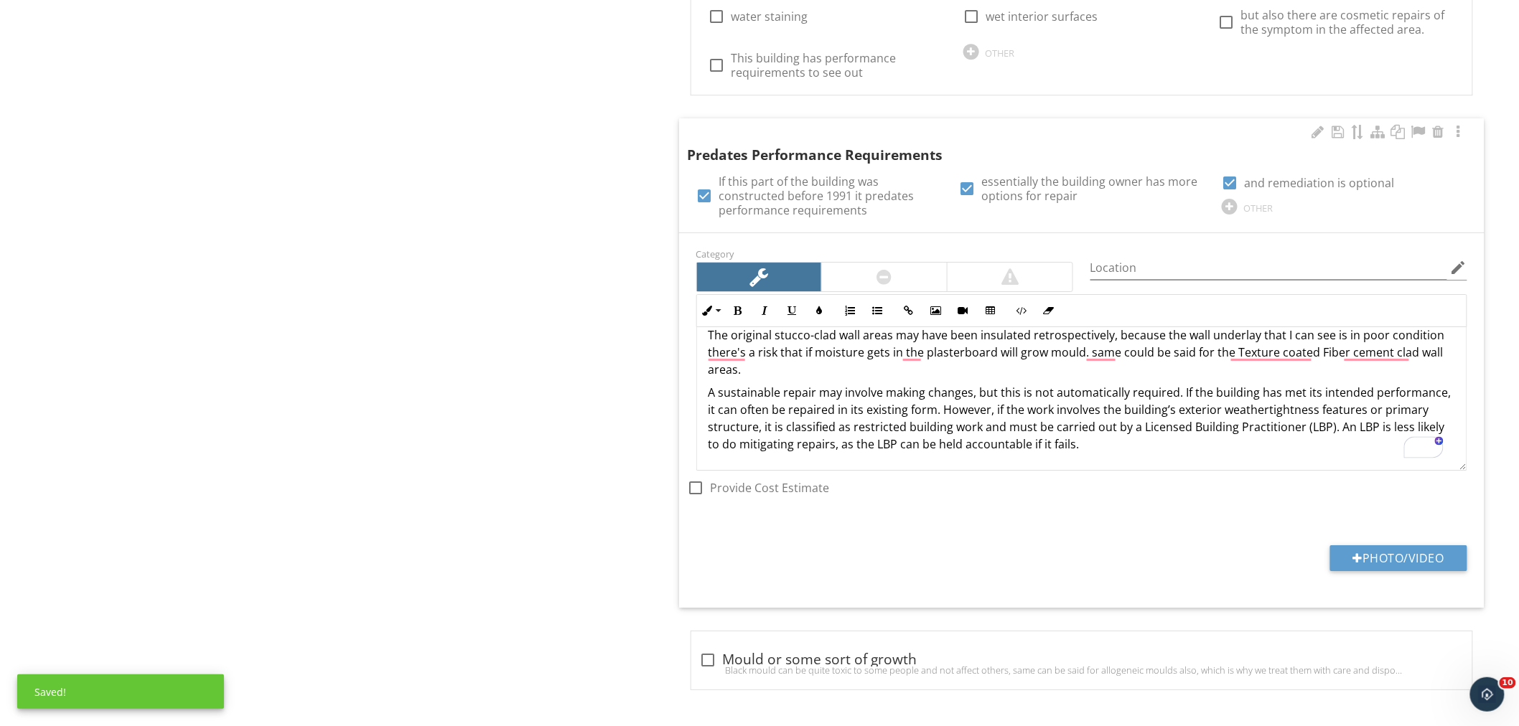
scroll to position [1892, 0]
click at [1087, 442] on p "A sustainable repair may involve making changes, but this is not automatically …" at bounding box center [1081, 418] width 746 height 69
click at [1109, 451] on p "A sustainable repair may involve making changes, but this is not automatically …" at bounding box center [1081, 418] width 746 height 69
click at [754, 427] on p "A sustainable repair may involve making changes, but this is not automatically …" at bounding box center [1081, 418] width 746 height 69
click at [756, 425] on p "A sustainable repair may involve making changes, but this is not automatically …" at bounding box center [1081, 418] width 746 height 69
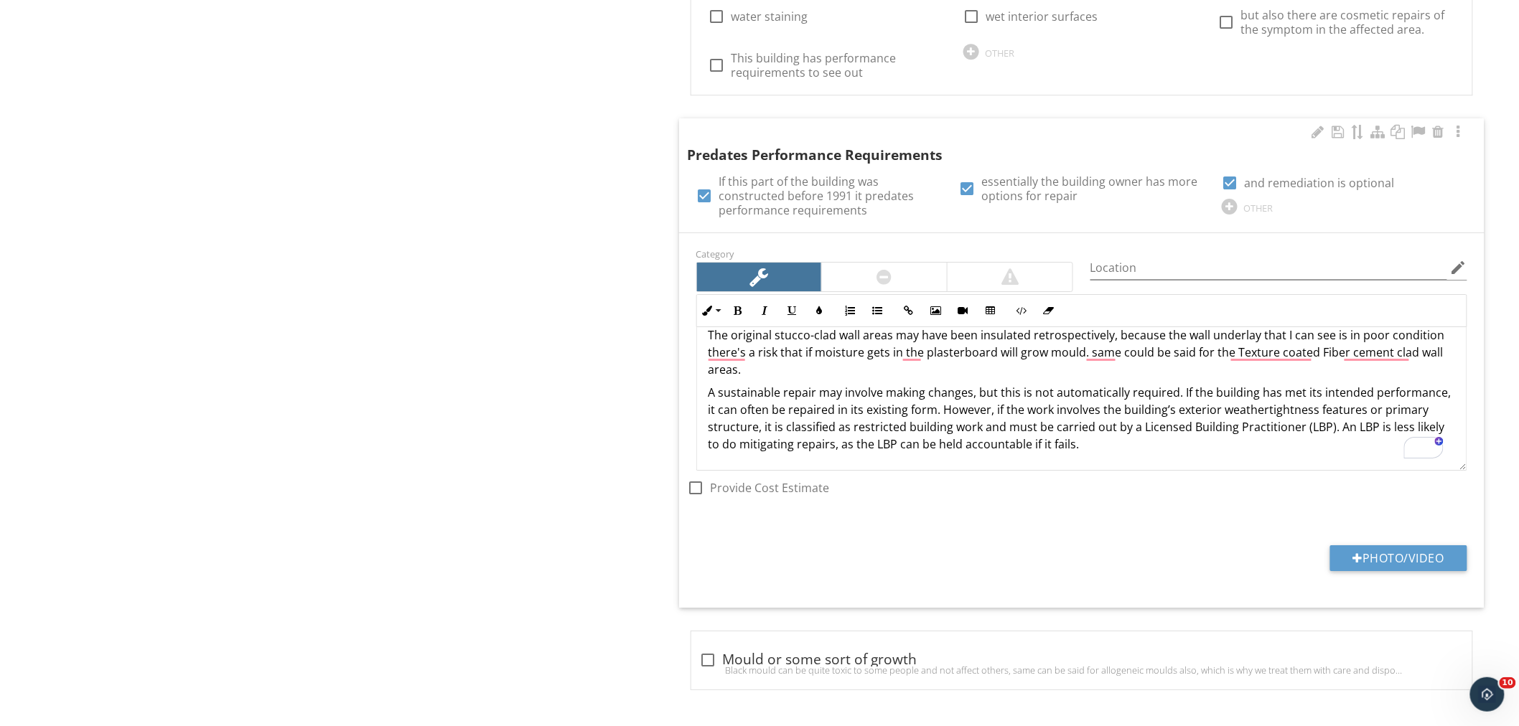
click at [1028, 407] on p "A sustainable repair may involve making changes, but this is not automatically …" at bounding box center [1081, 418] width 746 height 69
click at [1218, 438] on p "A sustainable repair may involve making changes, but this is not automatically …" at bounding box center [1081, 418] width 746 height 69
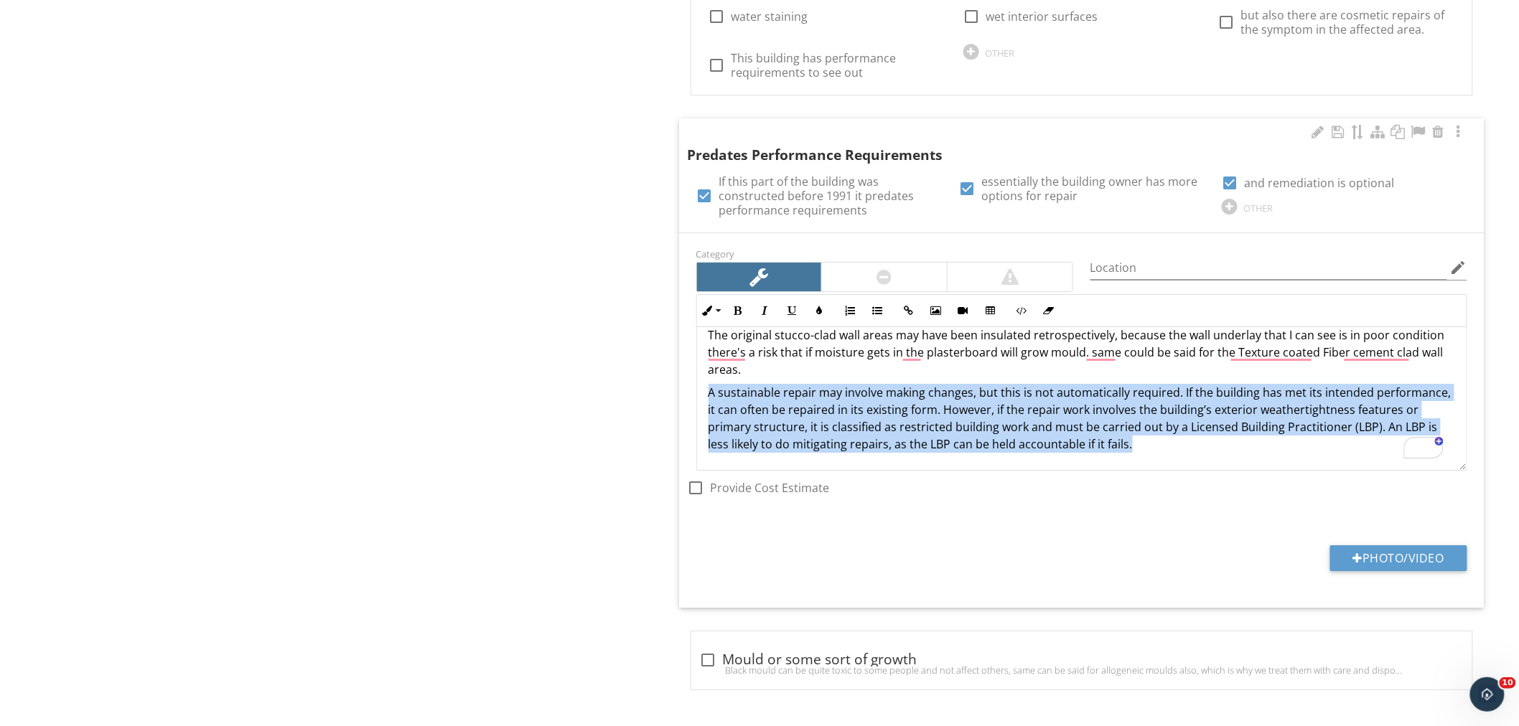
drag, startPoint x: 1150, startPoint y: 444, endPoint x: 686, endPoint y: 398, distance: 466.6
click at [688, 398] on div "Category Location edit Inline Style XLarge Large Normal Small Light Small/Light…" at bounding box center [1082, 381] width 788 height 272
copy p "A sustainable repair may involve making changes, but this is not automatically …"
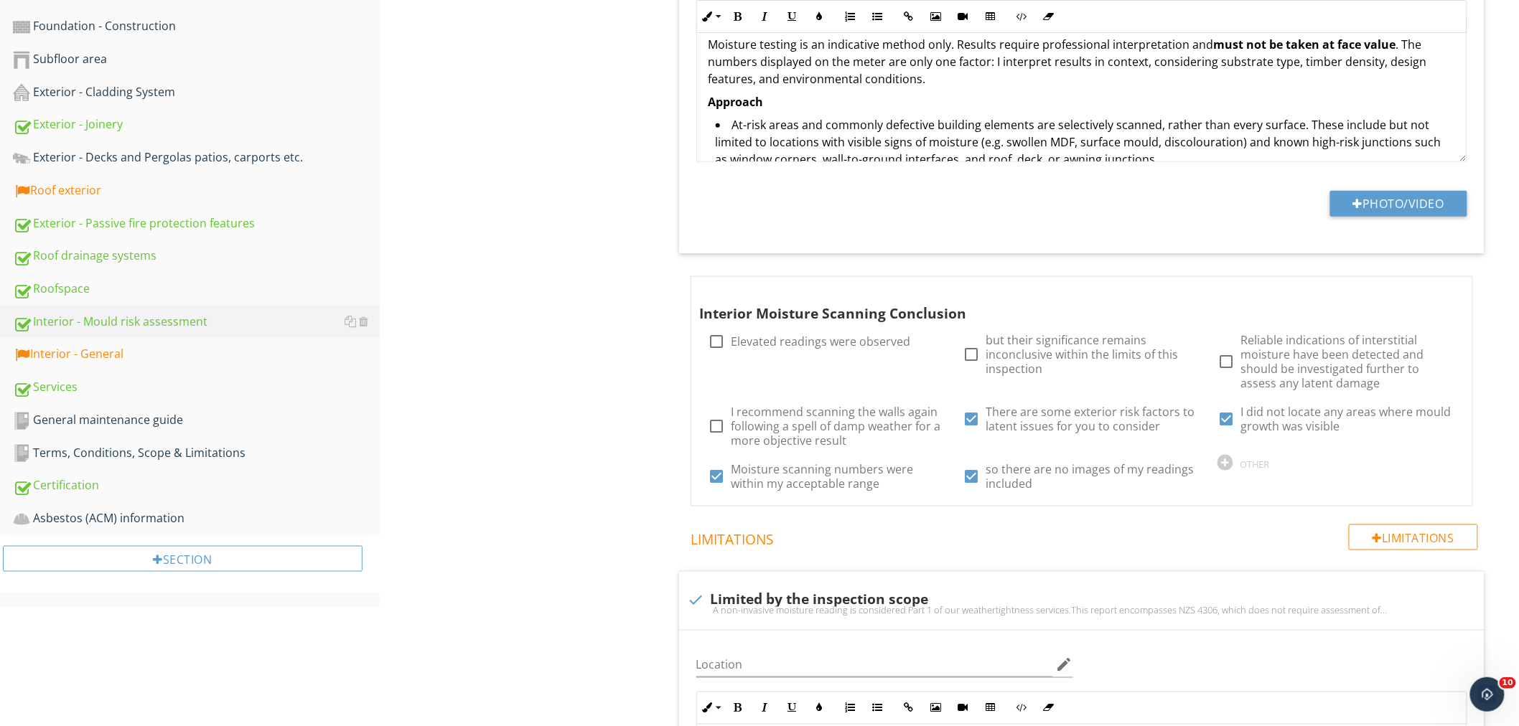
scroll to position [541, 0]
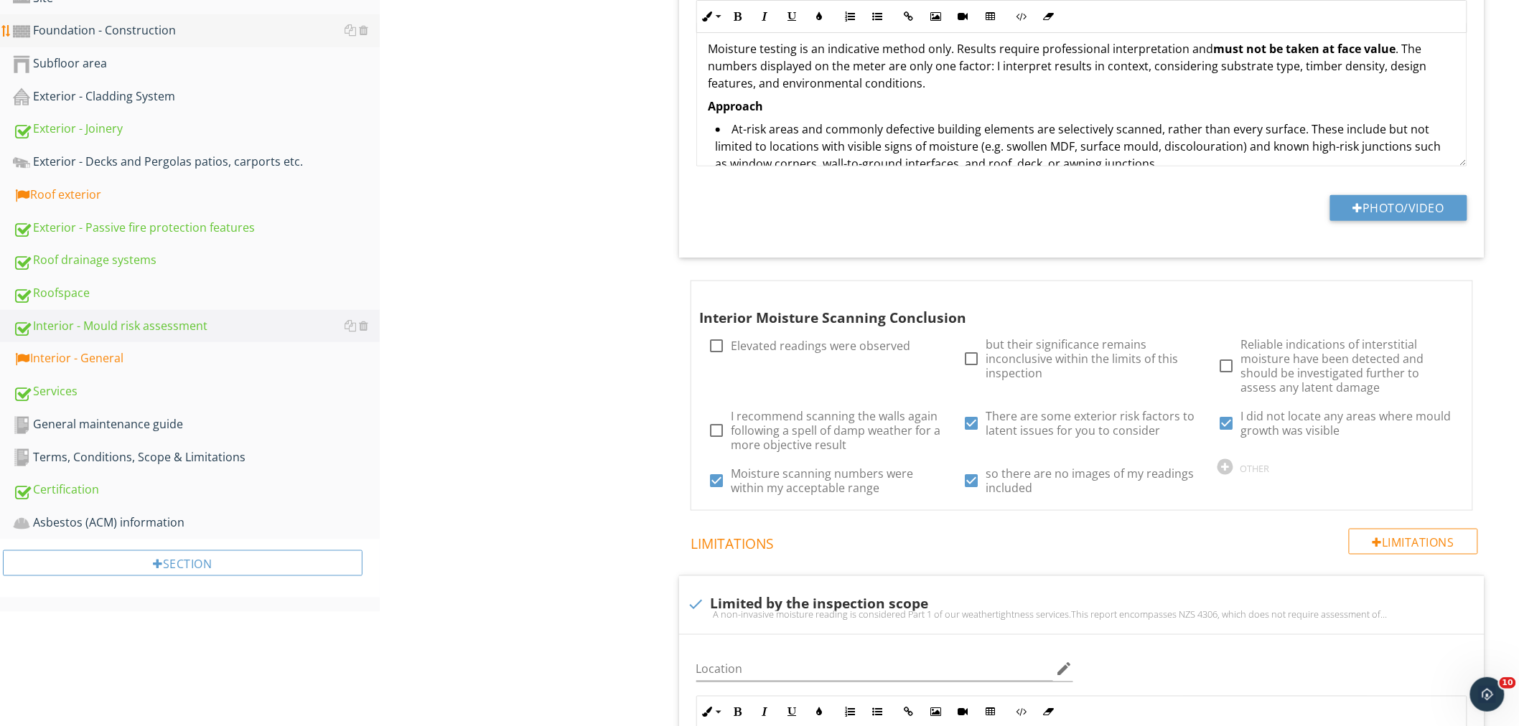
click at [109, 38] on div "Foundation - Construction" at bounding box center [196, 31] width 367 height 19
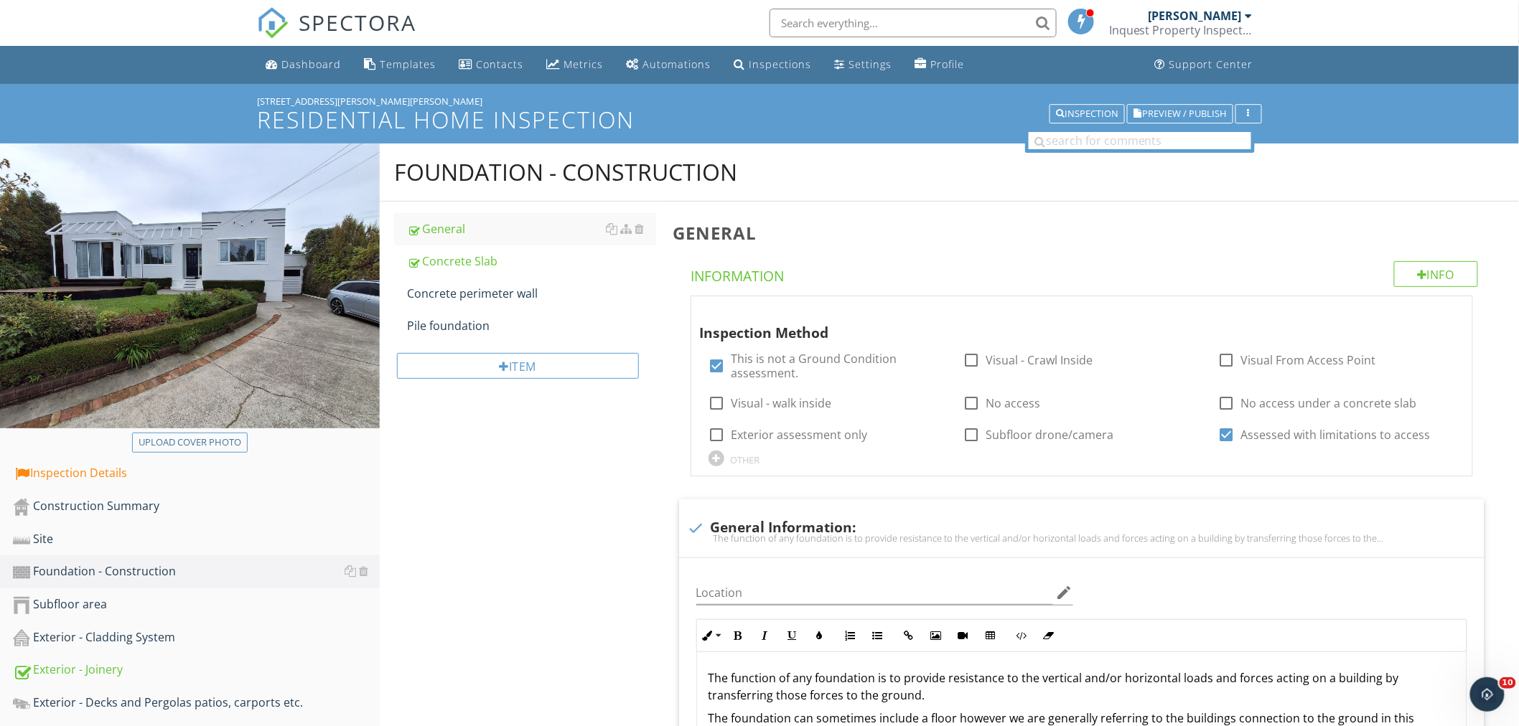
scroll to position [1, 0]
click at [464, 327] on div "Pile foundation" at bounding box center [531, 324] width 249 height 17
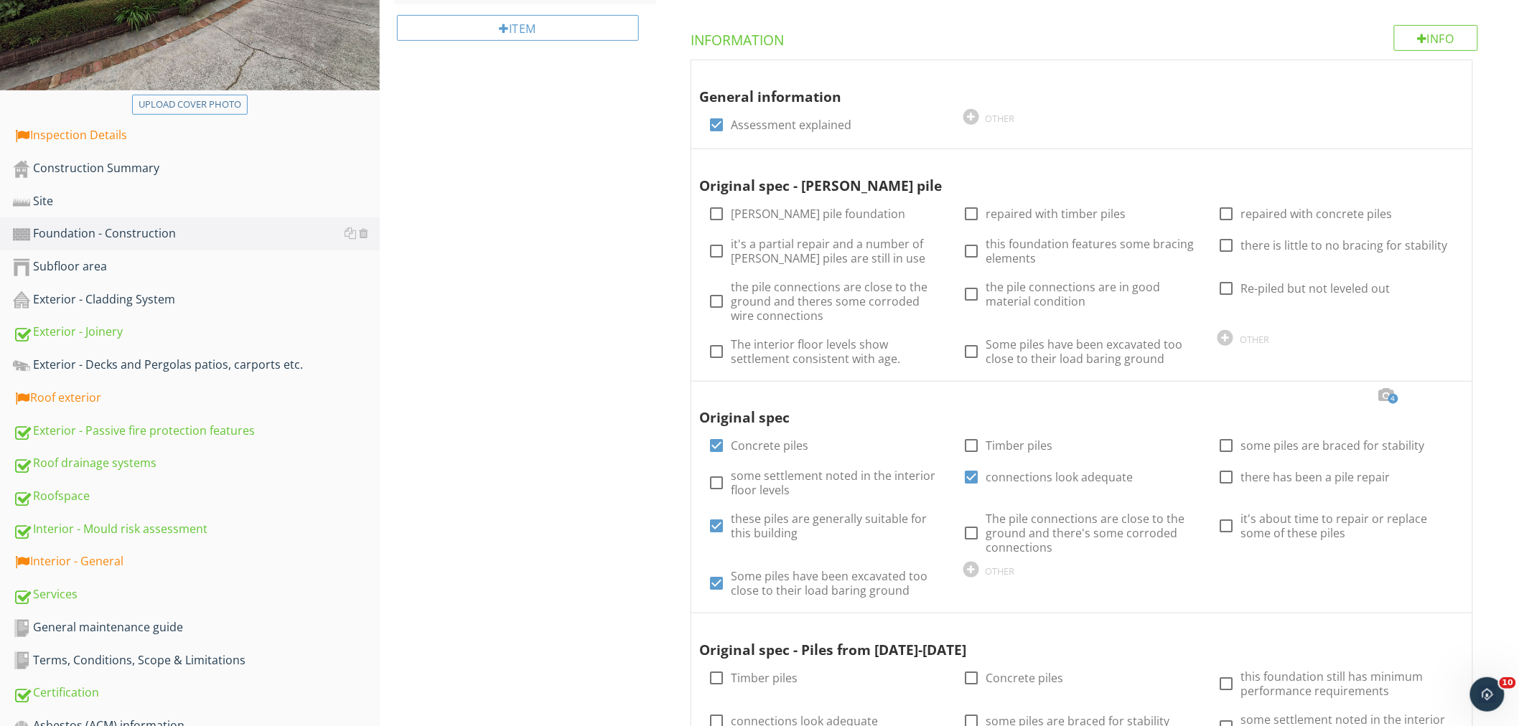
scroll to position [403, 0]
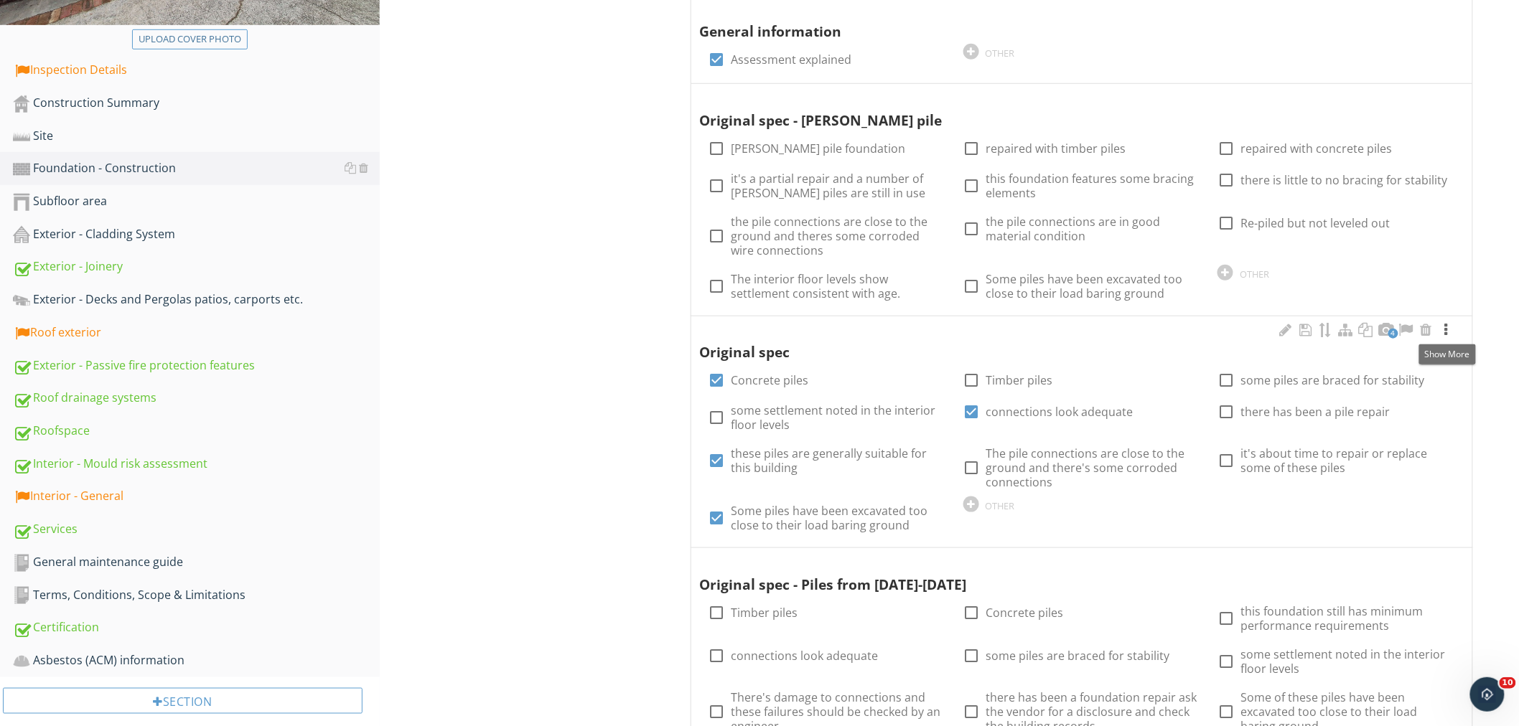
click at [1444, 328] on div at bounding box center [1445, 330] width 17 height 14
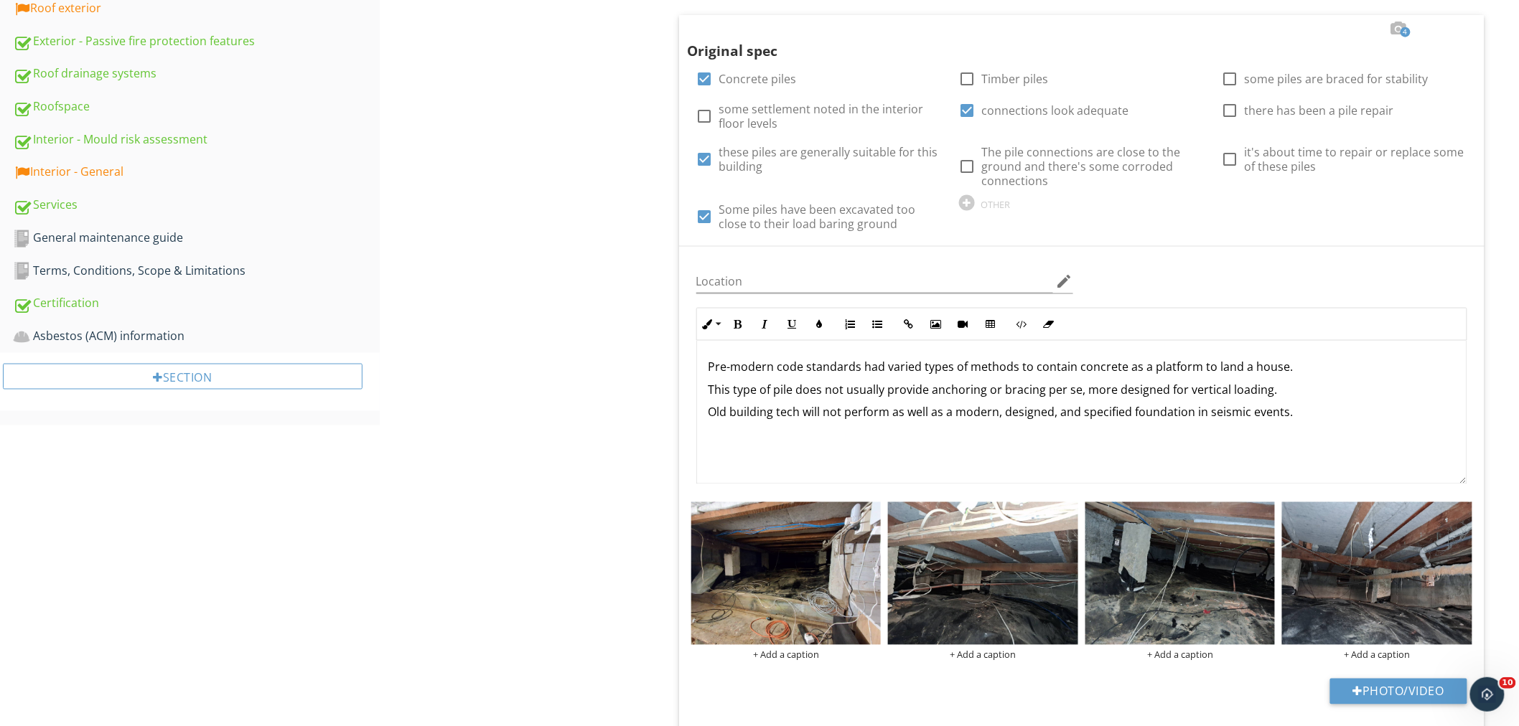
scroll to position [730, 0]
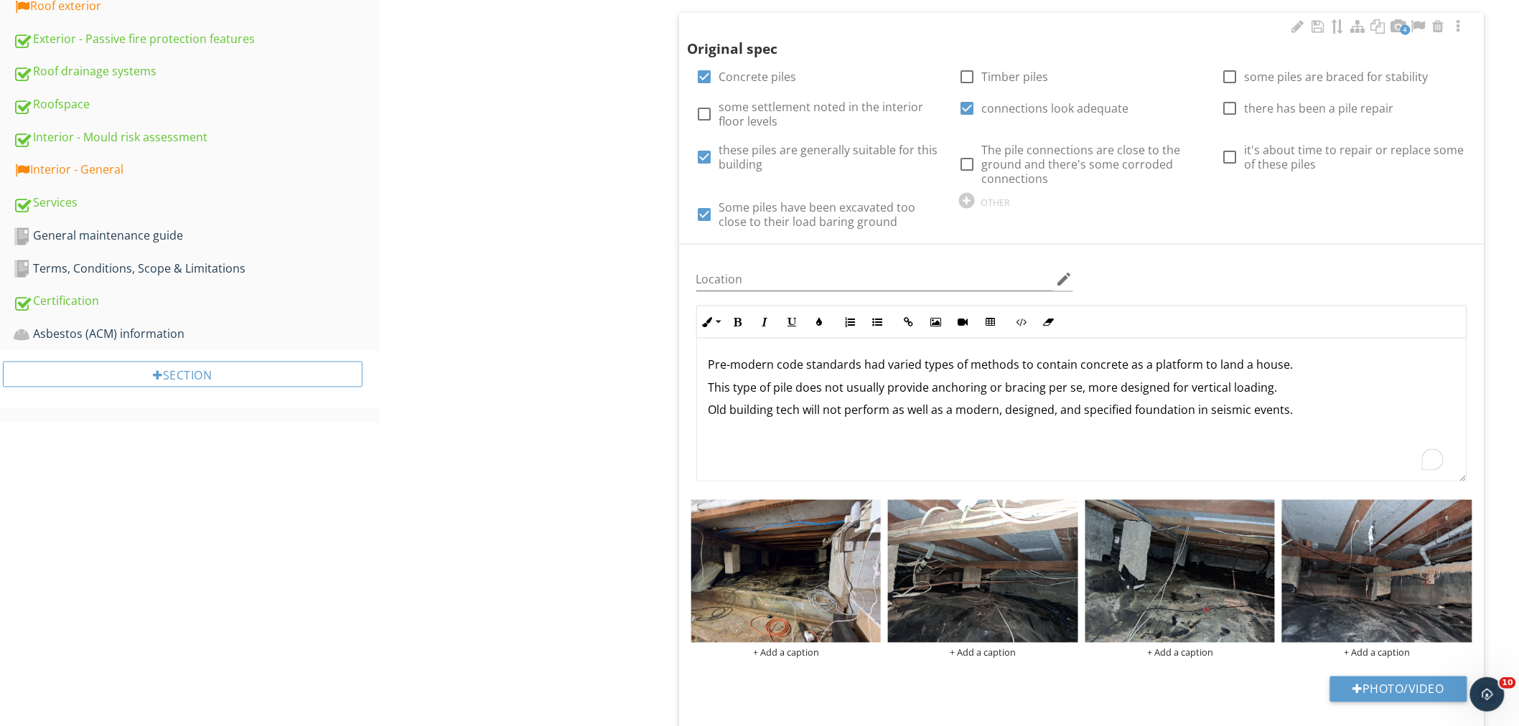
click at [792, 447] on div "Pre-modern code standards had varied types of methods to contain concrete as a …" at bounding box center [1081, 411] width 769 height 144
click at [1269, 383] on p "This type of pile does not usually provide anchoring or bracing per se, more de…" at bounding box center [1081, 387] width 746 height 17
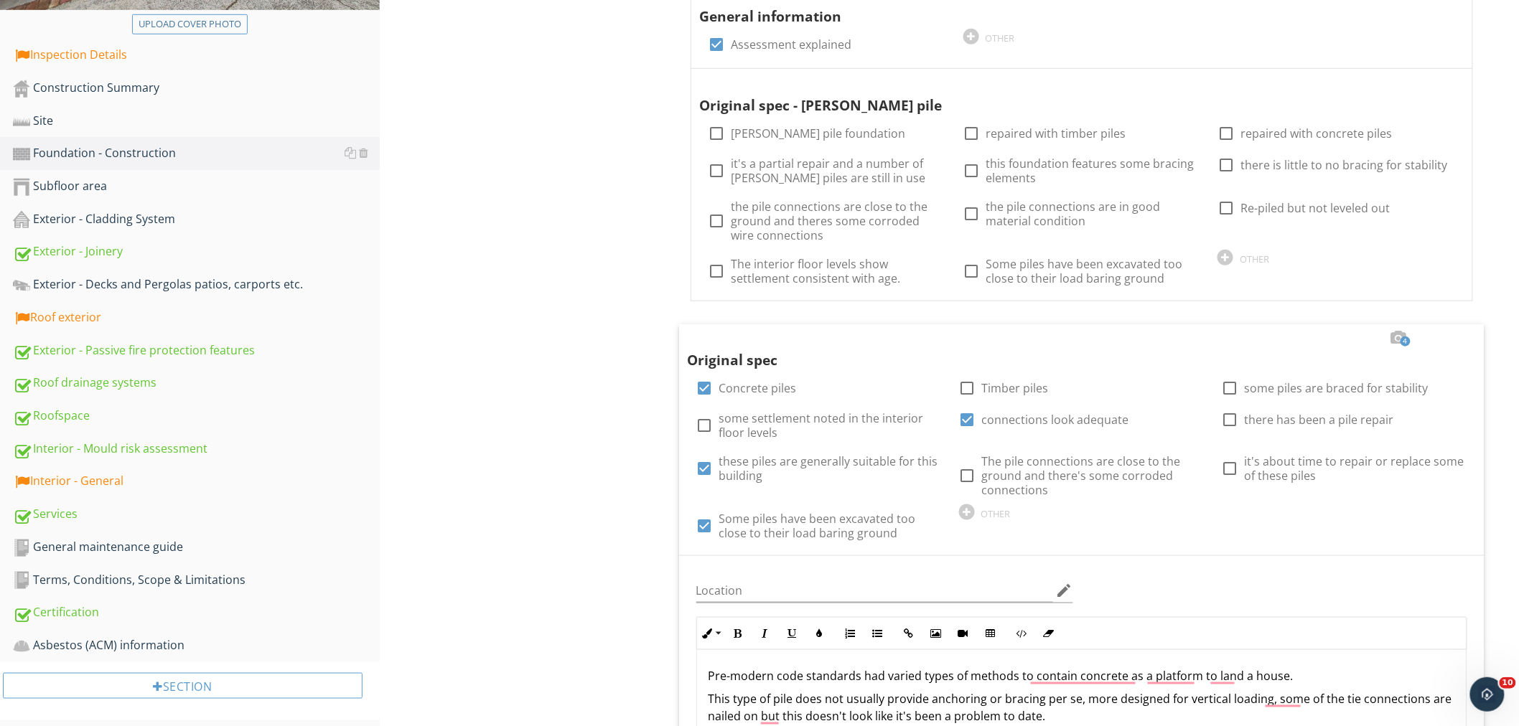
scroll to position [419, 0]
click at [181, 474] on div "Interior - General" at bounding box center [196, 481] width 367 height 19
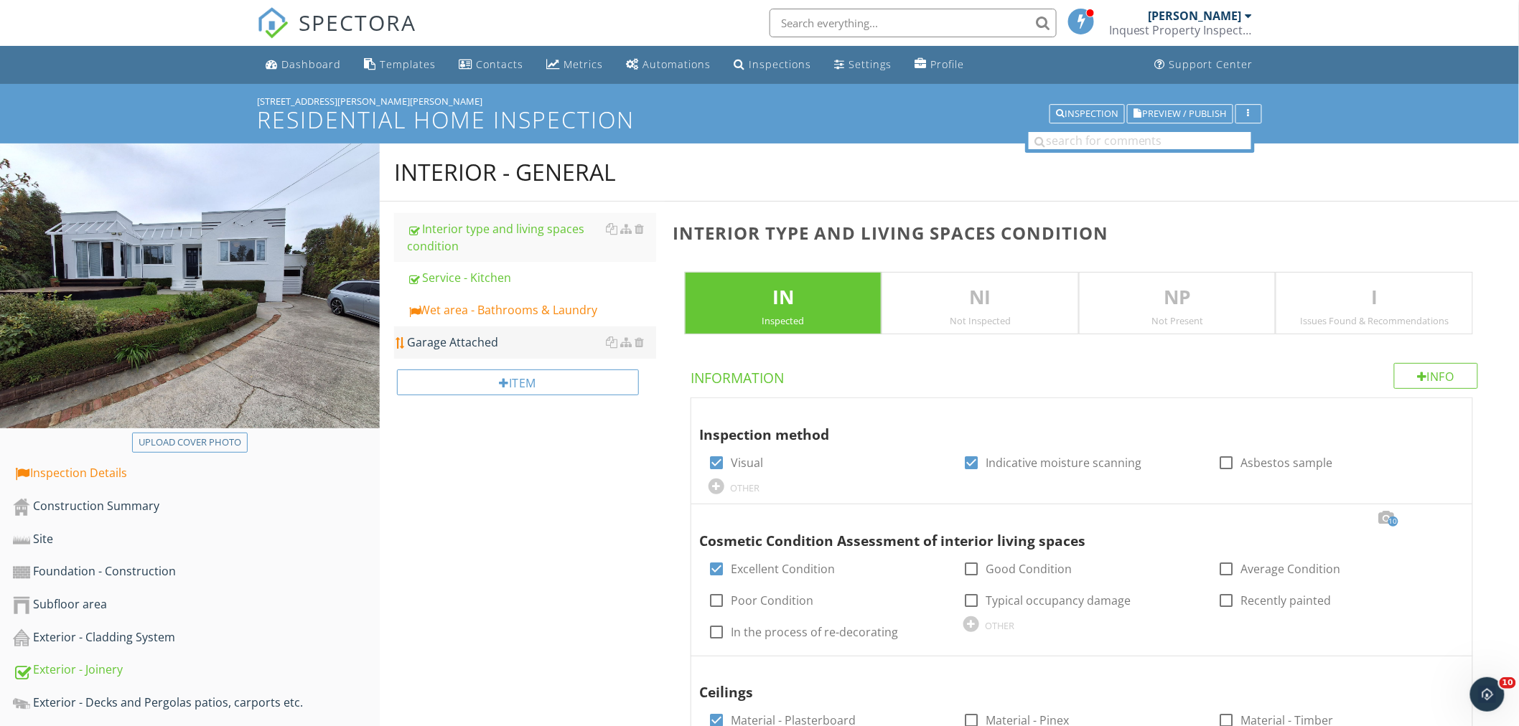
click at [551, 340] on div "Garage Attached" at bounding box center [531, 342] width 249 height 17
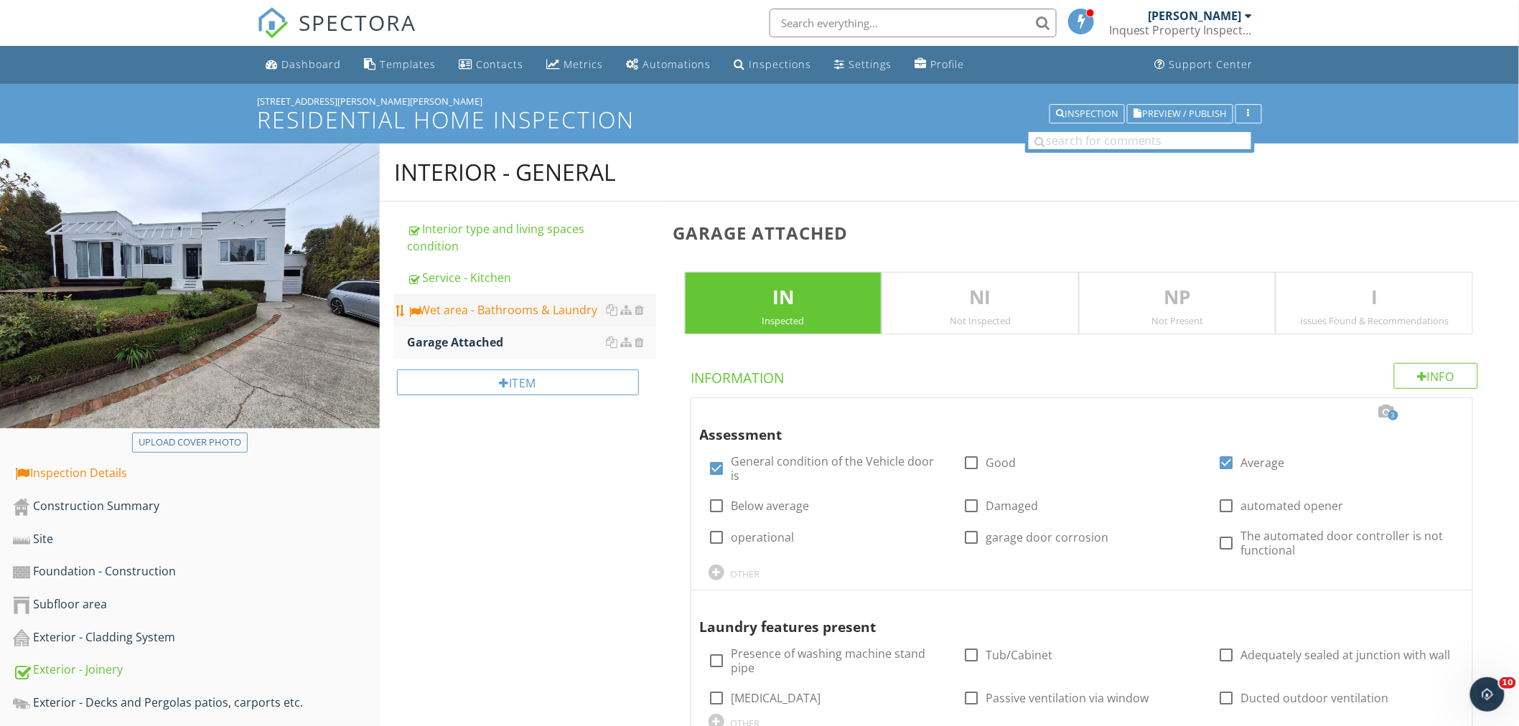
click at [558, 306] on div "Wet area - Bathrooms & Laundry" at bounding box center [531, 309] width 249 height 17
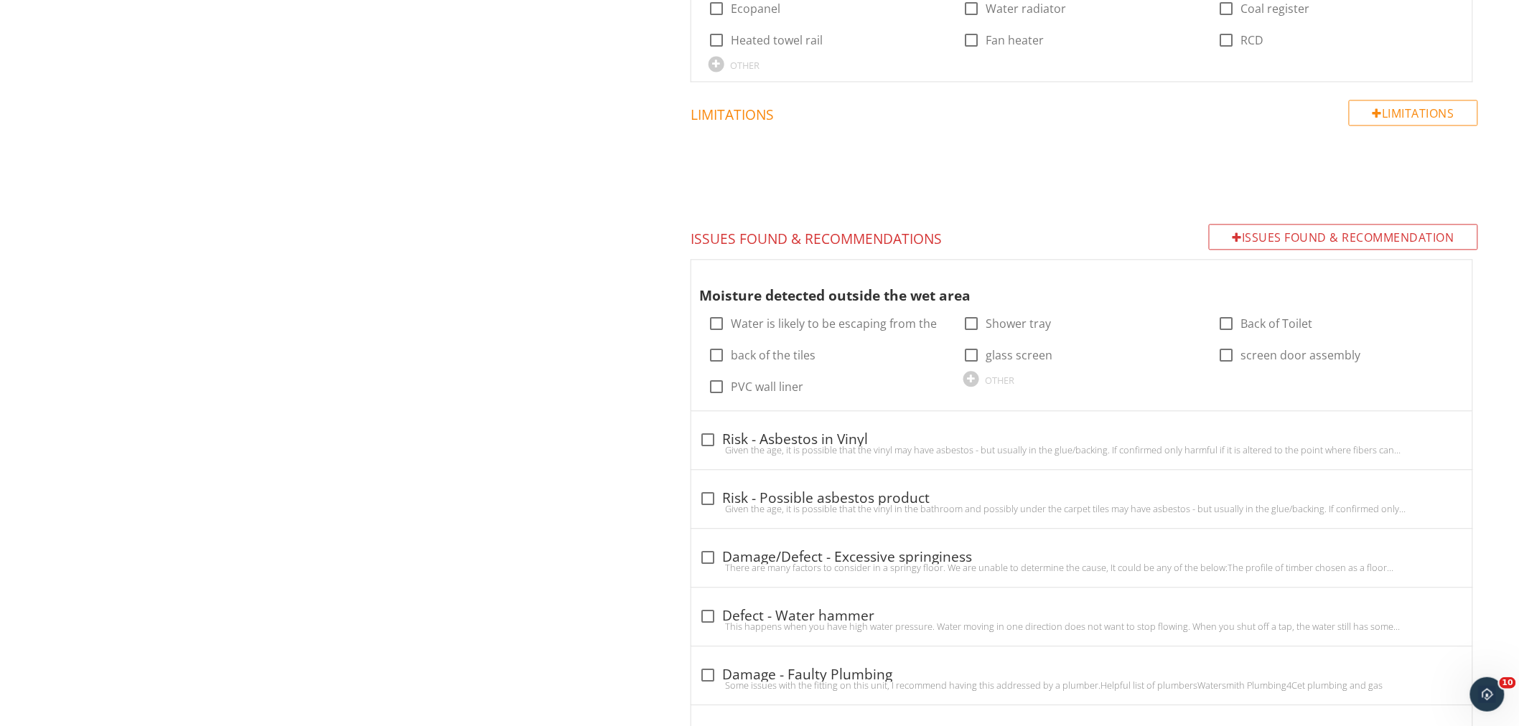
click at [555, 647] on div "Interior - General Interior type and living spaces condition Service - Kitchen …" at bounding box center [949, 5] width 1139 height 2179
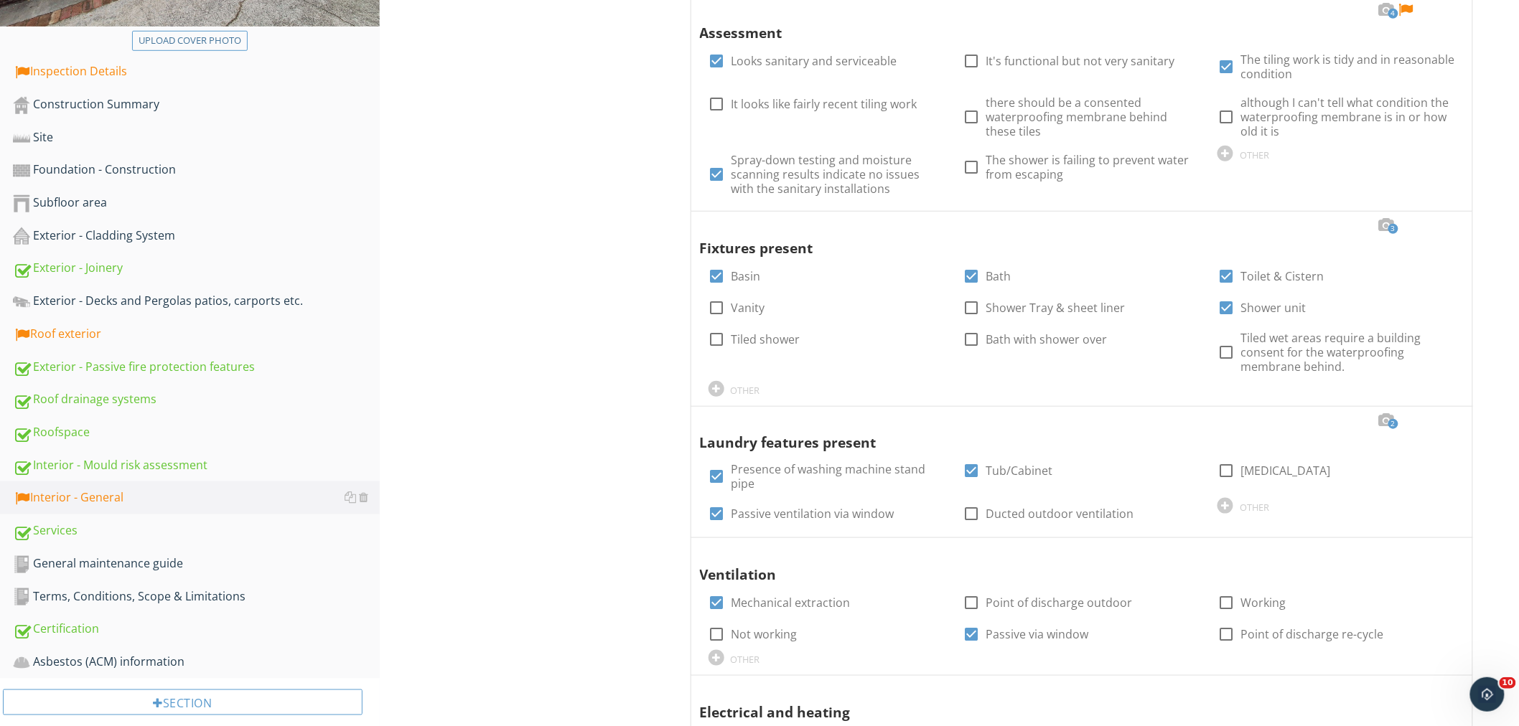
scroll to position [403, 0]
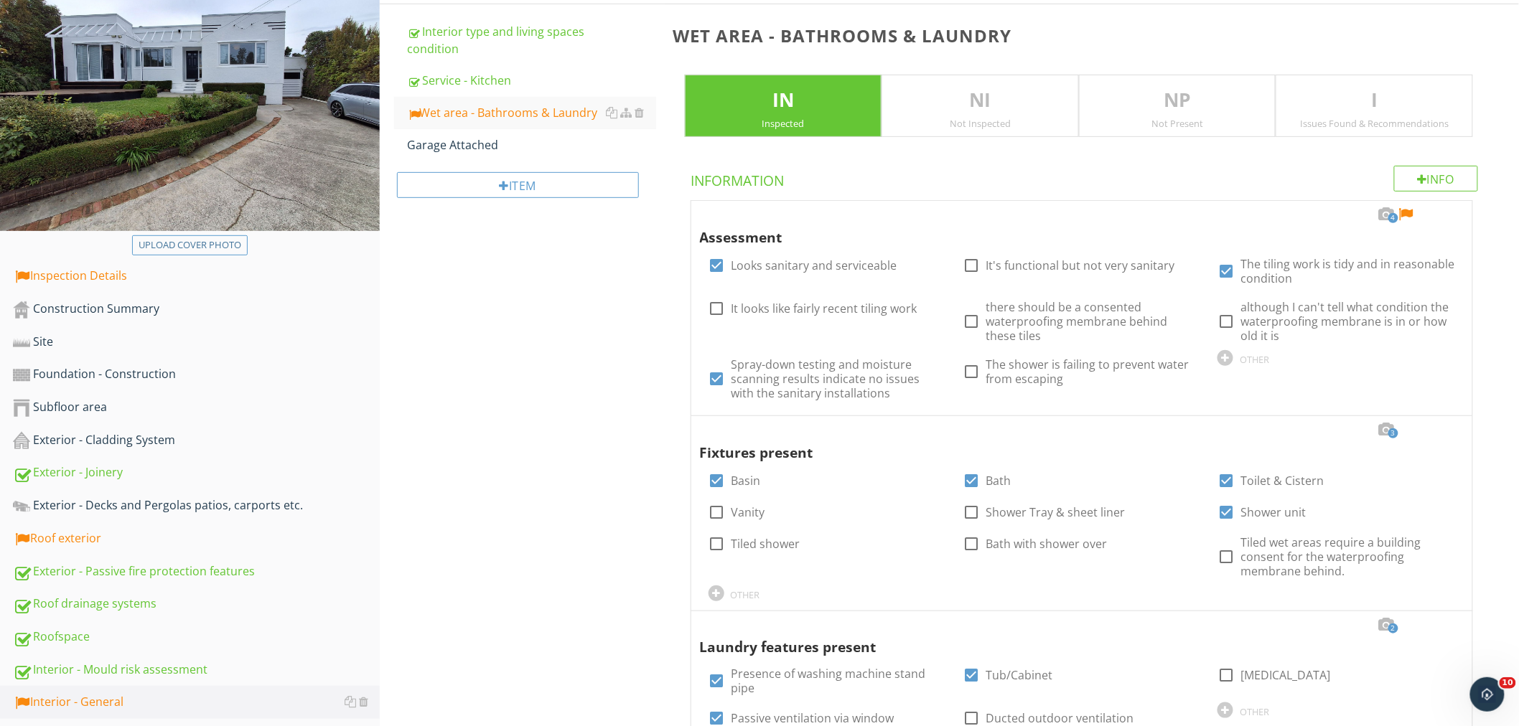
scroll to position [198, 0]
click at [118, 438] on div "Exterior - Cladding System" at bounding box center [196, 440] width 367 height 19
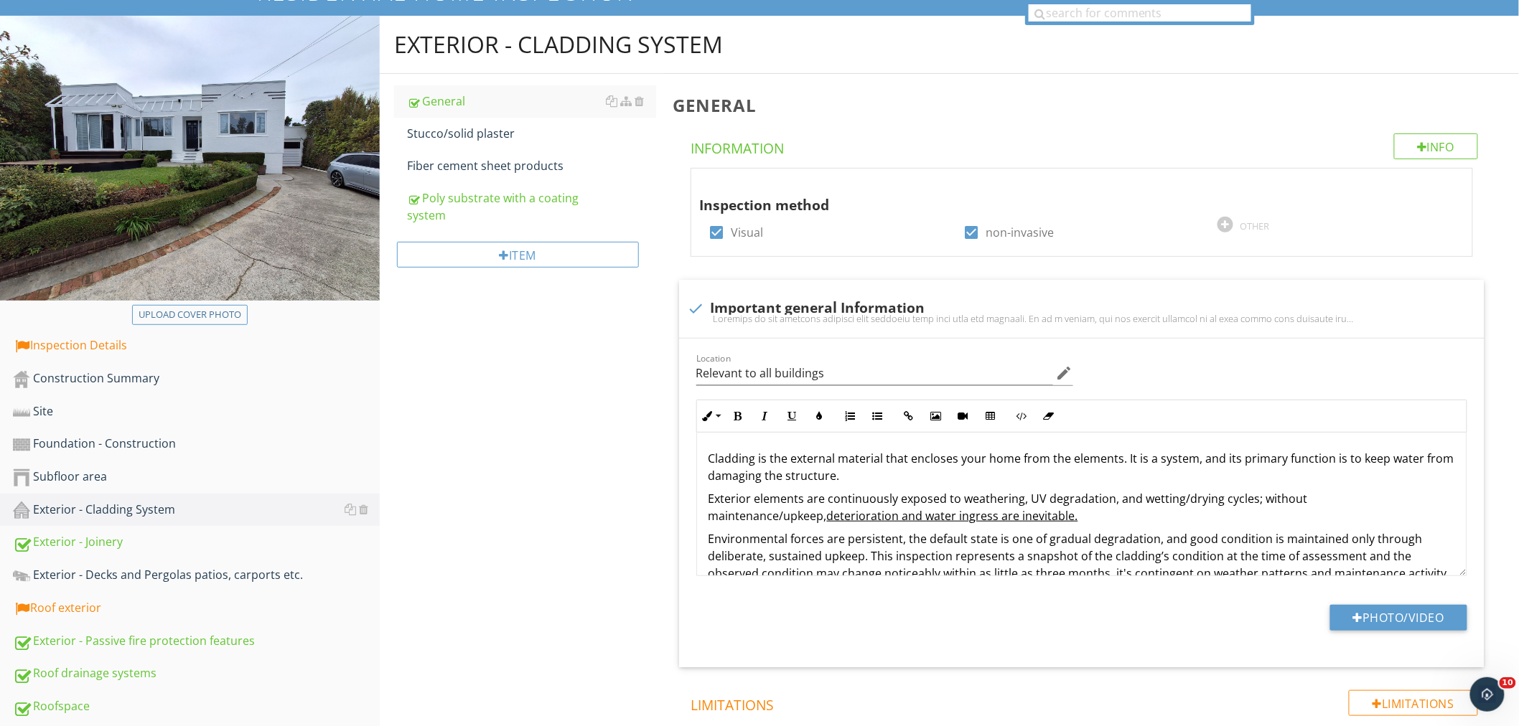
scroll to position [129, 0]
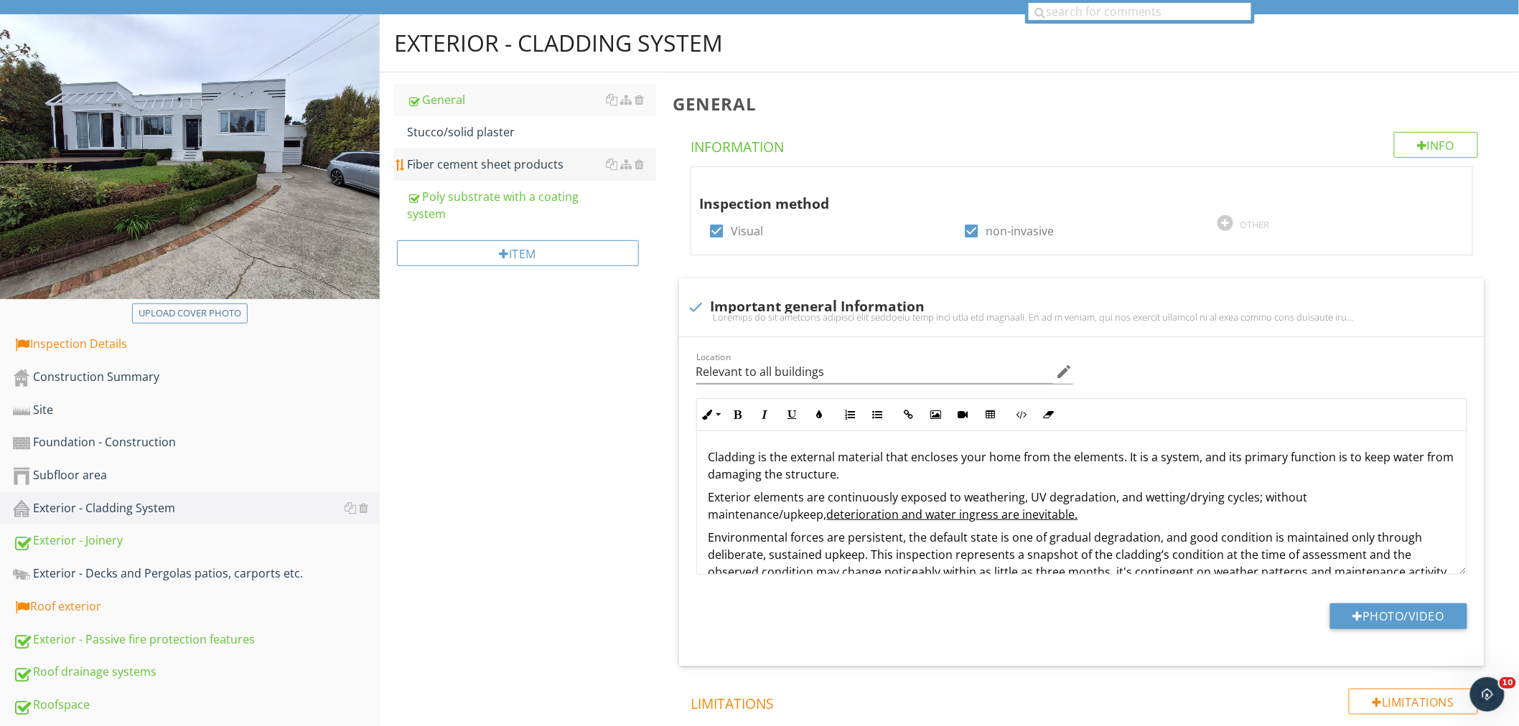
click at [486, 156] on div "Fiber cement sheet products" at bounding box center [531, 164] width 249 height 17
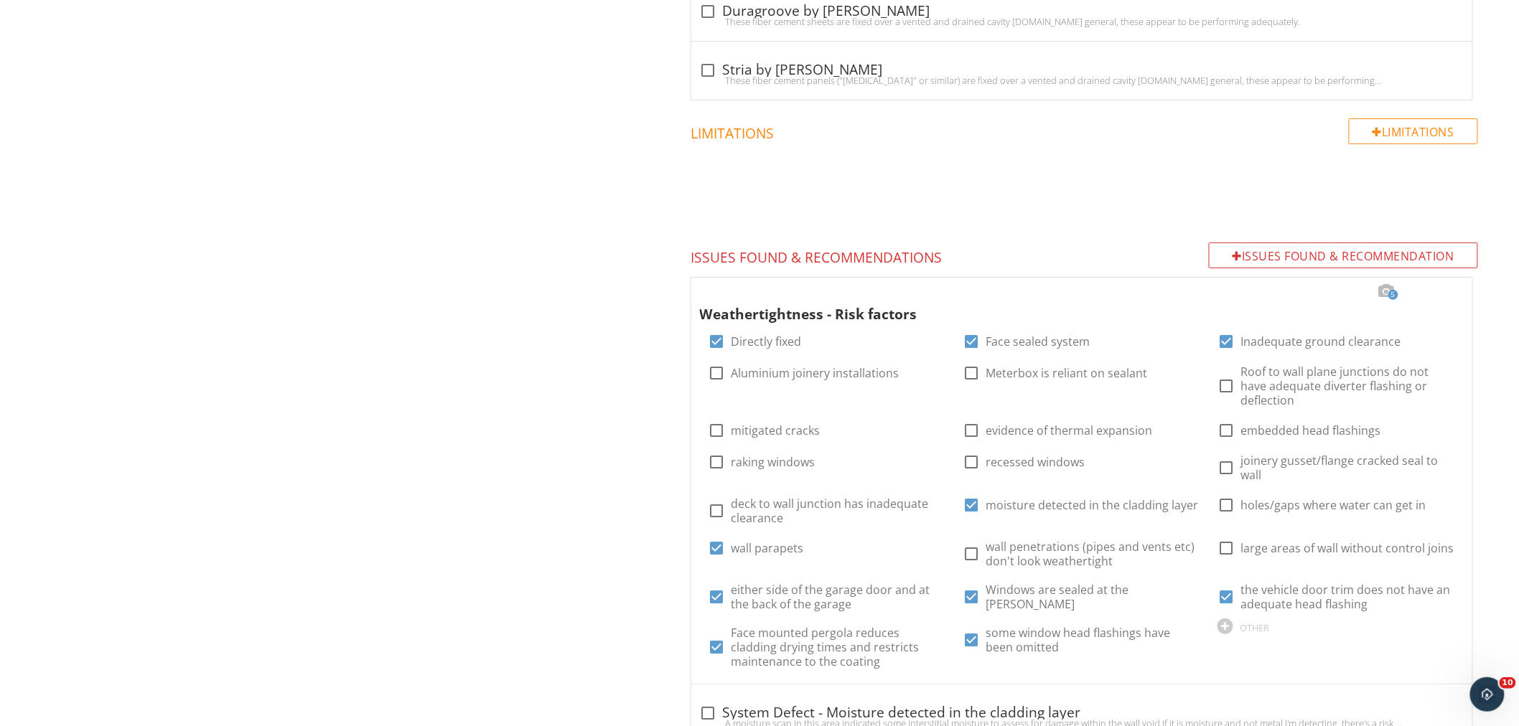
scroll to position [2307, 0]
click at [1440, 283] on div at bounding box center [1445, 290] width 17 height 14
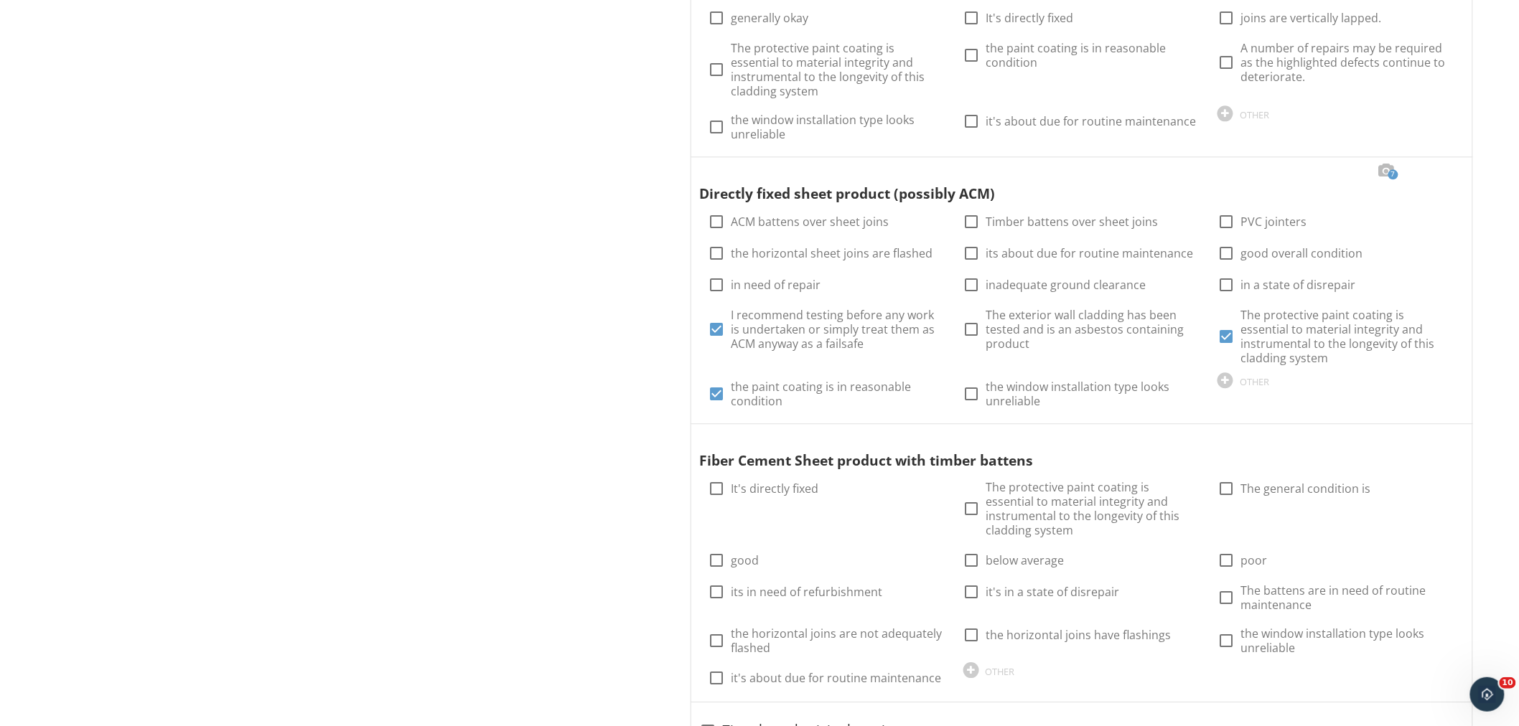
scroll to position [1351, 0]
click at [1453, 163] on div at bounding box center [1445, 170] width 17 height 14
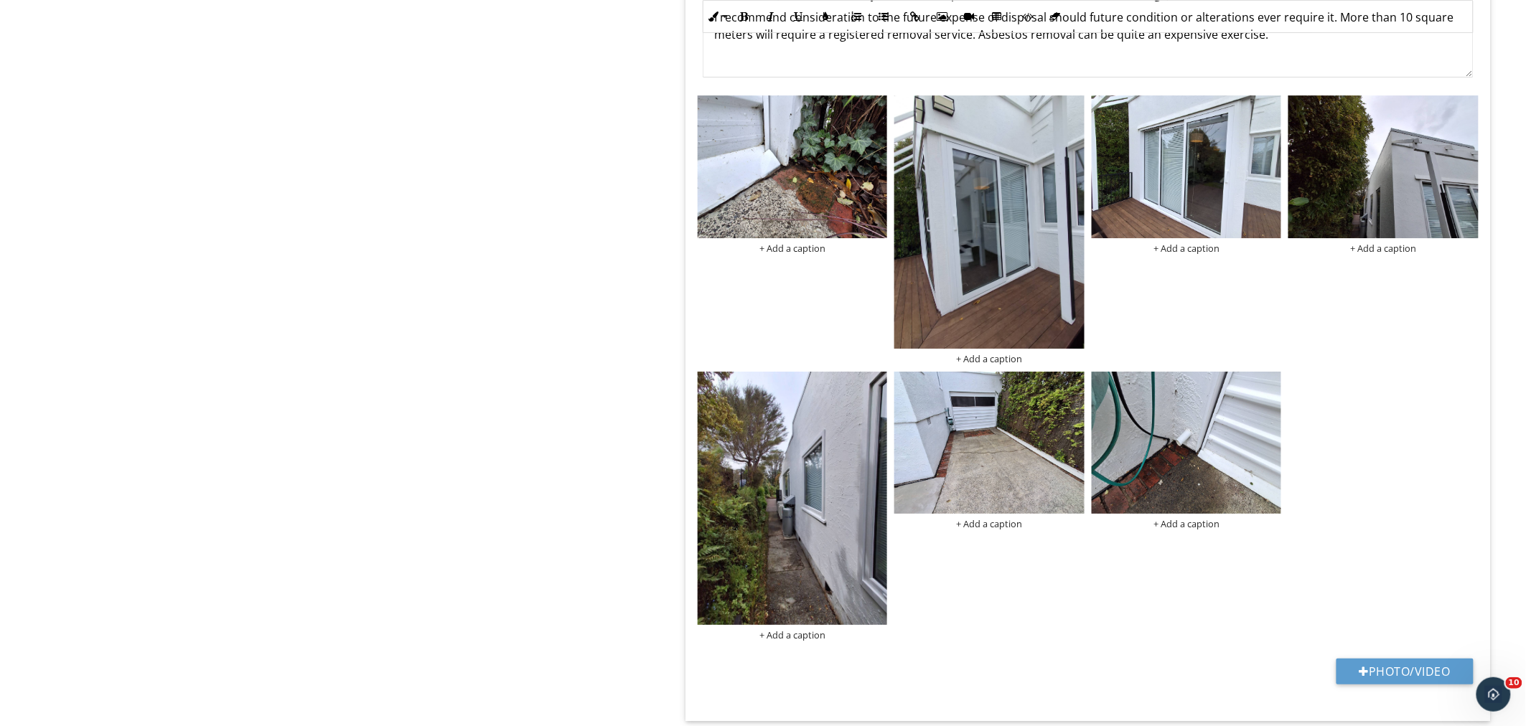
scroll to position [1943, 0]
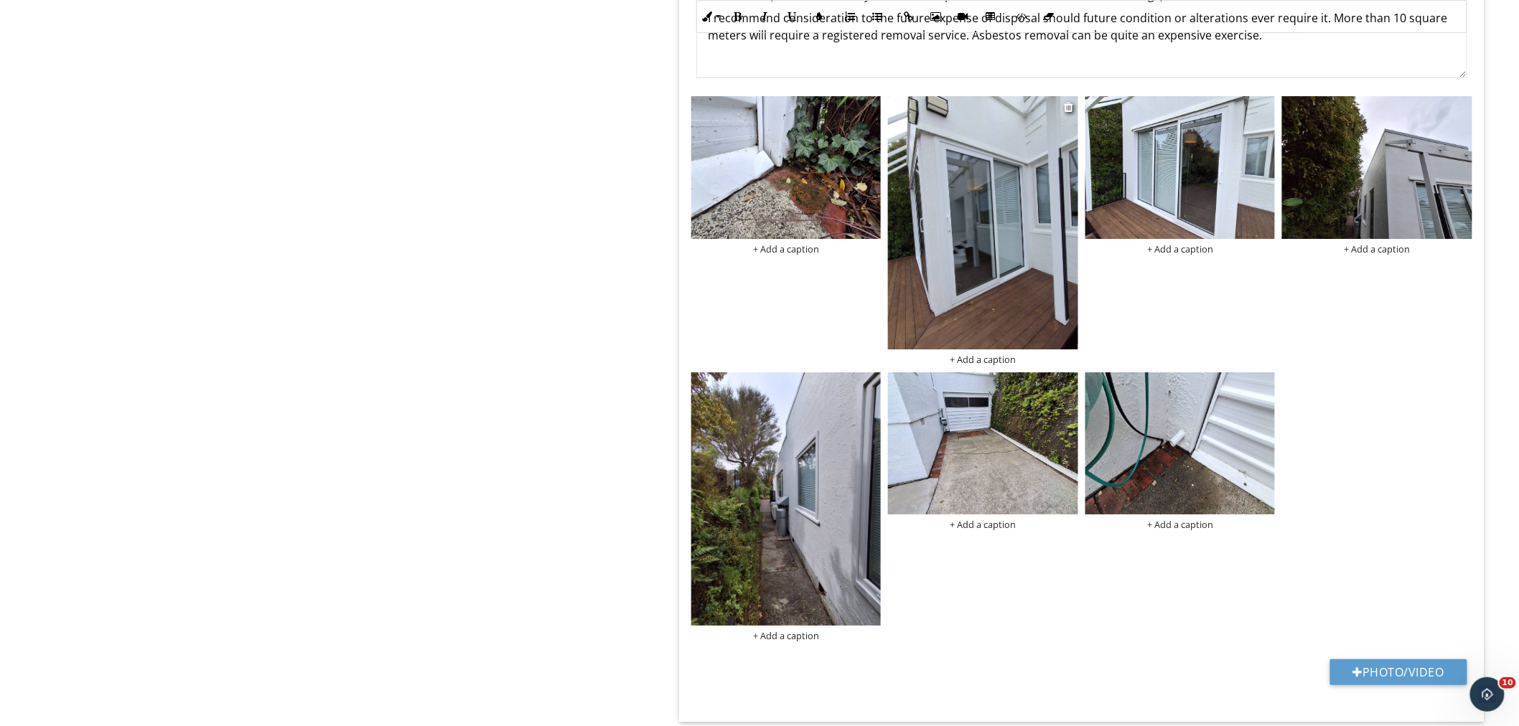
click at [1000, 354] on div "+ Add a caption" at bounding box center [983, 359] width 190 height 11
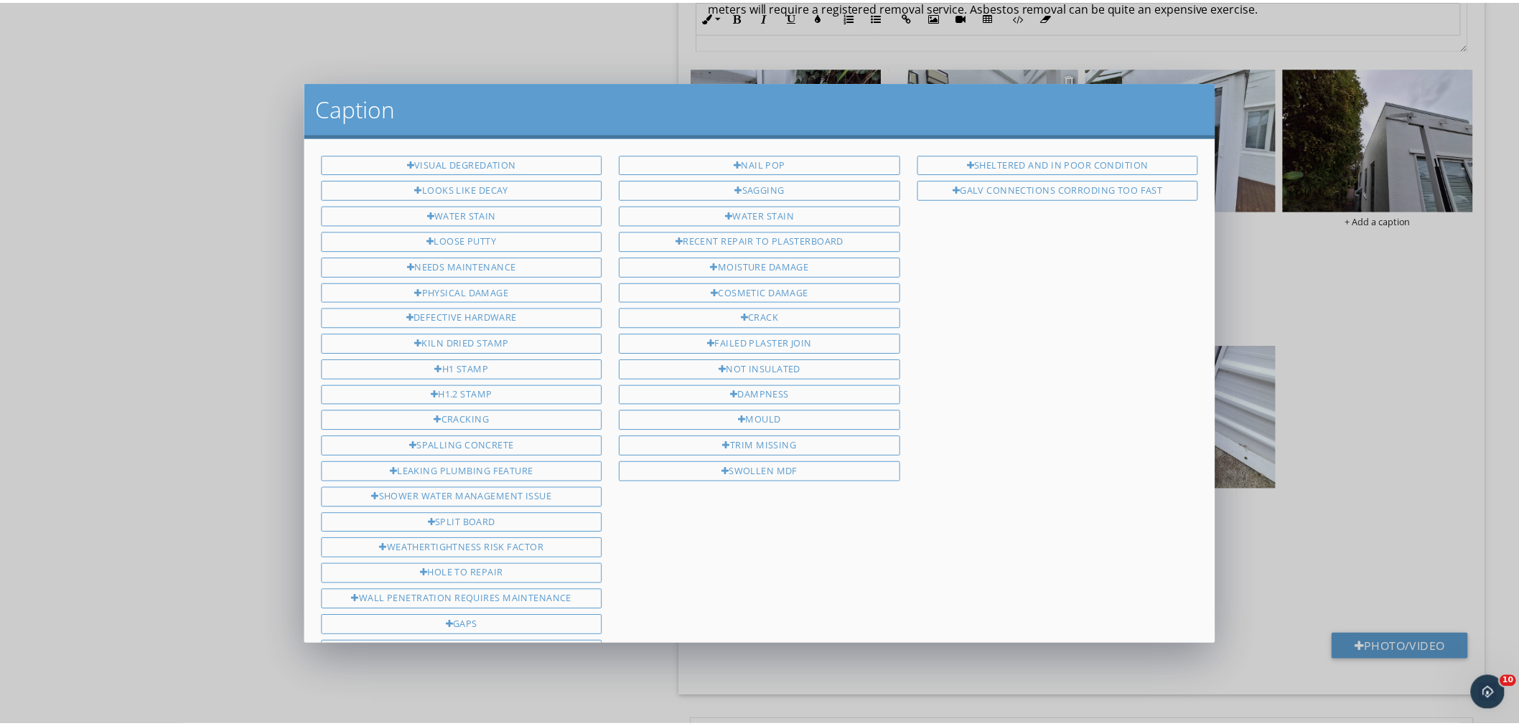
scroll to position [377, 0]
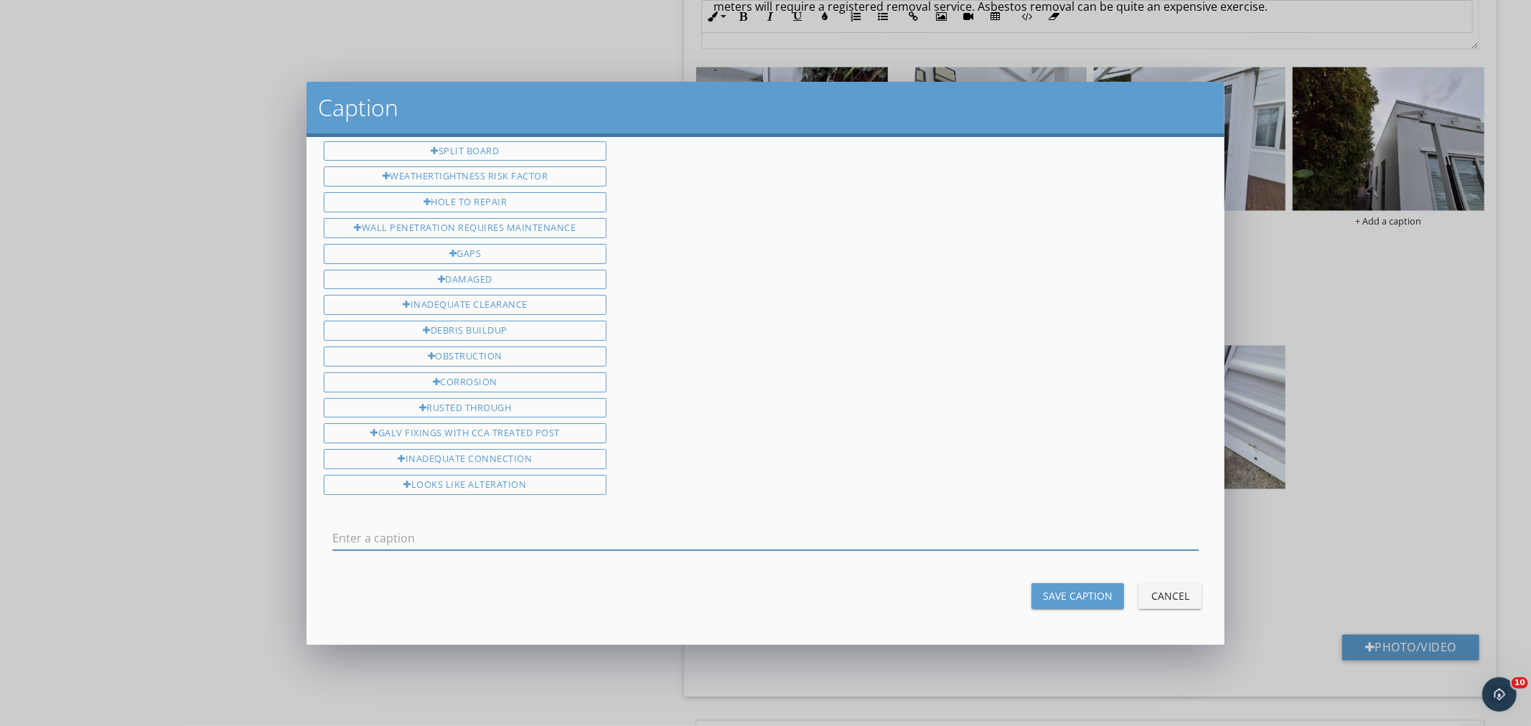
click at [511, 527] on input "text" at bounding box center [765, 539] width 867 height 24
type input "the deck to wall detail has inadequate clearance"
drag, startPoint x: 622, startPoint y: 540, endPoint x: 154, endPoint y: 586, distance: 470.1
click at [154, 586] on div "Caption Visual degredation Looks like Decay Water stain Loose putty Needs maint…" at bounding box center [765, 363] width 1531 height 726
click at [1050, 590] on div "Save Caption" at bounding box center [1078, 595] width 70 height 15
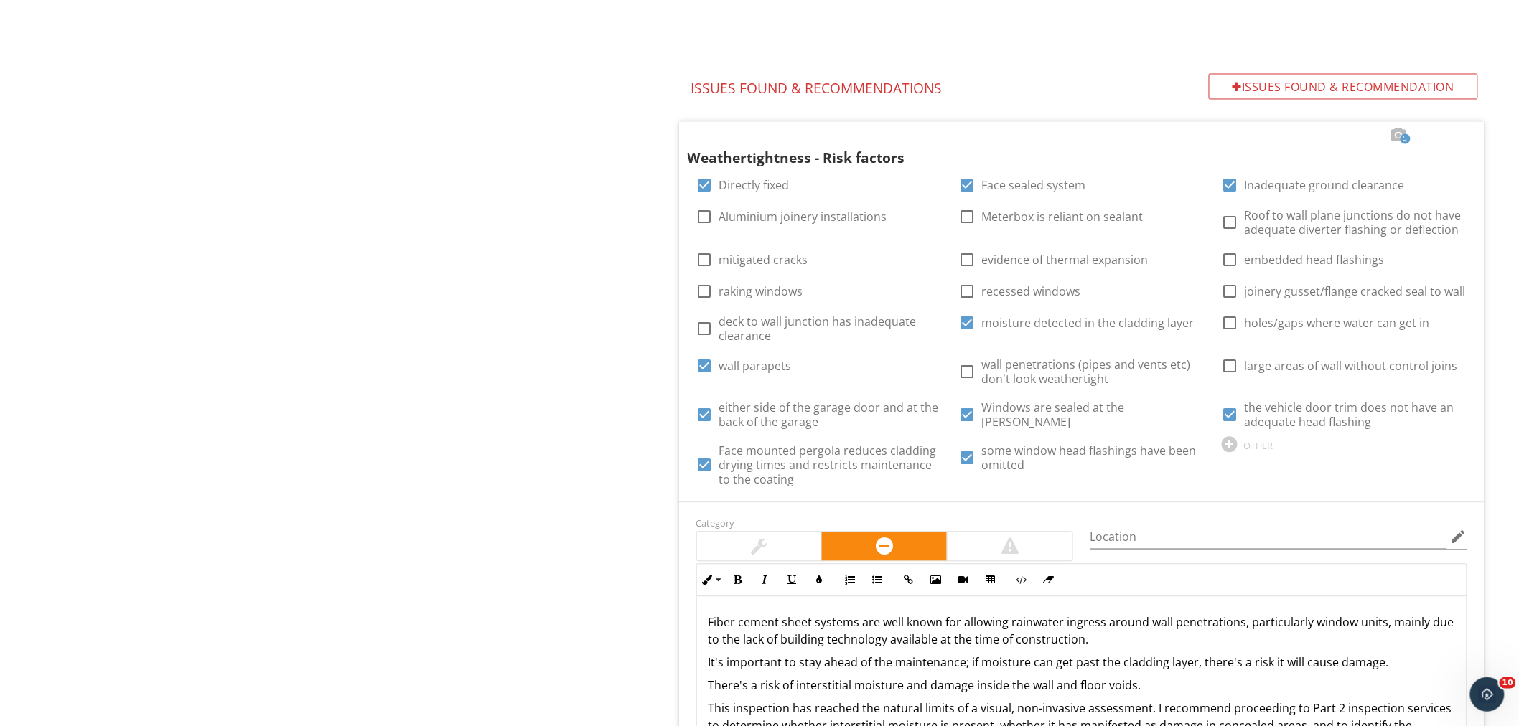
scroll to position [3494, 0]
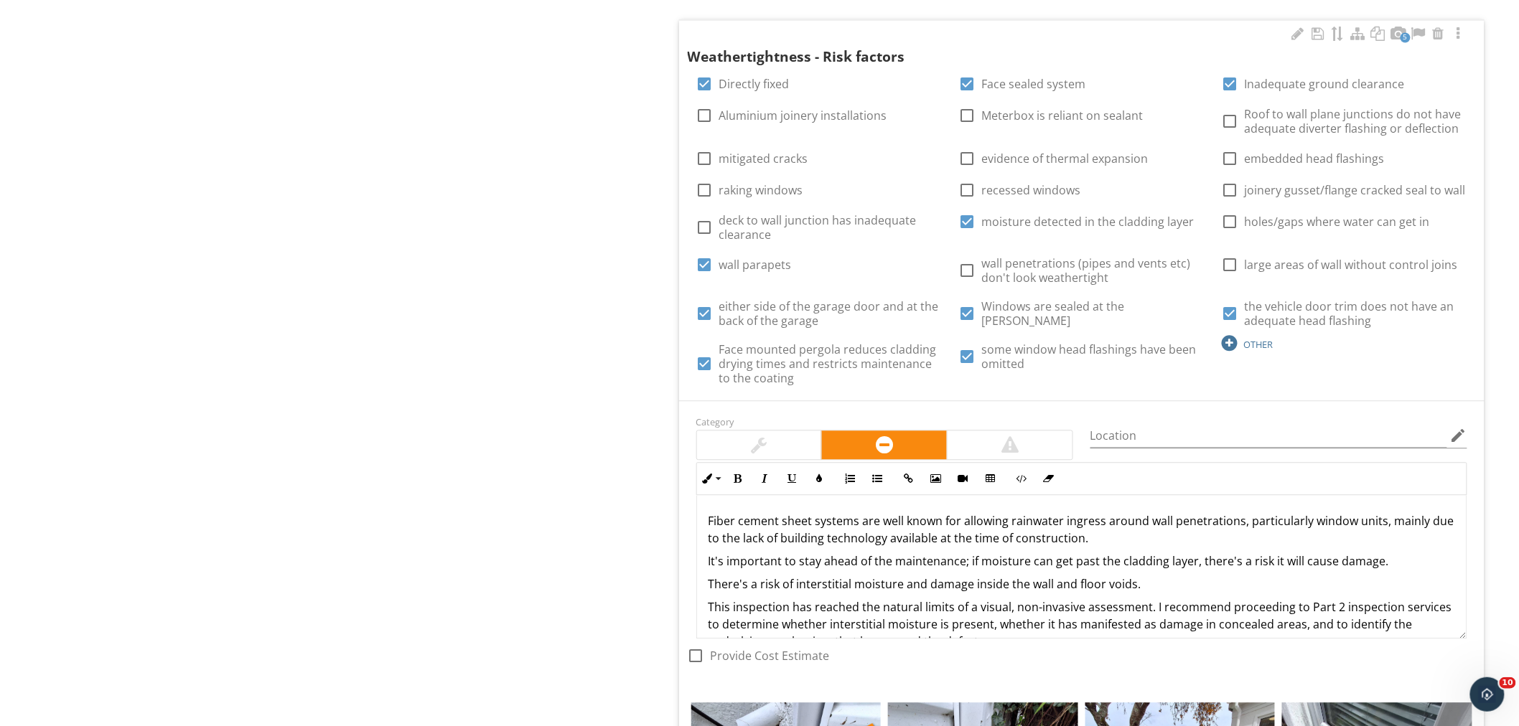
click at [1237, 334] on div "OTHER" at bounding box center [1343, 342] width 245 height 17
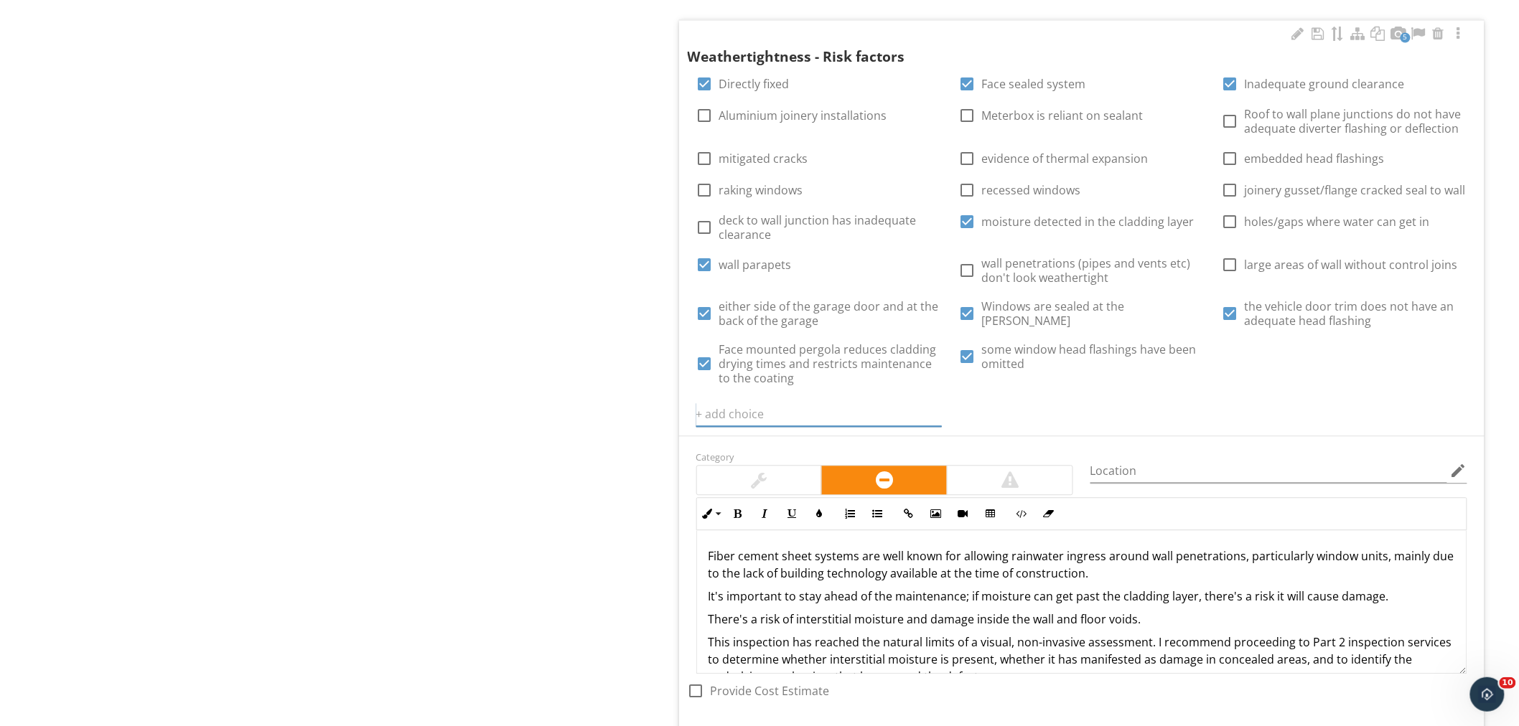
paste input "the deck to wall detail has inadequate clearance"
type input "the deck to wall detail has inadequate clearance (front living room)"
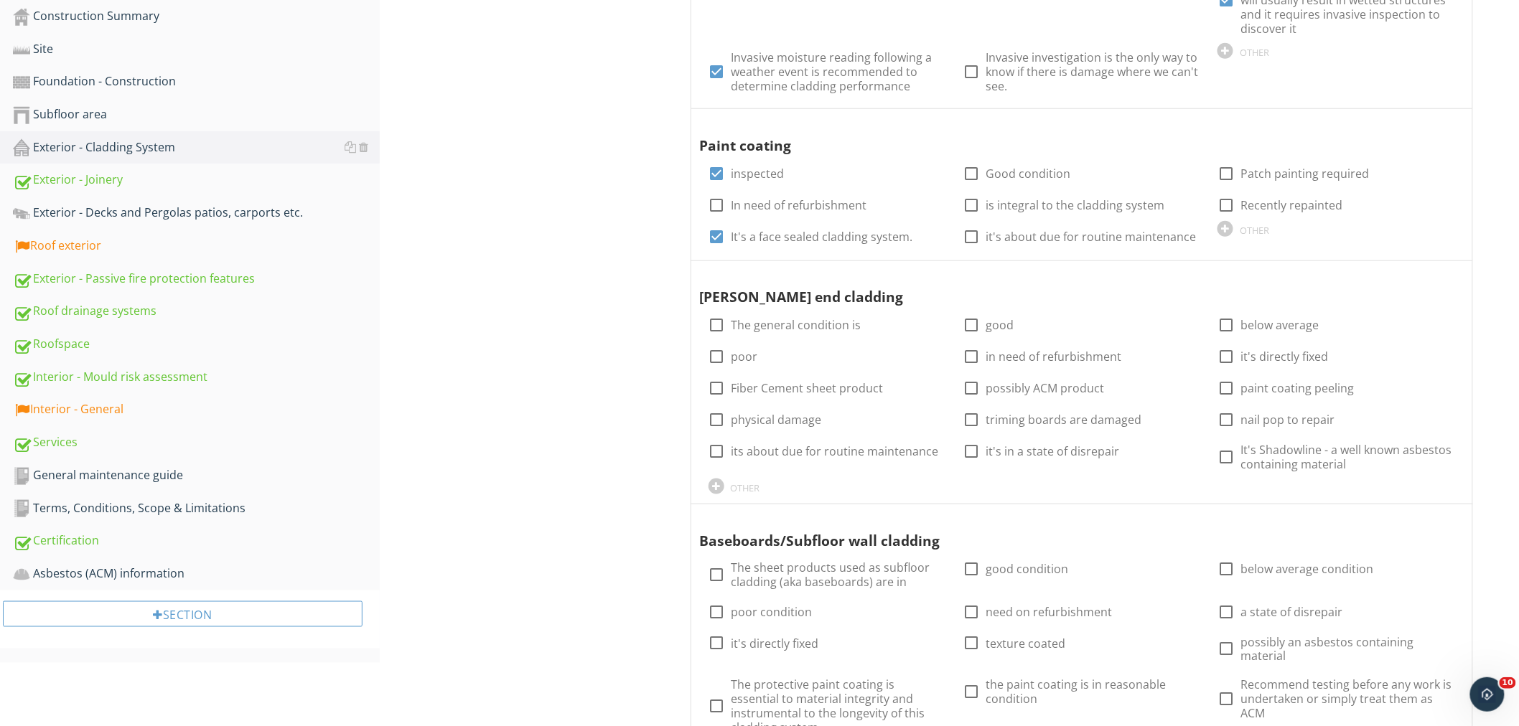
scroll to position [491, 0]
click at [89, 433] on div "Services" at bounding box center [196, 442] width 367 height 19
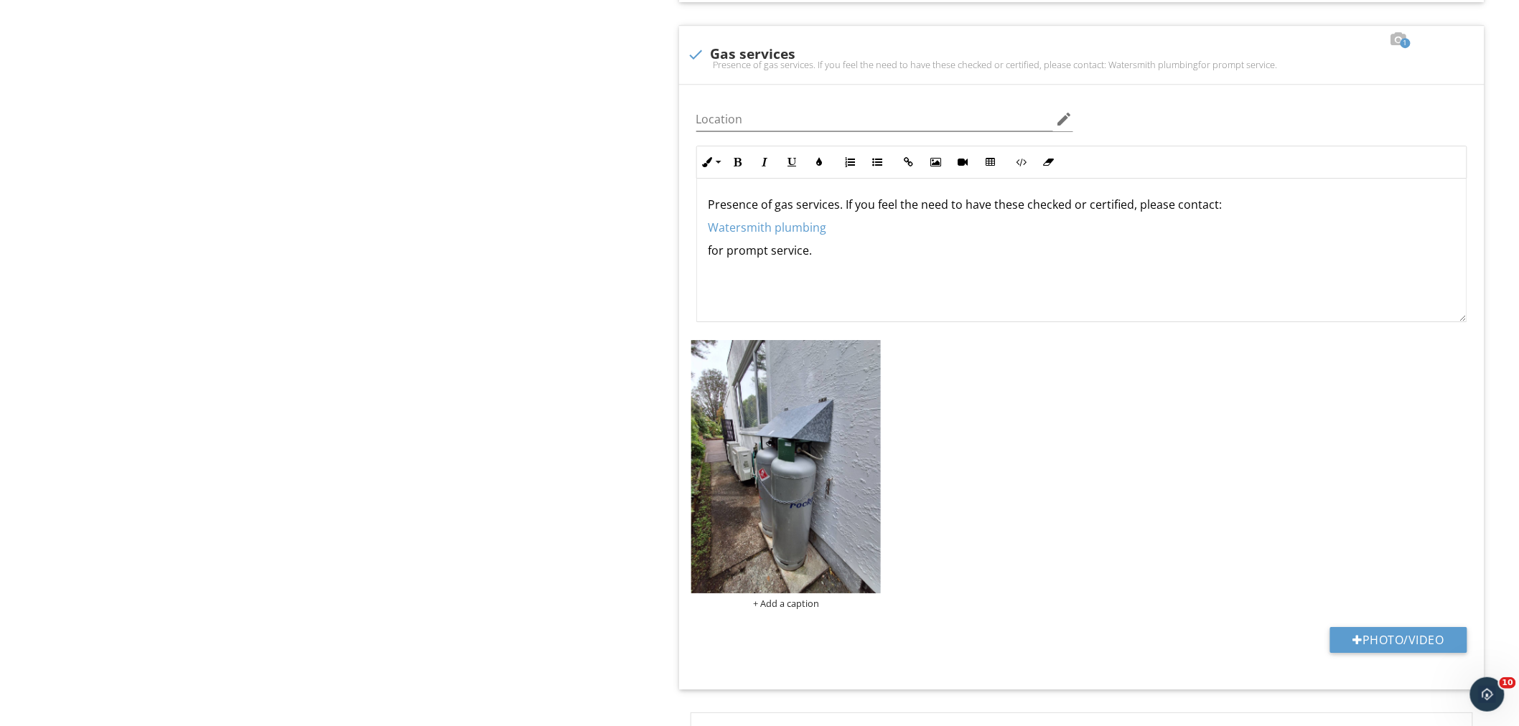
scroll to position [1904, 0]
click at [825, 489] on img at bounding box center [786, 465] width 190 height 253
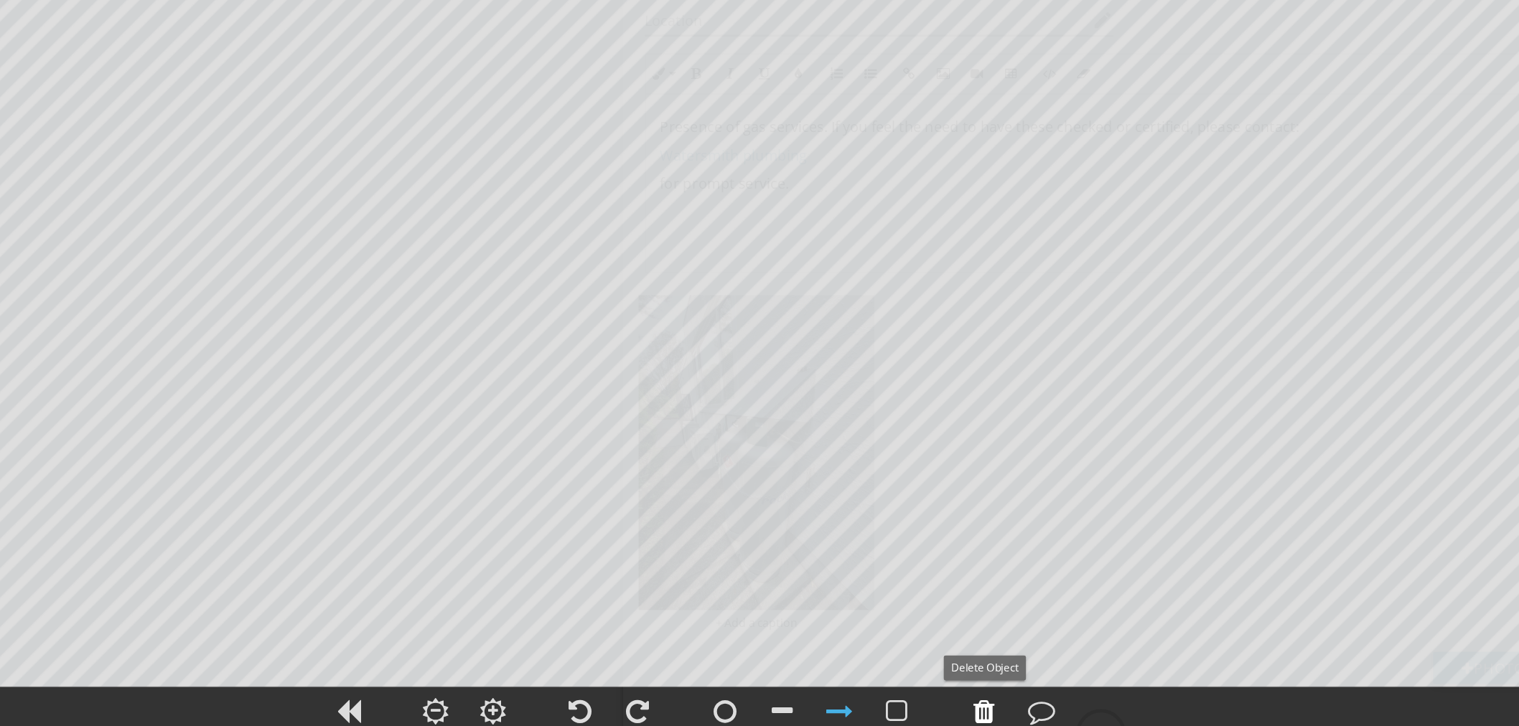
click at [971, 674] on div at bounding box center [968, 674] width 17 height 22
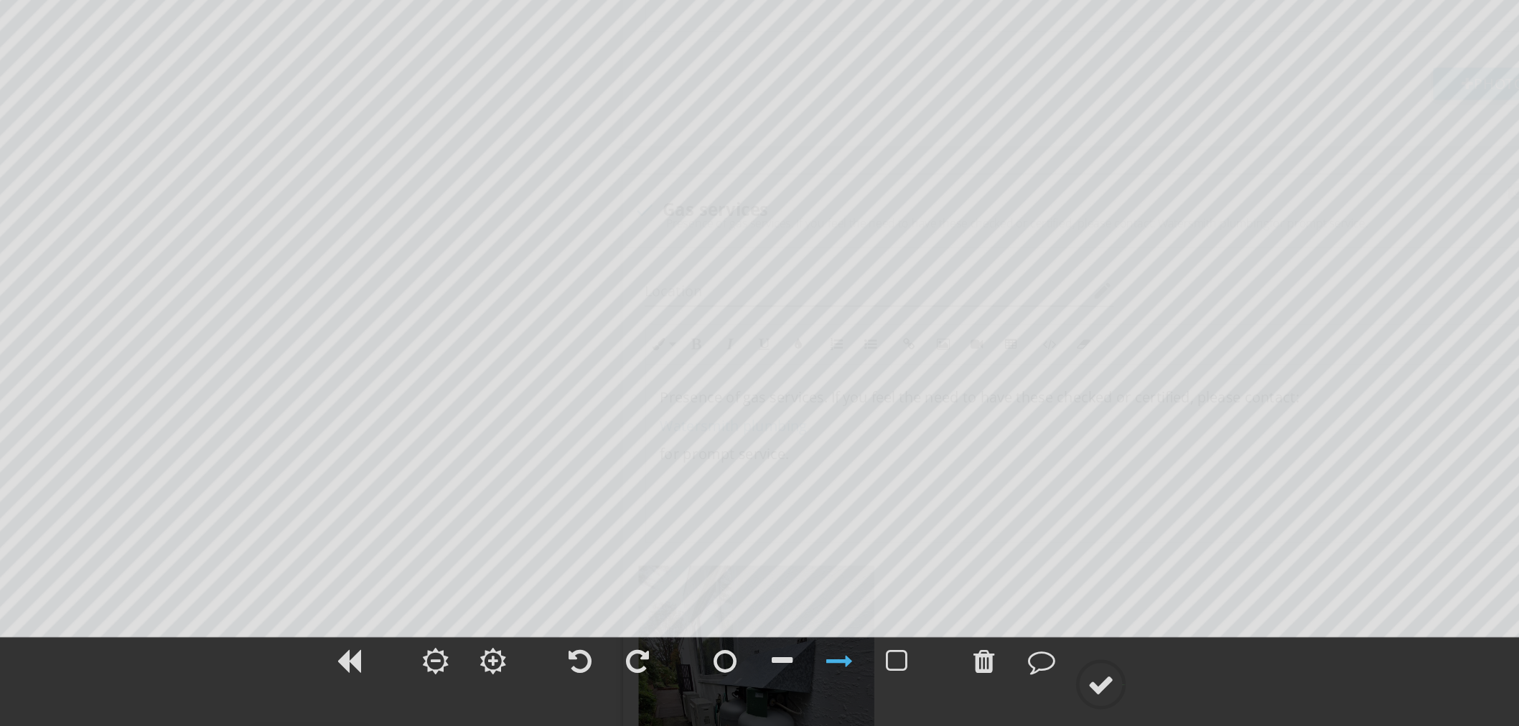
scroll to position [1689, 0]
click at [1074, 693] on div at bounding box center [1063, 693] width 22 height 22
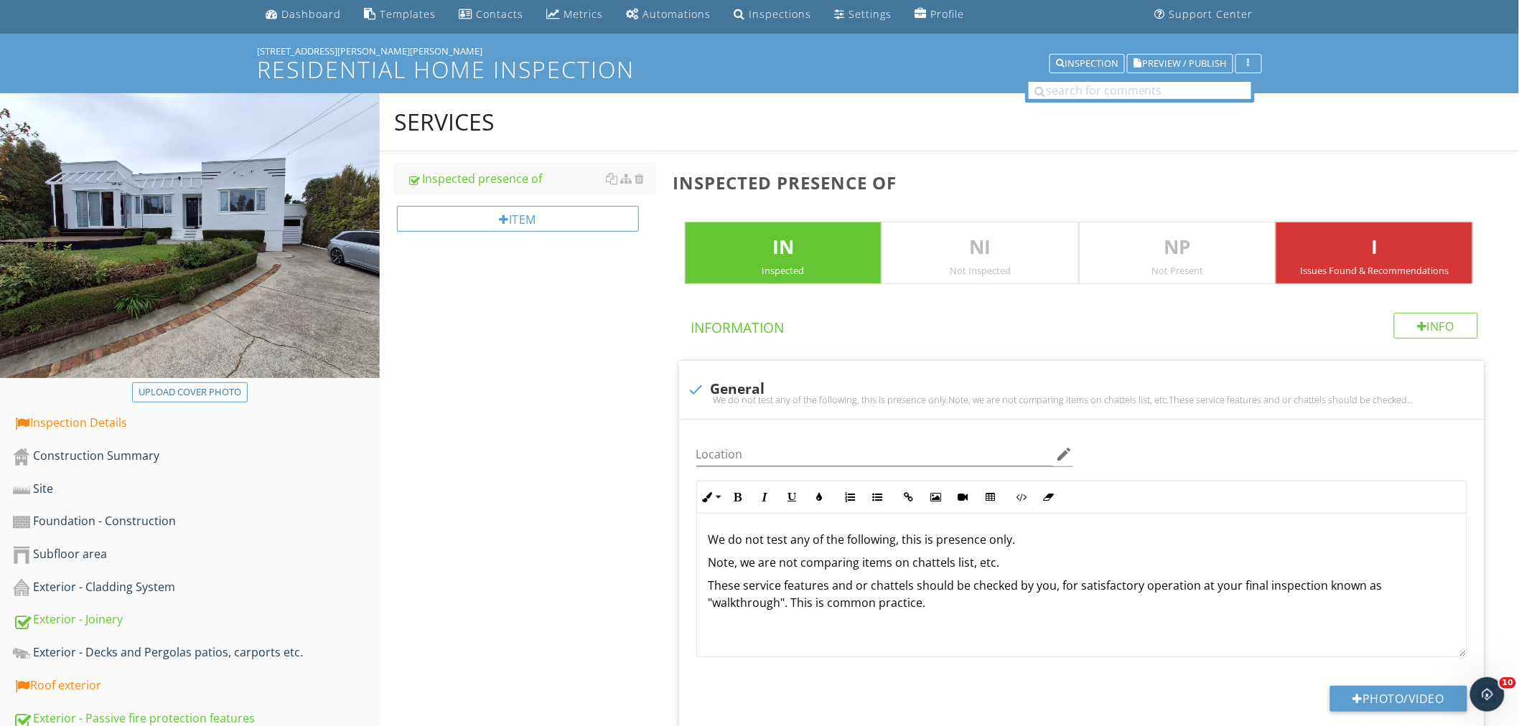
scroll to position [365, 0]
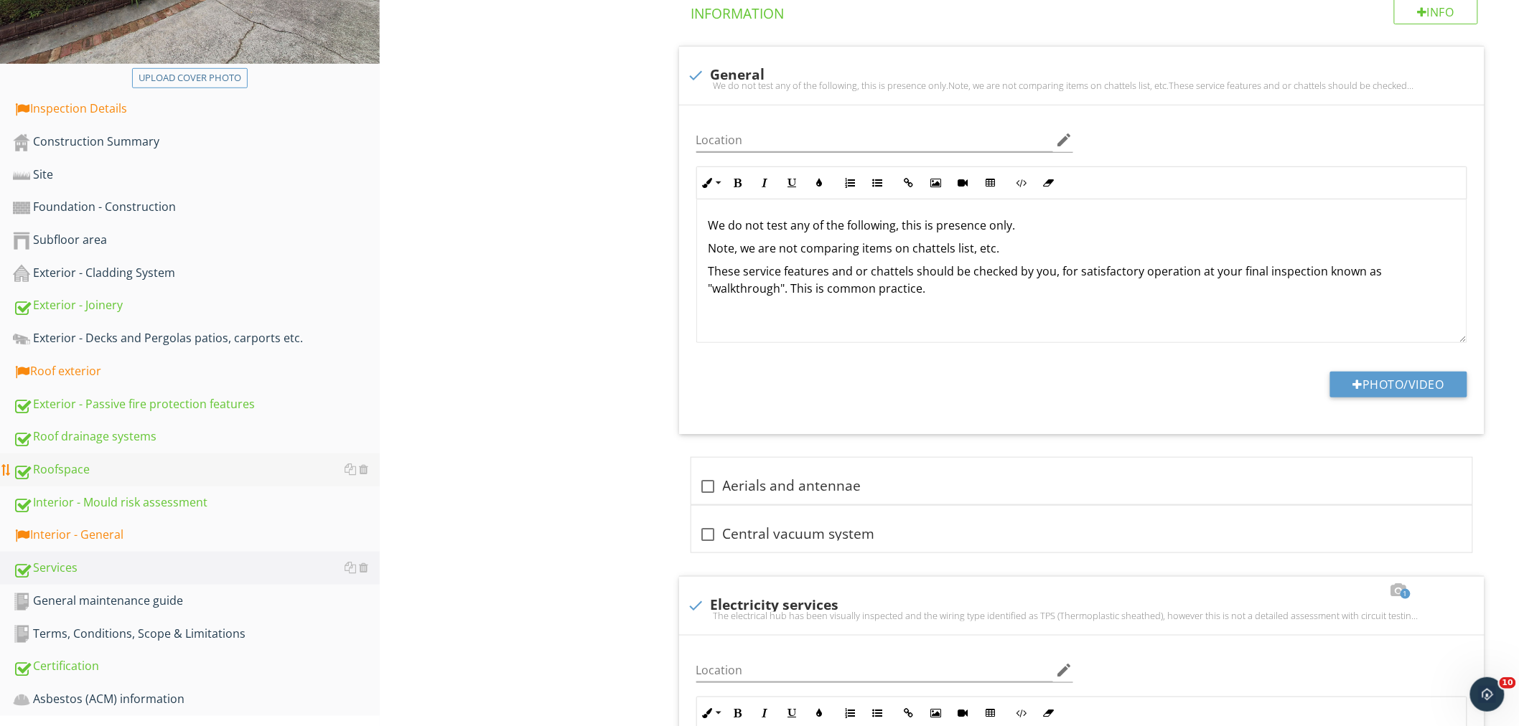
click at [83, 465] on div "Roofspace" at bounding box center [196, 470] width 367 height 19
type textarea "<p><span style="color: rgb(0, 0, 0);">"Dux Quest" pipes and connections identif…"
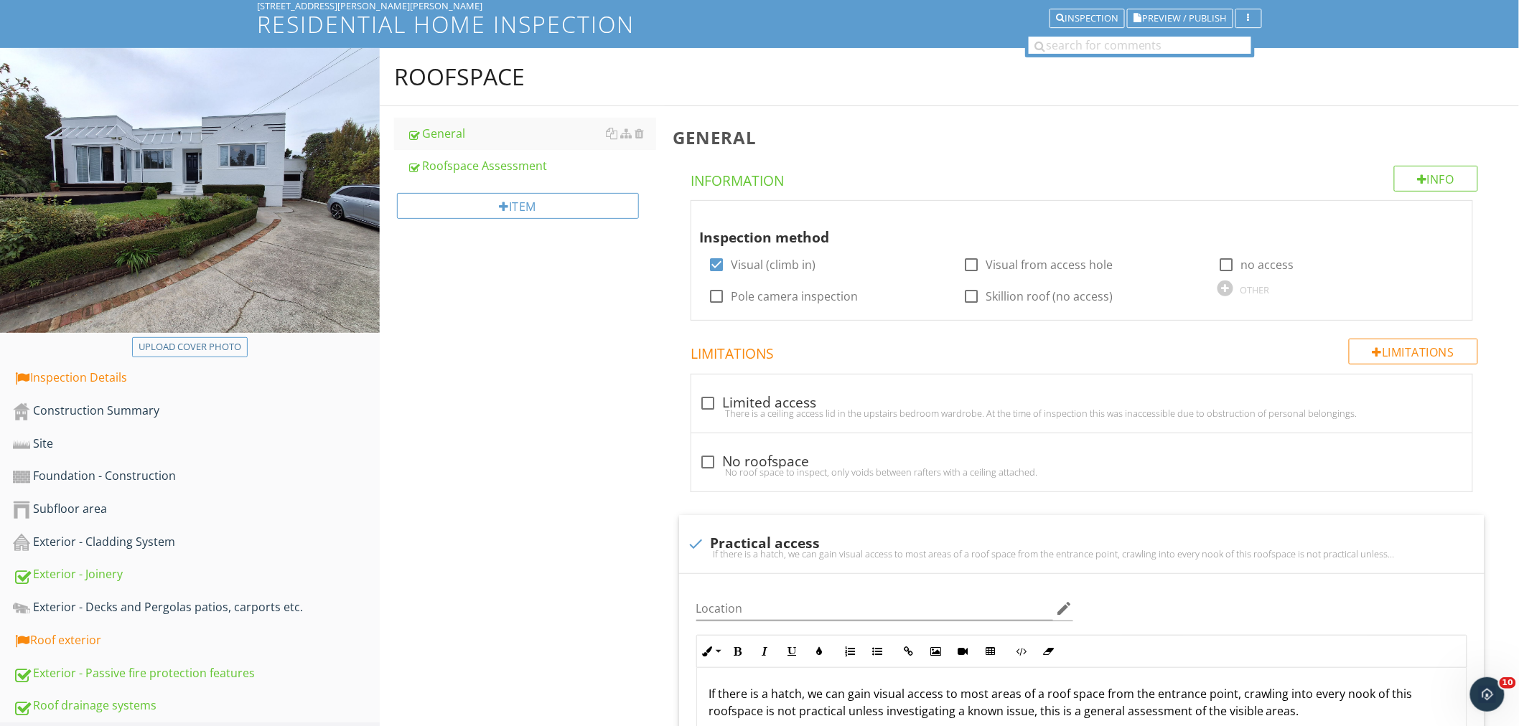
scroll to position [96, 0]
click at [499, 160] on div "Roofspace Assessment" at bounding box center [531, 164] width 249 height 17
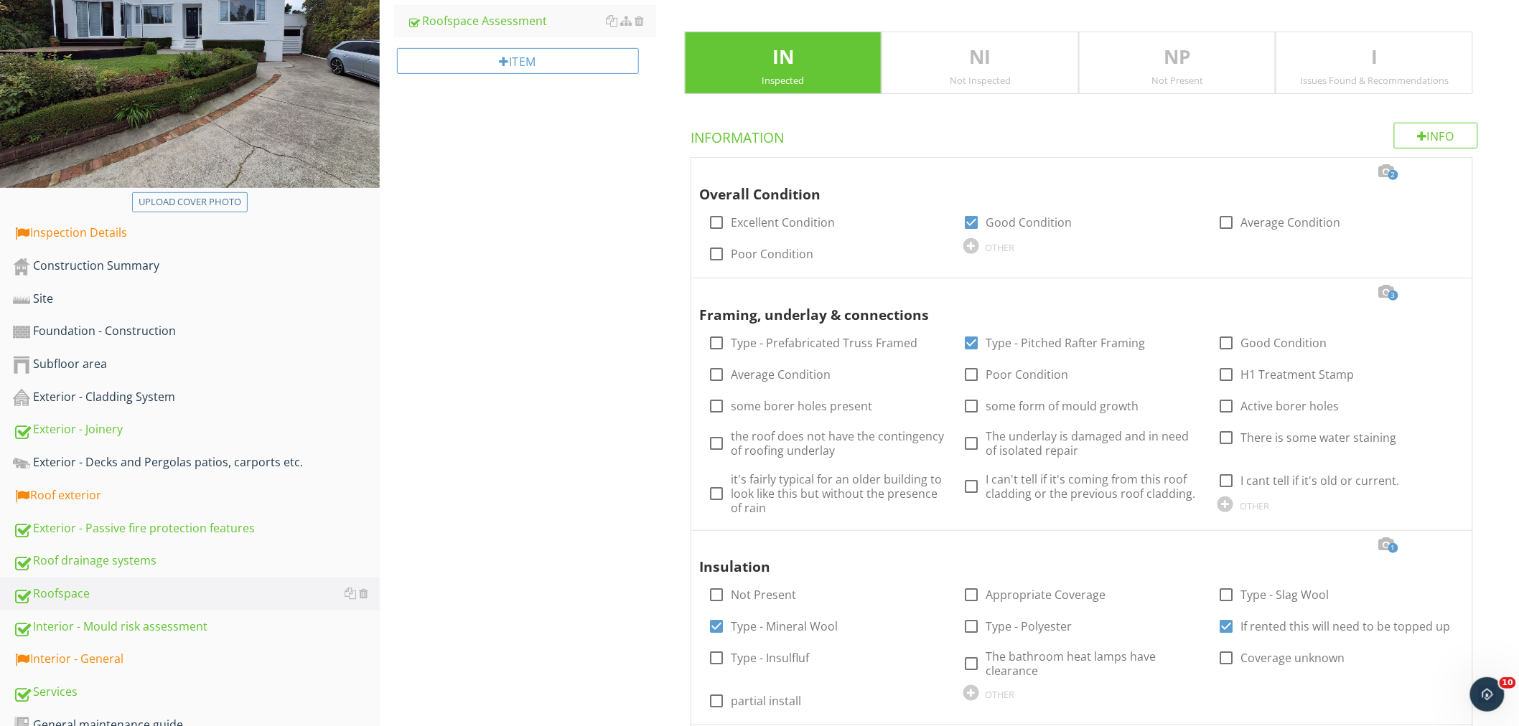
scroll to position [240, 0]
click at [1229, 434] on div at bounding box center [1226, 438] width 24 height 24
checkbox input "true"
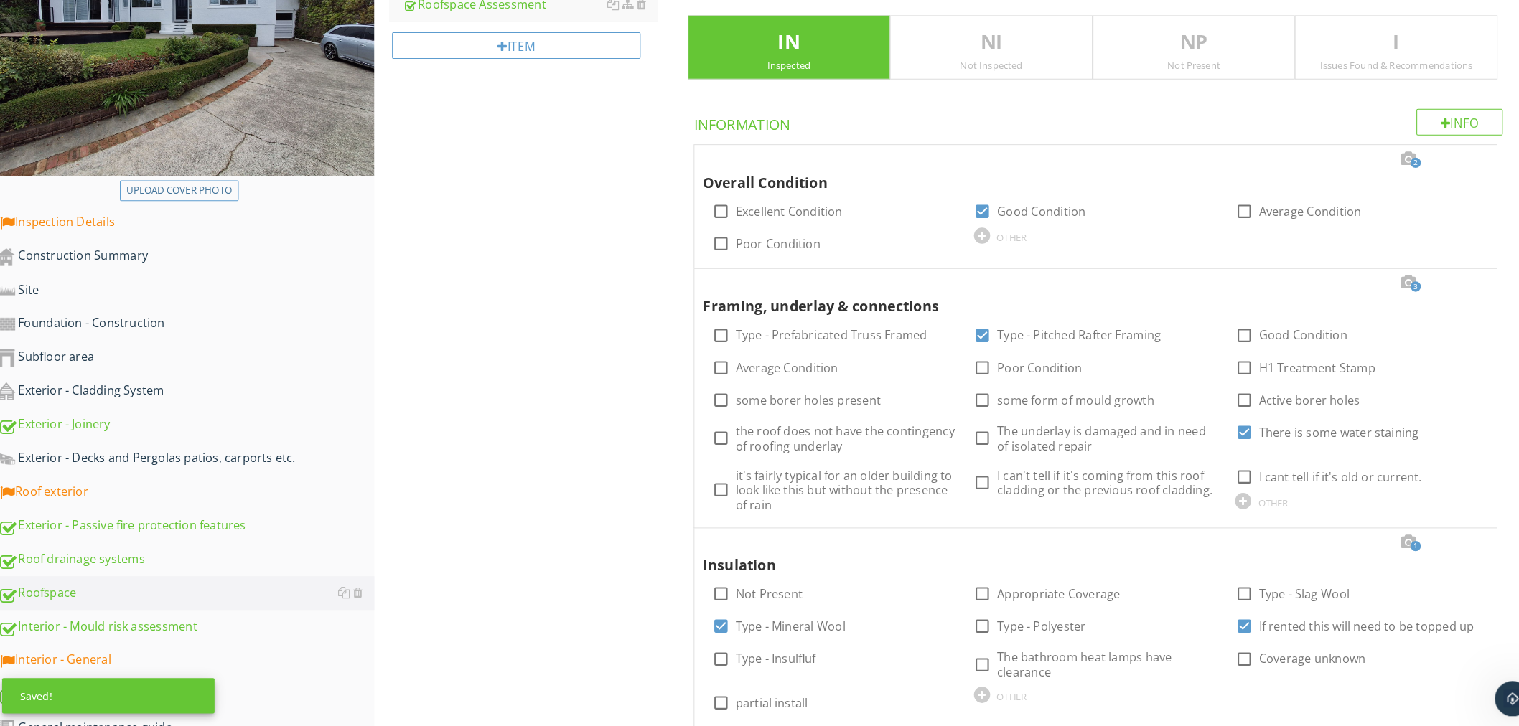
scroll to position [243, 0]
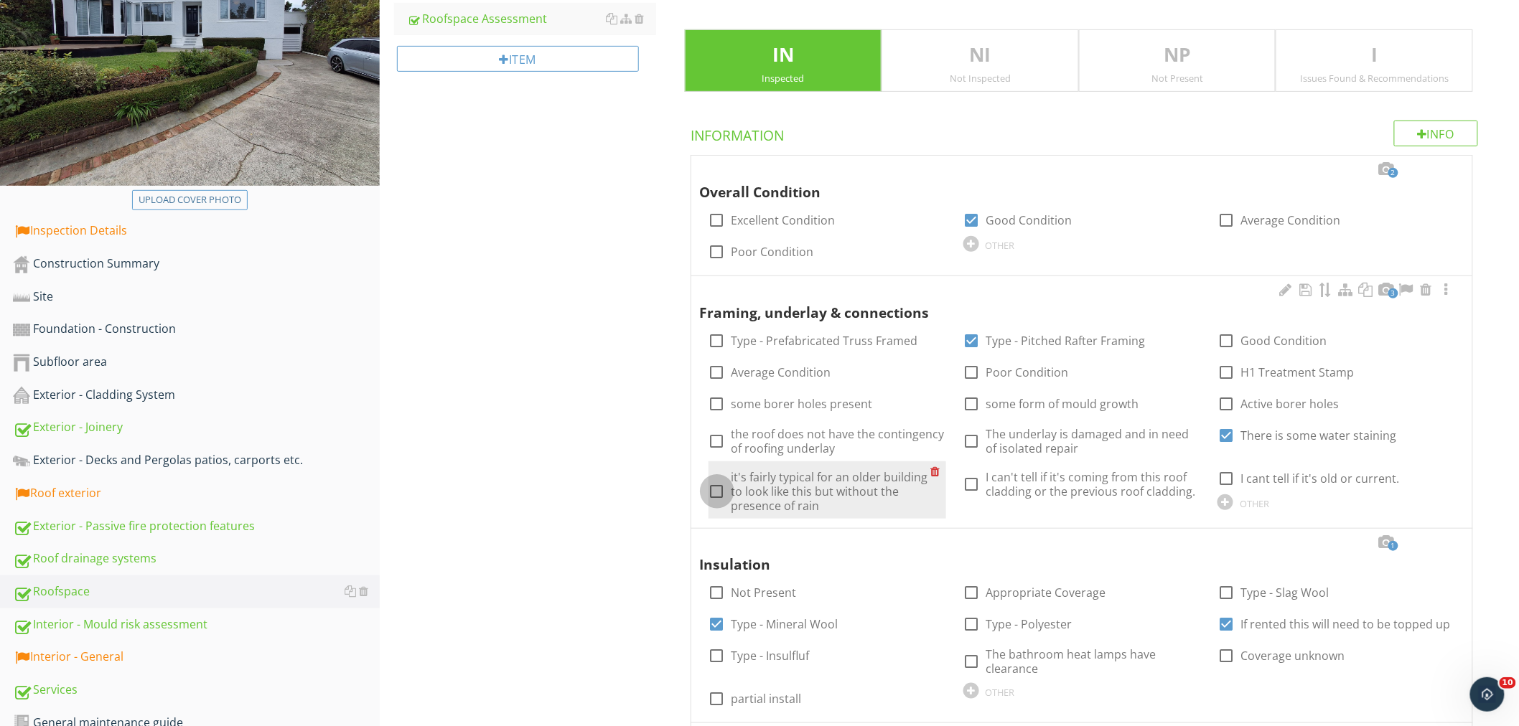
click at [727, 484] on div at bounding box center [717, 491] width 24 height 24
checkbox input "true"
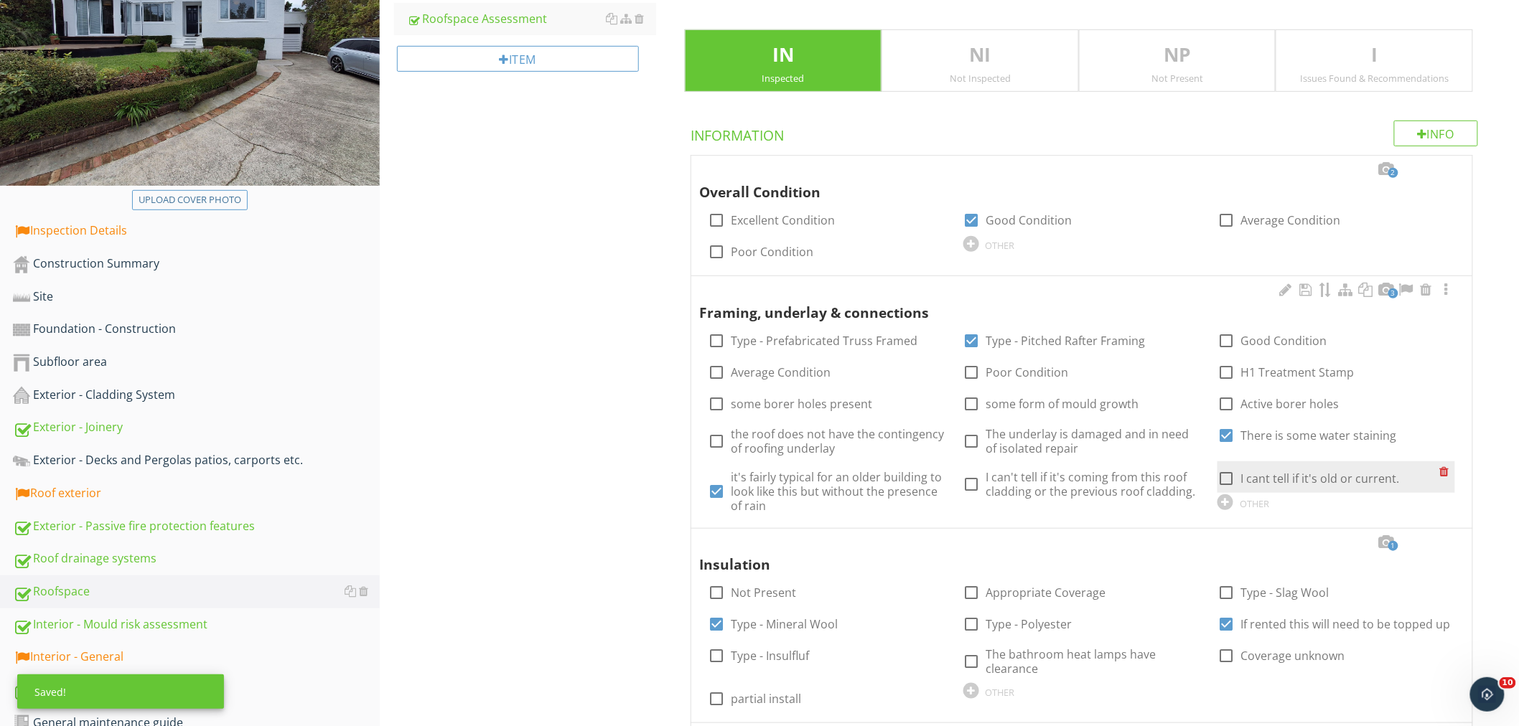
click at [1251, 477] on label "I cant tell if it's old or current." at bounding box center [1319, 479] width 159 height 14
checkbox input "true"
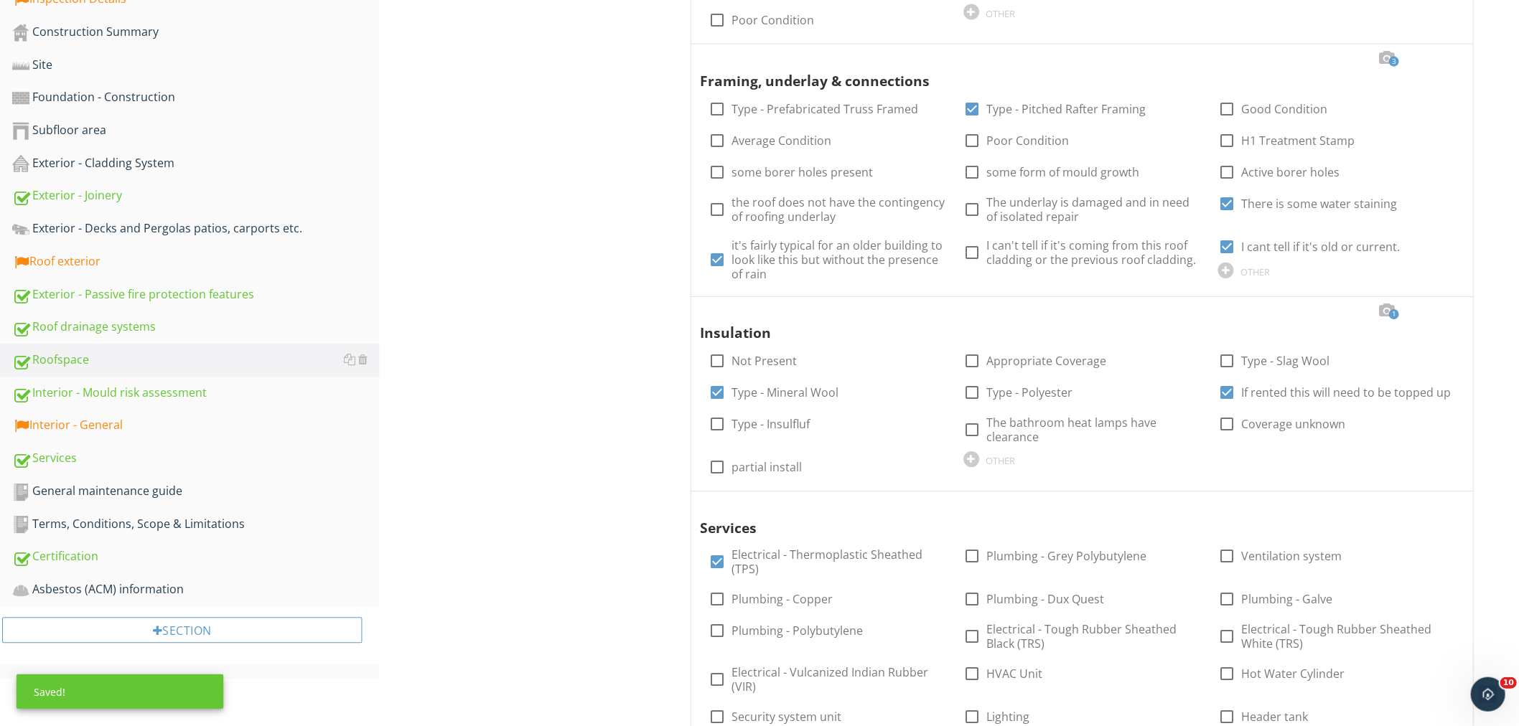
scroll to position [474, 0]
click at [110, 421] on div "Interior - General" at bounding box center [196, 425] width 367 height 19
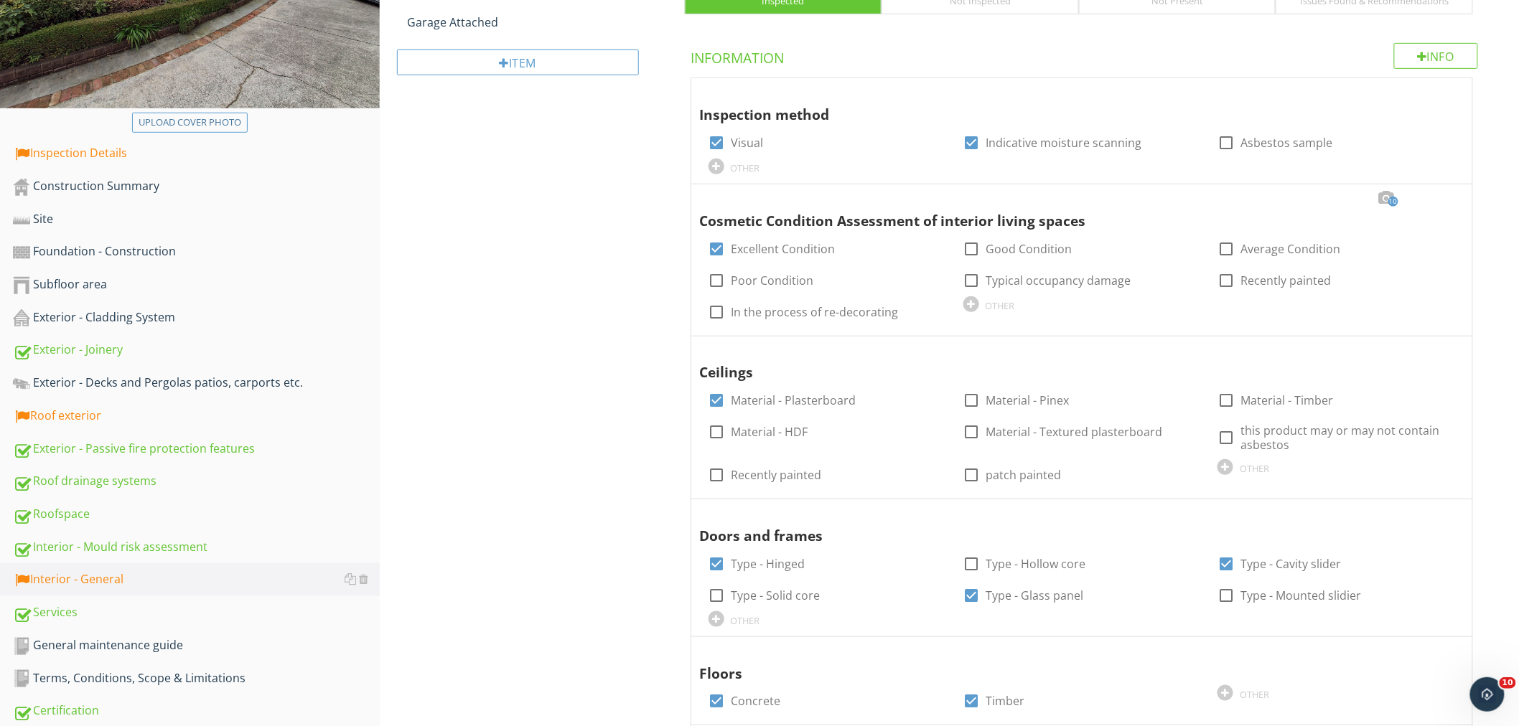
scroll to position [74, 0]
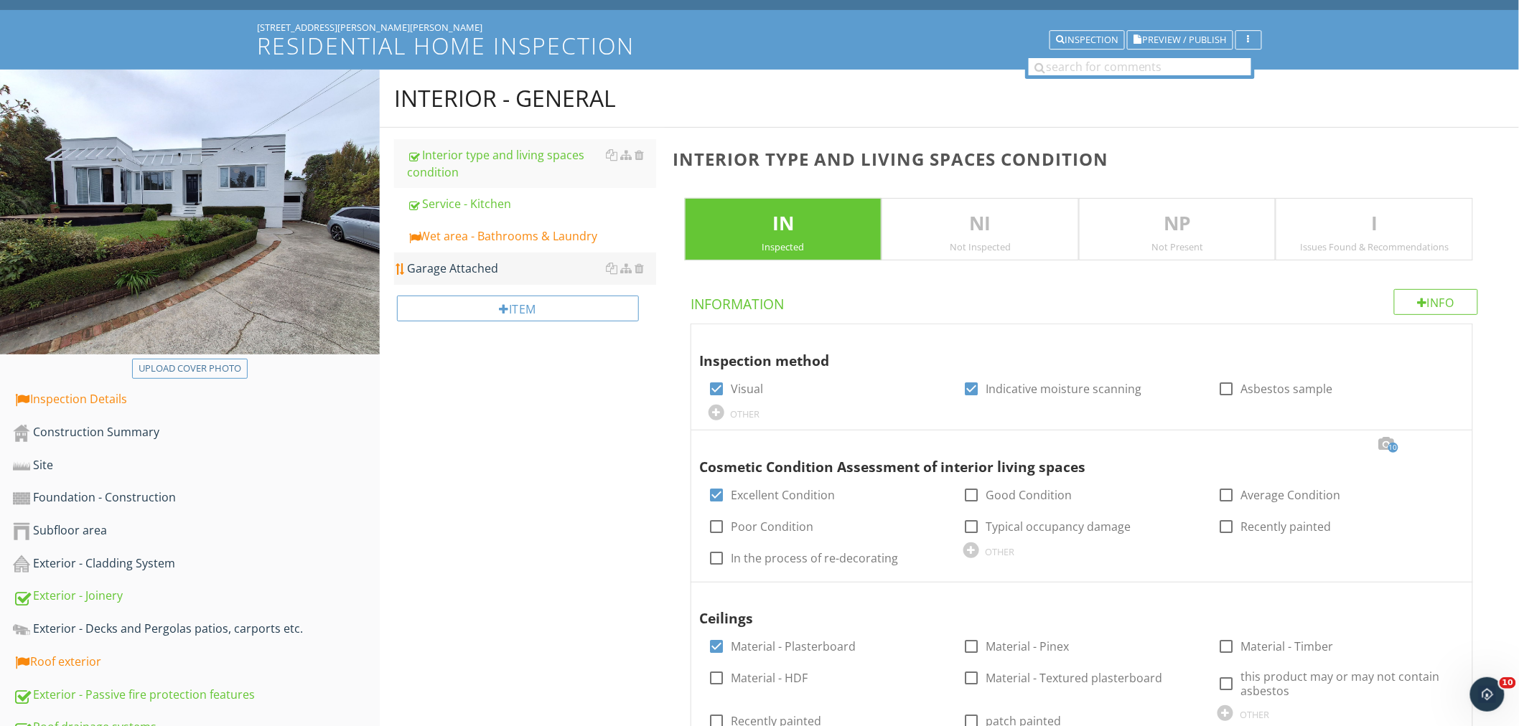
click at [471, 266] on div "Garage Attached" at bounding box center [531, 268] width 249 height 17
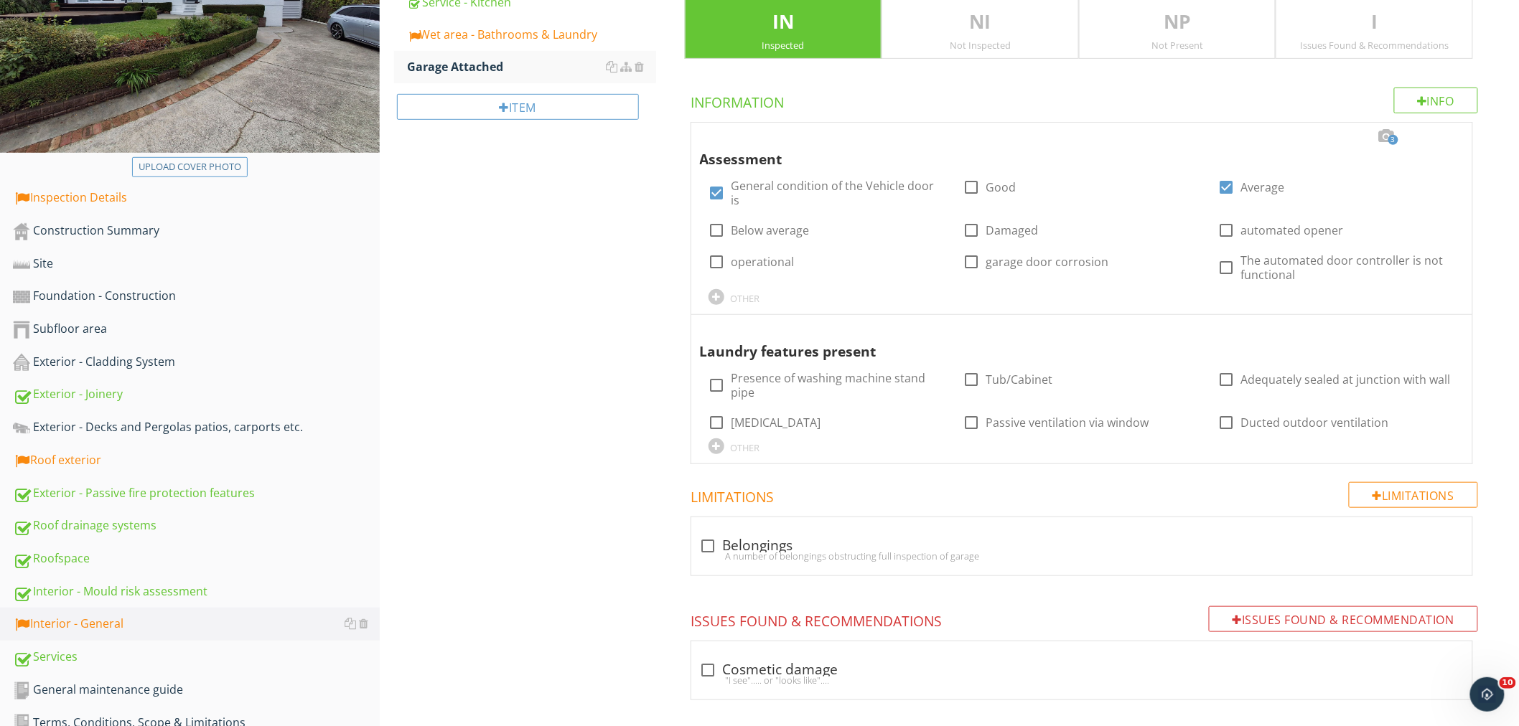
scroll to position [276, 0]
click at [741, 292] on div "OTHER" at bounding box center [745, 297] width 29 height 11
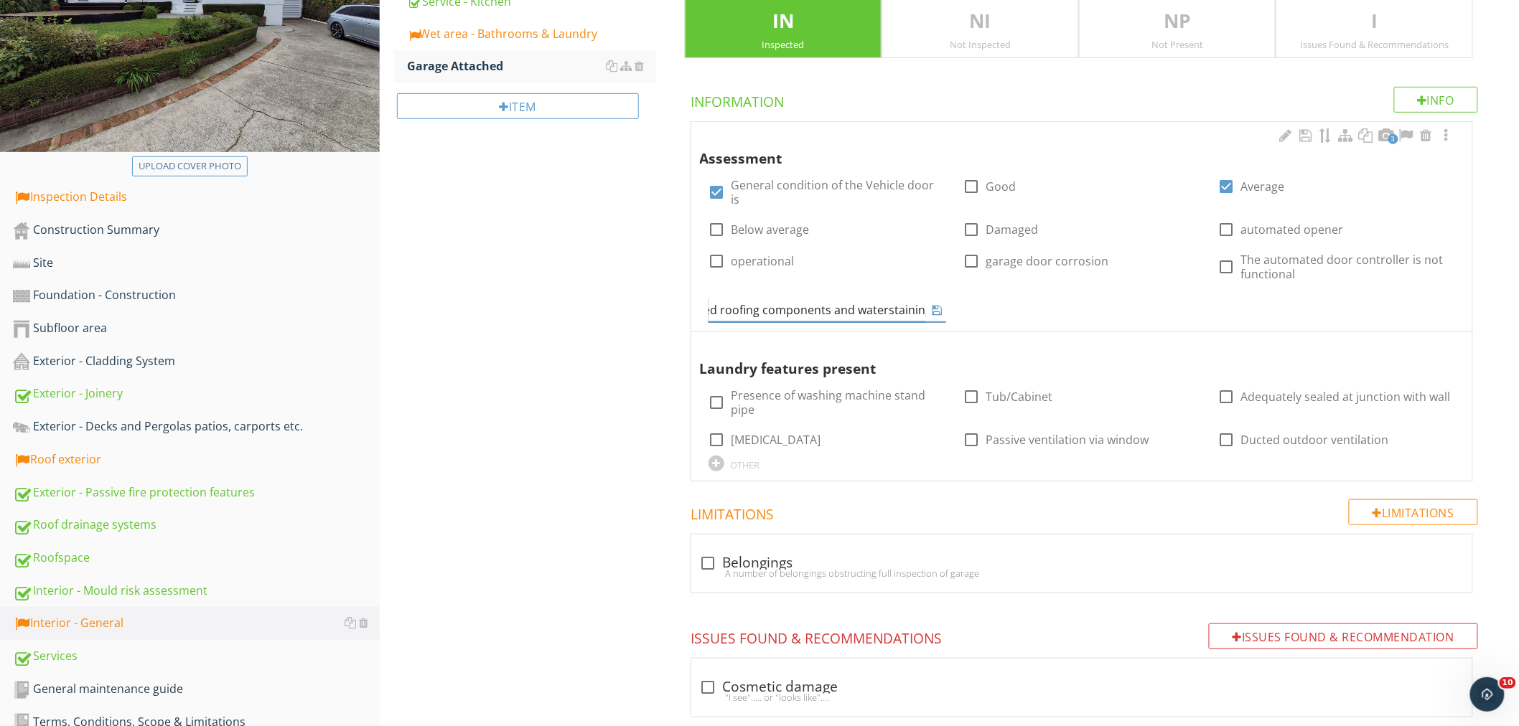
scroll to position [0, 314]
type input "the garage is not weathertight, there are areas of damaged roofing components a…"
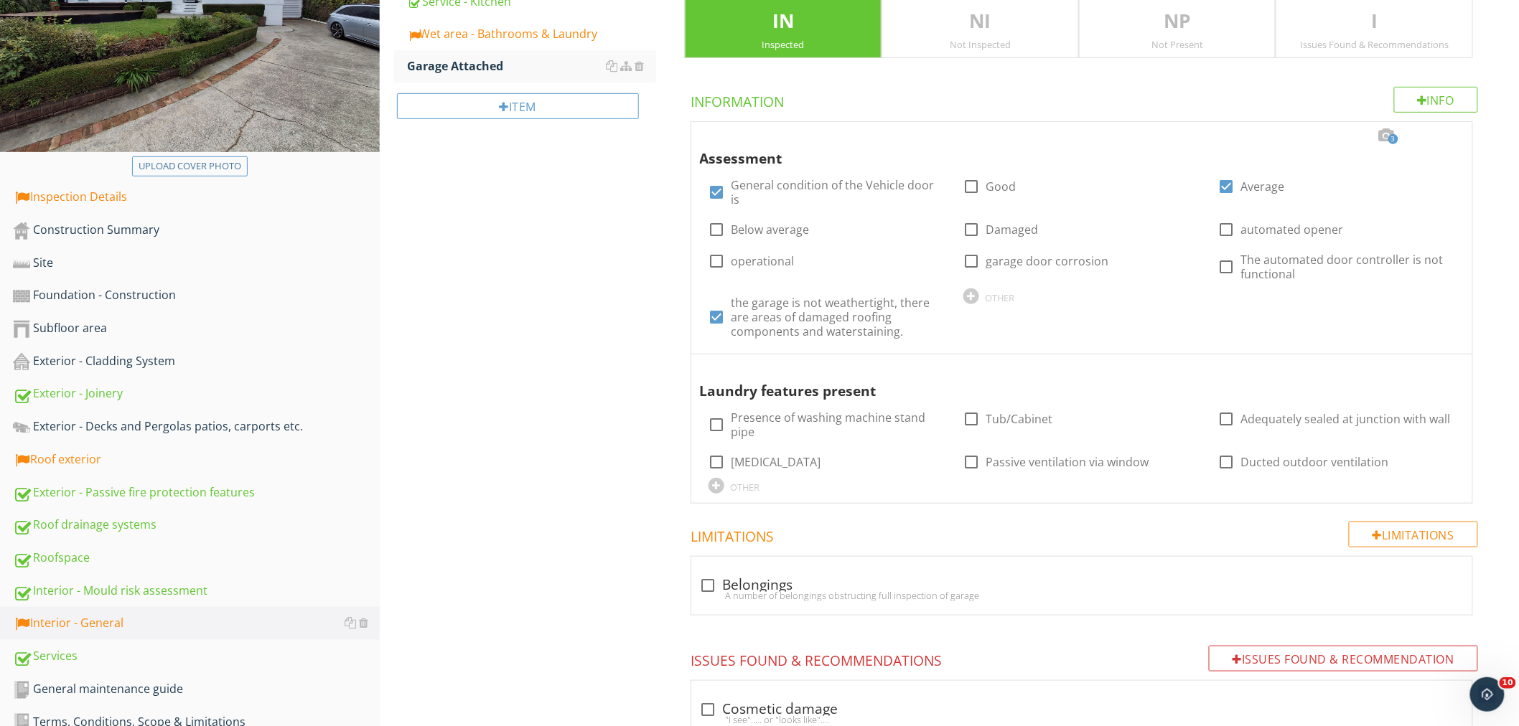
click at [621, 319] on div "Interior - General Interior type and living spaces condition Service - Kitchen …" at bounding box center [949, 327] width 1139 height 921
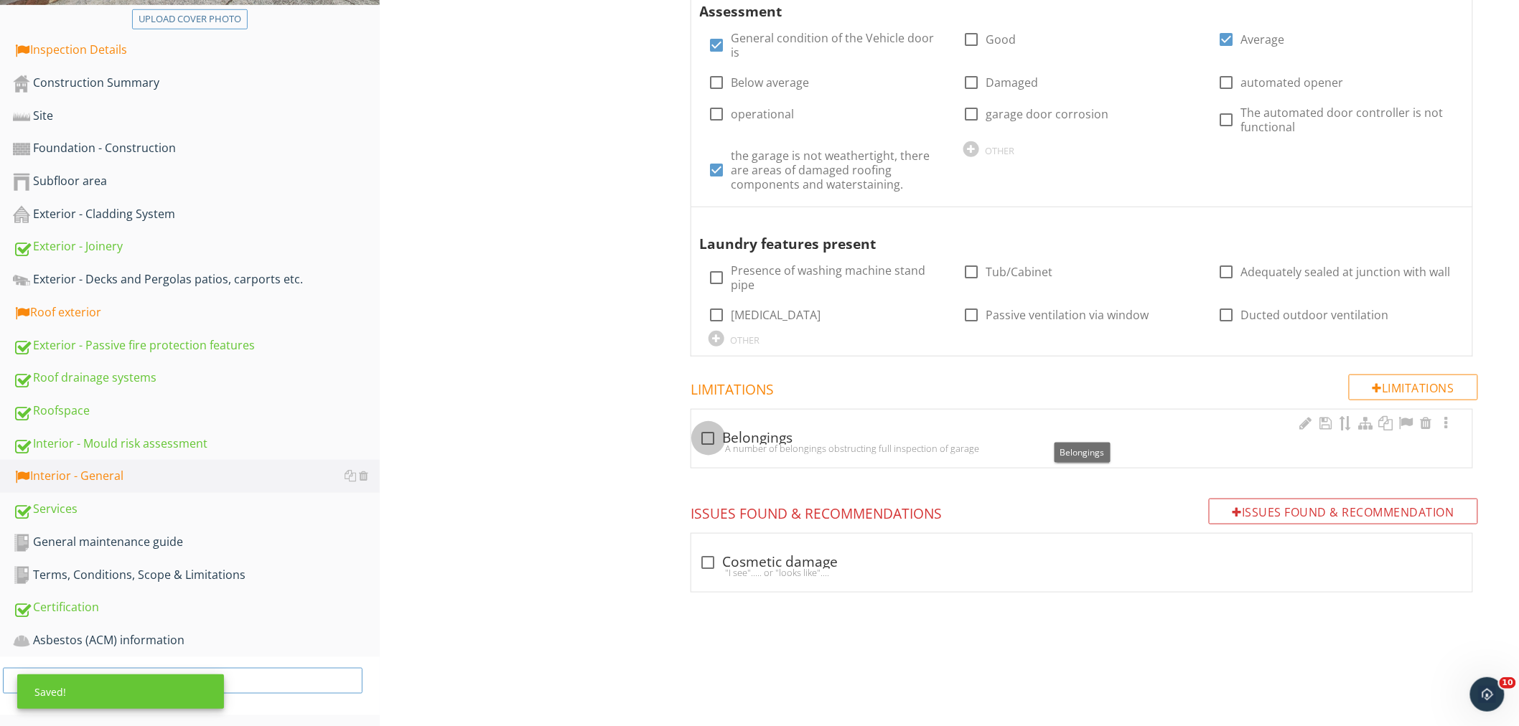
click at [704, 427] on div at bounding box center [708, 438] width 24 height 24
checkbox input "true"
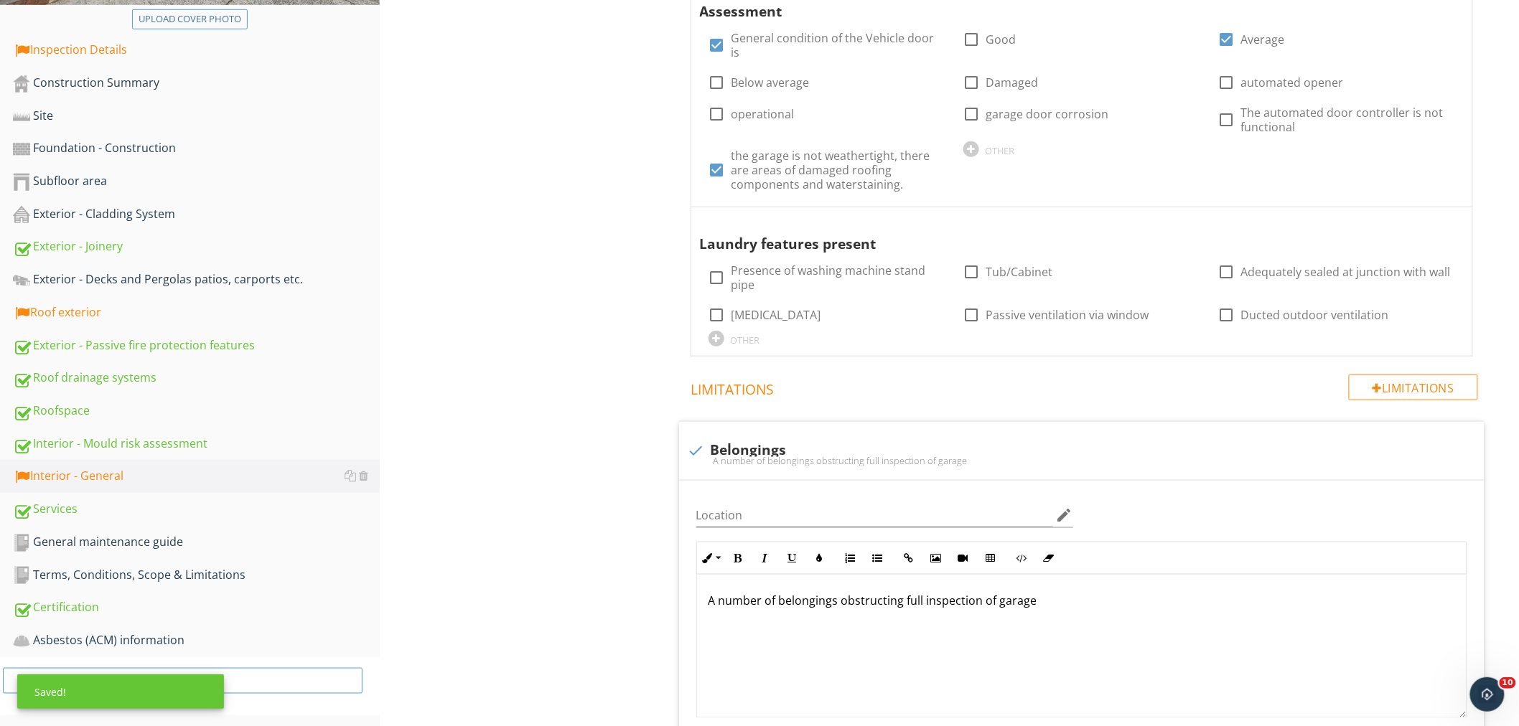
scroll to position [661, 0]
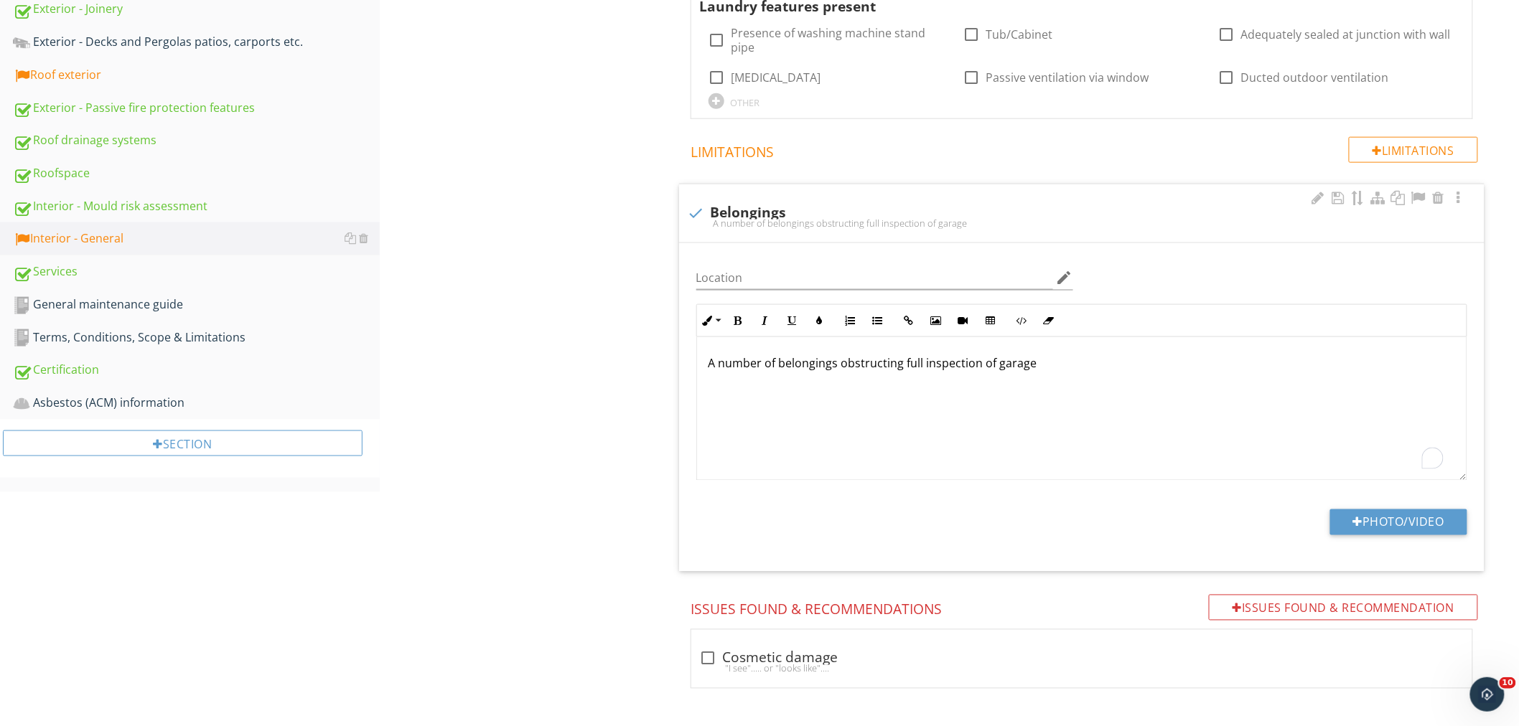
click at [1074, 342] on div "A number of belongings obstructing full inspection of garage" at bounding box center [1081, 409] width 769 height 144
click at [983, 355] on p "A number of belongings obstructing full inspection of garage" at bounding box center [1081, 363] width 746 height 17
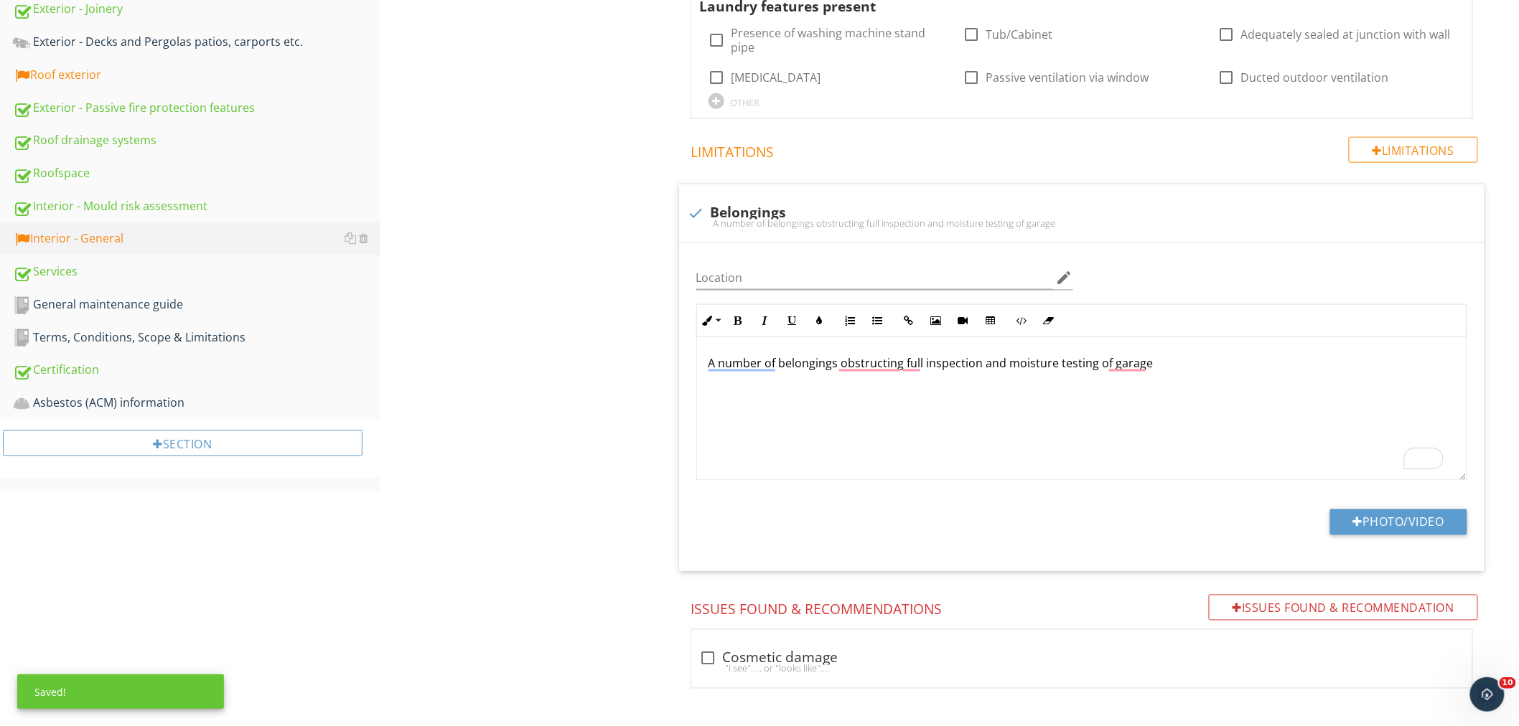
click at [665, 397] on div "Garage Attached IN Inspected NI Not Inspected NP Not Present I Issues Found & R…" at bounding box center [1092, 121] width 854 height 1160
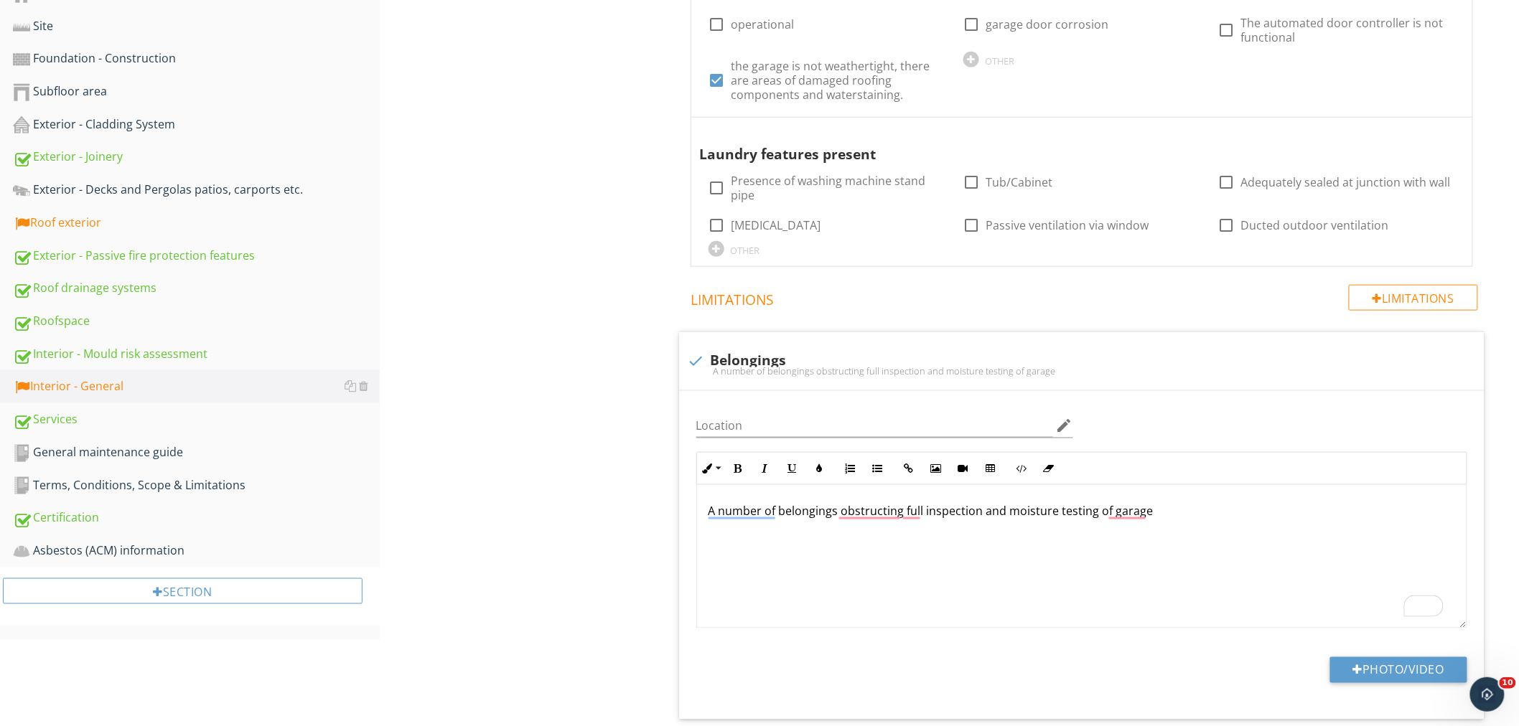
scroll to position [508, 0]
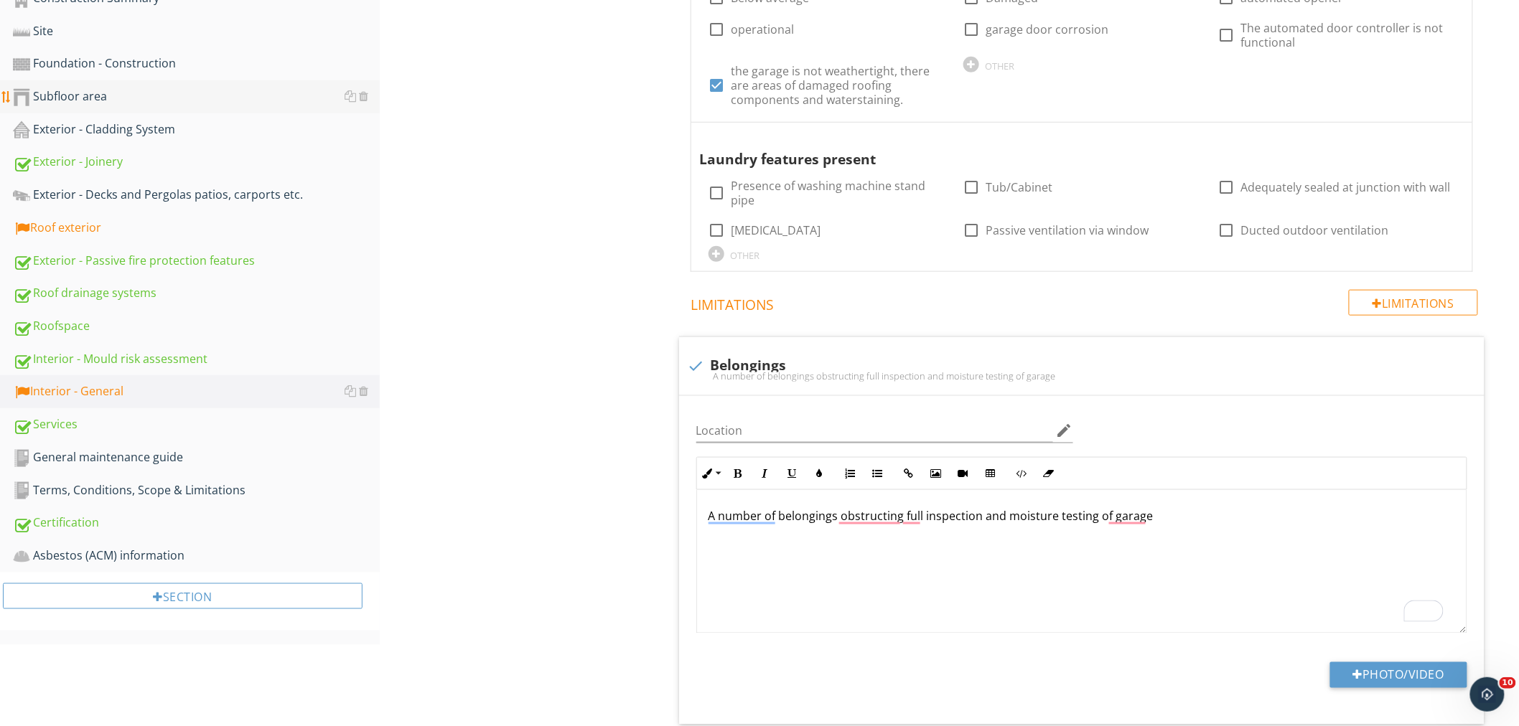
click at [79, 103] on div "Subfloor area" at bounding box center [196, 97] width 367 height 19
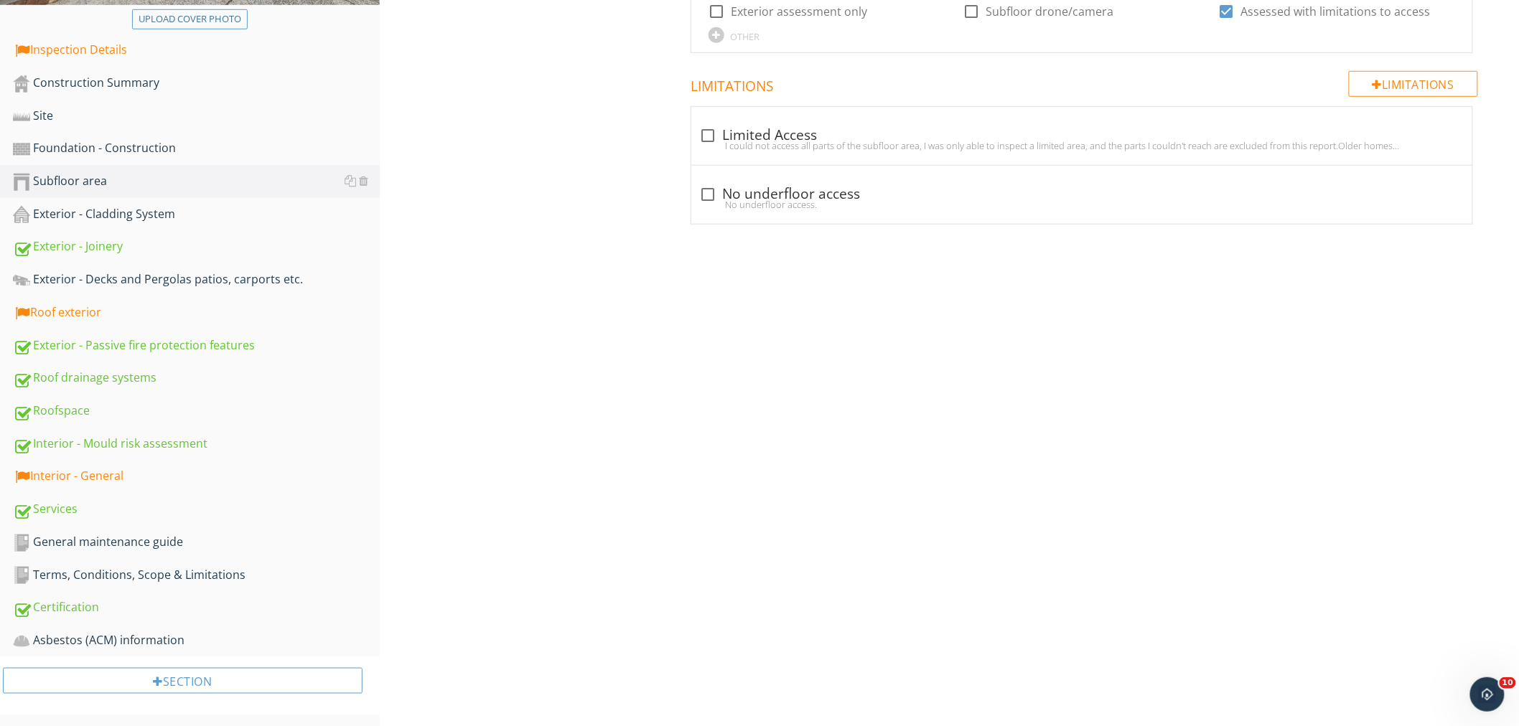
scroll to position [24, 0]
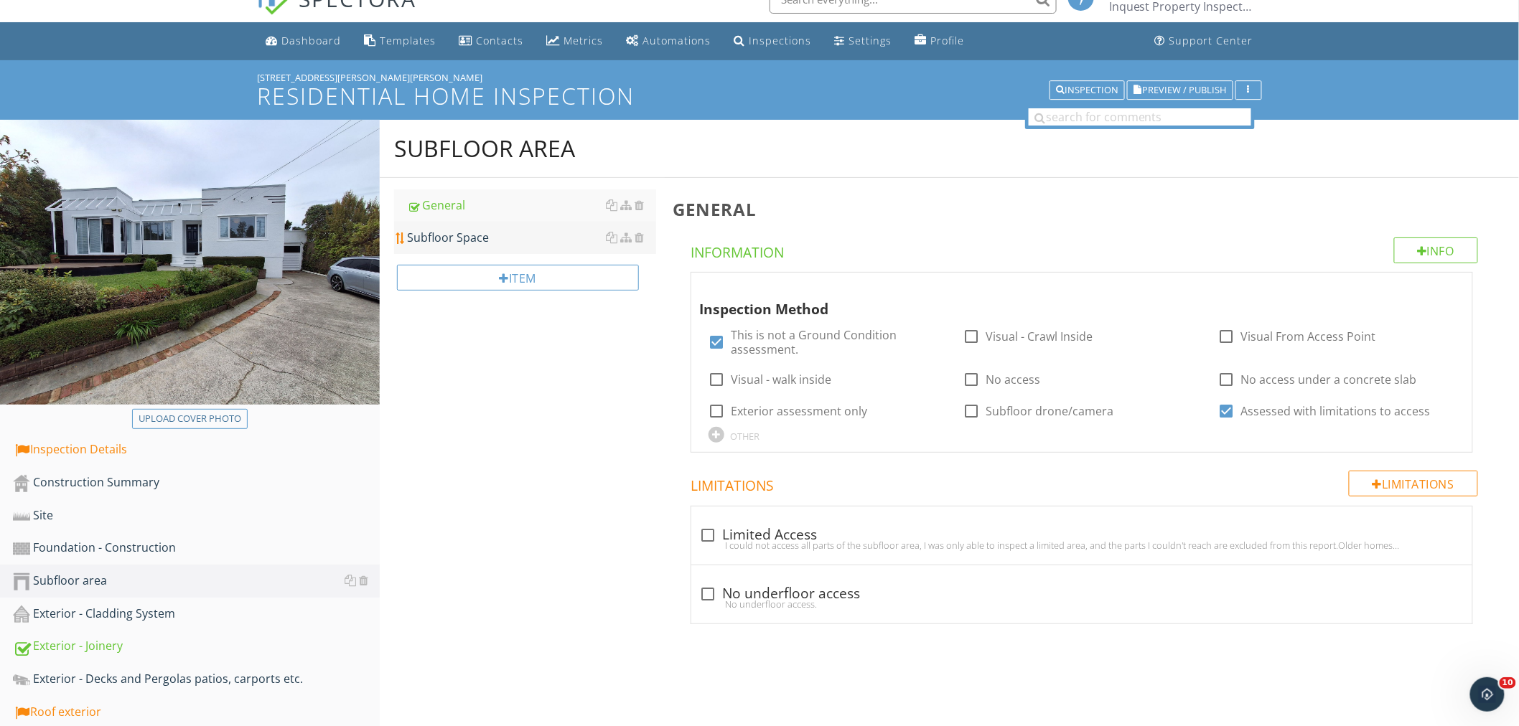
click at [464, 234] on div "Subfloor Space" at bounding box center [531, 237] width 249 height 17
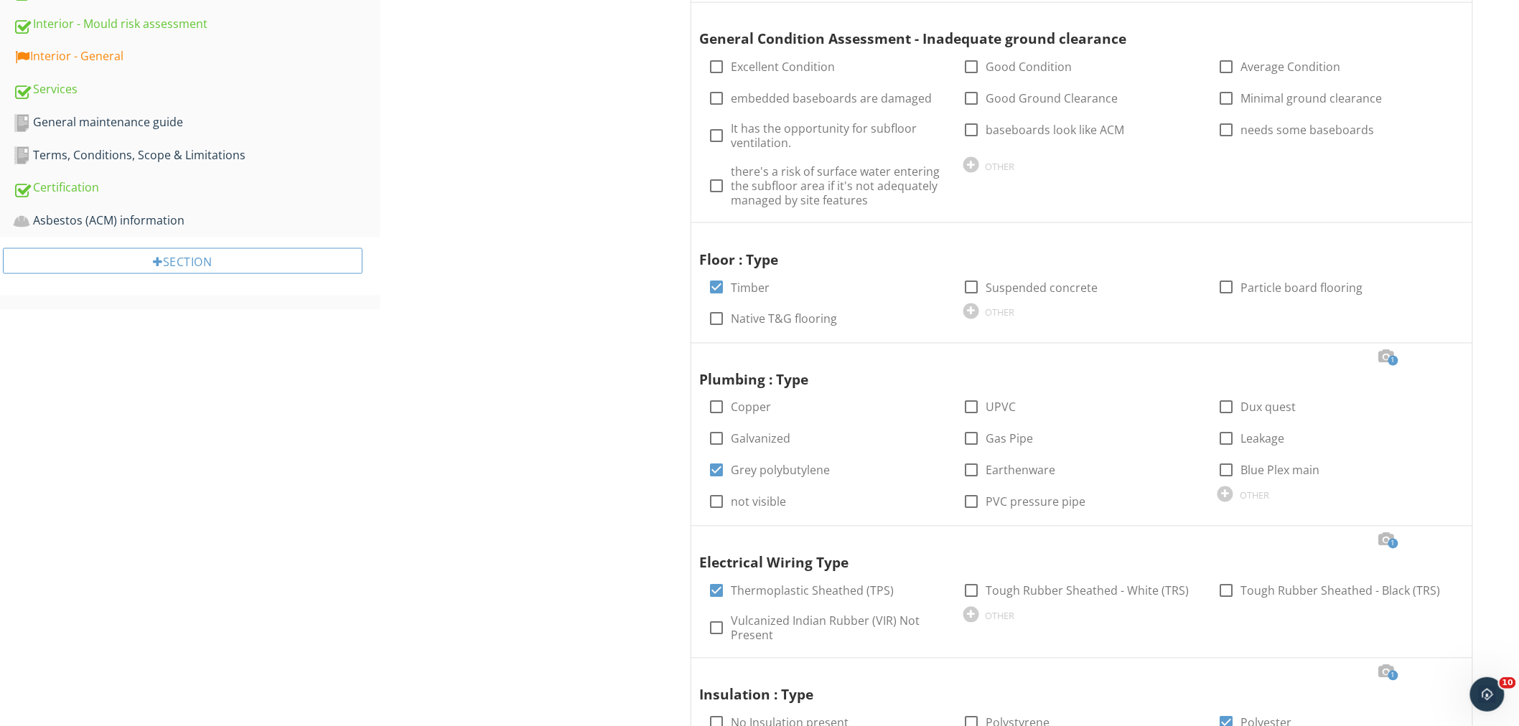
scroll to position [845, 0]
click at [1446, 349] on div at bounding box center [1445, 356] width 17 height 14
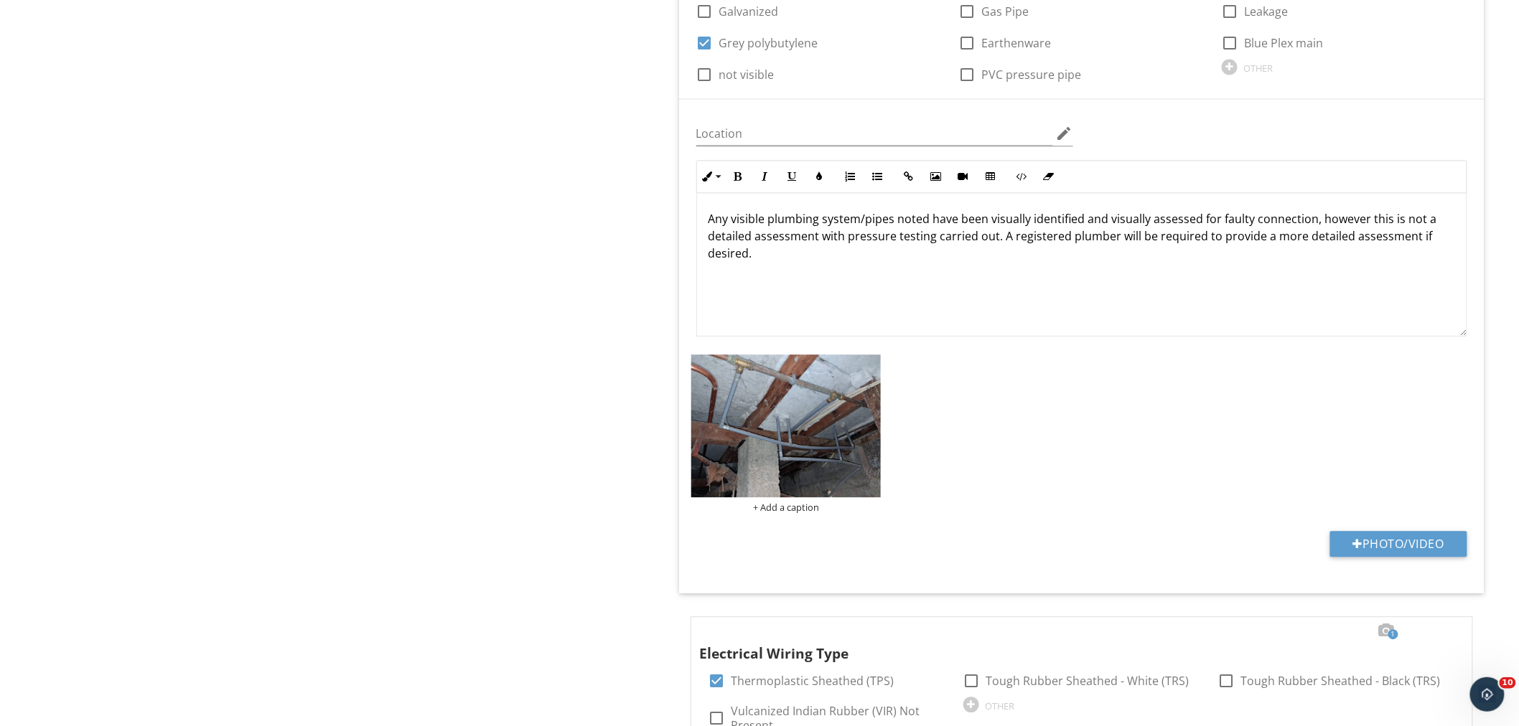
scroll to position [1310, 0]
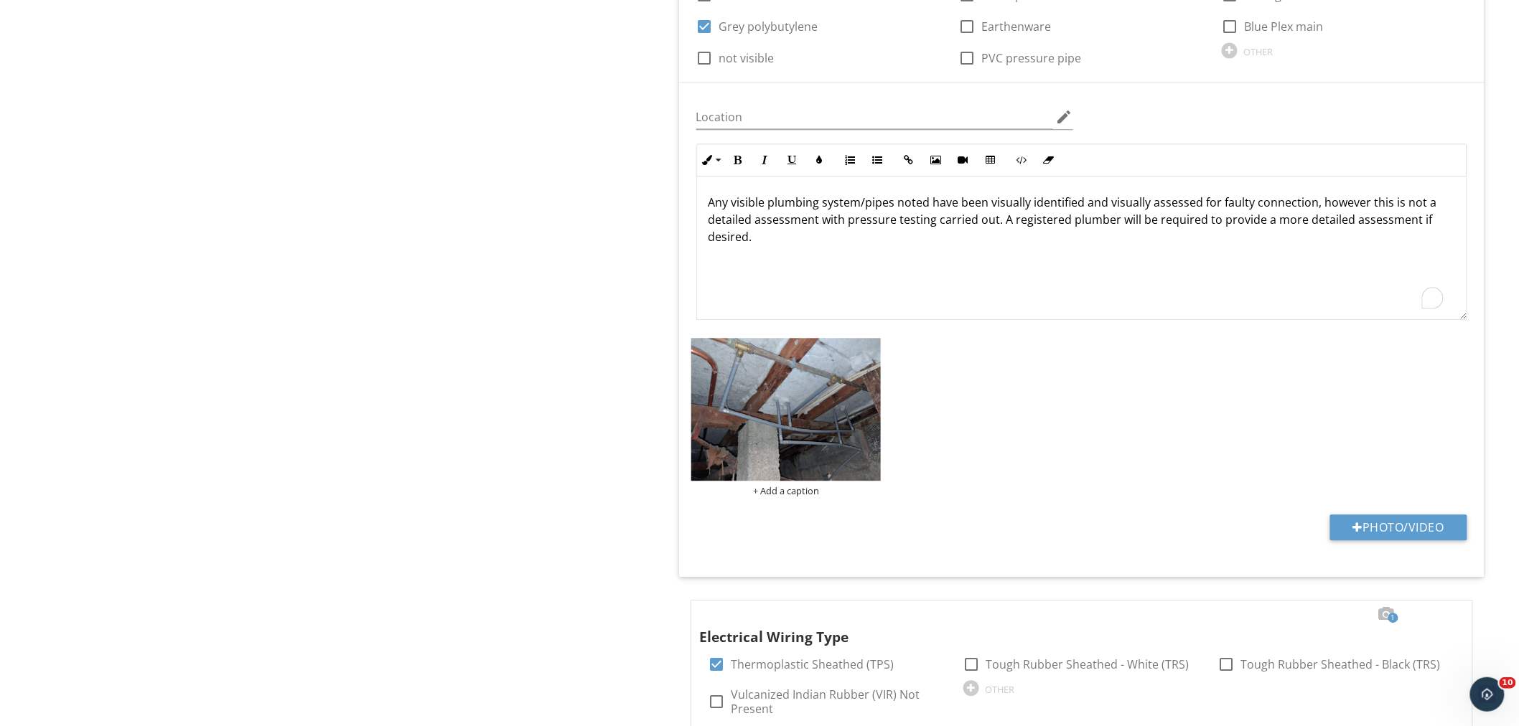
click at [746, 254] on div "Any visible plumbing system/pipes noted have been visually identified and visua…" at bounding box center [1081, 249] width 769 height 144
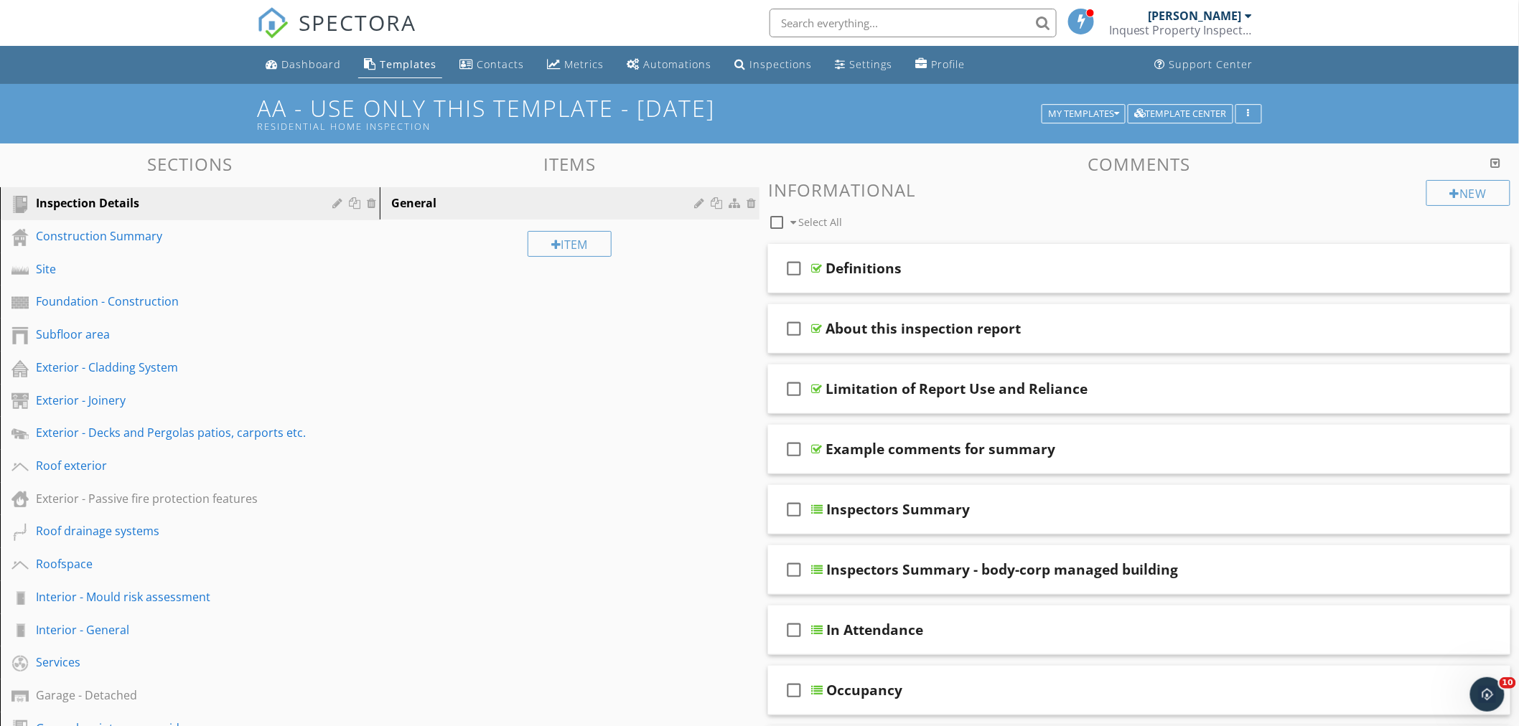
scroll to position [105, 0]
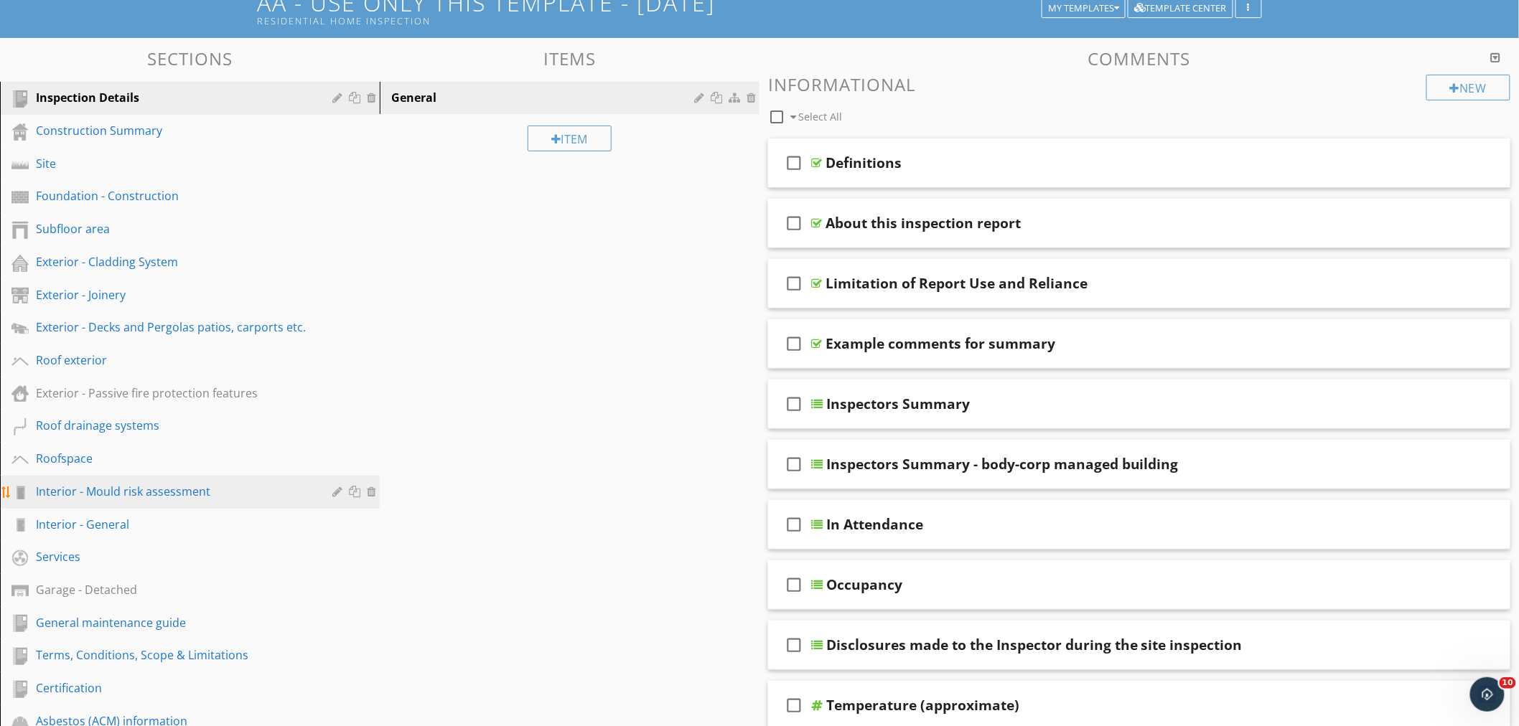
click at [159, 495] on div "Interior - Mould risk assessment" at bounding box center [174, 491] width 276 height 17
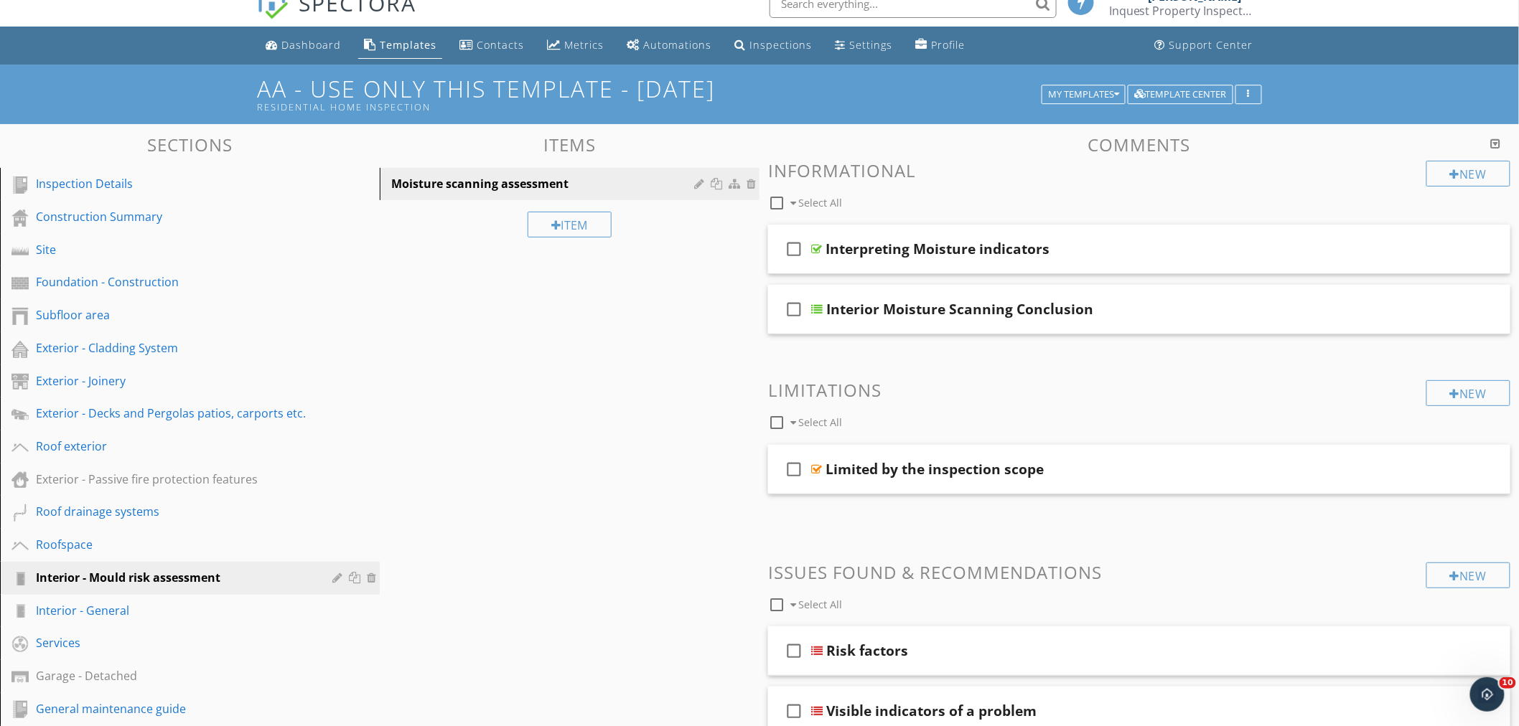
scroll to position [27, 0]
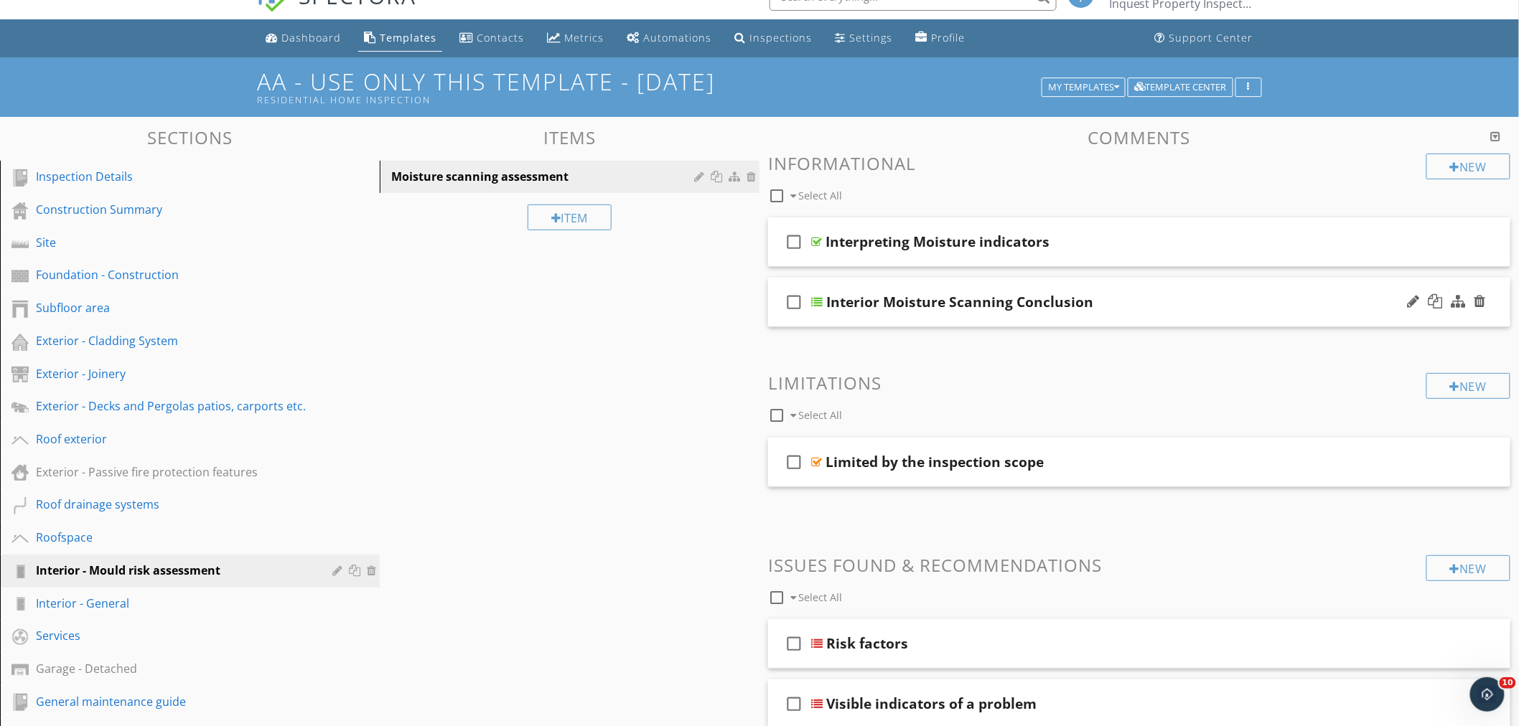
click at [1151, 320] on div "check_box_outline_blank Interior Moisture Scanning Conclusion" at bounding box center [1139, 303] width 742 height 50
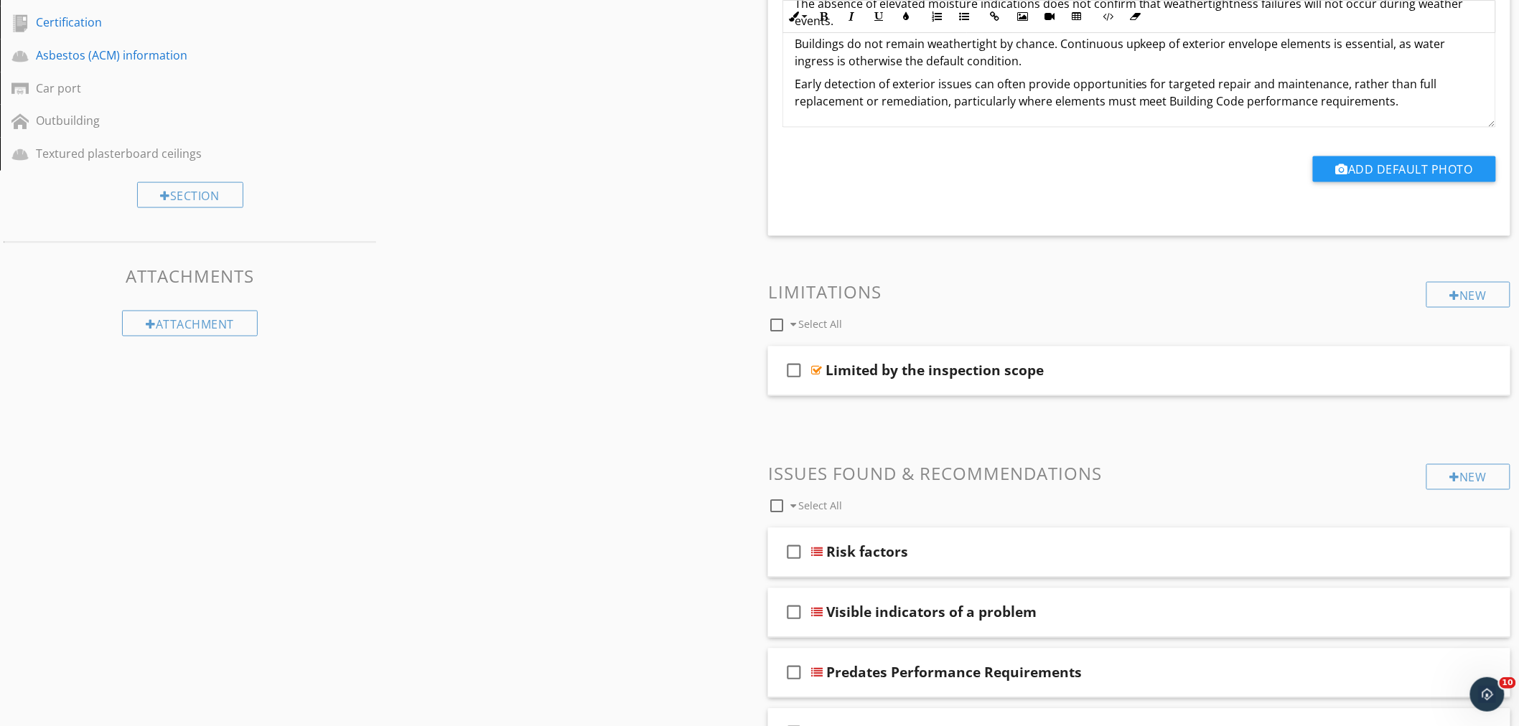
scroll to position [864, 0]
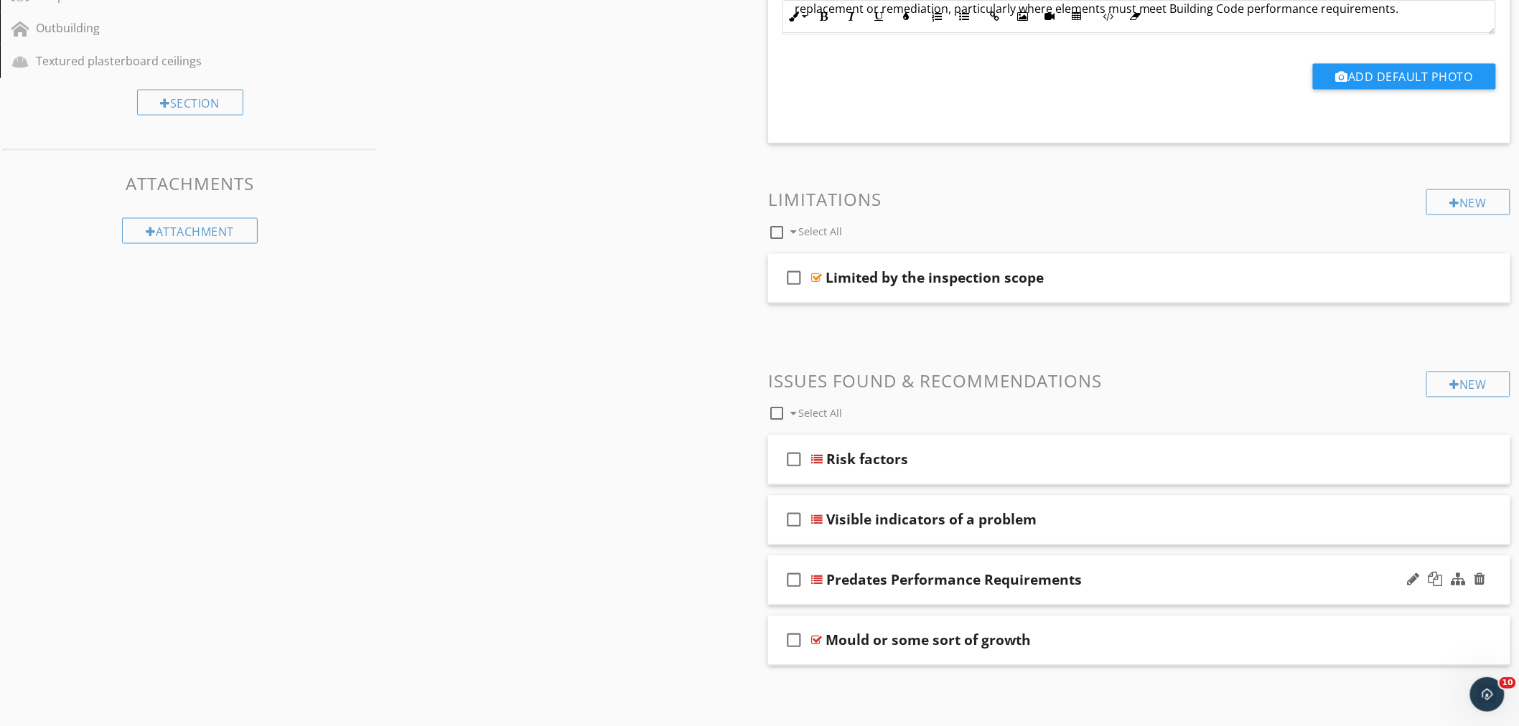
click at [1143, 583] on div "Predates Performance Requirements" at bounding box center [1093, 580] width 535 height 17
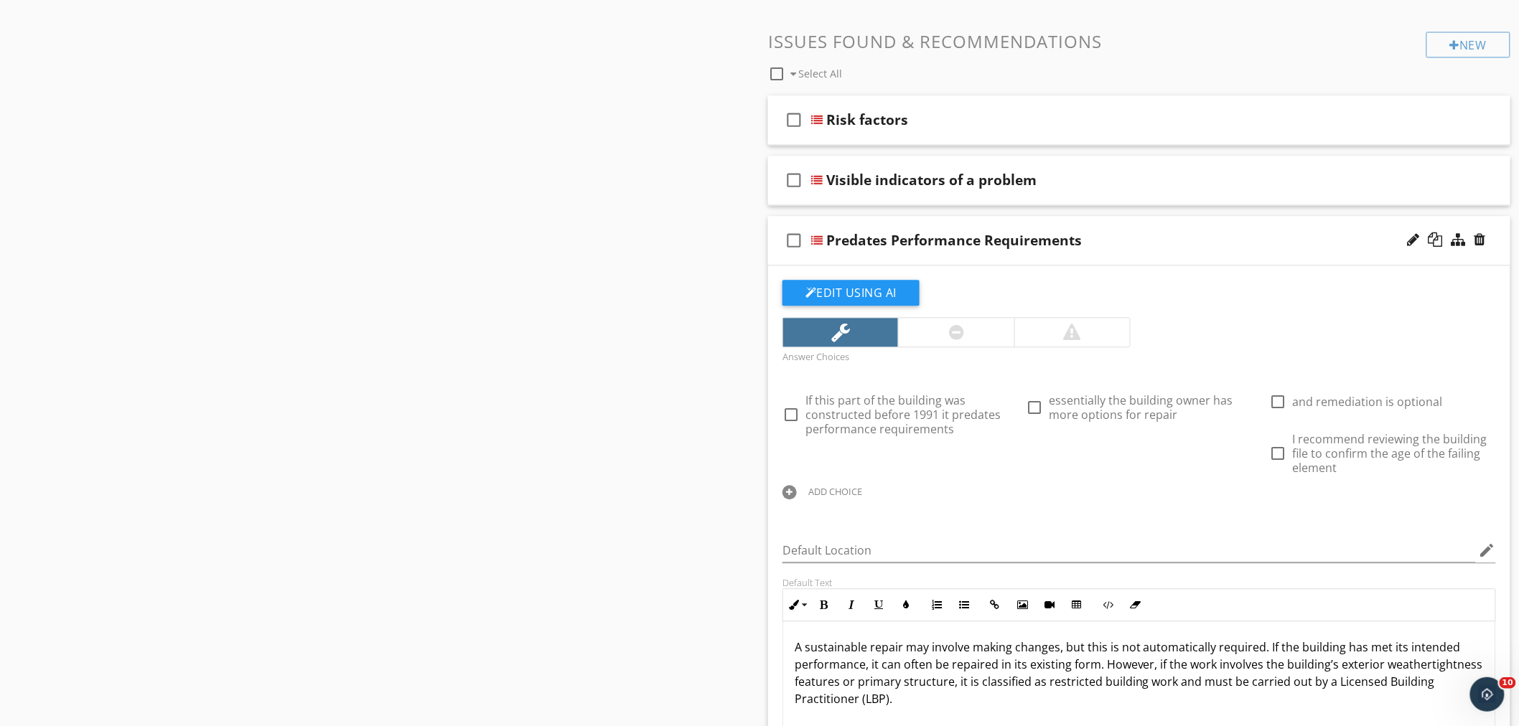
scroll to position [1509, 0]
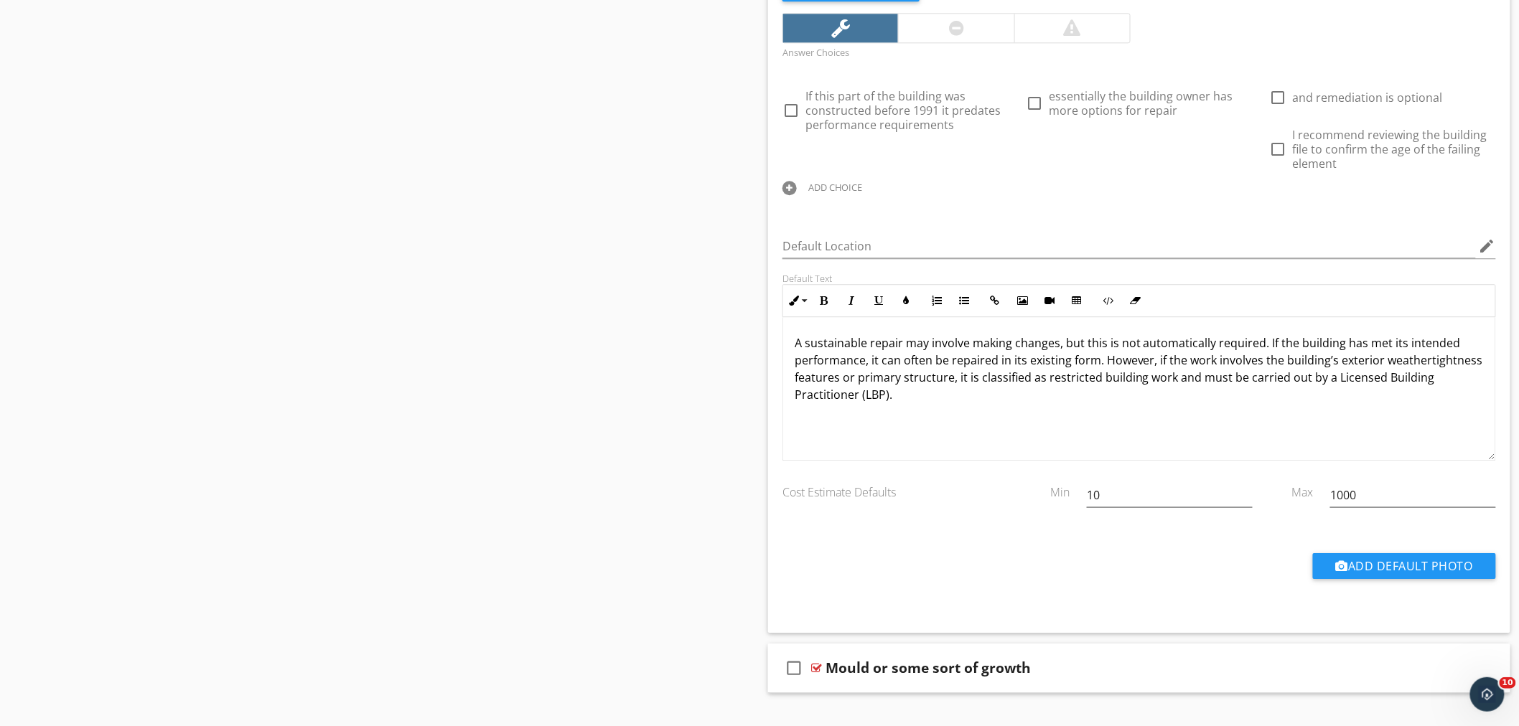
click at [1015, 375] on p "A sustainable repair may involve making changes, but this is not automatically …" at bounding box center [1138, 368] width 689 height 69
click at [1001, 400] on p "A sustainable repair may involve making changes, but this is not automatically …" at bounding box center [1138, 368] width 689 height 69
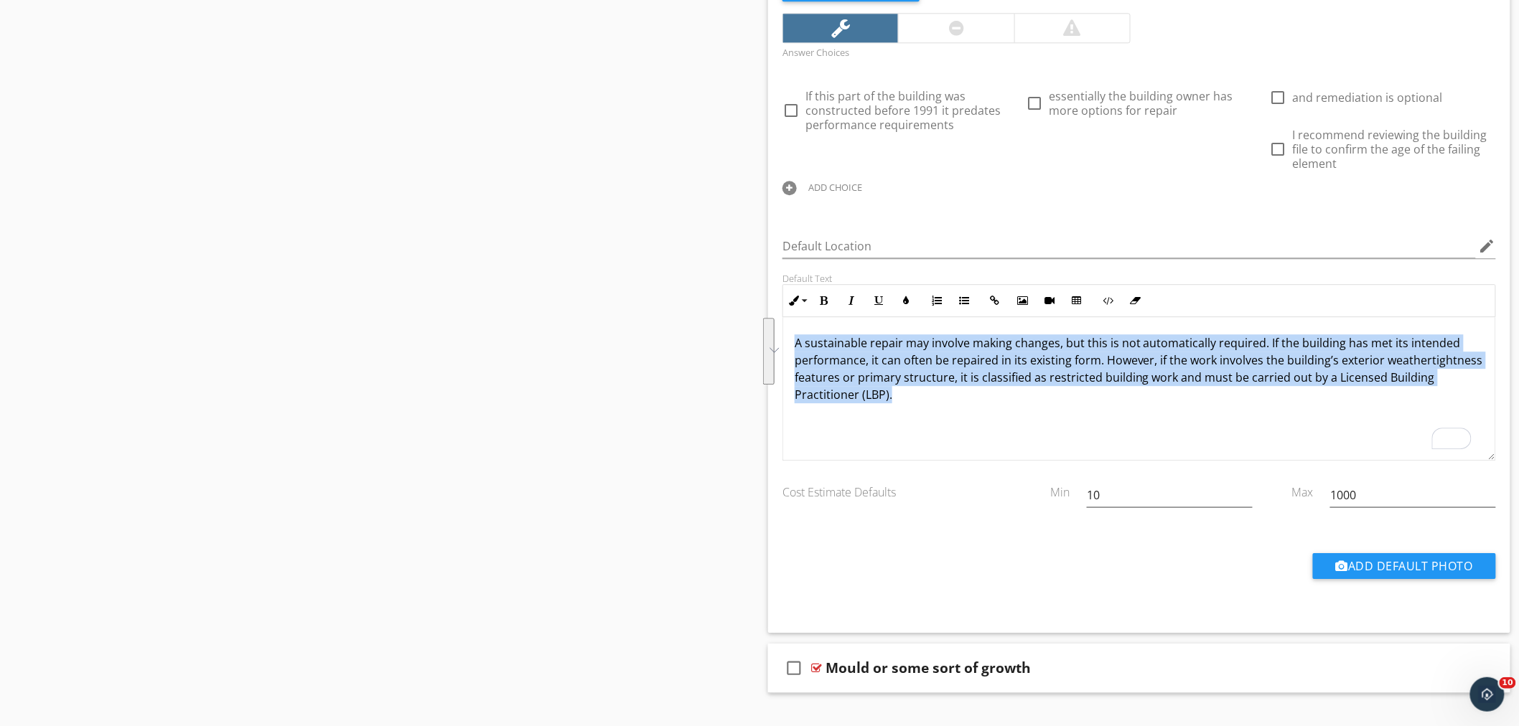
drag, startPoint x: 1016, startPoint y: 400, endPoint x: 629, endPoint y: 342, distance: 391.3
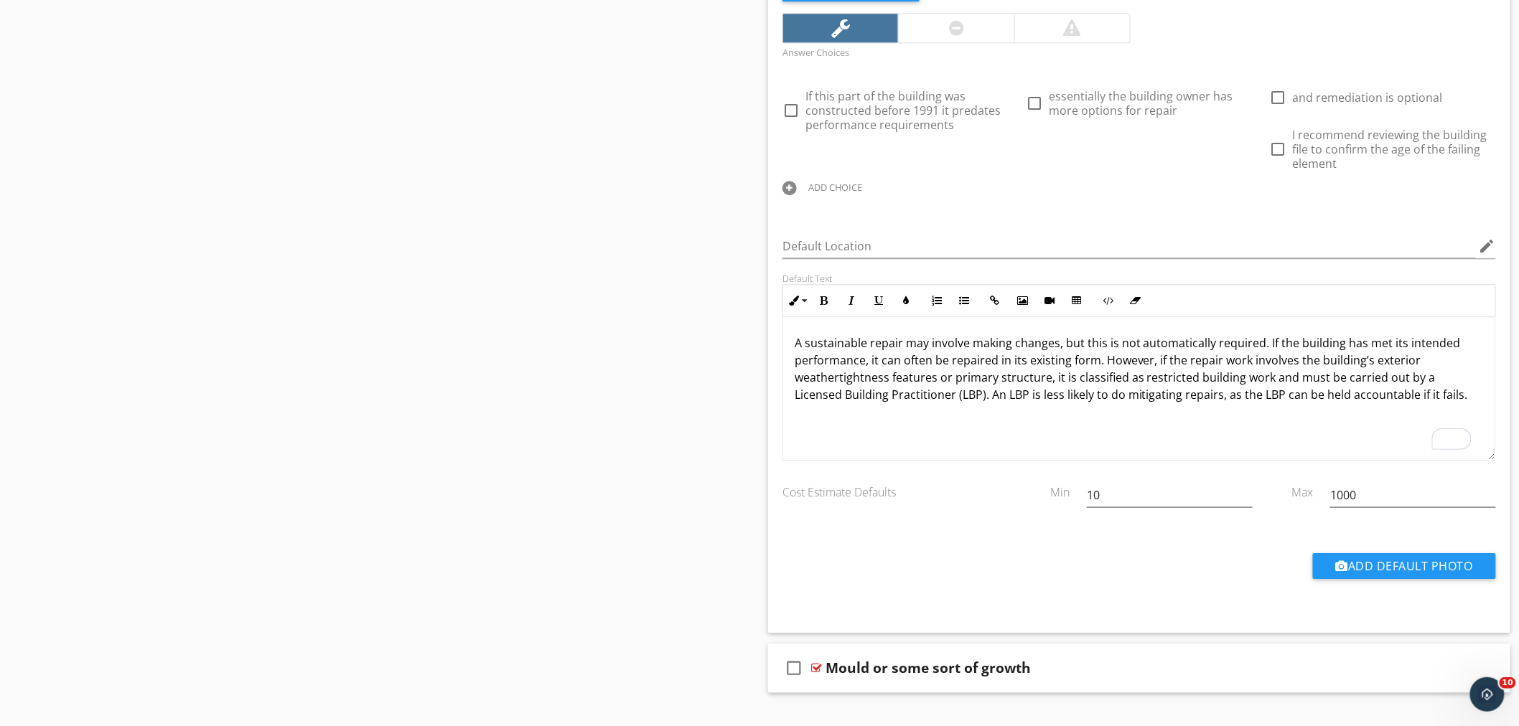
click at [944, 436] on div "A sustainable repair may involve making changes, but this is not automatically …" at bounding box center [1139, 389] width 712 height 144
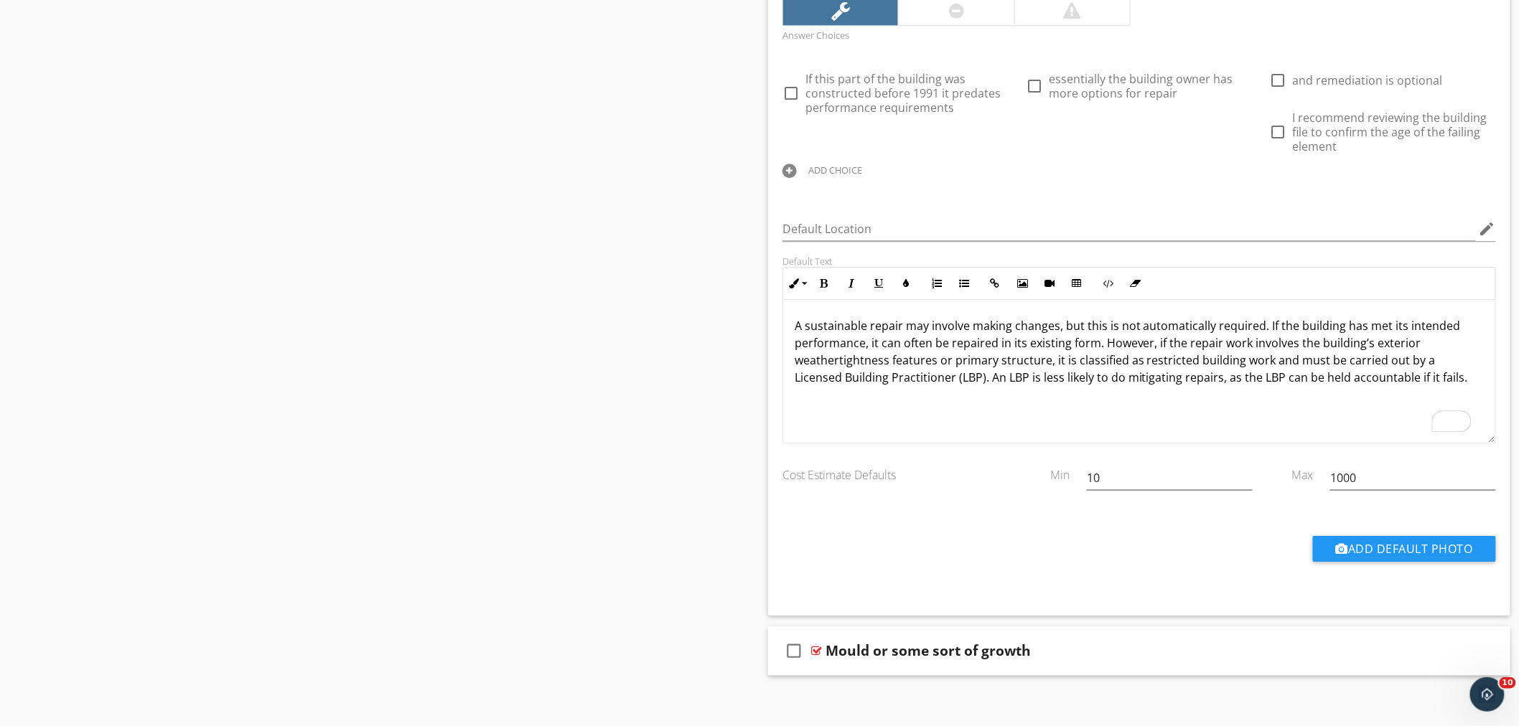
scroll to position [1525, 0]
click at [1181, 377] on p "A sustainable repair may involve making changes, but this is not automatically …" at bounding box center [1138, 352] width 689 height 69
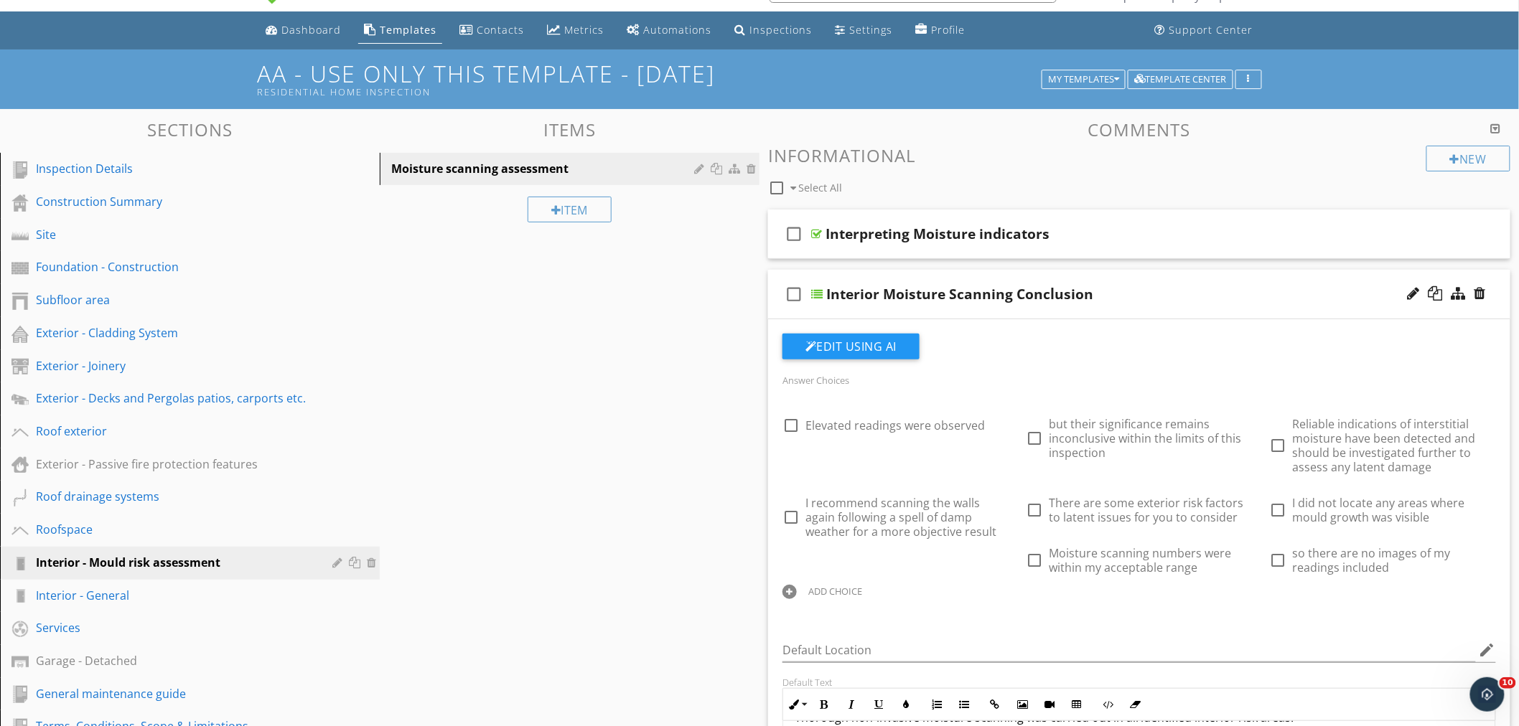
scroll to position [34, 0]
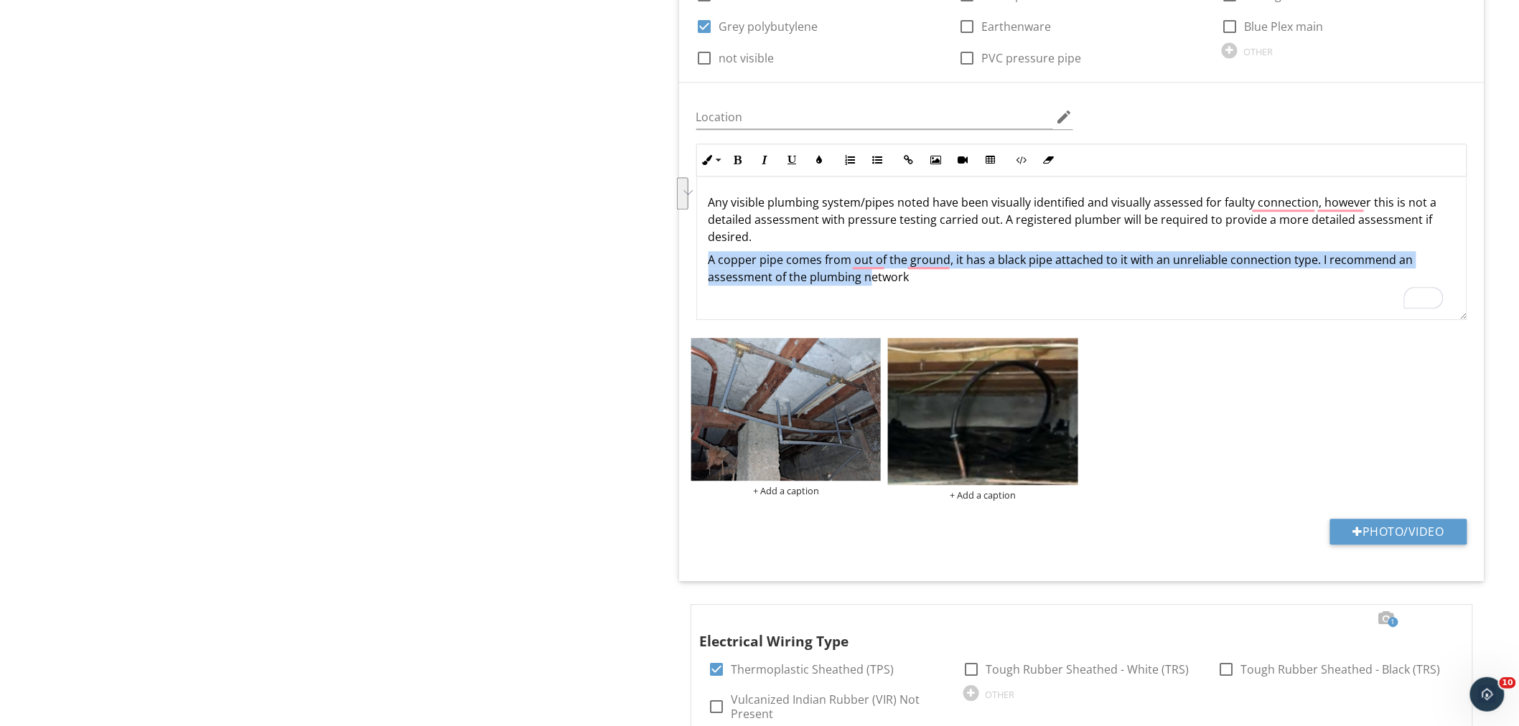
drag, startPoint x: 705, startPoint y: 258, endPoint x: 871, endPoint y: 276, distance: 166.0
click at [871, 276] on div "Any visible plumbing system/pipes noted have been visually identified and visua…" at bounding box center [1081, 249] width 769 height 144
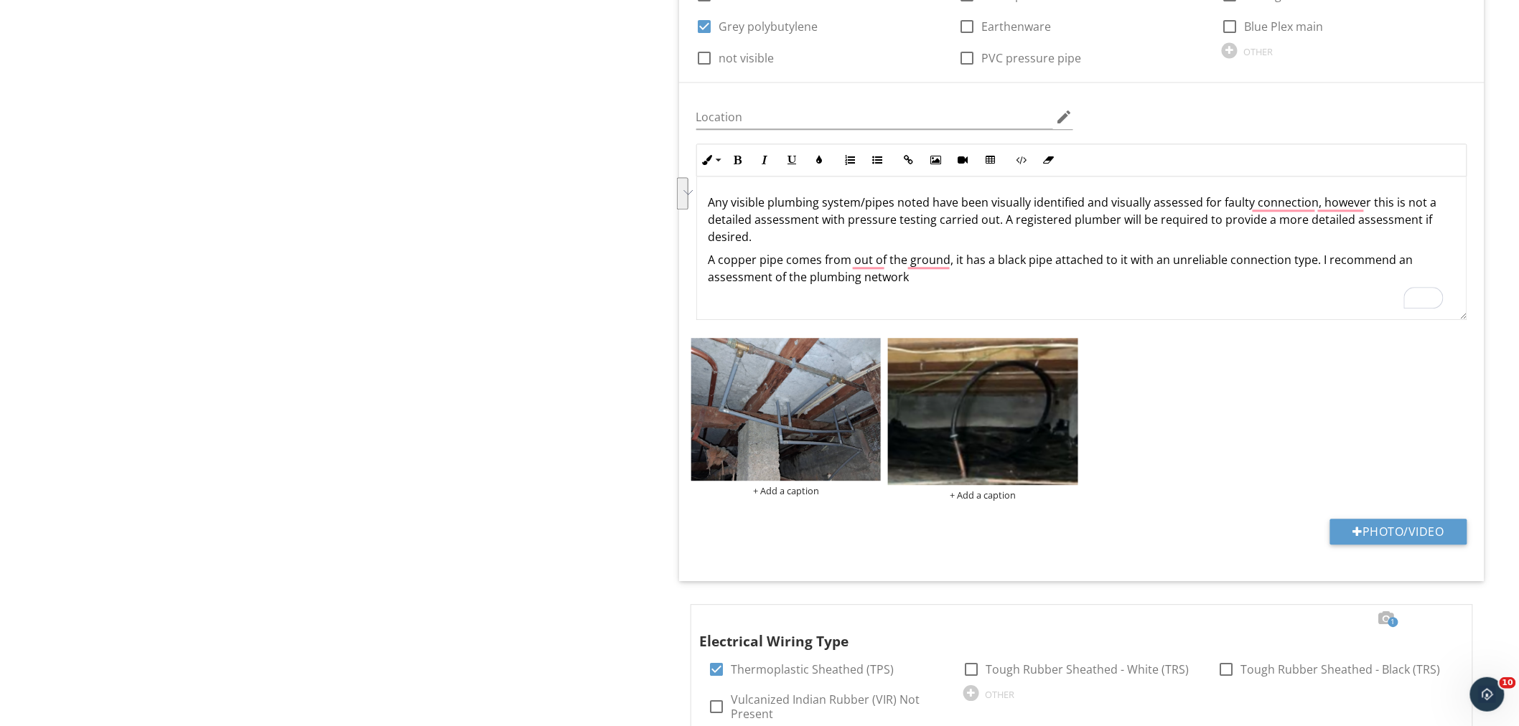
click at [907, 275] on p "A copper pipe comes from out of the ground, it has a black pipe attached to it …" at bounding box center [1081, 268] width 746 height 34
click at [1312, 261] on p "A copper pipe comes from out of the ground, it has a black pipe attached to it …" at bounding box center [1081, 268] width 746 height 34
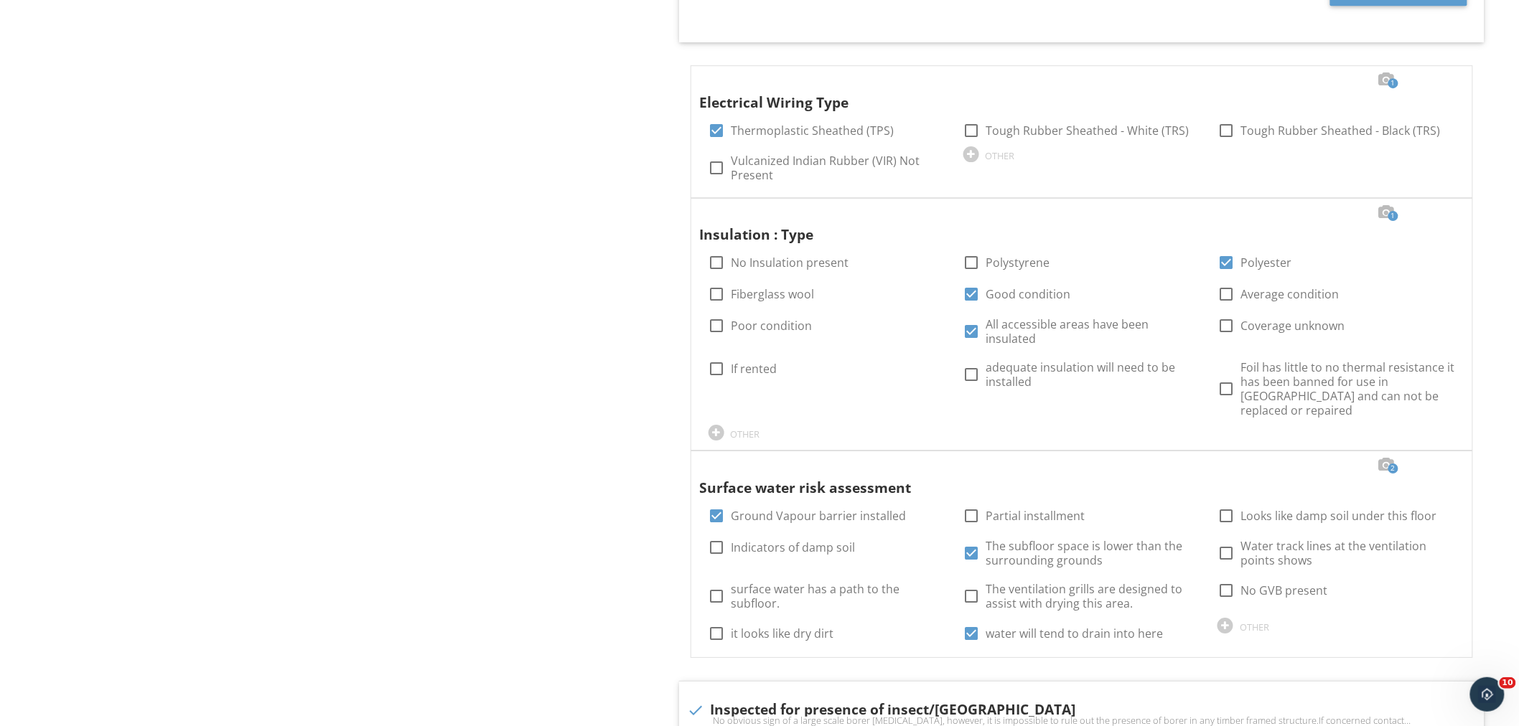
scroll to position [1843, 0]
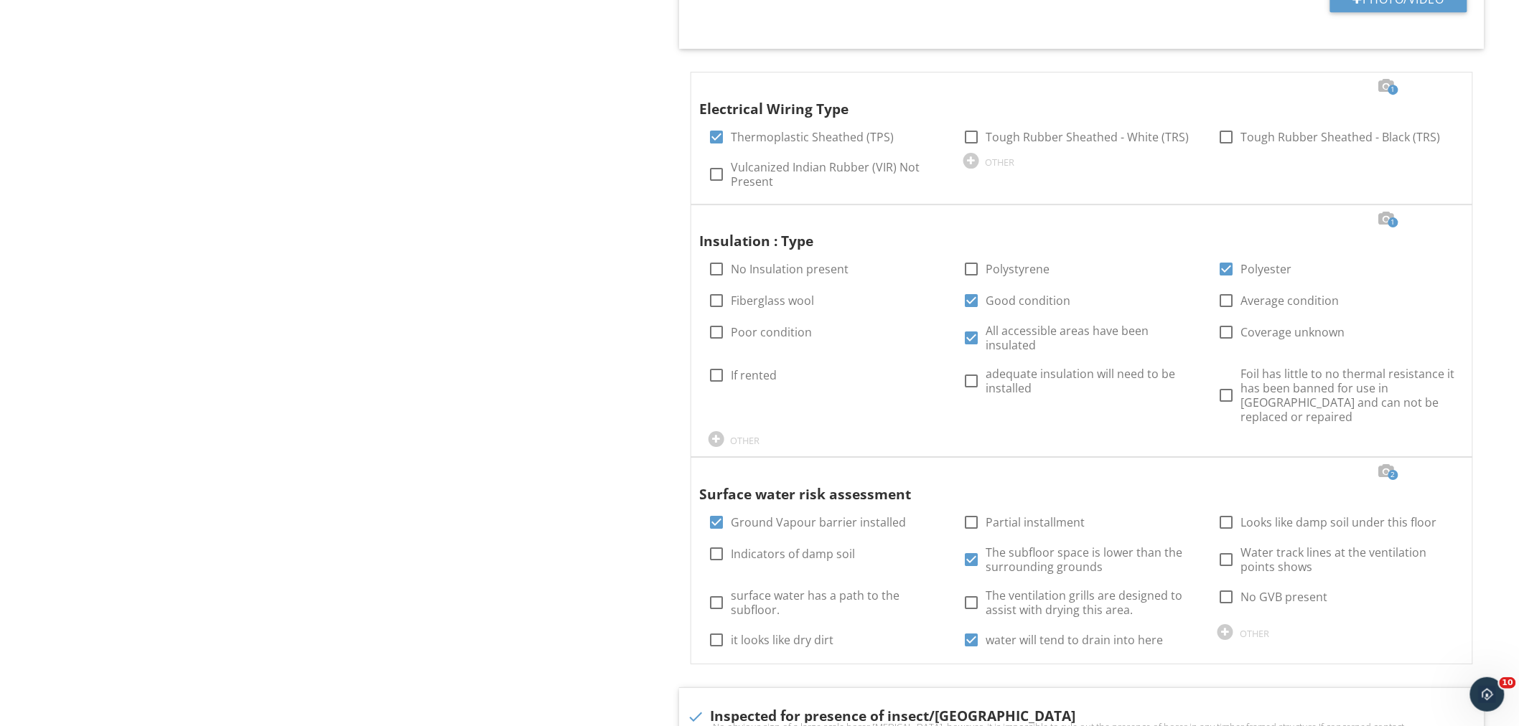
click at [590, 348] on div "Subfloor area General Subfloor Space Item Subfloor Space IN Inspected NI Not In…" at bounding box center [949, 678] width 1139 height 4755
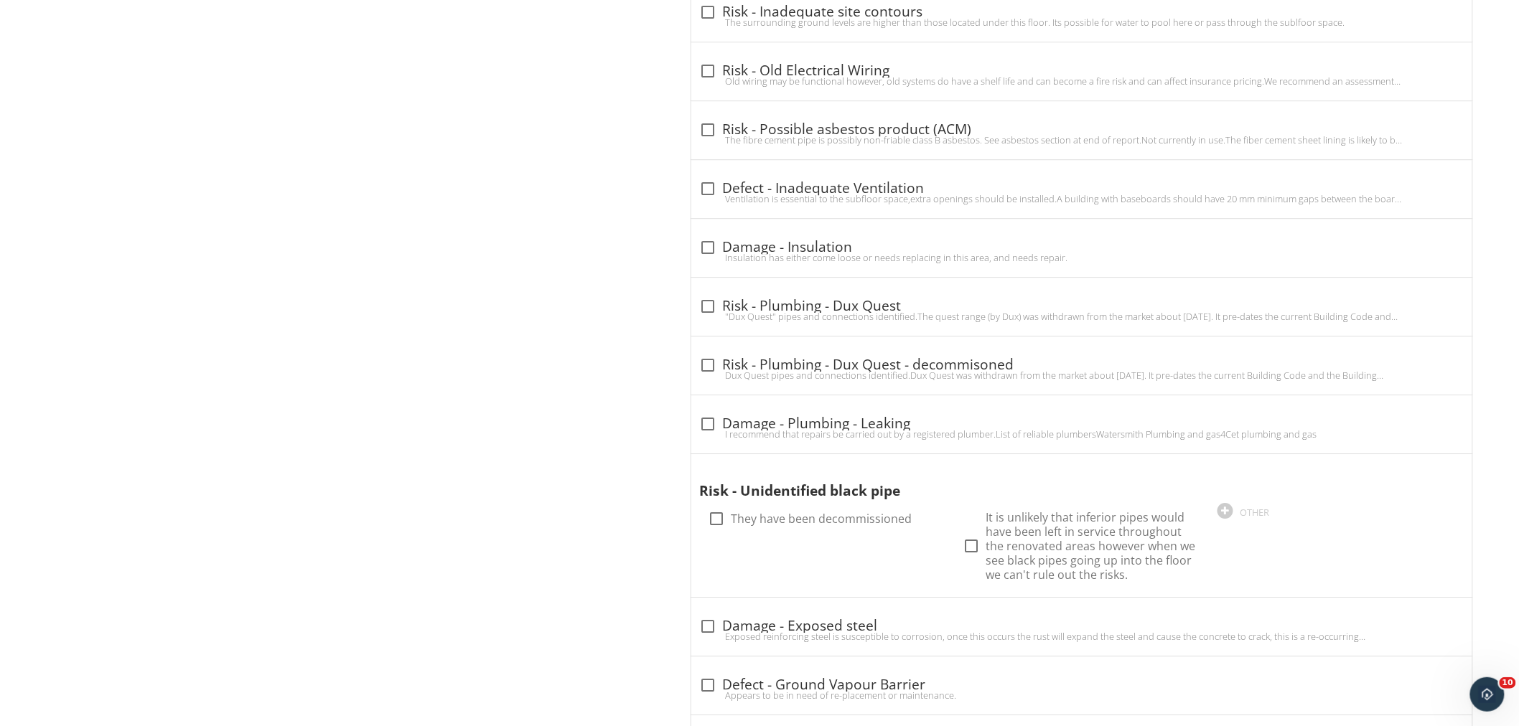
scroll to position [3972, 0]
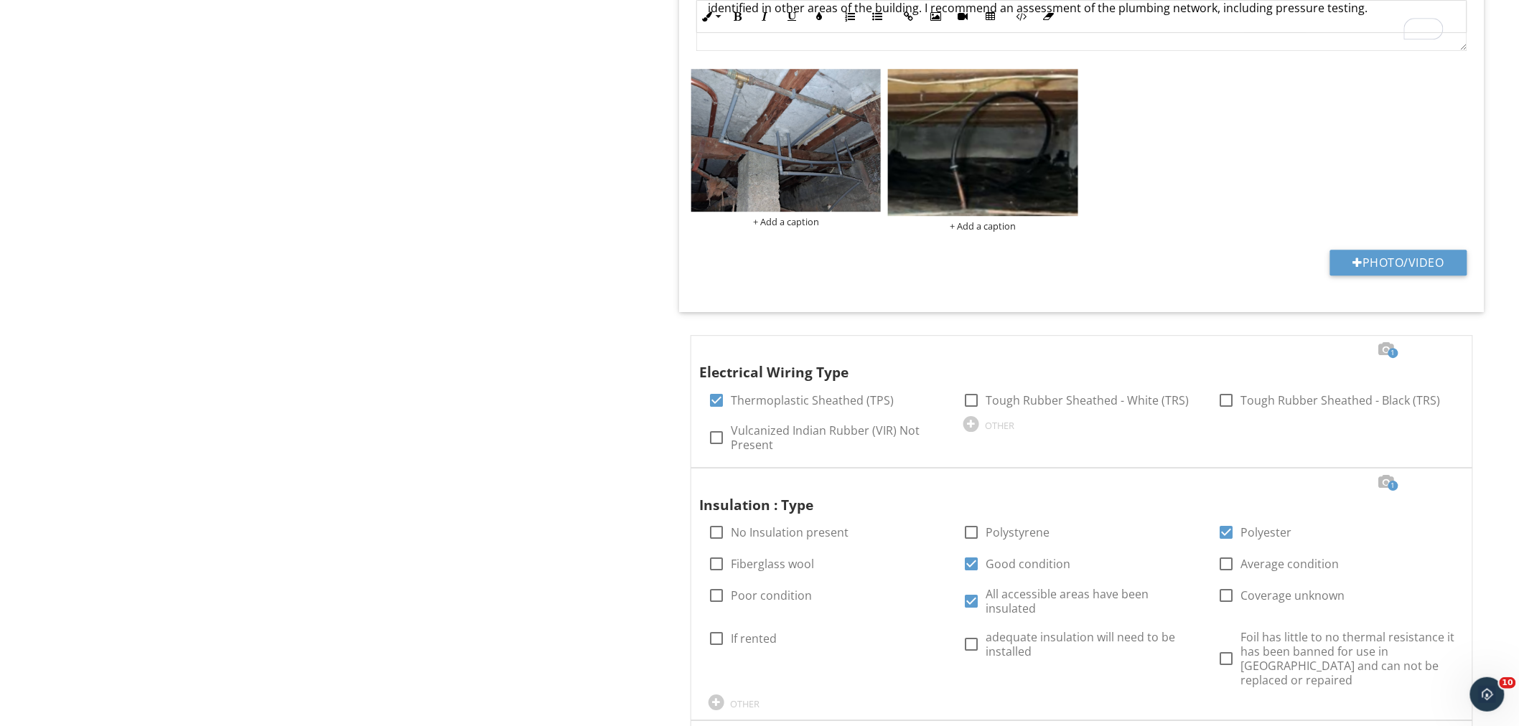
scroll to position [1582, 0]
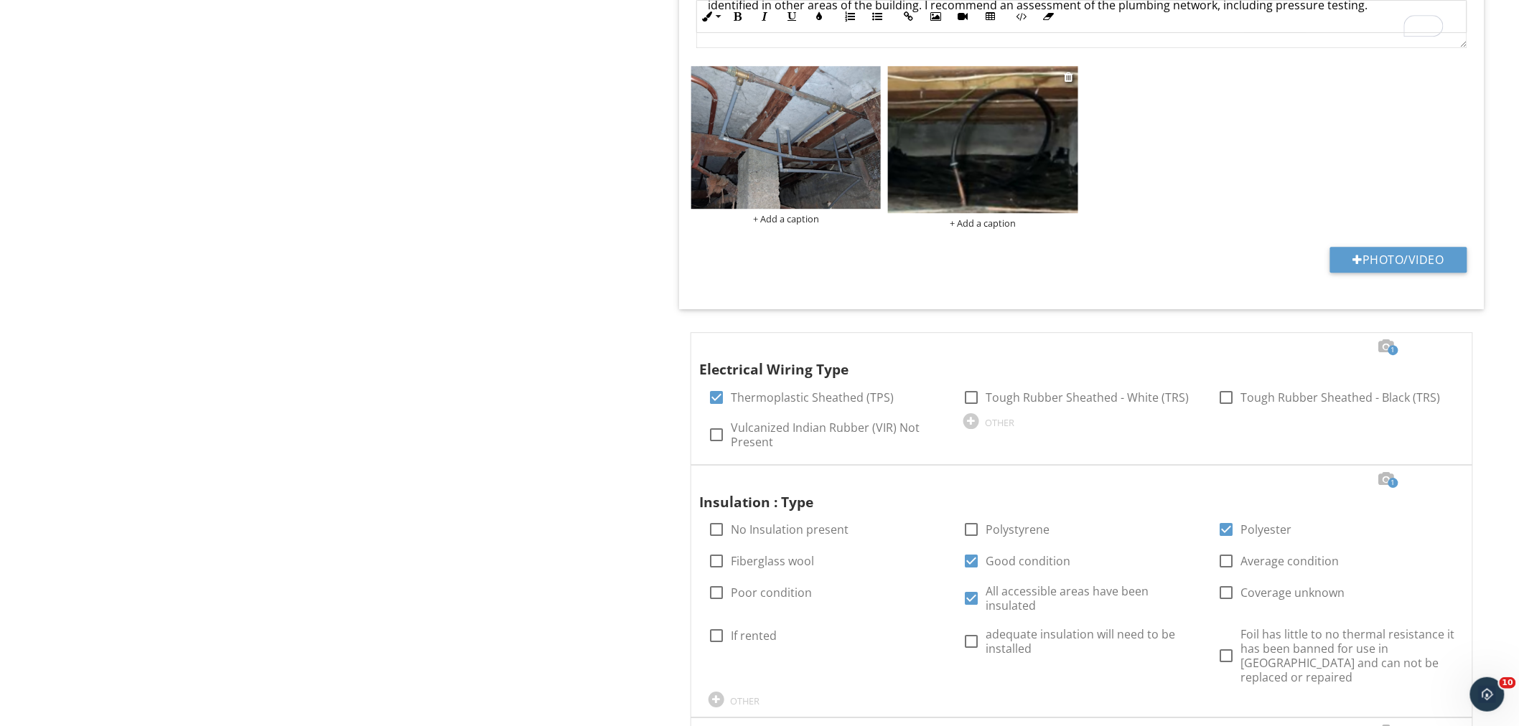
click at [1000, 165] on img at bounding box center [983, 139] width 190 height 147
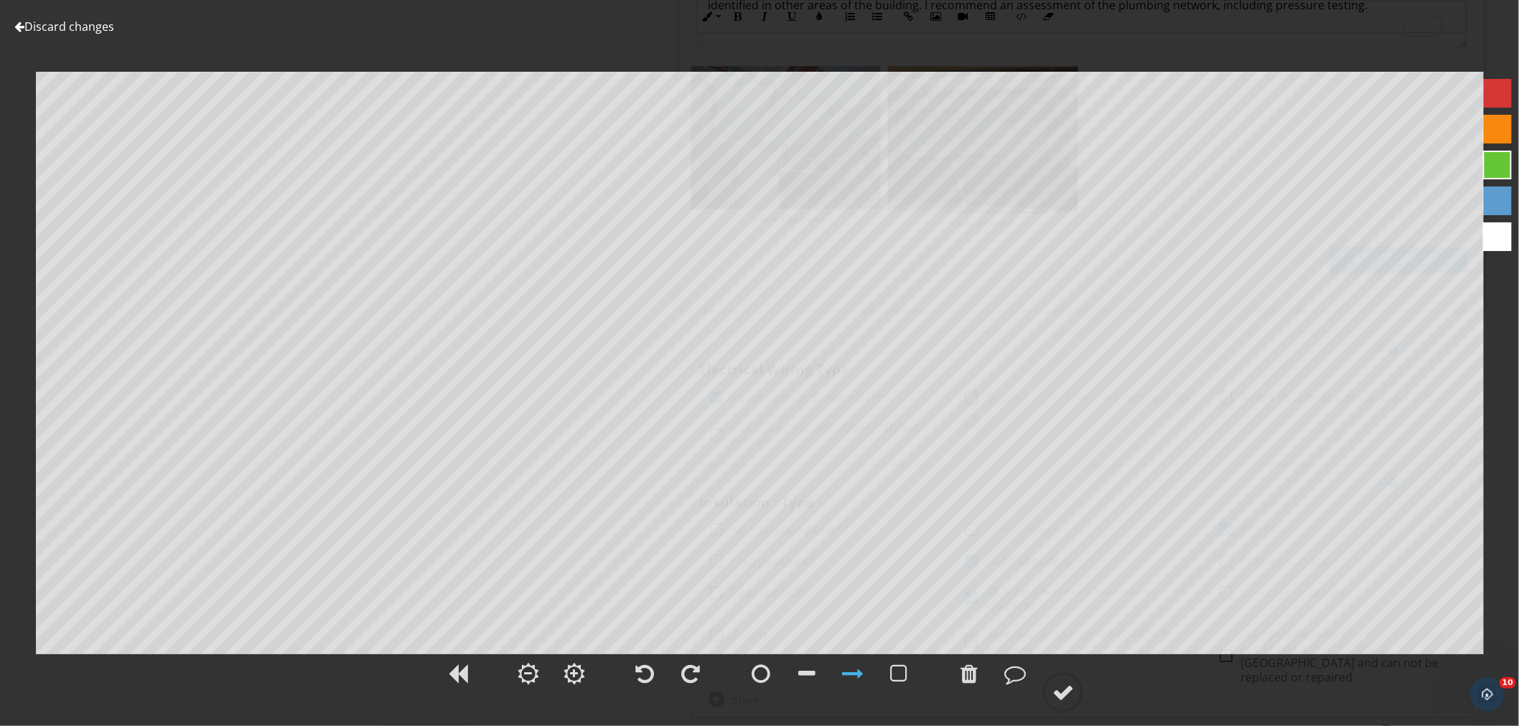
click at [78, 19] on link "Discard changes" at bounding box center [64, 27] width 100 height 16
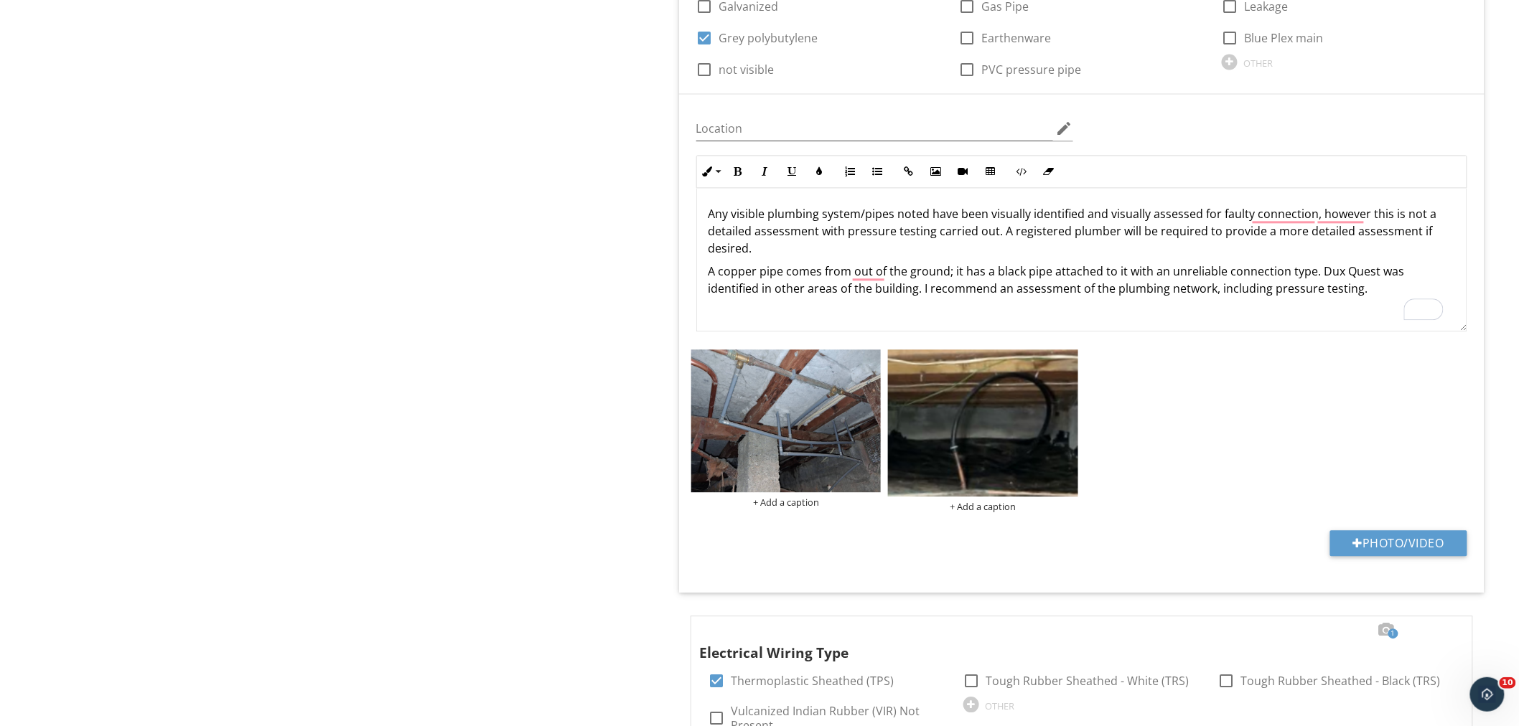
scroll to position [1300, 0]
drag, startPoint x: 965, startPoint y: 273, endPoint x: 787, endPoint y: 275, distance: 178.0
click at [787, 275] on p "A copper pipe comes from out of the ground; it has a black pipe attached to it …" at bounding box center [1081, 279] width 746 height 34
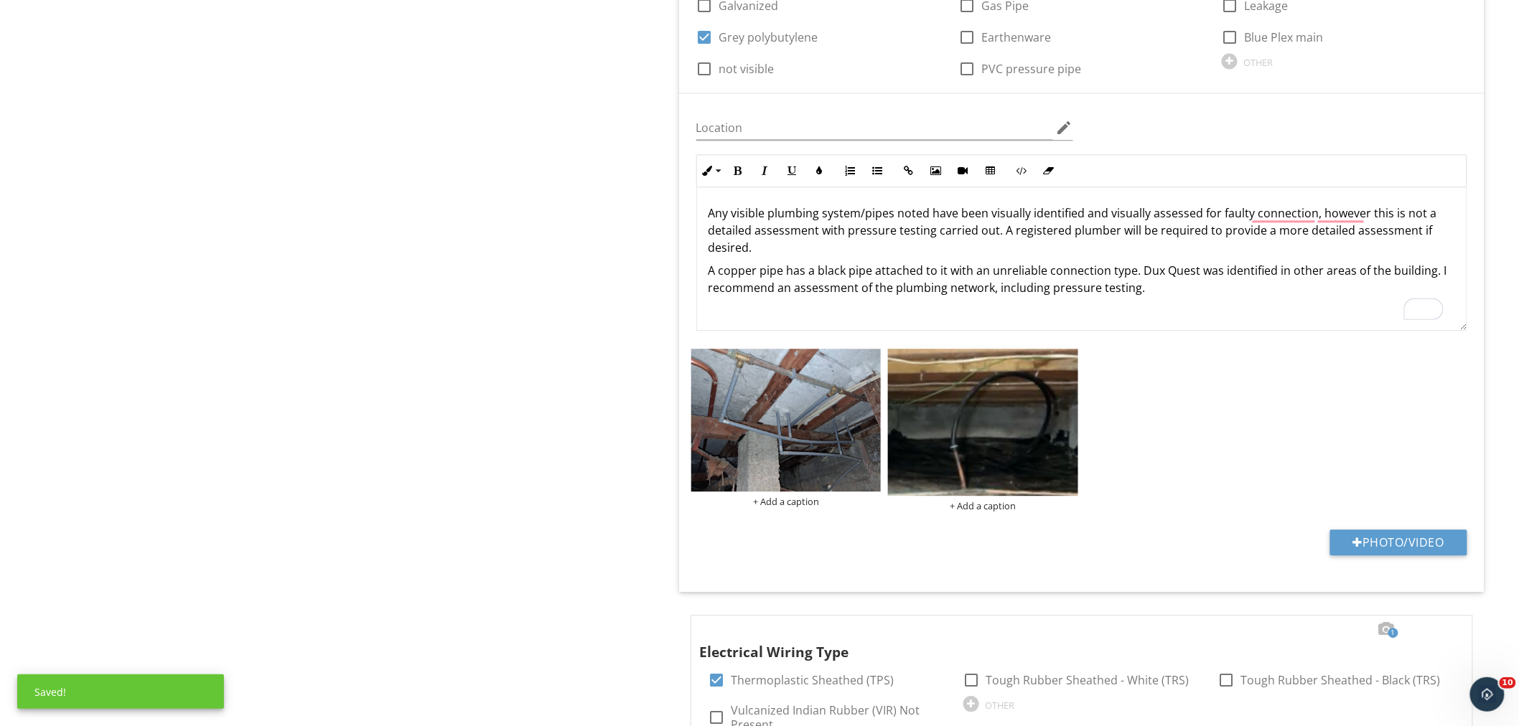
click at [862, 294] on p "A copper pipe has a black pipe attached to it with an unreliable connection typ…" at bounding box center [1081, 279] width 746 height 34
click at [1171, 299] on div "Any visible plumbing system/pipes noted have been visually identified and visua…" at bounding box center [1081, 259] width 769 height 144
drag, startPoint x: 1437, startPoint y: 271, endPoint x: 1431, endPoint y: 286, distance: 16.1
click at [1431, 286] on p "A copper pipe has a black pipe attached to it with an unreliable connection typ…" at bounding box center [1081, 279] width 746 height 34
copy p "I recommend an assessment of the plumbing network, including pressure testing."
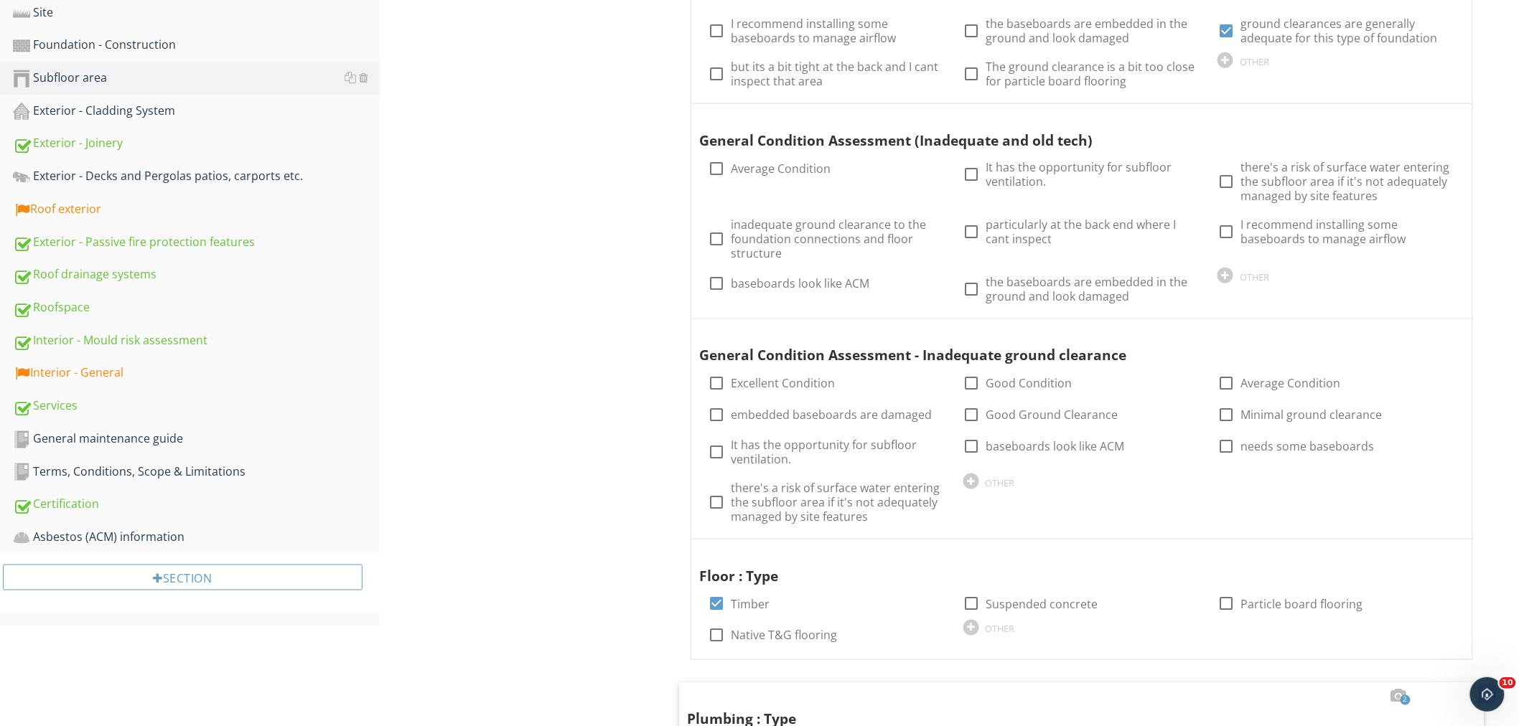
scroll to position [525, 0]
click at [108, 406] on div "Services" at bounding box center [196, 407] width 367 height 19
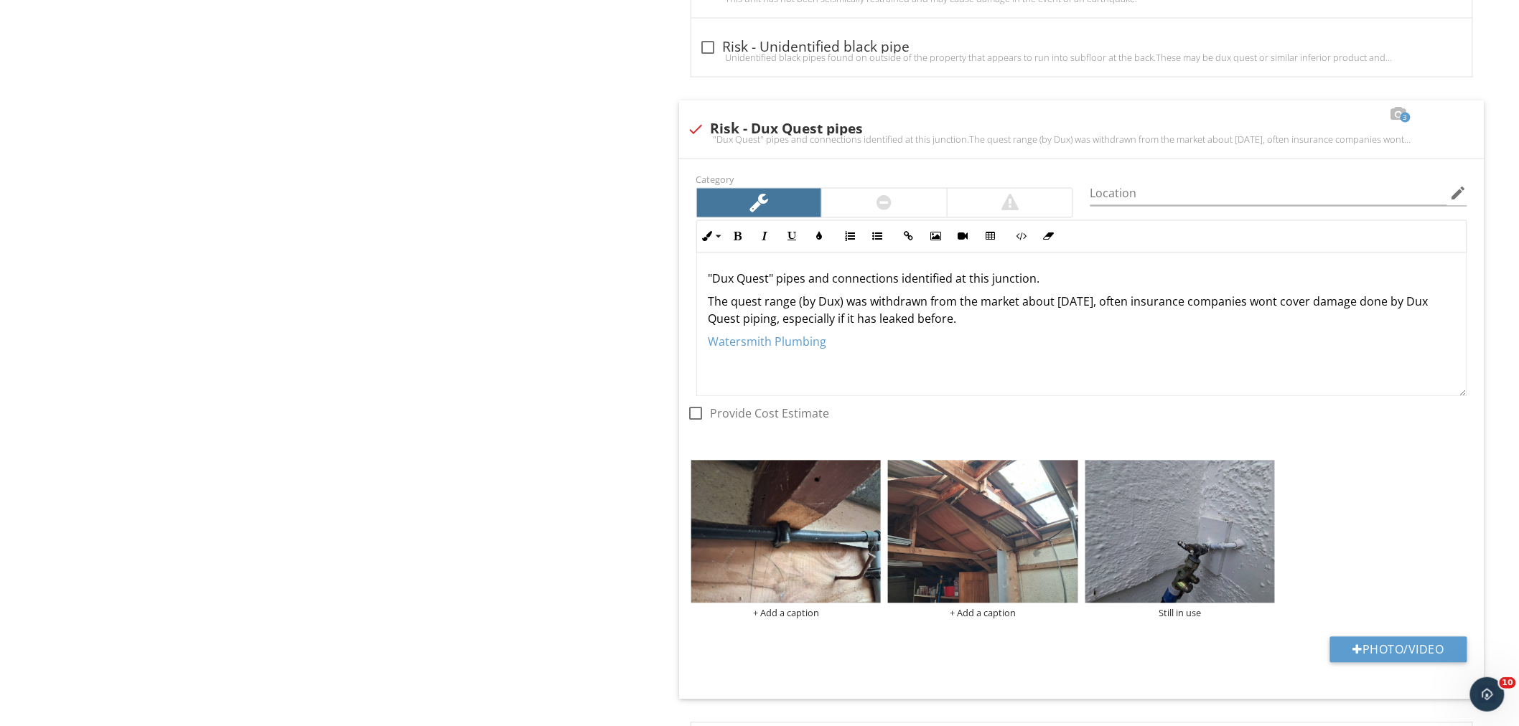
scroll to position [5580, 0]
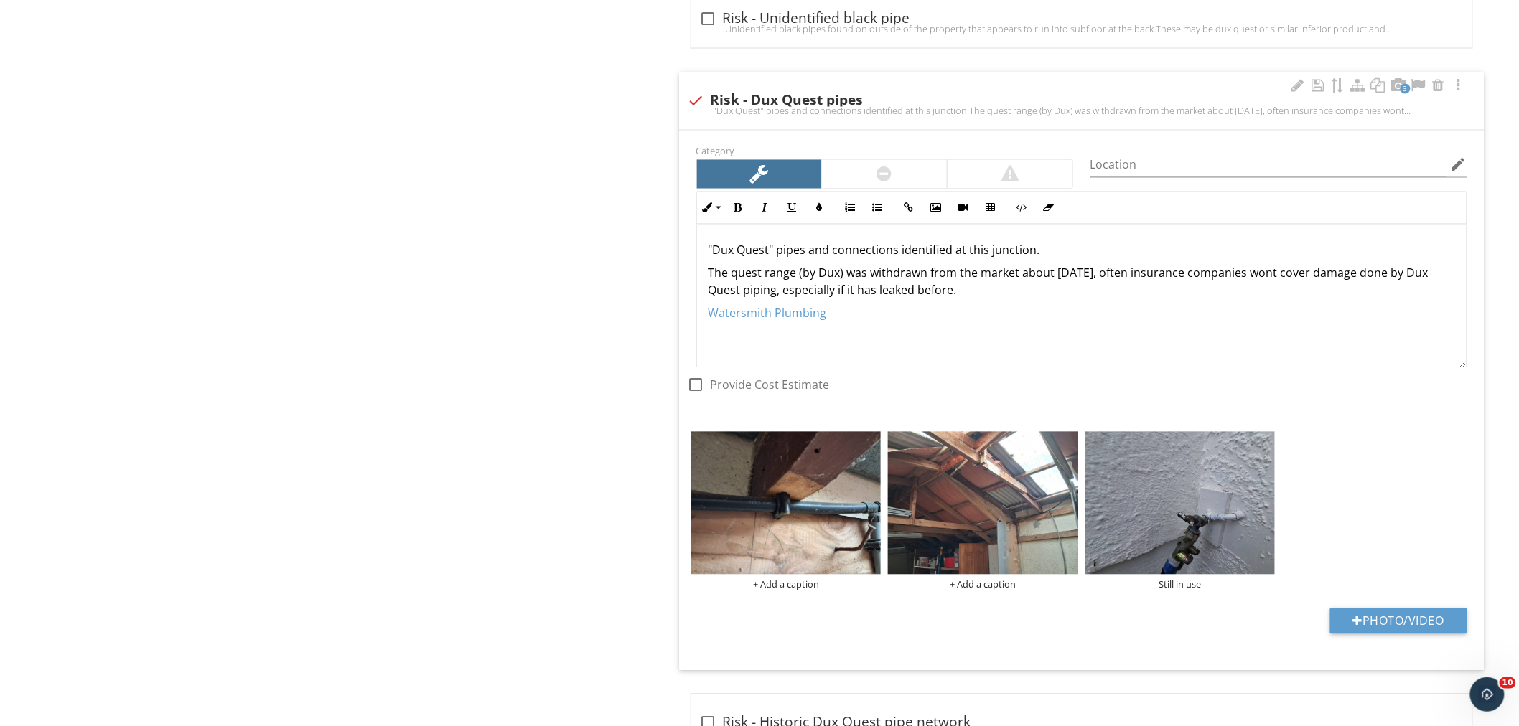
click at [880, 175] on div at bounding box center [884, 174] width 15 height 17
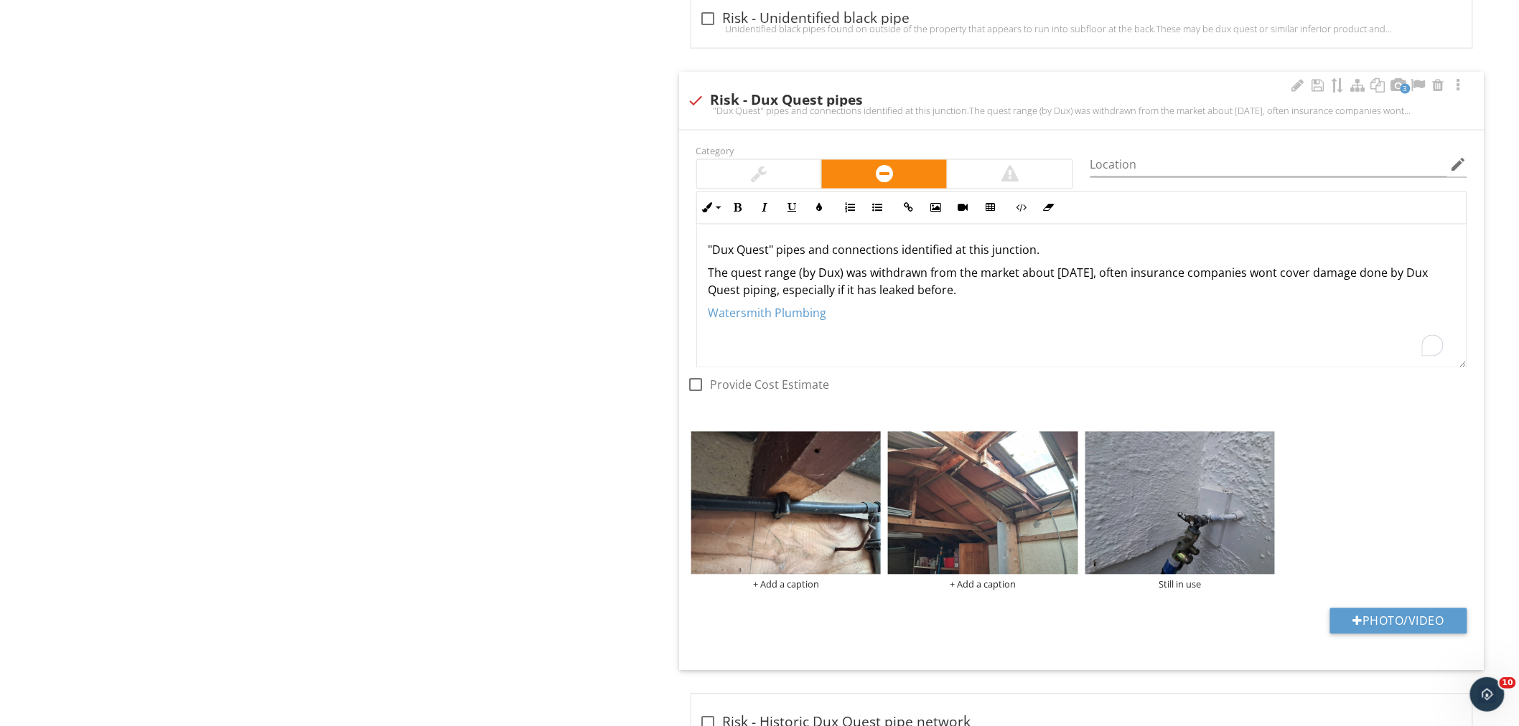
click at [1008, 297] on p "The quest range (by Dux) was withdrawn from the market about [DATE], often insu…" at bounding box center [1081, 282] width 746 height 34
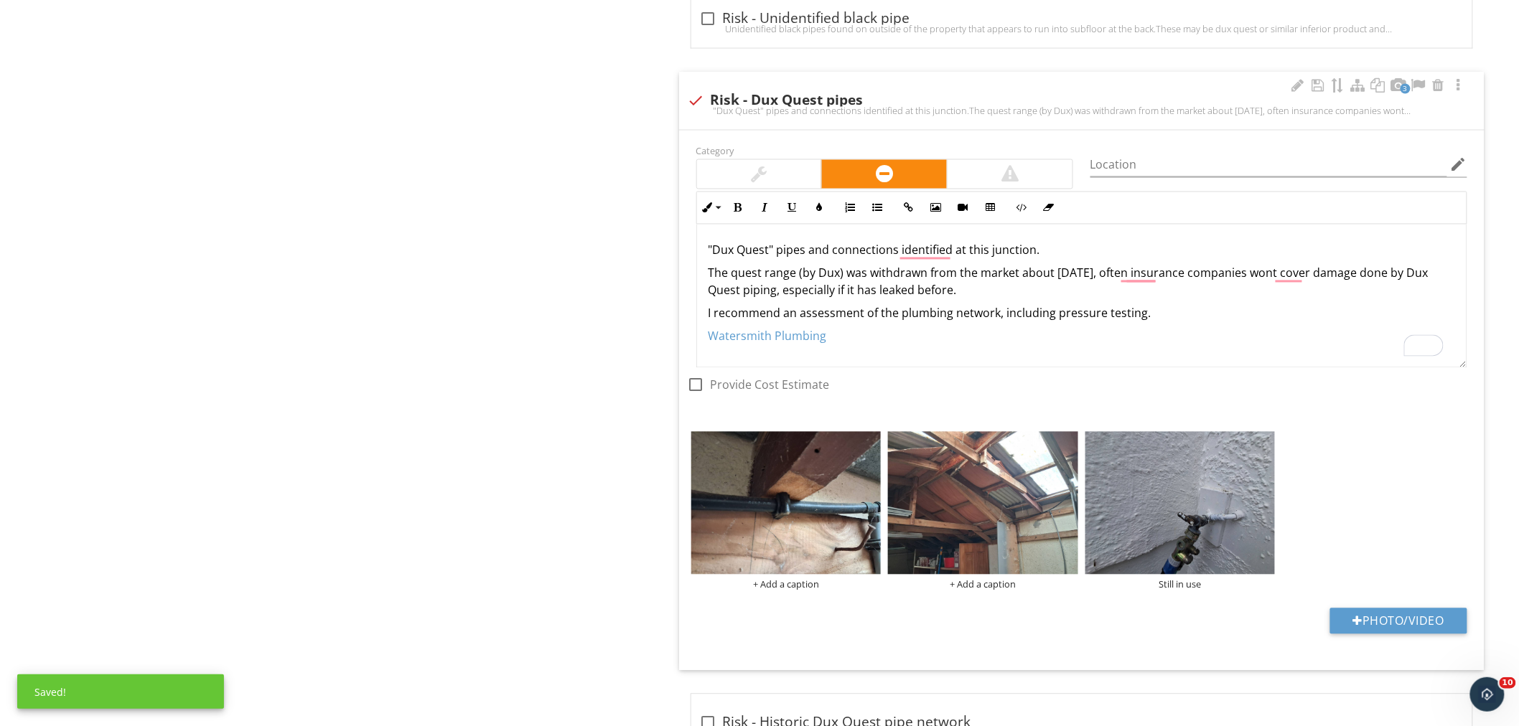
click at [1163, 319] on p "I recommend an assessment of the plumbing network, including pressure testing." at bounding box center [1081, 313] width 746 height 17
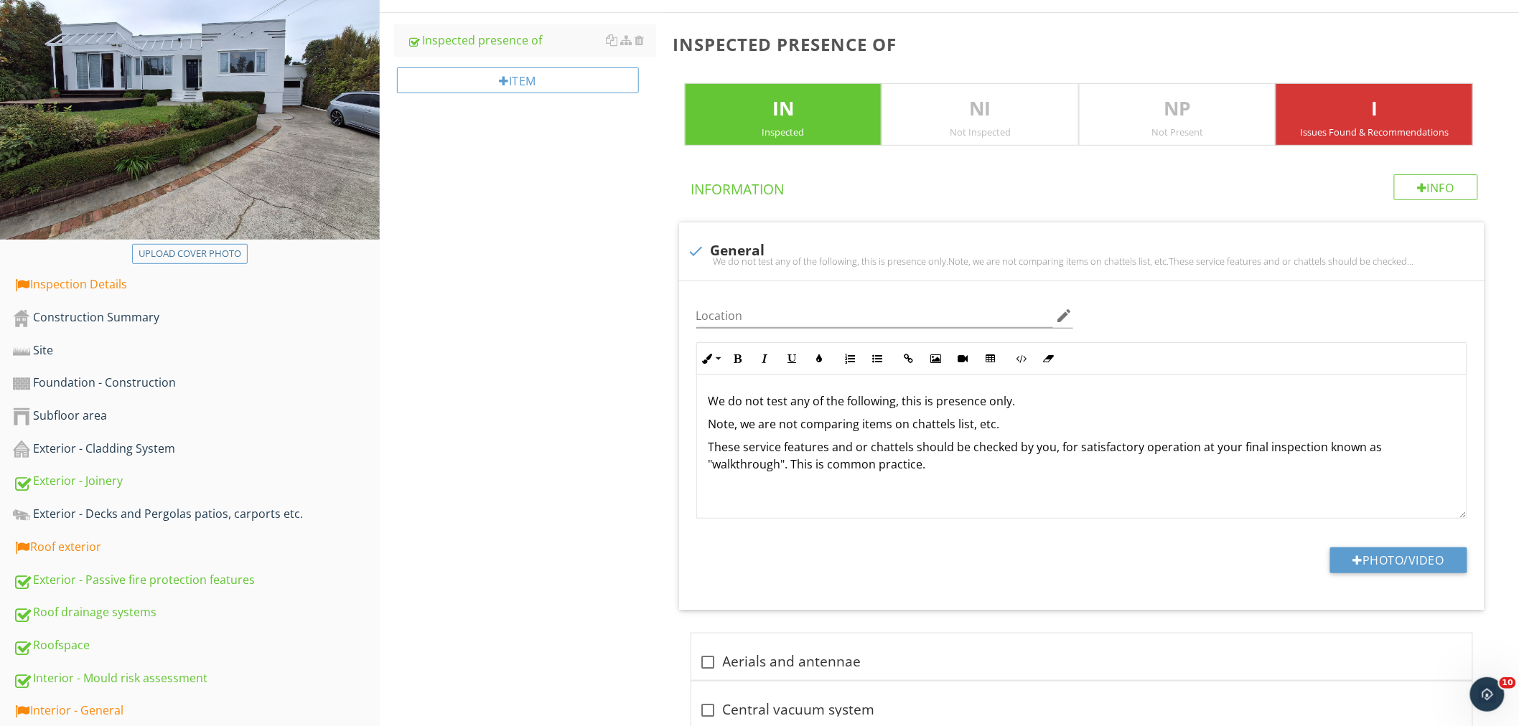
scroll to position [0, 0]
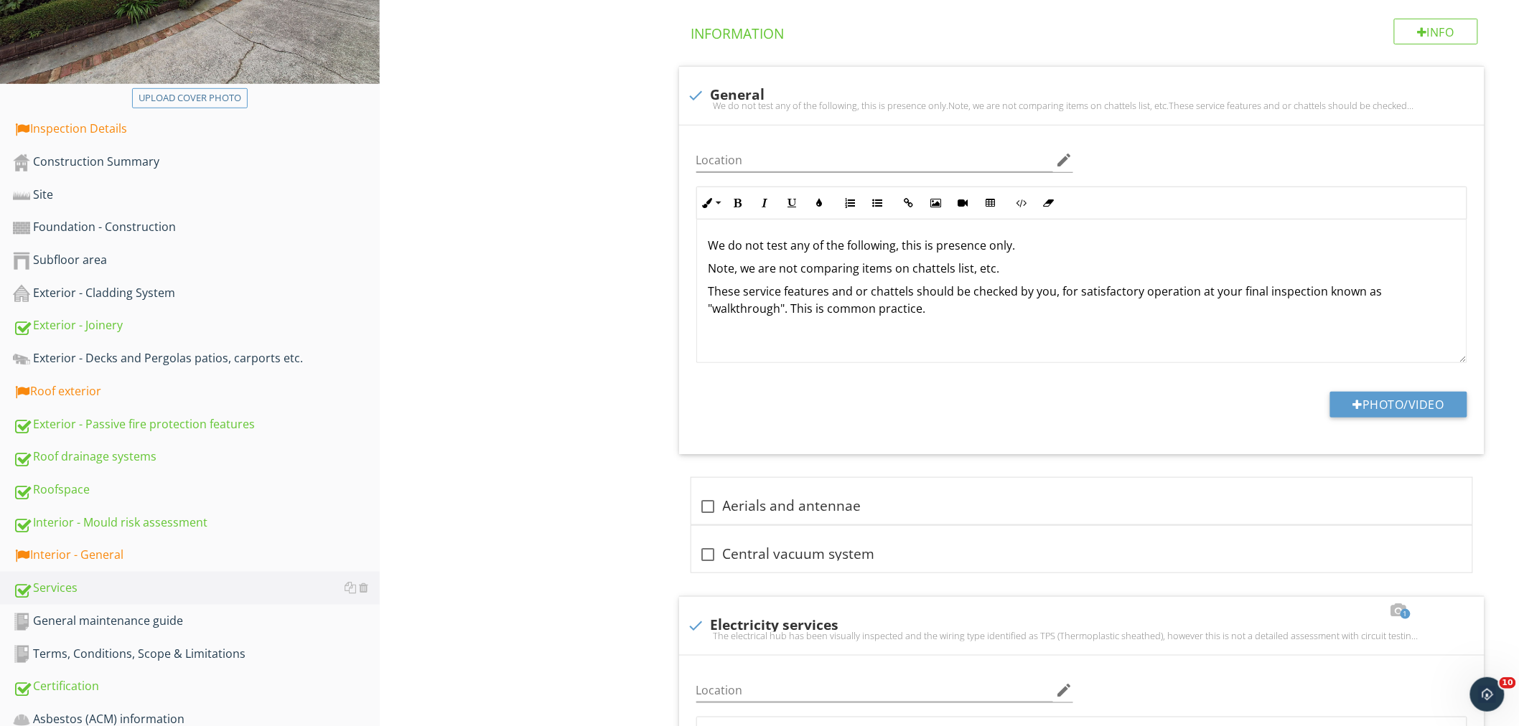
scroll to position [341, 0]
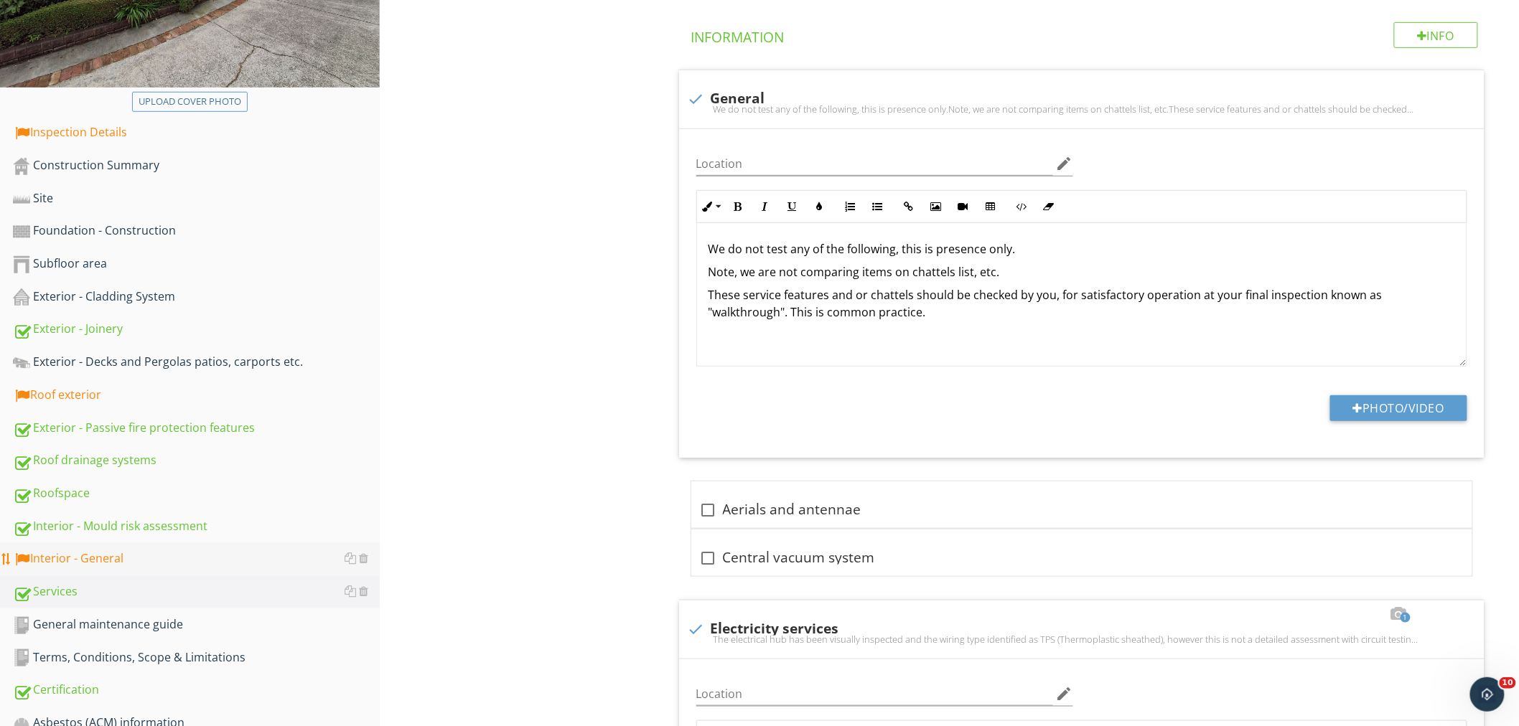
click at [204, 562] on div "Interior - General" at bounding box center [196, 559] width 367 height 19
type textarea "<p><span style="color: rgb(0, 0, 0);">"Dux Quest" pipes and connections identif…"
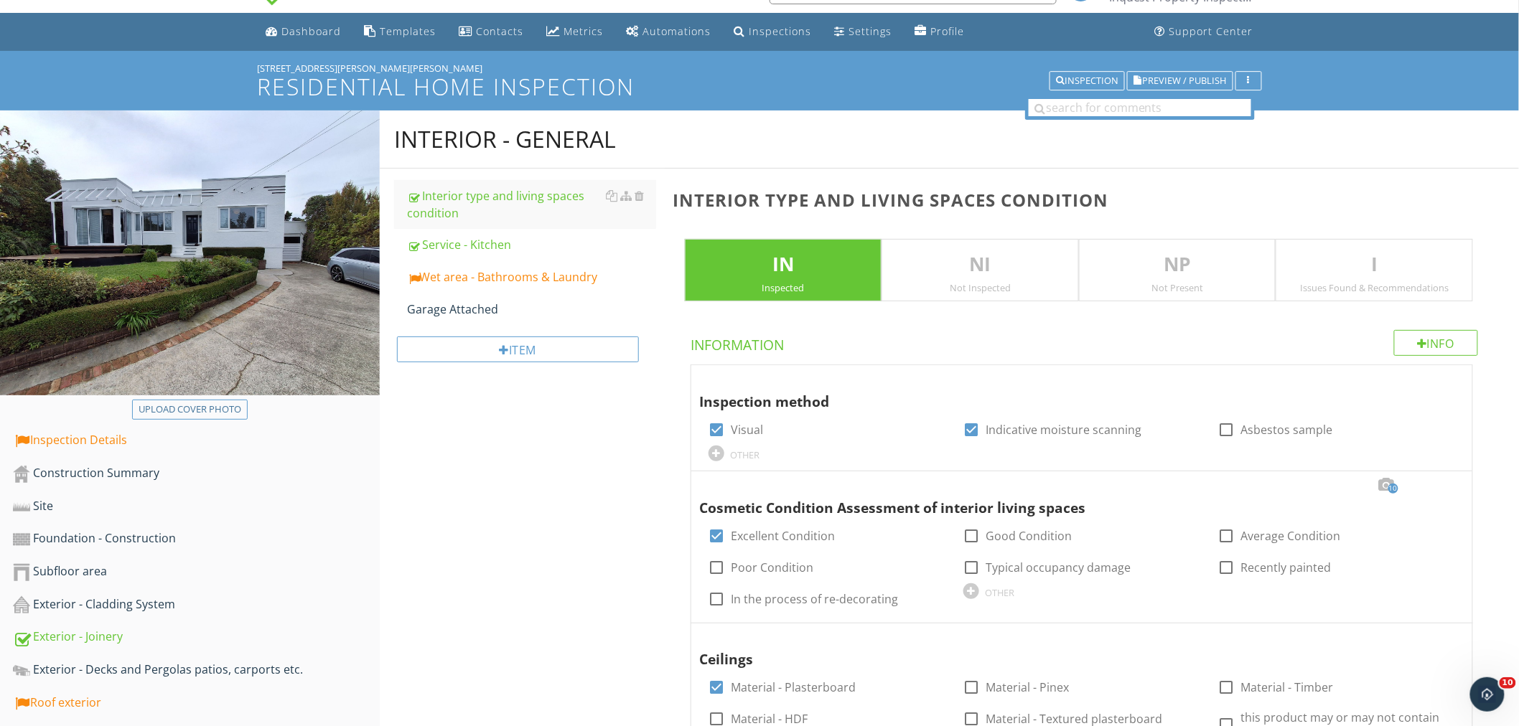
scroll to position [34, 0]
click at [488, 266] on link "Wet area - Bathrooms & Laundry" at bounding box center [531, 277] width 249 height 32
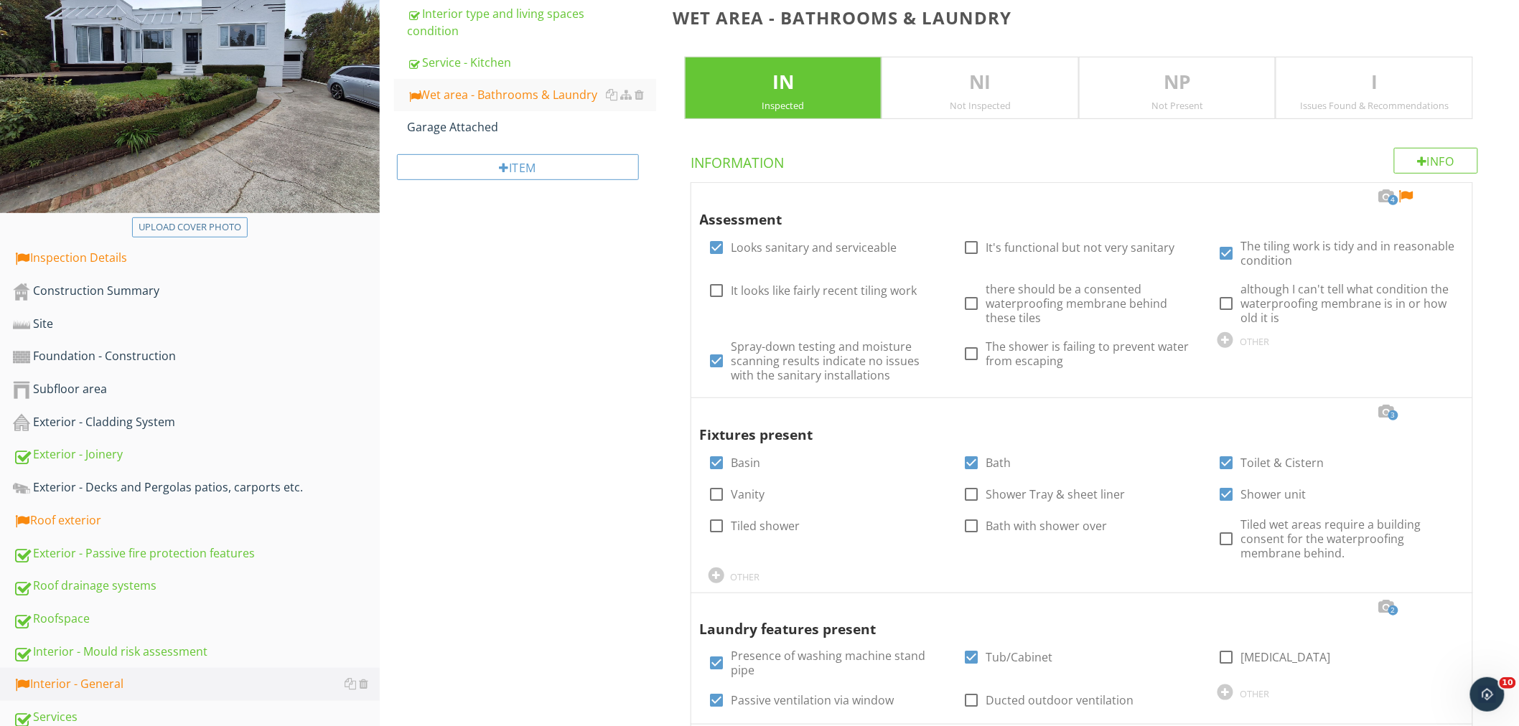
scroll to position [255, 0]
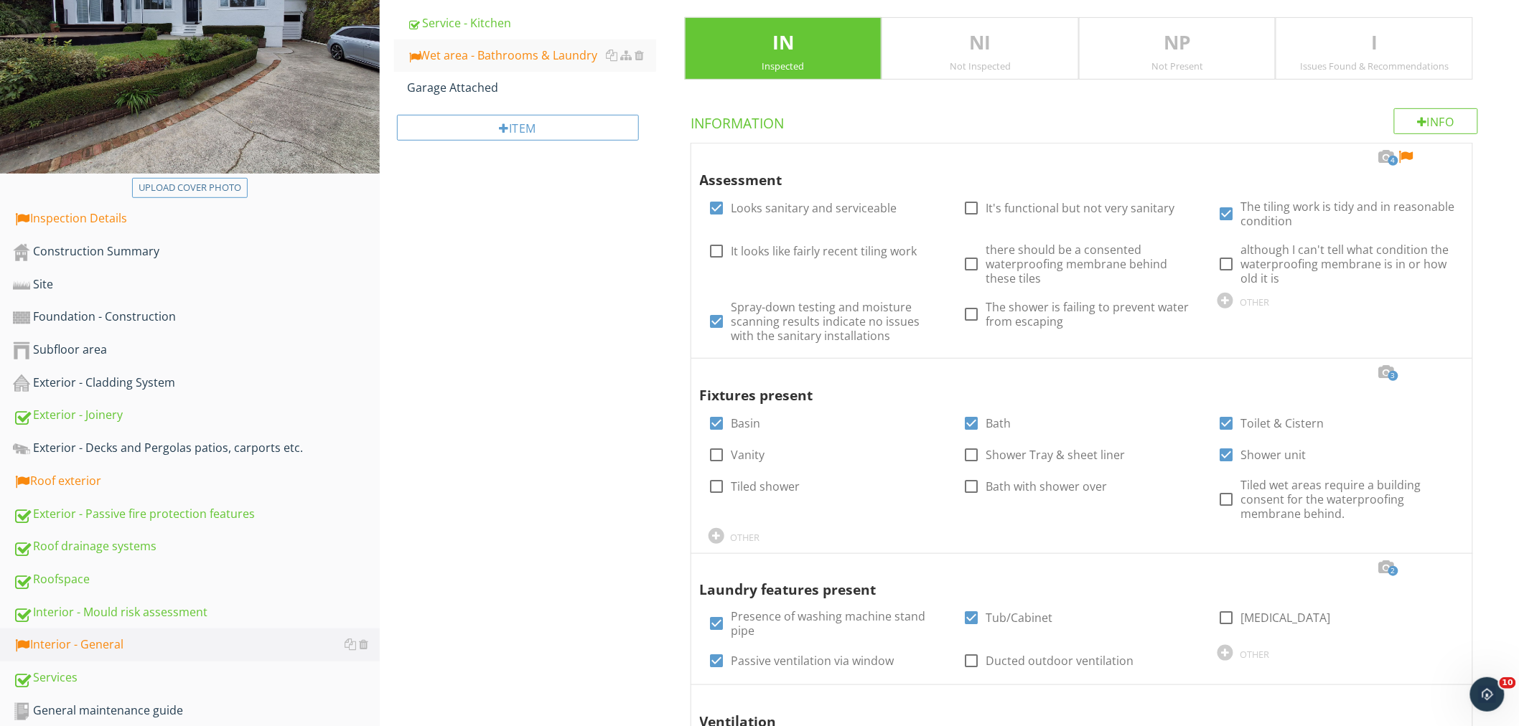
click at [1447, 153] on div at bounding box center [1445, 157] width 17 height 14
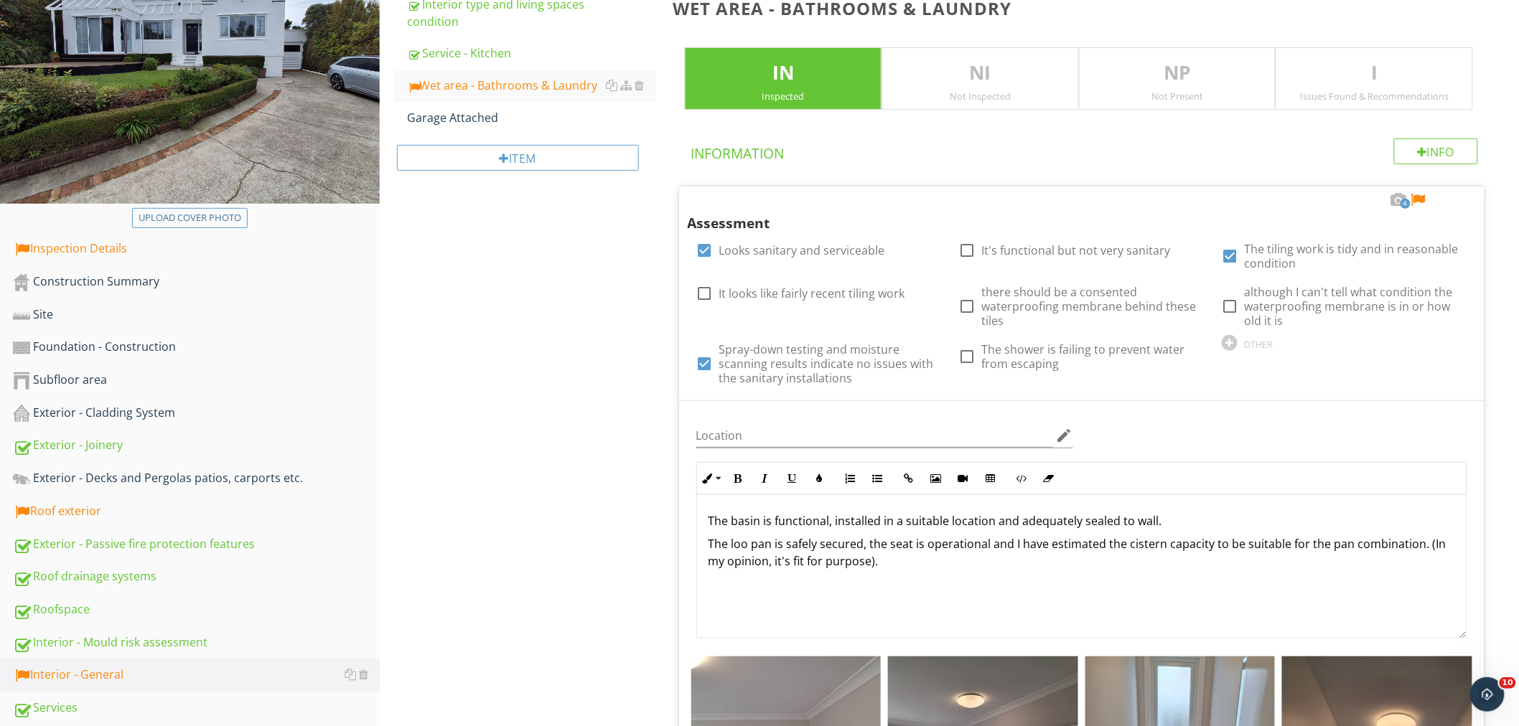
scroll to position [225, 0]
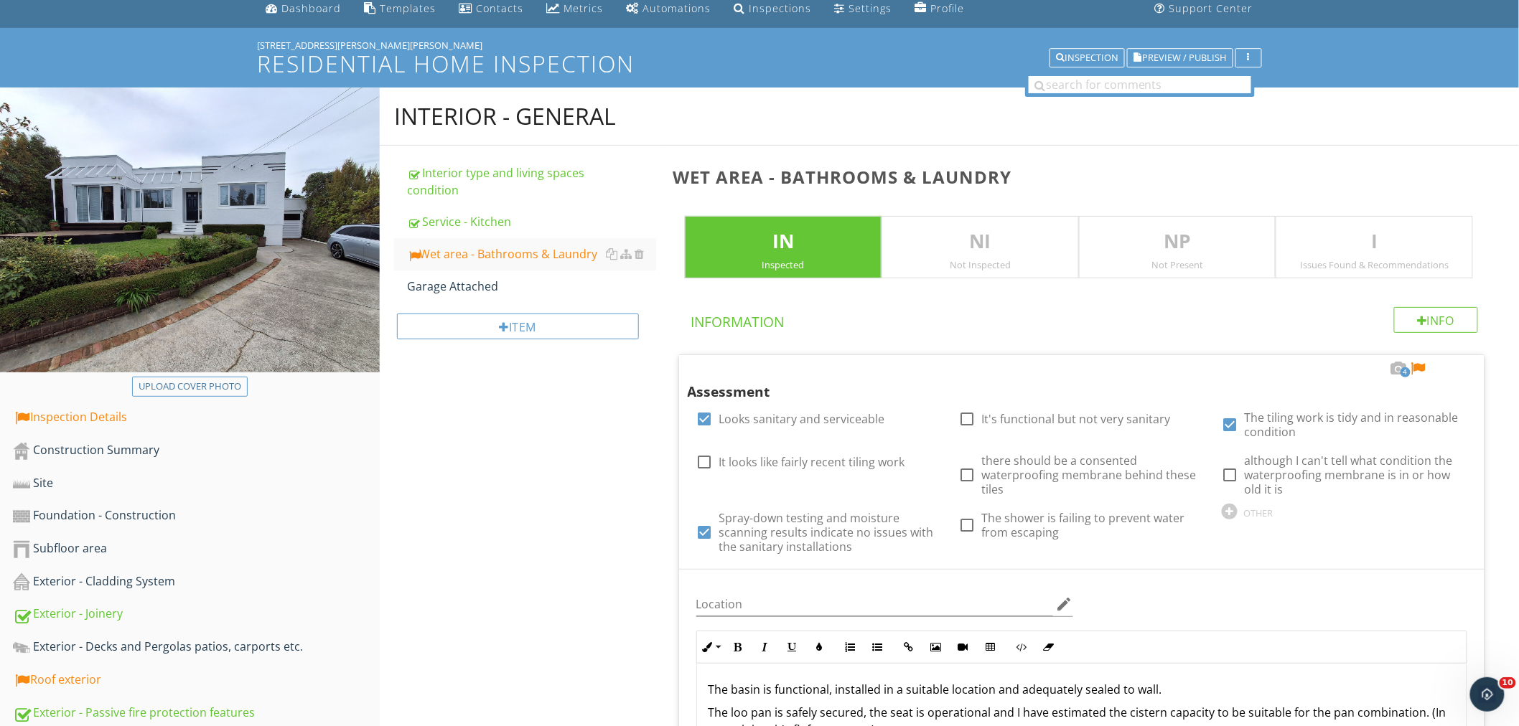
scroll to position [55, 0]
click at [1418, 366] on div at bounding box center [1417, 369] width 17 height 14
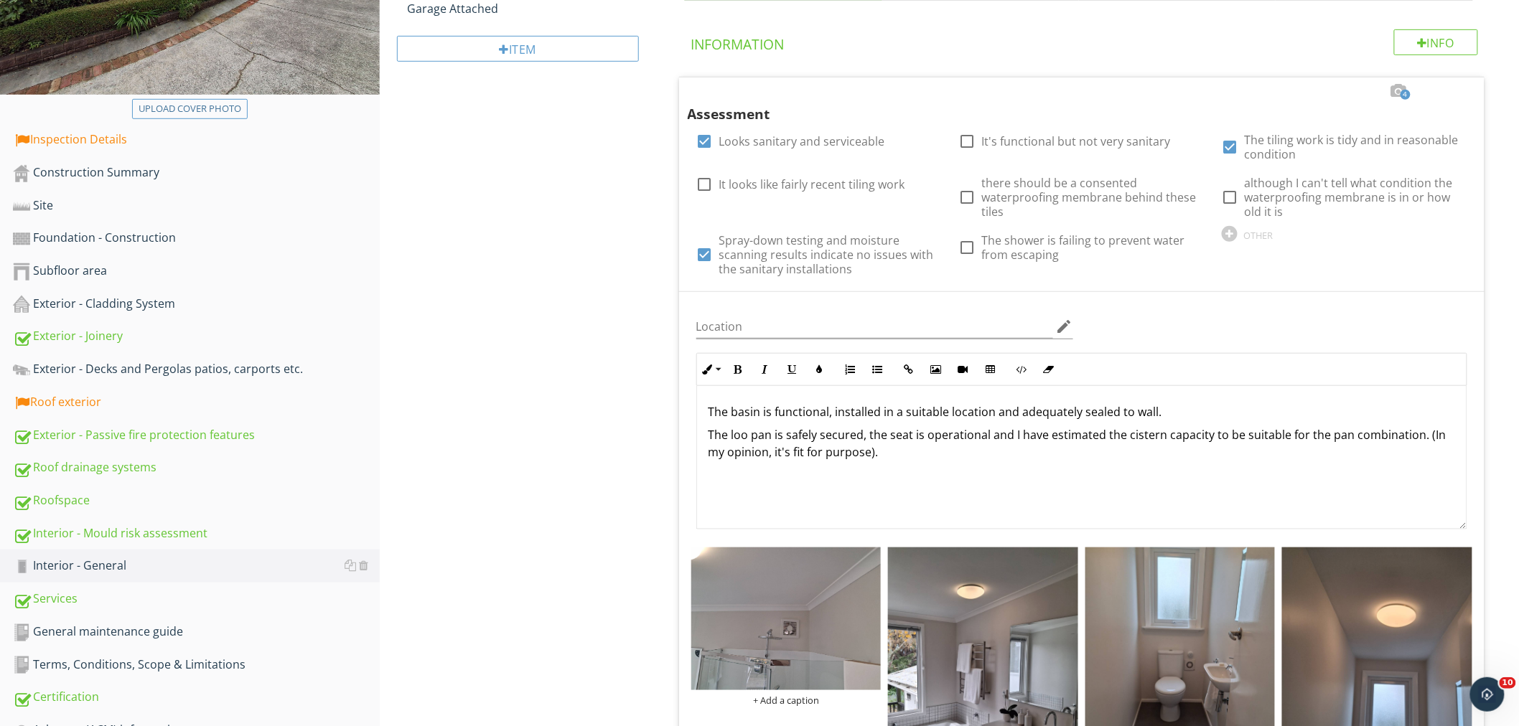
scroll to position [335, 0]
drag, startPoint x: 546, startPoint y: 368, endPoint x: 527, endPoint y: 498, distance: 131.2
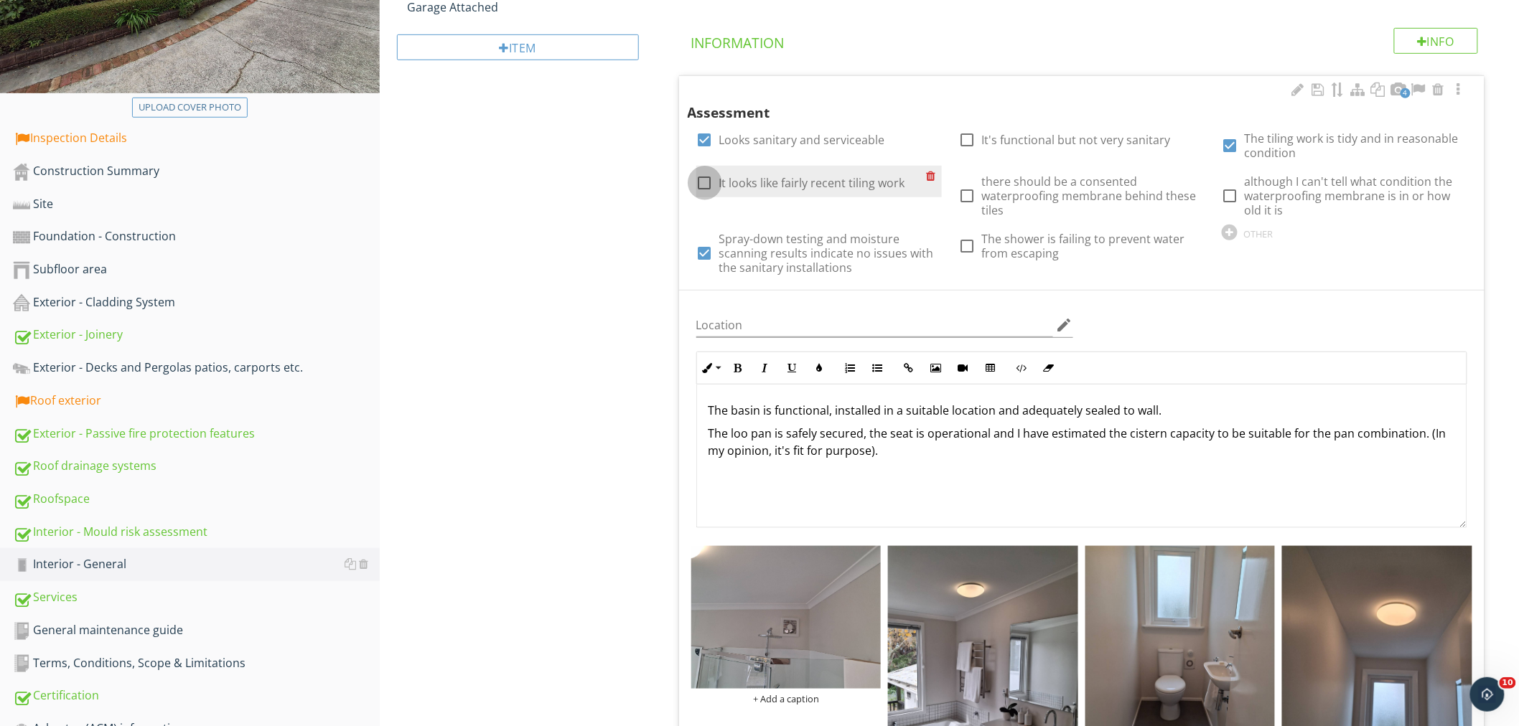
click at [710, 181] on div at bounding box center [705, 183] width 24 height 24
checkbox input "true"
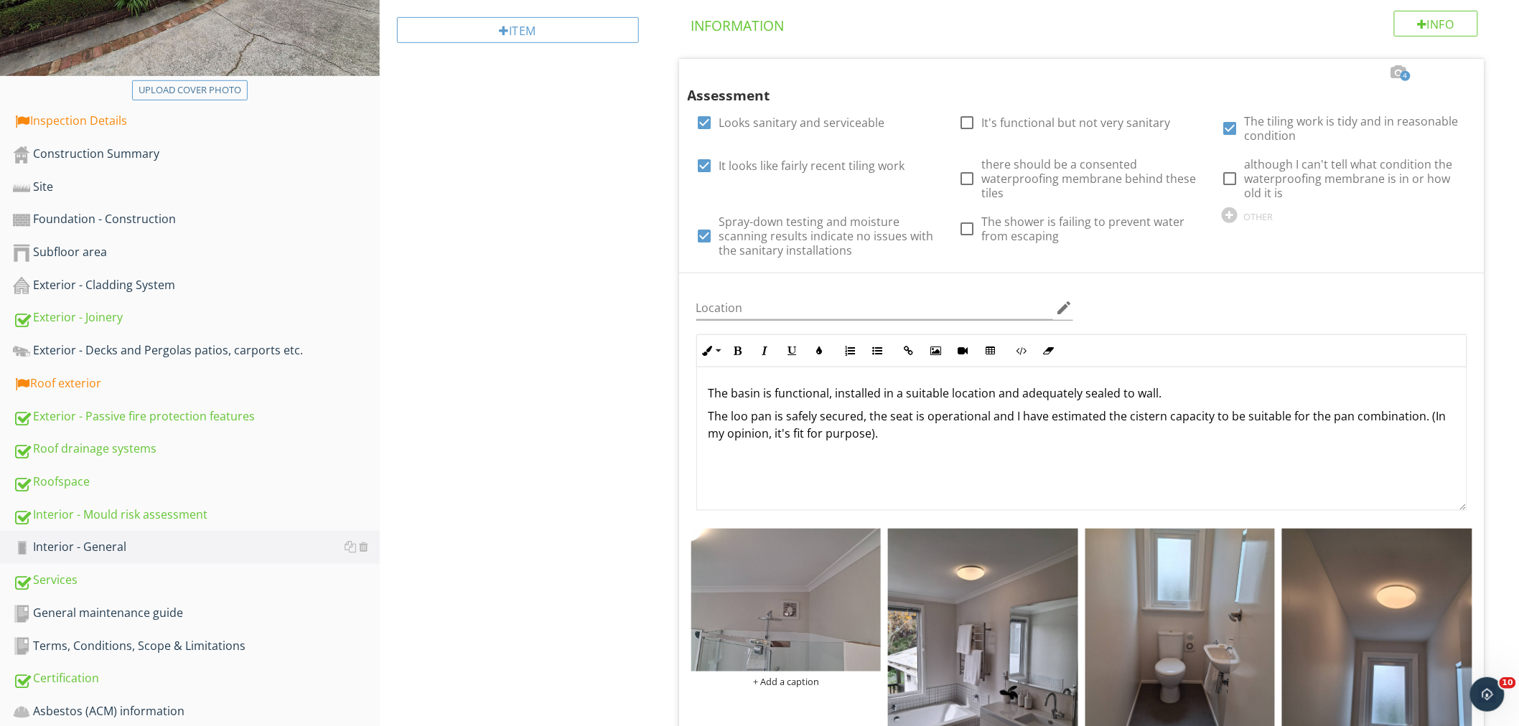
scroll to position [353, 0]
click at [967, 177] on div at bounding box center [967, 178] width 24 height 24
checkbox input "true"
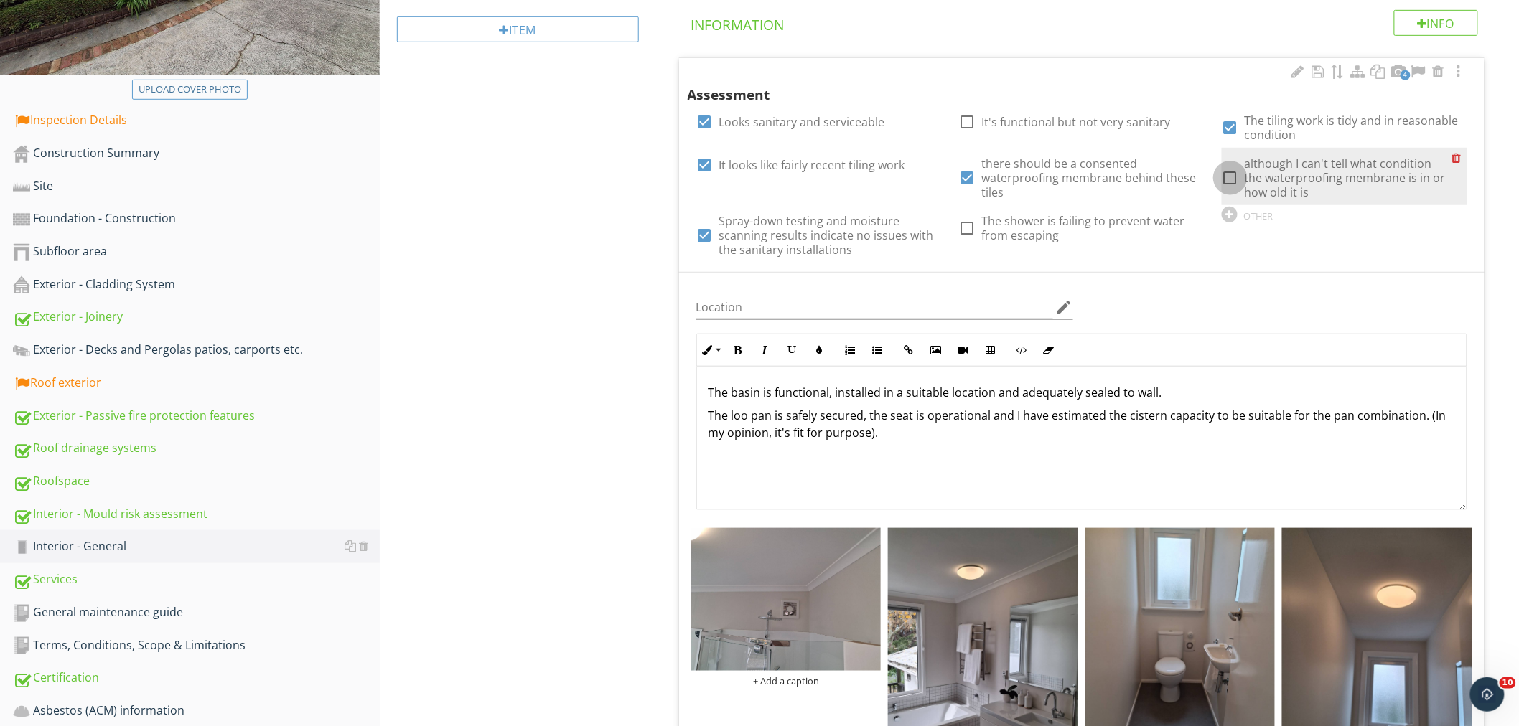
click at [1224, 175] on div at bounding box center [1230, 178] width 24 height 24
checkbox input "true"
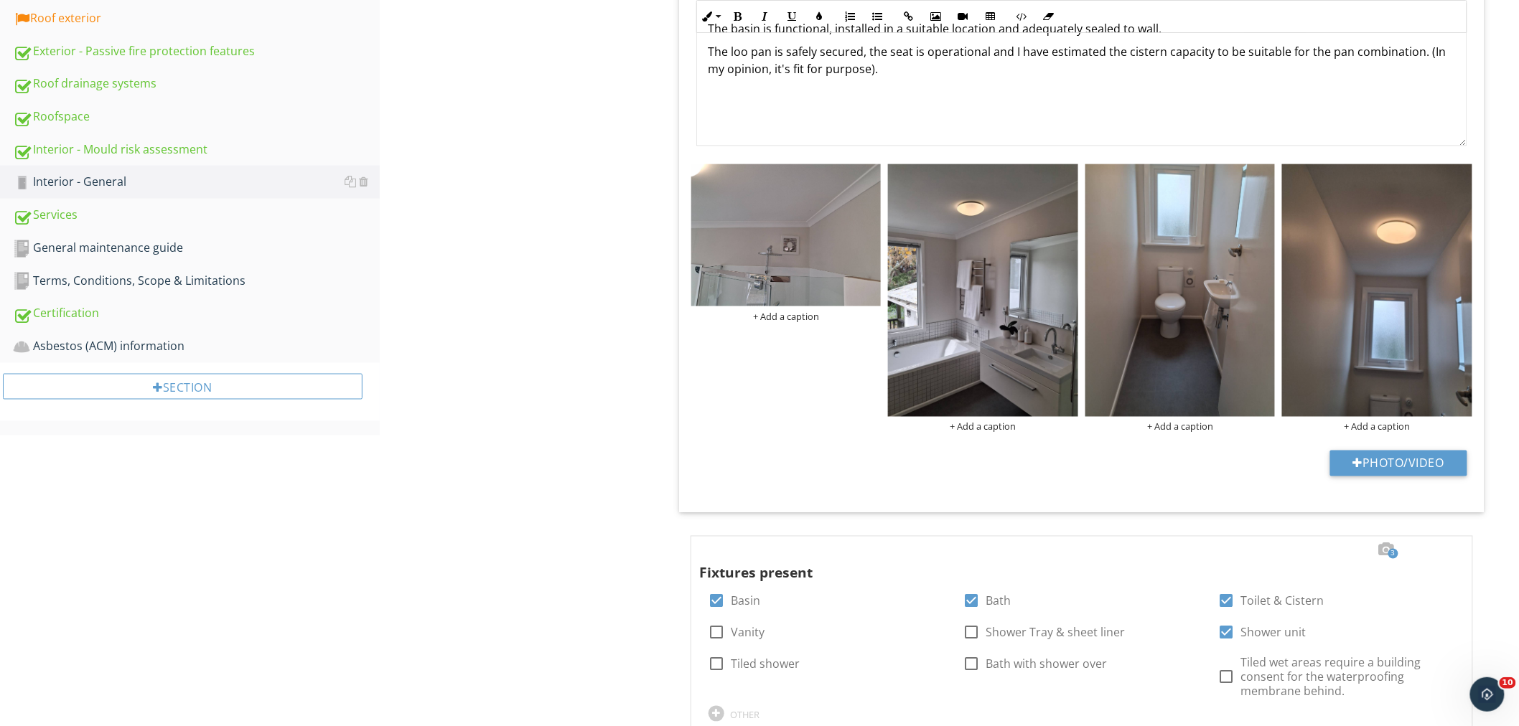
scroll to position [718, 0]
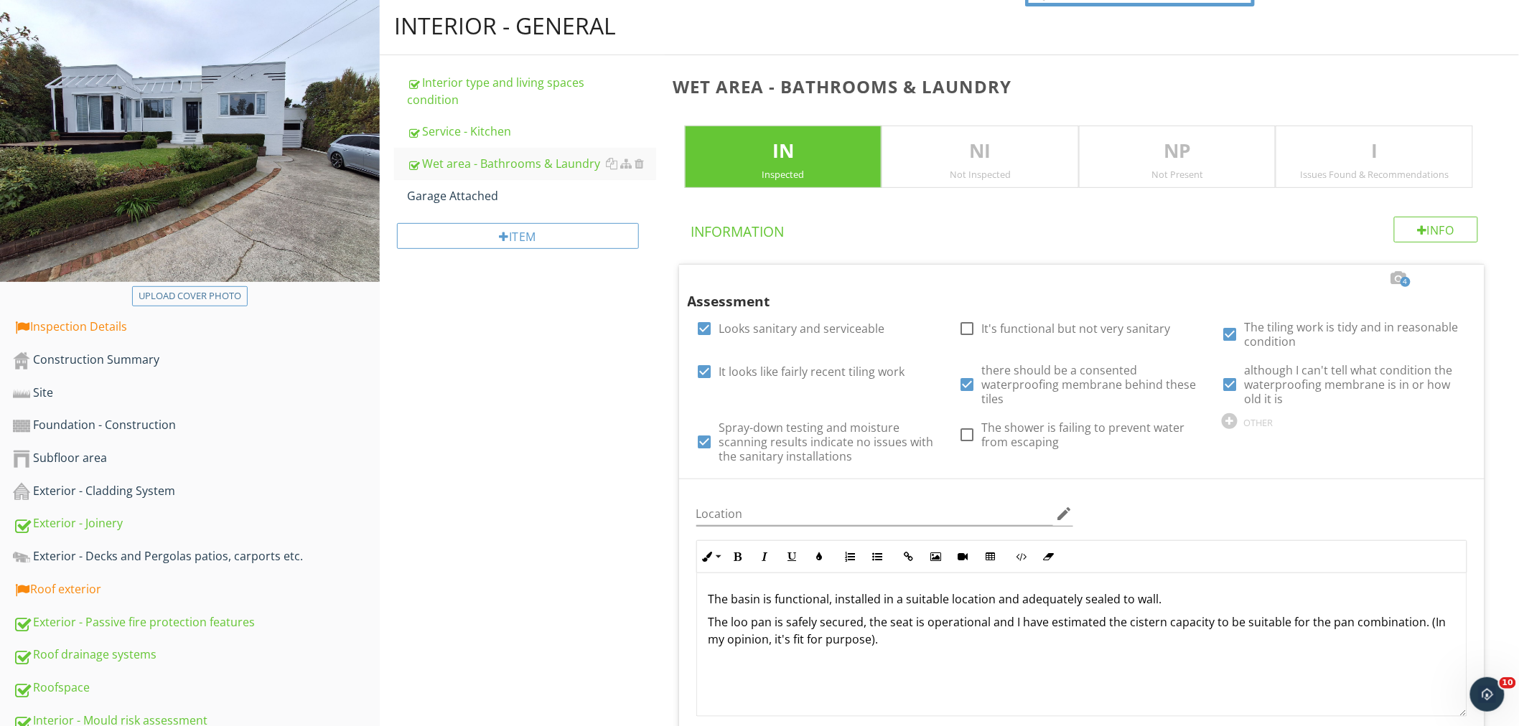
scroll to position [148, 0]
click at [43, 323] on div "Inspection Details" at bounding box center [196, 325] width 367 height 19
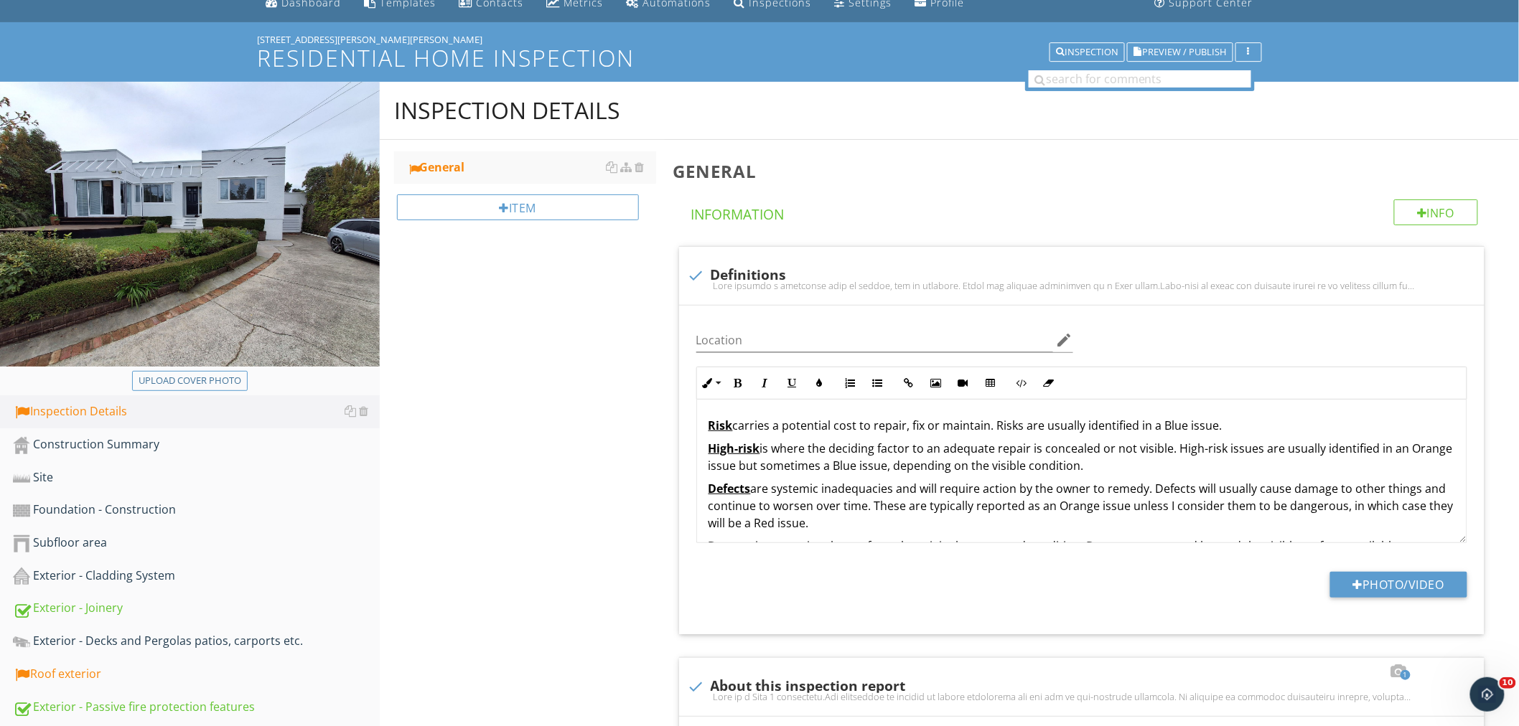
scroll to position [63, 0]
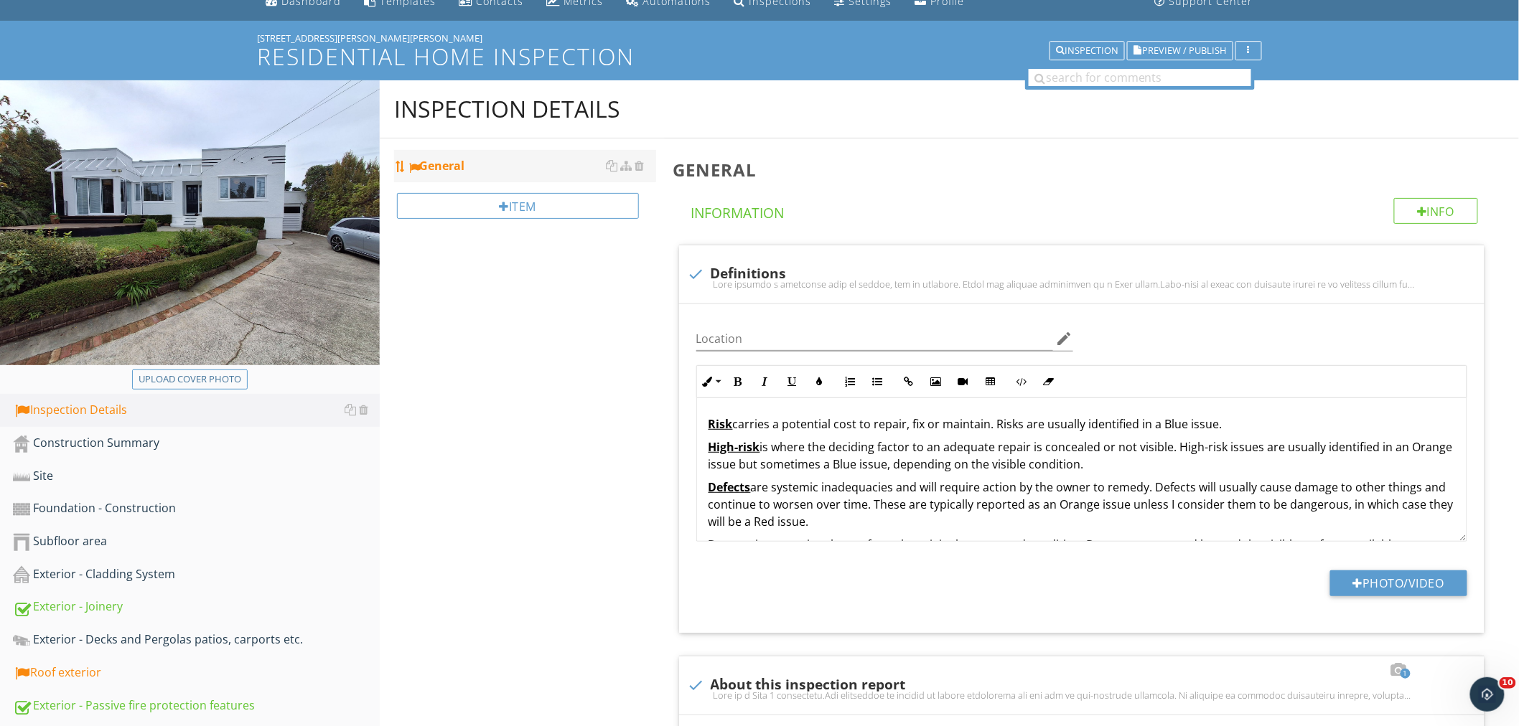
click at [466, 171] on div "General" at bounding box center [531, 165] width 249 height 17
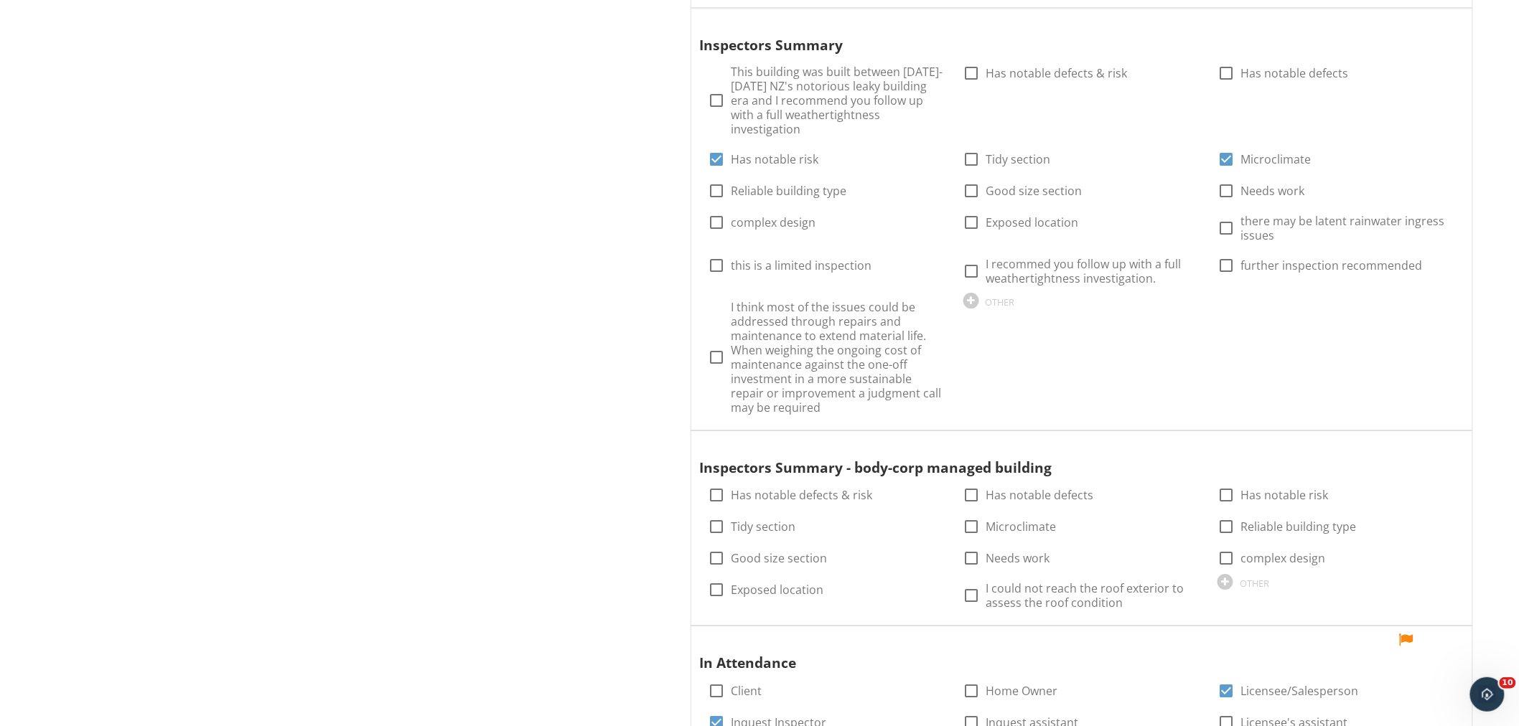
scroll to position [1720, 0]
click at [986, 184] on label "Good size section" at bounding box center [1034, 191] width 96 height 14
checkbox input "true"
click at [633, 292] on div "Inspection Details General Item General Info Information check Definitions Loca…" at bounding box center [949, 421] width 1139 height 3995
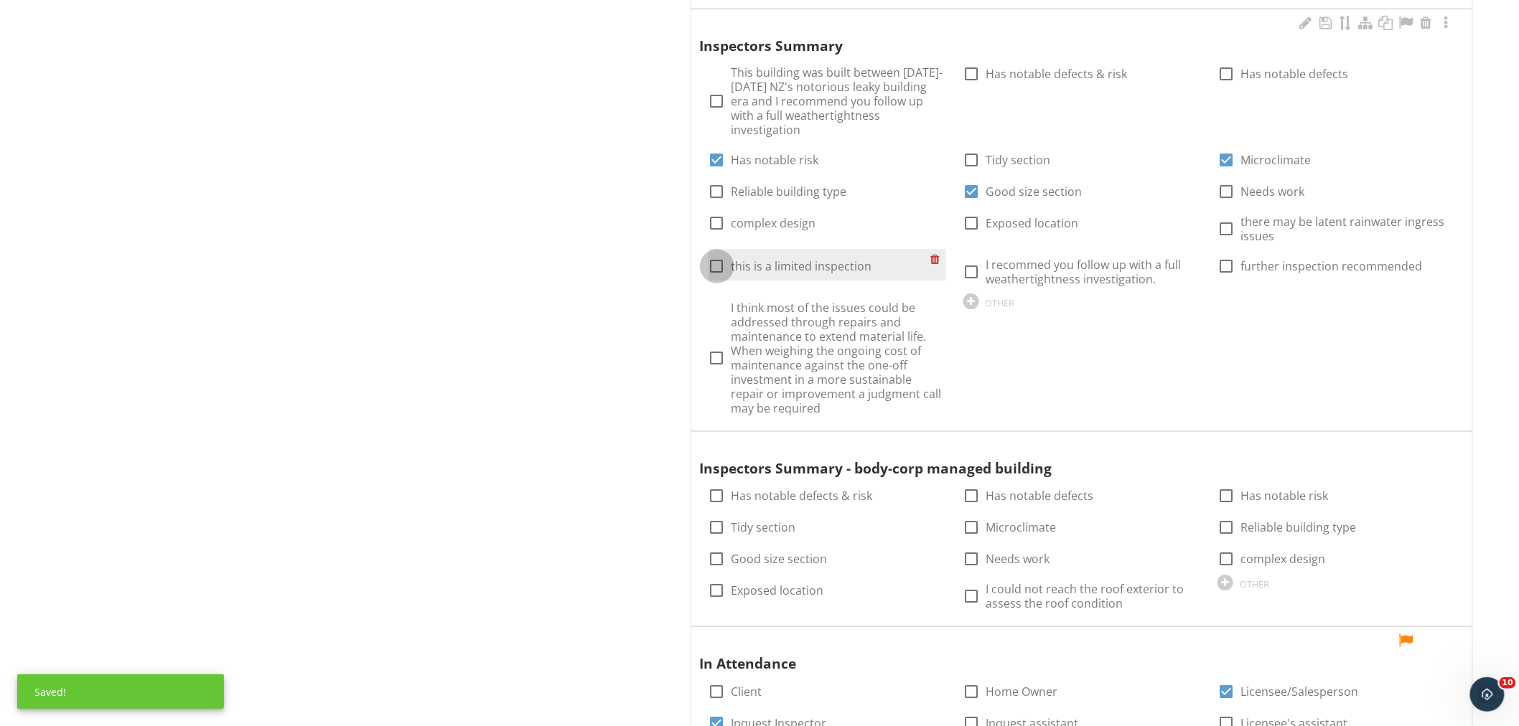
click at [722, 254] on div at bounding box center [717, 266] width 24 height 24
checkbox input "true"
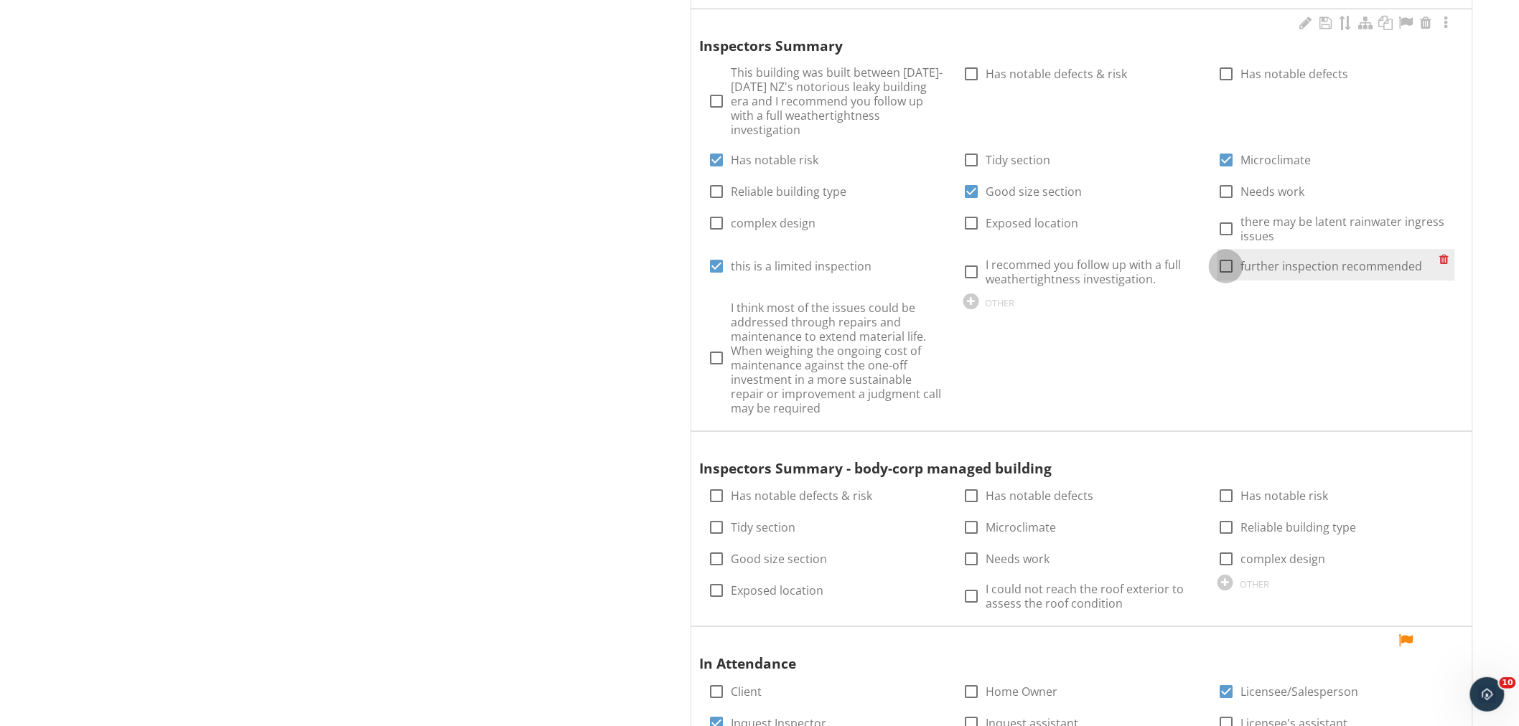
click at [1229, 255] on div at bounding box center [1226, 266] width 24 height 24
checkbox input "true"
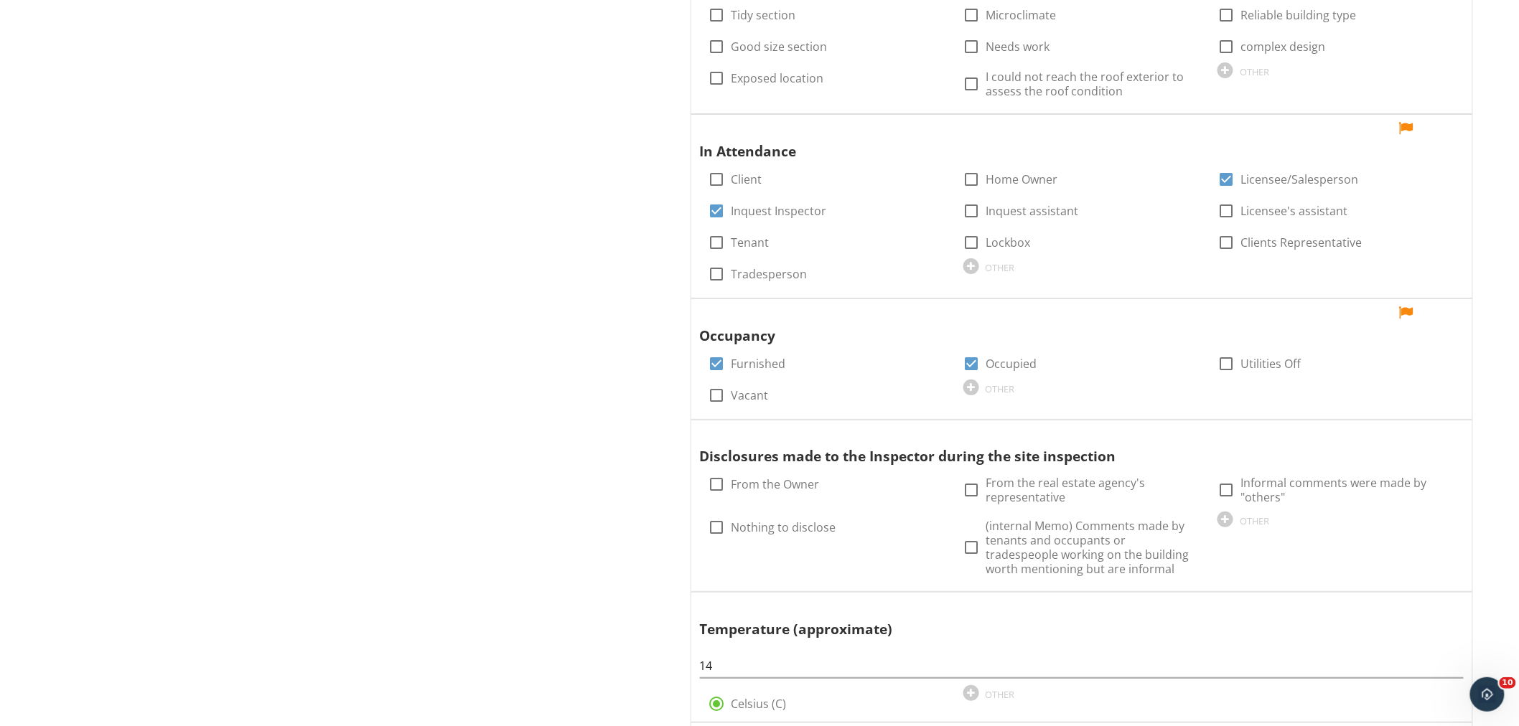
scroll to position [2234, 0]
click at [1403, 304] on div at bounding box center [1405, 311] width 17 height 14
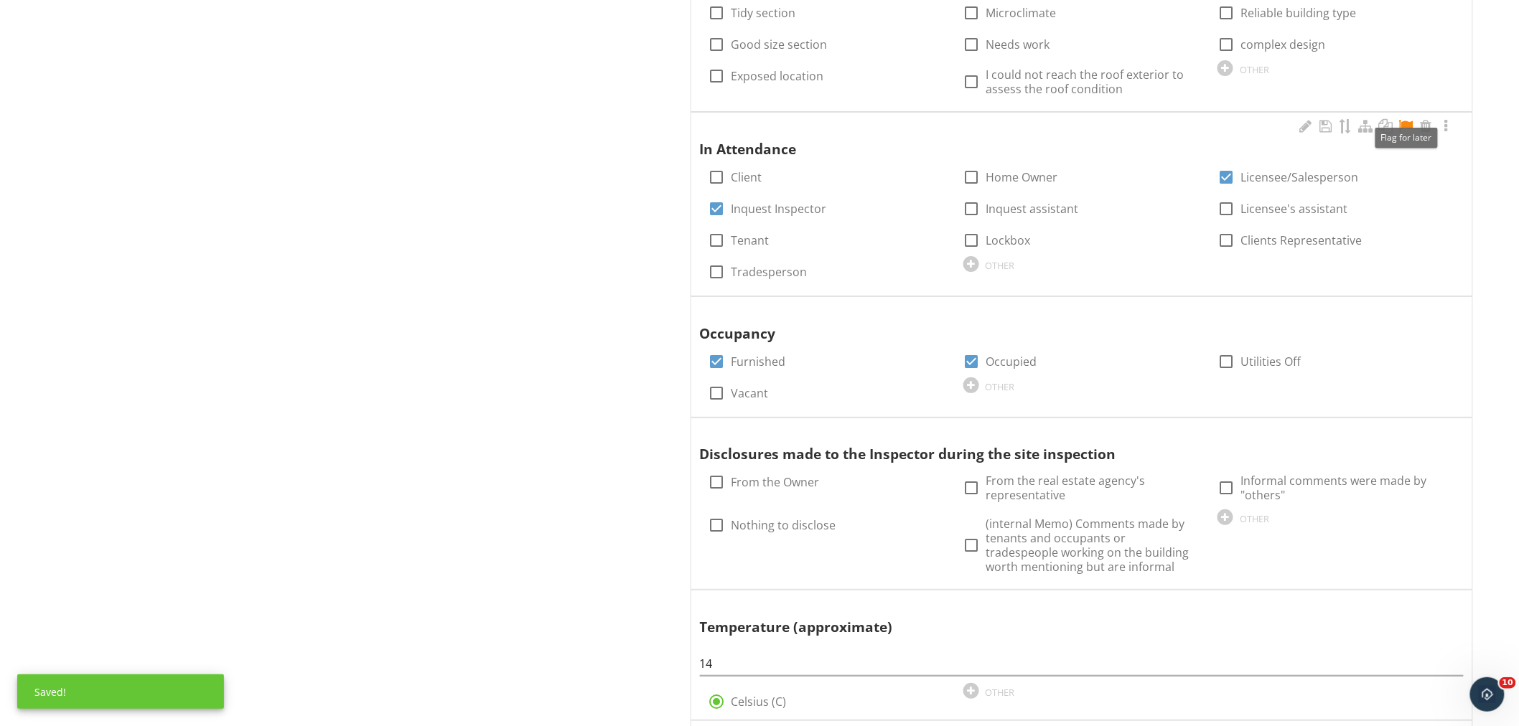
click at [1407, 119] on div at bounding box center [1405, 126] width 17 height 14
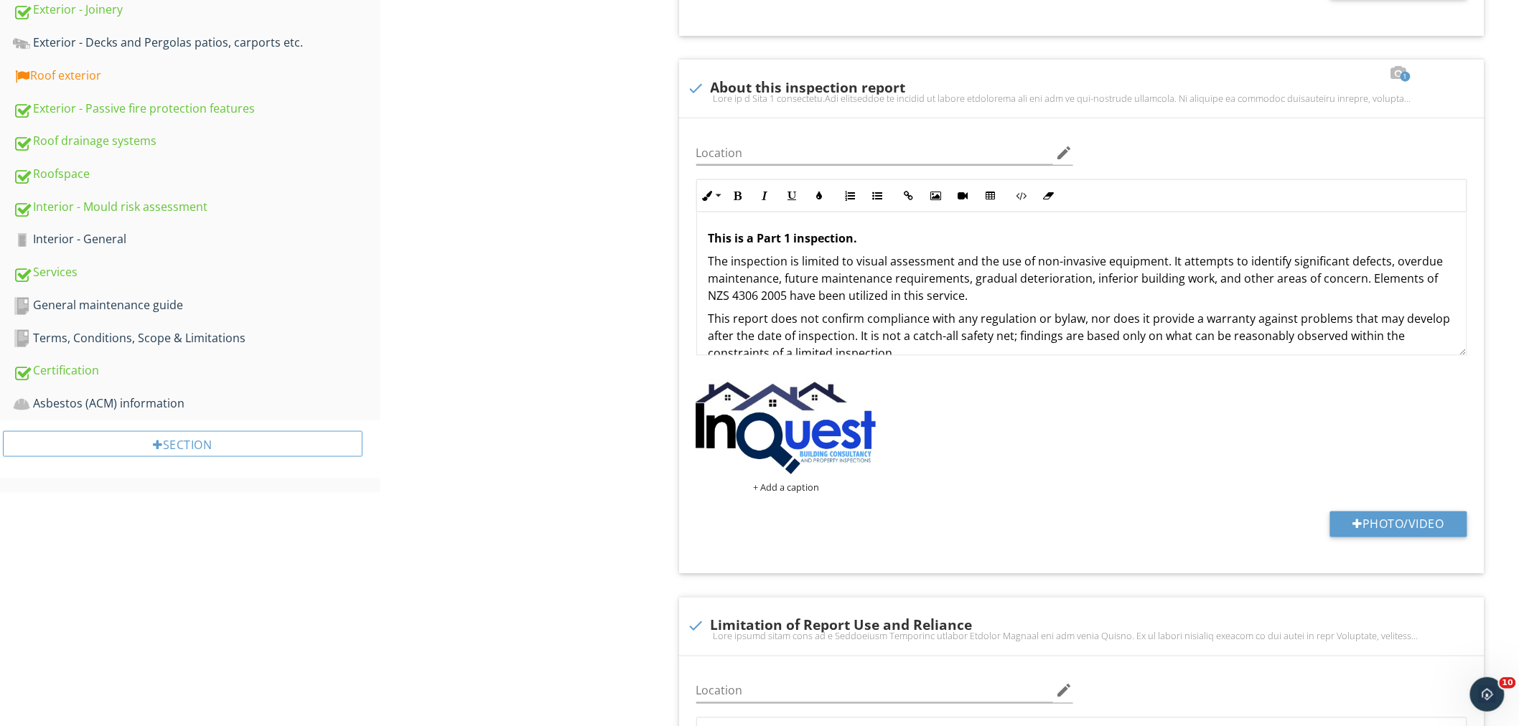
scroll to position [659, 0]
click at [75, 78] on div "Roof exterior" at bounding box center [196, 77] width 367 height 19
type textarea "<p>For a full list of building elements, please visit<a href="http://www.buildi…"
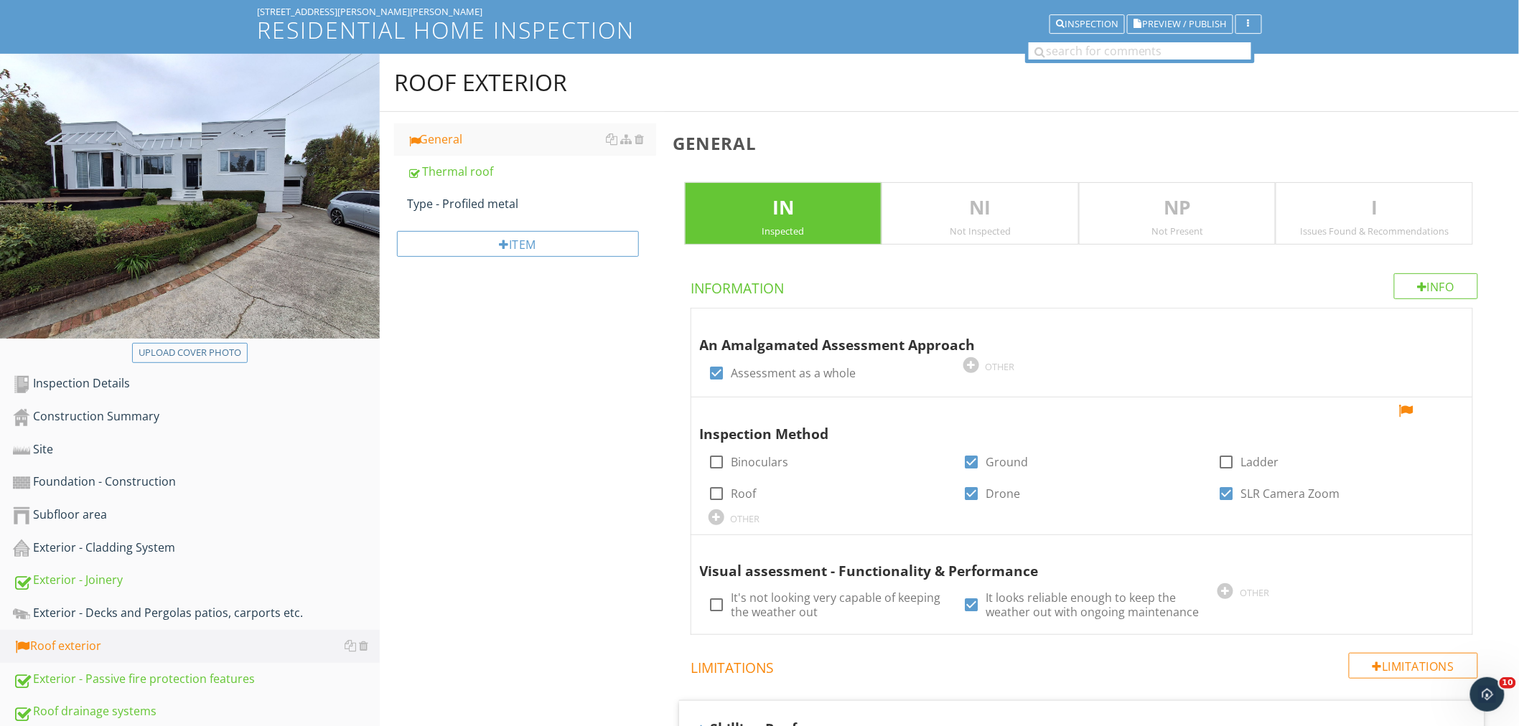
scroll to position [91, 0]
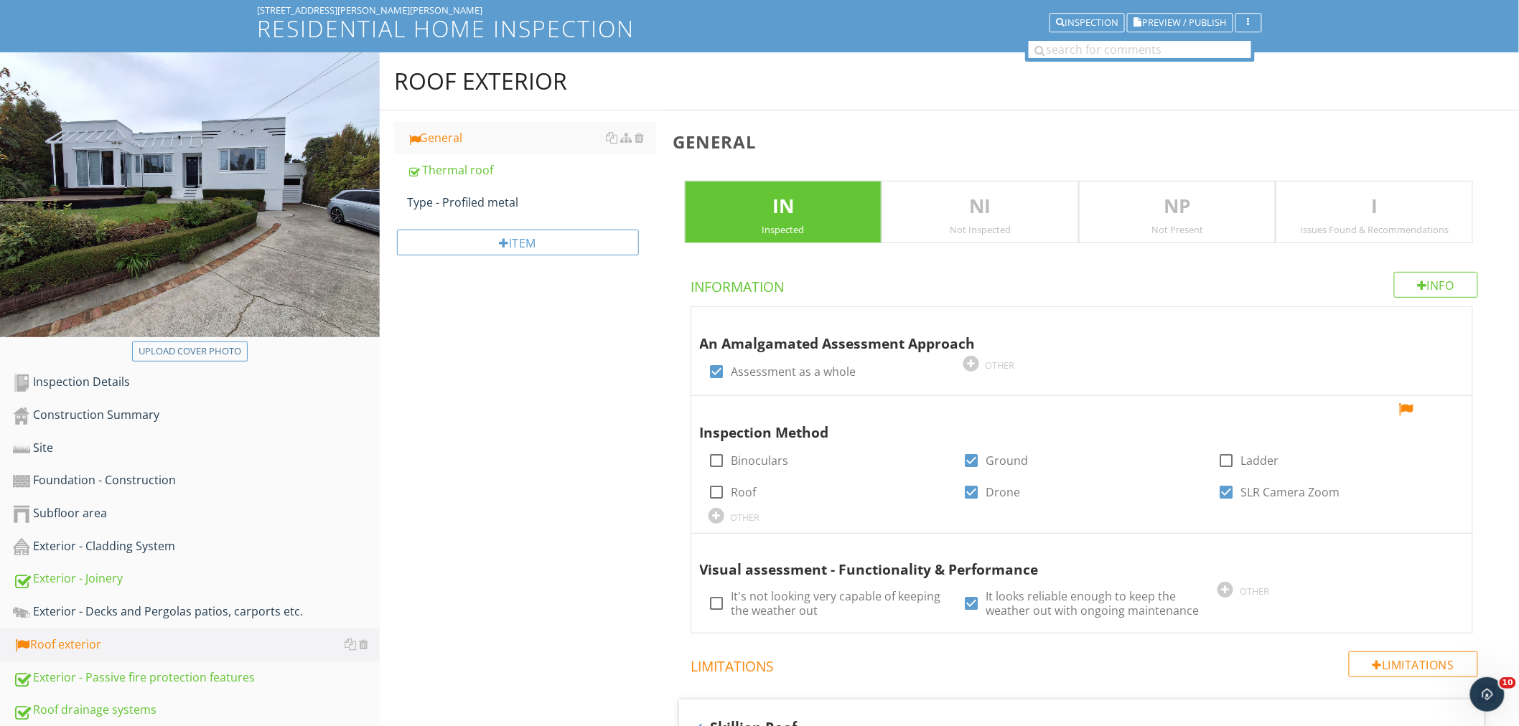
click at [1447, 411] on div at bounding box center [1445, 410] width 17 height 14
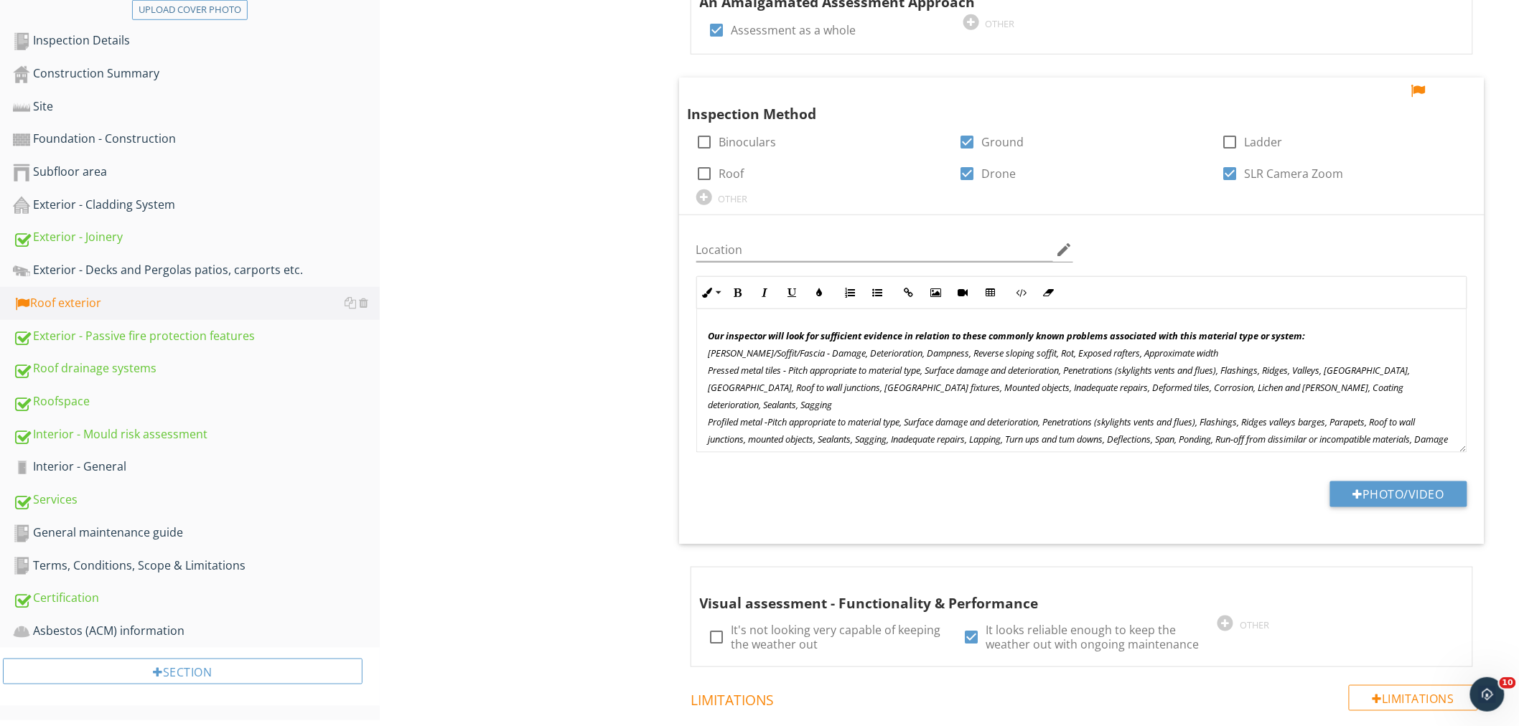
scroll to position [432, 0]
click at [1415, 93] on div at bounding box center [1417, 92] width 17 height 14
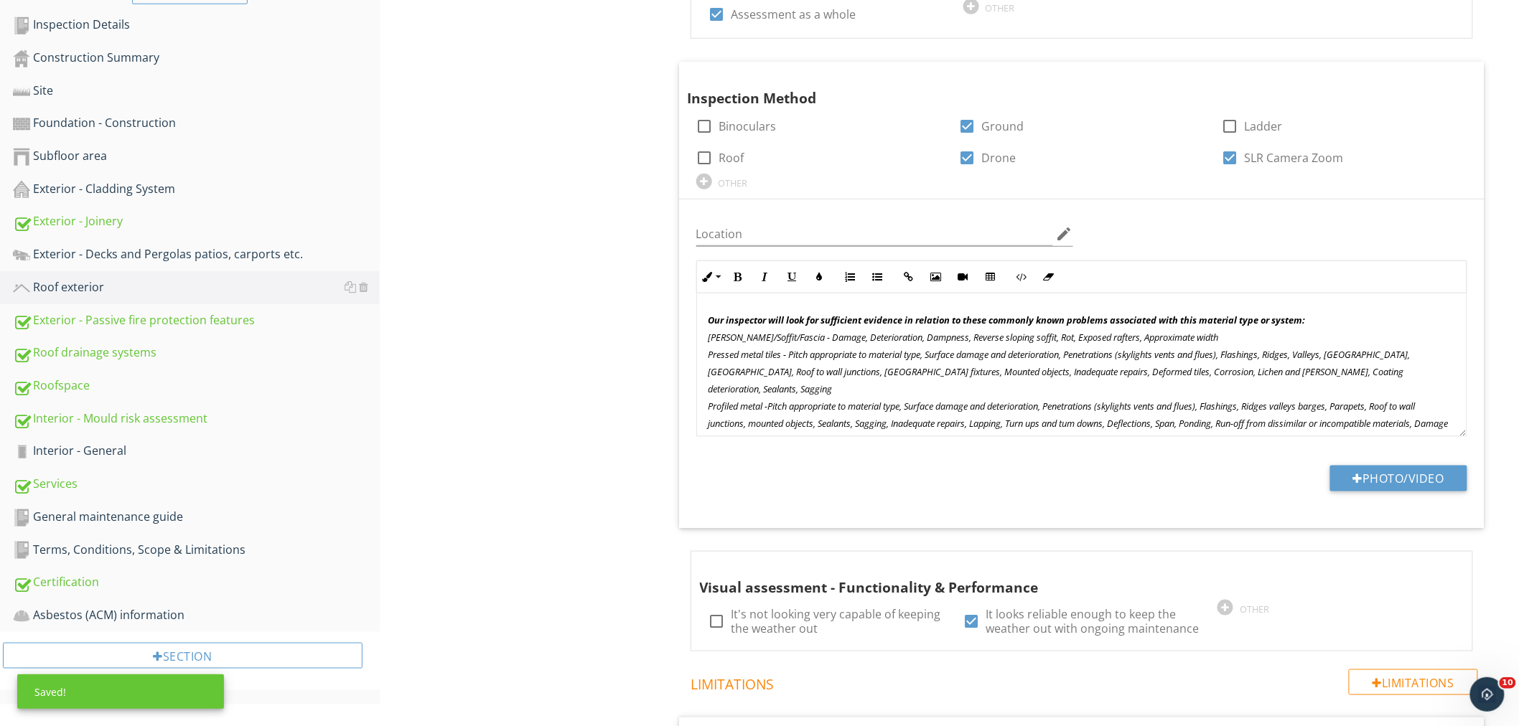
scroll to position [450, 0]
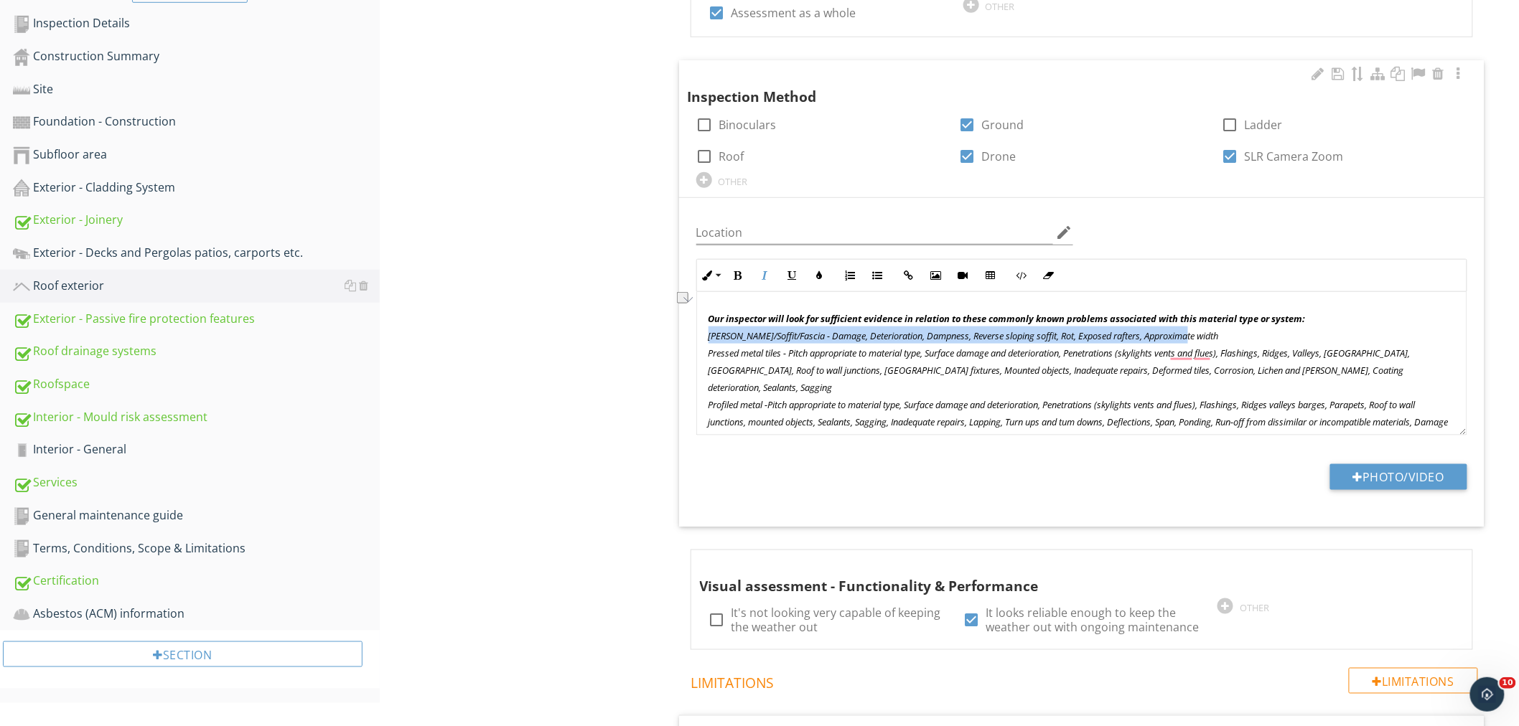
drag, startPoint x: 710, startPoint y: 334, endPoint x: 1193, endPoint y: 331, distance: 482.3
click at [1193, 331] on p "Our inspector will look for sufficient evidence in relation to these commonly k…" at bounding box center [1081, 490] width 746 height 362
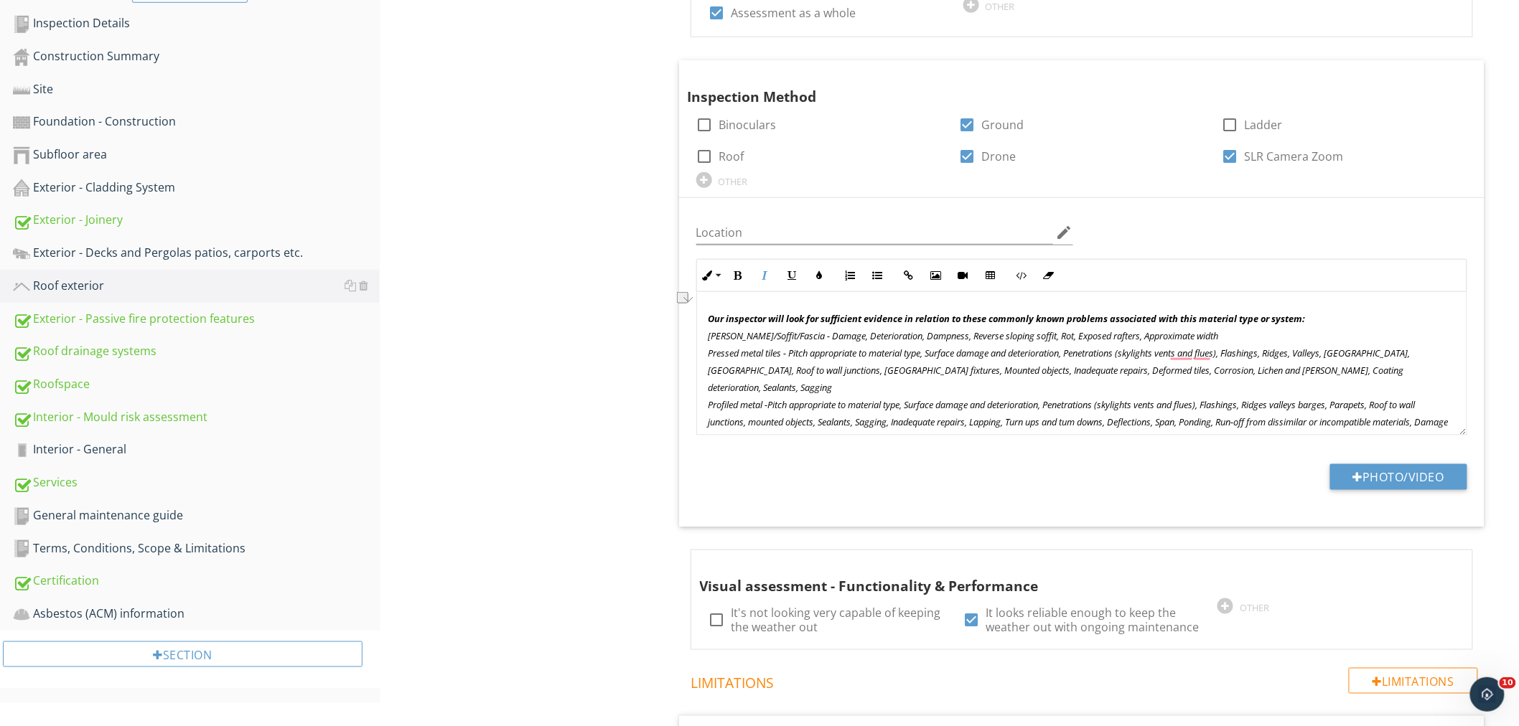
click at [591, 252] on div "Roof exterior General Thermal roof Type - Profiled metal Item General IN Inspec…" at bounding box center [949, 687] width 1139 height 1987
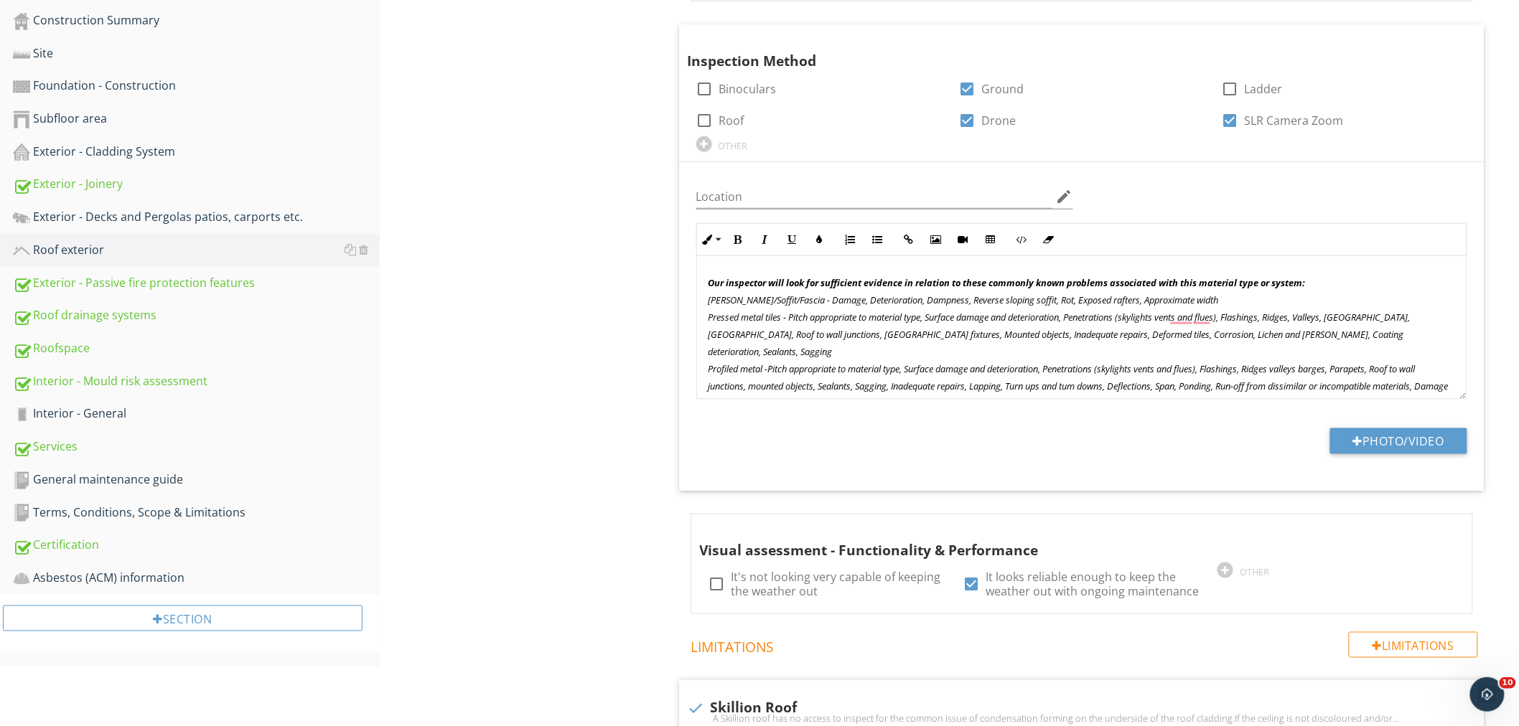
scroll to position [488, 0]
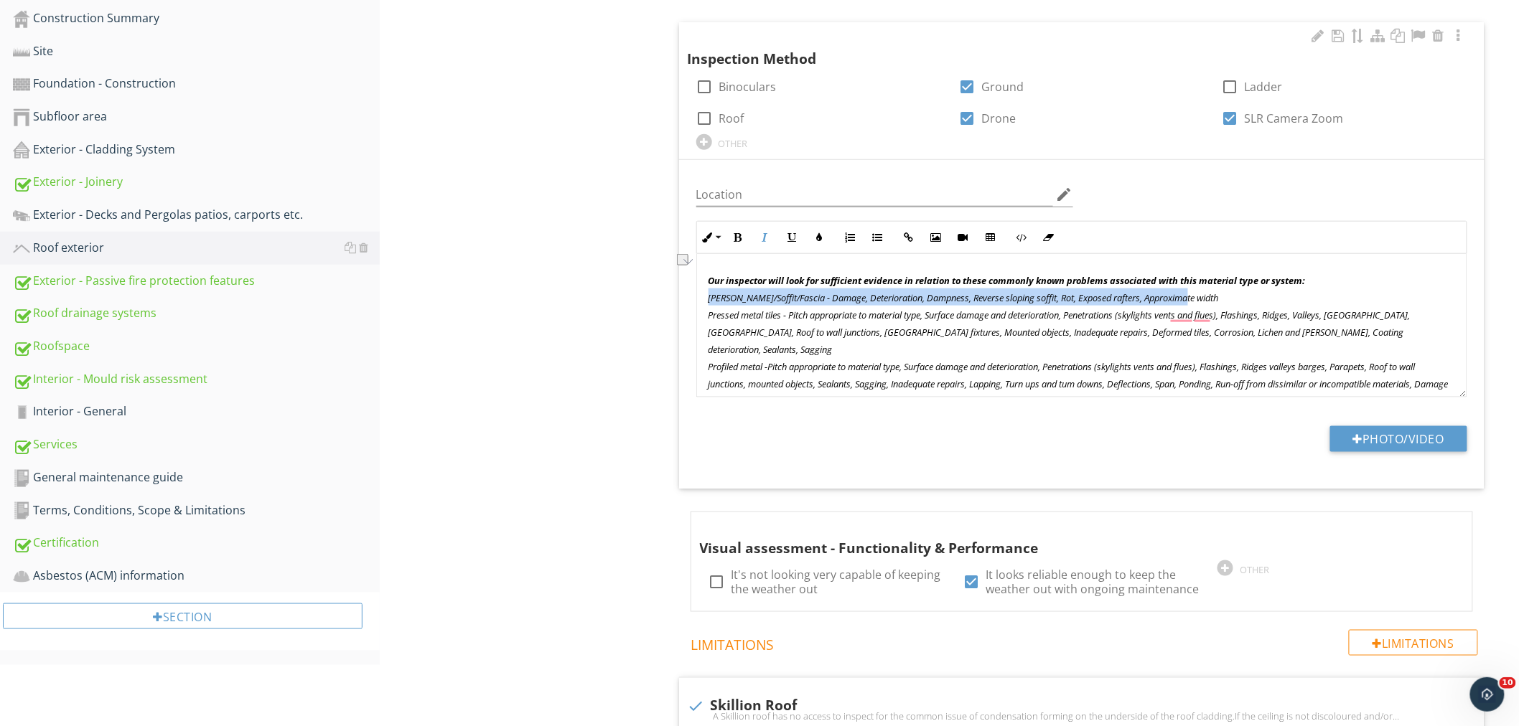
drag, startPoint x: 709, startPoint y: 295, endPoint x: 1209, endPoint y: 300, distance: 500.2
click at [1209, 300] on p "Our inspector will look for sufficient evidence in relation to these commonly k…" at bounding box center [1081, 452] width 746 height 362
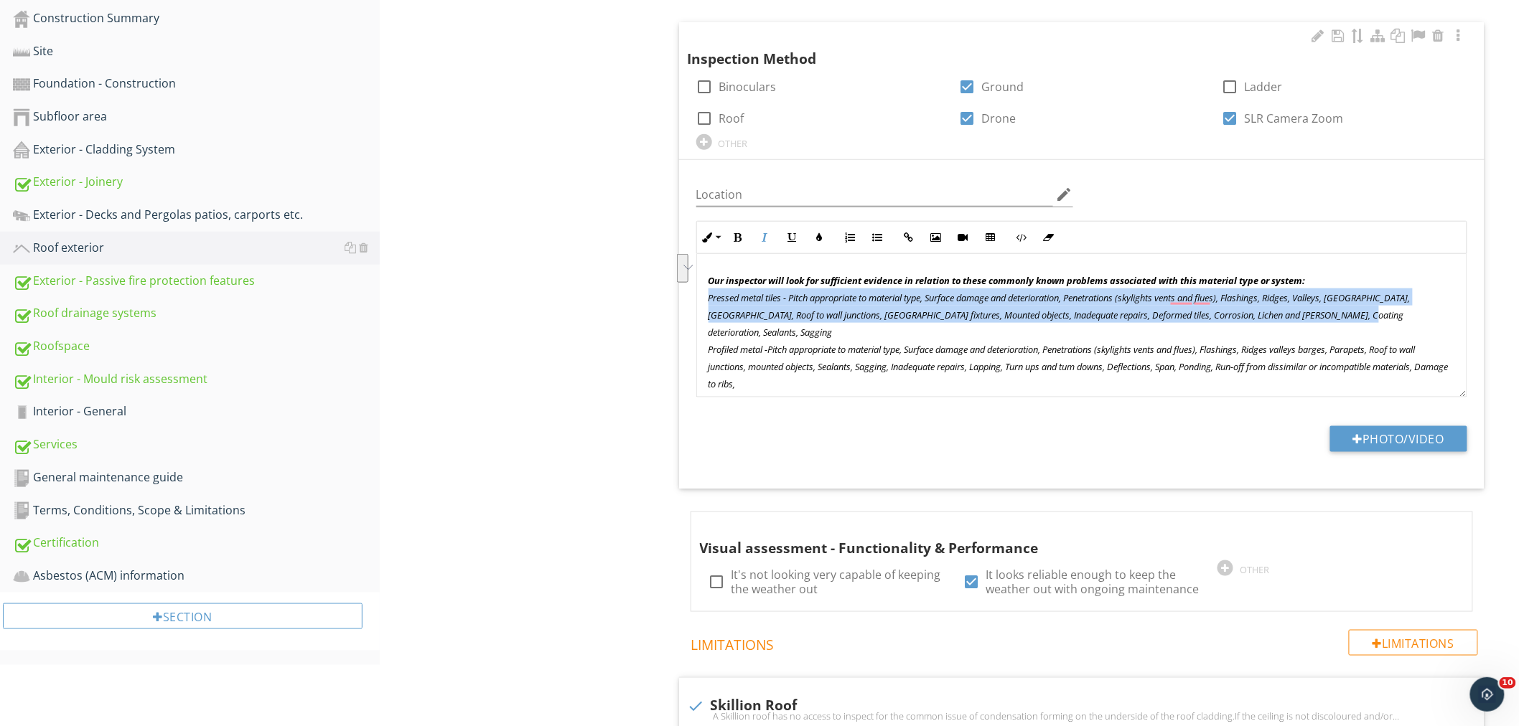
drag, startPoint x: 705, startPoint y: 294, endPoint x: 1371, endPoint y: 319, distance: 665.7
click at [1371, 319] on div "Our inspector will look for sufficient evidence in relation to these commonly k…" at bounding box center [1081, 443] width 769 height 379
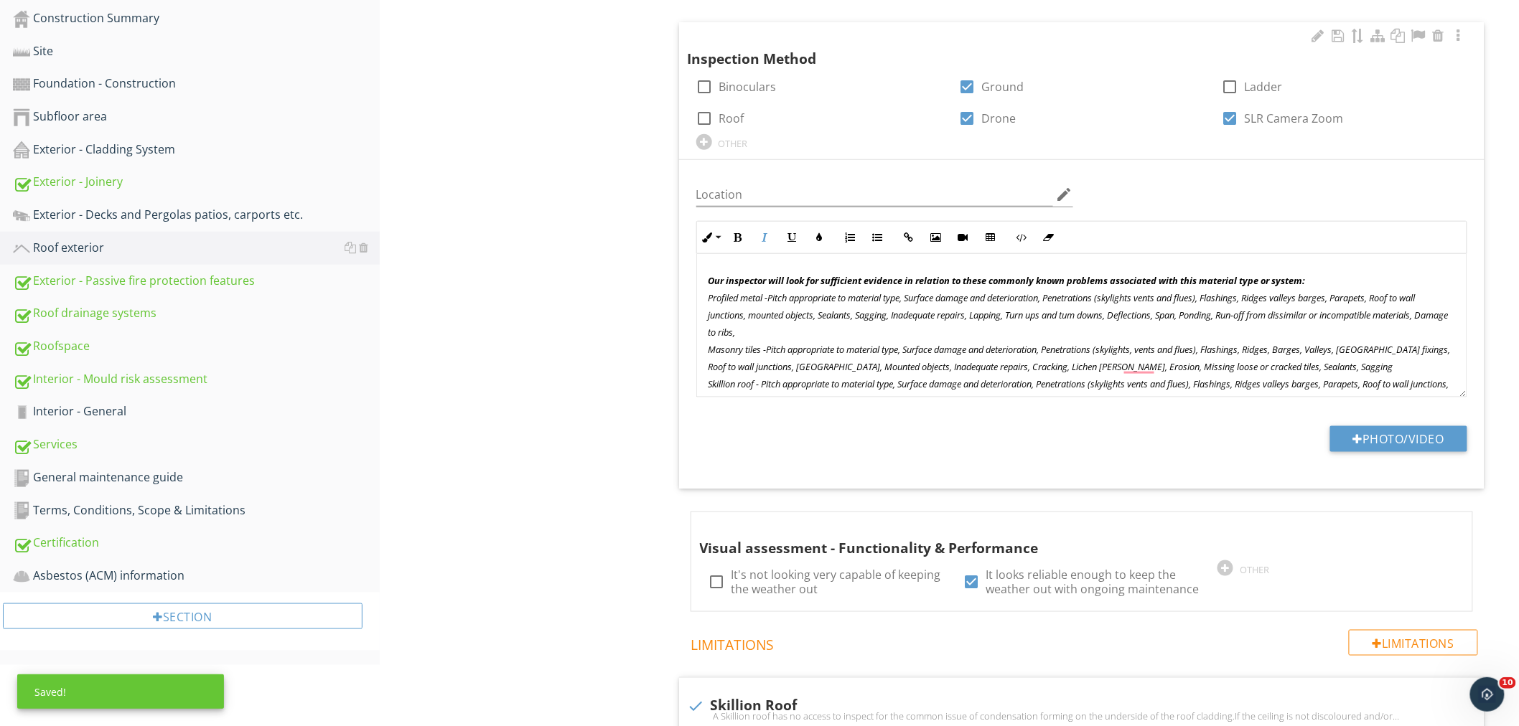
click at [806, 324] on p "Our inspector will look for sufficient evidence in relation to these commonly k…" at bounding box center [1081, 417] width 746 height 293
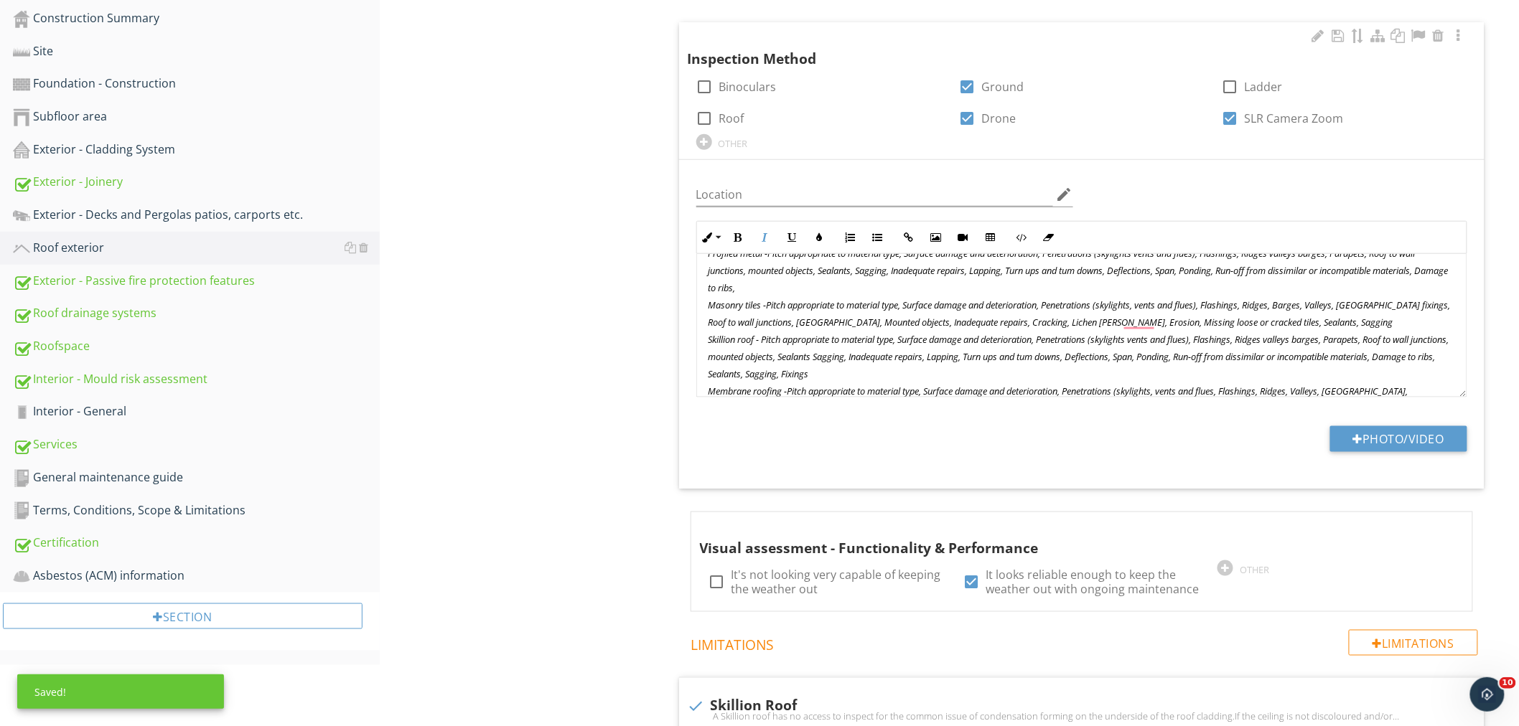
scroll to position [44, 0]
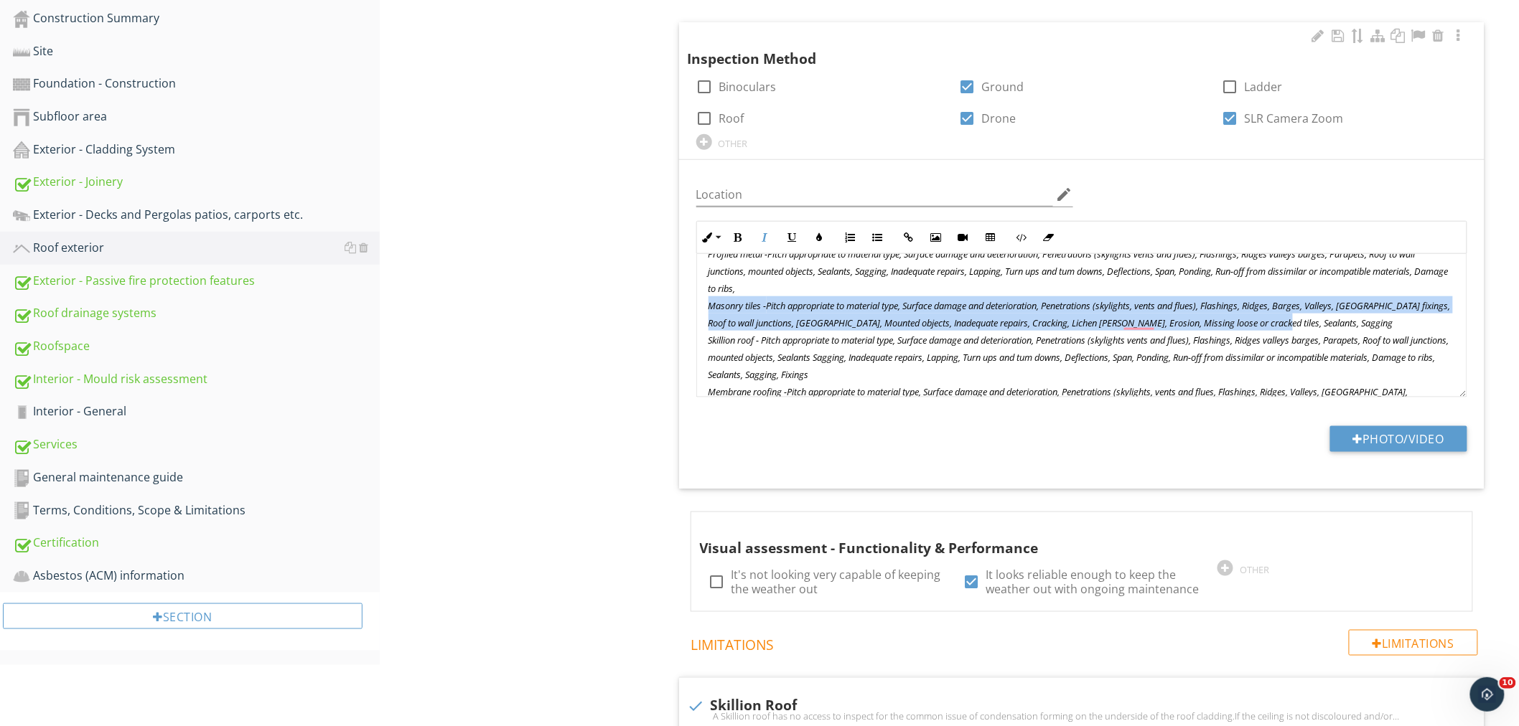
drag, startPoint x: 1323, startPoint y: 324, endPoint x: 706, endPoint y: 296, distance: 617.1
click at [706, 296] on div "Our inspector will look for sufficient evidence in relation to these commonly k…" at bounding box center [1081, 373] width 769 height 327
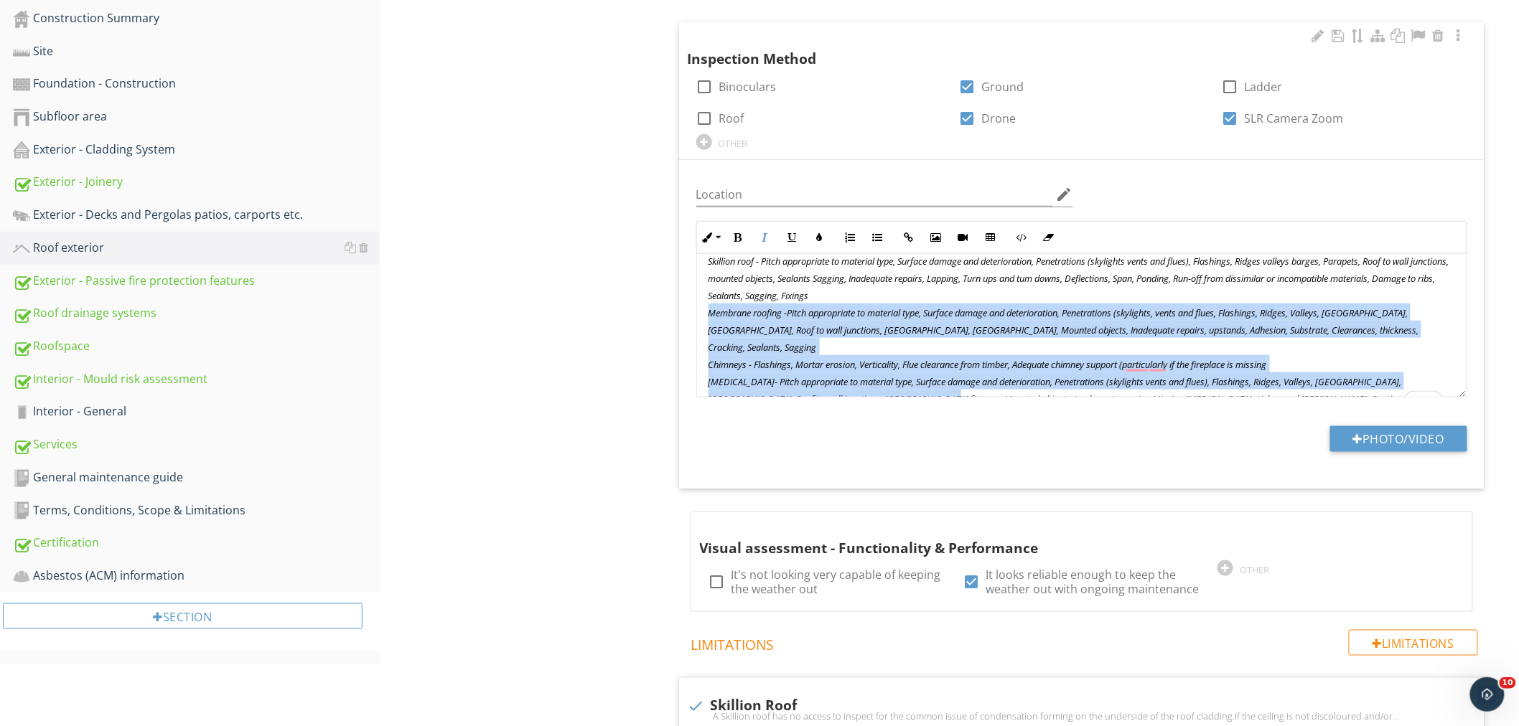
scroll to position [116, 0]
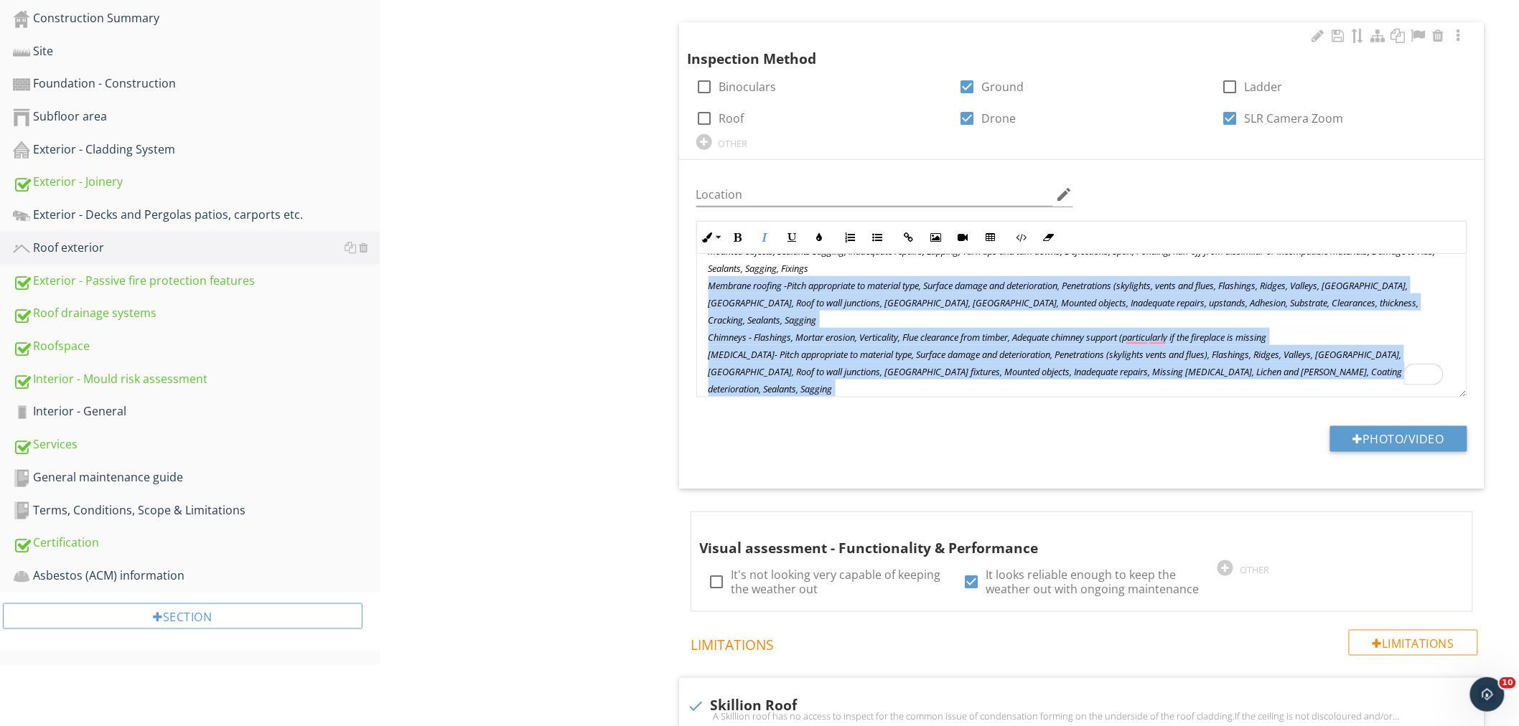
drag, startPoint x: 705, startPoint y: 360, endPoint x: 1317, endPoint y: 366, distance: 611.5
click at [1317, 366] on div "Our inspector will look for sufficient evidence in relation to these commonly k…" at bounding box center [1081, 285] width 769 height 293
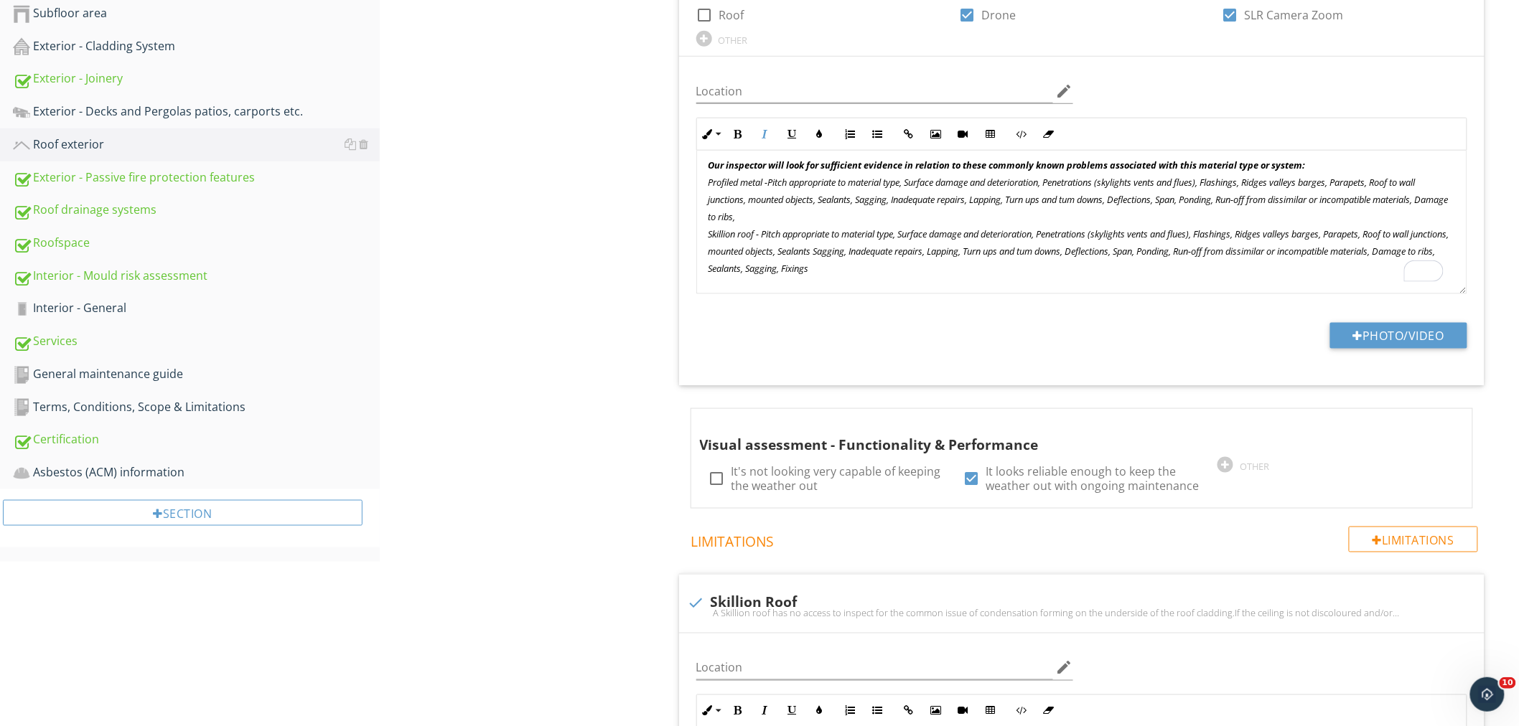
scroll to position [11, 0]
click at [612, 312] on div "Roof exterior General Thermal roof Type - Profiled metal Item General IN Inspec…" at bounding box center [949, 545] width 1139 height 1987
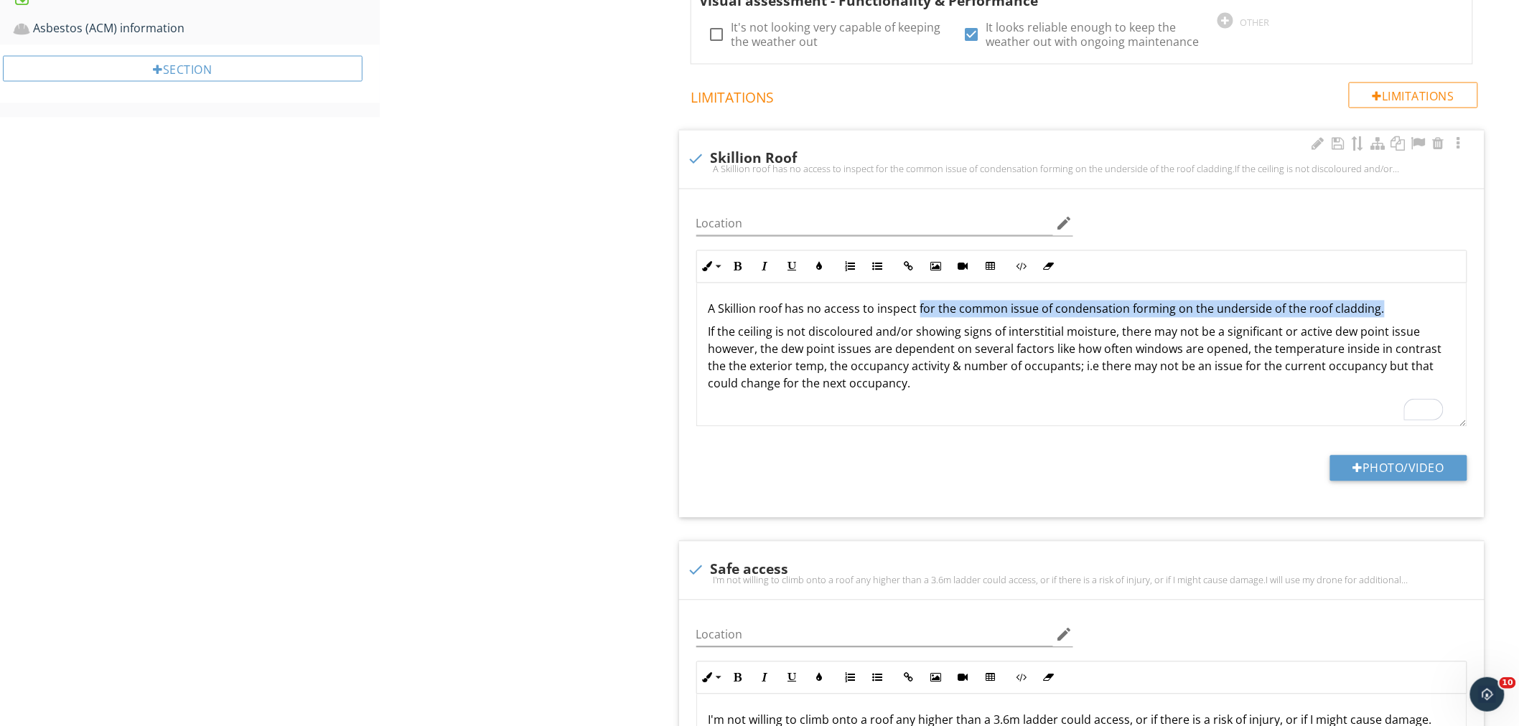
drag, startPoint x: 916, startPoint y: 306, endPoint x: 1372, endPoint y: 300, distance: 456.5
click at [1372, 301] on p "A Skillion roof has no access to inspect for the common issue of condensation f…" at bounding box center [1081, 309] width 746 height 17
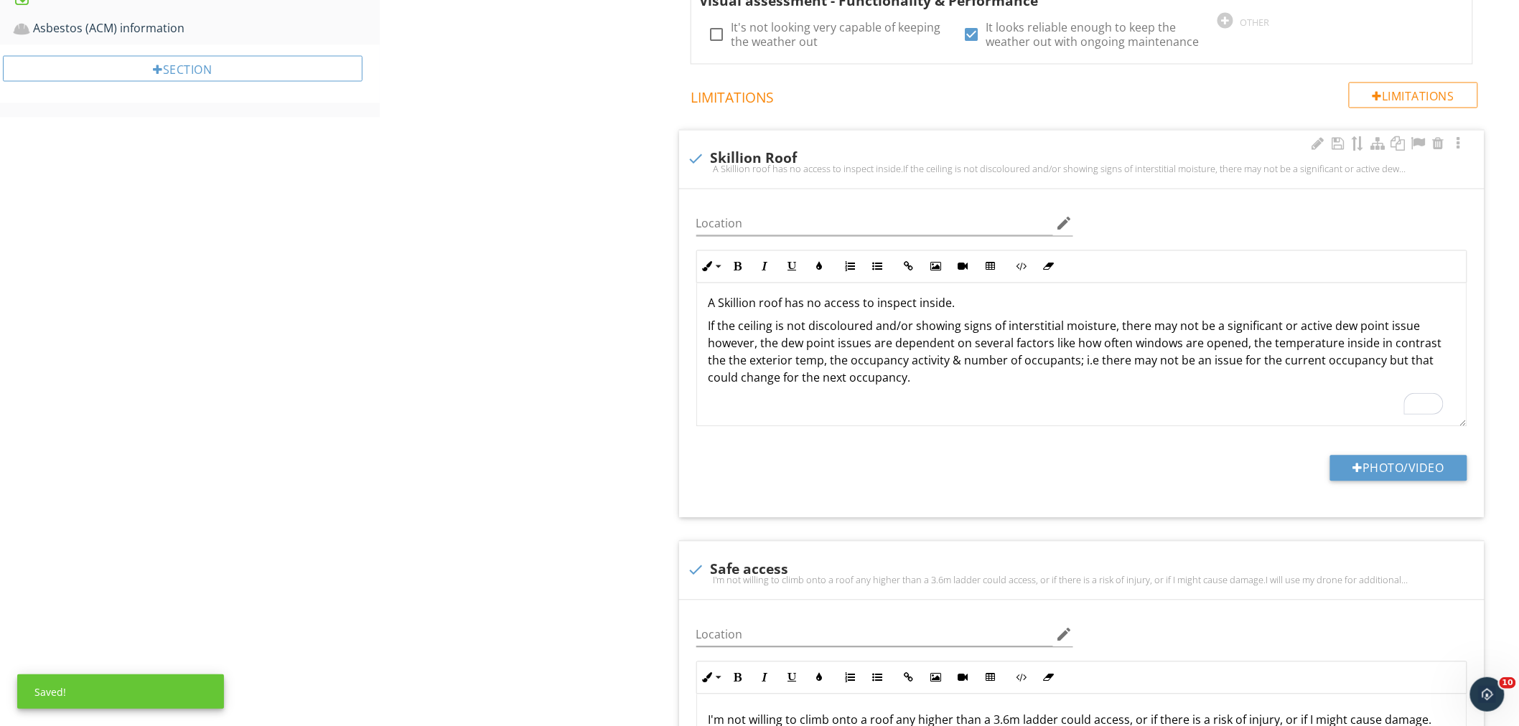
scroll to position [6, 0]
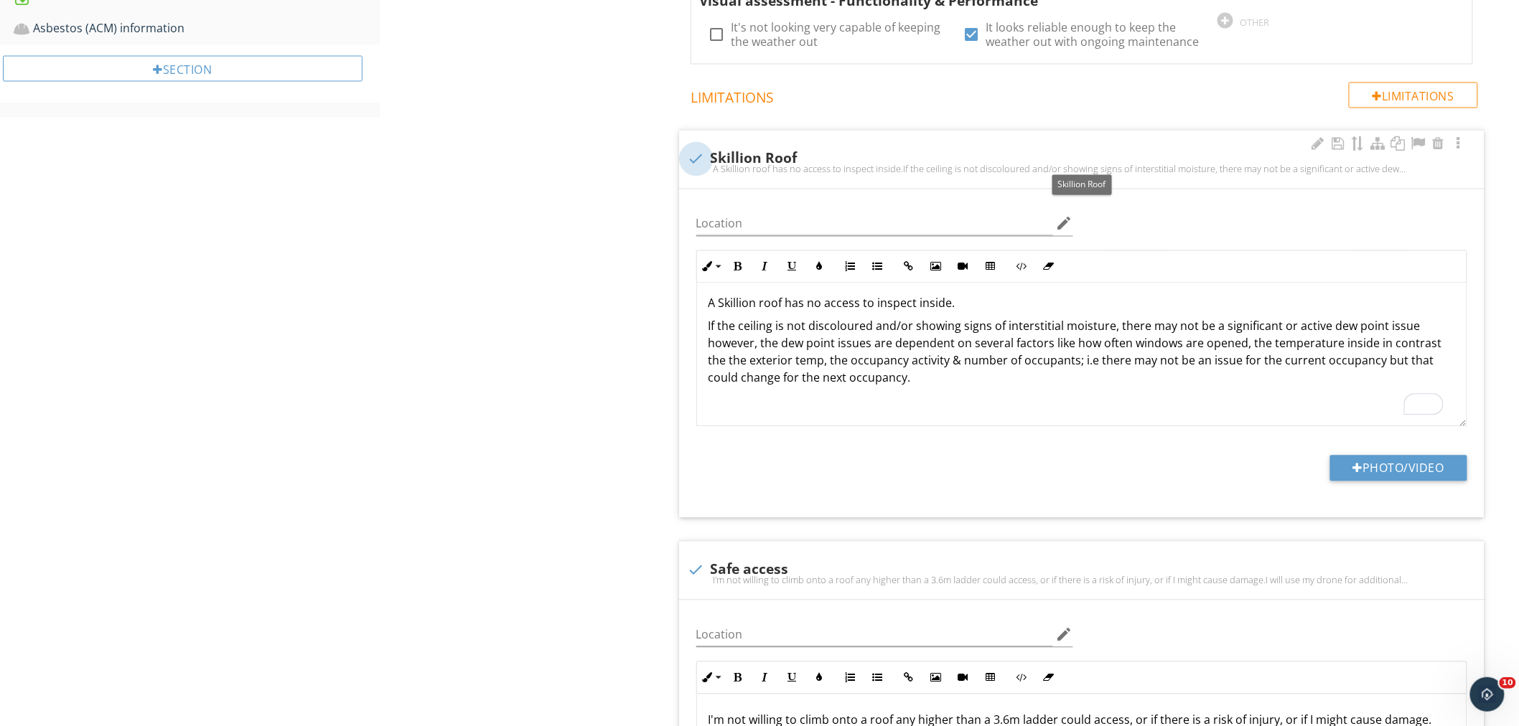
click at [689, 151] on div at bounding box center [696, 159] width 24 height 24
checkbox input "true"
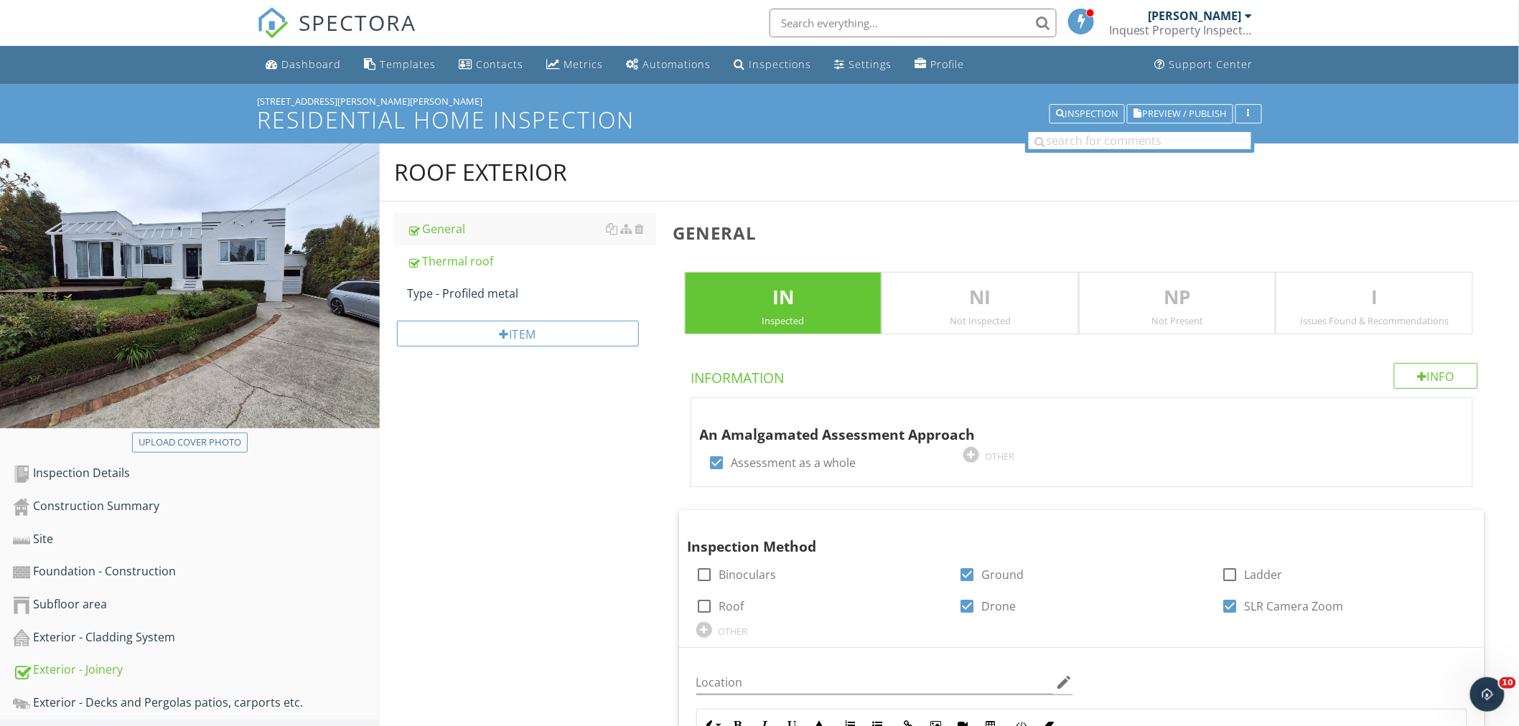
scroll to position [1, 0]
click at [1166, 111] on span "Preview / Publish" at bounding box center [1185, 112] width 84 height 9
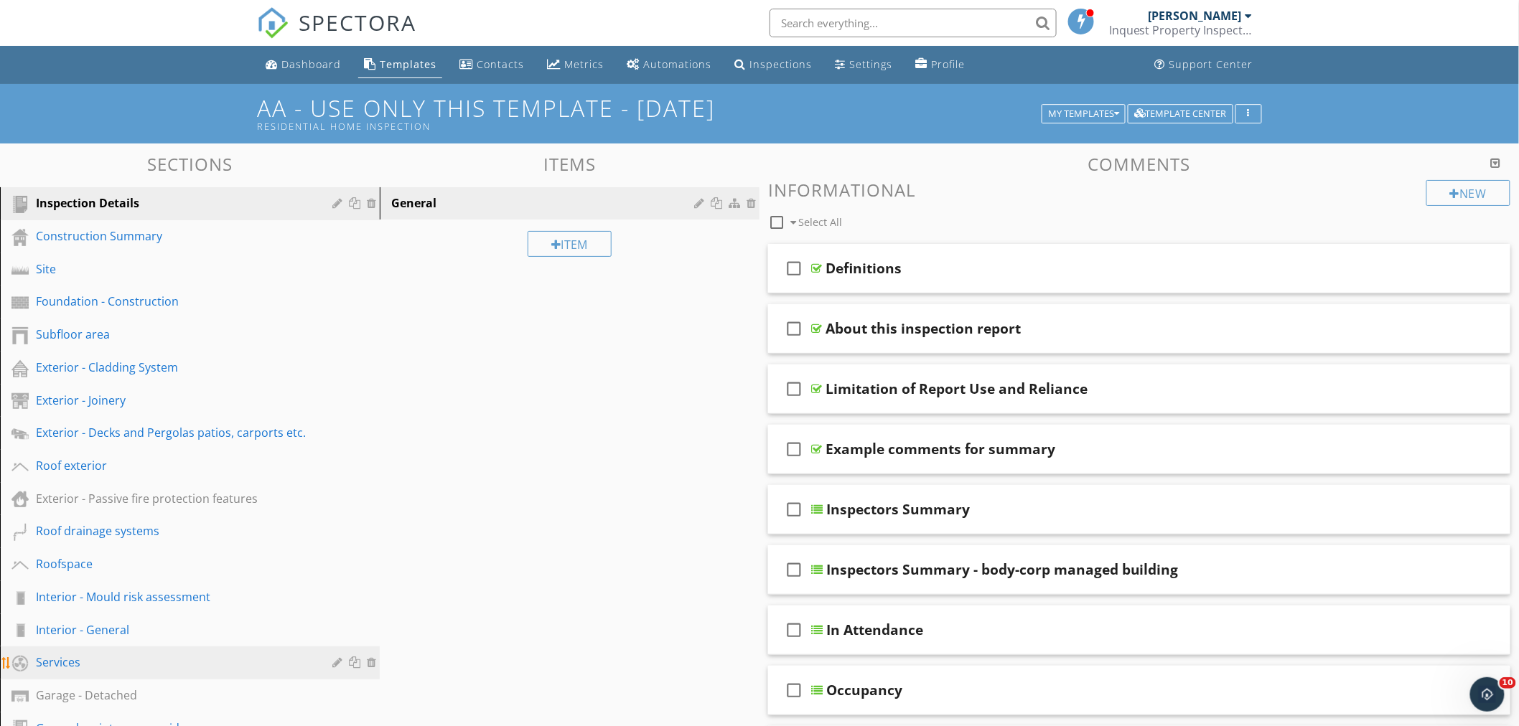
click at [189, 654] on div "Services" at bounding box center [174, 662] width 276 height 17
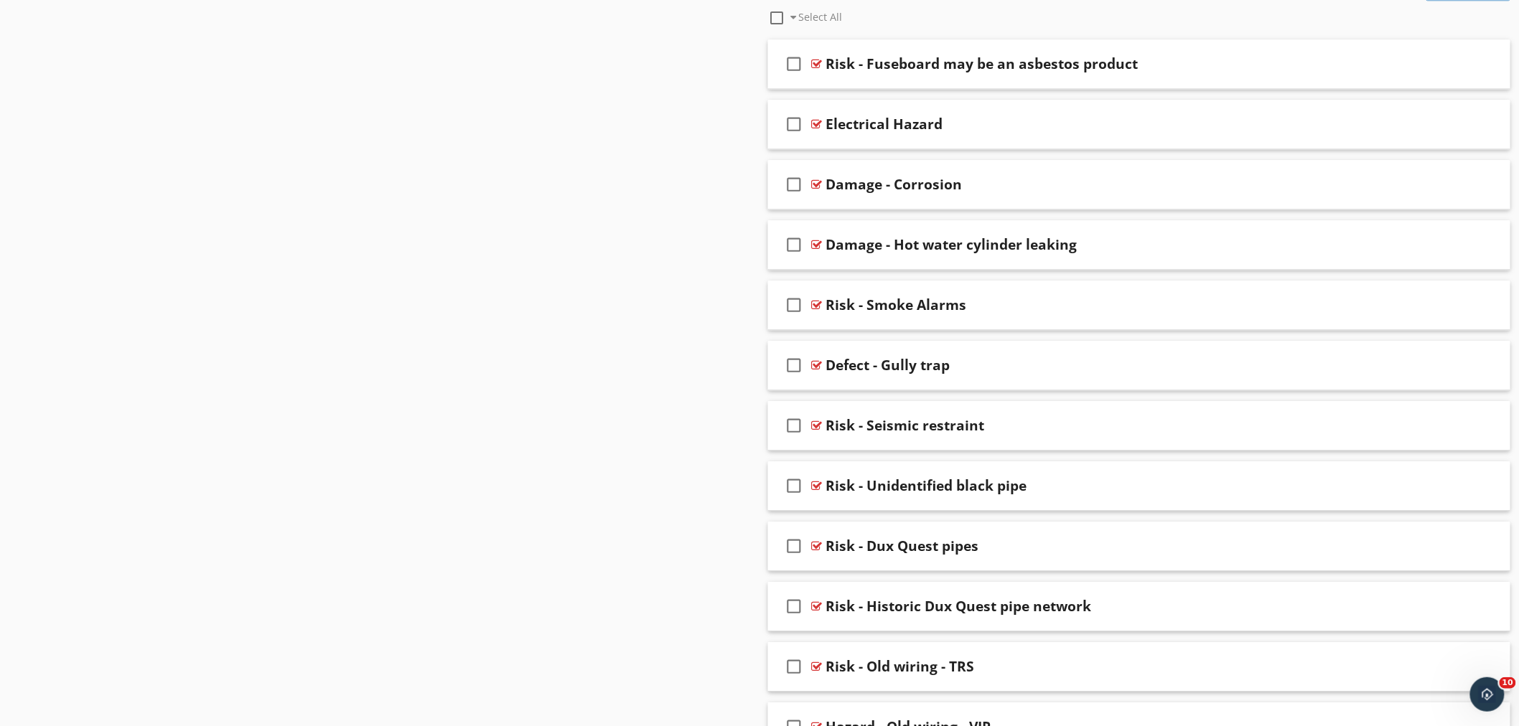
scroll to position [1599, 0]
click at [1091, 555] on div "check_box_outline_blank Risk - Dux Quest pipes" at bounding box center [1139, 546] width 742 height 50
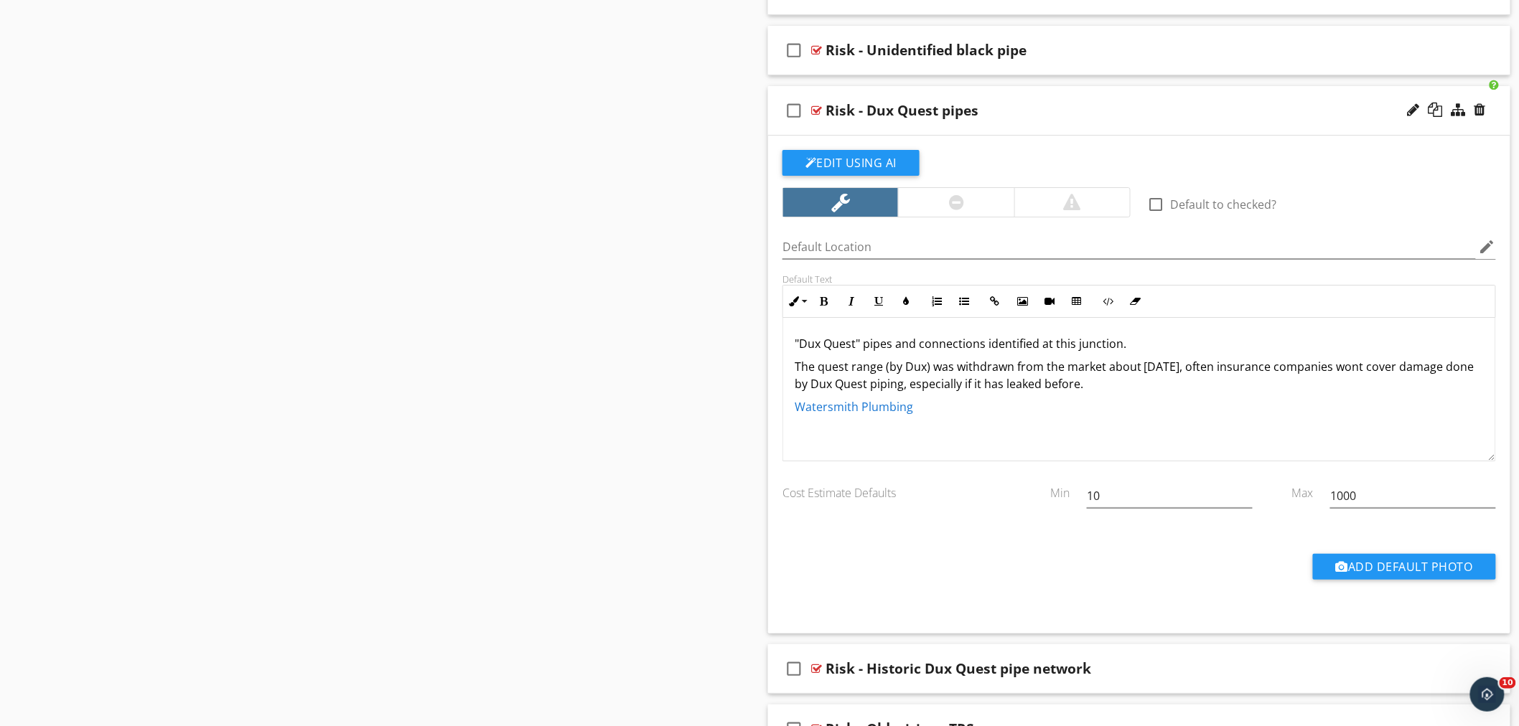
scroll to position [2035, 0]
click at [964, 197] on div at bounding box center [956, 201] width 15 height 17
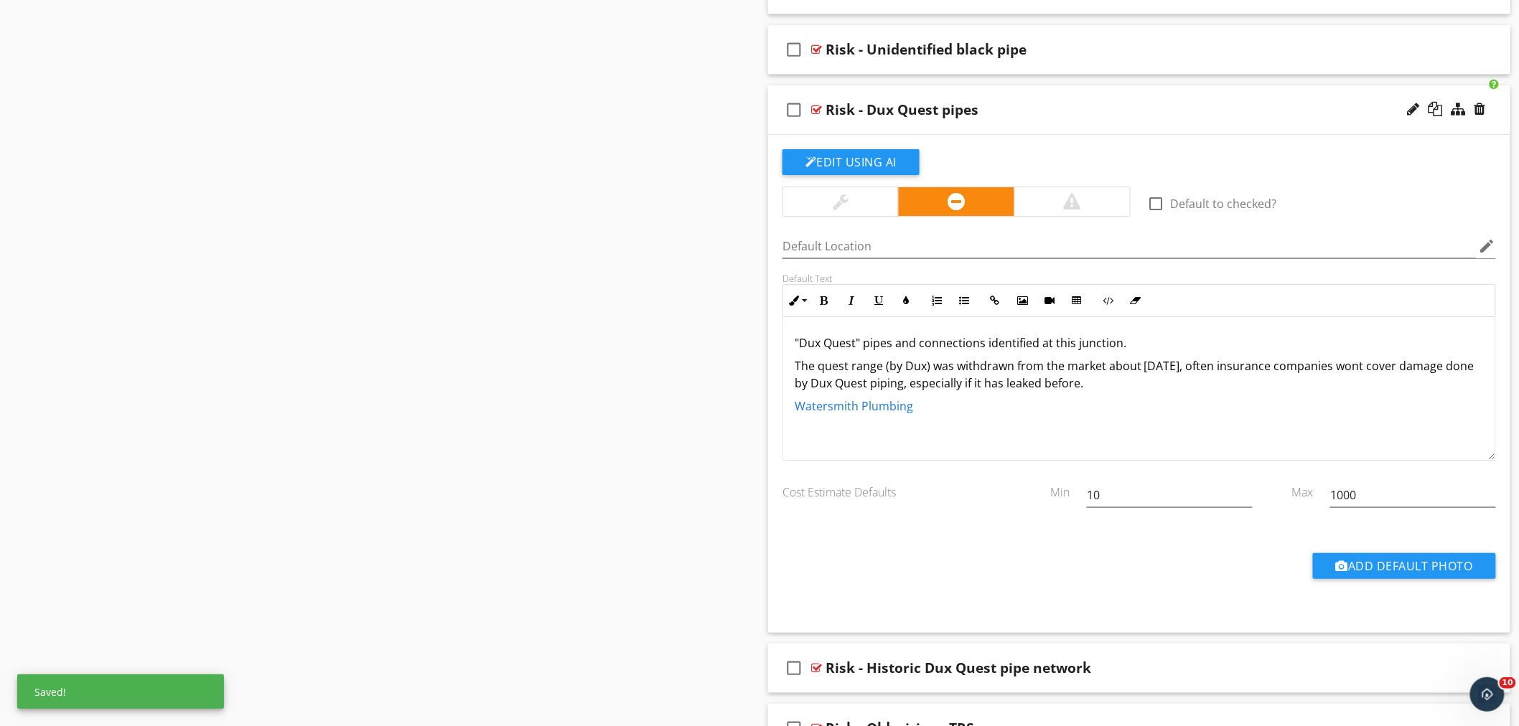
click at [1124, 385] on p "The quest range (by Dux) was withdrawn from the market about [DATE], often insu…" at bounding box center [1138, 374] width 689 height 34
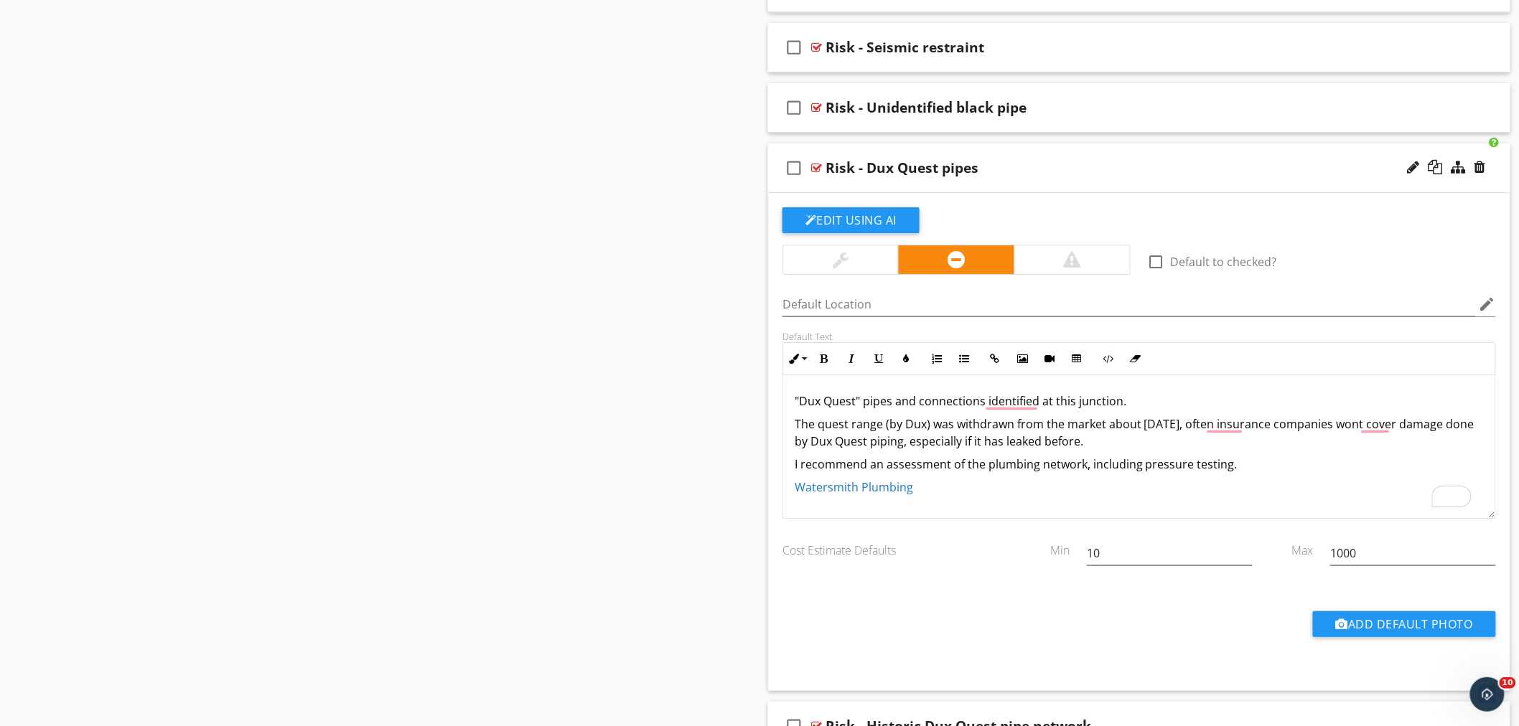
scroll to position [1, 0]
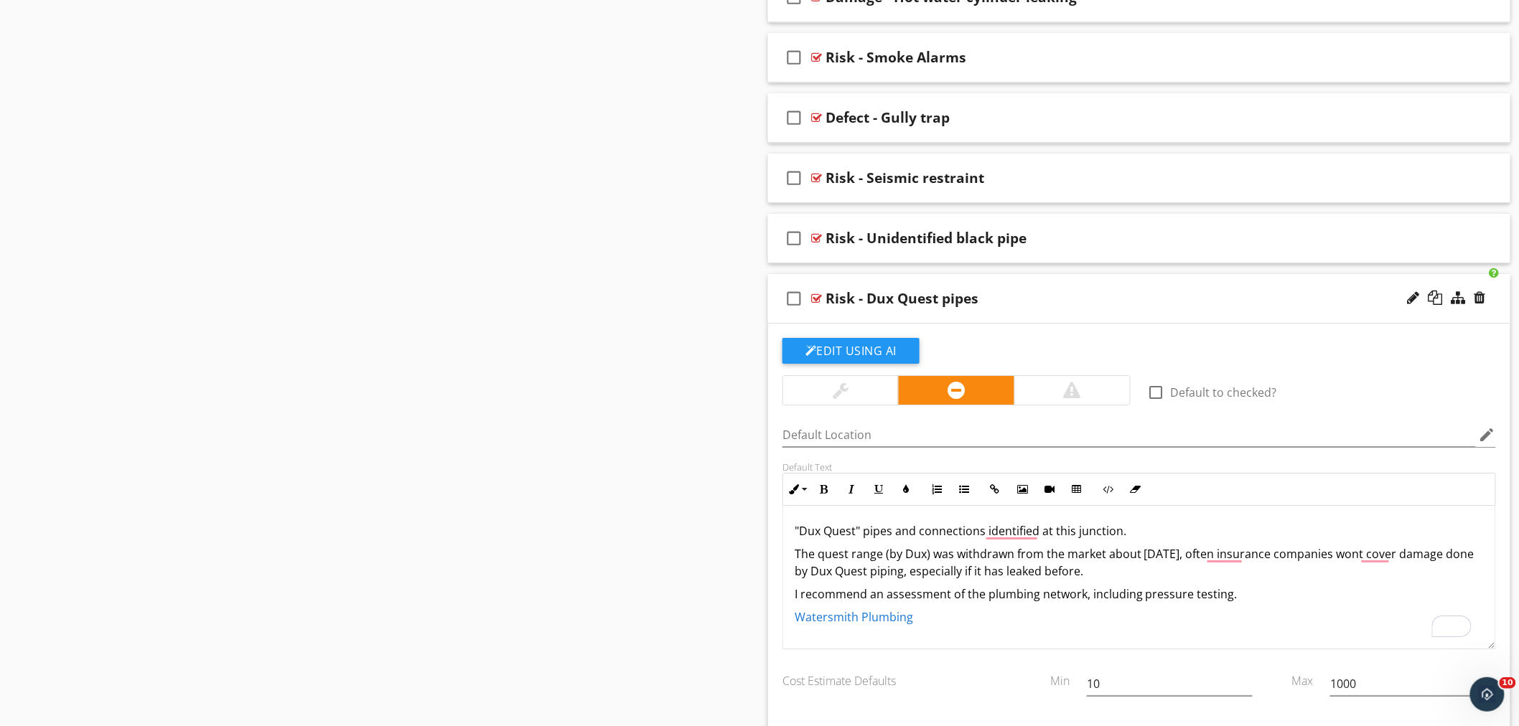
scroll to position [1845, 0]
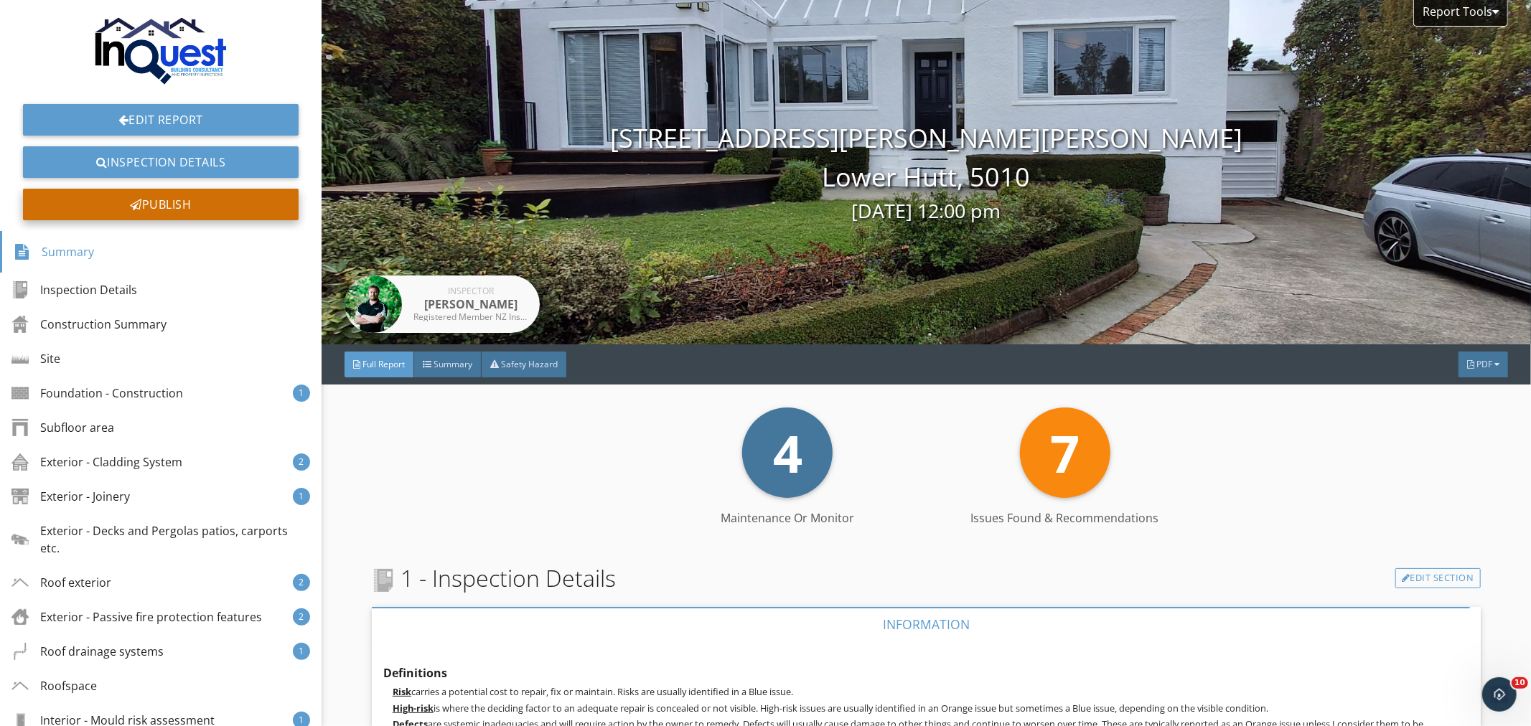
click at [253, 205] on div "Publish" at bounding box center [161, 205] width 276 height 32
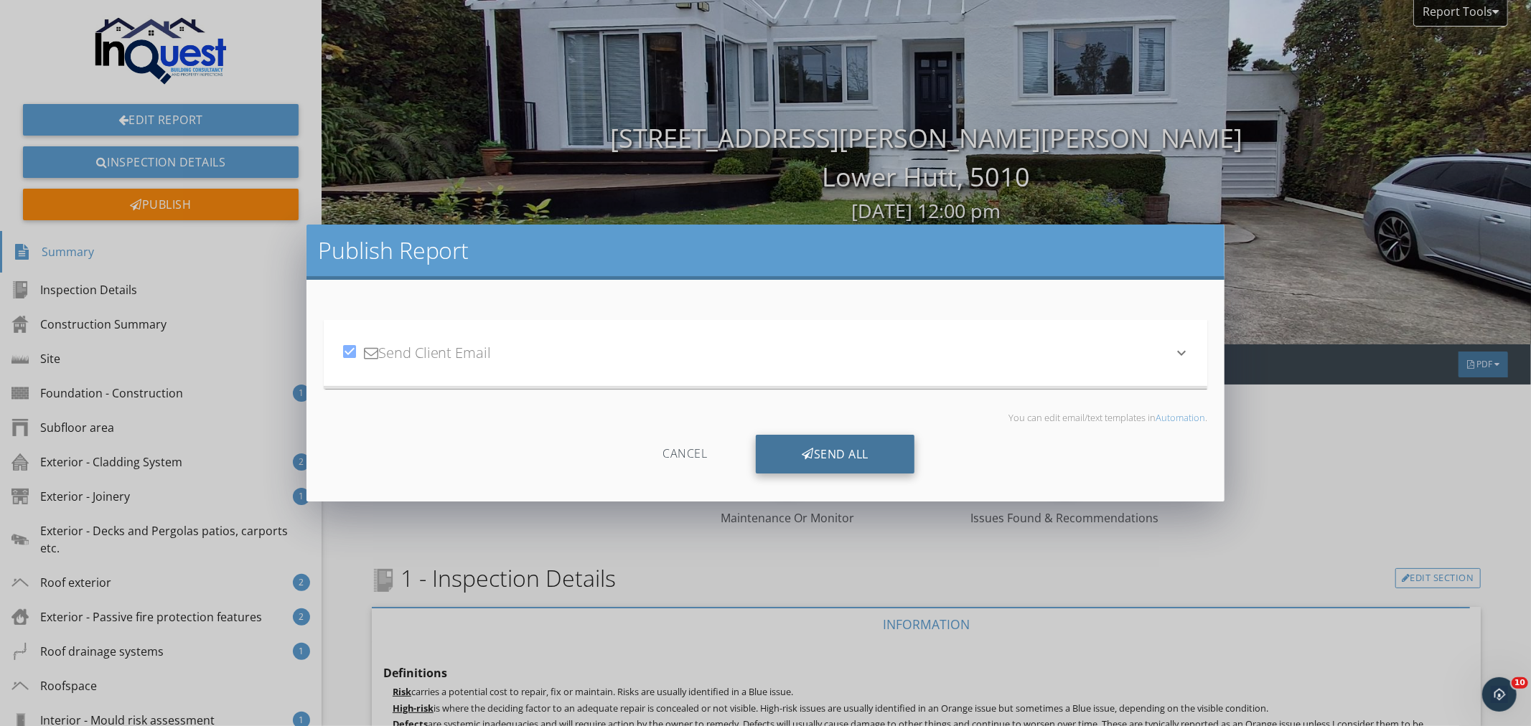
click at [787, 461] on div "Send All" at bounding box center [835, 454] width 159 height 39
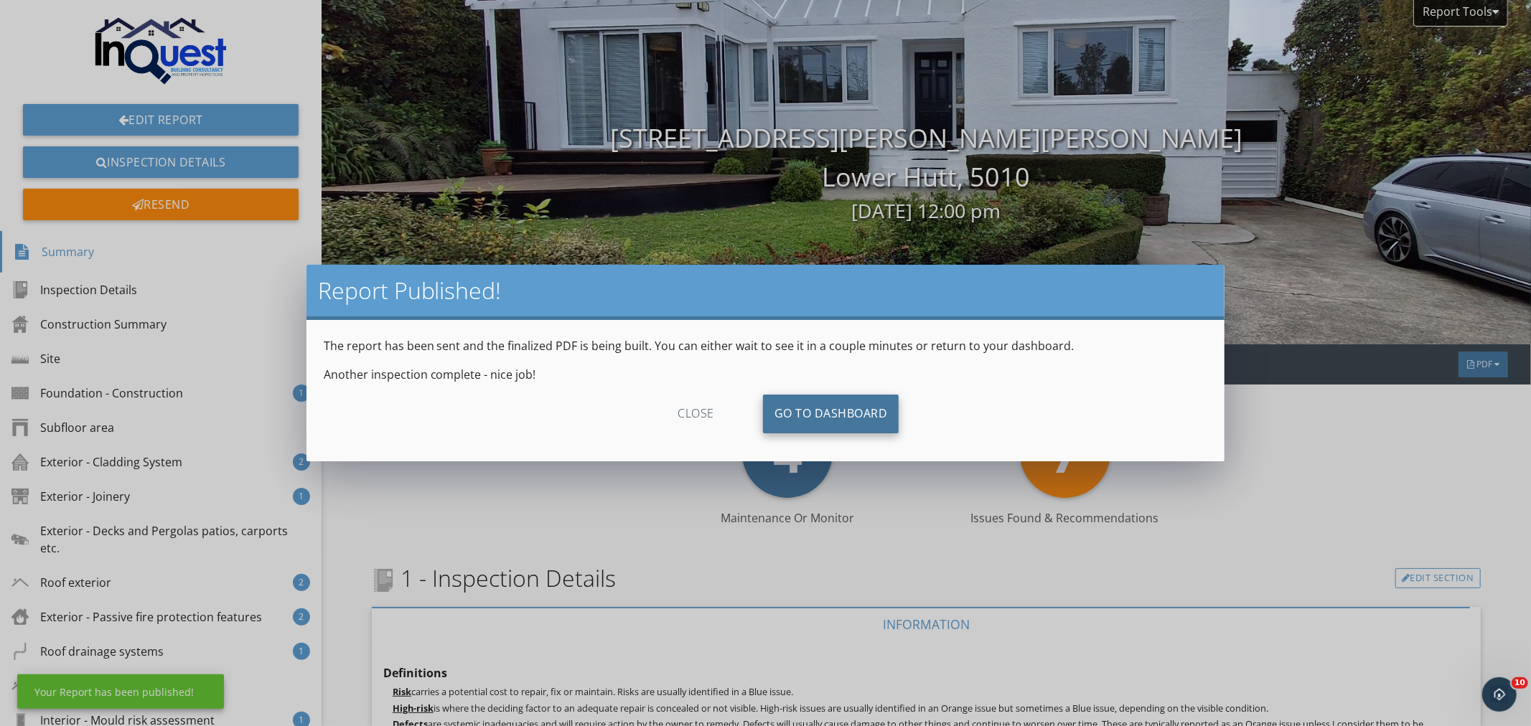
click at [811, 410] on link "Go To Dashboard" at bounding box center [831, 414] width 136 height 39
